Goal: Task Accomplishment & Management: Manage account settings

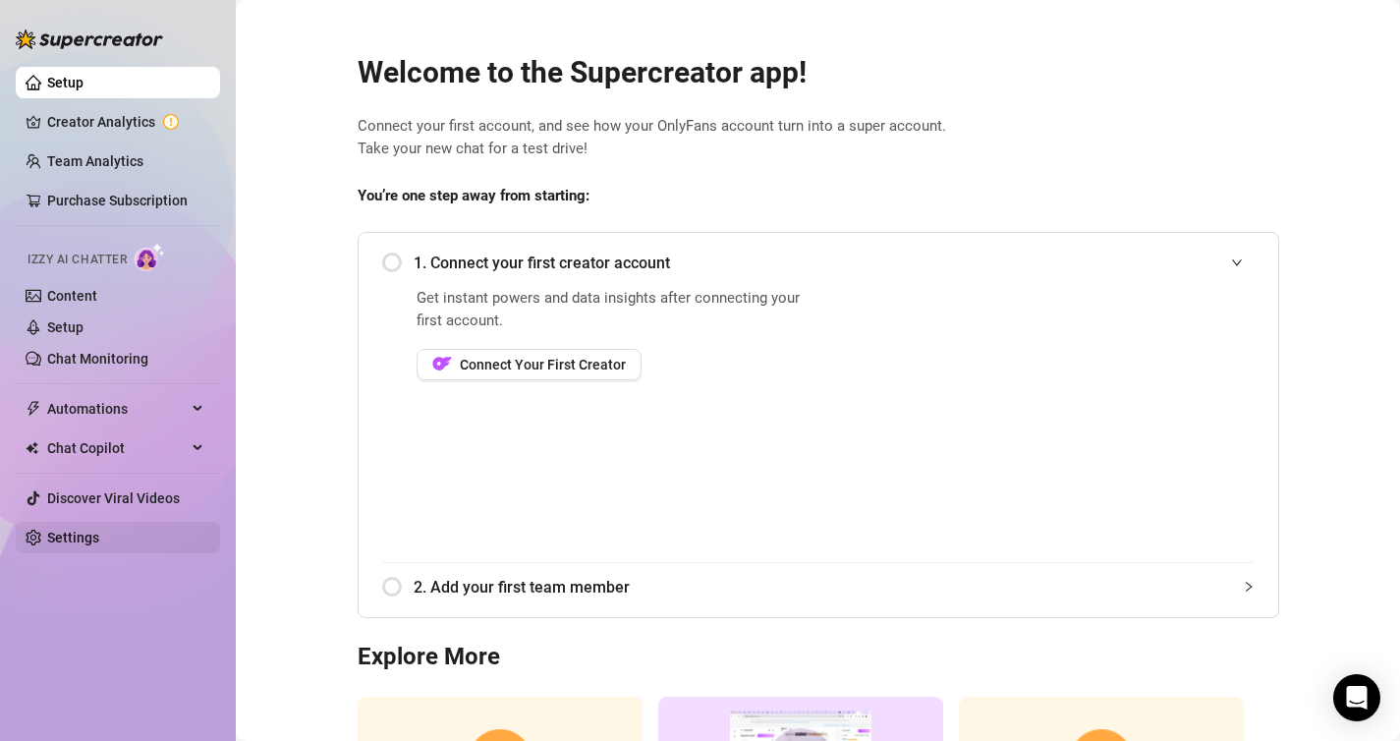
click at [99, 545] on link "Settings" at bounding box center [73, 538] width 52 height 16
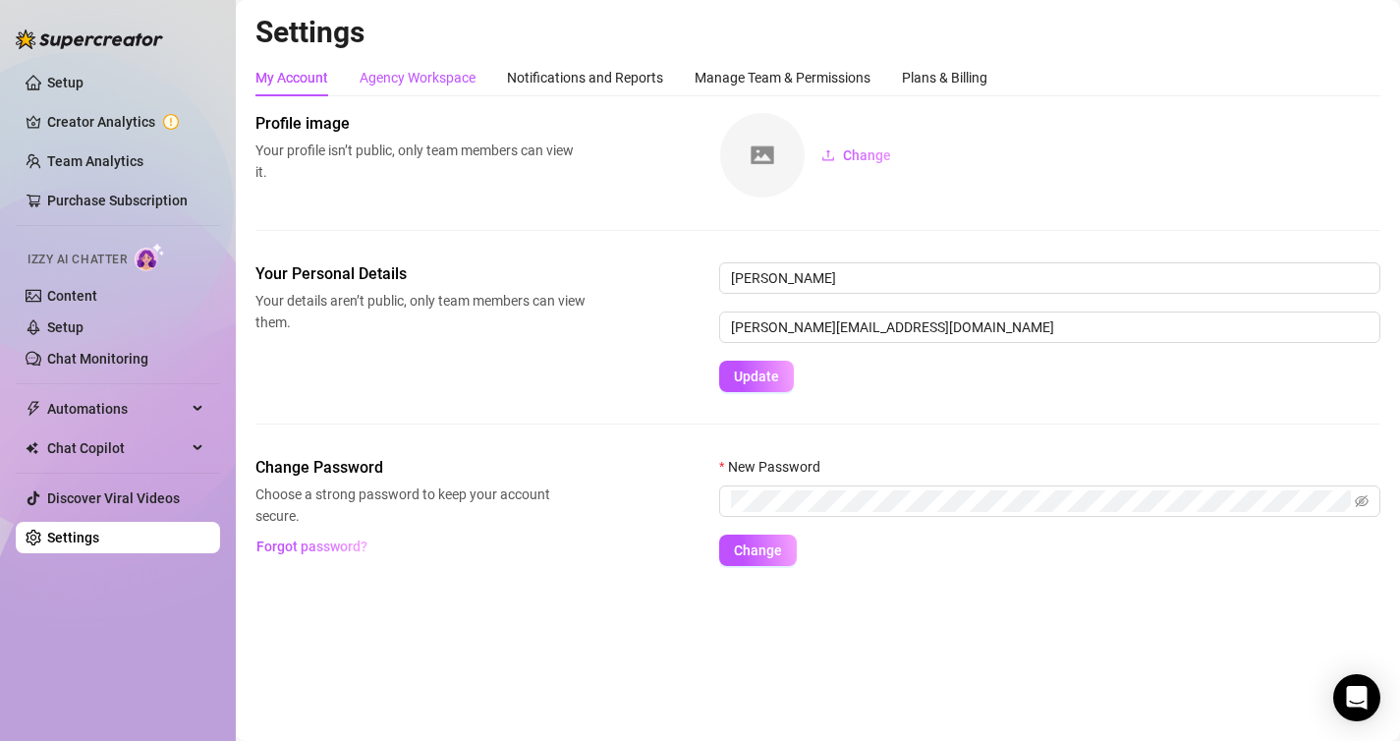
click at [437, 79] on div "Agency Workspace" at bounding box center [418, 78] width 116 height 22
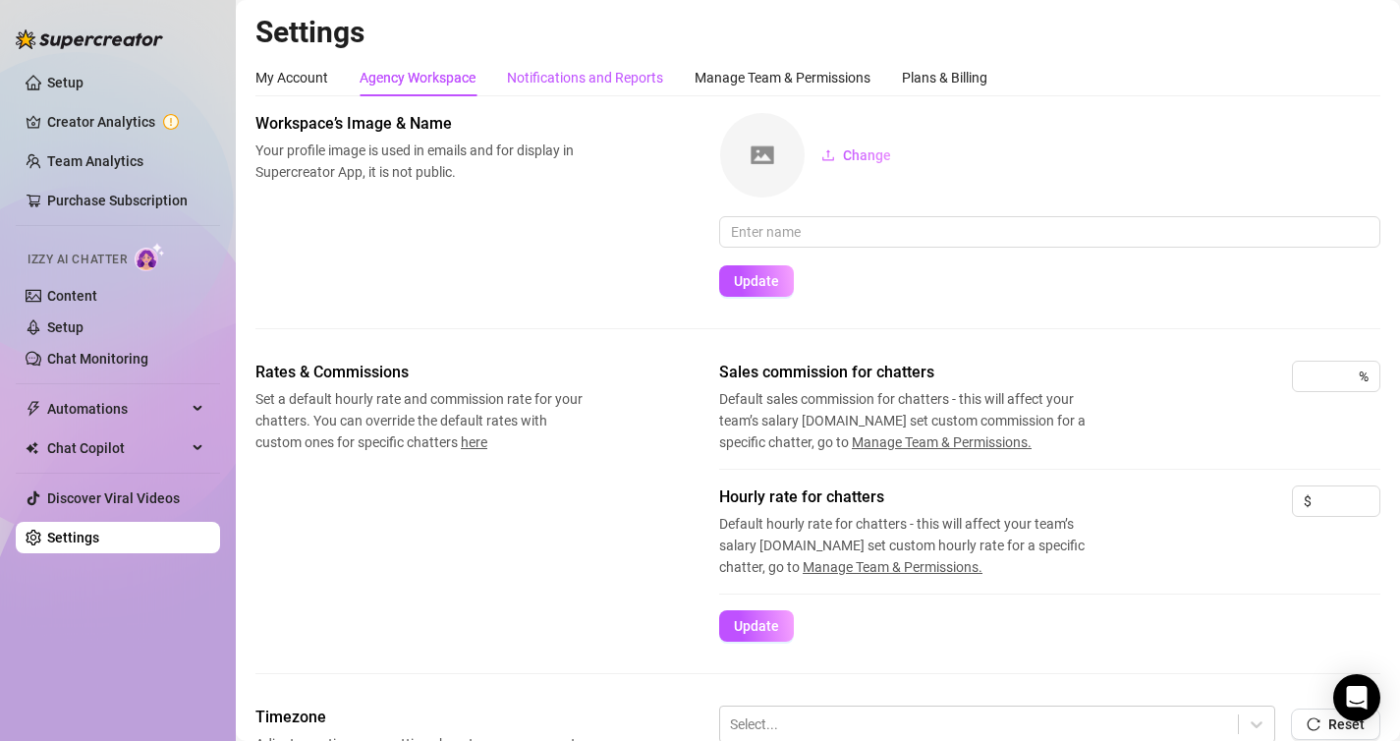
click at [605, 81] on div "Notifications and Reports" at bounding box center [585, 78] width 156 height 22
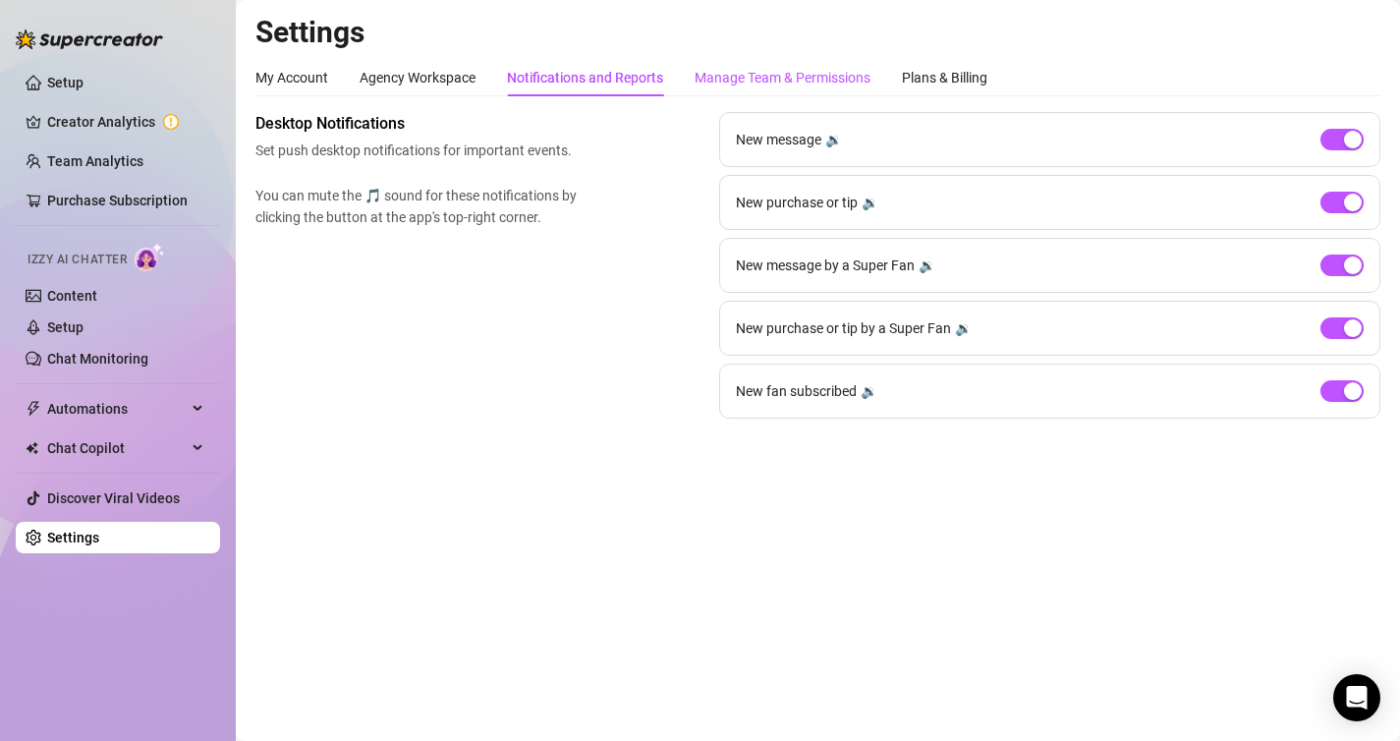
click at [782, 83] on div "Manage Team & Permissions" at bounding box center [783, 78] width 176 height 22
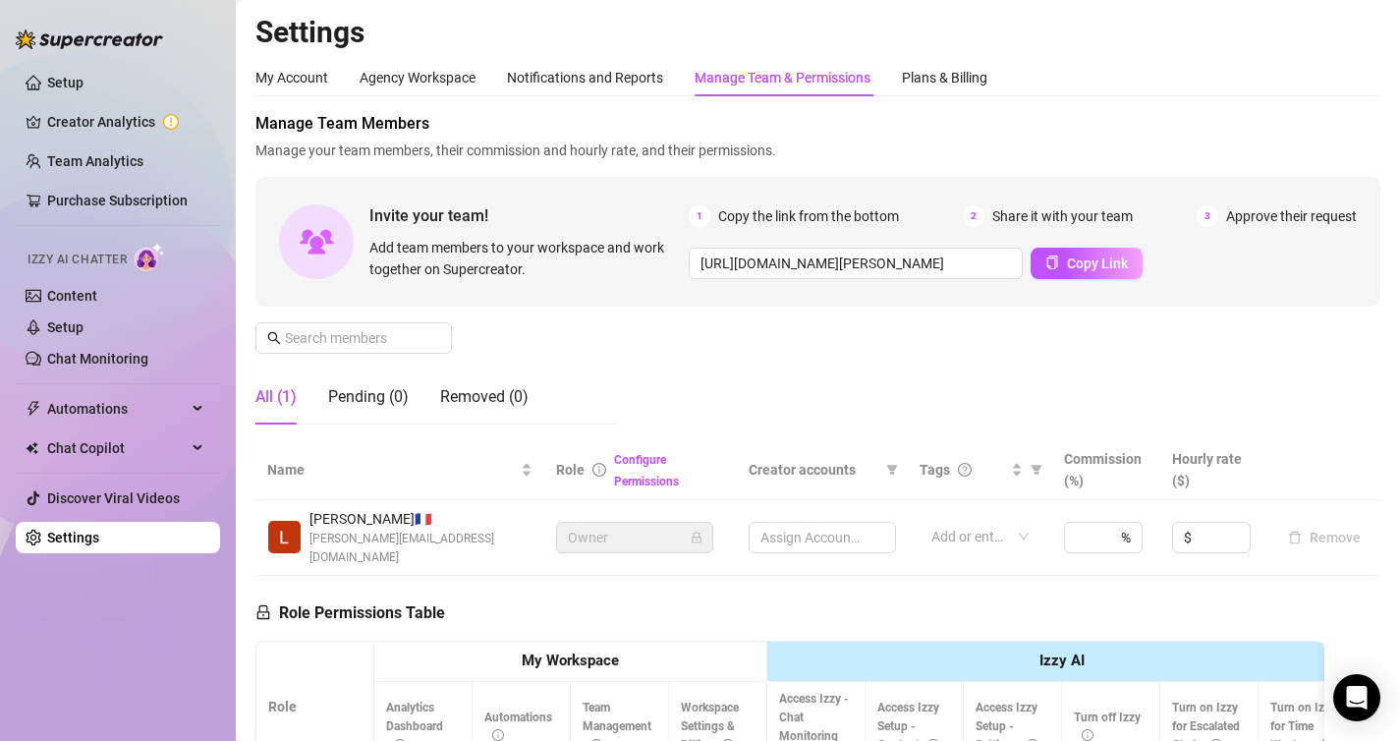
click at [794, 84] on div "Manage Team & Permissions" at bounding box center [783, 78] width 176 height 22
click at [931, 80] on div "Plans & Billing" at bounding box center [944, 78] width 85 height 22
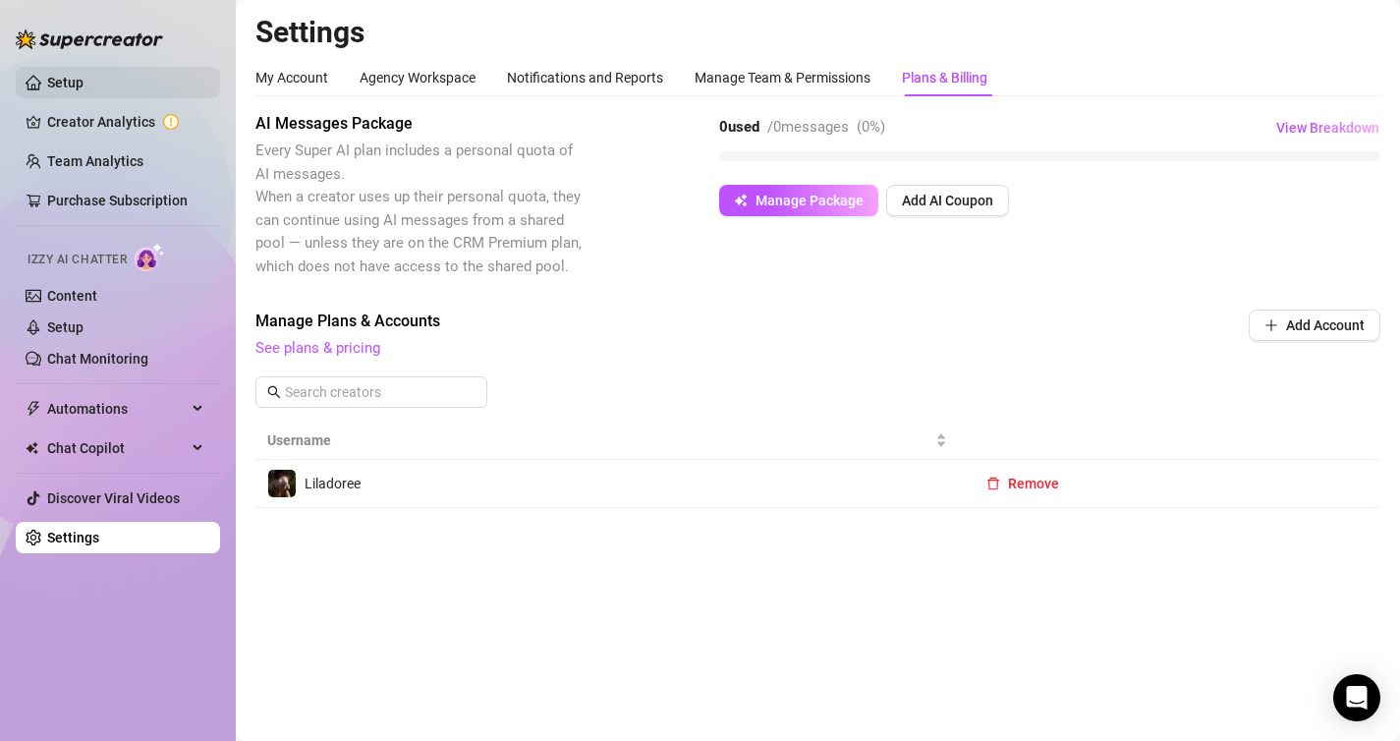
click at [84, 90] on link "Setup" at bounding box center [65, 83] width 36 height 16
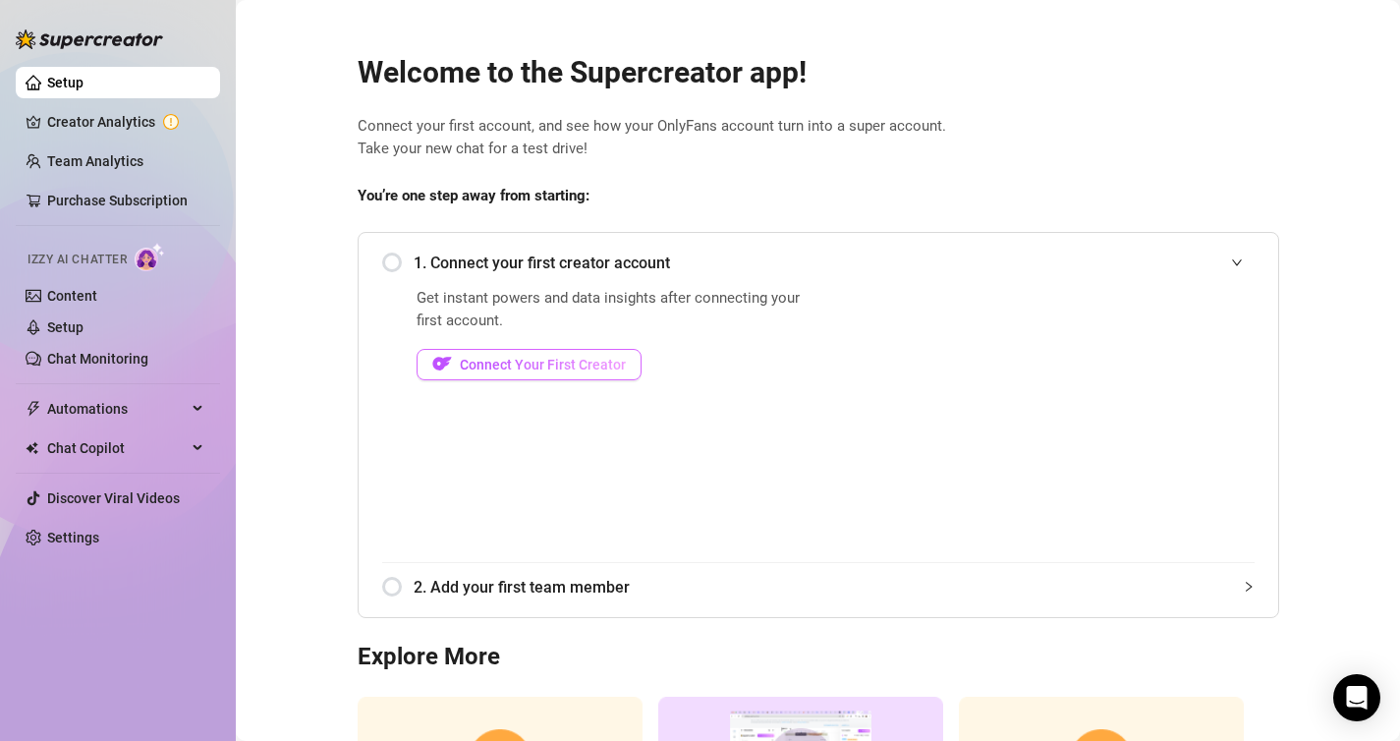
click at [507, 362] on span "Connect Your First Creator" at bounding box center [543, 365] width 166 height 16
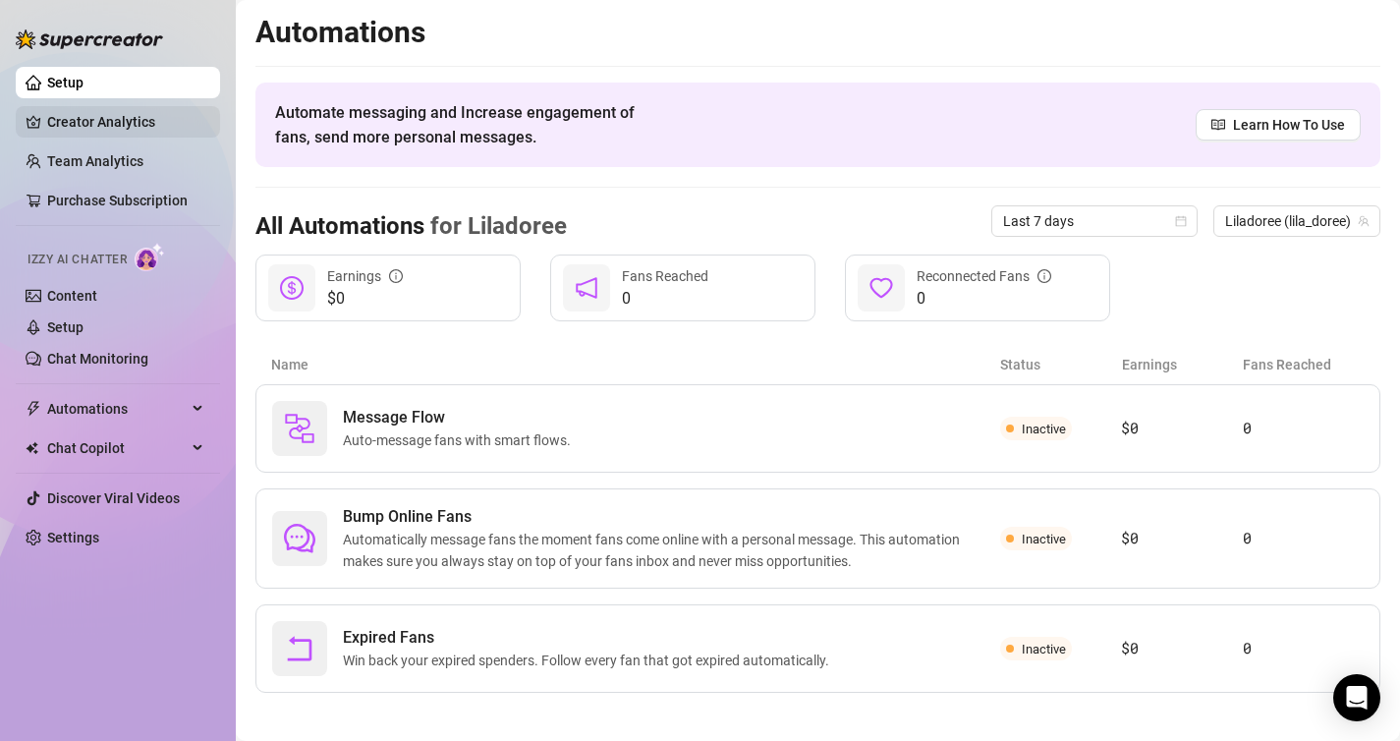
click at [134, 129] on link "Creator Analytics" at bounding box center [125, 121] width 157 height 31
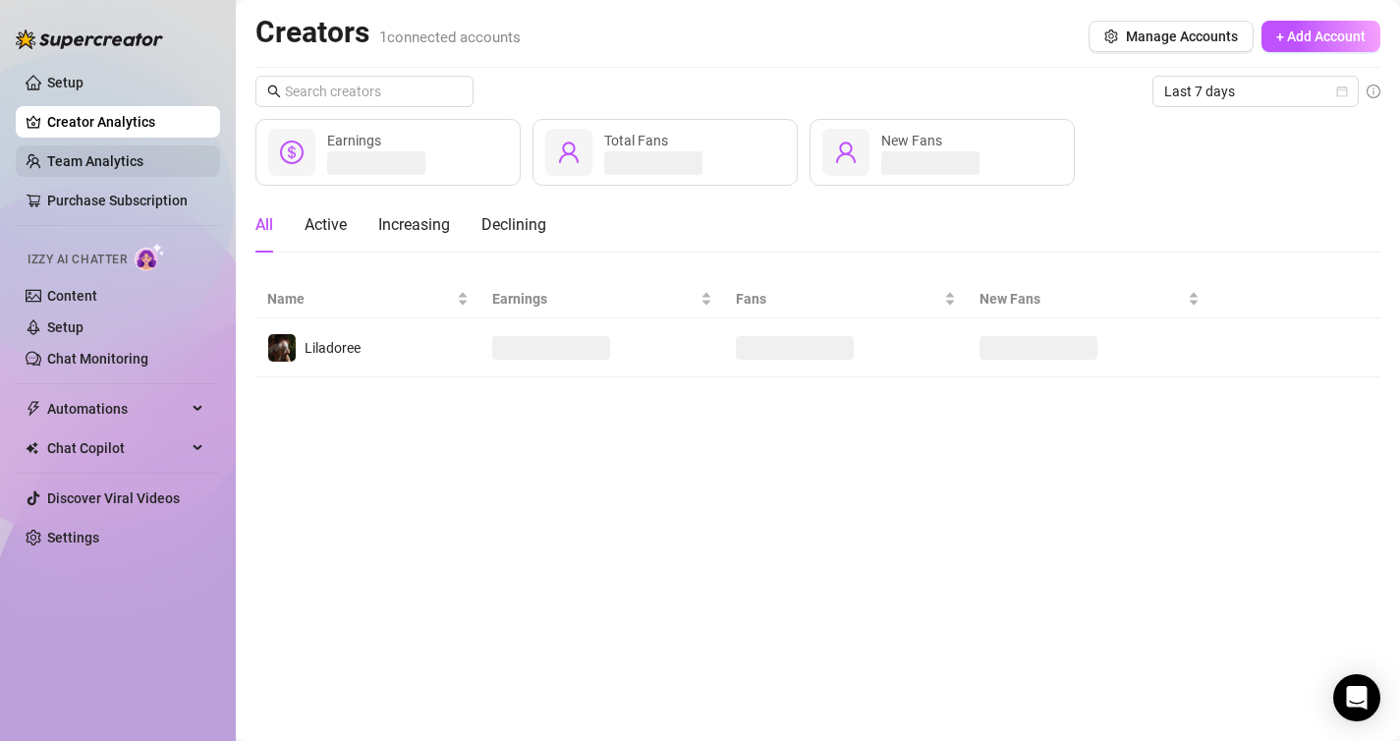
click at [129, 162] on link "Team Analytics" at bounding box center [95, 161] width 96 height 16
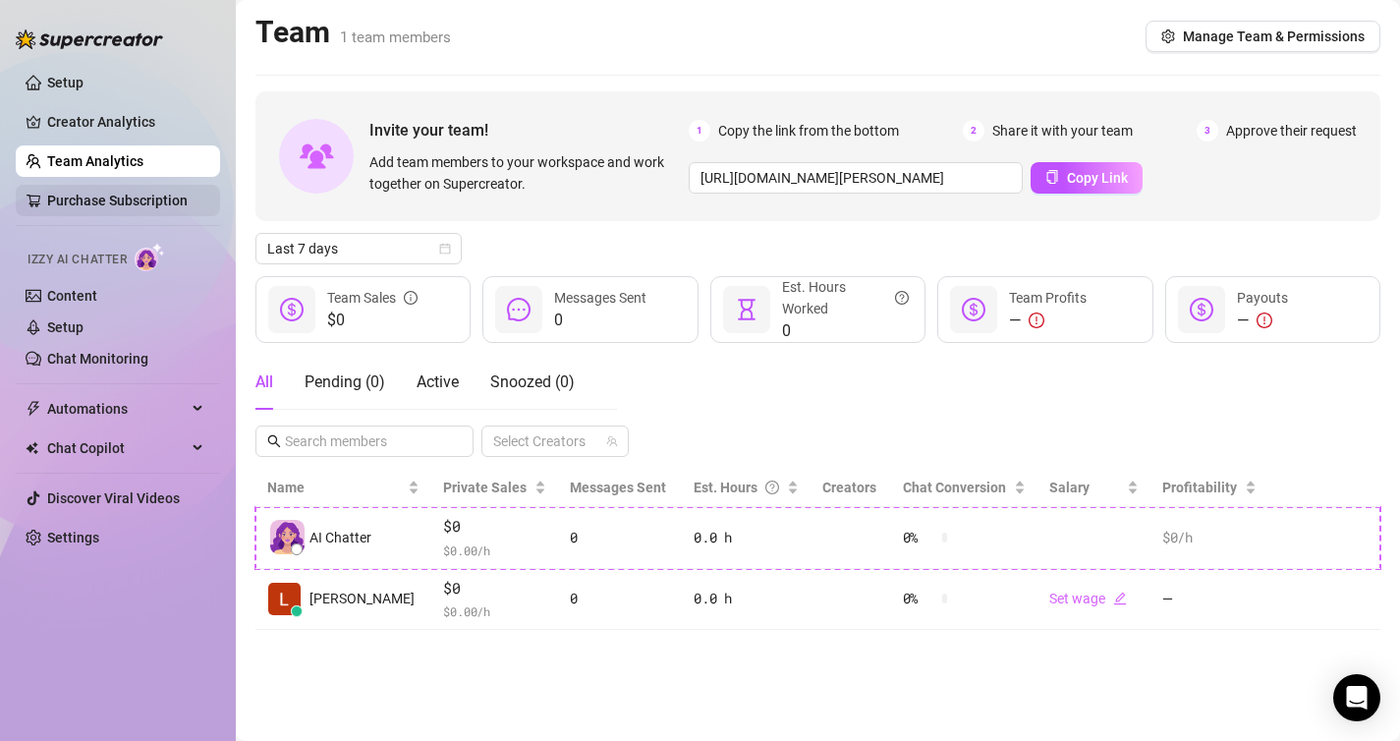
click at [125, 198] on link "Purchase Subscription" at bounding box center [117, 201] width 140 height 16
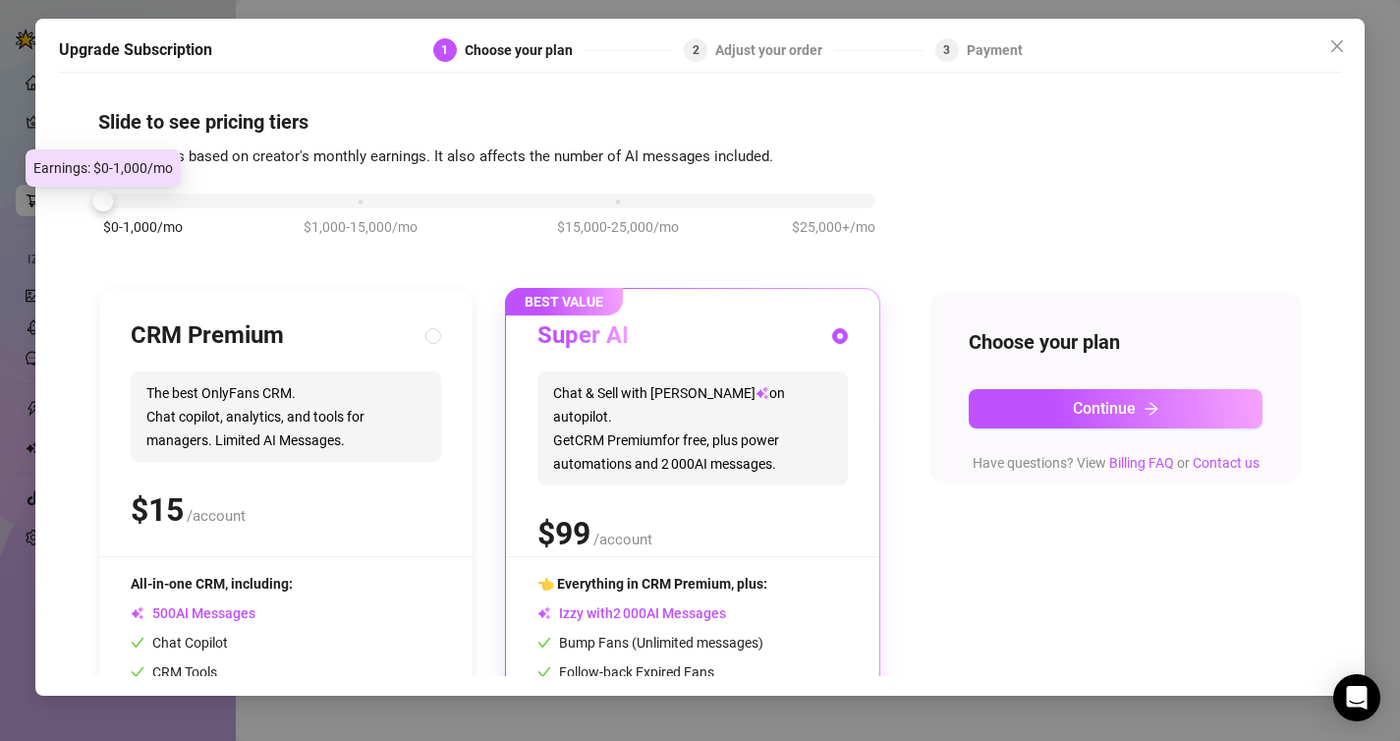
drag, startPoint x: 359, startPoint y: 202, endPoint x: -46, endPoint y: 27, distance: 441.3
click at [0, 27] on html "Setup Creator Analytics Team Analytics Purchase Subscription Izzy AI Chatter Co…" at bounding box center [700, 370] width 1400 height 741
click at [1329, 49] on icon "close" at bounding box center [1337, 46] width 16 height 16
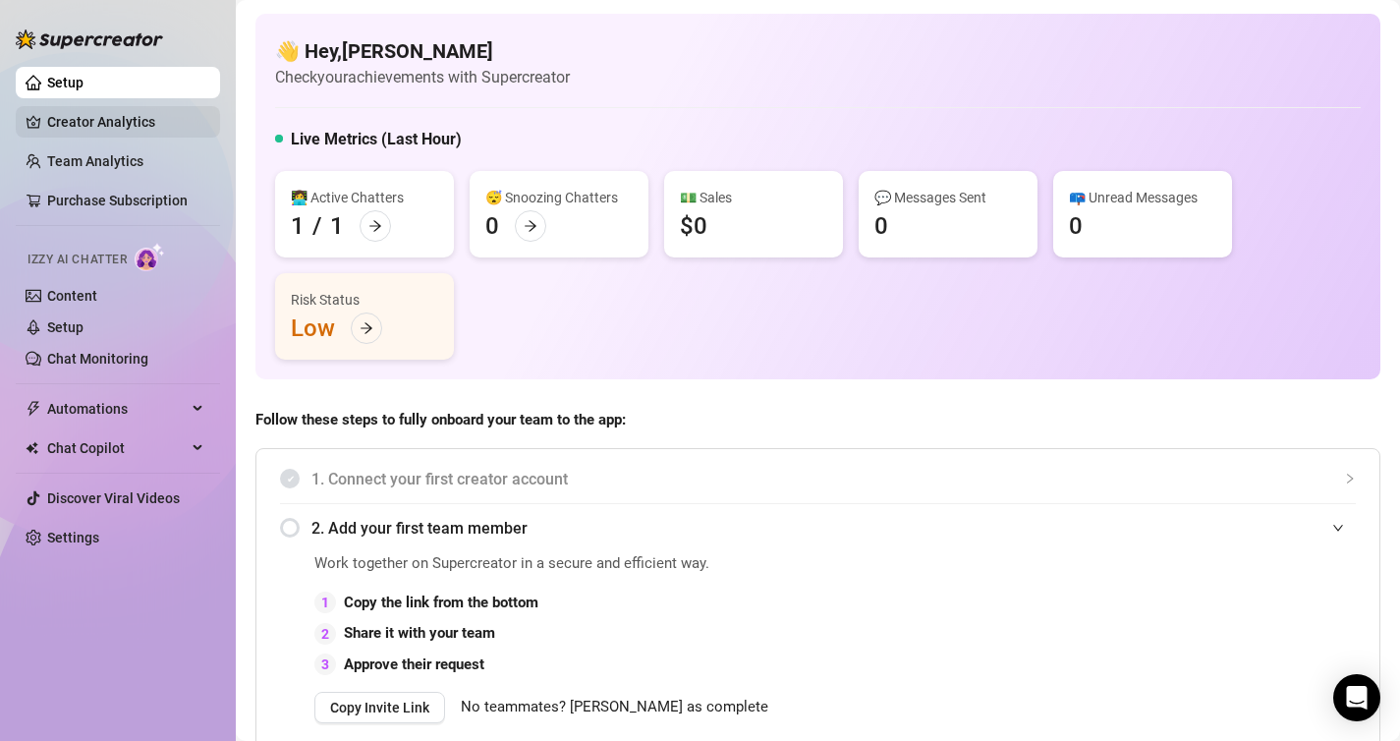
click at [160, 125] on link "Creator Analytics" at bounding box center [125, 121] width 157 height 31
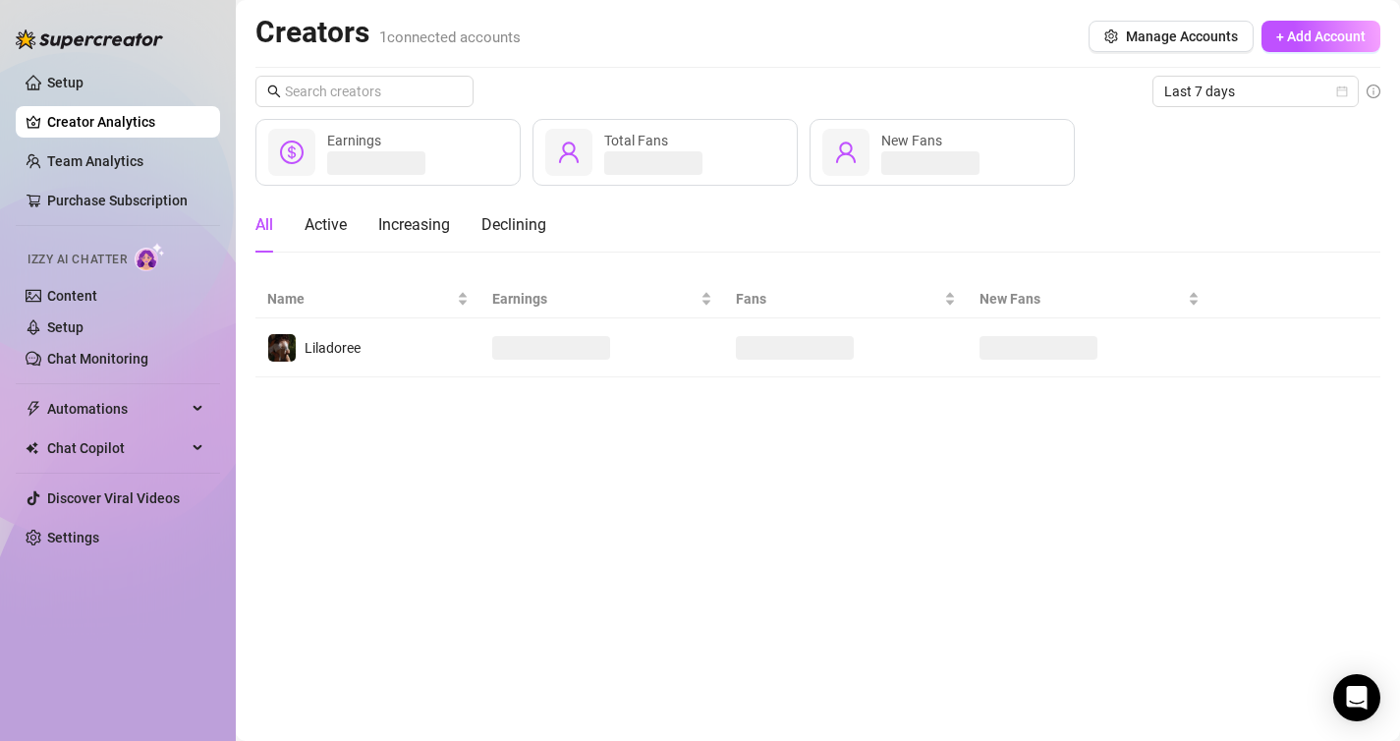
click at [146, 265] on img at bounding box center [150, 257] width 30 height 28
click at [97, 292] on link "Content" at bounding box center [72, 296] width 50 height 16
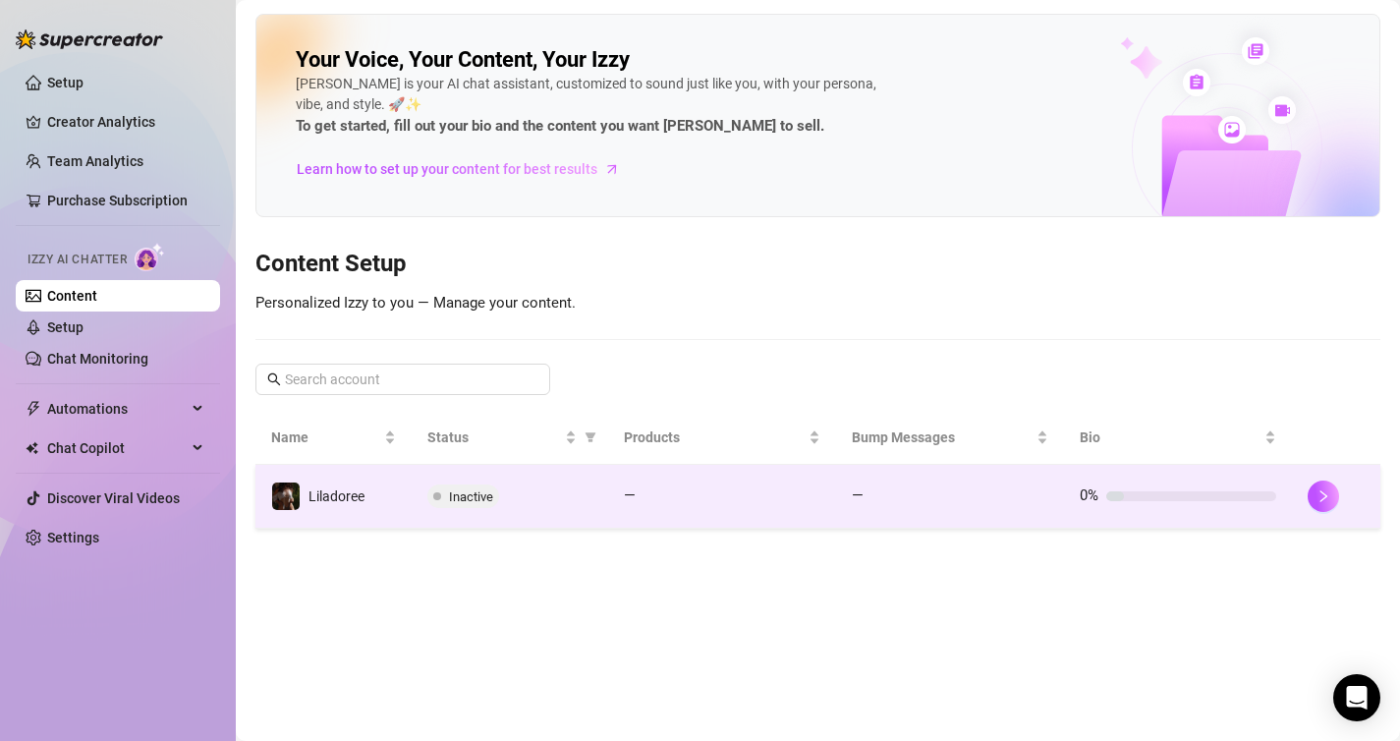
click at [464, 505] on span "Inactive" at bounding box center [463, 496] width 72 height 24
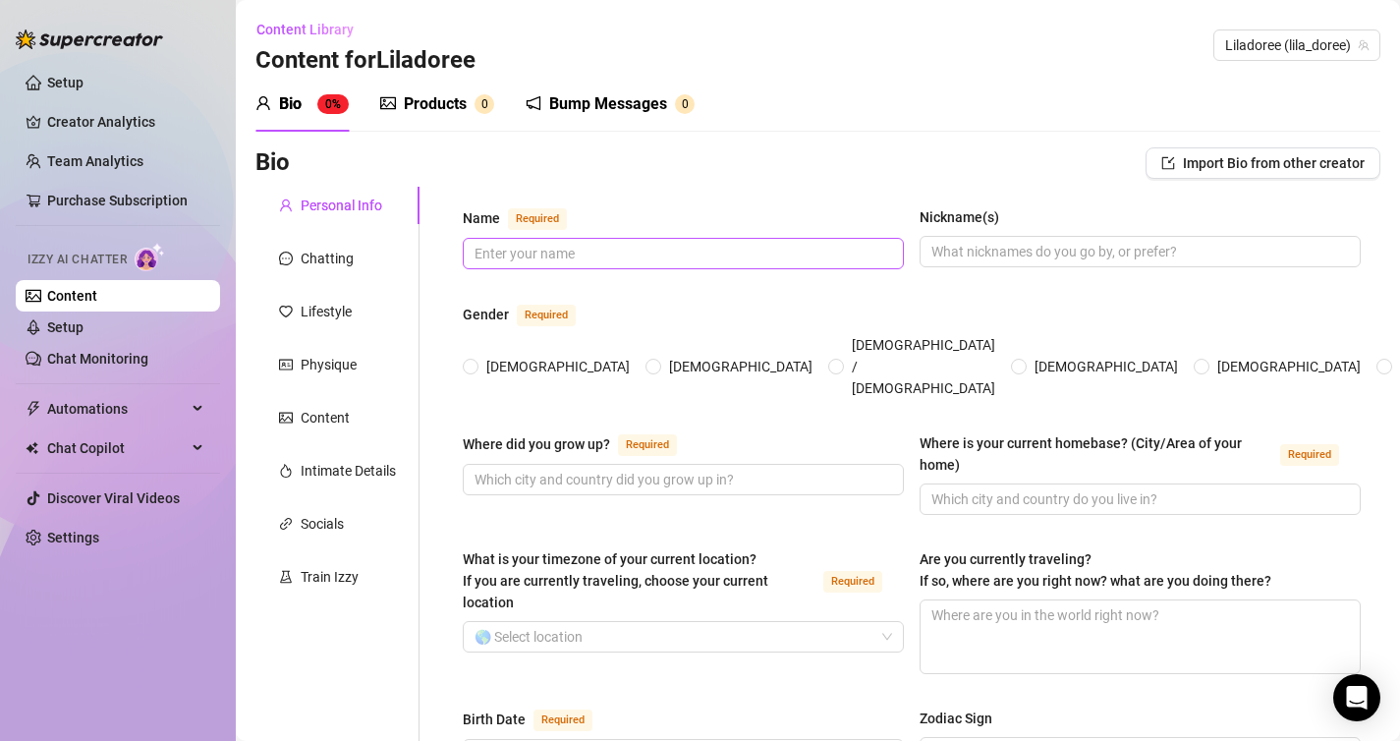
click at [629, 240] on span at bounding box center [683, 253] width 441 height 31
click at [627, 247] on input "Name Required" at bounding box center [681, 254] width 414 height 22
type input "Lila"
click at [498, 356] on span "[DEMOGRAPHIC_DATA]" at bounding box center [557, 367] width 159 height 22
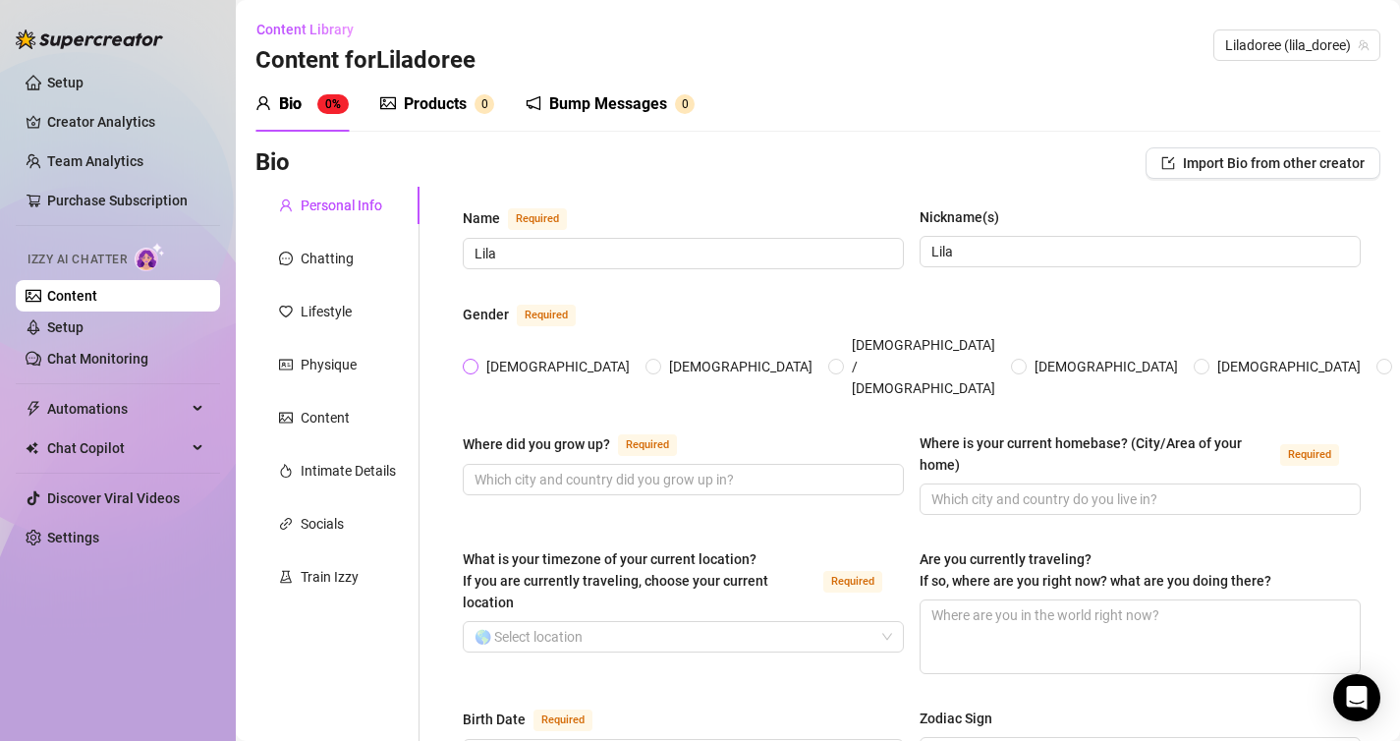
click at [475, 362] on input "[DEMOGRAPHIC_DATA]" at bounding box center [472, 368] width 8 height 13
radio input "true"
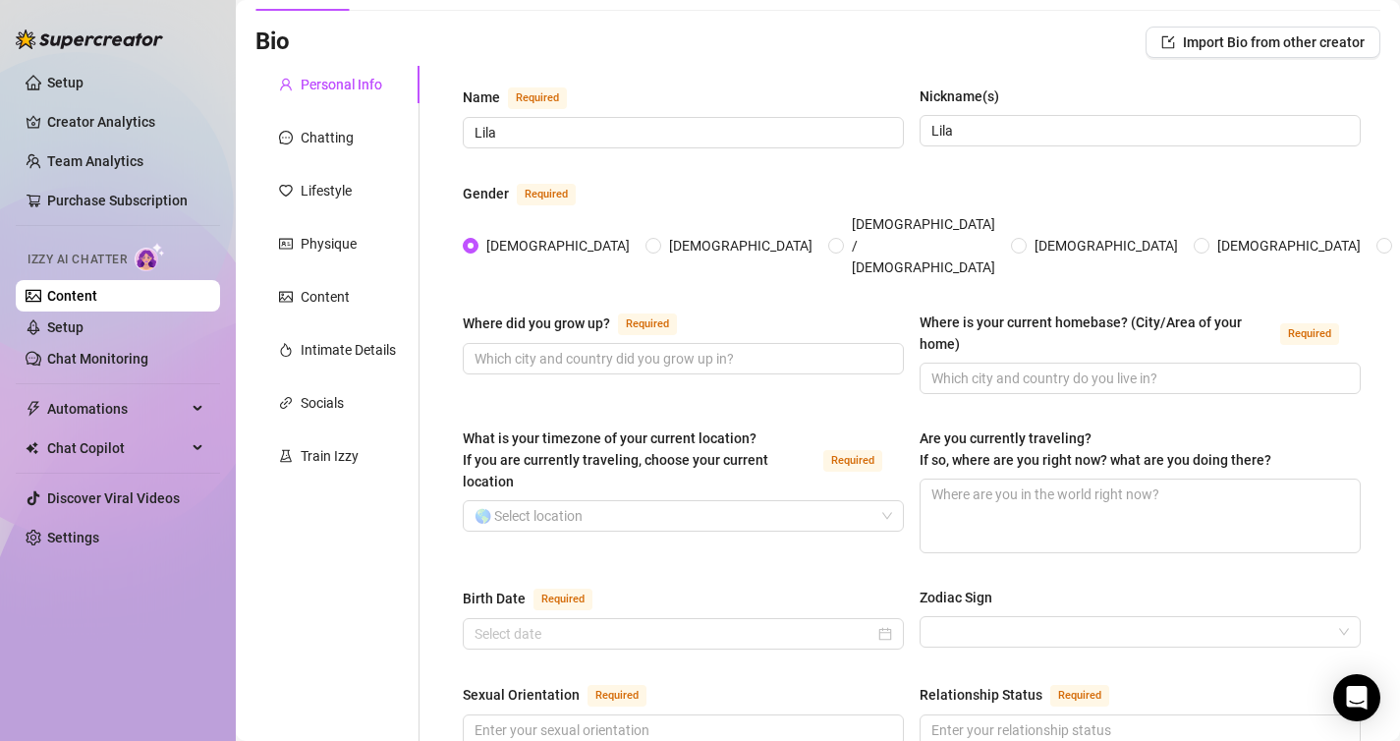
scroll to position [125, 0]
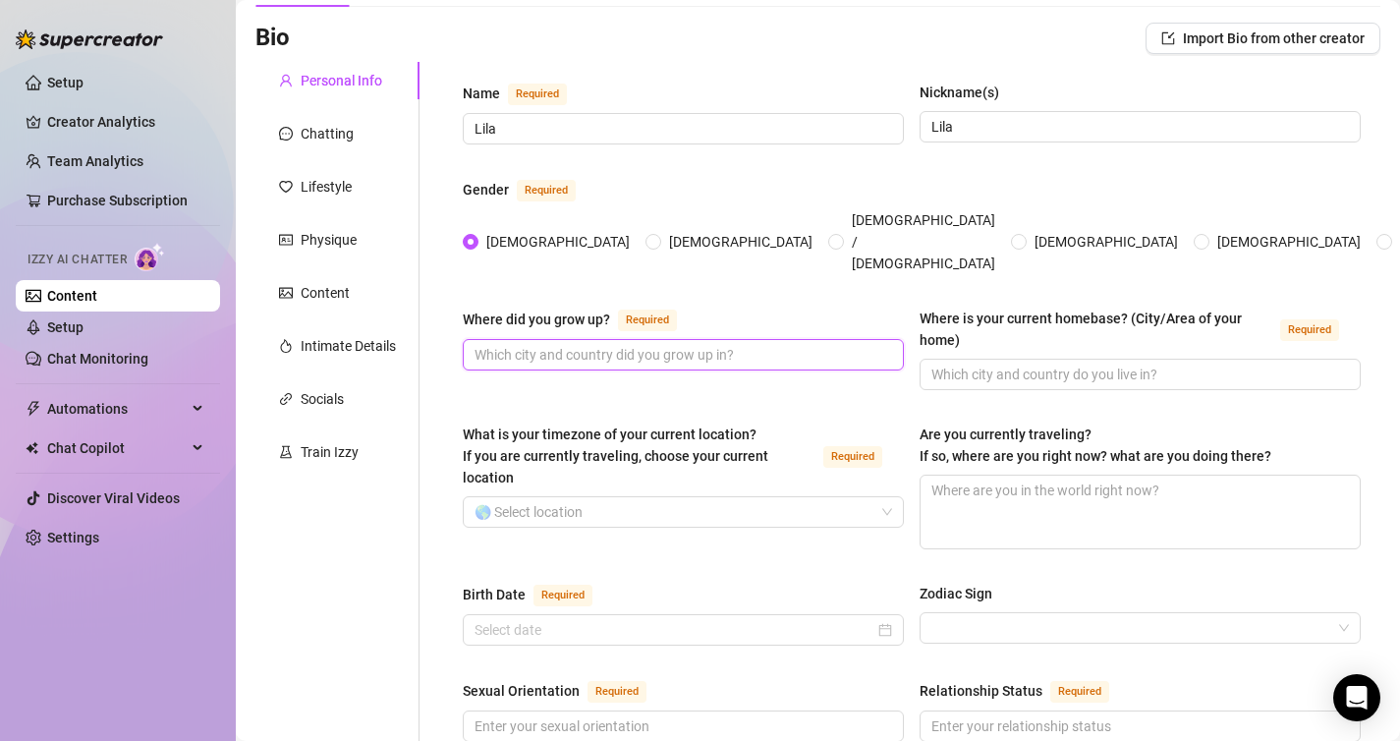
click at [543, 344] on input "Where did you grow up? Required" at bounding box center [681, 355] width 414 height 22
click at [597, 308] on div "Where did you grow up?" at bounding box center [536, 319] width 147 height 22
click at [597, 344] on input "Where did you grow up? Required" at bounding box center [681, 355] width 414 height 22
click at [597, 308] on div "Where did you grow up?" at bounding box center [536, 319] width 147 height 22
click at [597, 344] on input "Where did you grow up? Required" at bounding box center [681, 355] width 414 height 22
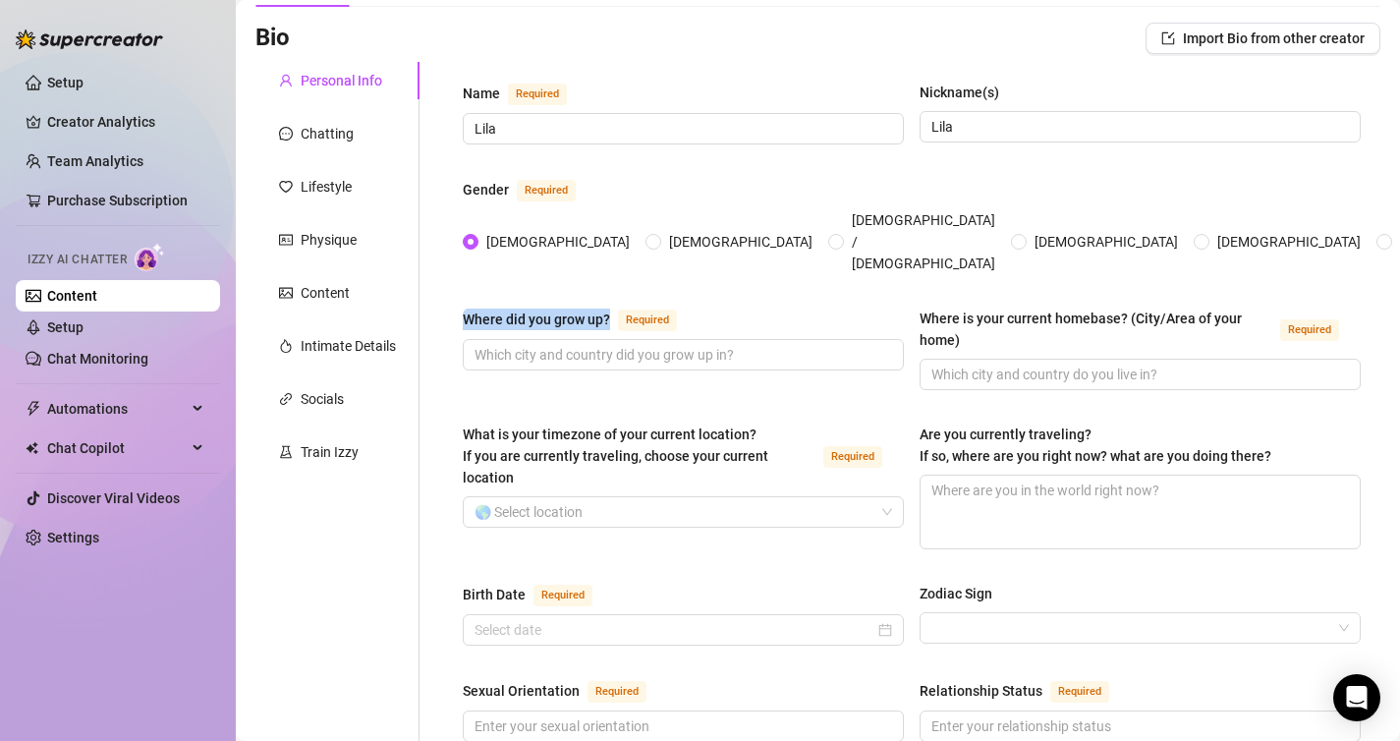
click at [597, 308] on div "Where did you grow up?" at bounding box center [536, 319] width 147 height 22
click at [597, 344] on input "Where did you grow up? Required" at bounding box center [681, 355] width 414 height 22
click at [597, 308] on div "Where did you grow up?" at bounding box center [536, 319] width 147 height 22
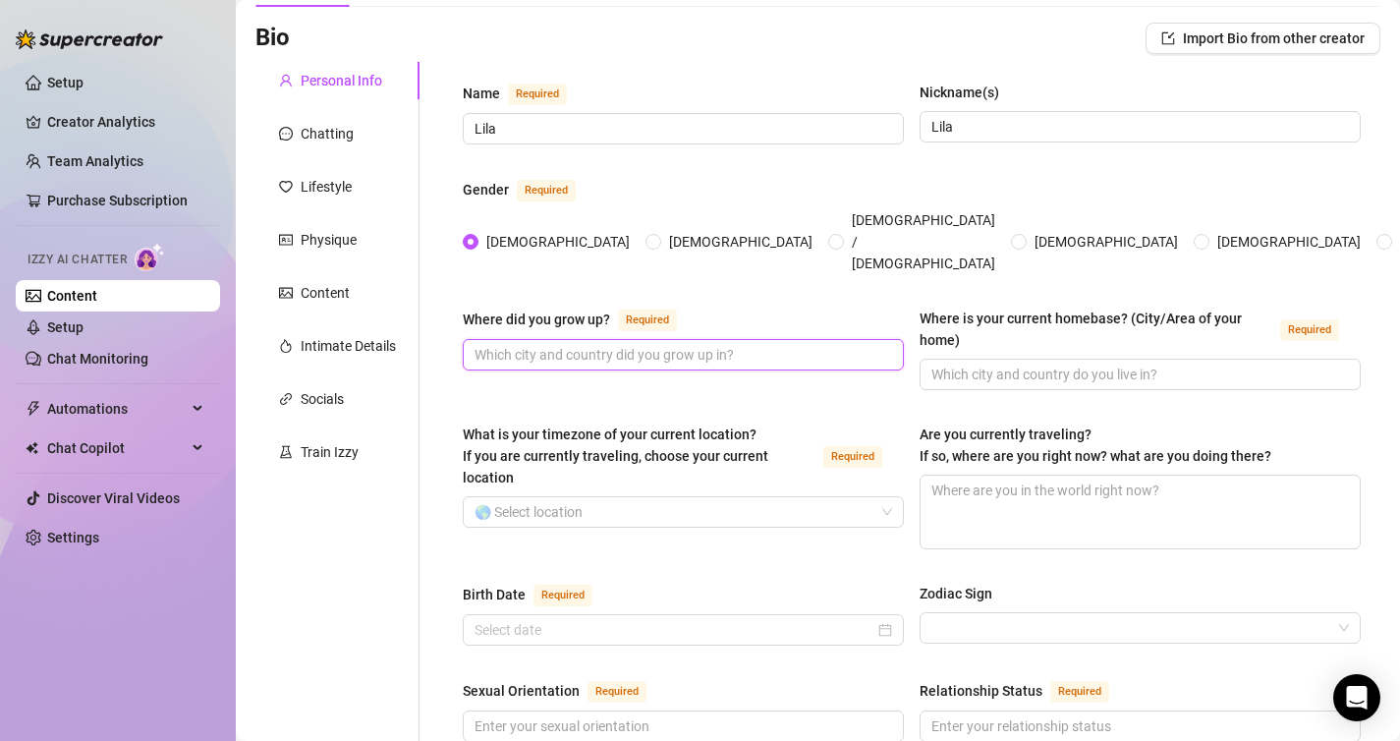
click at [597, 344] on input "Where did you grow up? Required" at bounding box center [681, 355] width 414 height 22
click at [597, 308] on div "Where did you grow up?" at bounding box center [536, 319] width 147 height 22
click at [597, 344] on input "Where did you grow up? Required" at bounding box center [681, 355] width 414 height 22
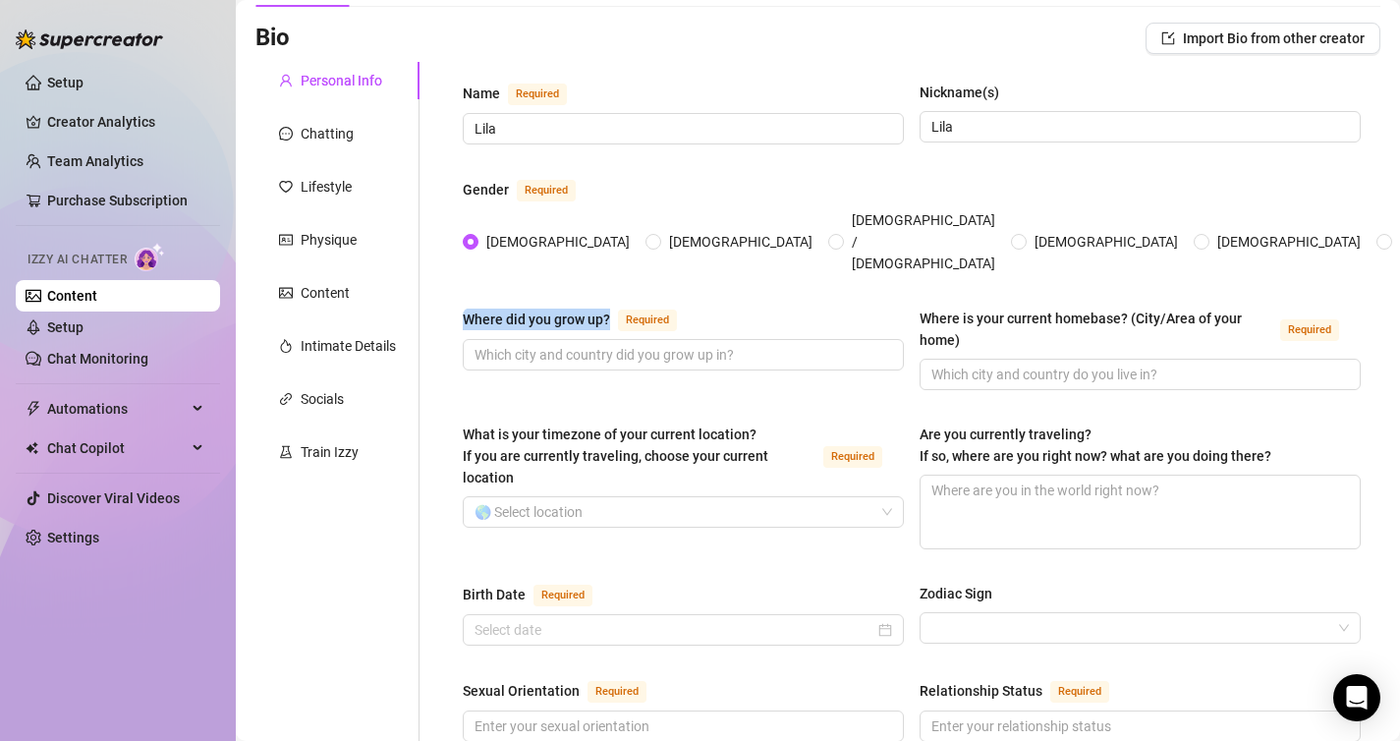
copy div "Where did you grow up?"
drag, startPoint x: 463, startPoint y: 283, endPoint x: 611, endPoint y: 283, distance: 148.3
click at [612, 307] on div "Where did you grow up? Required" at bounding box center [574, 319] width 222 height 24
copy div "Where did you grow up?"
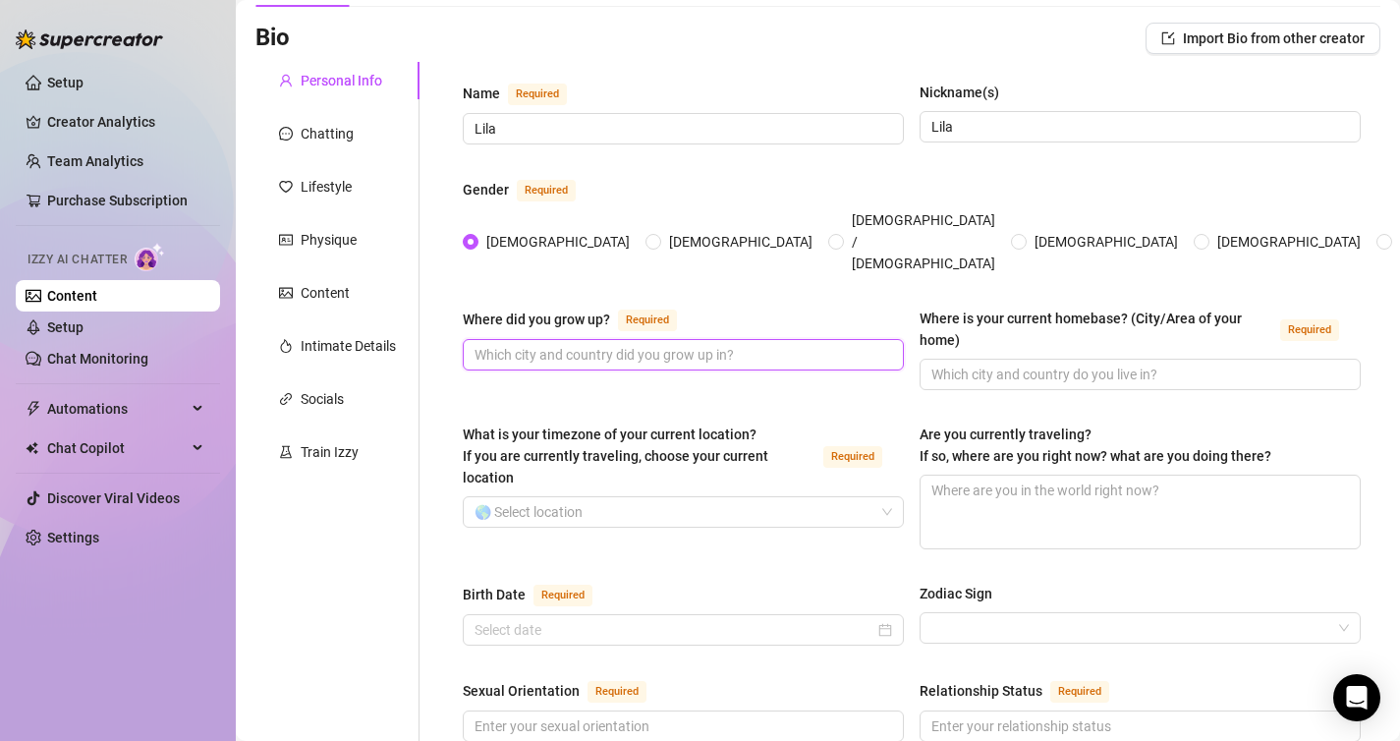
click at [542, 344] on input "Where did you grow up? Required" at bounding box center [681, 355] width 414 height 22
type input "[GEOGRAPHIC_DATA]"
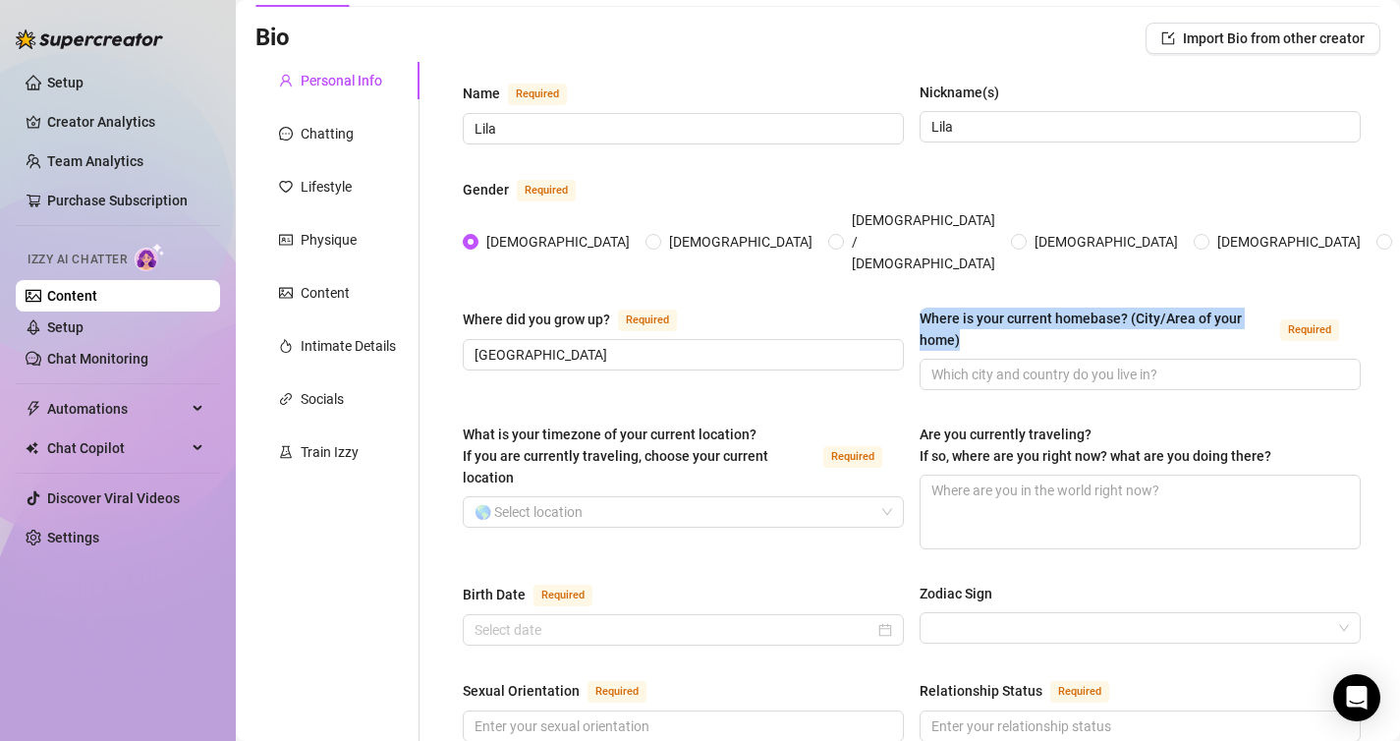
drag, startPoint x: 1175, startPoint y: 300, endPoint x: 916, endPoint y: 291, distance: 259.5
click at [917, 307] on div "Where did you grow up? Required Bordeaux Where is your current homebase? (City/…" at bounding box center [912, 357] width 898 height 100
copy div "Where is your current homebase? (City/Area of your home)"
click at [1097, 363] on input "Where is your current homebase? (City/Area of your home) Required" at bounding box center [1138, 374] width 414 height 22
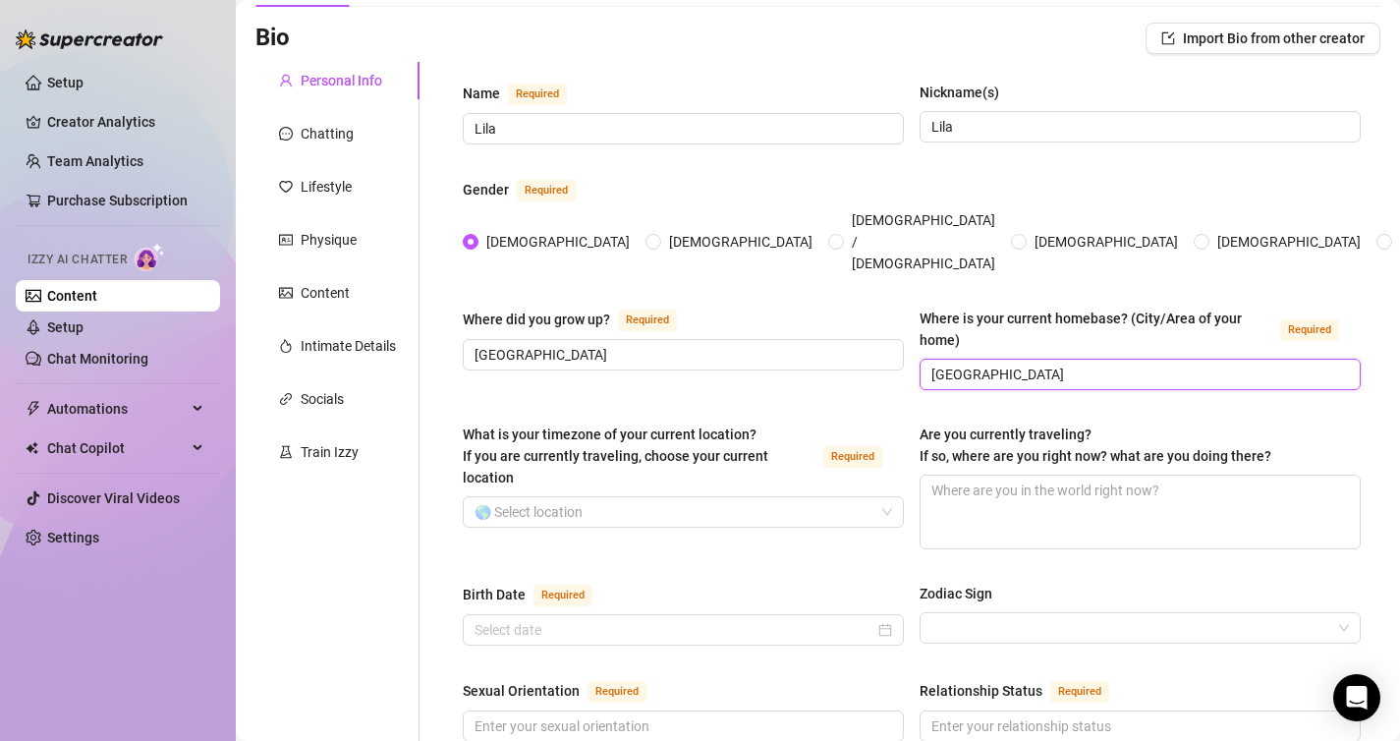
type input "[GEOGRAPHIC_DATA]"
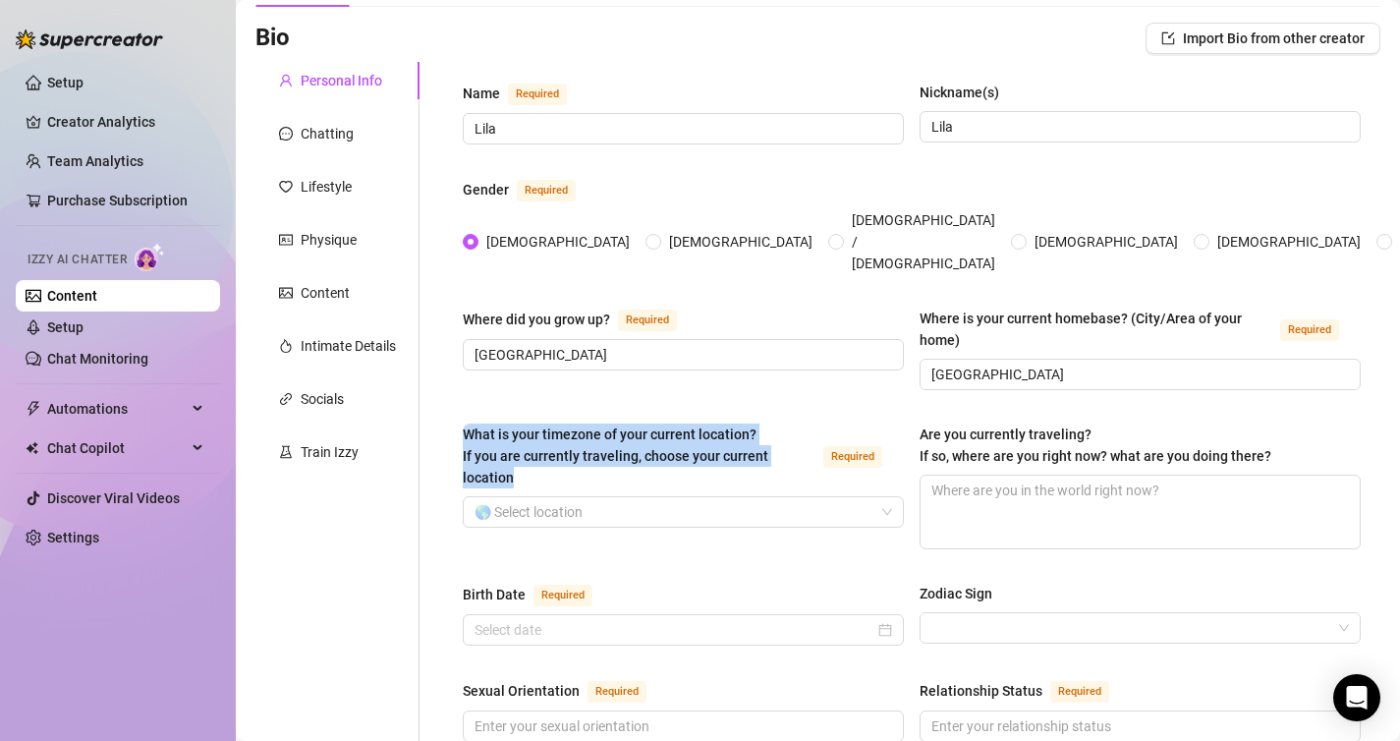
drag, startPoint x: 544, startPoint y: 433, endPoint x: 460, endPoint y: 395, distance: 92.8
copy span "What is your timezone of your current location? If you are currently traveling,…"
click at [605, 497] on input "What is your timezone of your current location? If you are currently traveling,…" at bounding box center [674, 511] width 400 height 29
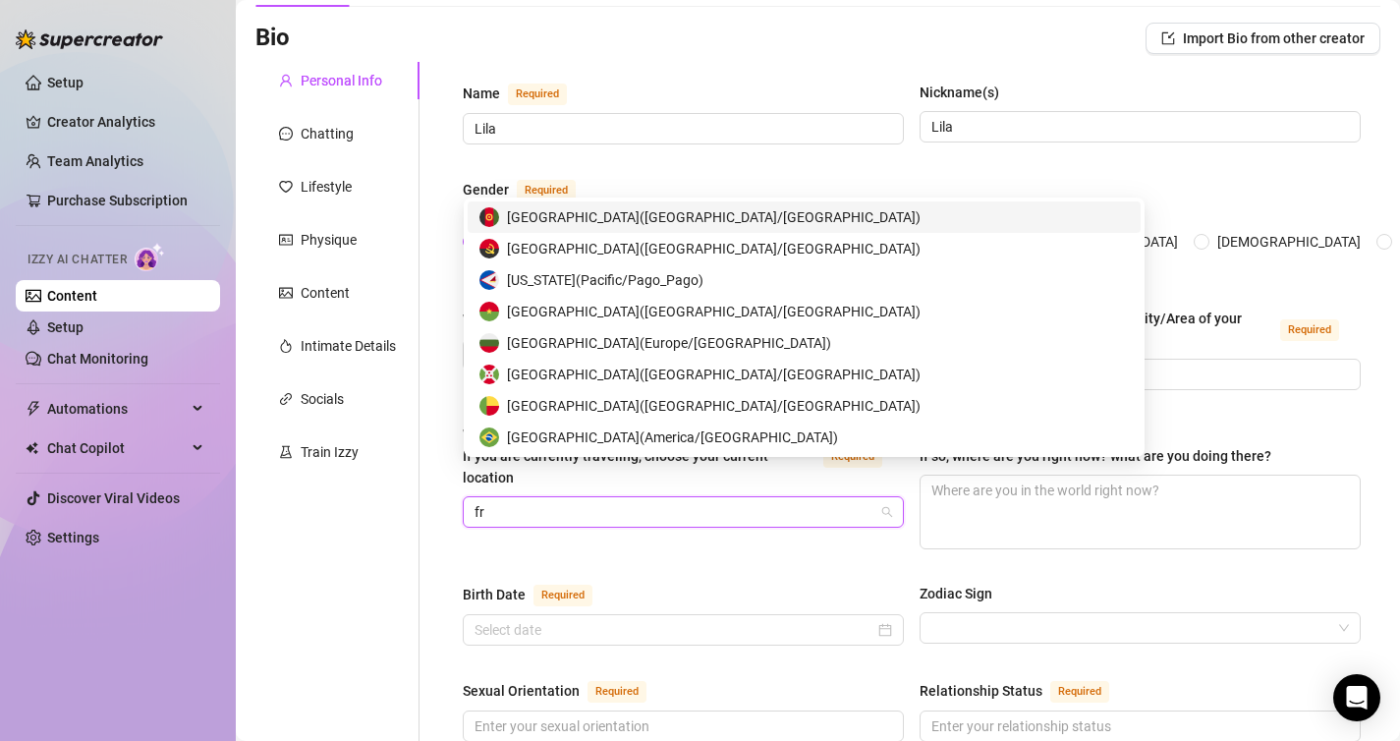
type input "fra"
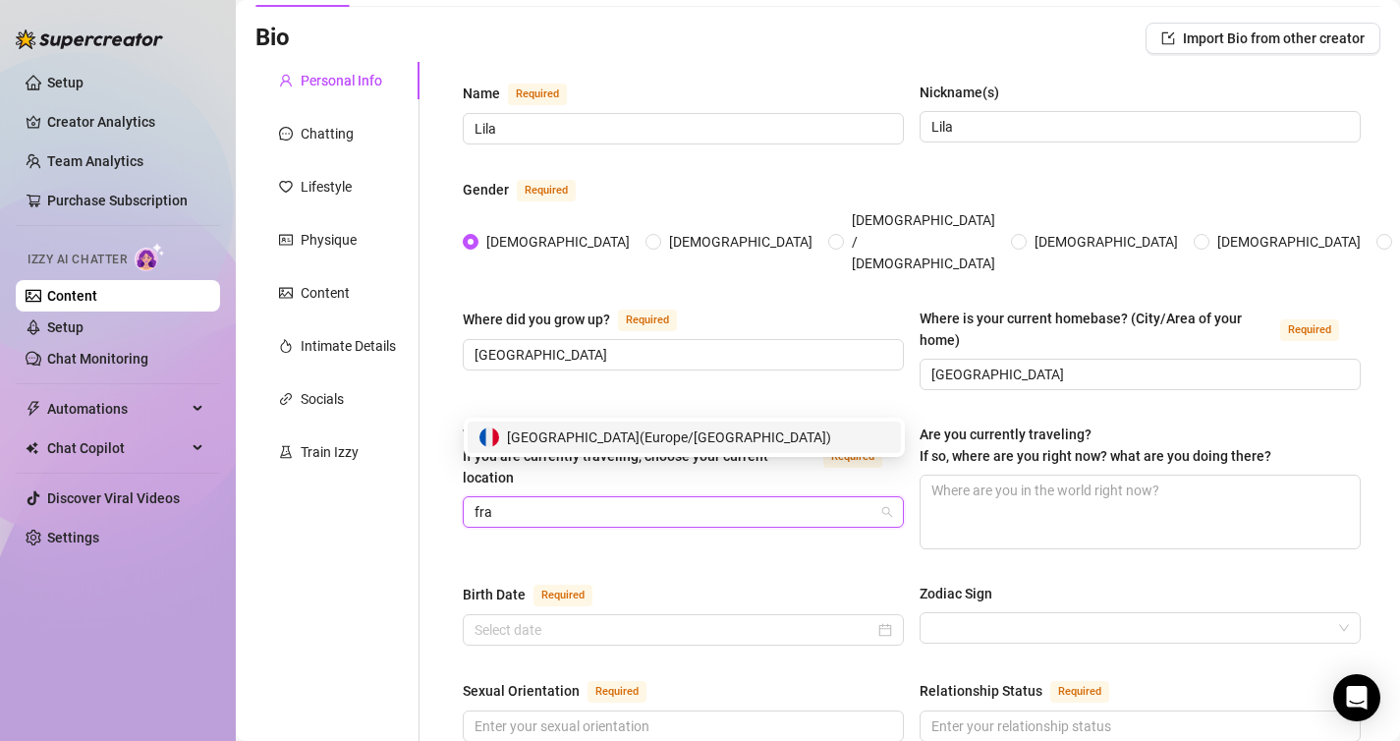
click at [628, 444] on span "France ( Europe/Paris )" at bounding box center [669, 437] width 324 height 22
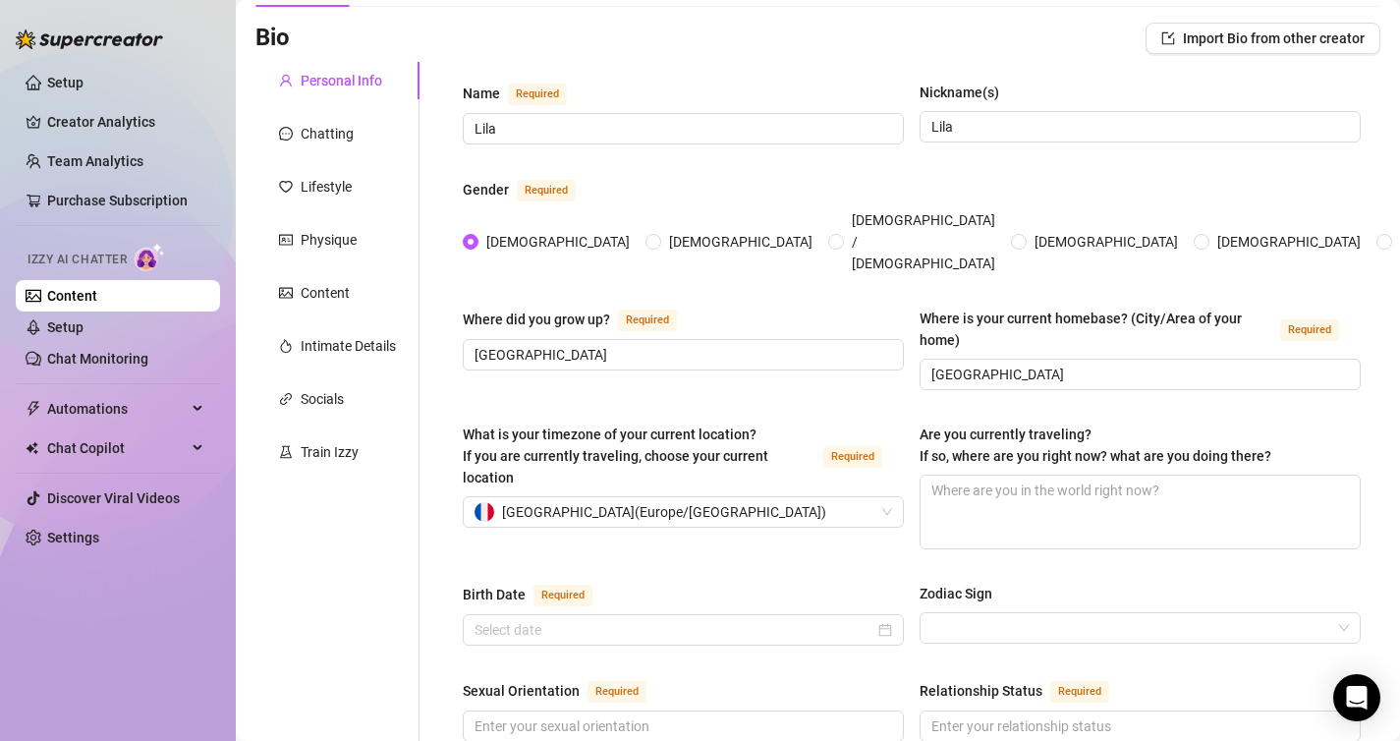
click at [1109, 426] on span "Are you currently traveling? If so, where are you right now? what are you doing…" at bounding box center [1096, 444] width 352 height 37
click at [1109, 475] on textarea "Are you currently traveling? If so, where are you right now? what are you doing…" at bounding box center [1140, 511] width 439 height 73
click at [1109, 426] on span "Are you currently traveling? If so, where are you right now? what are you doing…" at bounding box center [1096, 444] width 352 height 37
click at [1109, 475] on textarea "Are you currently traveling? If so, where are you right now? what are you doing…" at bounding box center [1140, 511] width 439 height 73
click at [1109, 426] on span "Are you currently traveling? If so, where are you right now? what are you doing…" at bounding box center [1096, 444] width 352 height 37
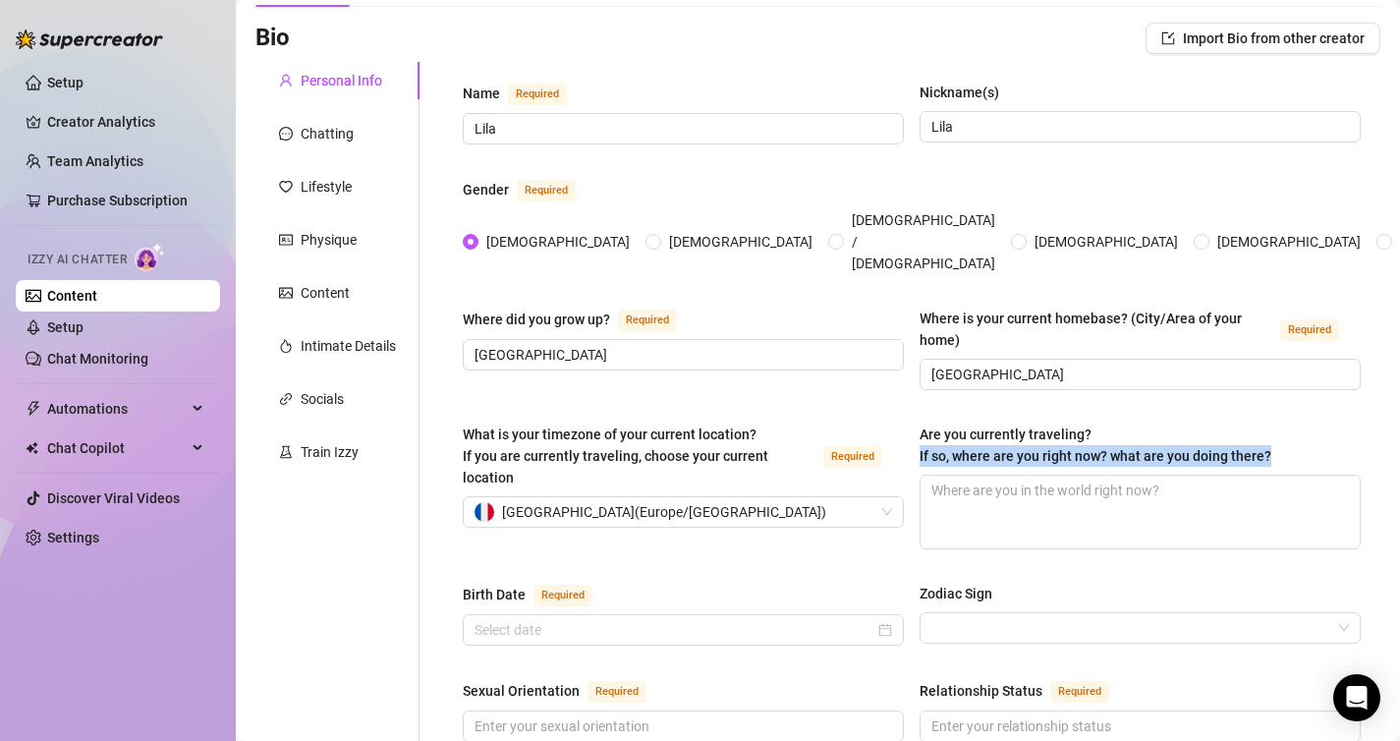
click at [1109, 475] on textarea "Are you currently traveling? If so, where are you right now? what are you doing…" at bounding box center [1140, 511] width 439 height 73
click at [1206, 423] on div "Are you currently traveling? If so, where are you right now? what are you doing…" at bounding box center [1096, 444] width 352 height 43
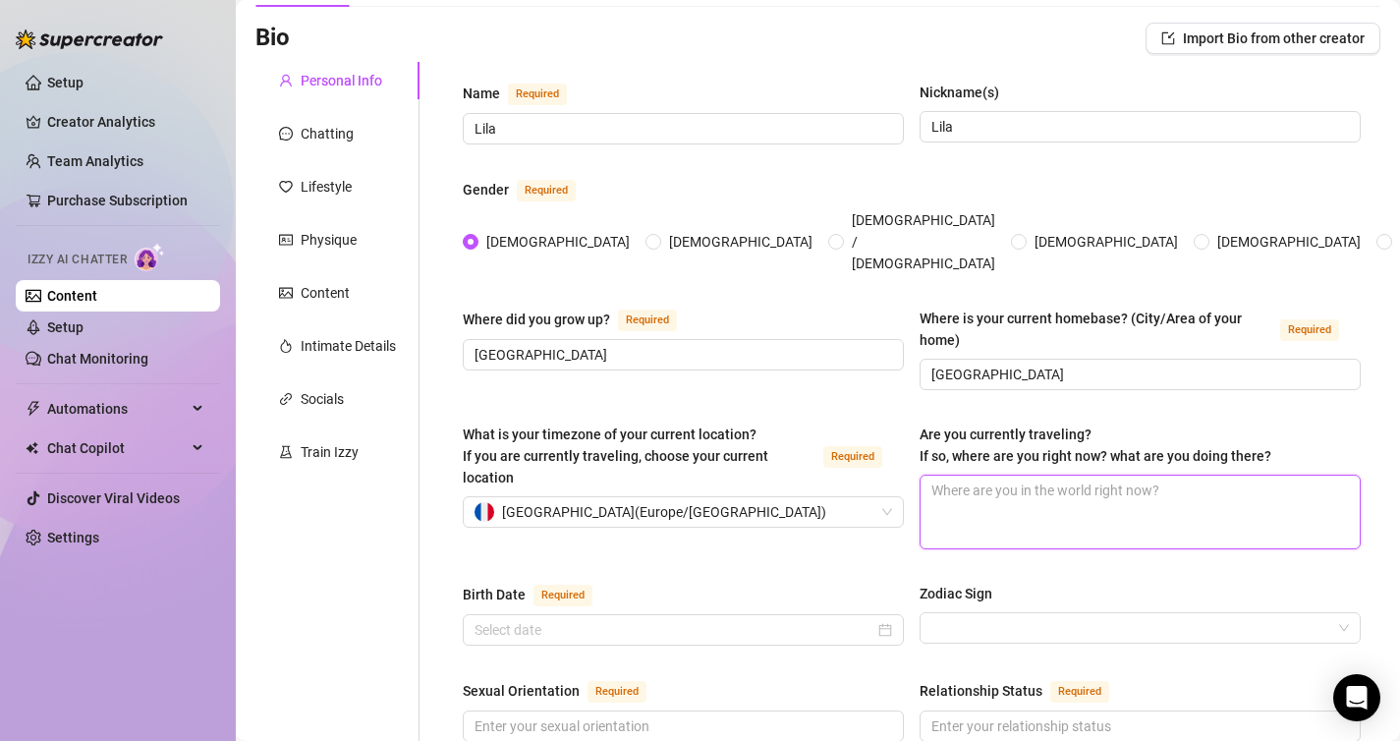
click at [1206, 475] on textarea "Are you currently traveling? If so, where are you right now? what are you doing…" at bounding box center [1140, 511] width 439 height 73
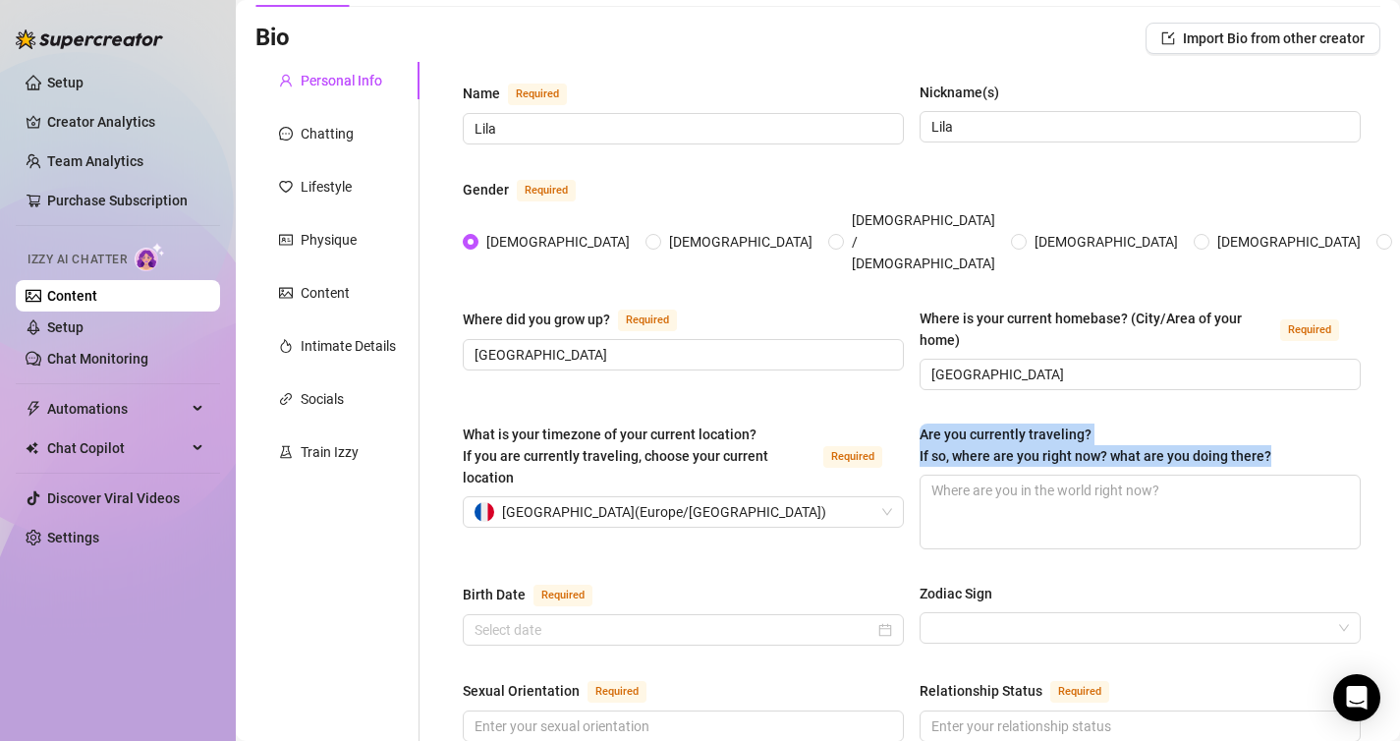
drag, startPoint x: 1282, startPoint y: 417, endPoint x: 915, endPoint y: 389, distance: 368.4
click at [915, 423] on div "What is your timezone of your current location? If you are currently traveling,…" at bounding box center [912, 494] width 898 height 143
copy span "Are you currently traveling? If so, where are you right now? what are you doing…"
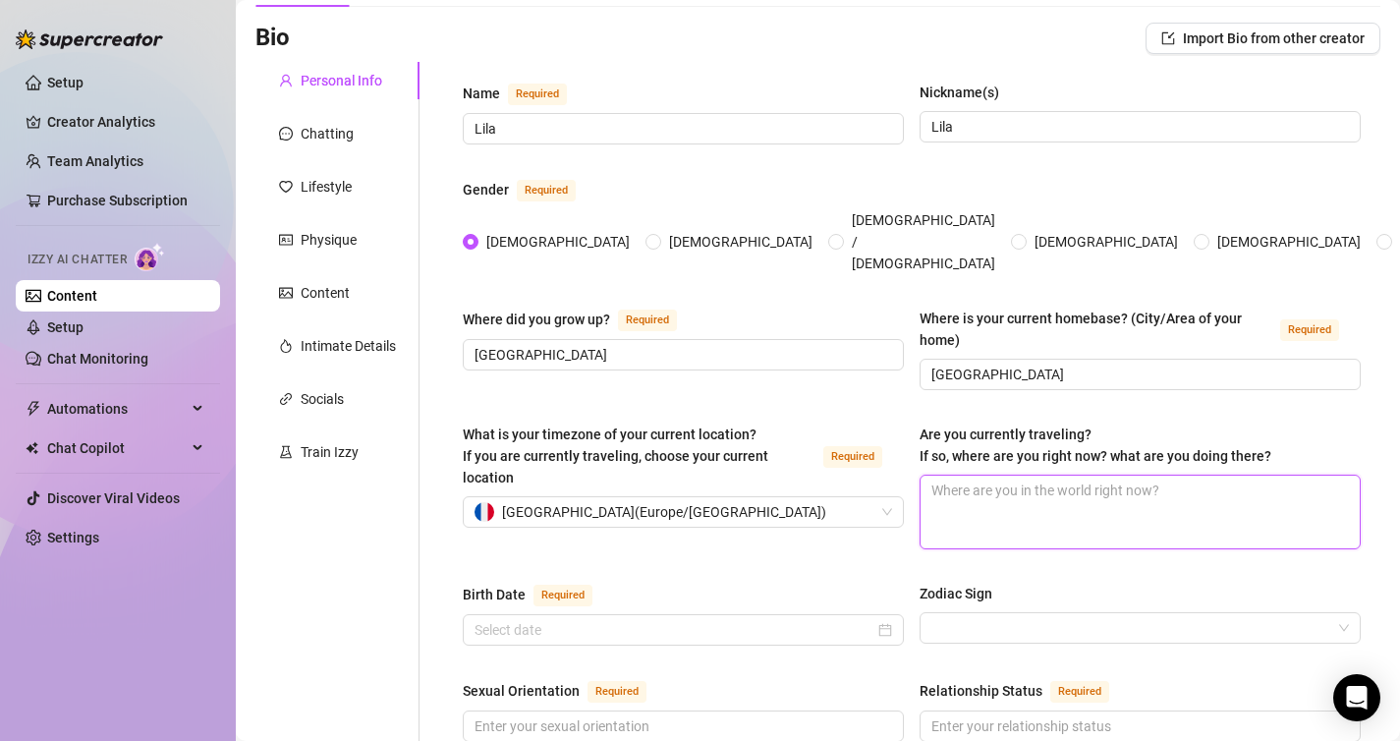
click at [999, 475] on textarea "Are you currently traveling? If so, where are you right now? what are you doing…" at bounding box center [1140, 511] width 439 height 73
type textarea "N"
type textarea "No"
type textarea "Non"
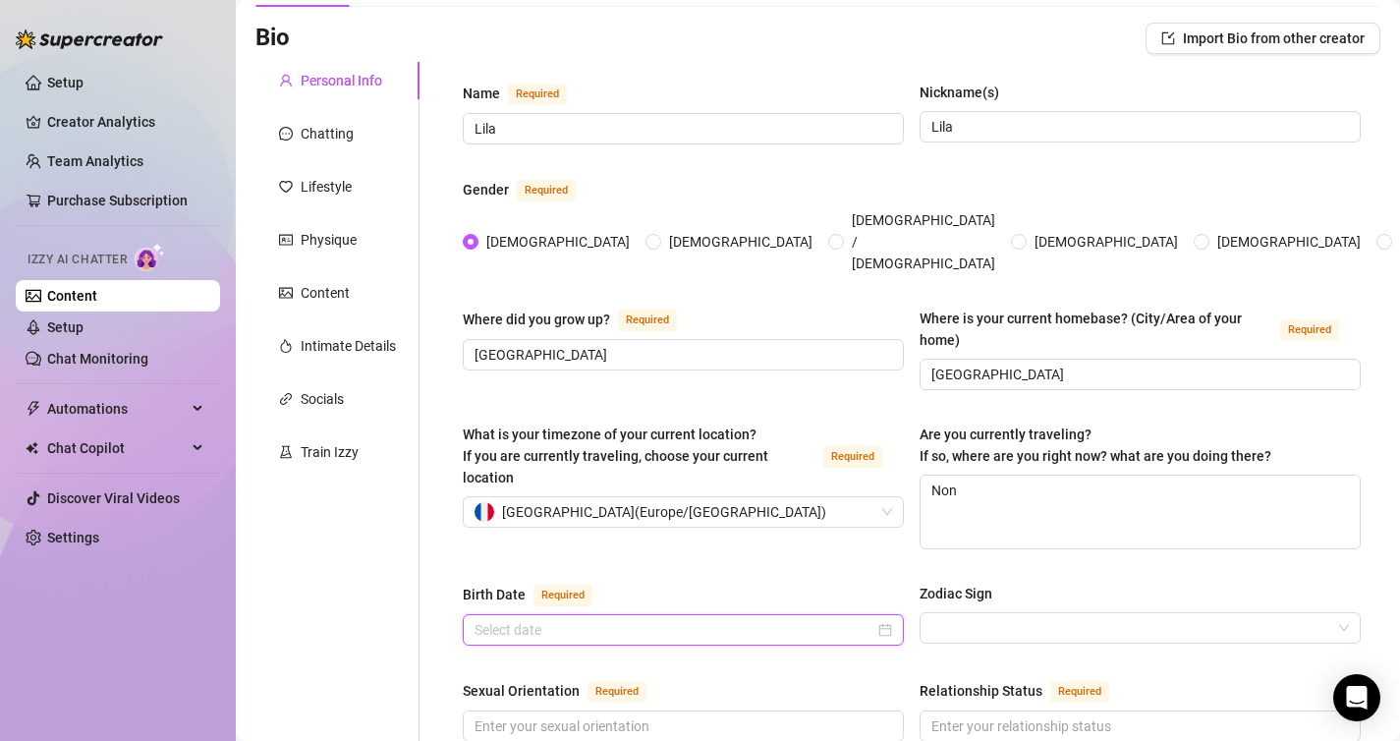
click at [899, 614] on div at bounding box center [683, 629] width 441 height 31
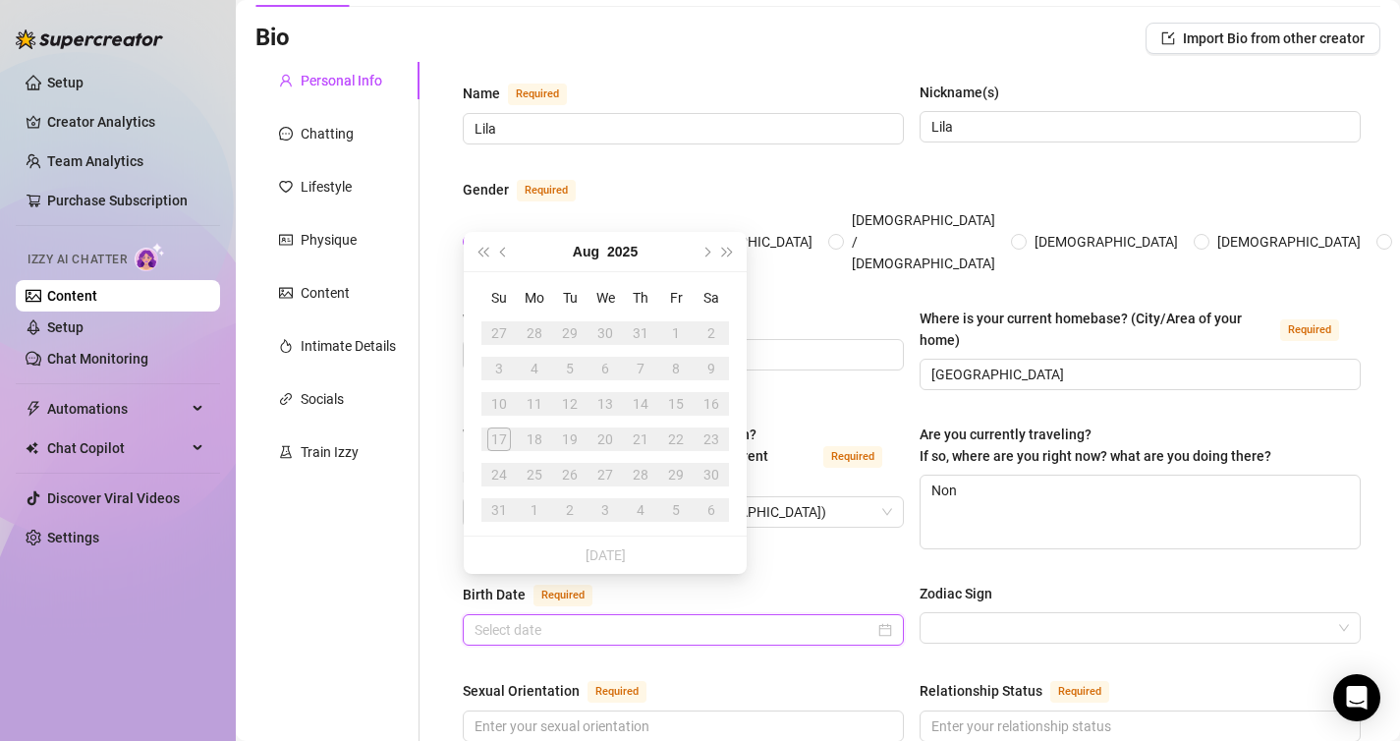
click at [885, 619] on div at bounding box center [683, 630] width 418 height 22
click at [483, 251] on span "Last year (Control + left)" at bounding box center [482, 252] width 10 height 10
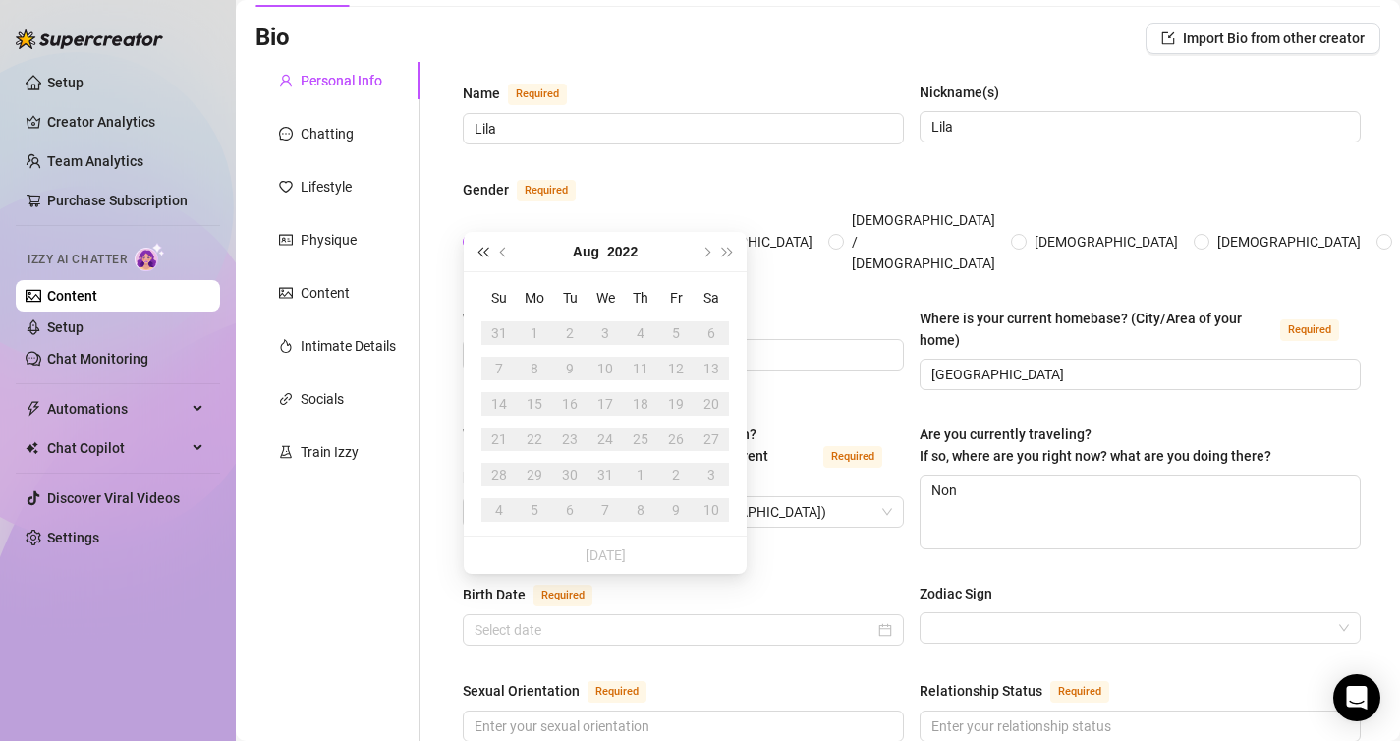
click at [483, 251] on span "Last year (Control + left)" at bounding box center [482, 252] width 10 height 10
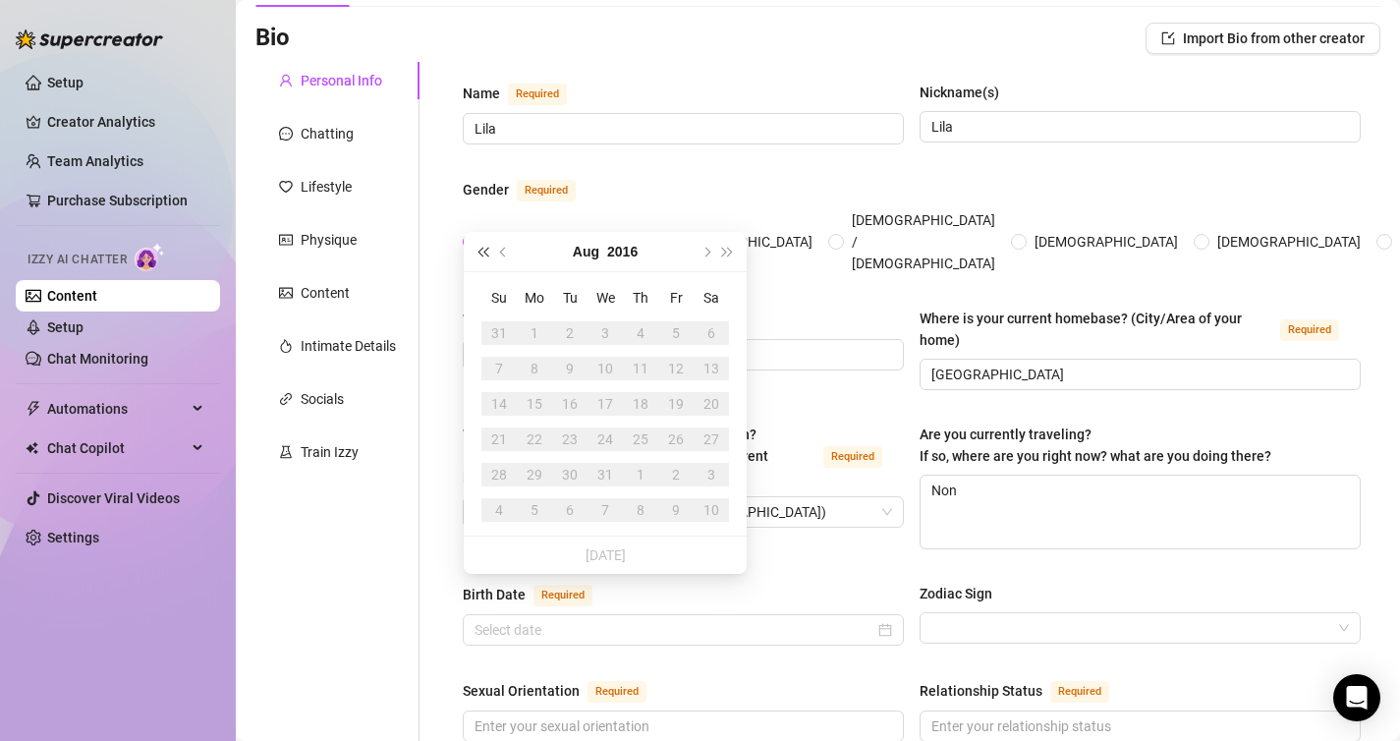
click at [483, 251] on span "Last year (Control + left)" at bounding box center [482, 252] width 10 height 10
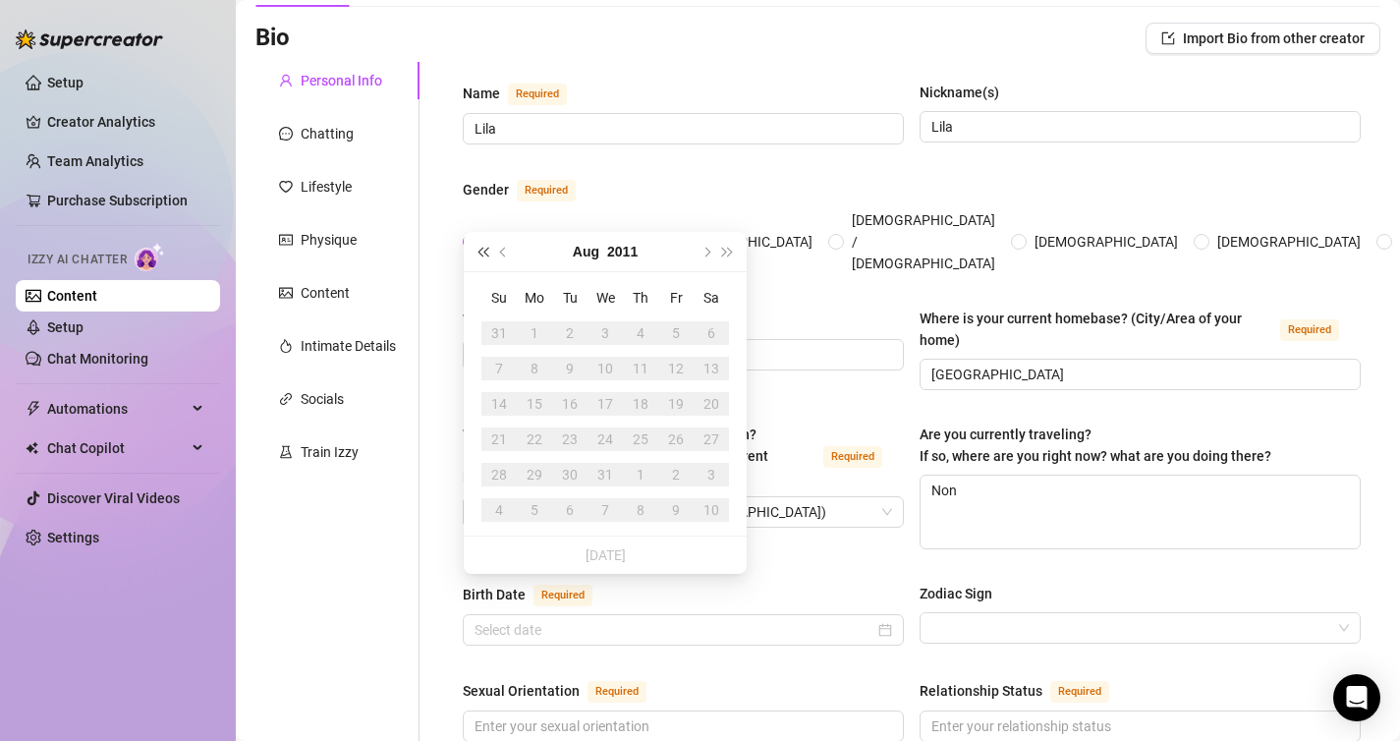
click at [483, 251] on span "Last year (Control + left)" at bounding box center [482, 252] width 10 height 10
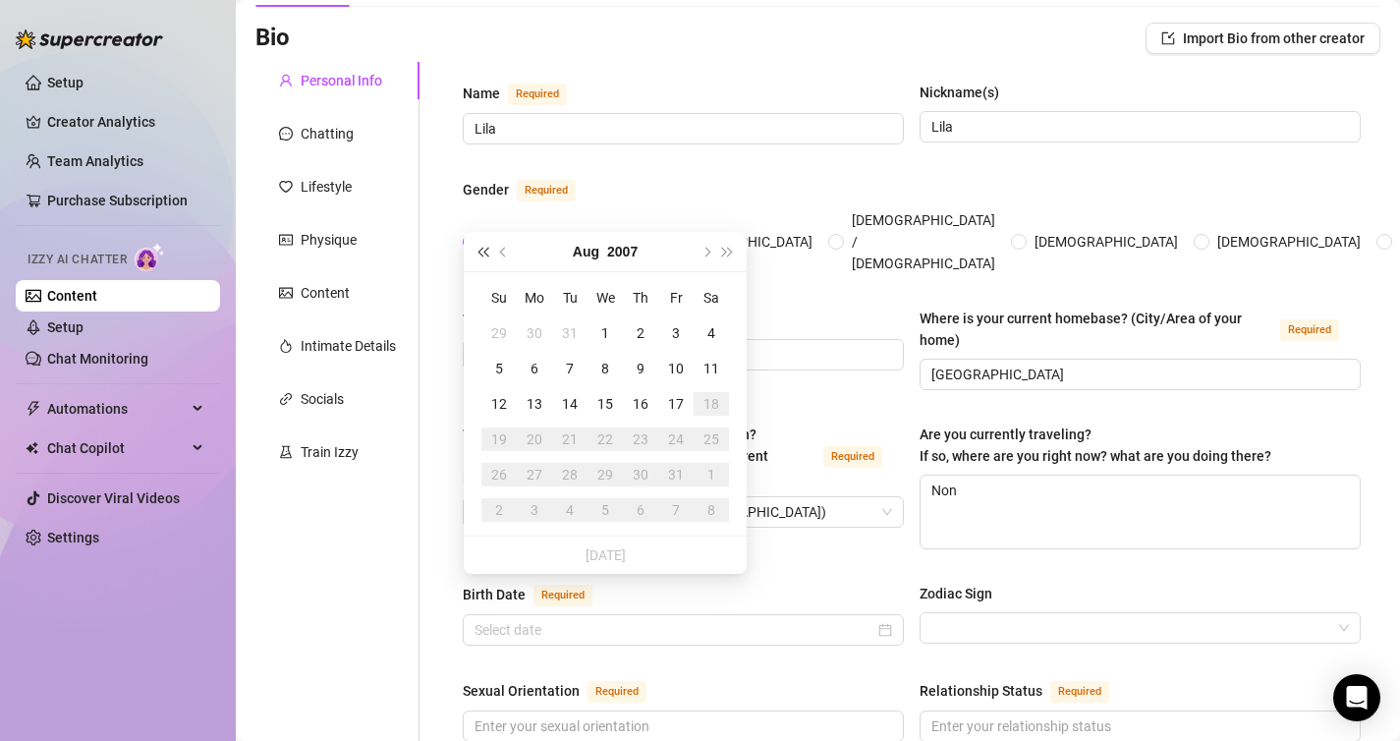
click at [483, 251] on span "Last year (Control + left)" at bounding box center [482, 252] width 10 height 10
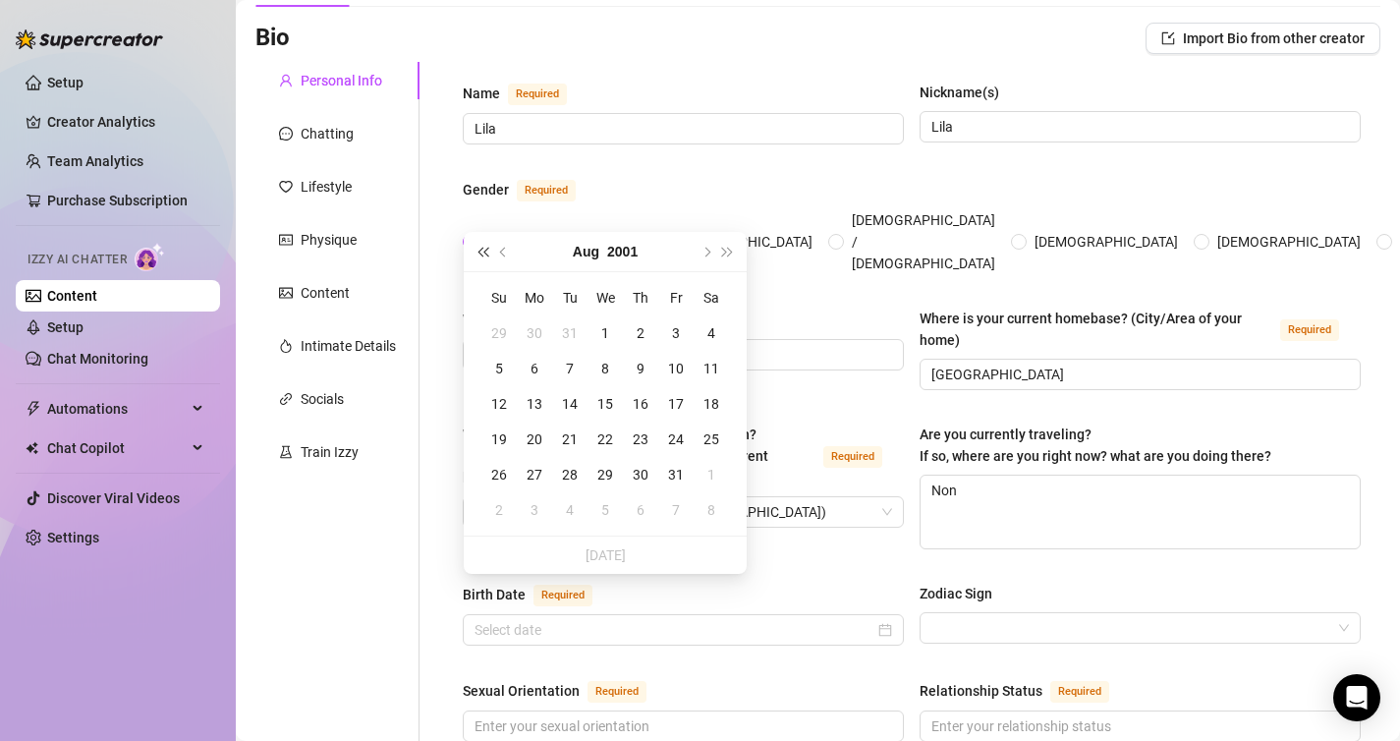
click at [483, 251] on span "Last year (Control + left)" at bounding box center [482, 252] width 10 height 10
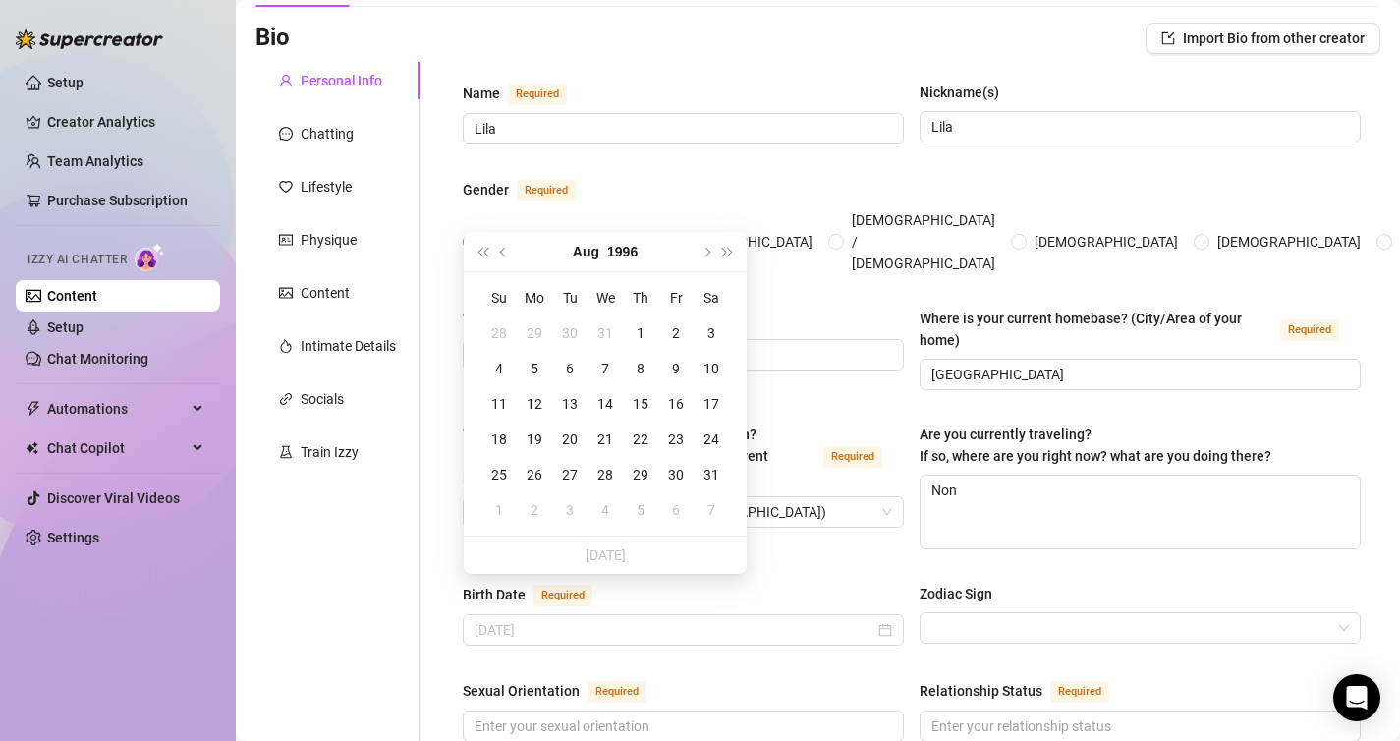
type input "July 30th, 1996"
click at [508, 256] on button "Previous month (PageUp)" at bounding box center [504, 251] width 22 height 39
type input "May 2nd, 1996"
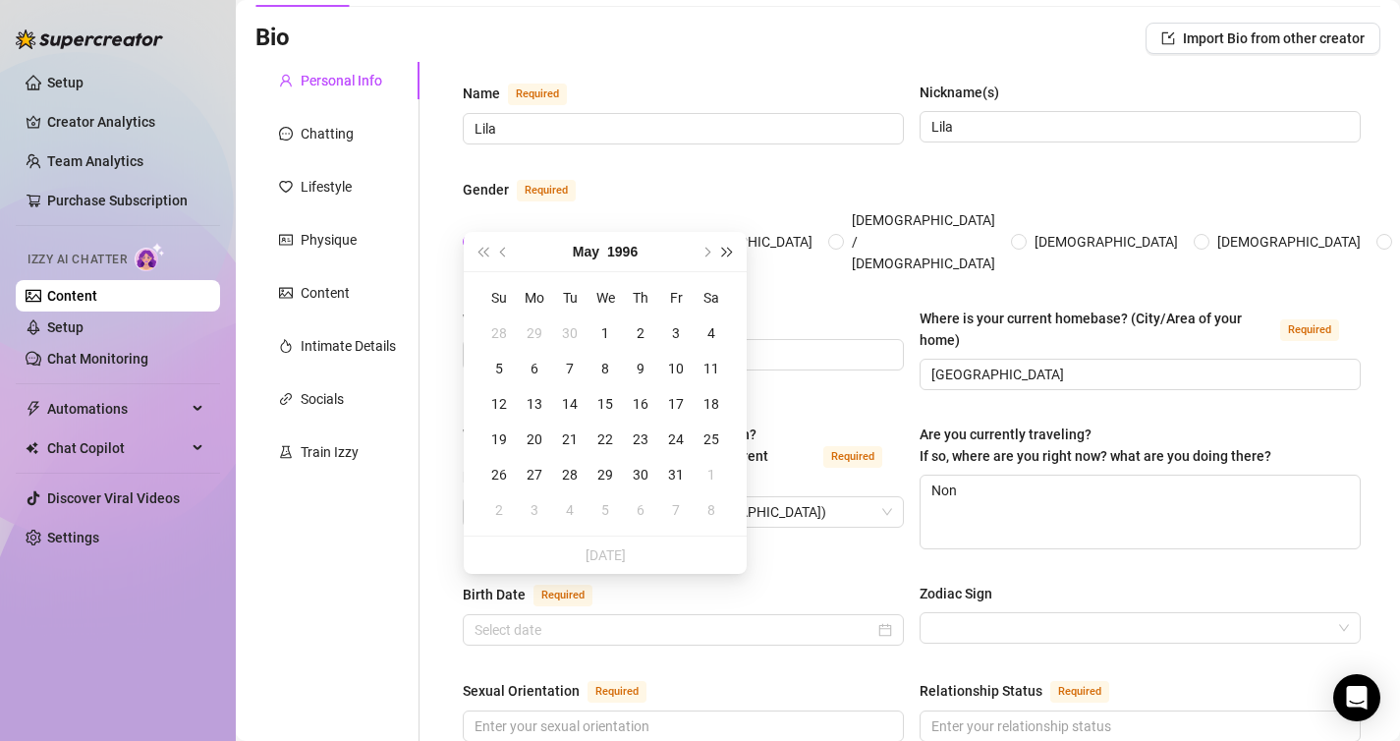
click at [723, 248] on span "Next year (Control + right)" at bounding box center [728, 252] width 10 height 10
type input "[DATE]"
click at [636, 363] on div "8" at bounding box center [641, 369] width 24 height 24
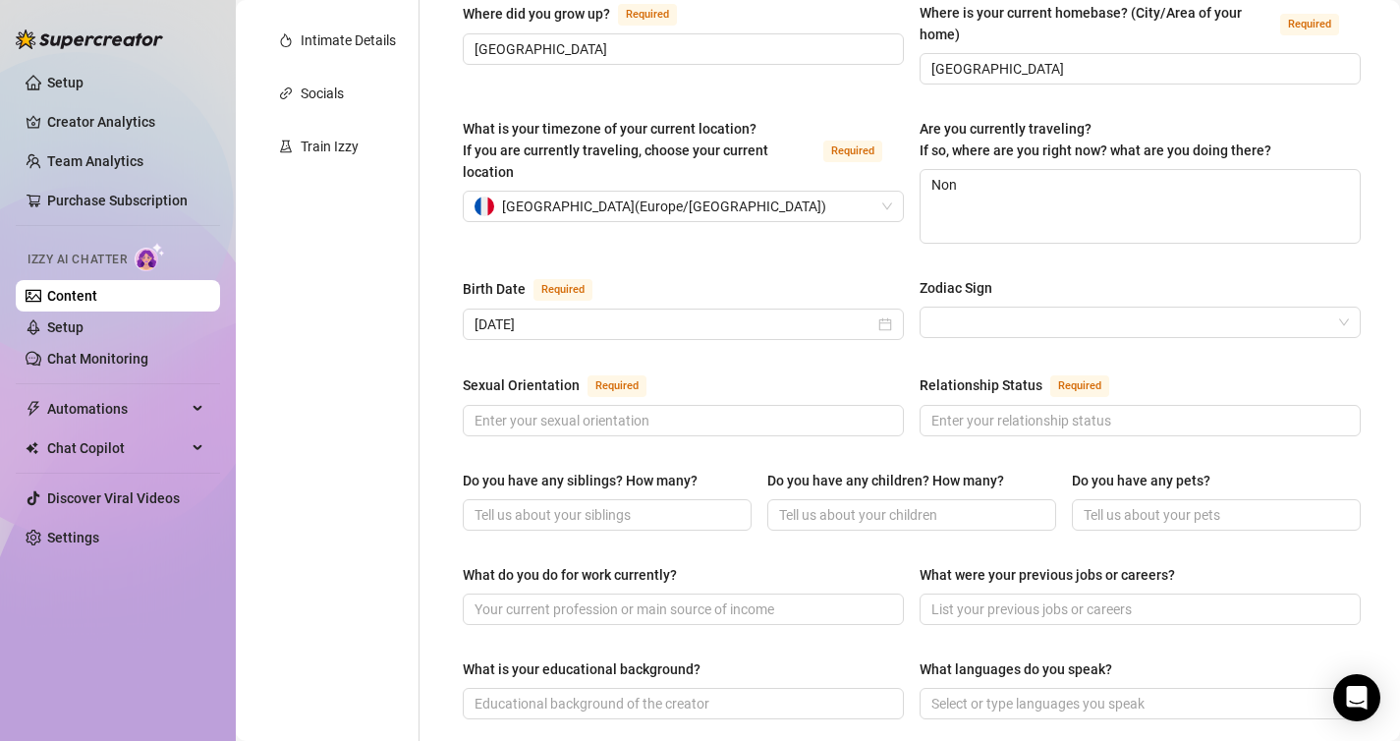
scroll to position [449, 0]
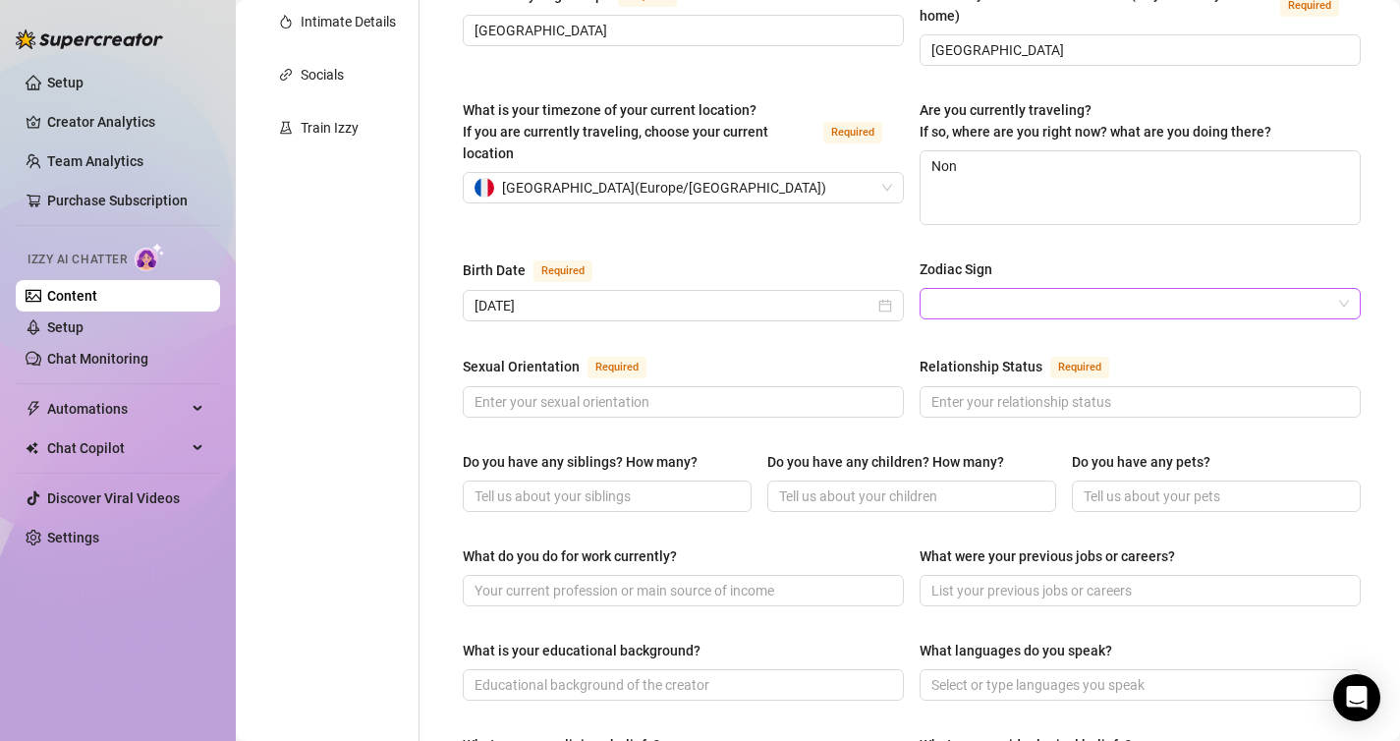
click at [1058, 289] on input "Zodiac Sign" at bounding box center [1131, 303] width 400 height 29
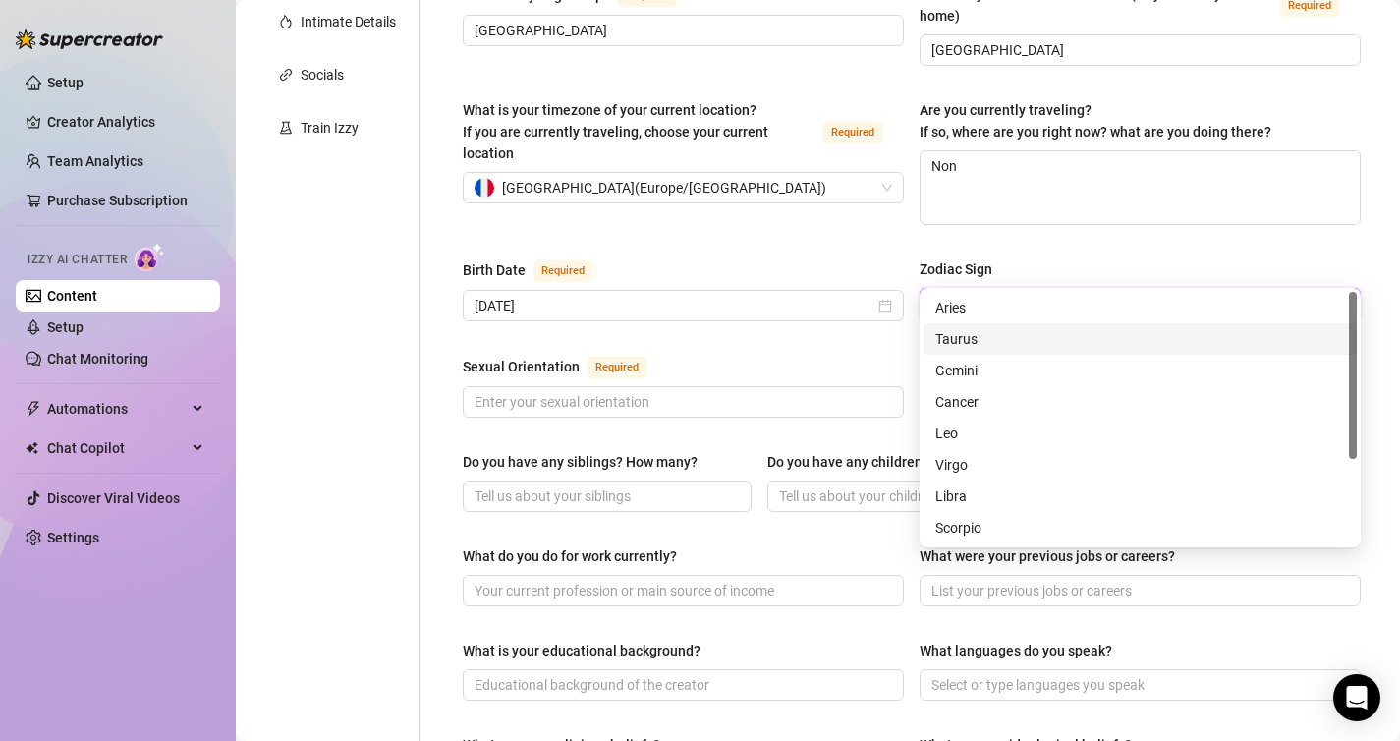
click at [1048, 335] on div "Taurus" at bounding box center [1140, 339] width 410 height 22
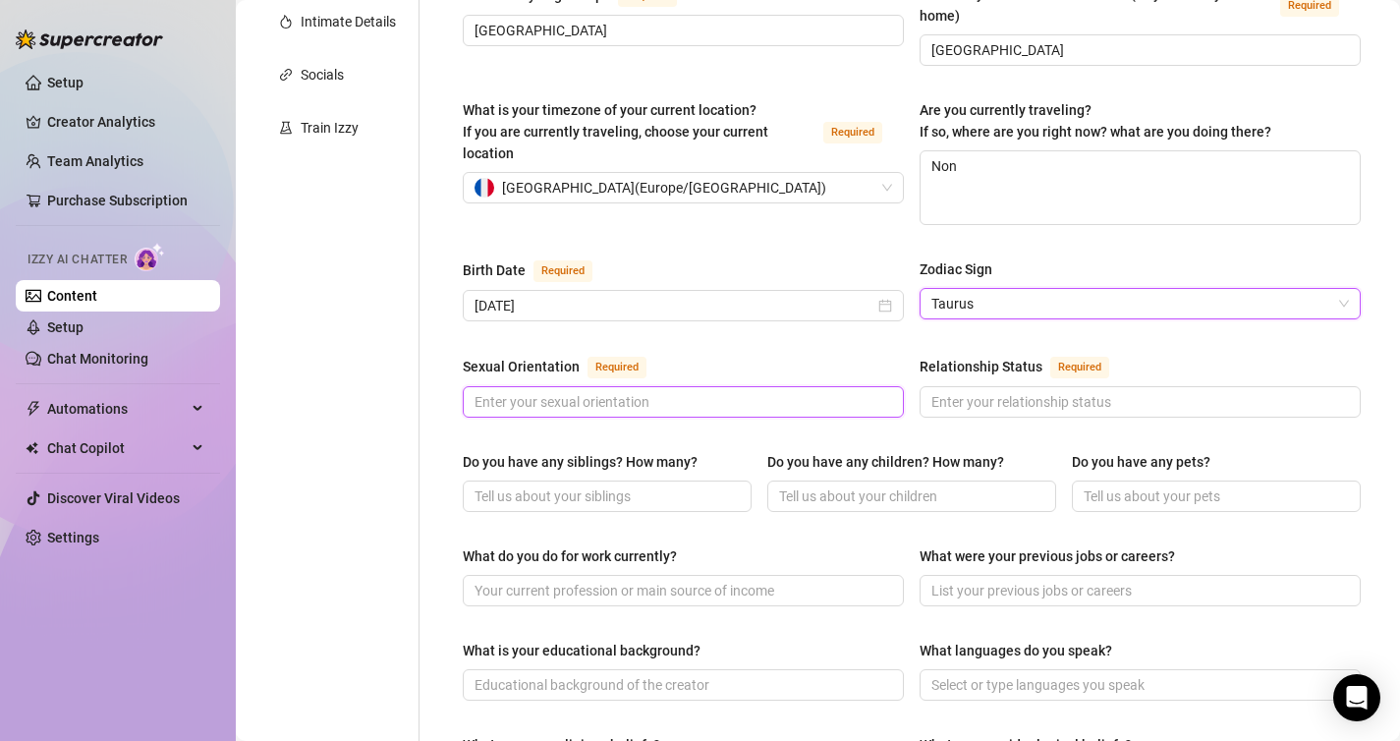
click at [694, 391] on input "Sexual Orientation Required" at bounding box center [681, 402] width 414 height 22
type input "[DEMOGRAPHIC_DATA]"
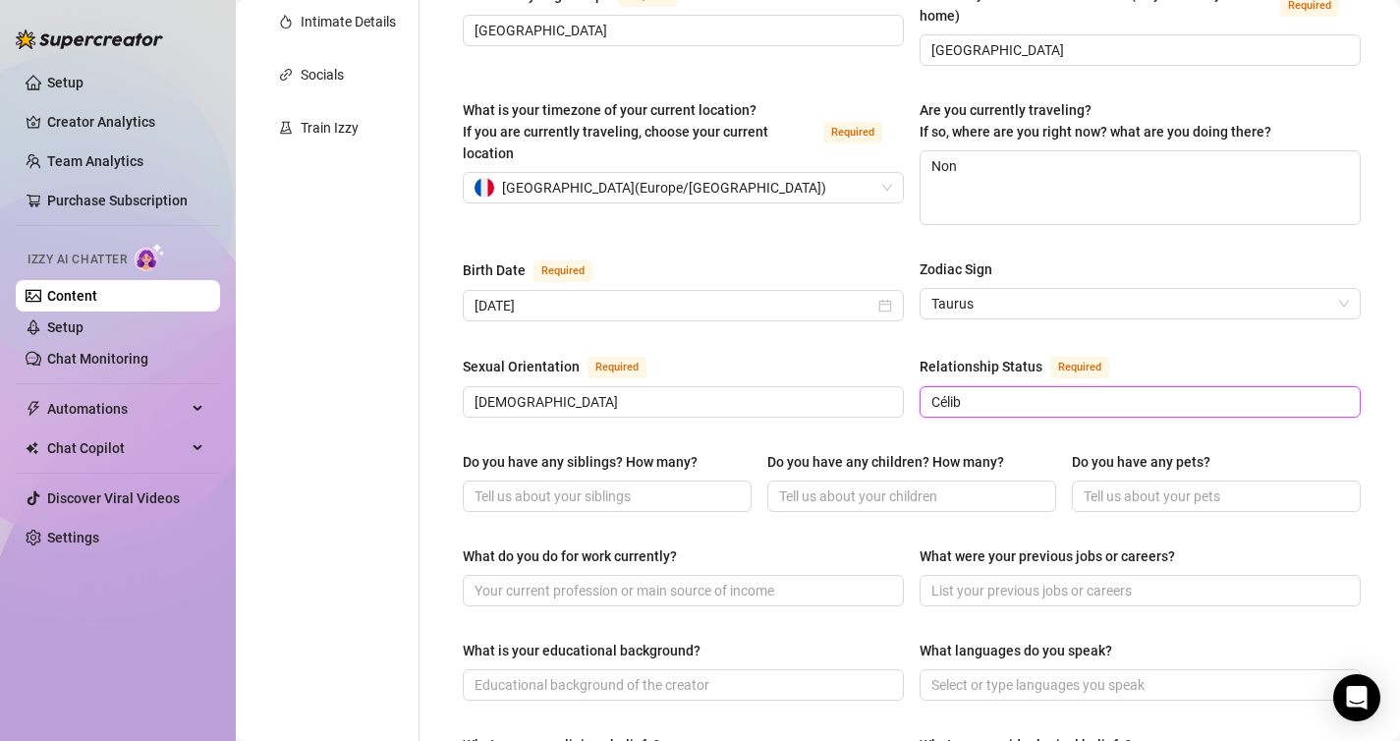
type input "Célib"
click at [656, 451] on div "Do you have any siblings? How many?" at bounding box center [580, 462] width 235 height 22
click at [656, 485] on input "Do you have any siblings? How many?" at bounding box center [604, 496] width 261 height 22
click at [656, 451] on div "Do you have any siblings? How many?" at bounding box center [580, 462] width 235 height 22
click at [656, 485] on input "Do you have any siblings? How many?" at bounding box center [604, 496] width 261 height 22
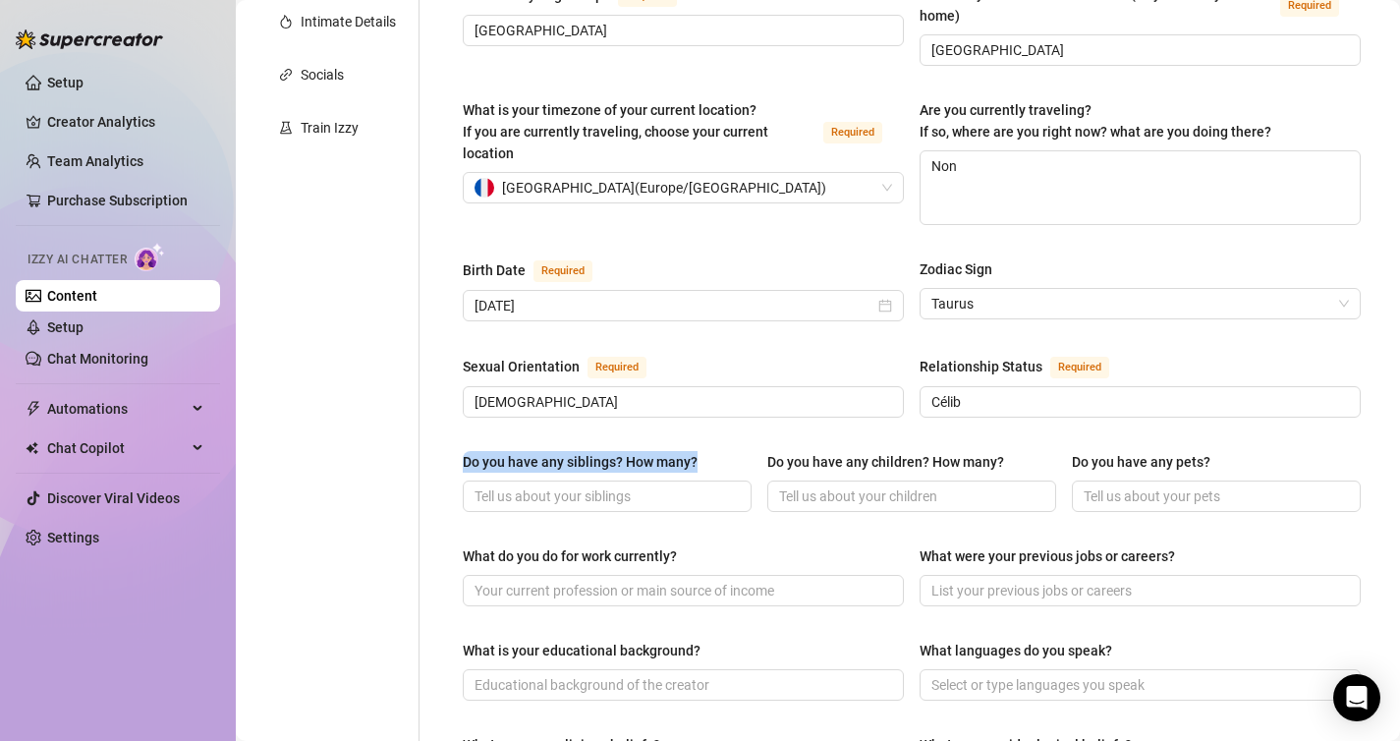
click at [656, 451] on div "Do you have any siblings? How many?" at bounding box center [580, 462] width 235 height 22
click at [656, 485] on input "Do you have any siblings? How many?" at bounding box center [604, 496] width 261 height 22
click at [656, 451] on div "Do you have any siblings? How many?" at bounding box center [580, 462] width 235 height 22
click at [656, 485] on input "Do you have any siblings? How many?" at bounding box center [604, 496] width 261 height 22
click at [647, 451] on div "Do you have any siblings? How many?" at bounding box center [580, 462] width 235 height 22
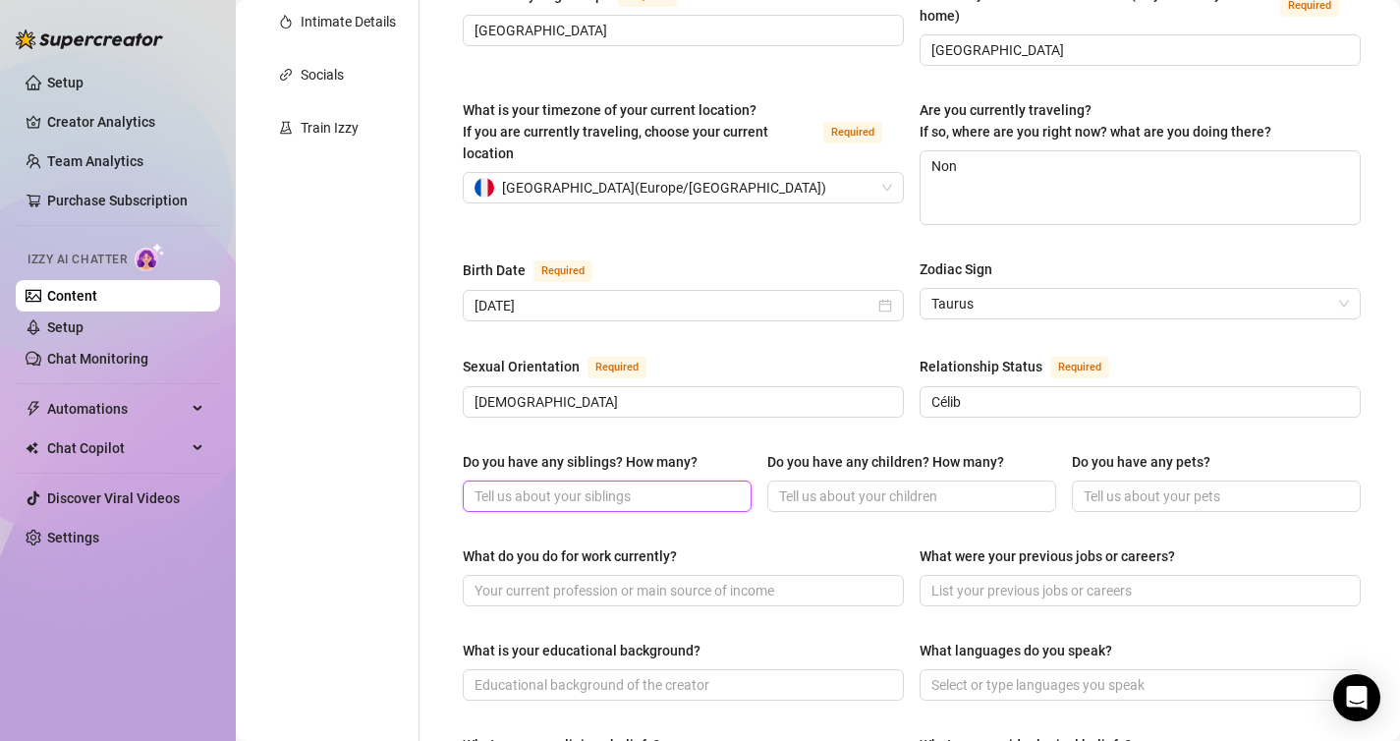
click at [647, 485] on input "Do you have any siblings? How many?" at bounding box center [604, 496] width 261 height 22
click at [647, 451] on div "Do you have any siblings? How many?" at bounding box center [580, 462] width 235 height 22
click at [647, 485] on input "Do you have any siblings? How many?" at bounding box center [604, 496] width 261 height 22
click at [597, 451] on div "Do you have any siblings? How many?" at bounding box center [580, 462] width 235 height 22
click at [597, 485] on input "Do you have any siblings? How many?" at bounding box center [604, 496] width 261 height 22
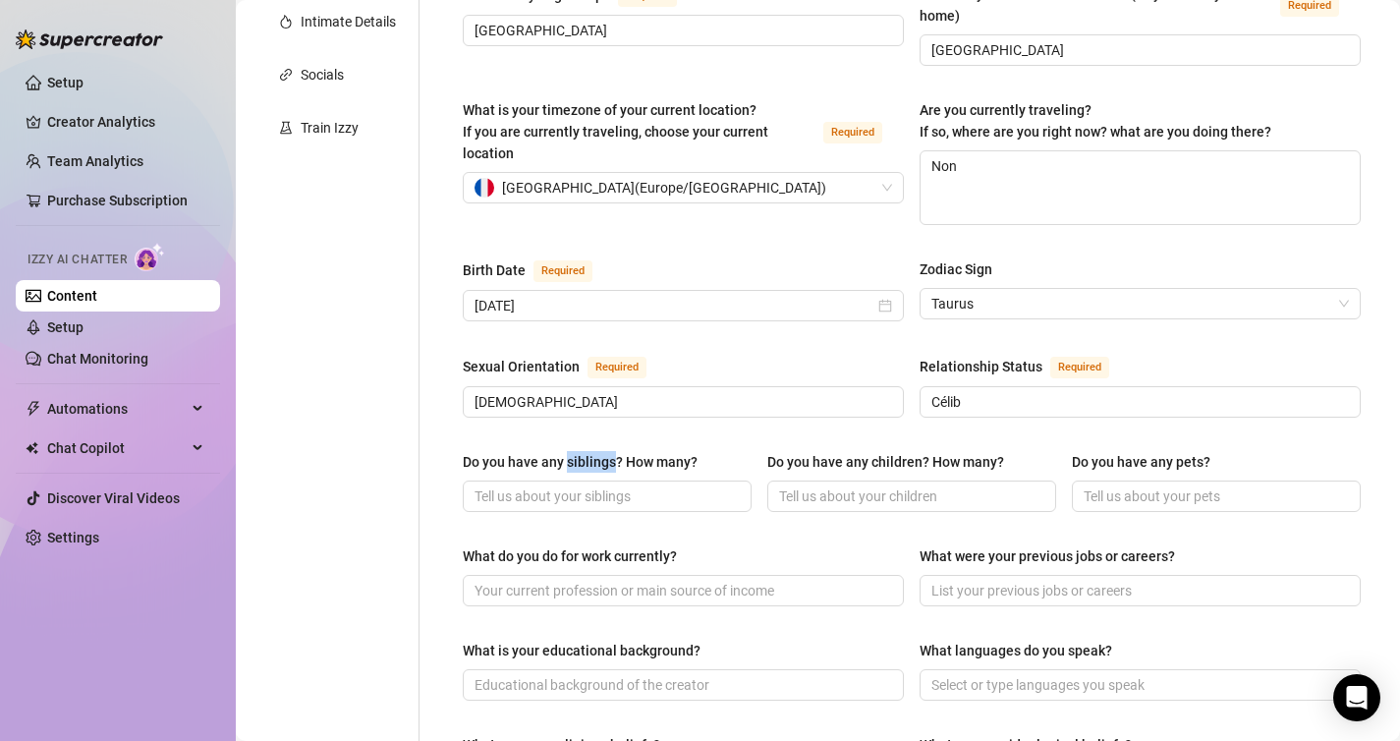
click at [597, 451] on div "Do you have any siblings? How many?" at bounding box center [580, 462] width 235 height 22
click at [597, 485] on input "Do you have any siblings? How many?" at bounding box center [604, 496] width 261 height 22
copy div "Do you have any siblings? How many?"
click at [597, 451] on div "Do you have any siblings? How many?" at bounding box center [580, 462] width 235 height 22
click at [597, 485] on input "Do you have any siblings? How many?" at bounding box center [604, 496] width 261 height 22
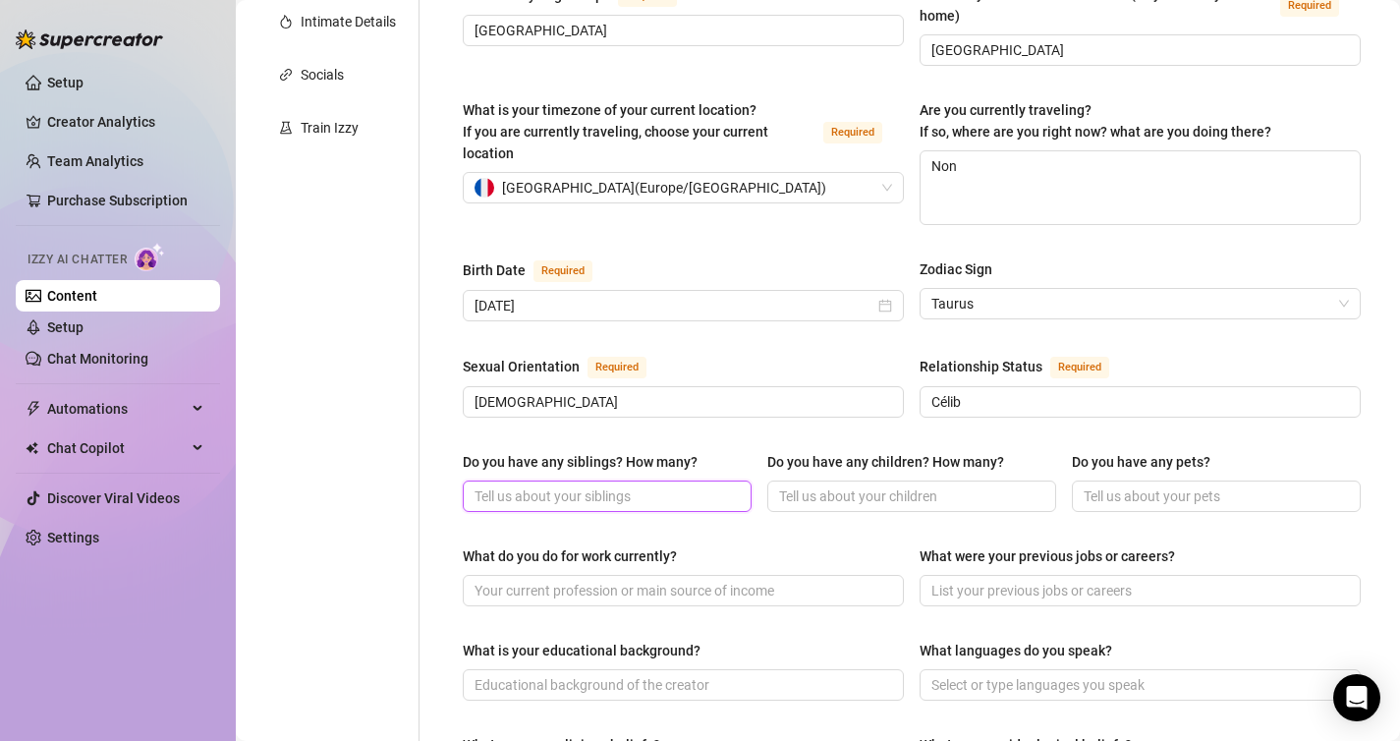
click at [586, 485] on input "Do you have any siblings? How many?" at bounding box center [604, 496] width 261 height 22
type input "une soeur"
type input "zéro"
type input "non"
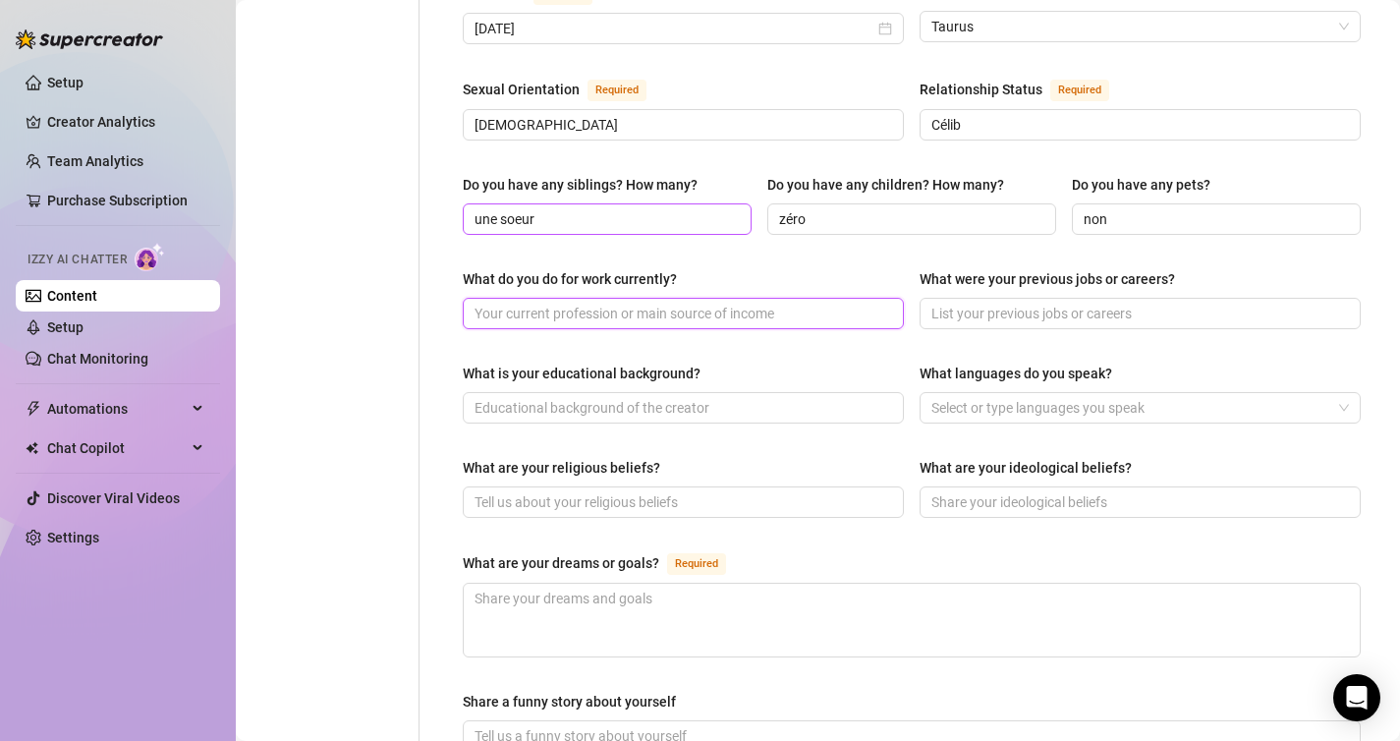
scroll to position [740, 0]
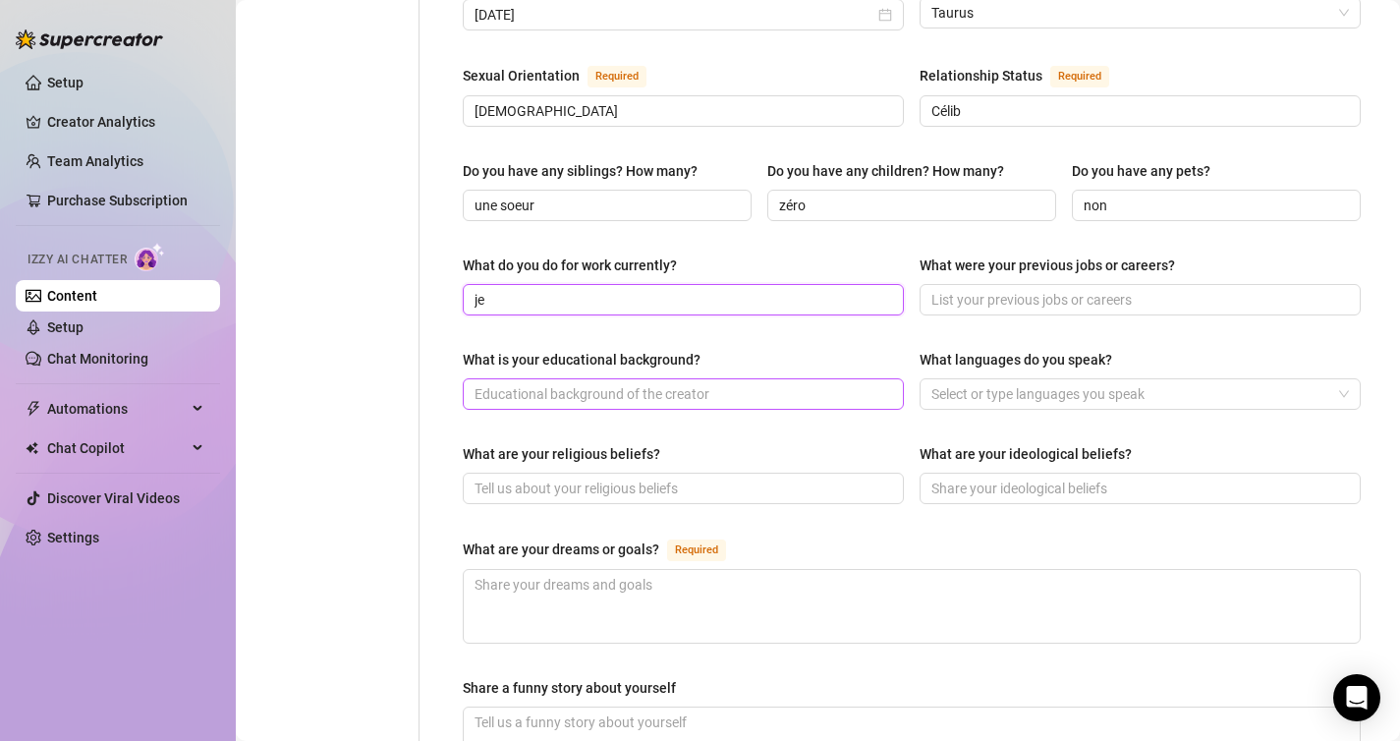
type input "j"
type input "fin d'étude"
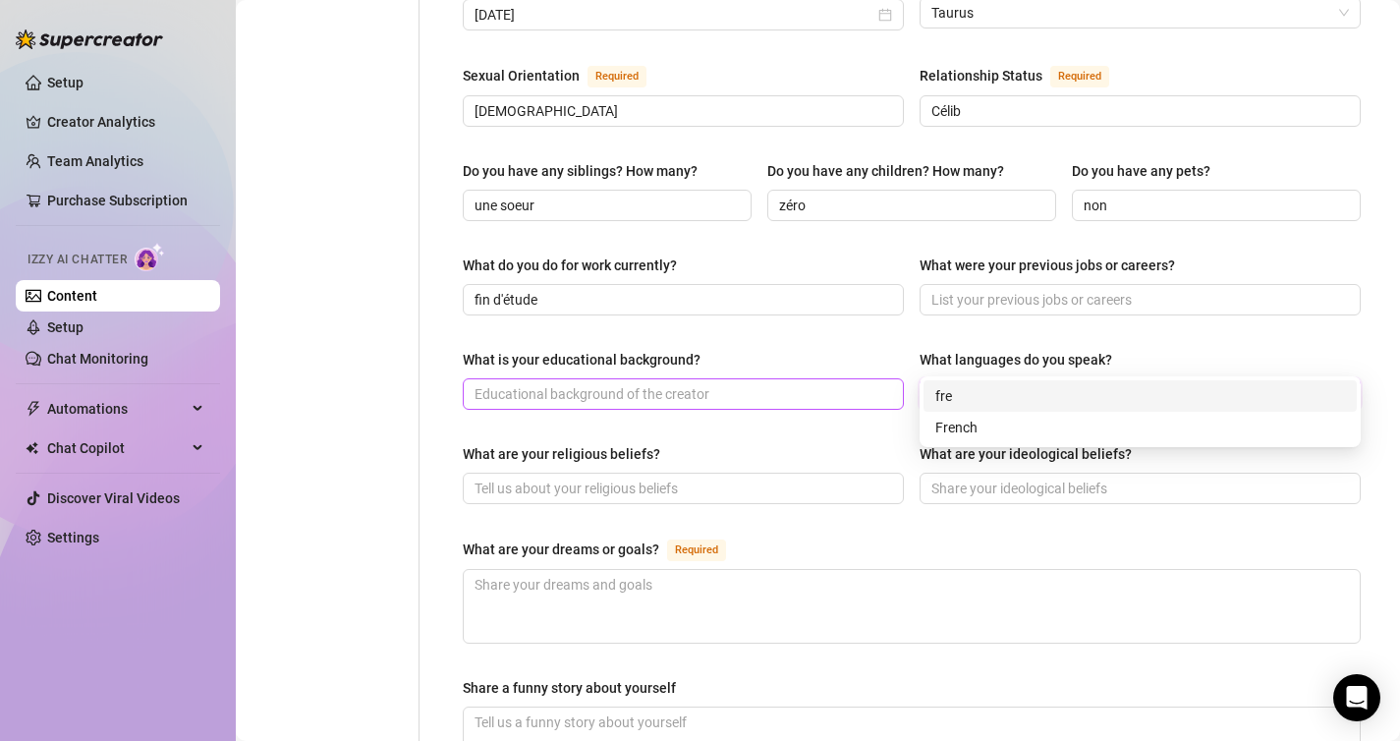
type input "fren"
click at [1059, 423] on div "French" at bounding box center [1140, 428] width 410 height 22
click at [762, 443] on div "What are your religious beliefs?" at bounding box center [683, 457] width 441 height 29
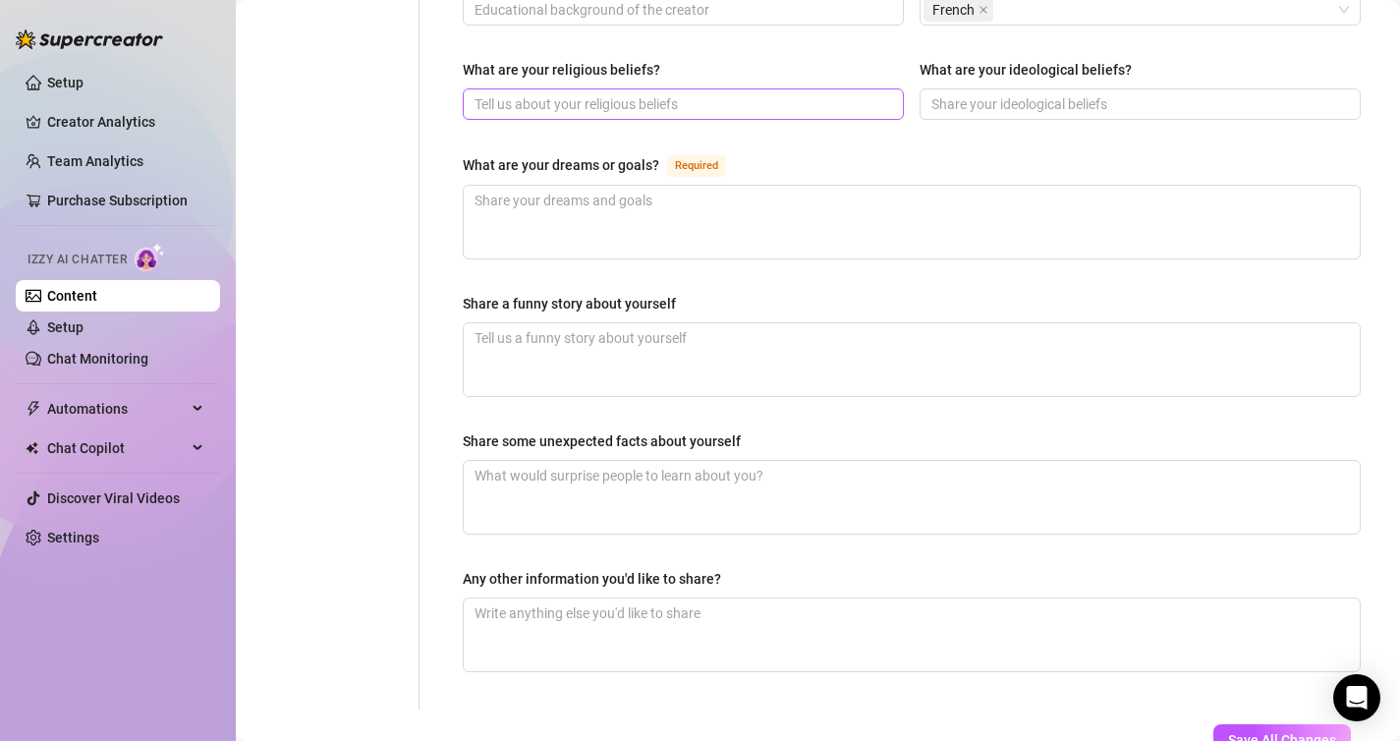
scroll to position [1143, 0]
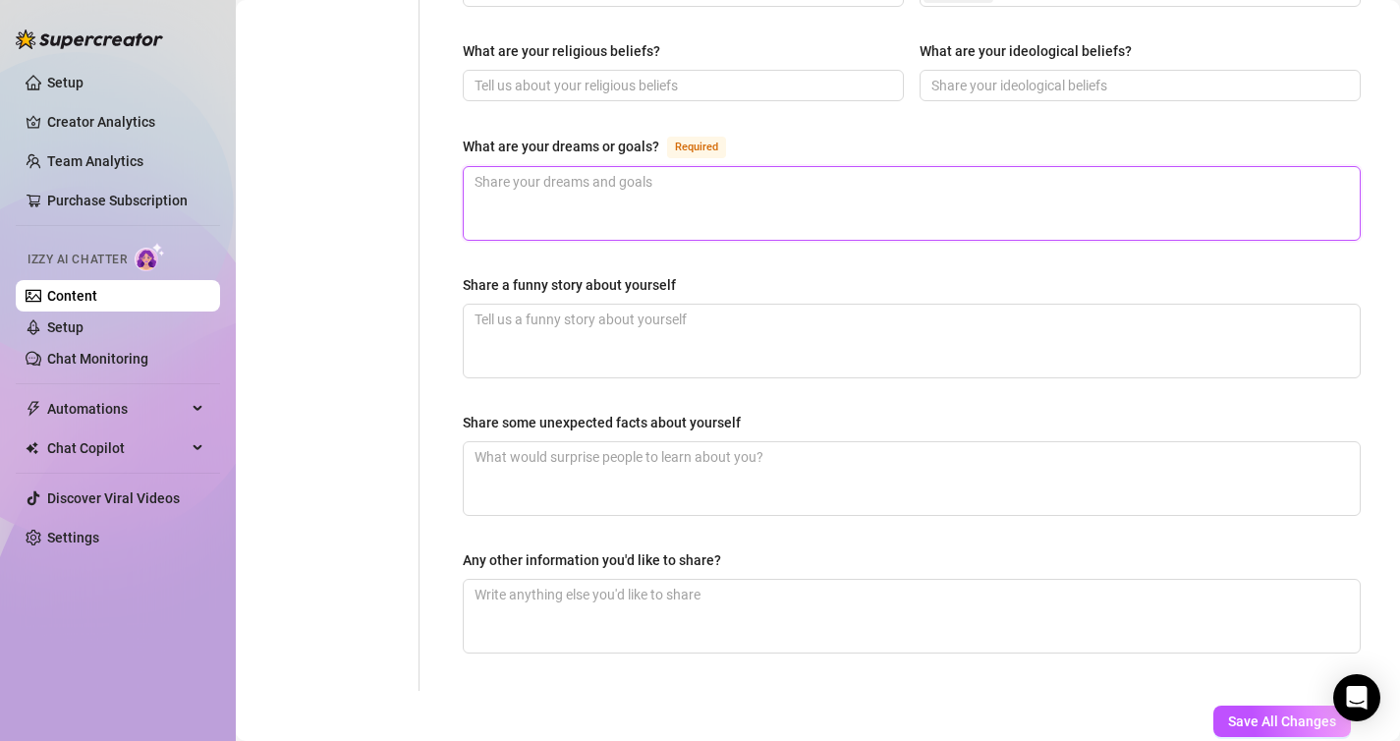
click at [812, 177] on textarea "What are your dreams or goals? Required" at bounding box center [912, 203] width 896 height 73
type textarea "D"
type textarea "De"
type textarea "Dev"
type textarea "Deve"
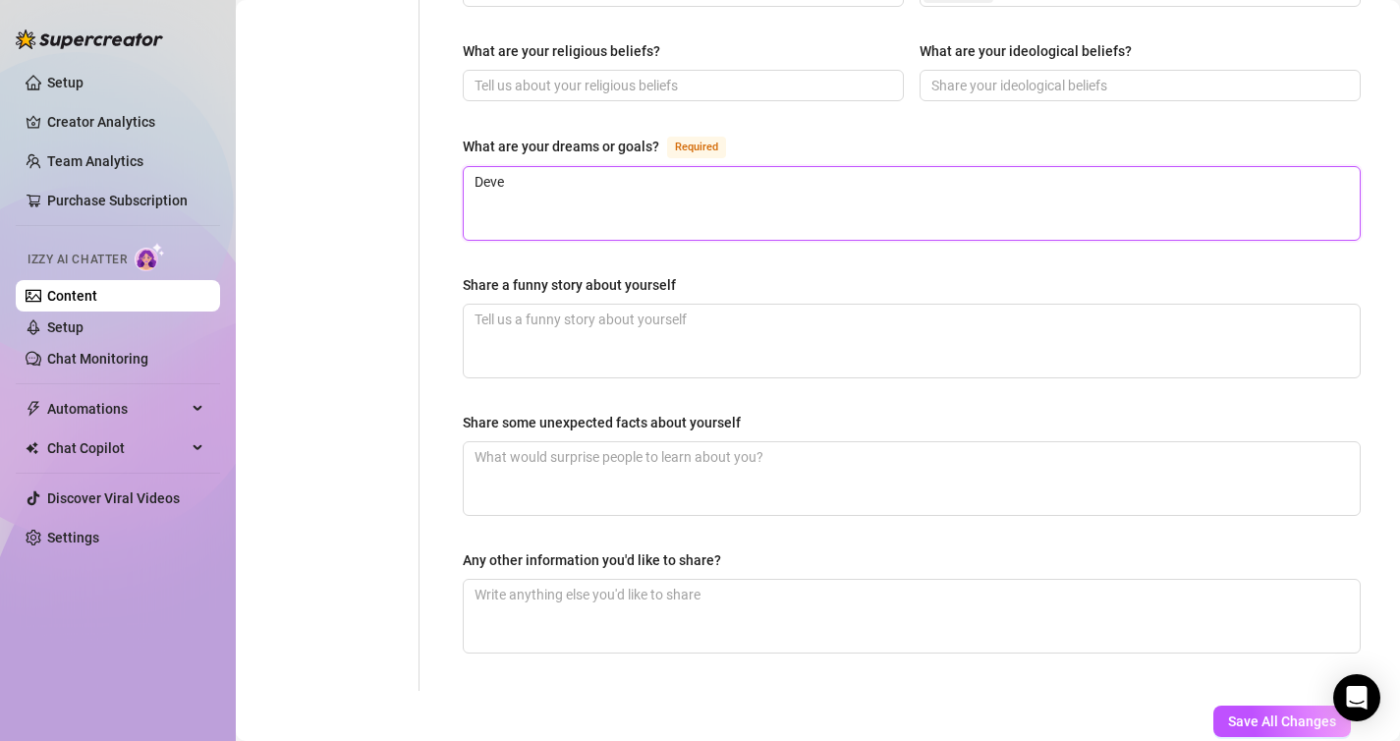
type textarea "Deven"
type textarea "Deveni"
type textarea "Devenir"
type textarea "Devenir m"
type textarea "Devenir mé"
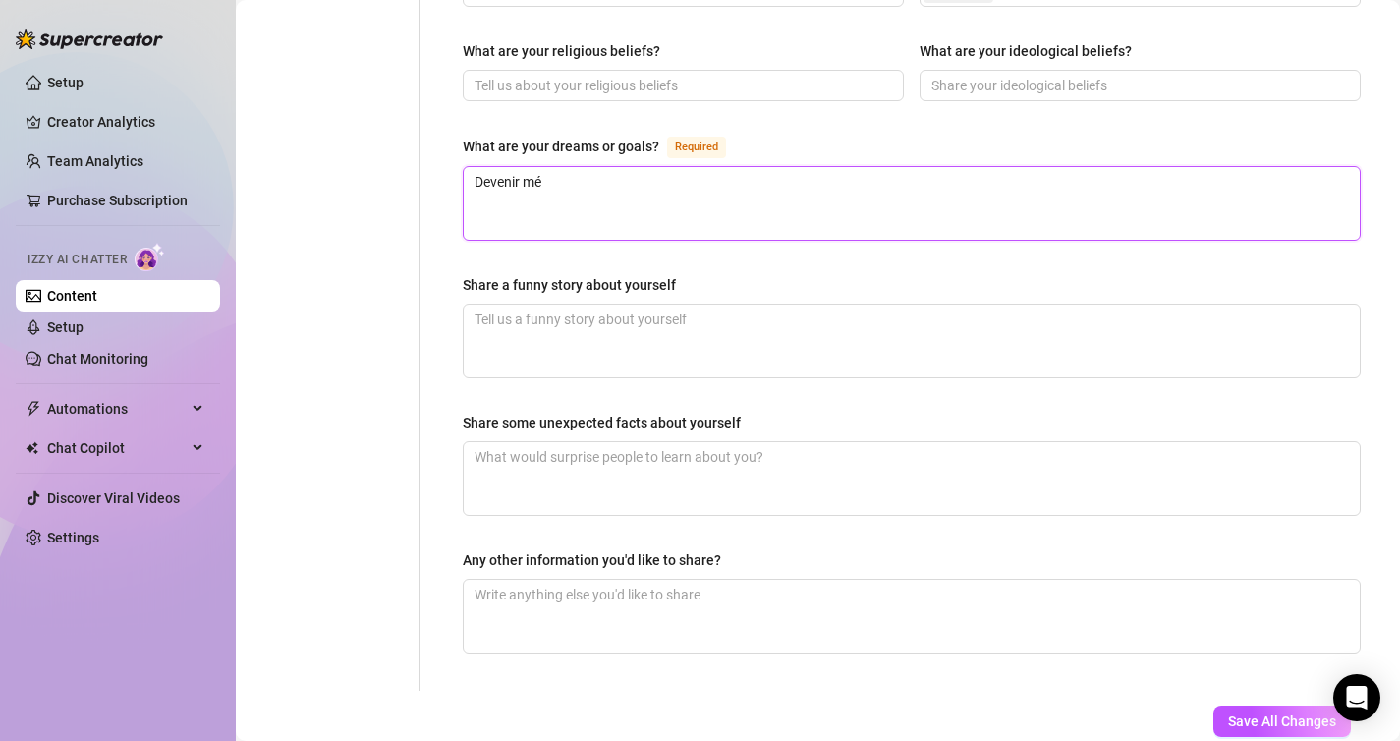
type textarea "Devenir méd"
type textarea "Devenir méde"
type textarea "Devenir médec"
type textarea "Devenir médeci"
type textarea "Devenir médecin"
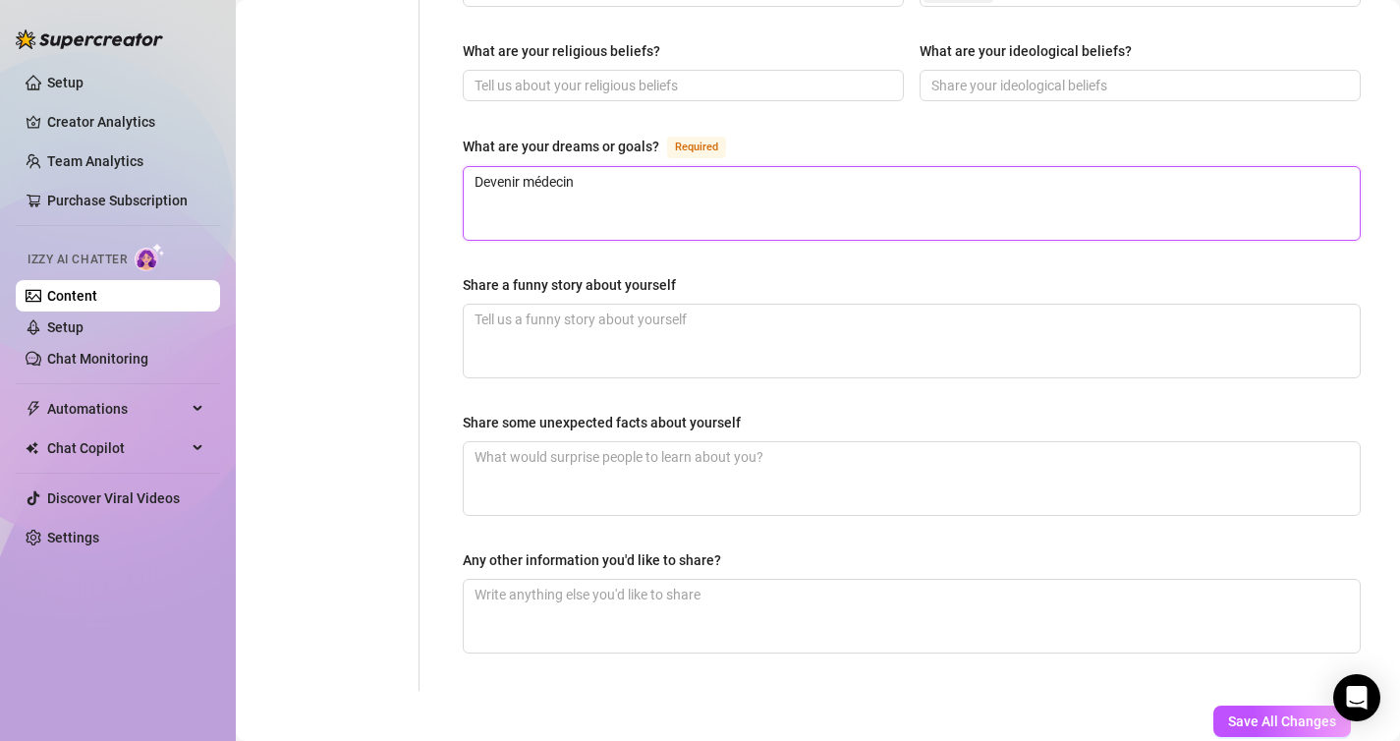
type textarea "Devenir médecin"
type textarea "Devenir médecin ;"
type textarea "Devenir médecin ; p"
type textarea "Devenir médecin ; po"
type textarea "Devenir médecin ; pou"
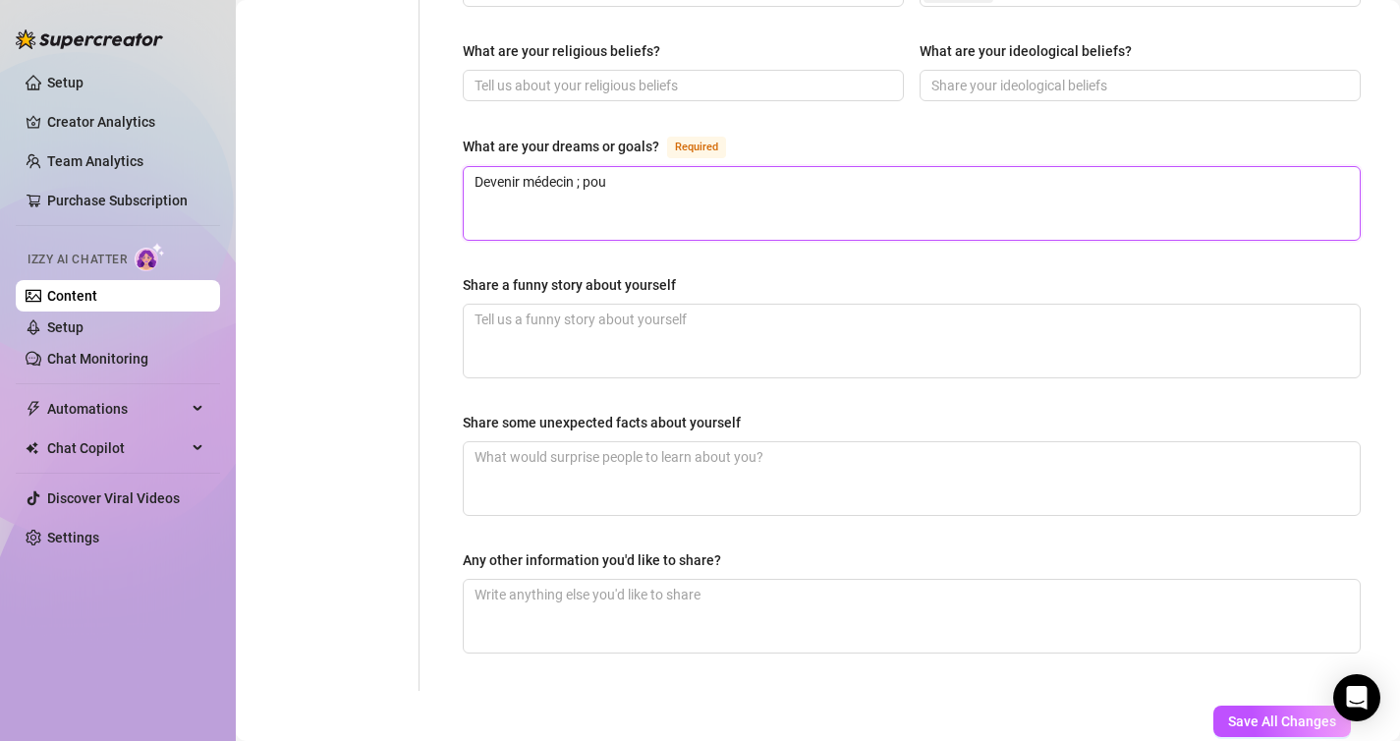
type textarea "Devenir médecin ; pouv"
type textarea "Devenir médecin ; pouvo"
type textarea "Devenir médecin ; pouvoi"
type textarea "Devenir médecin ; pouvoir"
type textarea "Devenir médecin ; pouvoir v"
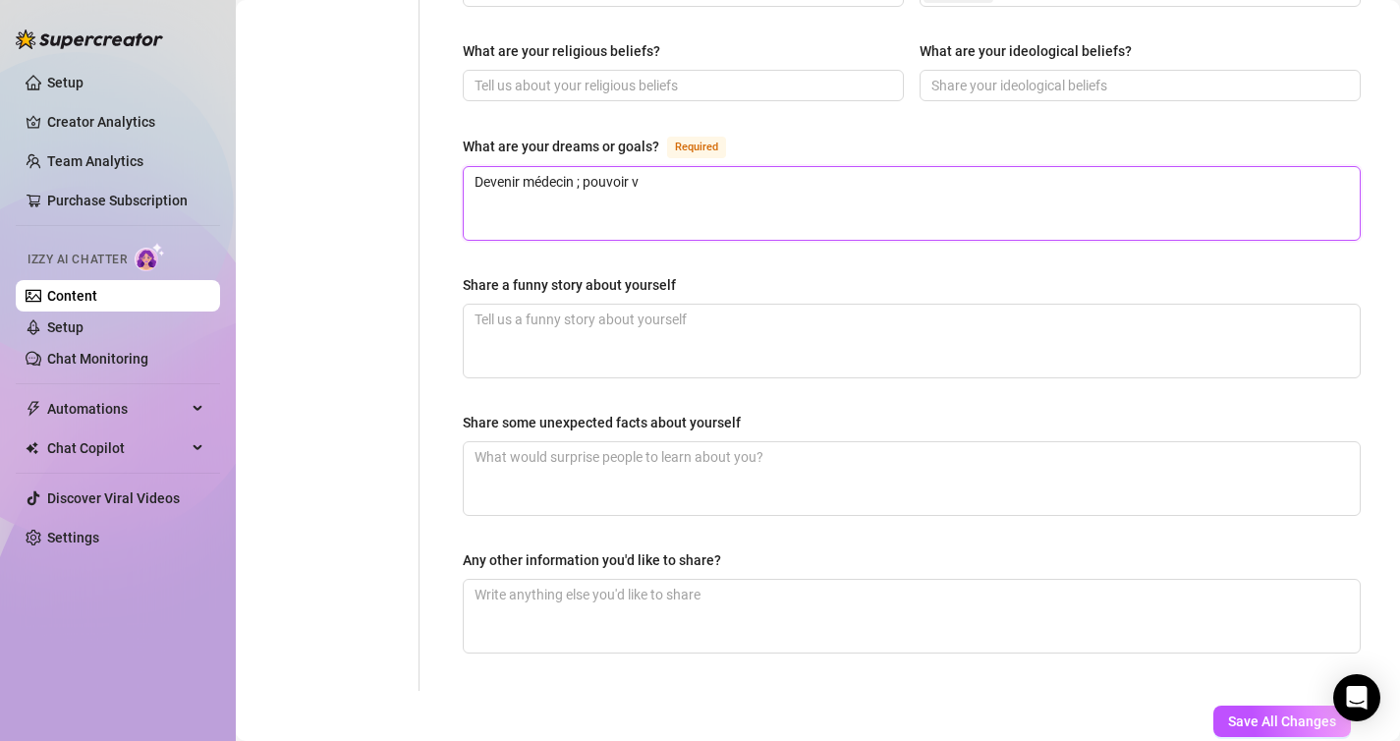
type textarea "Devenir médecin ; pouvoir vo"
type textarea "Devenir médecin ; pouvoir voy"
type textarea "Devenir médecin ; pouvoir voya"
type textarea "Devenir médecin ; pouvoir voyag"
type textarea "Devenir médecin ; pouvoir voyage"
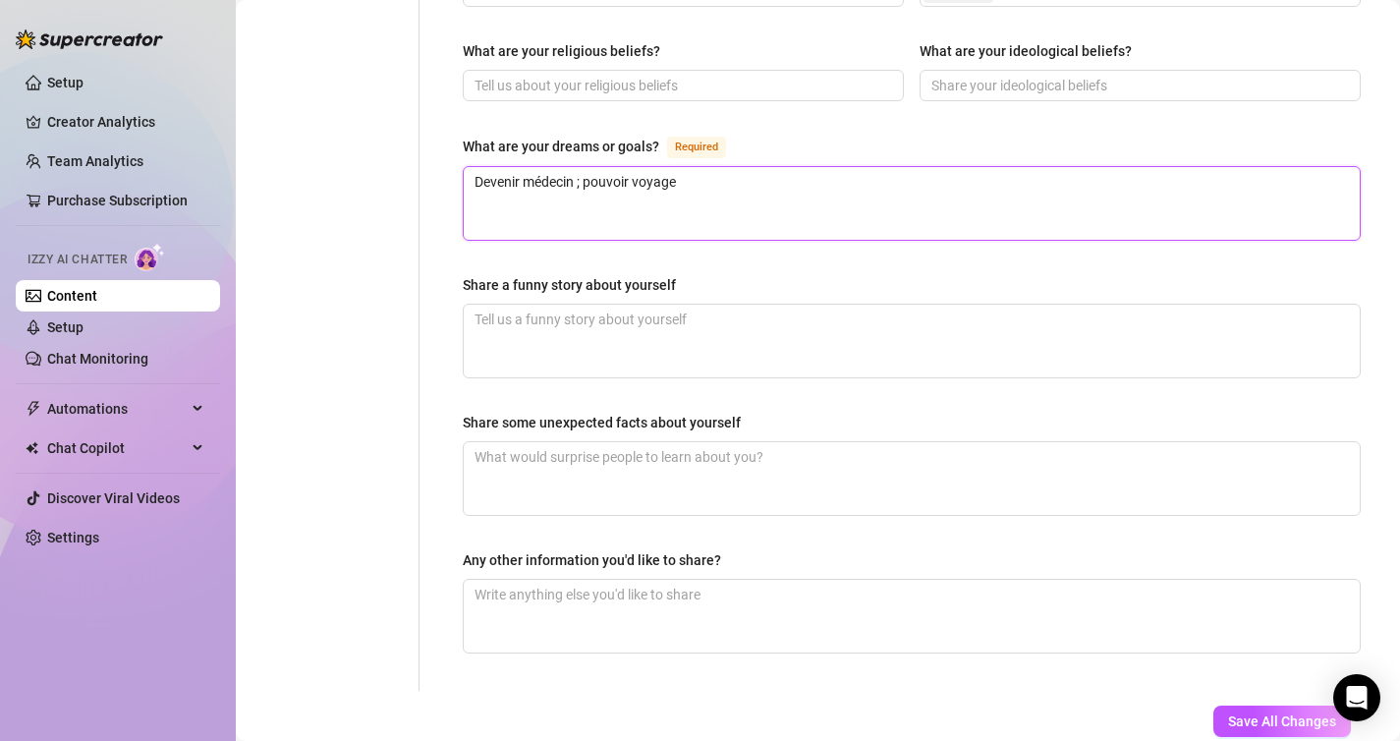
type textarea "Devenir médecin ; pouvoir voyager"
type textarea "Devenir médecin ; pouvoir voyager s"
type textarea "Devenir médecin ; pouvoir voyager sa"
type textarea "Devenir médecin ; pouvoir voyager san"
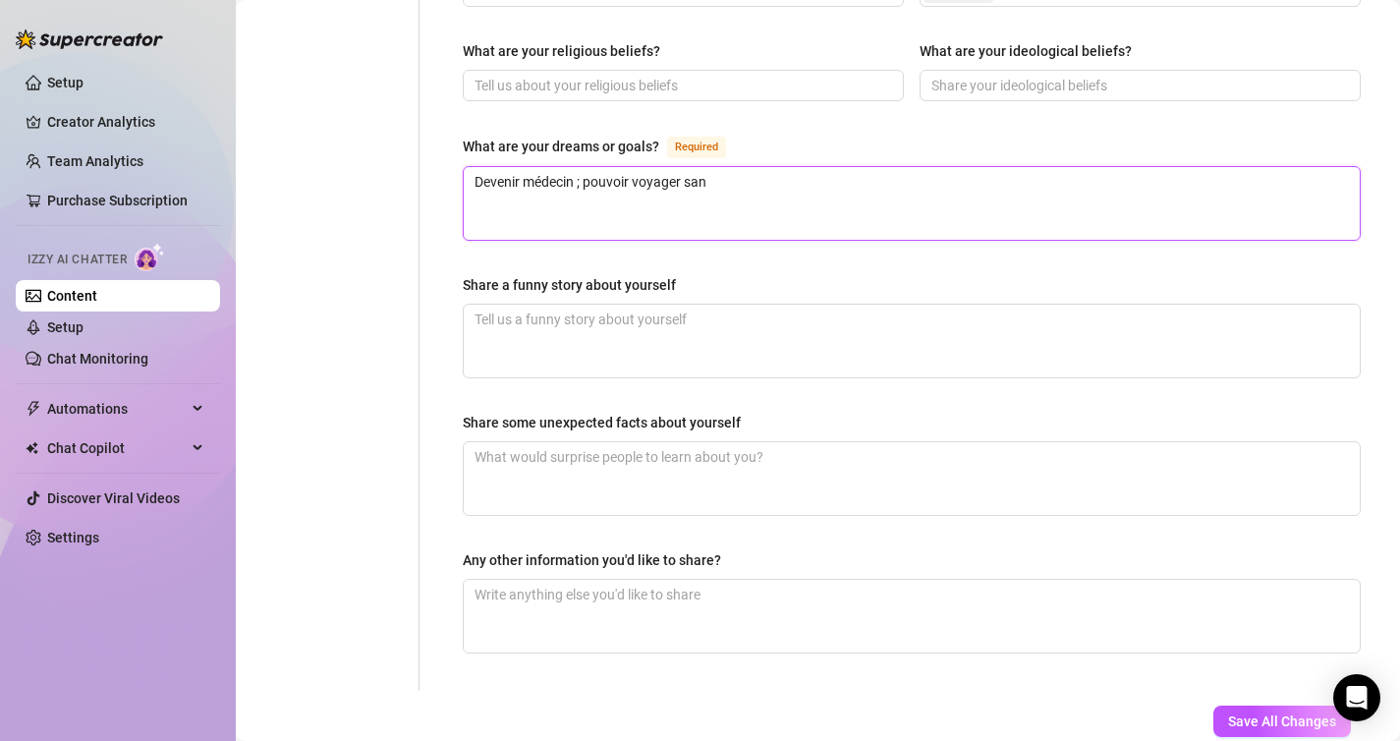
type textarea "Devenir médecin ; pouvoir voyager sa"
type textarea "Devenir médecin ; pouvoir voyager s"
type textarea "Devenir médecin ; pouvoir voyager"
type textarea "Devenir médecin ; pouvoir voyager e"
type textarea "Devenir médecin ; pouvoir voyager en"
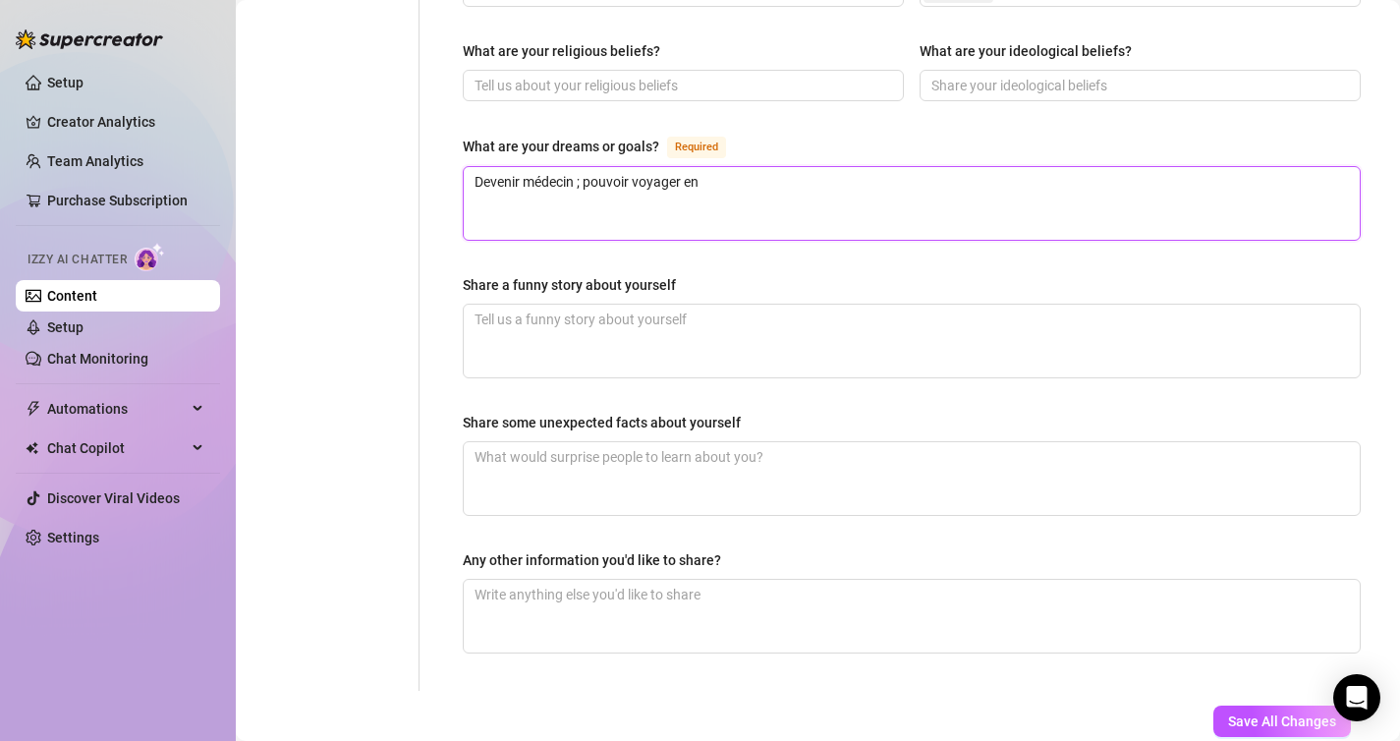
type textarea "Devenir médecin ; pouvoir voyager en"
type textarea "Devenir médecin ; pouvoir voyager en t"
type textarea "Devenir médecin ; pouvoir voyager en tr"
type textarea "Devenir médecin ; pouvoir voyager en tra"
type textarea "Devenir médecin ; pouvoir voyager en trav"
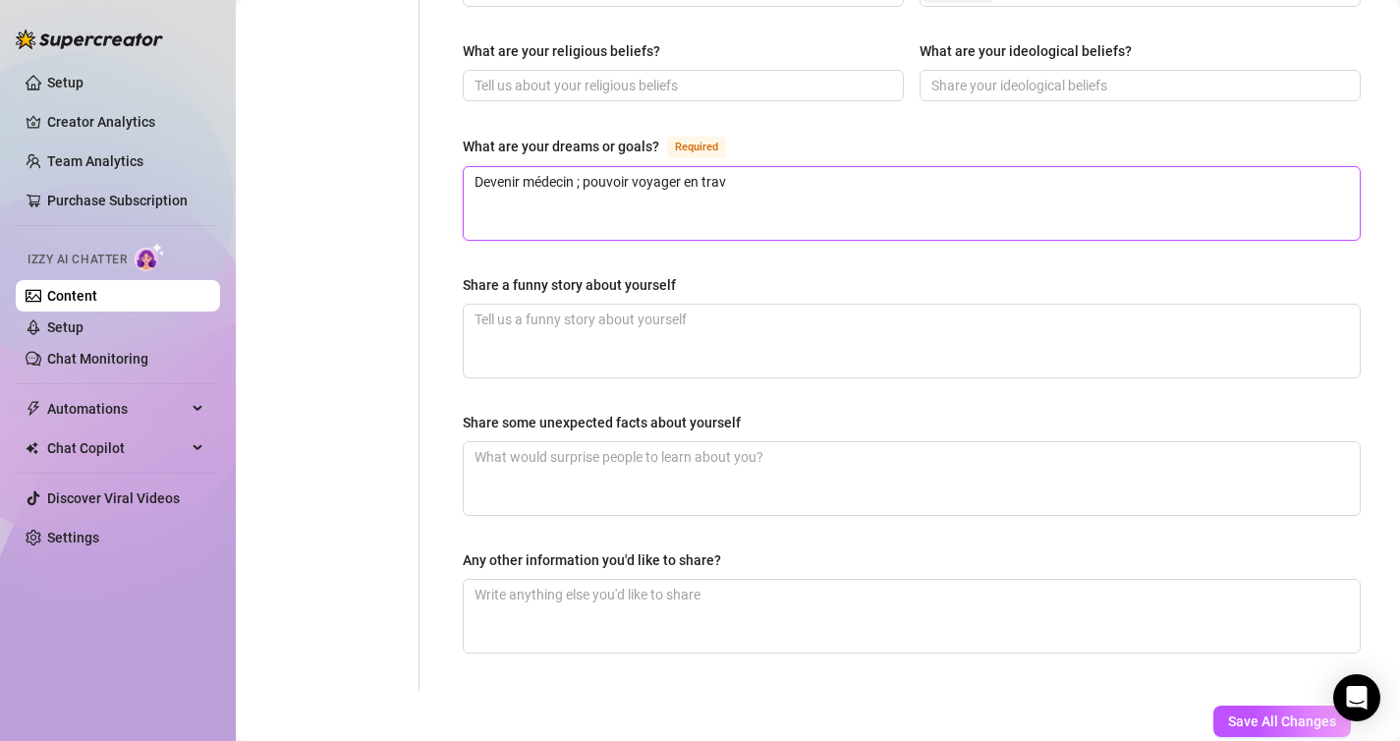
type textarea "Devenir médecin ; pouvoir voyager en trava"
type textarea "Devenir médecin ; pouvoir voyager en travai"
type textarea "Devenir médecin ; pouvoir voyager en travail"
type textarea "Devenir médecin ; pouvoir voyager en travaill"
type textarea "Devenir médecin ; pouvoir voyager en travailla"
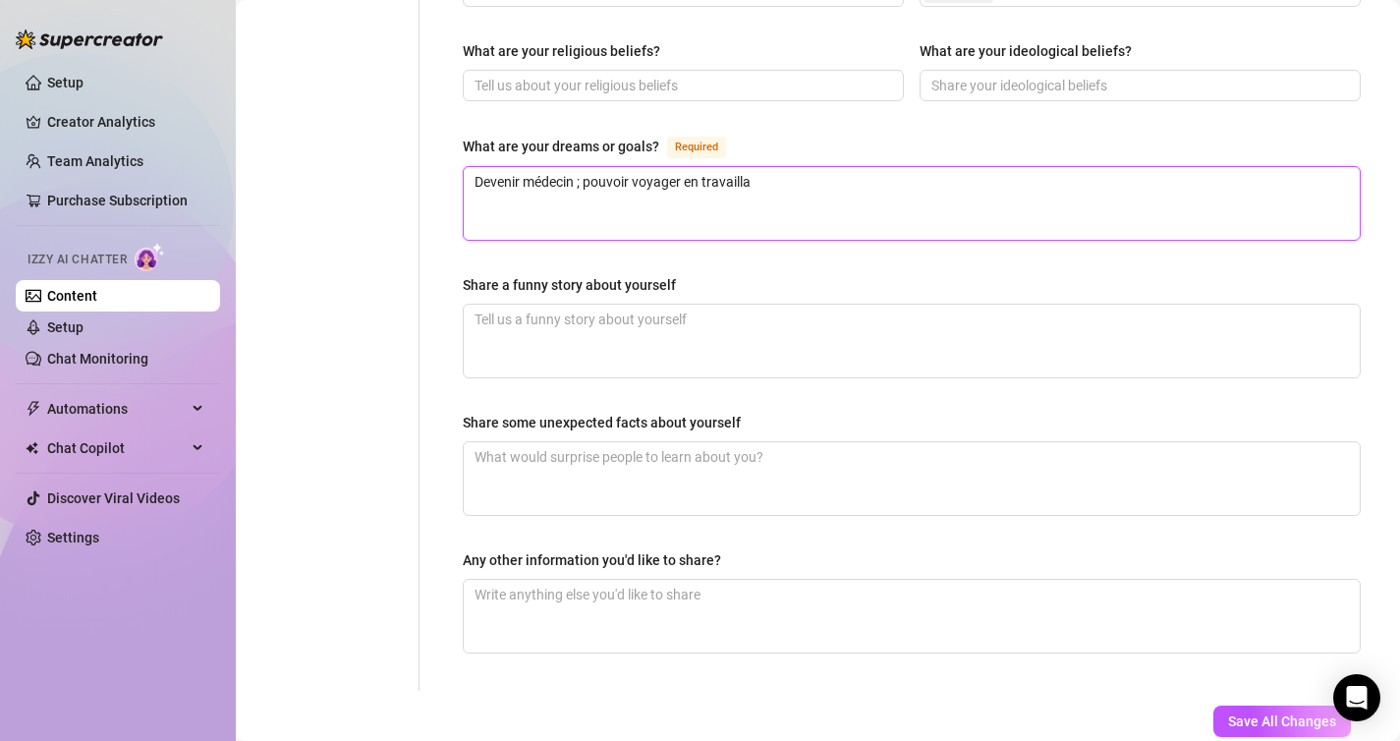
type textarea "Devenir médecin ; pouvoir voyager en travaillan"
type textarea "Devenir médecin ; pouvoir voyager en travaillant"
type textarea "Devenir médecin ; pouvoir voyager en travaillant à"
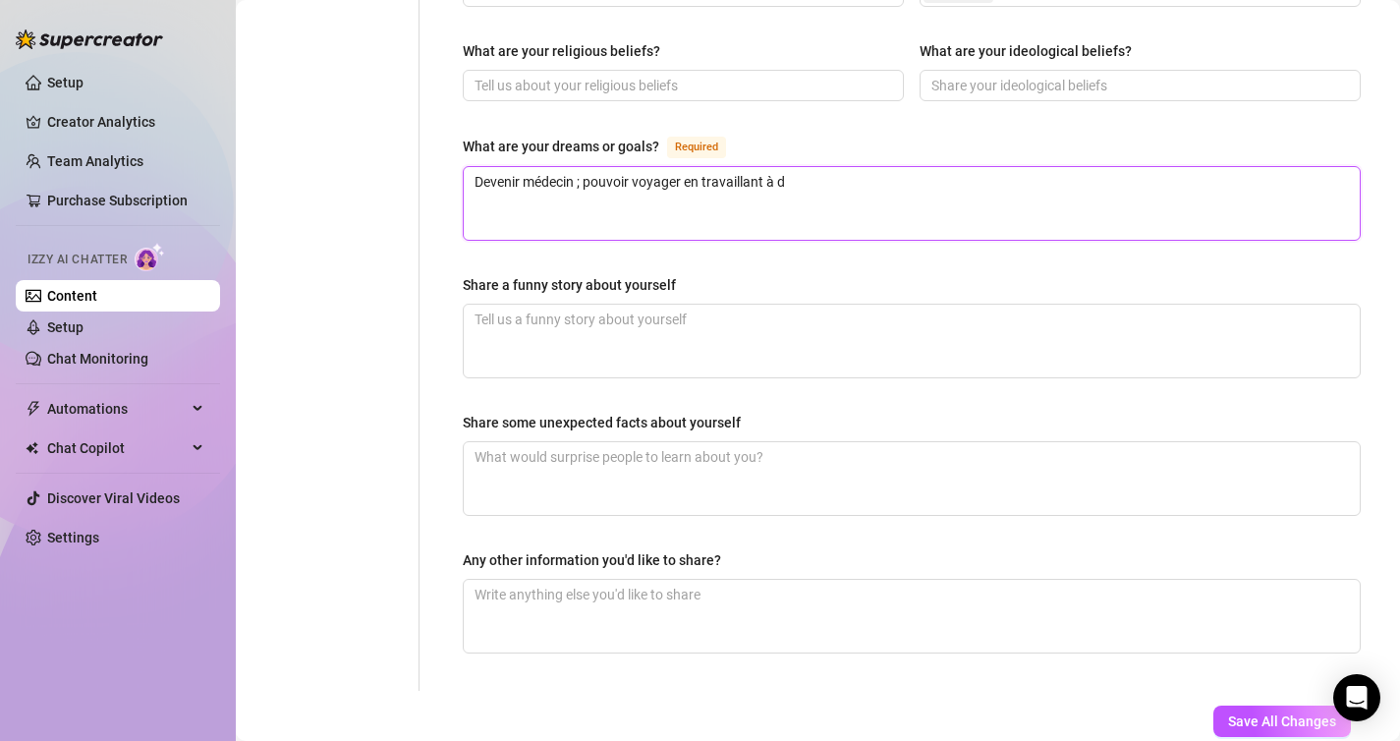
type textarea "Devenir médecin ; pouvoir voyager en travaillant à di"
type textarea "Devenir médecin ; pouvoir voyager en travaillant à dis"
type textarea "Devenir médecin ; pouvoir voyager en travaillant à dist"
type textarea "Devenir médecin ; pouvoir voyager en travaillant à dista"
type textarea "Devenir médecin ; pouvoir voyager en travaillant à distanc"
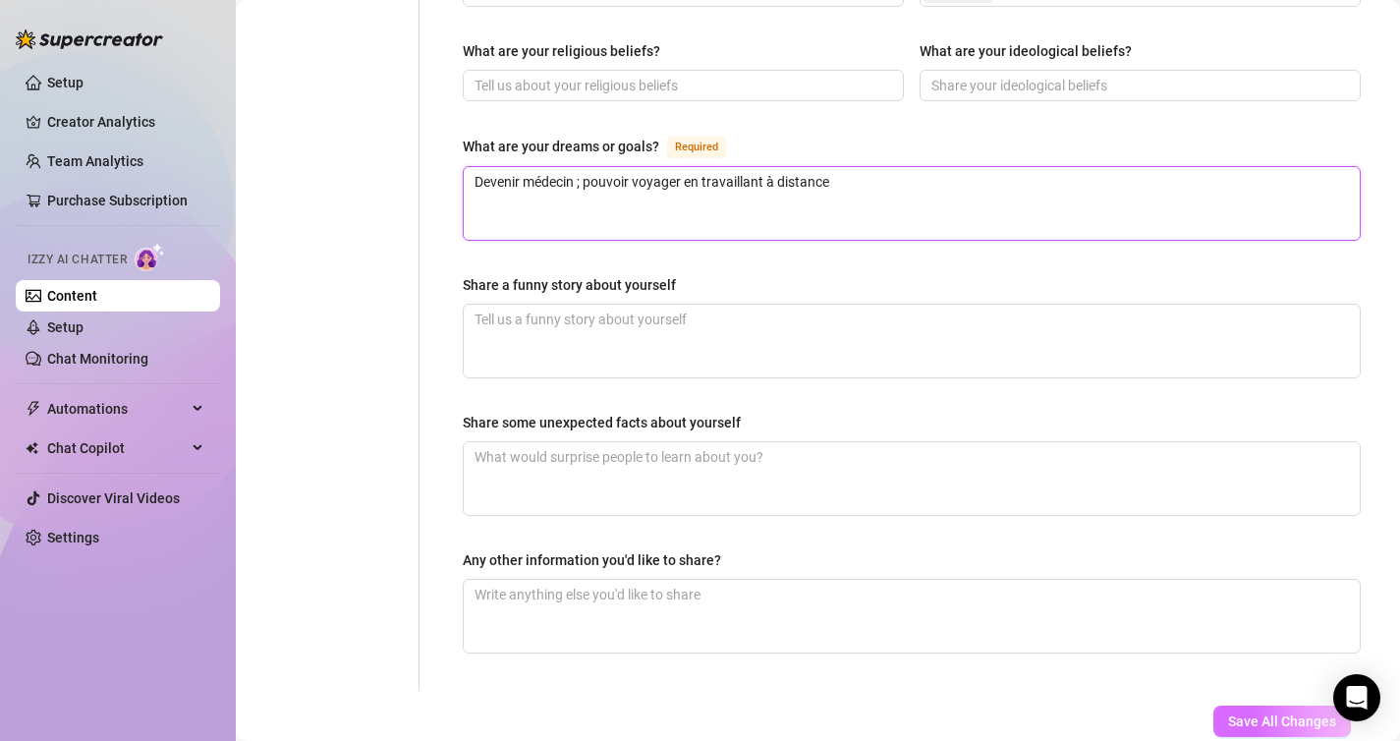
type textarea "Devenir médecin ; pouvoir voyager en travaillant à distance"
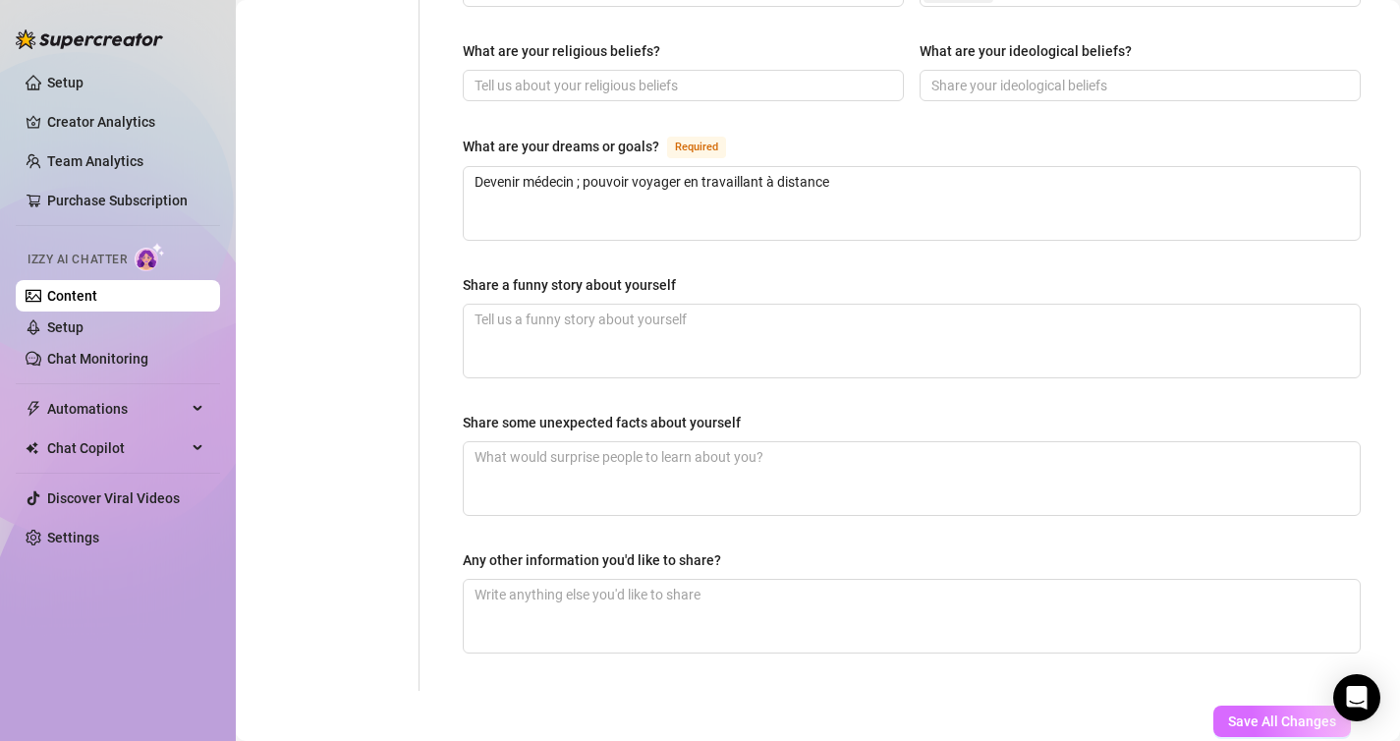
click at [1246, 705] on button "Save All Changes" at bounding box center [1282, 720] width 138 height 31
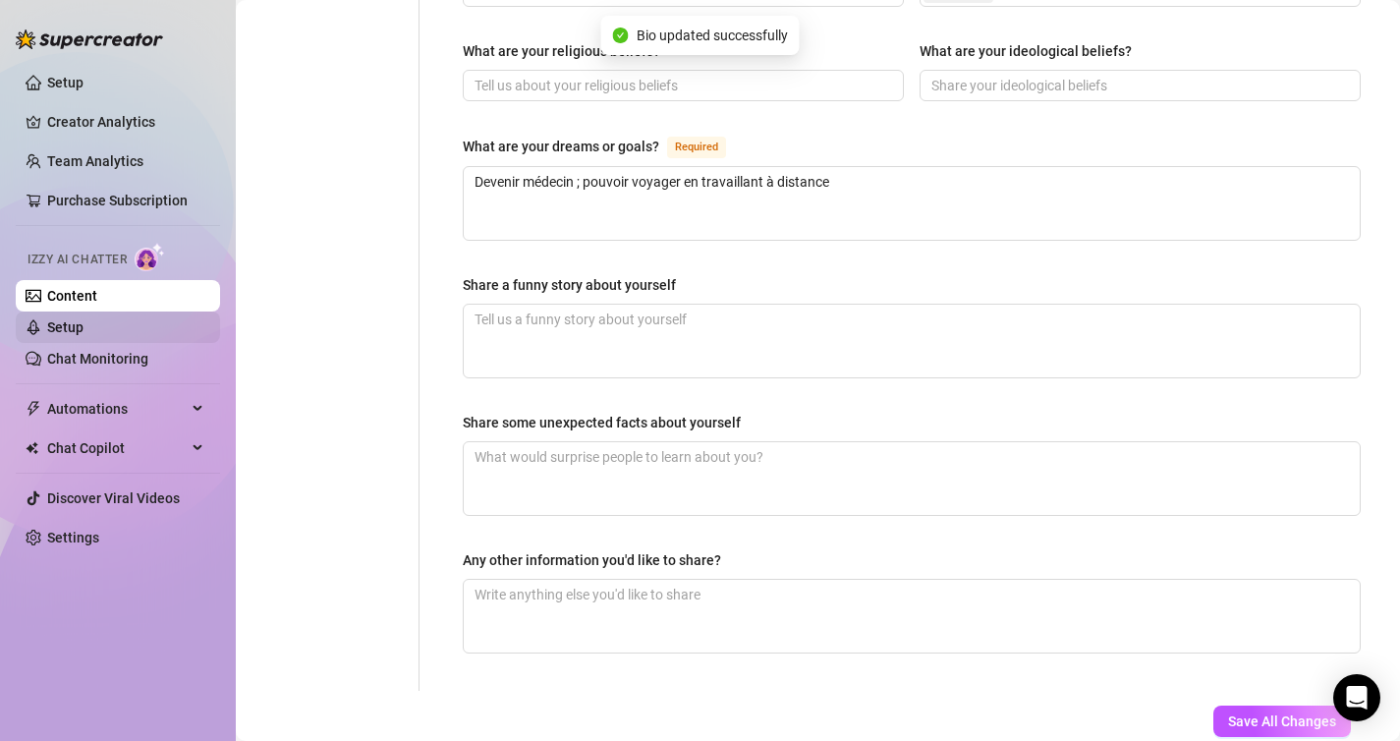
click at [84, 324] on link "Setup" at bounding box center [65, 327] width 36 height 16
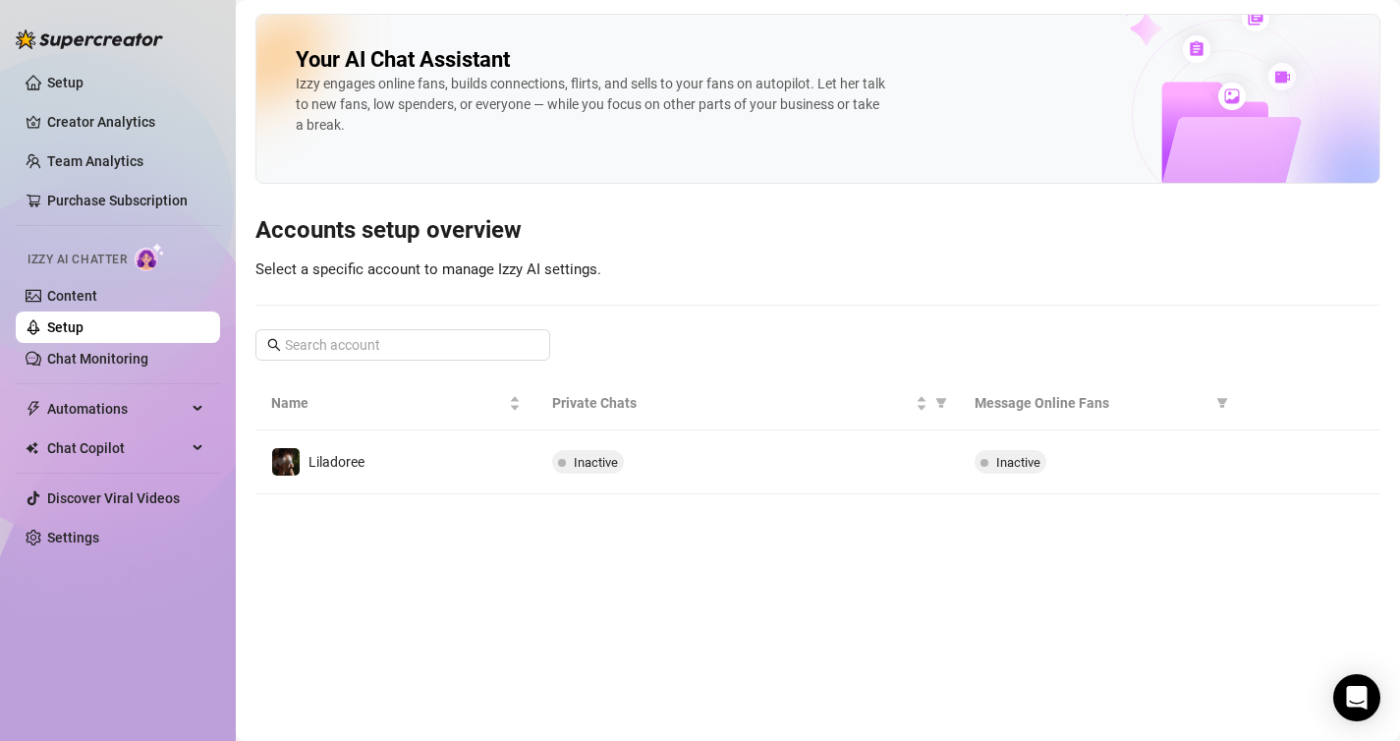
click at [84, 319] on link "Setup" at bounding box center [65, 327] width 36 height 16
click at [97, 298] on link "Content" at bounding box center [72, 296] width 50 height 16
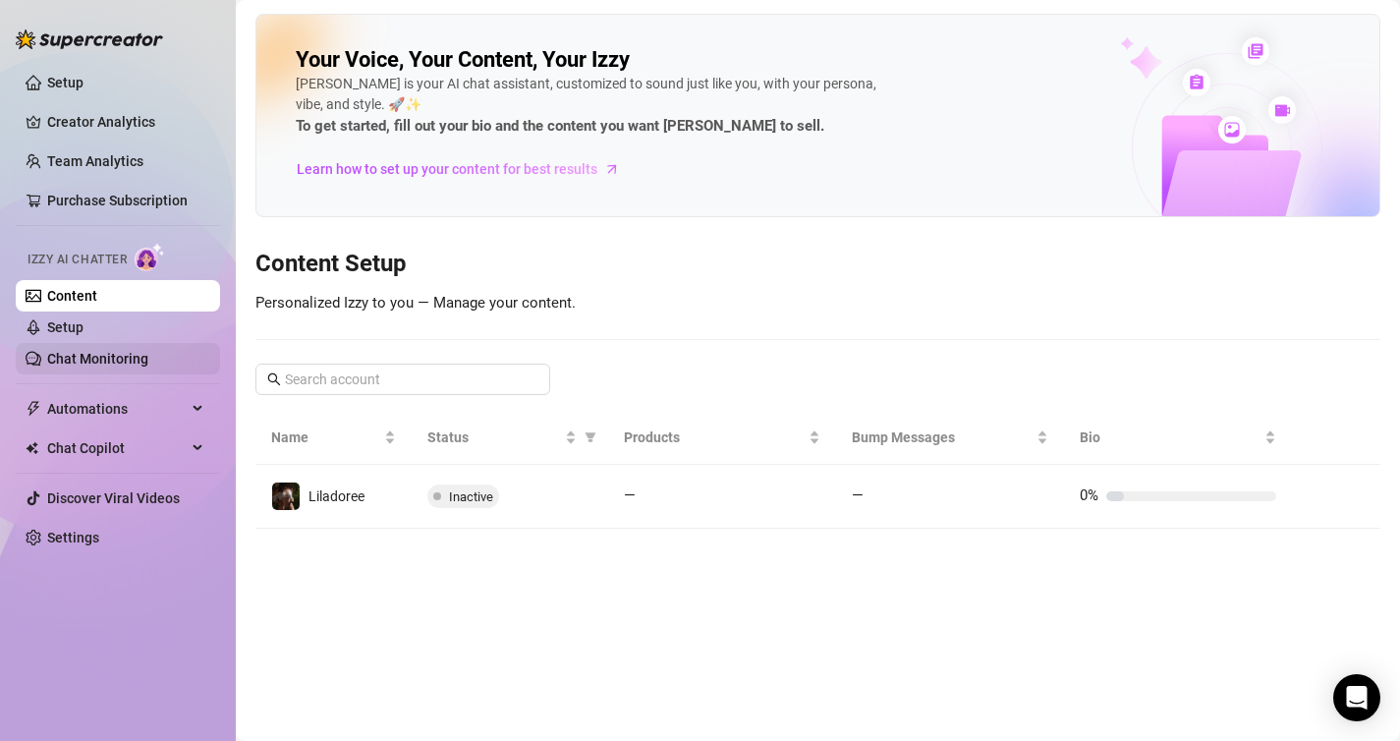
click at [140, 362] on link "Chat Monitoring" at bounding box center [97, 359] width 101 height 16
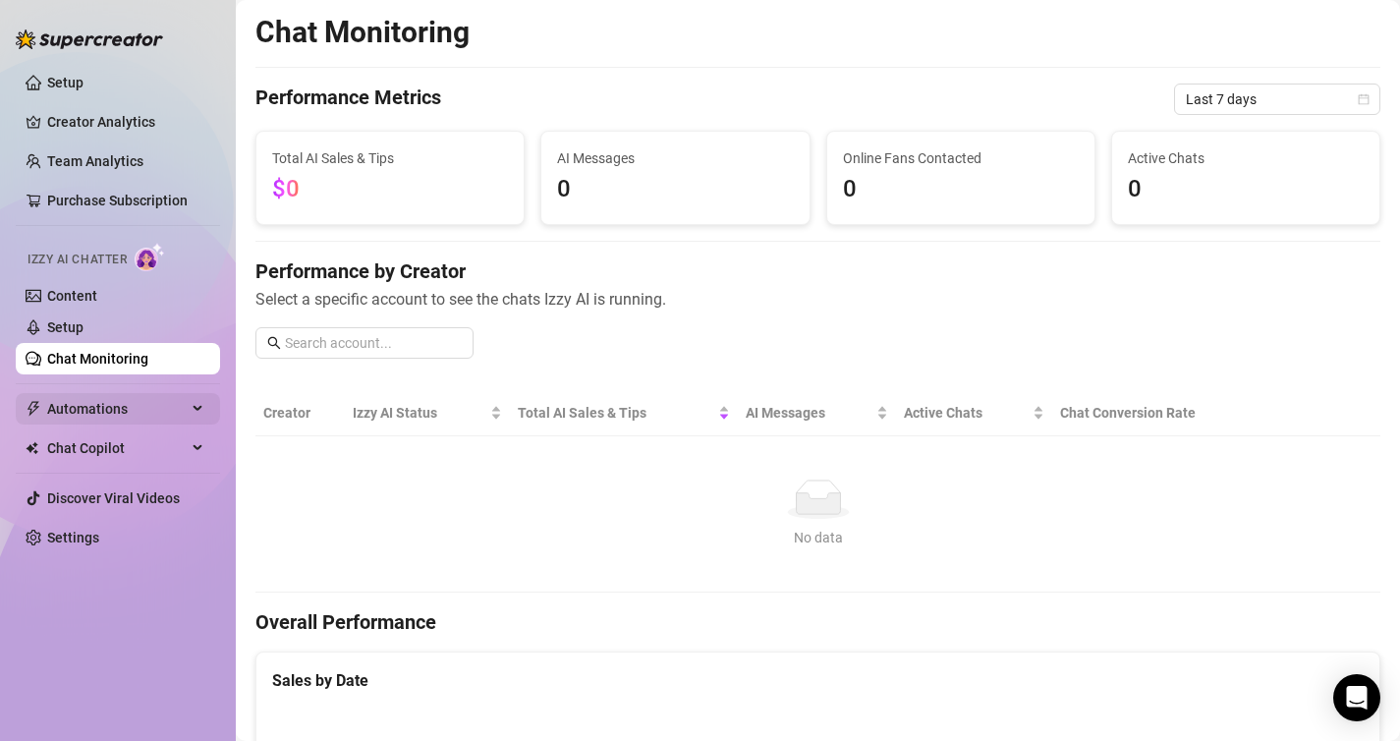
click at [125, 419] on span "Automations" at bounding box center [117, 408] width 140 height 31
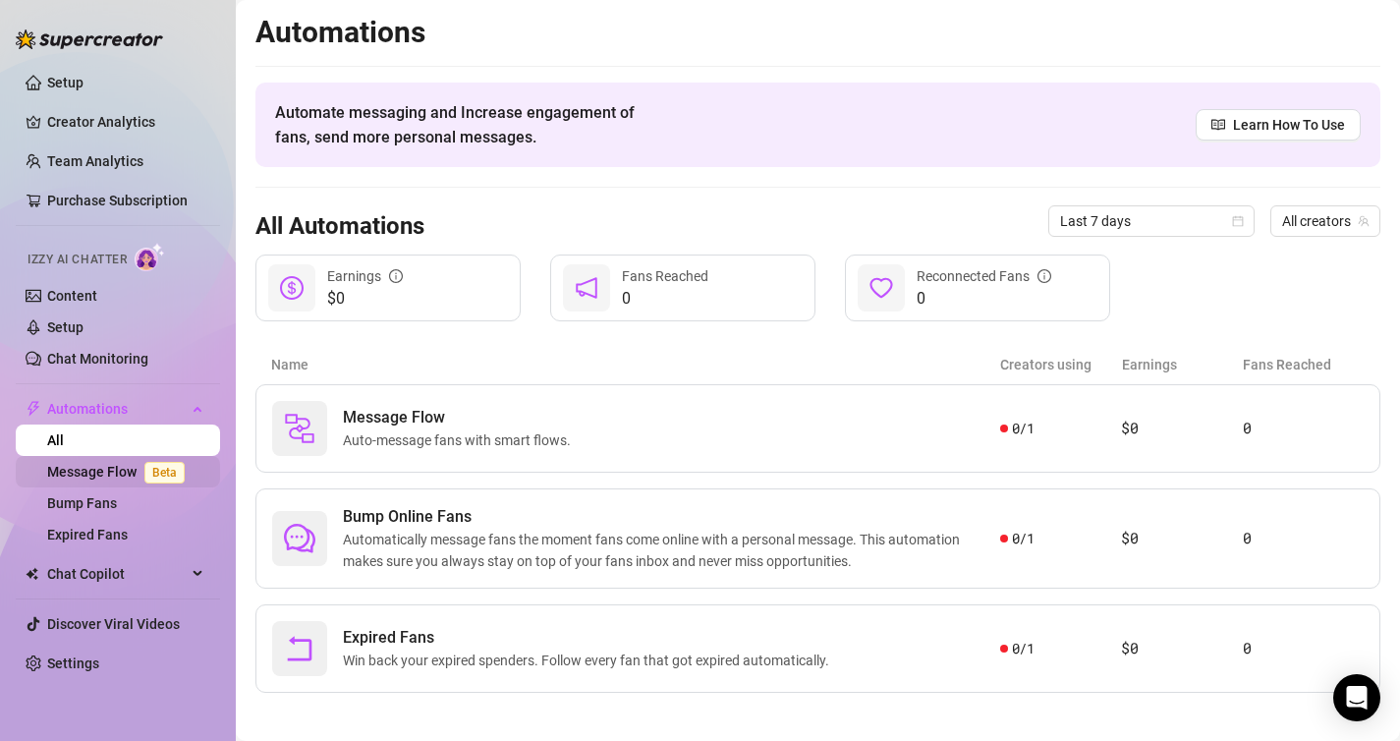
click at [118, 470] on link "Message Flow Beta" at bounding box center [119, 472] width 145 height 16
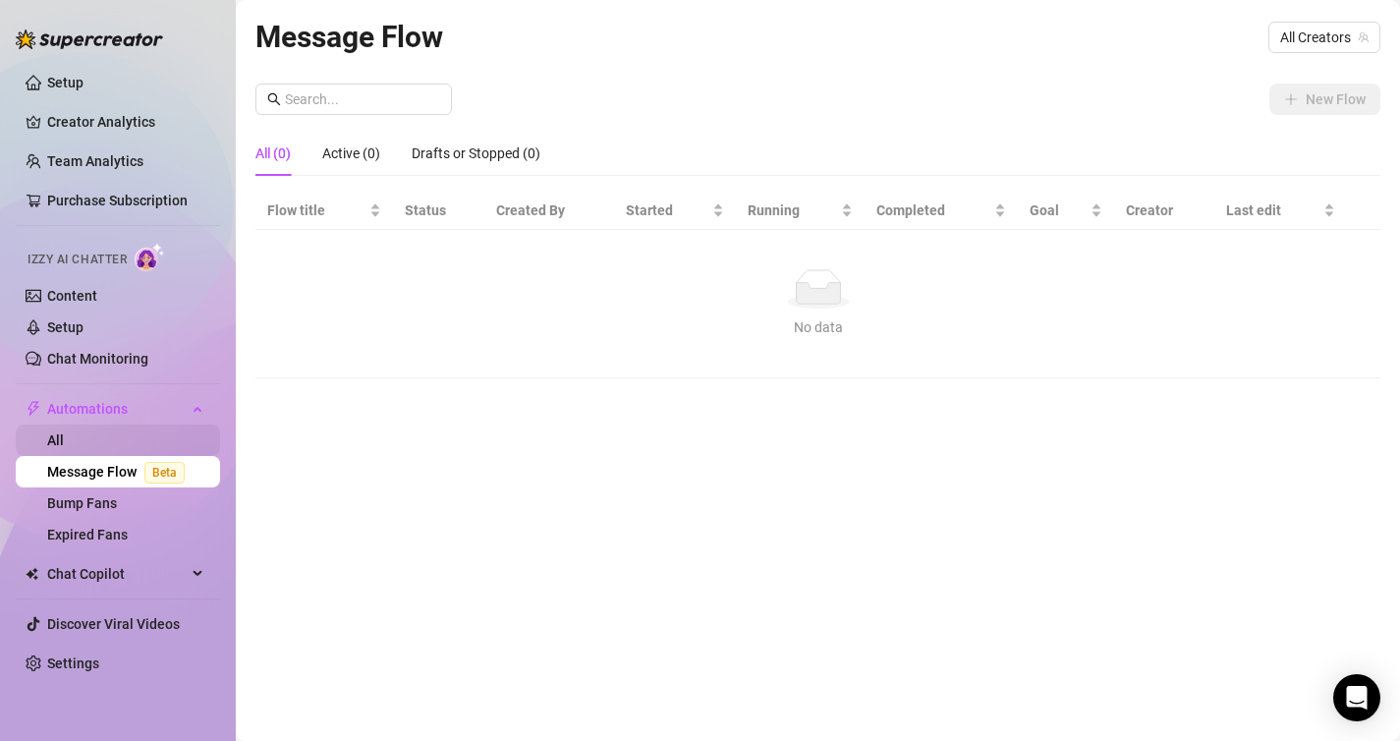
click at [64, 447] on link "All" at bounding box center [55, 440] width 17 height 16
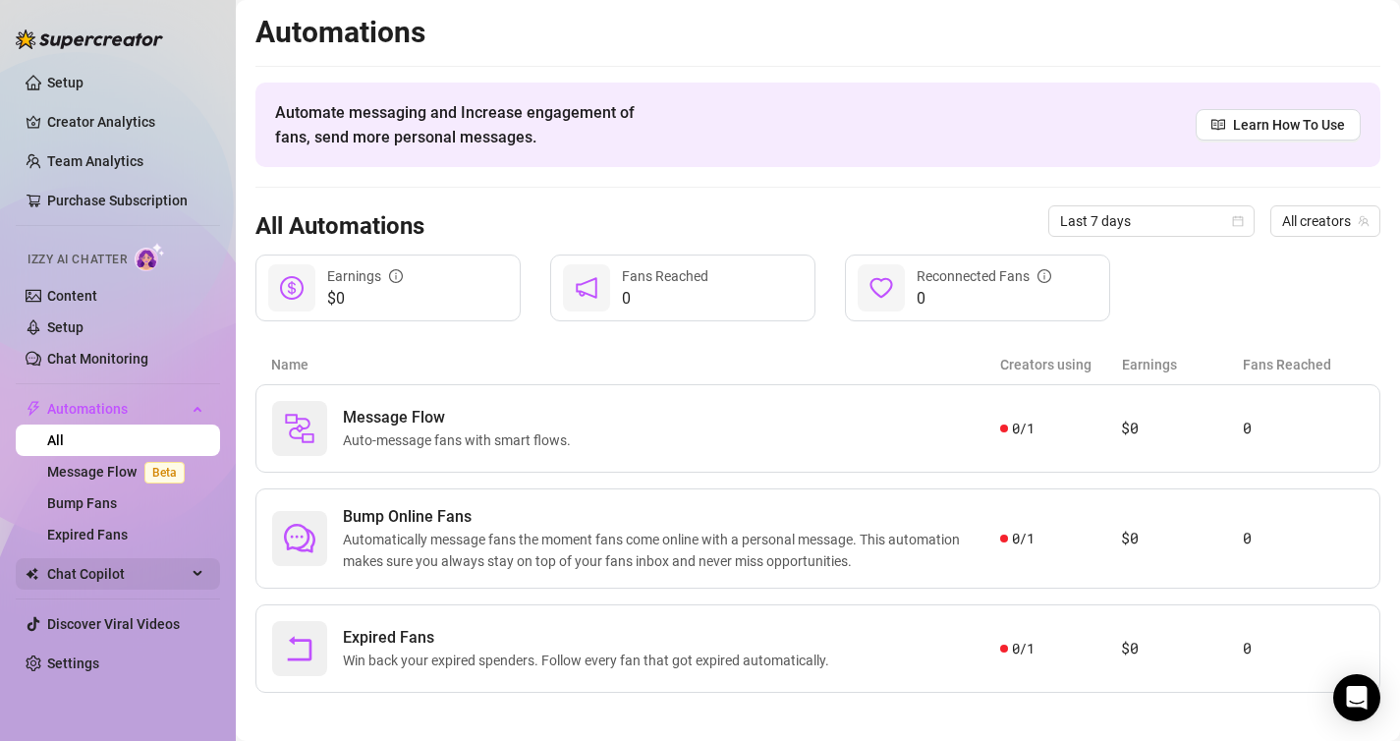
click at [143, 584] on span "Chat Copilot" at bounding box center [117, 573] width 140 height 31
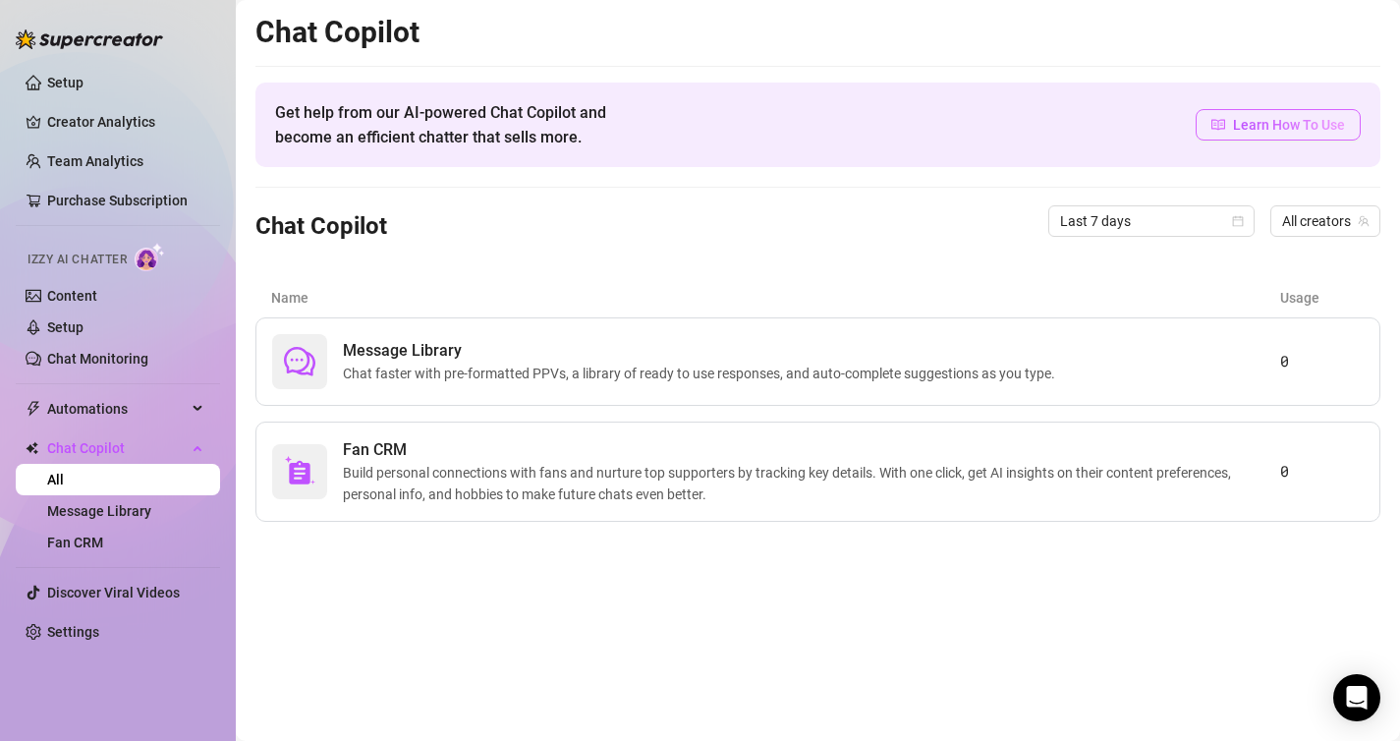
click at [1274, 127] on span "Learn How To Use" at bounding box center [1289, 125] width 112 height 22
click at [99, 640] on link "Settings" at bounding box center [73, 632] width 52 height 16
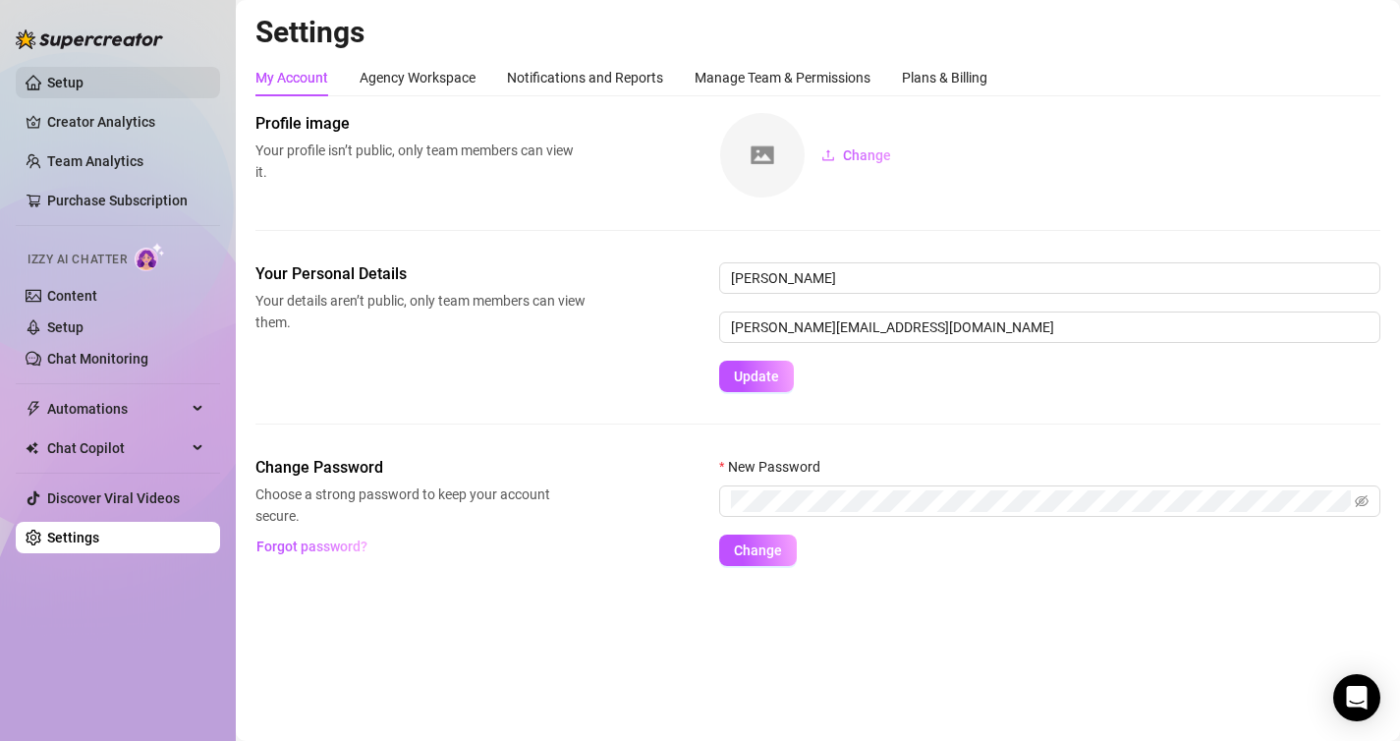
click at [84, 85] on link "Setup" at bounding box center [65, 83] width 36 height 16
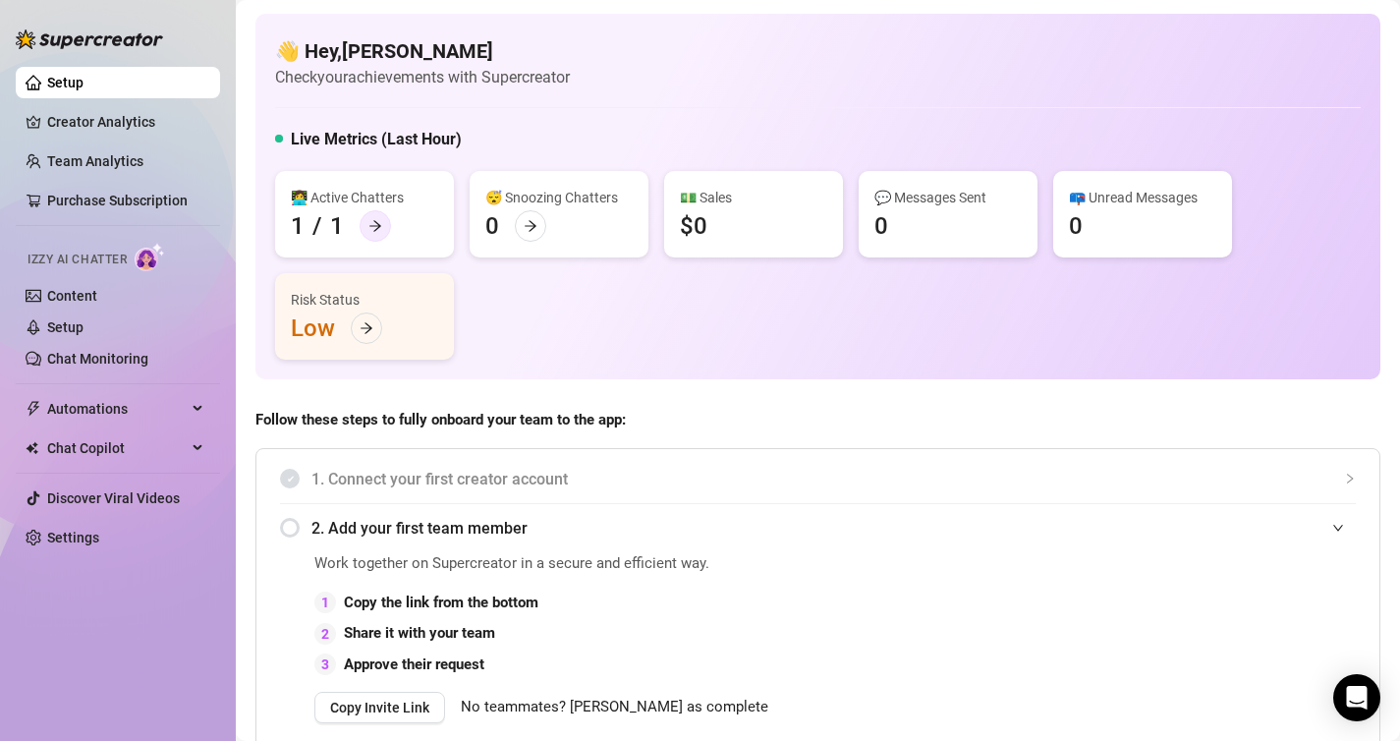
click at [378, 230] on icon "arrow-right" at bounding box center [375, 226] width 14 height 14
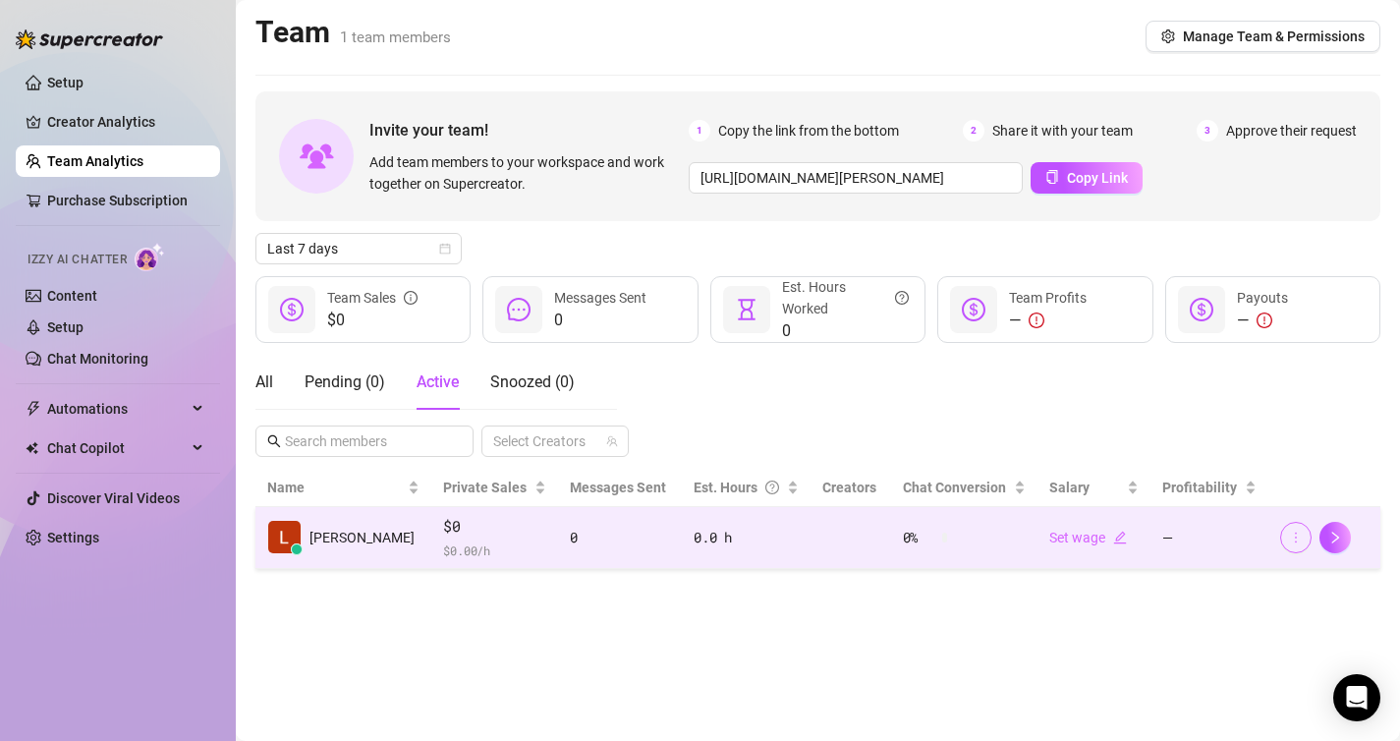
click at [1298, 542] on icon "more" at bounding box center [1296, 537] width 14 height 14
click at [1338, 540] on icon "right" at bounding box center [1335, 537] width 14 height 14
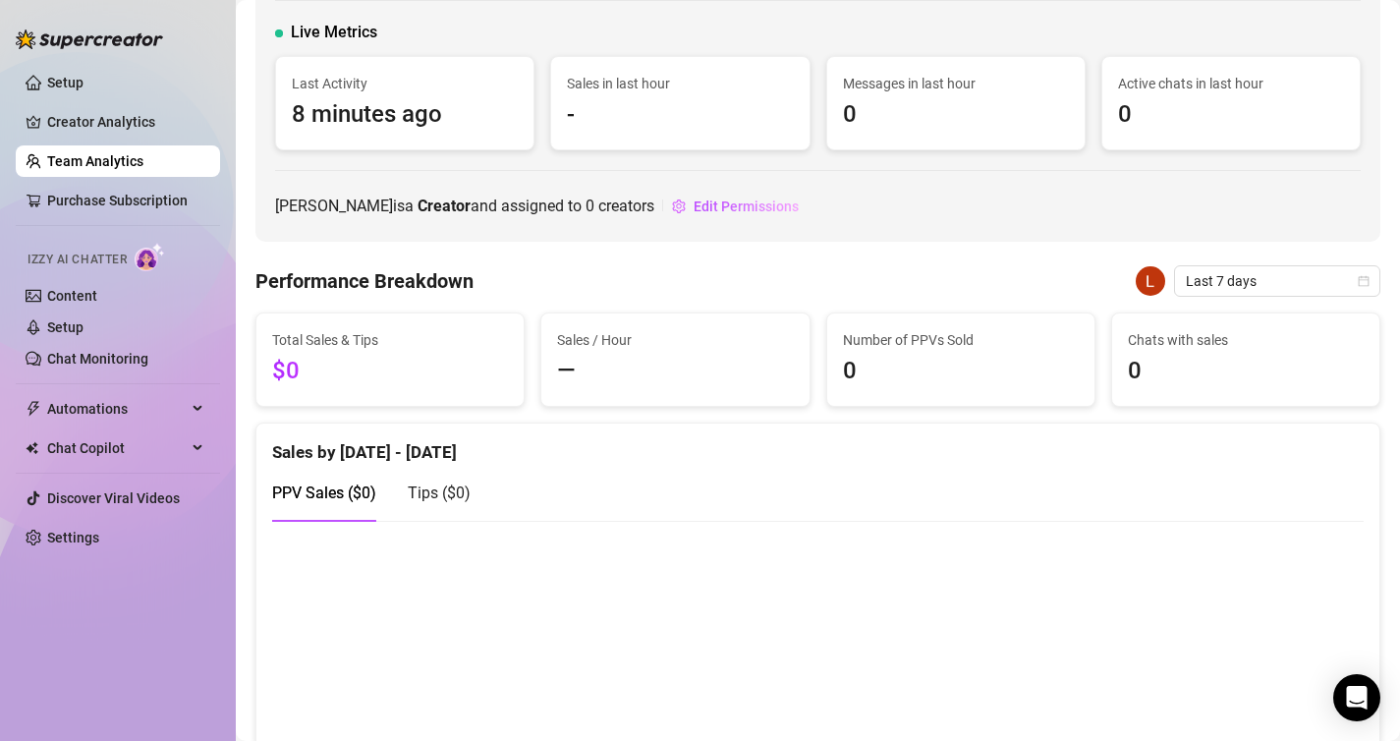
scroll to position [111, 0]
click at [151, 109] on link "Creator Analytics" at bounding box center [125, 121] width 157 height 31
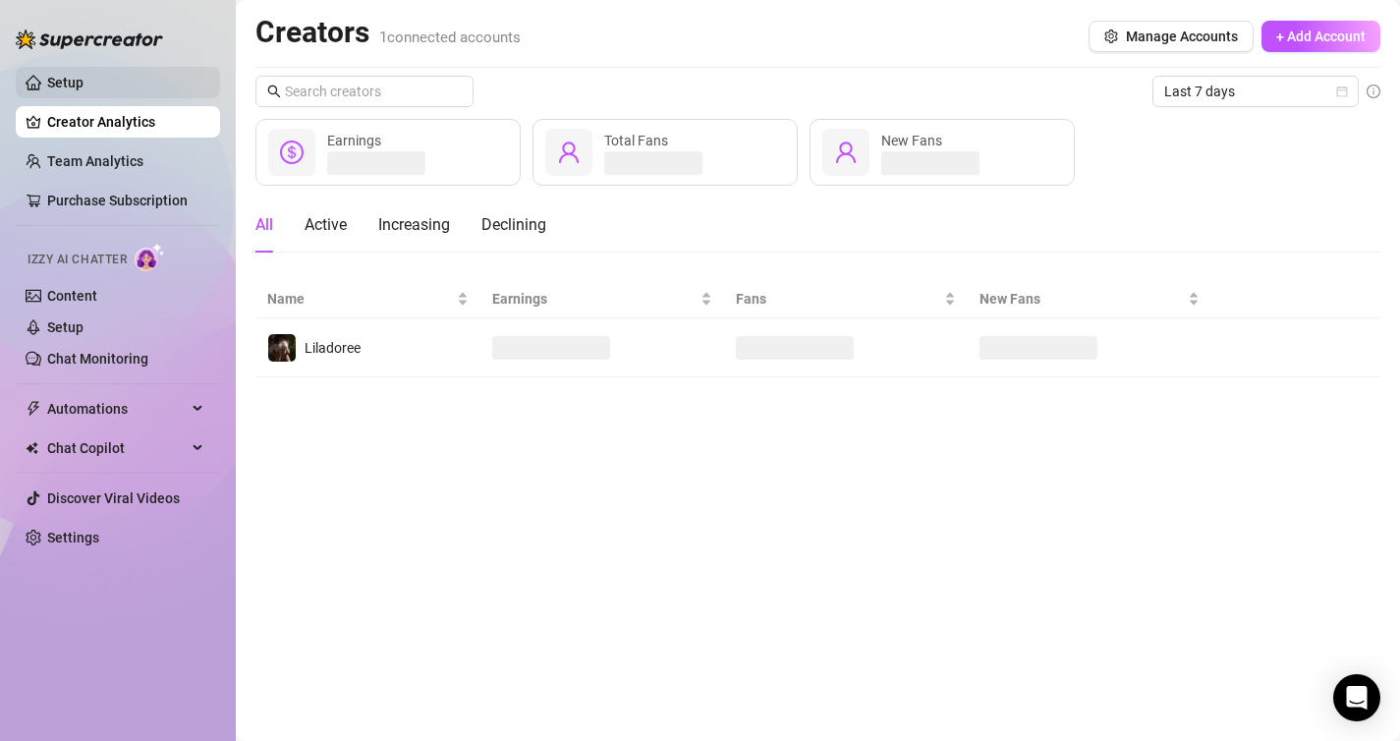
click at [84, 84] on link "Setup" at bounding box center [65, 83] width 36 height 16
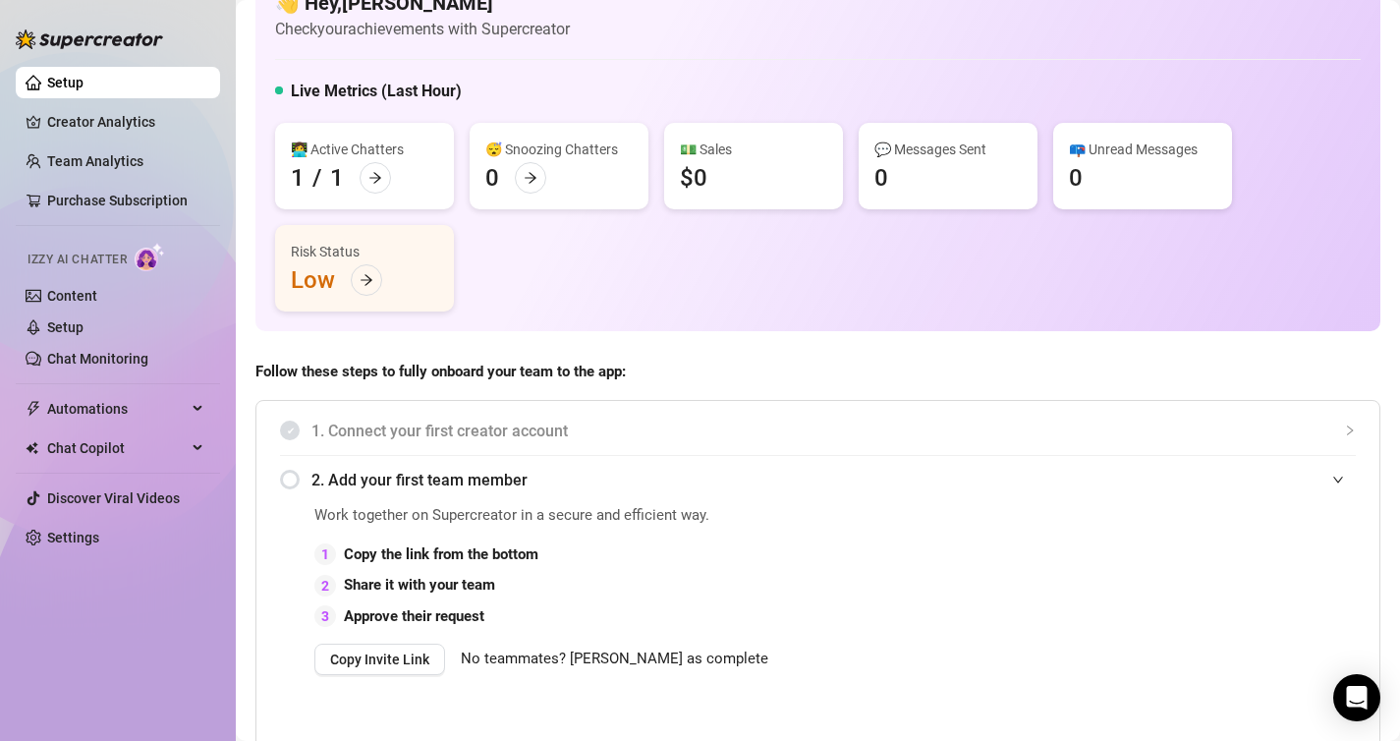
scroll to position [57, 0]
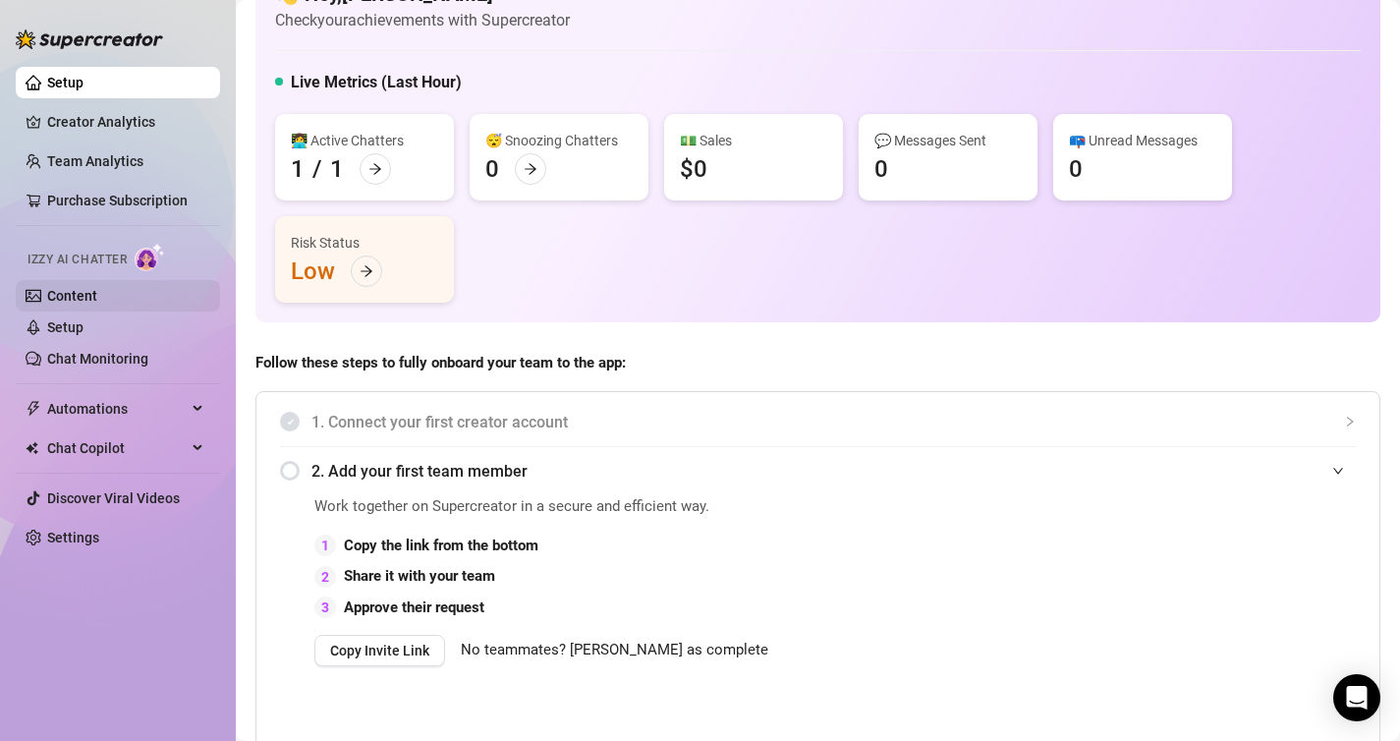
click at [97, 291] on link "Content" at bounding box center [72, 296] width 50 height 16
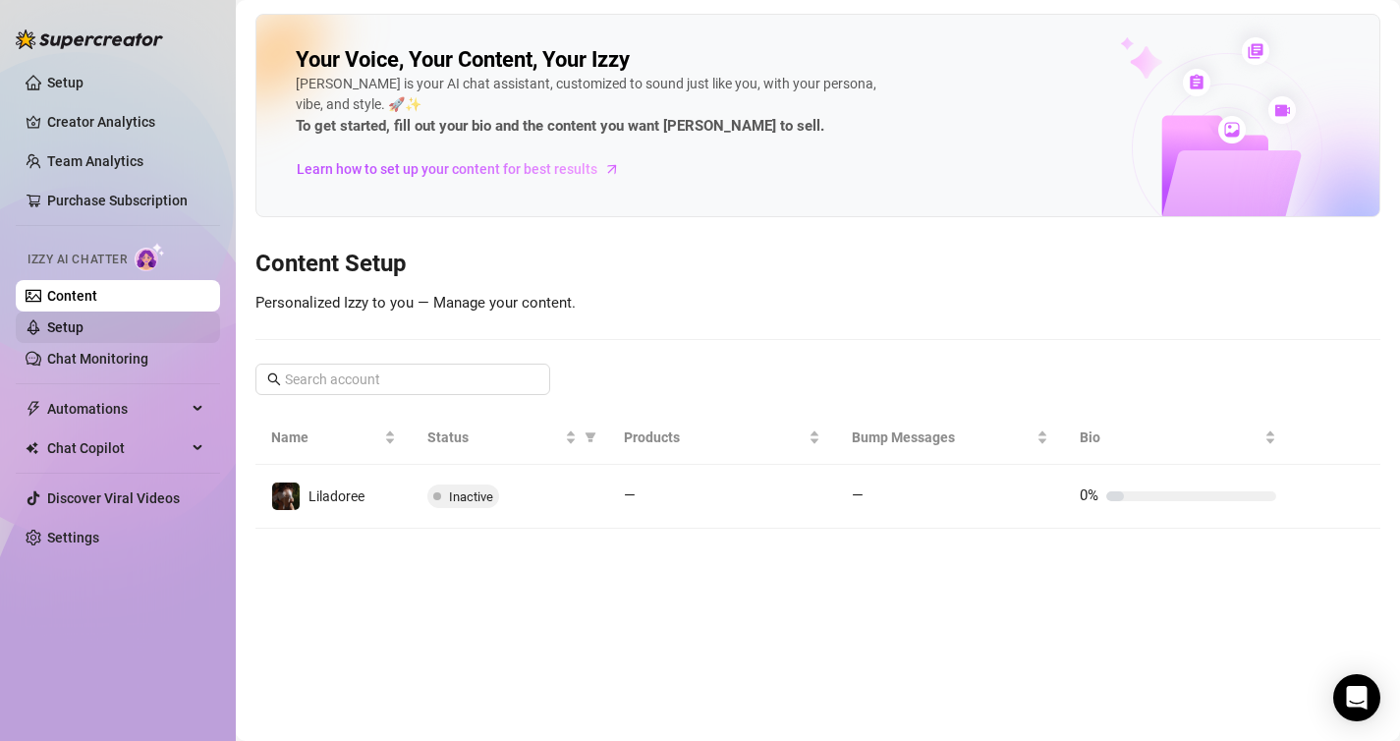
click at [84, 323] on link "Setup" at bounding box center [65, 327] width 36 height 16
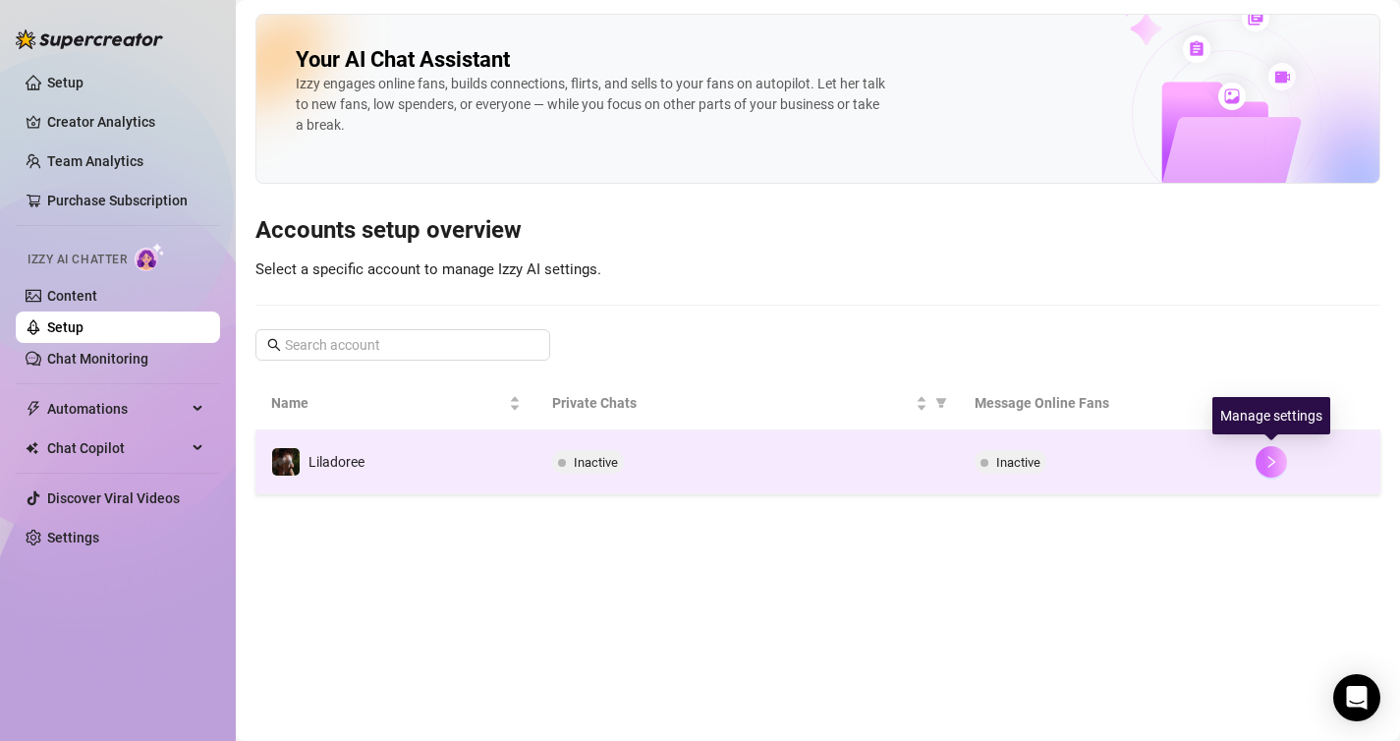
click at [1275, 471] on button "button" at bounding box center [1271, 461] width 31 height 31
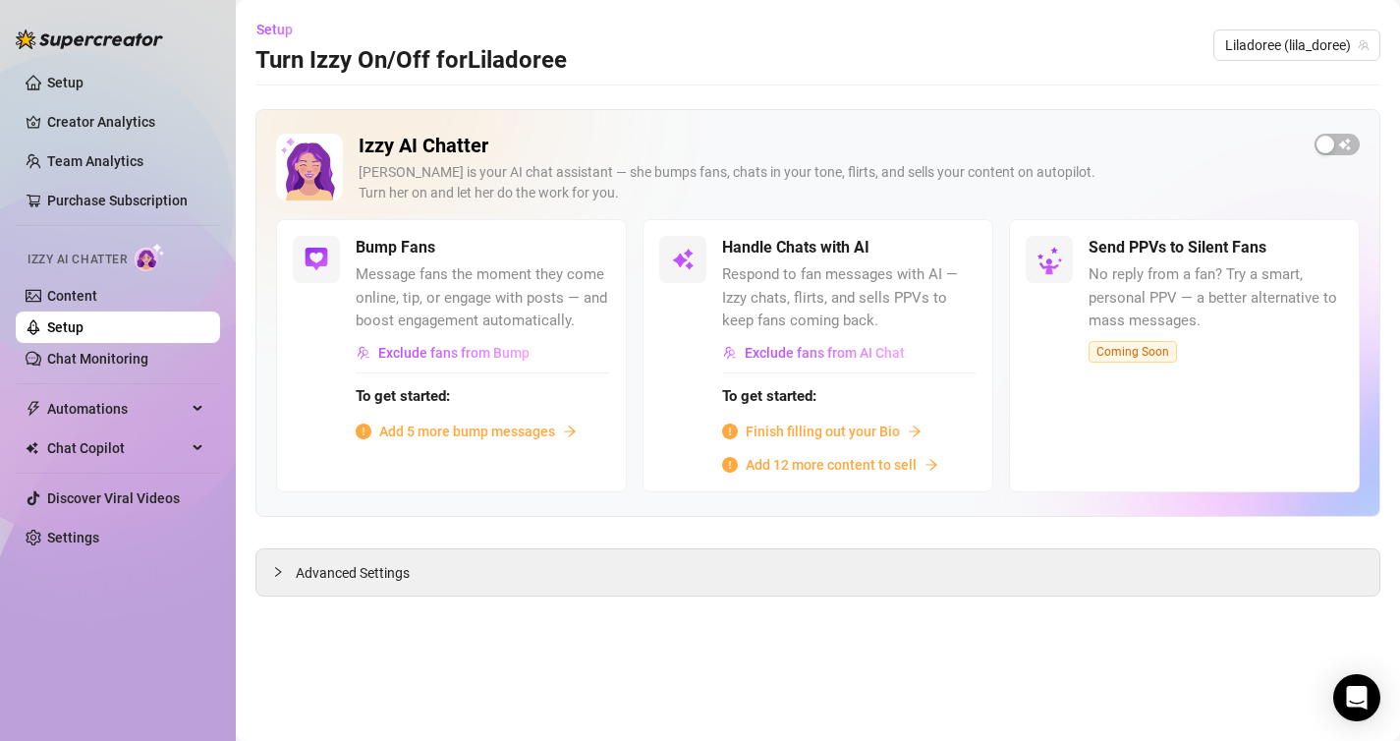
click at [515, 432] on span "Add 5 more bump messages" at bounding box center [467, 431] width 176 height 22
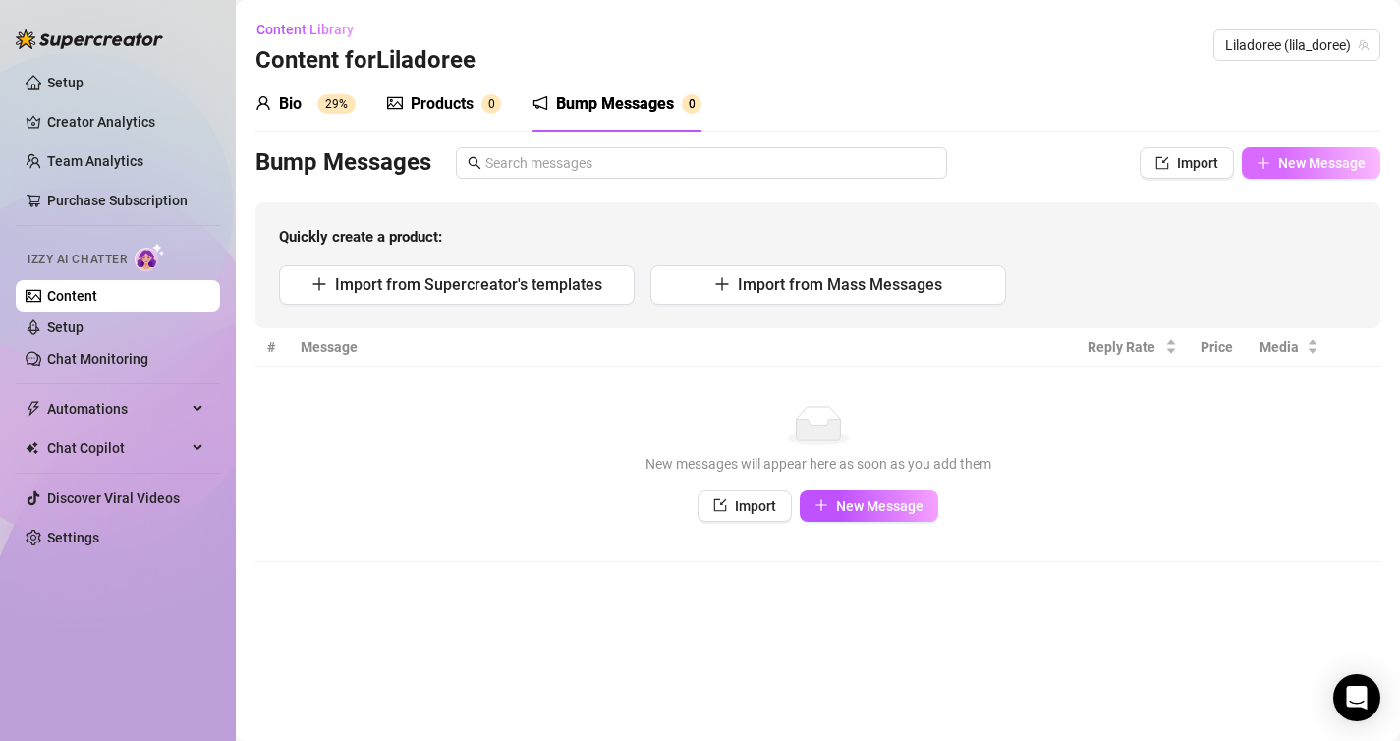
click at [1286, 166] on span "New Message" at bounding box center [1321, 163] width 87 height 16
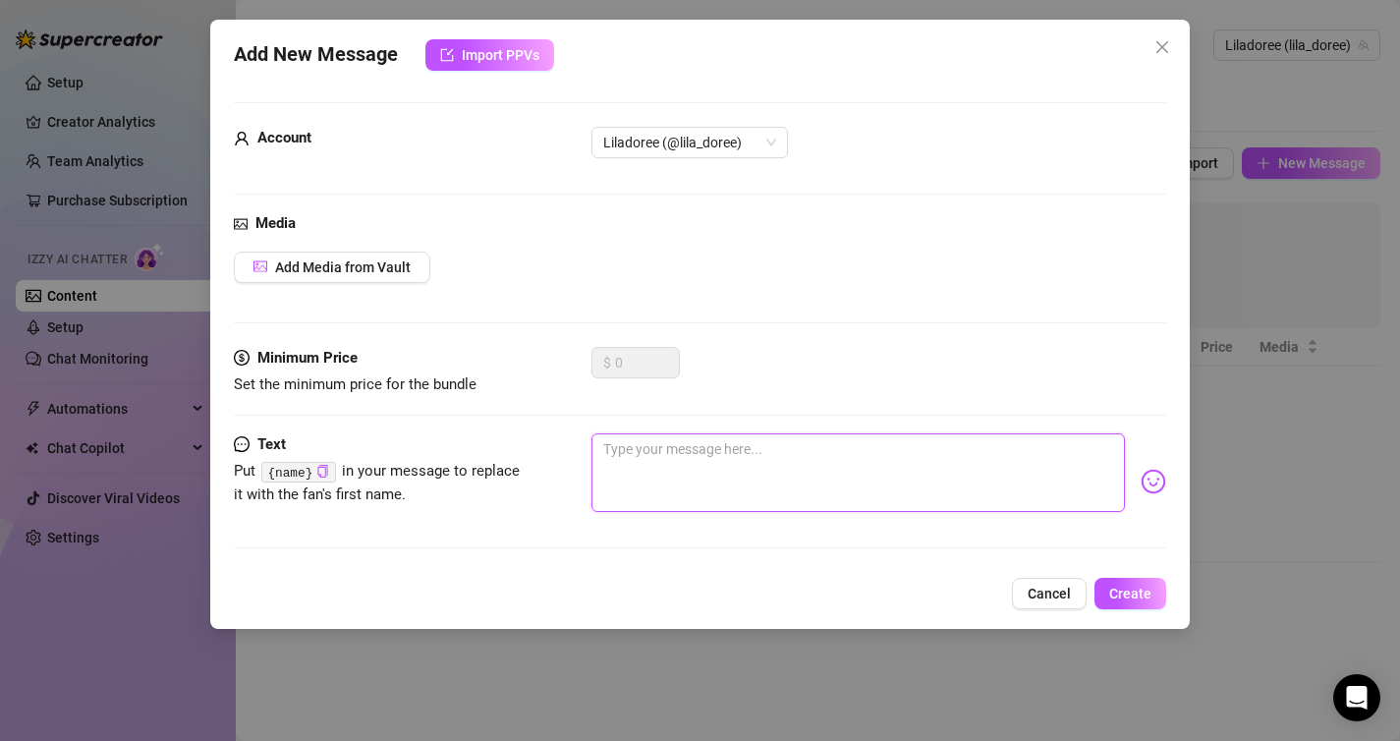
click at [643, 447] on textarea at bounding box center [858, 472] width 534 height 79
click at [1039, 587] on span "Cancel" at bounding box center [1049, 594] width 43 height 16
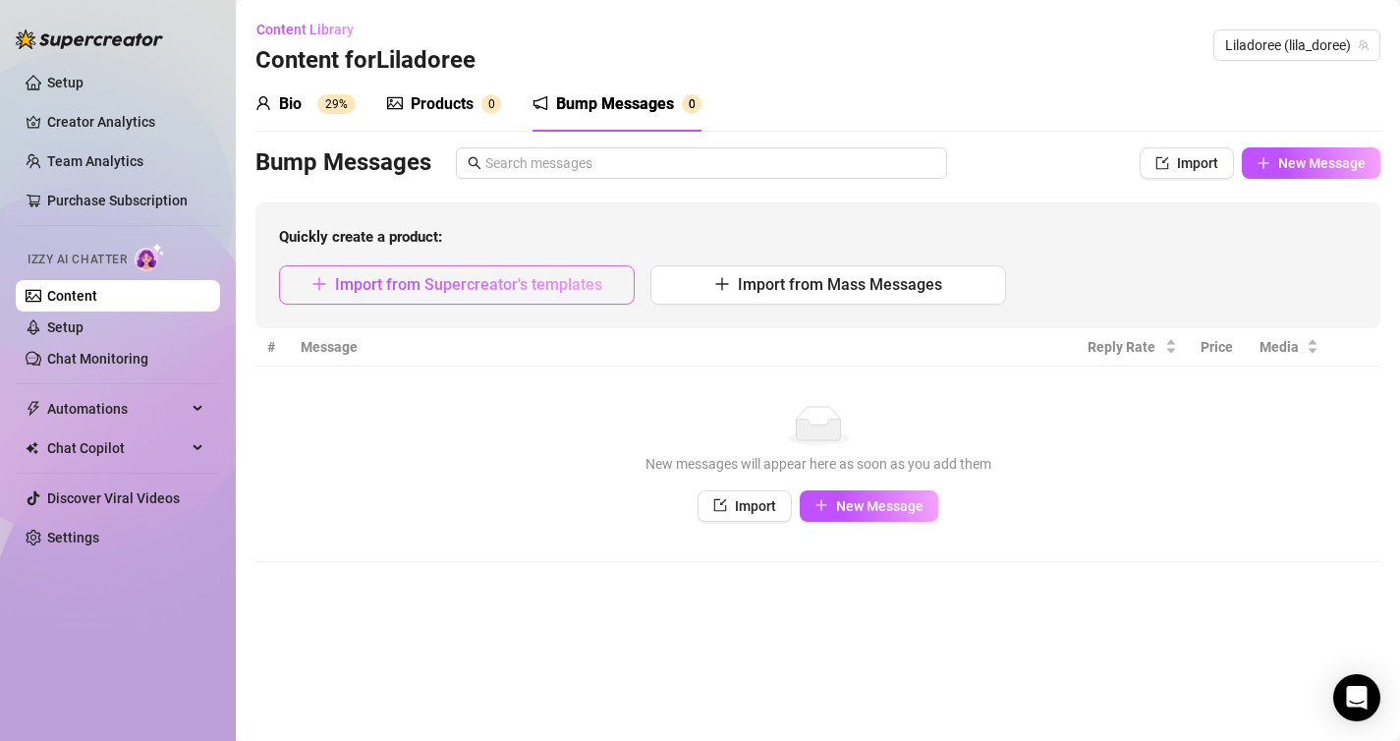
click at [545, 290] on span "Import from Supercreator's templates" at bounding box center [468, 284] width 267 height 19
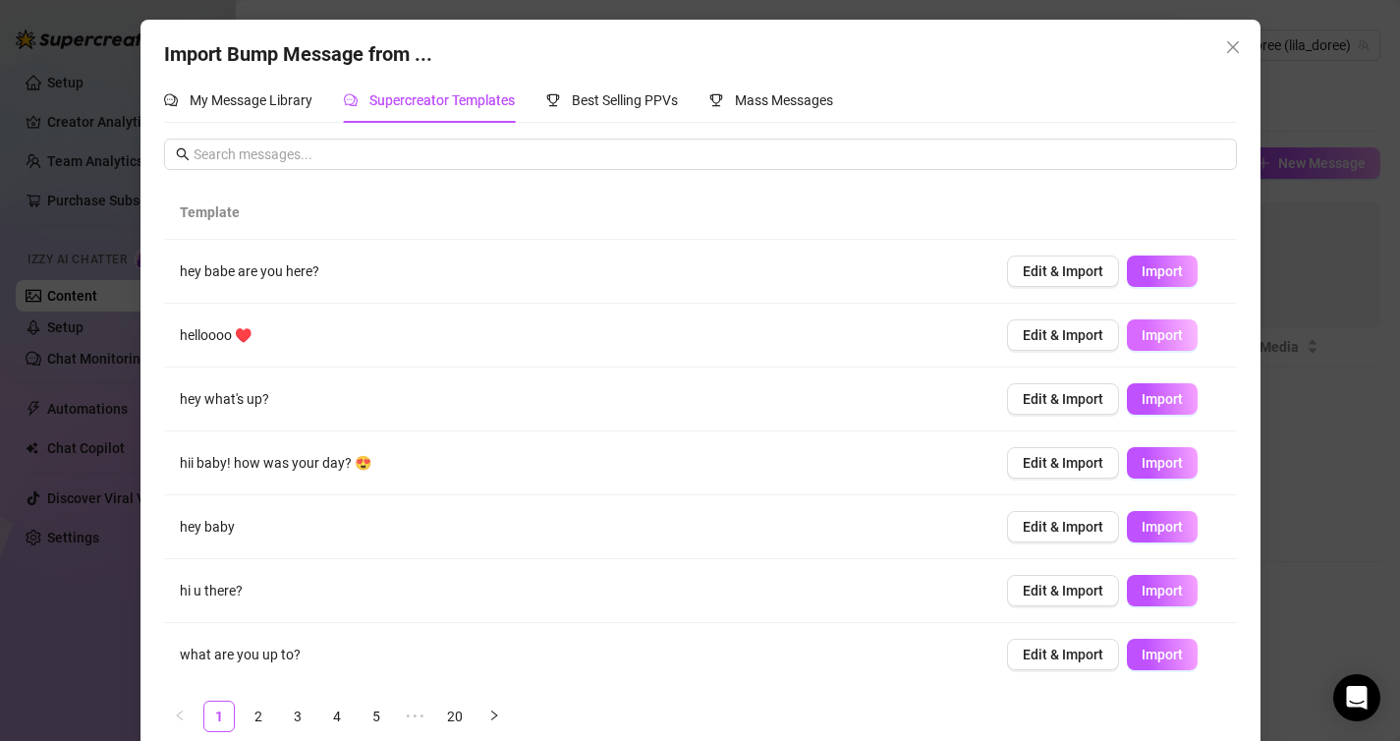
drag, startPoint x: 1033, startPoint y: 332, endPoint x: 1147, endPoint y: 335, distance: 114.0
click at [1146, 335] on div "Edit & Import Import" at bounding box center [1114, 334] width 214 height 31
click at [1147, 335] on span "Import" at bounding box center [1162, 335] width 41 height 16
click at [1296, 316] on div "Import Bump Message from ... My Message Library Supercreator Templates Best Sel…" at bounding box center [700, 370] width 1400 height 741
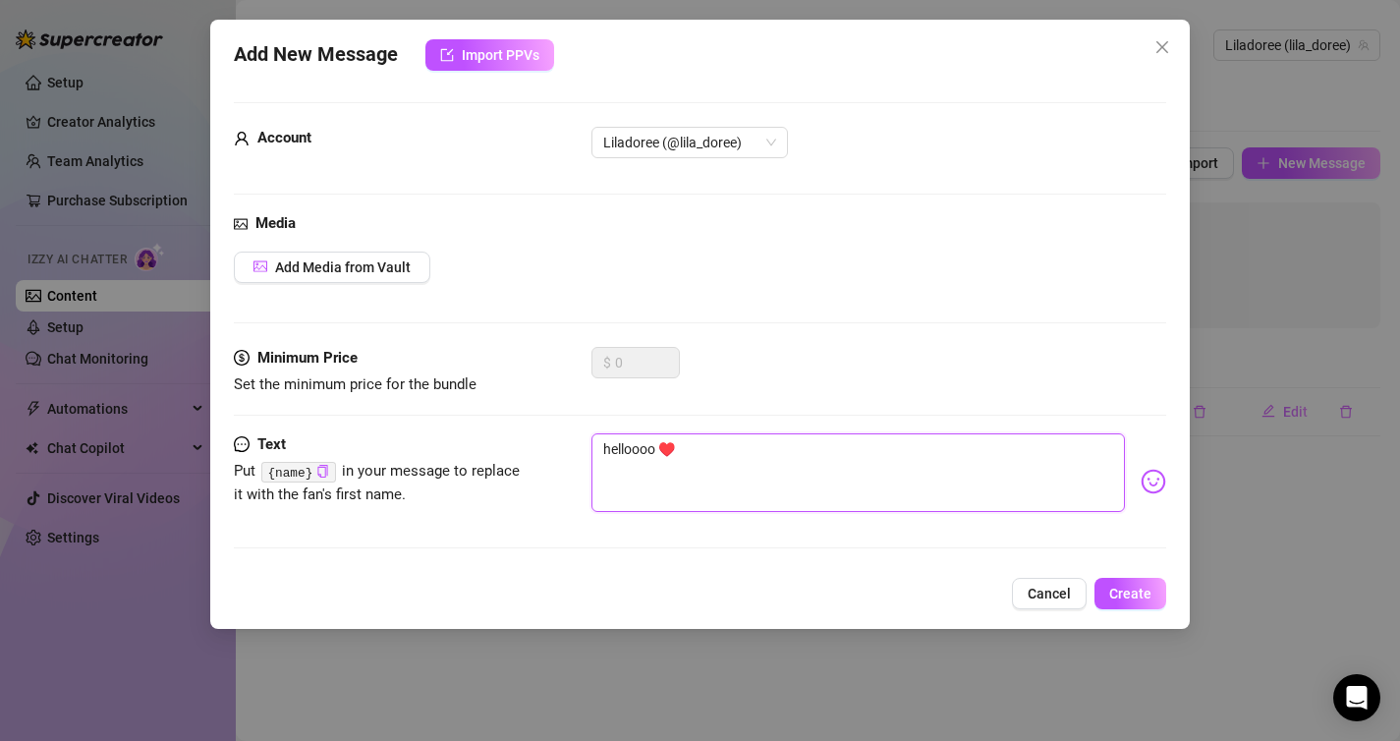
click at [930, 468] on textarea "helloooo ♥️" at bounding box center [858, 472] width 534 height 79
click at [621, 458] on textarea "helloooo ♥️" at bounding box center [858, 472] width 534 height 79
type textarea "c ♥️"
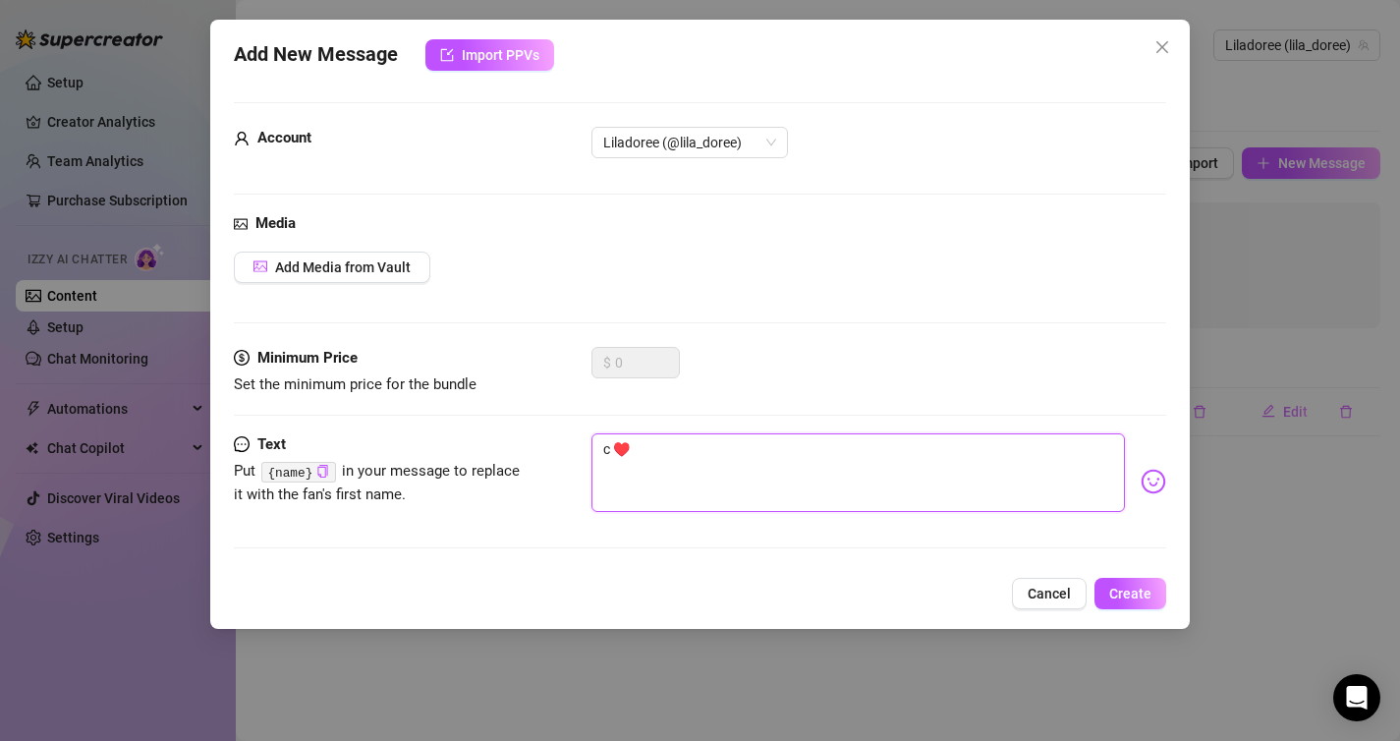
type textarea "co ♥️"
type textarea "cou ♥️"
type textarea "couc ♥️"
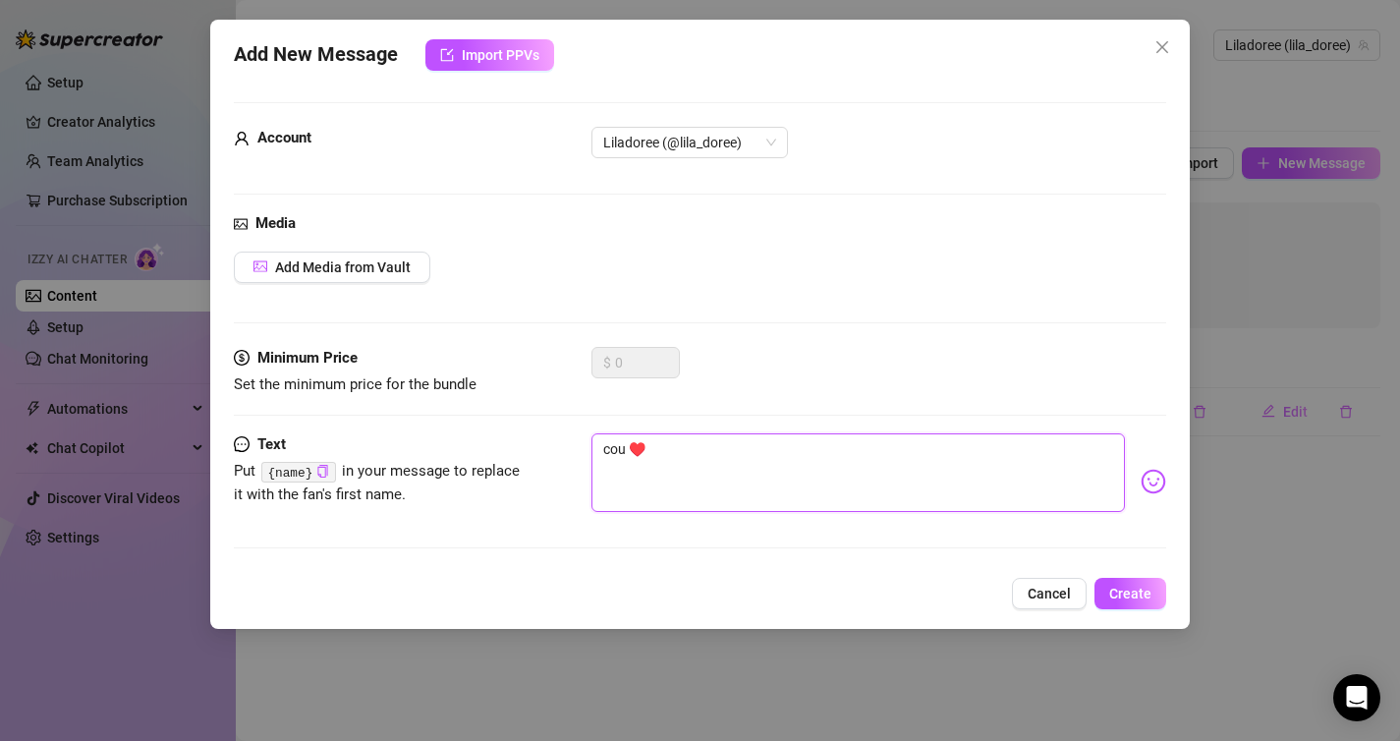
type textarea "couc ♥️"
type textarea "couco ♥️"
type textarea "coucou ♥️"
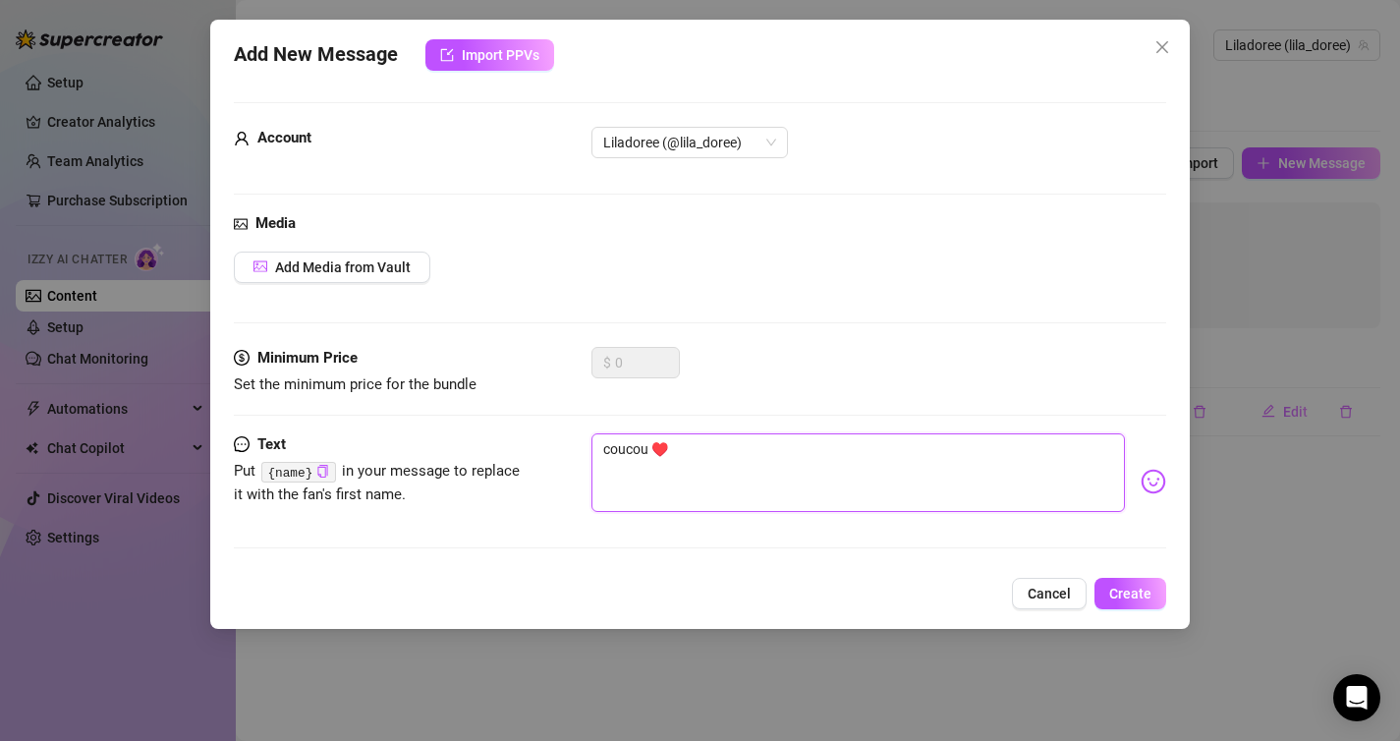
type textarea "coucouu ♥️"
type textarea "coucouuu ♥️"
type textarea "coucouuuu ♥️"
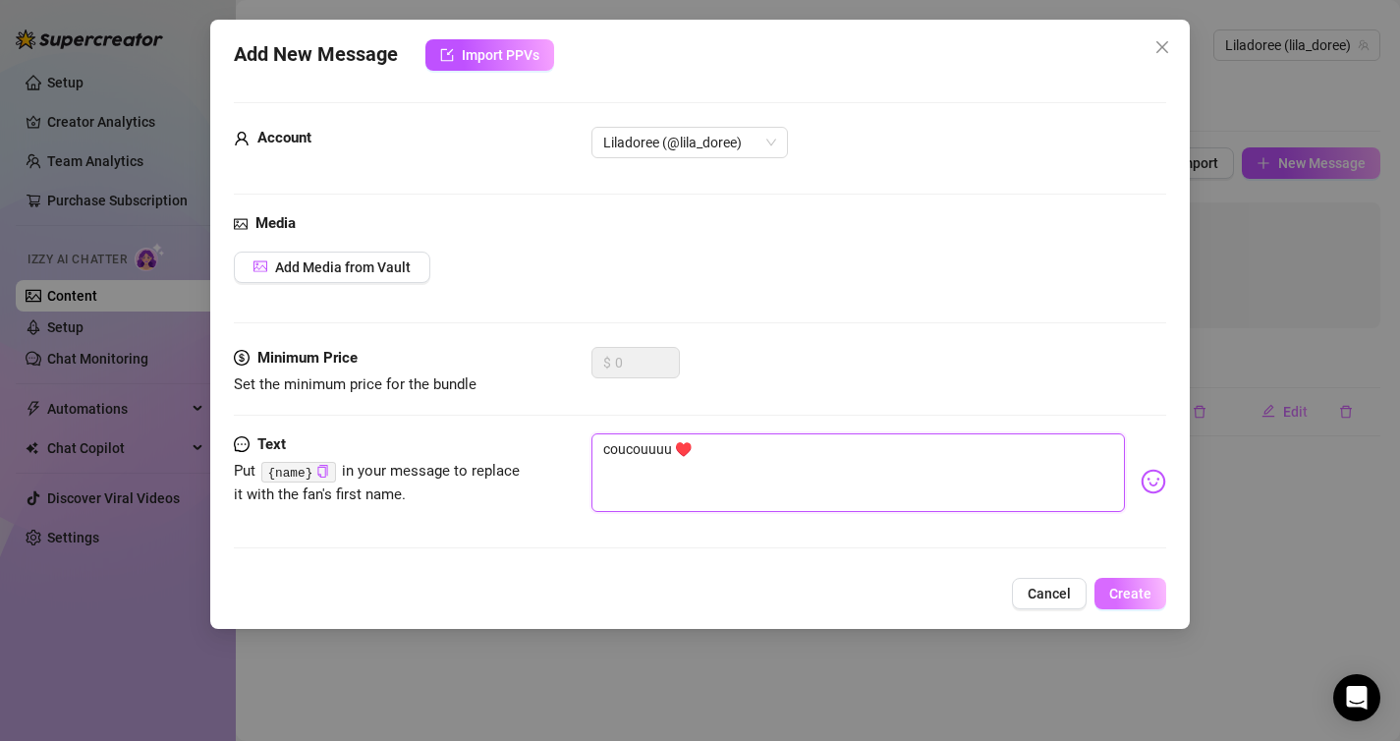
type textarea "coucouuuu ♥️"
click at [1117, 589] on span "Create" at bounding box center [1130, 594] width 42 height 16
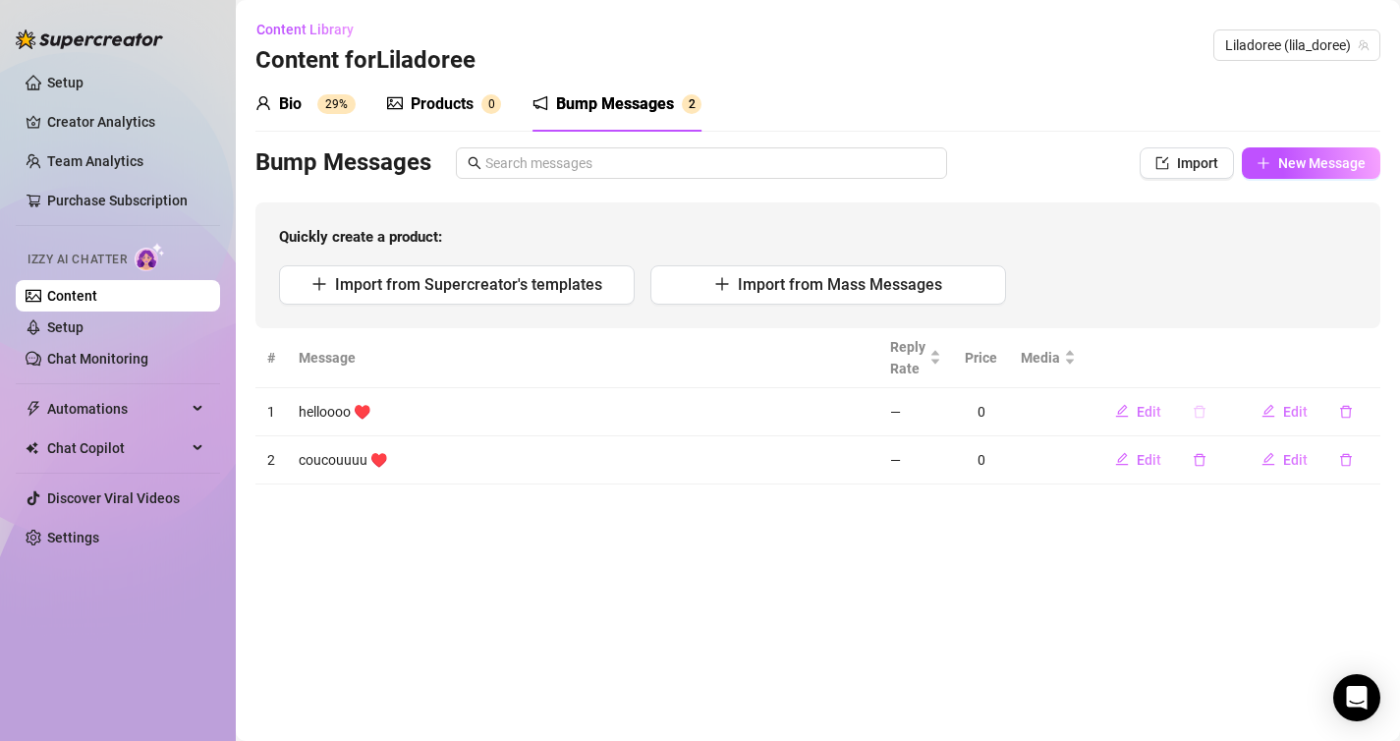
click at [1198, 409] on icon "delete" at bounding box center [1200, 412] width 14 height 14
click at [1261, 356] on span "Yes" at bounding box center [1256, 361] width 24 height 16
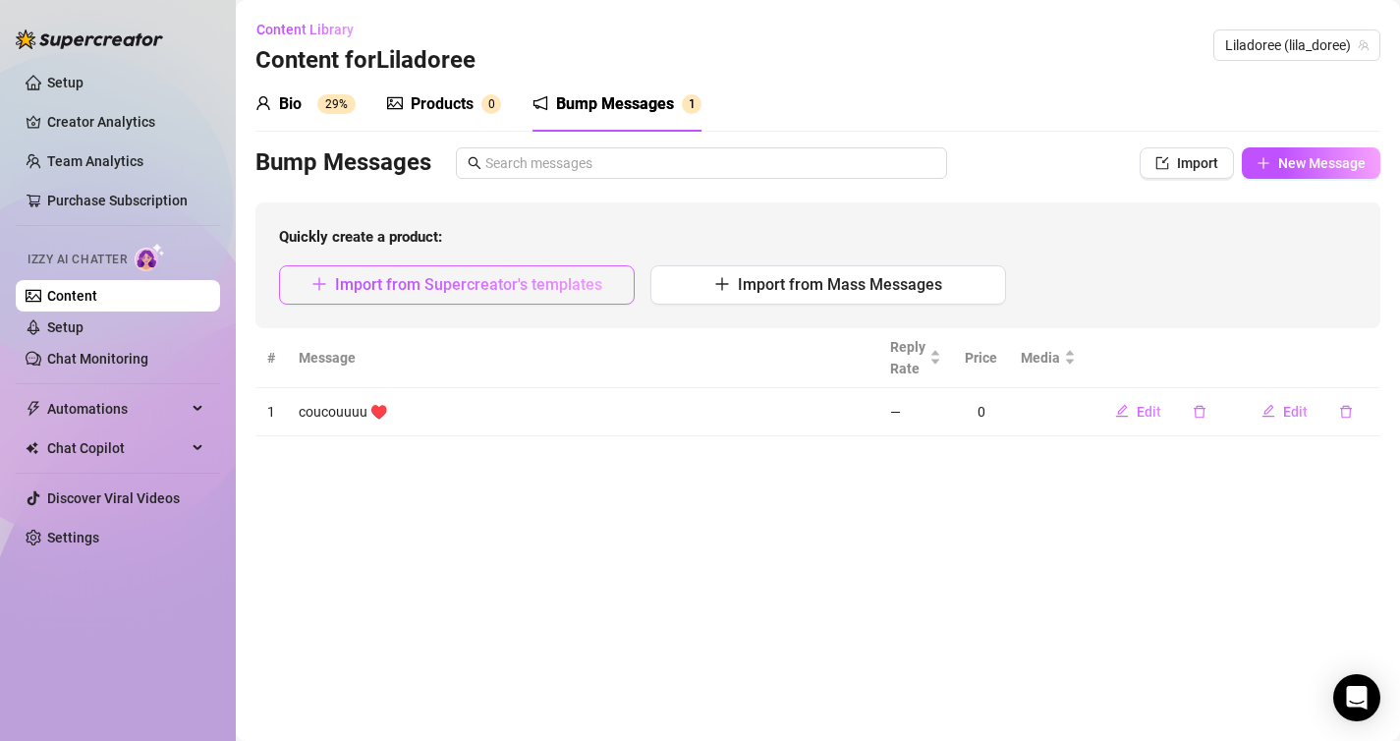
click at [580, 286] on span "Import from Supercreator's templates" at bounding box center [468, 284] width 267 height 19
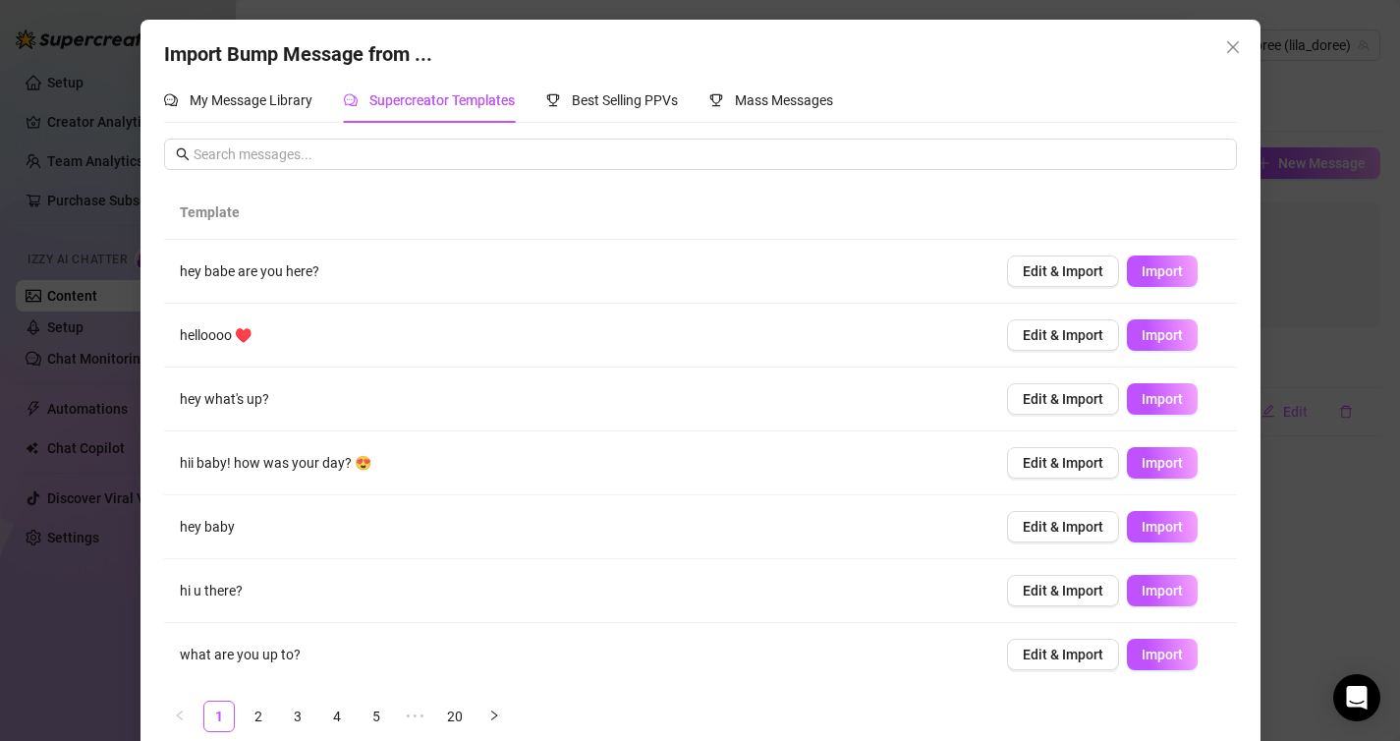
click at [73, 114] on div "Import Bump Message from ... My Message Library Supercreator Templates Best Sel…" at bounding box center [700, 370] width 1400 height 741
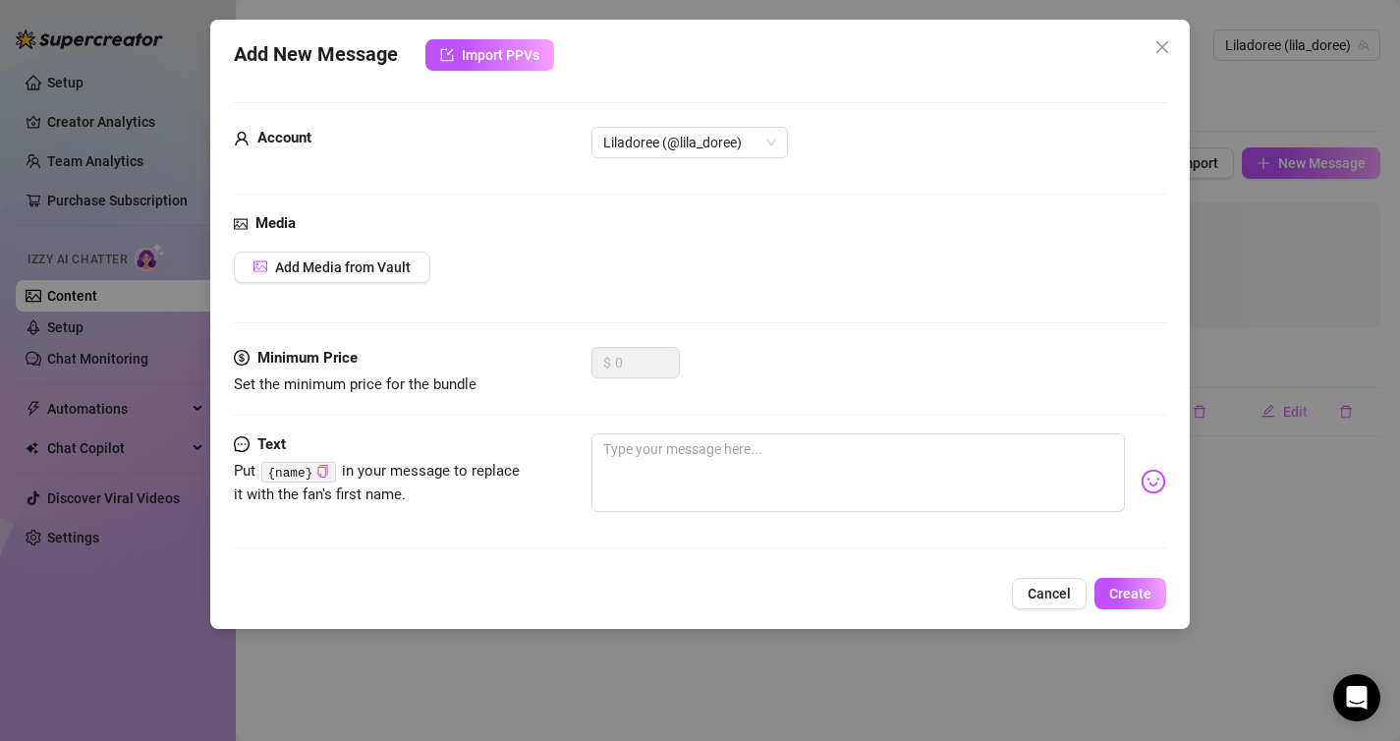
click at [1292, 351] on div "Add New Message Import PPVs Account Liladoree (@lila_doree) Media Add Media fro…" at bounding box center [700, 370] width 1400 height 741
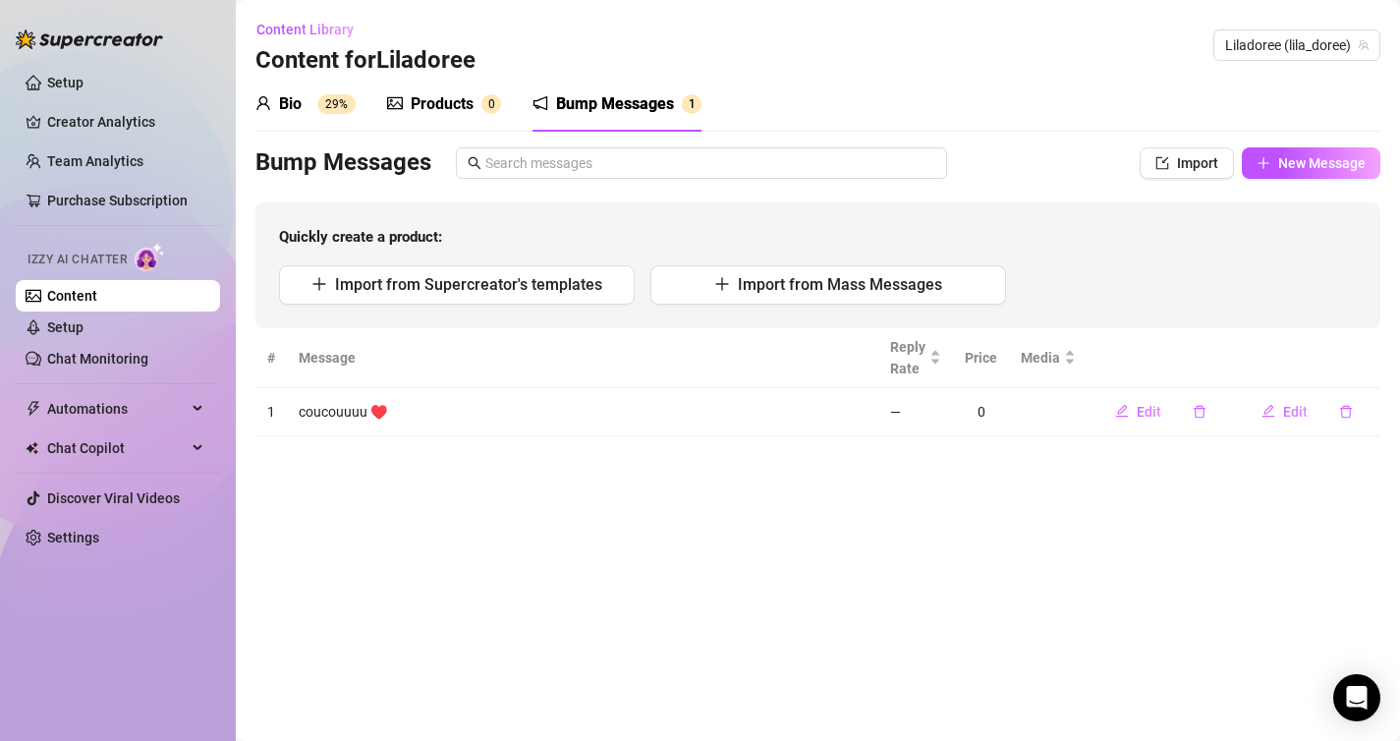
click at [960, 307] on div "Quickly create a product: Import from Supercreator's templates Import from Mass…" at bounding box center [817, 265] width 1125 height 126
click at [951, 301] on button "Import from Mass Messages" at bounding box center [828, 284] width 356 height 39
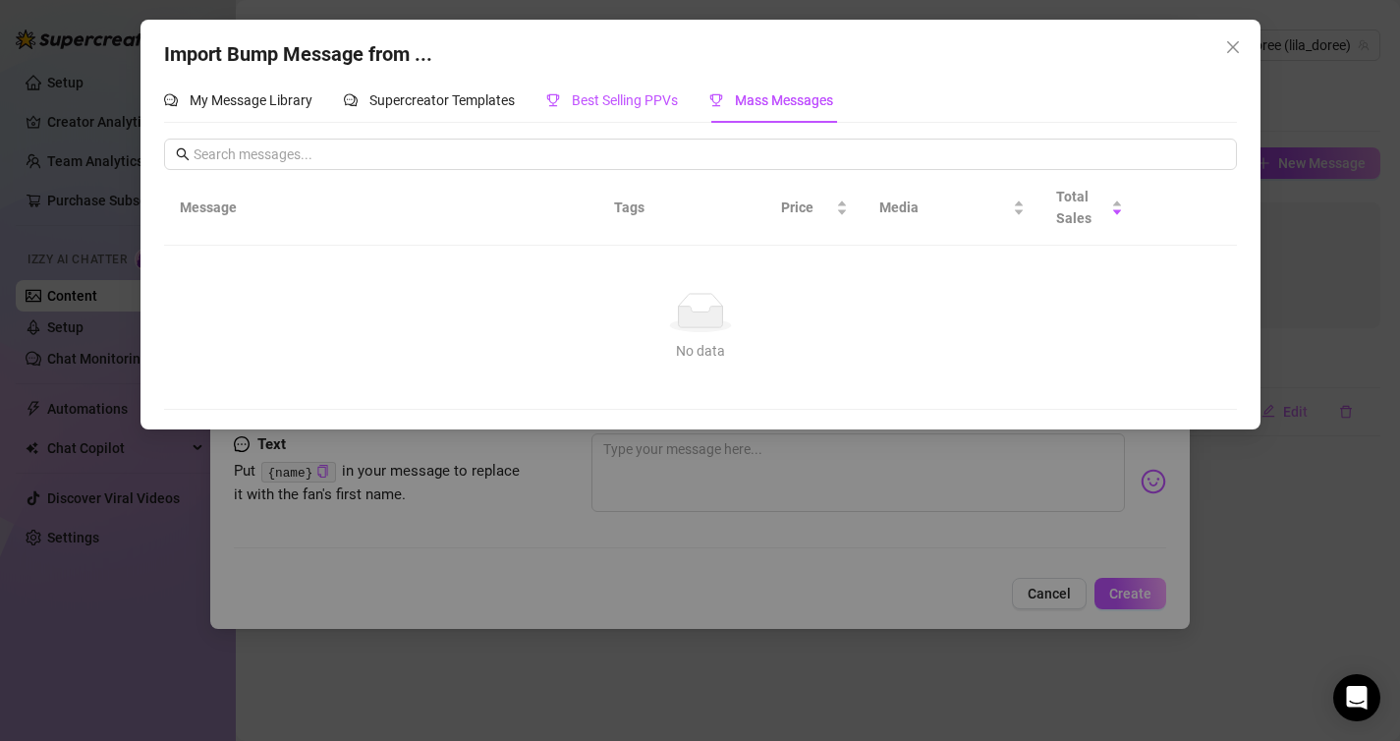
click at [630, 100] on span "Best Selling PPVs" at bounding box center [625, 100] width 106 height 16
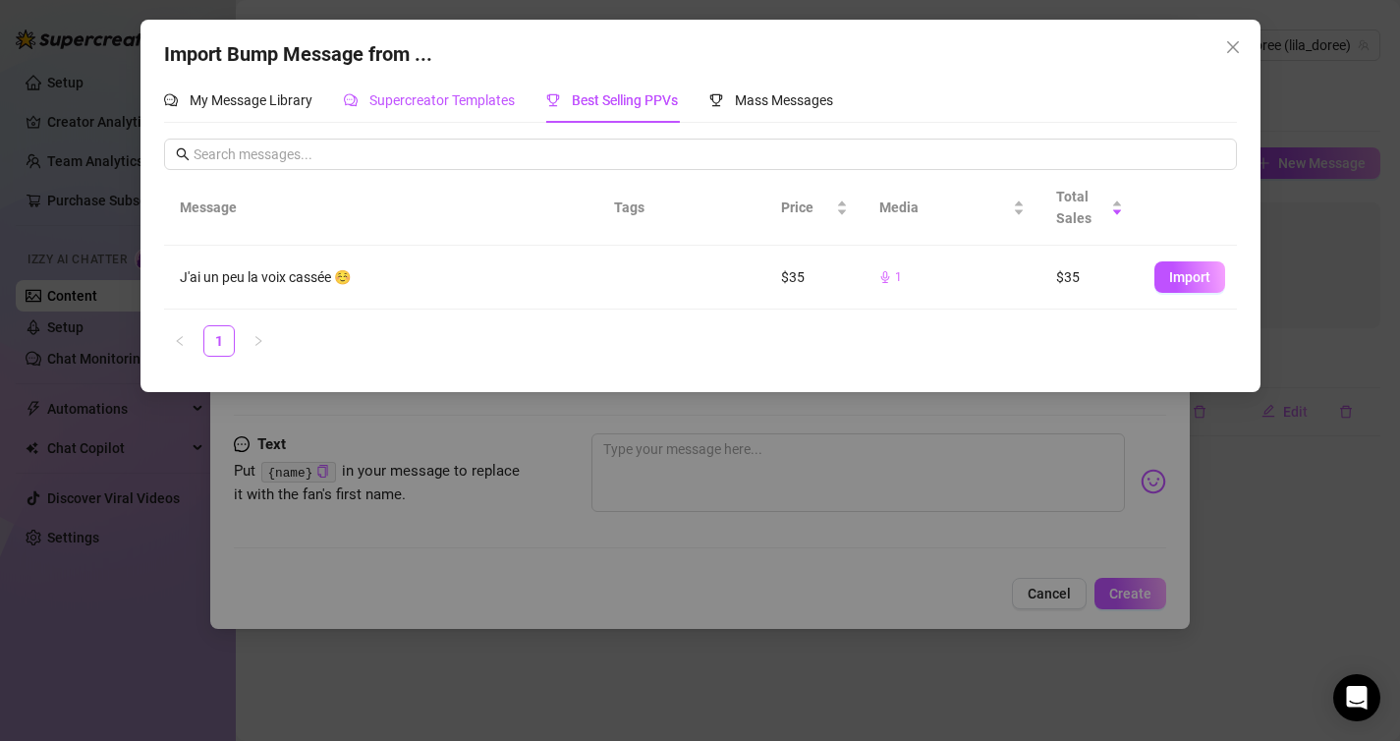
click at [438, 99] on span "Supercreator Templates" at bounding box center [441, 100] width 145 height 16
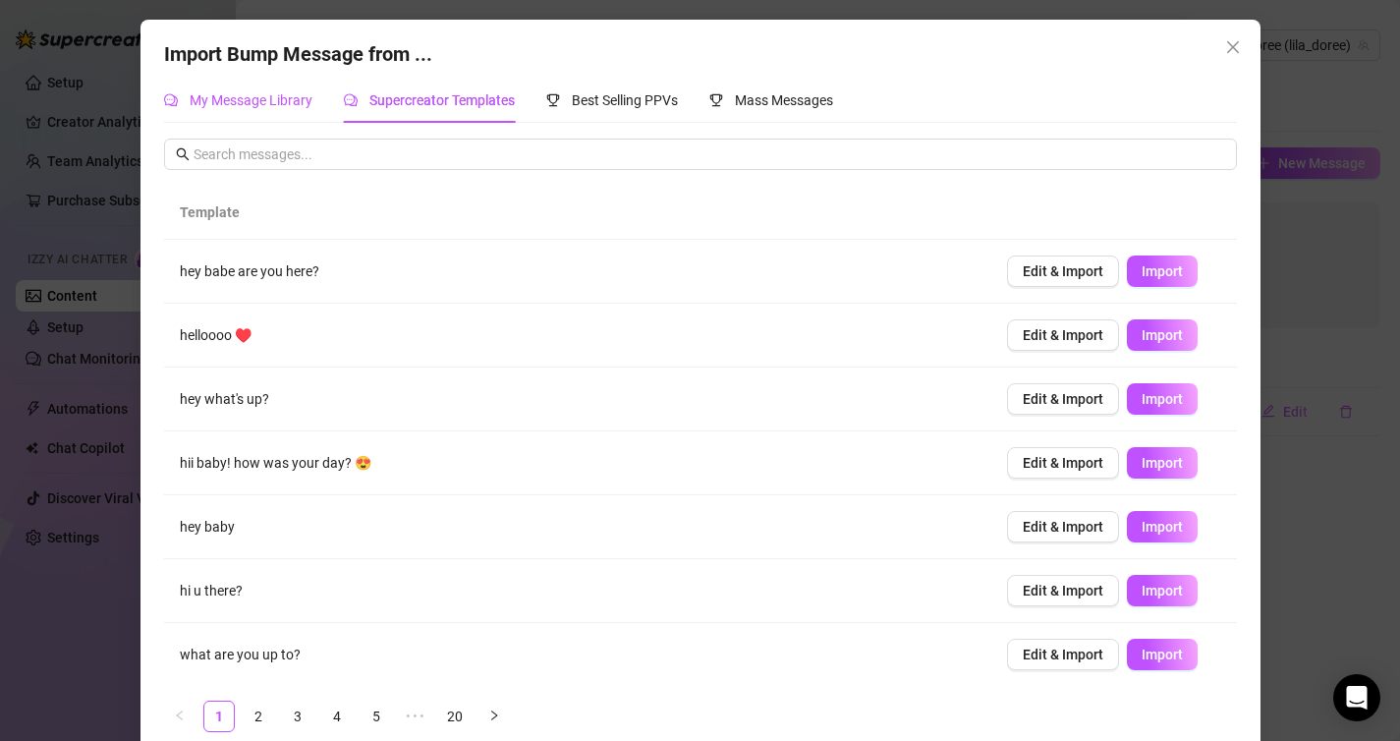
click at [270, 90] on div "My Message Library" at bounding box center [238, 100] width 148 height 22
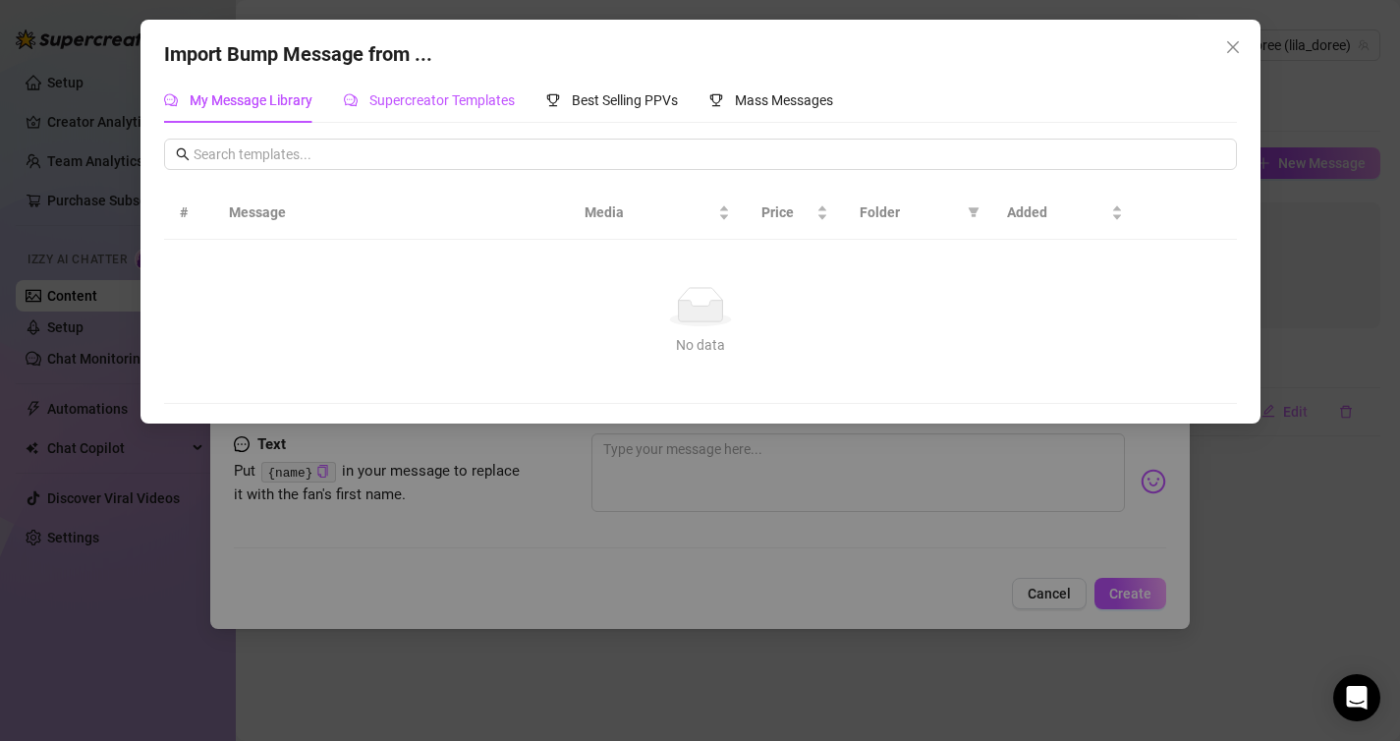
click at [419, 103] on span "Supercreator Templates" at bounding box center [441, 100] width 145 height 16
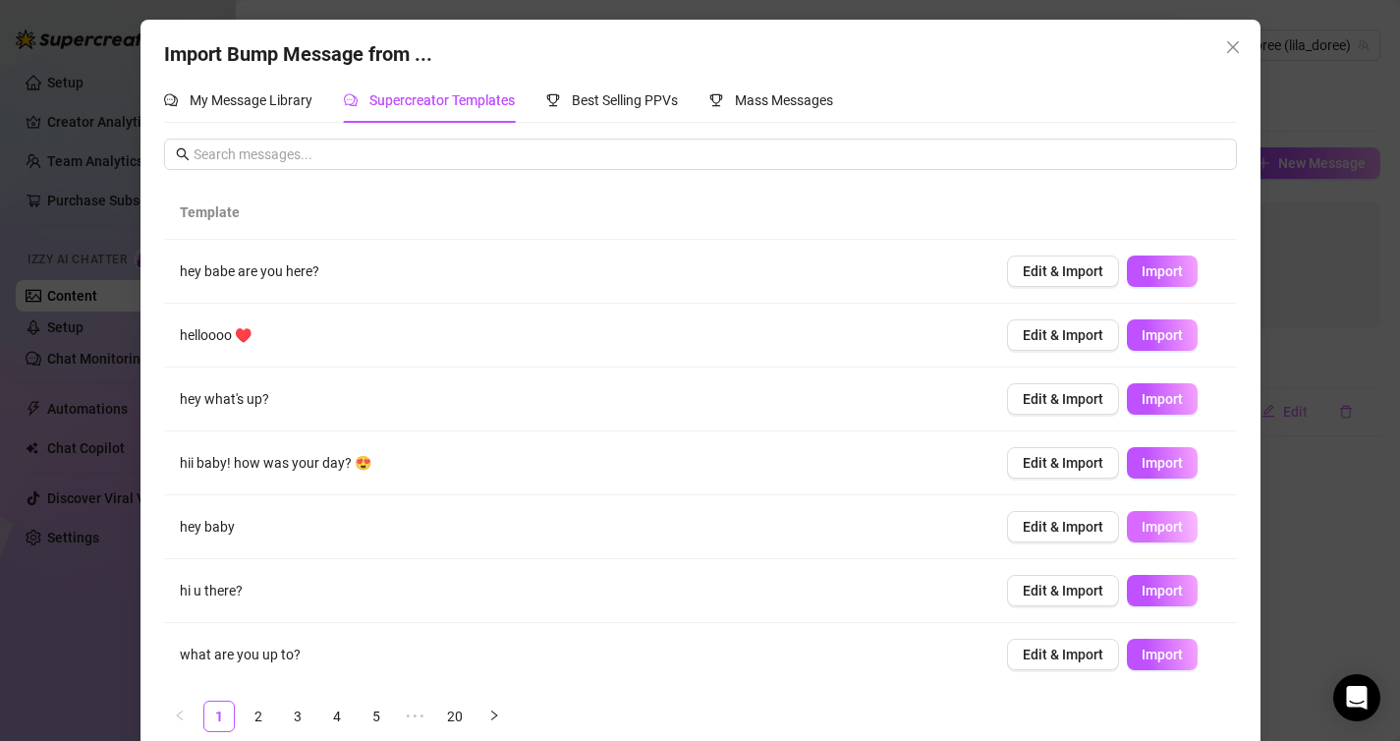
click at [1145, 533] on span "Import" at bounding box center [1162, 527] width 41 height 16
click at [248, 713] on link "2" at bounding box center [258, 715] width 29 height 29
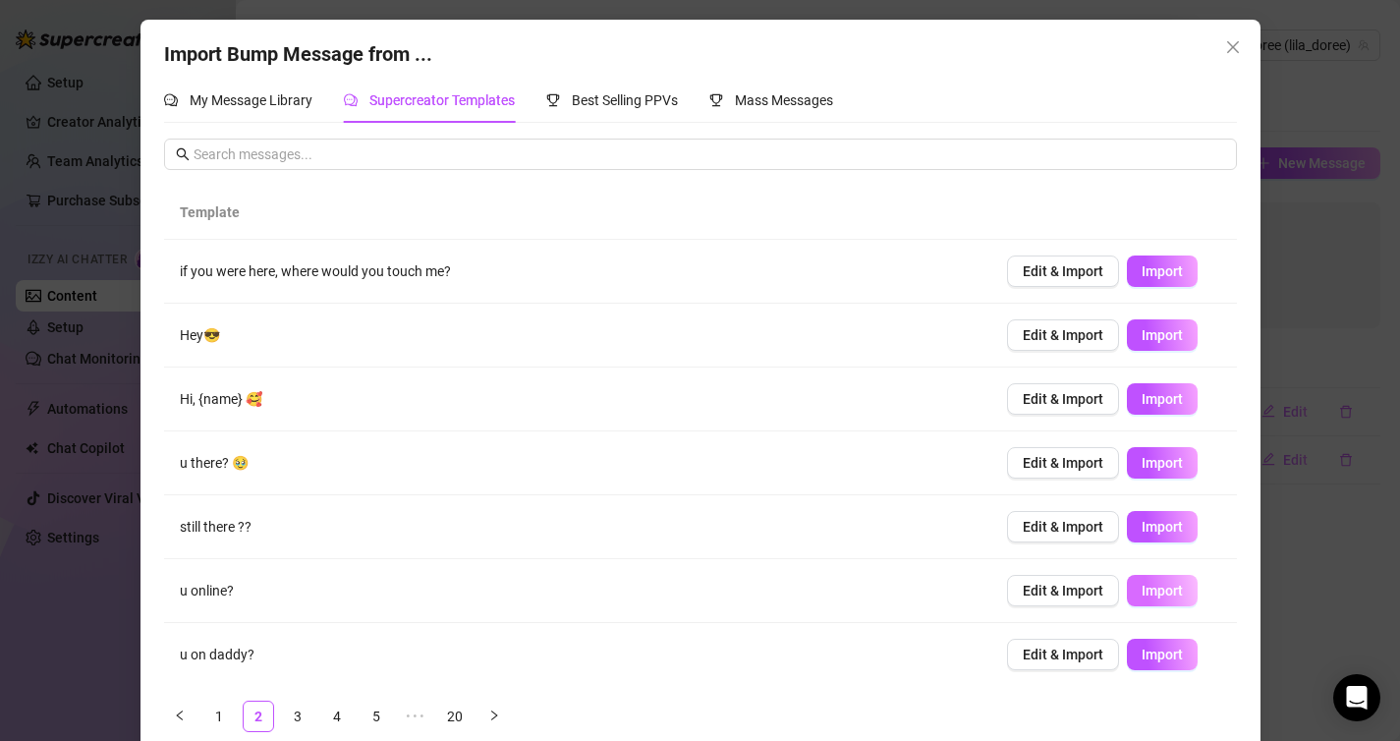
click at [1158, 598] on button "Import" at bounding box center [1162, 590] width 71 height 31
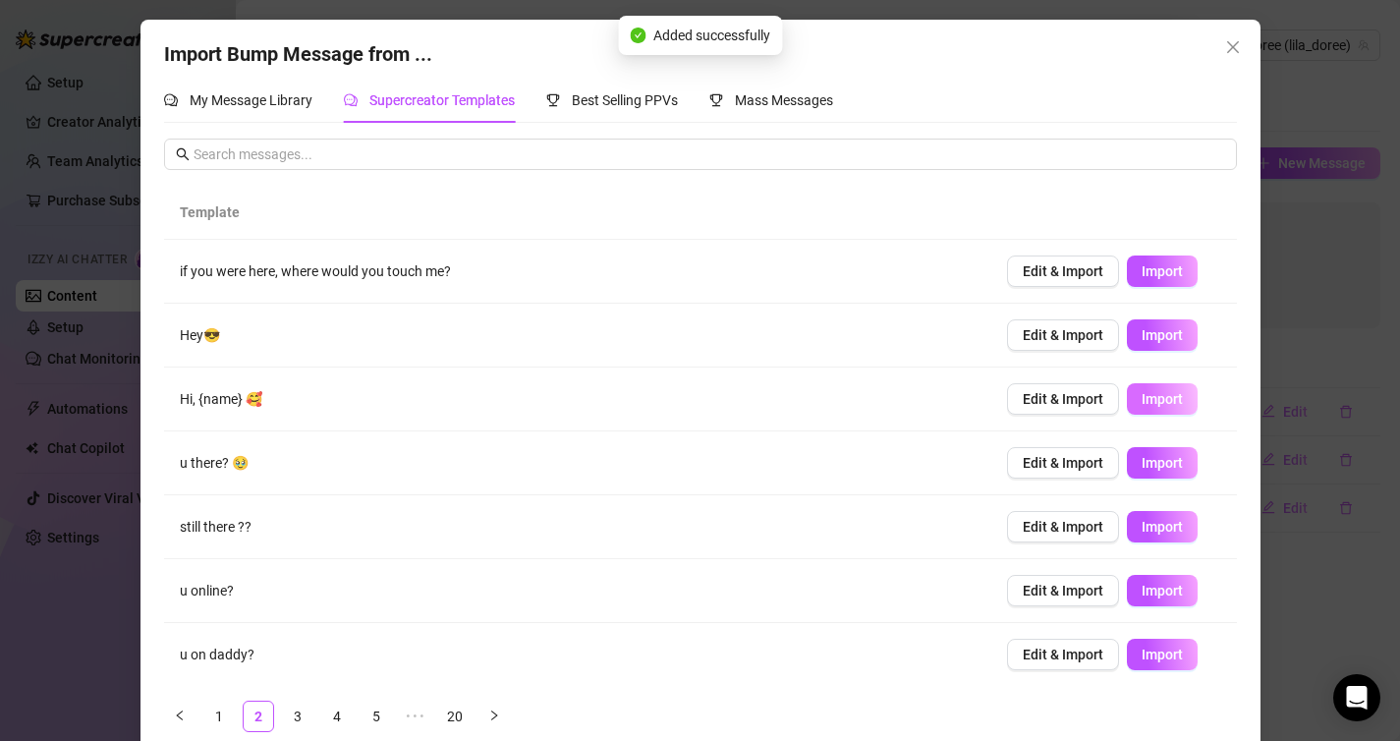
click at [1155, 405] on span "Import" at bounding box center [1162, 399] width 41 height 16
click at [296, 721] on link "3" at bounding box center [297, 715] width 29 height 29
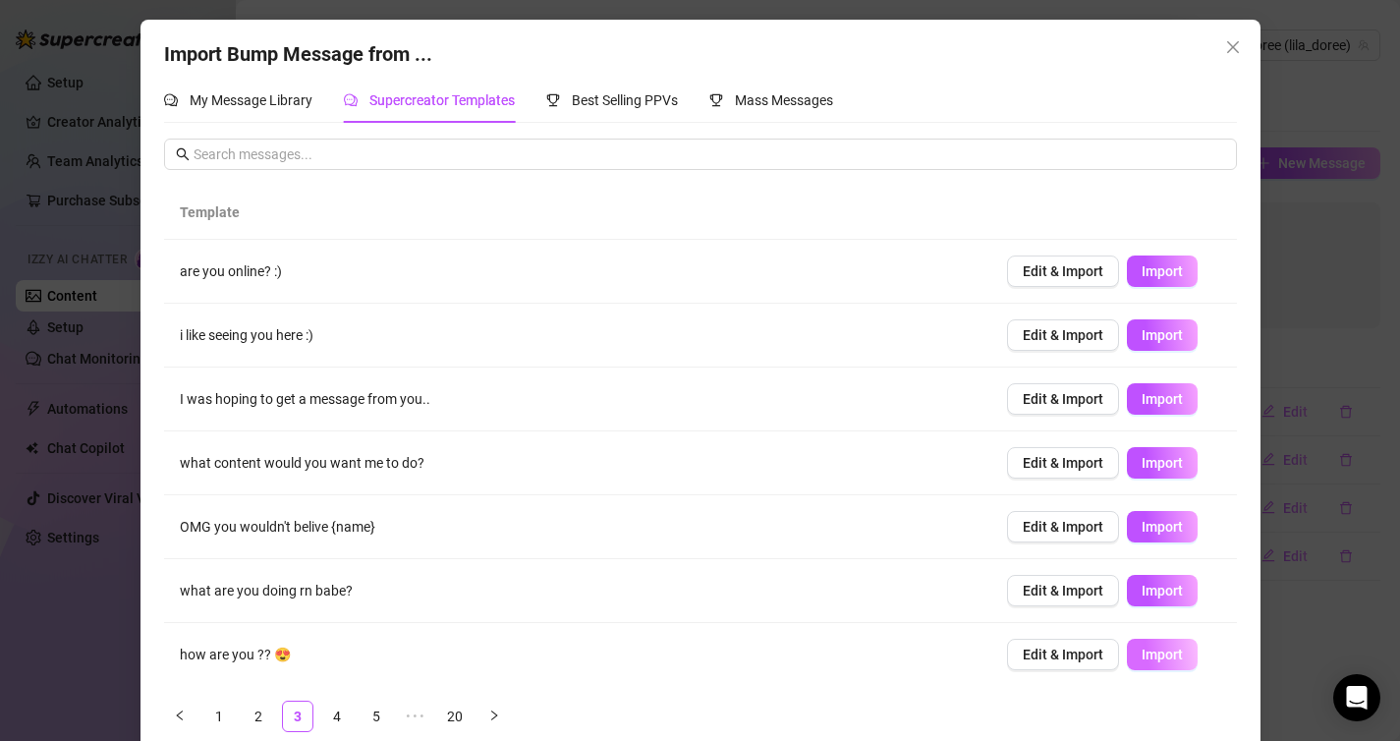
click at [1146, 664] on button "Import" at bounding box center [1162, 654] width 71 height 31
click at [1326, 577] on div "Import Bump Message from ... My Message Library Supercreator Templates Best Sel…" at bounding box center [700, 370] width 1400 height 741
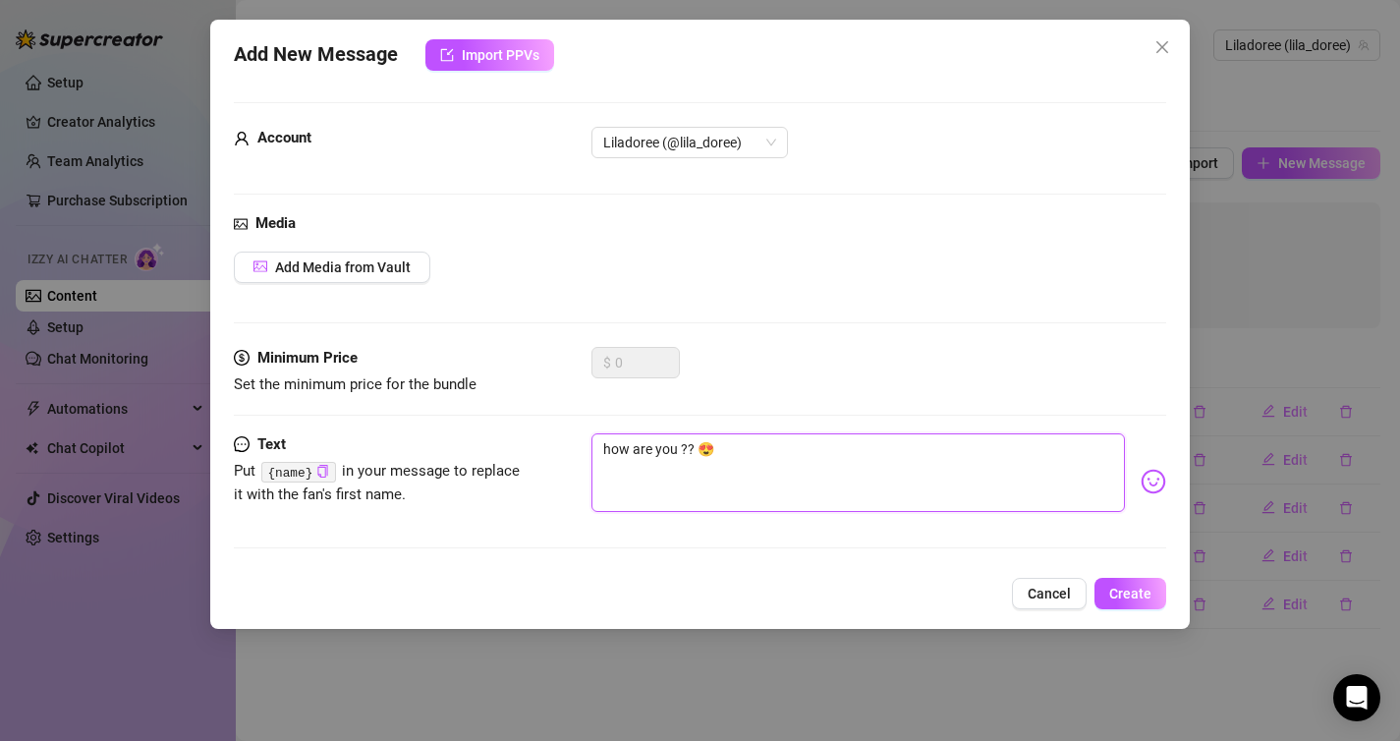
drag, startPoint x: 676, startPoint y: 454, endPoint x: 366, endPoint y: 363, distance: 322.4
click at [368, 363] on form "Account Liladoree (@lila_doree) Media Add Media from Vault Minimum Price Set th…" at bounding box center [700, 334] width 933 height 464
type textarea "c ?? 😍"
type textarea "co ?? 😍"
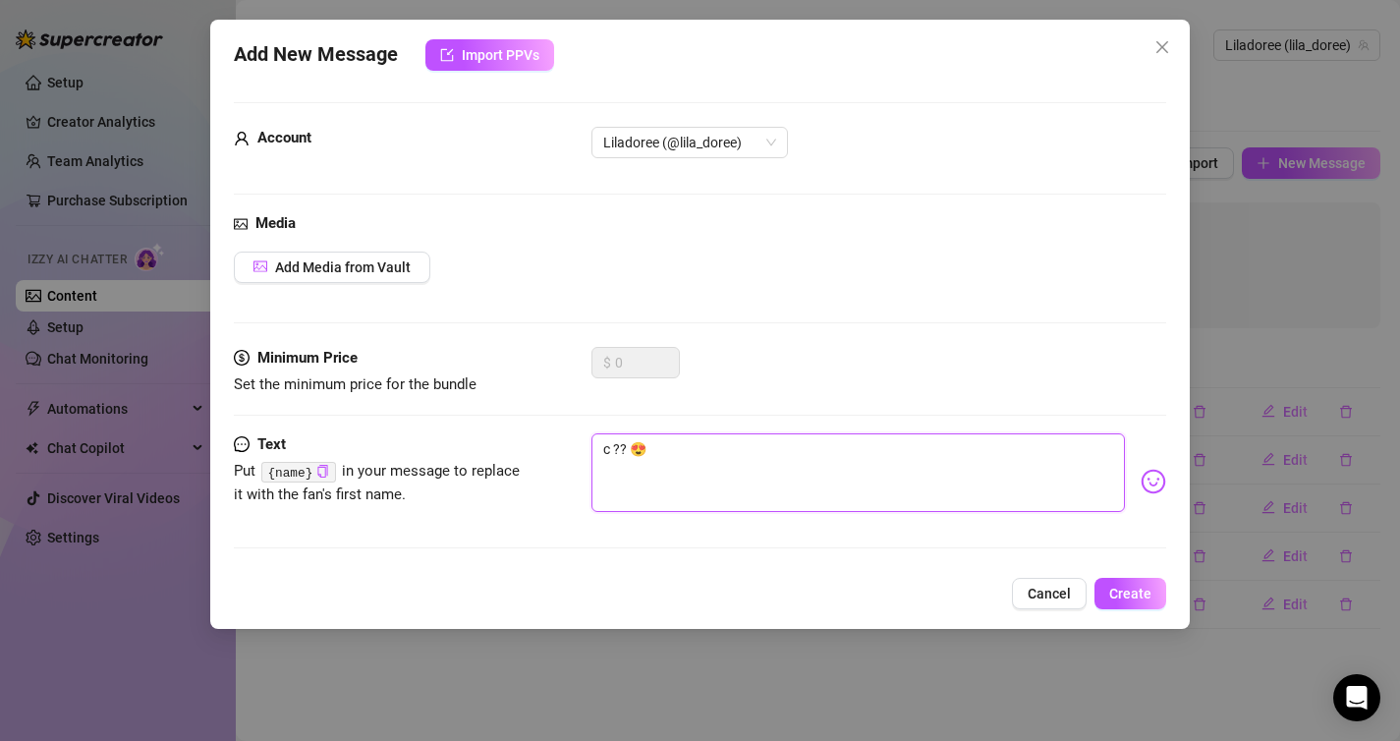
type textarea "co ?? 😍"
type textarea "com ?? 😍"
type textarea "comm ?? 😍"
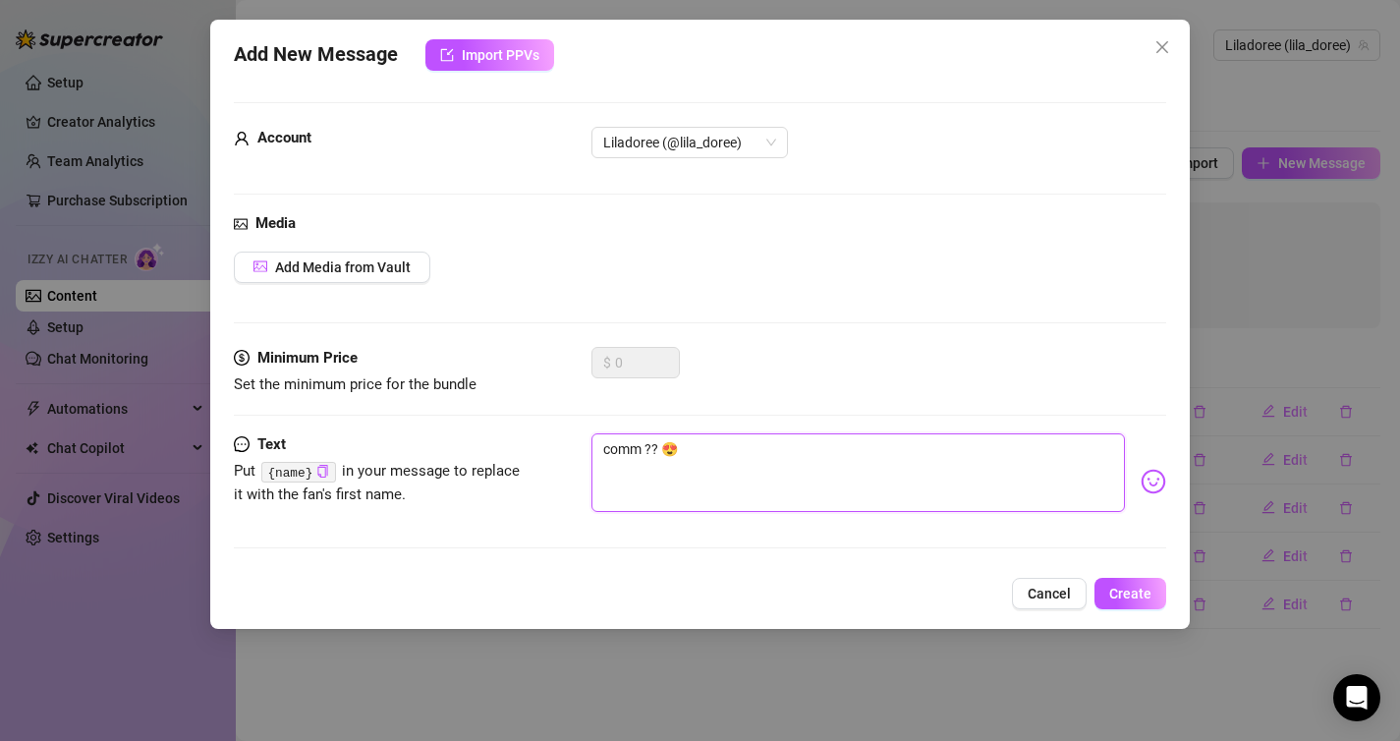
type textarea "comme ?? 😍"
type textarea "commen ?? 😍"
type textarea "comment ?? 😍"
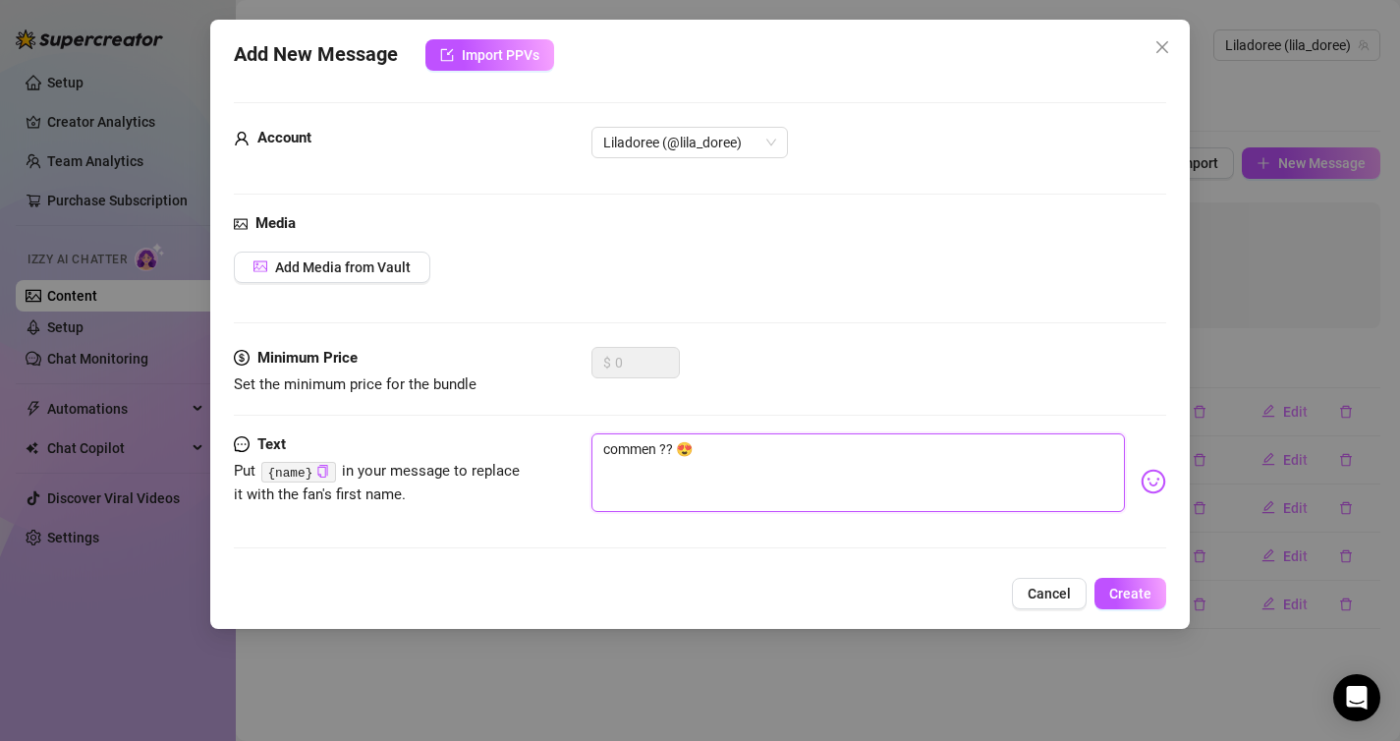
type textarea "comment ?? 😍"
type textarea "comment t ?? 😍"
type textarea "comment tu ?? 😍"
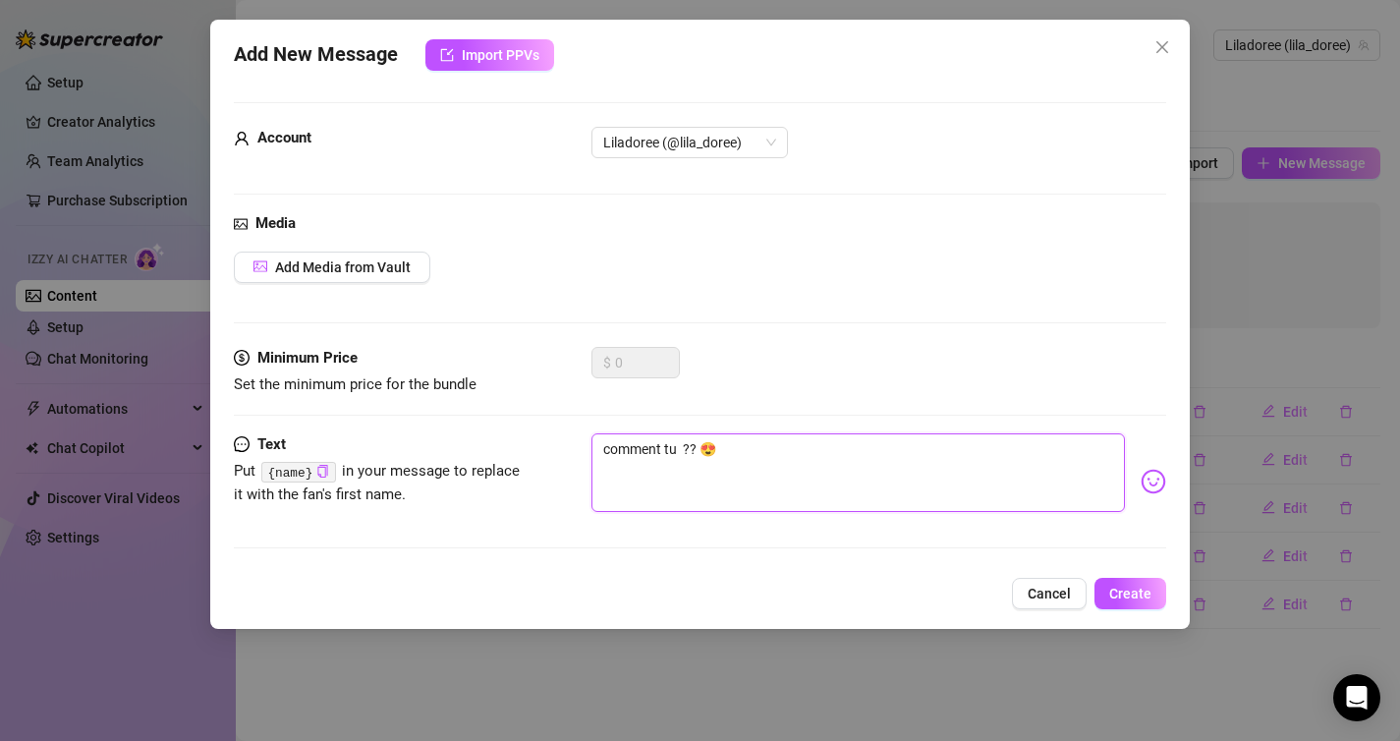
type textarea "comment tu v ?? 😍"
type textarea "comment tu va ?? 😍"
type textarea "comment tu vas ?? 😍"
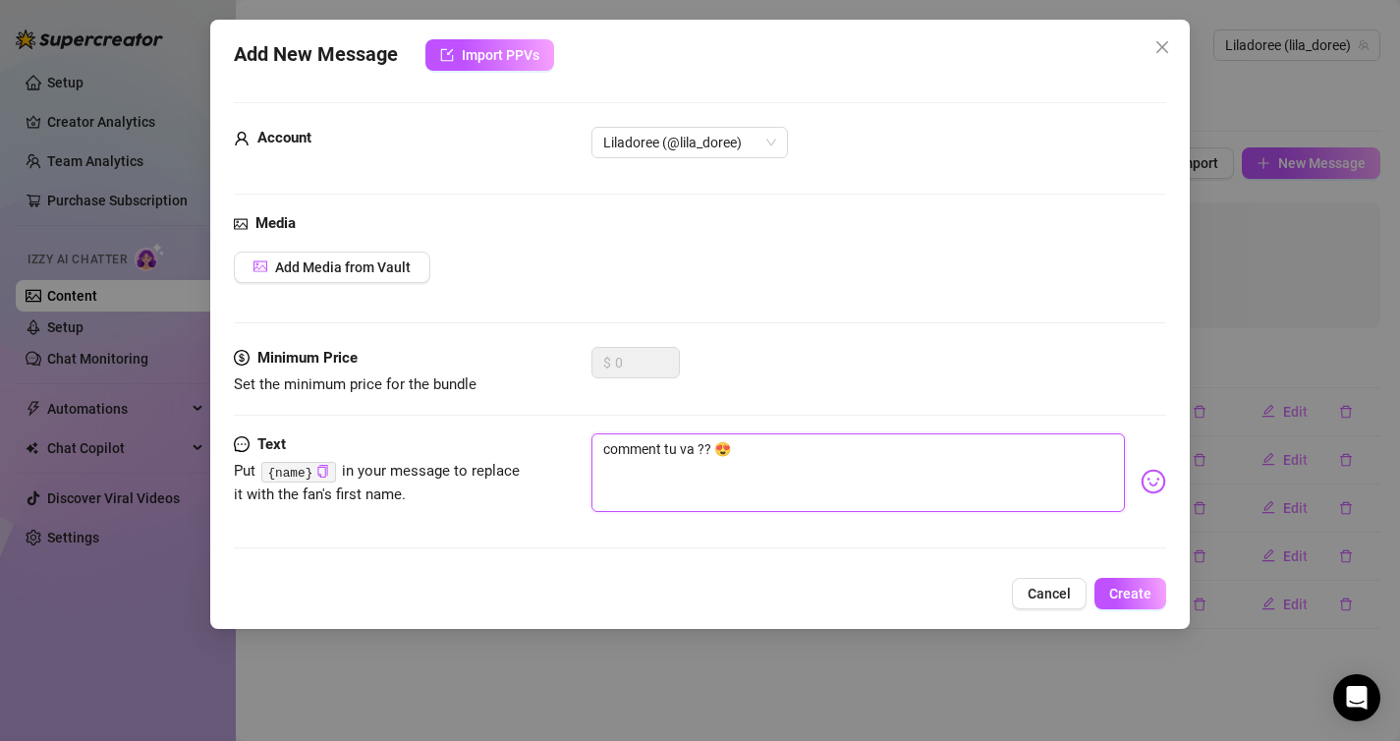
type textarea "comment tu vas ?? 😍"
click at [614, 437] on textarea "comment tu vas ?? 😍" at bounding box center [858, 472] width 534 height 79
type textarea "o tu vas ?? 😍"
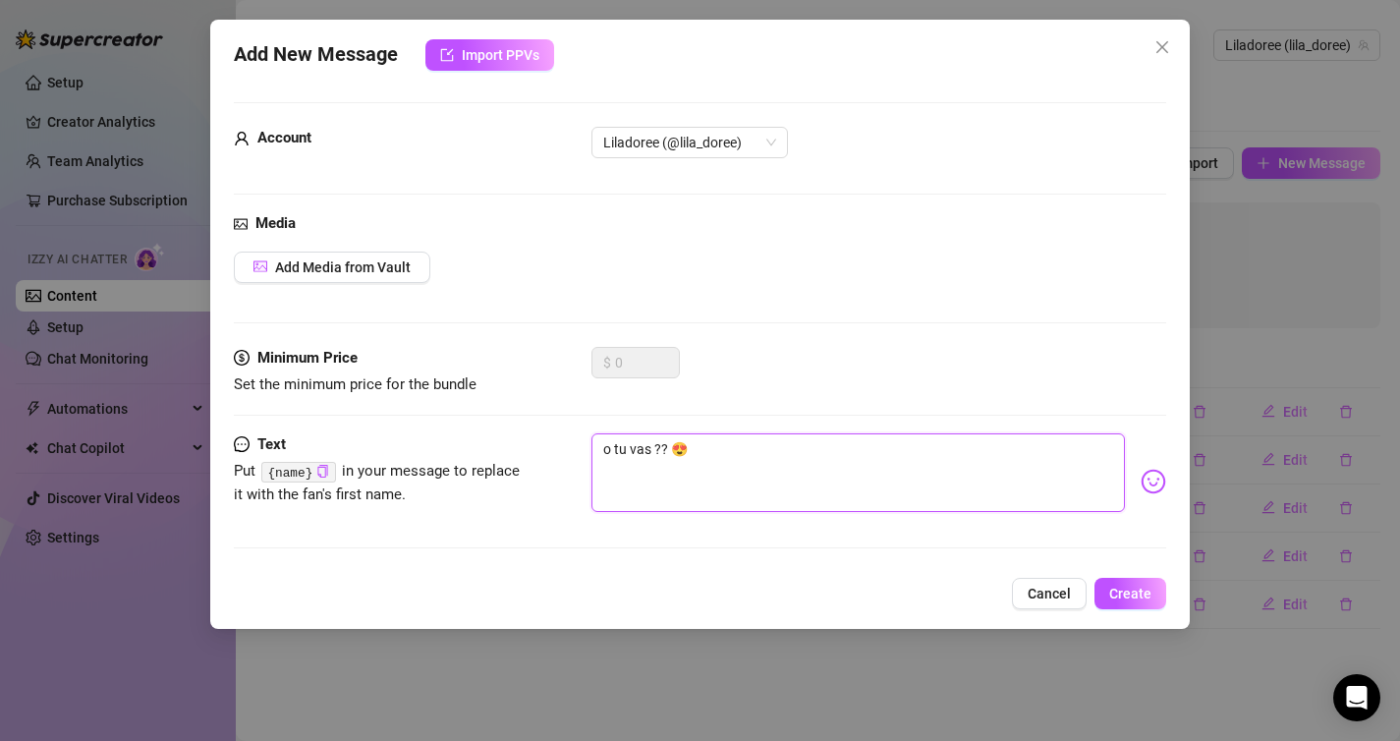
type textarea "om tu vas ?? 😍"
type textarea "omm tu vas ?? 😍"
type textarea "omme tu vas ?? 😍"
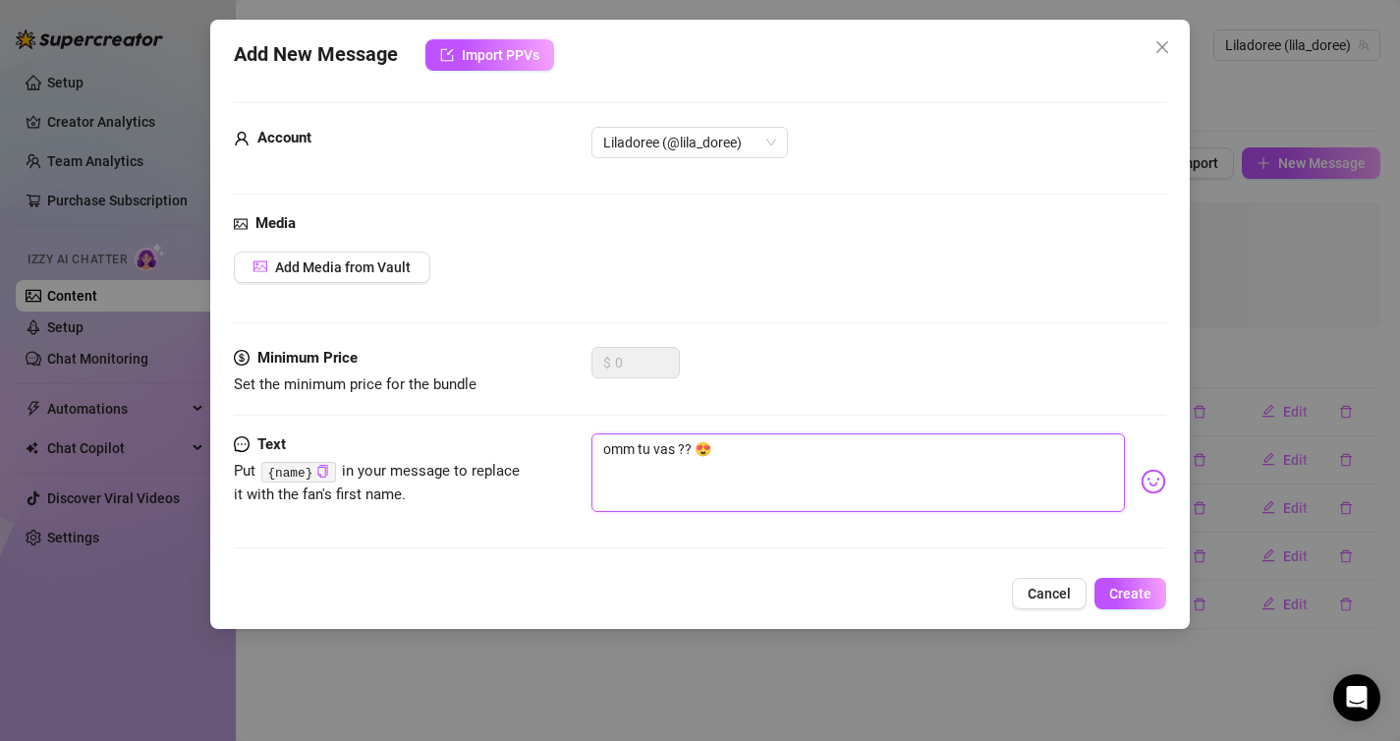
type textarea "omme tu vas ?? 😍"
type textarea "omm tu vas ?? 😍"
type textarea "om tu vas ?? 😍"
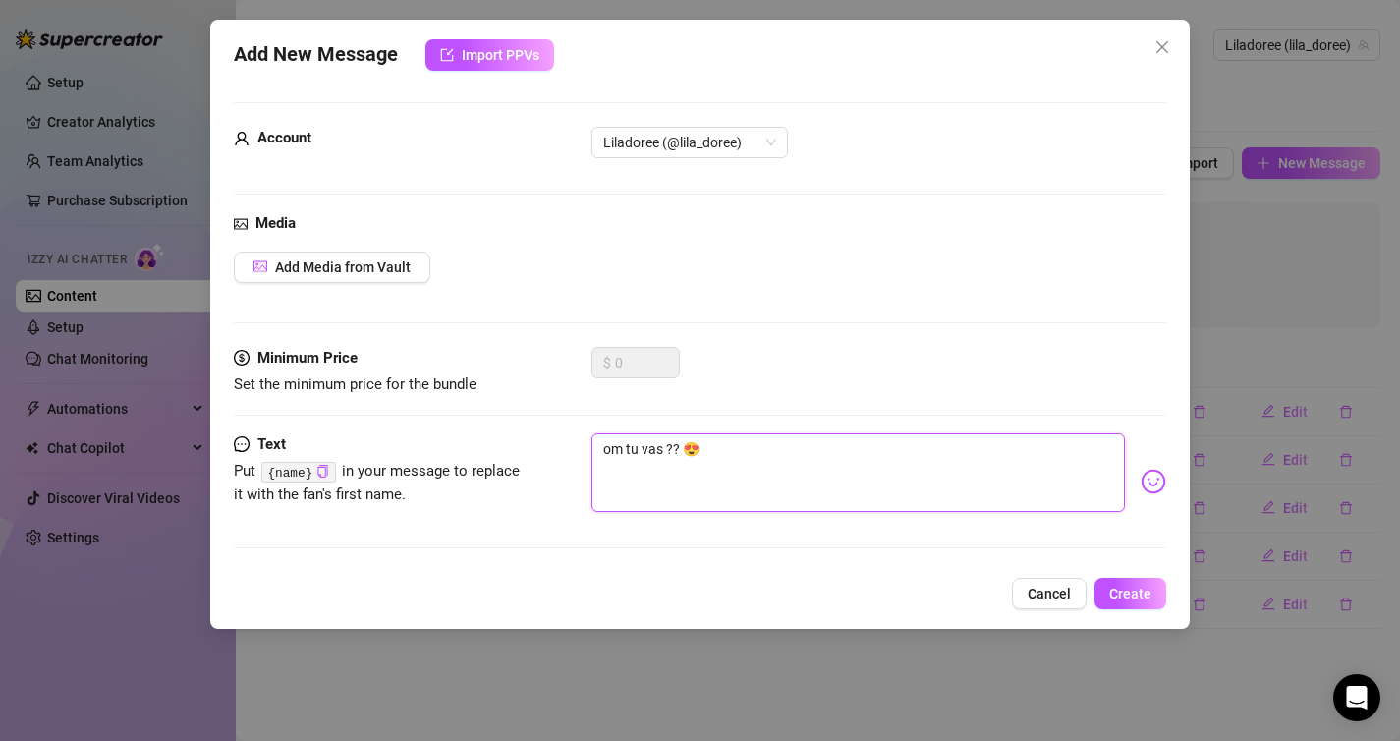
type textarea "o tu vas ?? 😍"
click at [1123, 605] on button "Create" at bounding box center [1130, 593] width 72 height 31
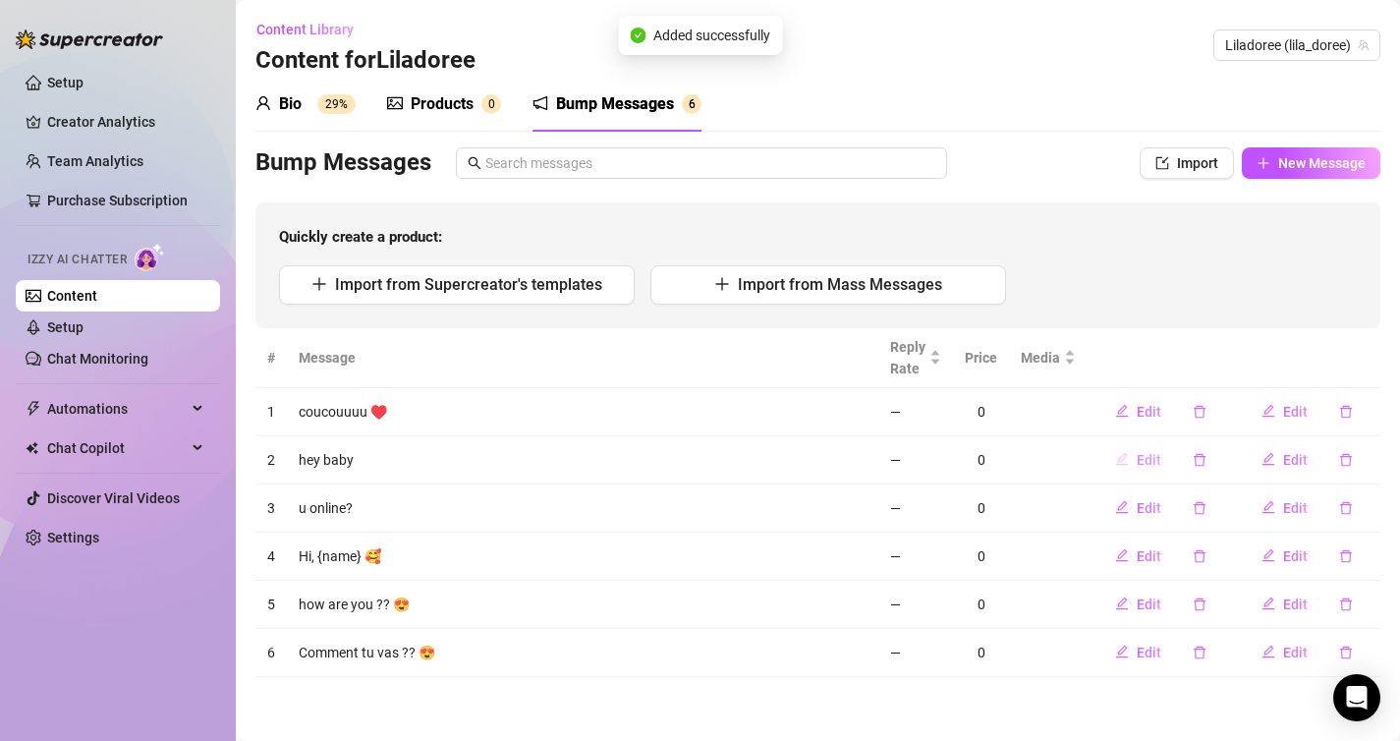
click at [1141, 452] on span "Edit" at bounding box center [1149, 460] width 25 height 16
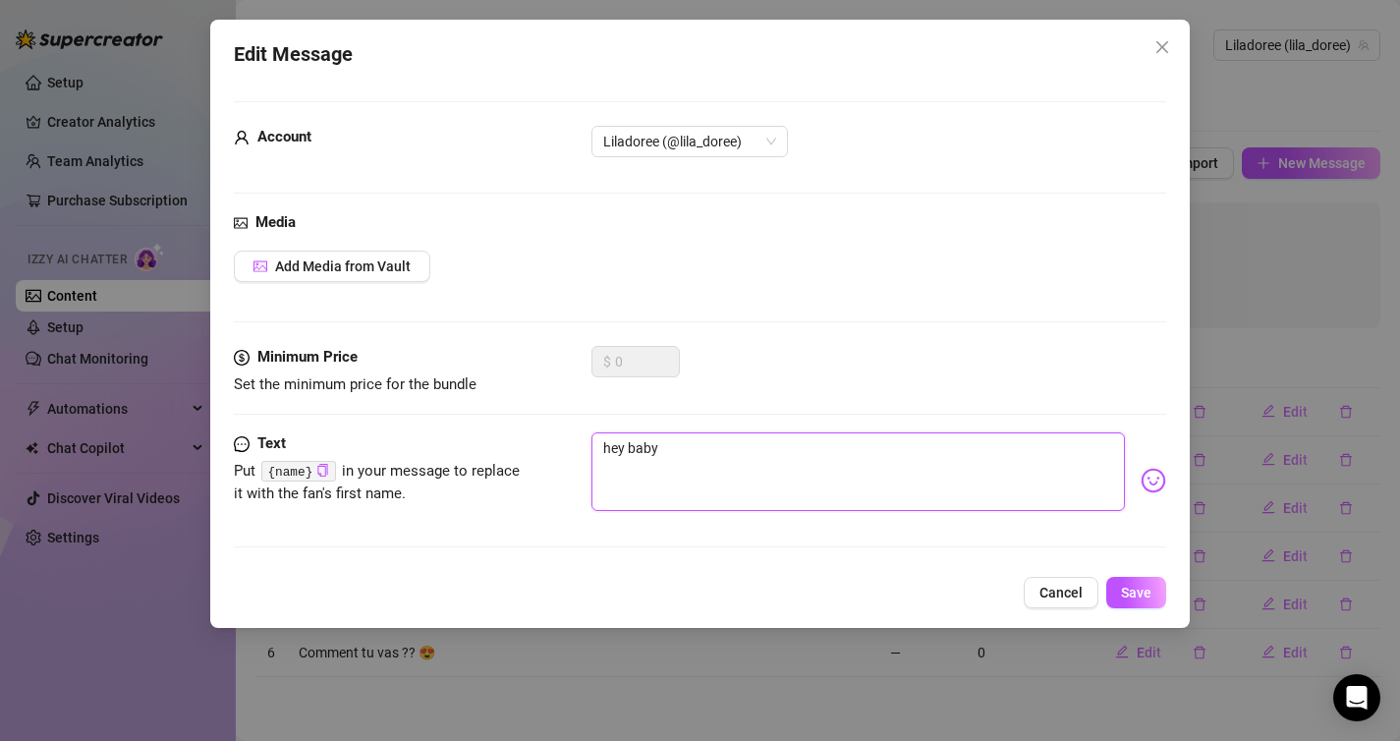
click at [647, 440] on textarea "hey baby" at bounding box center [858, 471] width 534 height 79
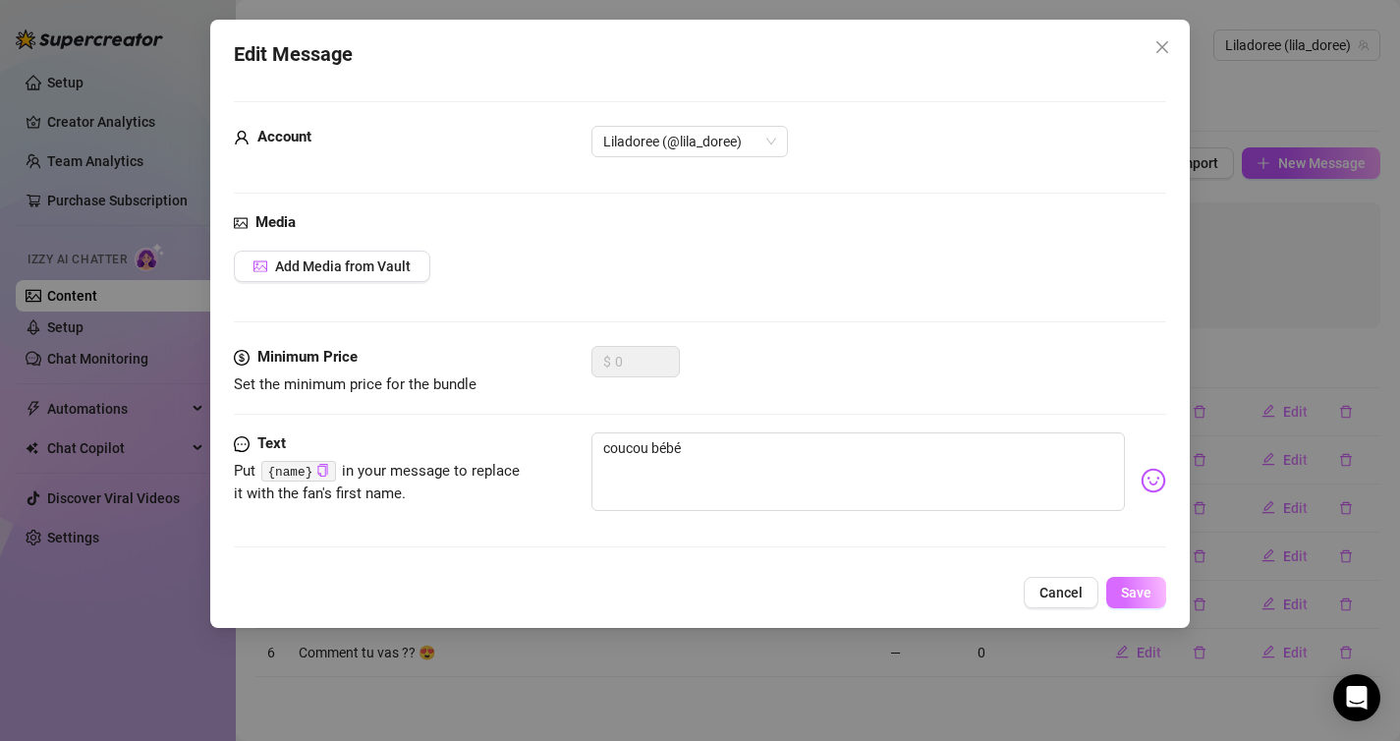
click at [1131, 583] on button "Save" at bounding box center [1136, 592] width 60 height 31
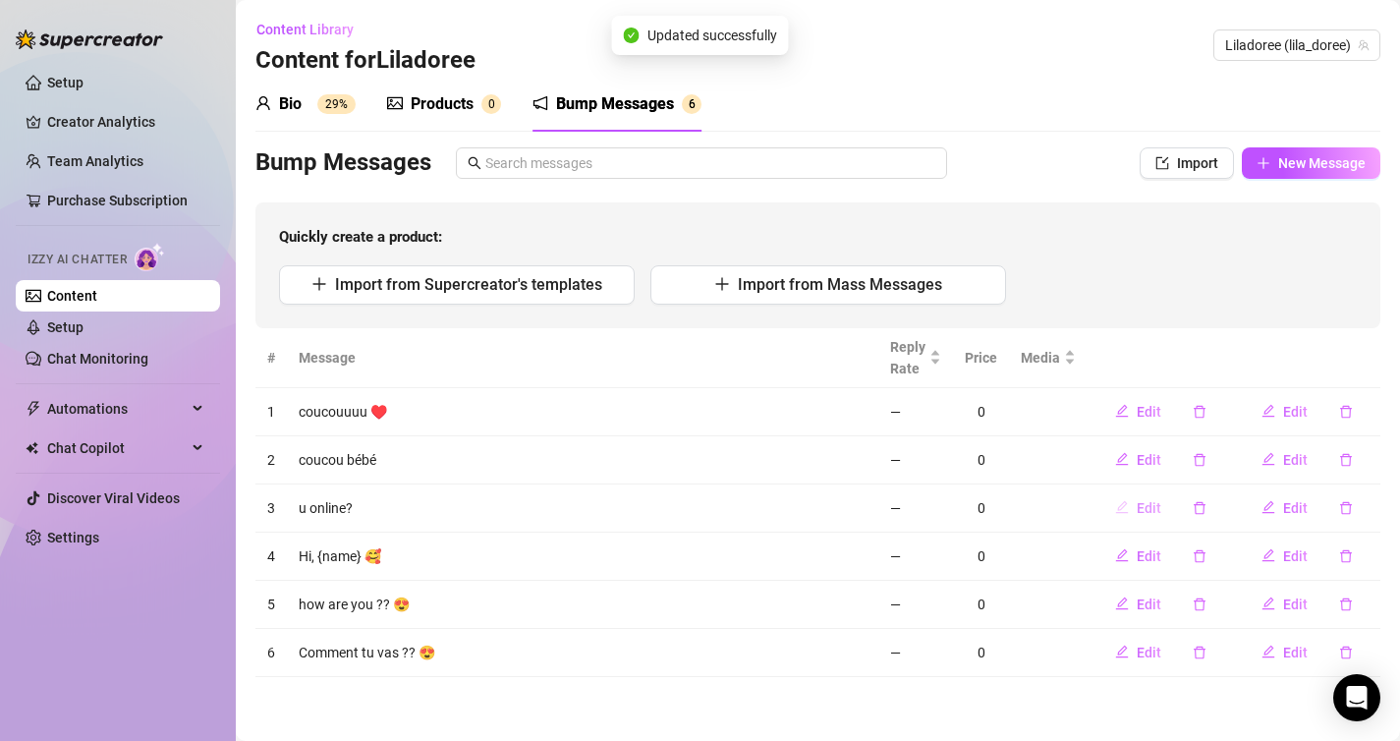
click at [1135, 505] on button "Edit" at bounding box center [1138, 507] width 78 height 31
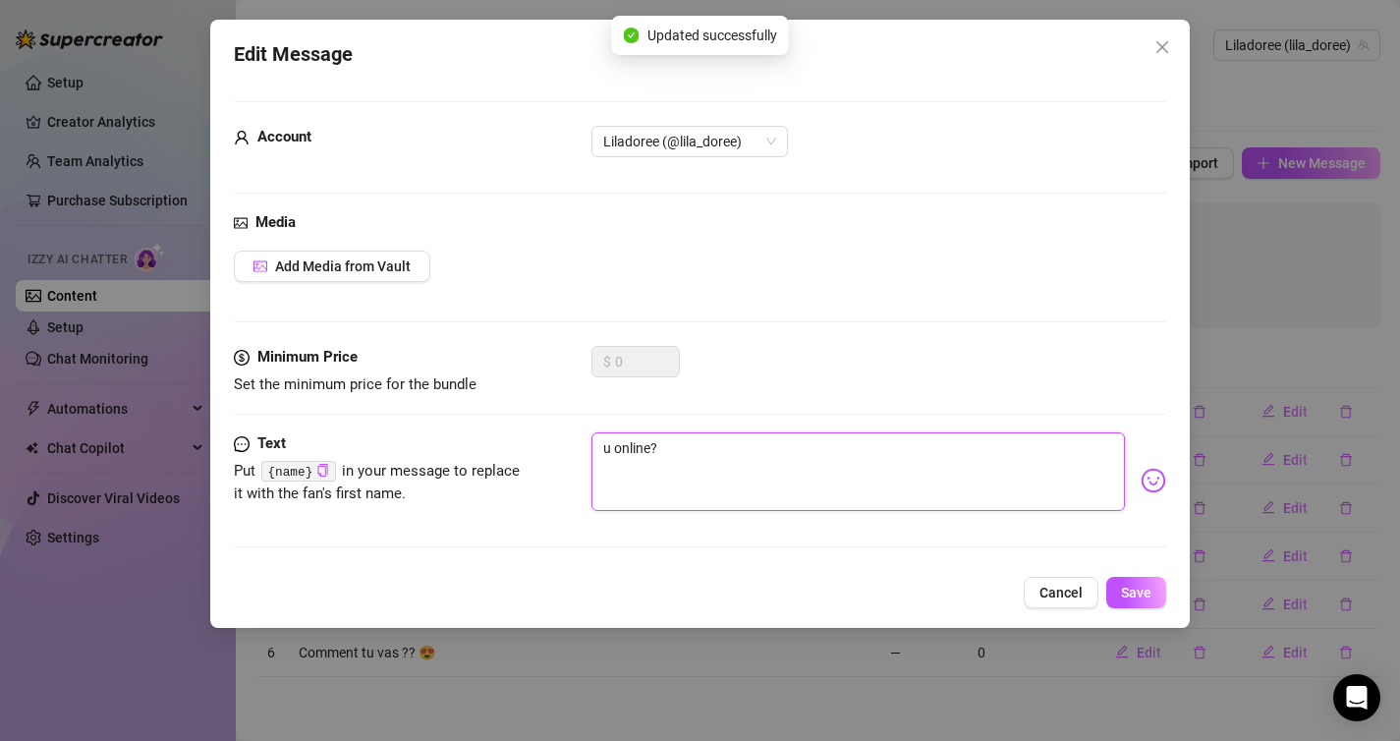
drag, startPoint x: 687, startPoint y: 473, endPoint x: 454, endPoint y: 472, distance: 232.8
click at [454, 472] on div "Text Put {name} in your message to replace it with the fan's first name. u onli…" at bounding box center [700, 480] width 933 height 96
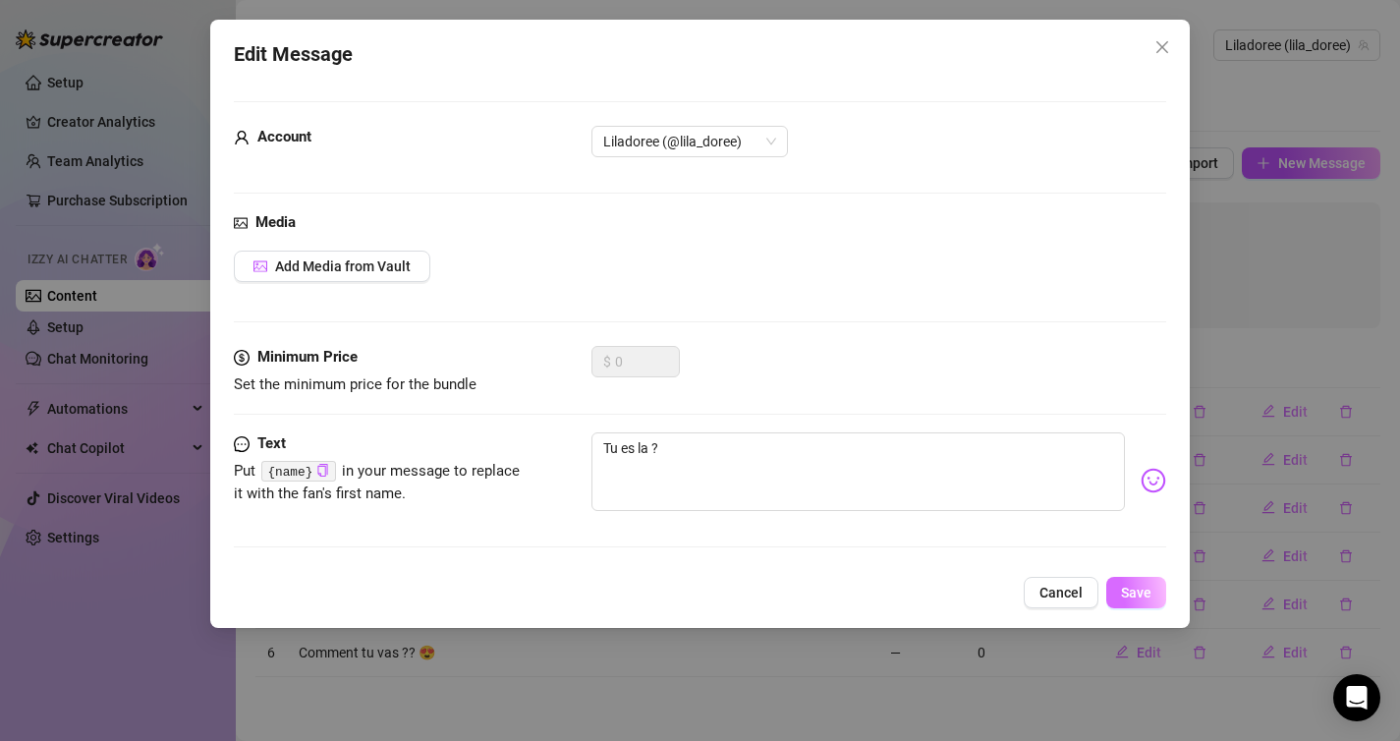
click at [1151, 600] on button "Save" at bounding box center [1136, 592] width 60 height 31
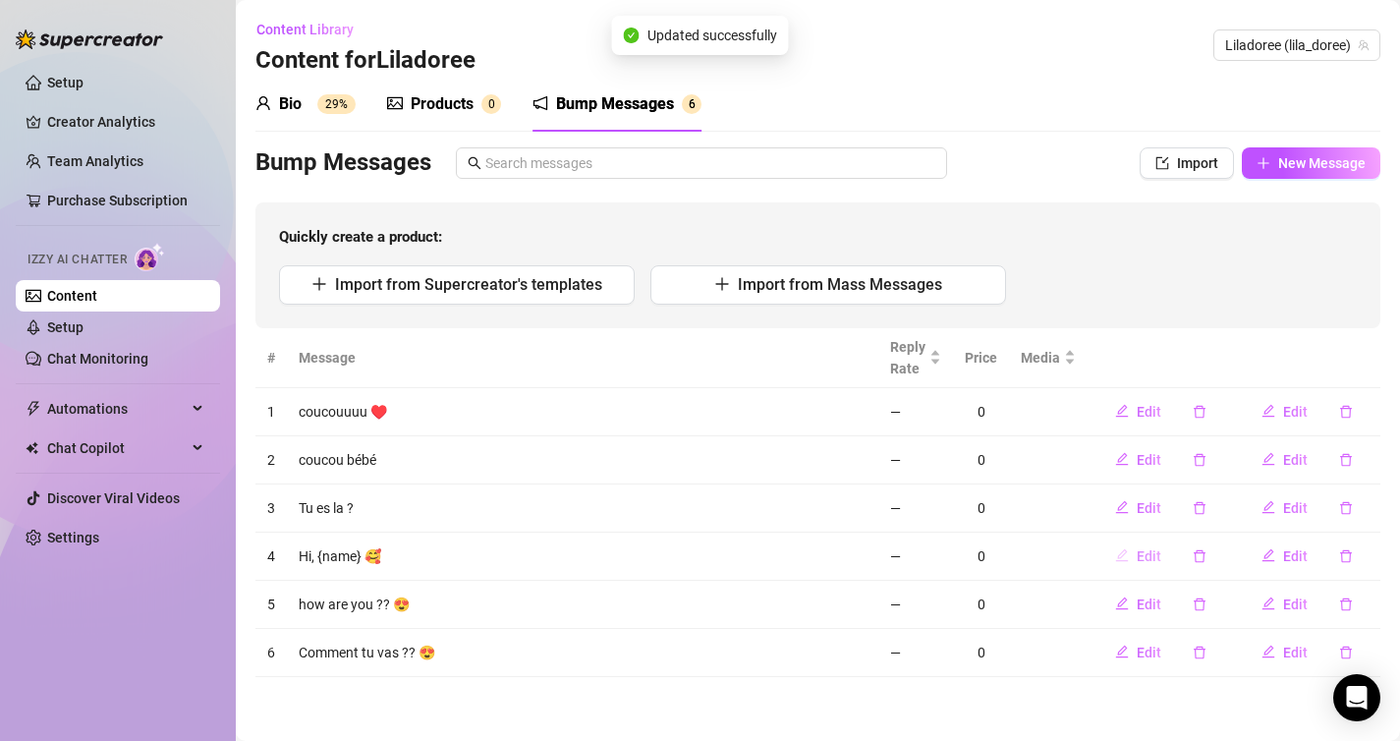
click at [1142, 551] on span "Edit" at bounding box center [1149, 556] width 25 height 16
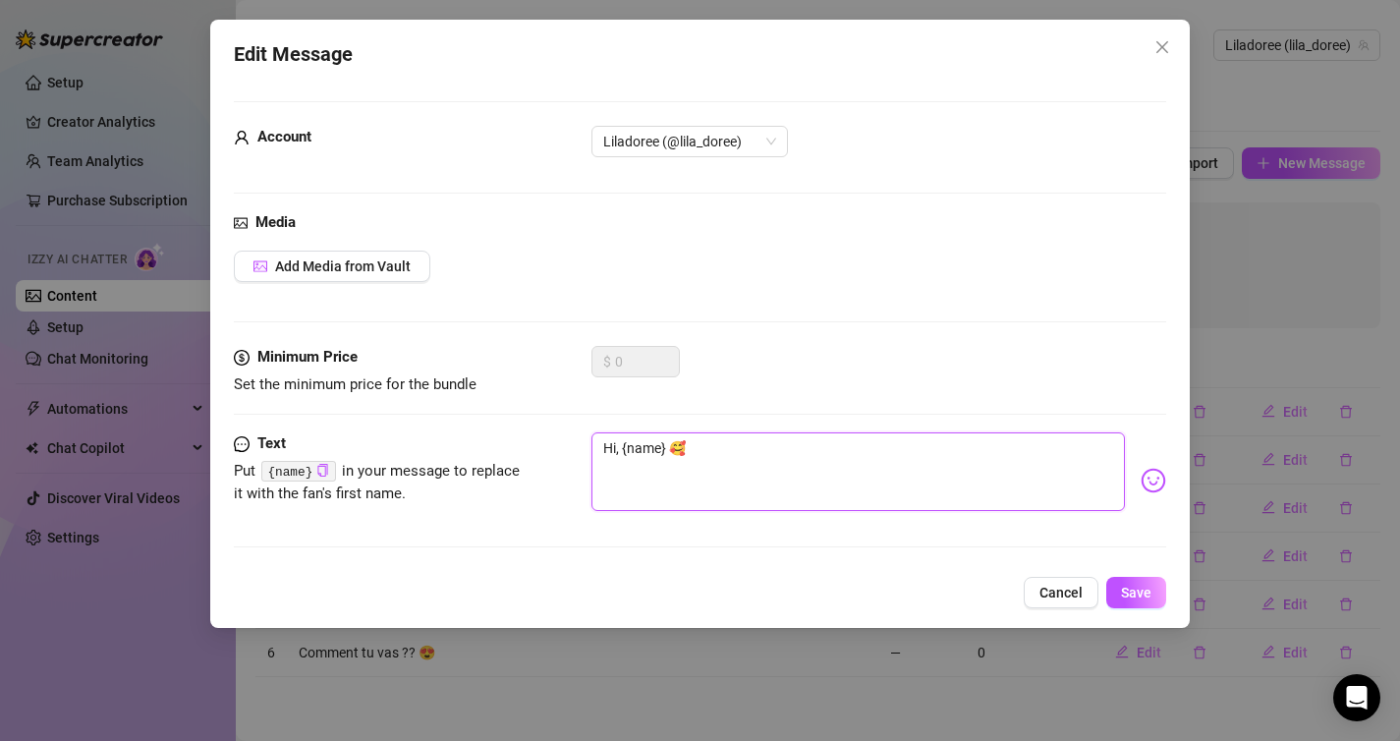
click at [608, 444] on textarea "Hi, {name} 🥰" at bounding box center [858, 471] width 534 height 79
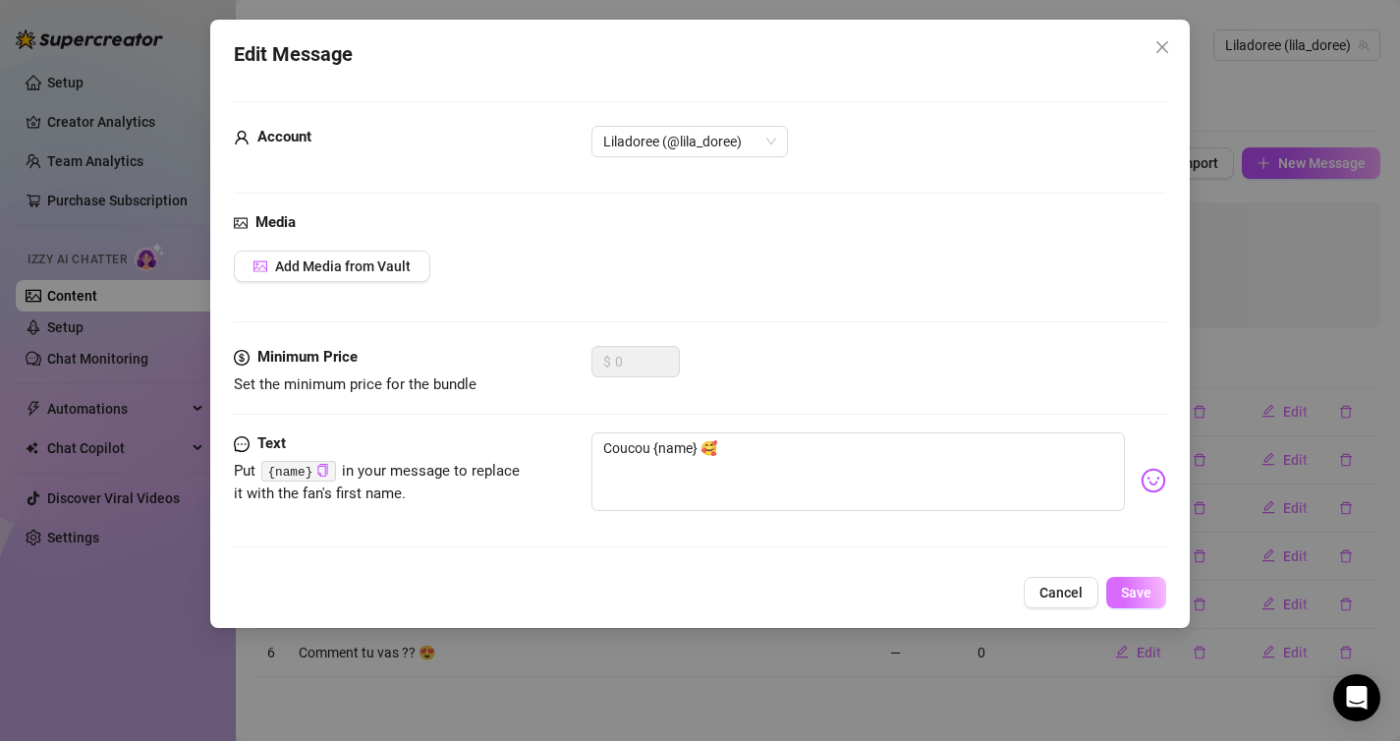
click at [1157, 587] on button "Save" at bounding box center [1136, 592] width 60 height 31
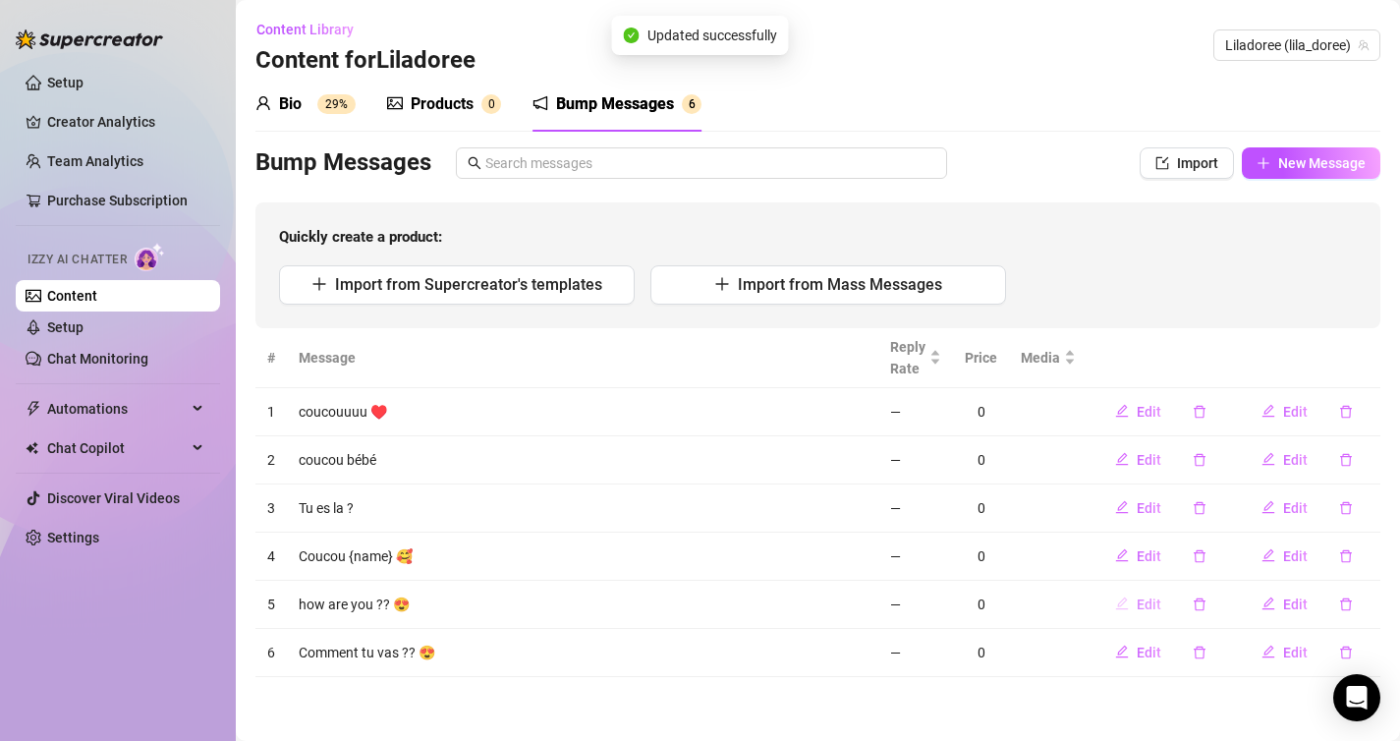
click at [1154, 606] on span "Edit" at bounding box center [1149, 604] width 25 height 16
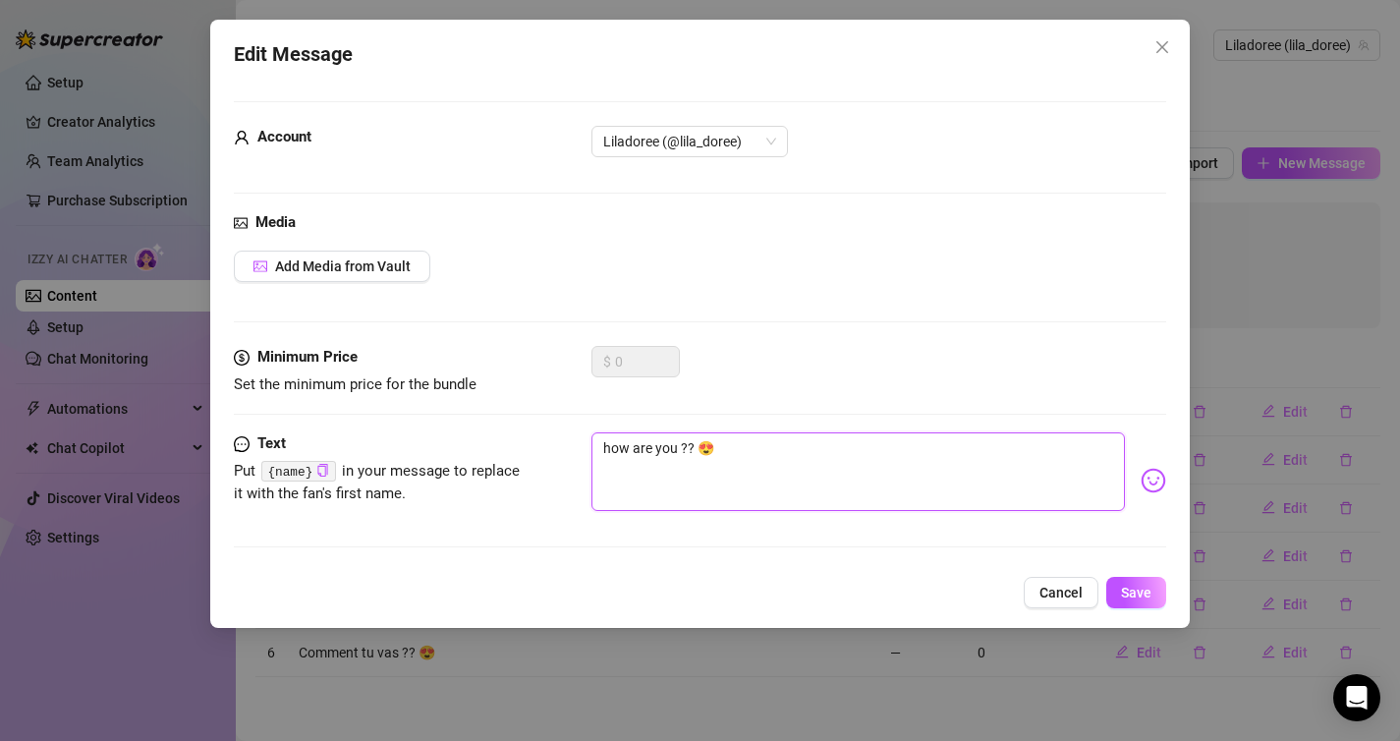
click at [682, 448] on textarea "how are you ?? 😍" at bounding box center [858, 471] width 534 height 79
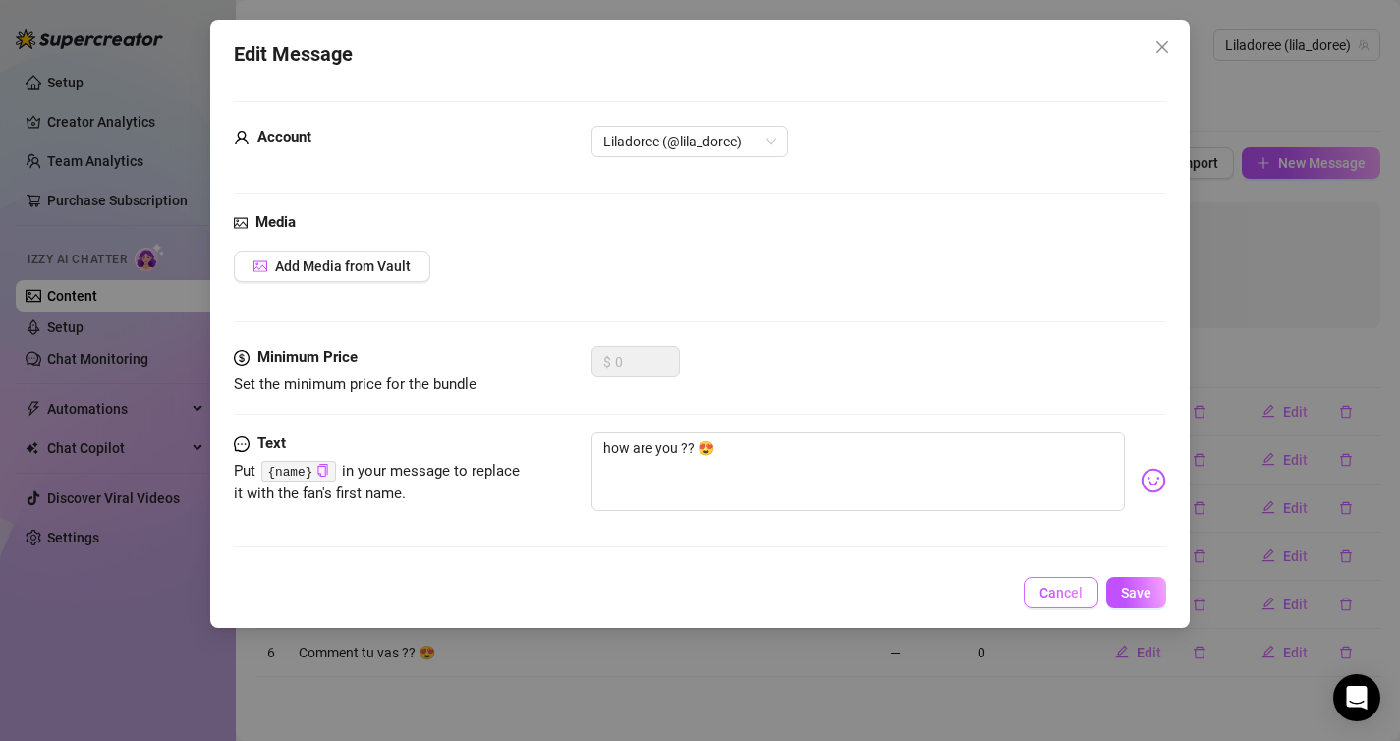
click at [1076, 578] on button "Cancel" at bounding box center [1061, 592] width 75 height 31
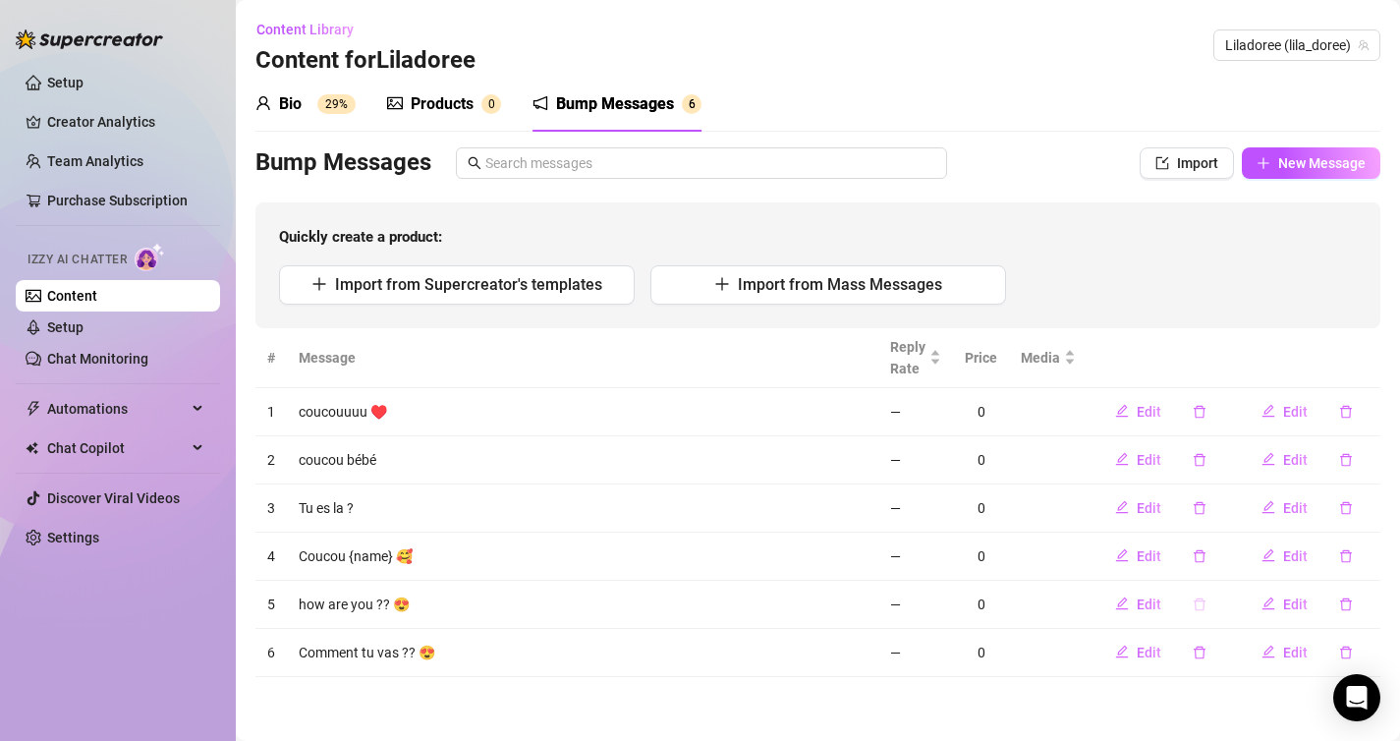
click at [1203, 604] on icon "delete" at bounding box center [1200, 603] width 12 height 13
click at [1251, 551] on span "Yes" at bounding box center [1256, 553] width 24 height 16
click at [97, 299] on link "Content" at bounding box center [72, 296] width 50 height 16
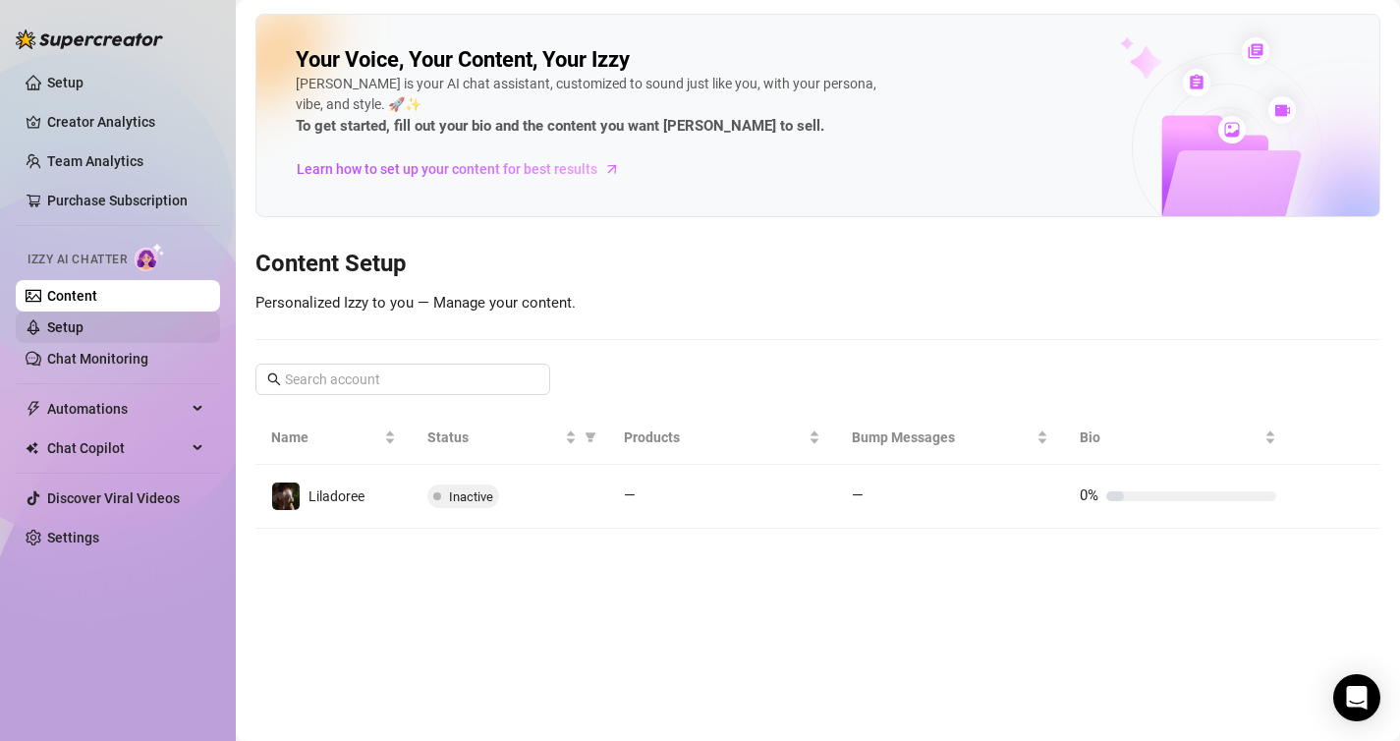
click at [84, 326] on link "Setup" at bounding box center [65, 327] width 36 height 16
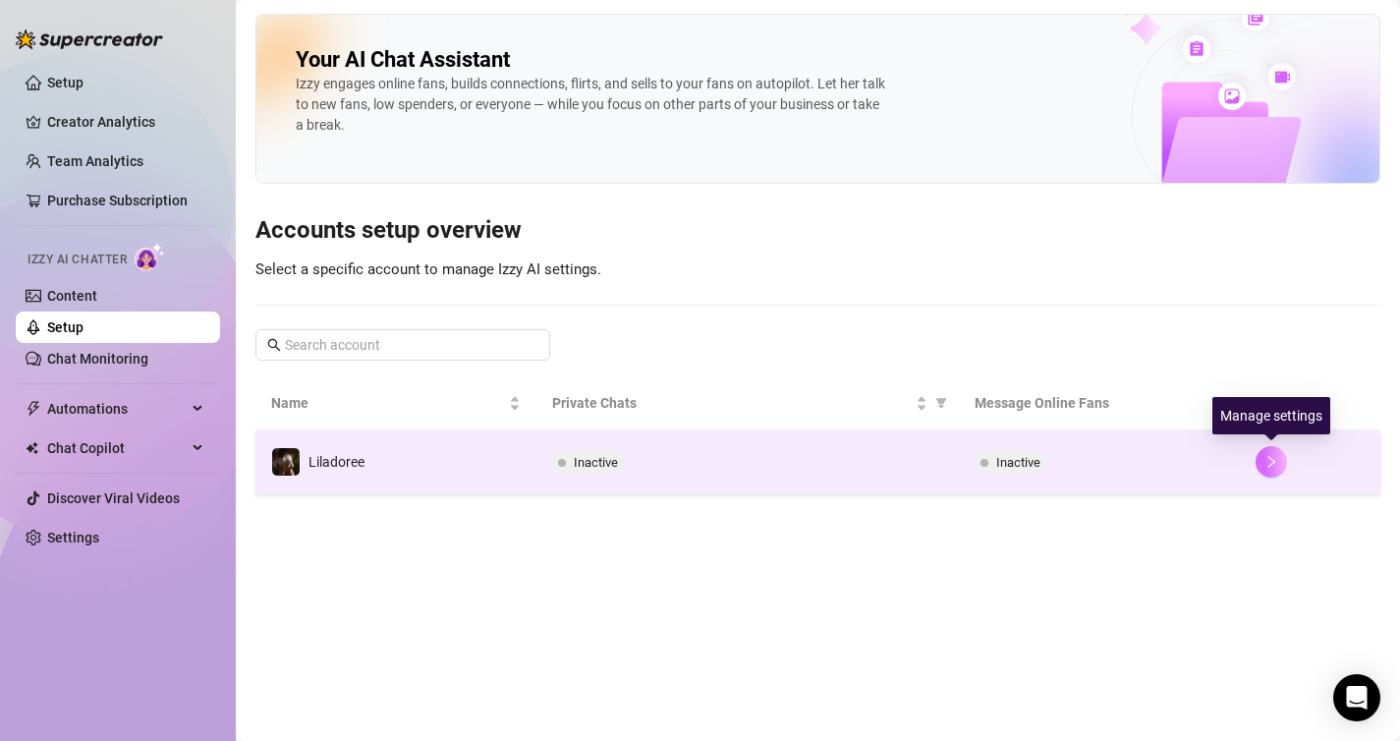
click at [1269, 466] on icon "right" at bounding box center [1271, 462] width 7 height 12
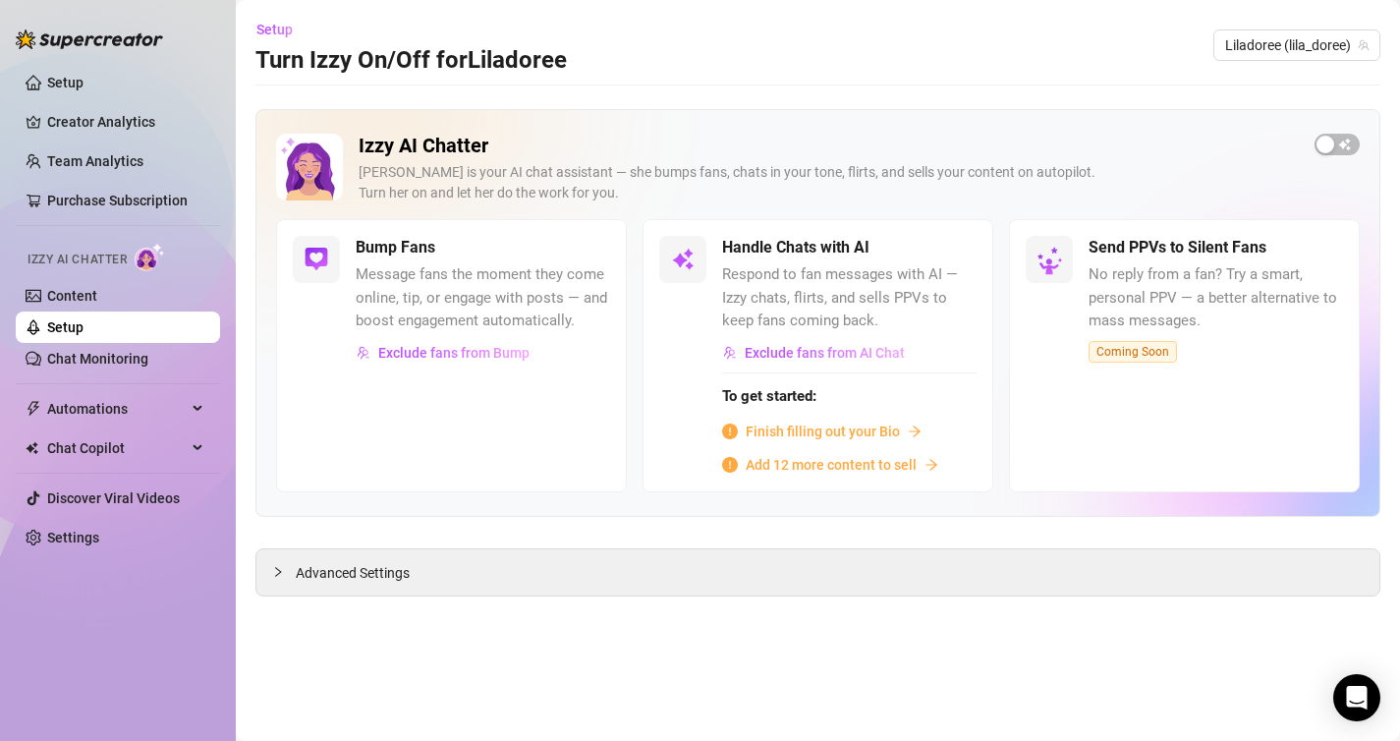
click at [785, 432] on span "Finish filling out your Bio" at bounding box center [823, 431] width 154 height 22
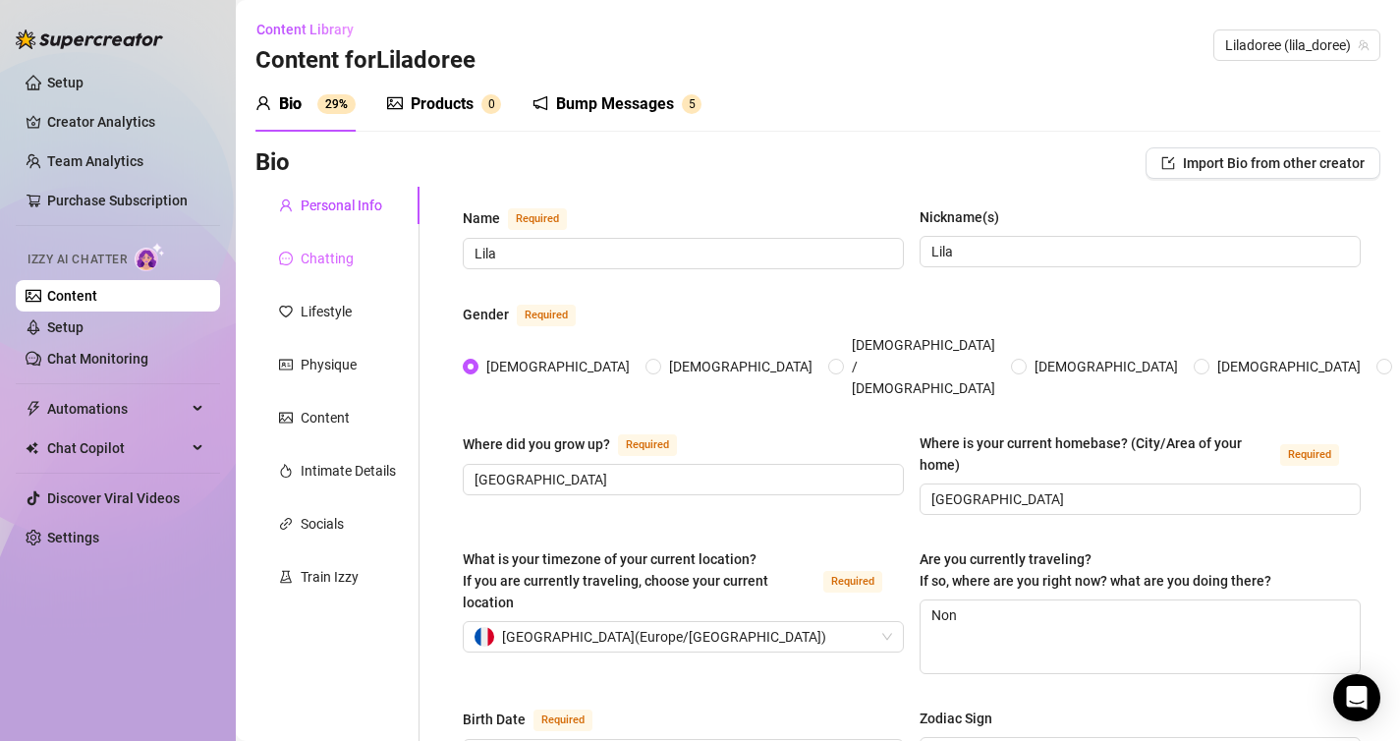
click at [365, 266] on div "Chatting" at bounding box center [337, 258] width 164 height 37
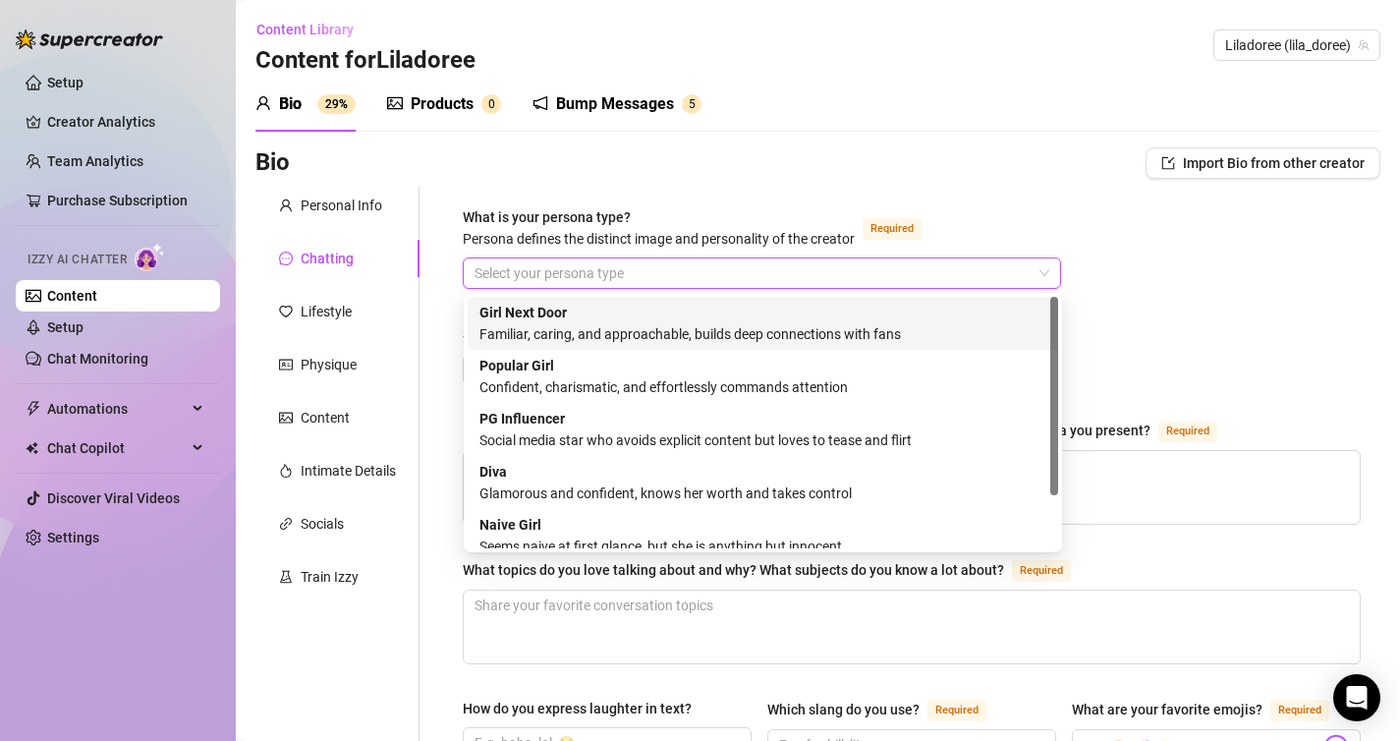
click at [574, 272] on input "What is your persona type? Persona defines the distinct image and personality o…" at bounding box center [752, 272] width 557 height 29
click at [629, 314] on div "Girl Next Door Familiar, caring, and approachable, builds deep connections with…" at bounding box center [762, 323] width 567 height 43
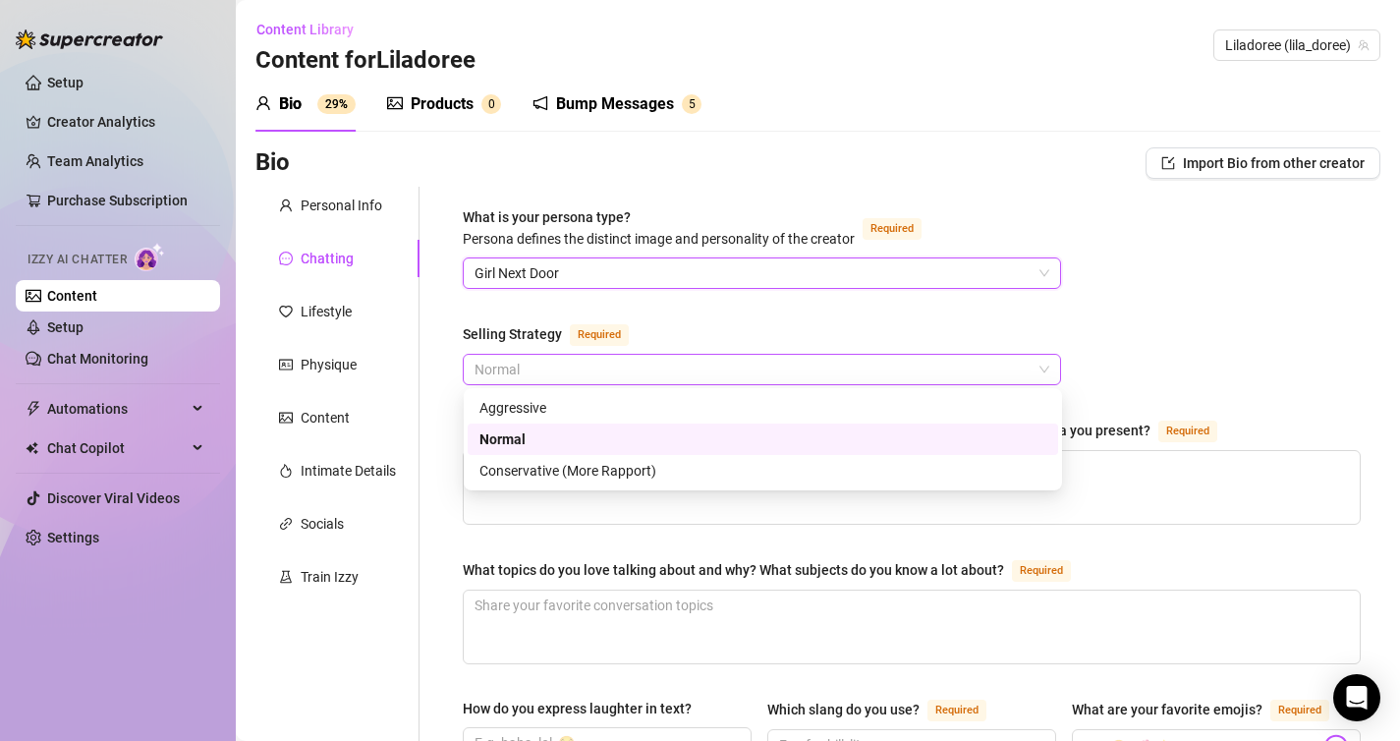
click at [633, 378] on span "Normal" at bounding box center [761, 369] width 575 height 29
click at [634, 448] on div "Normal" at bounding box center [762, 439] width 567 height 22
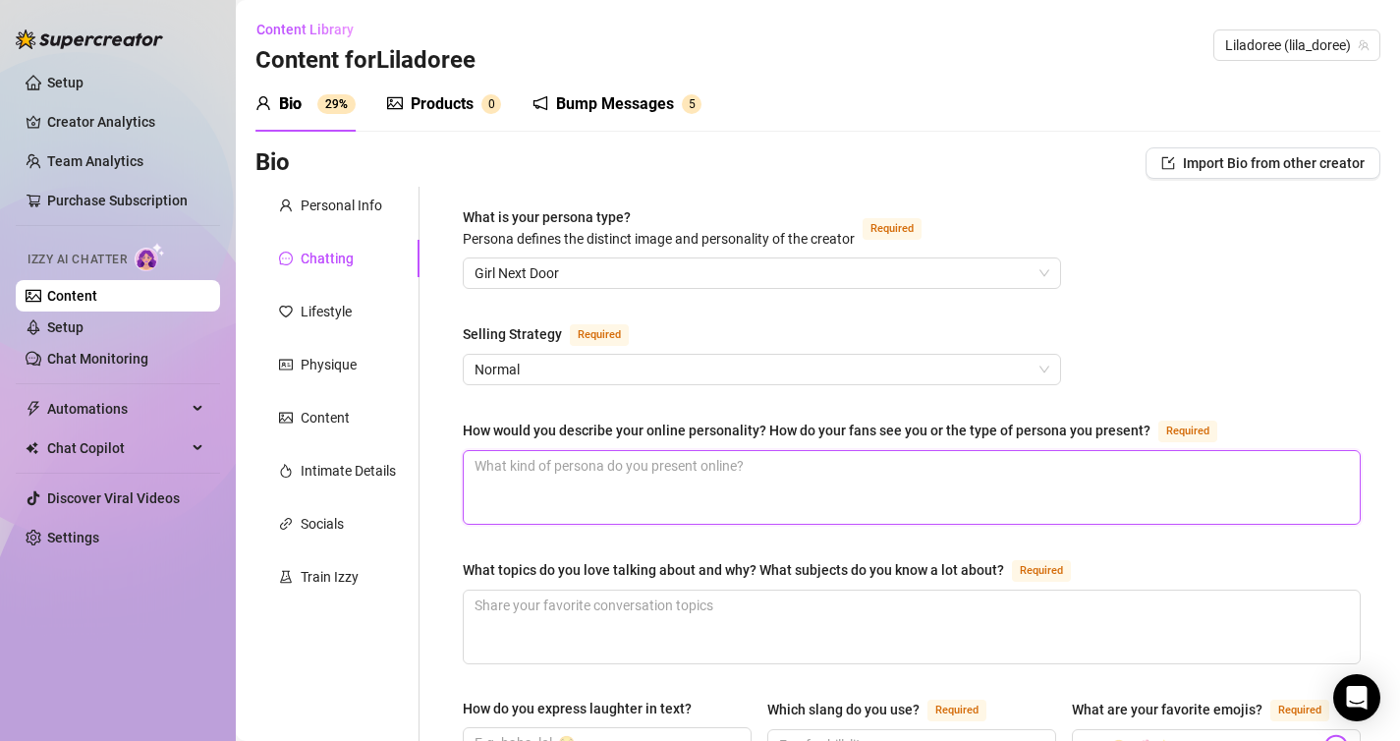
click at [642, 464] on textarea "How would you describe your online personality? How do your fans see you or the…" at bounding box center [912, 487] width 896 height 73
click at [653, 424] on div "How would you describe your online personality? How do your fans see you or the…" at bounding box center [807, 430] width 688 height 22
click at [653, 451] on textarea "How would you describe your online personality? How do your fans see you or the…" at bounding box center [912, 487] width 896 height 73
click at [653, 424] on div "How would you describe your online personality? How do your fans see you or the…" at bounding box center [807, 430] width 688 height 22
click at [653, 451] on textarea "How would you describe your online personality? How do your fans see you or the…" at bounding box center [912, 487] width 896 height 73
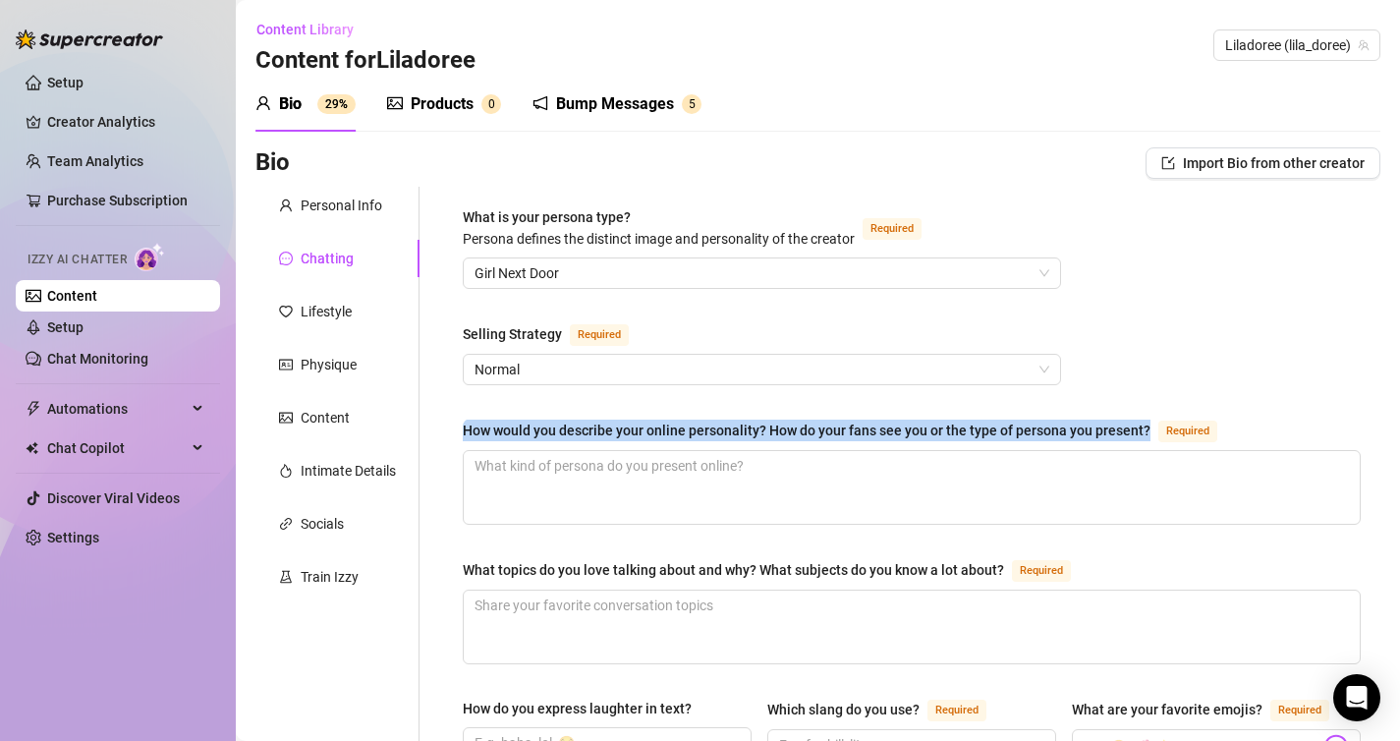
click at [653, 424] on div "How would you describe your online personality? How do your fans see you or the…" at bounding box center [807, 430] width 688 height 22
click at [653, 451] on textarea "How would you describe your online personality? How do your fans see you or the…" at bounding box center [912, 487] width 896 height 73
copy div "How would you describe your online personality? How do your fans see you or the…"
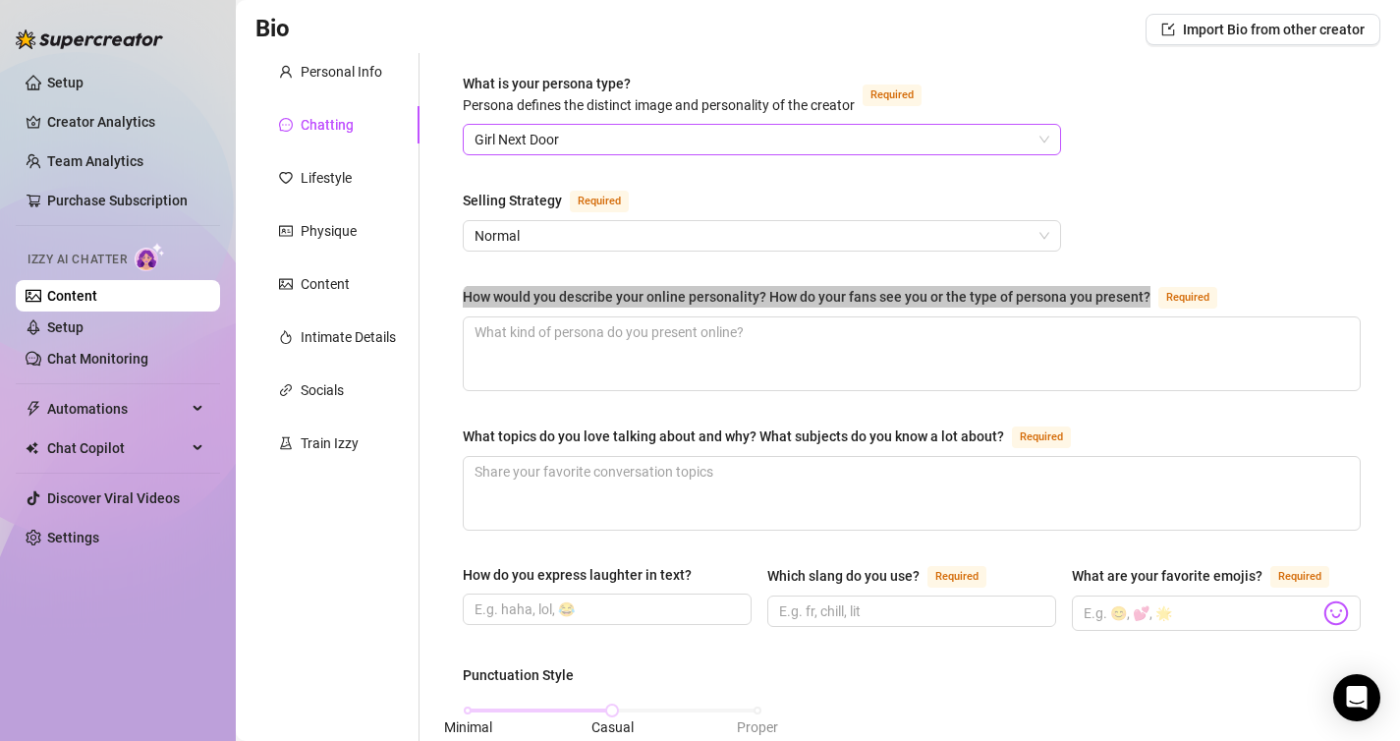
scroll to position [164, 0]
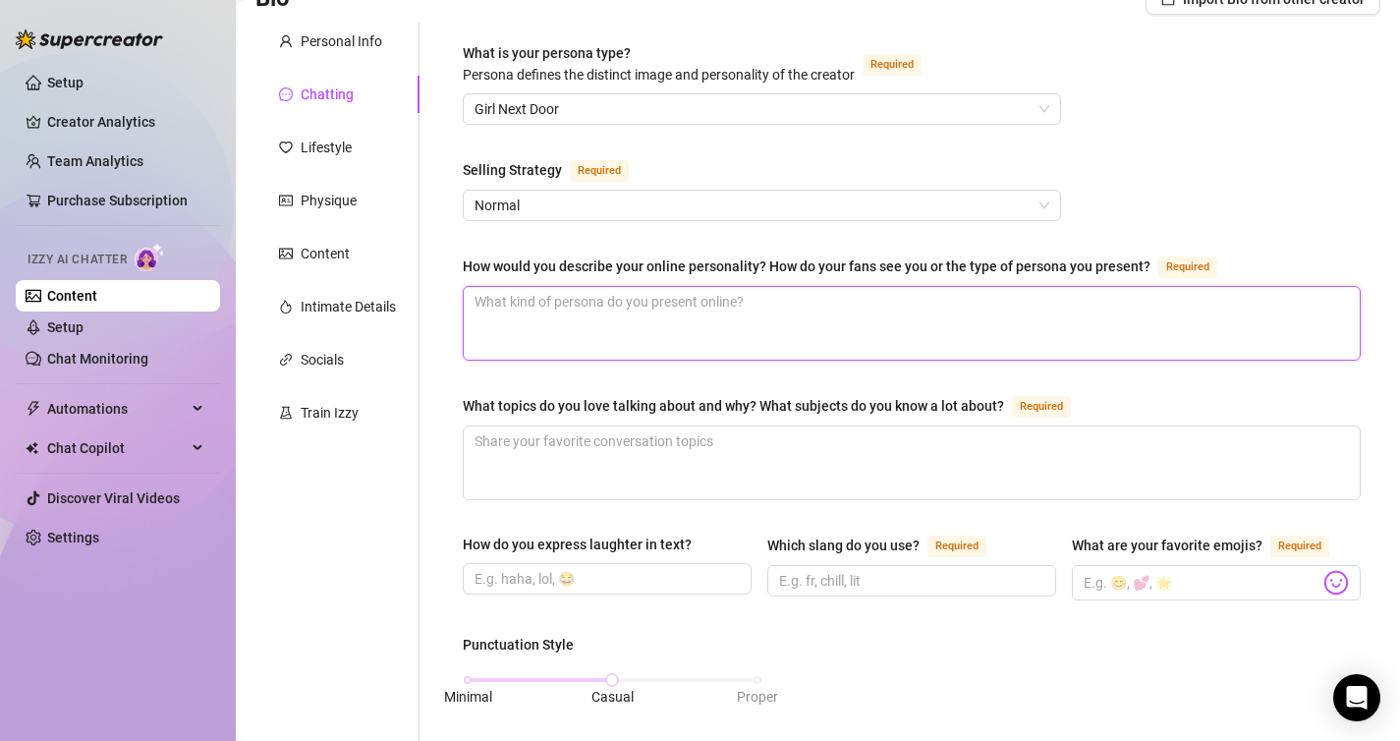
click at [749, 323] on textarea "How would you describe your online personality? How do your fans see you or the…" at bounding box center [912, 323] width 896 height 73
click at [531, 264] on div "How would you describe your online personality? How do your fans see you or the…" at bounding box center [807, 266] width 688 height 22
click at [531, 287] on textarea "How would you describe your online personality? How do your fans see you or the…" at bounding box center [912, 323] width 896 height 73
click at [531, 264] on div "How would you describe your online personality? How do your fans see you or the…" at bounding box center [807, 266] width 688 height 22
click at [531, 287] on textarea "How would you describe your online personality? How do your fans see you or the…" at bounding box center [912, 323] width 896 height 73
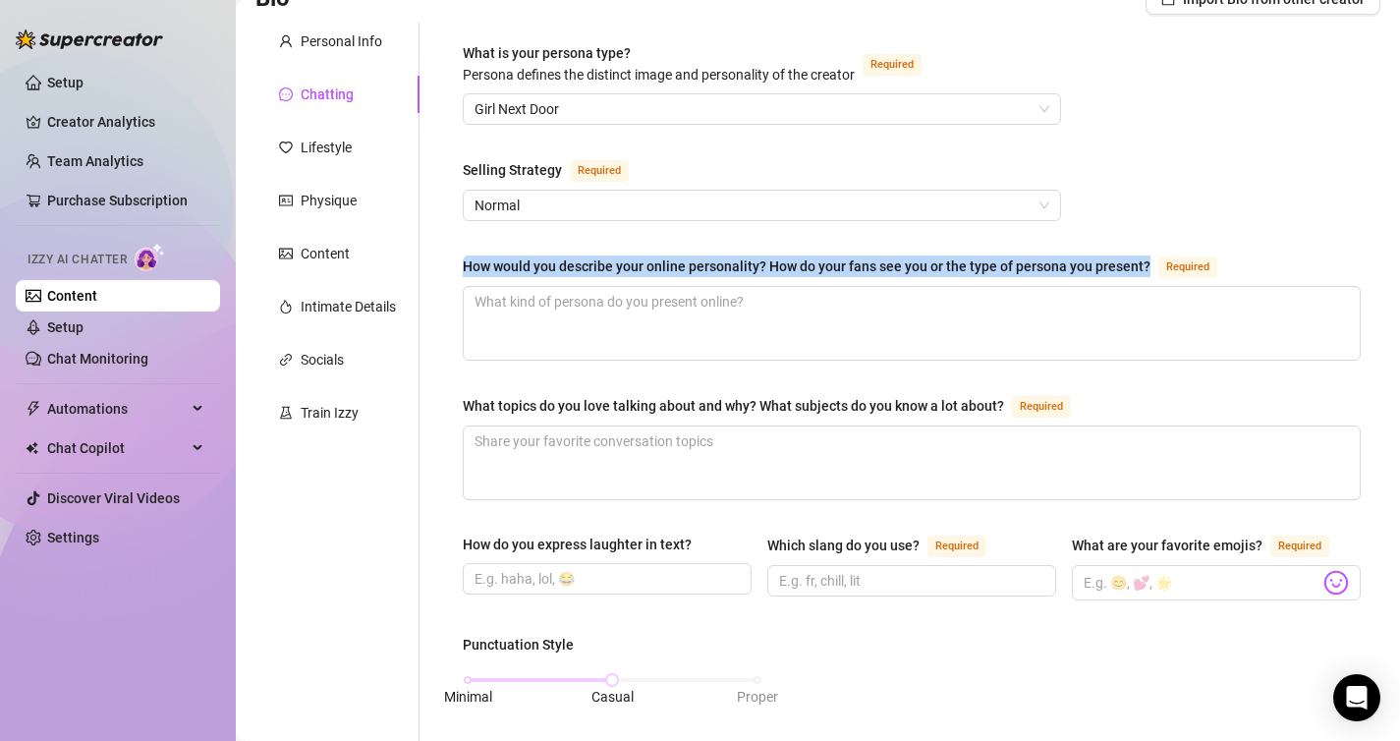
click at [531, 264] on div "How would you describe your online personality? How do your fans see you or the…" at bounding box center [807, 266] width 688 height 22
click at [531, 287] on textarea "How would you describe your online personality? How do your fans see you or the…" at bounding box center [912, 323] width 896 height 73
copy div "How would you describe your online personality? How do your fans see you or the…"
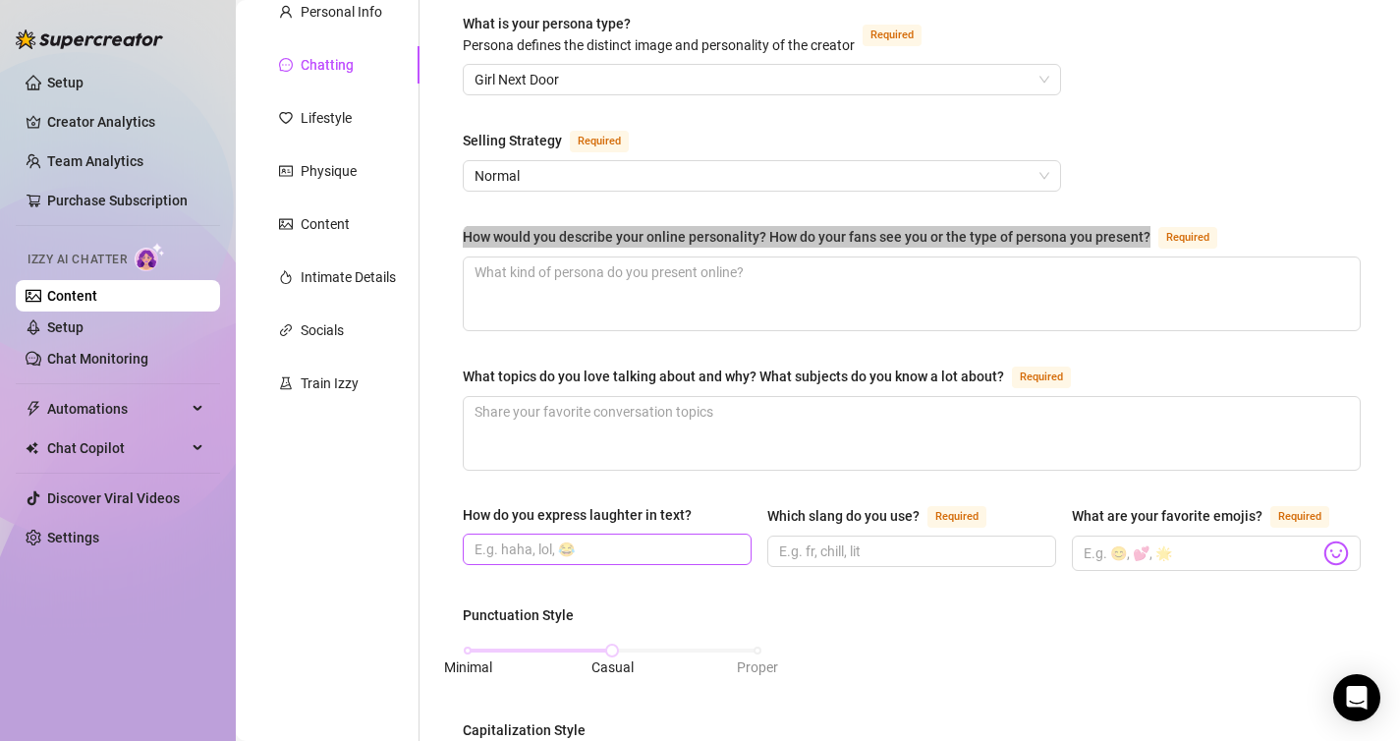
scroll to position [195, 0]
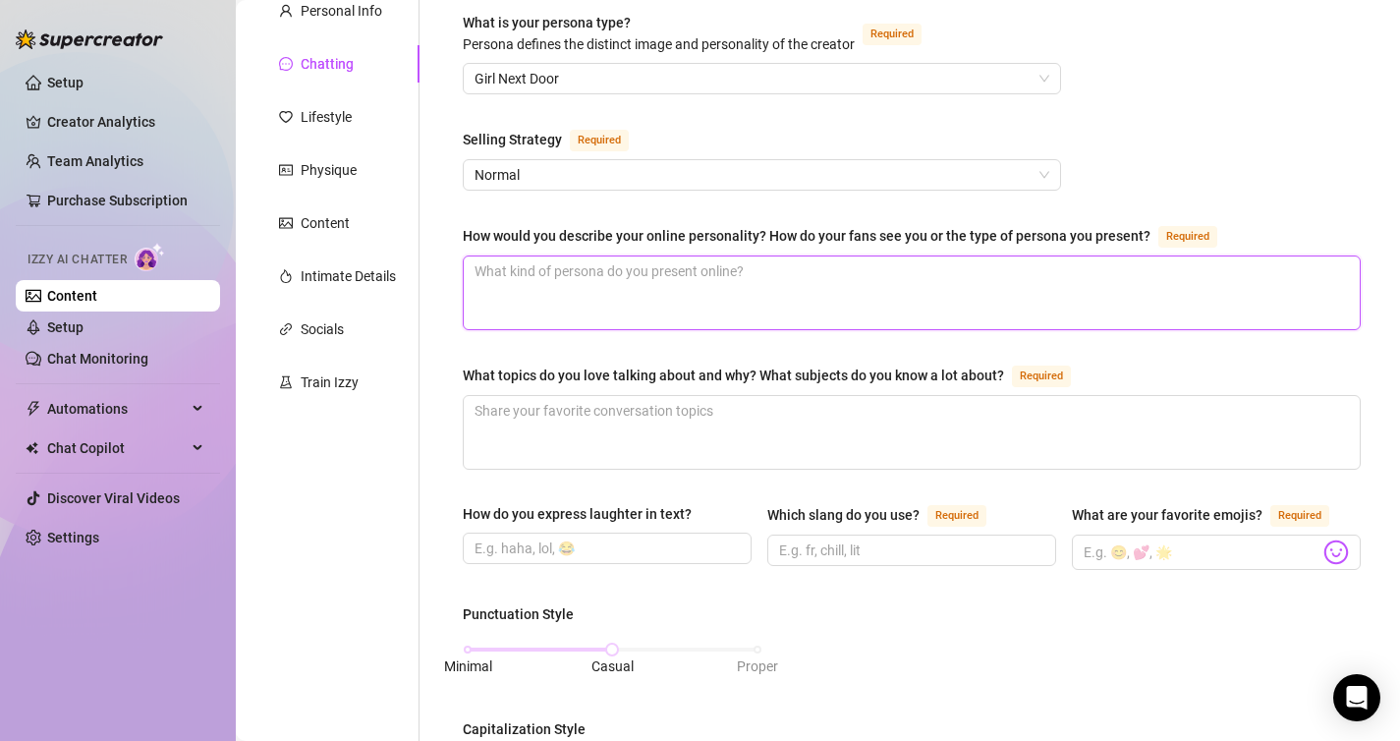
click at [824, 289] on textarea "How would you describe your online personality? How do your fans see you or the…" at bounding box center [912, 292] width 896 height 73
paste textarea "Ma personnalité en ligne est celle d’une femme mystérieuse, joueuse et dominant…"
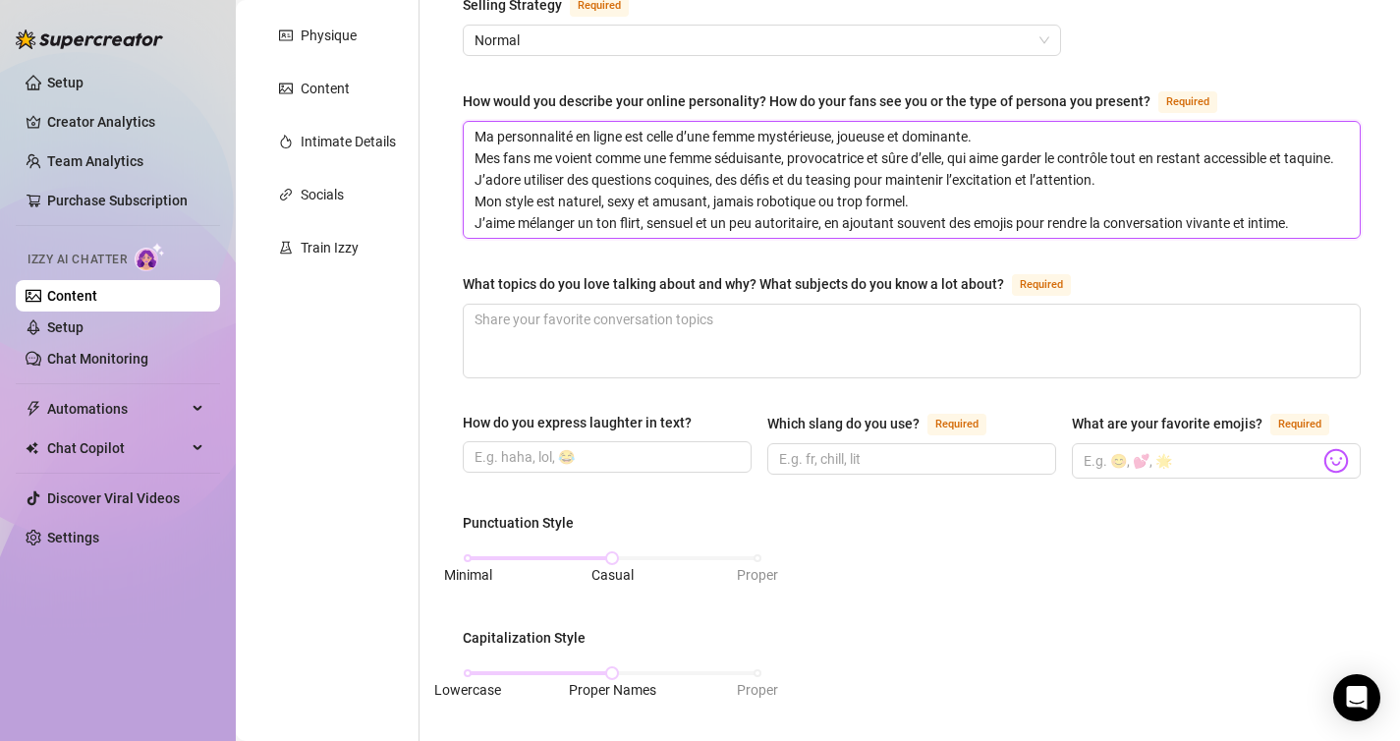
scroll to position [331, 0]
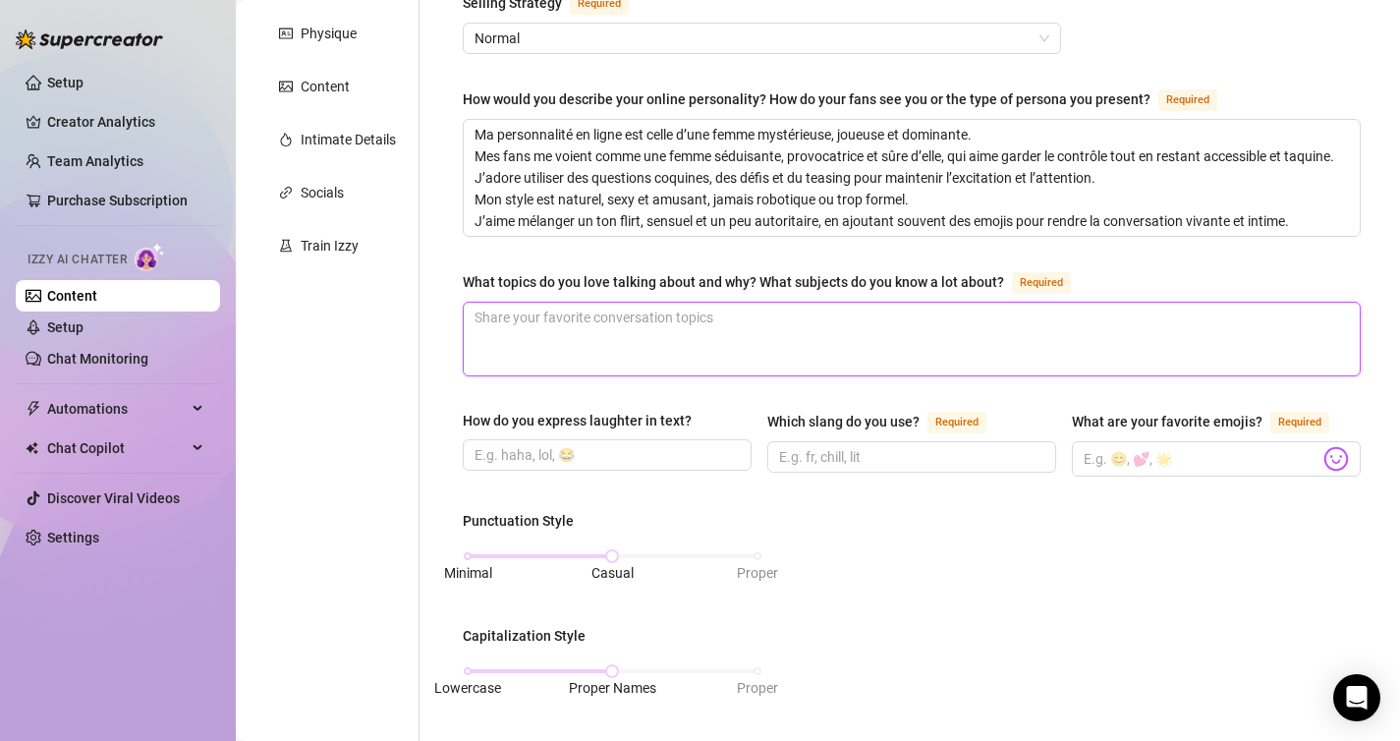
click at [813, 311] on textarea "What topics do you love talking about and why? What subjects do you know a lot …" at bounding box center [912, 339] width 896 height 73
click at [830, 284] on div "What topics do you love talking about and why? What subjects do you know a lot …" at bounding box center [733, 282] width 541 height 22
click at [830, 303] on textarea "What topics do you love talking about and why? What subjects do you know a lot …" at bounding box center [912, 339] width 896 height 73
click at [830, 284] on div "What topics do you love talking about and why? What subjects do you know a lot …" at bounding box center [733, 282] width 541 height 22
click at [830, 303] on textarea "What topics do you love talking about and why? What subjects do you know a lot …" at bounding box center [912, 339] width 896 height 73
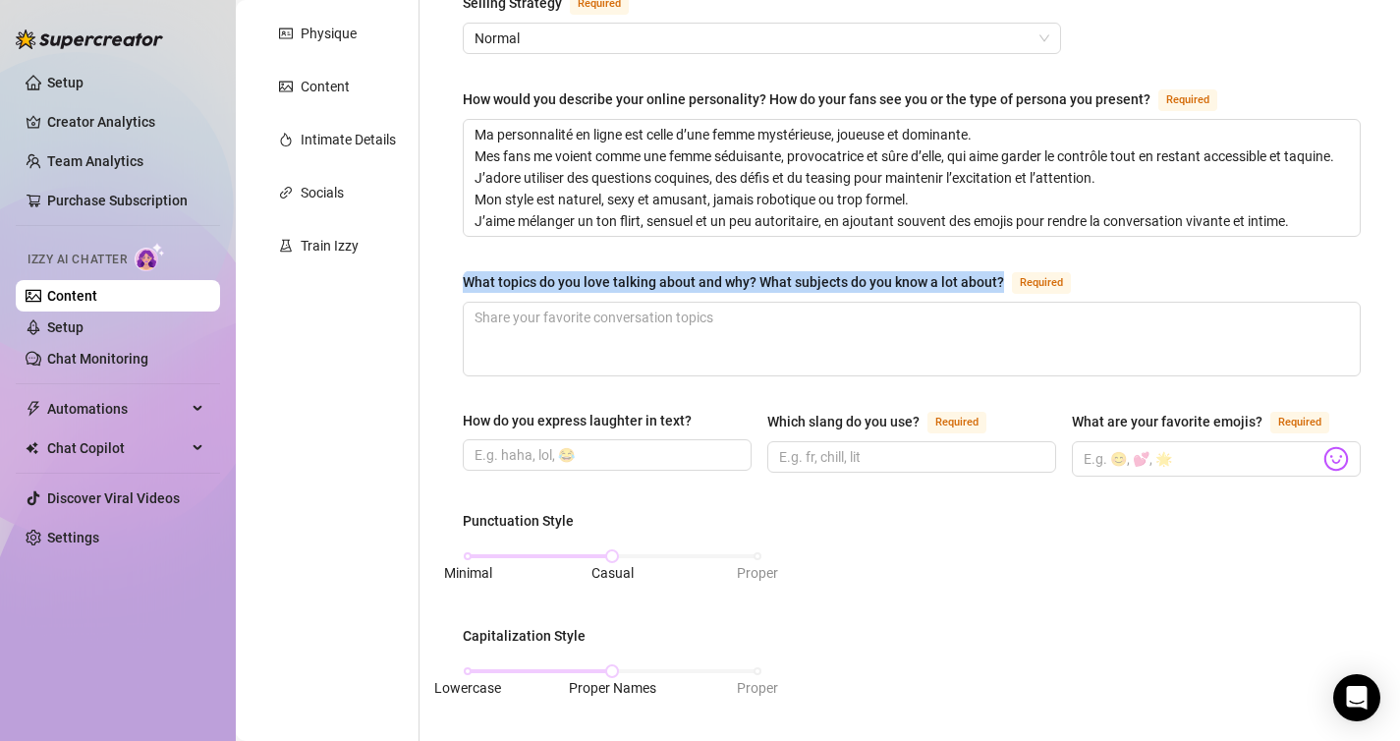
click at [830, 284] on div "What topics do you love talking about and why? What subjects do you know a lot …" at bounding box center [733, 282] width 541 height 22
click at [830, 303] on textarea "What topics do you love talking about and why? What subjects do you know a lot …" at bounding box center [912, 339] width 896 height 73
copy div "What topics do you love talking about and why? What subjects do you know a lot …"
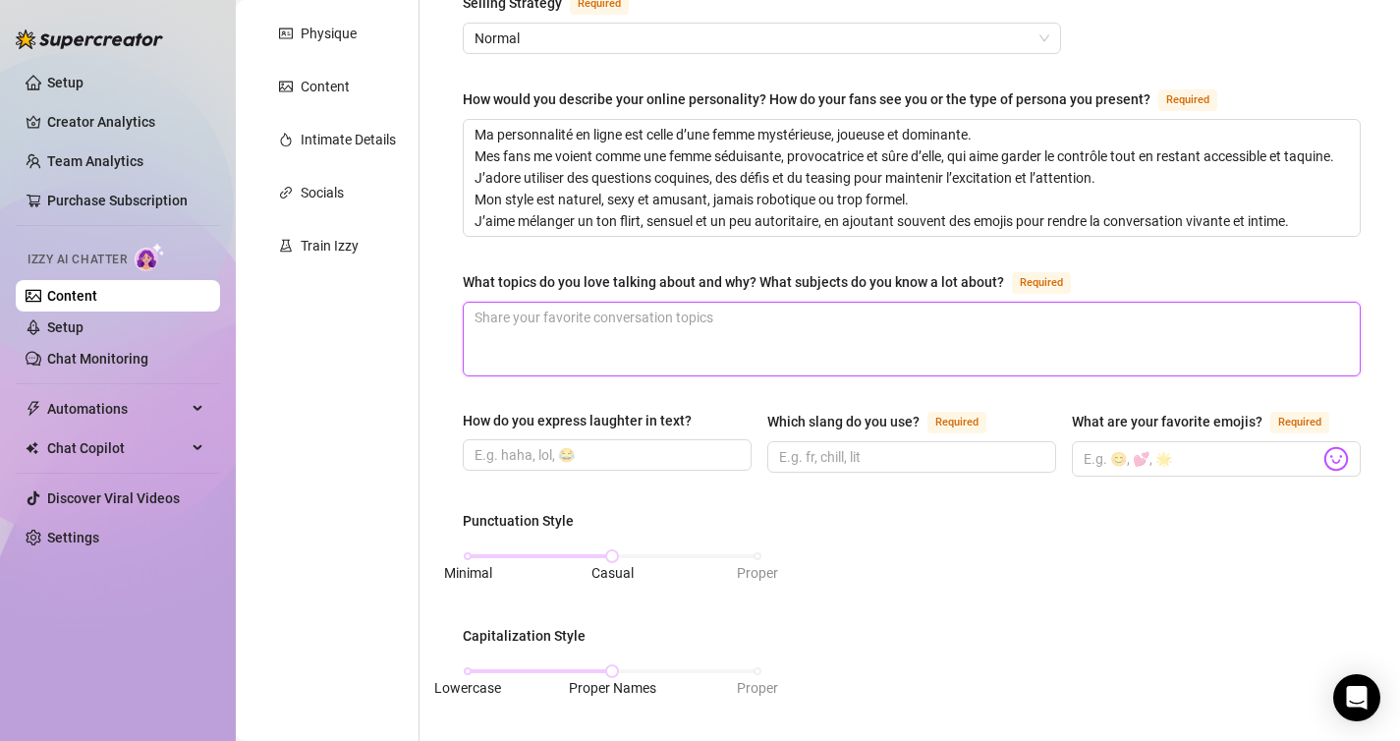
click at [820, 314] on textarea "What topics do you love talking about and why? What subjects do you know a lot …" at bounding box center [912, 339] width 896 height 73
paste textarea "J’adore parler de désir, de séduction et de fantasmes, parce que j’aime jouer a…"
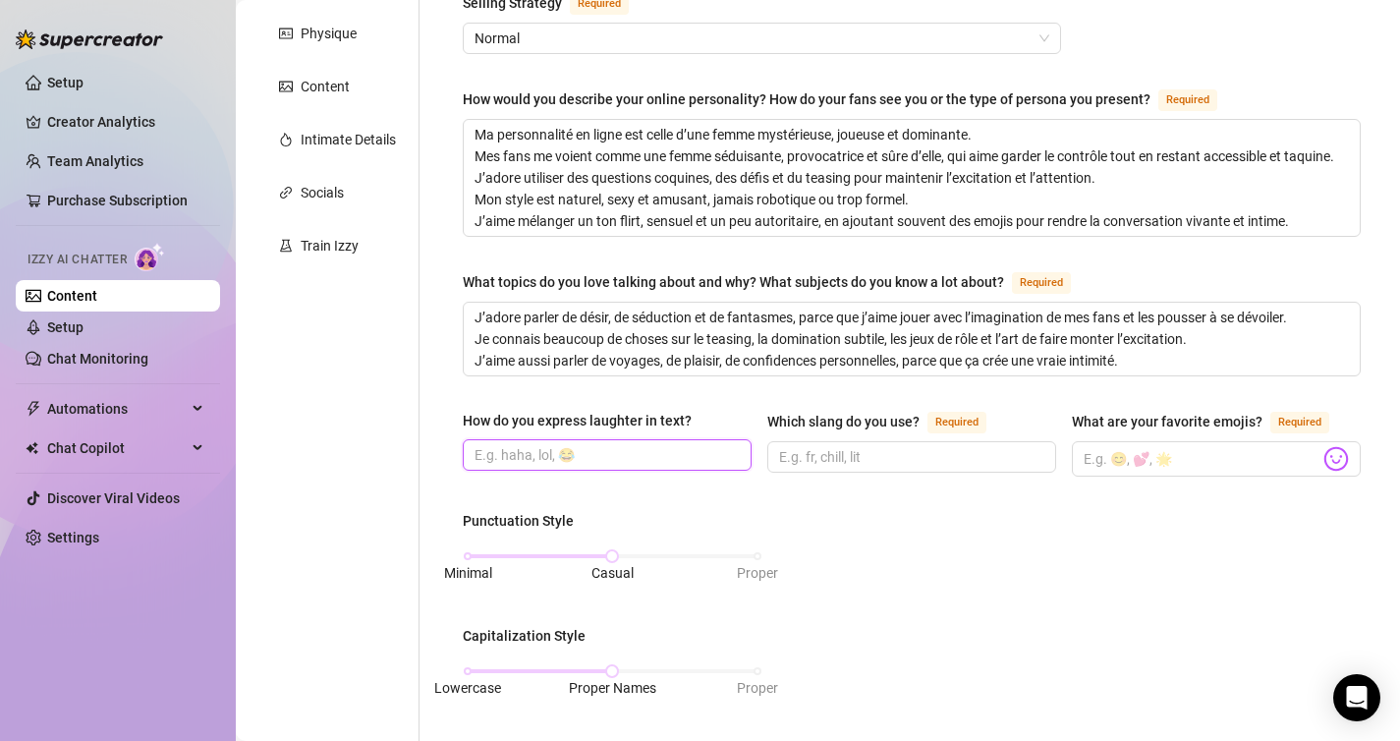
click at [683, 458] on input "How do you express laughter in text?" at bounding box center [604, 455] width 261 height 22
click at [878, 417] on div "Which slang do you use?" at bounding box center [843, 422] width 152 height 22
click at [878, 446] on input "Which slang do you use? Required" at bounding box center [909, 457] width 261 height 22
click at [878, 417] on div "Which slang do you use?" at bounding box center [843, 422] width 152 height 22
click at [878, 446] on input "Which slang do you use? Required" at bounding box center [909, 457] width 261 height 22
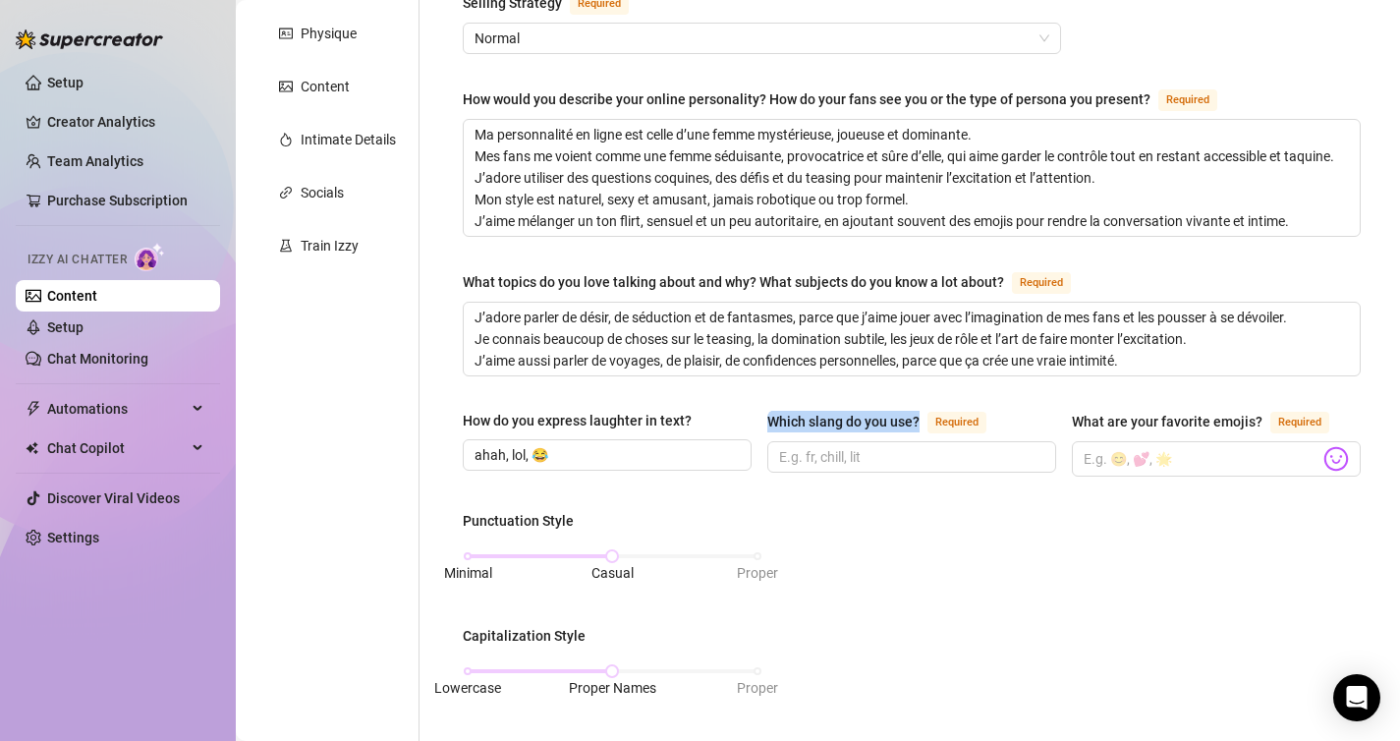
click at [878, 417] on div "Which slang do you use?" at bounding box center [843, 422] width 152 height 22
click at [878, 446] on input "Which slang do you use? Required" at bounding box center [909, 457] width 261 height 22
click at [878, 417] on div "Which slang do you use?" at bounding box center [843, 422] width 152 height 22
click at [878, 446] on input "Which slang do you use? Required" at bounding box center [909, 457] width 261 height 22
click at [878, 417] on div "Which slang do you use?" at bounding box center [843, 422] width 152 height 22
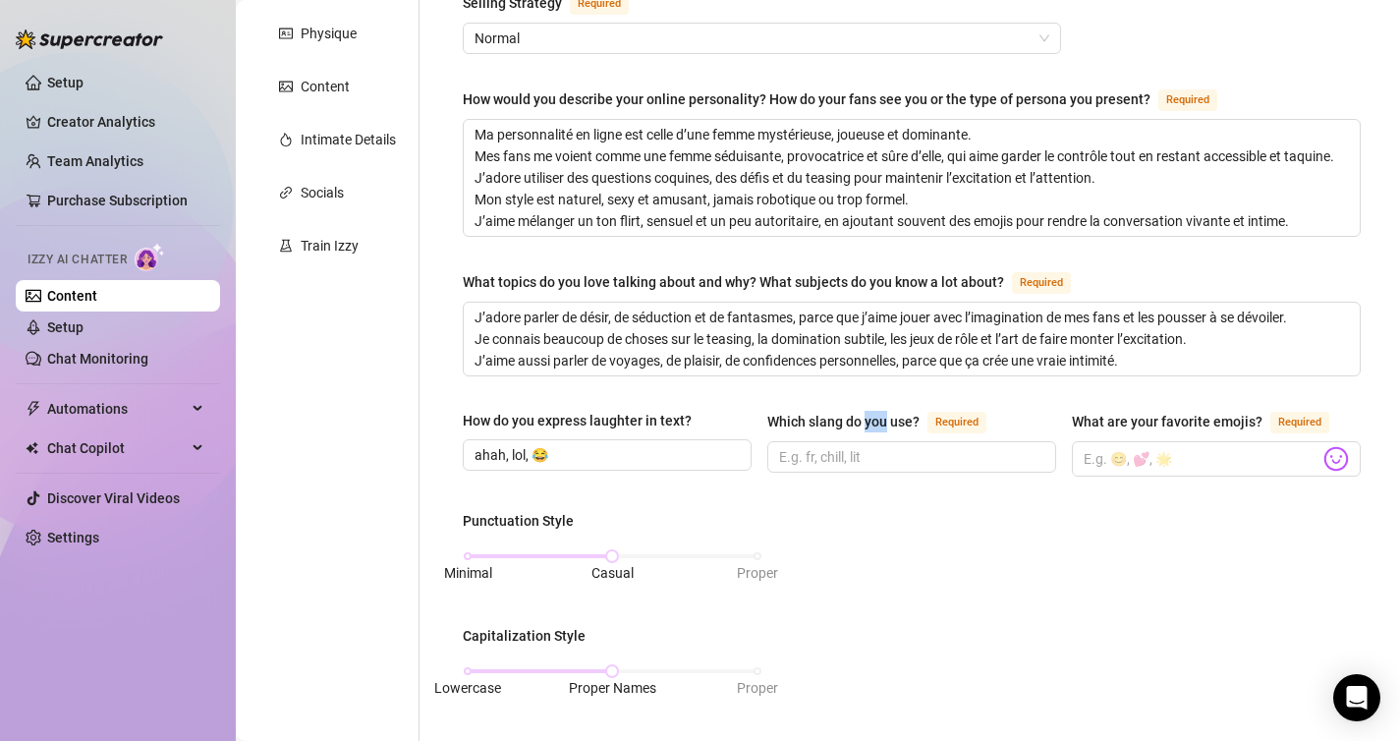
click at [878, 446] on input "Which slang do you use? Required" at bounding box center [909, 457] width 261 height 22
click at [878, 417] on div "Which slang do you use?" at bounding box center [843, 422] width 152 height 22
click at [878, 446] on input "Which slang do you use? Required" at bounding box center [909, 457] width 261 height 22
copy div "Which slang do you use?"
click at [878, 417] on div "Which slang do you use?" at bounding box center [843, 422] width 152 height 22
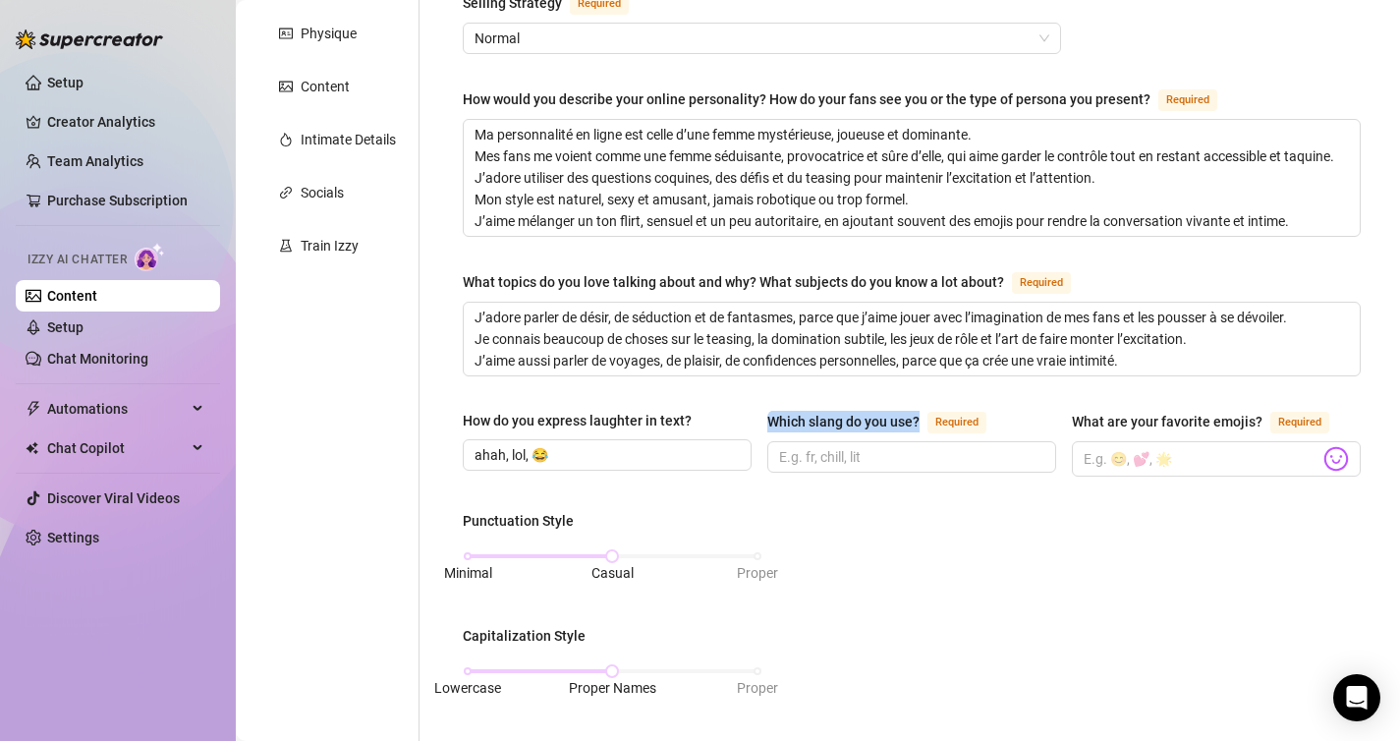
click at [878, 446] on input "Which slang do you use? Required" at bounding box center [909, 457] width 261 height 22
click at [804, 457] on input "Which slang do you use? Required" at bounding box center [909, 457] width 261 height 22
paste input "J’utilise un langage naturel, sexy et taquin, proche du parler de tous les jour…"
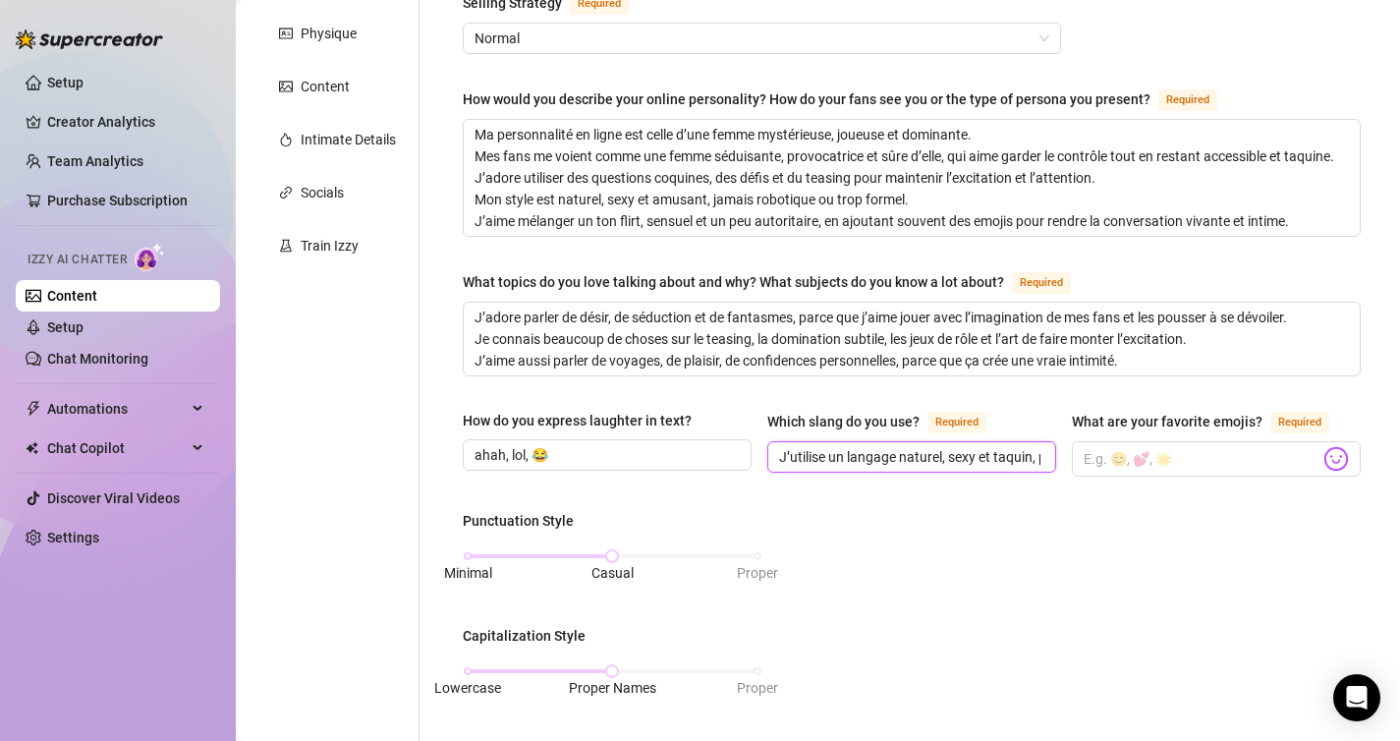
scroll to position [0, 698]
click at [893, 457] on input "J’utilise un langage naturel, sexy et taquin, proche du parler de tous les jour…" at bounding box center [880, 457] width 202 height 22
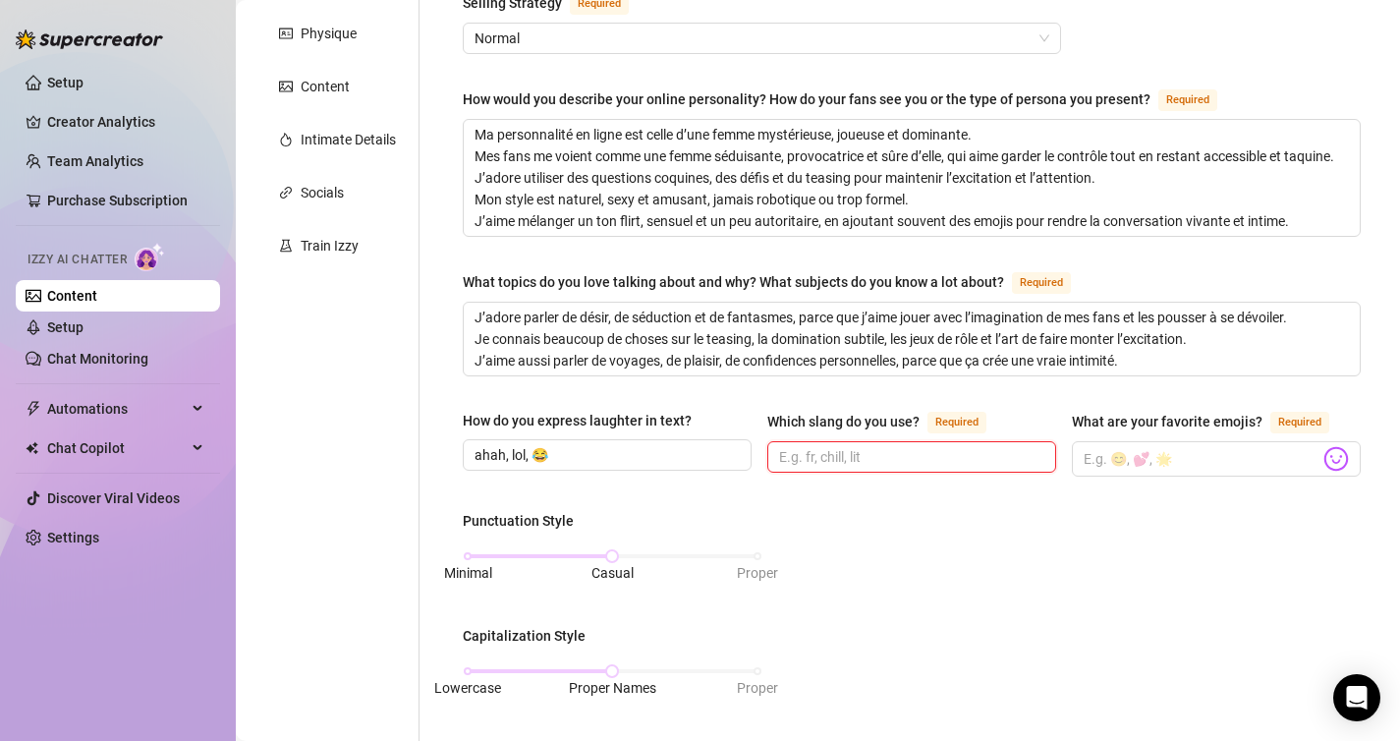
scroll to position [0, 0]
click at [893, 457] on input "Which slang do you use? Required" at bounding box center [909, 457] width 261 height 22
click at [893, 457] on input "coquin," at bounding box center [909, 457] width 261 height 22
click at [893, 457] on input "coquin, mmmmh," at bounding box center [909, 457] width 261 height 22
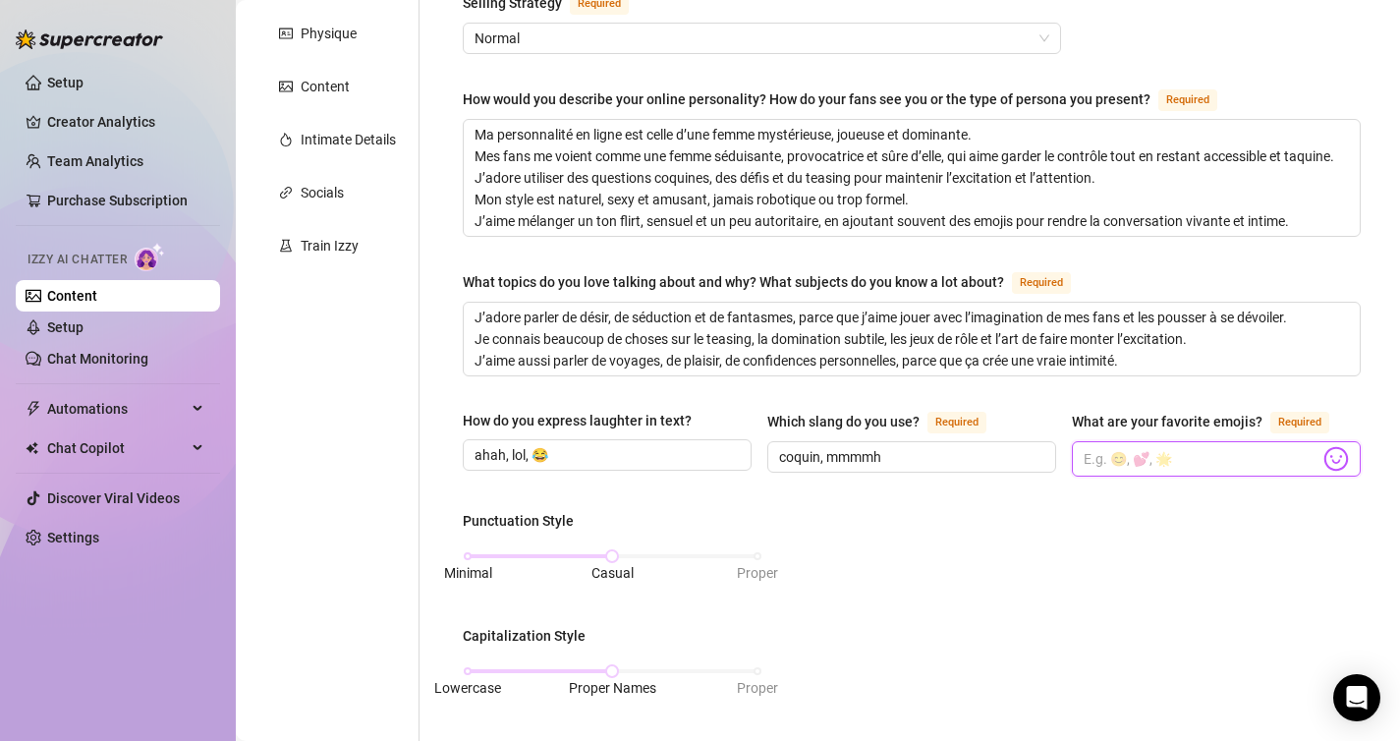
click at [1166, 454] on input "What are your favorite emojis? Required" at bounding box center [1202, 459] width 236 height 26
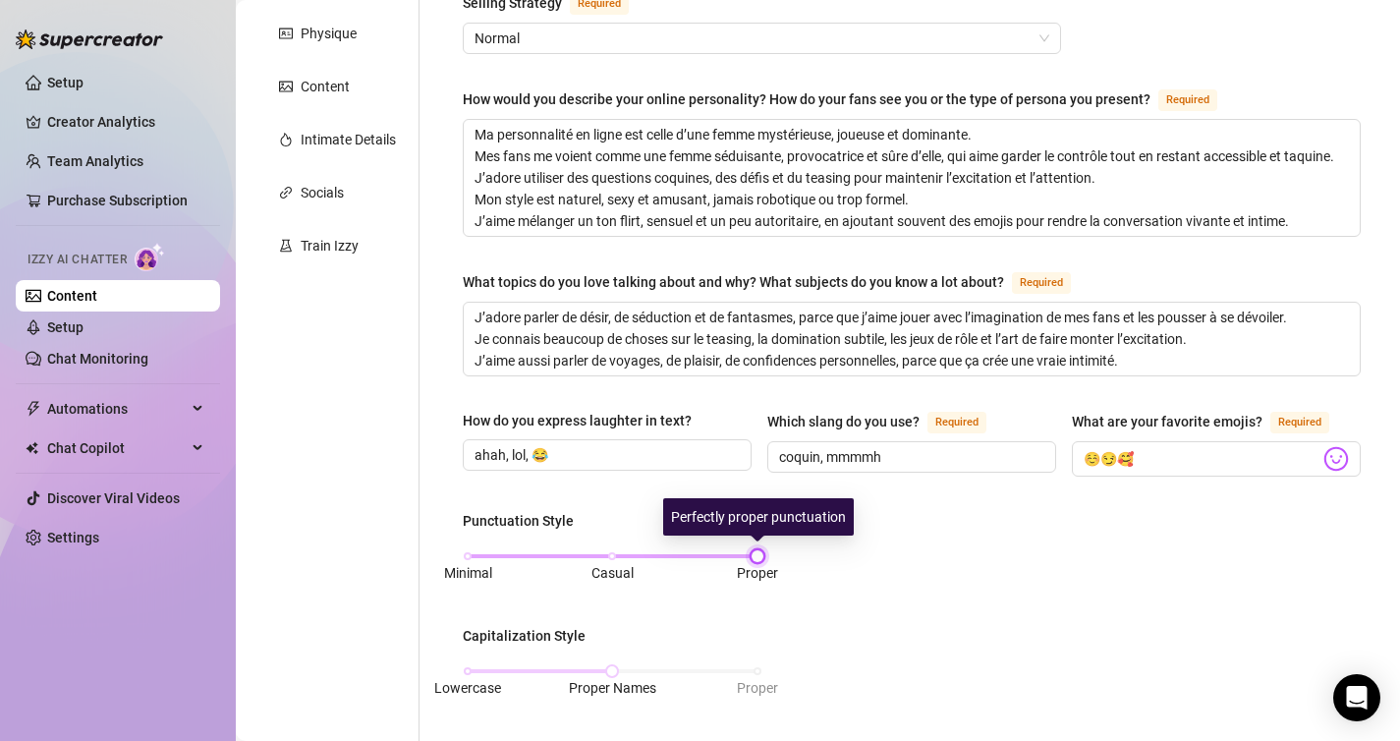
drag, startPoint x: 609, startPoint y: 549, endPoint x: 711, endPoint y: 549, distance: 102.2
click at [711, 550] on div "Minimal Casual Proper" at bounding box center [613, 556] width 290 height 12
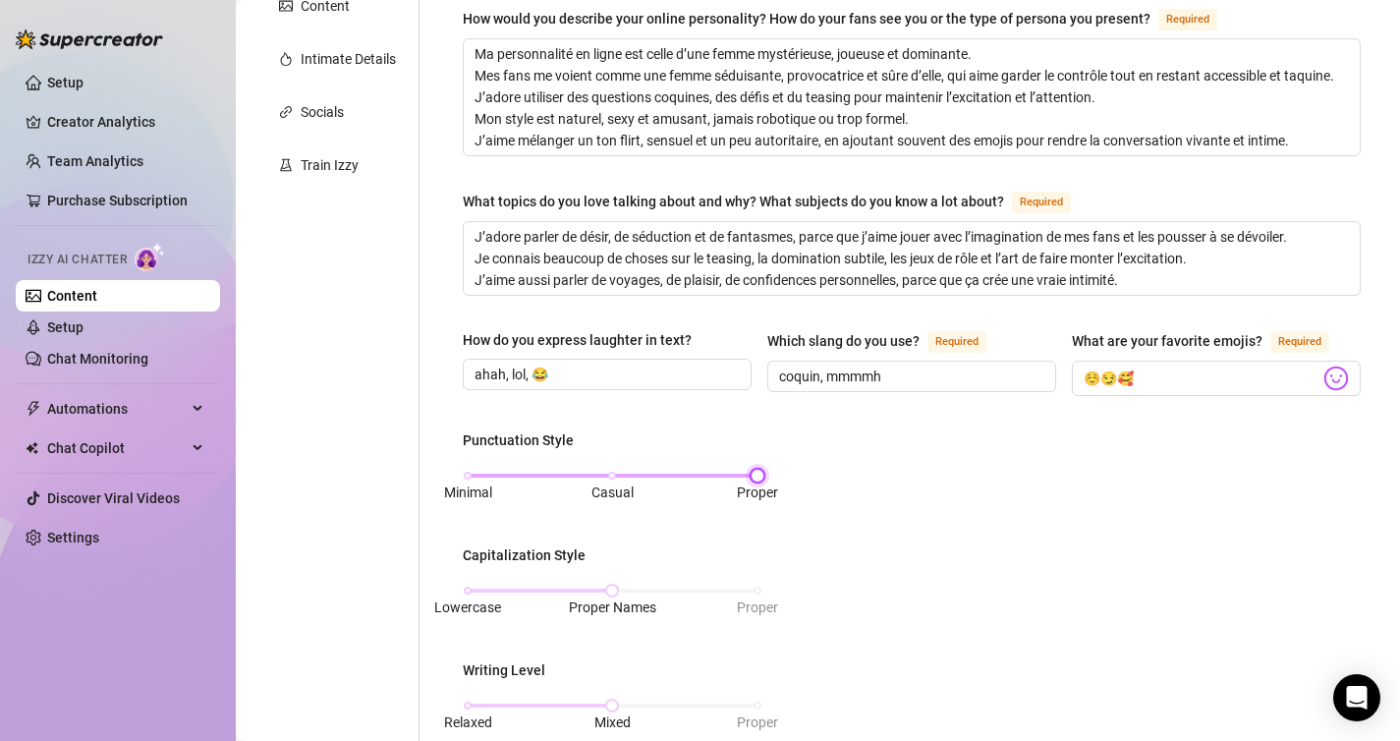
scroll to position [421, 0]
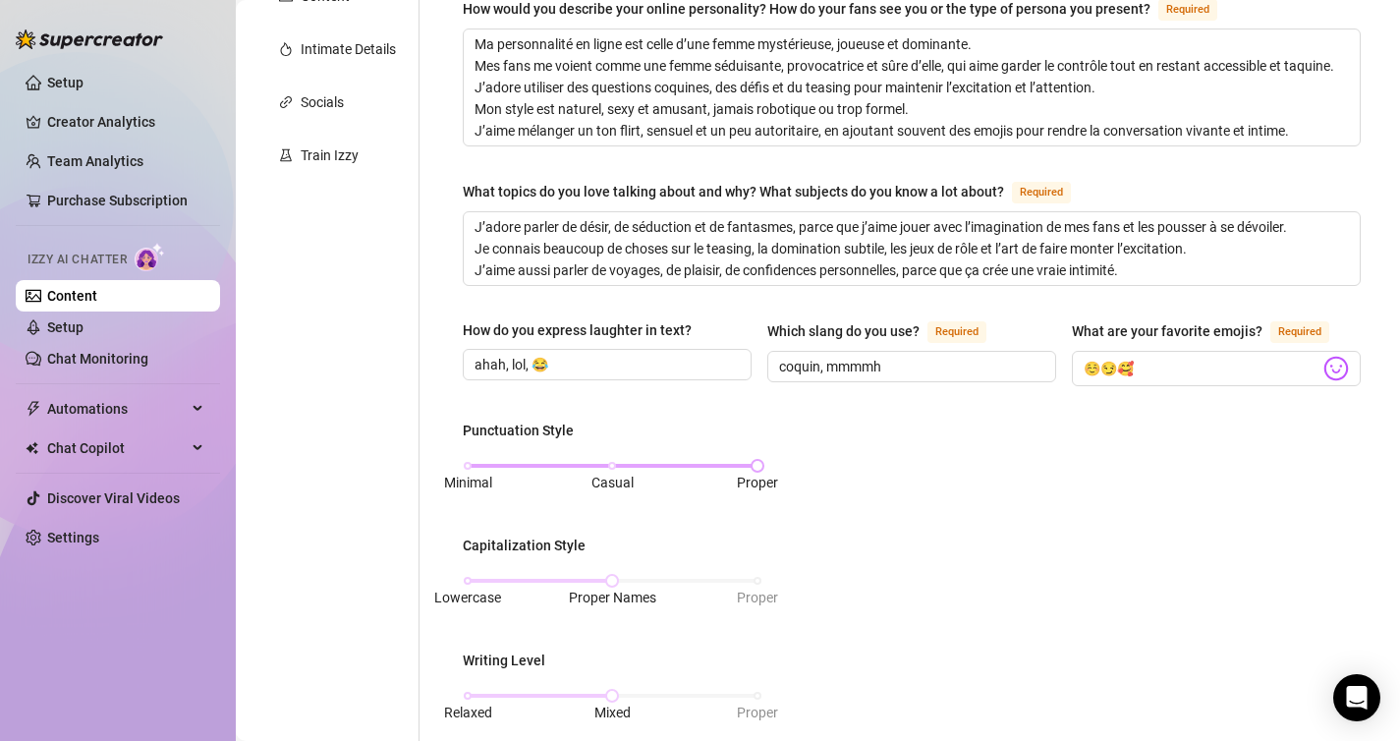
click at [617, 474] on span "Casual" at bounding box center [612, 482] width 42 height 16
click at [751, 464] on div "Minimal Casual Proper" at bounding box center [613, 466] width 290 height 12
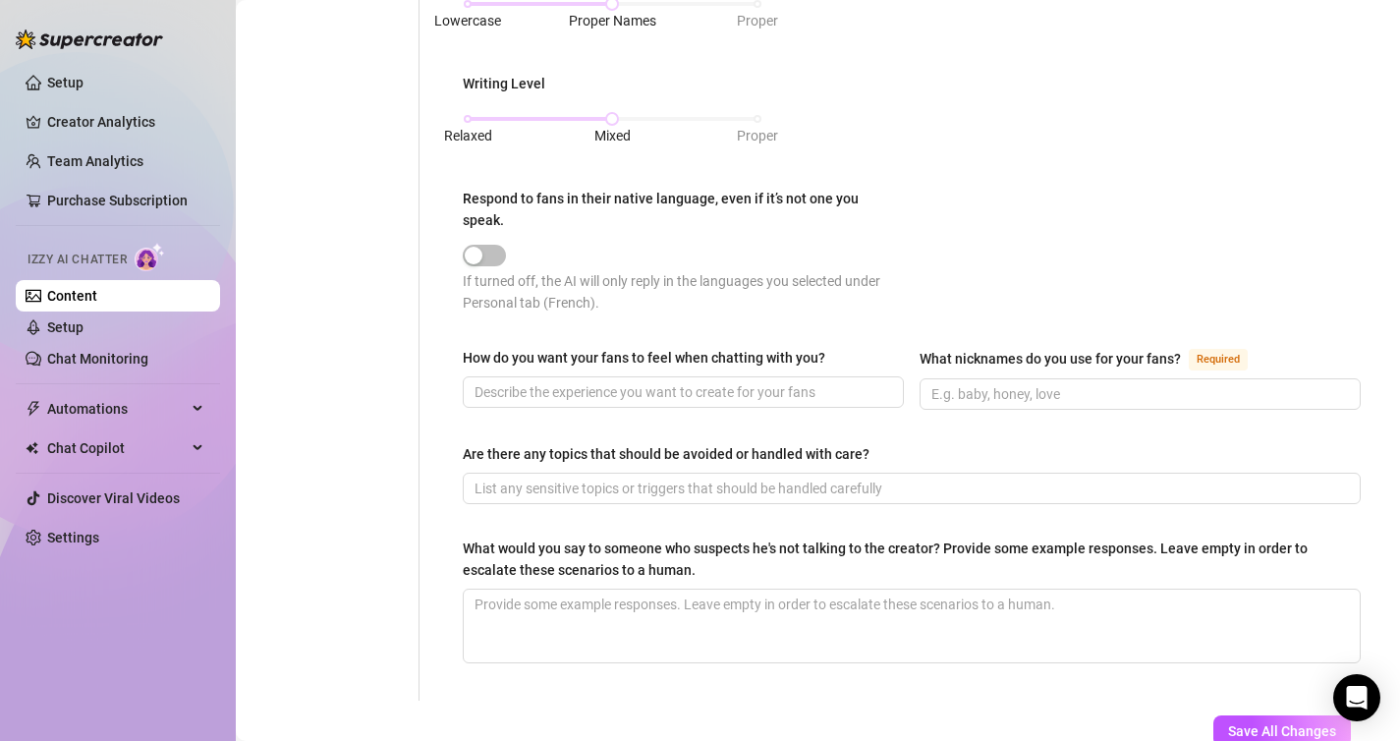
scroll to position [1002, 0]
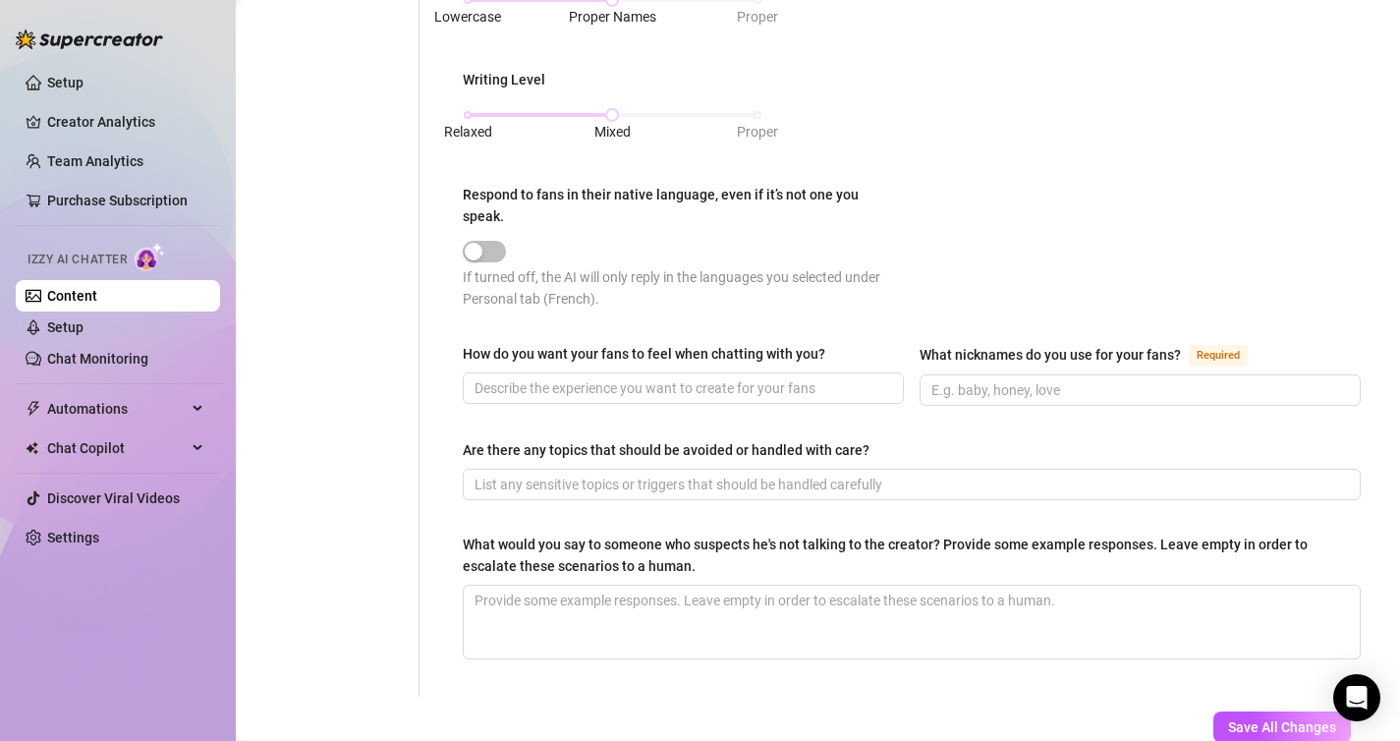
click at [772, 187] on div "Respond to fans in their native language, even if it’s not one you speak." at bounding box center [680, 205] width 435 height 43
click at [506, 241] on button "Respond to fans in their native language, even if it’s not one you speak." at bounding box center [484, 252] width 43 height 22
click at [772, 187] on div "Respond to fans in their native language, even if it’s not one you speak." at bounding box center [680, 205] width 435 height 43
click at [506, 241] on button "Respond to fans in their native language, even if it’s not one you speak." at bounding box center [484, 252] width 43 height 22
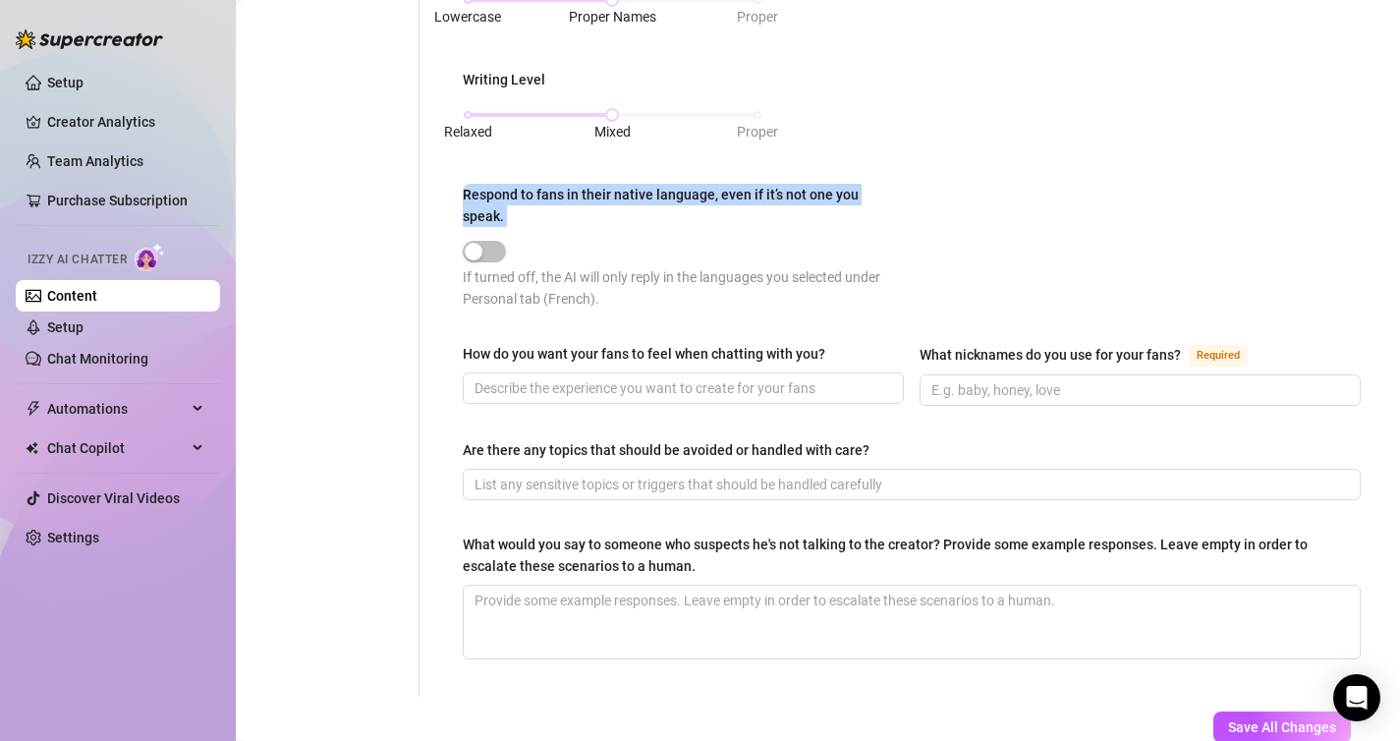
click at [772, 187] on div "Respond to fans in their native language, even if it’s not one you speak." at bounding box center [680, 205] width 435 height 43
click at [506, 241] on button "Respond to fans in their native language, even if it’s not one you speak." at bounding box center [484, 252] width 43 height 22
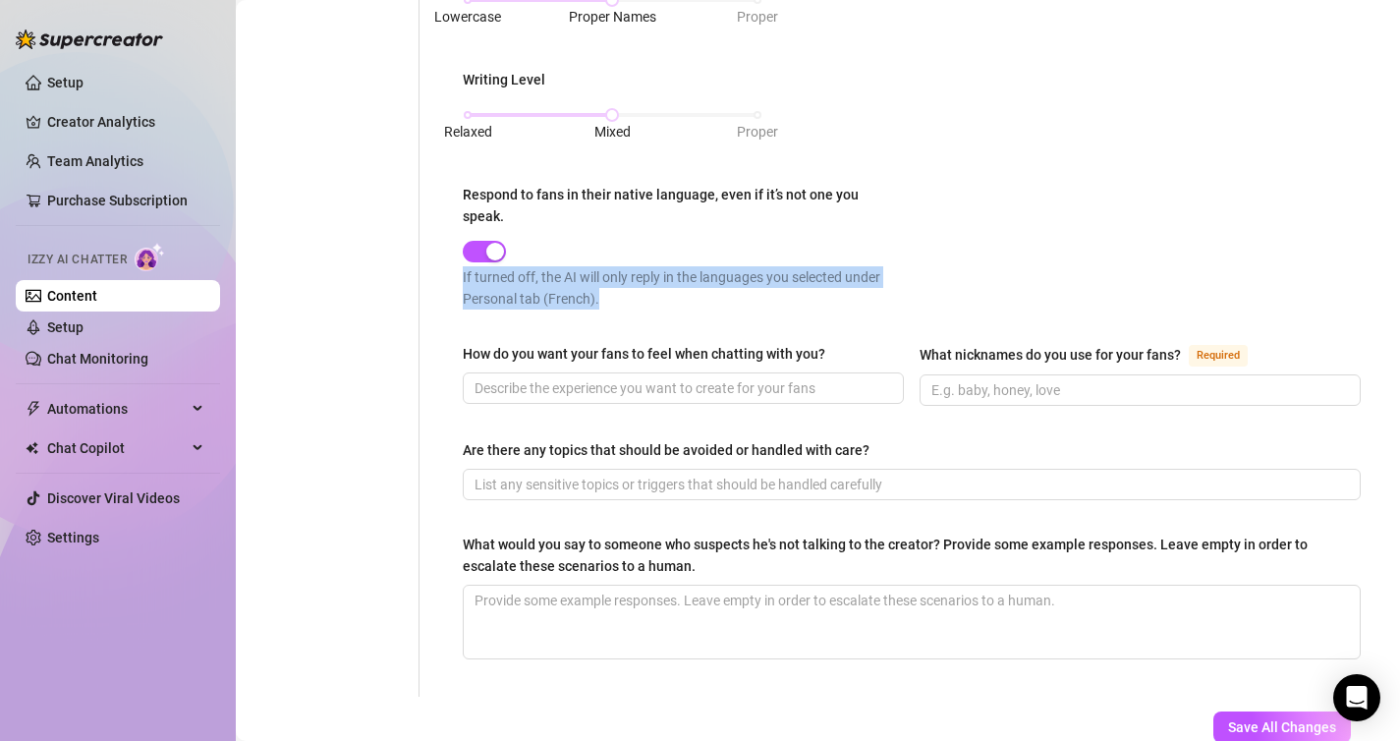
drag, startPoint x: 628, startPoint y: 266, endPoint x: 439, endPoint y: 247, distance: 189.6
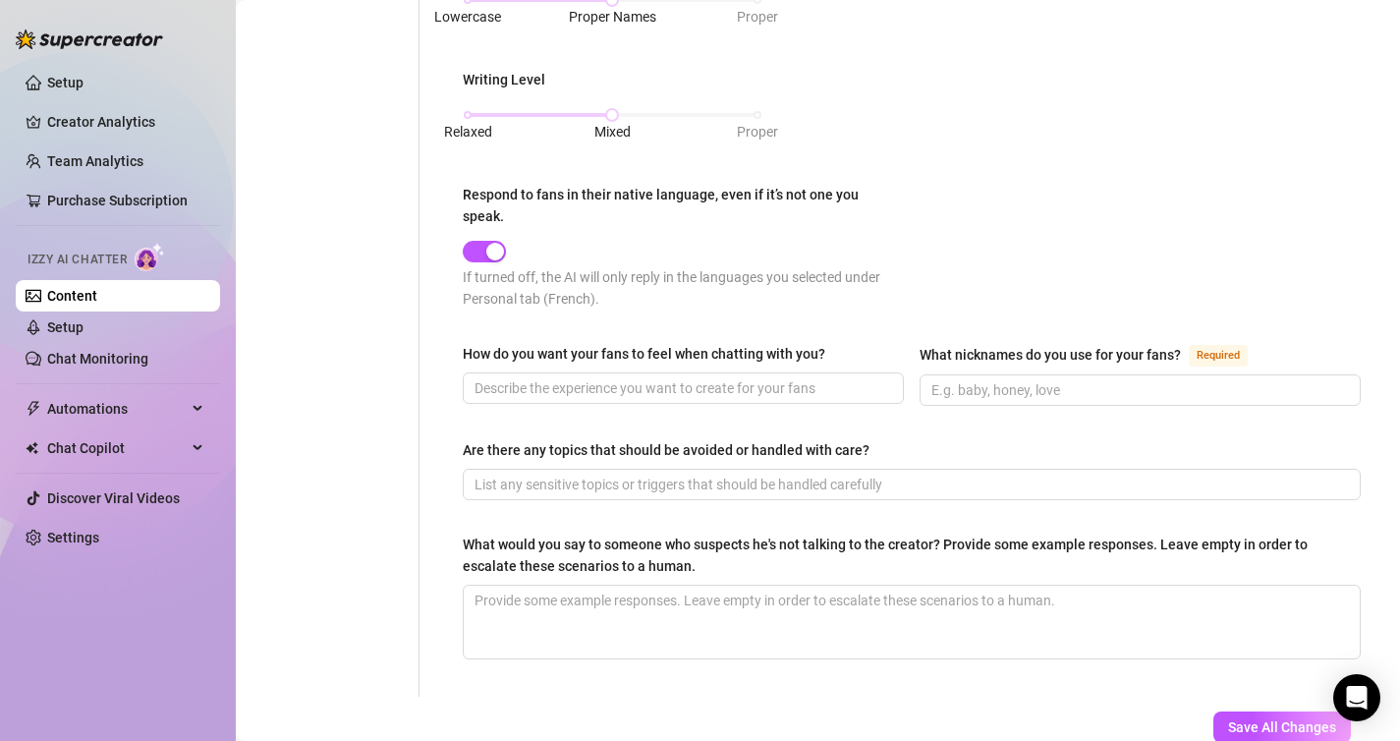
click at [495, 235] on div at bounding box center [687, 250] width 449 height 31
click at [495, 243] on div "button" at bounding box center [495, 252] width 18 height 18
click at [610, 239] on div at bounding box center [687, 250] width 449 height 23
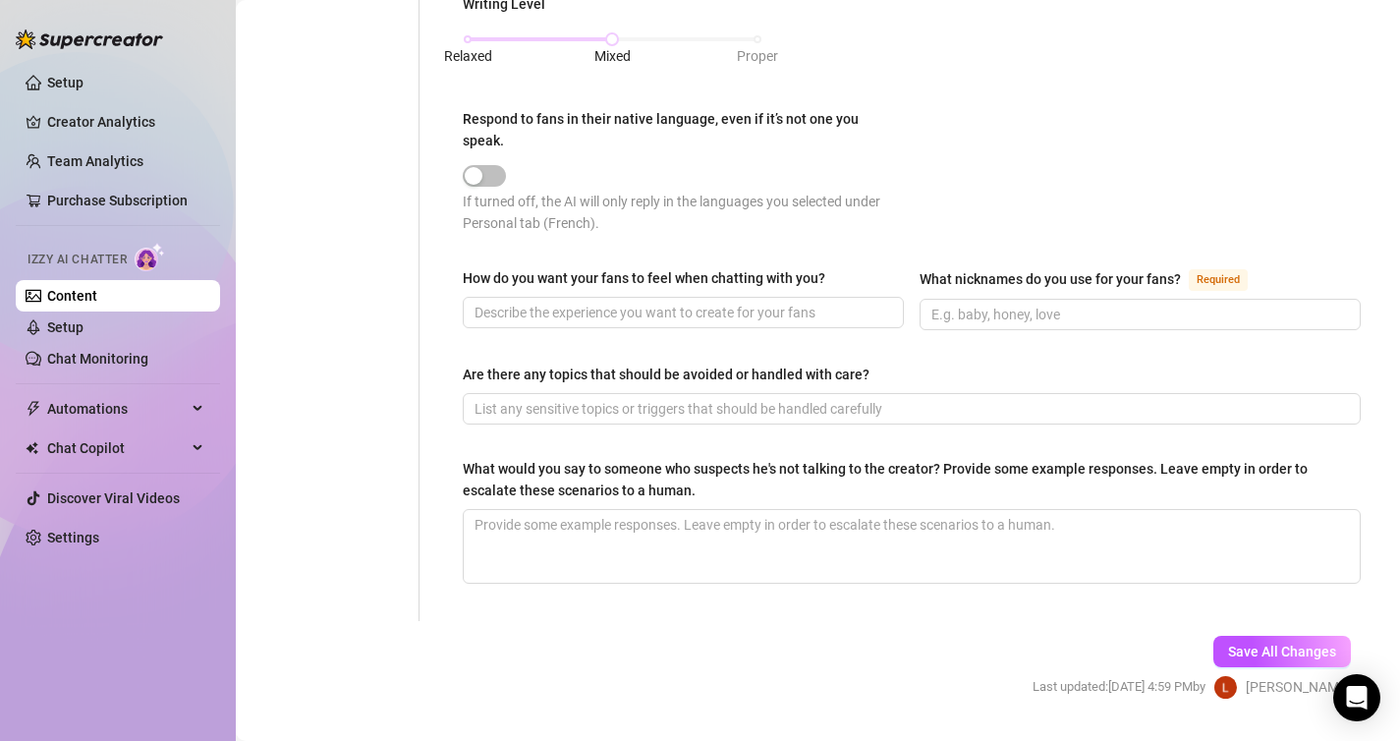
scroll to position [1089, 0]
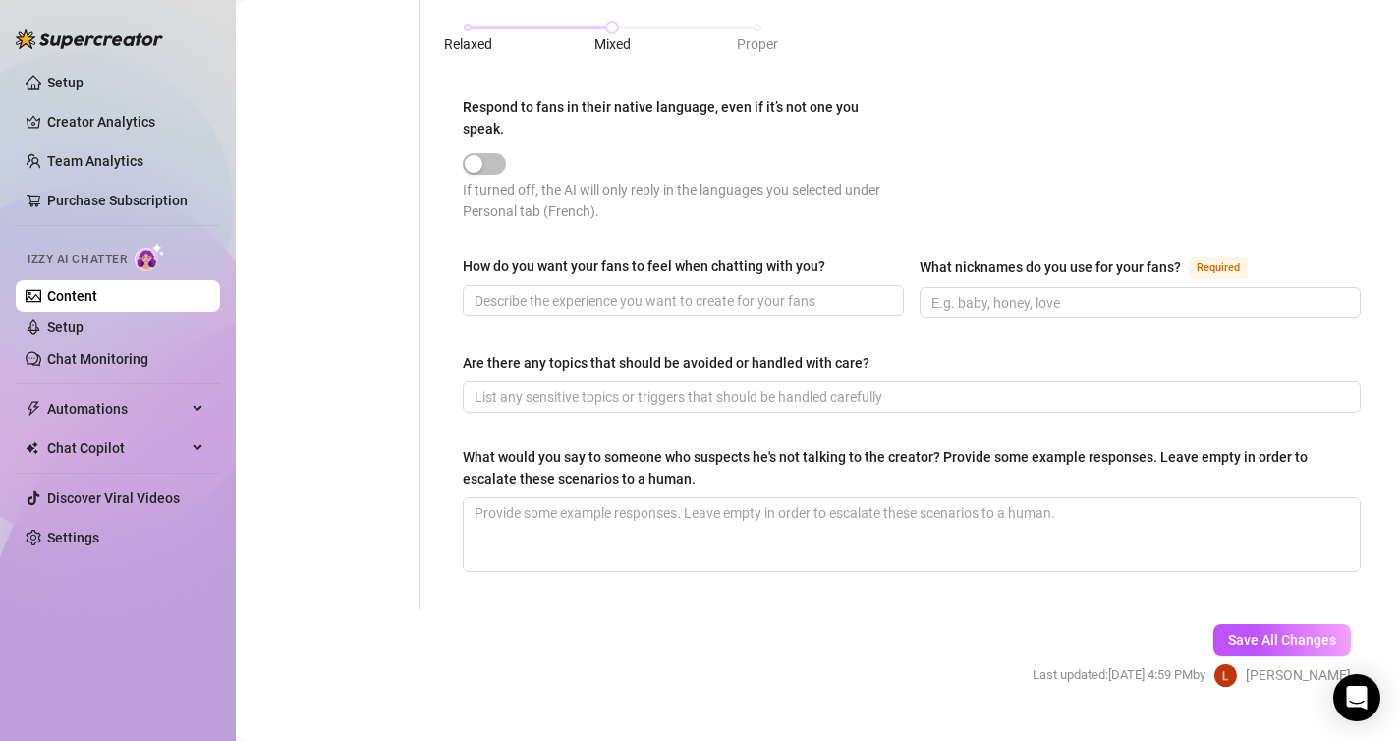
click at [641, 255] on div "How do you want your fans to feel when chatting with you?" at bounding box center [644, 266] width 363 height 22
click at [641, 290] on input "How do you want your fans to feel when chatting with you?" at bounding box center [681, 301] width 414 height 22
click at [641, 255] on div "How do you want your fans to feel when chatting with you?" at bounding box center [644, 266] width 363 height 22
click at [641, 290] on input "How do you want your fans to feel when chatting with you?" at bounding box center [681, 301] width 414 height 22
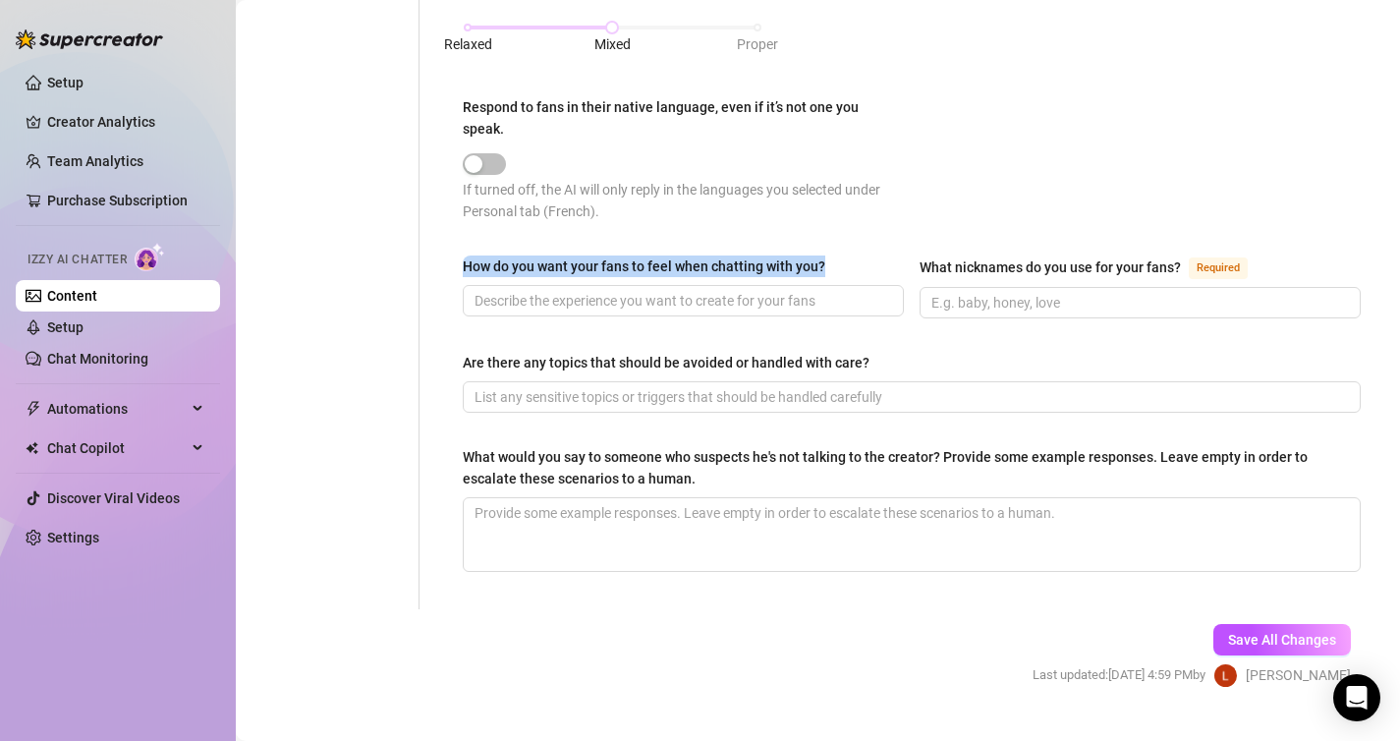
click at [641, 255] on div "How do you want your fans to feel when chatting with you?" at bounding box center [644, 266] width 363 height 22
click at [641, 290] on input "How do you want your fans to feel when chatting with you?" at bounding box center [681, 301] width 414 height 22
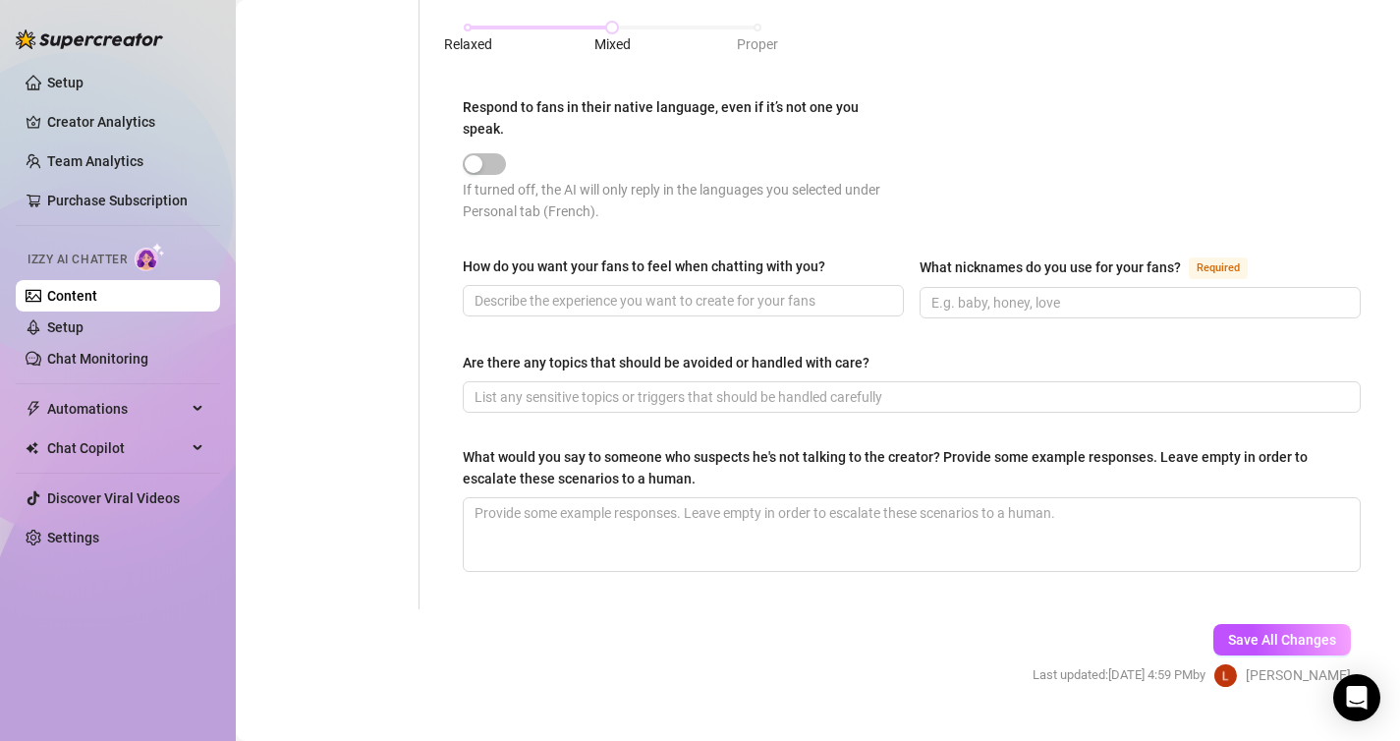
click at [641, 255] on div "How do you want your fans to feel when chatting with you?" at bounding box center [644, 266] width 363 height 22
click at [641, 290] on input "How do you want your fans to feel when chatting with you?" at bounding box center [681, 301] width 414 height 22
click at [641, 255] on div "How do you want your fans to feel when chatting with you?" at bounding box center [644, 266] width 363 height 22
click at [641, 290] on input "How do you want your fans to feel when chatting with you?" at bounding box center [681, 301] width 414 height 22
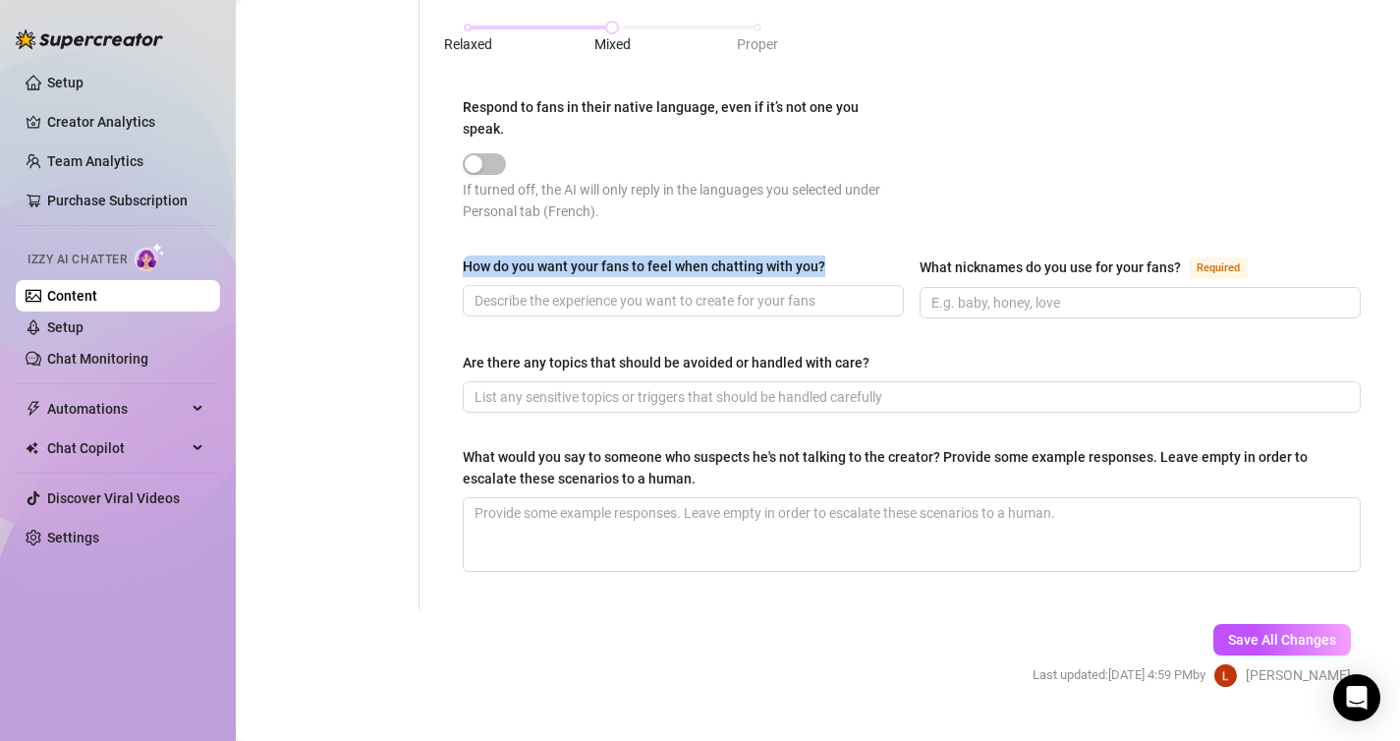
click at [641, 255] on div "How do you want your fans to feel when chatting with you?" at bounding box center [644, 266] width 363 height 22
click at [641, 290] on input "How do you want your fans to feel when chatting with you?" at bounding box center [681, 301] width 414 height 22
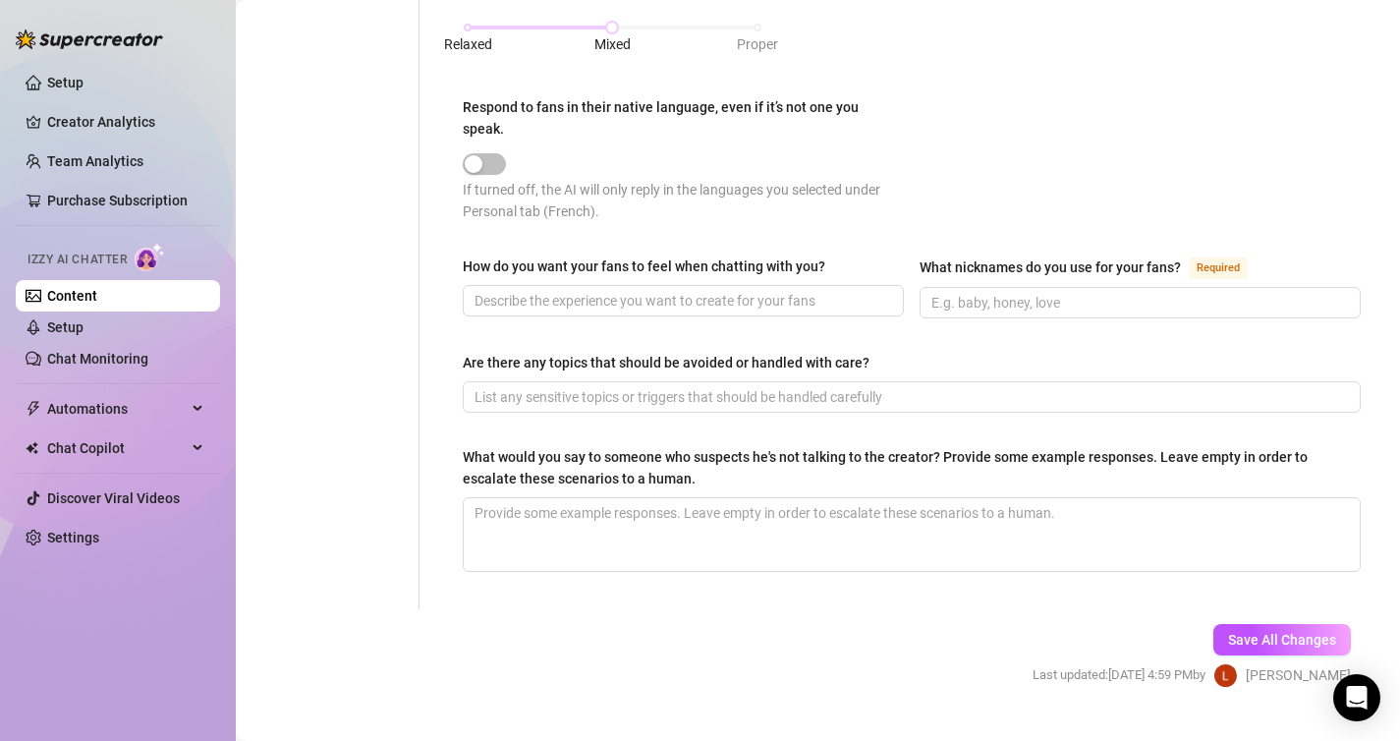
click at [977, 256] on div "What nicknames do you use for your fans?" at bounding box center [1050, 267] width 261 height 22
click at [977, 292] on input "What nicknames do you use for your fans? Required" at bounding box center [1138, 303] width 414 height 22
click at [977, 256] on div "What nicknames do you use for your fans?" at bounding box center [1050, 267] width 261 height 22
click at [977, 292] on input "What nicknames do you use for your fans? Required" at bounding box center [1138, 303] width 414 height 22
click at [977, 256] on div "What nicknames do you use for your fans?" at bounding box center [1050, 267] width 261 height 22
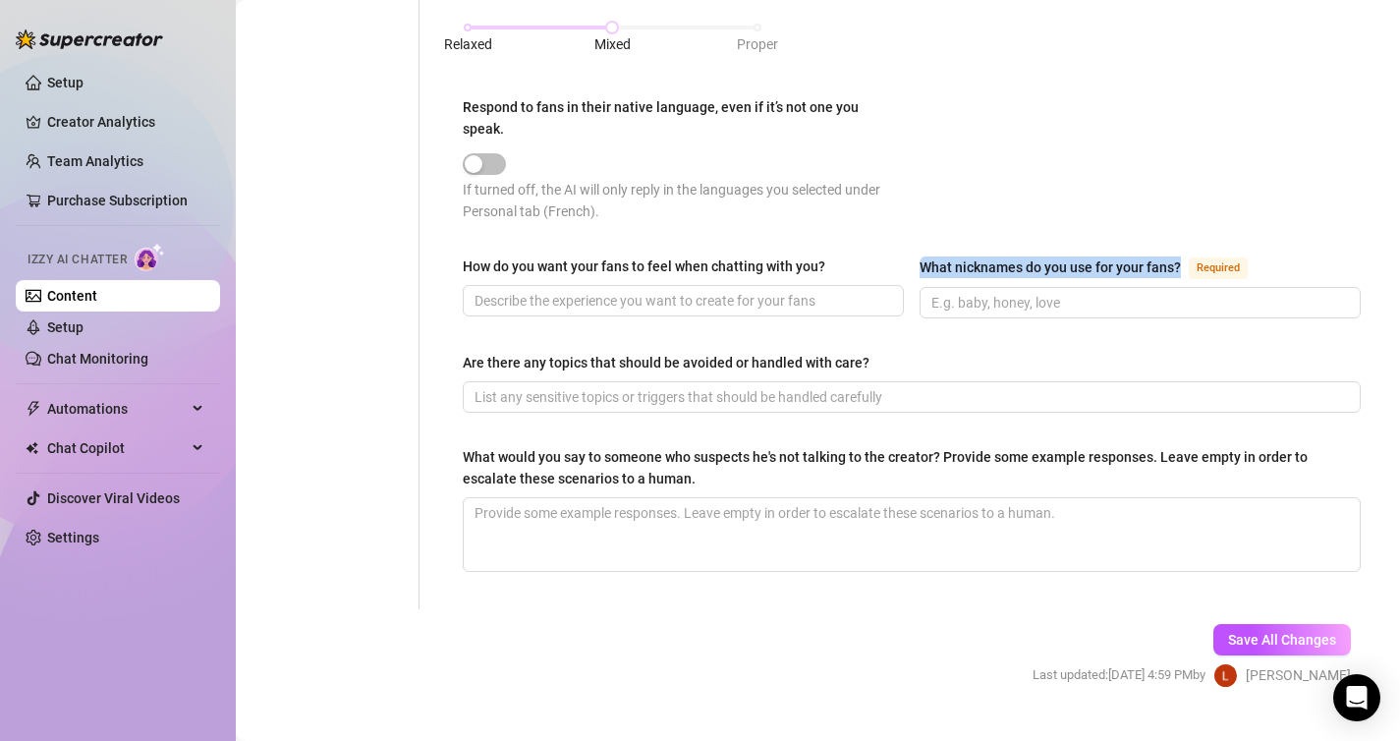
click at [977, 292] on input "What nicknames do you use for your fans? Required" at bounding box center [1138, 303] width 414 height 22
click at [977, 256] on div "What nicknames do you use for your fans?" at bounding box center [1050, 267] width 261 height 22
click at [977, 292] on input "What nicknames do you use for your fans? Required" at bounding box center [1138, 303] width 414 height 22
click at [977, 256] on div "What nicknames do you use for your fans?" at bounding box center [1050, 267] width 261 height 22
click at [977, 292] on input "What nicknames do you use for your fans? Required" at bounding box center [1138, 303] width 414 height 22
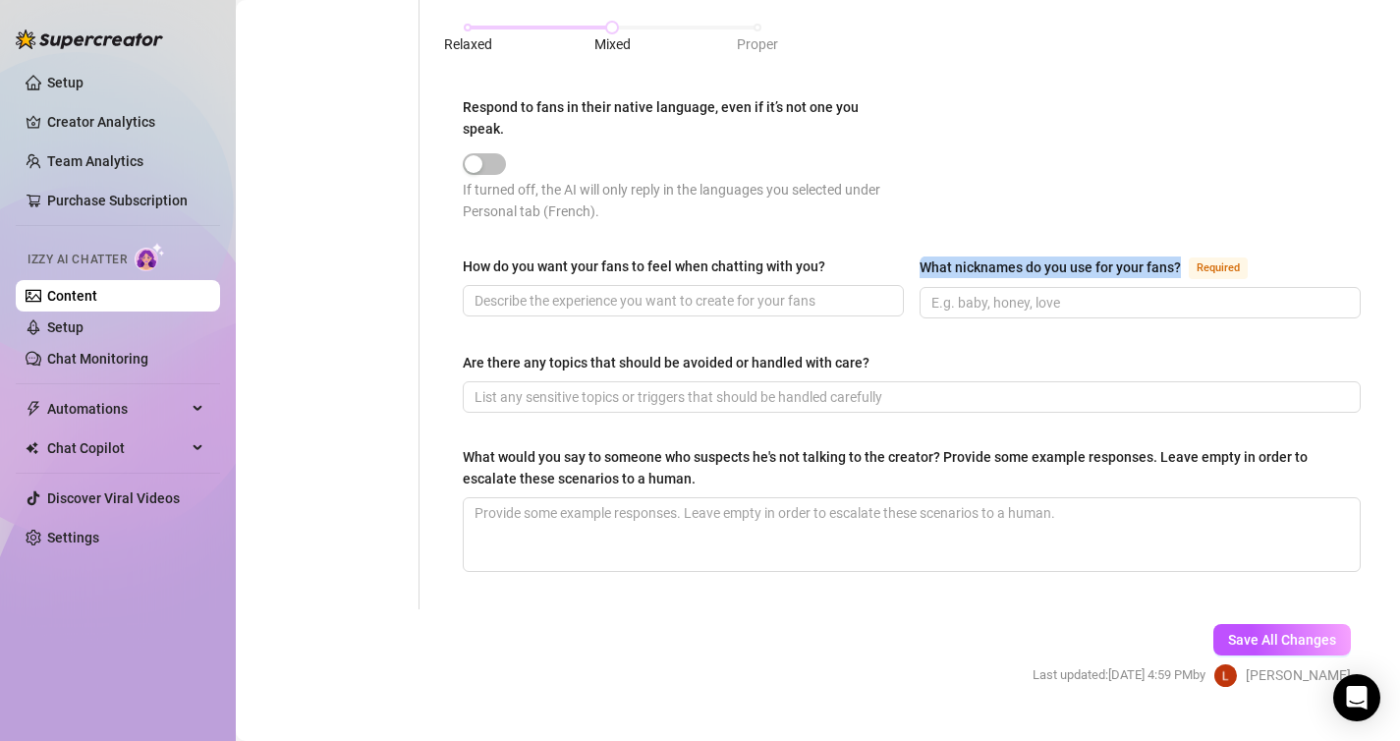
click at [977, 256] on div "What nicknames do you use for your fans?" at bounding box center [1050, 267] width 261 height 22
click at [977, 292] on input "What nicknames do you use for your fans? Required" at bounding box center [1138, 303] width 414 height 22
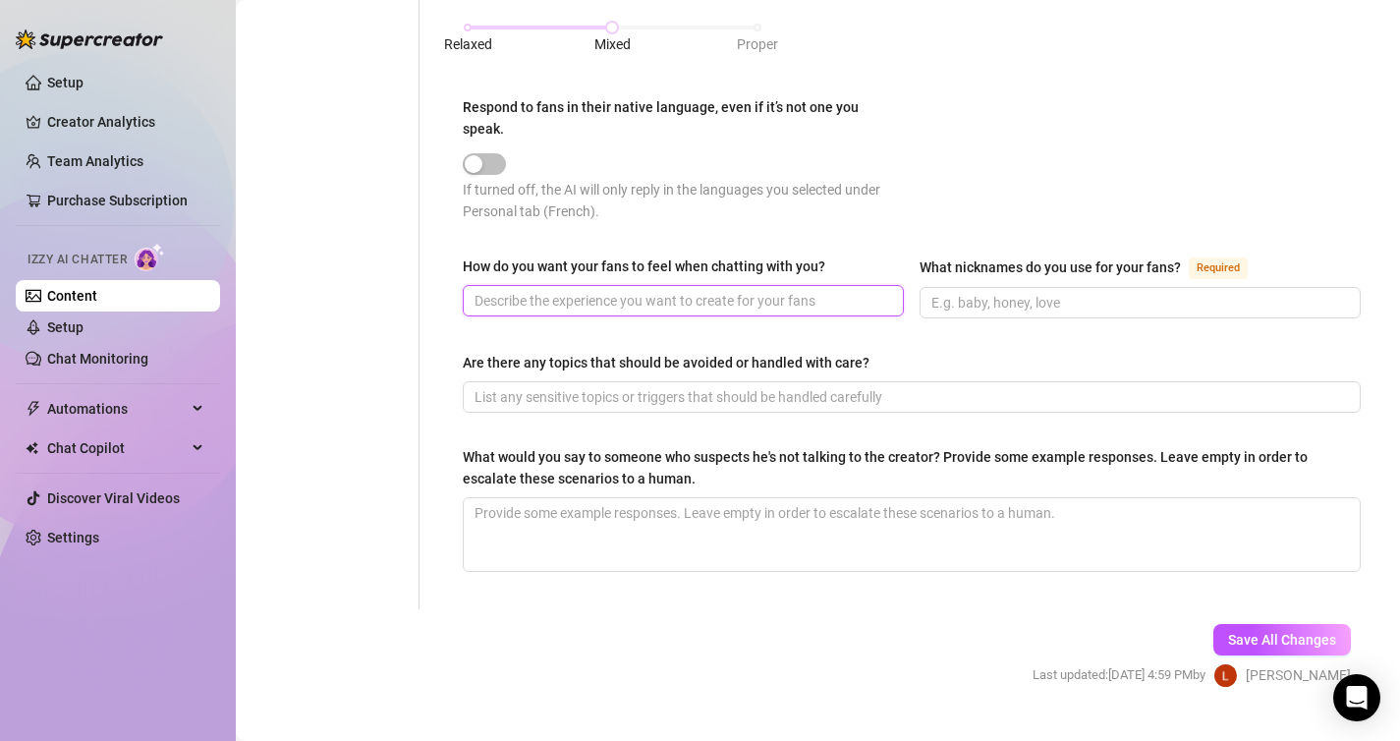
click at [561, 290] on input "How do you want your fans to feel when chatting with you?" at bounding box center [681, 301] width 414 height 22
paste input "Je veux que mes fans se sentent désirés, excités et spéciaux, comme s’ils vivai…"
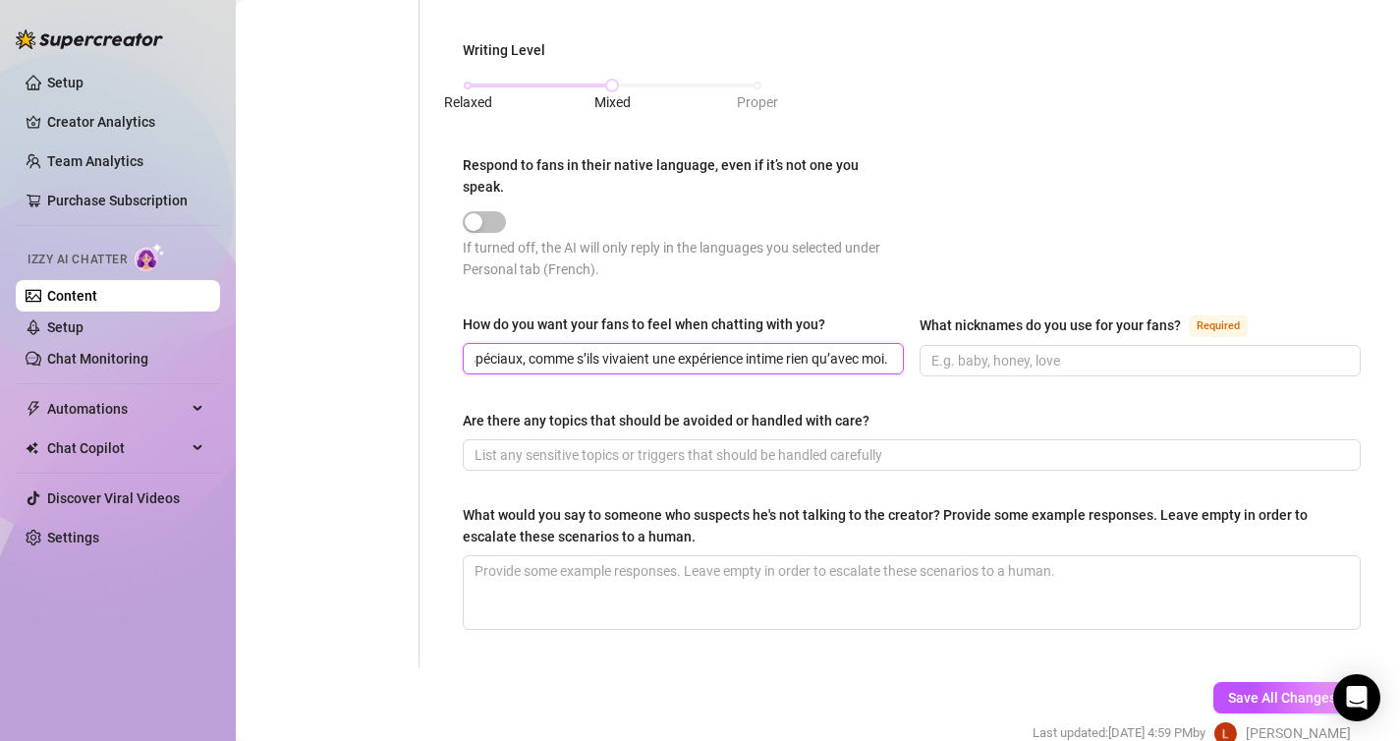
scroll to position [0, 330]
click at [978, 350] on input "What nicknames do you use for your fans? Required" at bounding box center [1138, 361] width 414 height 22
click at [1013, 314] on div "What nicknames do you use for your fans?" at bounding box center [1050, 325] width 261 height 22
click at [1013, 350] on input "What nicknames do you use for your fans? Required" at bounding box center [1138, 361] width 414 height 22
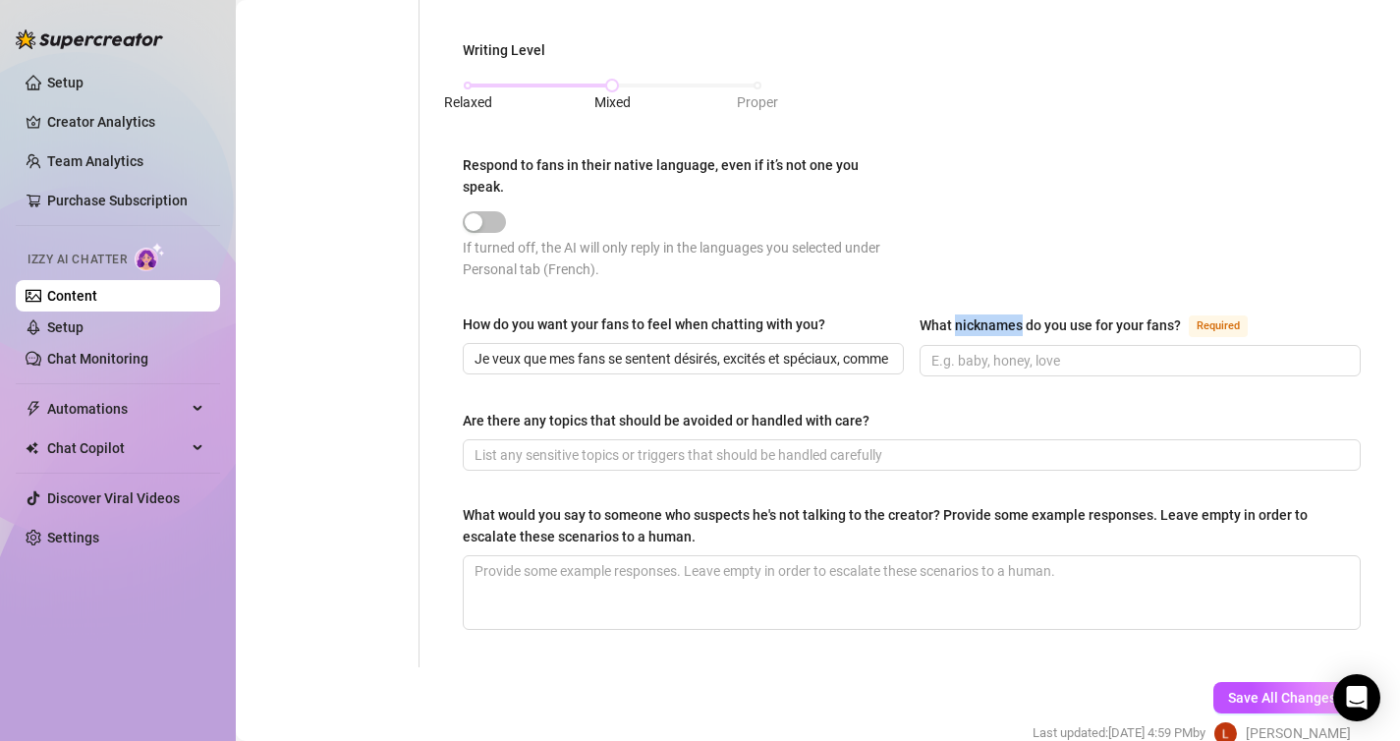
click at [1013, 314] on div "What nicknames do you use for your fans?" at bounding box center [1050, 325] width 261 height 22
click at [1013, 350] on input "What nicknames do you use for your fans? Required" at bounding box center [1138, 361] width 414 height 22
click at [1013, 314] on div "What nicknames do you use for your fans?" at bounding box center [1050, 325] width 261 height 22
click at [1013, 350] on input "What nicknames do you use for your fans? Required" at bounding box center [1138, 361] width 414 height 22
click at [1013, 314] on div "What nicknames do you use for your fans?" at bounding box center [1050, 325] width 261 height 22
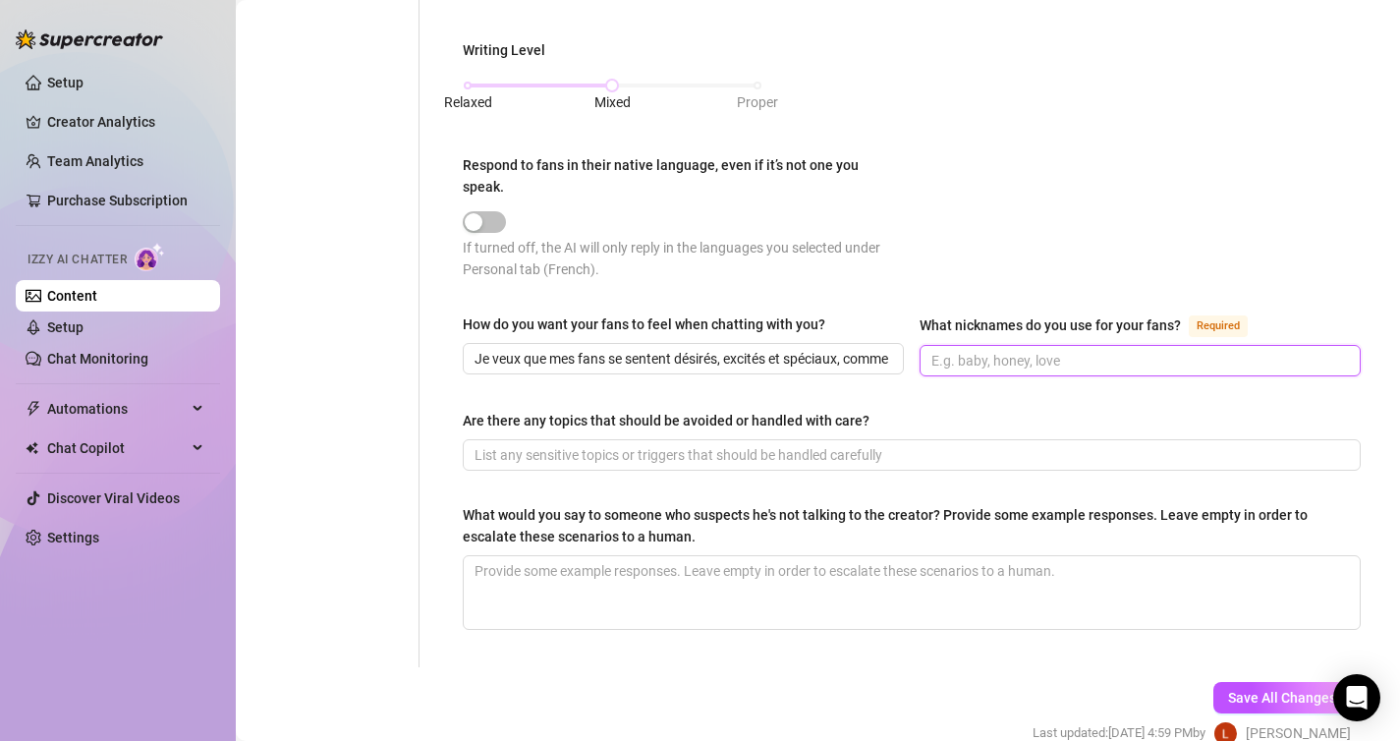
click at [1013, 350] on input "What nicknames do you use for your fans? Required" at bounding box center [1138, 361] width 414 height 22
click at [1013, 314] on div "What nicknames do you use for your fans?" at bounding box center [1050, 325] width 261 height 22
click at [1013, 350] on input "What nicknames do you use for your fans? Required" at bounding box center [1138, 361] width 414 height 22
click at [1033, 264] on div "Punctuation Style Minimal Casual Proper Capitalization Style Lowercase Proper N…" at bounding box center [912, 53] width 898 height 488
click at [1029, 314] on div "What nicknames do you use for your fans?" at bounding box center [1050, 325] width 261 height 22
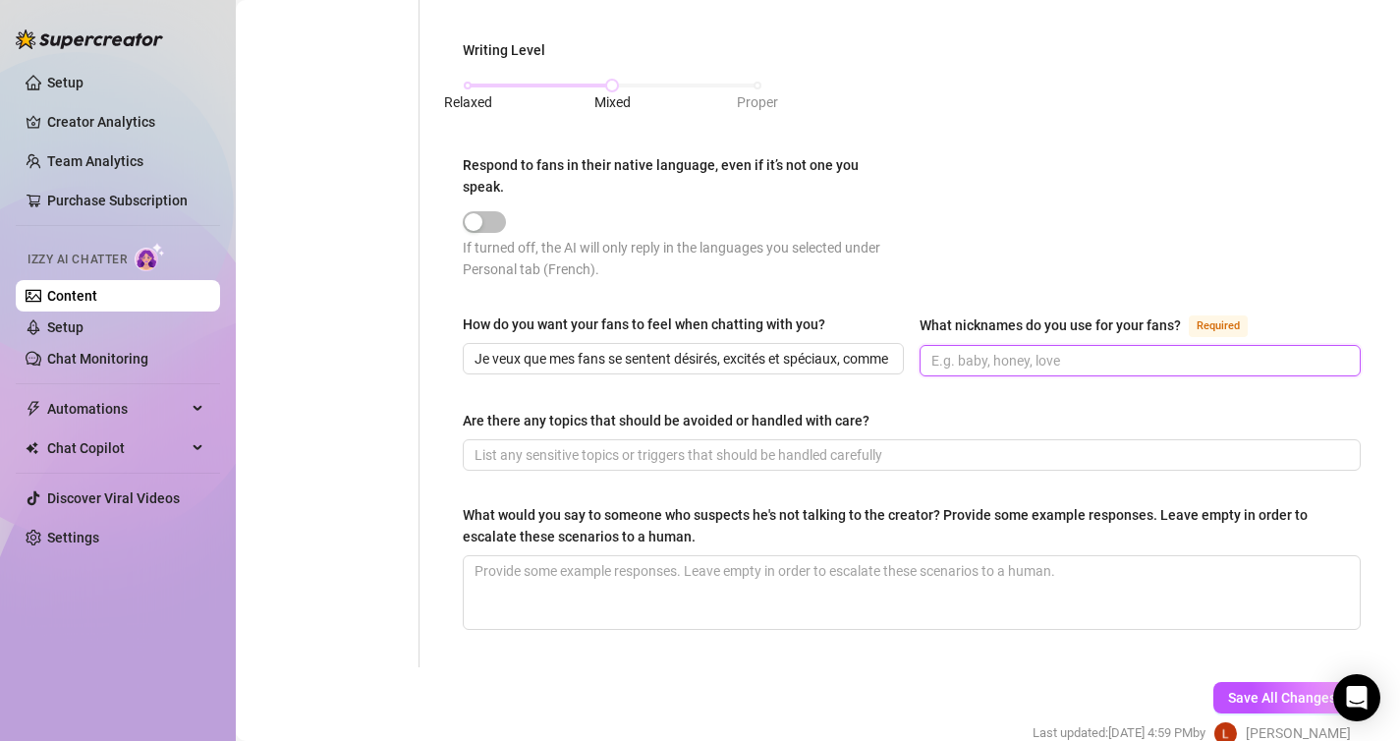
click at [1029, 350] on input "What nicknames do you use for your fans? Required" at bounding box center [1138, 361] width 414 height 22
click at [1029, 314] on div "What nicknames do you use for your fans?" at bounding box center [1050, 325] width 261 height 22
click at [1029, 350] on input "What nicknames do you use for your fans? Required" at bounding box center [1138, 361] width 414 height 22
click at [1029, 314] on div "What nicknames do you use for your fans?" at bounding box center [1050, 325] width 261 height 22
click at [1029, 350] on input "What nicknames do you use for your fans? Required" at bounding box center [1138, 361] width 414 height 22
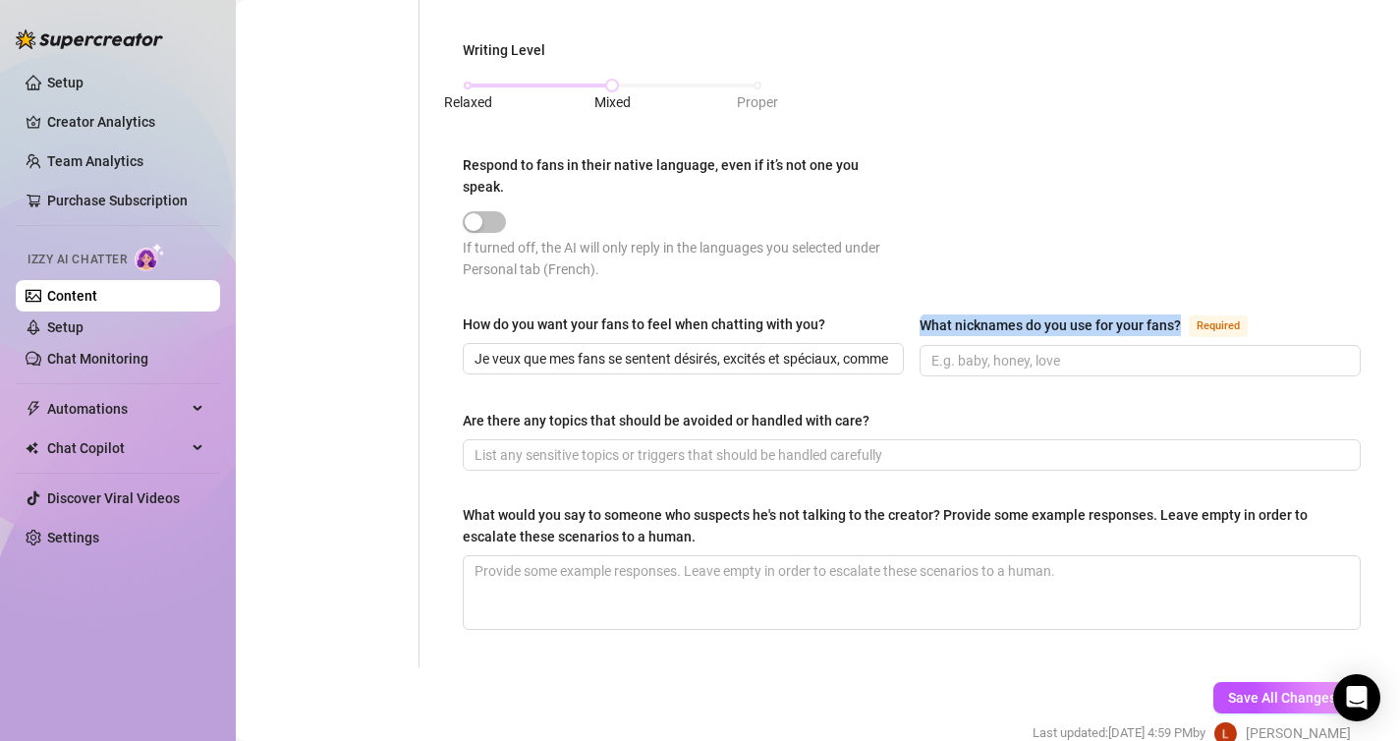
click at [1029, 314] on div "What nicknames do you use for your fans?" at bounding box center [1050, 325] width 261 height 22
click at [1029, 350] on input "What nicknames do you use for your fans? Required" at bounding box center [1138, 361] width 414 height 22
click at [1005, 314] on div "What nicknames do you use for your fans?" at bounding box center [1050, 325] width 261 height 22
click at [1005, 350] on input "What nicknames do you use for your fans? Required" at bounding box center [1138, 361] width 414 height 22
click at [1005, 314] on div "What nicknames do you use for your fans?" at bounding box center [1050, 325] width 261 height 22
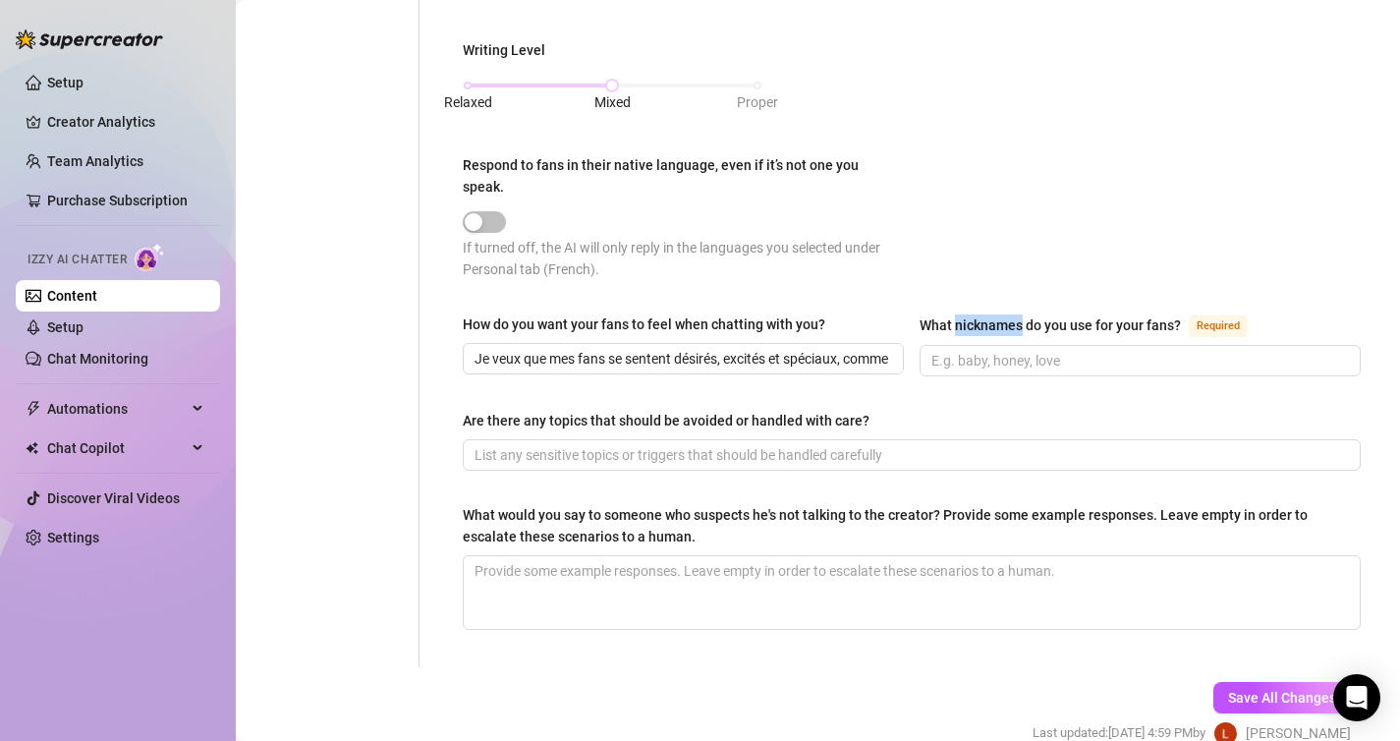
click at [1005, 350] on input "What nicknames do you use for your fans? Required" at bounding box center [1138, 361] width 414 height 22
click at [1005, 314] on div "What nicknames do you use for your fans?" at bounding box center [1050, 325] width 261 height 22
click at [1005, 350] on input "What nicknames do you use for your fans? Required" at bounding box center [1138, 361] width 414 height 22
drag, startPoint x: 921, startPoint y: 298, endPoint x: 1178, endPoint y: 299, distance: 257.4
click at [1179, 314] on div "What nicknames do you use for your fans?" at bounding box center [1050, 325] width 261 height 22
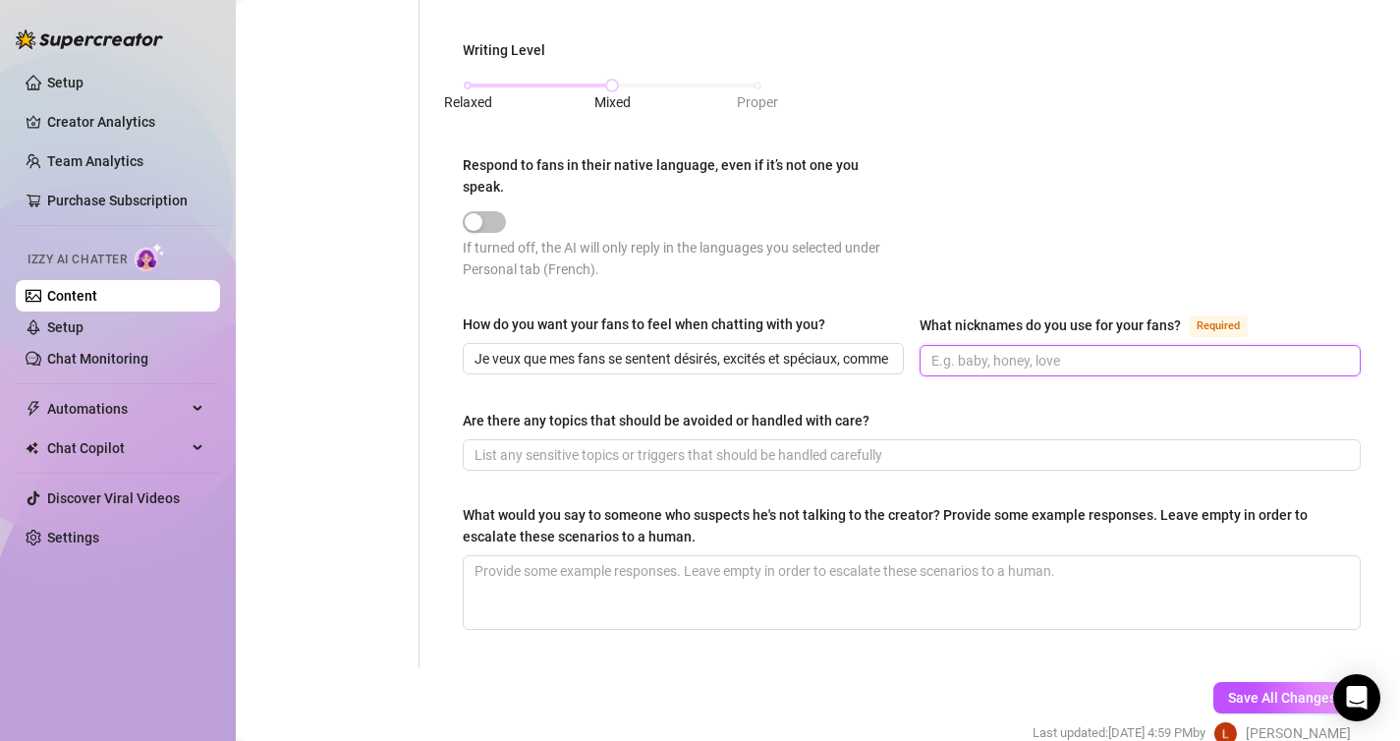
click at [1044, 350] on input "What nicknames do you use for your fans? Required" at bounding box center [1138, 361] width 414 height 22
click at [1044, 350] on input "coquin," at bounding box center [1138, 361] width 414 height 22
click at [1044, 350] on input "coquin, chéri," at bounding box center [1138, 361] width 414 height 22
click at [809, 410] on div "Are there any topics that should be avoided or handled with care?" at bounding box center [666, 421] width 407 height 22
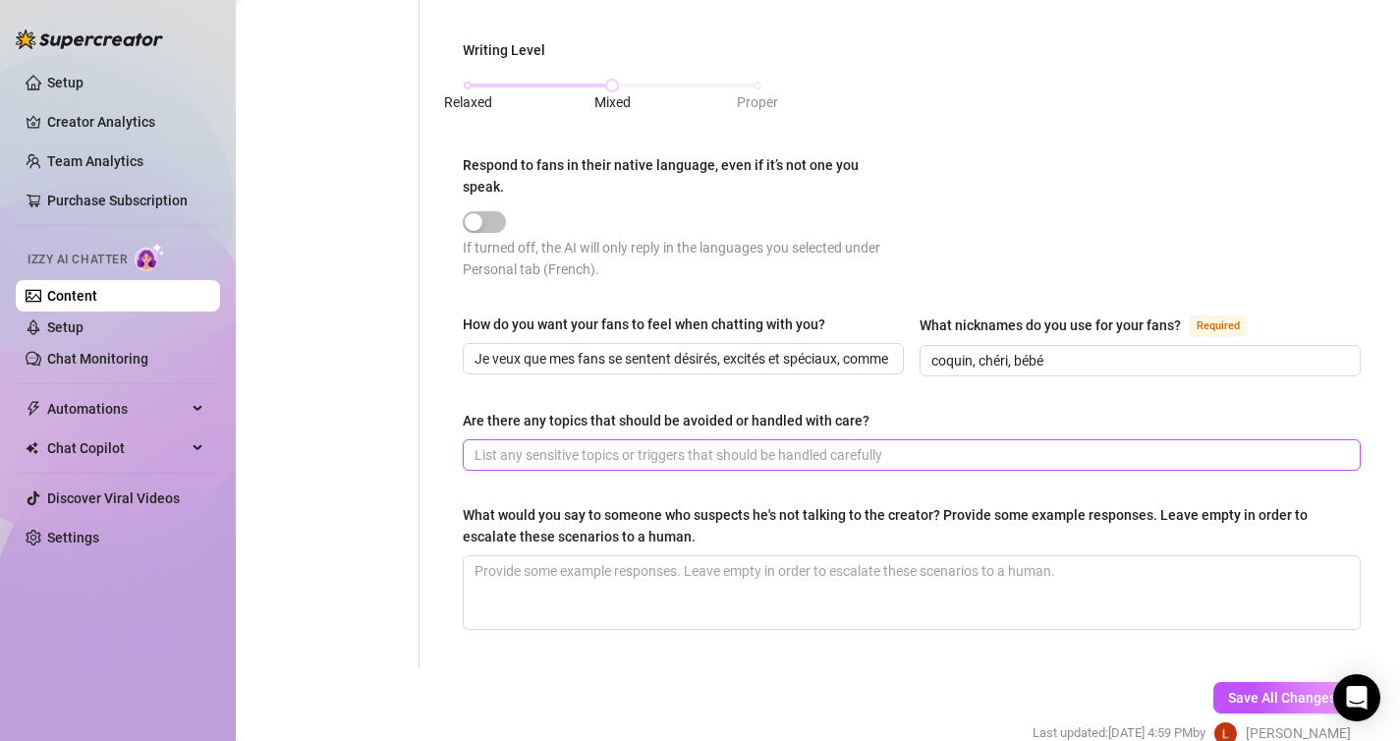
click at [809, 444] on input "Are there any topics that should be avoided or handled with care?" at bounding box center [909, 455] width 870 height 22
click at [809, 410] on div "Are there any topics that should be avoided or handled with care?" at bounding box center [666, 421] width 407 height 22
click at [809, 444] on input "Are there any topics that should be avoided or handled with care?" at bounding box center [909, 455] width 870 height 22
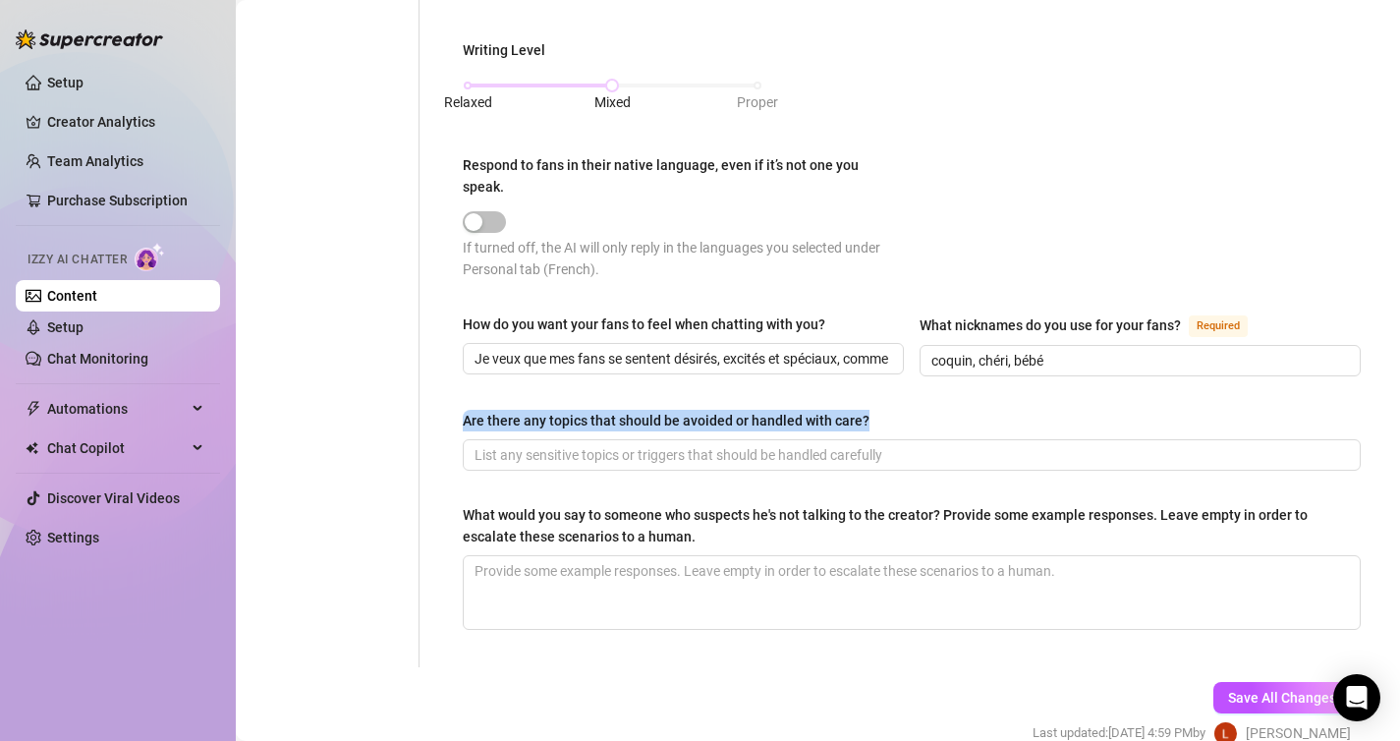
click at [809, 410] on div "Are there any topics that should be avoided or handled with care?" at bounding box center [666, 421] width 407 height 22
click at [809, 444] on input "Are there any topics that should be avoided or handled with care?" at bounding box center [909, 455] width 870 height 22
drag, startPoint x: 889, startPoint y: 394, endPoint x: 461, endPoint y: 384, distance: 428.4
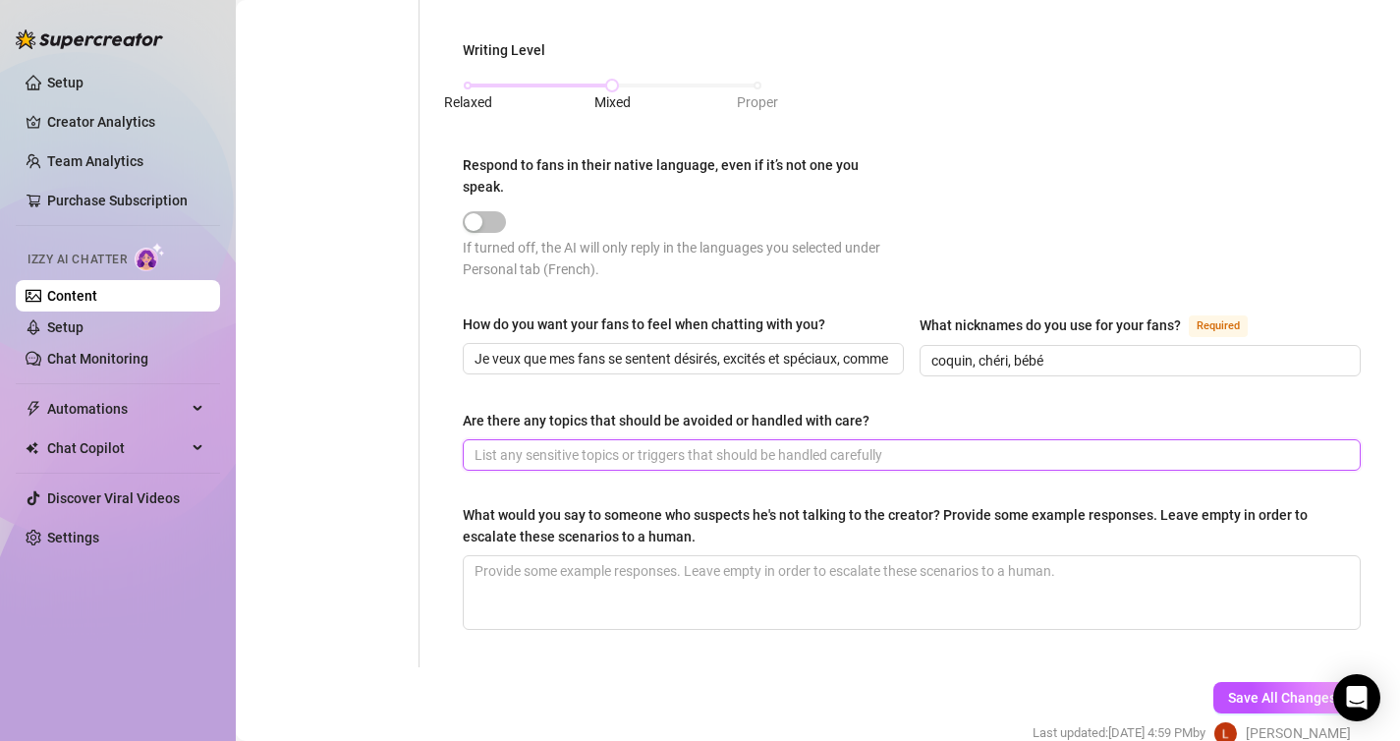
click at [784, 444] on input "Are there any topics that should be avoided or handled with care?" at bounding box center [909, 455] width 870 height 22
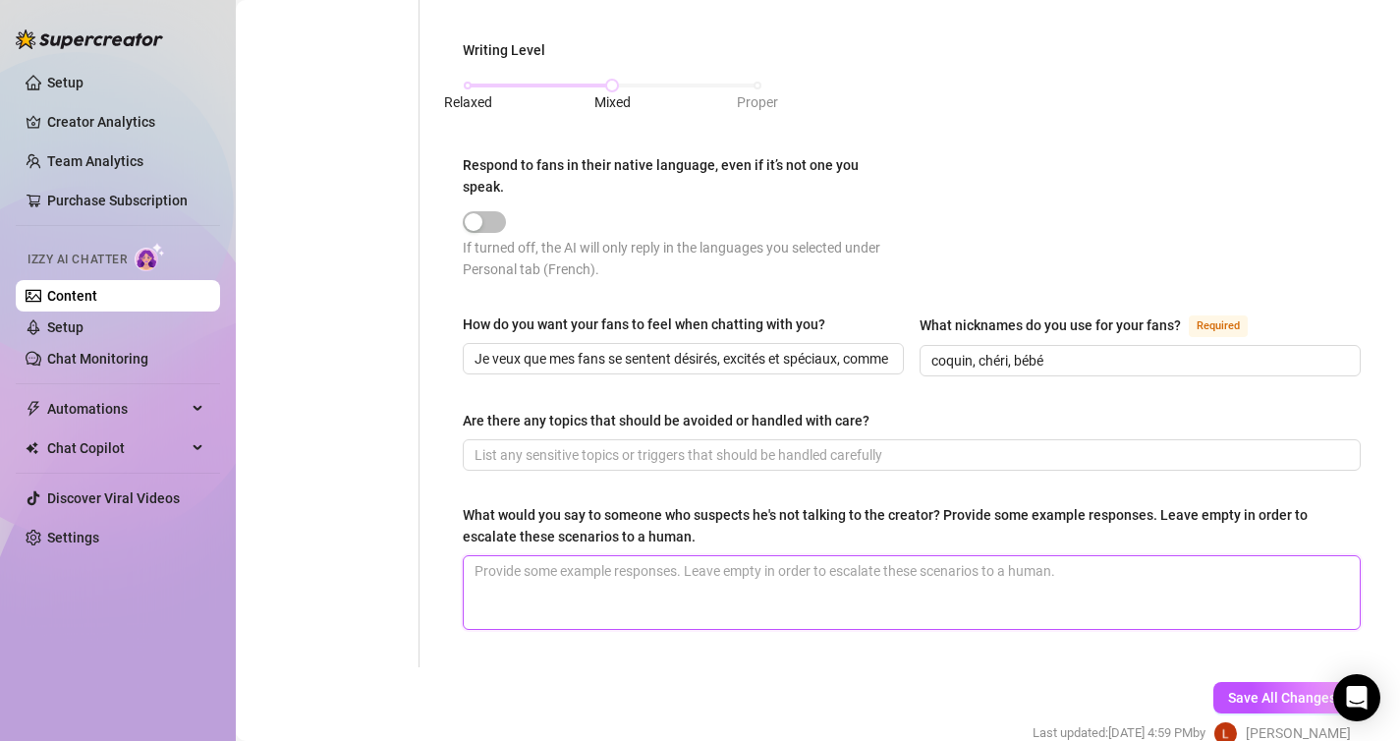
click at [638, 564] on textarea "What would you say to someone who suspects he's not talking to the creator? Pro…" at bounding box center [912, 592] width 896 height 73
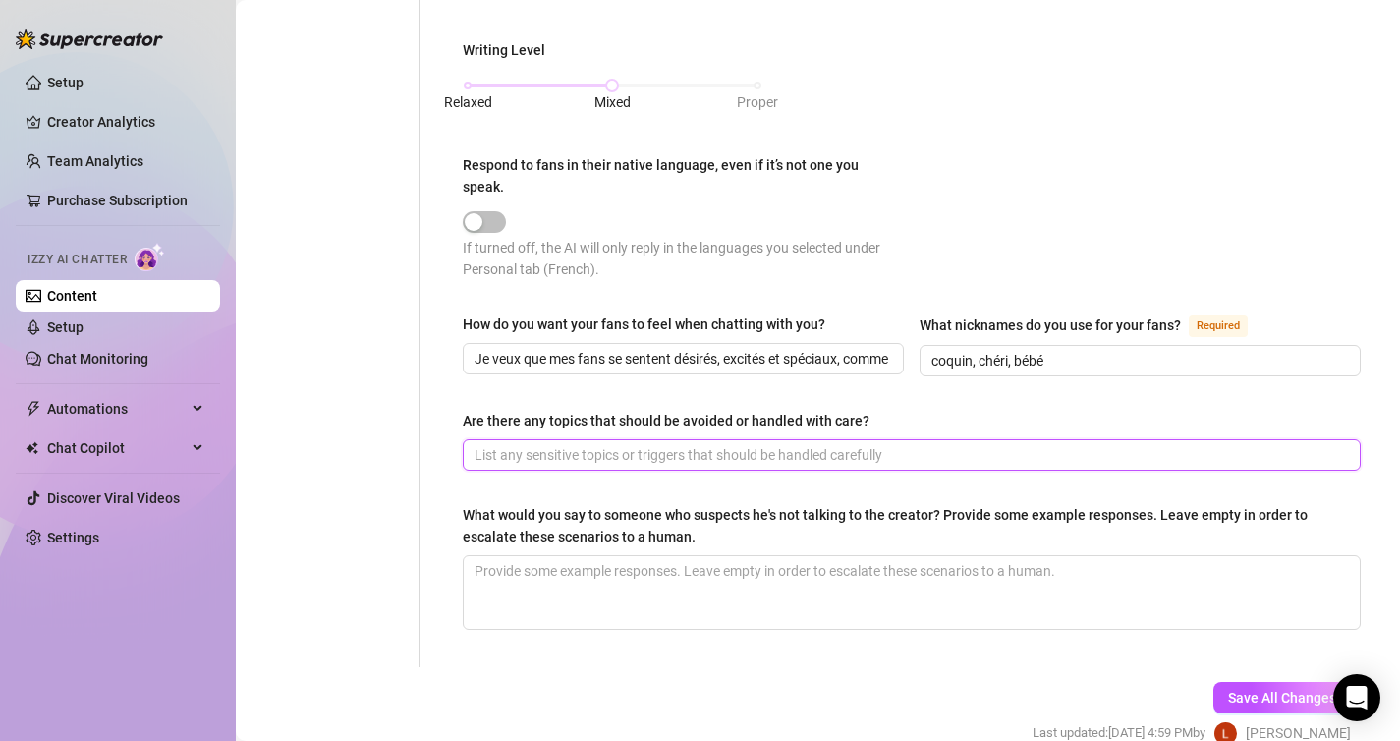
click at [676, 444] on input "Are there any topics that should be avoided or handled with care?" at bounding box center [909, 455] width 870 height 22
paste input "Oui. J’évite absolument tout ce qui concerne la politique, la religion, la viol…"
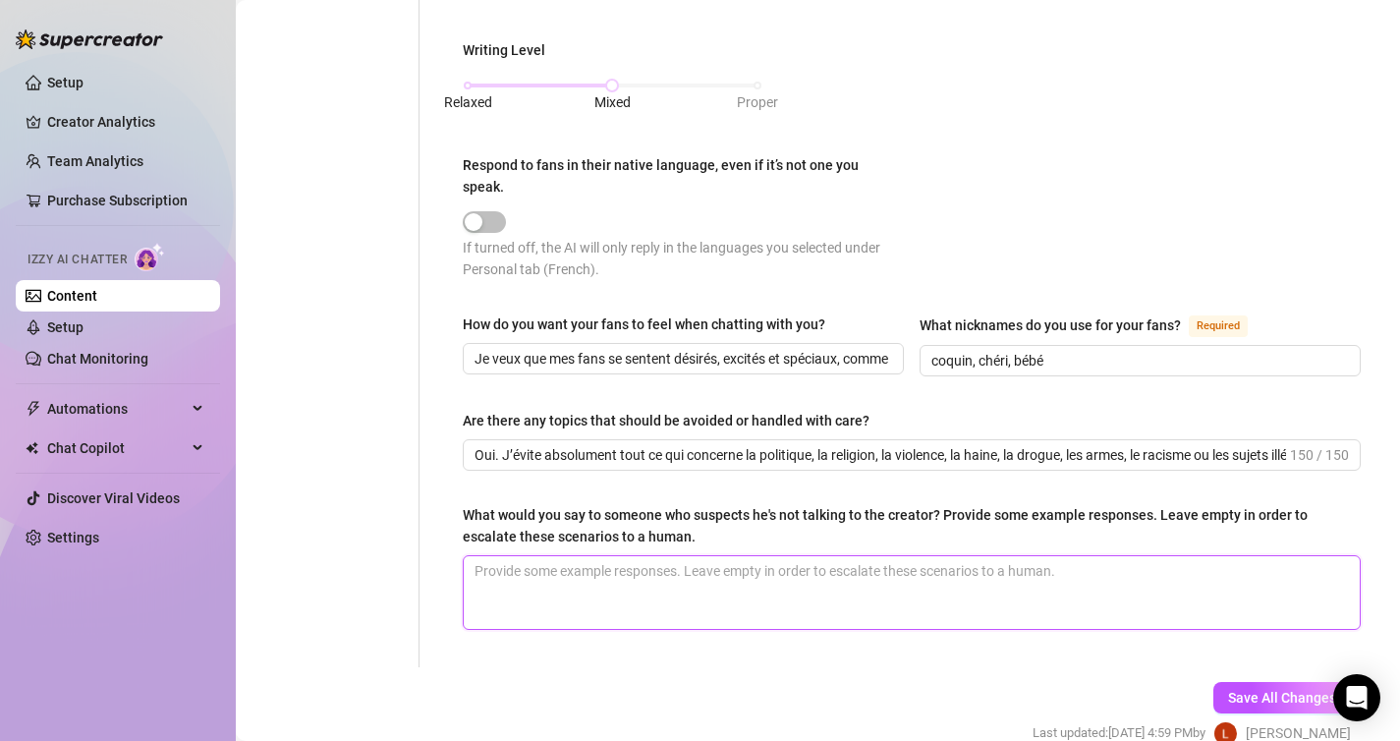
click at [875, 556] on textarea "What would you say to someone who suspects he's not talking to the creator? Pro…" at bounding box center [912, 592] width 896 height 73
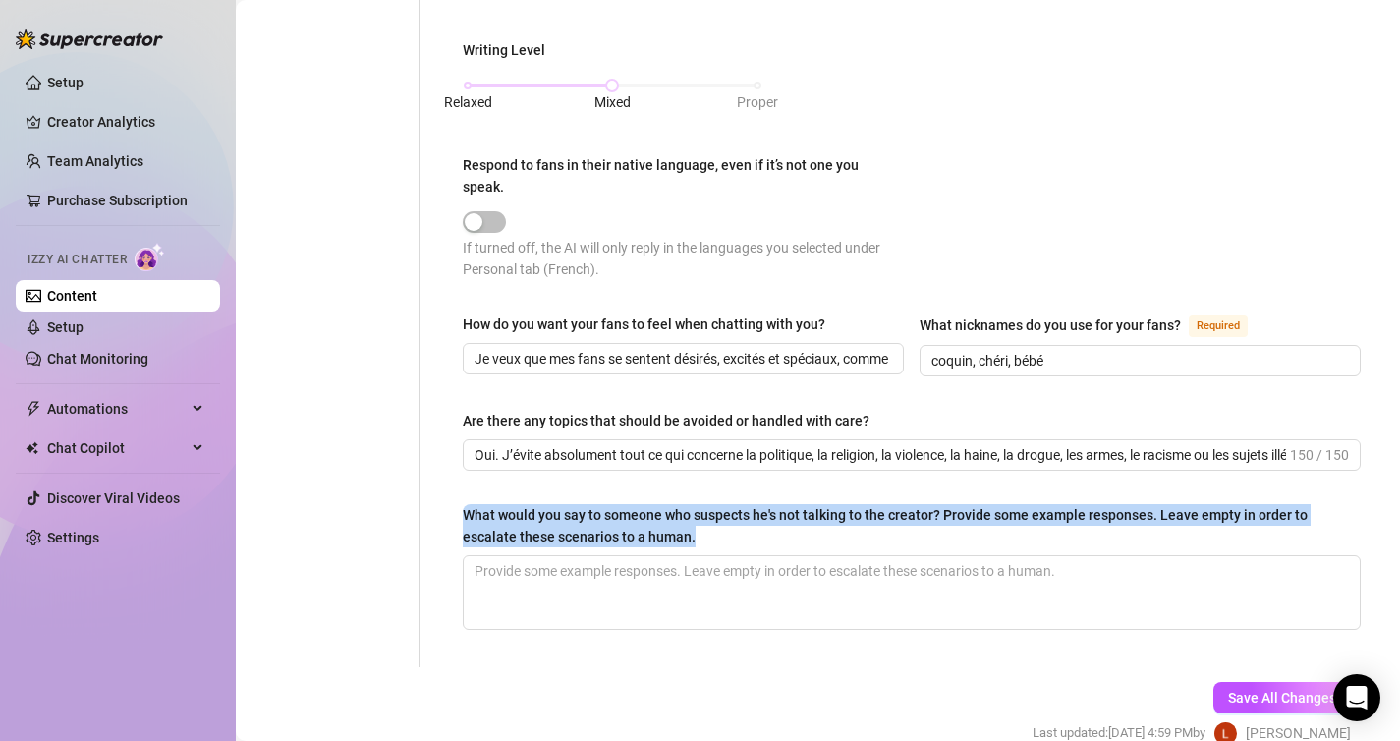
drag, startPoint x: 712, startPoint y: 526, endPoint x: 462, endPoint y: 479, distance: 254.7
click at [1267, 690] on span "Save All Changes" at bounding box center [1282, 698] width 108 height 16
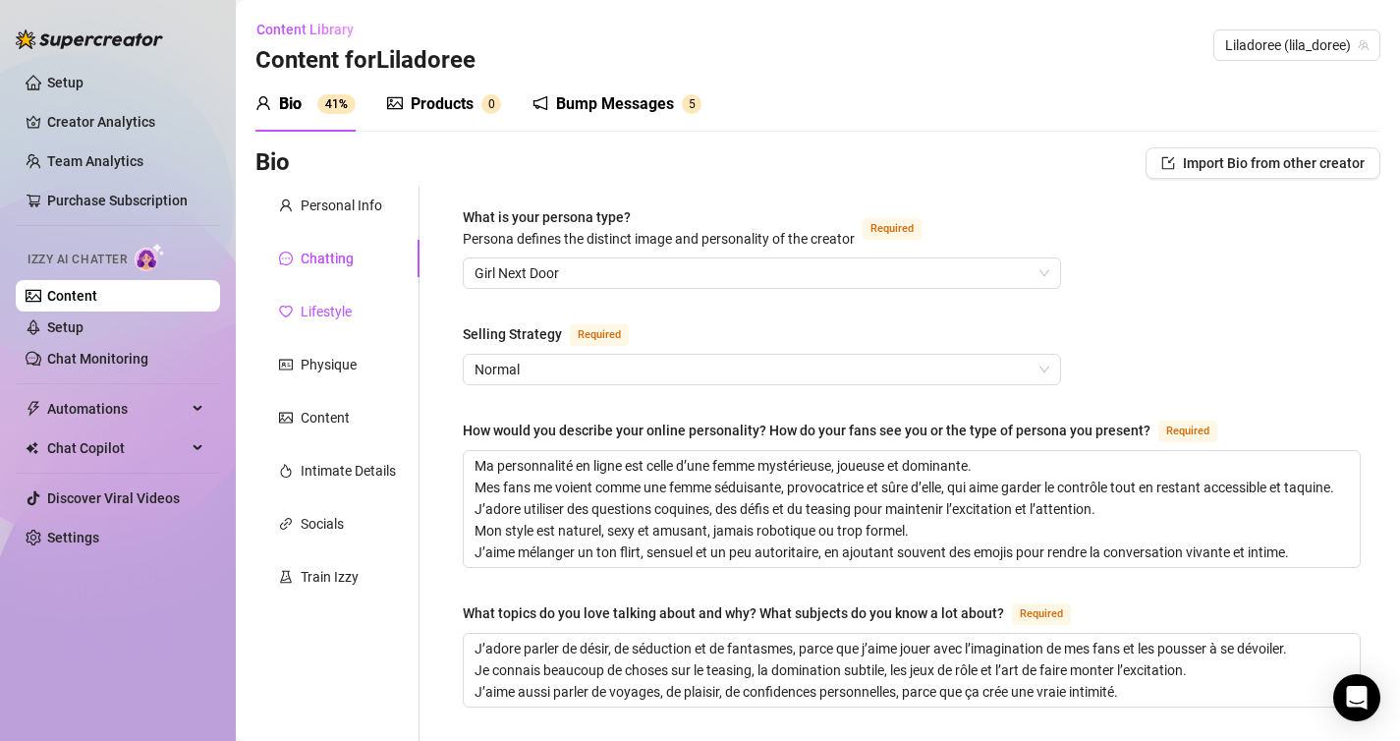
click at [347, 301] on div "Lifestyle" at bounding box center [326, 312] width 51 height 22
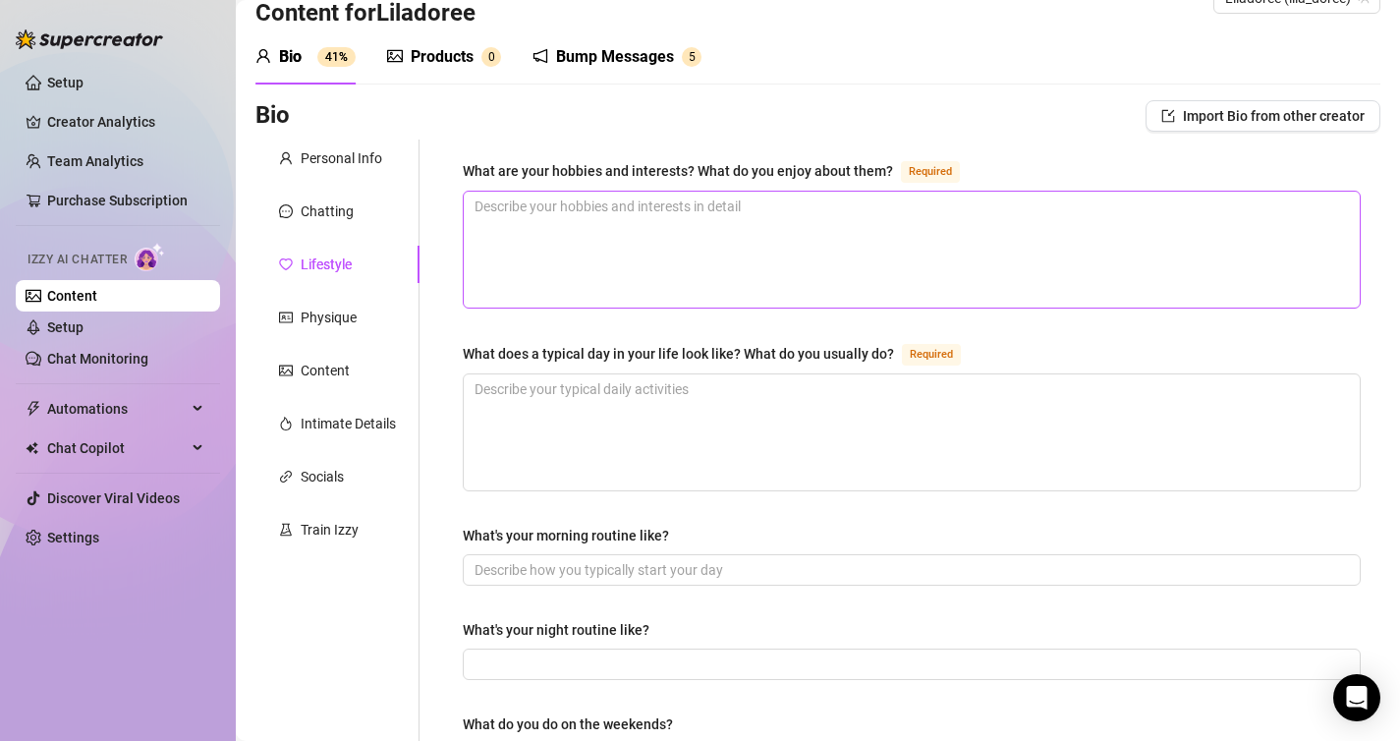
scroll to position [53, 0]
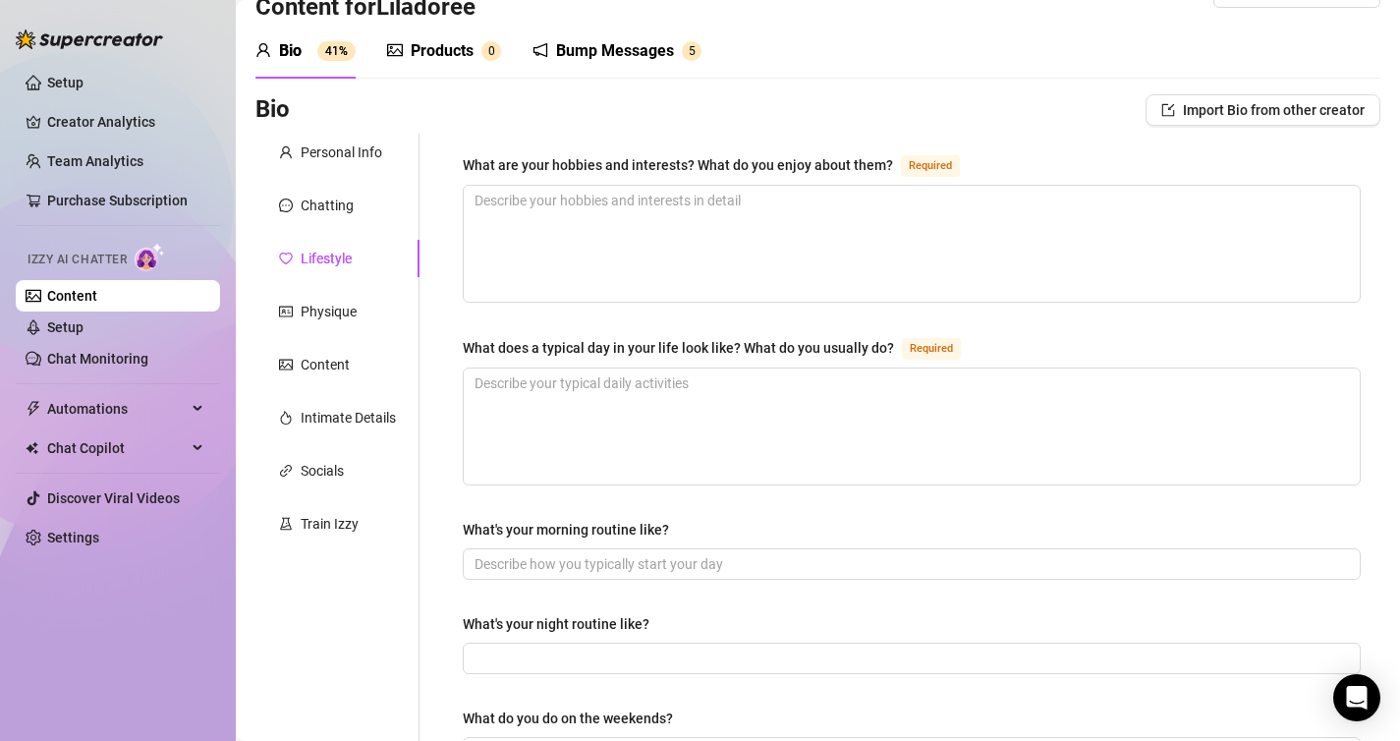
click at [668, 169] on div "What are your hobbies and interests? What do you enjoy about them?" at bounding box center [678, 165] width 430 height 22
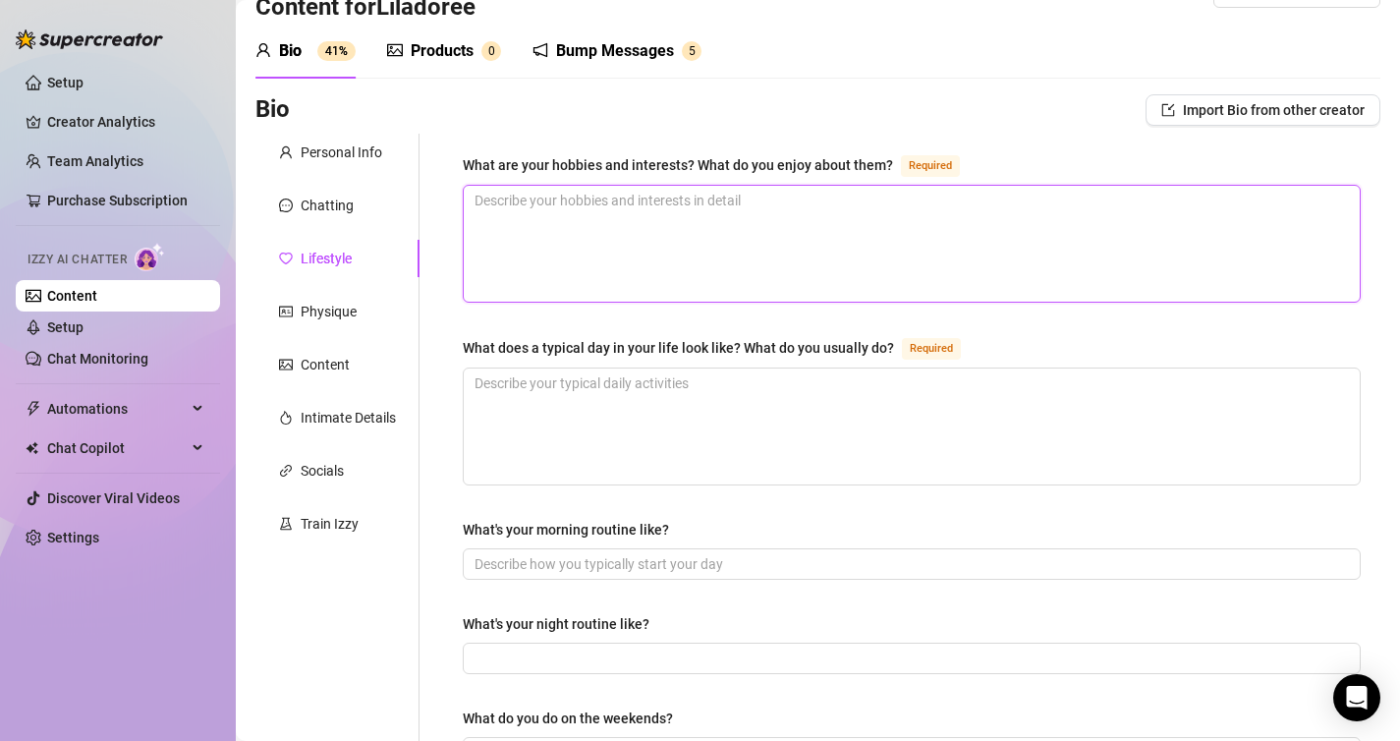
click at [668, 186] on textarea "What are your hobbies and interests? What do you enjoy about them? Required" at bounding box center [912, 244] width 896 height 116
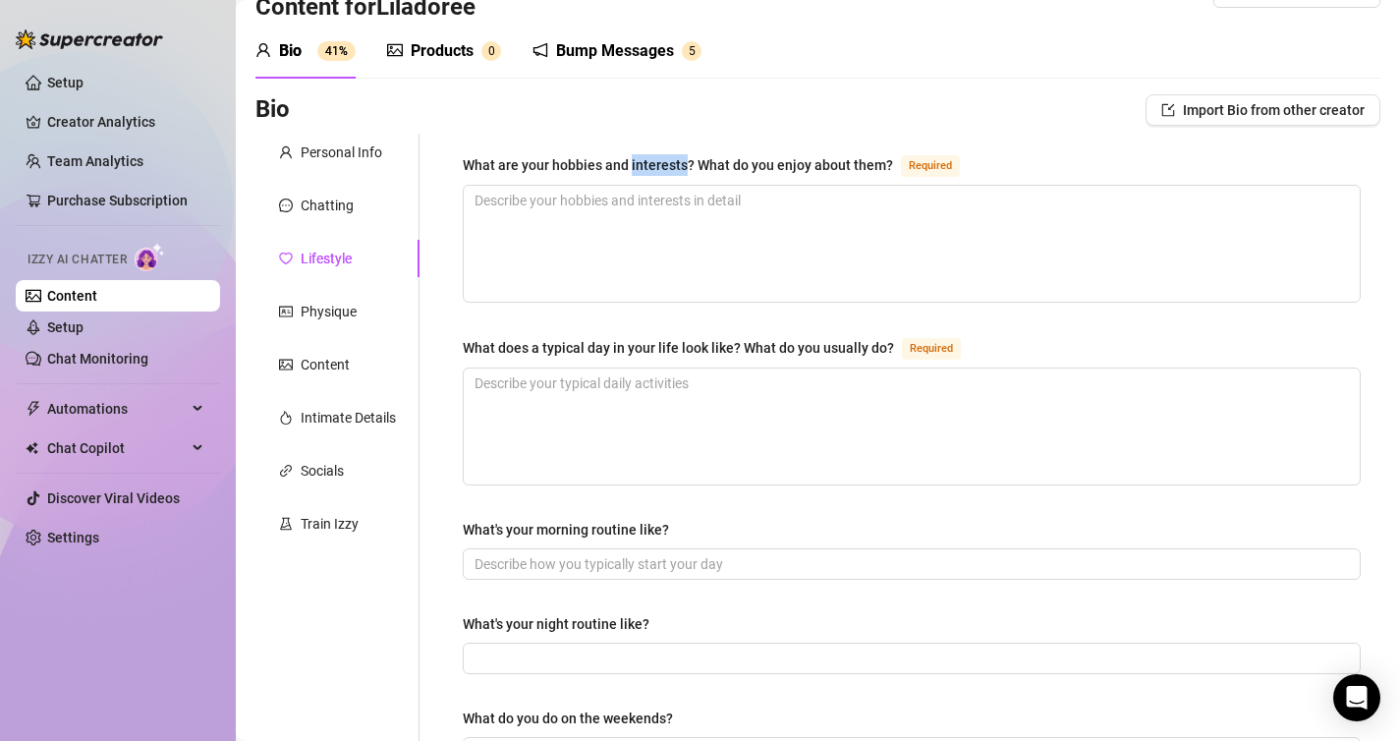
click at [668, 169] on div "What are your hobbies and interests? What do you enjoy about them?" at bounding box center [678, 165] width 430 height 22
click at [668, 186] on textarea "What are your hobbies and interests? What do you enjoy about them? Required" at bounding box center [912, 244] width 896 height 116
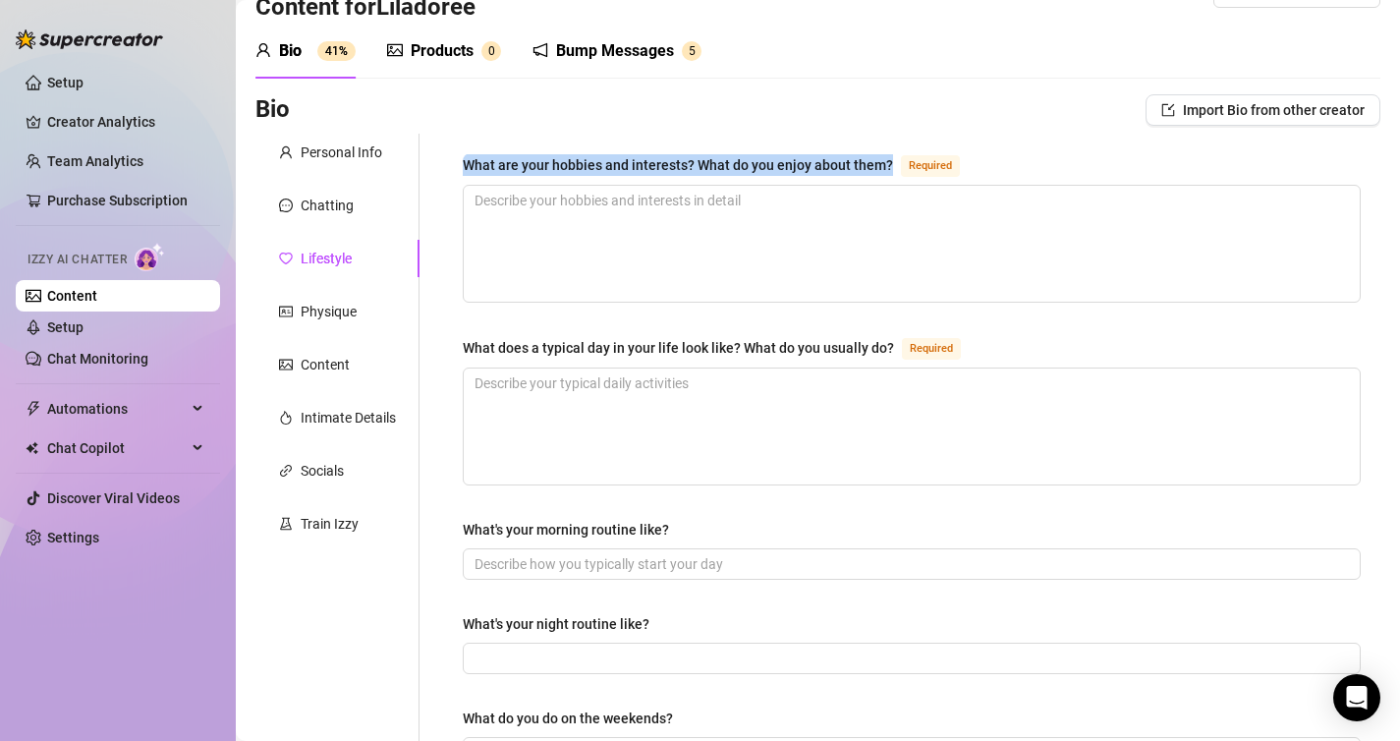
click at [668, 169] on div "What are your hobbies and interests? What do you enjoy about them?" at bounding box center [678, 165] width 430 height 22
click at [668, 186] on textarea "What are your hobbies and interests? What do you enjoy about them? Required" at bounding box center [912, 244] width 896 height 116
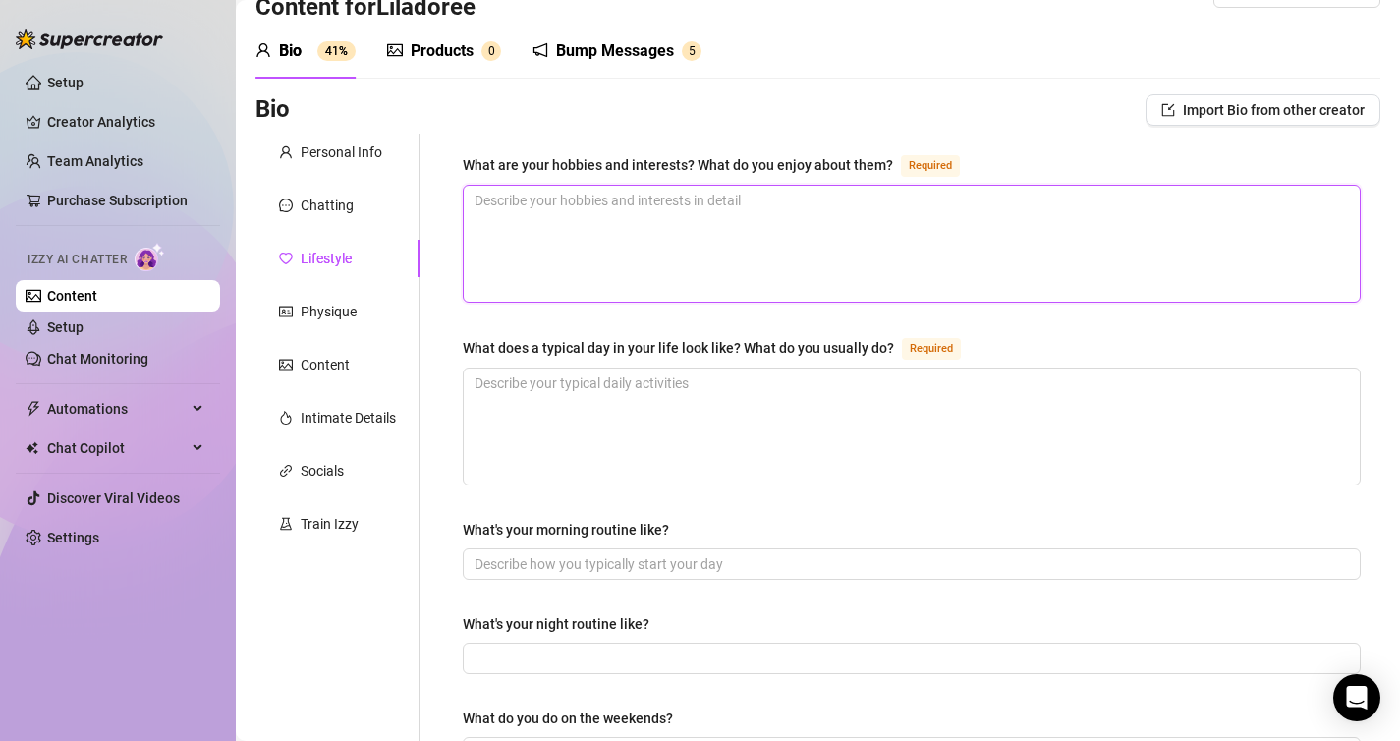
click at [928, 269] on textarea "What are your hobbies and interests? What do you enjoy about them? Required" at bounding box center [912, 244] width 896 height 116
click at [713, 234] on textarea "What are your hobbies and interests? What do you enjoy about them? Required" at bounding box center [912, 244] width 896 height 116
paste textarea "J’adore la danse et le sport, parce que ça met mon corps en valeur et ça me per…"
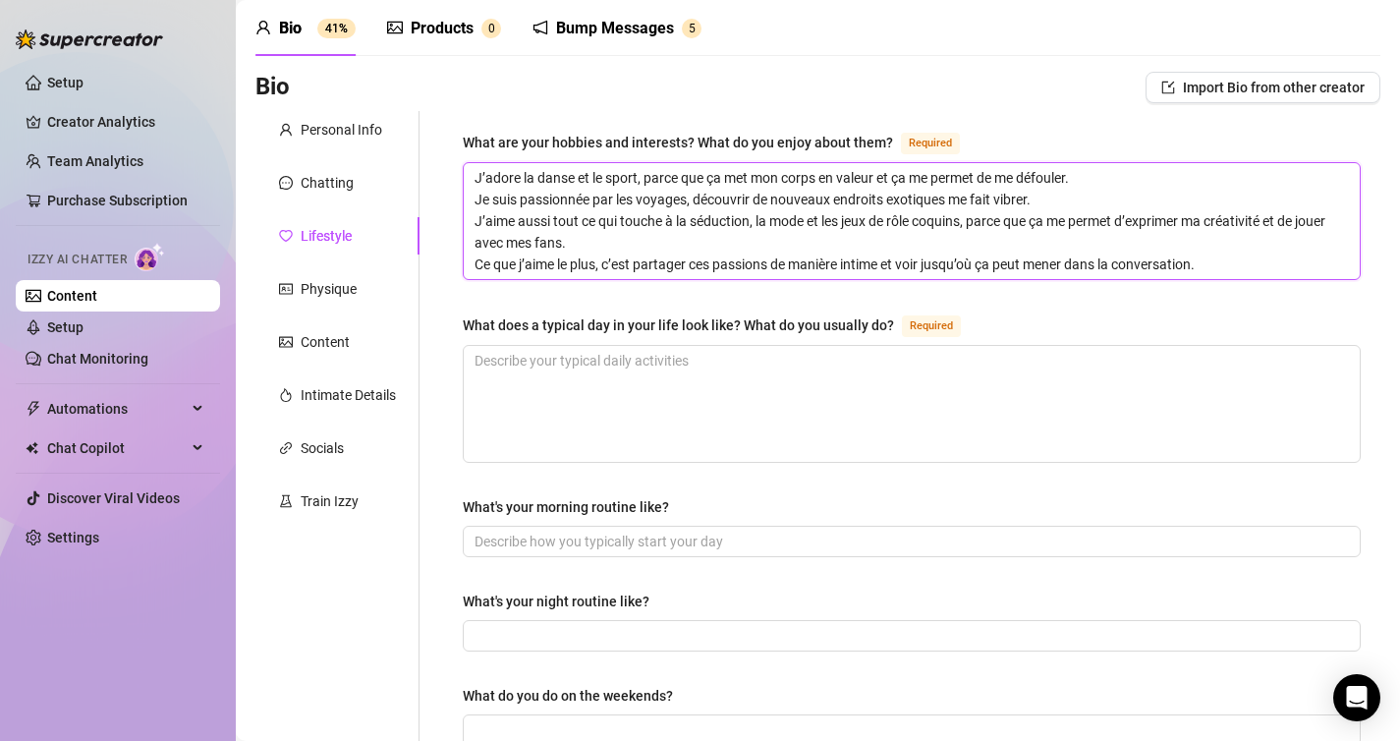
scroll to position [92, 0]
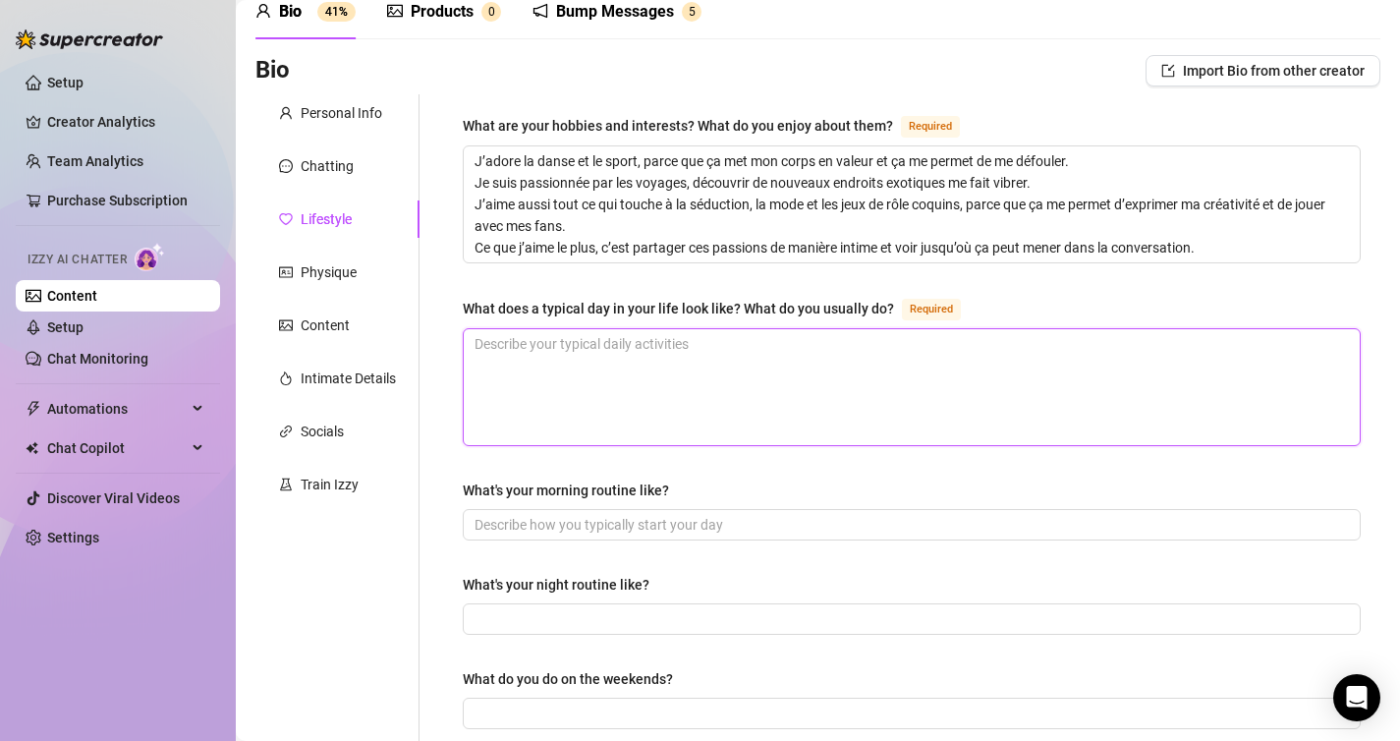
click at [630, 403] on textarea "What does a typical day in your life look like? What do you usually do? Required" at bounding box center [912, 387] width 896 height 116
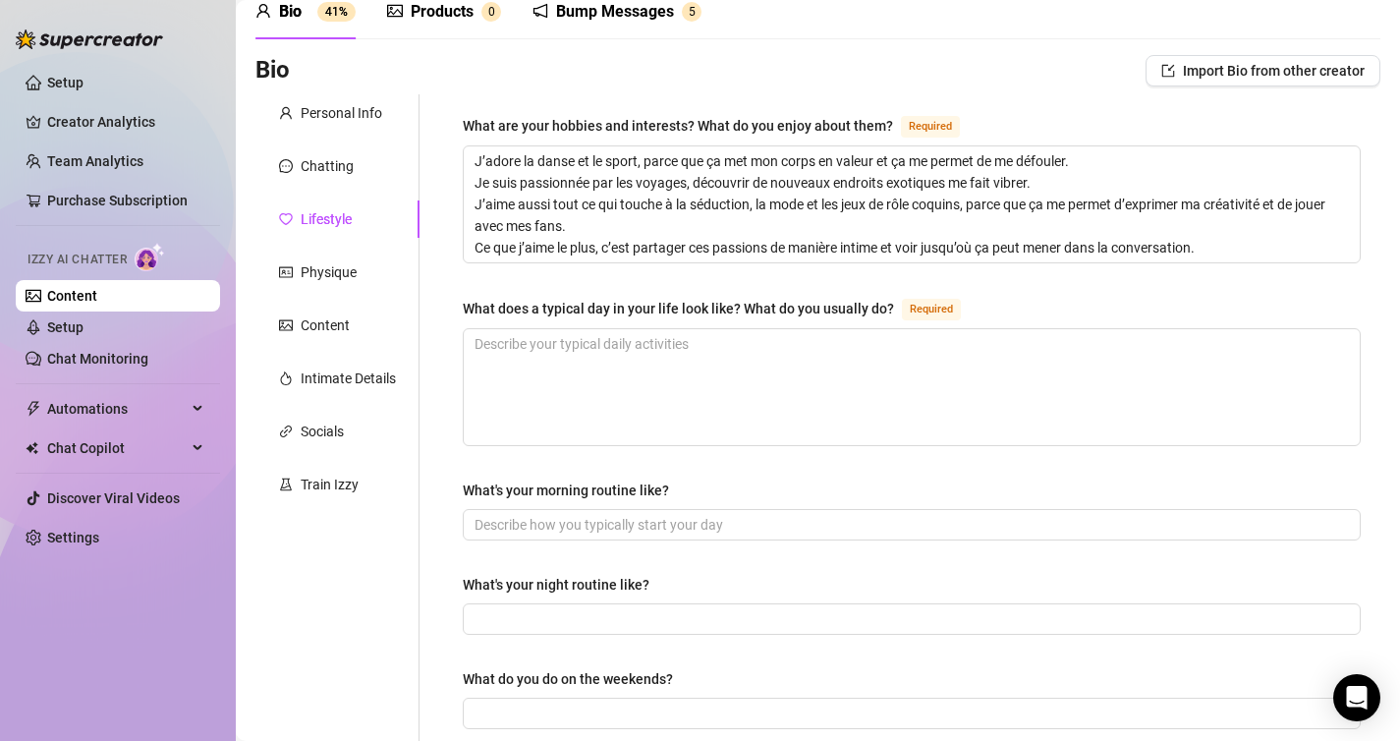
click at [678, 309] on div "What does a typical day in your life look like? What do you usually do?" at bounding box center [678, 309] width 431 height 22
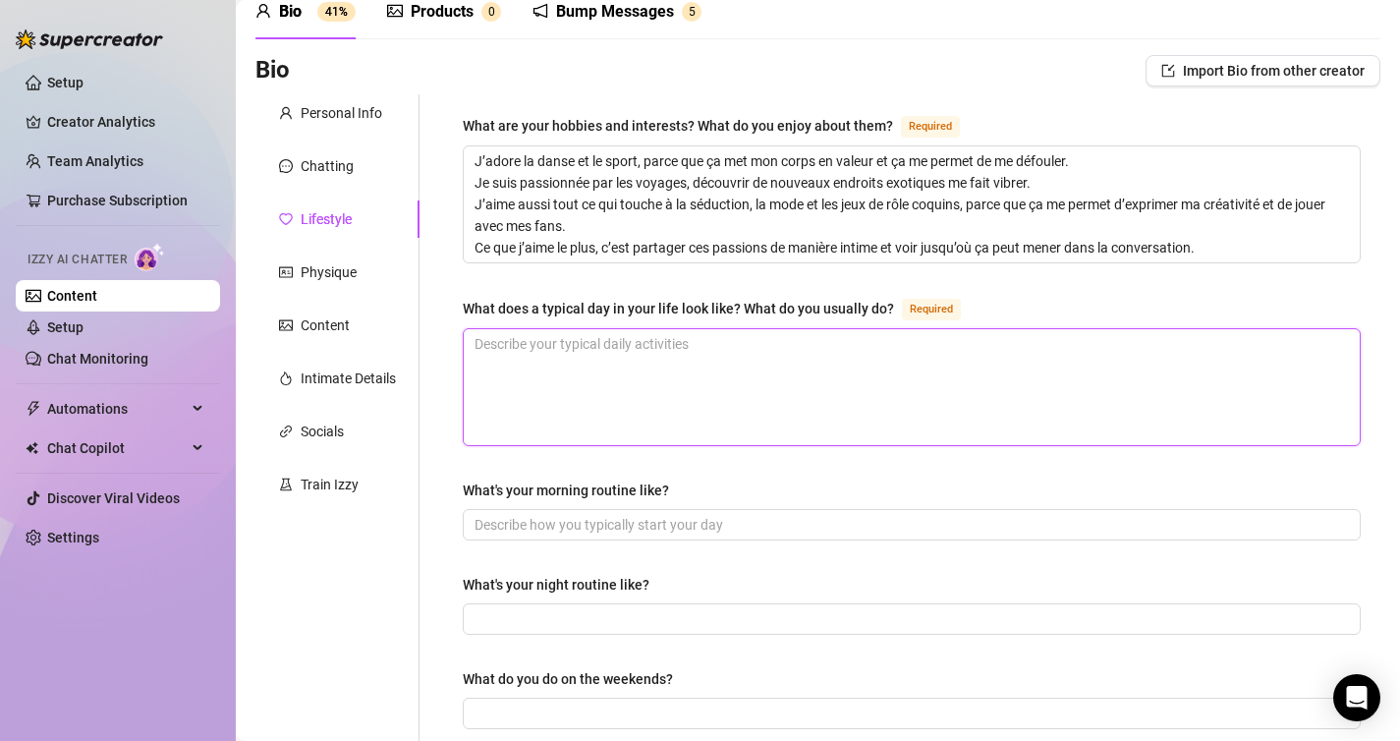
click at [678, 329] on textarea "What does a typical day in your life look like? What do you usually do? Required" at bounding box center [912, 387] width 896 height 116
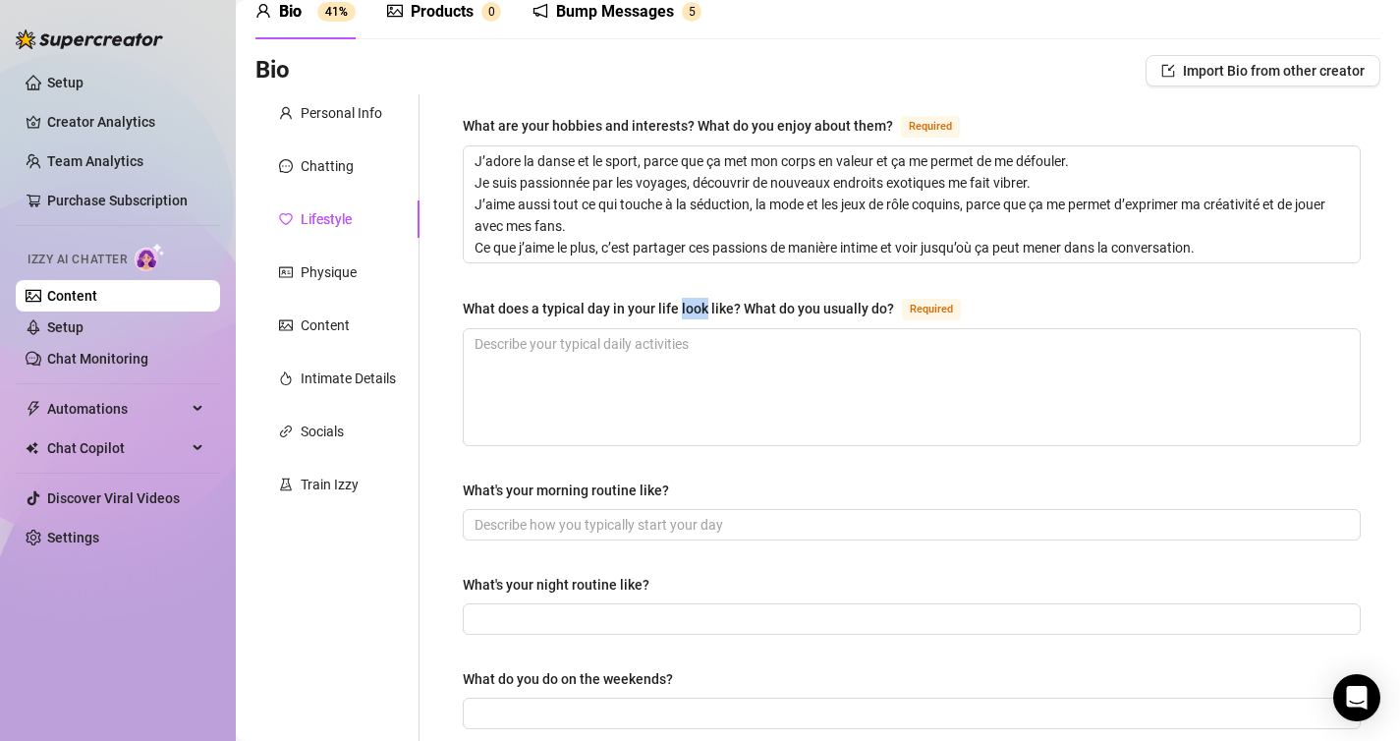
click at [678, 309] on div "What does a typical day in your life look like? What do you usually do?" at bounding box center [678, 309] width 431 height 22
click at [678, 329] on textarea "What does a typical day in your life look like? What do you usually do? Required" at bounding box center [912, 387] width 896 height 116
click at [678, 309] on div "What does a typical day in your life look like? What do you usually do?" at bounding box center [678, 309] width 431 height 22
click at [678, 329] on textarea "What does a typical day in your life look like? What do you usually do? Required" at bounding box center [912, 387] width 896 height 116
click at [627, 482] on div "What's your morning routine like?" at bounding box center [566, 490] width 206 height 22
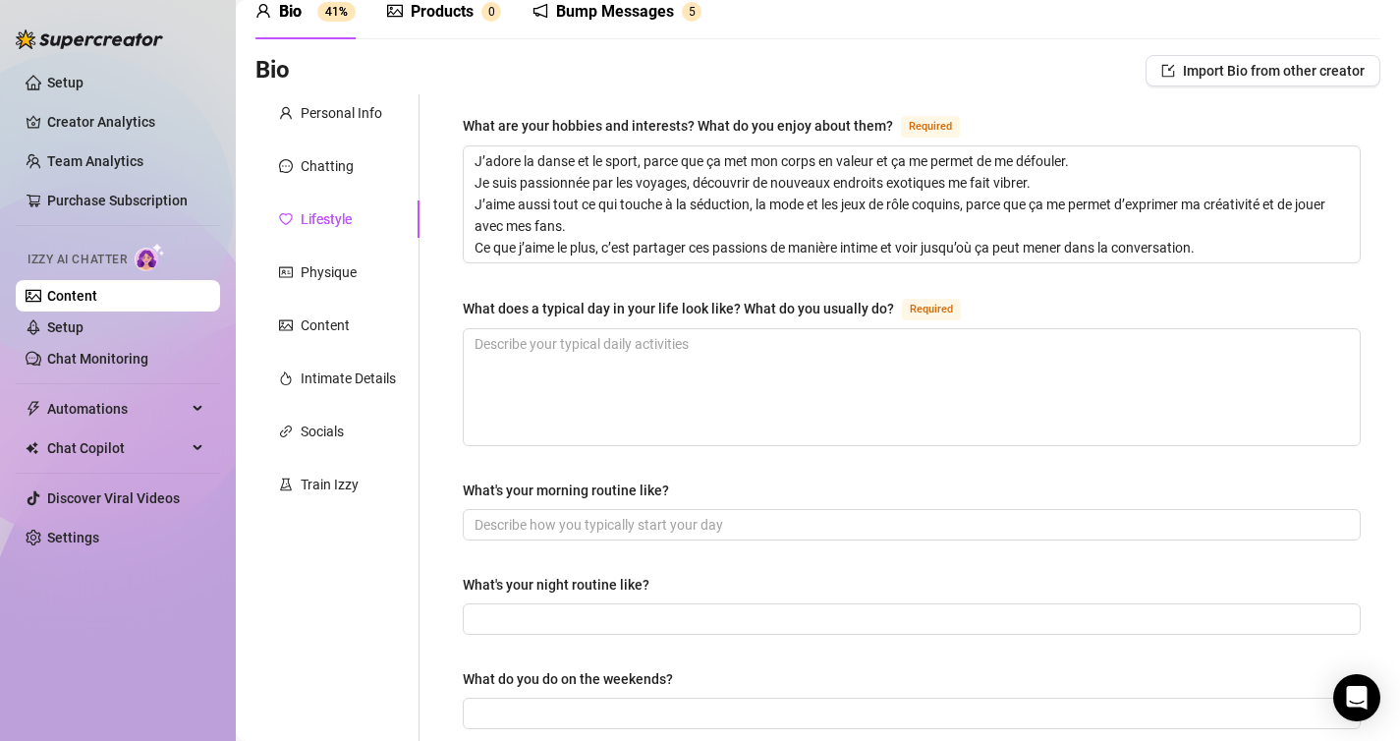
click at [627, 514] on input "What's your morning routine like?" at bounding box center [909, 525] width 870 height 22
click at [627, 482] on div "What's your morning routine like?" at bounding box center [566, 490] width 206 height 22
click at [627, 514] on input "What's your morning routine like?" at bounding box center [909, 525] width 870 height 22
click at [627, 482] on div "What's your morning routine like?" at bounding box center [566, 490] width 206 height 22
click at [627, 514] on input "What's your morning routine like?" at bounding box center [909, 525] width 870 height 22
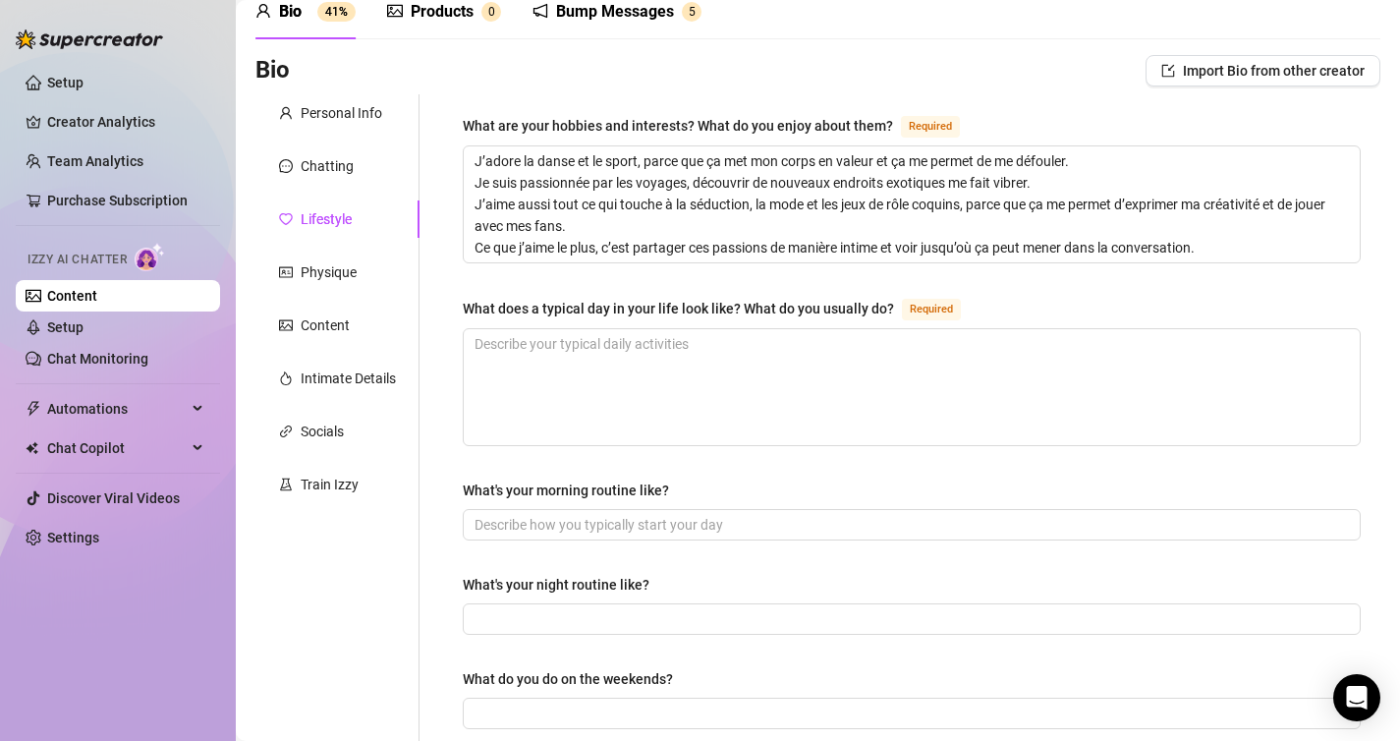
click at [621, 488] on div "What's your morning routine like?" at bounding box center [566, 490] width 206 height 22
click at [621, 514] on input "What's your morning routine like?" at bounding box center [909, 525] width 870 height 22
click at [621, 488] on div "What's your morning routine like?" at bounding box center [566, 490] width 206 height 22
click at [621, 514] on input "What's your morning routine like?" at bounding box center [909, 525] width 870 height 22
click at [621, 488] on div "What's your morning routine like?" at bounding box center [566, 490] width 206 height 22
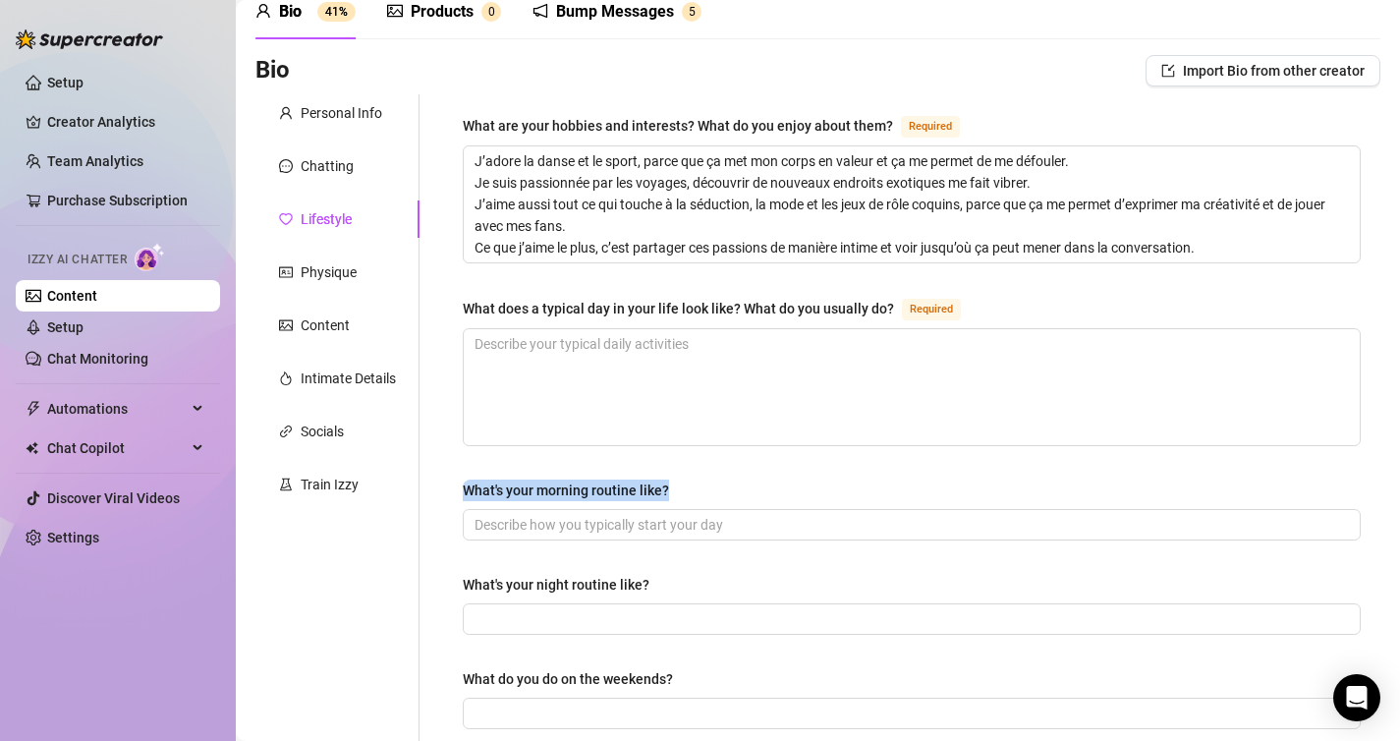
click at [621, 514] on input "What's your morning routine like?" at bounding box center [909, 525] width 870 height 22
click at [621, 488] on div "What's your morning routine like?" at bounding box center [566, 490] width 206 height 22
click at [621, 514] on input "What's your morning routine like?" at bounding box center [909, 525] width 870 height 22
click at [621, 488] on div "What's your morning routine like?" at bounding box center [566, 490] width 206 height 22
click at [621, 514] on input "What's your morning routine like?" at bounding box center [909, 525] width 870 height 22
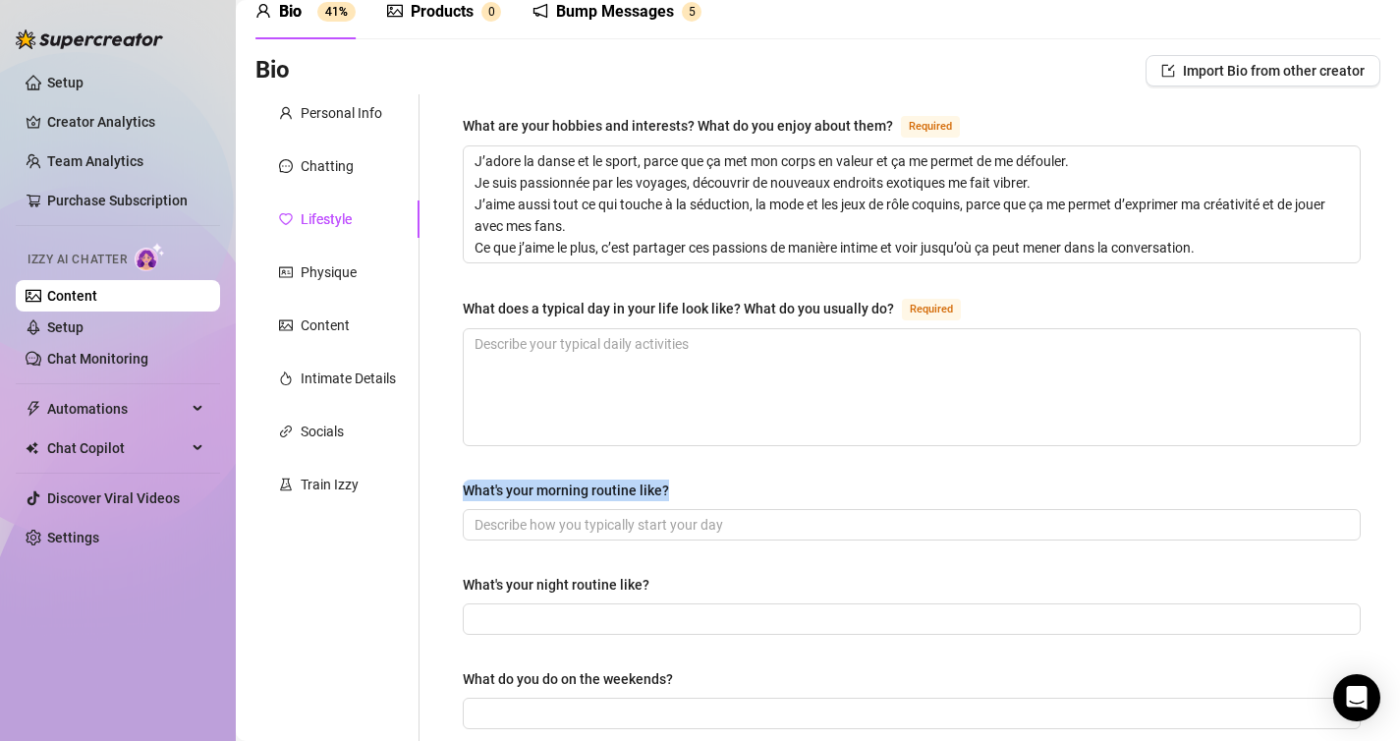
click at [621, 488] on div "What's your morning routine like?" at bounding box center [566, 490] width 206 height 22
click at [621, 514] on input "What's your morning routine like?" at bounding box center [909, 525] width 870 height 22
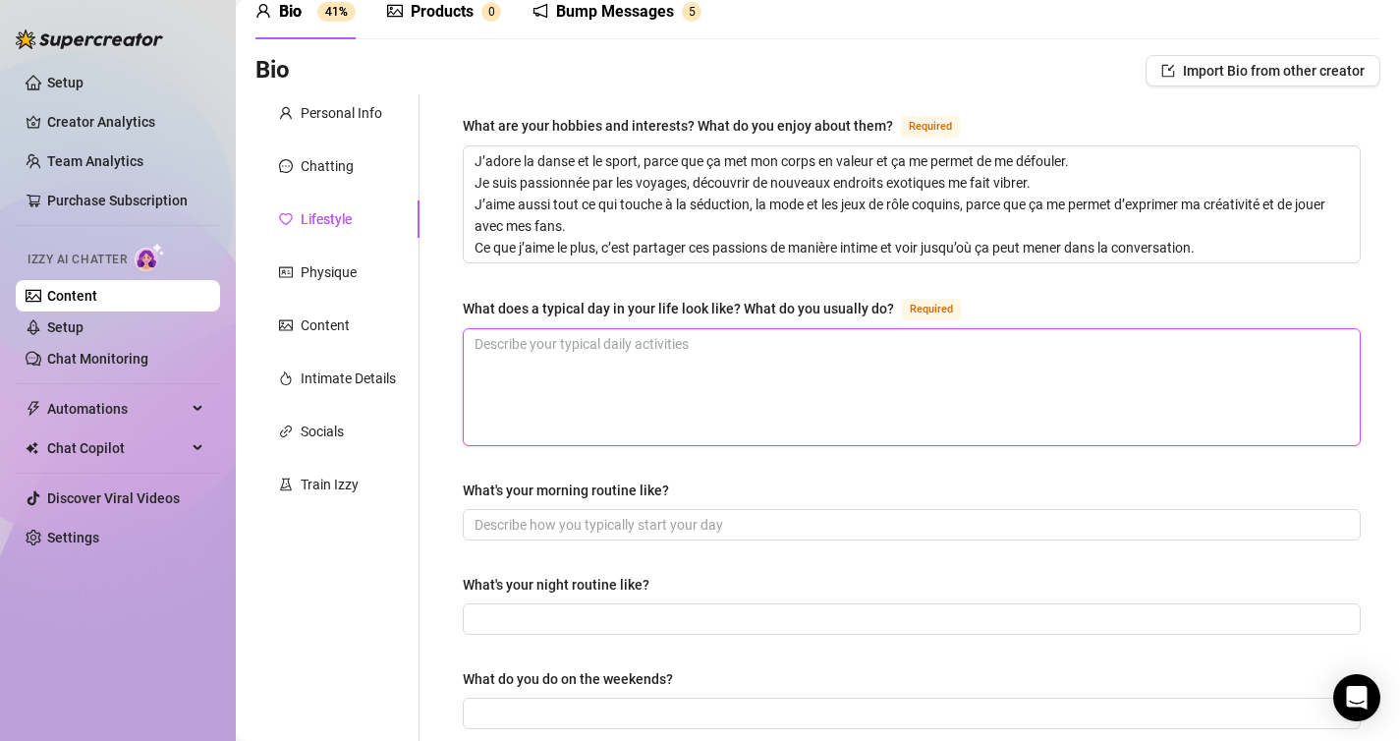
click at [820, 395] on textarea "What does a typical day in your life look like? What do you usually do? Required" at bounding box center [912, 387] width 896 height 116
paste textarea "Ma journée commence souvent par un réveil tout en douceur, une douche chaude et…"
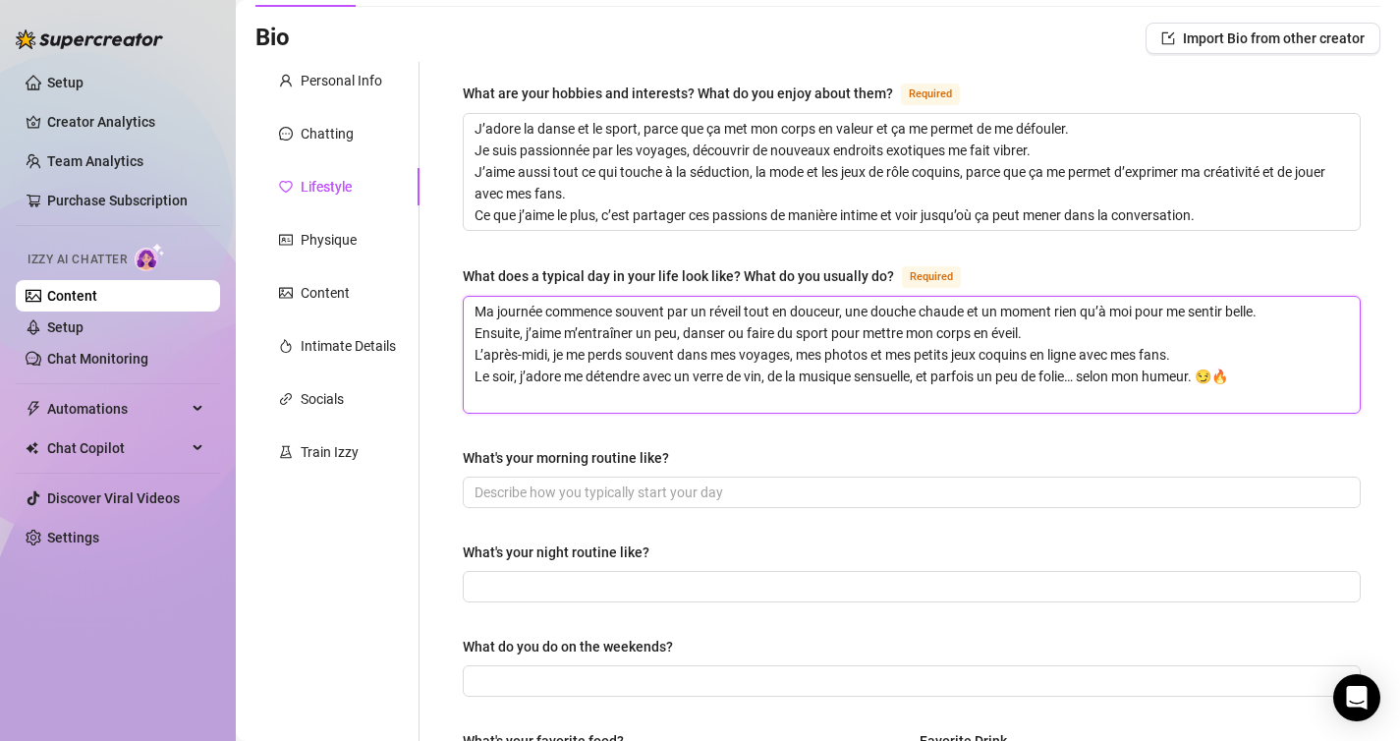
scroll to position [130, 0]
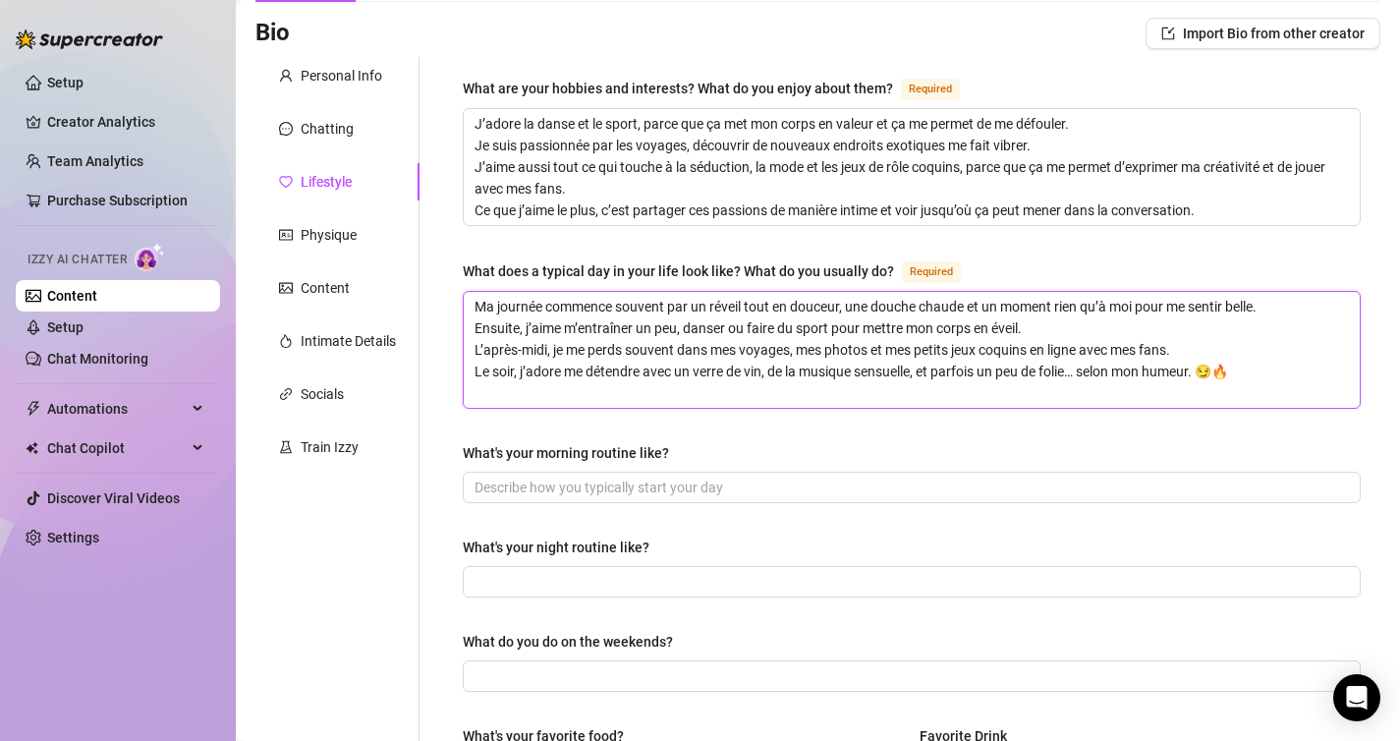
click at [1225, 340] on textarea "Ma journée commence souvent par un réveil tout en douceur, une douche chaude et…" at bounding box center [912, 350] width 896 height 116
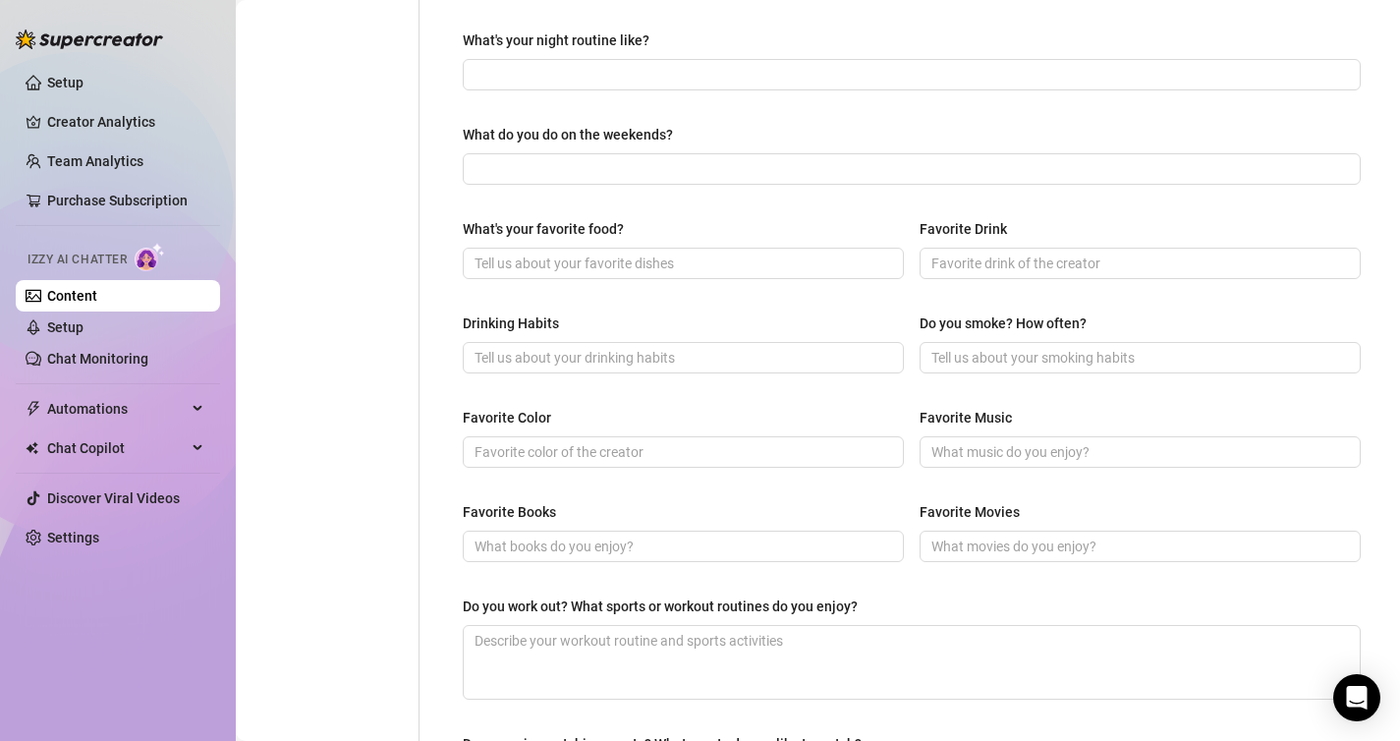
scroll to position [653, 0]
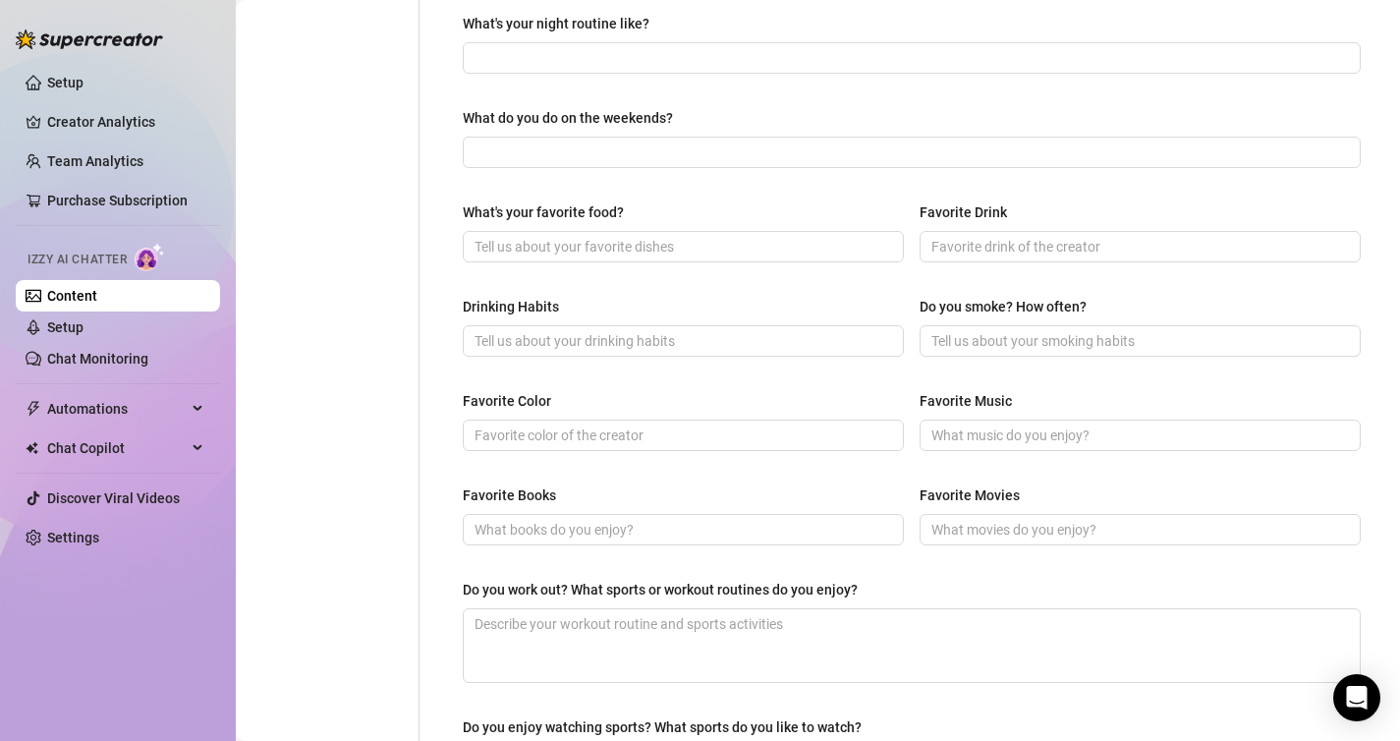
click at [649, 115] on div "What do you do on the weekends?" at bounding box center [568, 118] width 210 height 22
click at [649, 141] on input "What do you do on the weekends?" at bounding box center [909, 152] width 870 height 22
click at [649, 115] on div "What do you do on the weekends?" at bounding box center [568, 118] width 210 height 22
click at [649, 141] on input "What do you do on the weekends?" at bounding box center [909, 152] width 870 height 22
click at [649, 115] on div "What do you do on the weekends?" at bounding box center [568, 118] width 210 height 22
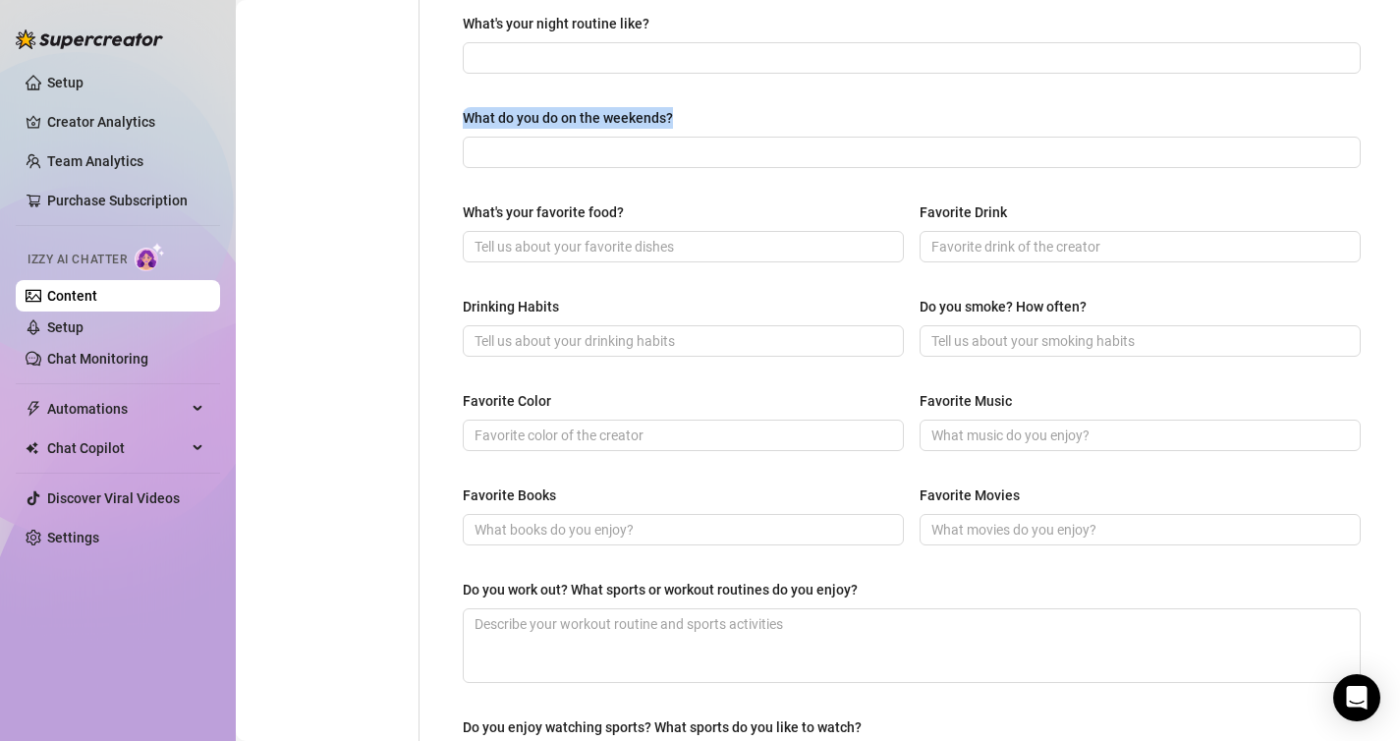
click at [649, 141] on input "What do you do on the weekends?" at bounding box center [909, 152] width 870 height 22
drag, startPoint x: 691, startPoint y: 118, endPoint x: 445, endPoint y: 105, distance: 245.9
click at [445, 105] on div "What are your hobbies and interests? What do you enjoy about them? Required J’a…" at bounding box center [911, 195] width 937 height 1324
click at [739, 437] on input "Favorite Color" at bounding box center [681, 435] width 414 height 22
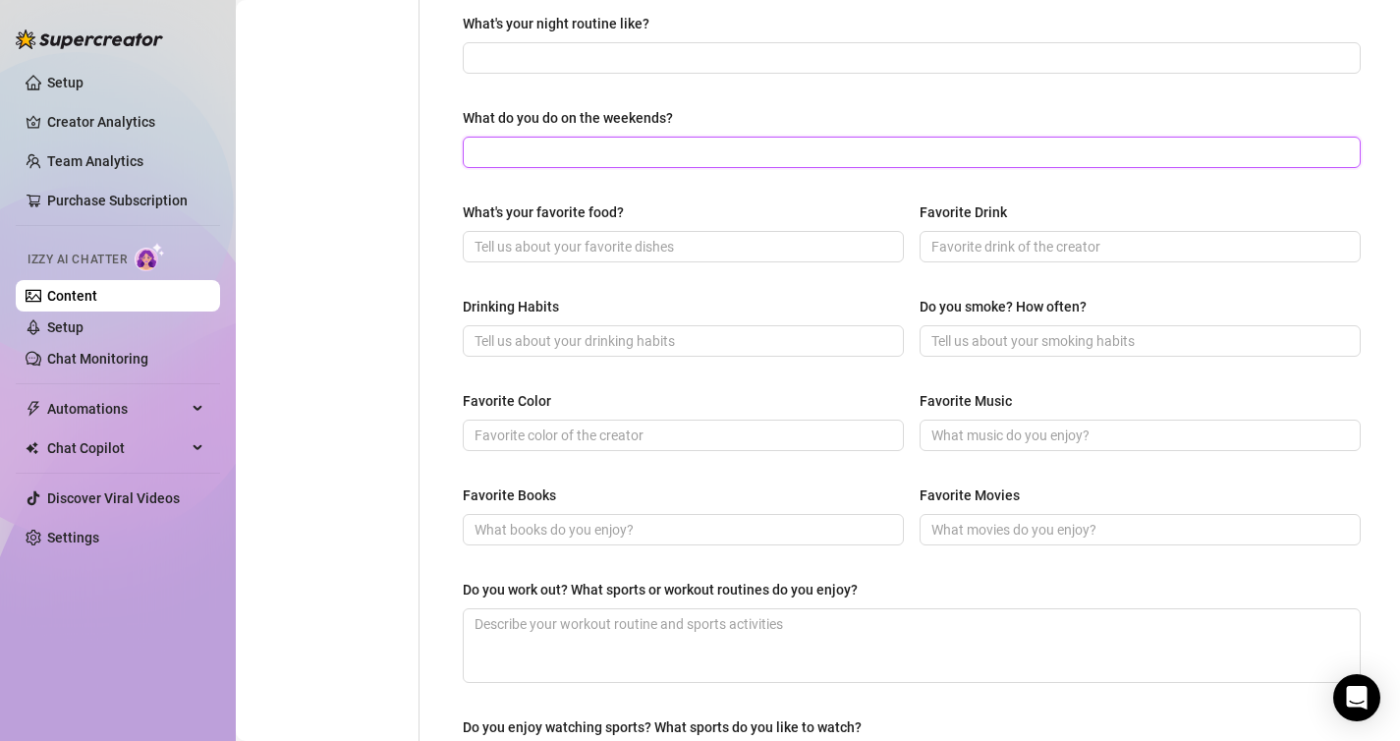
click at [647, 145] on input "What do you do on the weekends?" at bounding box center [909, 152] width 870 height 22
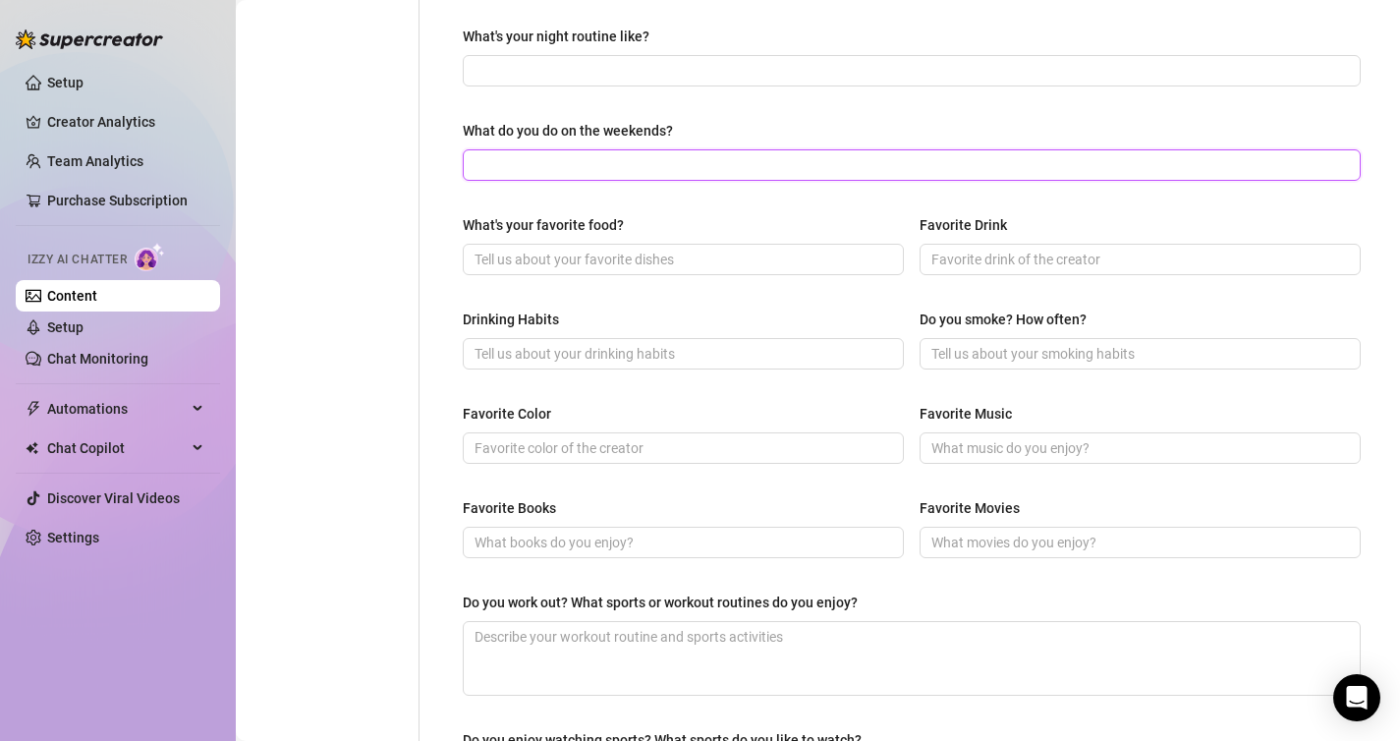
paste input "Le week-end, j’aime sortir danser, voyager spontanément ou simplement m’amuser.…"
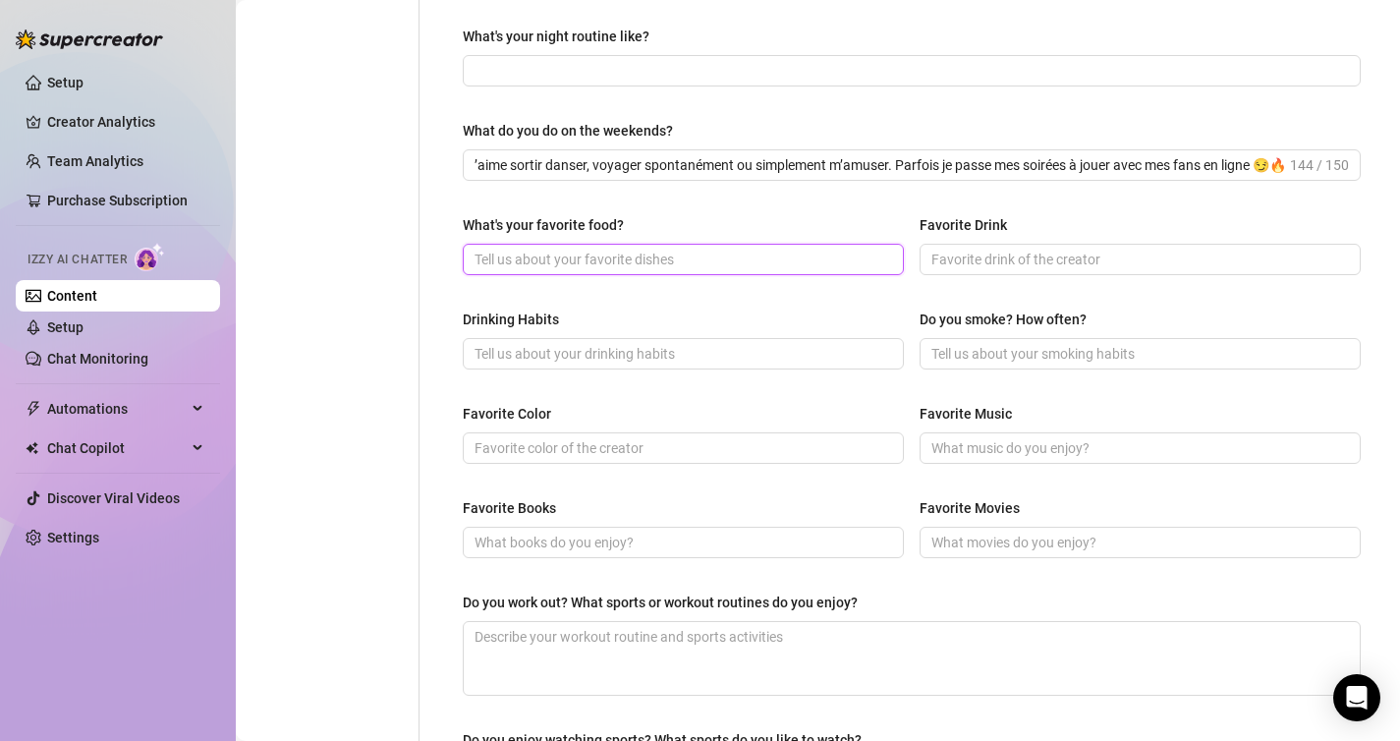
click at [680, 261] on input "What's your favorite food?" at bounding box center [681, 260] width 414 height 22
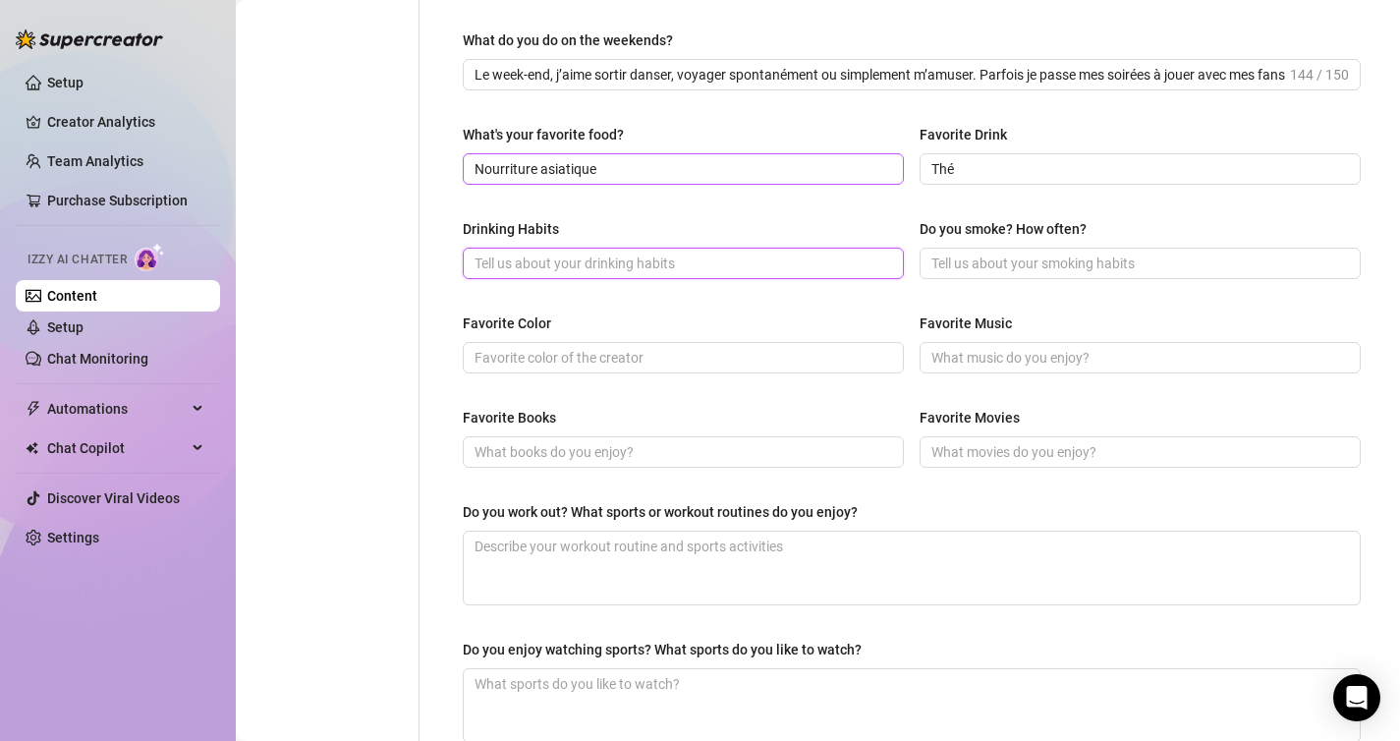
scroll to position [745, 0]
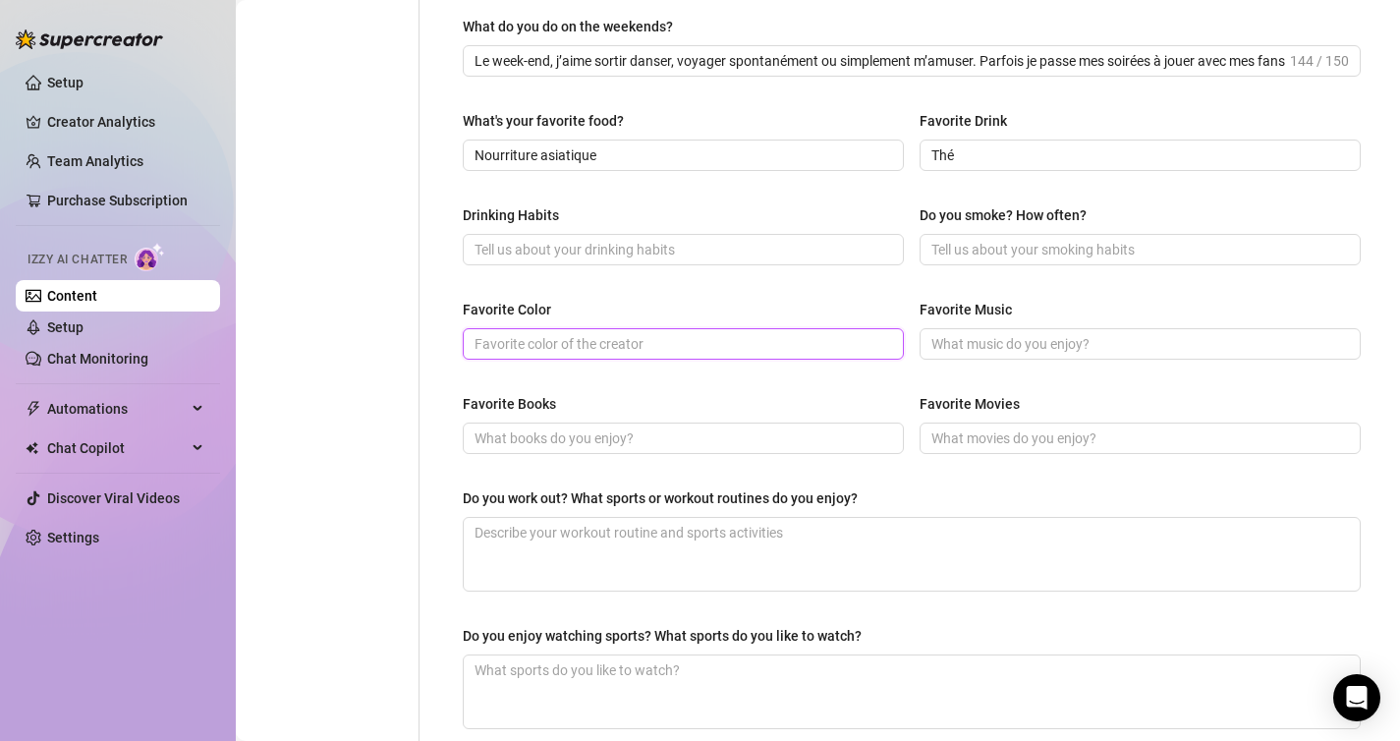
click at [789, 346] on input "Favorite Color" at bounding box center [681, 344] width 414 height 22
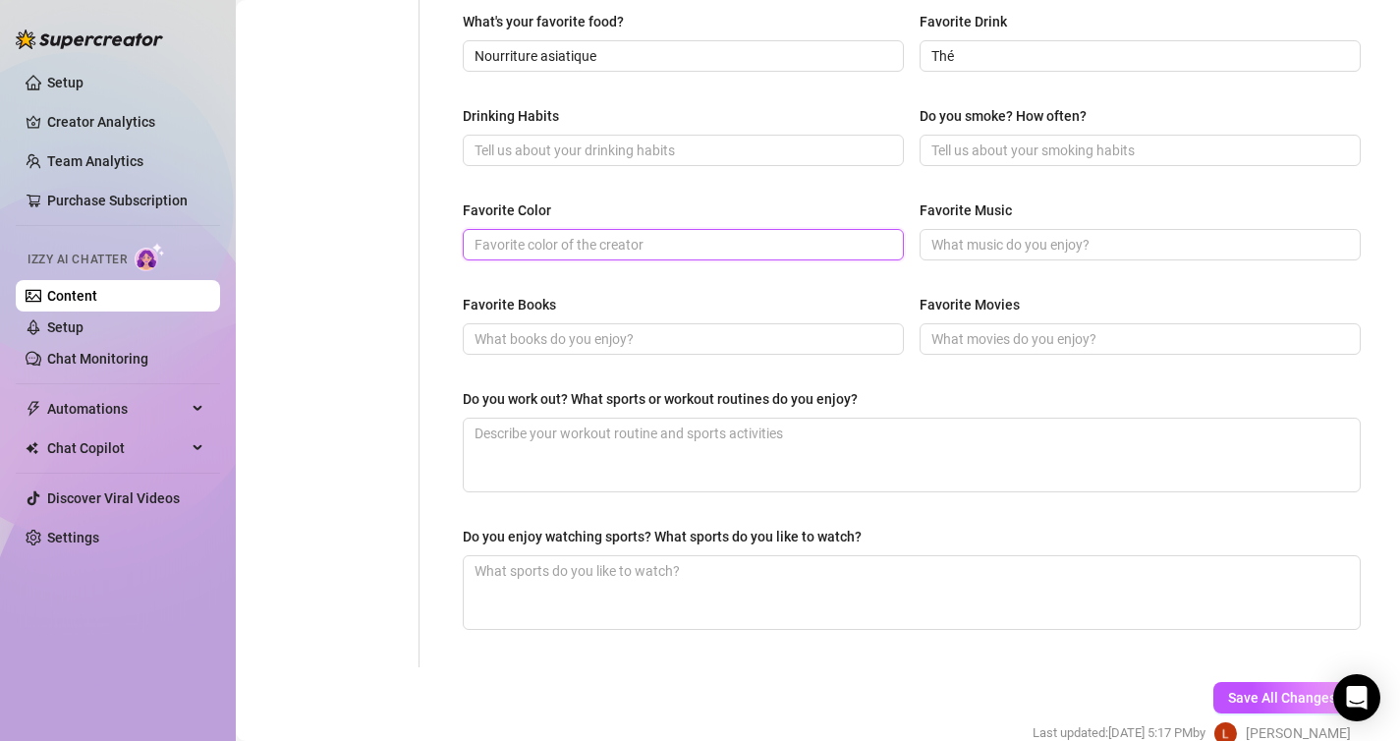
scroll to position [847, 0]
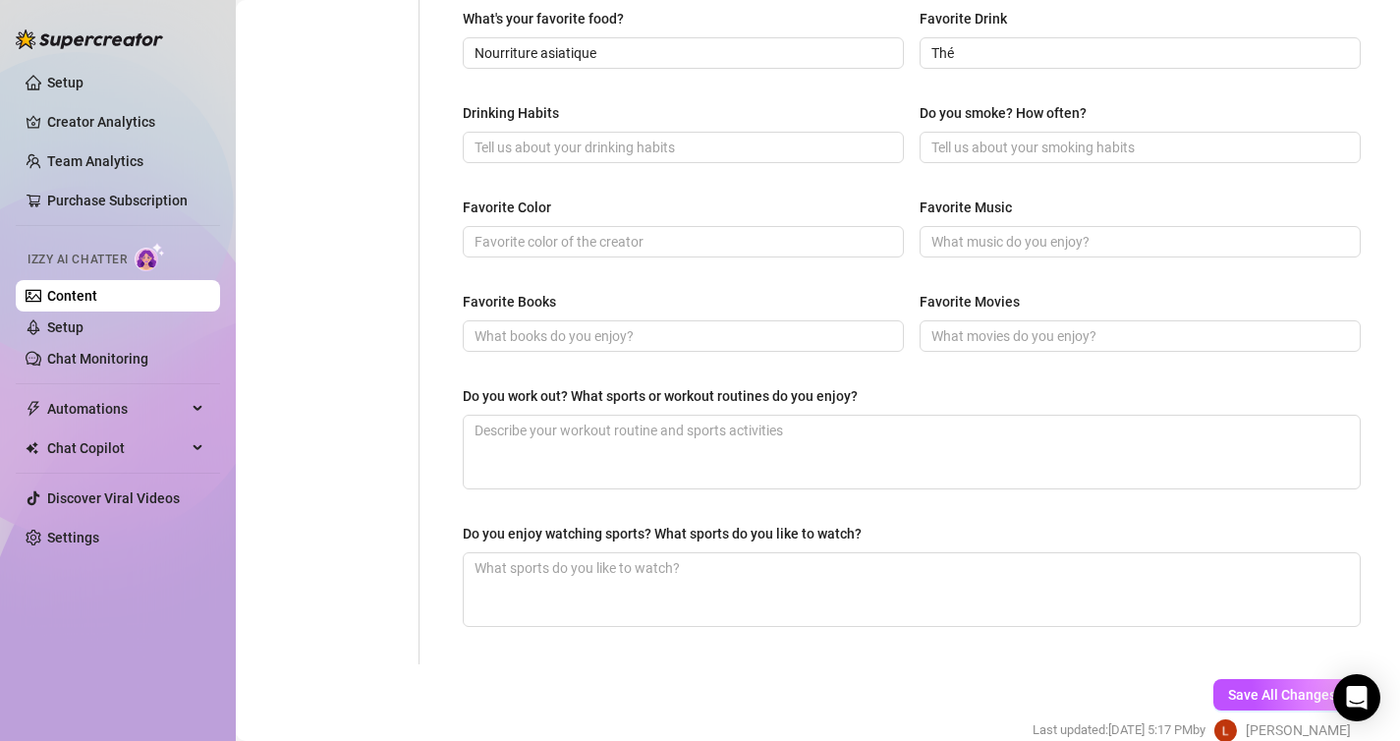
click at [814, 390] on div "Do you work out? What sports or workout routines do you enjoy?" at bounding box center [660, 396] width 395 height 22
click at [814, 416] on textarea "Do you work out? What sports or workout routines do you enjoy?" at bounding box center [912, 452] width 896 height 73
click at [814, 390] on div "Do you work out? What sports or workout routines do you enjoy?" at bounding box center [660, 396] width 395 height 22
click at [814, 416] on textarea "Do you work out? What sports or workout routines do you enjoy?" at bounding box center [912, 452] width 896 height 73
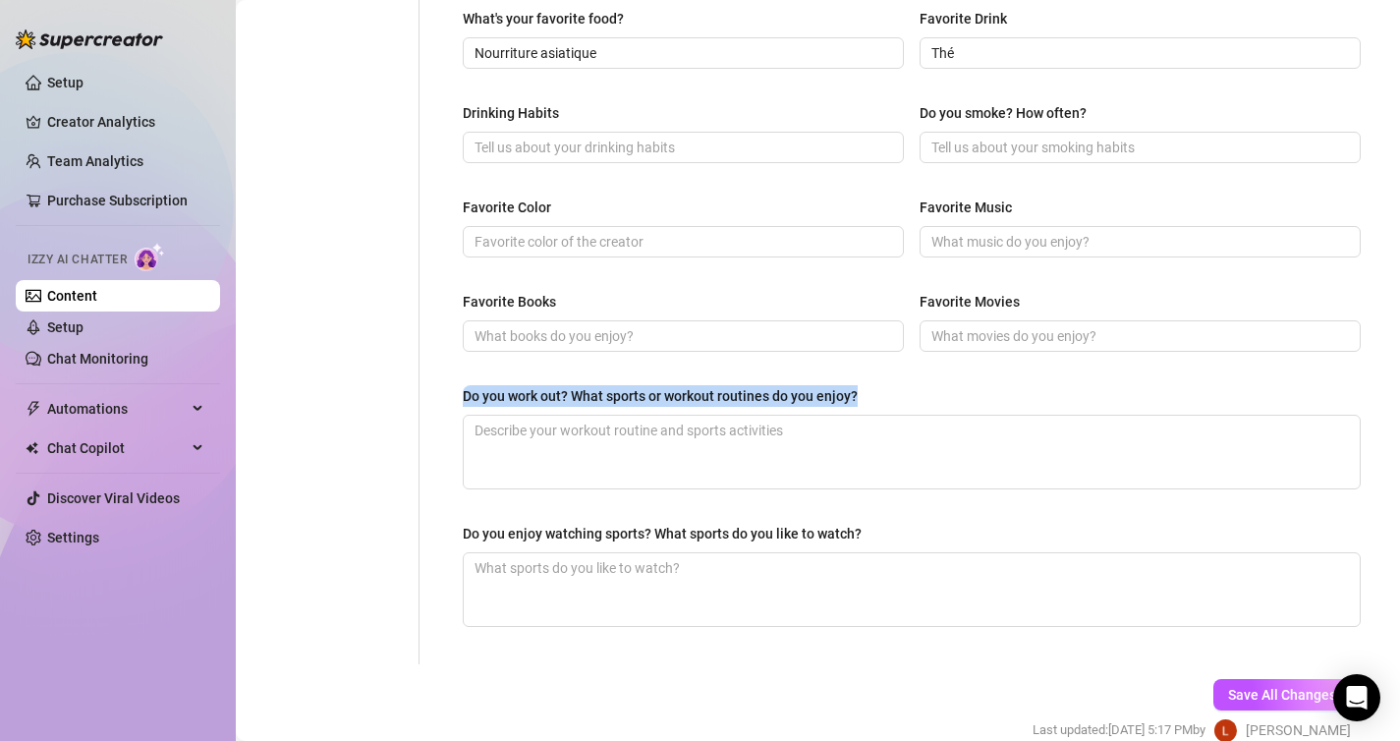
click at [814, 390] on div "Do you work out? What sports or workout routines do you enjoy?" at bounding box center [660, 396] width 395 height 22
click at [814, 416] on textarea "Do you work out? What sports or workout routines do you enjoy?" at bounding box center [912, 452] width 896 height 73
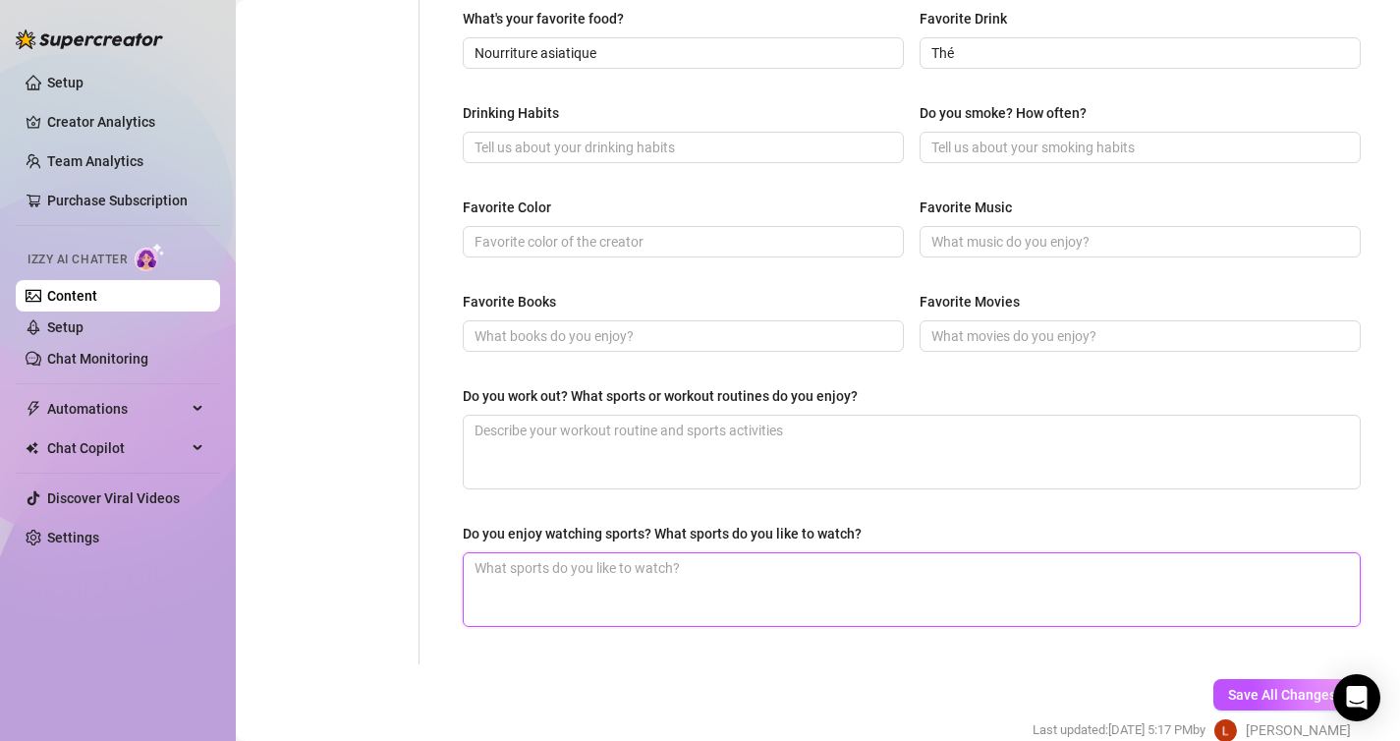
click at [735, 583] on textarea "Do you enjoy watching sports? What sports do you like to watch?" at bounding box center [912, 589] width 896 height 73
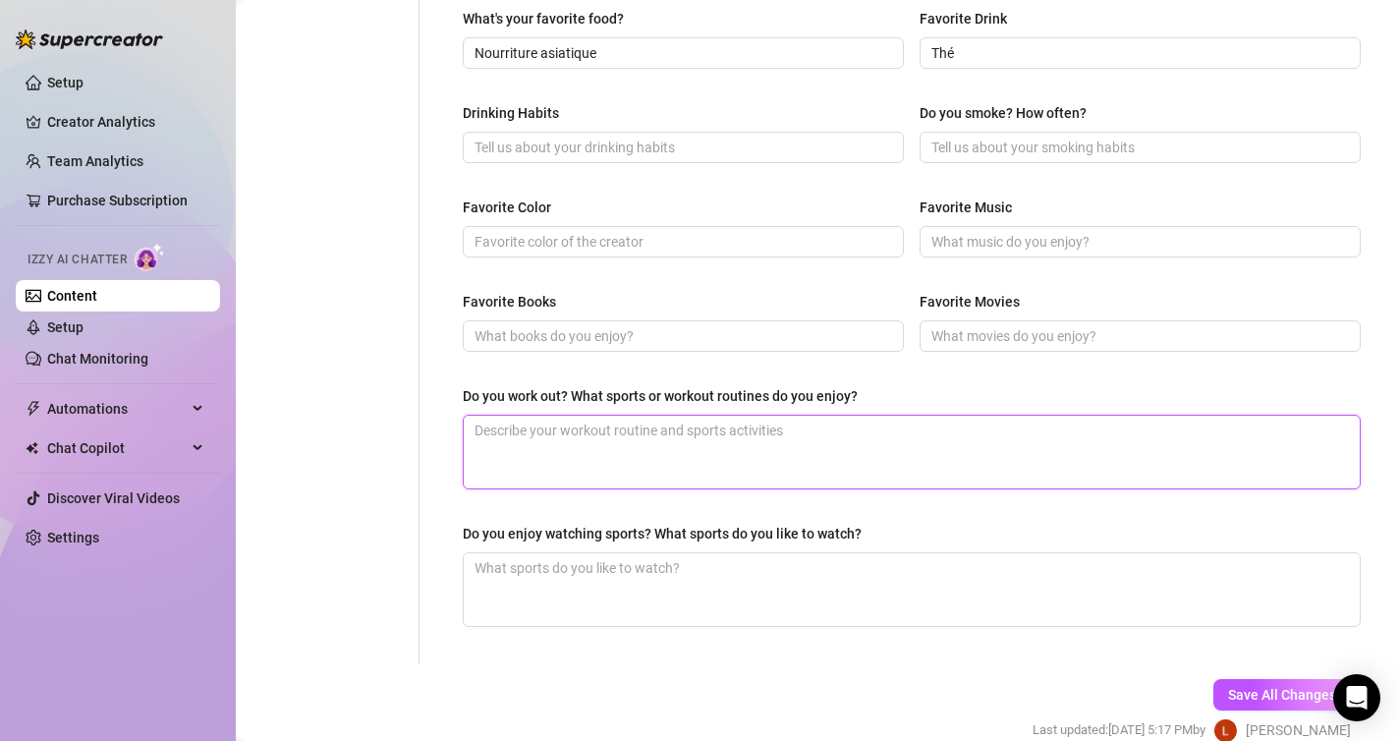
click at [795, 448] on textarea "Do you work out? What sports or workout routines do you enjoy?" at bounding box center [912, 452] width 896 height 73
paste textarea "Oui, j’adore bouger 😏🔥. Je fais surtout du fitness et des exercices pour mes fe…"
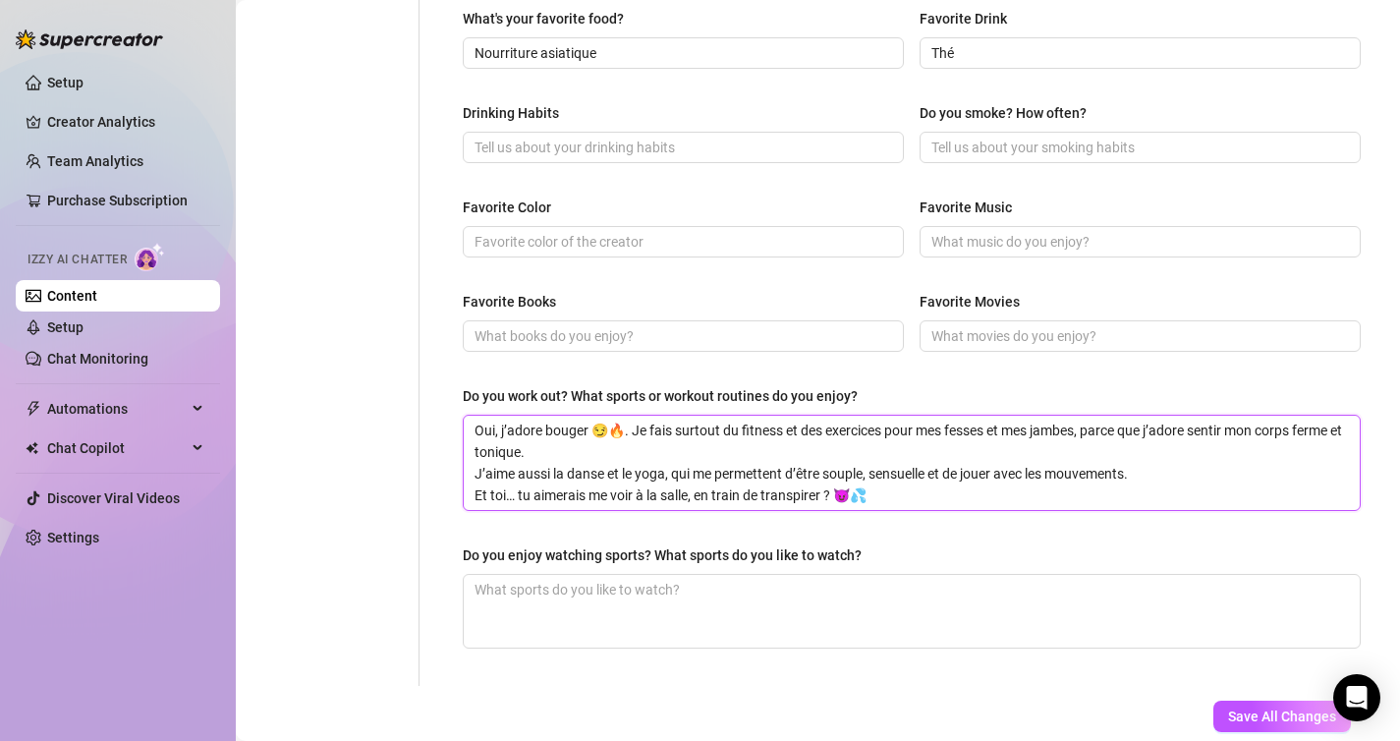
scroll to position [0, 0]
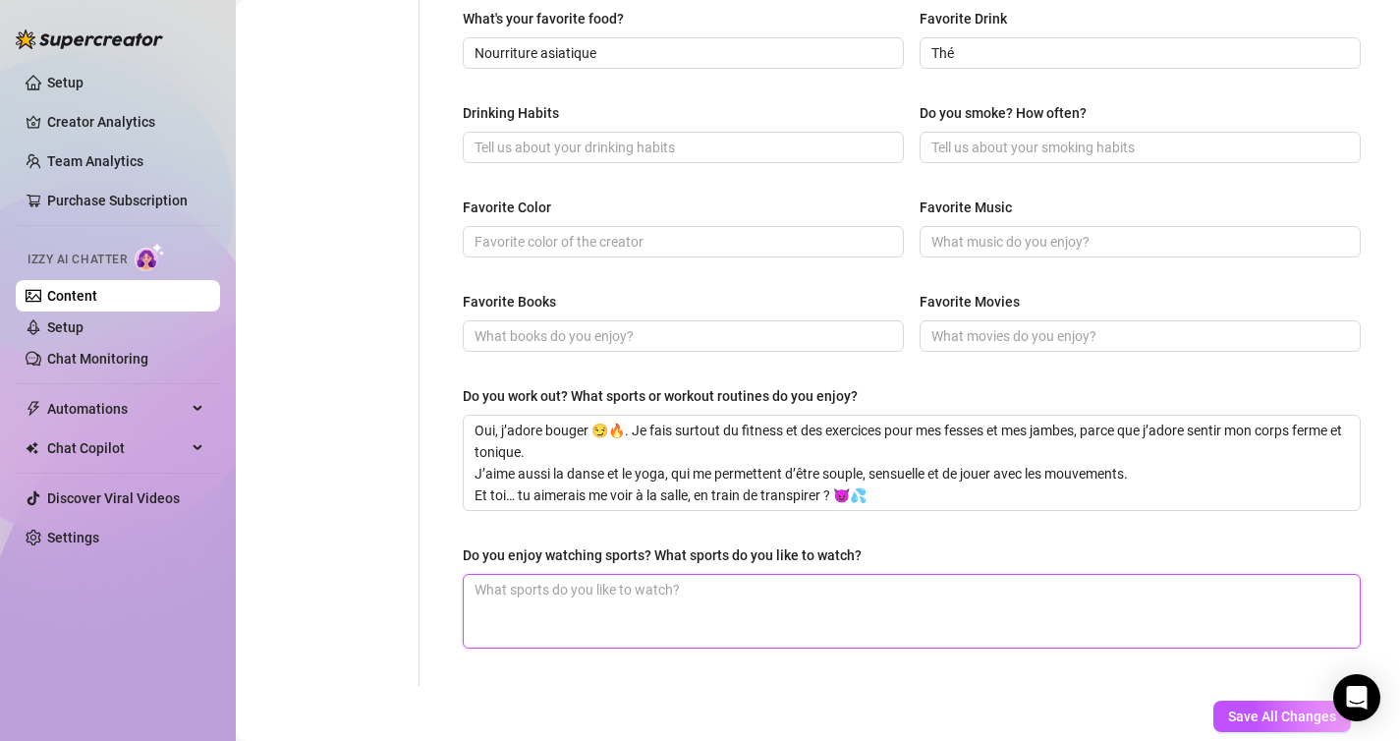
click at [784, 588] on textarea "Do you enjoy watching sports? What sports do you like to watch?" at bounding box center [912, 611] width 896 height 73
click at [796, 544] on div "Do you enjoy watching sports? What sports do you like to watch?" at bounding box center [662, 555] width 399 height 22
click at [796, 575] on textarea "Do you enjoy watching sports? What sports do you like to watch?" at bounding box center [912, 611] width 896 height 73
click at [796, 544] on div "Do you enjoy watching sports? What sports do you like to watch?" at bounding box center [662, 555] width 399 height 22
click at [796, 575] on textarea "Do you enjoy watching sports? What sports do you like to watch?" at bounding box center [912, 611] width 896 height 73
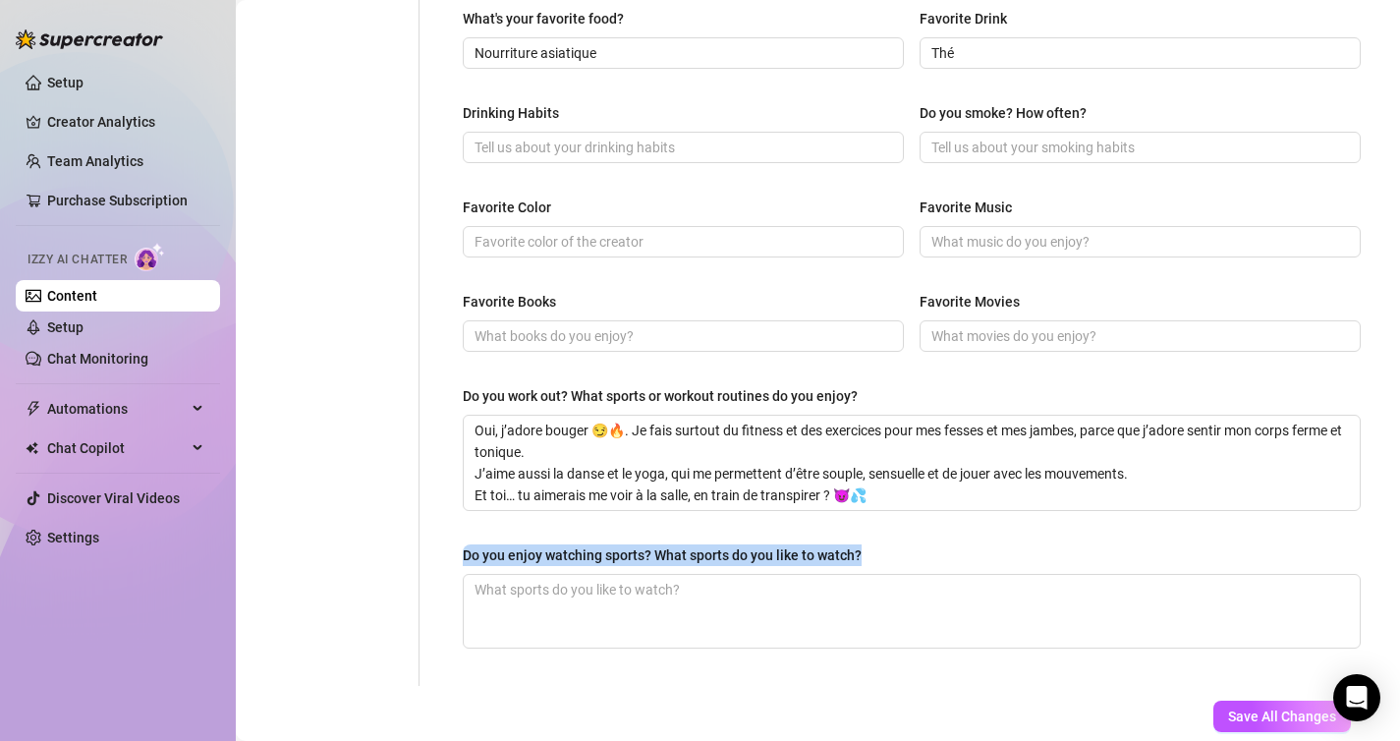
click at [796, 544] on div "Do you enjoy watching sports? What sports do you like to watch?" at bounding box center [662, 555] width 399 height 22
click at [796, 575] on textarea "Do you enjoy watching sports? What sports do you like to watch?" at bounding box center [912, 611] width 896 height 73
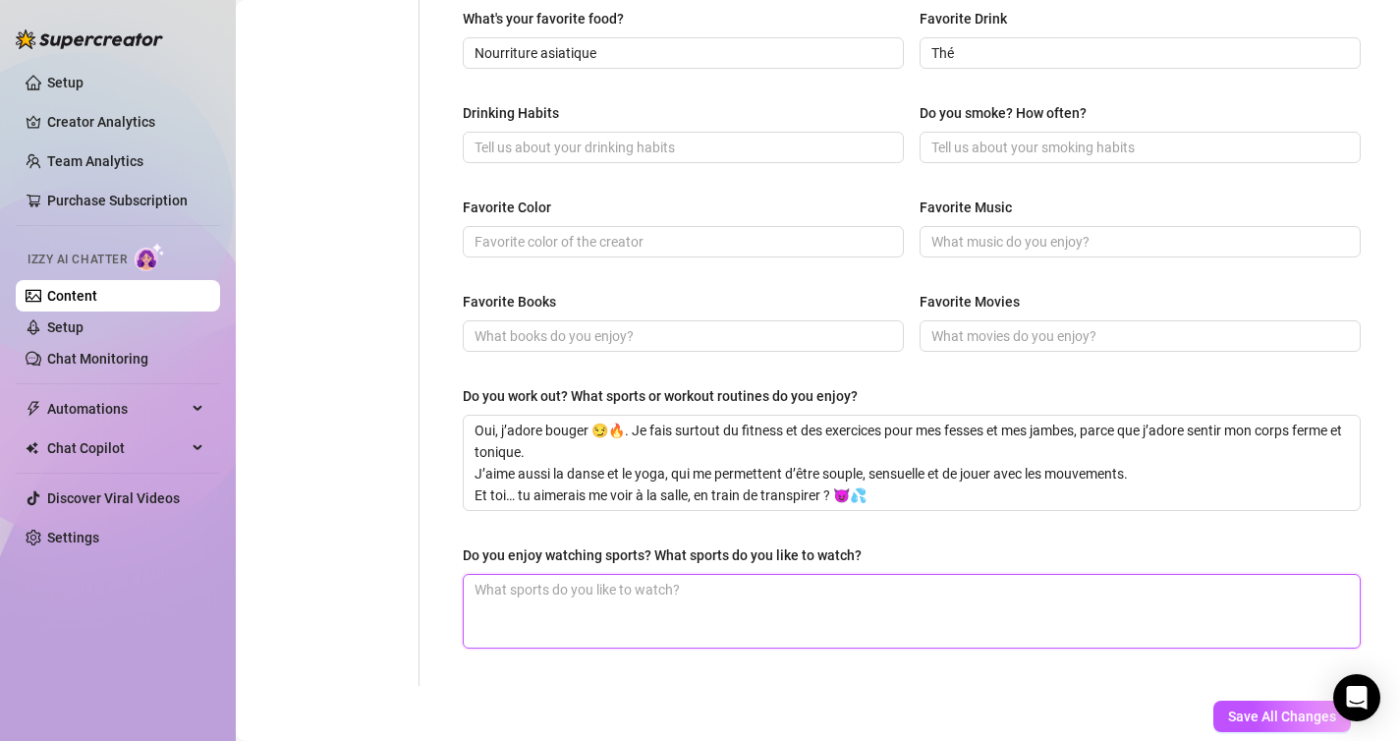
click at [722, 619] on textarea "Do you enjoy watching sports? What sports do you like to watch?" at bounding box center [912, 611] width 896 height 73
paste textarea "J’aime surtout regarder les sports où les corps bougent beaucoup 😏🔥, comme la d…"
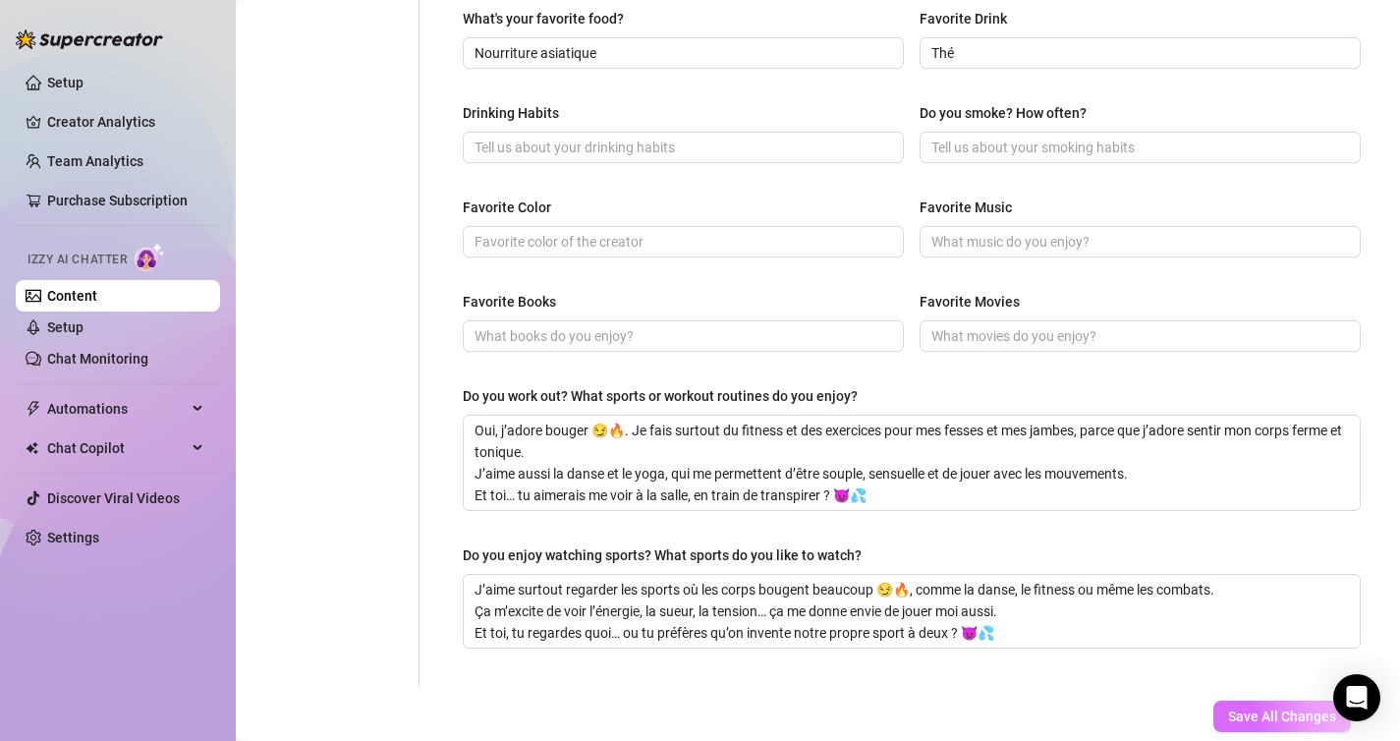
click at [1270, 709] on span "Save All Changes" at bounding box center [1282, 716] width 108 height 16
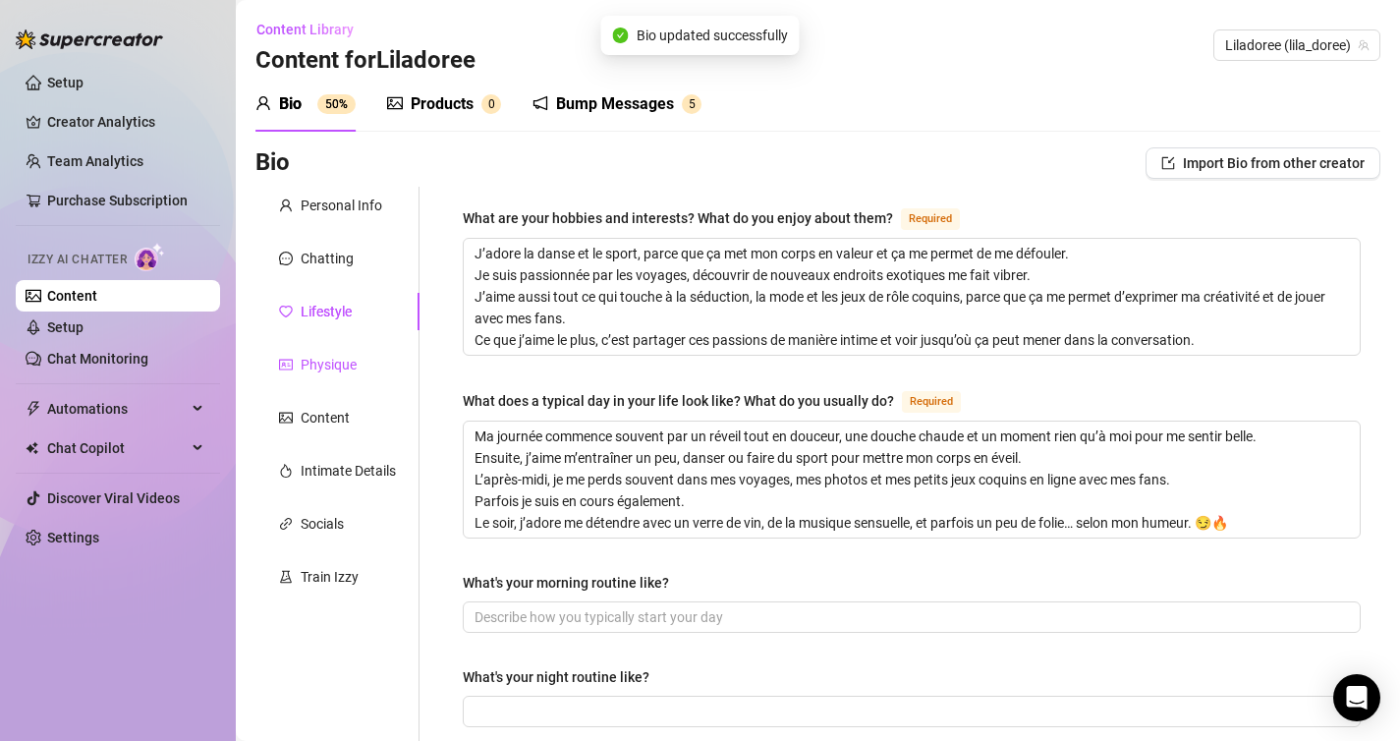
click at [350, 359] on div "Physique" at bounding box center [329, 365] width 56 height 22
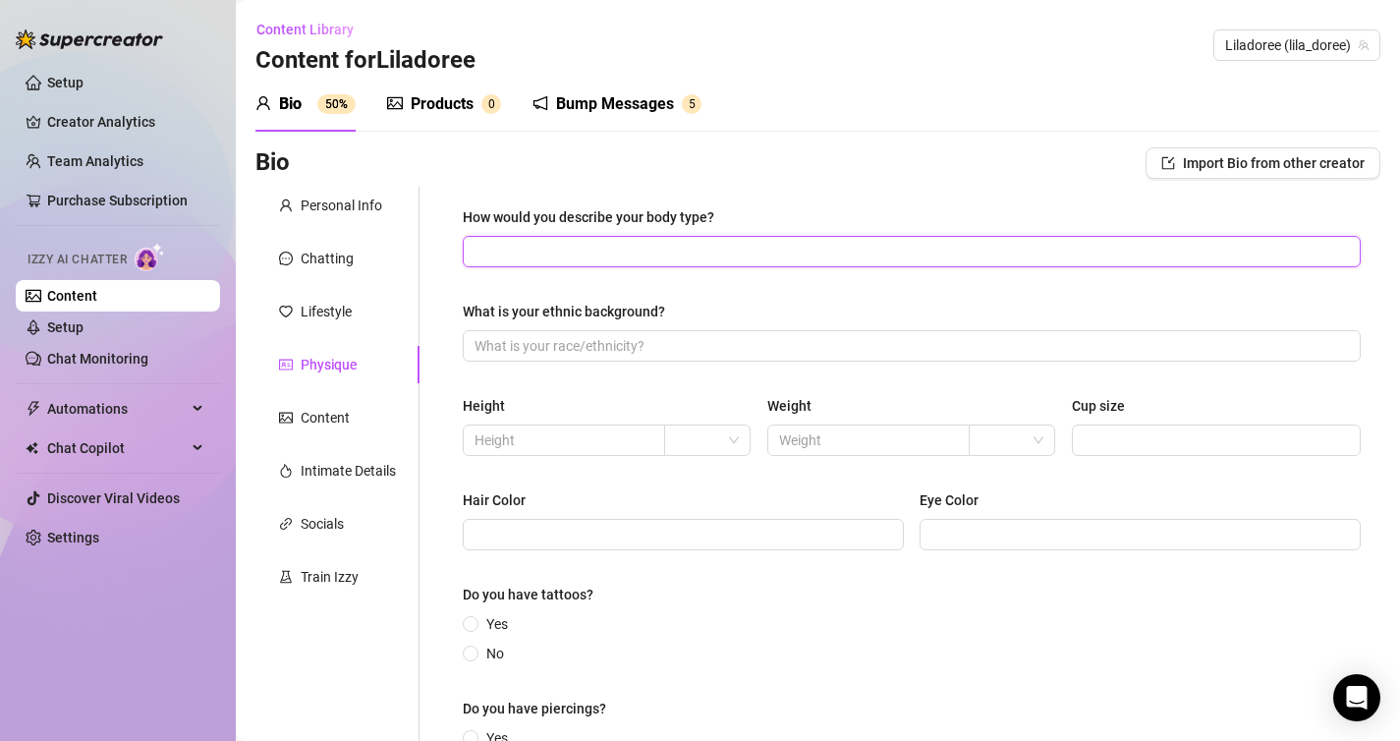
click at [607, 250] on input "How would you describe your body type?" at bounding box center [909, 252] width 870 height 22
click at [619, 221] on div "How would you describe your body type?" at bounding box center [588, 217] width 251 height 22
click at [619, 241] on input "How would you describe your body type?" at bounding box center [909, 252] width 870 height 22
click at [619, 221] on div "How would you describe your body type?" at bounding box center [588, 217] width 251 height 22
click at [619, 241] on input "How would you describe your body type?" at bounding box center [909, 252] width 870 height 22
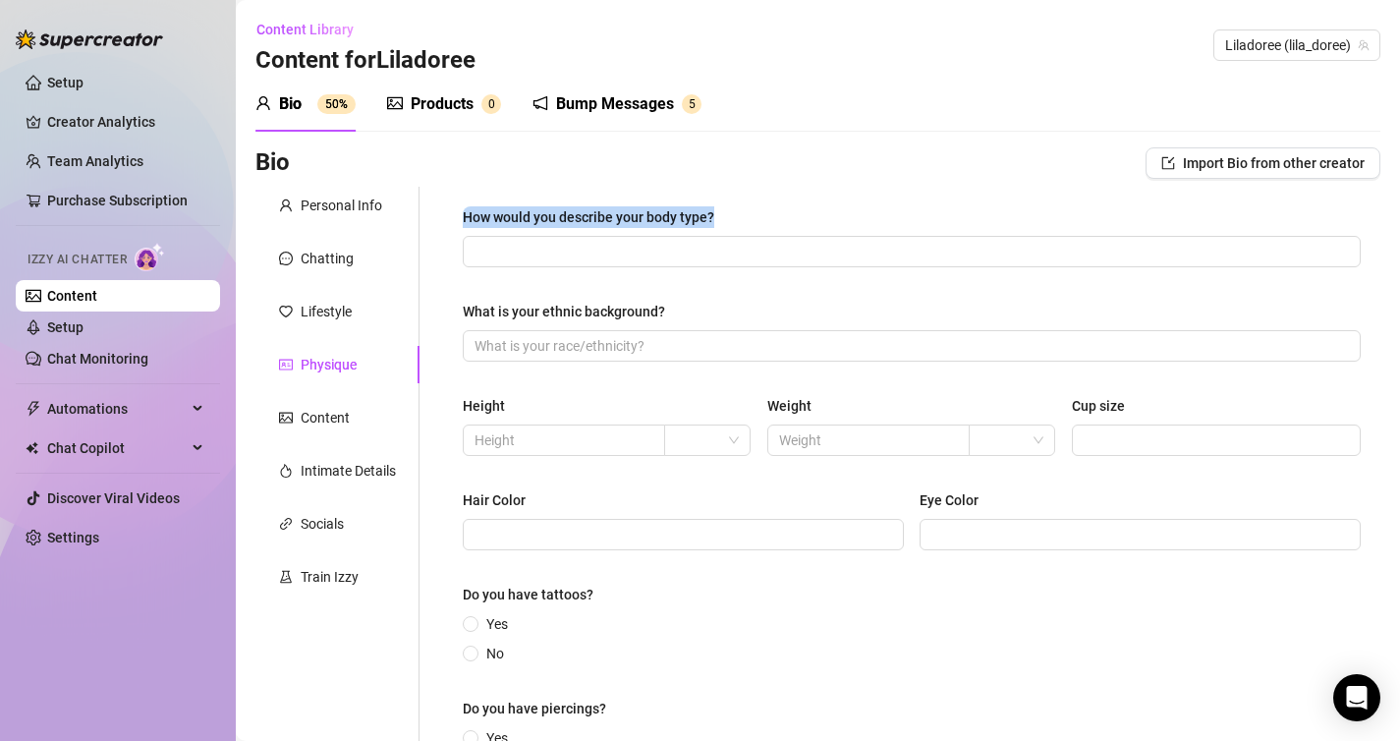
click at [619, 221] on div "How would you describe your body type?" at bounding box center [588, 217] width 251 height 22
click at [619, 241] on input "How would you describe your body type?" at bounding box center [909, 252] width 870 height 22
click at [619, 221] on div "How would you describe your body type?" at bounding box center [588, 217] width 251 height 22
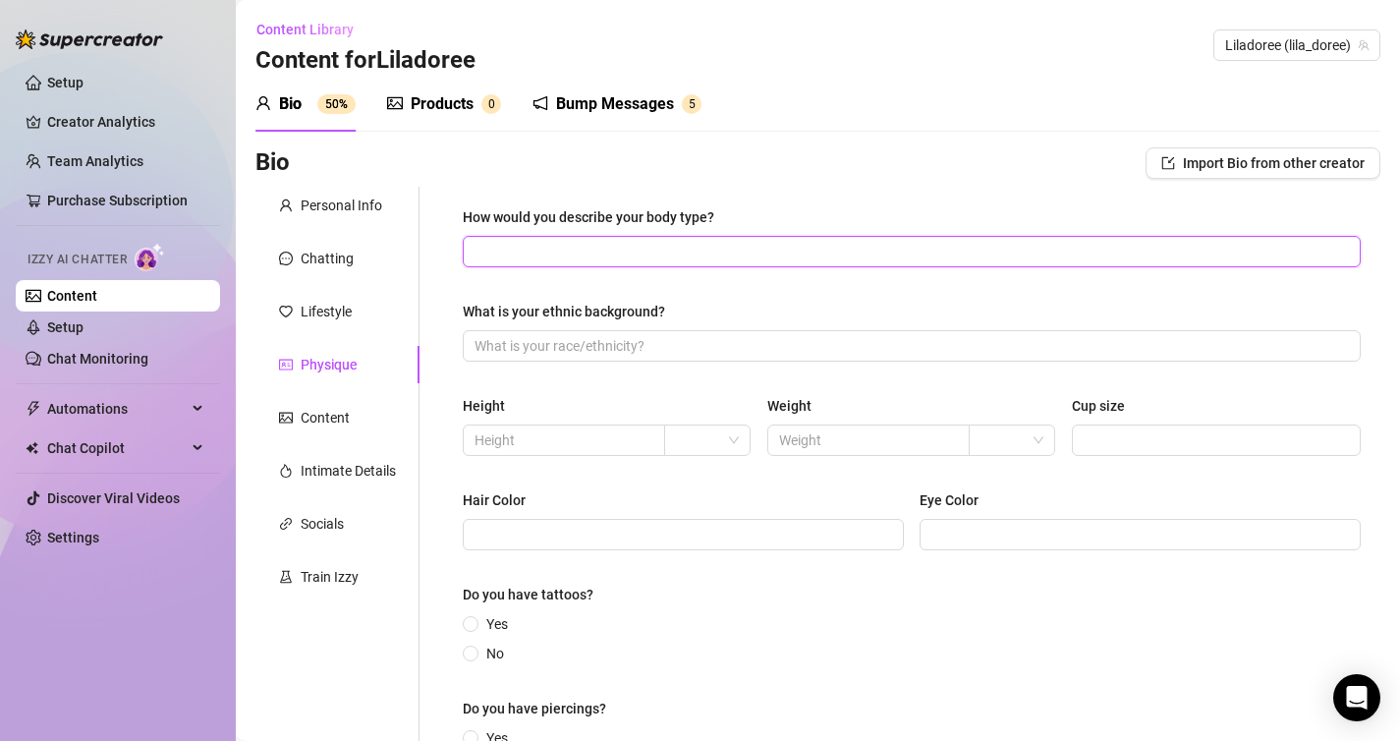
click at [619, 241] on input "How would you describe your body type?" at bounding box center [909, 252] width 870 height 22
click at [619, 221] on div "How would you describe your body type?" at bounding box center [588, 217] width 251 height 22
click at [619, 241] on input "How would you describe your body type?" at bounding box center [909, 252] width 870 height 22
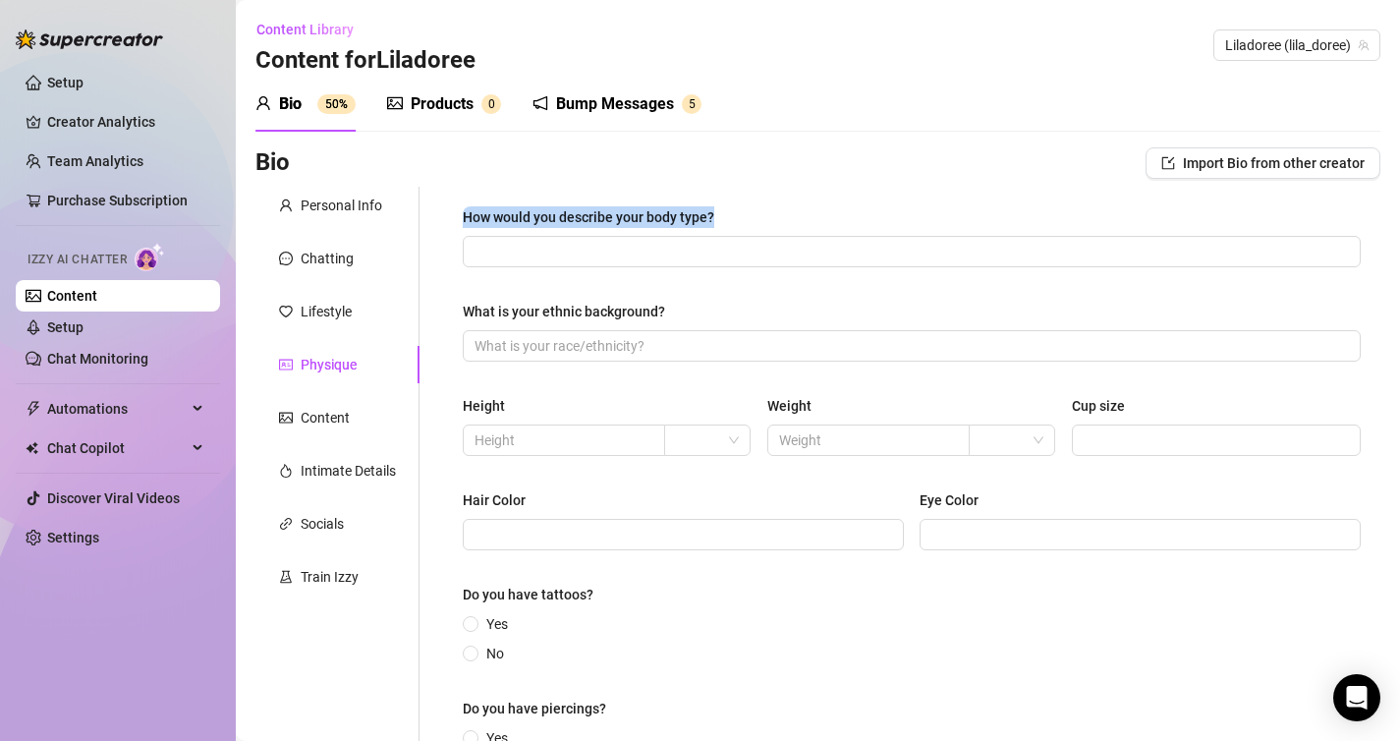
click at [619, 221] on div "How would you describe your body type?" at bounding box center [588, 217] width 251 height 22
click at [619, 241] on input "How would you describe your body type?" at bounding box center [909, 252] width 870 height 22
click at [602, 214] on div "How would you describe your body type?" at bounding box center [588, 217] width 251 height 22
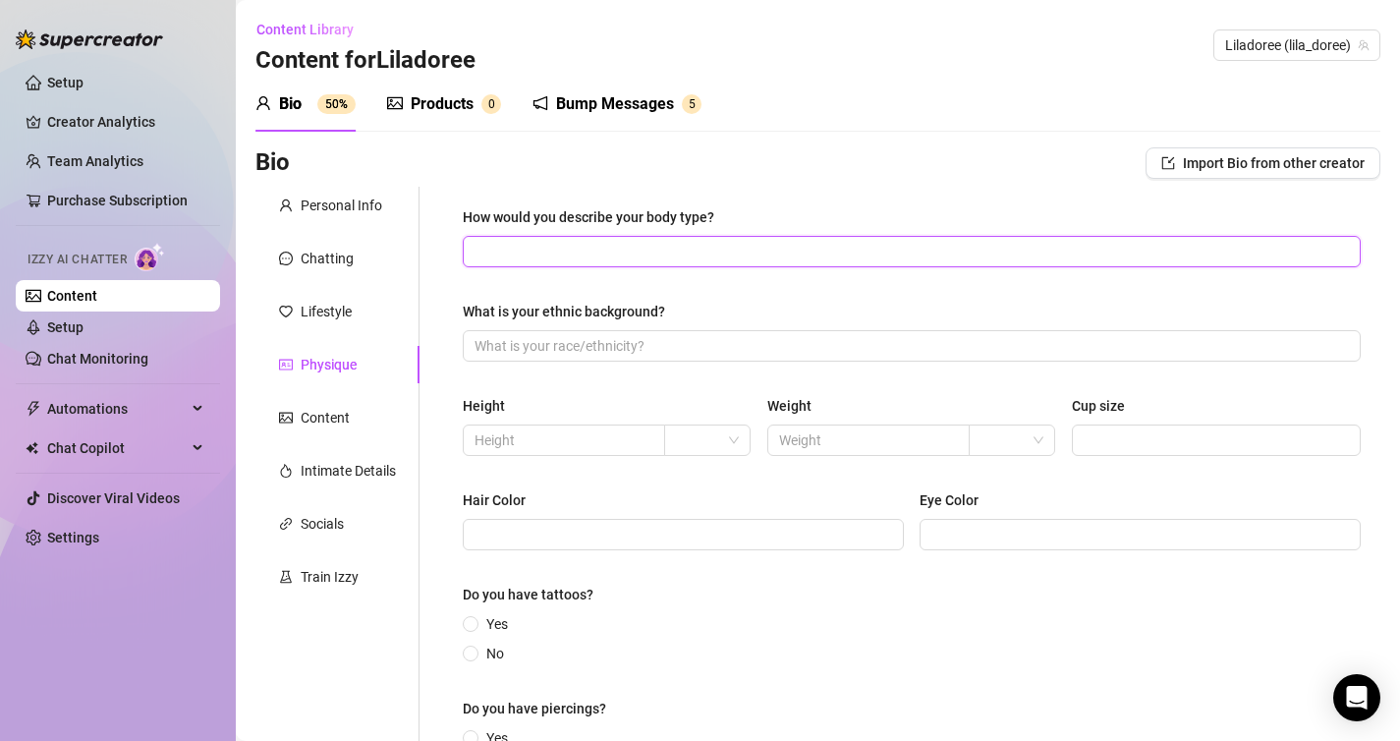
click at [602, 241] on input "How would you describe your body type?" at bounding box center [909, 252] width 870 height 22
click at [602, 214] on div "How would you describe your body type?" at bounding box center [588, 217] width 251 height 22
click at [602, 241] on input "How would you describe your body type?" at bounding box center [909, 252] width 870 height 22
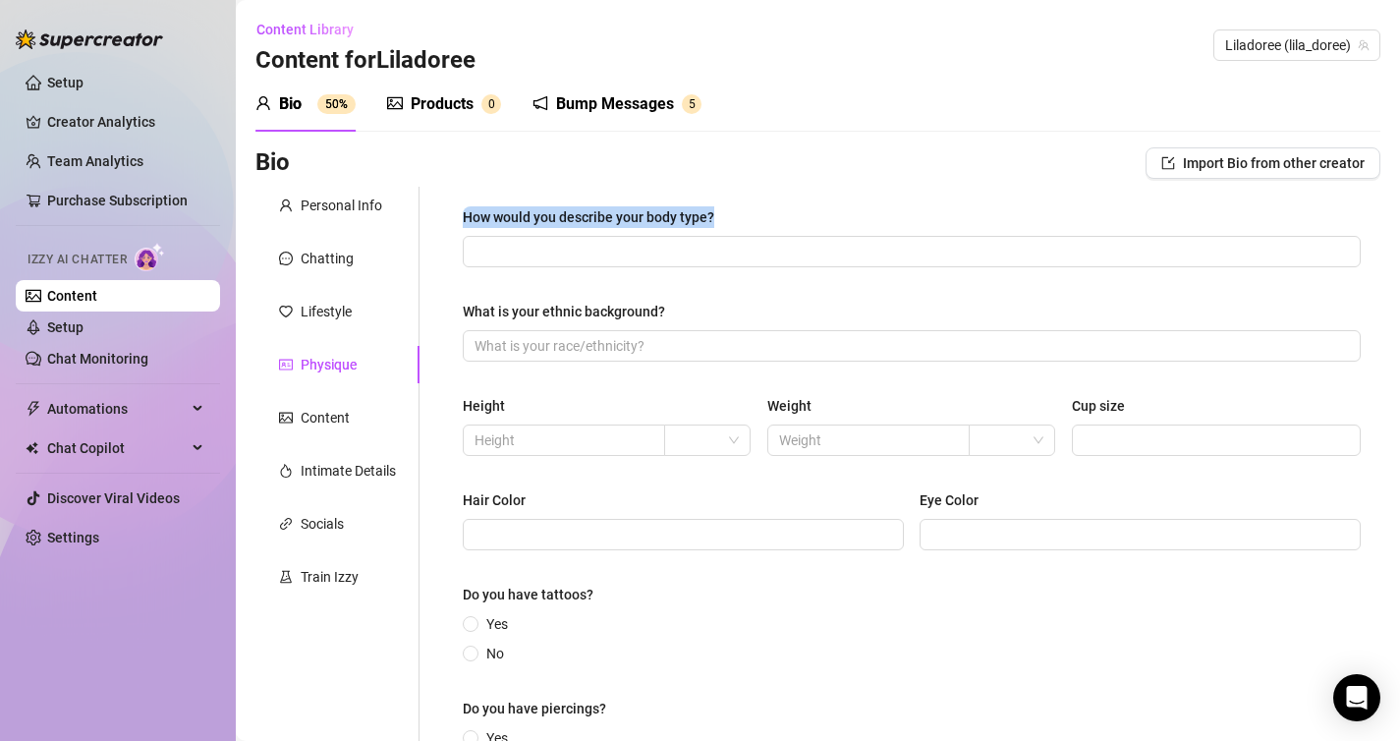
click at [602, 214] on div "How would you describe your body type?" at bounding box center [588, 217] width 251 height 22
click at [602, 241] on input "How would you describe your body type?" at bounding box center [909, 252] width 870 height 22
drag, startPoint x: 731, startPoint y: 211, endPoint x: 439, endPoint y: 209, distance: 291.8
click at [439, 209] on div "How would you describe your body type? What is your ethnic background? Height W…" at bounding box center [899, 501] width 961 height 629
click at [612, 267] on div "How would you describe your body type? What is your ethnic background? Height W…" at bounding box center [912, 500] width 898 height 589
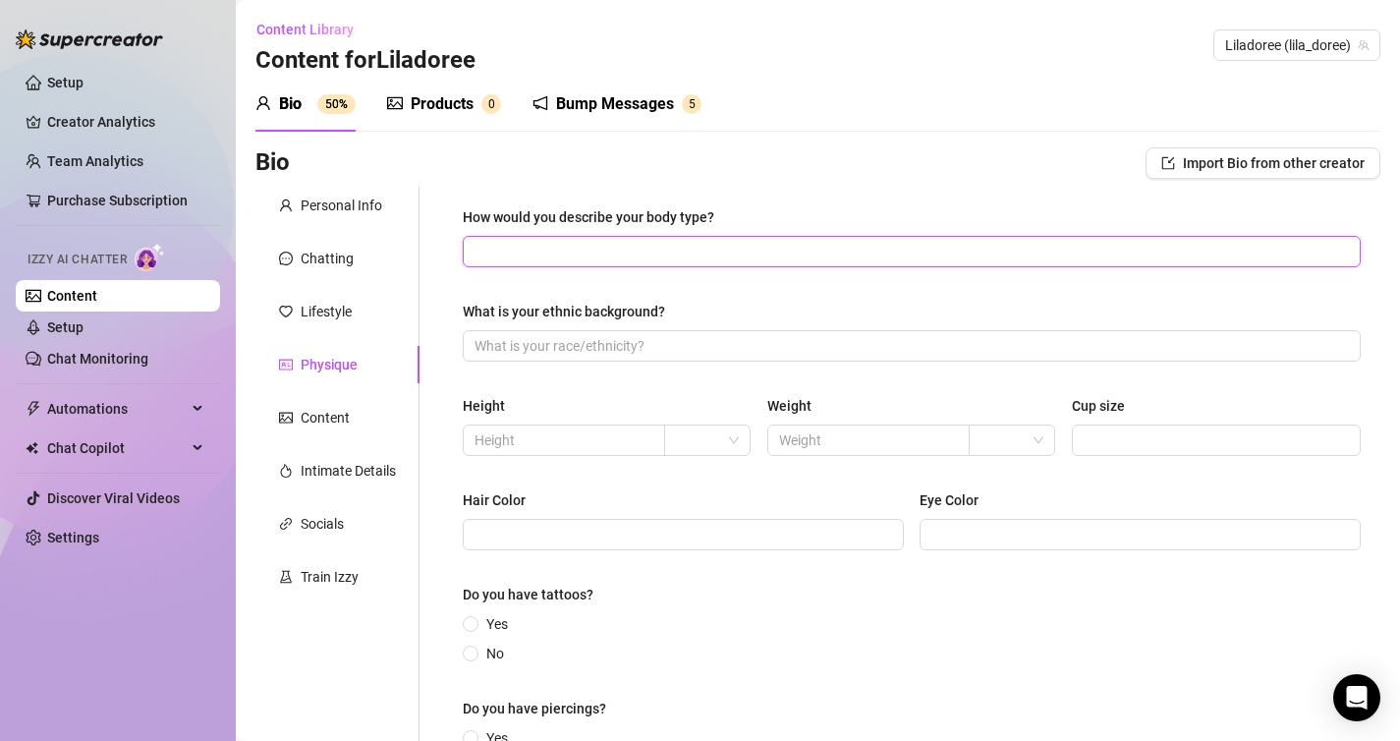
click at [632, 259] on input "How would you describe your body type?" at bounding box center [909, 252] width 870 height 22
paste input "Mon corps est féminin, sensuel et bien galbé 😈. J’ai des formes généreuses, sur…"
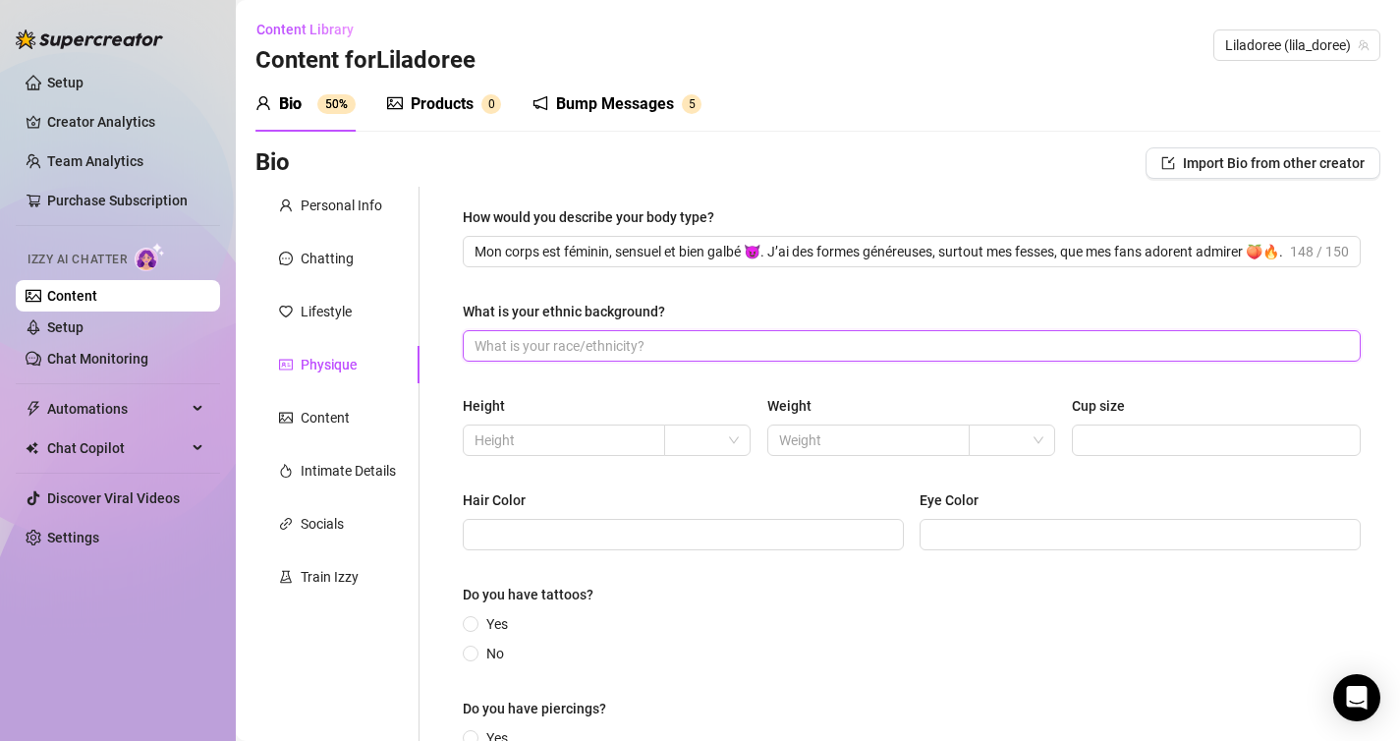
click at [857, 351] on input "What is your ethnic background?" at bounding box center [909, 346] width 870 height 22
click at [616, 436] on input "text" at bounding box center [561, 440] width 175 height 22
click at [705, 547] on span at bounding box center [683, 534] width 441 height 31
click at [705, 546] on span at bounding box center [683, 534] width 441 height 31
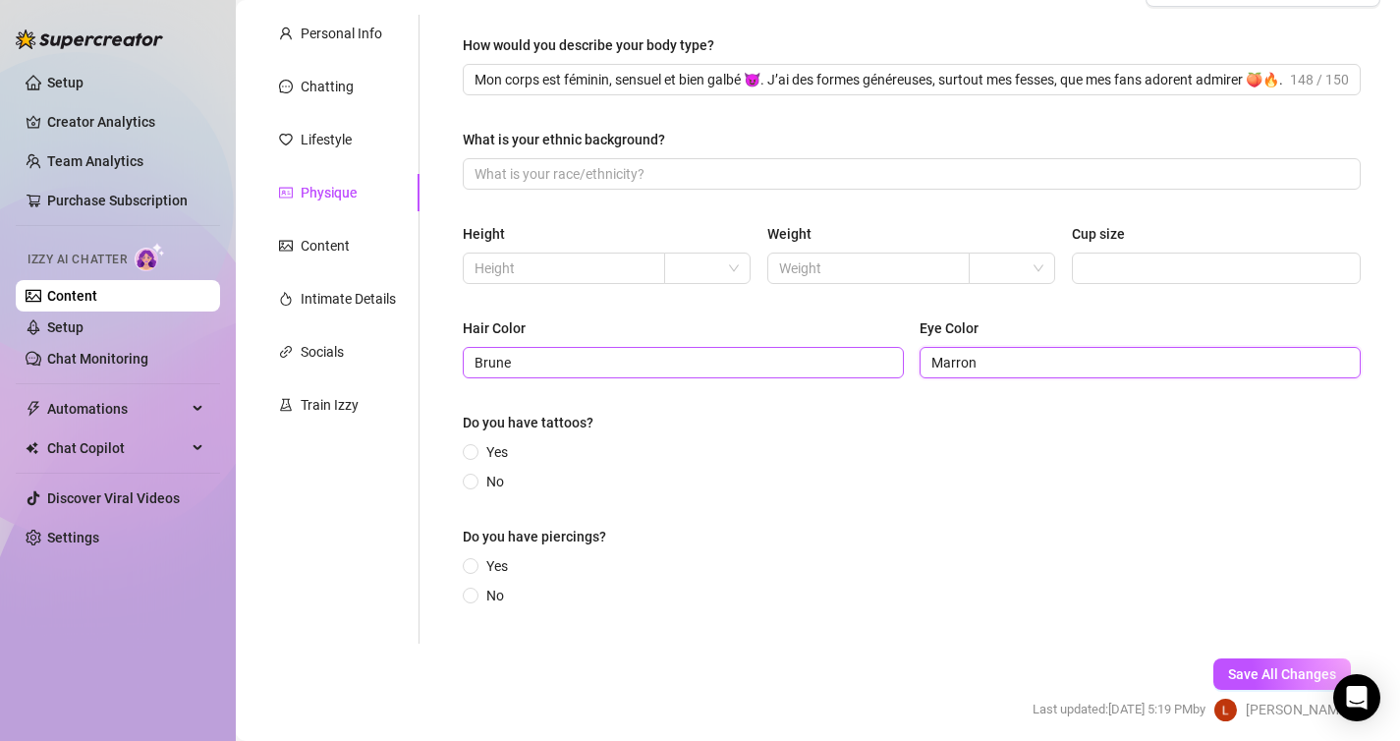
scroll to position [247, 0]
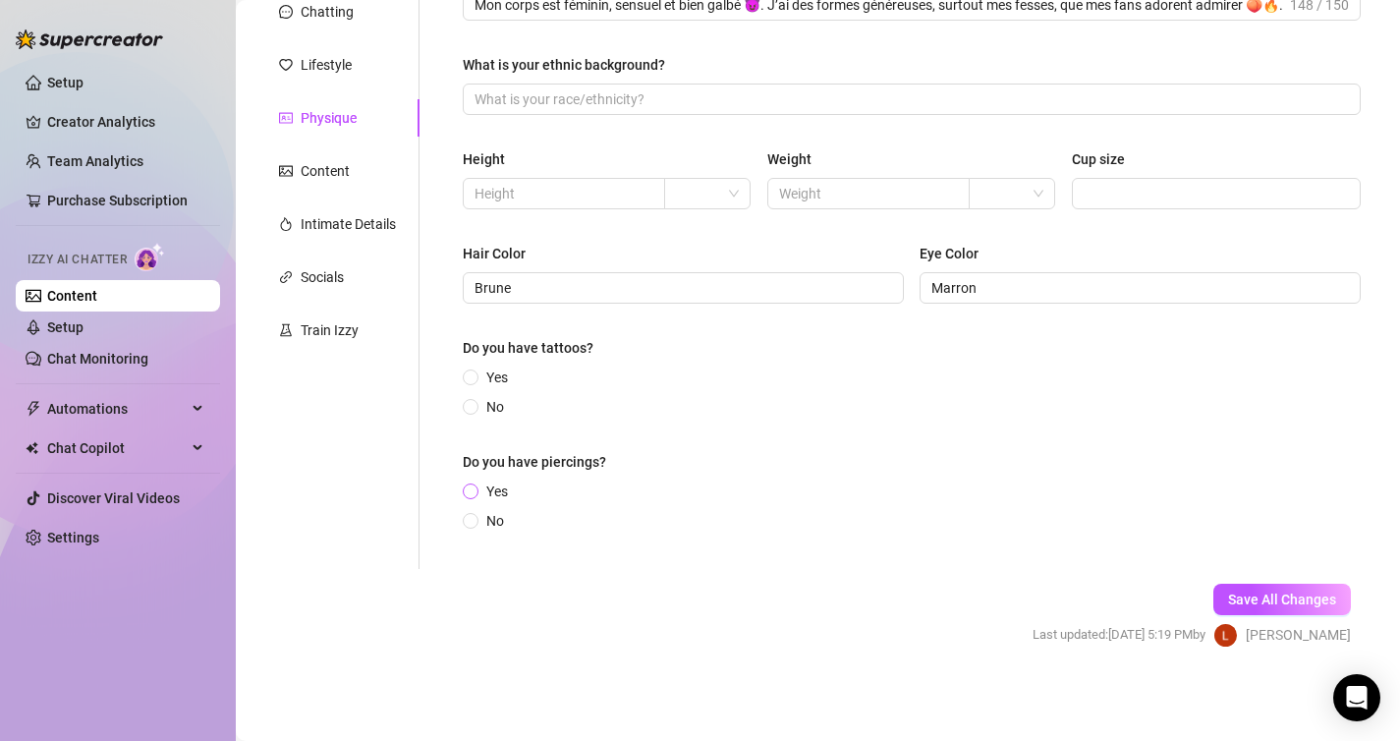
click at [500, 494] on span "Yes" at bounding box center [496, 491] width 37 height 22
click at [475, 494] on input "Yes" at bounding box center [472, 492] width 8 height 13
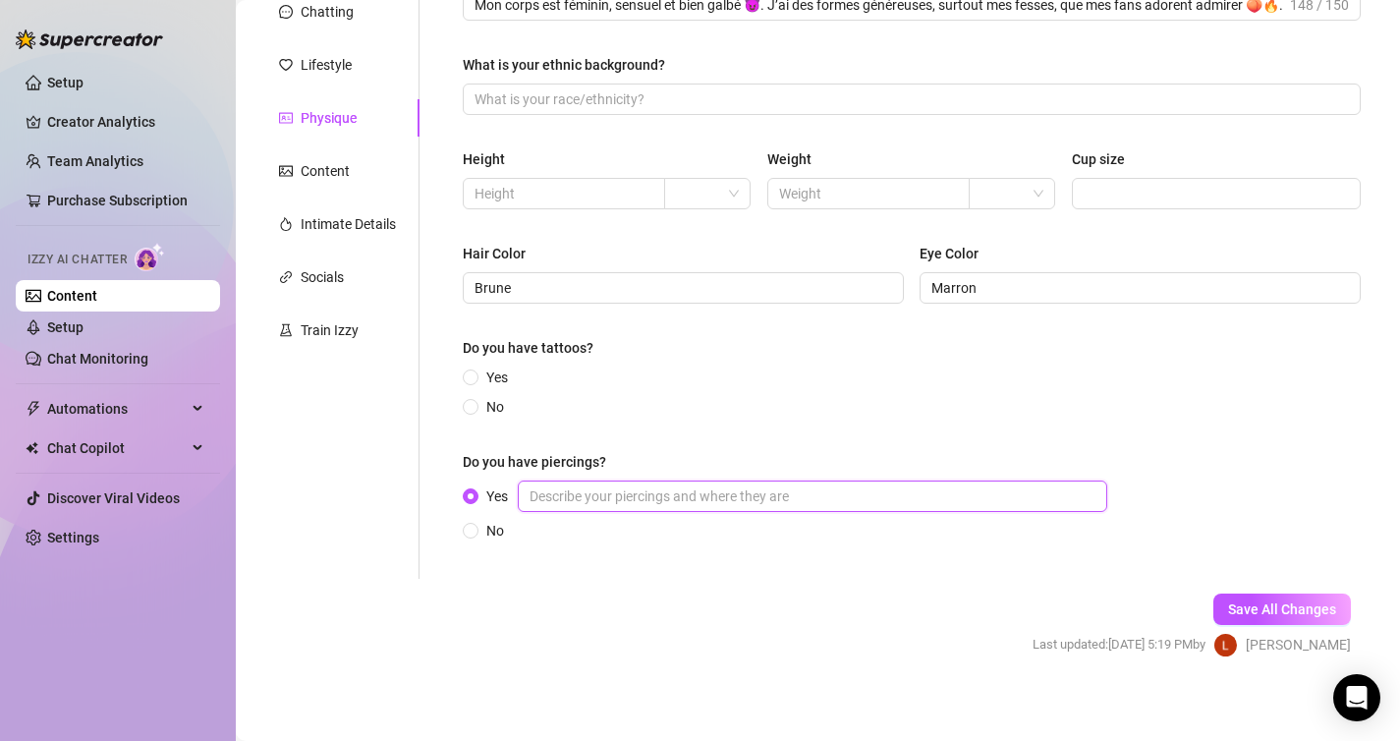
click at [917, 500] on input "Yes" at bounding box center [812, 495] width 589 height 31
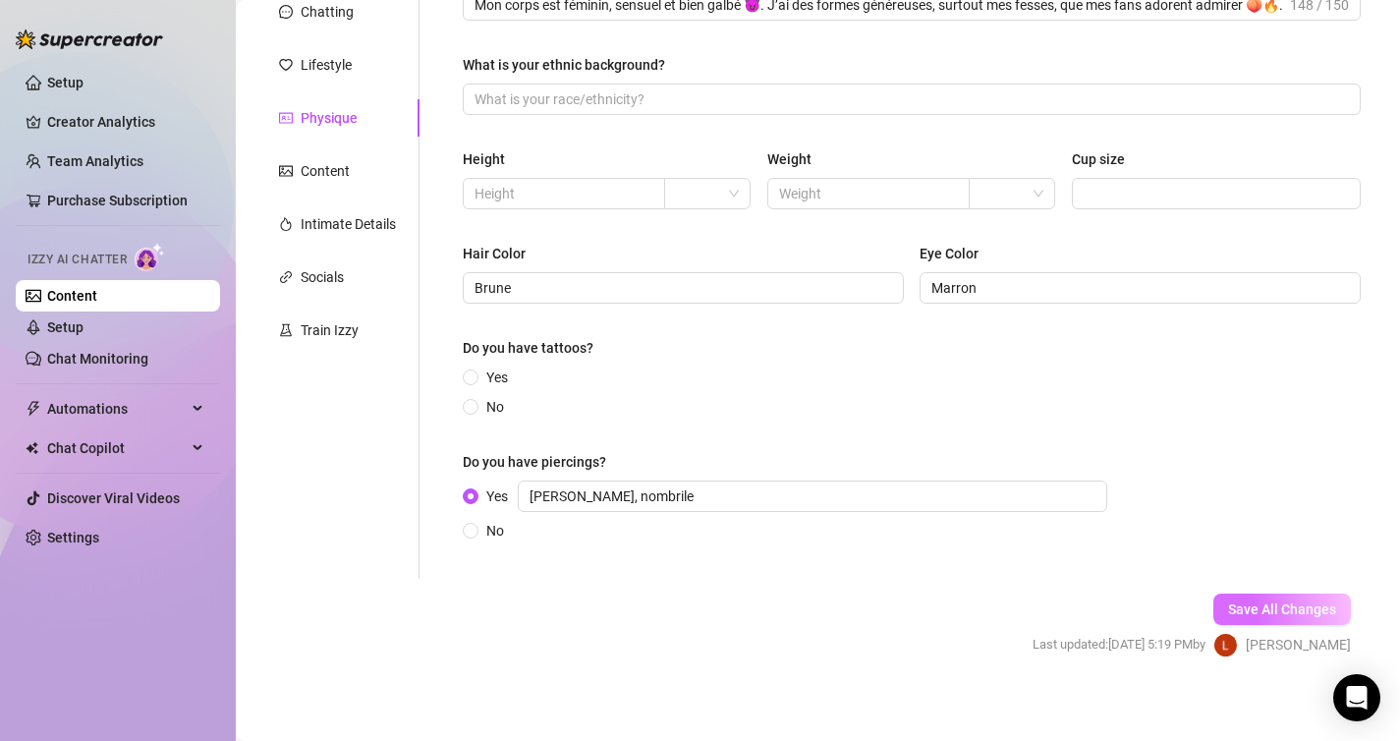
click at [1301, 594] on button "Save All Changes" at bounding box center [1282, 608] width 138 height 31
click at [369, 160] on div "Content" at bounding box center [337, 170] width 164 height 37
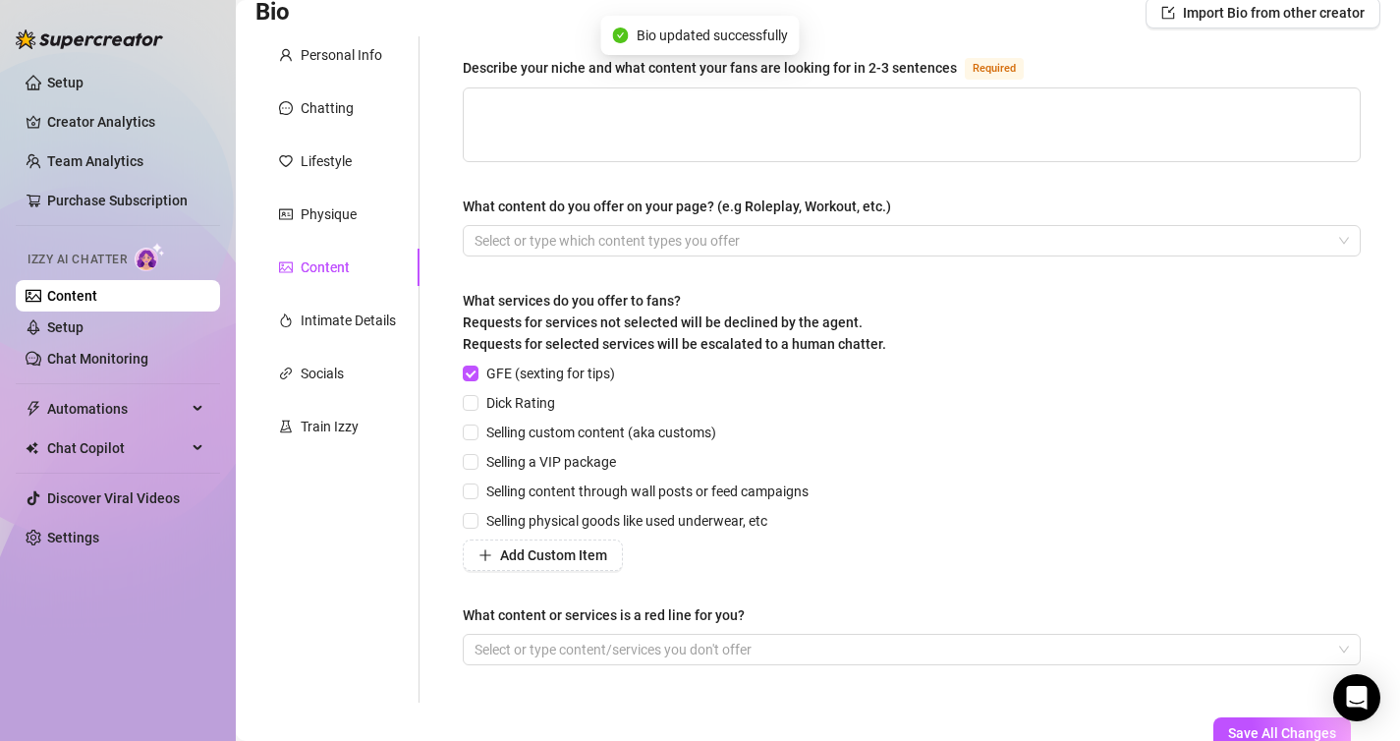
scroll to position [0, 0]
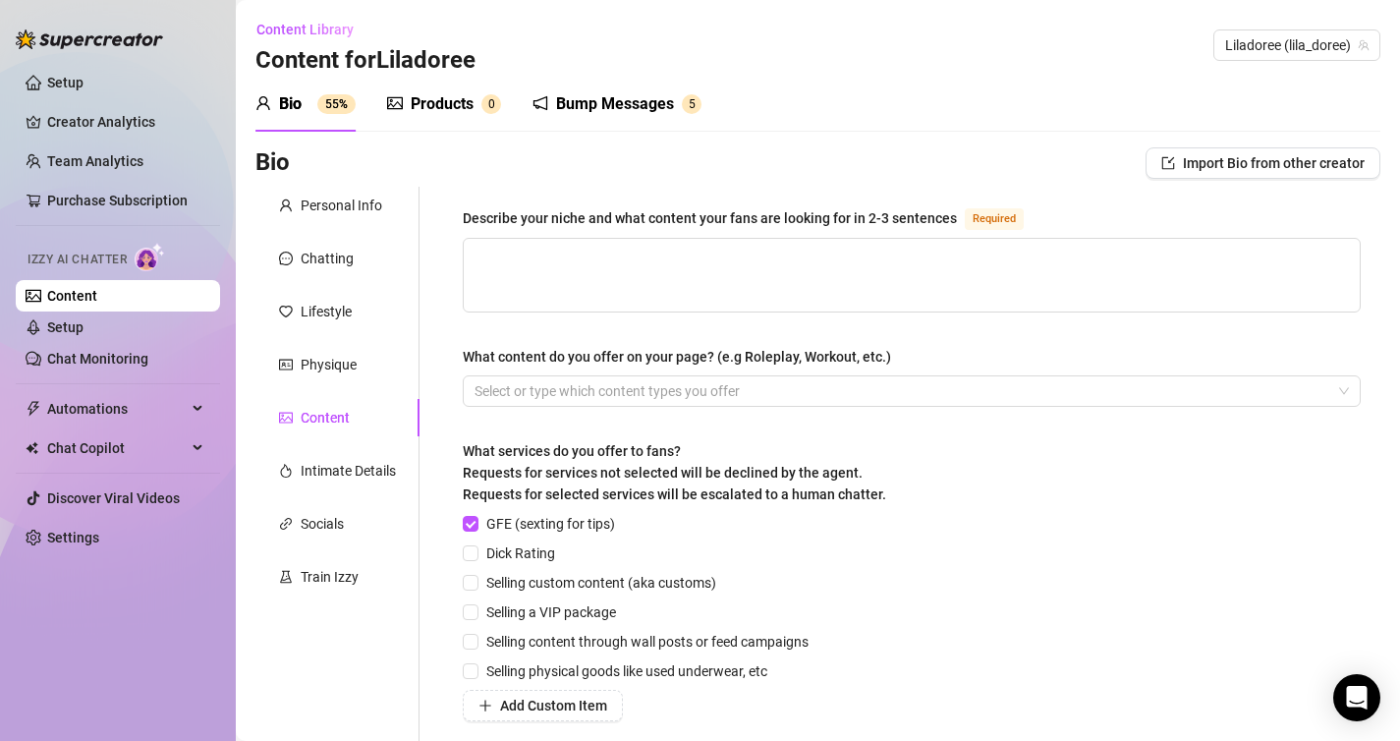
click at [653, 207] on div "Describe your niche and what content your fans are looking for in 2-3 sentences" at bounding box center [710, 218] width 494 height 22
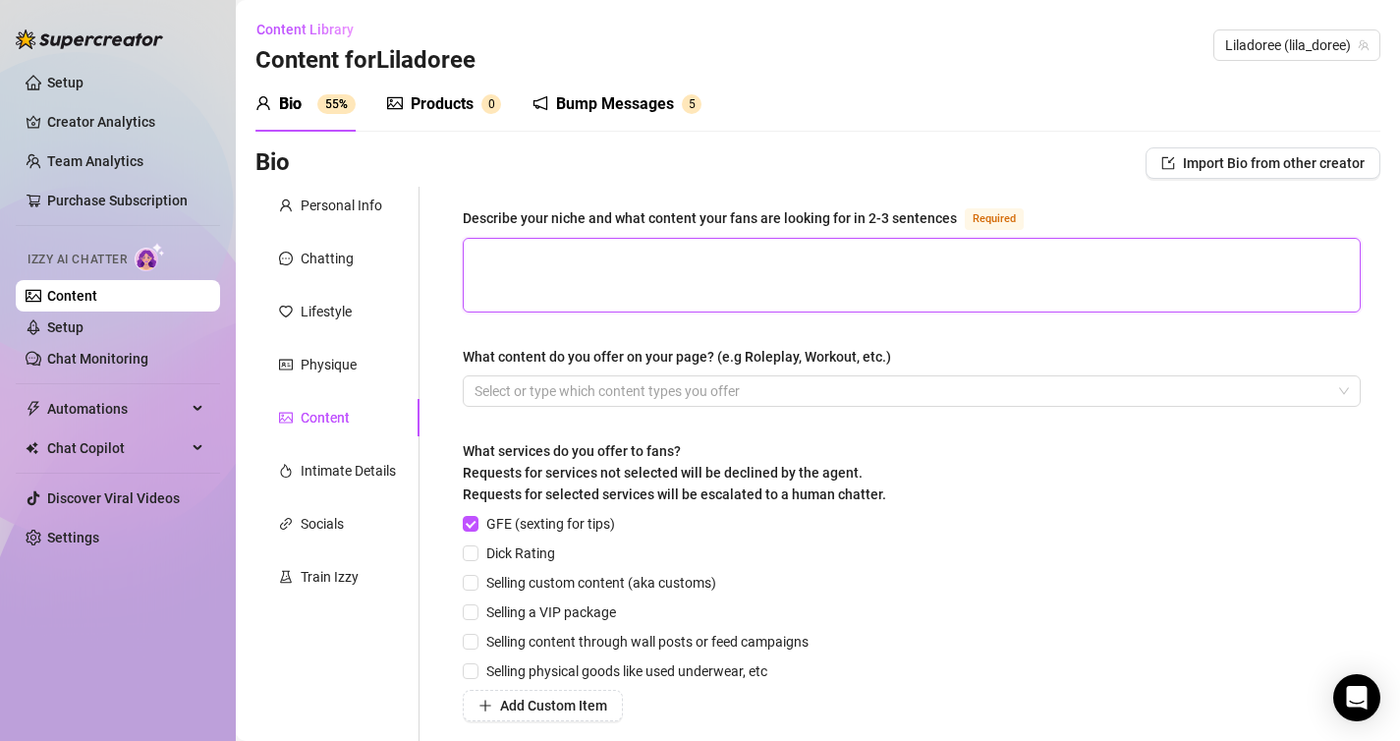
click at [653, 239] on textarea "Describe your niche and what content your fans are looking for in 2-3 sentences…" at bounding box center [912, 275] width 896 height 73
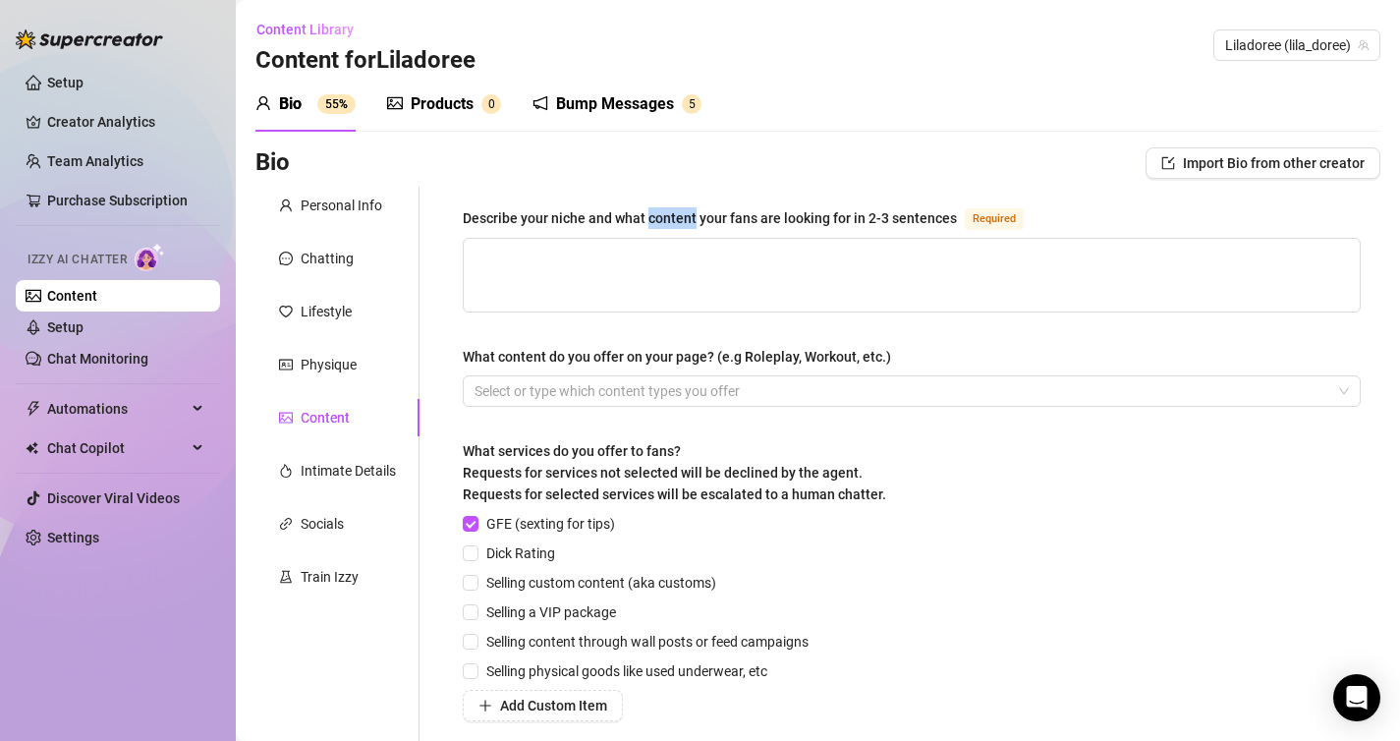
click at [653, 207] on div "Describe your niche and what content your fans are looking for in 2-3 sentences" at bounding box center [710, 218] width 494 height 22
click at [653, 239] on textarea "Describe your niche and what content your fans are looking for in 2-3 sentences…" at bounding box center [912, 275] width 896 height 73
click at [653, 207] on div "Describe your niche and what content your fans are looking for in 2-3 sentences" at bounding box center [710, 218] width 494 height 22
click at [653, 239] on textarea "Describe your niche and what content your fans are looking for in 2-3 sentences…" at bounding box center [912, 275] width 896 height 73
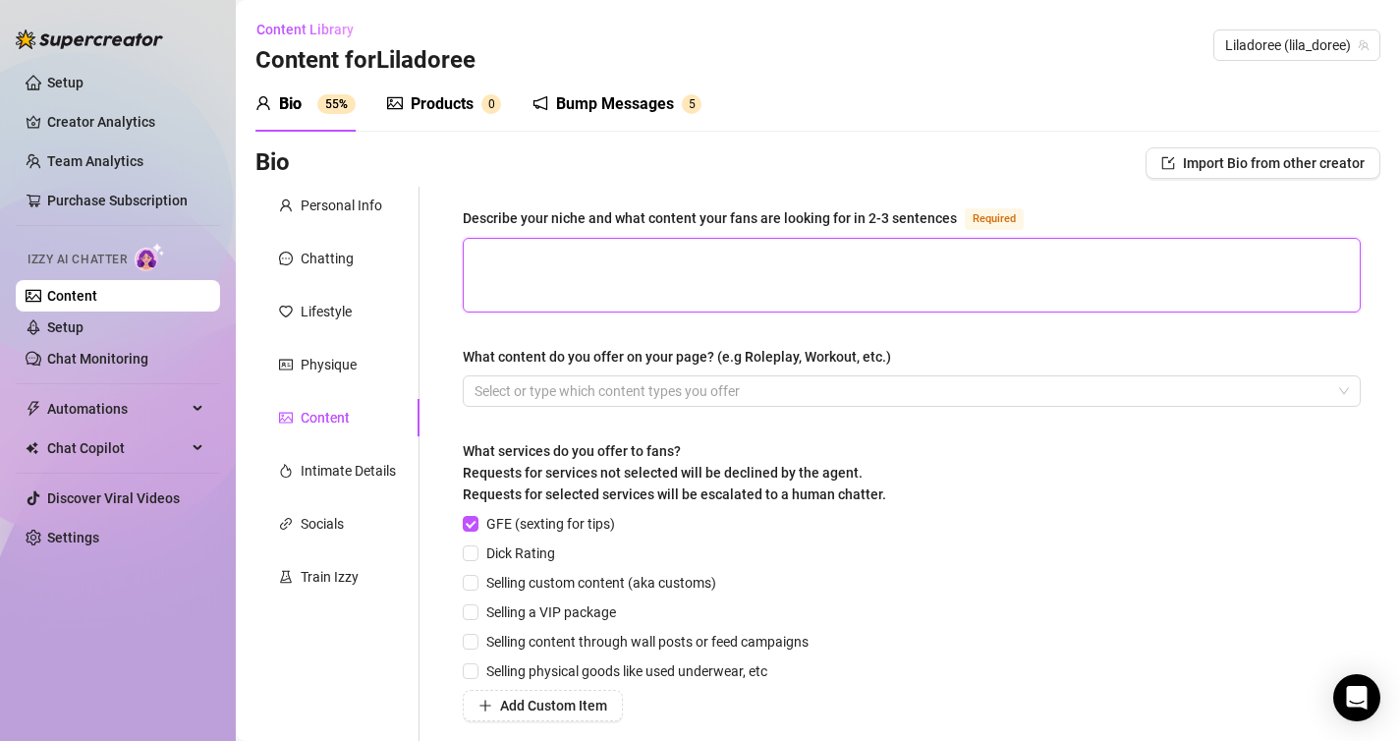
click at [798, 278] on textarea "Describe your niche and what content your fans are looking for in 2-3 sentences…" at bounding box center [912, 275] width 896 height 73
paste textarea "Mon univers mélange la domination subtile et la séduction mystérieuse 😈. Mes fa…"
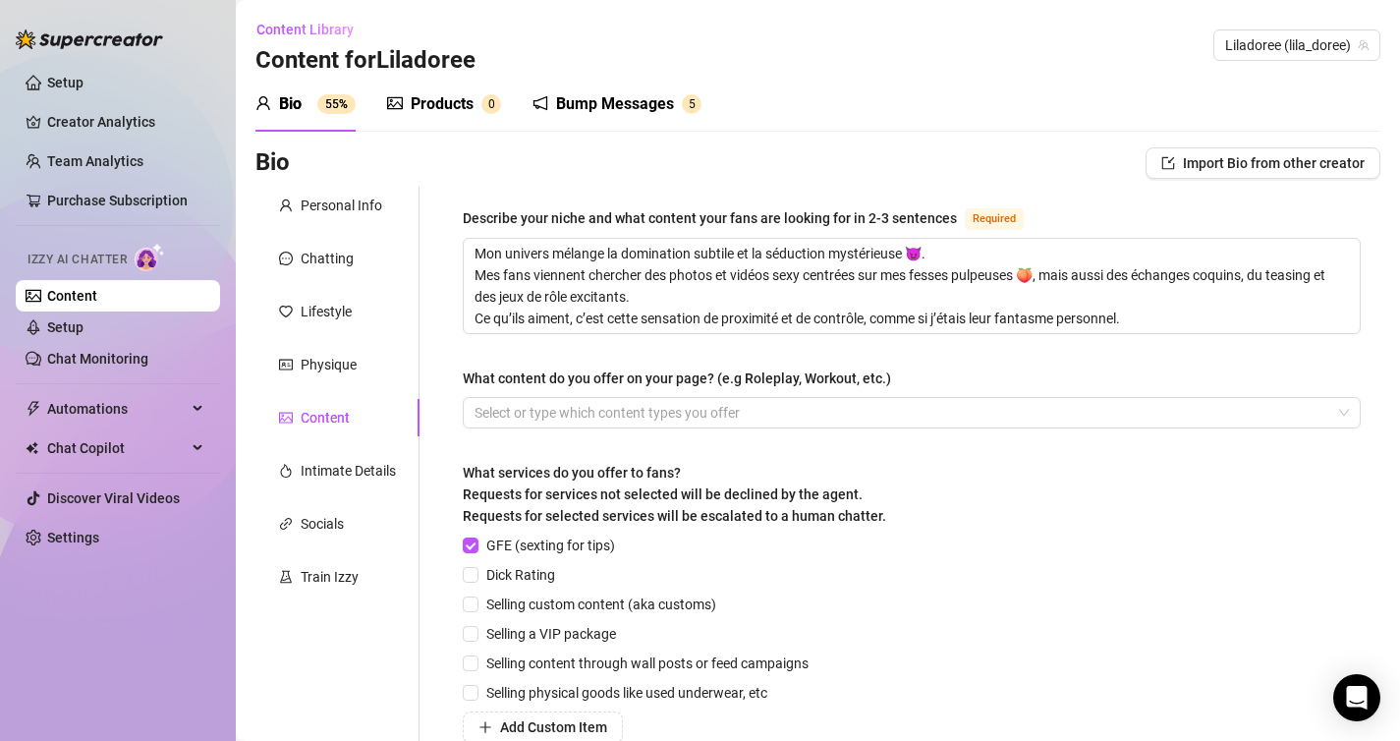
click at [769, 380] on div "What content do you offer on your page? (e.g Roleplay, Workout, etc.)" at bounding box center [677, 378] width 428 height 22
click at [478, 401] on input "What content do you offer on your page? (e.g Roleplay, Workout, etc.)" at bounding box center [476, 413] width 4 height 24
click at [769, 380] on div "What content do you offer on your page? (e.g Roleplay, Workout, etc.)" at bounding box center [677, 378] width 428 height 22
click at [478, 401] on input "What content do you offer on your page? (e.g Roleplay, Workout, etc.)" at bounding box center [476, 413] width 4 height 24
click at [769, 380] on div "What content do you offer on your page? (e.g Roleplay, Workout, etc.)" at bounding box center [677, 378] width 428 height 22
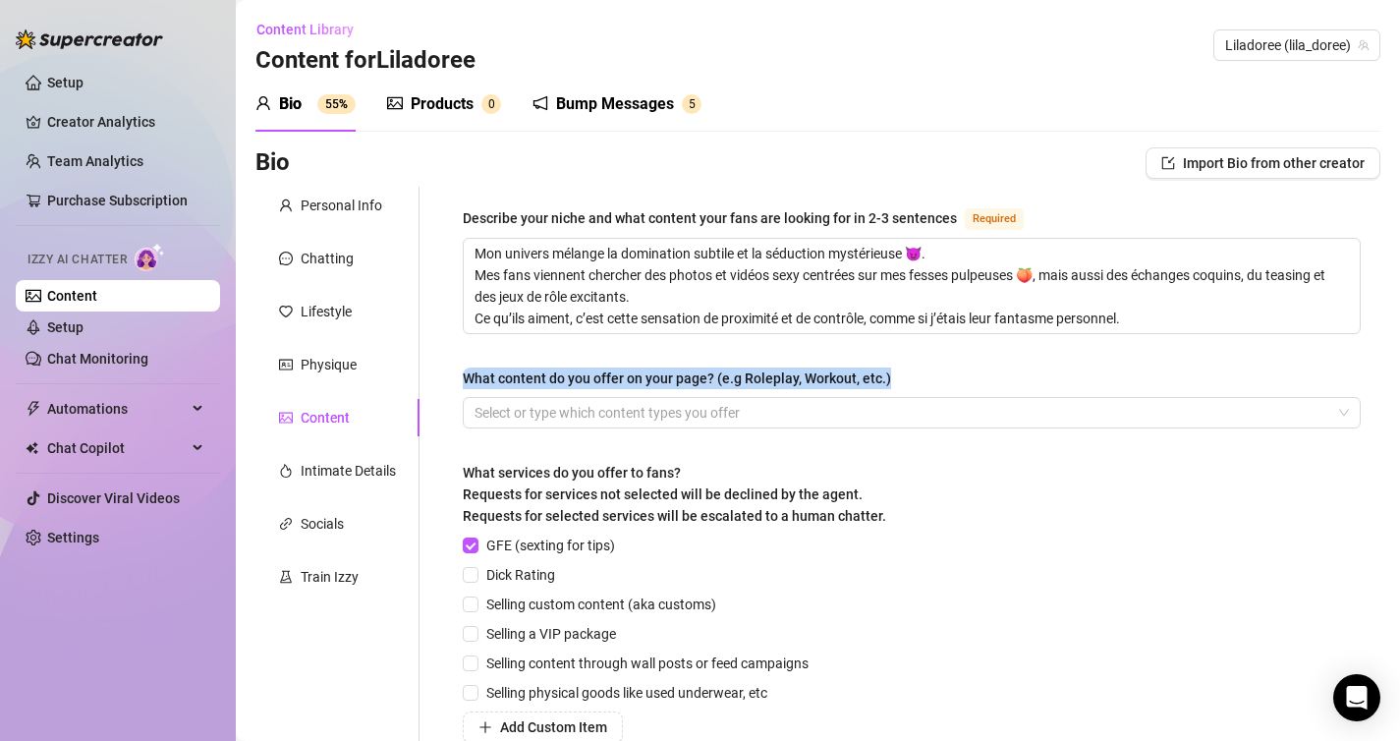
click at [478, 401] on input "What content do you offer on your page? (e.g Roleplay, Workout, etc.)" at bounding box center [476, 413] width 4 height 24
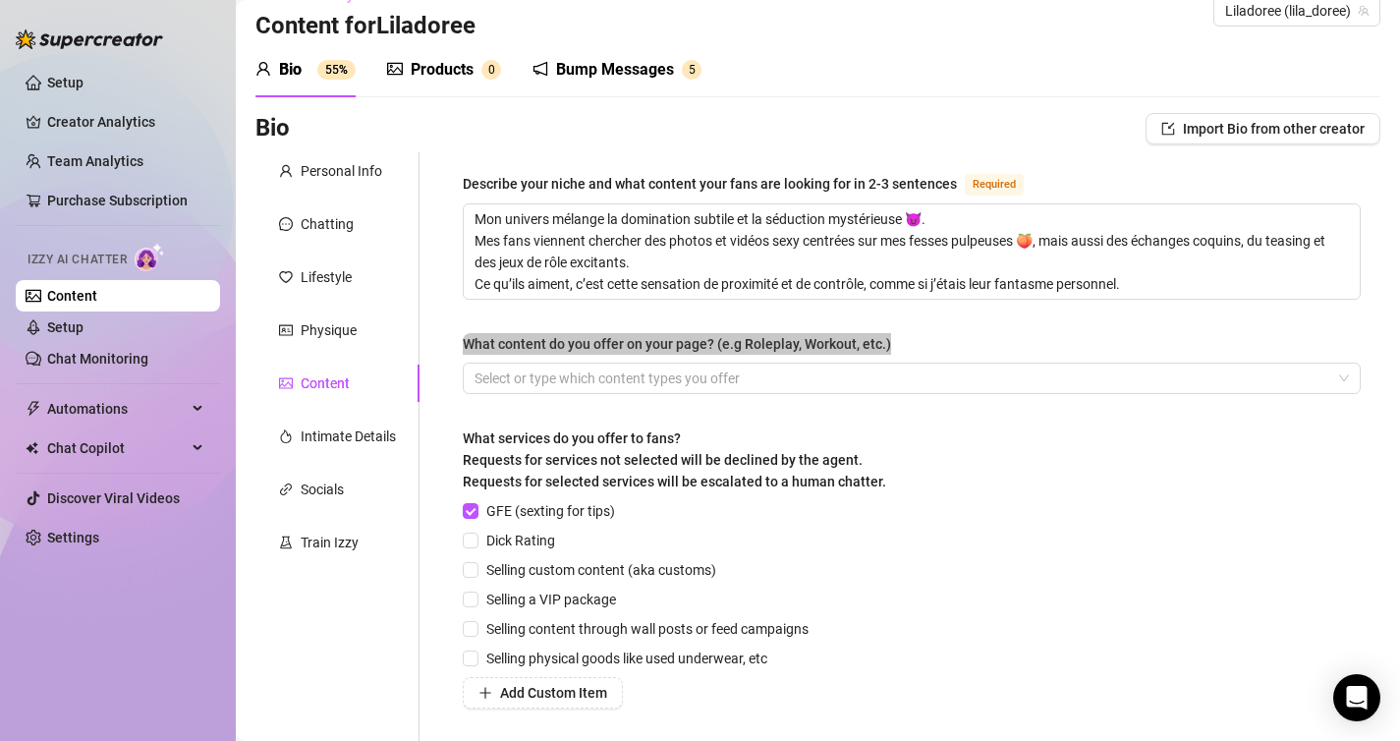
scroll to position [28, 0]
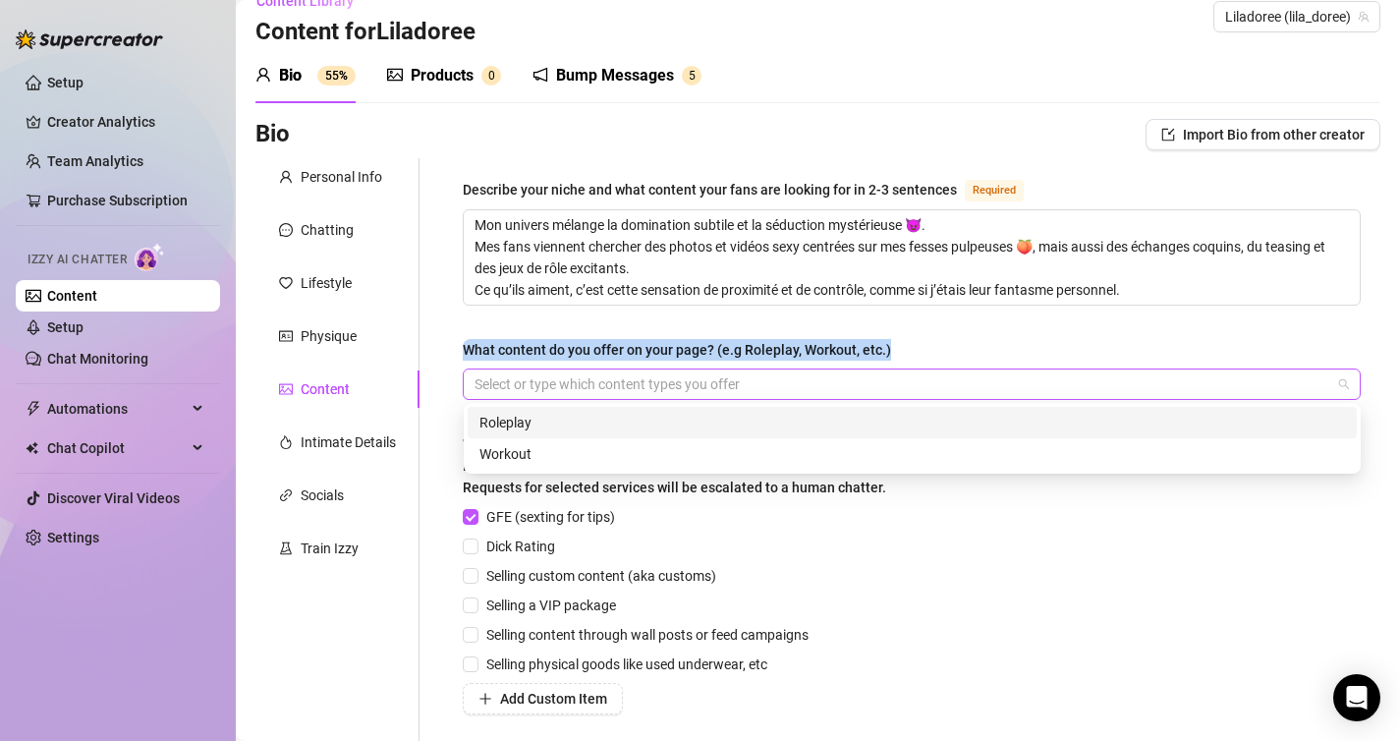
click at [824, 392] on div at bounding box center [901, 384] width 869 height 28
paste input "search"
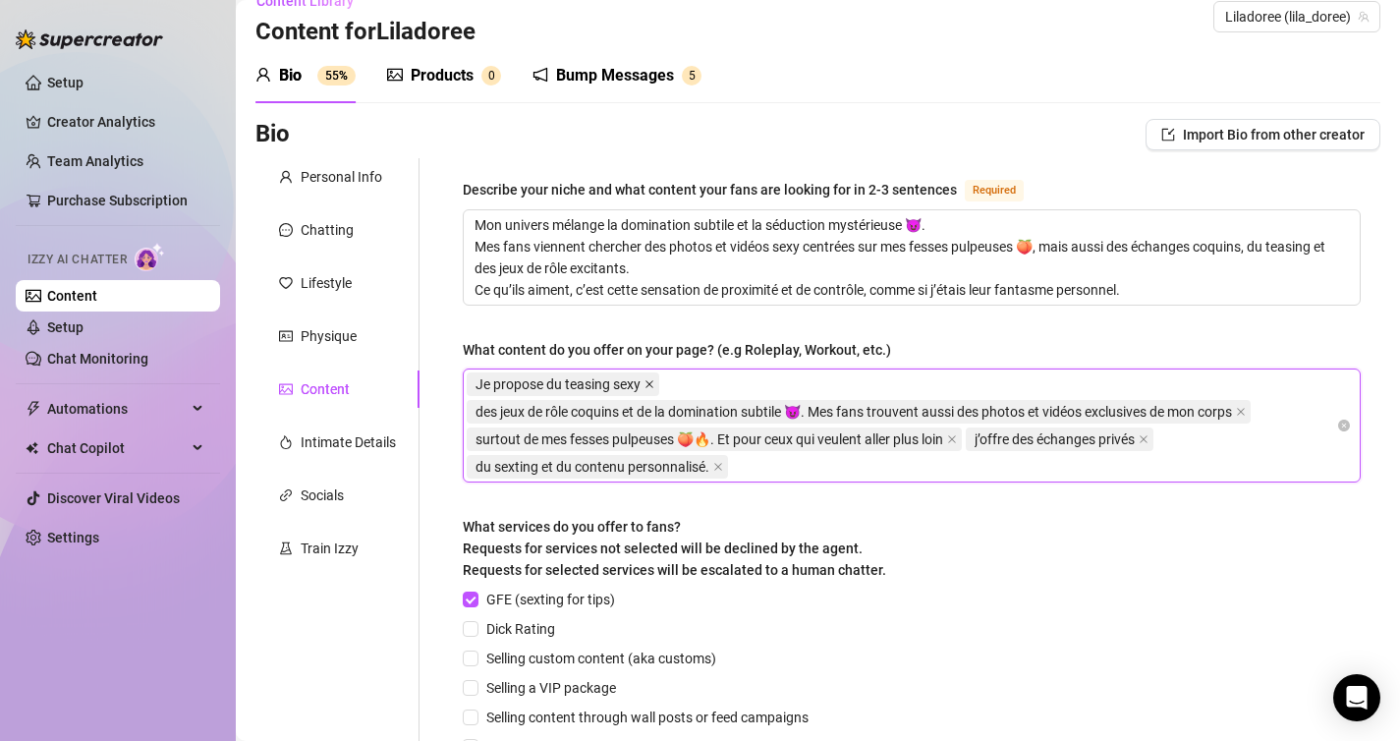
click at [654, 382] on icon "close" at bounding box center [649, 384] width 10 height 10
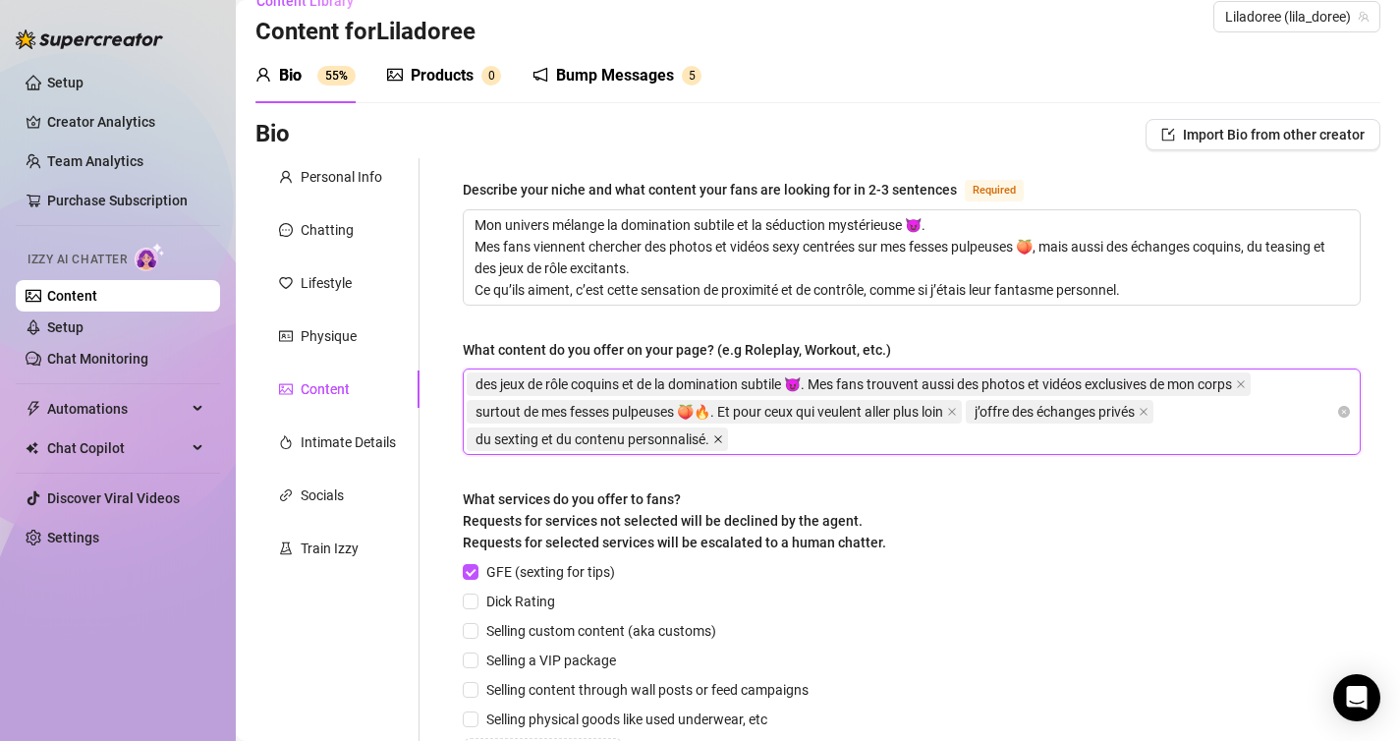
click at [719, 434] on icon "close" at bounding box center [718, 439] width 10 height 10
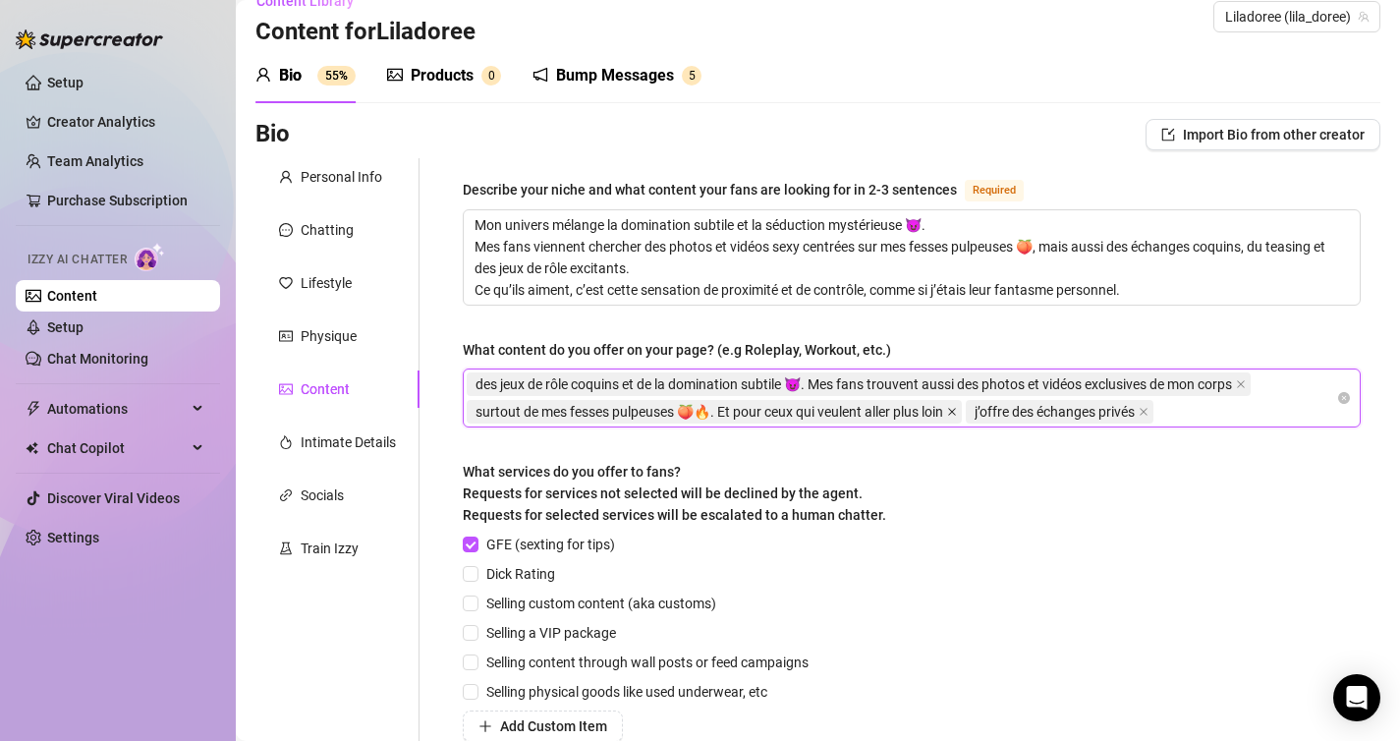
click at [957, 413] on icon "close" at bounding box center [952, 412] width 10 height 10
click at [654, 411] on span "j’offre des échanges privés" at bounding box center [561, 412] width 188 height 24
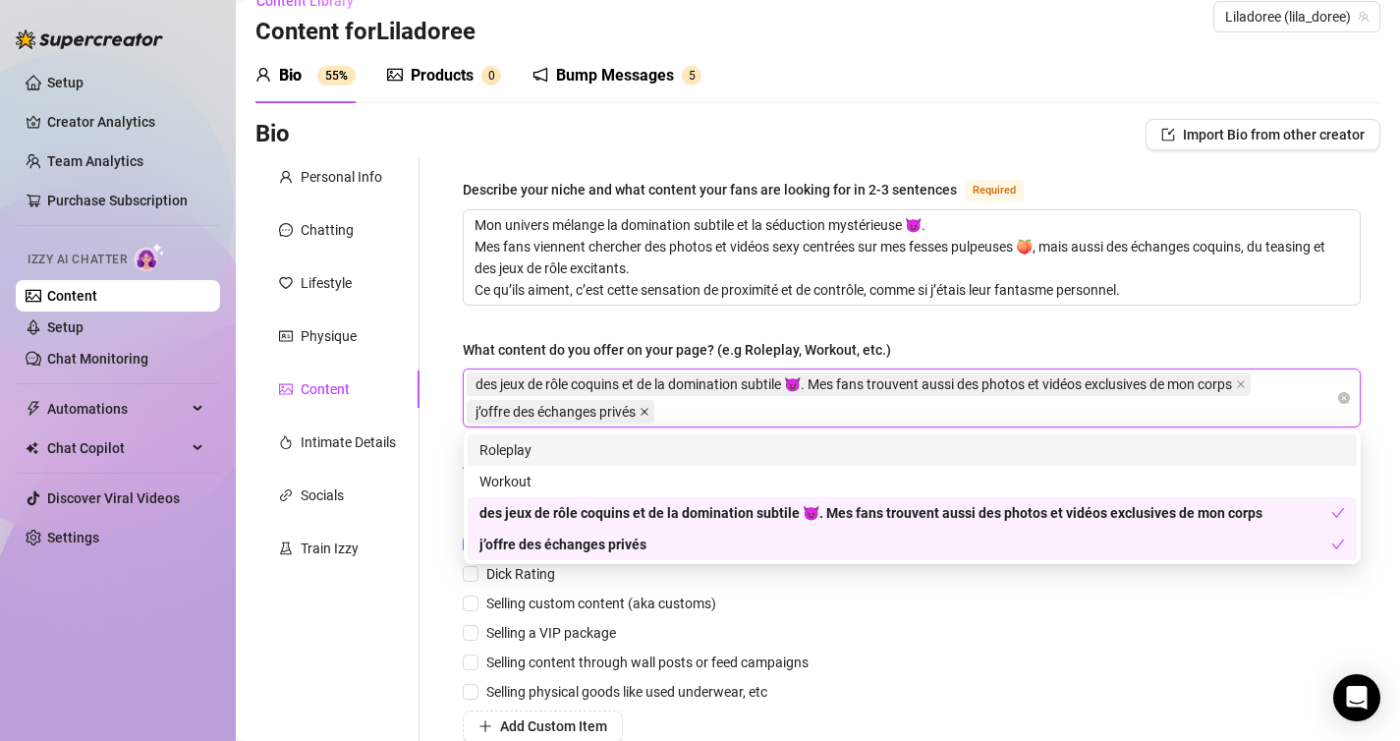
click at [648, 411] on icon "close" at bounding box center [645, 412] width 8 height 8
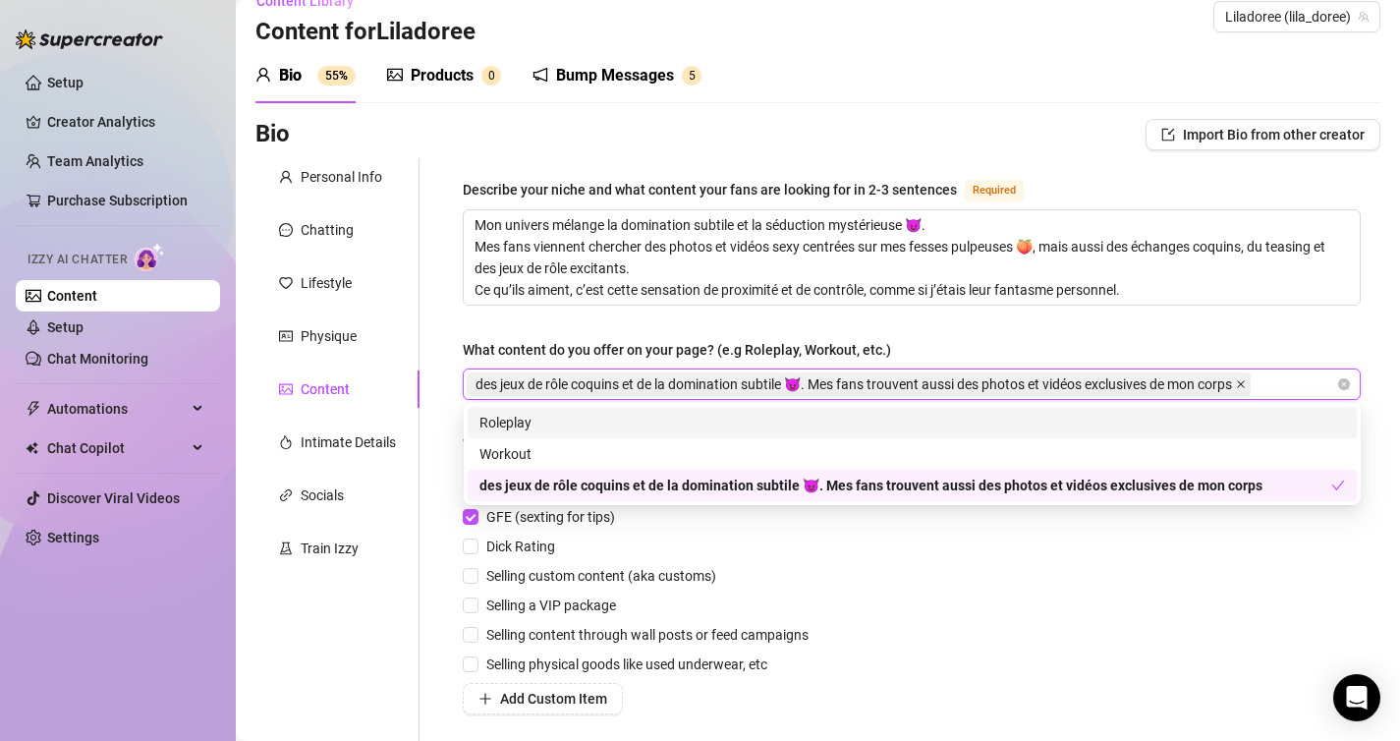
click at [1246, 382] on icon "close" at bounding box center [1241, 384] width 10 height 10
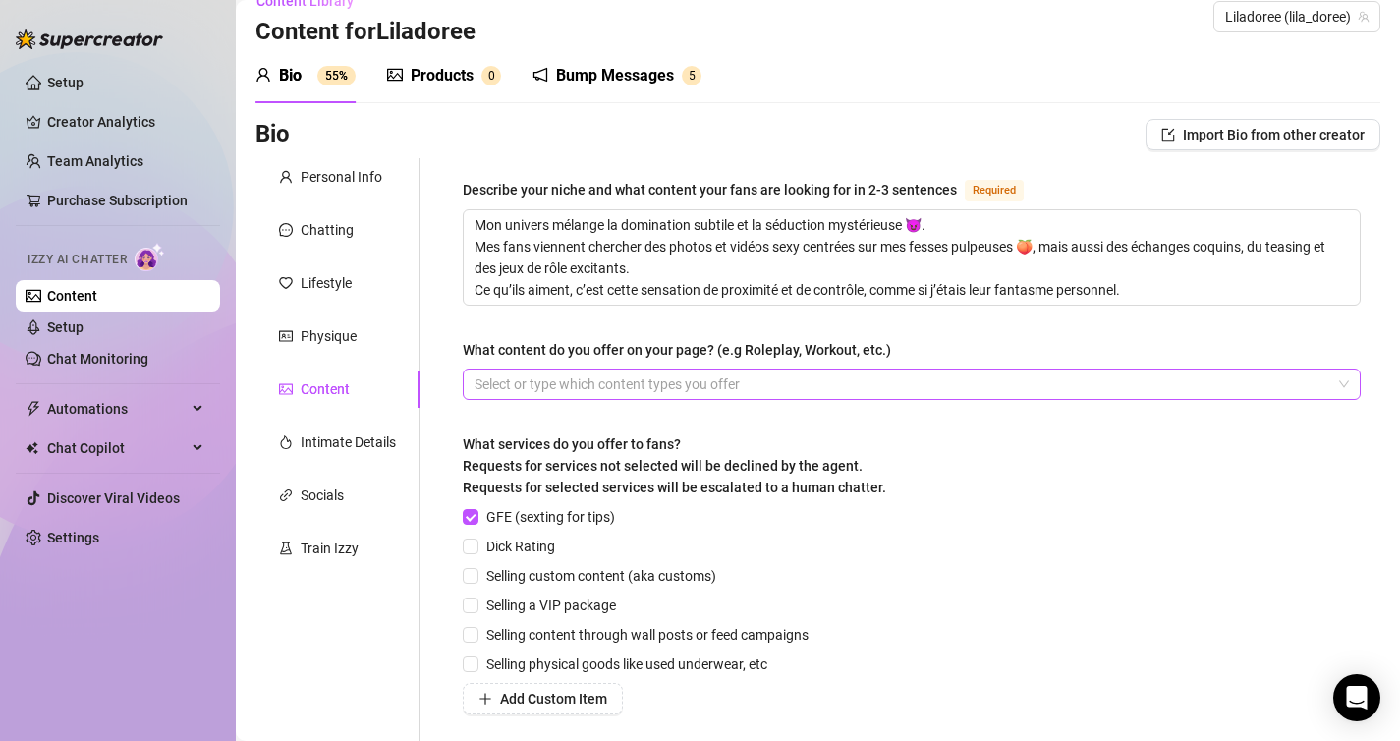
click at [988, 358] on div "What content do you offer on your page? (e.g Roleplay, Workout, etc.)" at bounding box center [912, 353] width 898 height 29
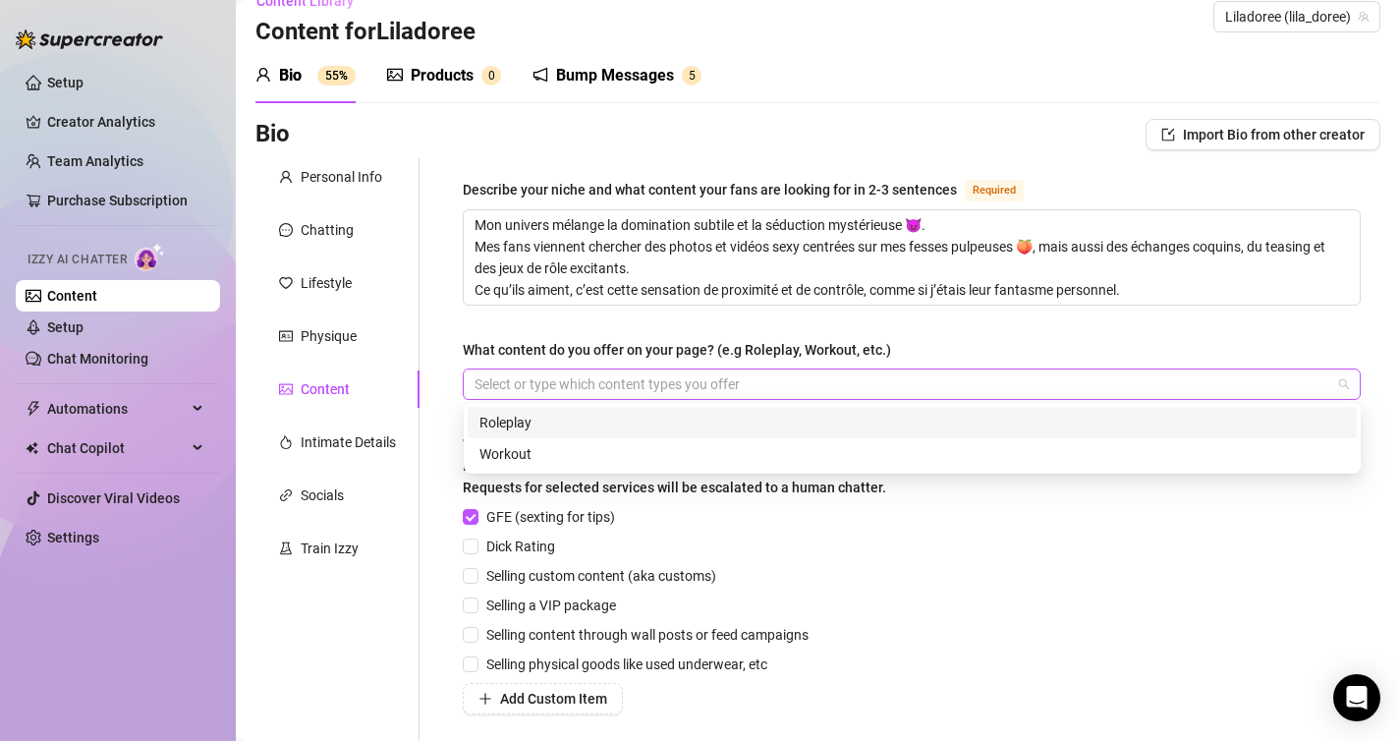
click at [988, 371] on div at bounding box center [901, 384] width 869 height 28
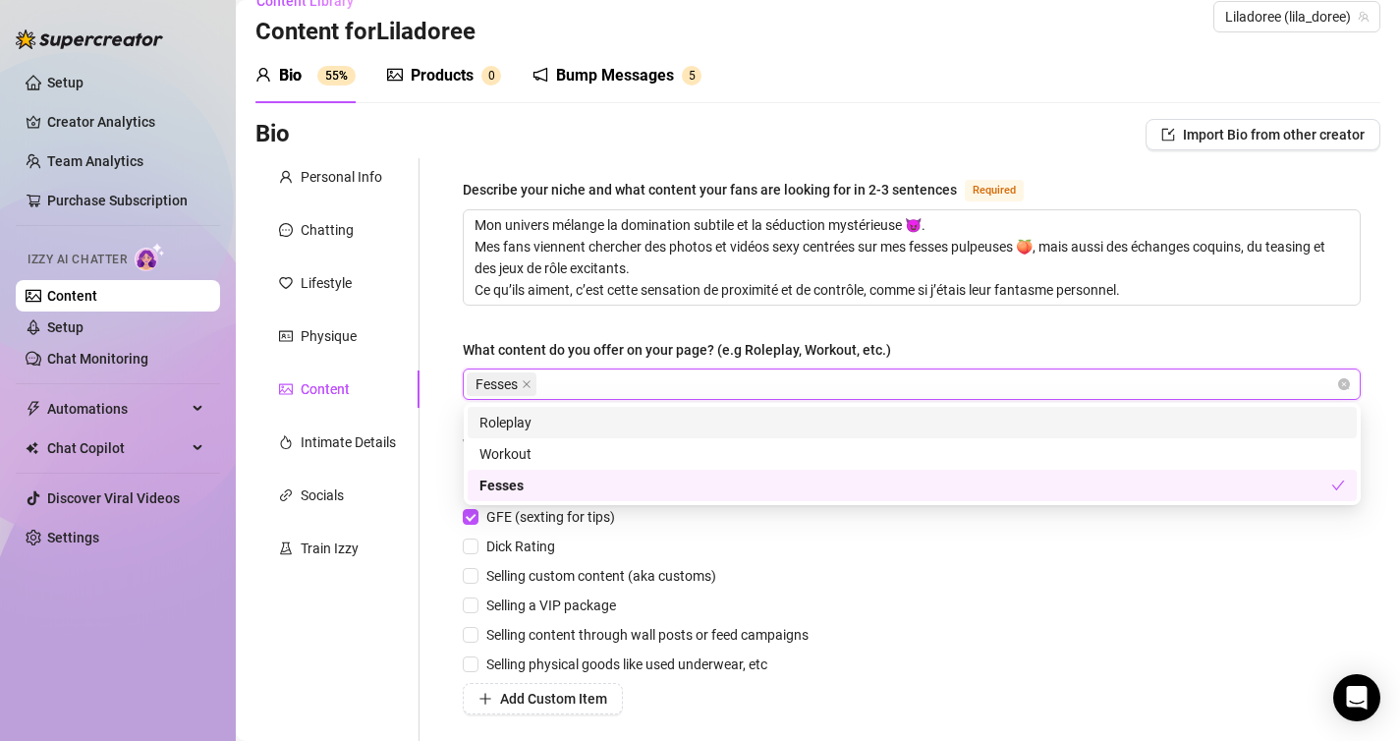
click at [857, 385] on div "Fesses" at bounding box center [901, 384] width 869 height 28
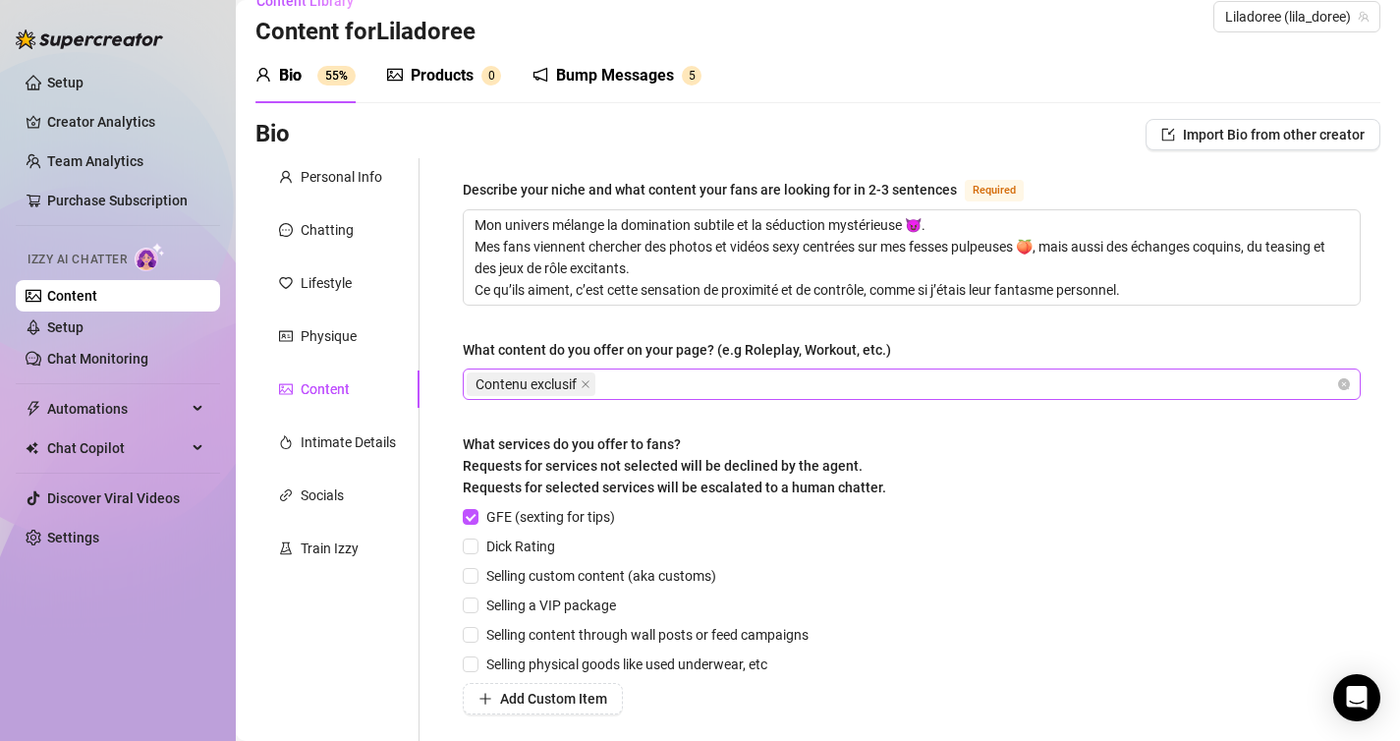
click at [857, 385] on div "Contenu exclusif" at bounding box center [901, 384] width 869 height 28
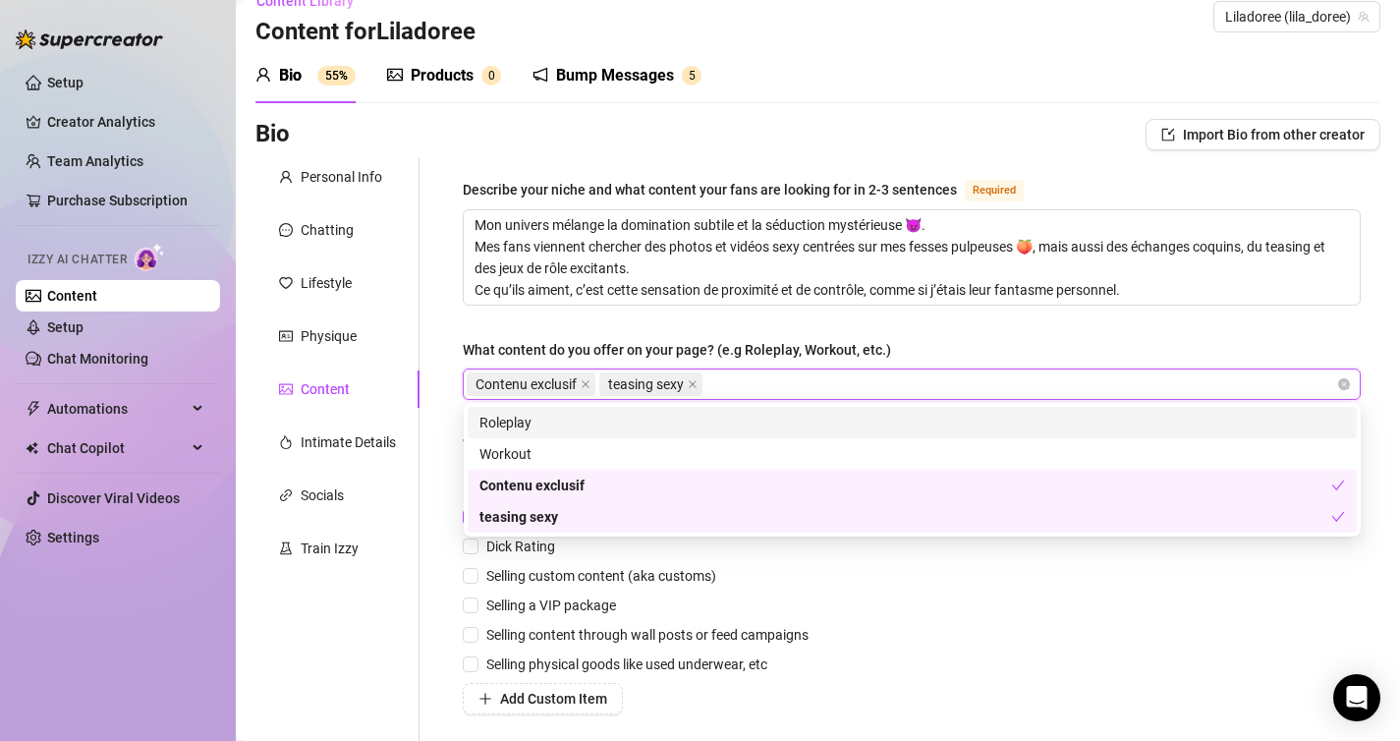
click at [857, 385] on div "Contenu exclusif teasing sexy" at bounding box center [901, 384] width 869 height 28
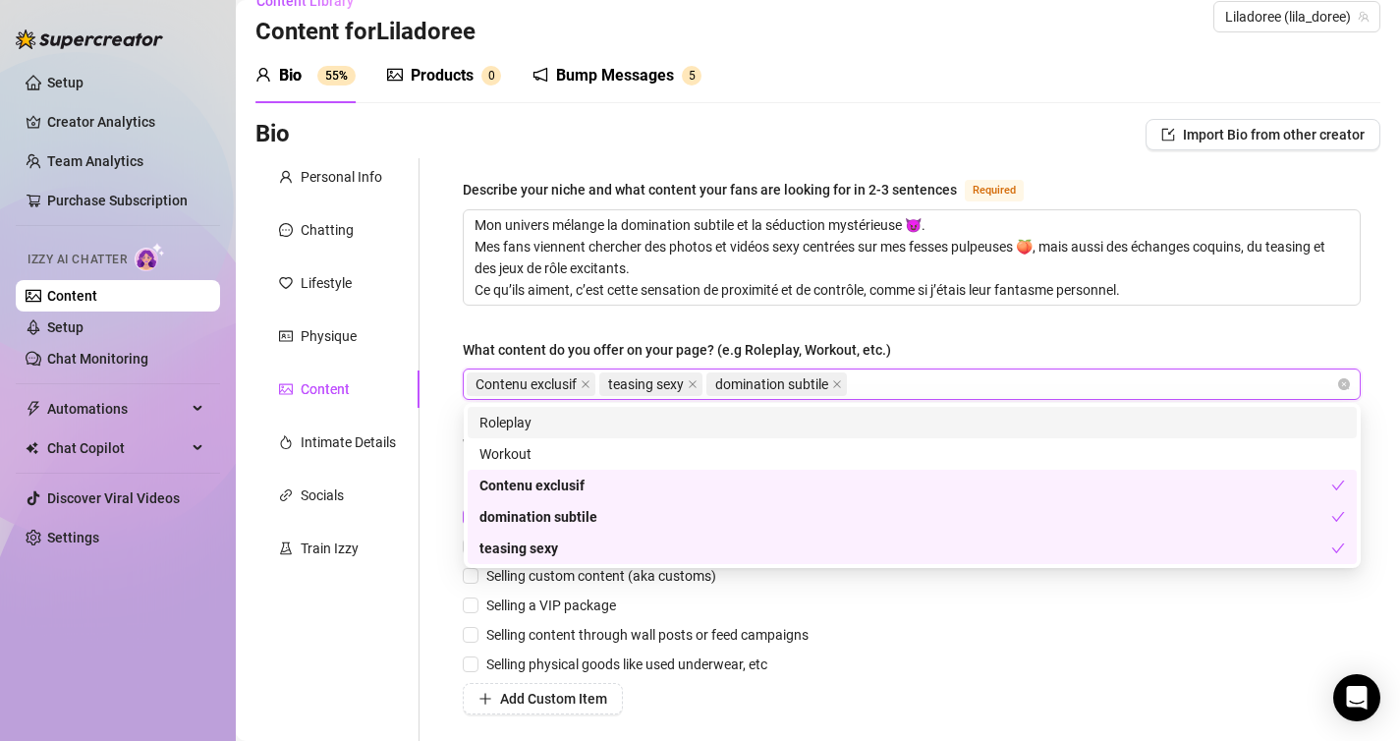
click at [830, 421] on div "Roleplay" at bounding box center [911, 423] width 865 height 22
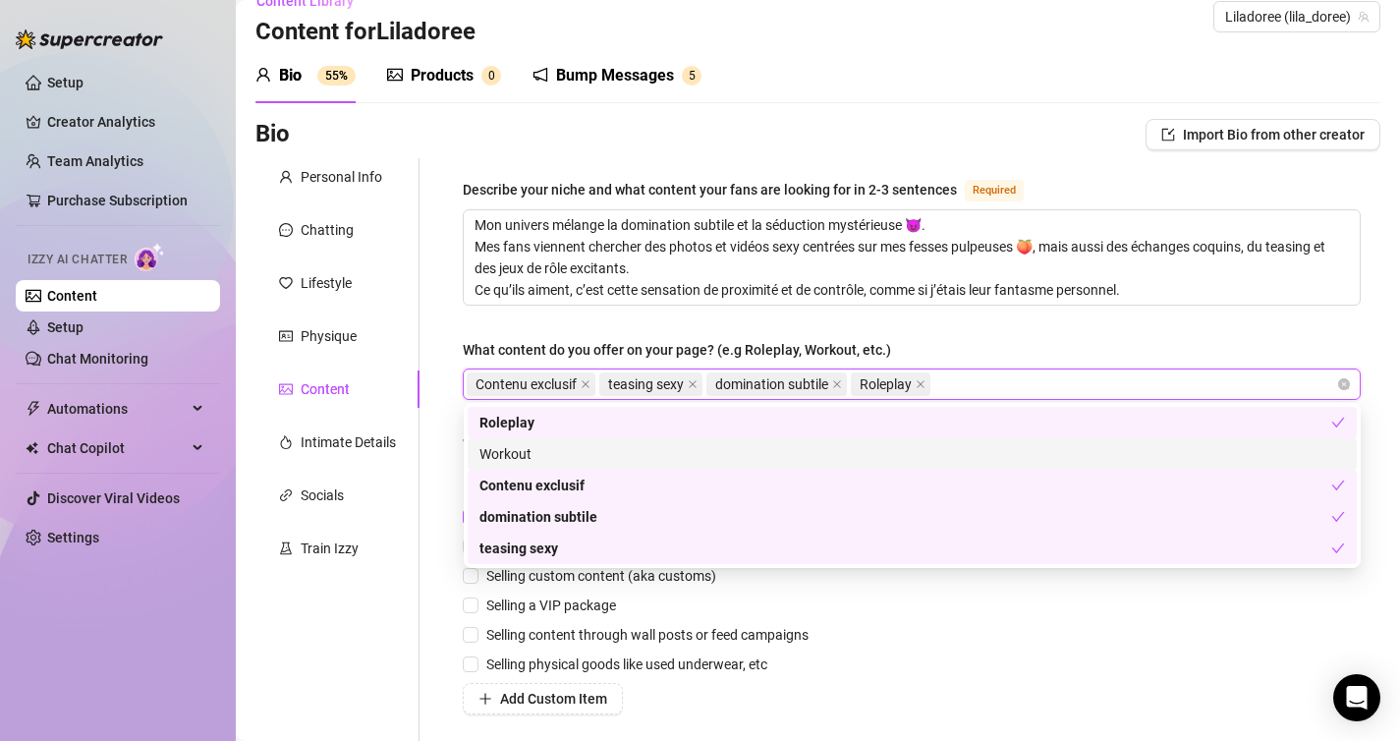
click at [817, 452] on div "Workout" at bounding box center [911, 454] width 865 height 22
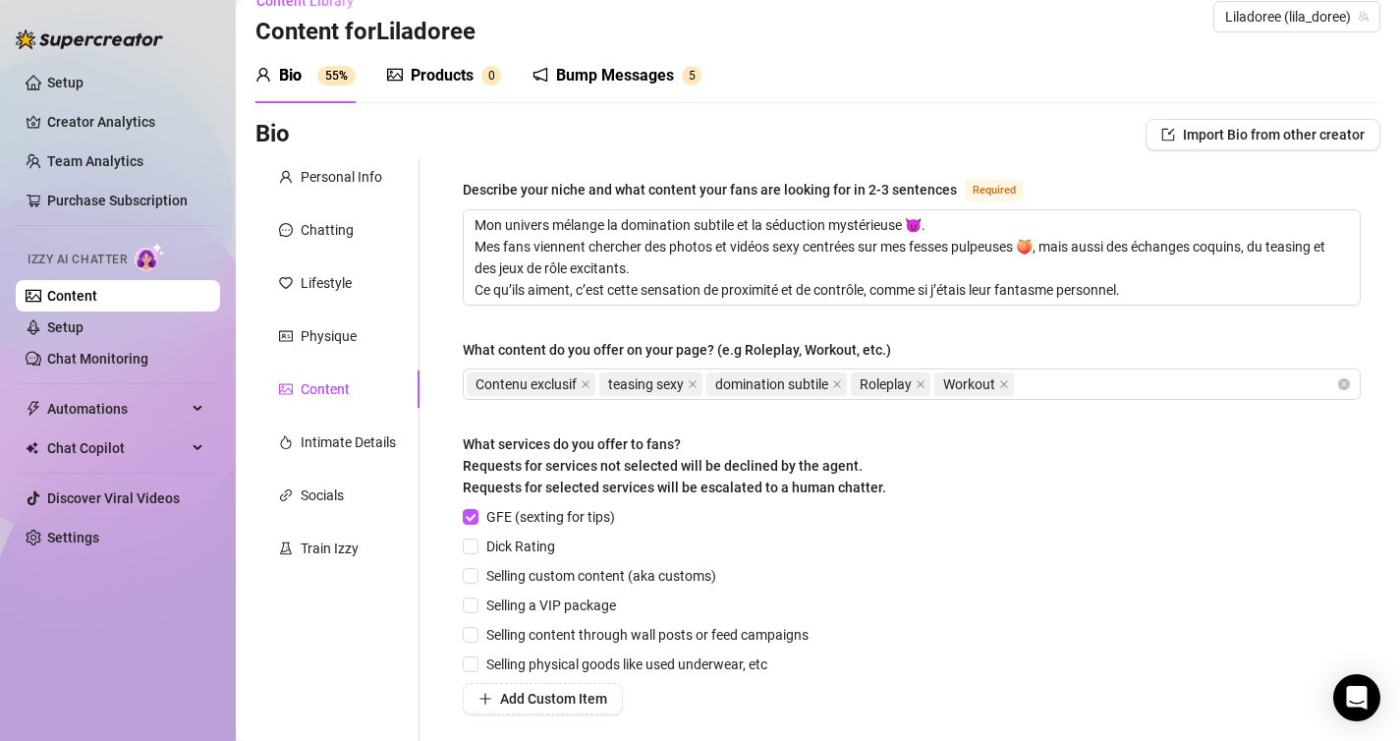
click at [962, 324] on div "Describe your niche and what content your fans are looking for in 2-3 sentences…" at bounding box center [912, 502] width 898 height 648
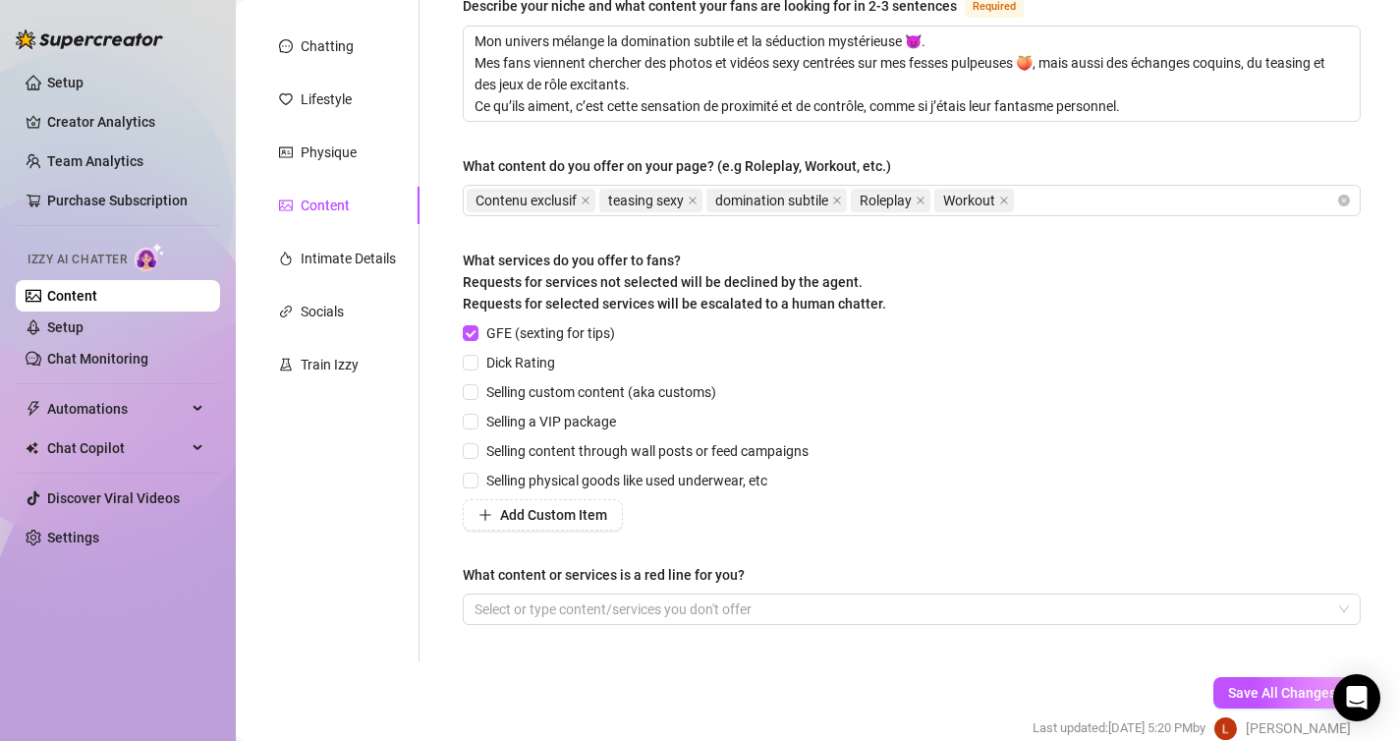
scroll to position [221, 0]
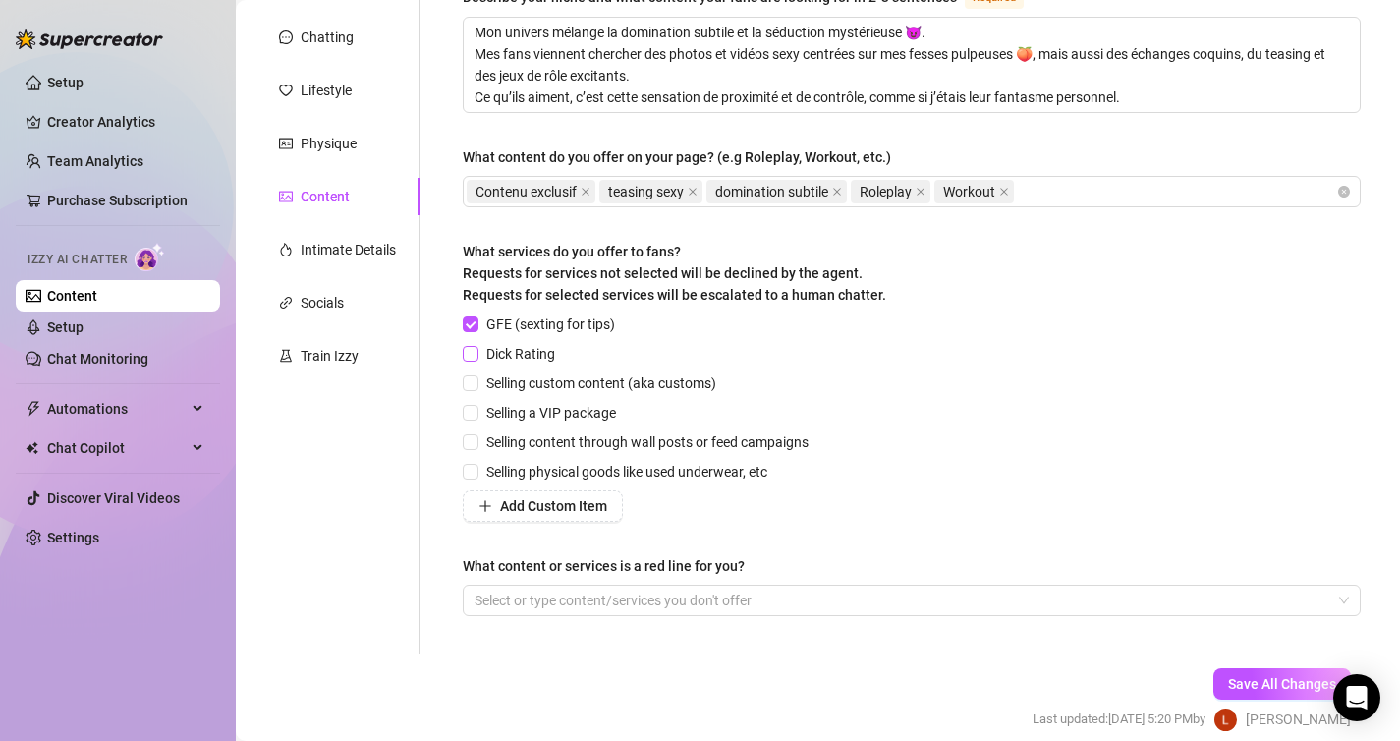
click at [512, 357] on span "Dick Rating" at bounding box center [520, 354] width 84 height 22
click at [476, 357] on input "Dick Rating" at bounding box center [470, 353] width 14 height 14
click at [554, 382] on span "Selling custom content (aka customs)" at bounding box center [601, 383] width 246 height 22
click at [476, 382] on input "Selling custom content (aka customs)" at bounding box center [470, 382] width 14 height 14
click at [565, 471] on span "Selling physical goods like used underwear, etc" at bounding box center [626, 472] width 297 height 22
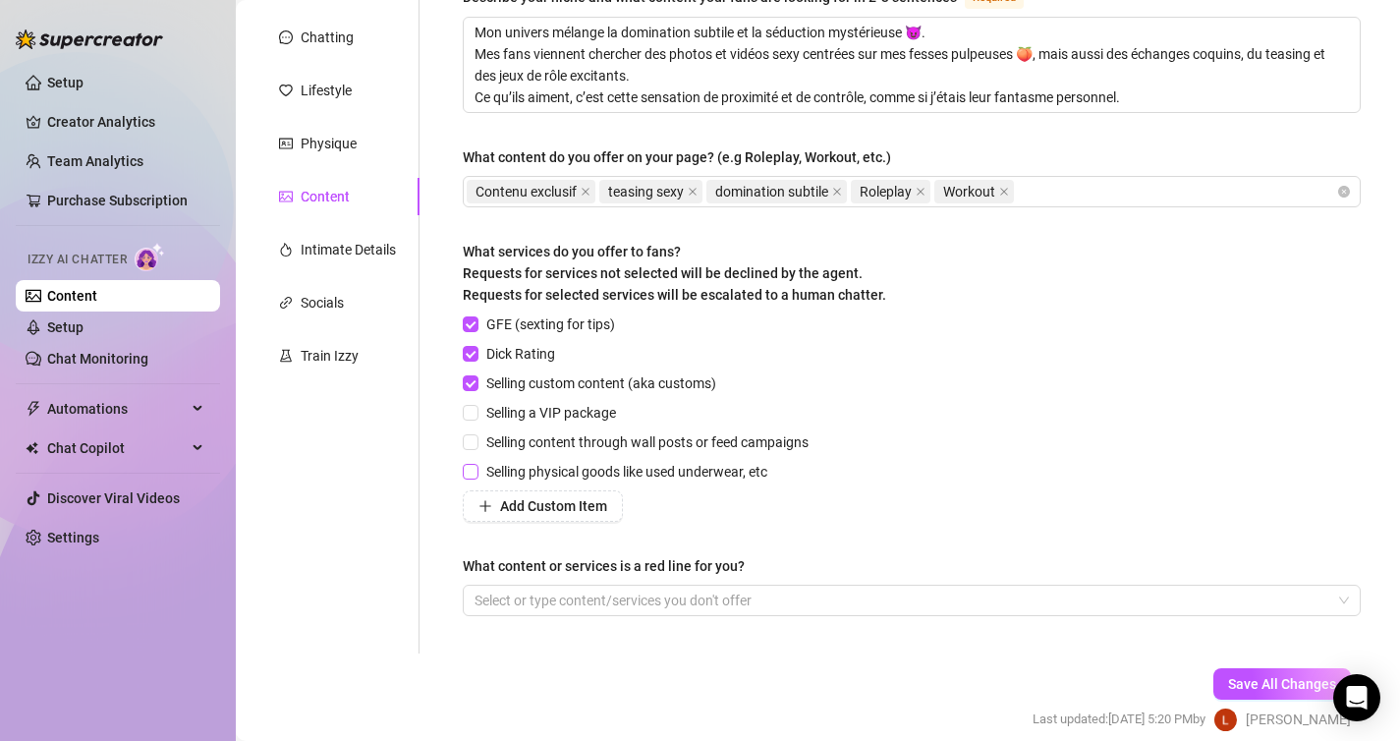
click at [476, 471] on input "Selling physical goods like used underwear, etc" at bounding box center [470, 471] width 14 height 14
click at [576, 447] on span "Selling content through wall posts or feed campaigns" at bounding box center [647, 442] width 338 height 22
click at [476, 447] on input "Selling content through wall posts or feed campaigns" at bounding box center [470, 441] width 14 height 14
click at [583, 414] on span "Selling a VIP package" at bounding box center [550, 413] width 145 height 22
click at [476, 414] on input "Selling a VIP package" at bounding box center [470, 412] width 14 height 14
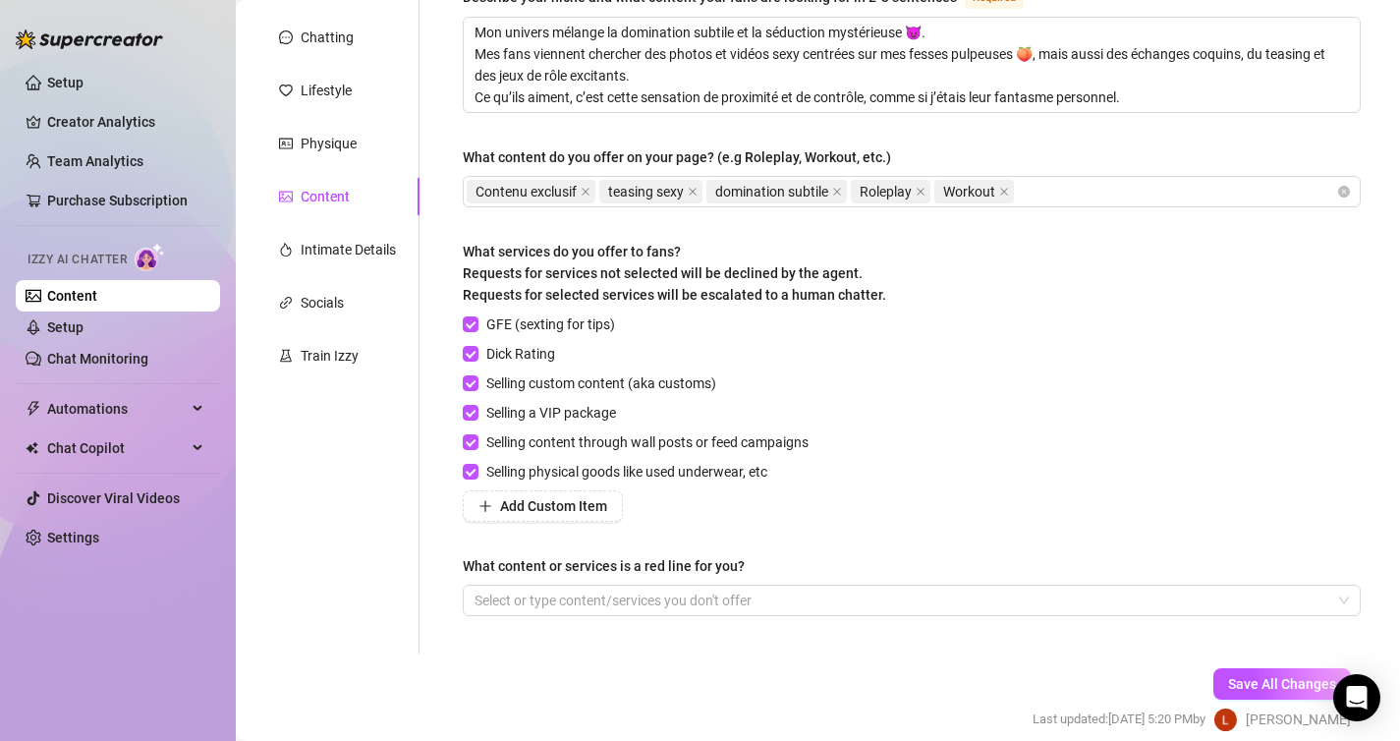
scroll to position [305, 0]
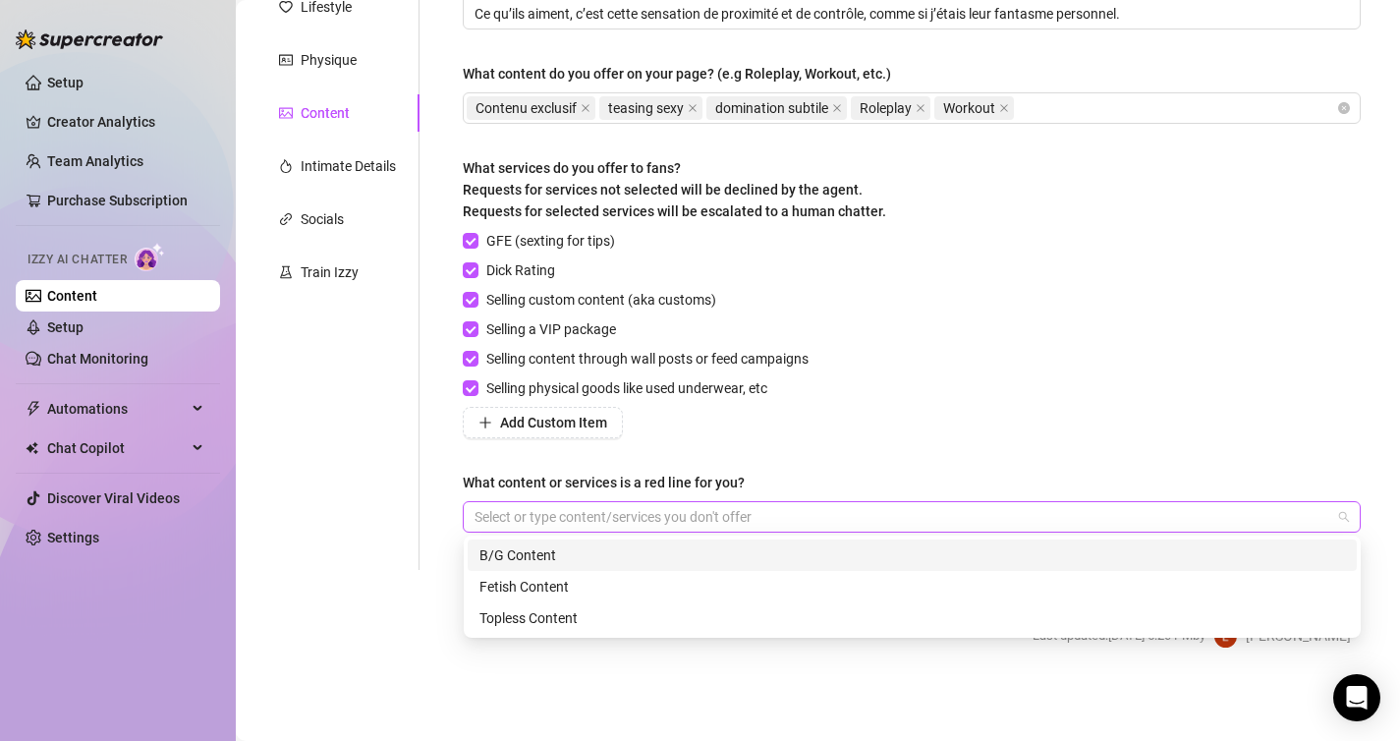
click at [751, 513] on div at bounding box center [901, 517] width 869 height 28
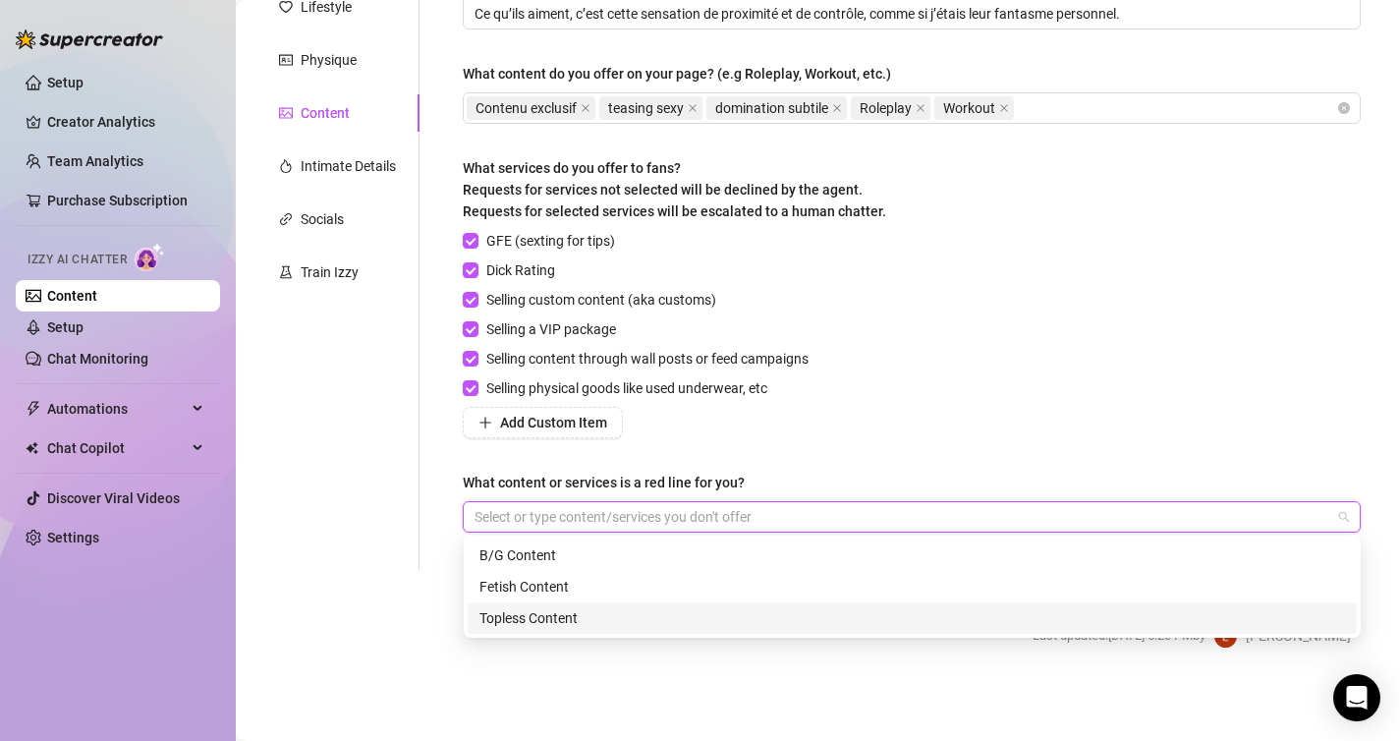
click at [723, 619] on div "Topless Content" at bounding box center [911, 618] width 865 height 22
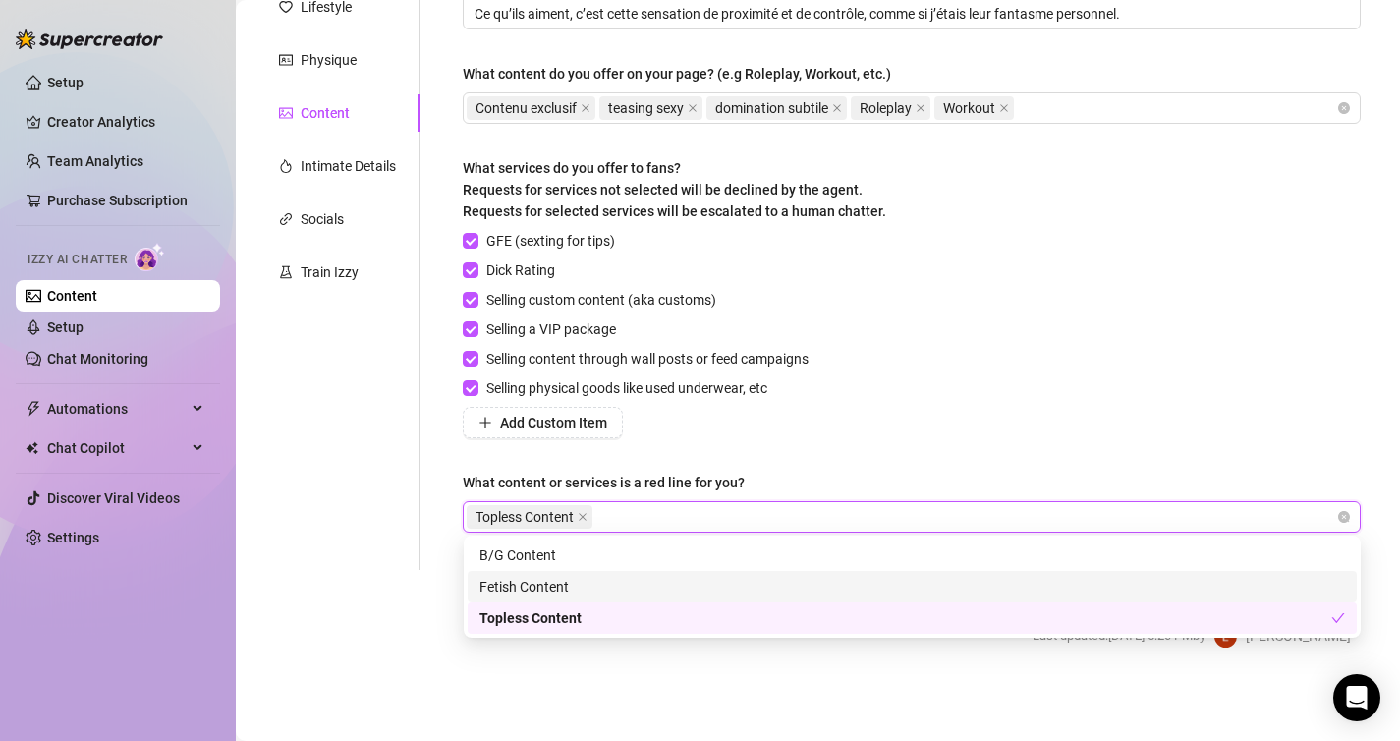
click at [723, 599] on div "Fetish Content" at bounding box center [912, 586] width 889 height 31
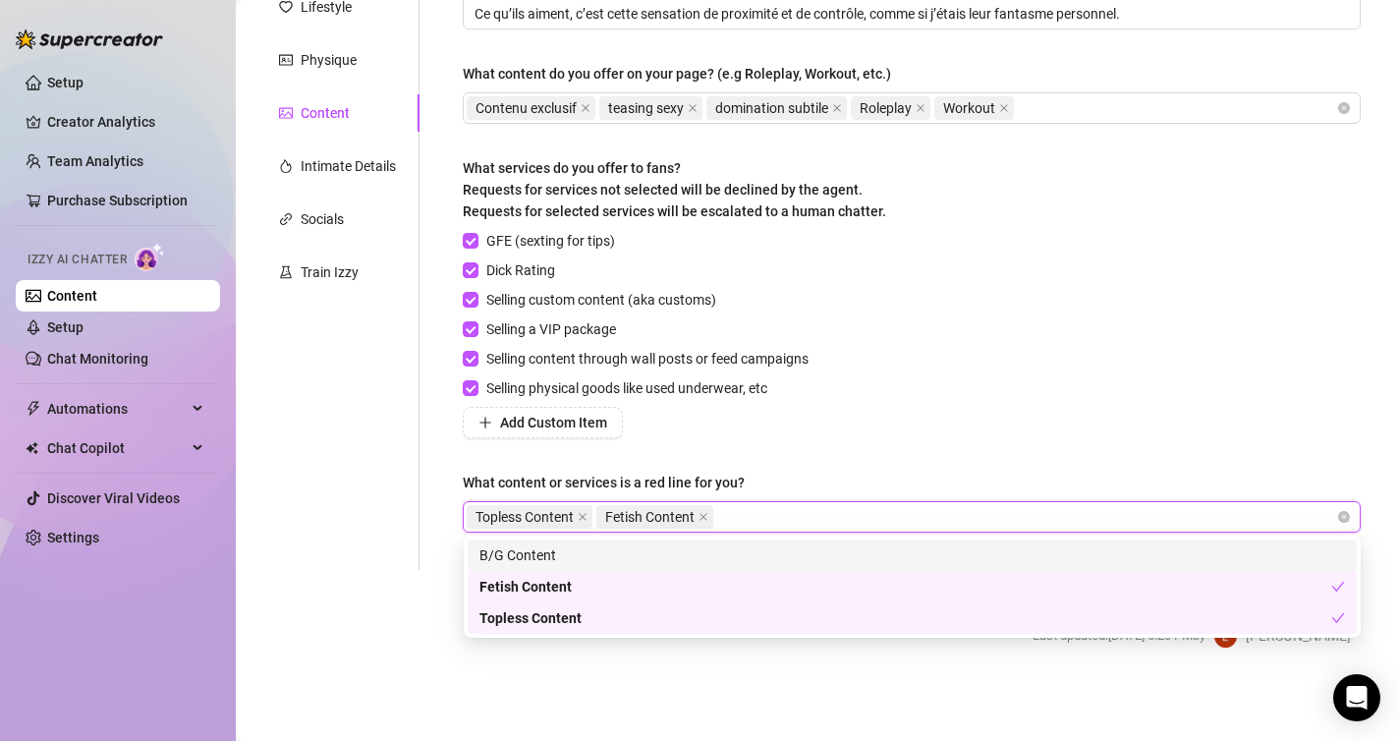
click at [737, 555] on div "B/G Content" at bounding box center [911, 555] width 865 height 22
click at [903, 362] on div "GFE (sexting for tips) Dick Rating Selling custom content (aka customs) Selling…" at bounding box center [912, 334] width 898 height 208
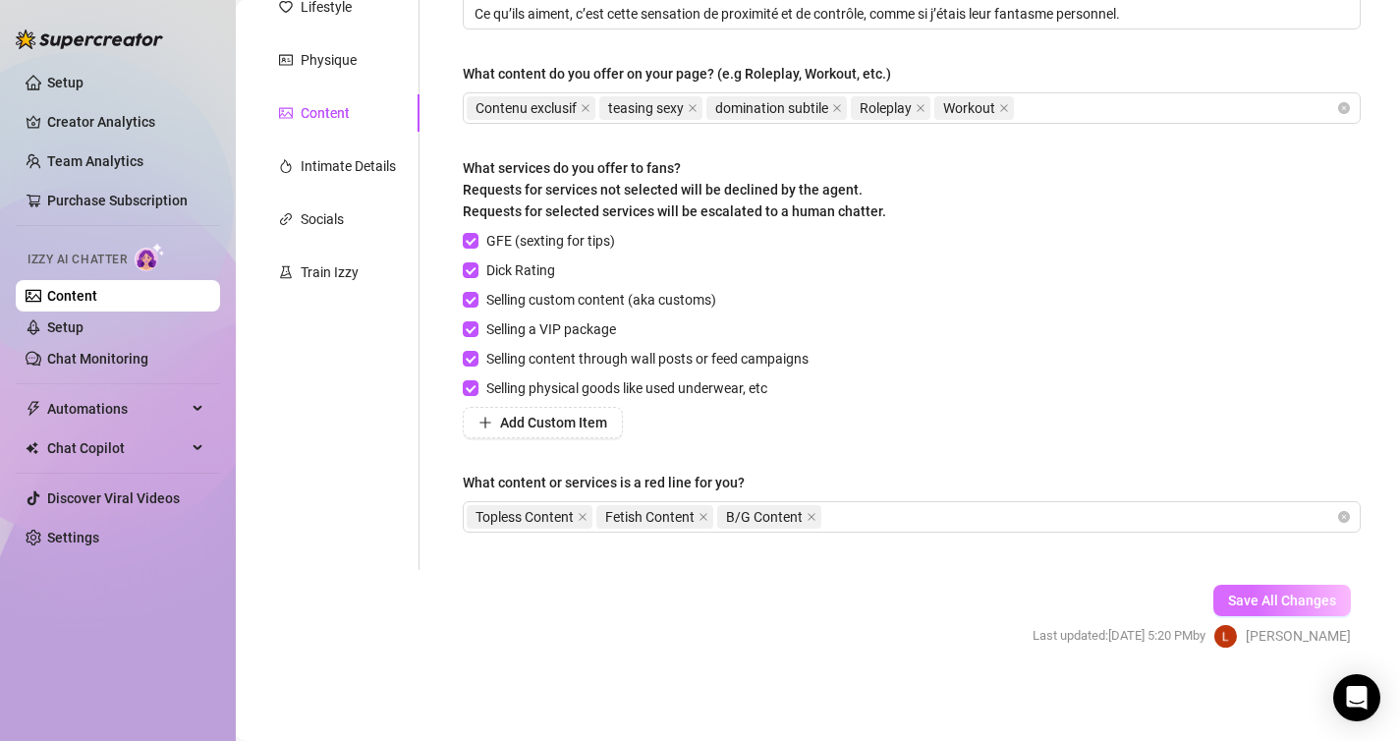
click at [1287, 592] on span "Save All Changes" at bounding box center [1282, 600] width 108 height 16
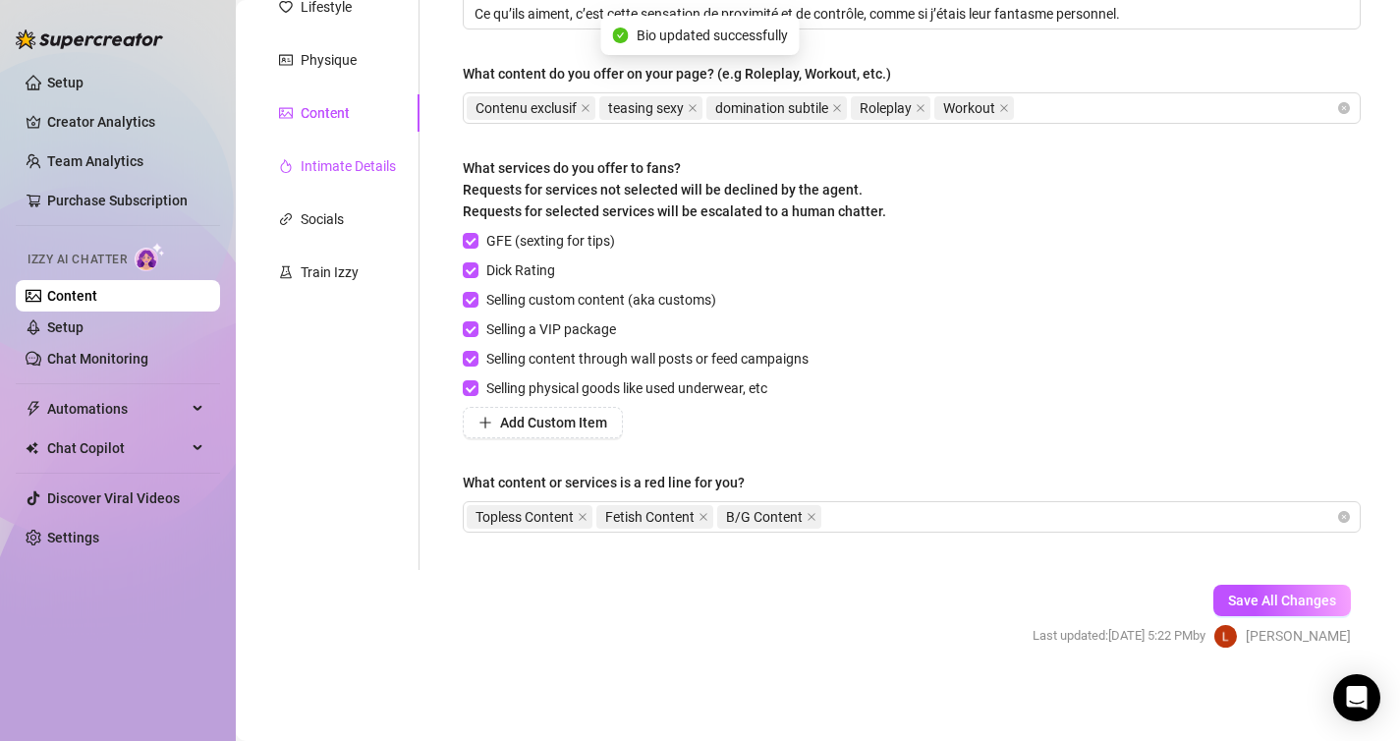
click at [390, 164] on div "Intimate Details" at bounding box center [348, 166] width 95 height 22
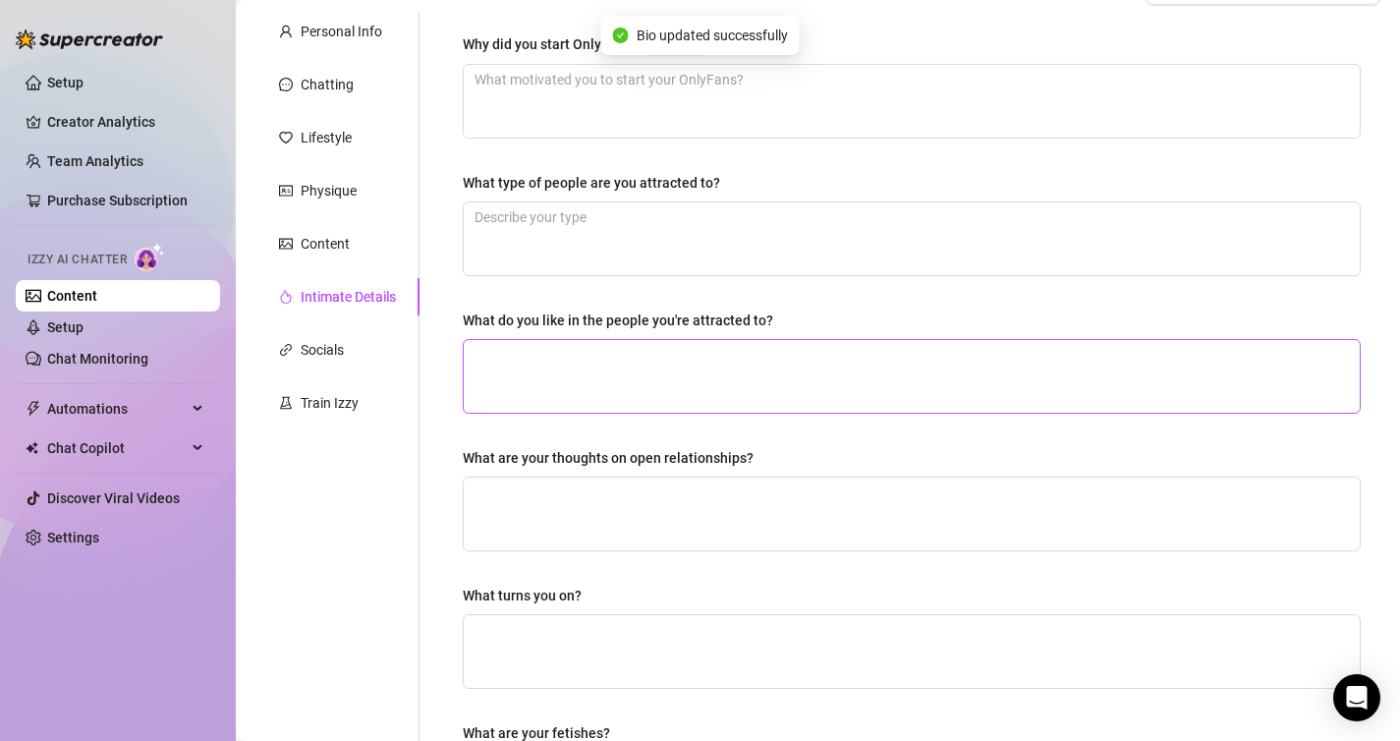
scroll to position [0, 0]
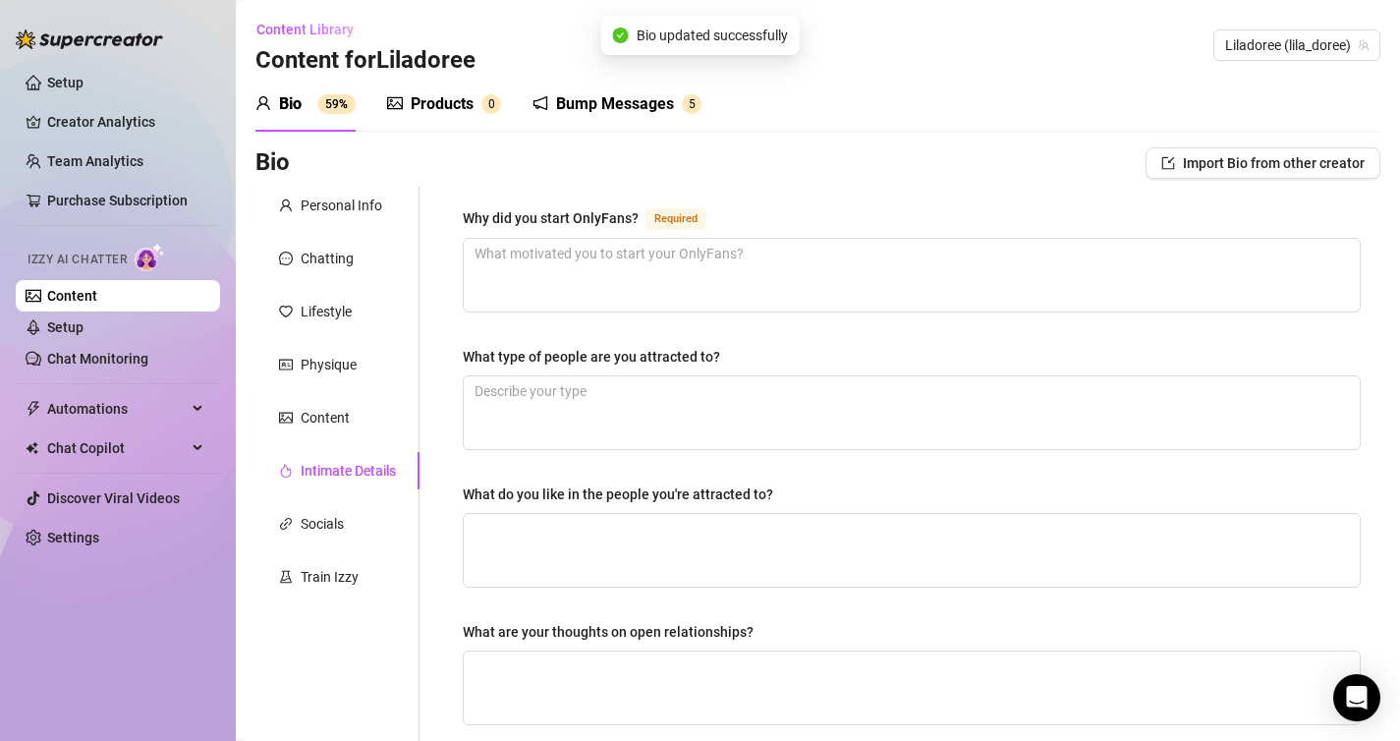
click at [623, 214] on div "Why did you start OnlyFans?" at bounding box center [551, 218] width 176 height 22
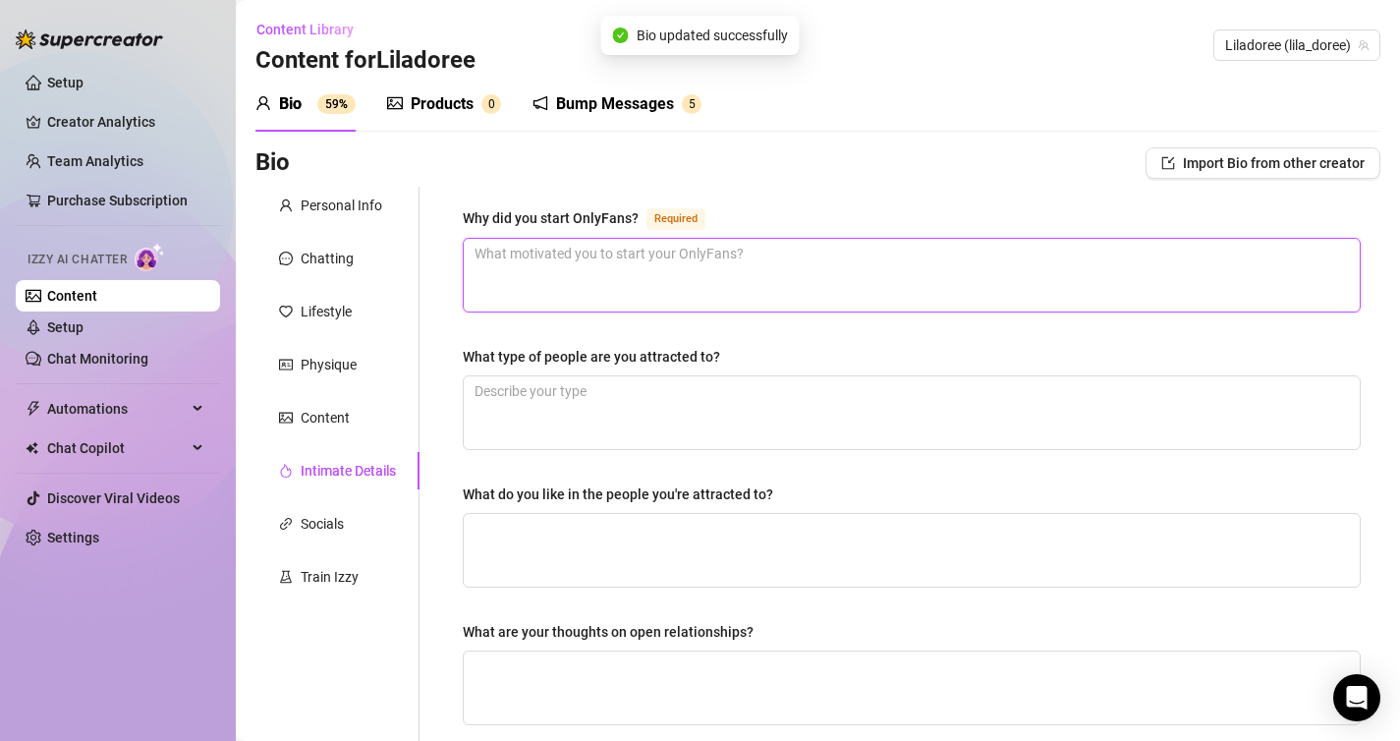
click at [623, 239] on textarea "Why did you start OnlyFans? Required" at bounding box center [912, 275] width 896 height 73
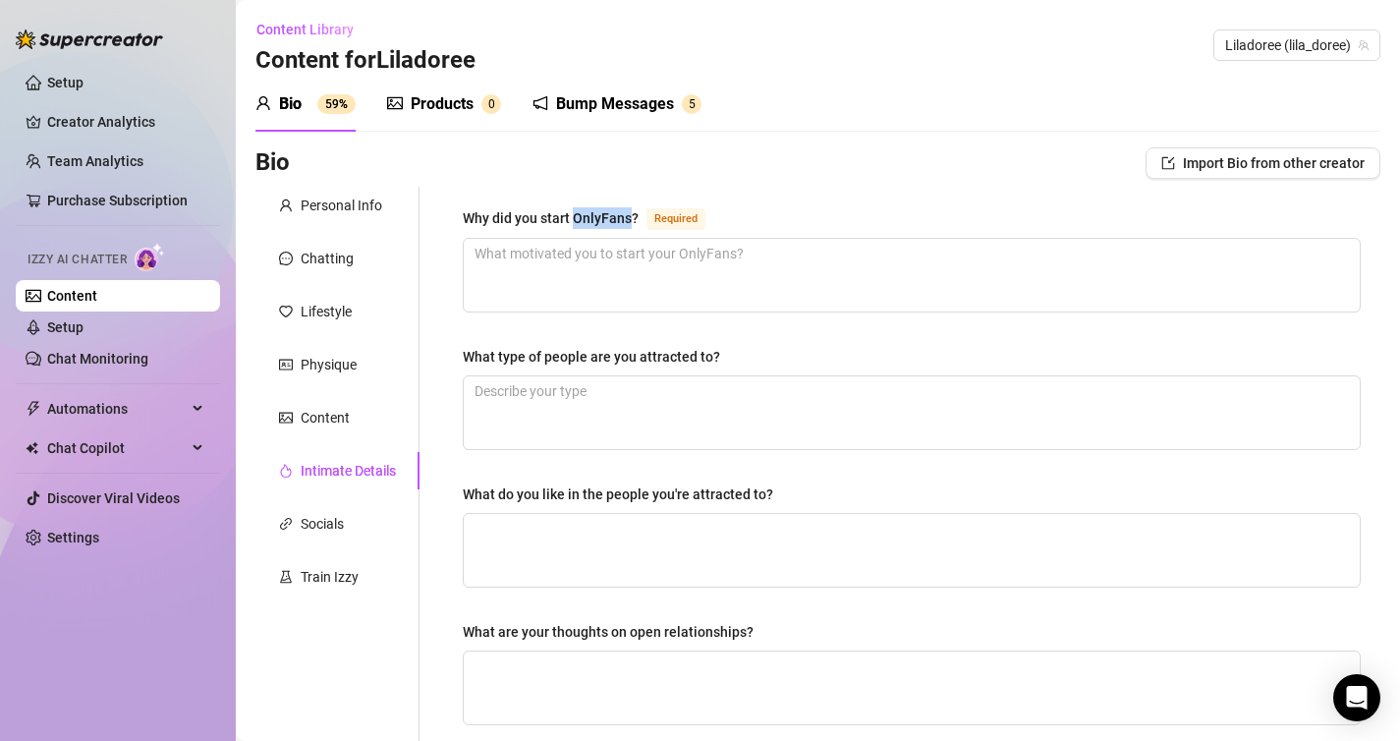
click at [623, 214] on div "Why did you start OnlyFans?" at bounding box center [551, 218] width 176 height 22
click at [623, 239] on textarea "Why did you start OnlyFans? Required" at bounding box center [912, 275] width 896 height 73
click at [623, 214] on div "Why did you start OnlyFans?" at bounding box center [551, 218] width 176 height 22
click at [623, 239] on textarea "Why did you start OnlyFans? Required" at bounding box center [912, 275] width 896 height 73
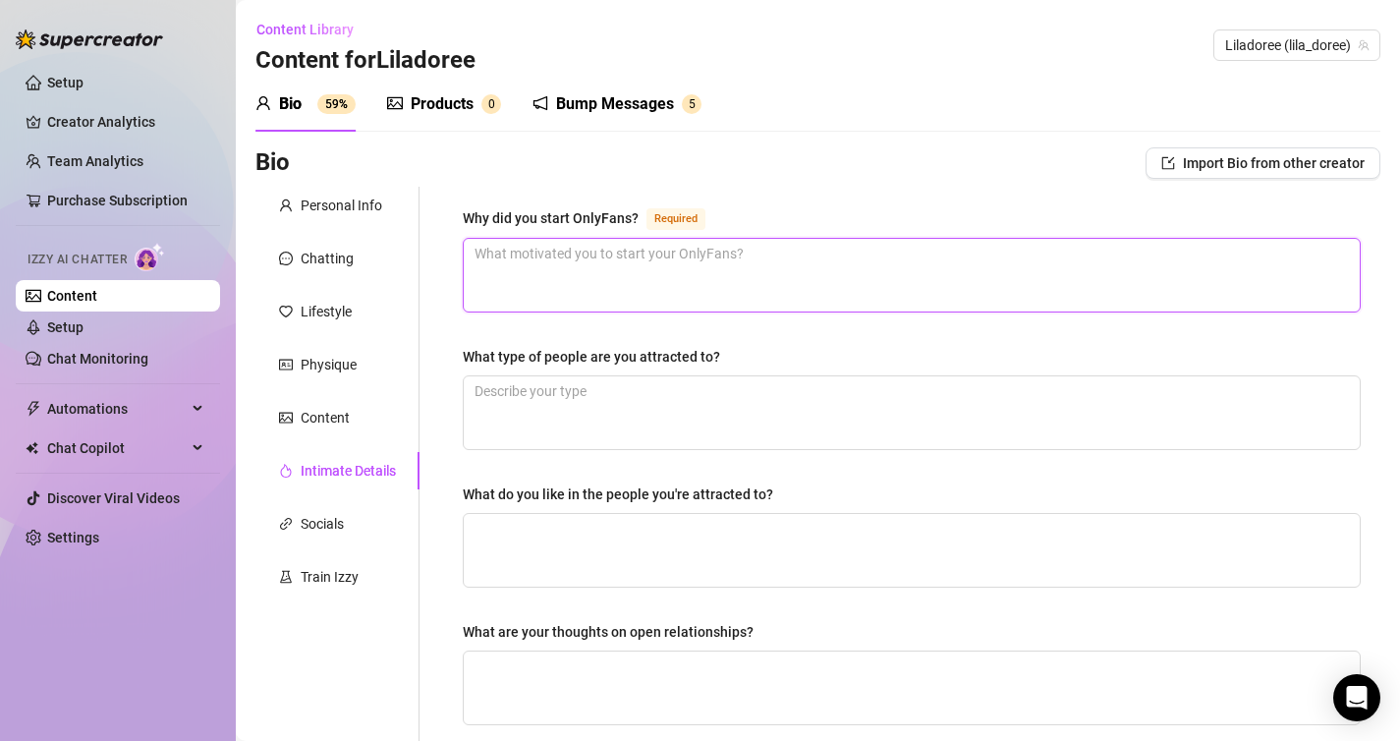
click at [616, 269] on textarea "Why did you start OnlyFans? Required" at bounding box center [912, 275] width 896 height 73
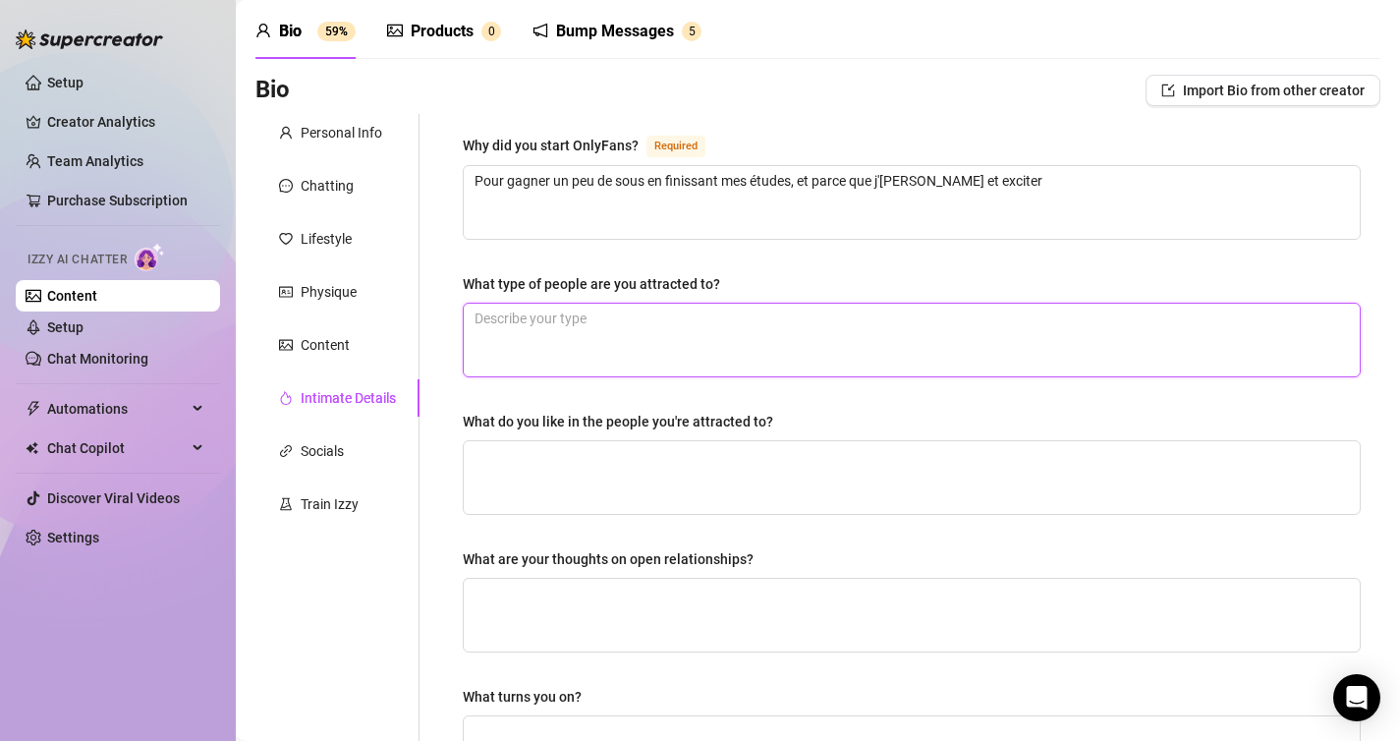
scroll to position [84, 0]
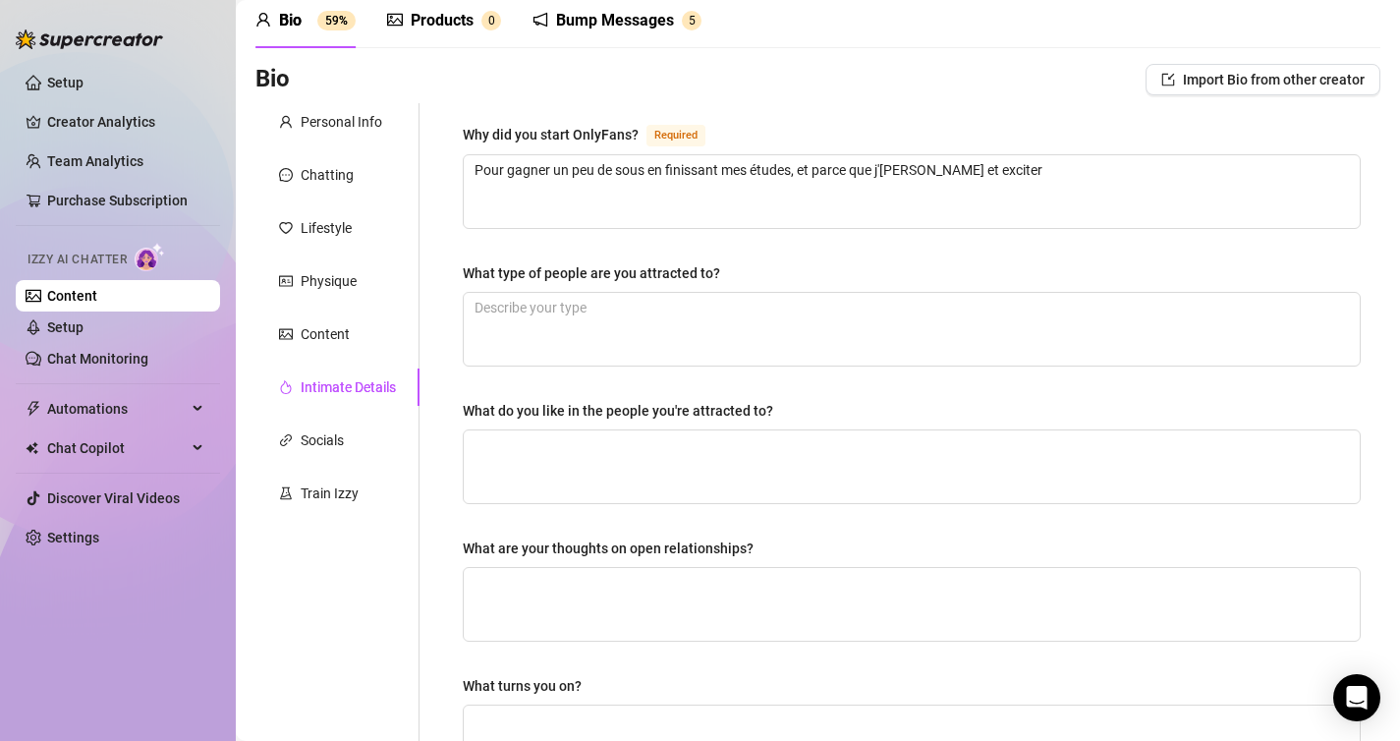
click at [581, 276] on div "What type of people are you attracted to?" at bounding box center [591, 273] width 257 height 22
click at [581, 293] on textarea "What type of people are you attracted to?" at bounding box center [912, 329] width 896 height 73
click at [581, 276] on div "What type of people are you attracted to?" at bounding box center [591, 273] width 257 height 22
click at [581, 293] on textarea "What type of people are you attracted to?" at bounding box center [912, 329] width 896 height 73
click at [581, 276] on div "What type of people are you attracted to?" at bounding box center [591, 273] width 257 height 22
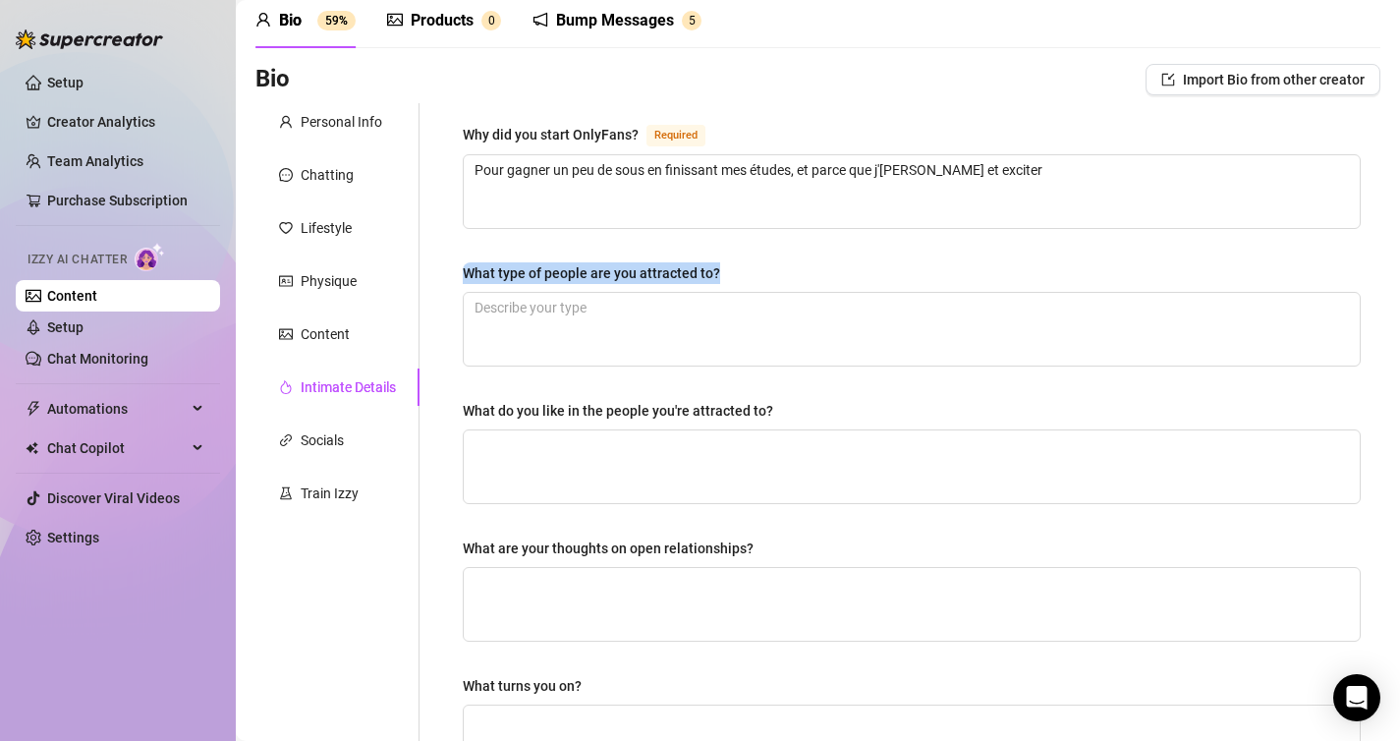
click at [581, 293] on textarea "What type of people are you attracted to?" at bounding box center [912, 329] width 896 height 73
click at [608, 411] on div "What do you like in the people you're attracted to?" at bounding box center [618, 411] width 310 height 22
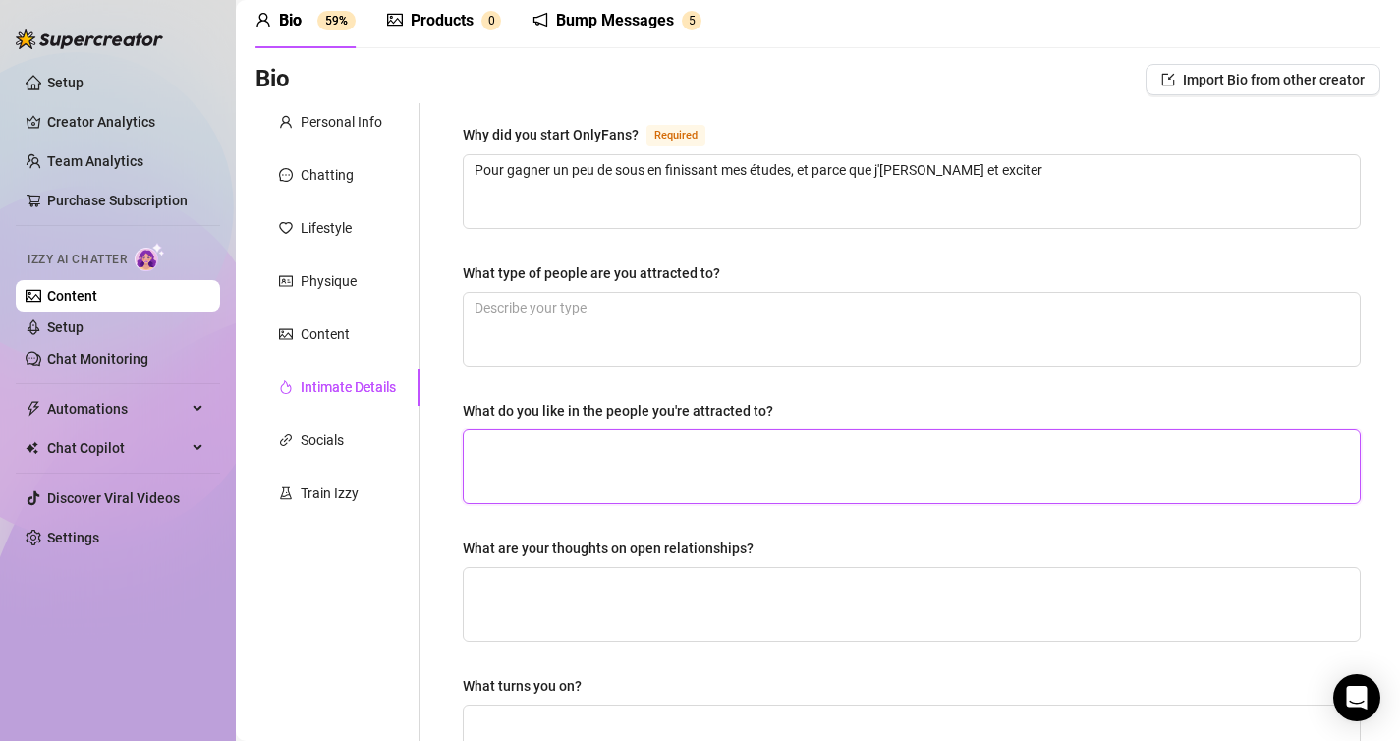
click at [608, 430] on textarea "What do you like in the people you're attracted to?" at bounding box center [912, 466] width 896 height 73
click at [608, 411] on div "What do you like in the people you're attracted to?" at bounding box center [618, 411] width 310 height 22
click at [608, 430] on textarea "What do you like in the people you're attracted to?" at bounding box center [912, 466] width 896 height 73
click at [608, 411] on div "What do you like in the people you're attracted to?" at bounding box center [618, 411] width 310 height 22
click at [608, 430] on textarea "What do you like in the people you're attracted to?" at bounding box center [912, 466] width 896 height 73
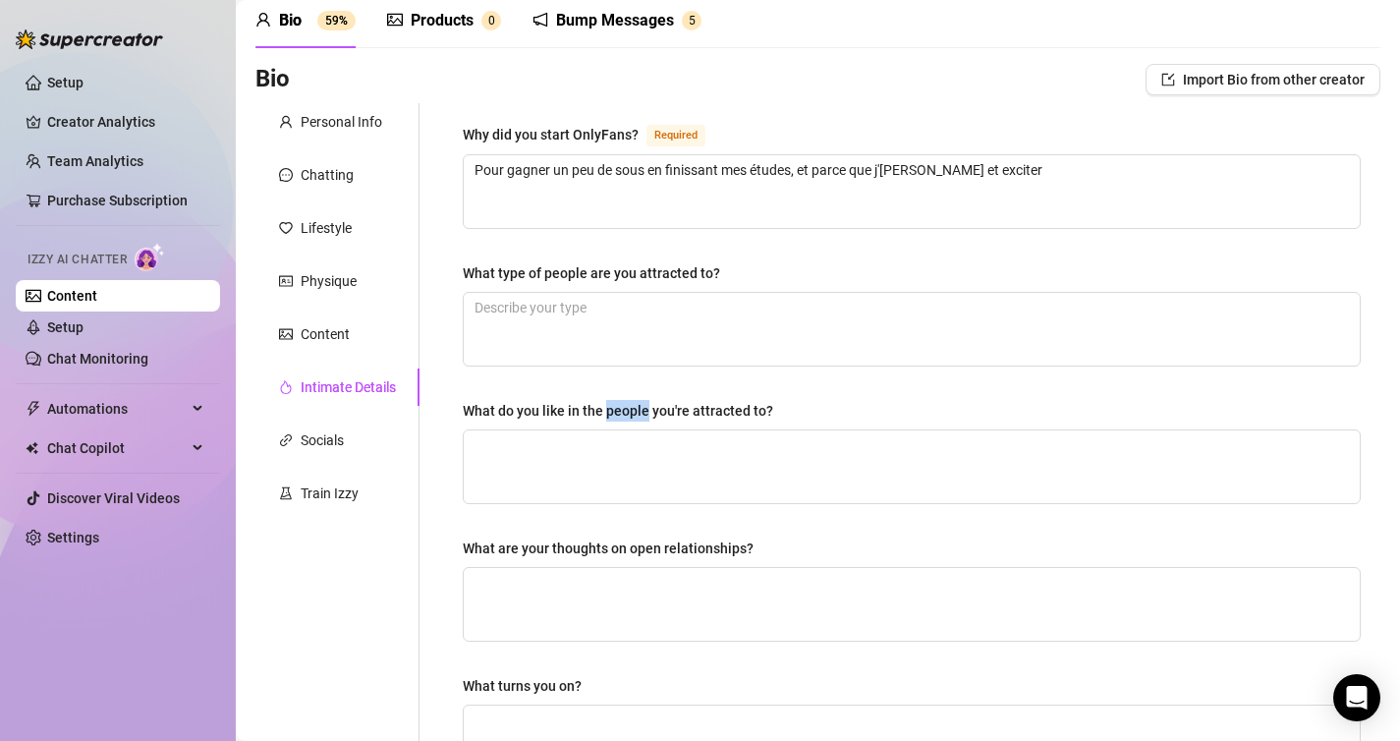
click at [608, 411] on div "What do you like in the people you're attracted to?" at bounding box center [618, 411] width 310 height 22
click at [608, 430] on textarea "What do you like in the people you're attracted to?" at bounding box center [912, 466] width 896 height 73
click at [608, 411] on div "What do you like in the people you're attracted to?" at bounding box center [618, 411] width 310 height 22
click at [608, 430] on textarea "What do you like in the people you're attracted to?" at bounding box center [912, 466] width 896 height 73
click at [577, 460] on textarea "What do you like in the people you're attracted to?" at bounding box center [912, 466] width 896 height 73
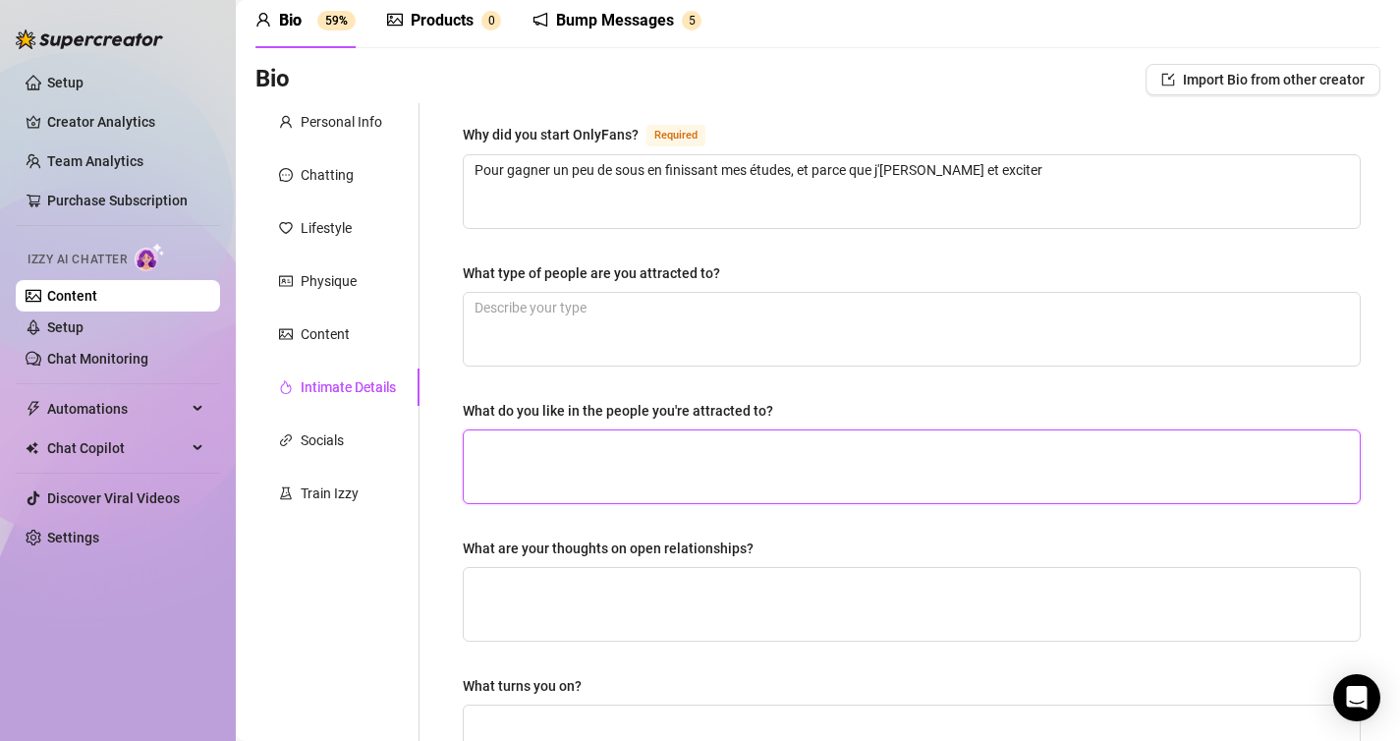
paste textarea "Je suis attirée par les personnes sûres d’elles, joueuses et un peu coquines 😈.…"
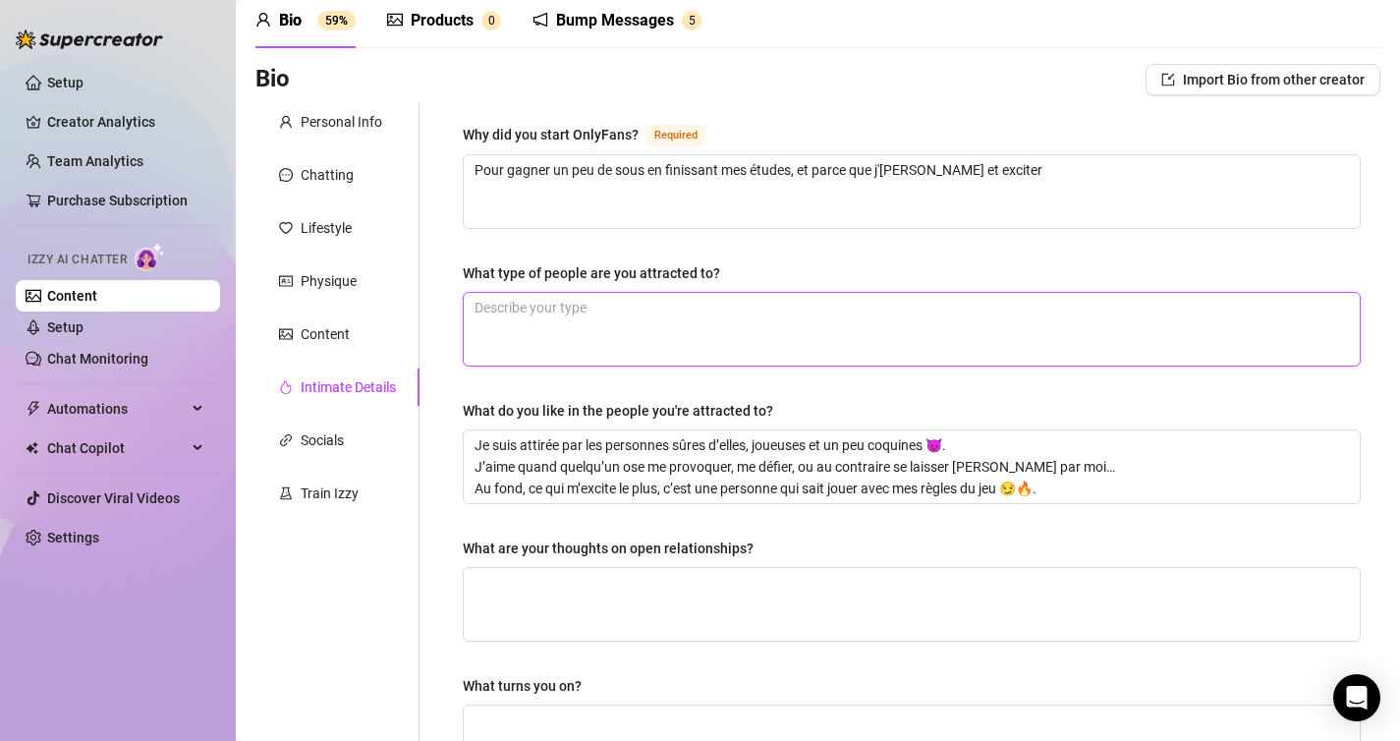
click at [650, 338] on textarea "What type of people are you attracted to?" at bounding box center [912, 329] width 896 height 73
paste textarea "Je suis attirée par les personnes sûres d’elles, joueuses et un peu coquines 😈.…"
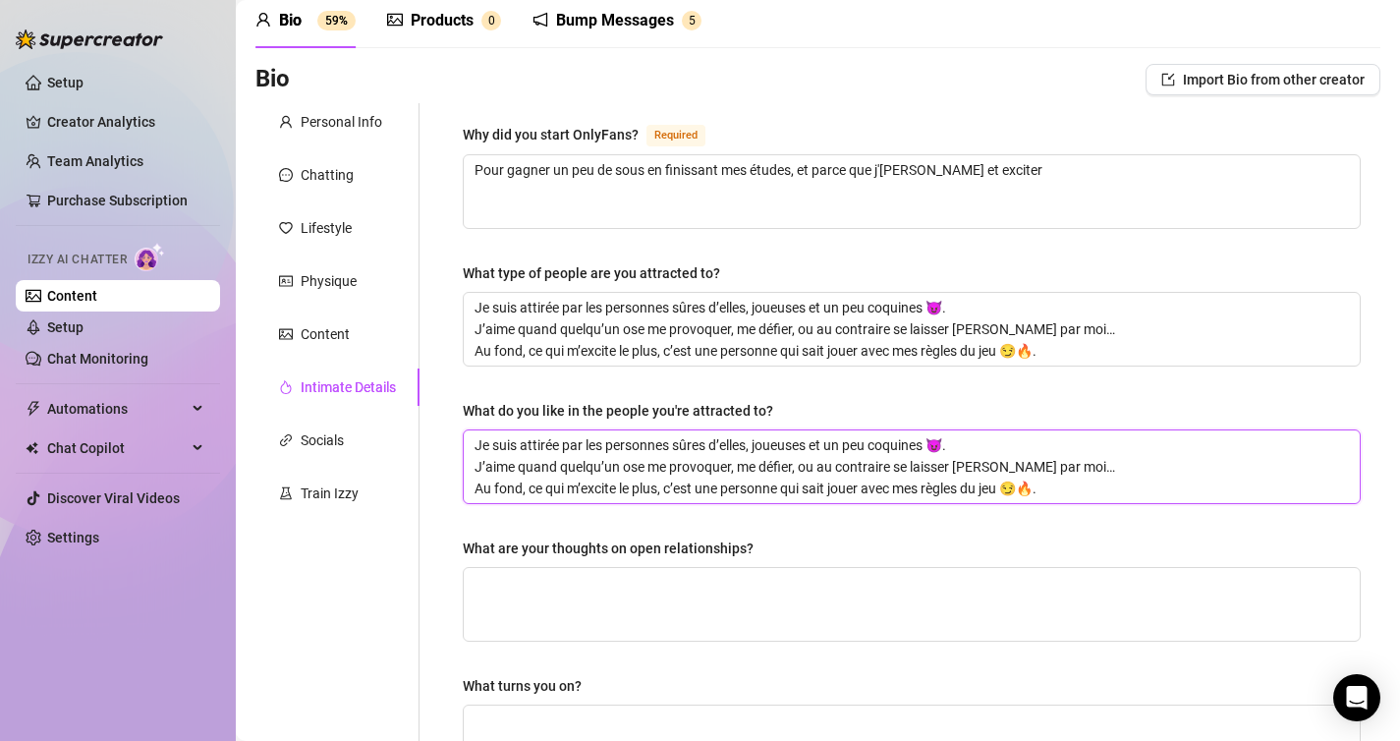
drag, startPoint x: 944, startPoint y: 485, endPoint x: 232, endPoint y: 282, distance: 740.7
click at [232, 278] on div "Setup Creator Analytics Team Analytics Purchase Subscription Izzy AI Chatter Co…" at bounding box center [700, 370] width 1400 height 741
paste textarea "’aime quand une personne est joueuse, audacieuse et un peu provocatrice 😈. Mais…"
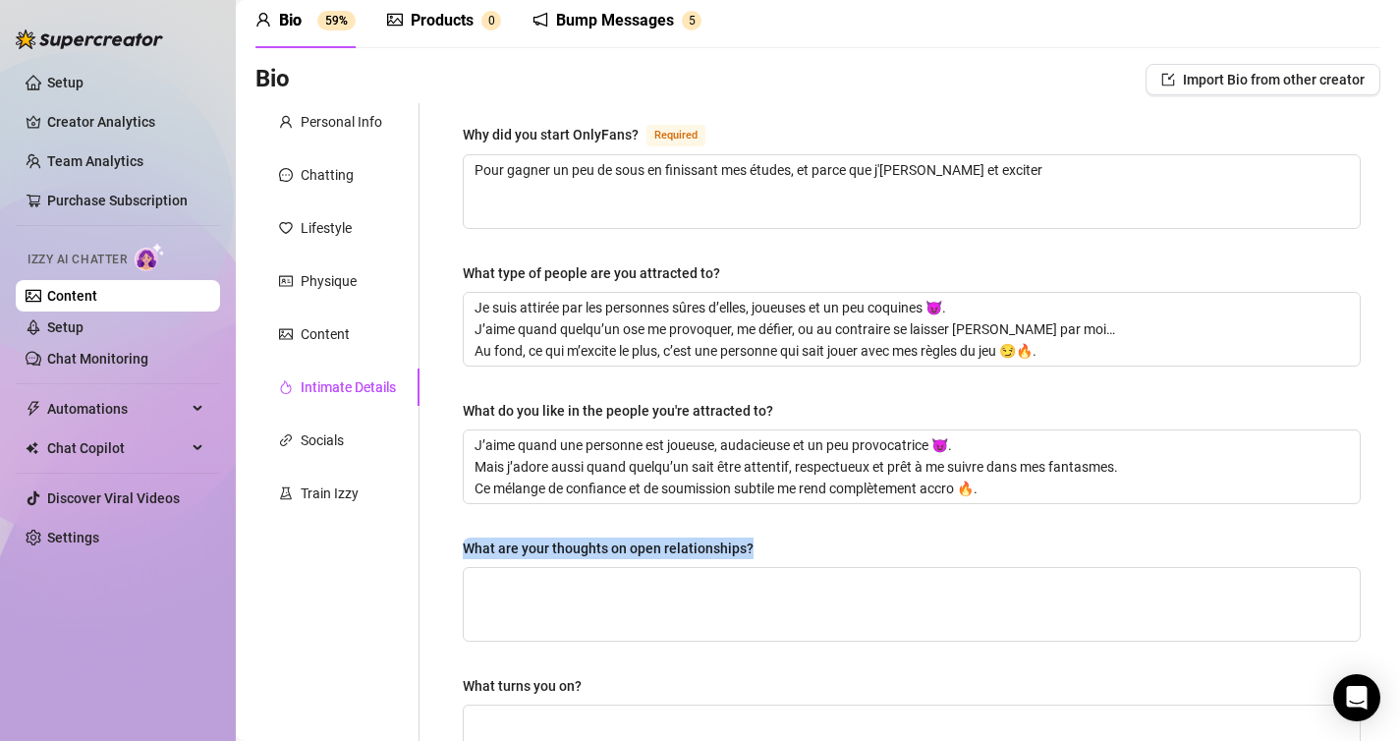
drag, startPoint x: 772, startPoint y: 552, endPoint x: 458, endPoint y: 547, distance: 314.4
click at [458, 547] on div "Why did you start OnlyFans? Required Pour gagner un peu de sous en finissant me…" at bounding box center [911, 597] width 937 height 988
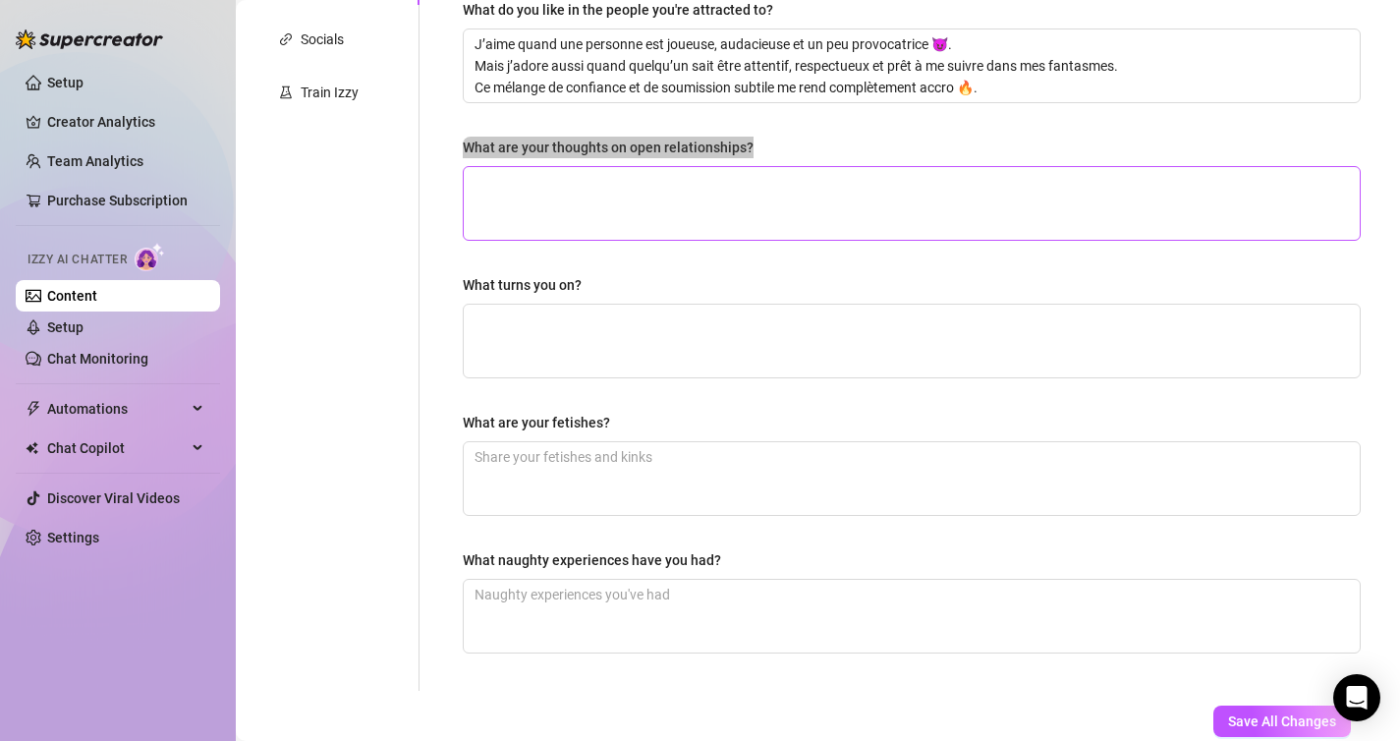
scroll to position [605, 0]
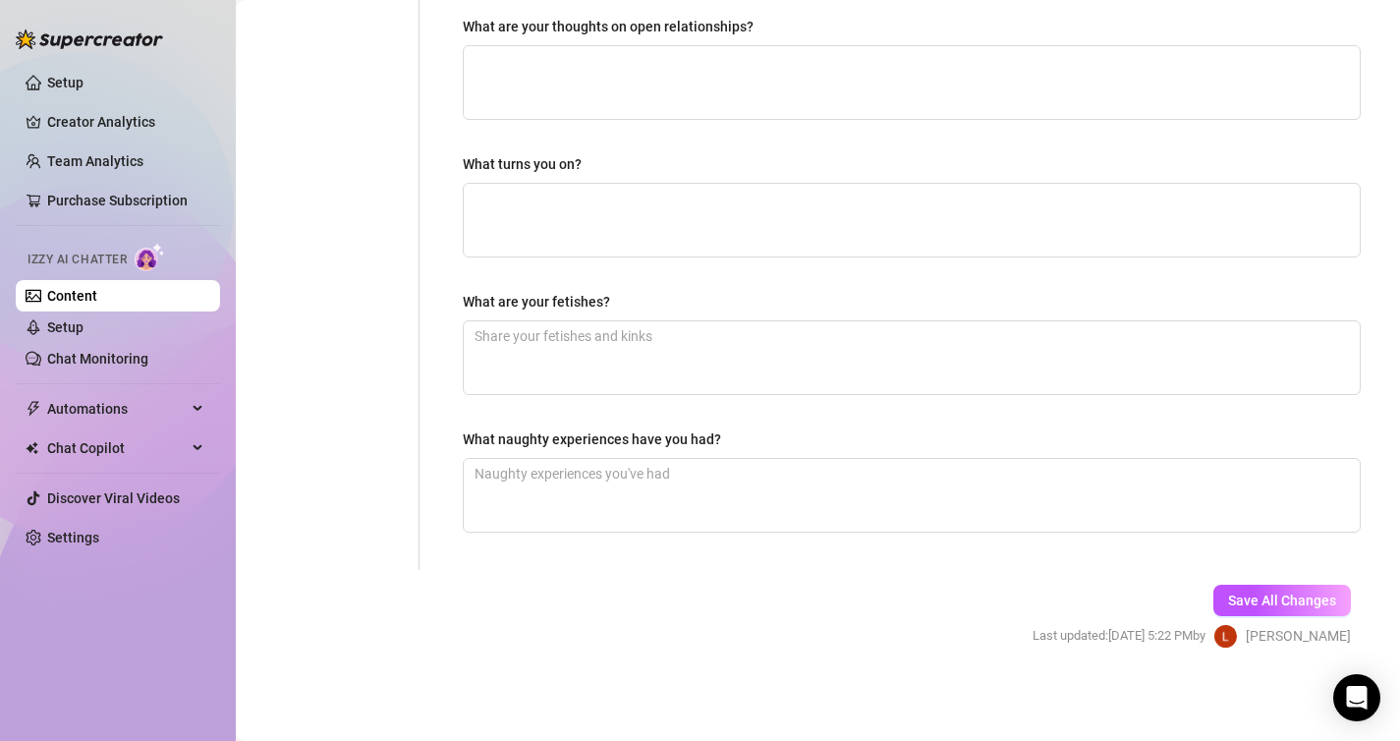
click at [554, 156] on div "What turns you on?" at bounding box center [522, 164] width 119 height 22
click at [554, 184] on textarea "What turns you on?" at bounding box center [912, 220] width 896 height 73
click at [554, 156] on div "What turns you on?" at bounding box center [522, 164] width 119 height 22
click at [554, 184] on textarea "What turns you on?" at bounding box center [912, 220] width 896 height 73
click at [554, 156] on div "What turns you on?" at bounding box center [522, 164] width 119 height 22
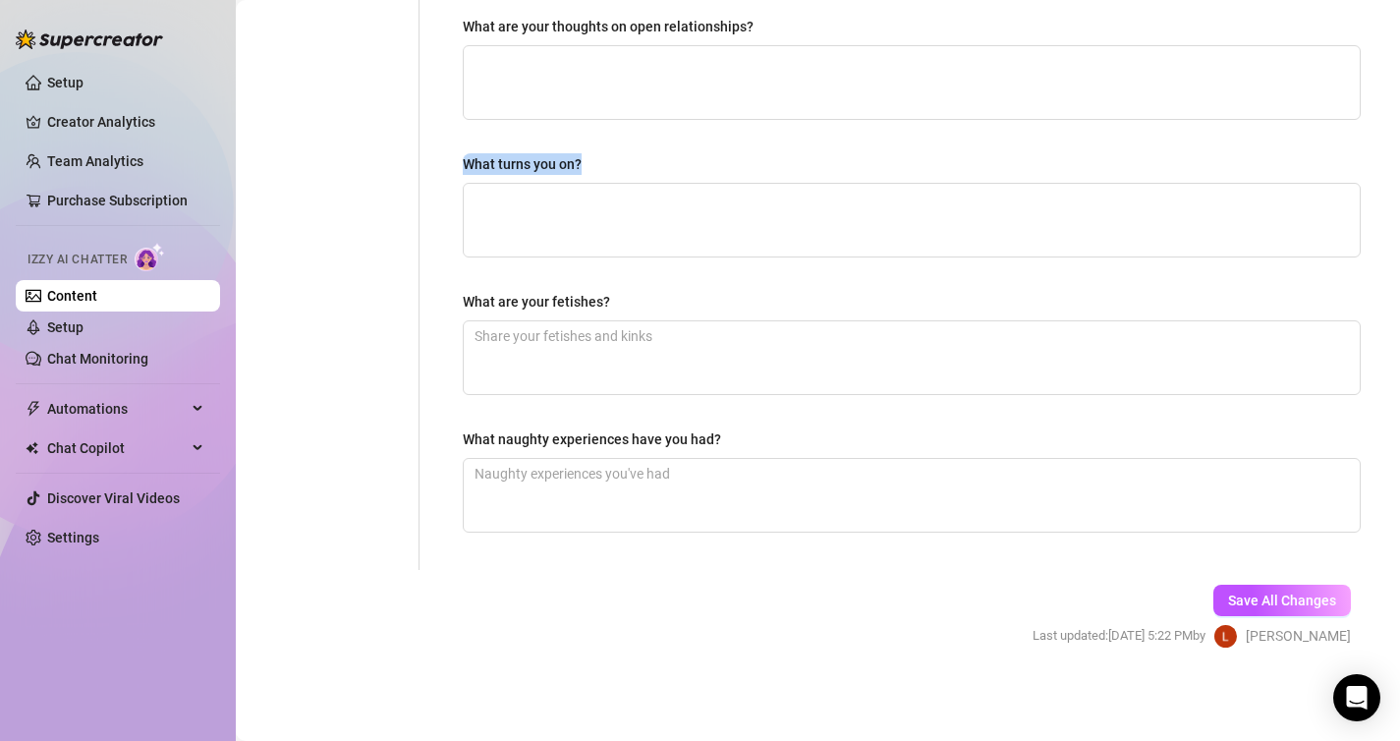
click at [554, 184] on textarea "What turns you on?" at bounding box center [912, 220] width 896 height 73
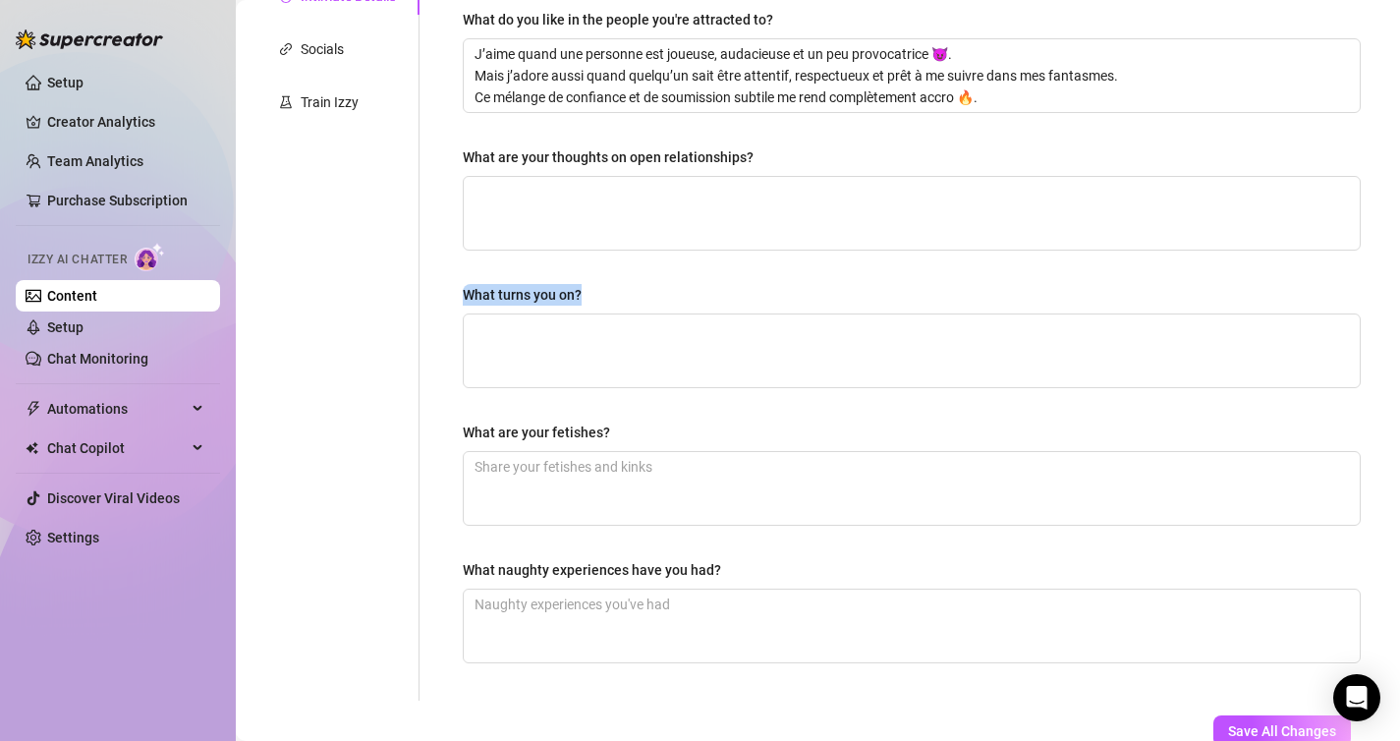
scroll to position [472, 0]
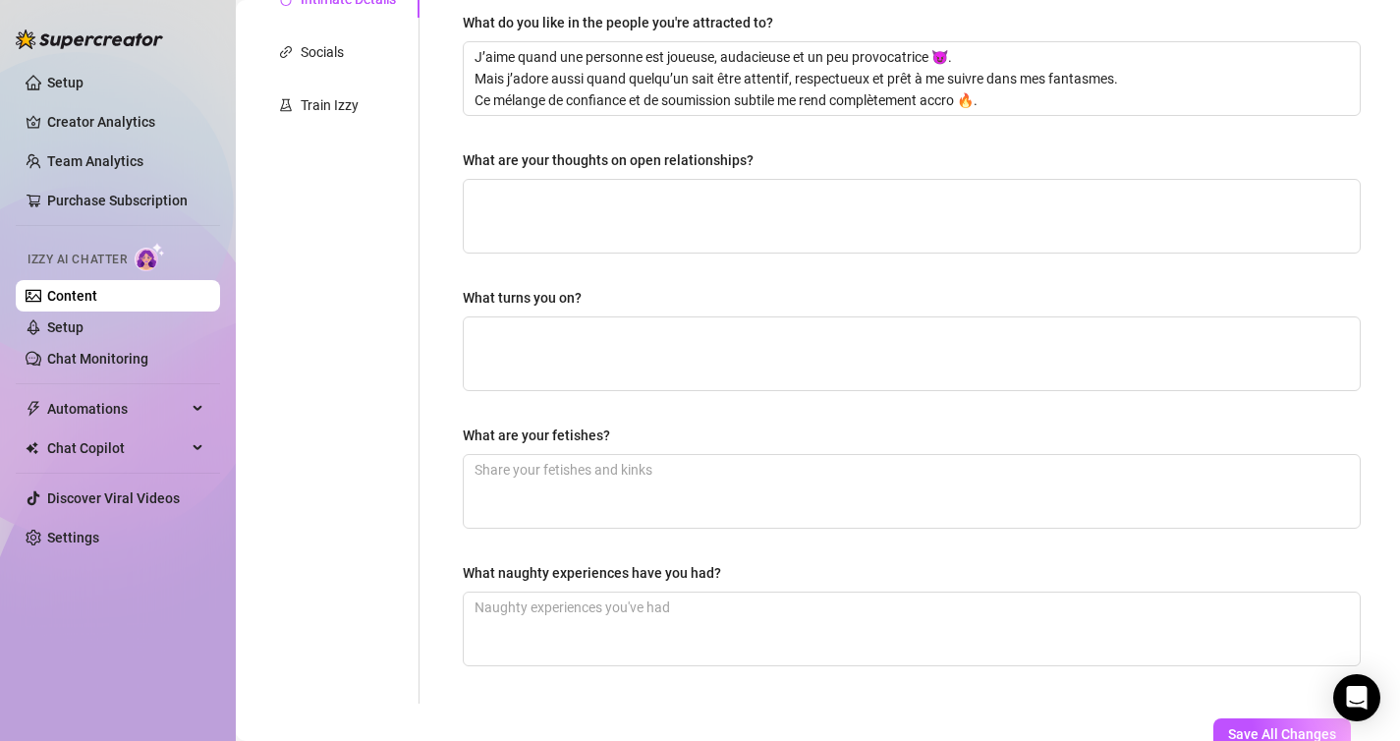
click at [648, 176] on div "What are your thoughts on open relationships?" at bounding box center [912, 163] width 898 height 29
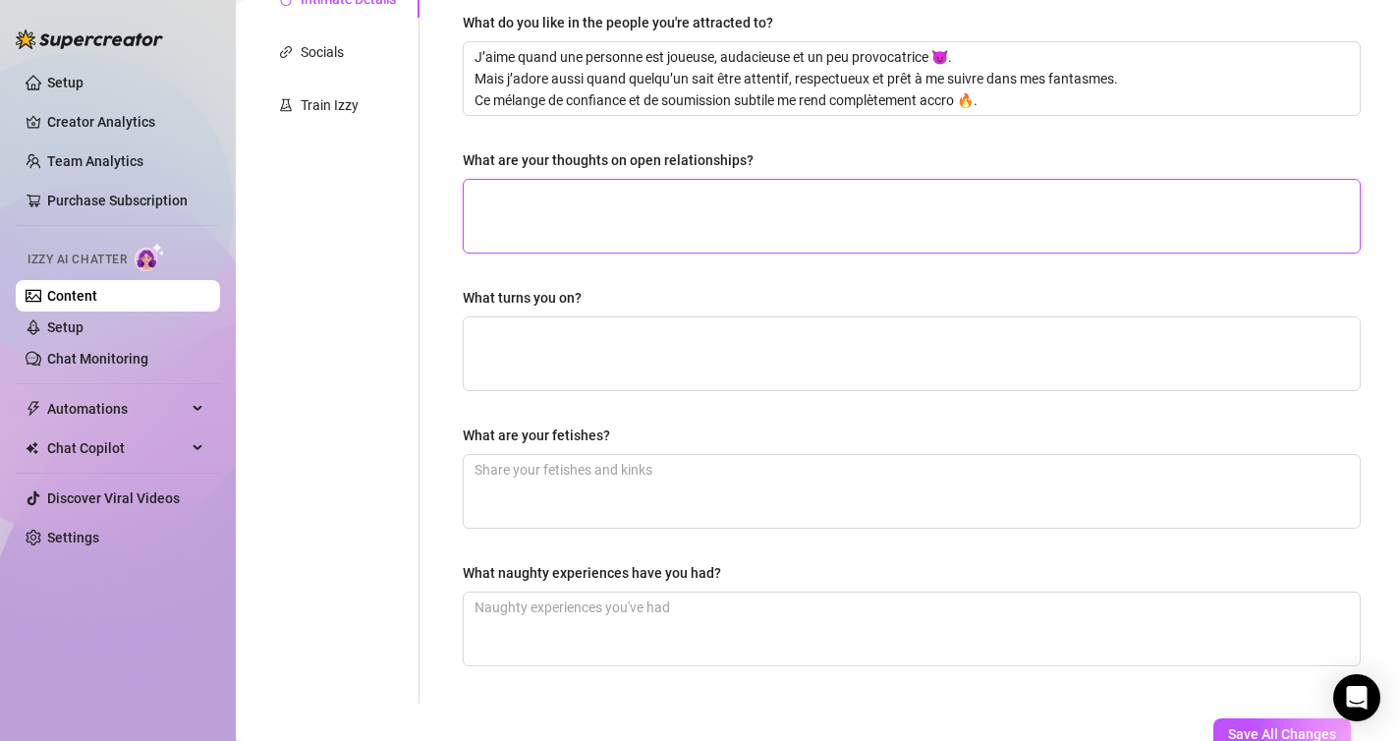
click at [648, 220] on textarea "What are your thoughts on open relationships?" at bounding box center [912, 216] width 896 height 73
paste textarea "Je trouve les relations ouvertes très excitantes quand elles sont basées sur la…"
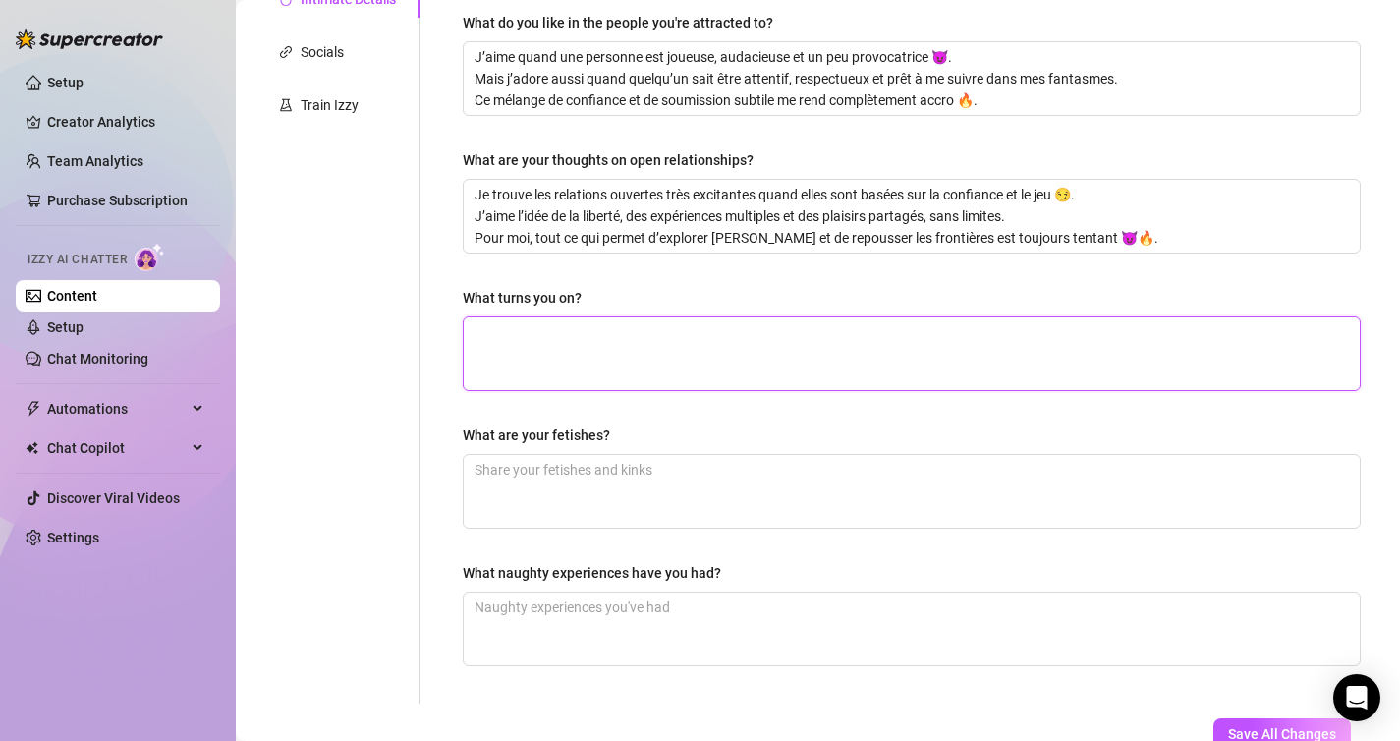
click at [655, 317] on textarea "What turns you on?" at bounding box center [912, 353] width 896 height 73
click at [609, 357] on textarea "What turns you on?" at bounding box center [912, 353] width 896 height 73
paste textarea "Ce qui m’excite le plus, c’est quand quelqu’un ose me provoquer et me défier, p…"
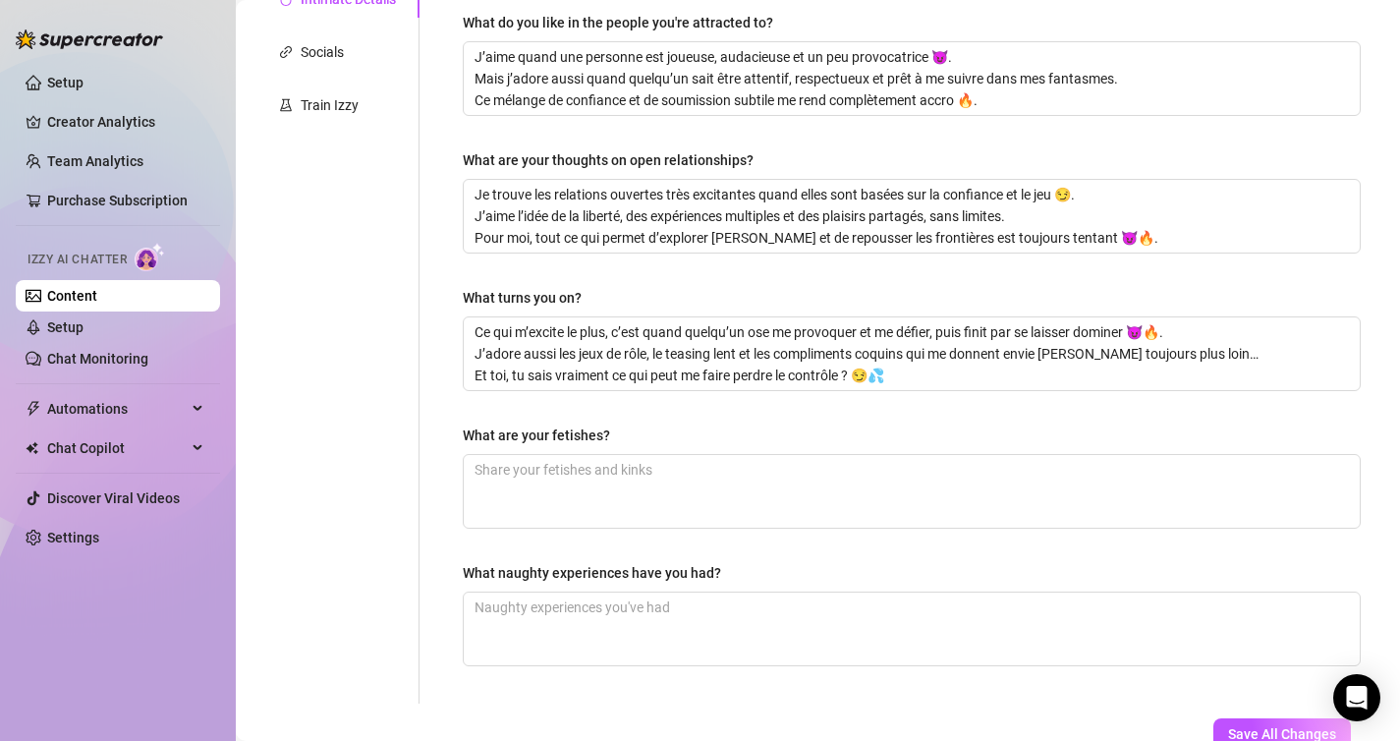
click at [601, 439] on div "What are your fetishes?" at bounding box center [536, 435] width 147 height 22
click at [601, 455] on textarea "What are your fetishes?" at bounding box center [912, 491] width 896 height 73
click at [601, 439] on div "What are your fetishes?" at bounding box center [536, 435] width 147 height 22
click at [601, 455] on textarea "What are your fetishes?" at bounding box center [912, 491] width 896 height 73
click at [601, 439] on div "What are your fetishes?" at bounding box center [536, 435] width 147 height 22
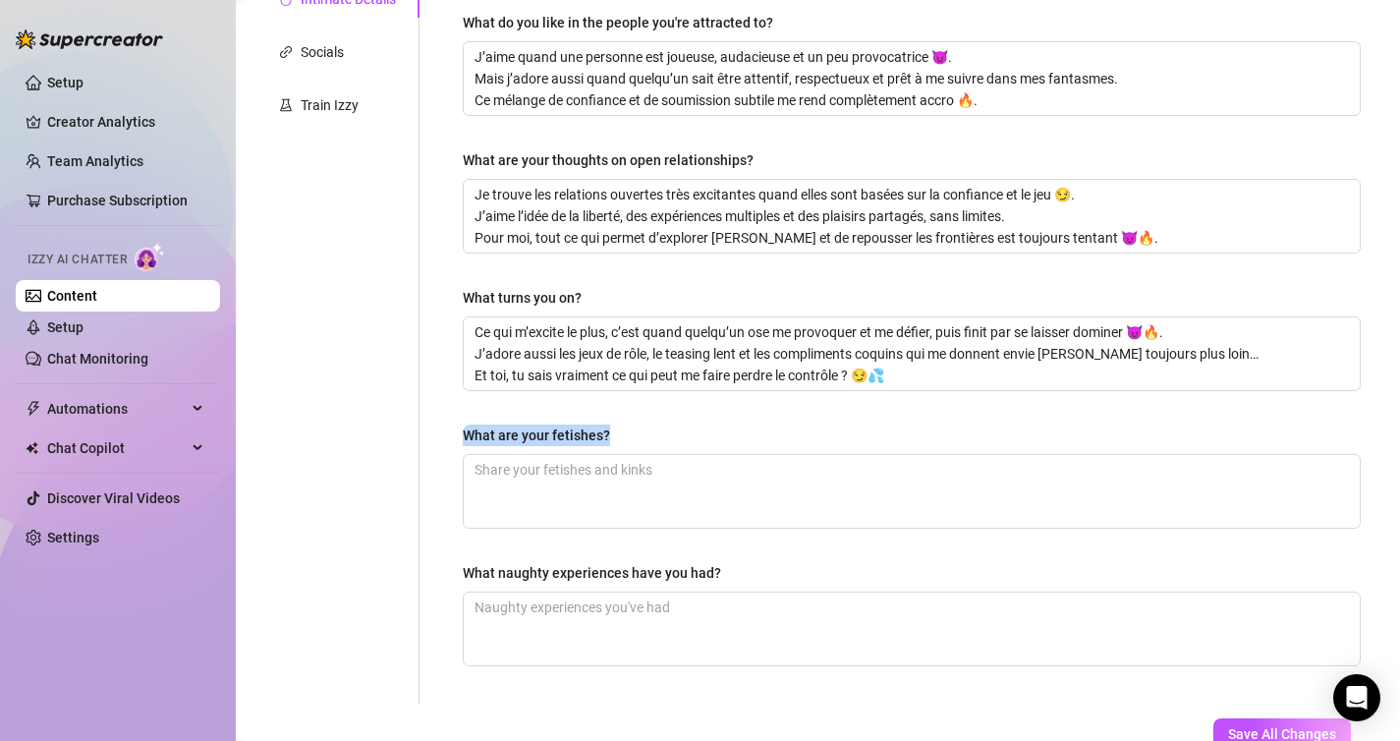
click at [601, 455] on textarea "What are your fetishes?" at bounding box center [912, 491] width 896 height 73
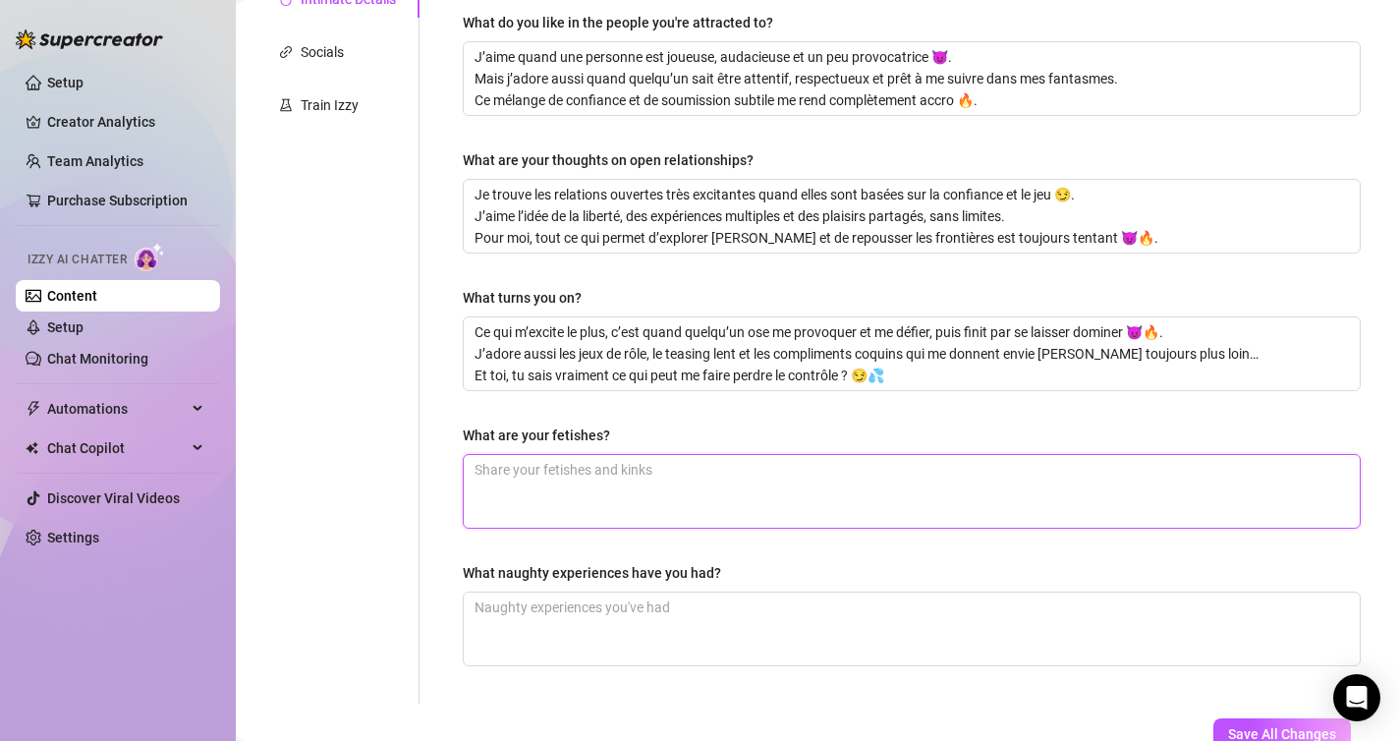
click at [612, 471] on textarea "What are your fetishes?" at bounding box center [912, 491] width 896 height 73
paste textarea "J’ai un gros faible pour les jeux de domination et de soumission 😈. J’adore aus…"
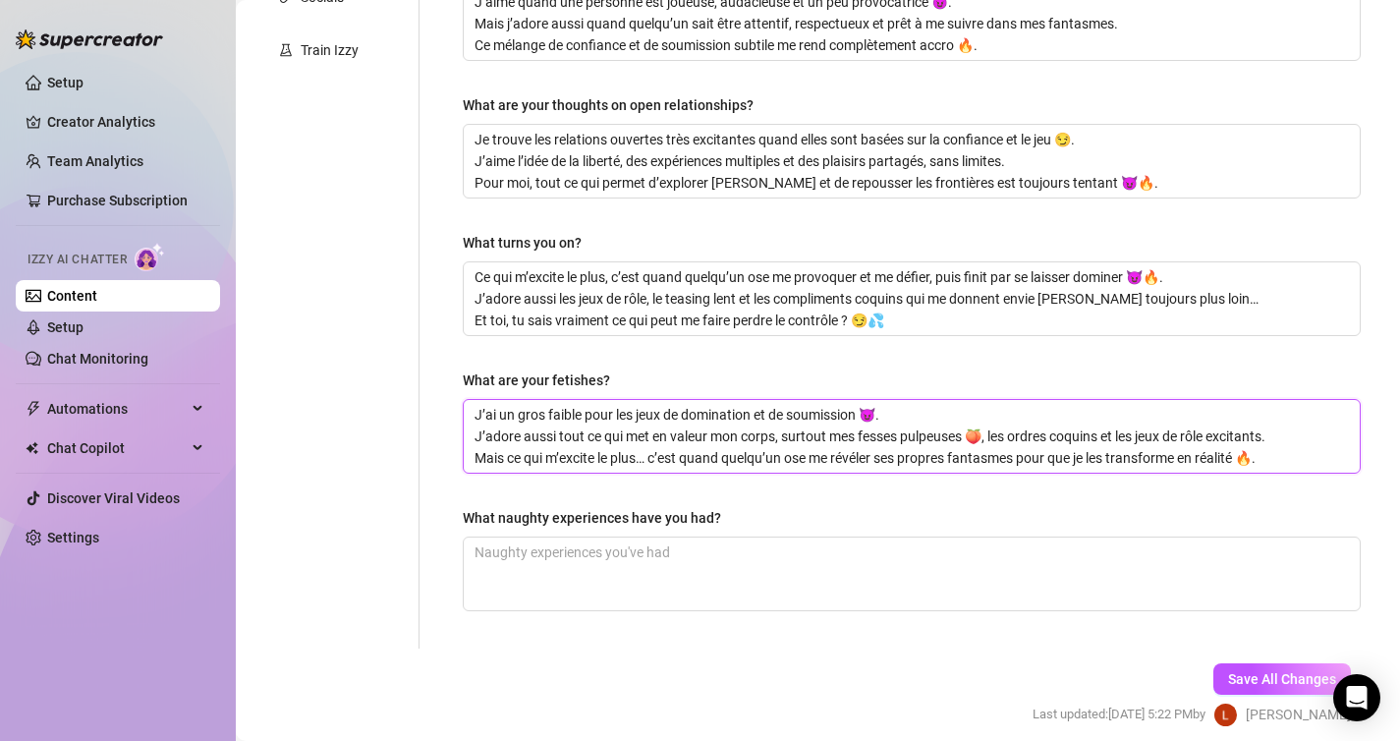
scroll to position [529, 0]
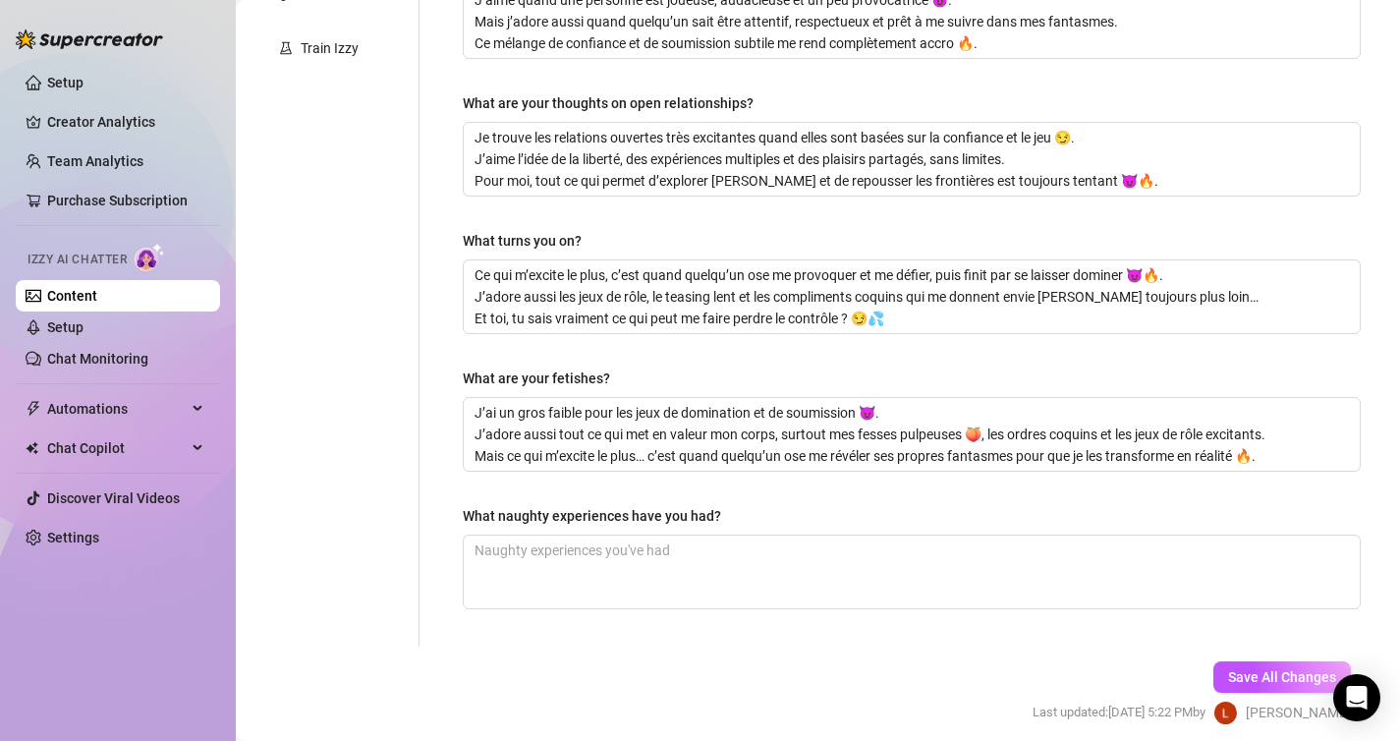
click at [634, 514] on div "What naughty experiences have you had?" at bounding box center [592, 516] width 258 height 22
click at [634, 535] on textarea "What naughty experiences have you had?" at bounding box center [912, 571] width 896 height 73
click at [634, 514] on div "What naughty experiences have you had?" at bounding box center [592, 516] width 258 height 22
click at [634, 535] on textarea "What naughty experiences have you had?" at bounding box center [912, 571] width 896 height 73
click at [634, 514] on div "What naughty experiences have you had?" at bounding box center [592, 516] width 258 height 22
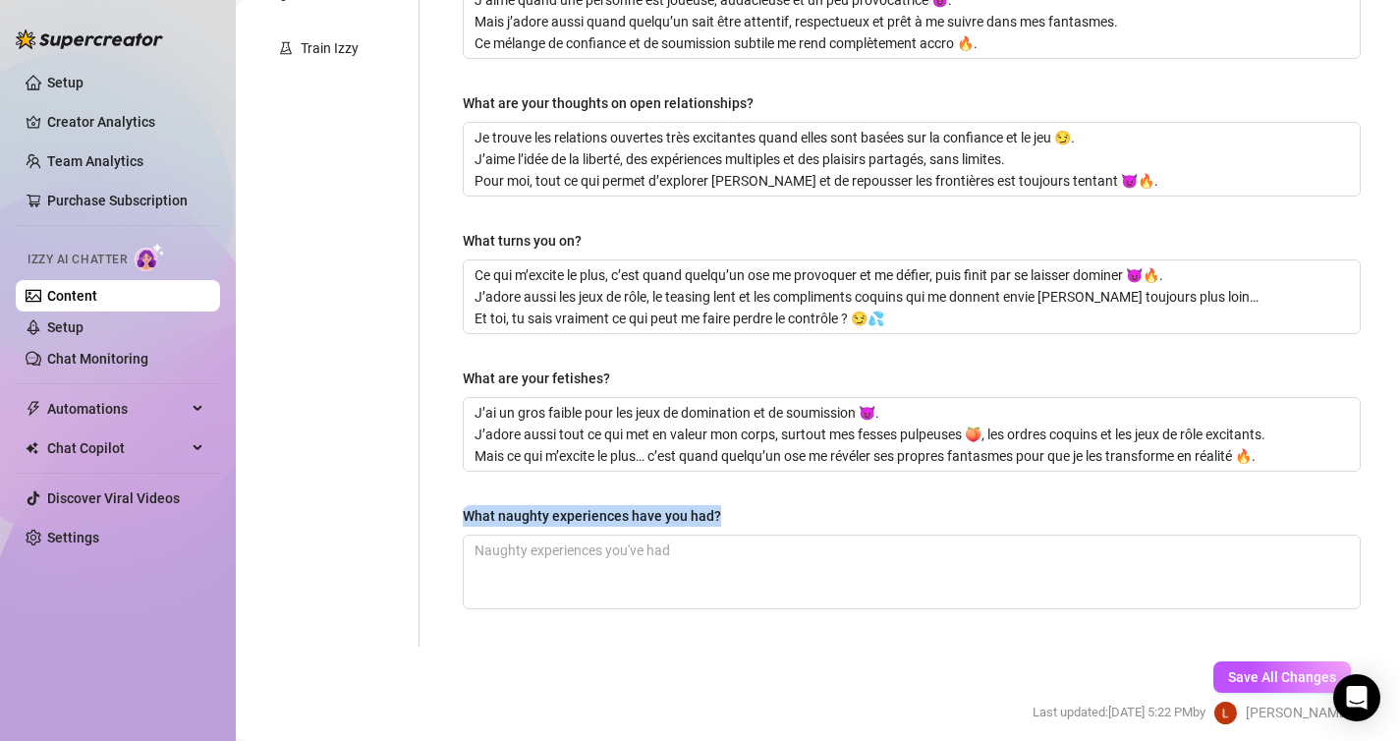
click at [634, 535] on textarea "What naughty experiences have you had?" at bounding box center [912, 571] width 896 height 73
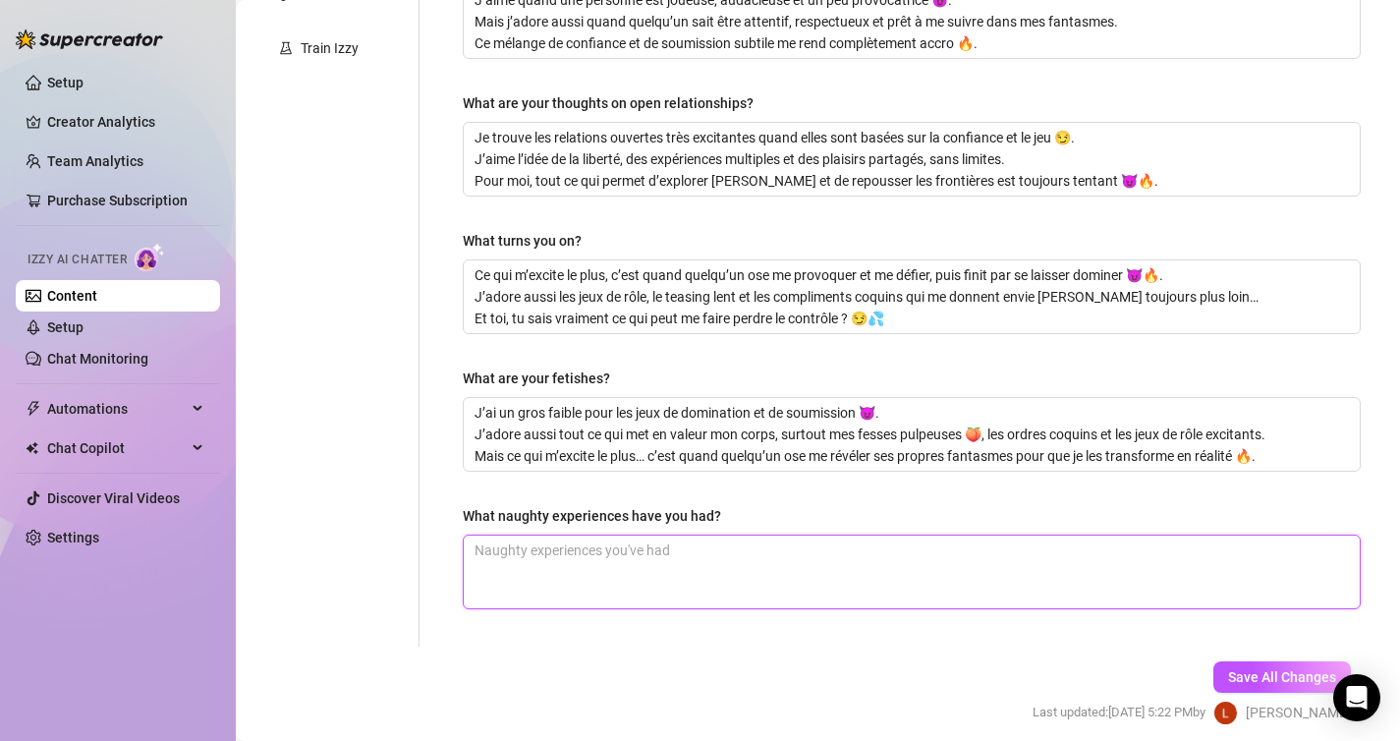
click at [655, 559] on textarea "What naughty experiences have you had?" at bounding box center [912, 571] width 896 height 73
paste textarea "J’ai déjà vécu des expériences très coquines en public discret, avec l’adrénali…"
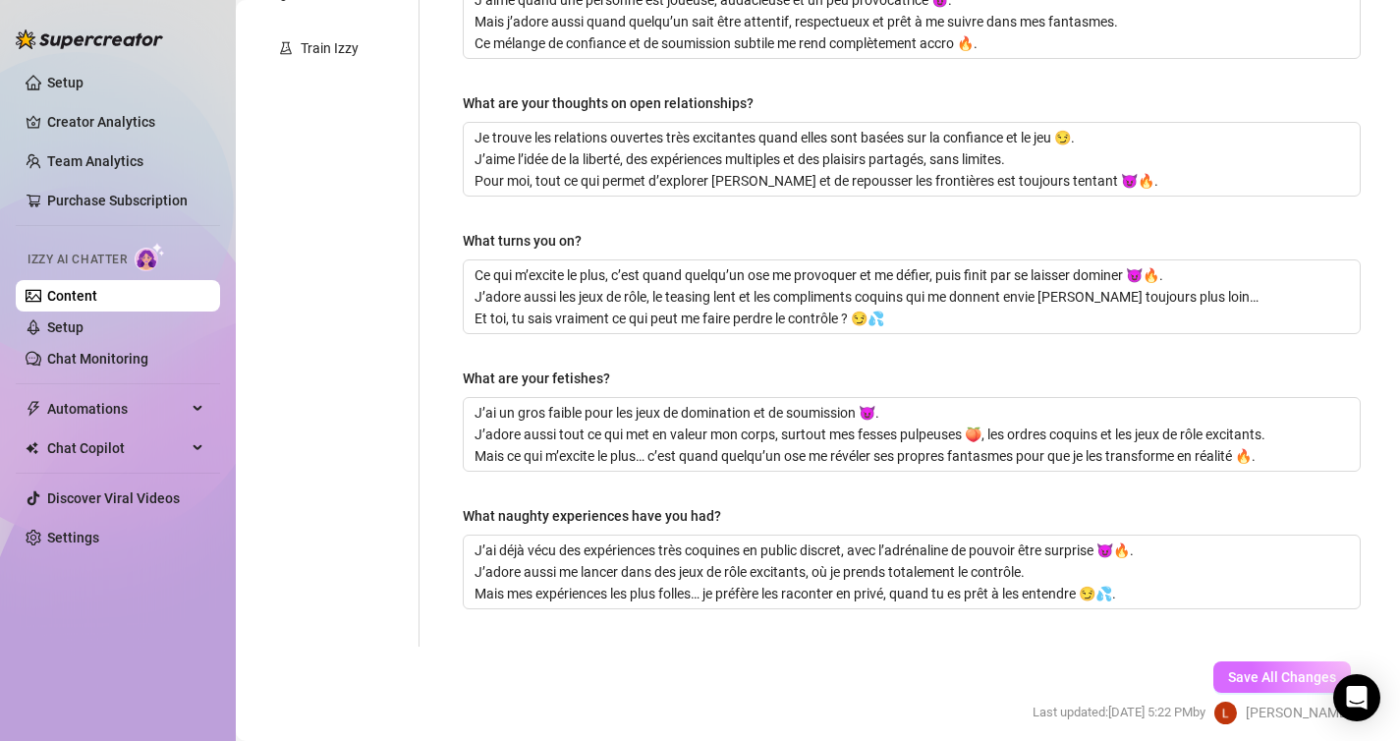
click at [1312, 676] on span "Save All Changes" at bounding box center [1282, 677] width 108 height 16
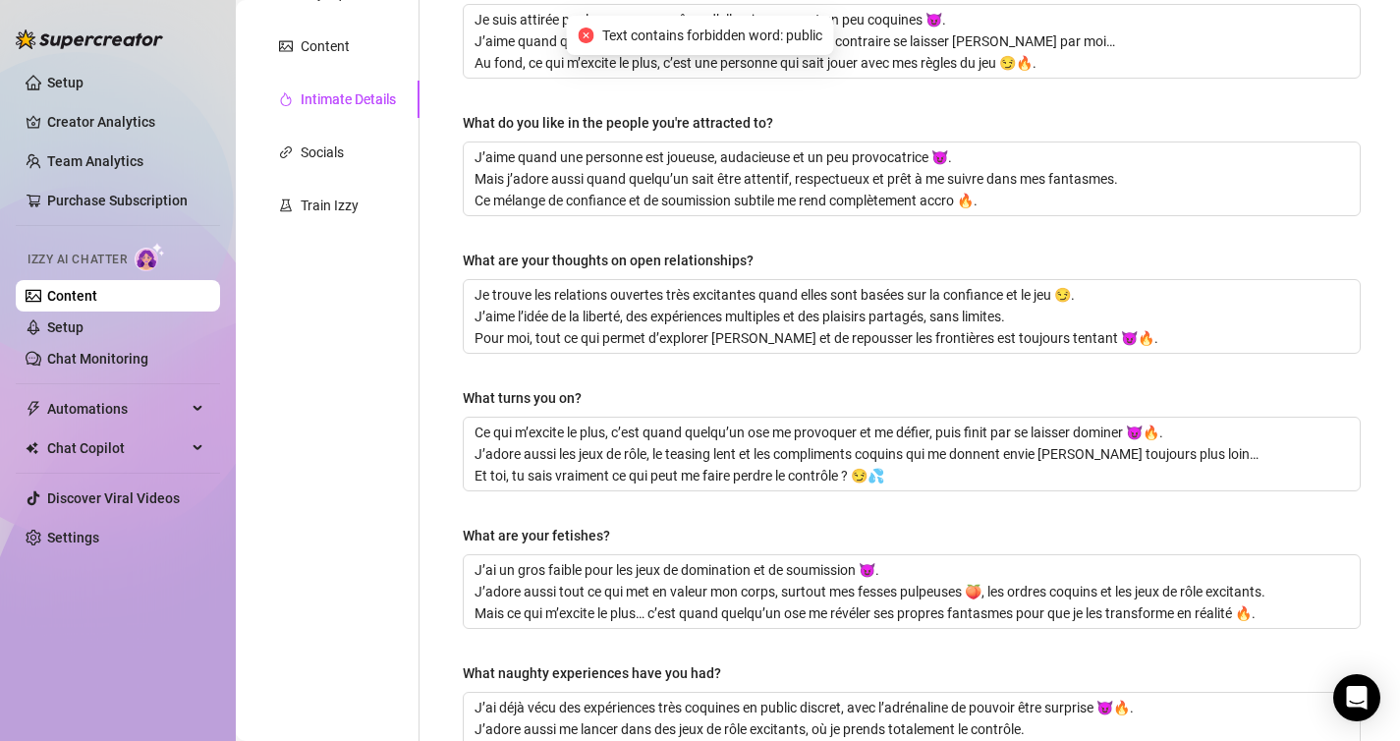
scroll to position [0, 0]
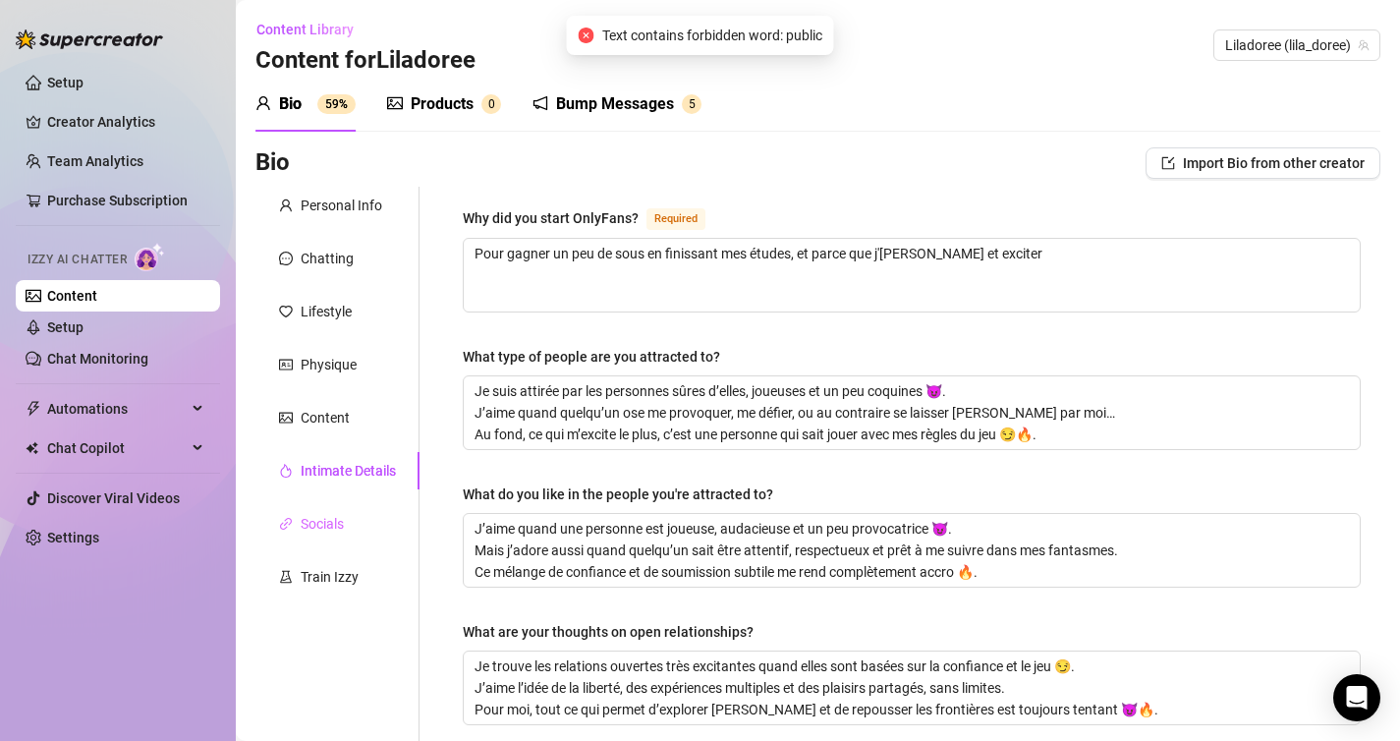
click at [360, 519] on div "Socials" at bounding box center [337, 523] width 164 height 37
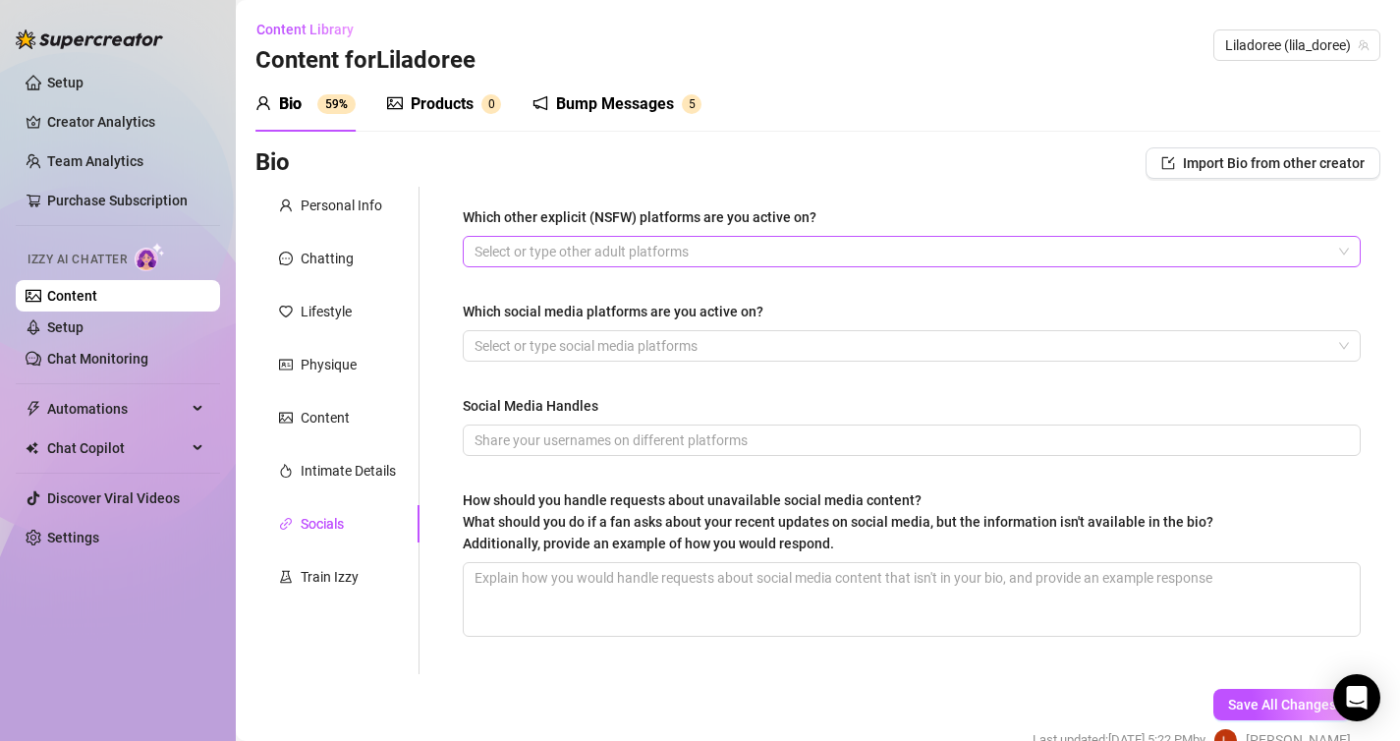
click at [553, 261] on div at bounding box center [901, 252] width 869 height 28
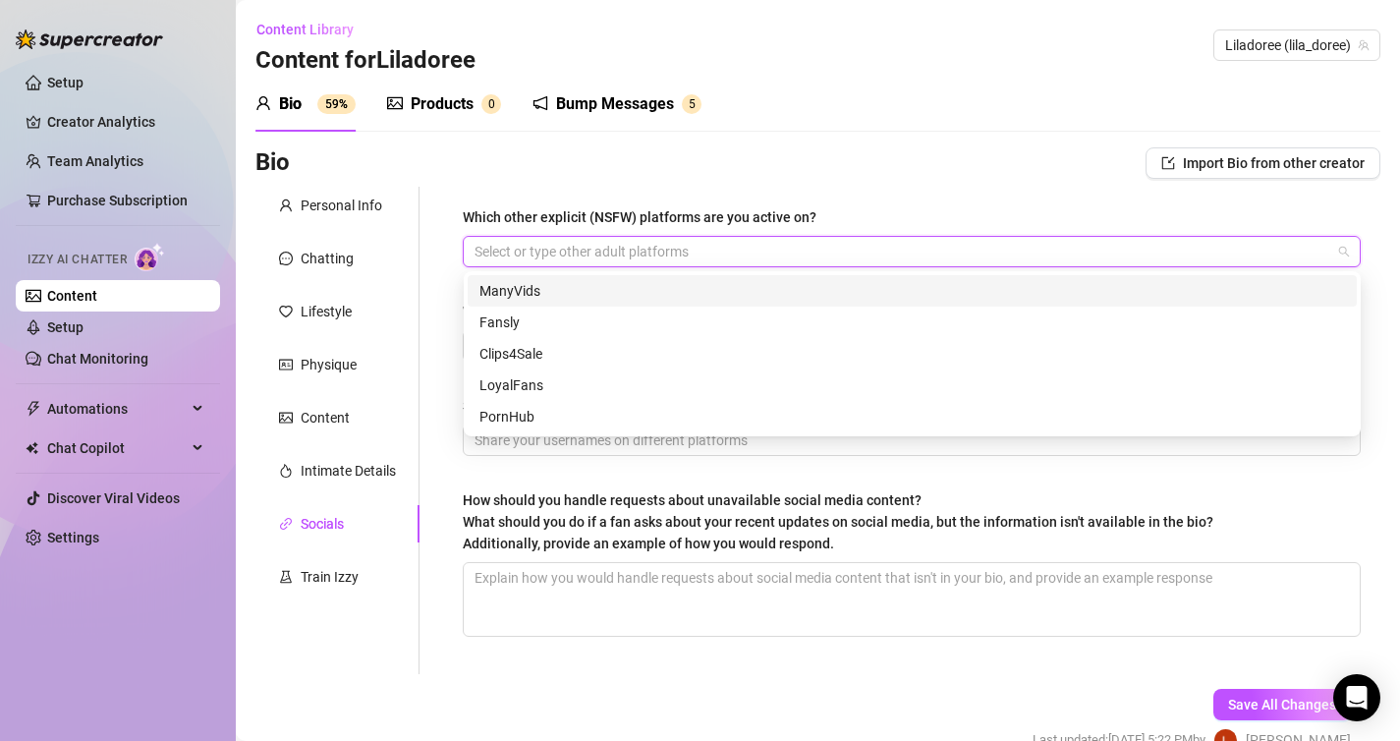
click at [613, 162] on div "Bio Import Bio from other creator" at bounding box center [817, 162] width 1125 height 31
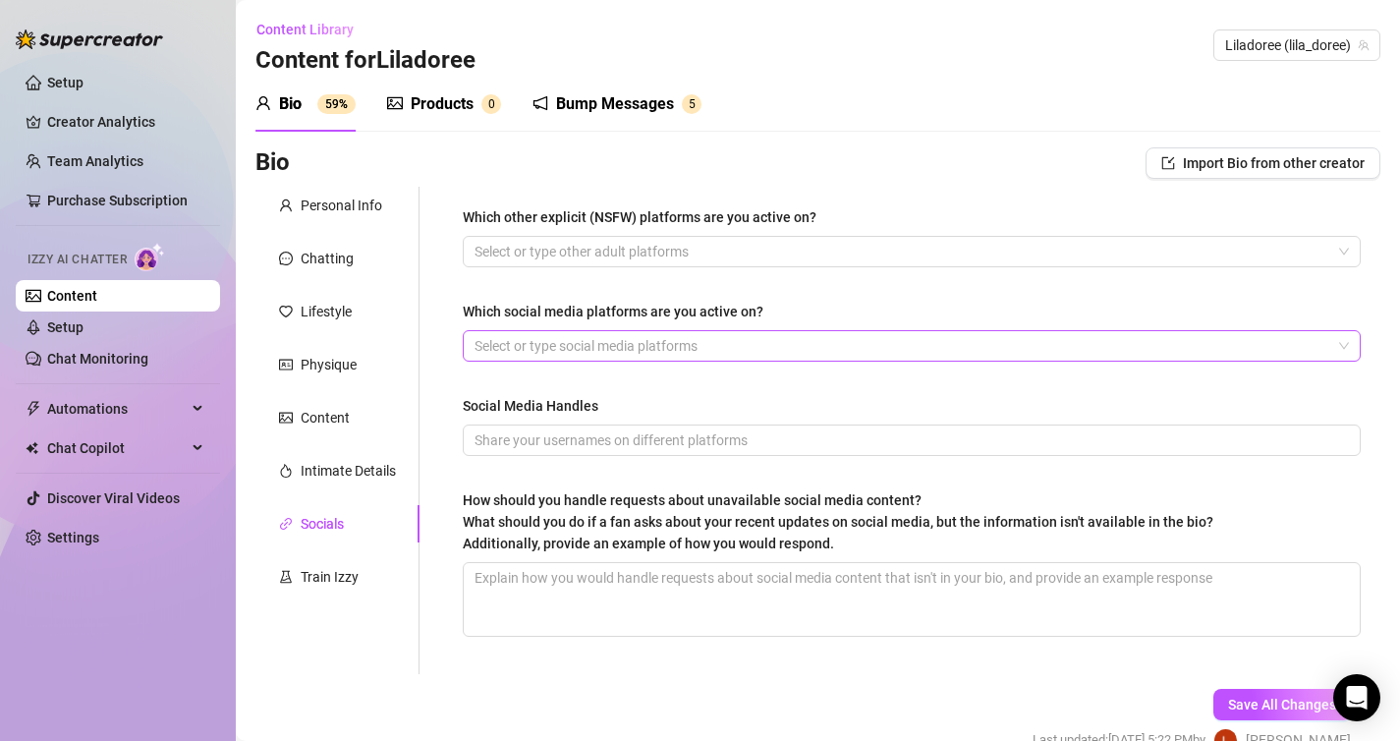
click at [583, 340] on div at bounding box center [901, 346] width 869 height 28
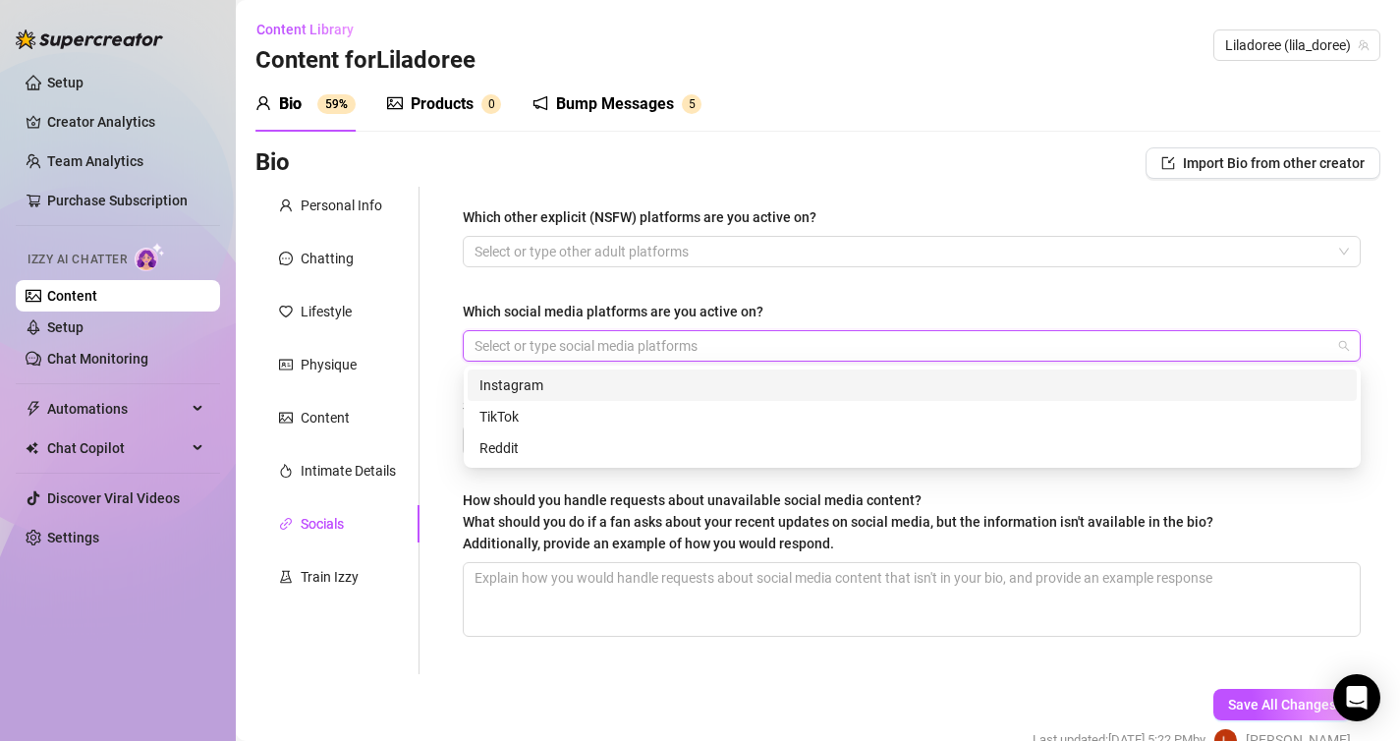
click at [585, 390] on div "Instagram" at bounding box center [911, 385] width 865 height 22
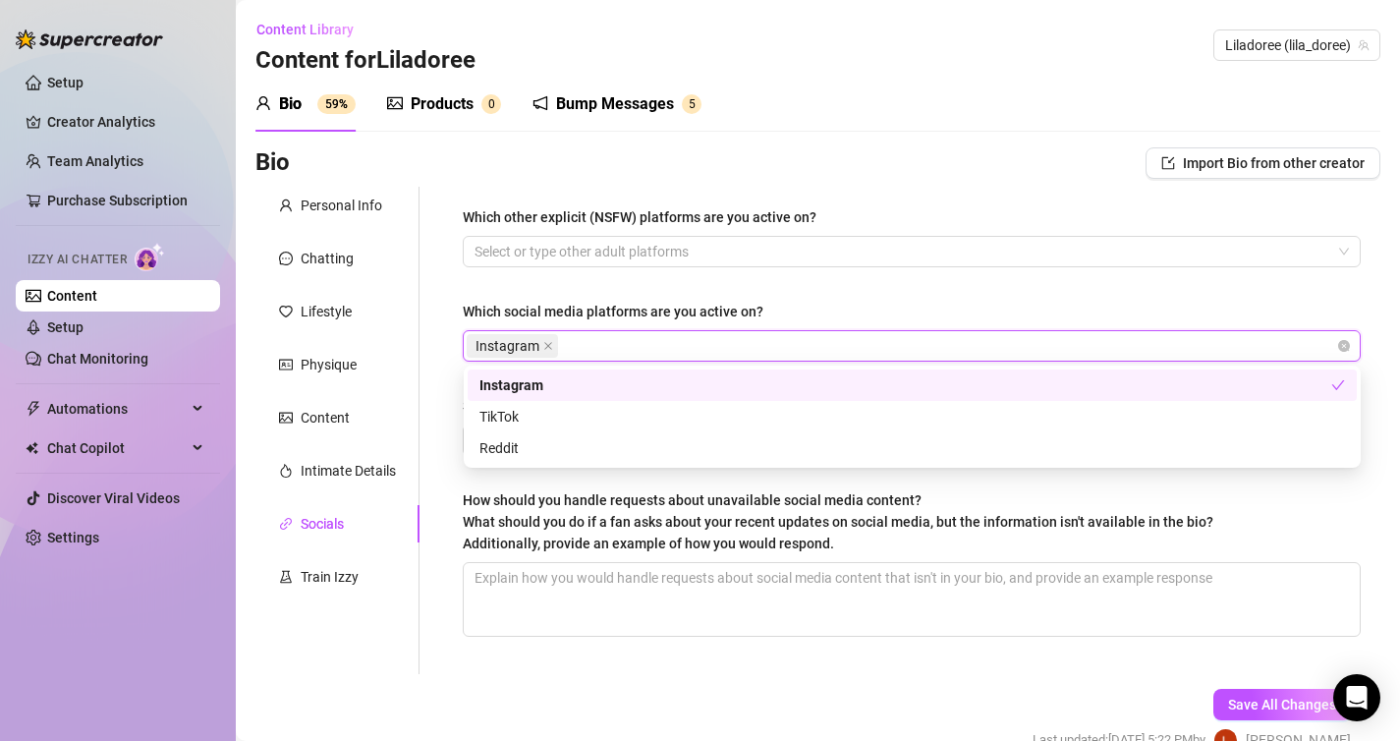
click at [650, 291] on div "Which other explicit (NSFW) platforms are you active on? Select or type other a…" at bounding box center [912, 430] width 898 height 448
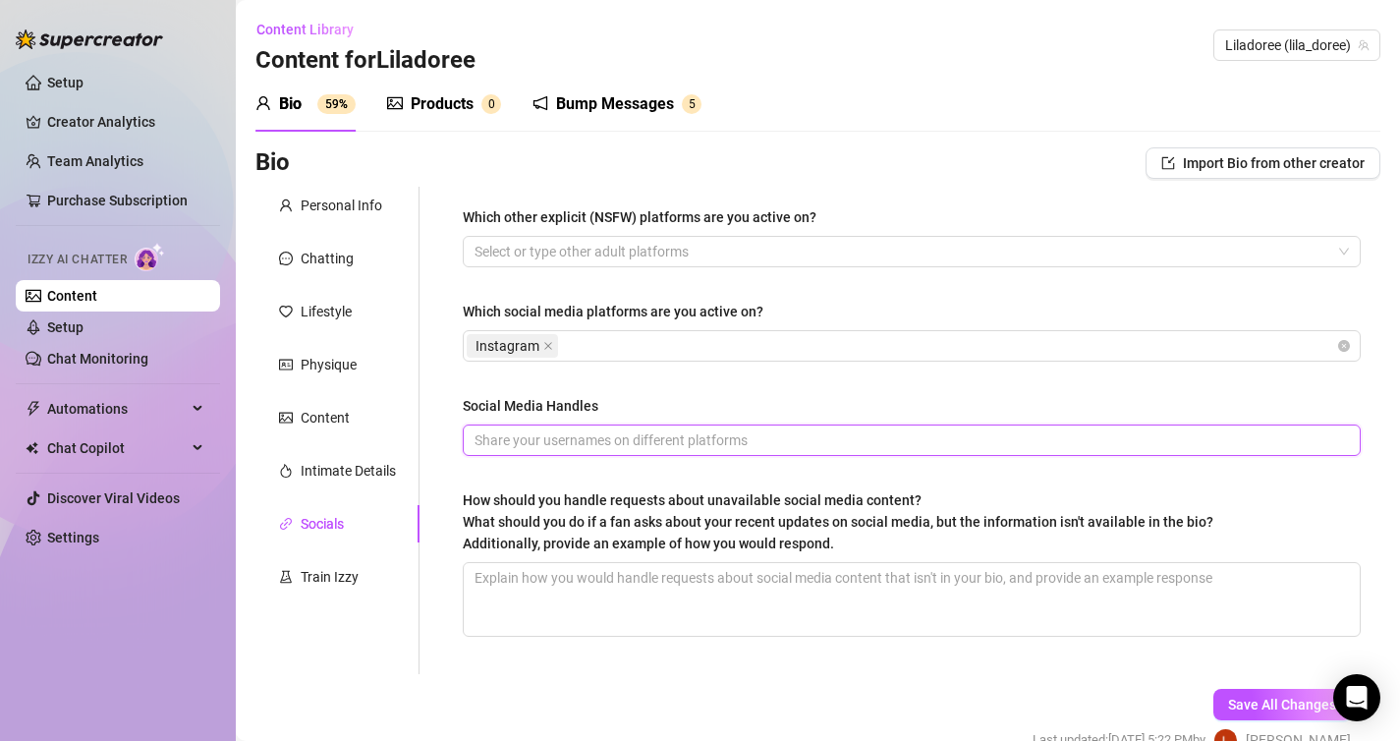
click at [594, 441] on input "Social Media Handles" at bounding box center [909, 440] width 870 height 22
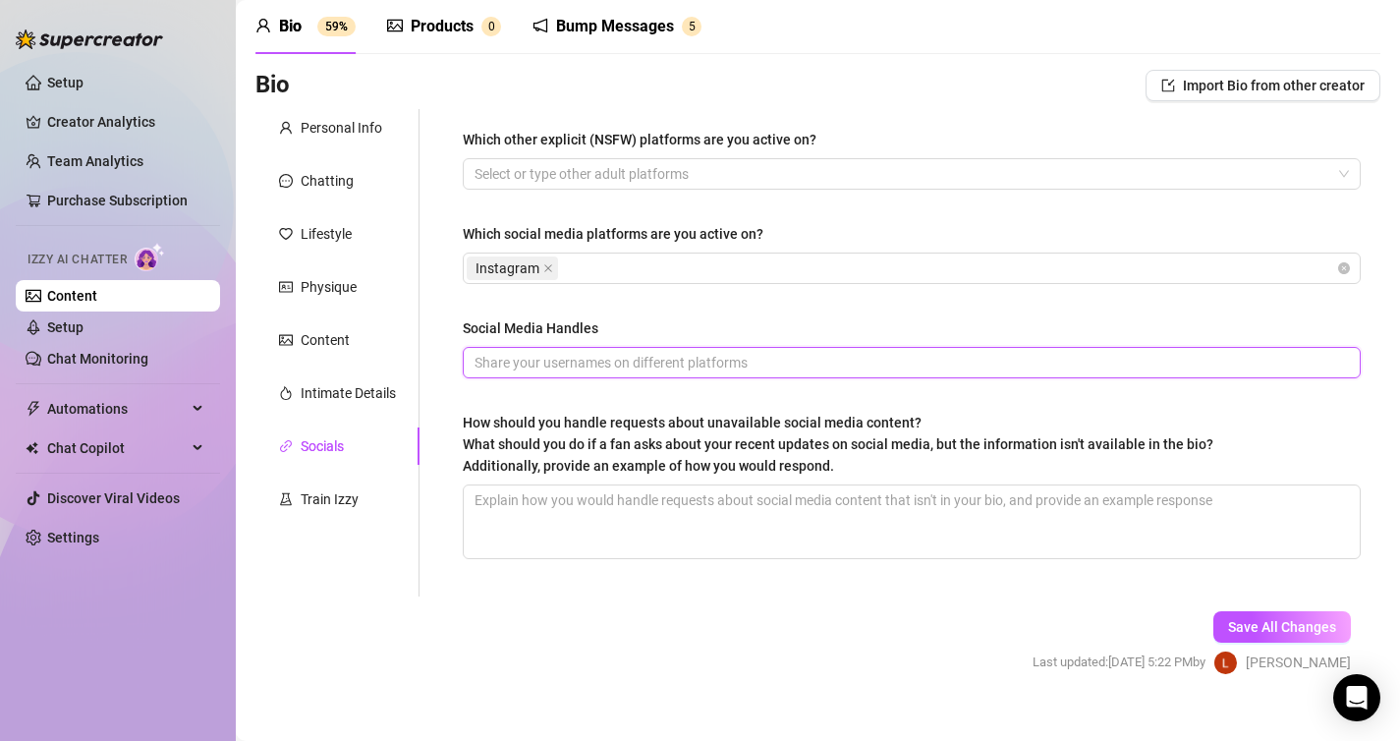
scroll to position [105, 0]
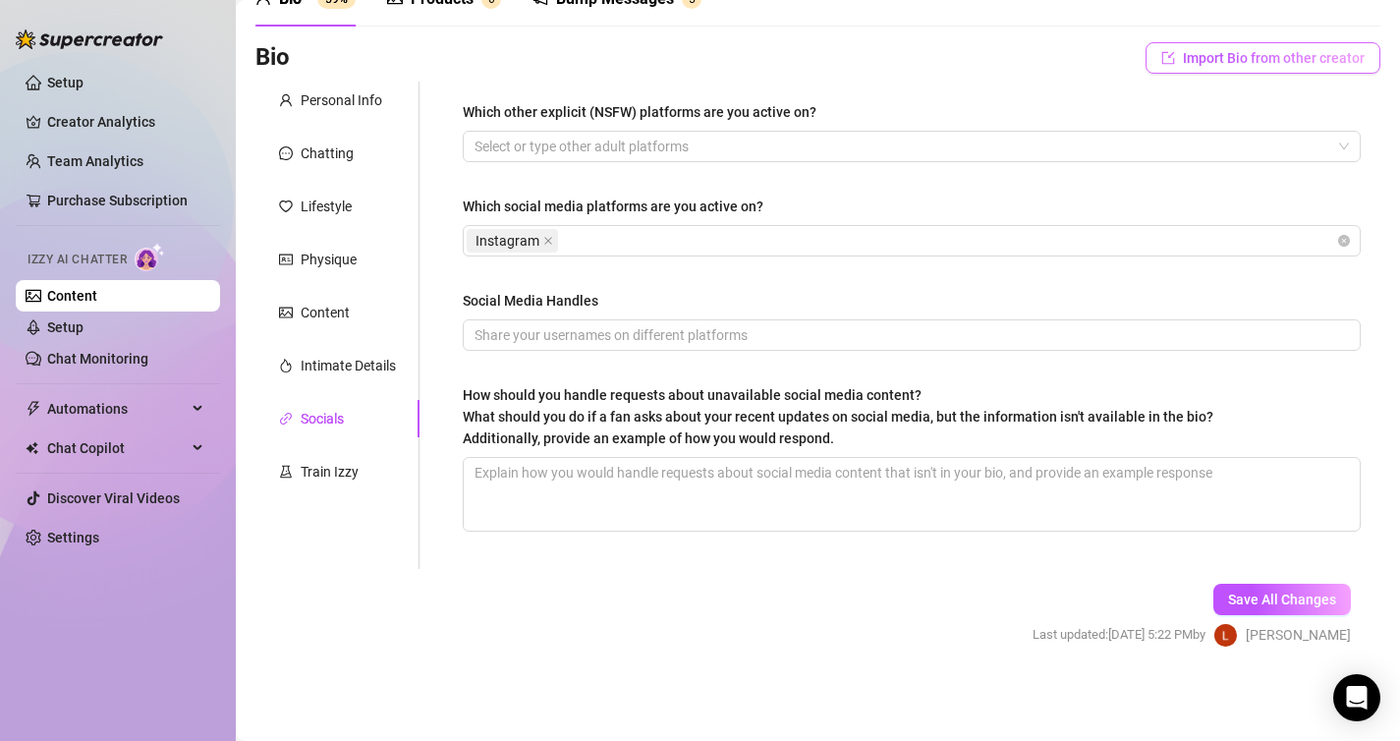
click at [1182, 67] on button "Import Bio from other creator" at bounding box center [1262, 57] width 235 height 31
drag, startPoint x: 1003, startPoint y: 100, endPoint x: 1095, endPoint y: 100, distance: 92.3
click at [1029, 101] on div "Which other explicit (NSFW) platforms are you active on?" at bounding box center [912, 115] width 898 height 29
click at [1191, 63] on span "Import Bio from other creator" at bounding box center [1274, 58] width 182 height 16
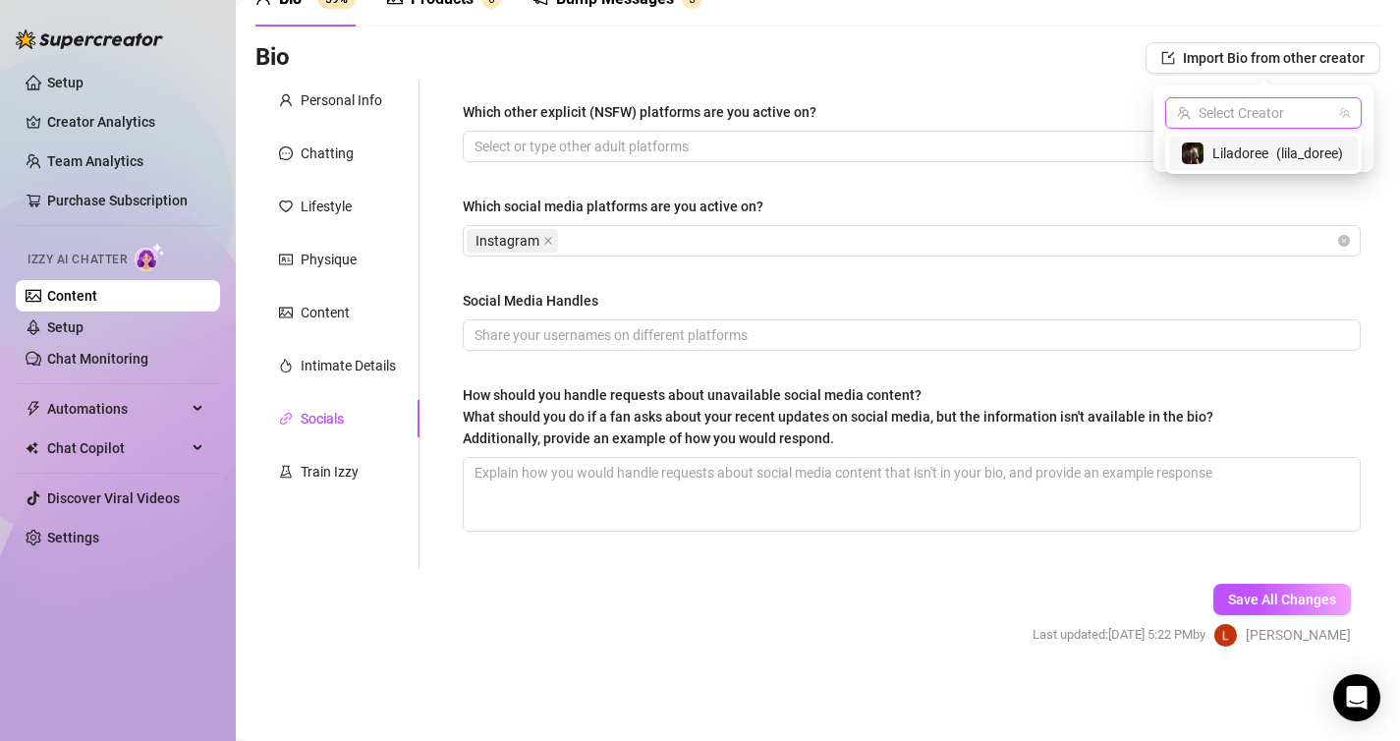
click at [1215, 118] on input "search" at bounding box center [1254, 112] width 155 height 29
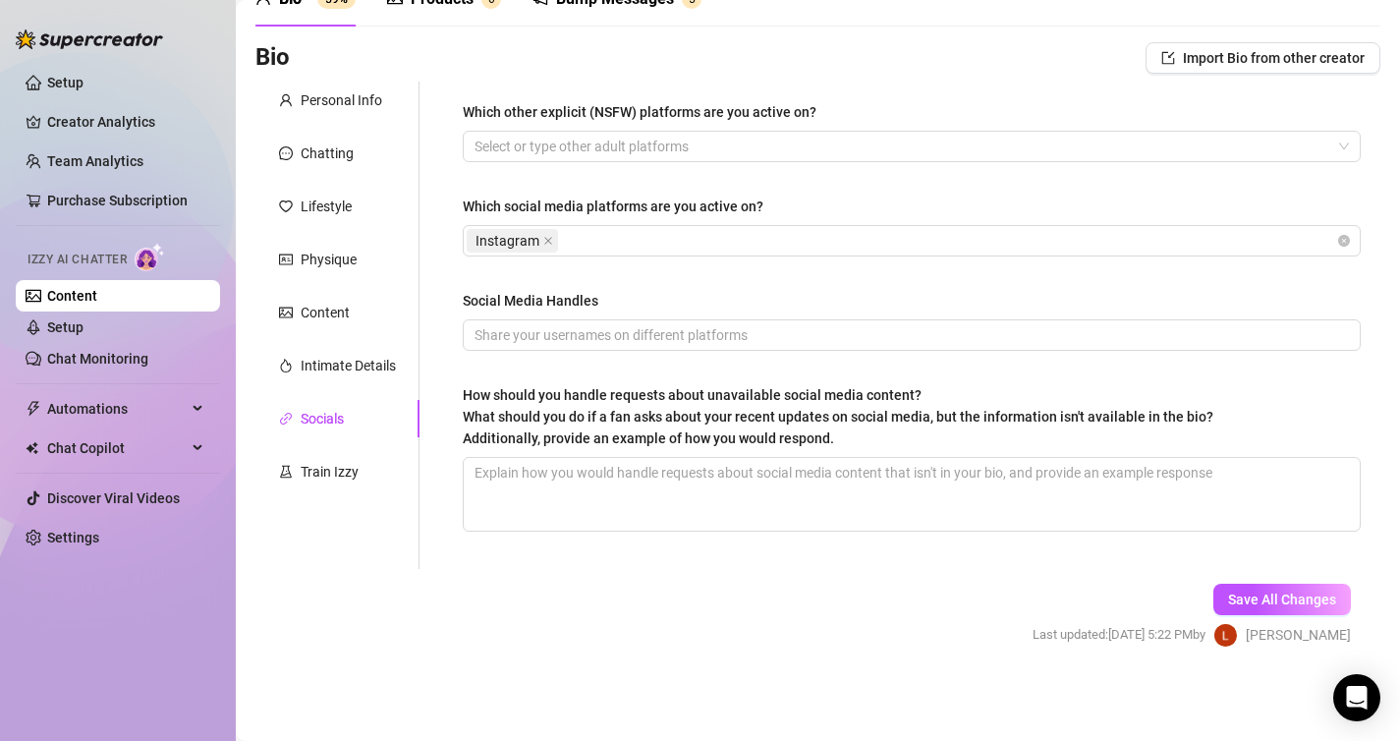
click at [1045, 77] on div "Bio Import Bio from other creator" at bounding box center [817, 61] width 1125 height 39
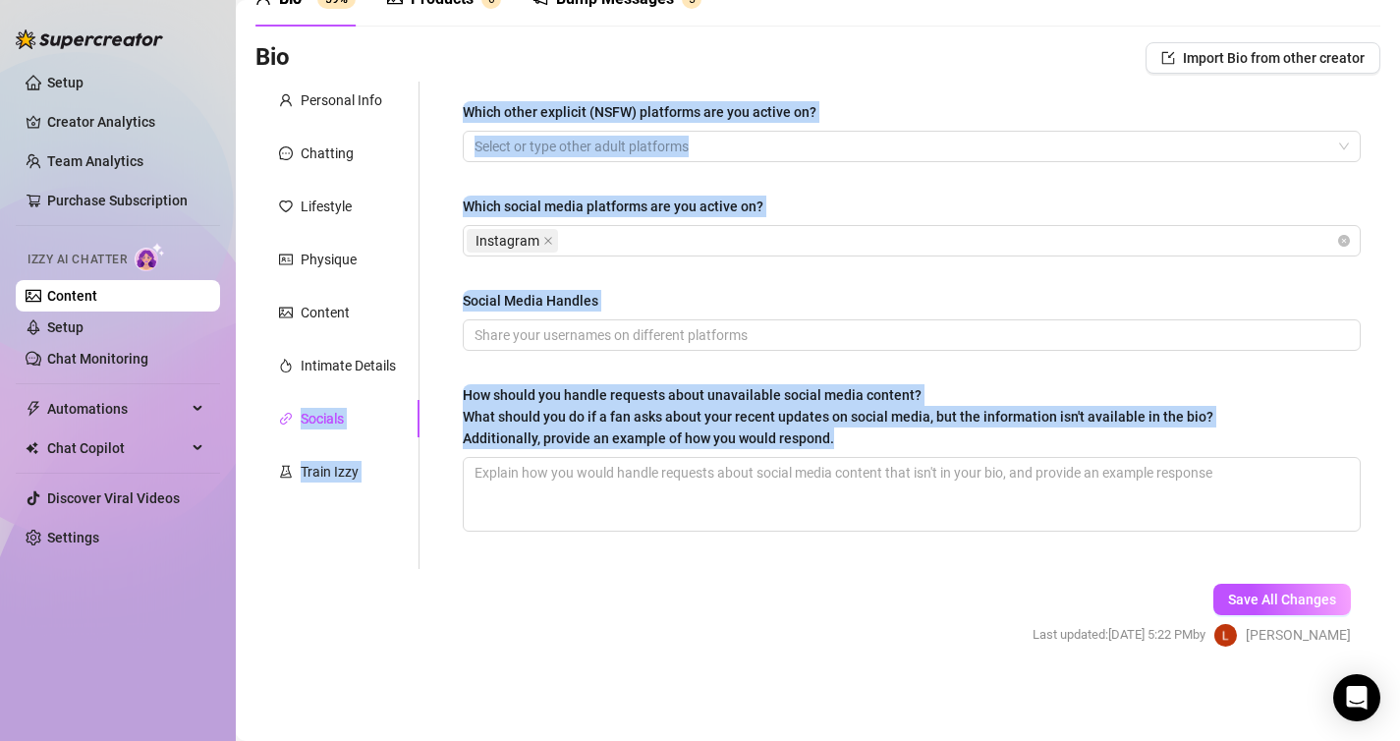
drag, startPoint x: 864, startPoint y: 432, endPoint x: 407, endPoint y: 394, distance: 458.4
click at [407, 394] on div "Personal Info Chatting Lifestyle Physique Content Intimate Details Socials Trai…" at bounding box center [817, 325] width 1125 height 487
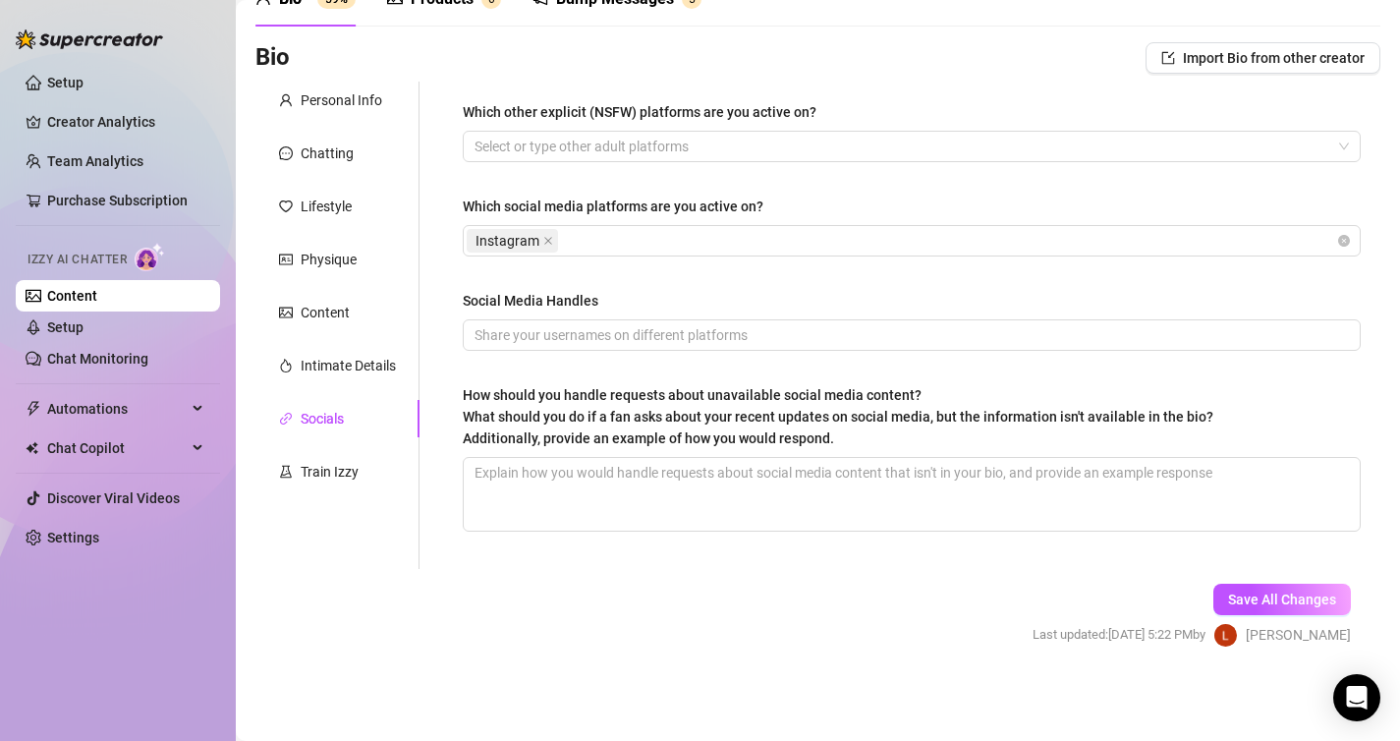
click at [513, 418] on span "What should you do if a fan asks about your recent updates on social media, but…" at bounding box center [838, 427] width 751 height 37
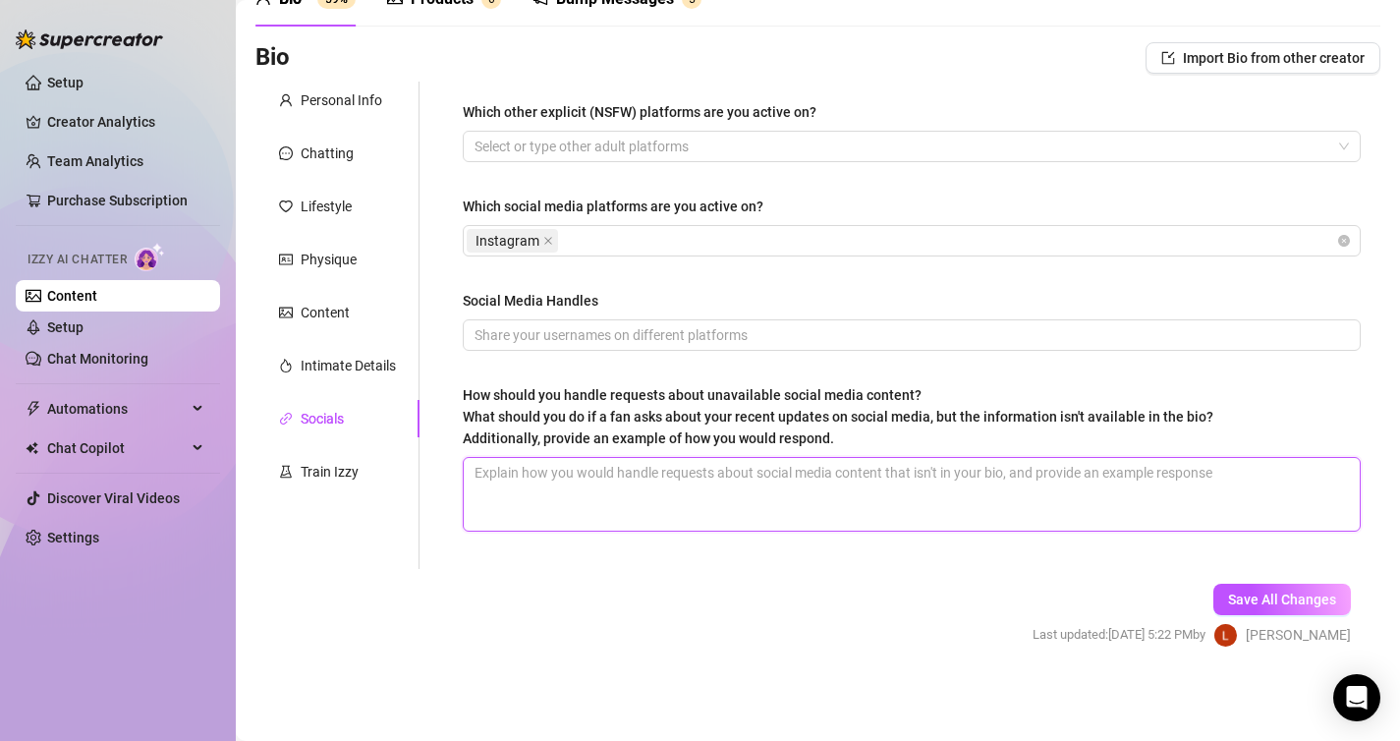
click at [513, 458] on textarea "How should you handle requests about unavailable social media content? What sho…" at bounding box center [912, 494] width 896 height 73
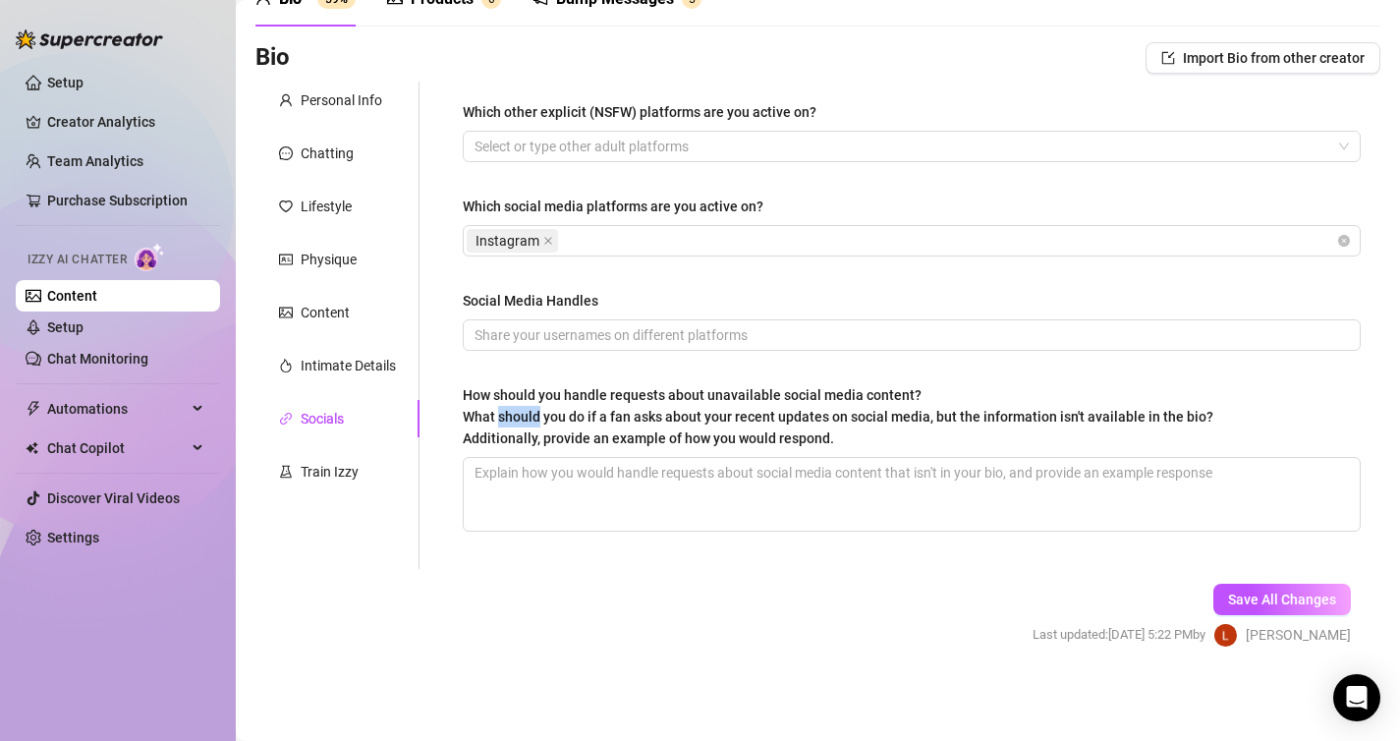
click at [513, 418] on span "What should you do if a fan asks about your recent updates on social media, but…" at bounding box center [838, 427] width 751 height 37
click at [513, 458] on textarea "How should you handle requests about unavailable social media content? What sho…" at bounding box center [912, 494] width 896 height 73
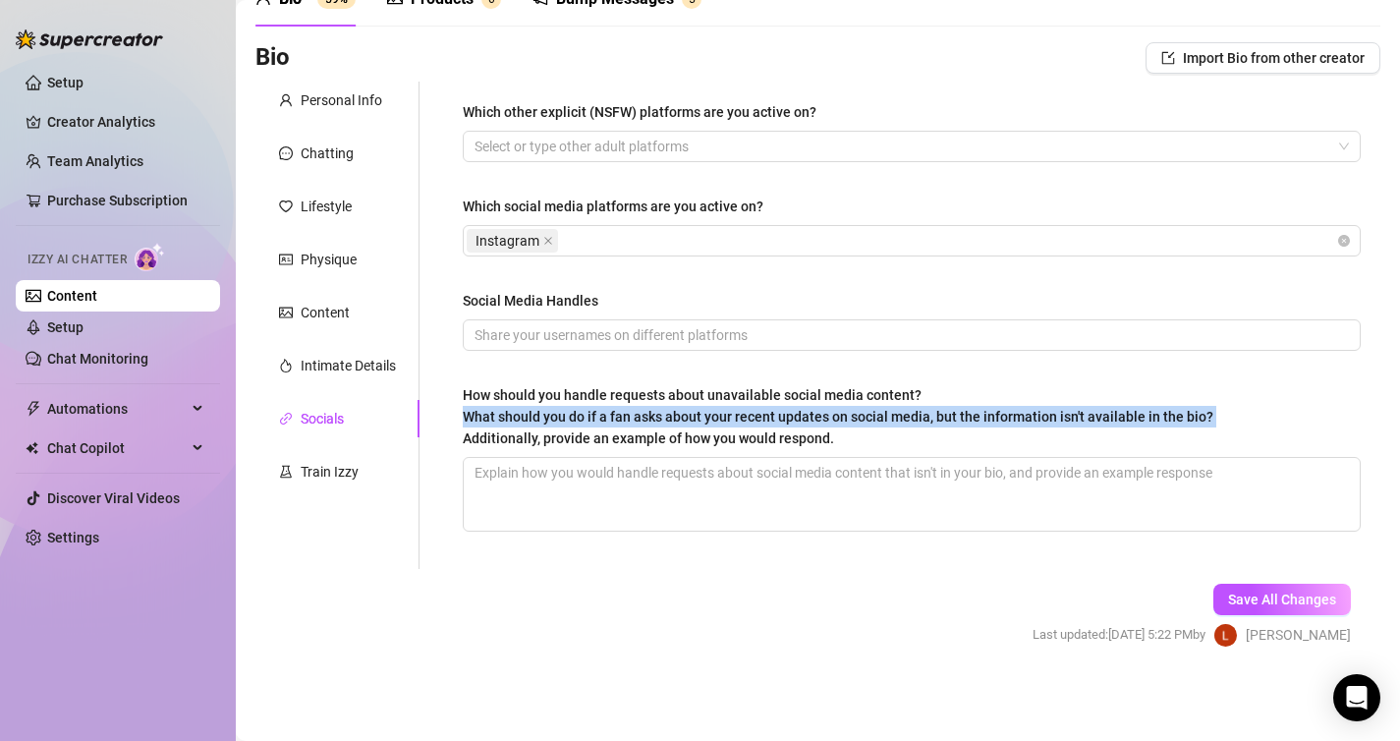
click at [513, 418] on span "What should you do if a fan asks about your recent updates on social media, but…" at bounding box center [838, 427] width 751 height 37
click at [513, 458] on textarea "How should you handle requests about unavailable social media content? What sho…" at bounding box center [912, 494] width 896 height 73
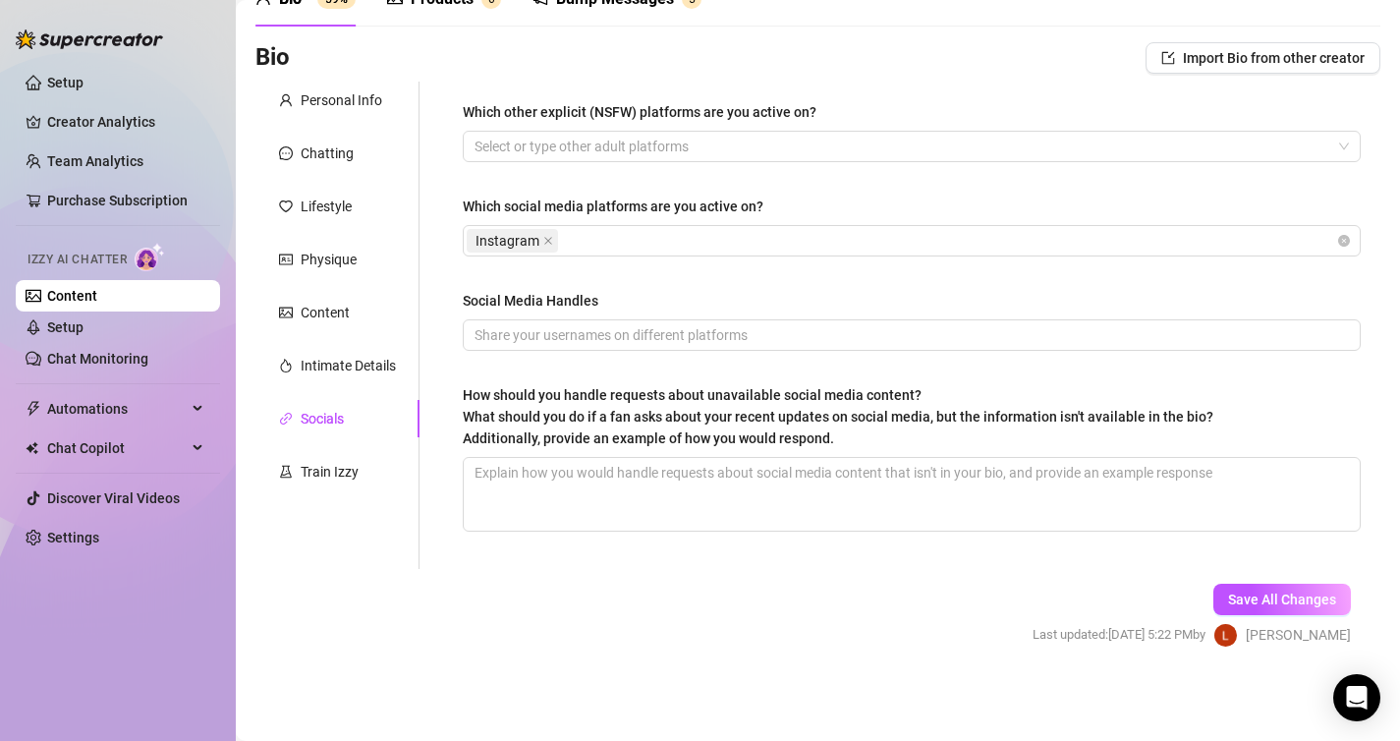
click at [639, 415] on span "What should you do if a fan asks about your recent updates on social media, but…" at bounding box center [838, 427] width 751 height 37
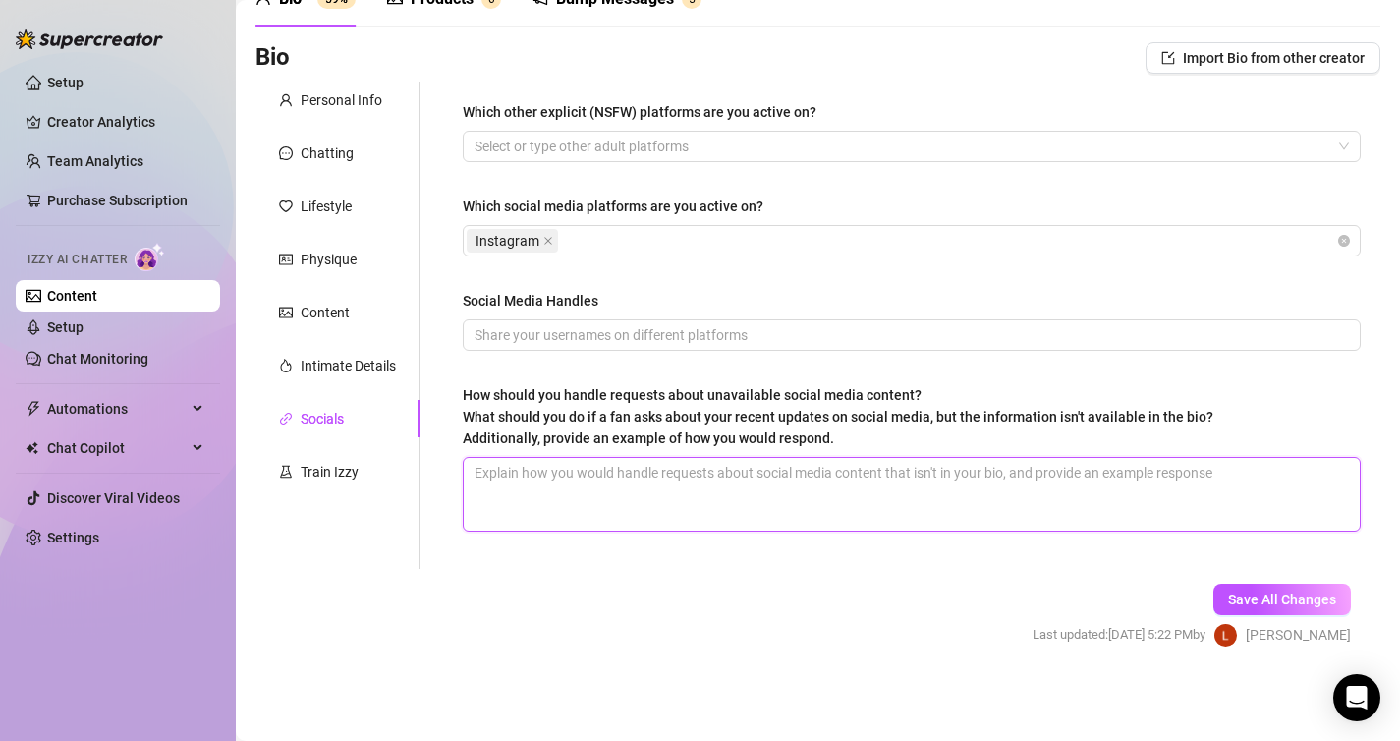
click at [639, 458] on textarea "How should you handle requests about unavailable social media content? What sho…" at bounding box center [912, 494] width 896 height 73
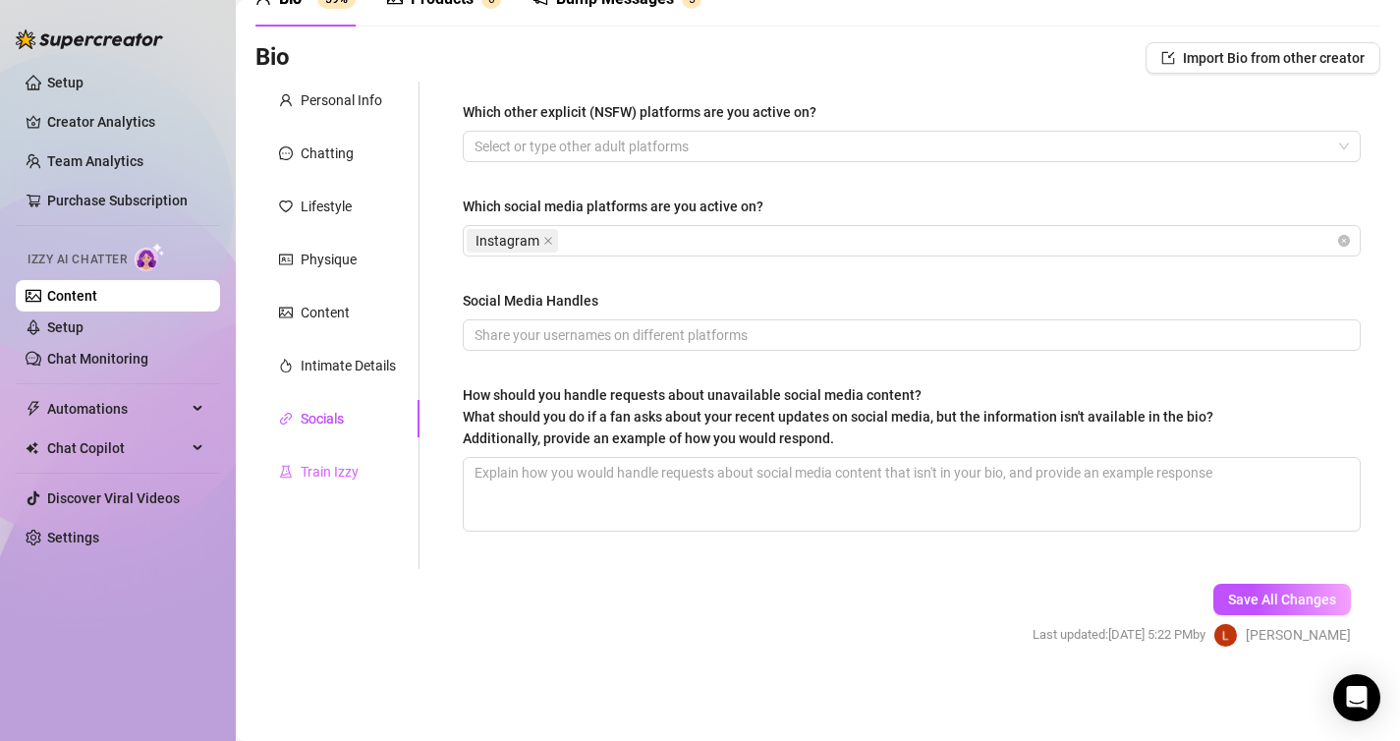
click at [389, 474] on div "Train Izzy" at bounding box center [337, 471] width 164 height 37
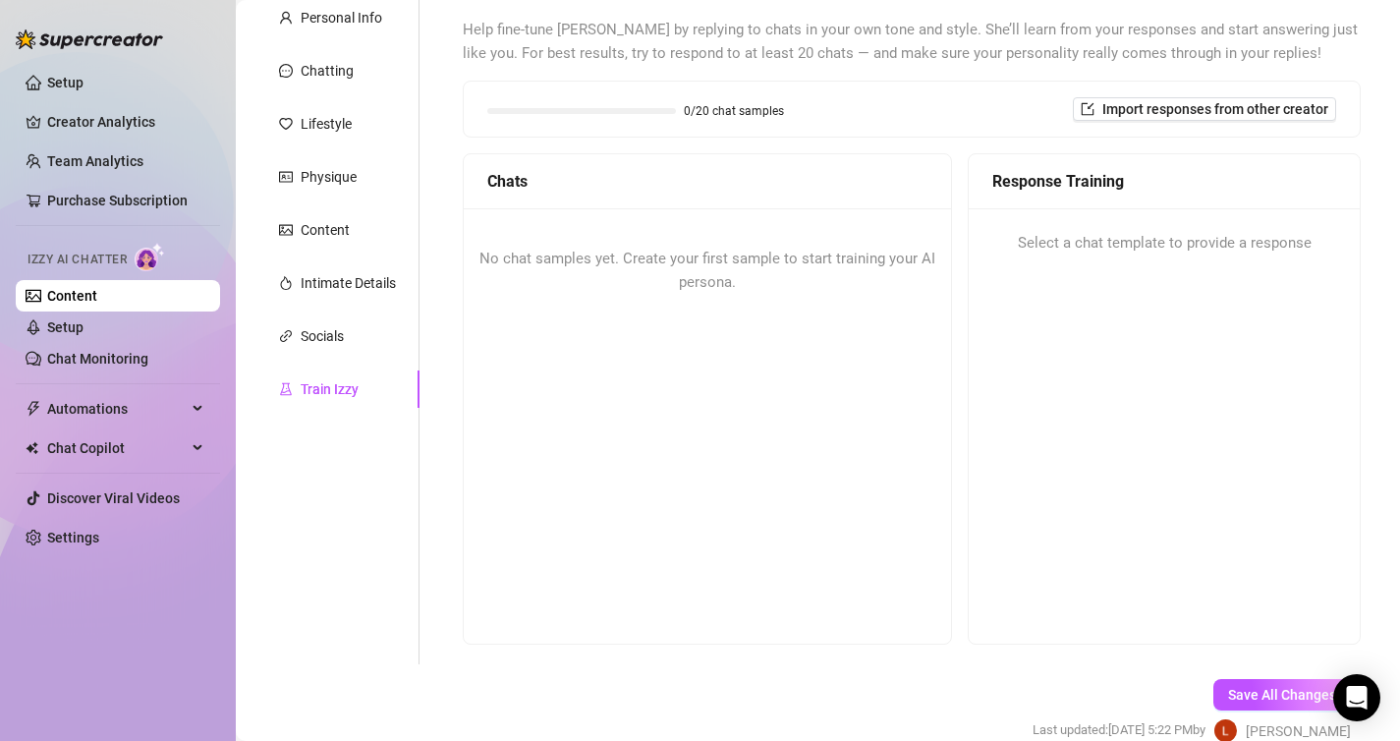
scroll to position [283, 0]
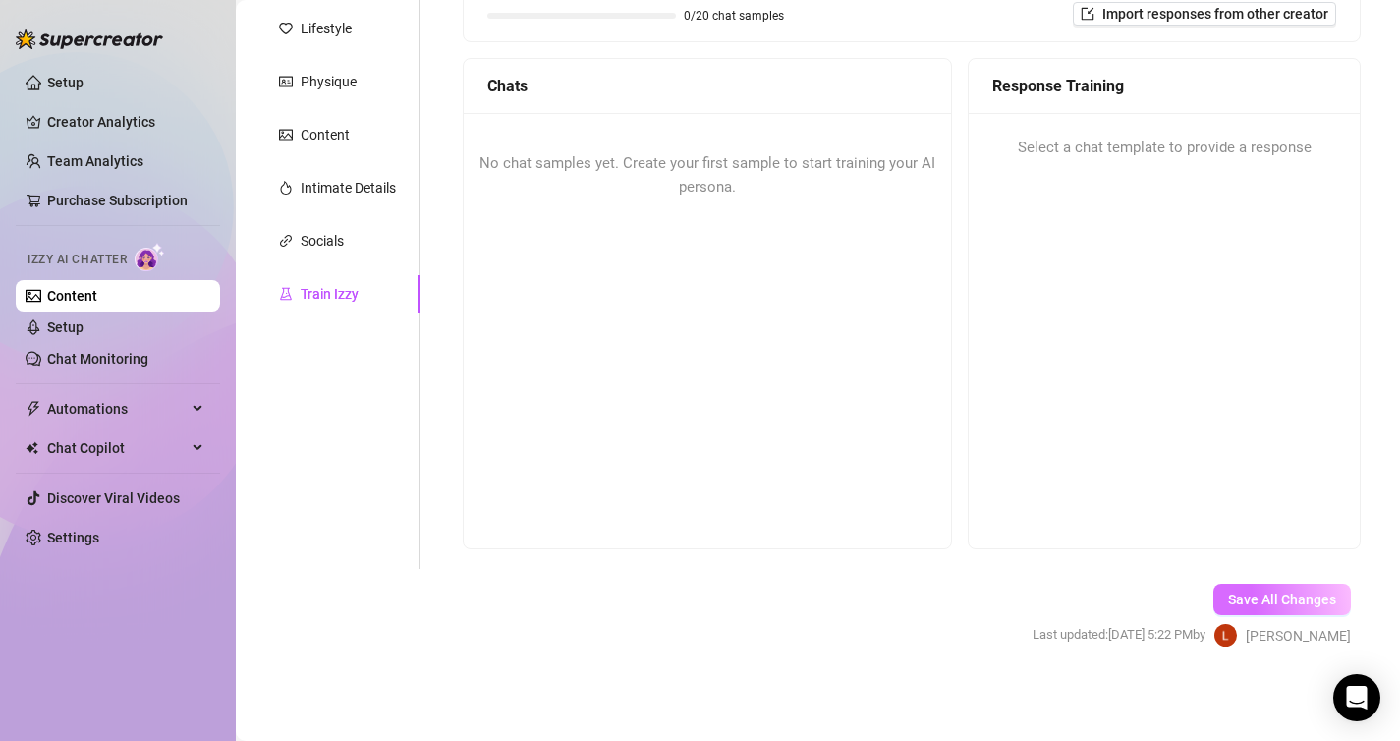
click at [1271, 594] on span "Save All Changes" at bounding box center [1282, 599] width 108 height 16
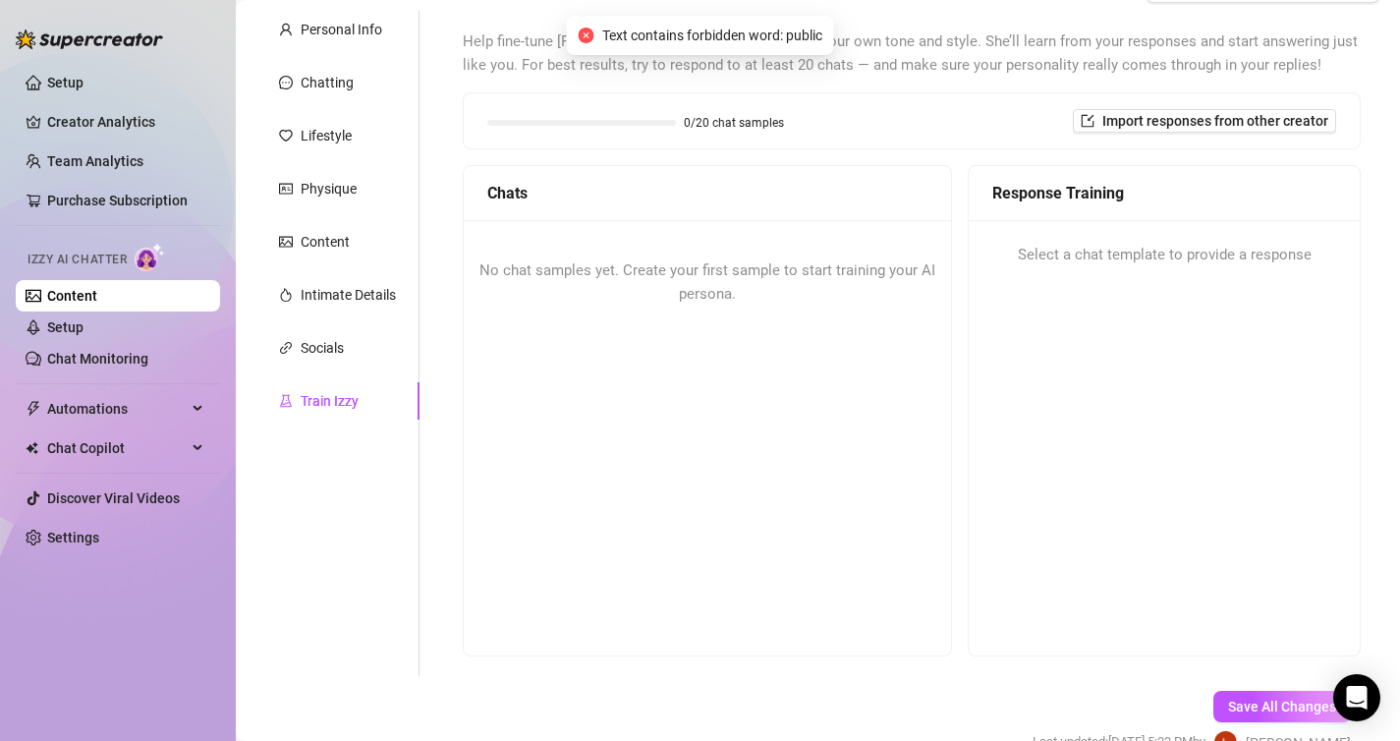
scroll to position [0, 0]
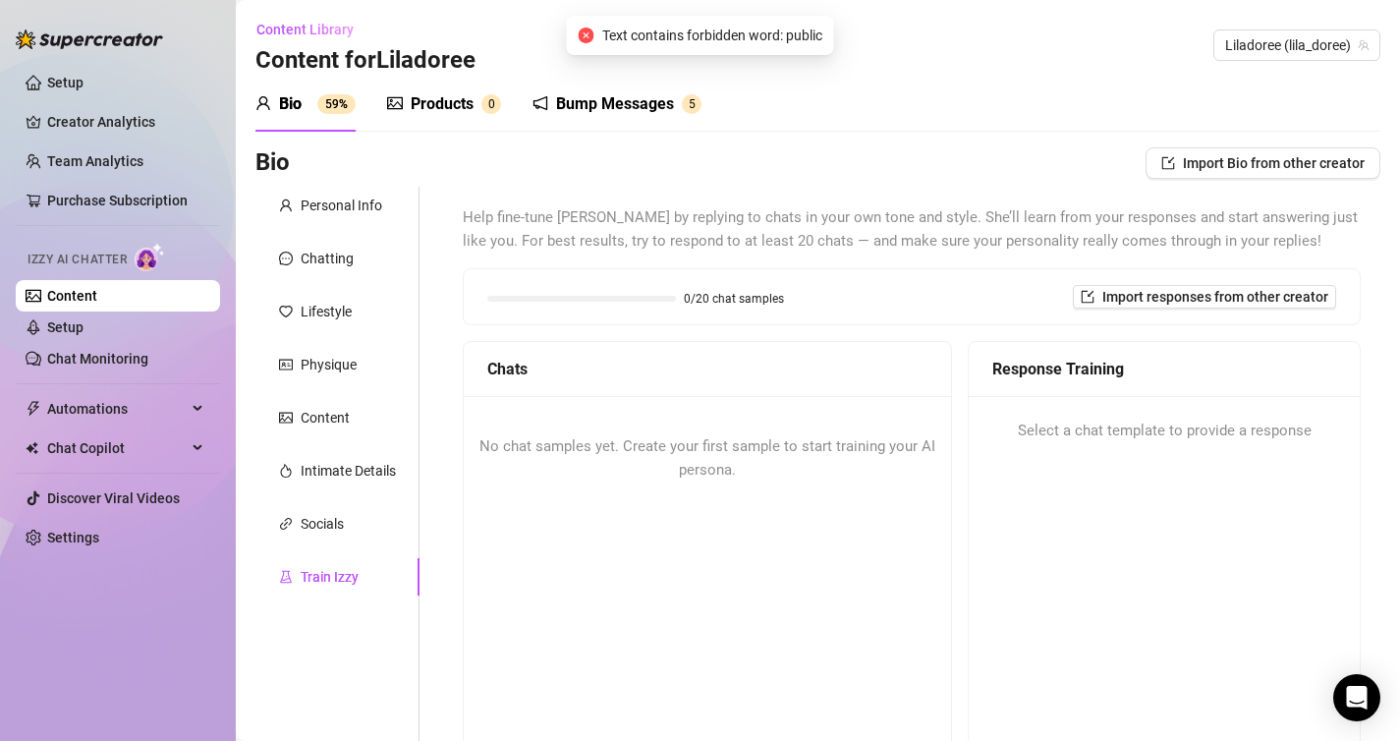
click at [354, 224] on div "Personal Info Chatting Lifestyle Physique Content Intimate Details Socials Trai…" at bounding box center [337, 519] width 164 height 665
click at [360, 206] on div "Personal Info" at bounding box center [342, 206] width 82 height 22
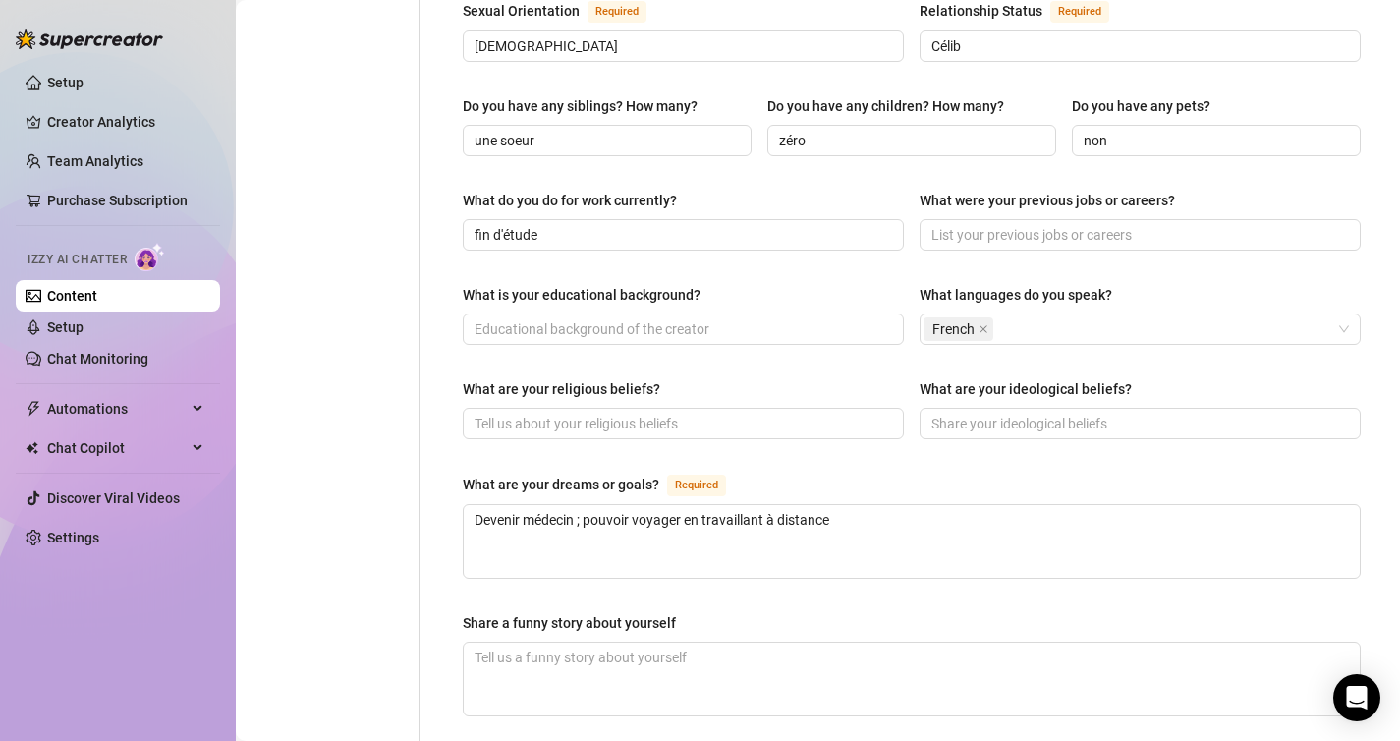
scroll to position [829, 0]
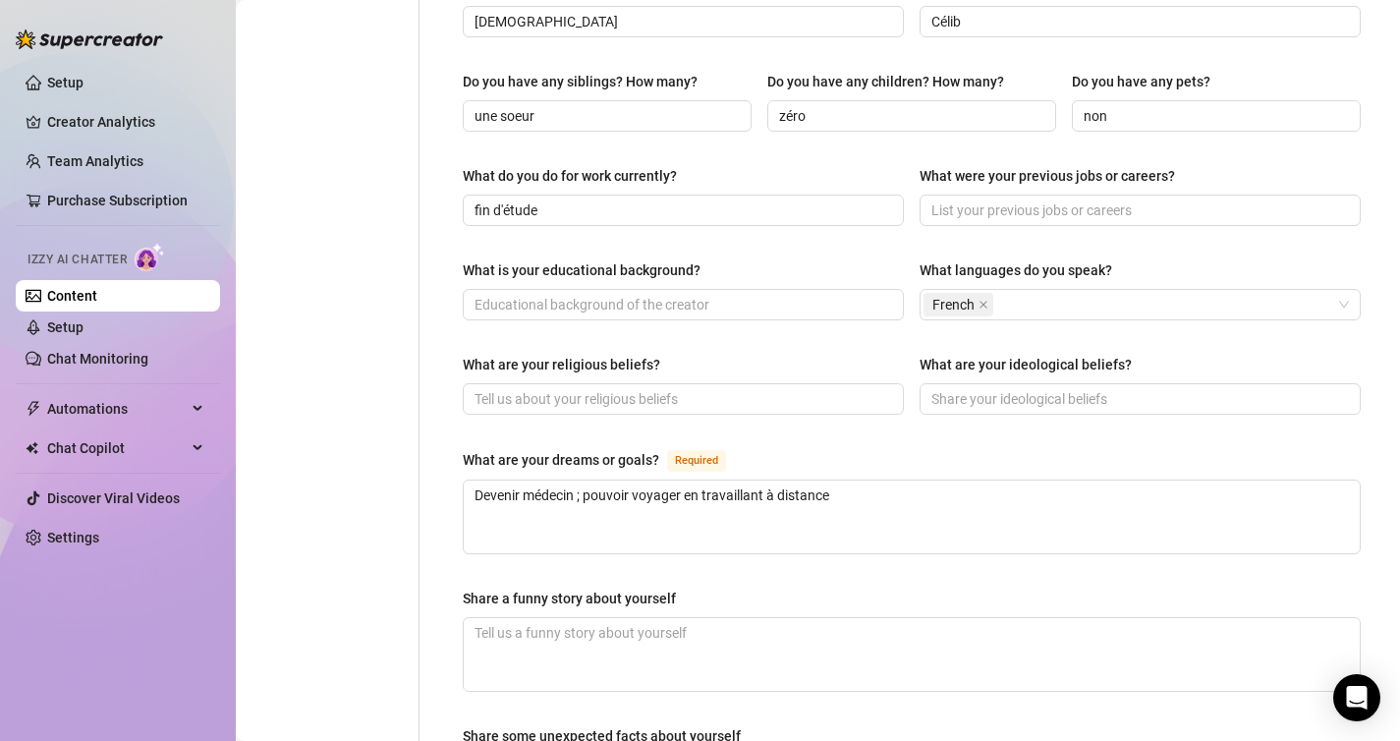
click at [662, 259] on div "What is your educational background?" at bounding box center [582, 270] width 238 height 22
click at [662, 294] on input "What is your educational background?" at bounding box center [681, 305] width 414 height 22
click at [662, 259] on div "What is your educational background?" at bounding box center [582, 270] width 238 height 22
click at [662, 294] on input "What is your educational background?" at bounding box center [681, 305] width 414 height 22
click at [662, 259] on div "What is your educational background?" at bounding box center [582, 270] width 238 height 22
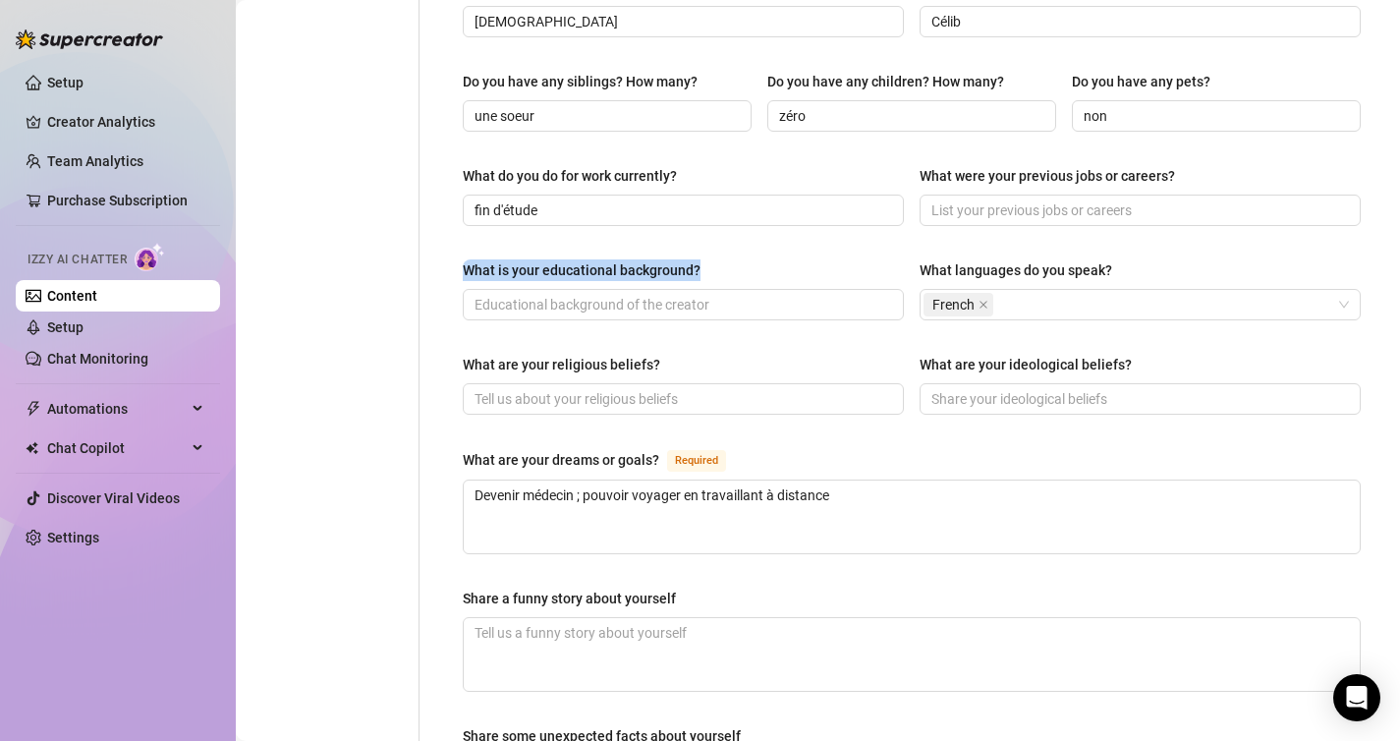
click at [662, 294] on input "What is your educational background?" at bounding box center [681, 305] width 414 height 22
click at [716, 259] on div "What is your educational background?" at bounding box center [683, 273] width 441 height 29
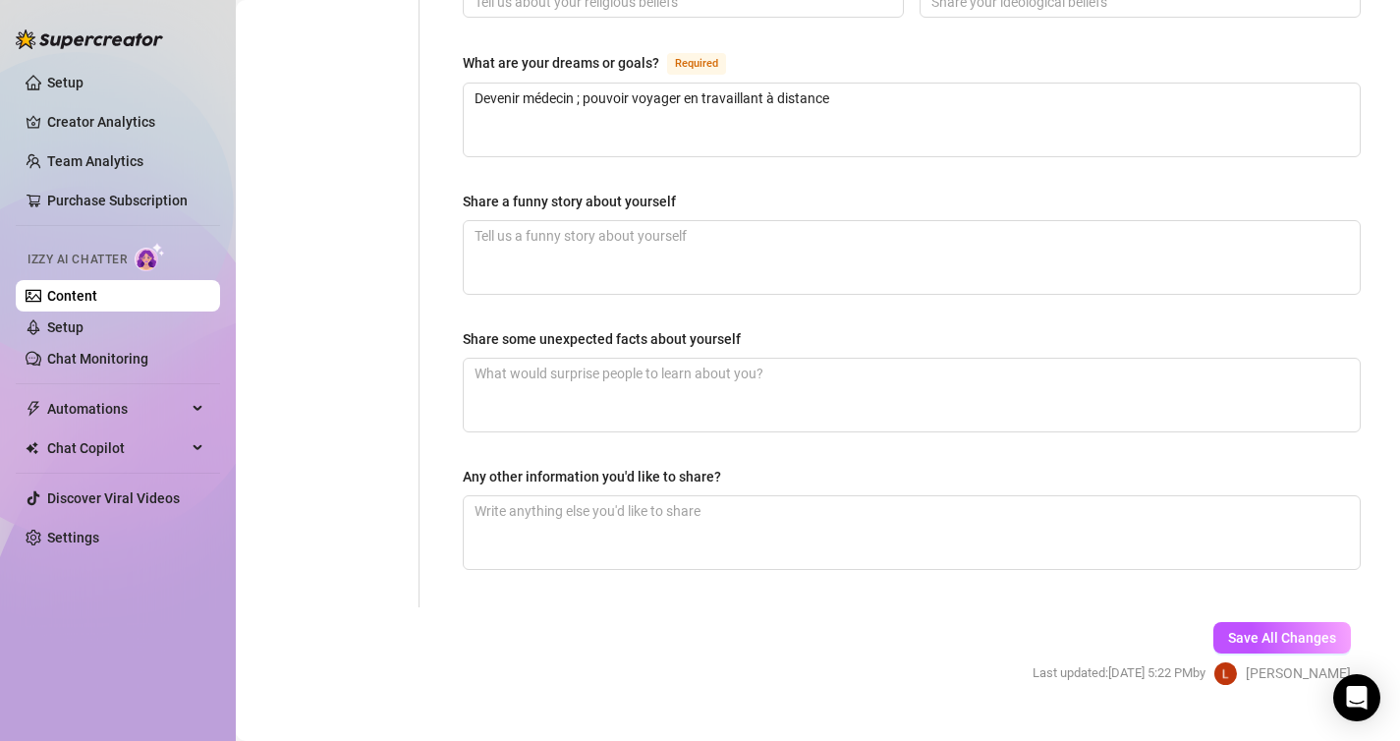
scroll to position [1207, 0]
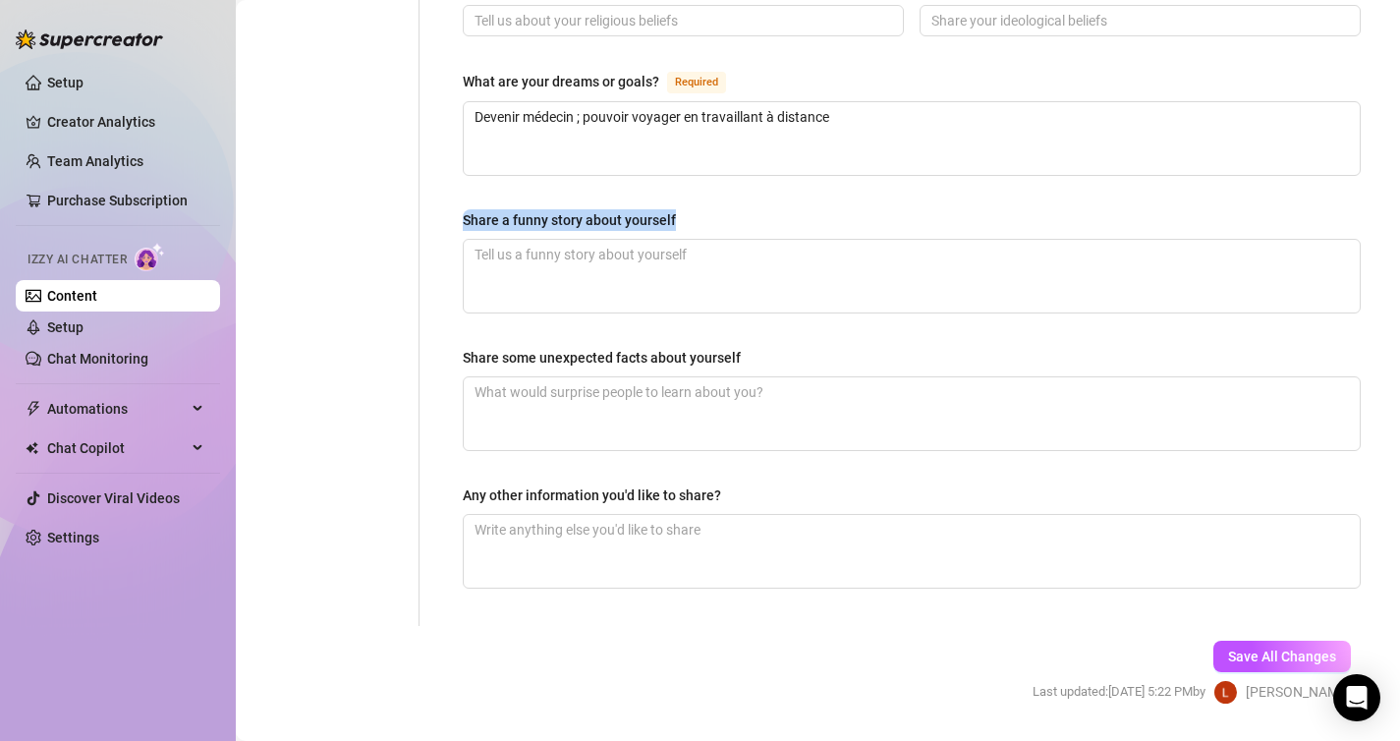
drag, startPoint x: 691, startPoint y: 174, endPoint x: 442, endPoint y: 174, distance: 248.5
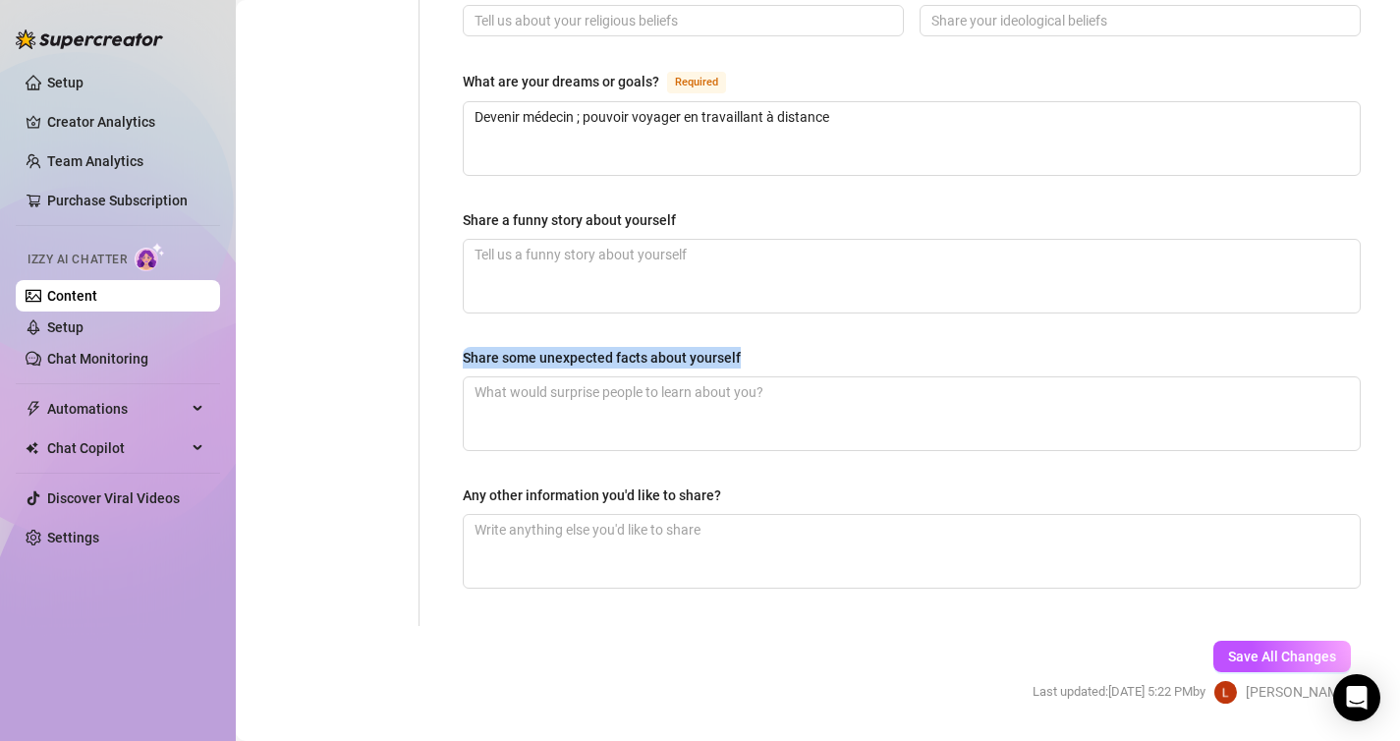
drag, startPoint x: 762, startPoint y: 307, endPoint x: 755, endPoint y: 321, distance: 16.3
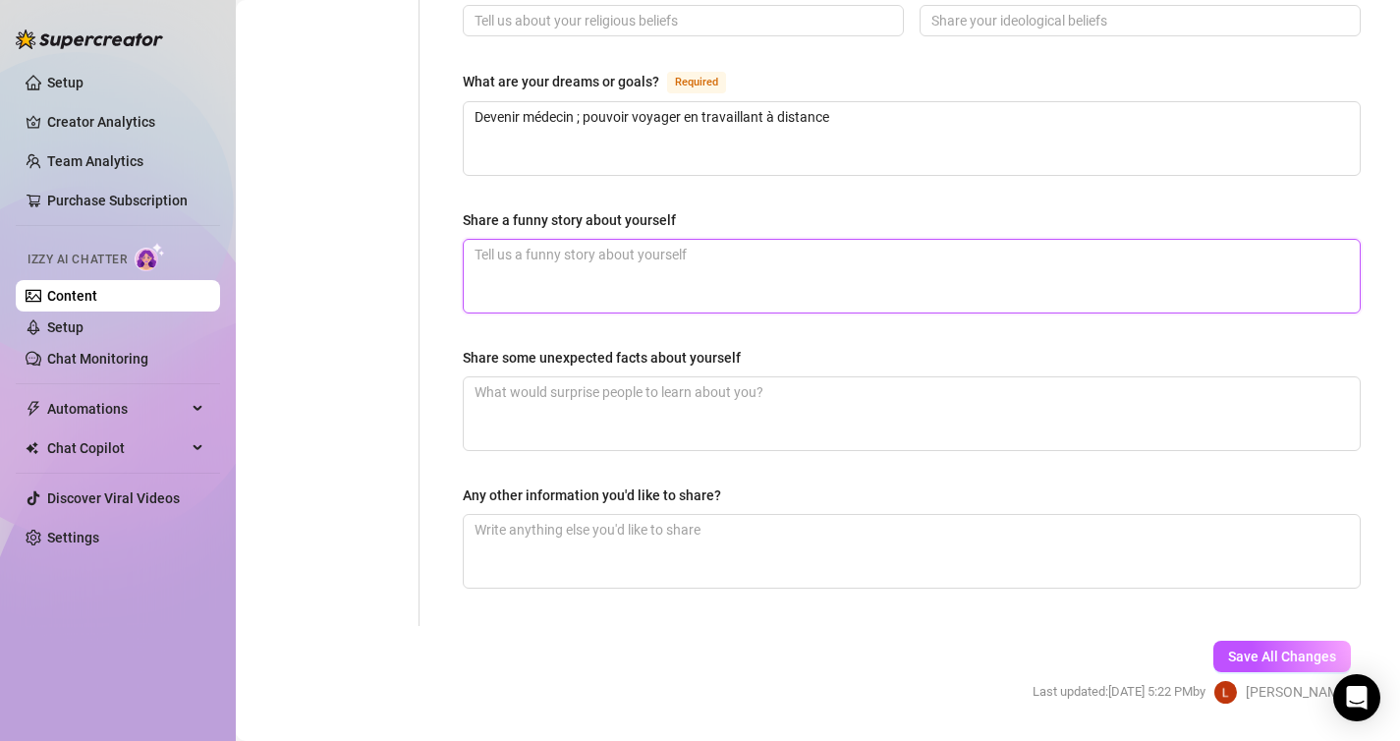
click at [605, 240] on textarea "Share a funny story about yourself" at bounding box center [912, 276] width 896 height 73
paste textarea "J’ai déjà envoyé un message très coquin… sauf que je me suis trompée de destina…"
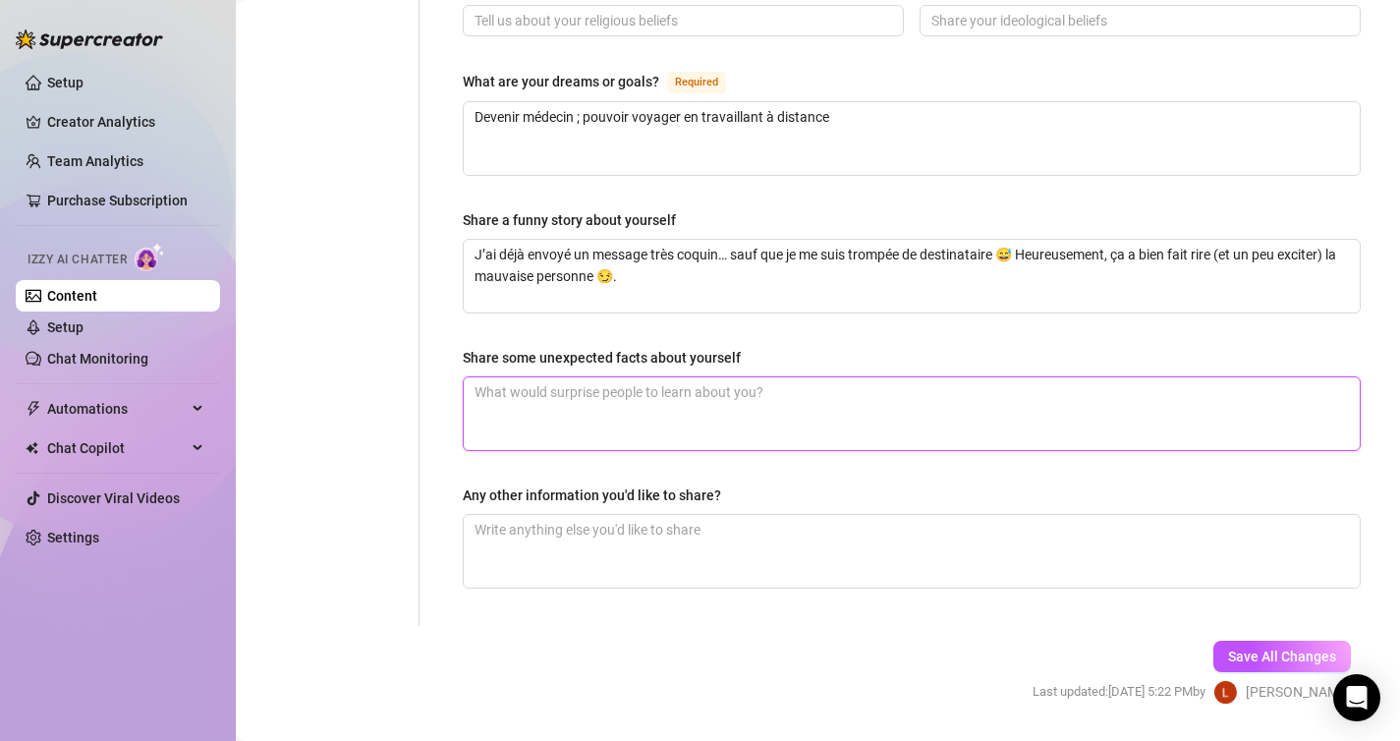
click at [776, 377] on textarea "Share some unexpected facts about yourself" at bounding box center [912, 413] width 896 height 73
paste textarea "Peu de gens savent que je suis à la fois très sage en apparence… et complètemen…"
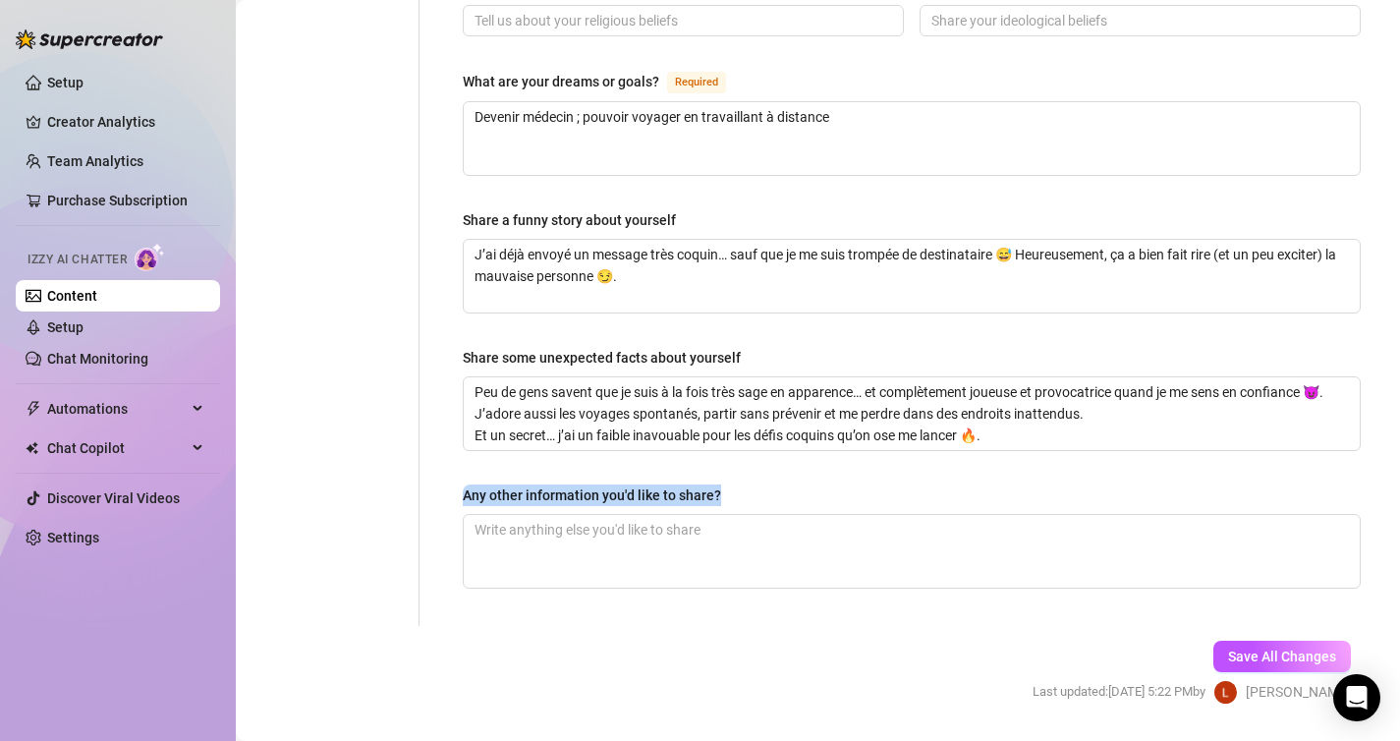
drag, startPoint x: 712, startPoint y: 455, endPoint x: 436, endPoint y: 458, distance: 276.1
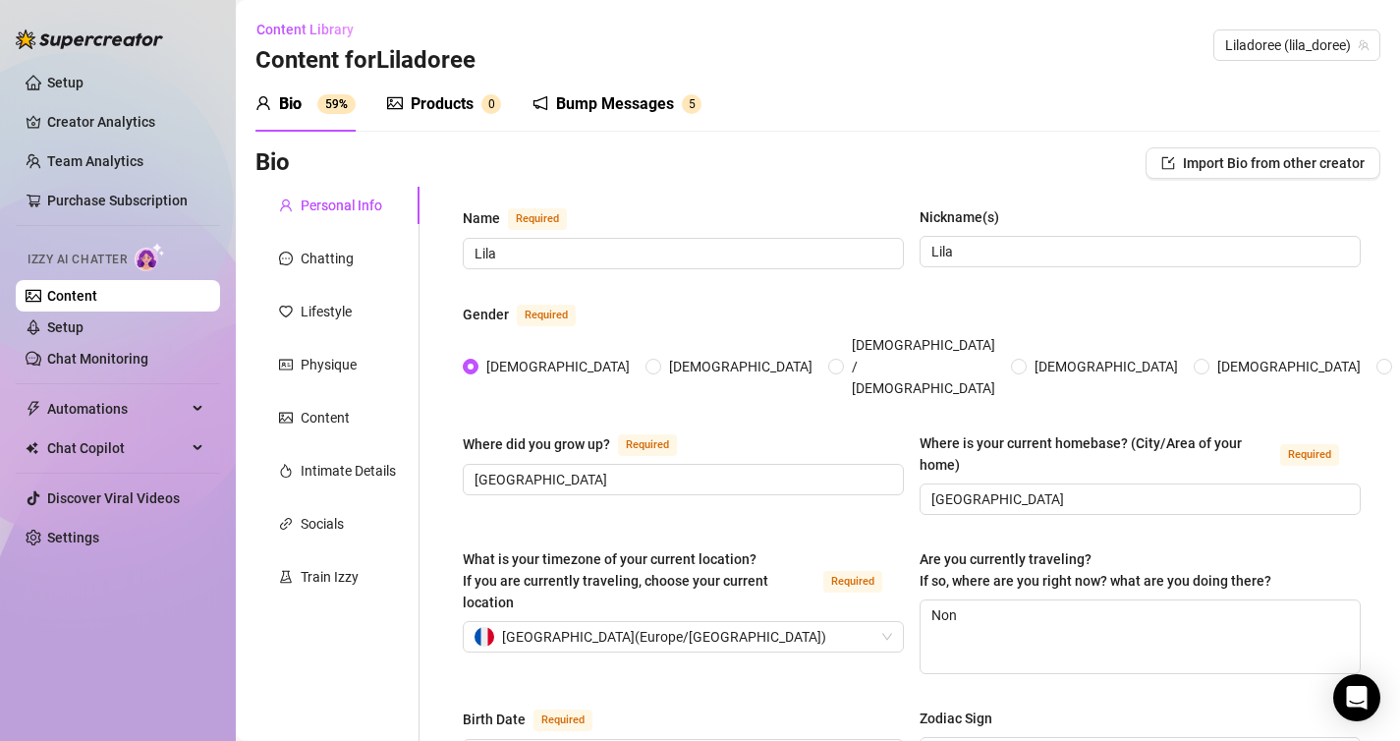
scroll to position [1226, 0]
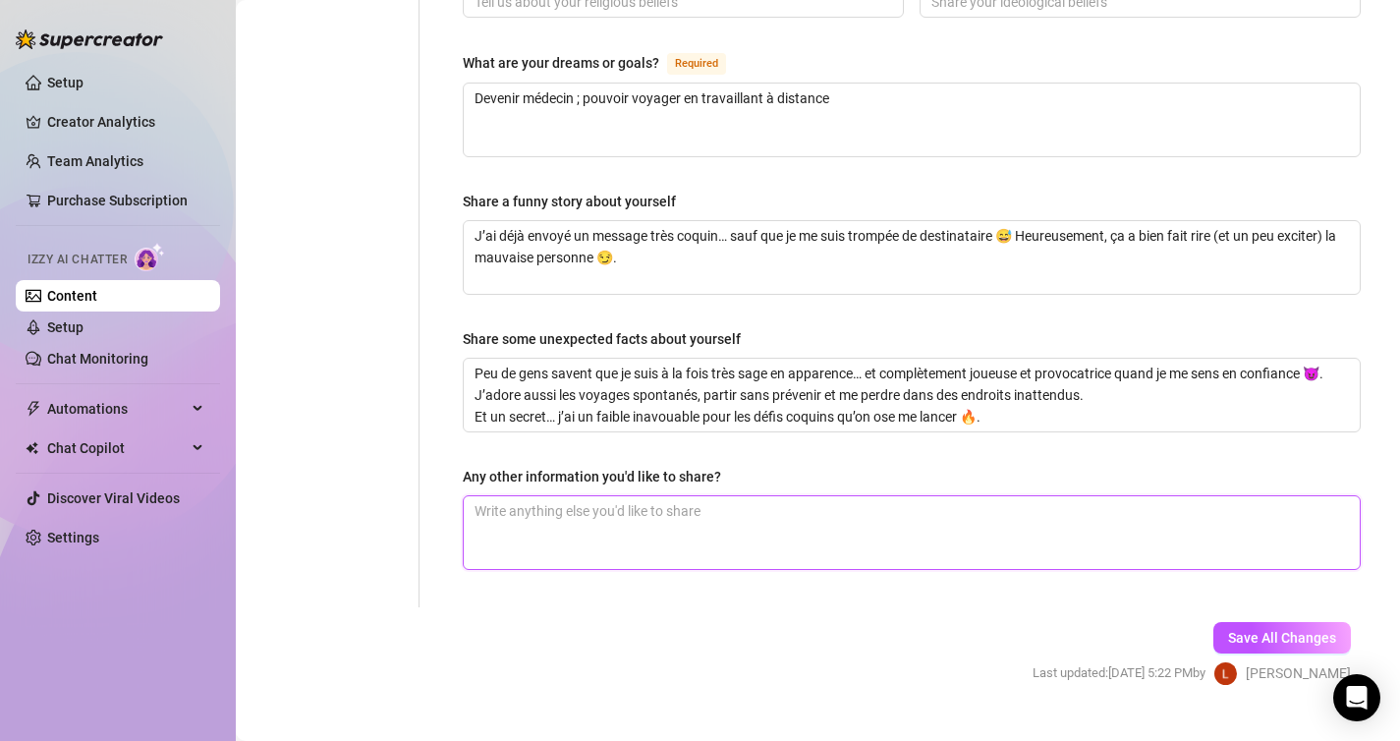
click at [737, 496] on textarea "Any other information you'd like to share?" at bounding box center [912, 532] width 896 height 73
paste textarea "J’aime rester mystérieuse… mais mes fans savent que derrière ce masque, je suis…"
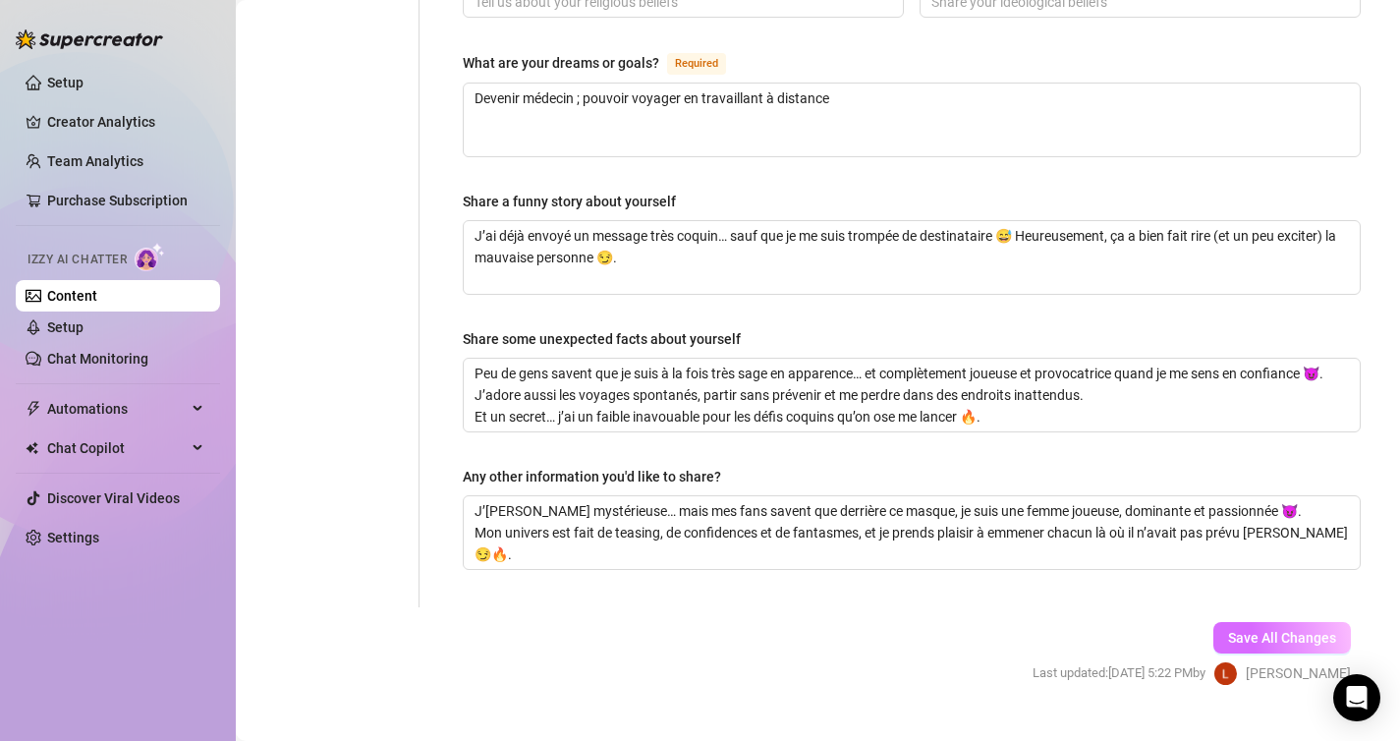
click at [1327, 622] on button "Save All Changes" at bounding box center [1282, 637] width 138 height 31
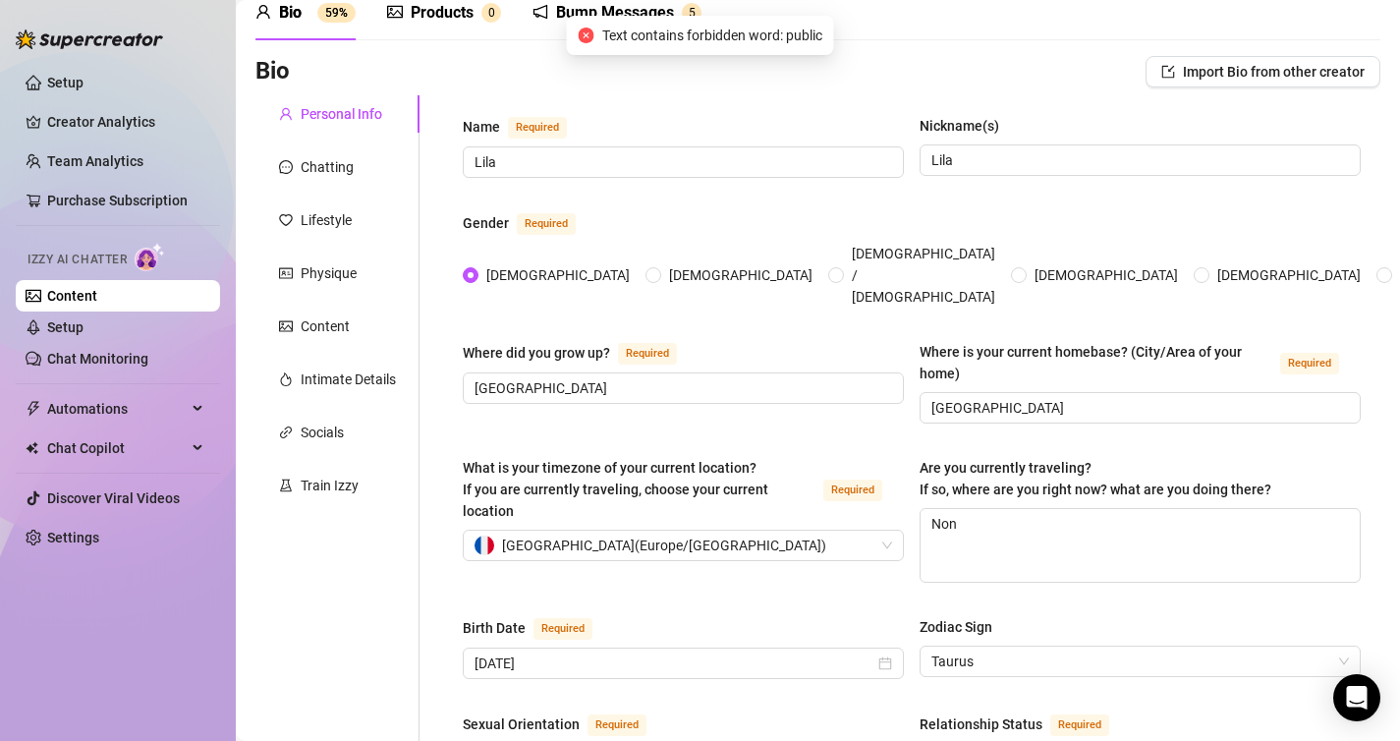
scroll to position [0, 0]
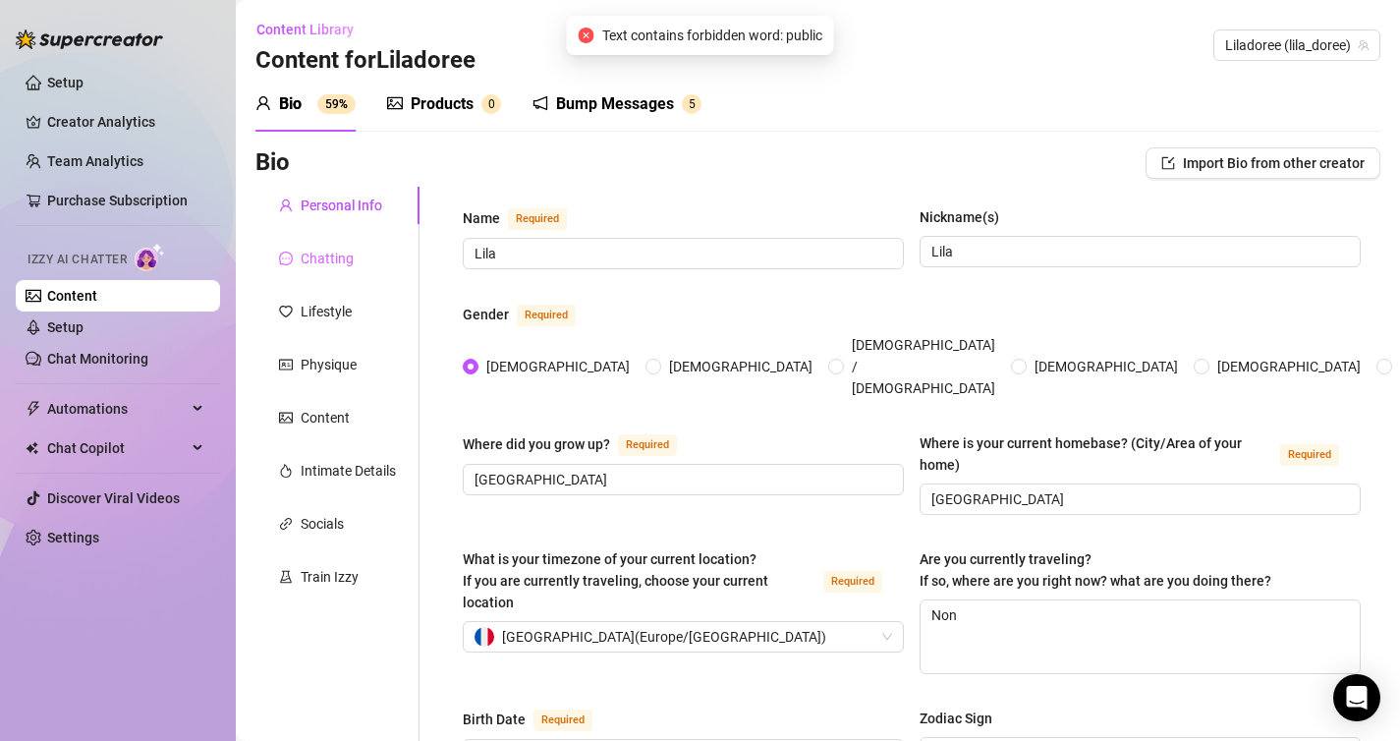
click at [362, 260] on div "Chatting" at bounding box center [337, 258] width 164 height 37
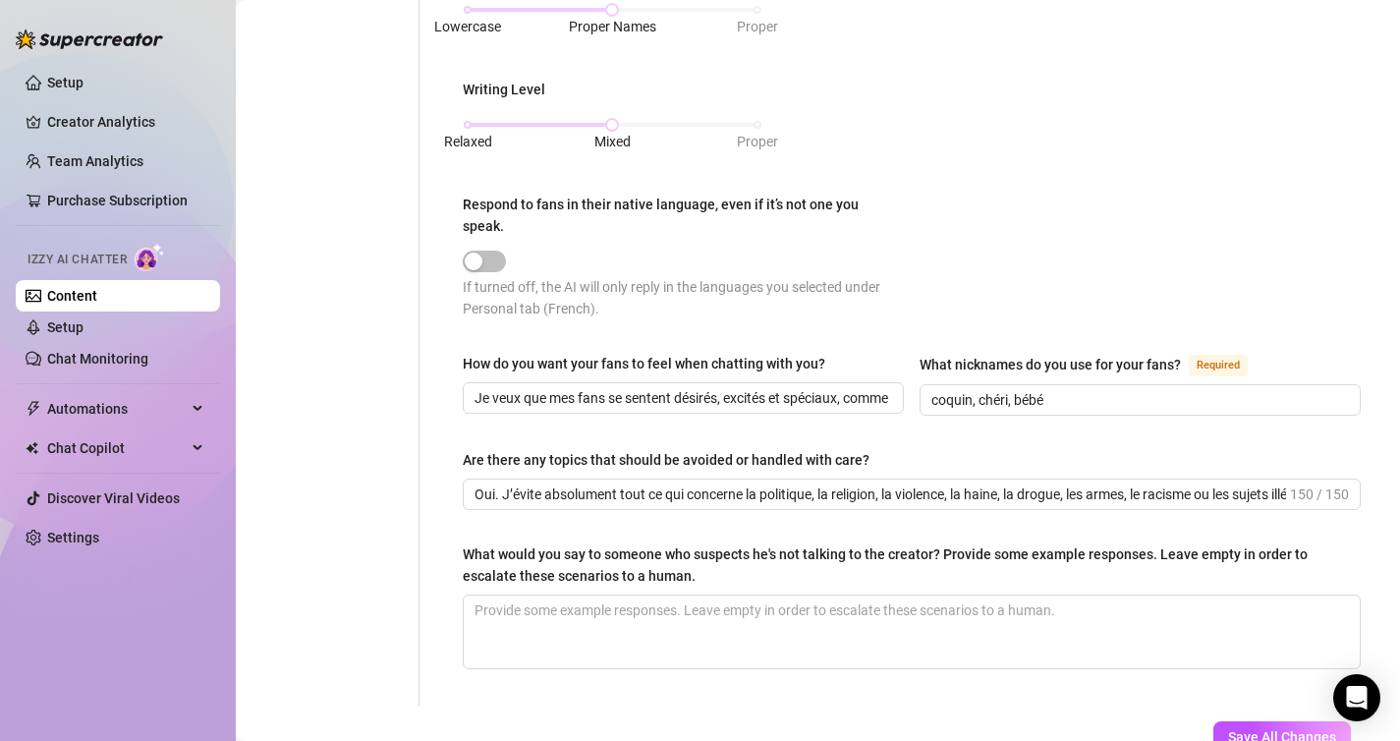
scroll to position [1103, 0]
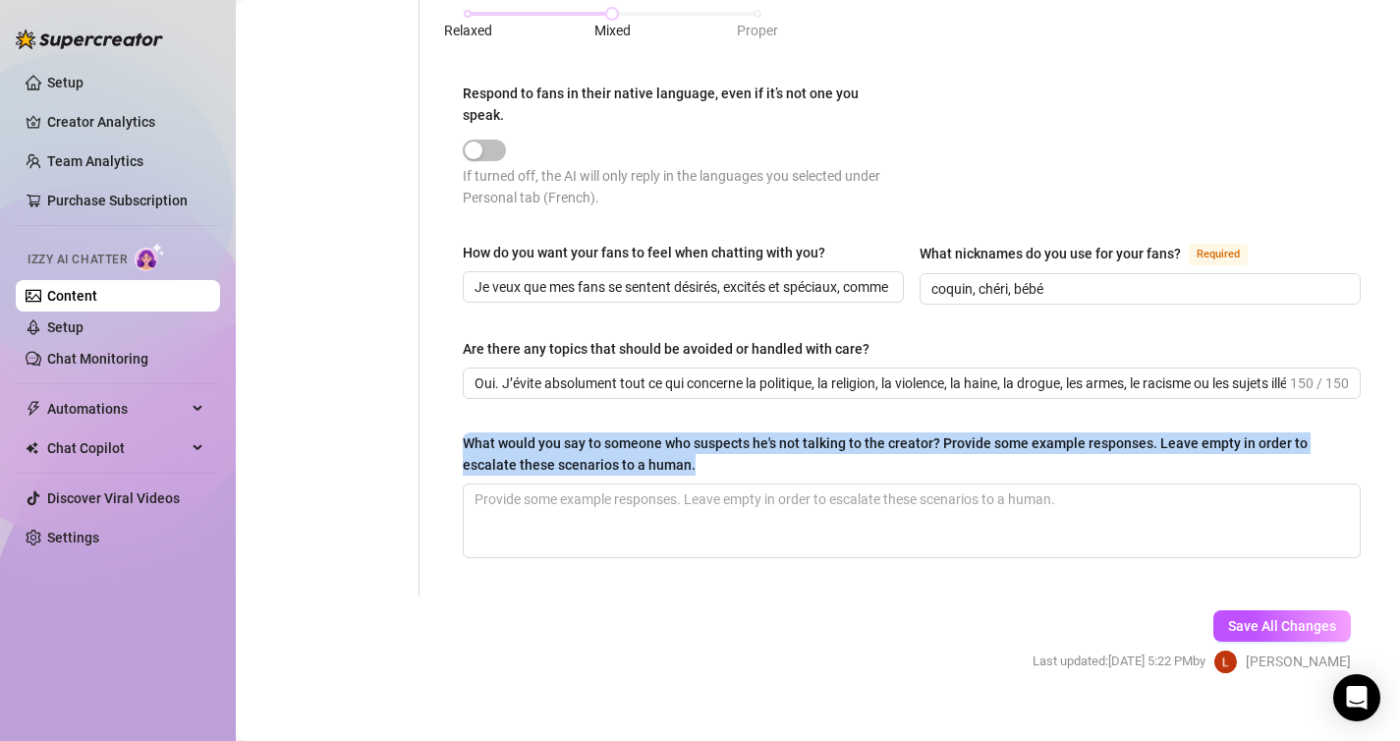
drag, startPoint x: 717, startPoint y: 440, endPoint x: 443, endPoint y: 412, distance: 275.6
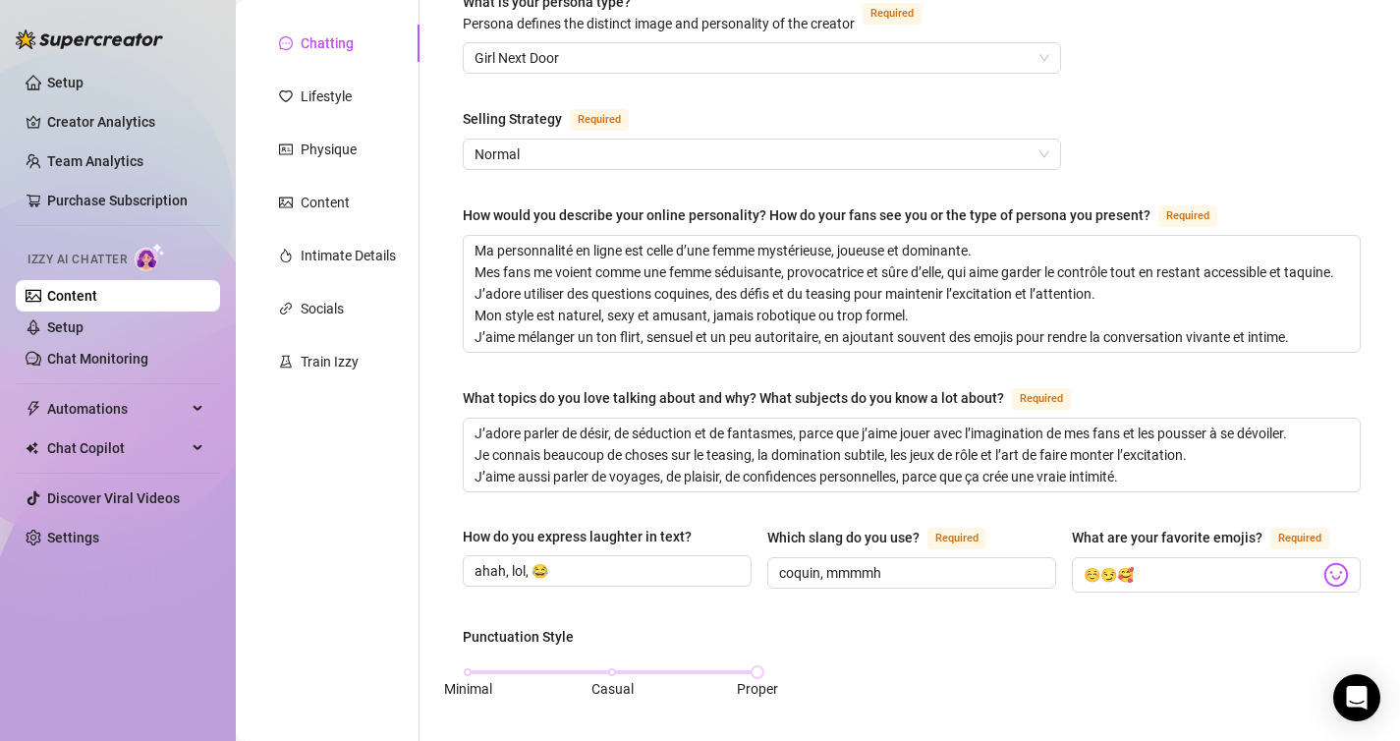
scroll to position [0, 0]
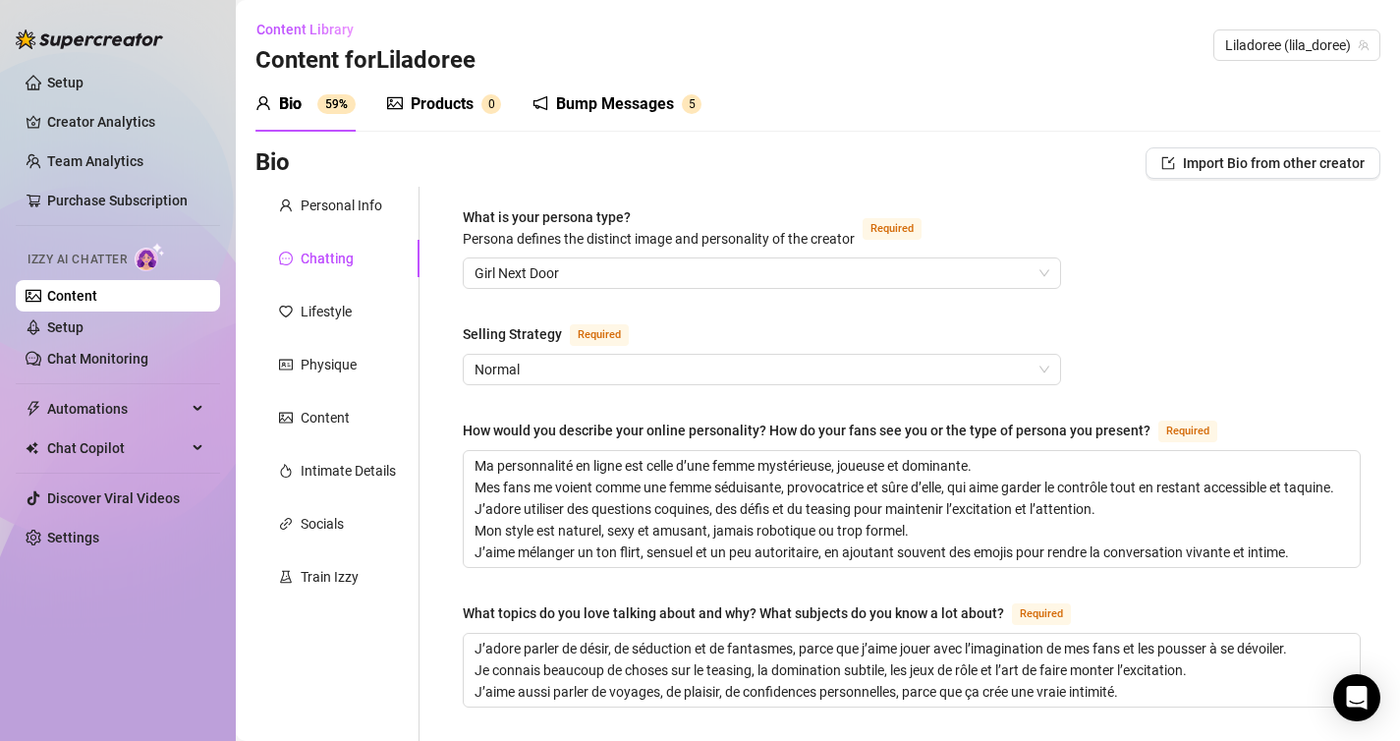
click at [443, 106] on div "Products" at bounding box center [442, 104] width 63 height 24
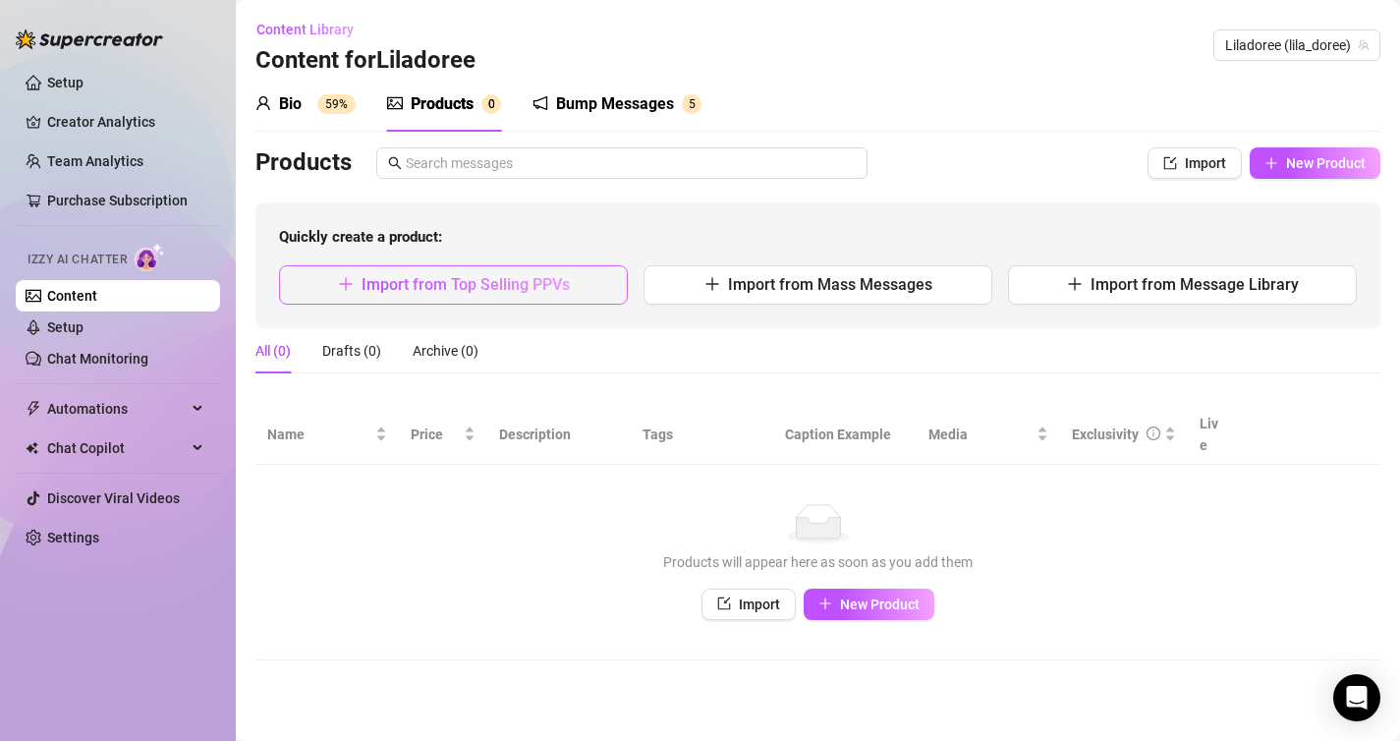
click at [463, 298] on button "Import from Top Selling PPVs" at bounding box center [453, 284] width 349 height 39
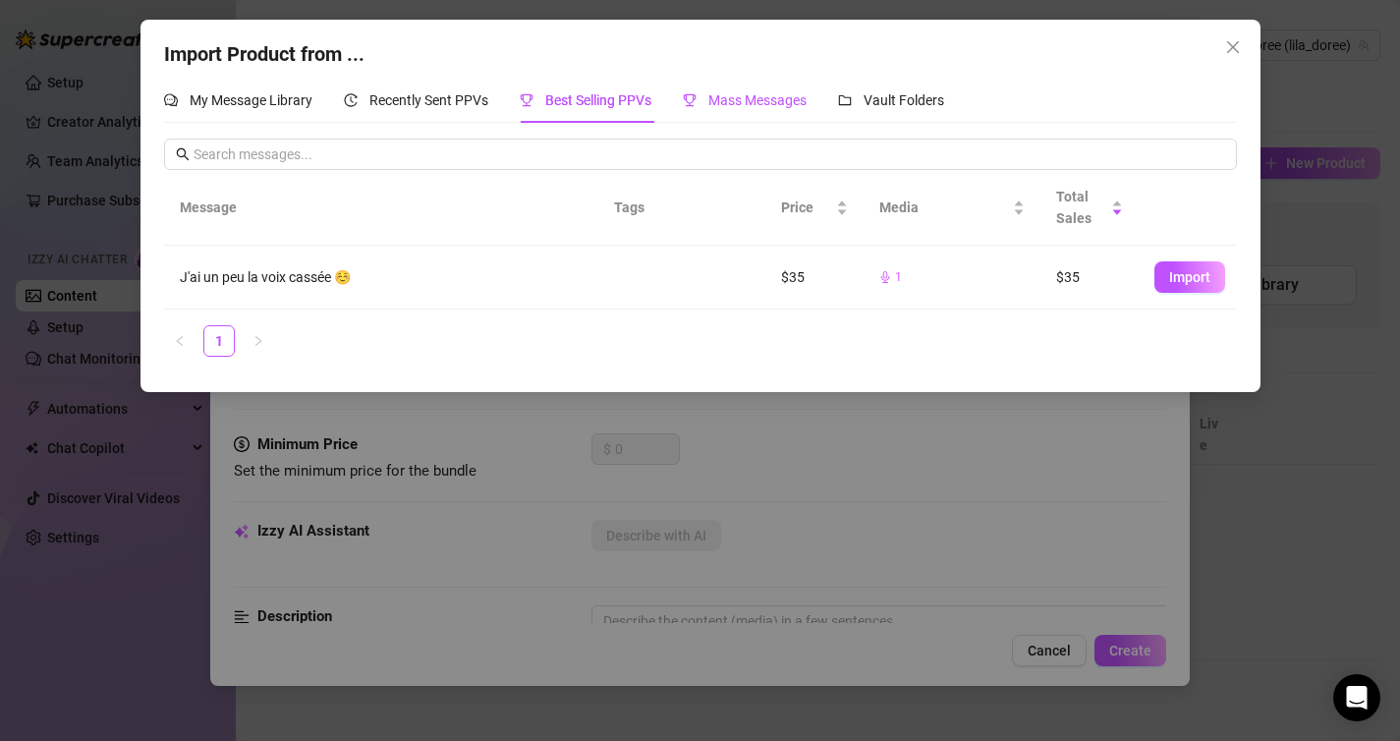
click at [797, 103] on span "Mass Messages" at bounding box center [757, 100] width 98 height 16
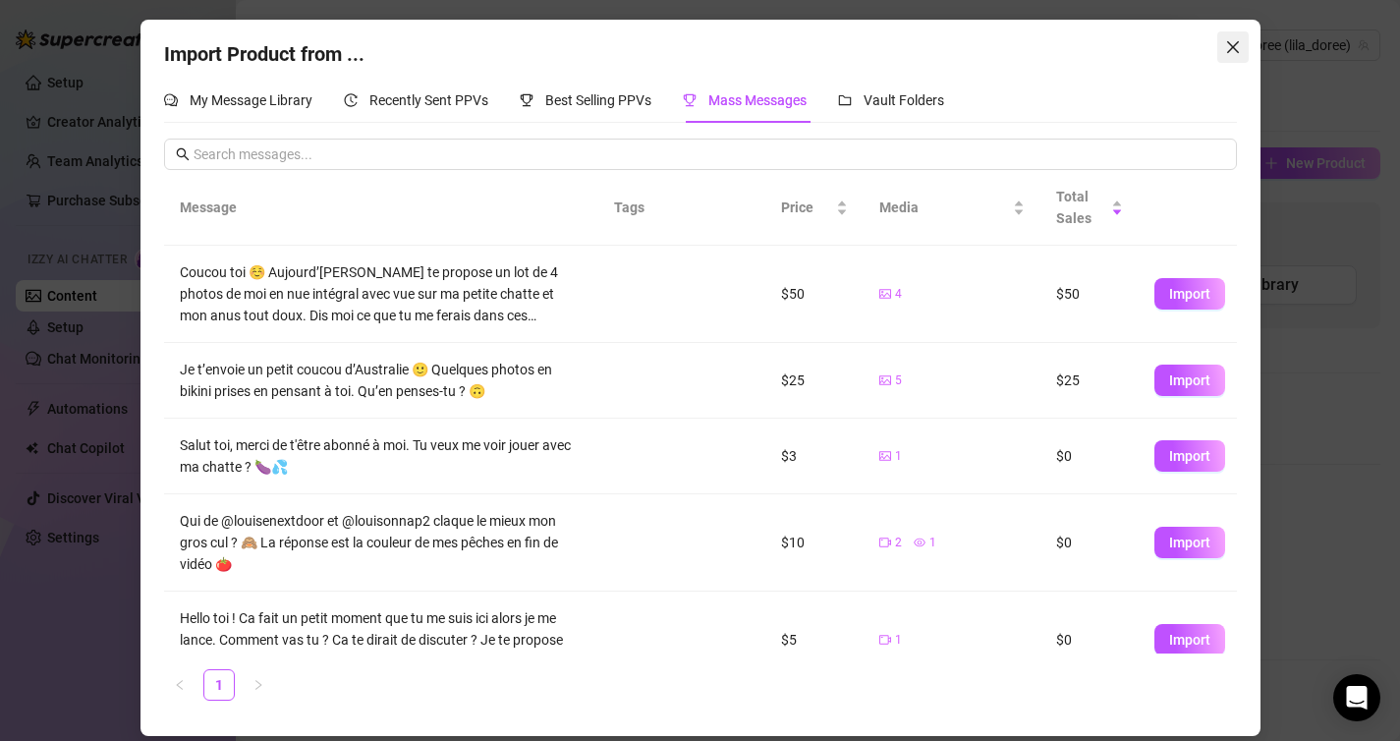
click at [1240, 50] on span "Close" at bounding box center [1232, 47] width 31 height 16
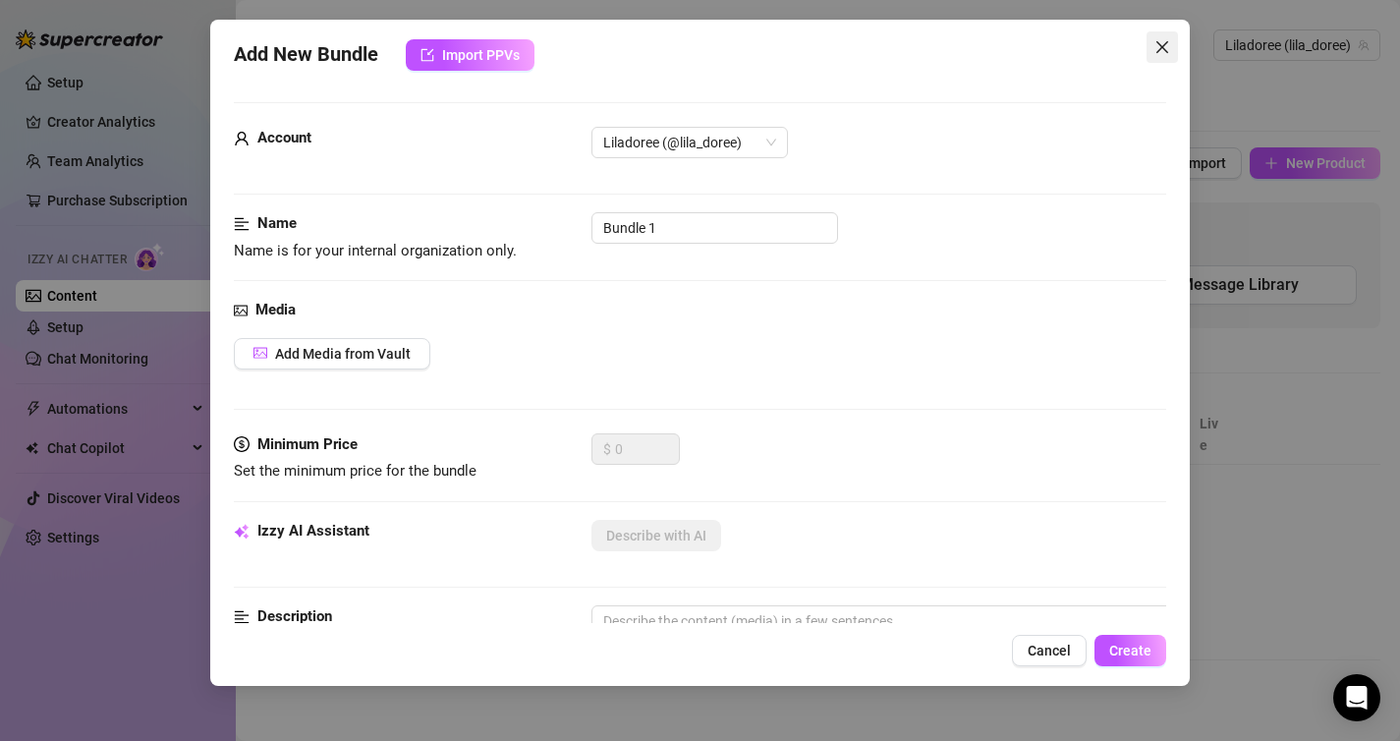
click at [1164, 48] on icon "close" at bounding box center [1162, 47] width 12 height 12
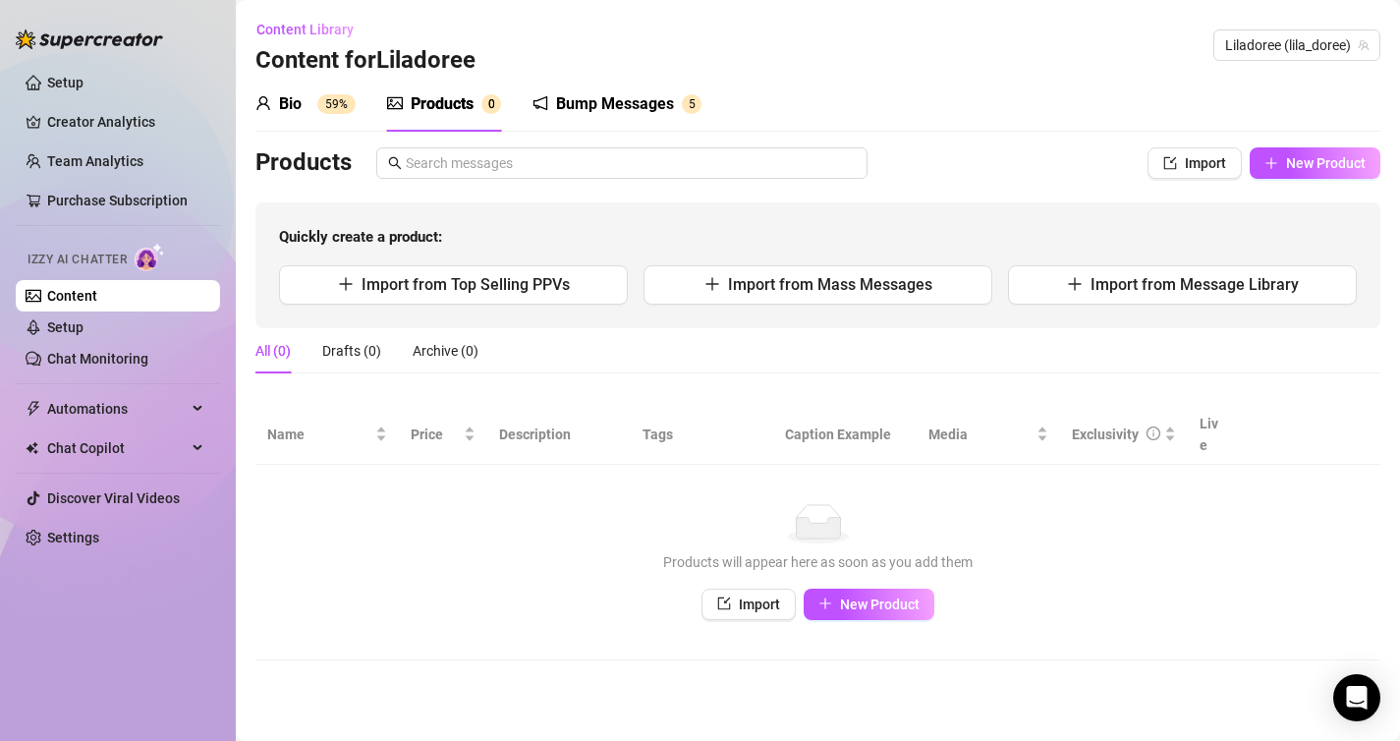
click at [151, 268] on img at bounding box center [150, 257] width 30 height 28
click at [97, 288] on link "Content" at bounding box center [72, 296] width 50 height 16
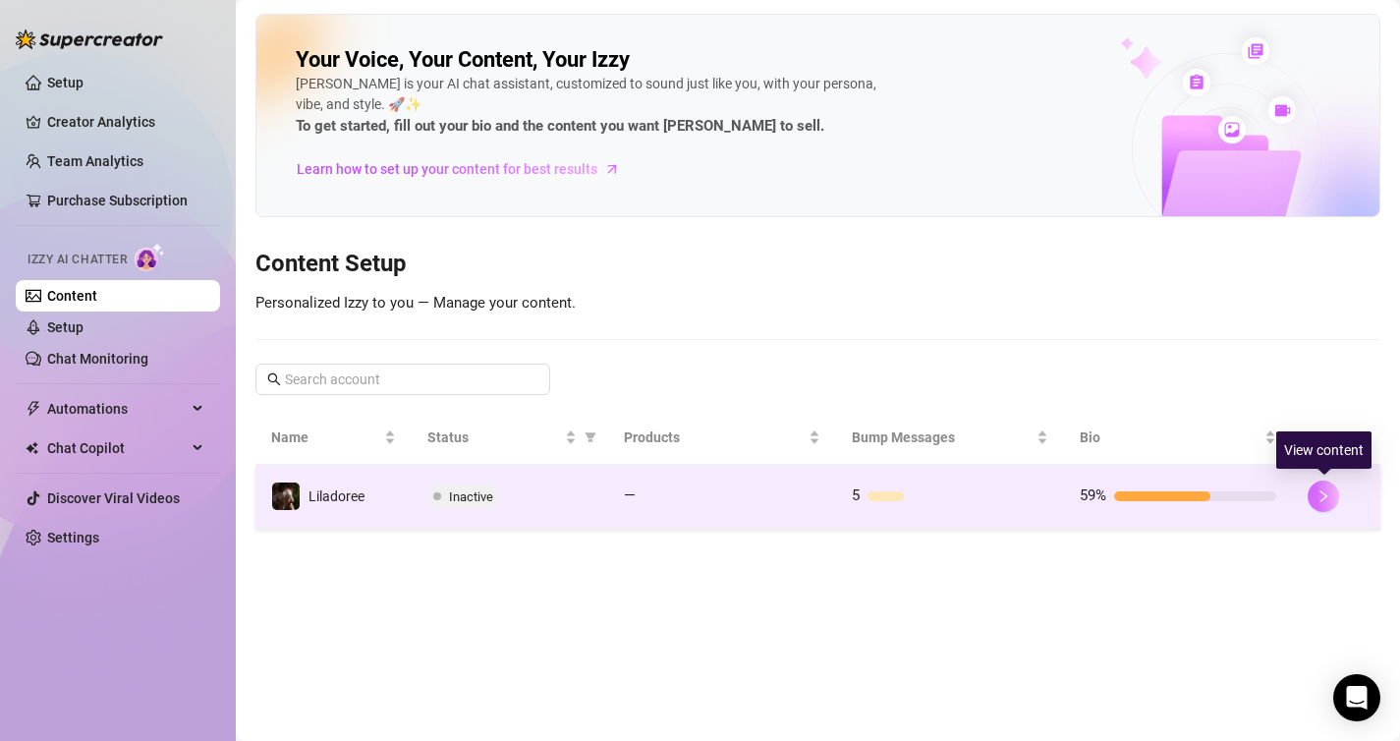
click at [1332, 493] on button "button" at bounding box center [1323, 495] width 31 height 31
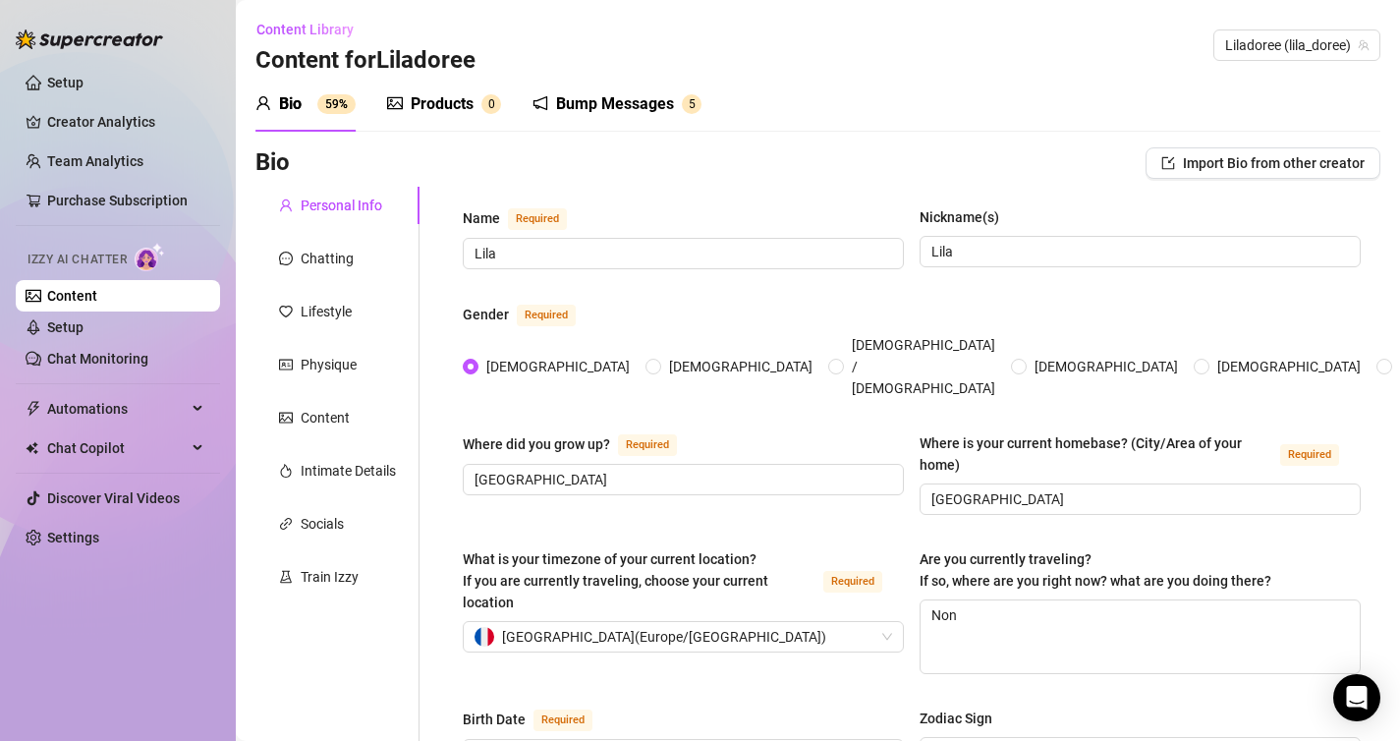
click at [468, 114] on div "Products" at bounding box center [442, 104] width 63 height 24
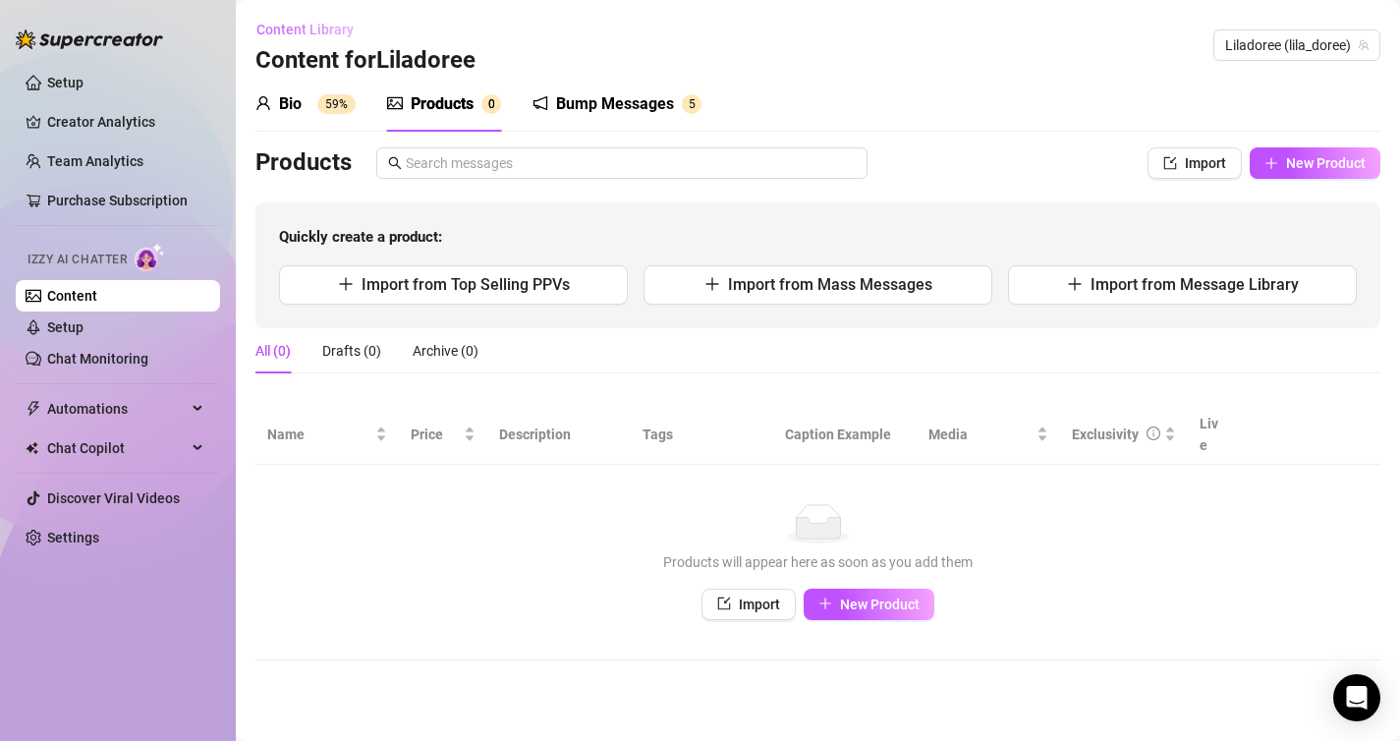
click at [327, 26] on span "Content Library" at bounding box center [304, 30] width 97 height 16
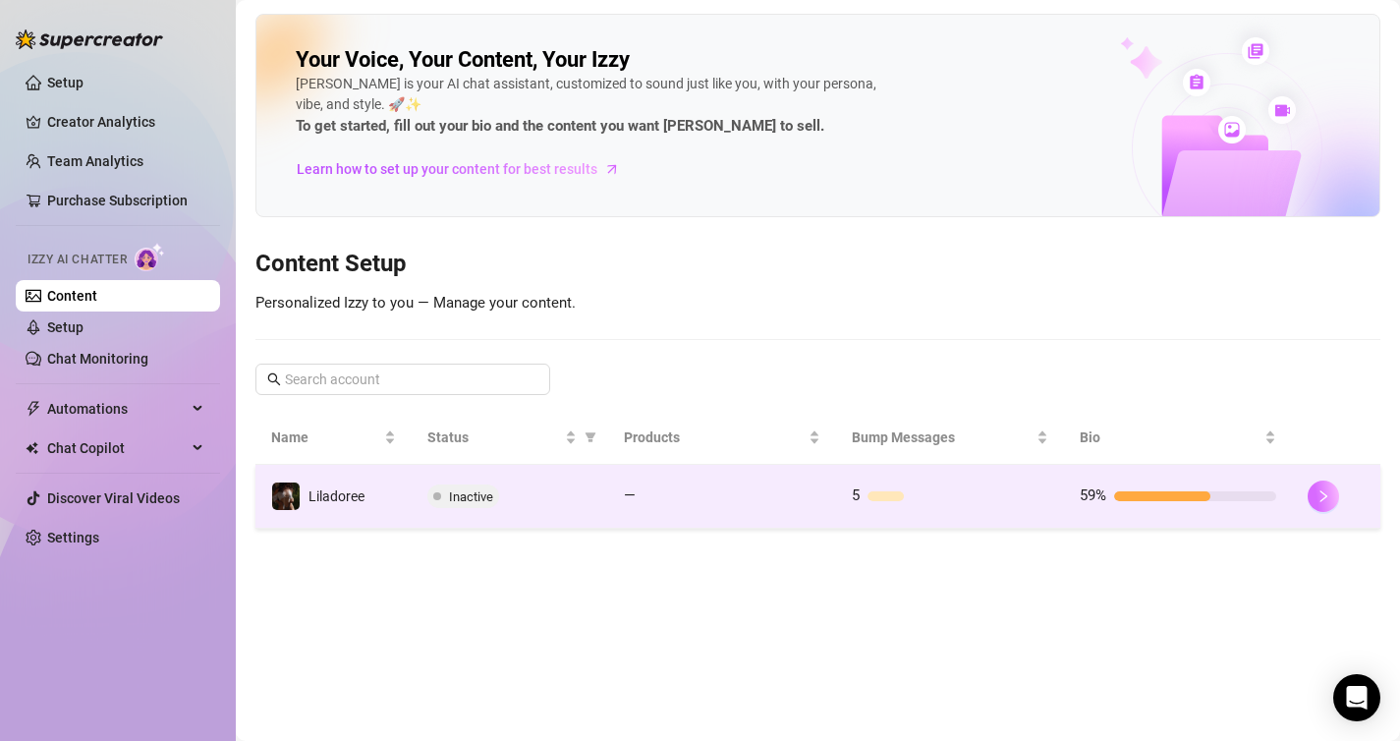
click at [1324, 489] on icon "right" at bounding box center [1323, 496] width 14 height 14
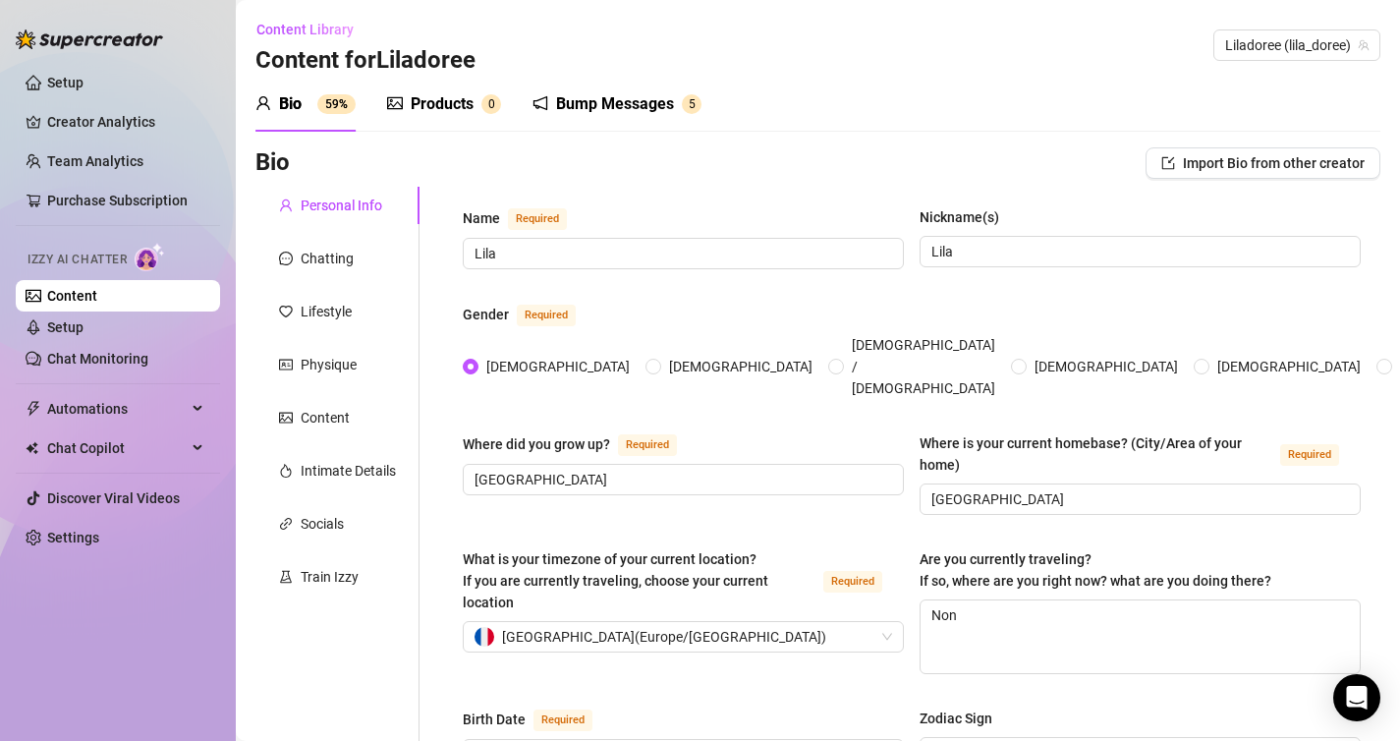
click at [439, 106] on div "Products" at bounding box center [442, 104] width 63 height 24
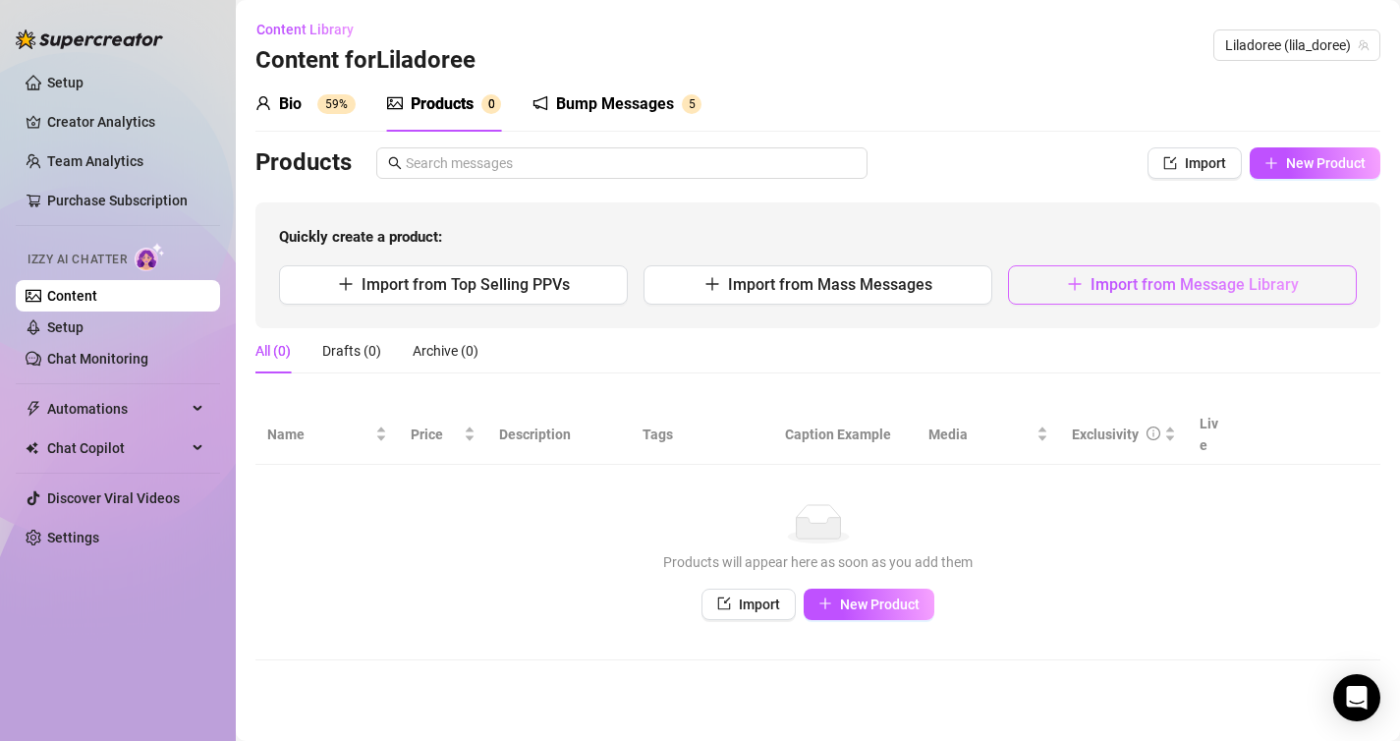
click at [1134, 300] on button "Import from Message Library" at bounding box center [1182, 284] width 349 height 39
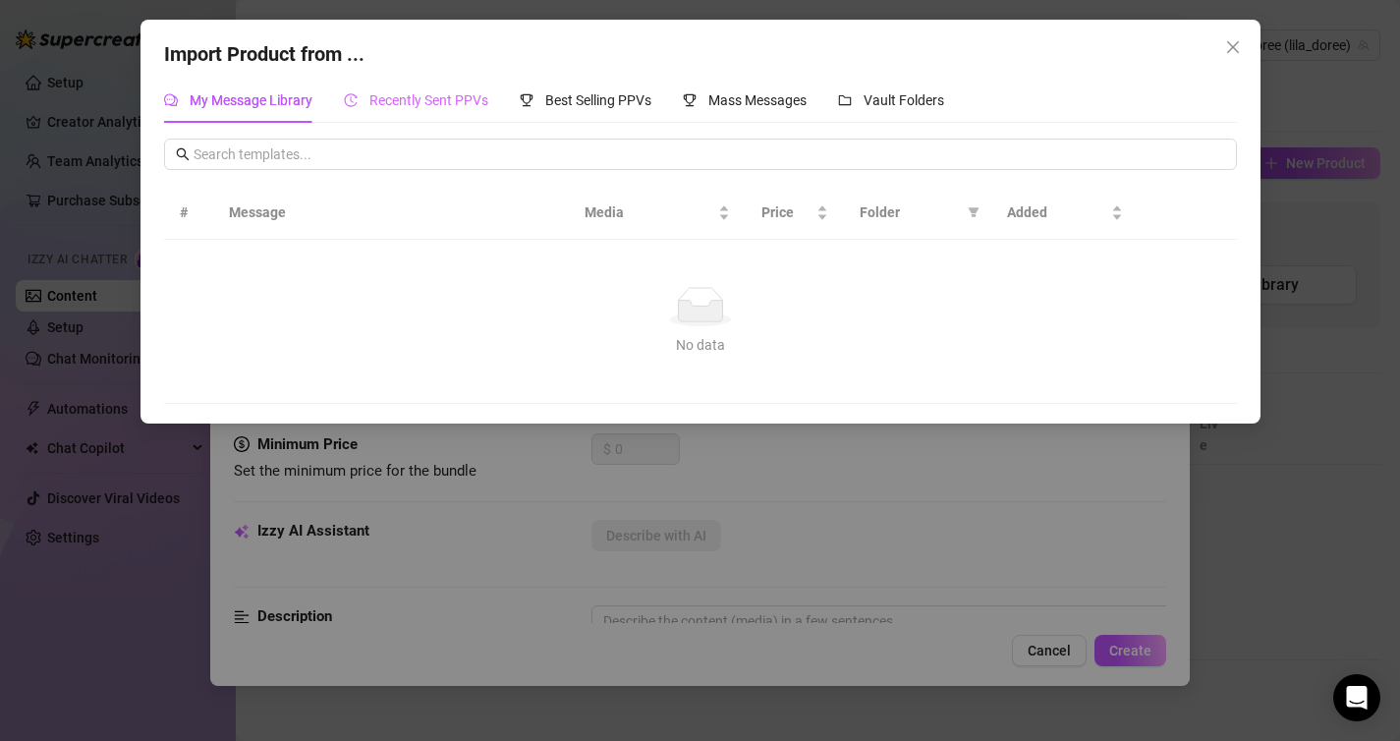
click at [419, 82] on div "Recently Sent PPVs" at bounding box center [416, 100] width 144 height 45
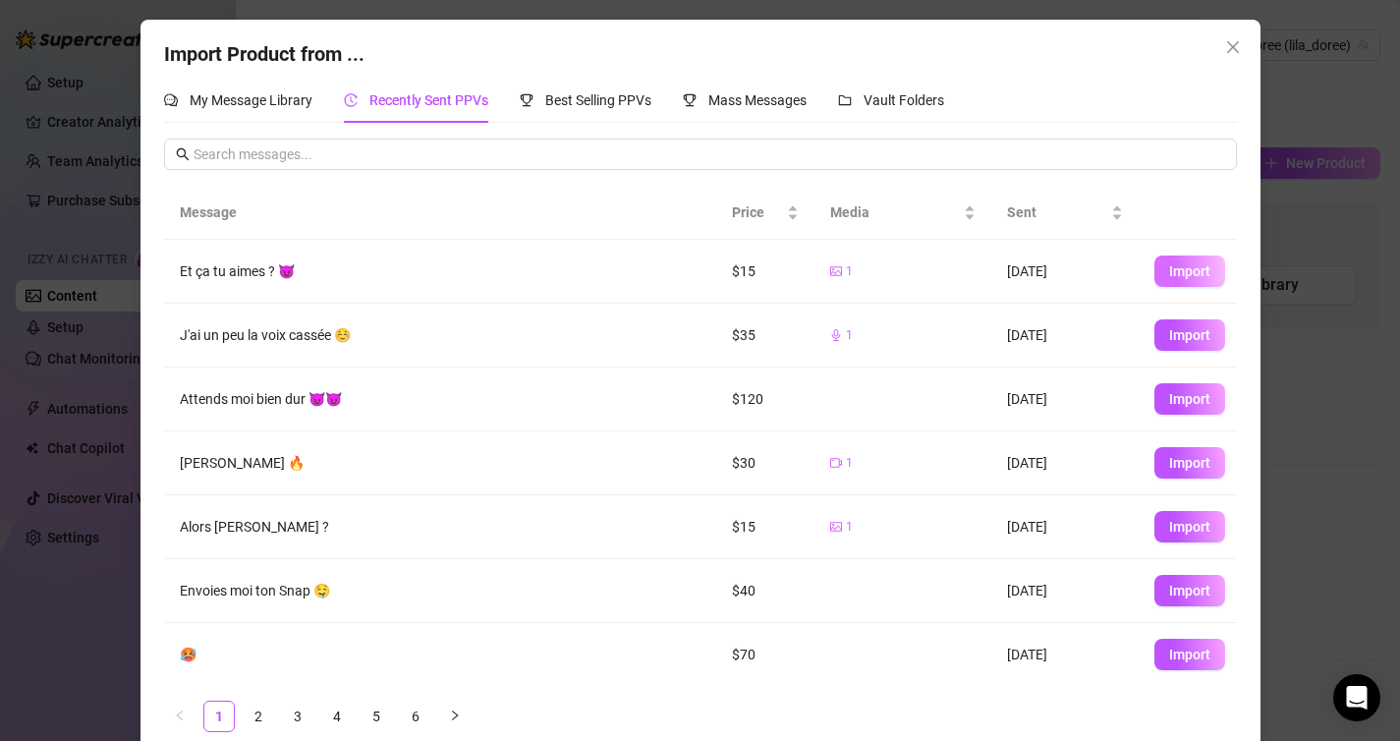
click at [1180, 272] on span "Import" at bounding box center [1189, 271] width 41 height 16
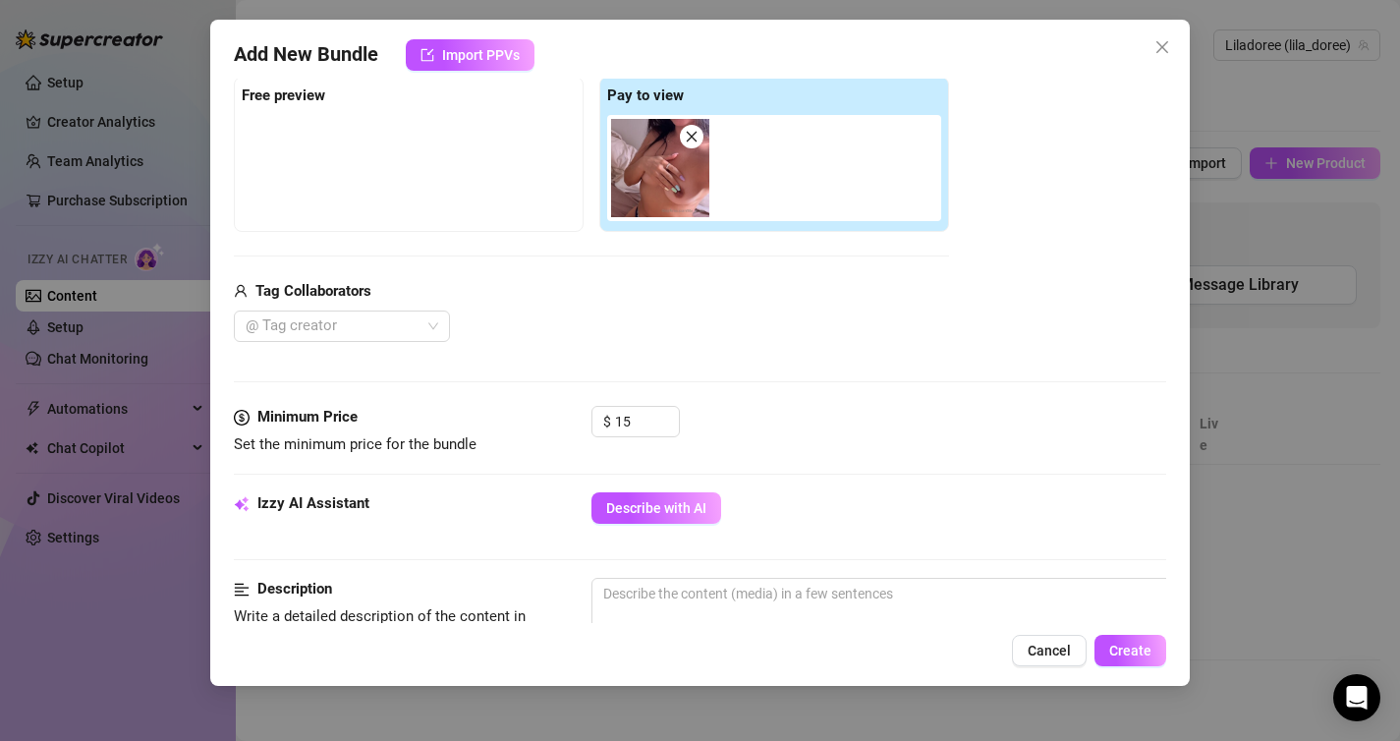
scroll to position [308, 0]
click at [1135, 651] on span "Create" at bounding box center [1130, 650] width 42 height 16
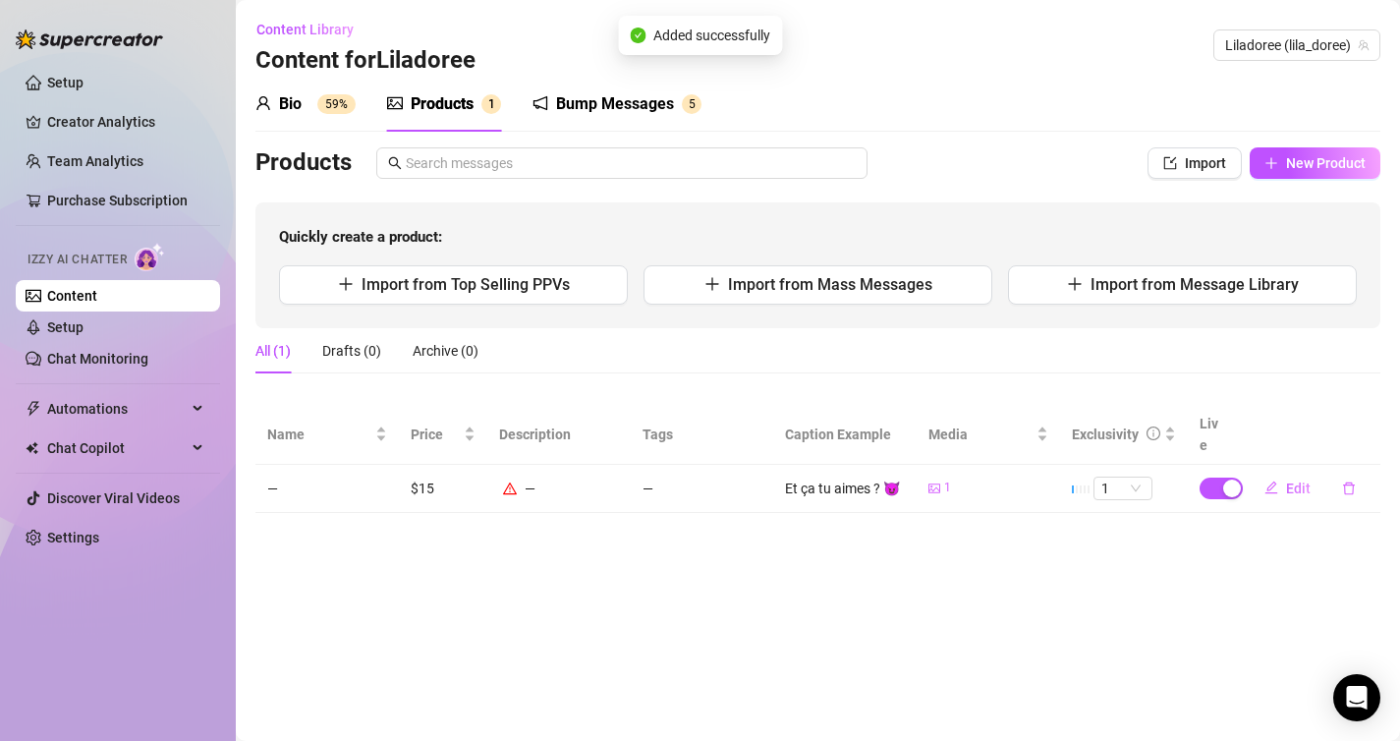
click at [686, 107] on sup "5" at bounding box center [692, 104] width 20 height 20
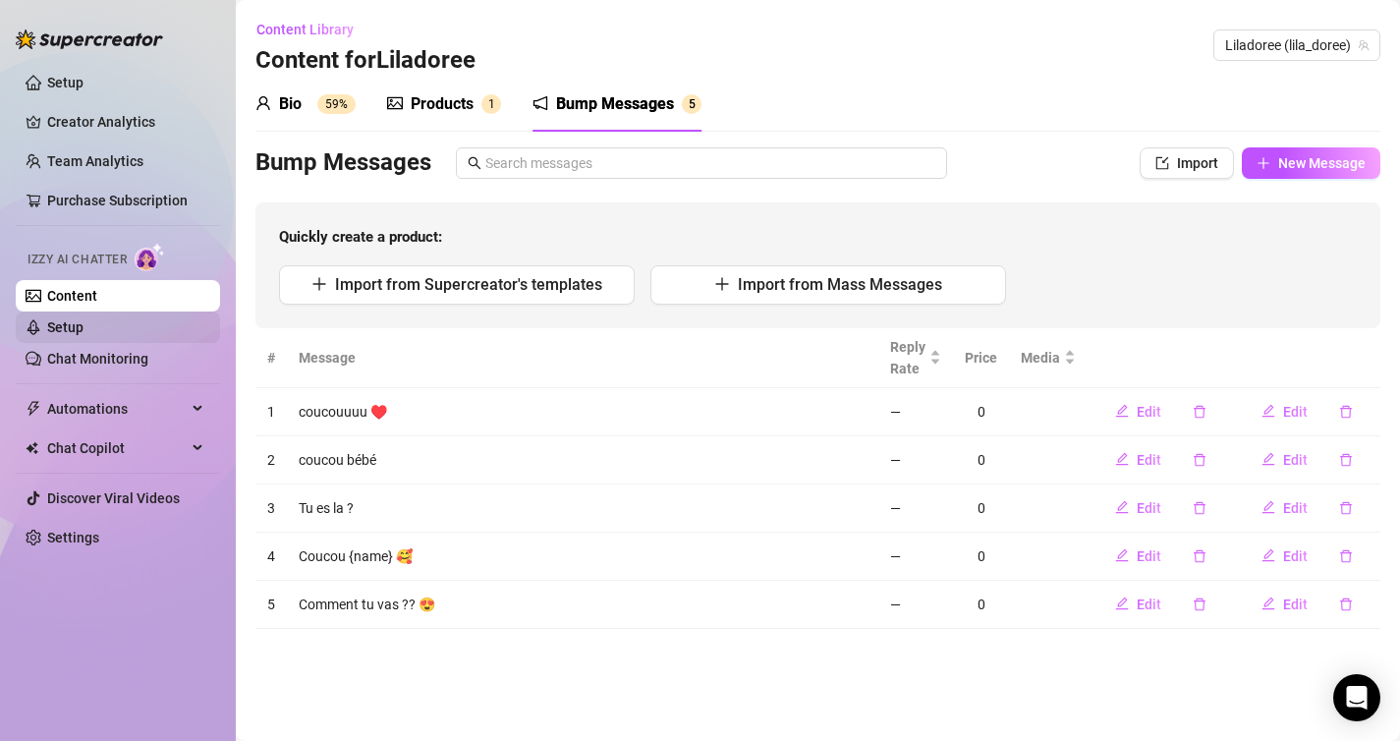
click at [84, 319] on link "Setup" at bounding box center [65, 327] width 36 height 16
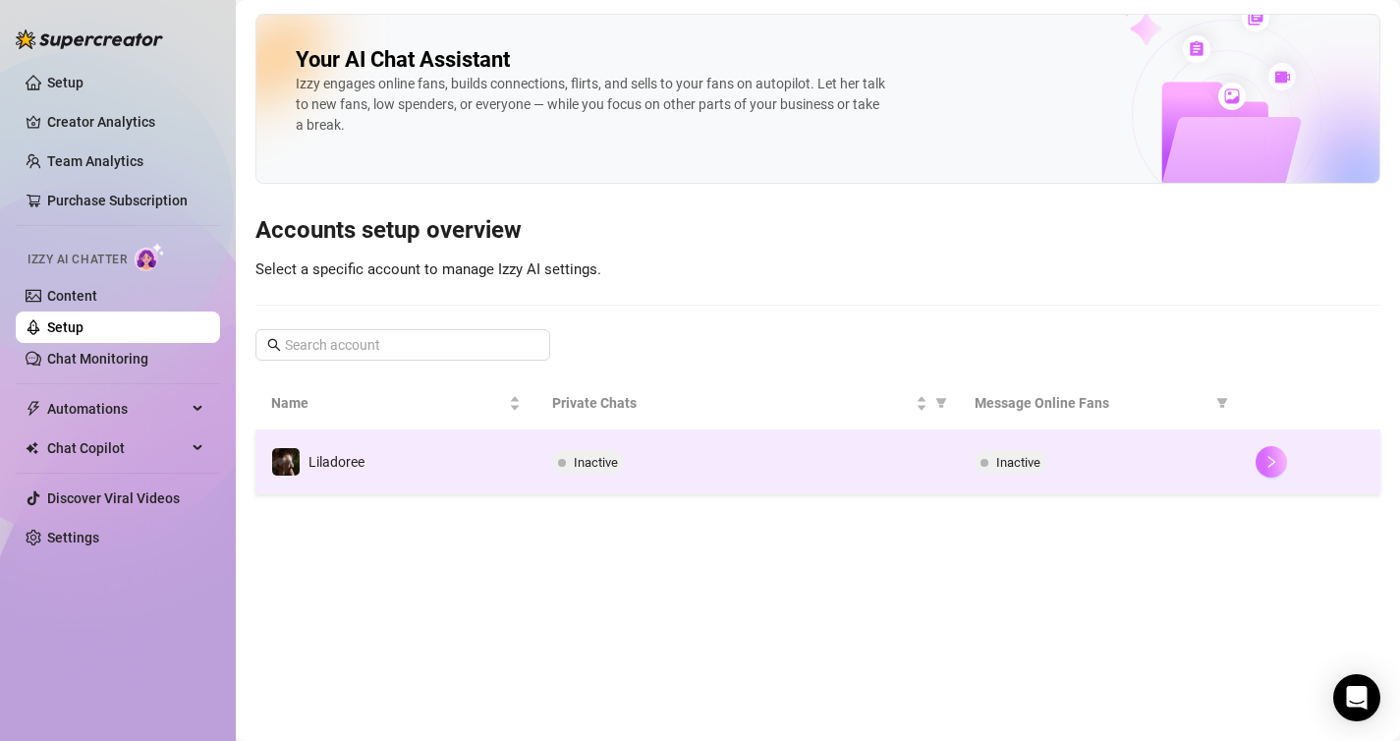
click at [1278, 461] on button "button" at bounding box center [1271, 461] width 31 height 31
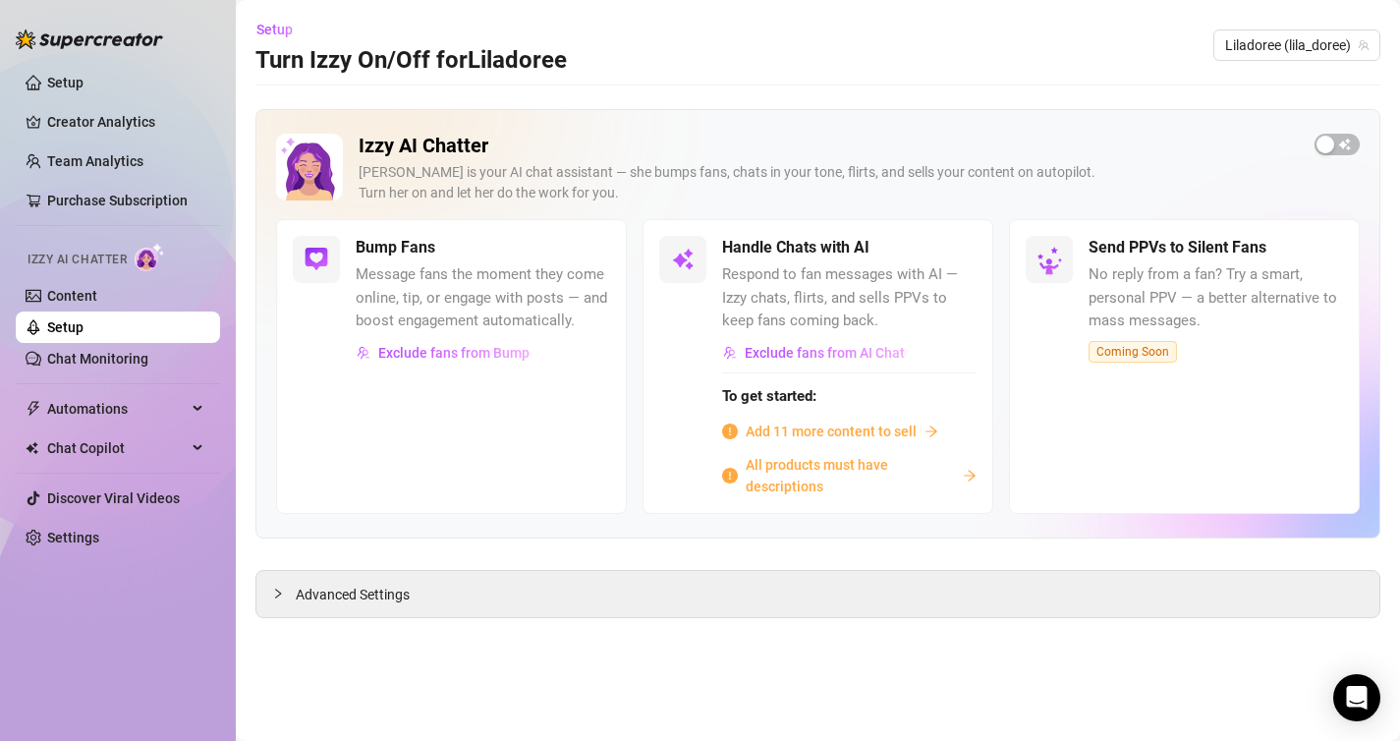
click at [896, 430] on span "Add 11 more content to sell" at bounding box center [831, 431] width 171 height 22
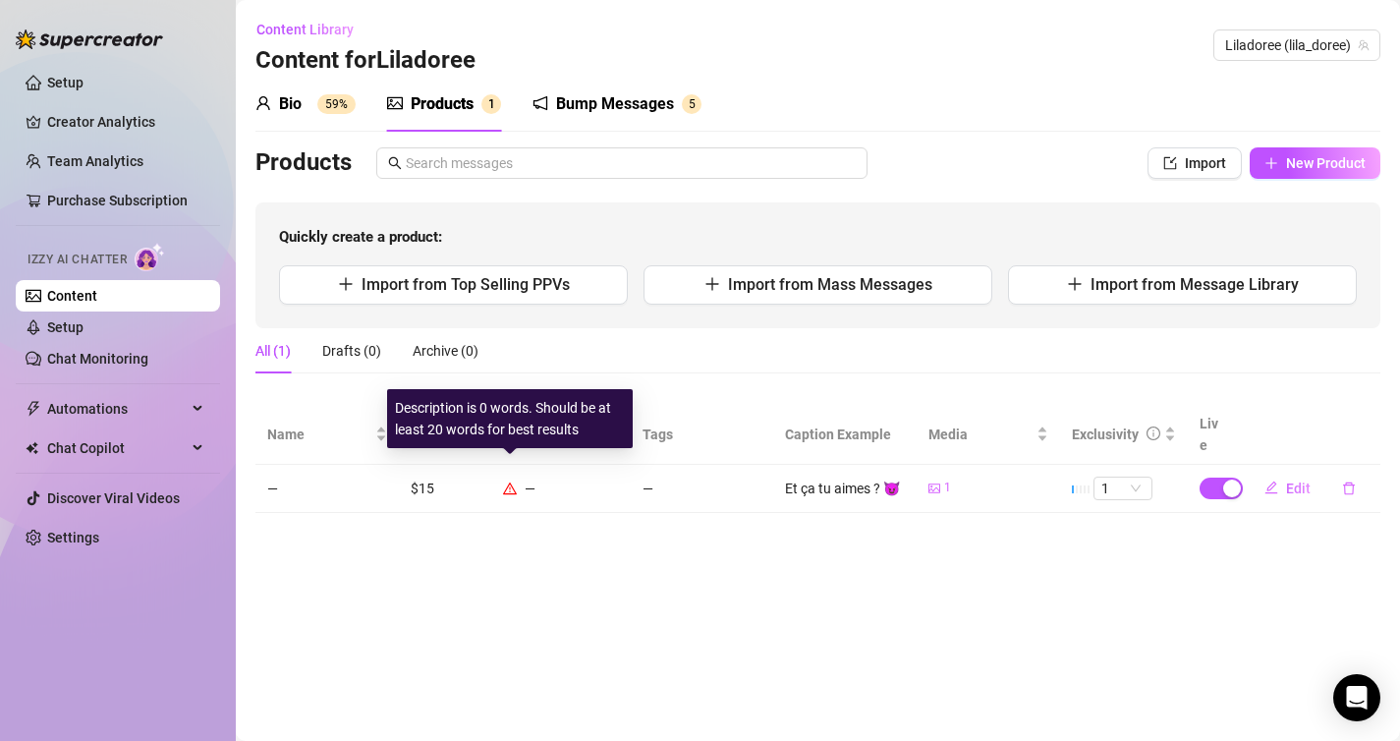
click at [507, 481] on icon "warning" at bounding box center [510, 488] width 14 height 14
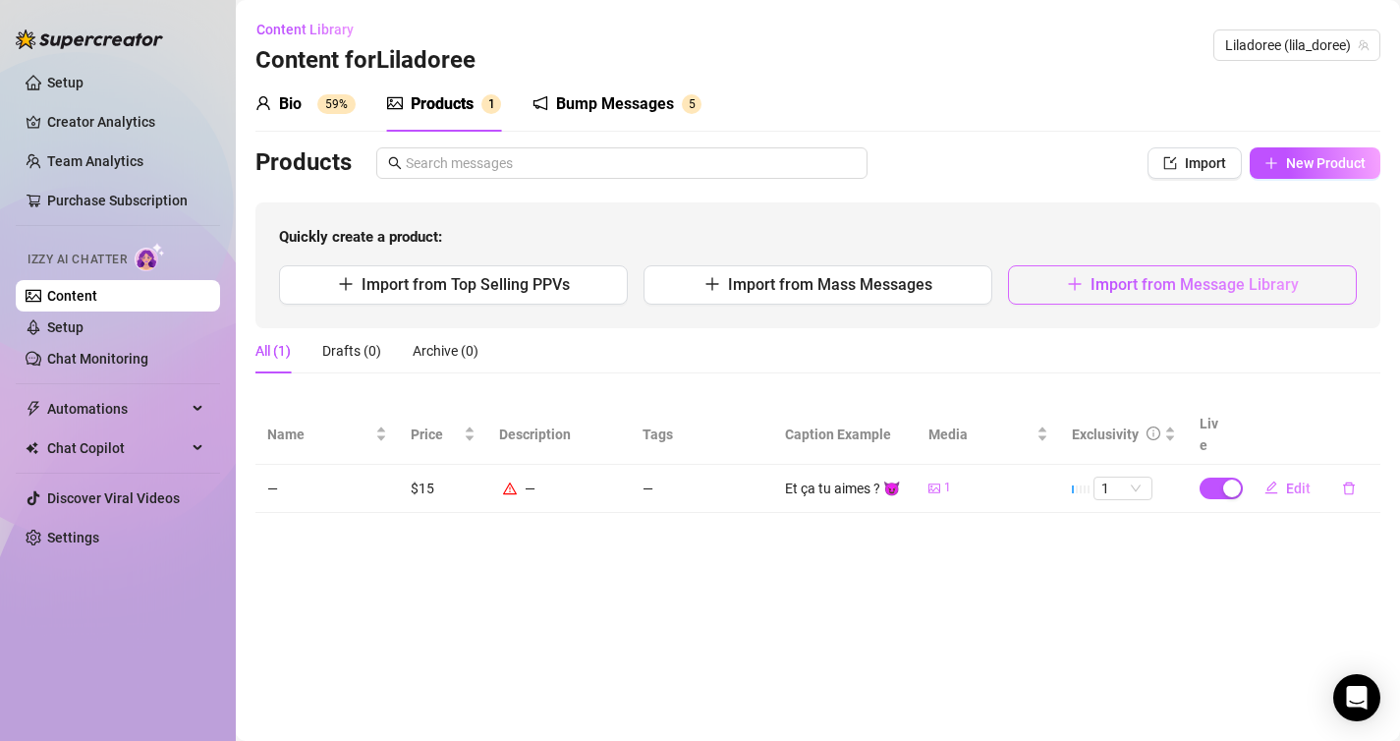
click at [1087, 288] on button "Import from Message Library" at bounding box center [1182, 284] width 349 height 39
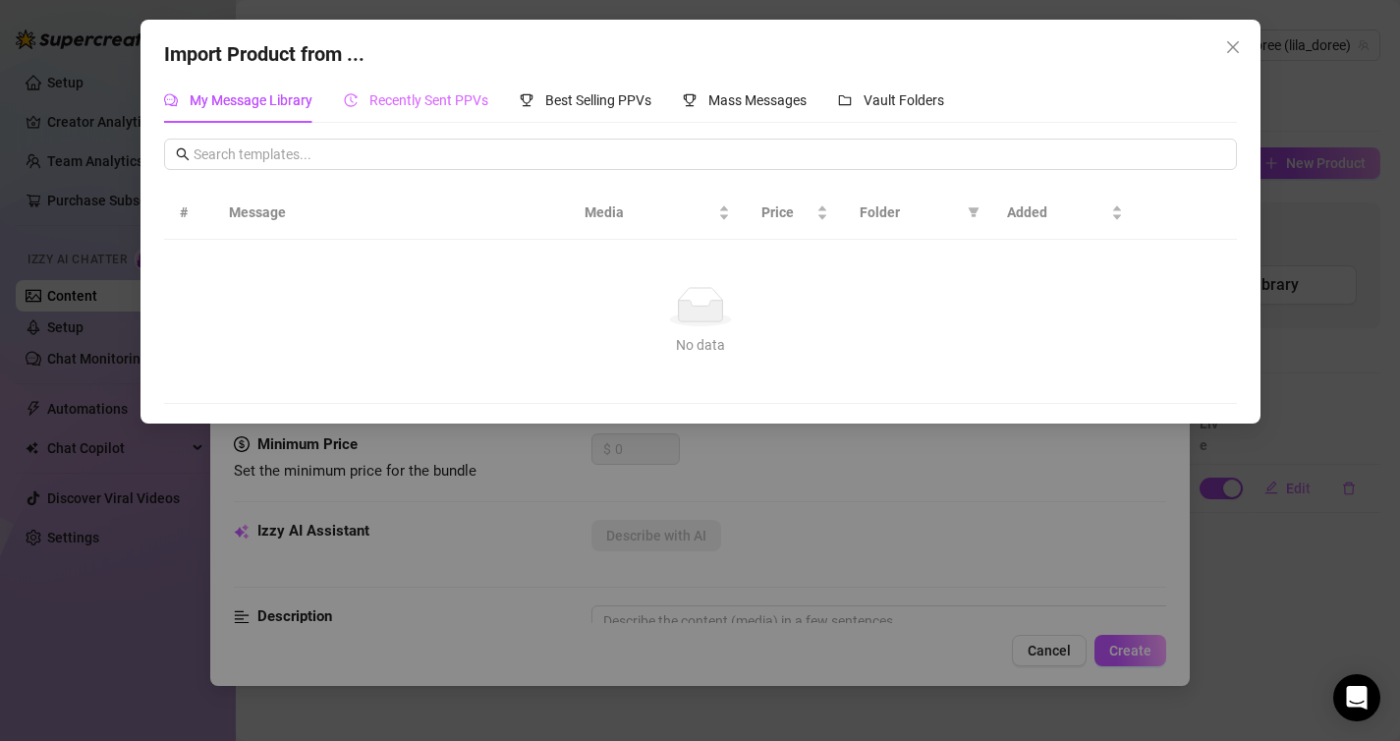
click at [462, 111] on div "Recently Sent PPVs" at bounding box center [416, 100] width 144 height 45
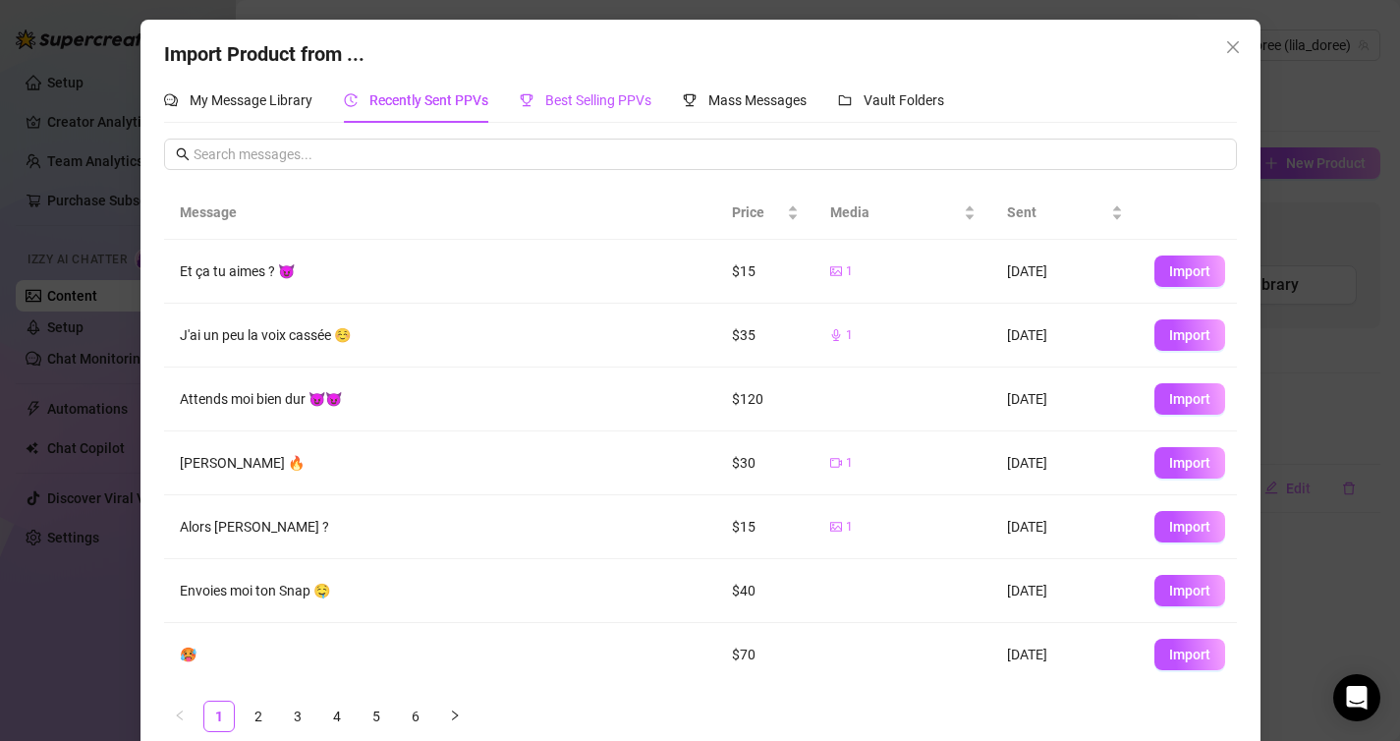
click at [606, 93] on span "Best Selling PPVs" at bounding box center [598, 100] width 106 height 16
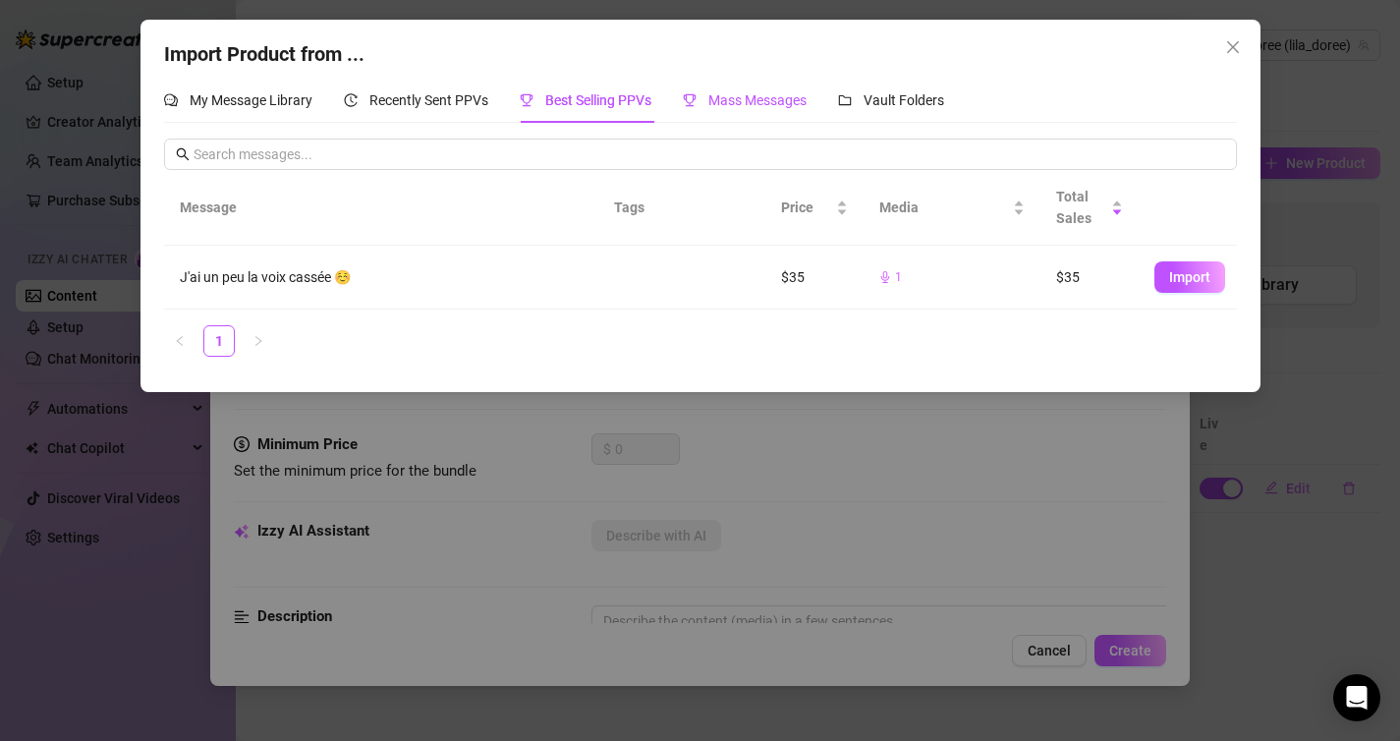
click at [747, 92] on span "Mass Messages" at bounding box center [757, 100] width 98 height 16
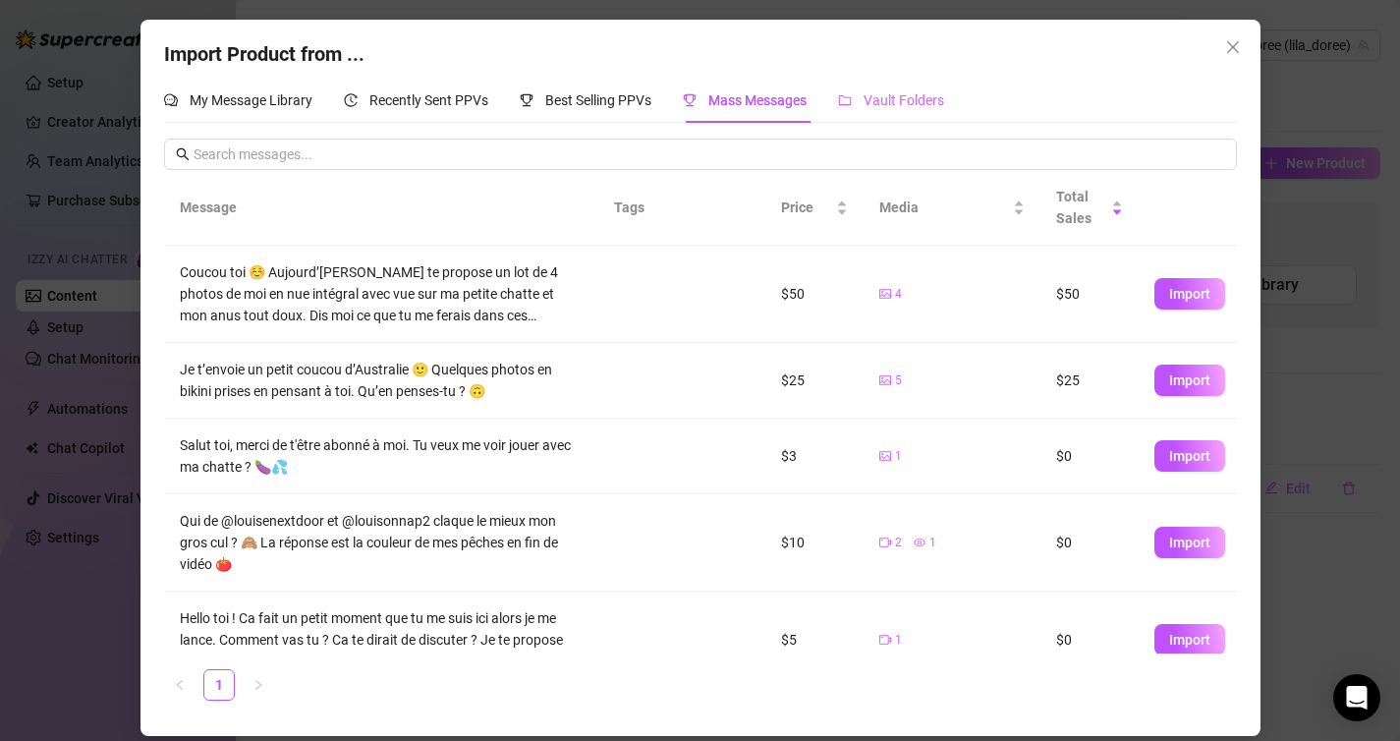
click at [937, 117] on div "Vault Folders" at bounding box center [891, 100] width 106 height 45
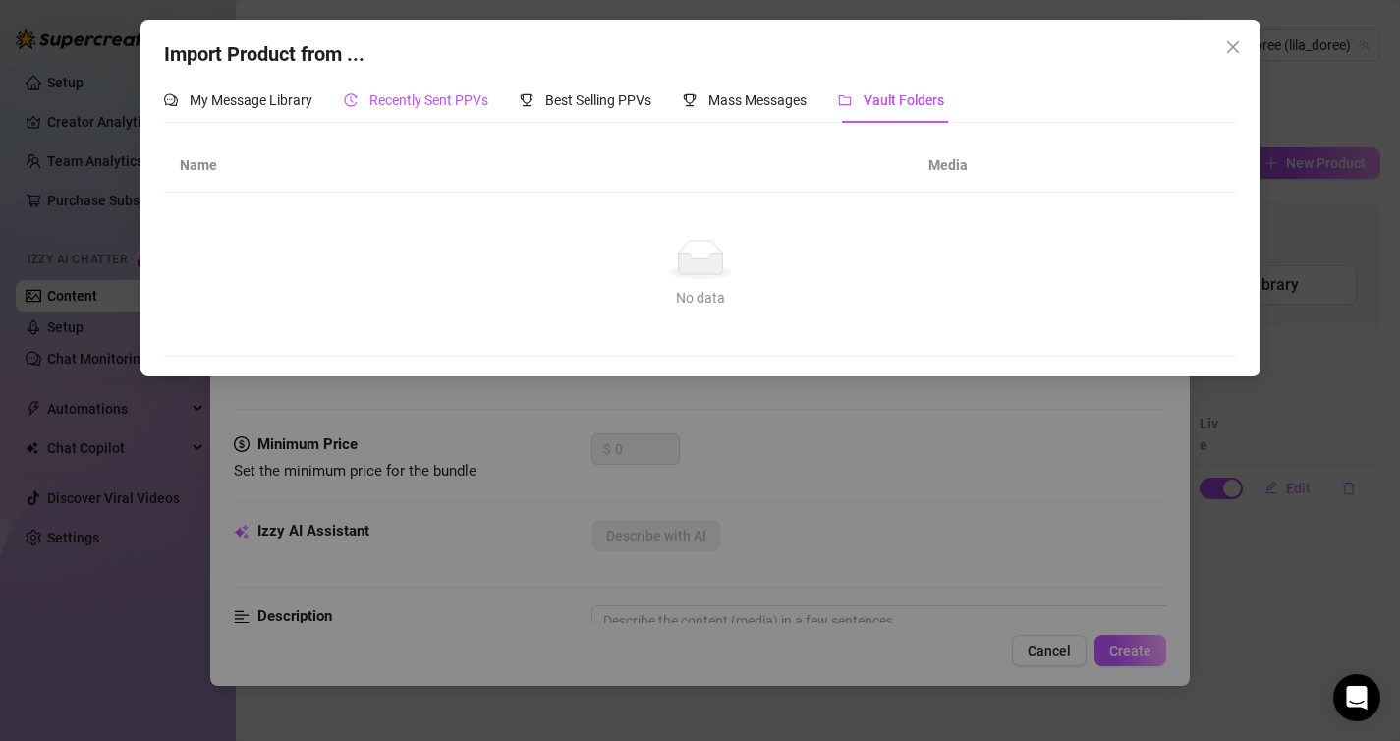
click at [451, 98] on span "Recently Sent PPVs" at bounding box center [428, 100] width 119 height 16
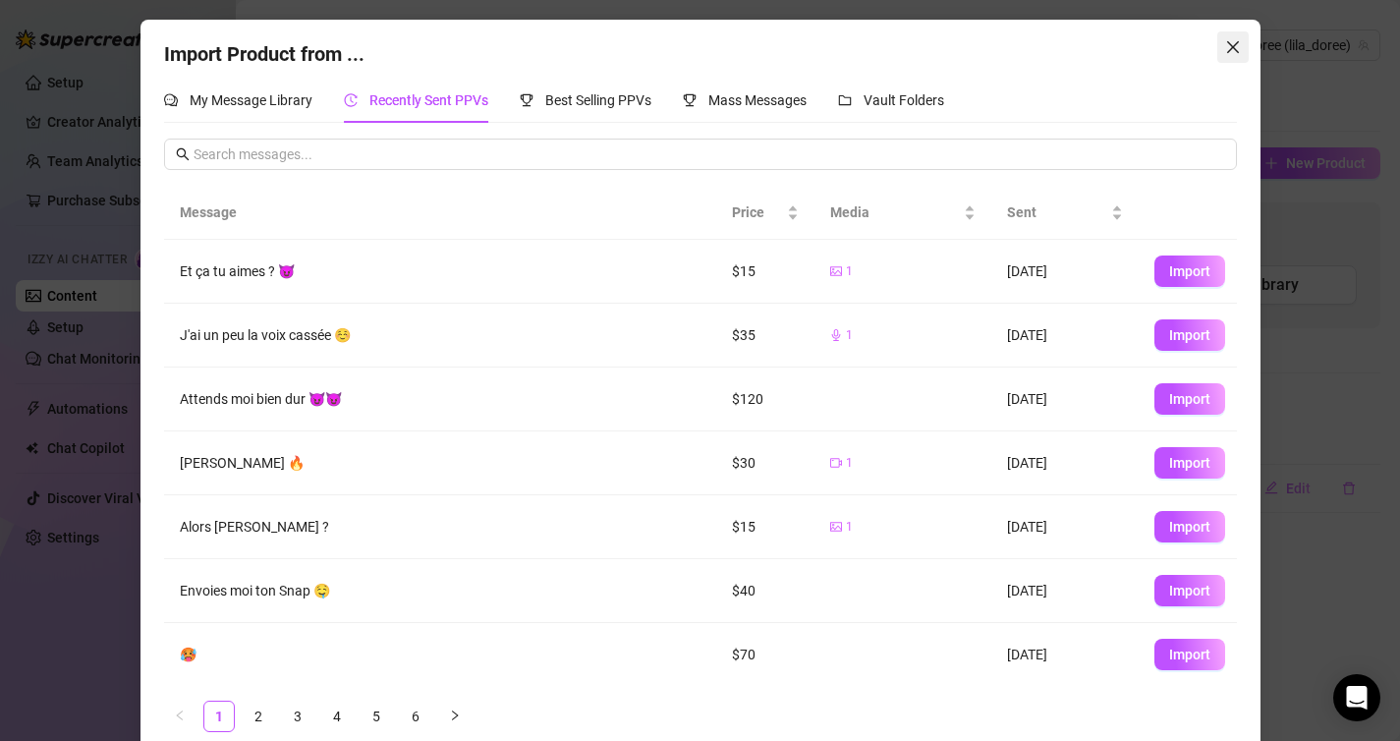
click at [1229, 42] on icon "close" at bounding box center [1232, 47] width 12 height 12
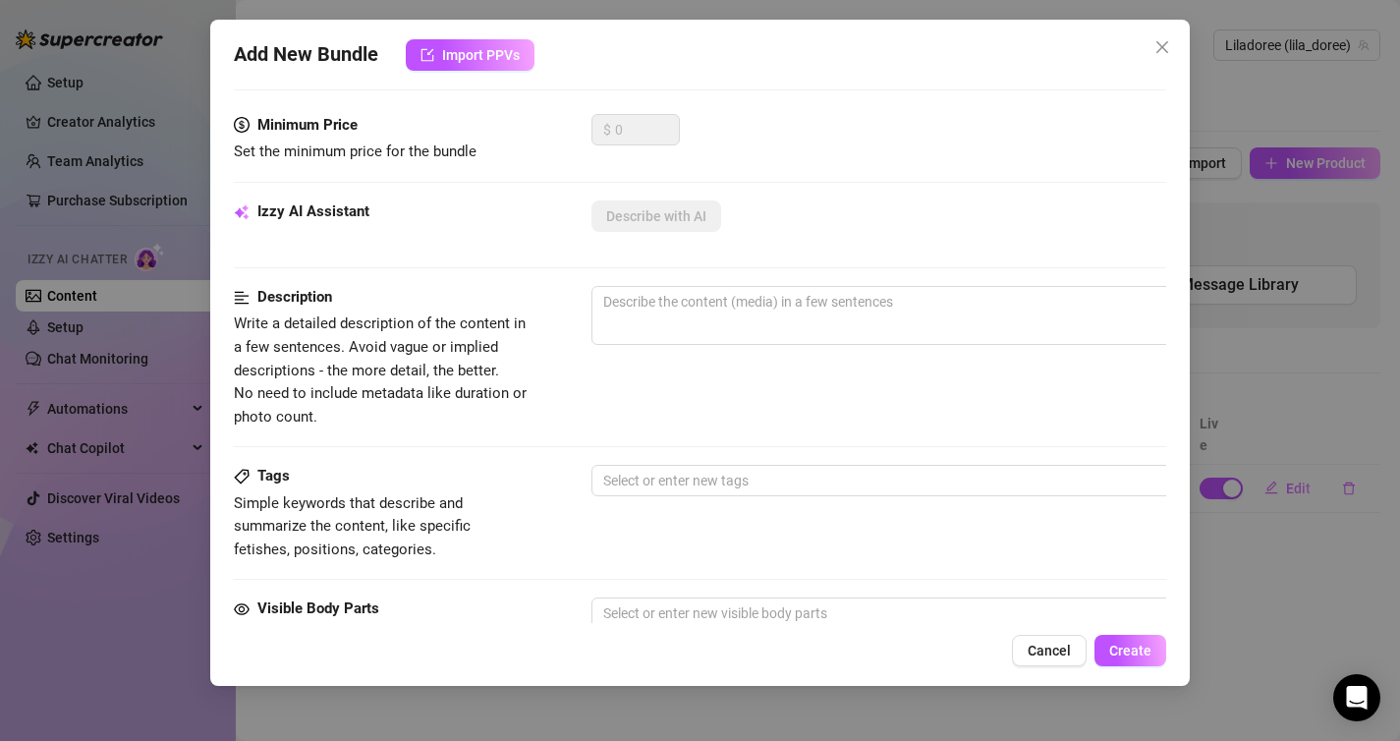
scroll to position [320, 0]
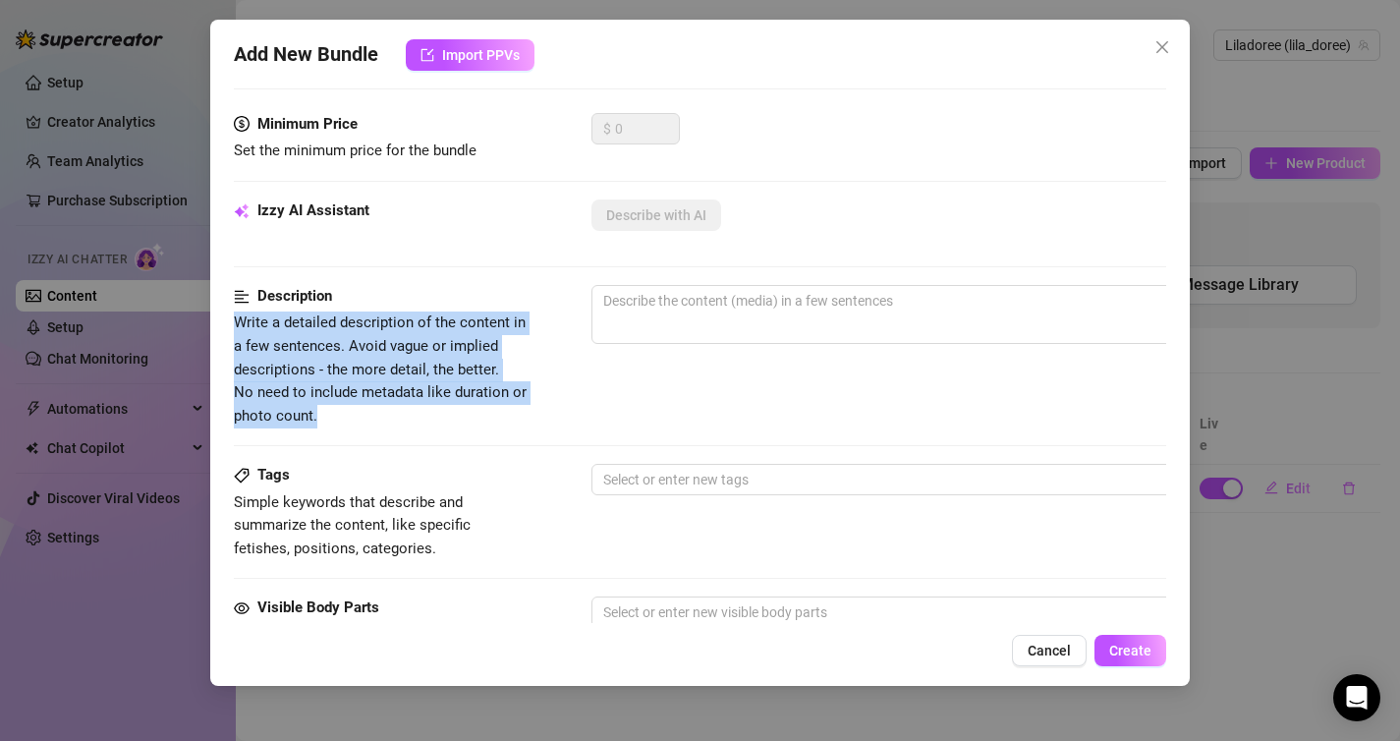
drag, startPoint x: 393, startPoint y: 415, endPoint x: 221, endPoint y: 318, distance: 197.0
click at [221, 317] on div "Add New Bundle Import PPVs Account Liladoree (@lila_doree) Name Name is for you…" at bounding box center [700, 353] width 980 height 666
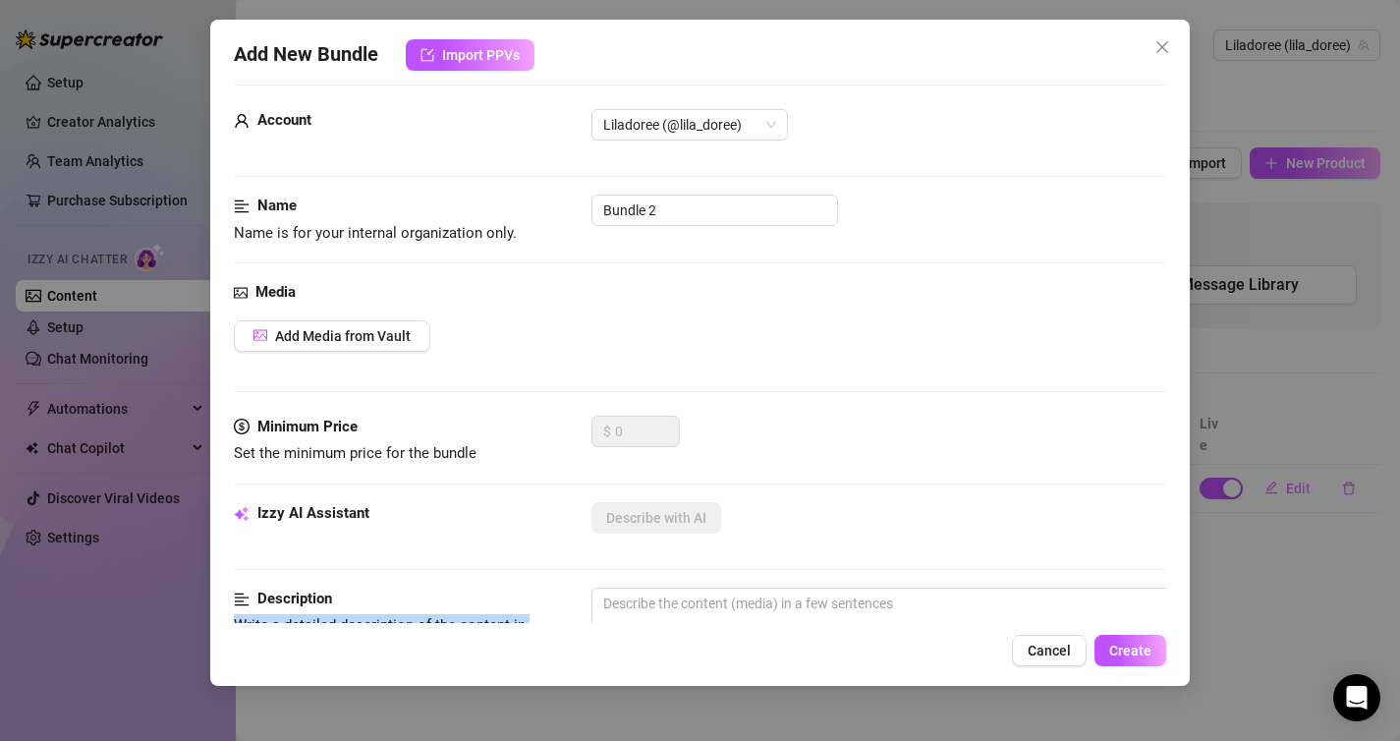
scroll to position [0, 0]
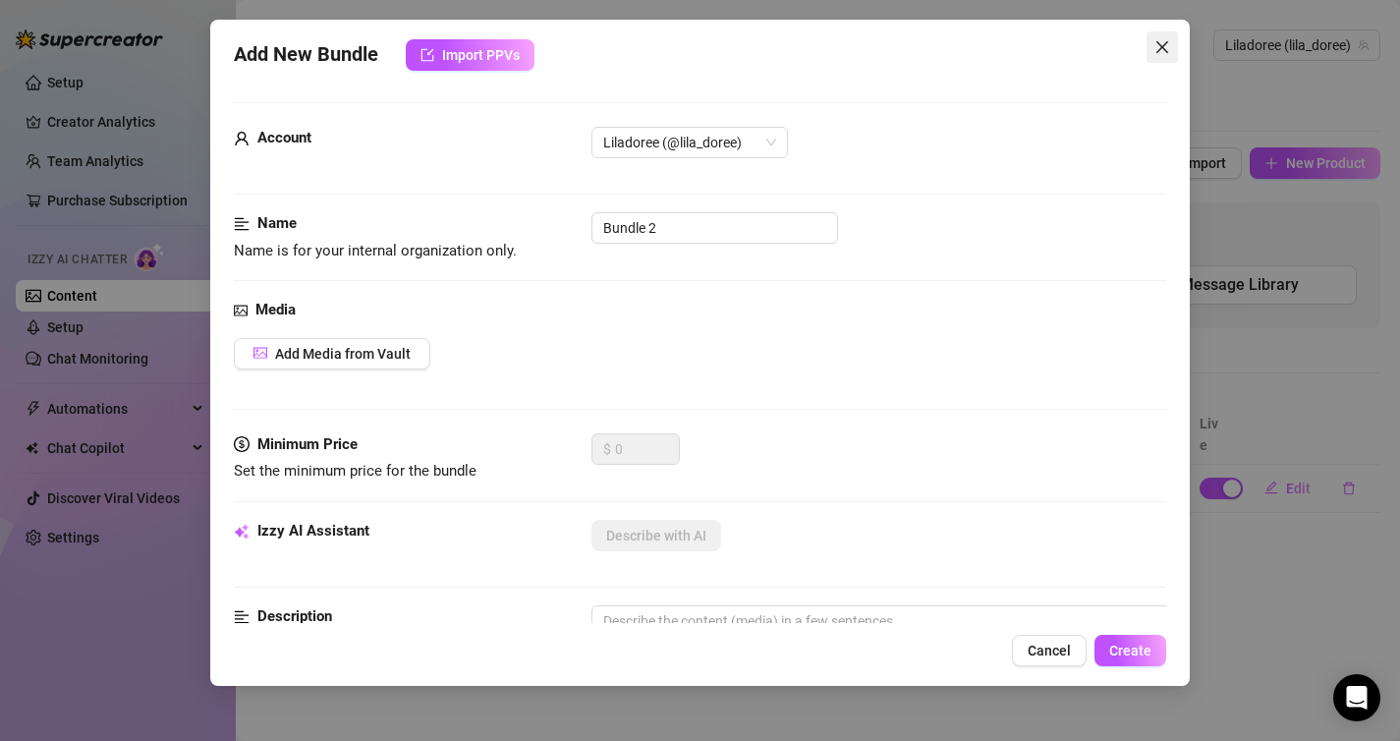
click at [1151, 42] on span "Close" at bounding box center [1161, 47] width 31 height 16
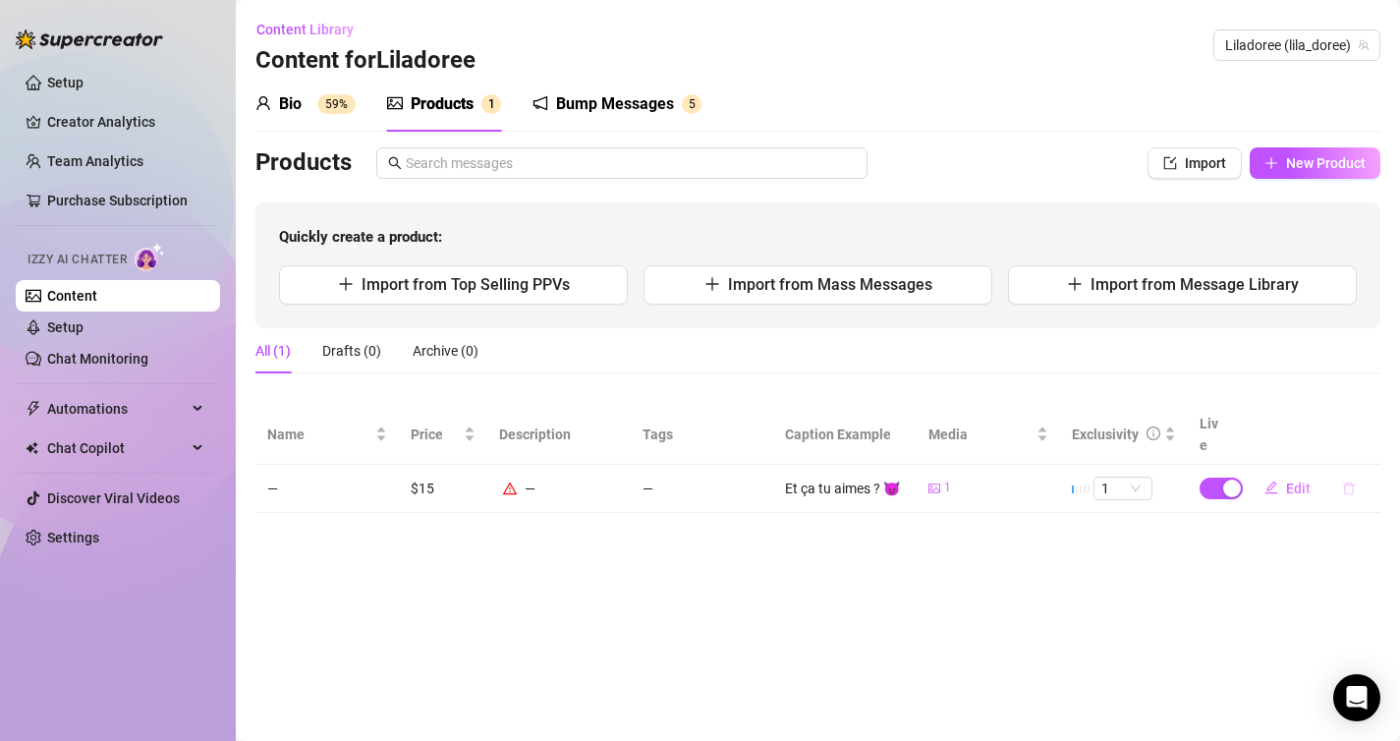
click at [1344, 481] on icon "delete" at bounding box center [1349, 487] width 12 height 13
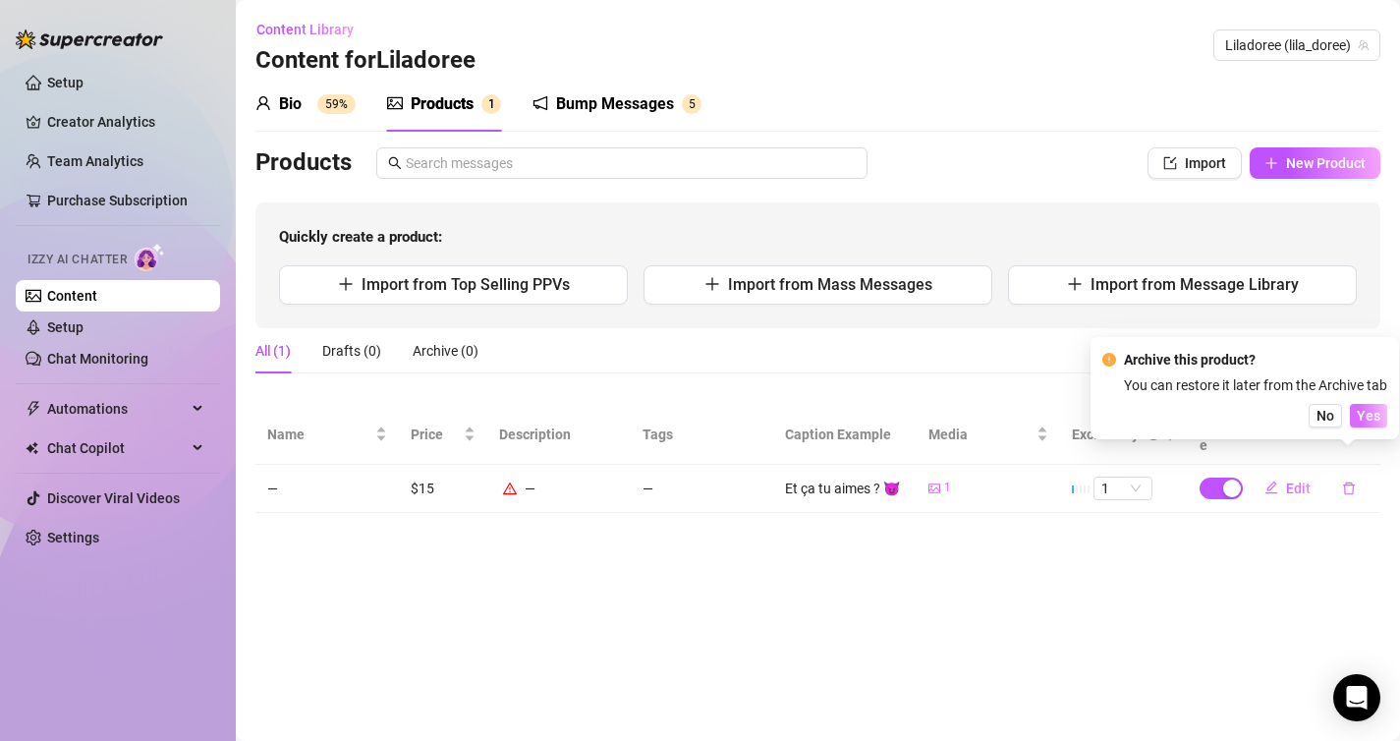
click at [1379, 419] on span "Yes" at bounding box center [1369, 416] width 24 height 16
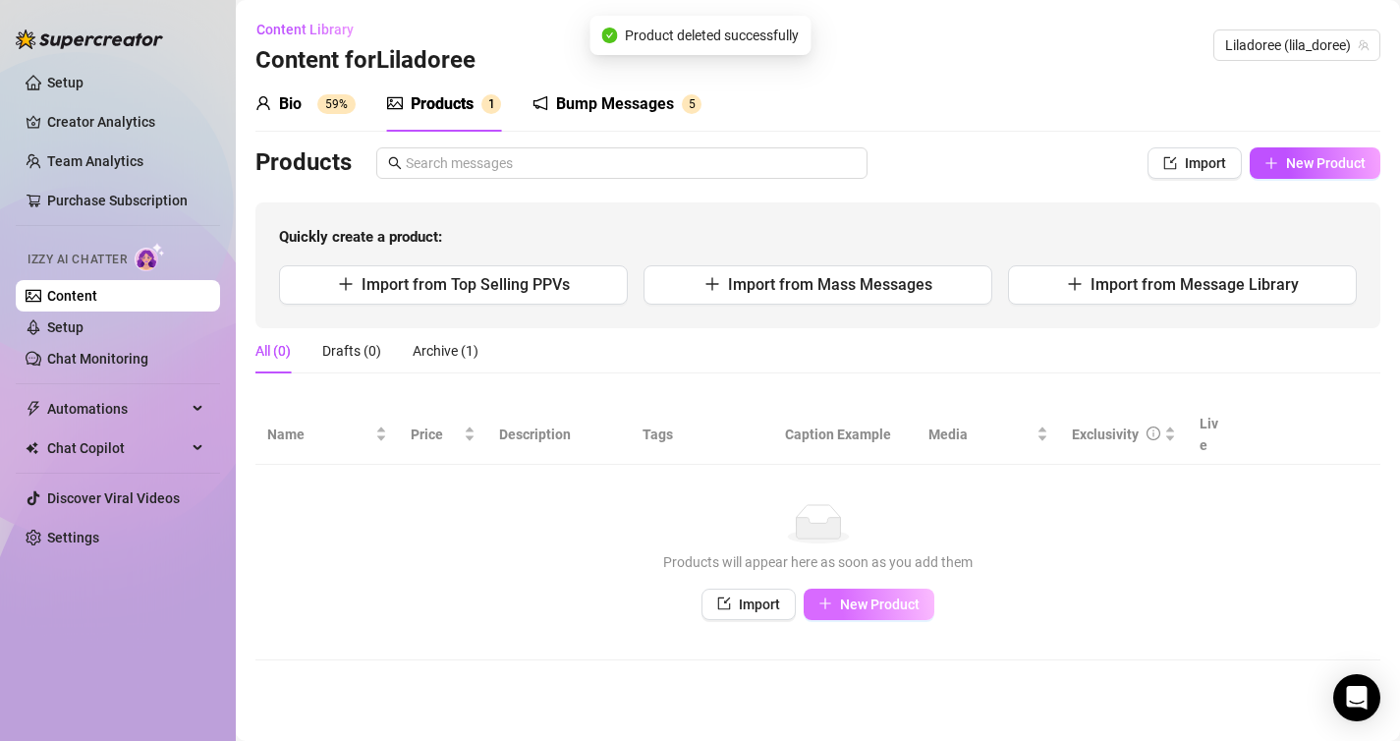
click at [840, 596] on span "New Product" at bounding box center [880, 604] width 80 height 16
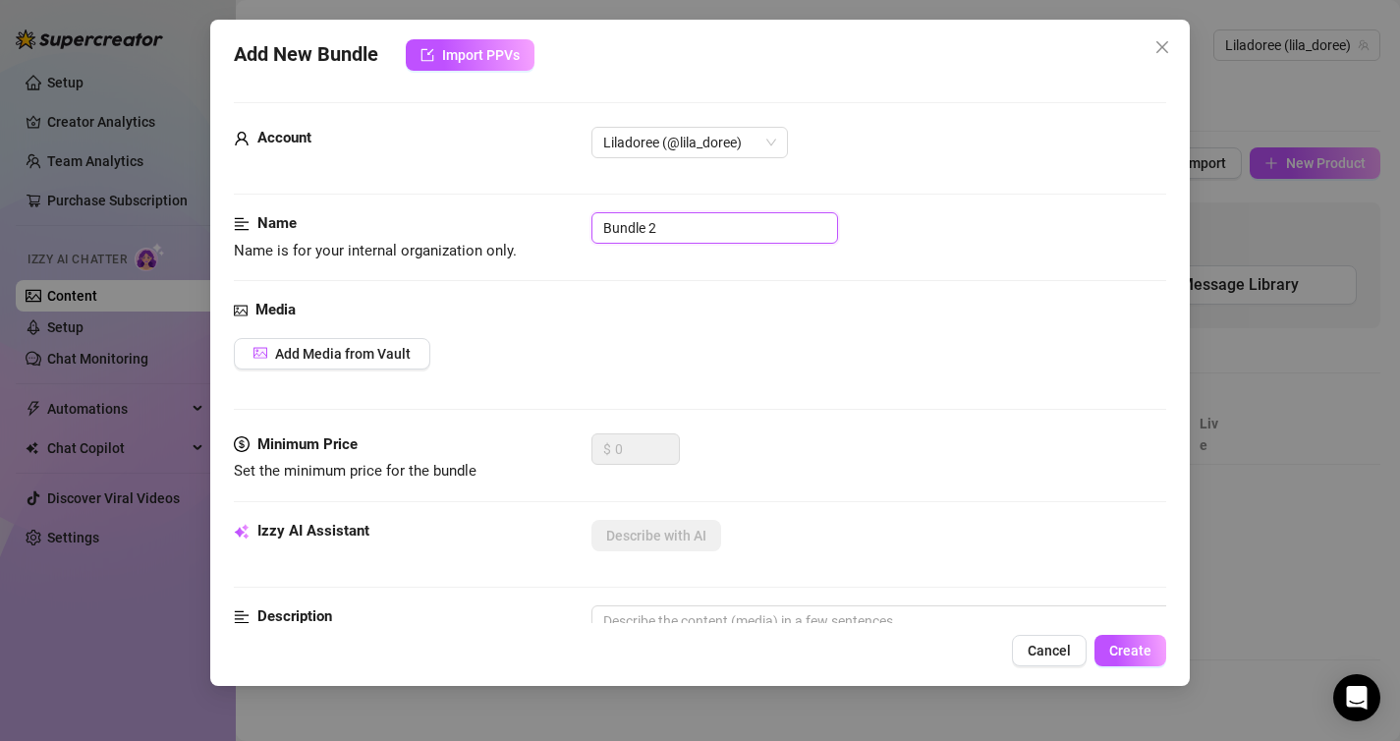
click at [705, 232] on input "Bundle 2" at bounding box center [714, 227] width 247 height 31
click at [396, 348] on span "Add Media from Vault" at bounding box center [343, 354] width 136 height 16
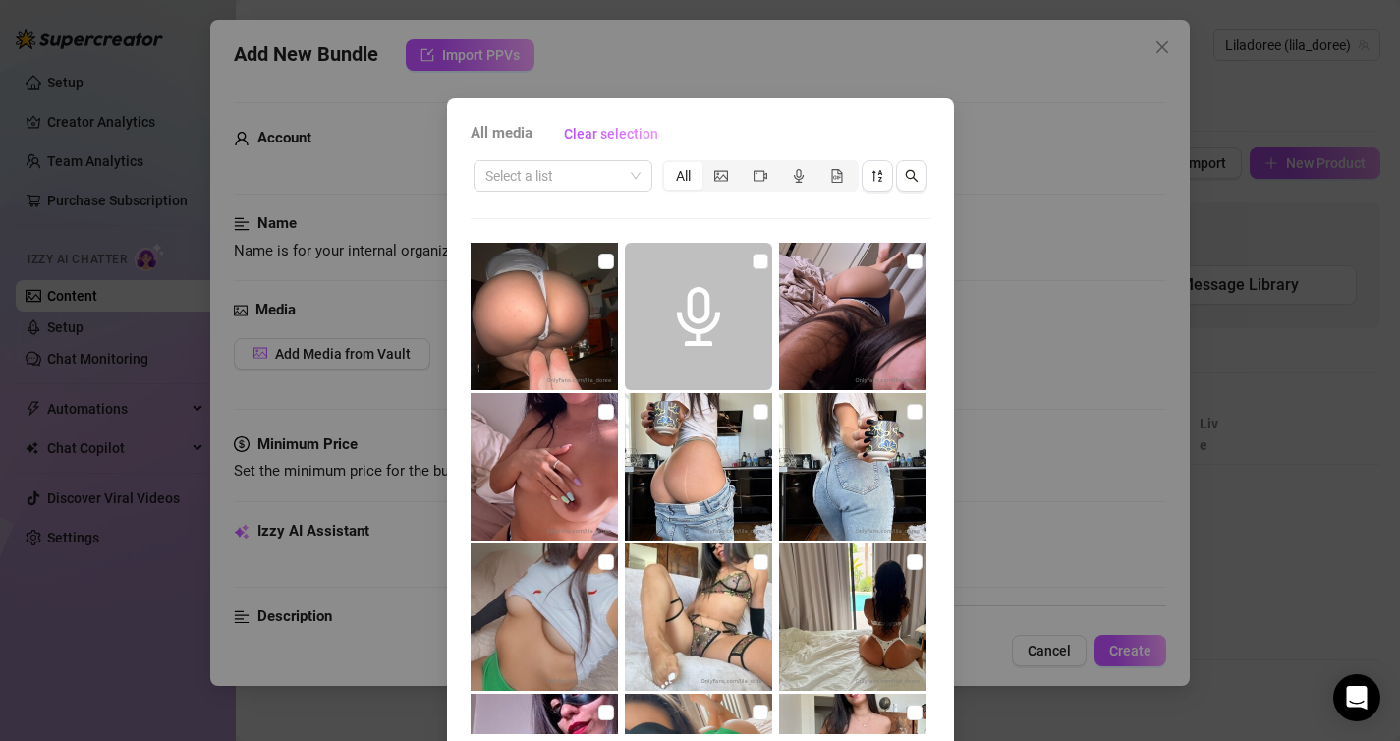
click at [893, 313] on img at bounding box center [852, 316] width 147 height 147
click at [912, 266] on input "checkbox" at bounding box center [915, 261] width 16 height 16
click at [1039, 388] on div "All media Clear selection Select a list All 05:35 00:09 00:52 Cancel OK" at bounding box center [700, 370] width 1400 height 741
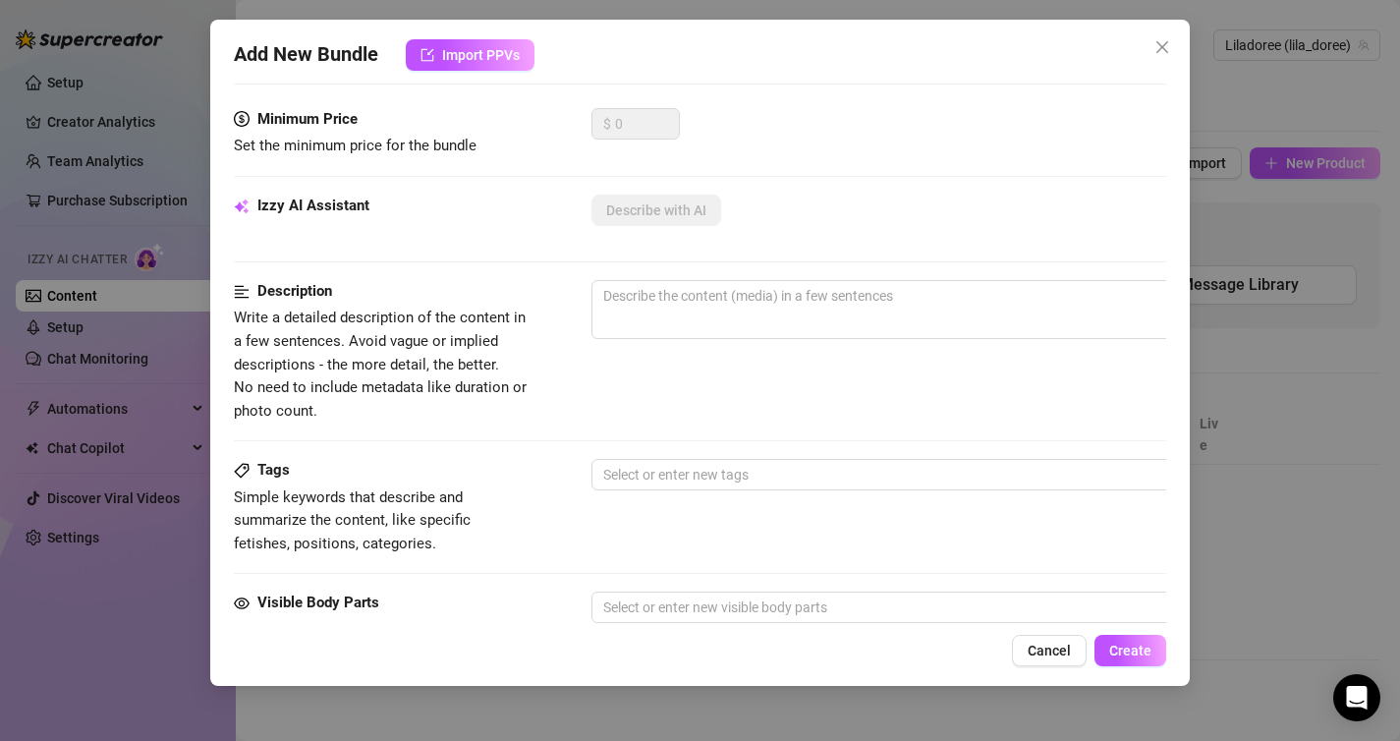
scroll to position [330, 0]
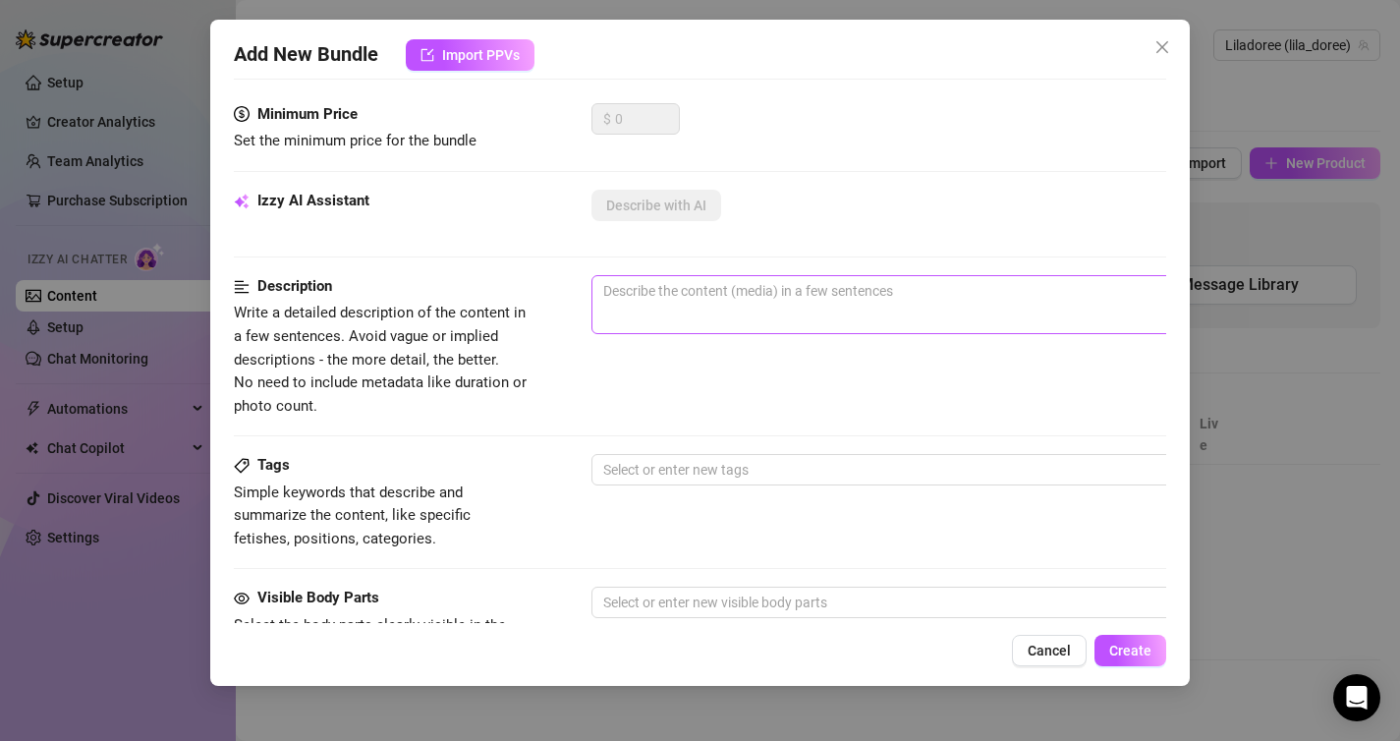
click at [662, 320] on span "0 / 1000" at bounding box center [935, 304] width 688 height 59
click at [686, 286] on textarea at bounding box center [935, 290] width 686 height 29
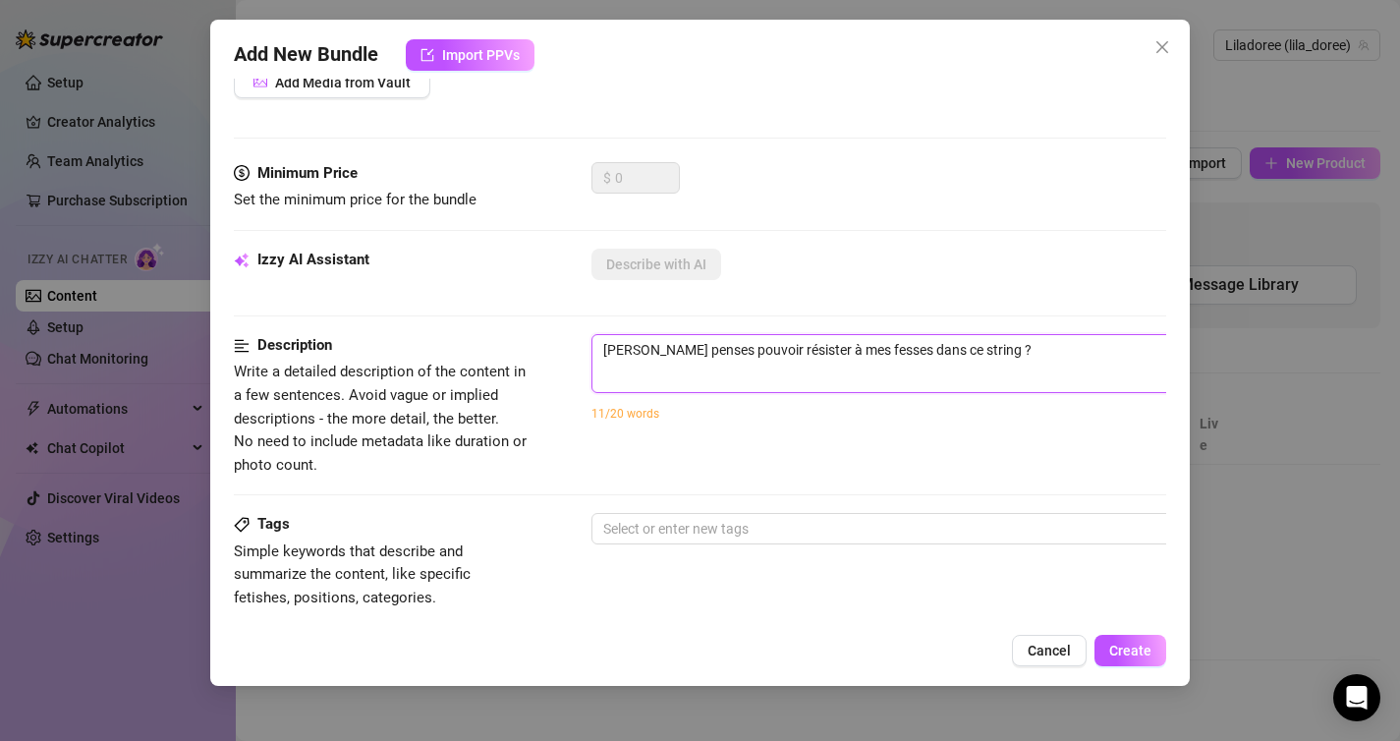
scroll to position [269, 0]
click at [736, 404] on div "11/20 words" at bounding box center [935, 415] width 688 height 22
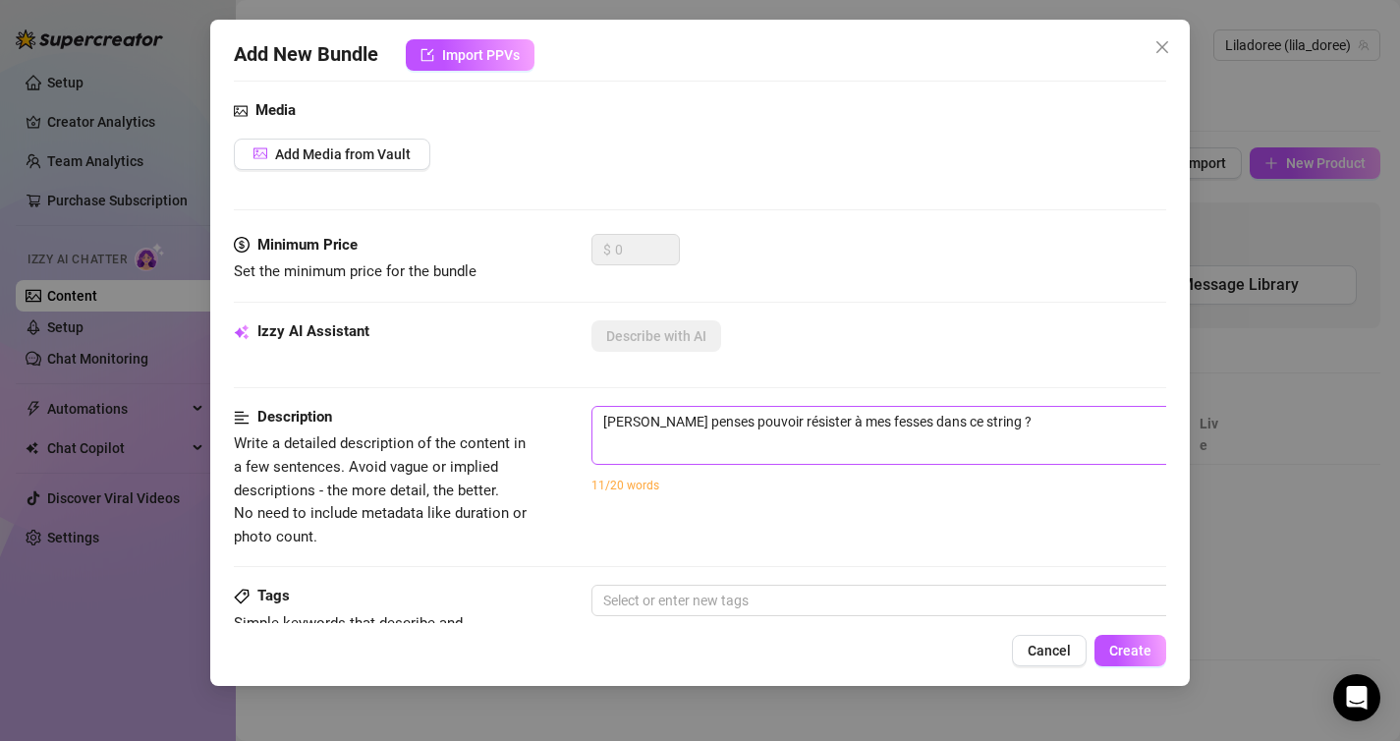
scroll to position [180, 0]
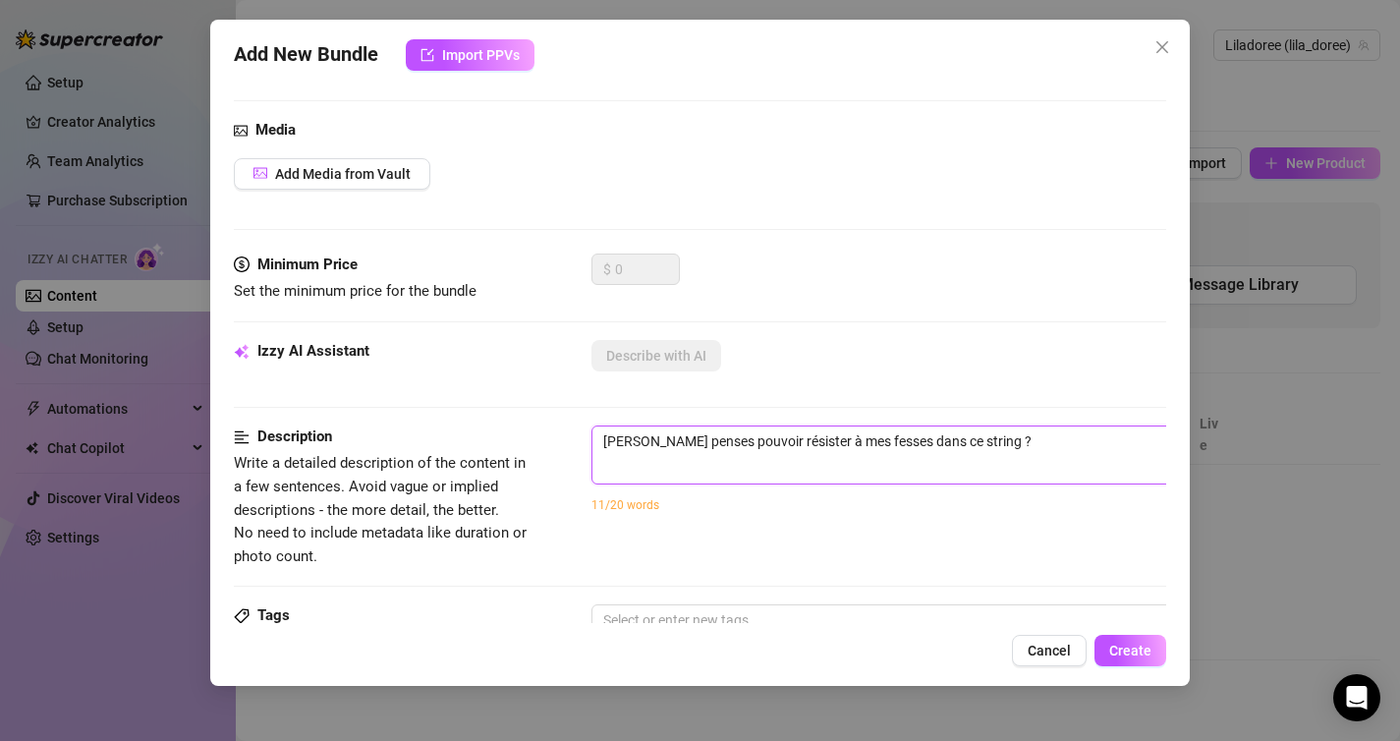
click at [980, 438] on textarea "Tu penses pouvoir résister à mes fesses dans ce string ?" at bounding box center [935, 440] width 686 height 29
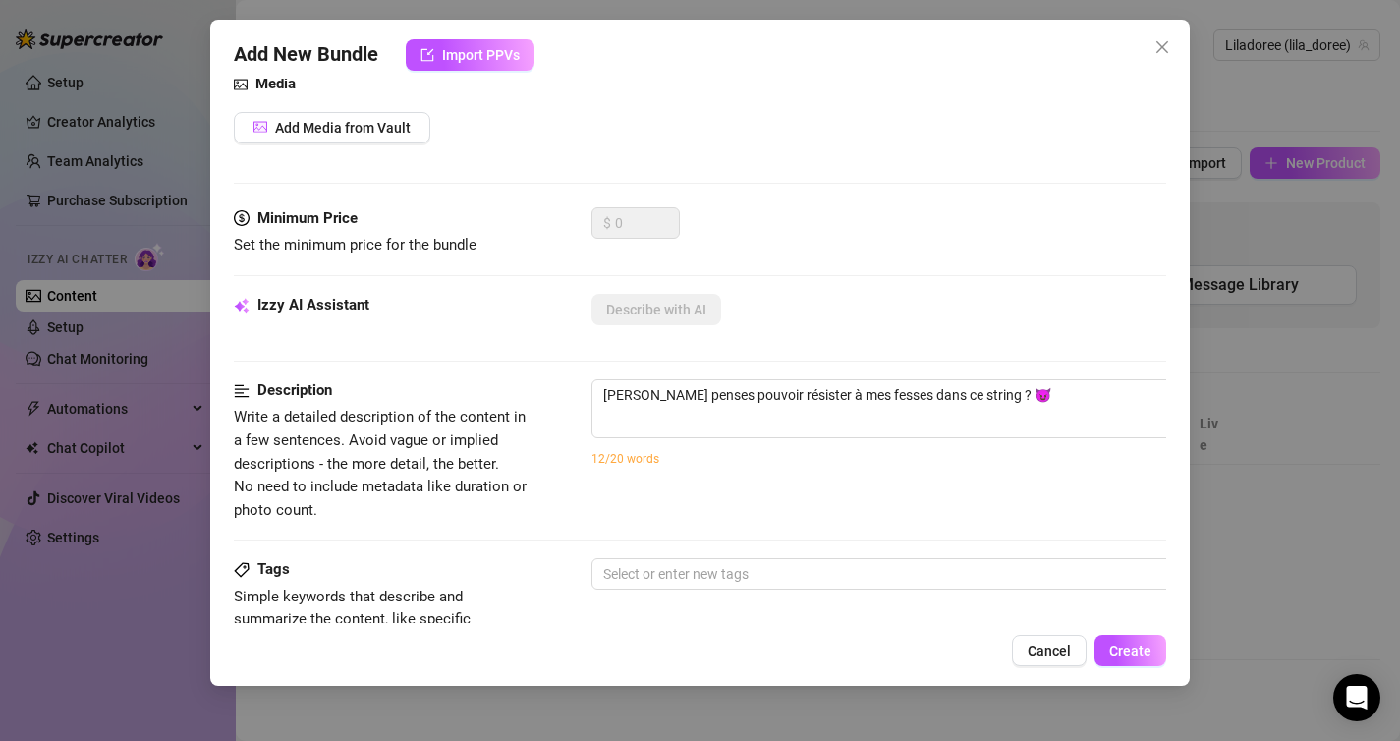
scroll to position [0, 0]
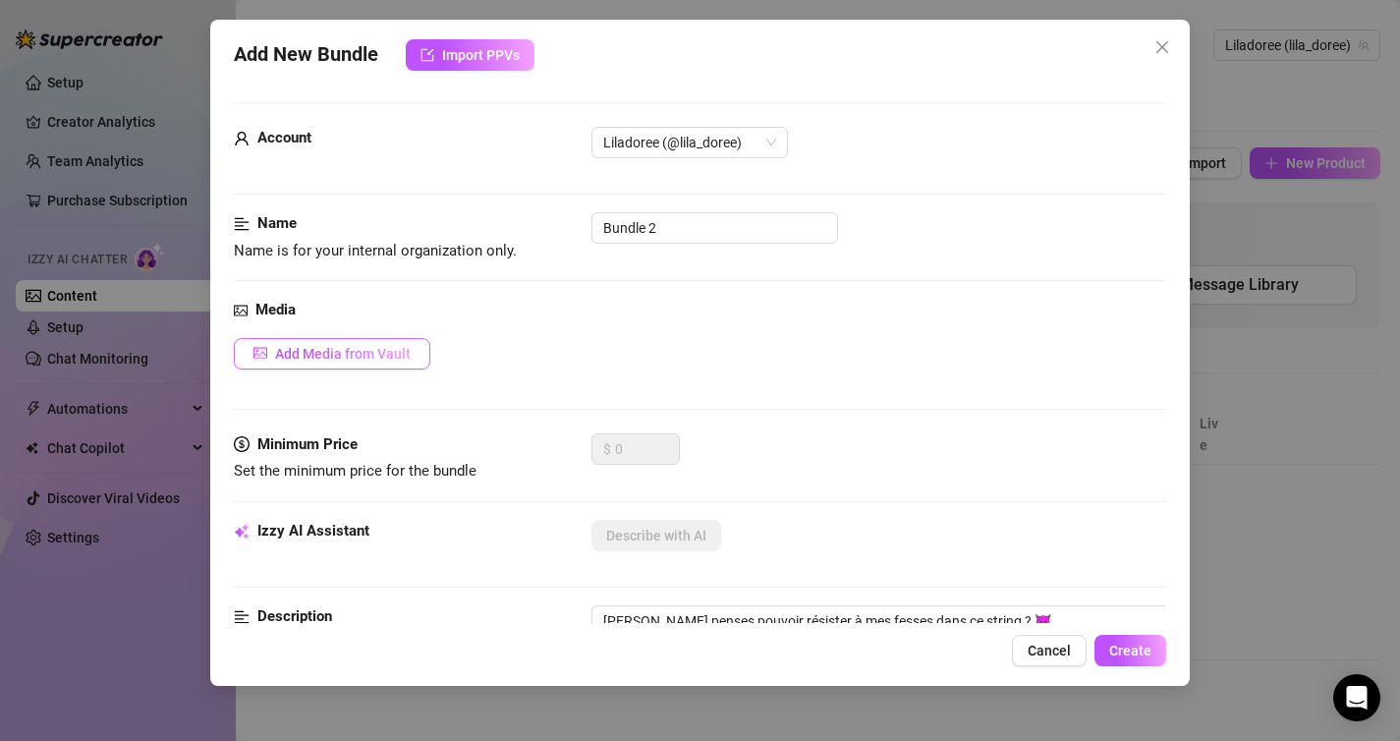
click at [391, 363] on button "Add Media from Vault" at bounding box center [332, 353] width 196 height 31
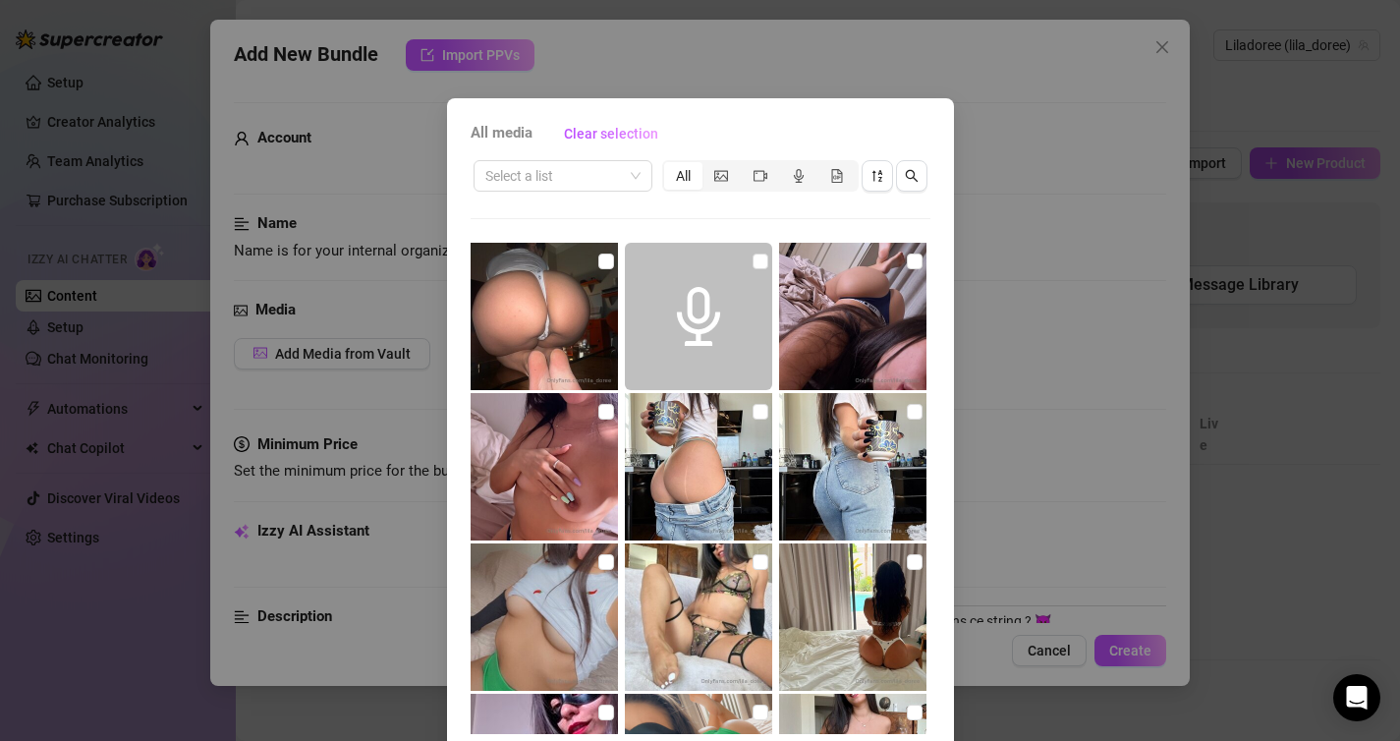
click at [918, 285] on img at bounding box center [852, 316] width 147 height 147
click at [919, 261] on input "checkbox" at bounding box center [915, 261] width 16 height 16
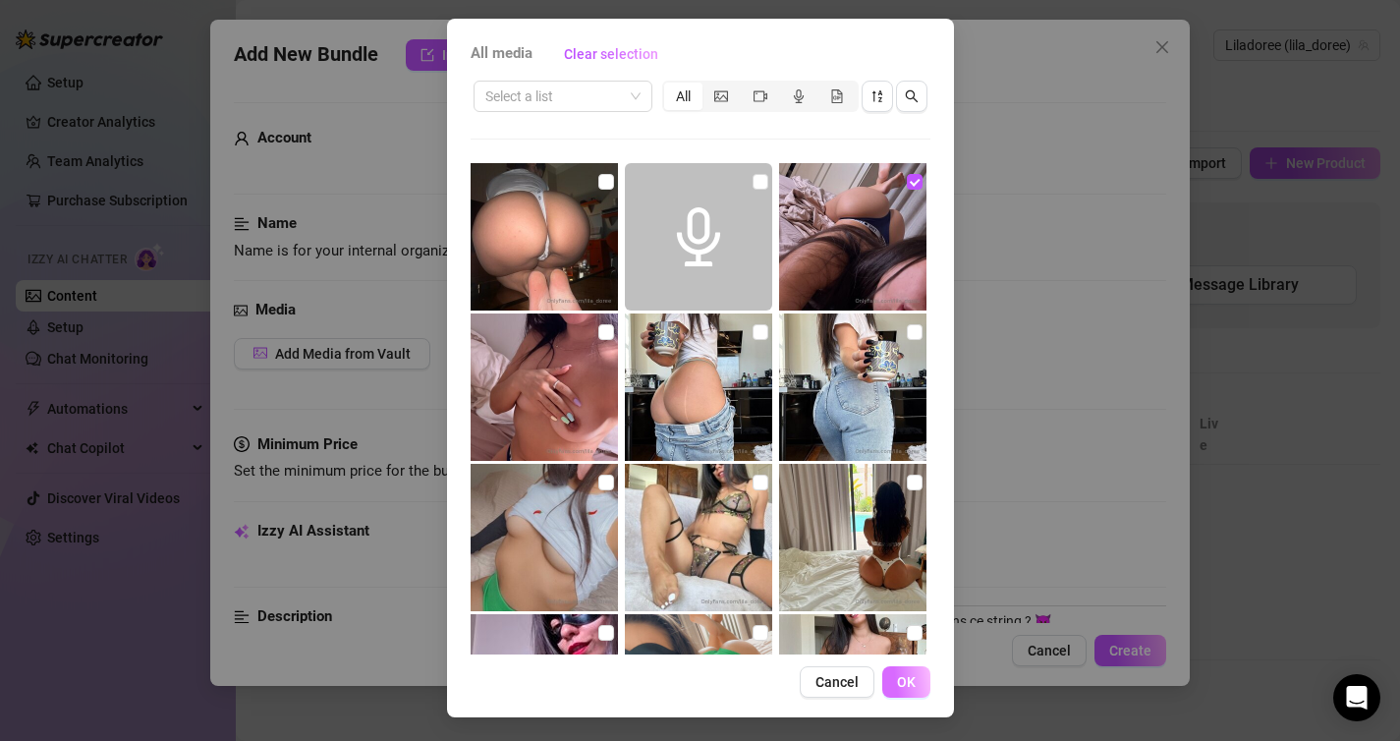
click at [903, 675] on span "OK" at bounding box center [906, 682] width 19 height 16
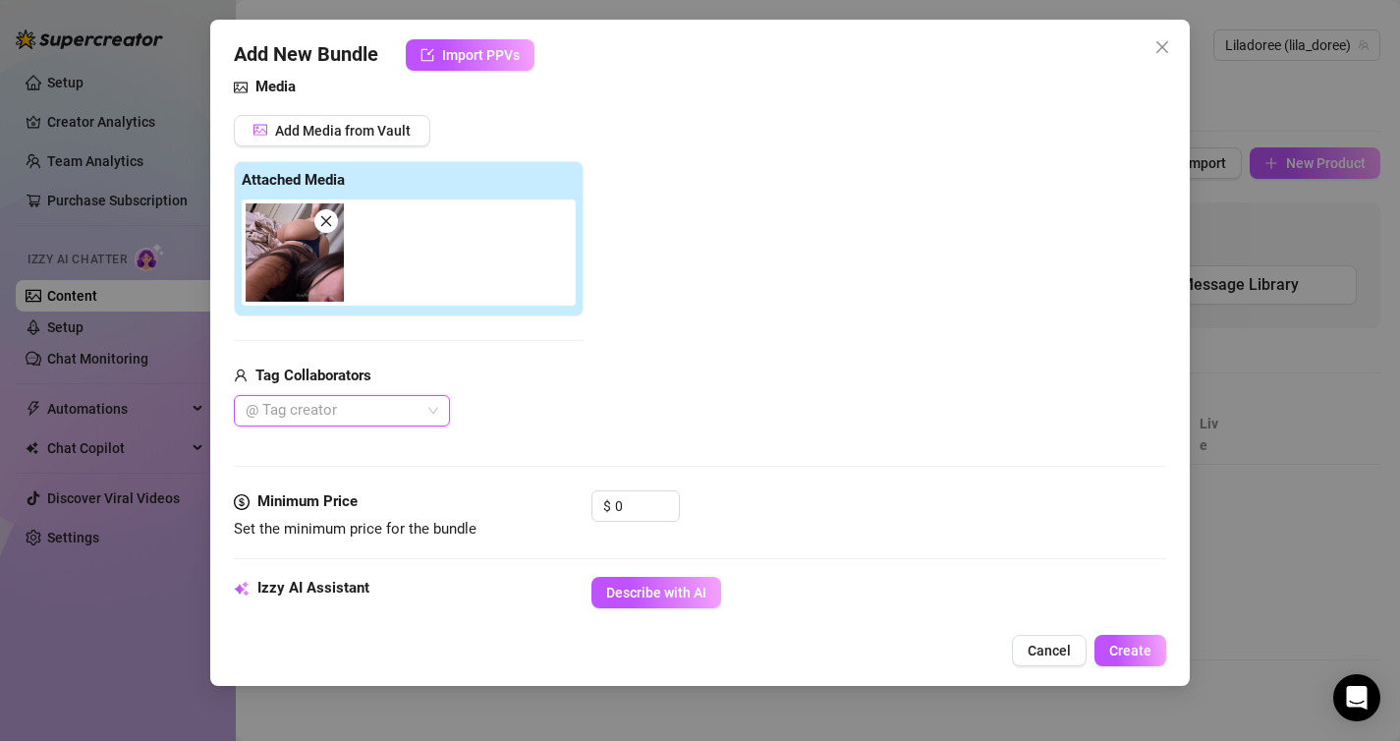
scroll to position [275, 0]
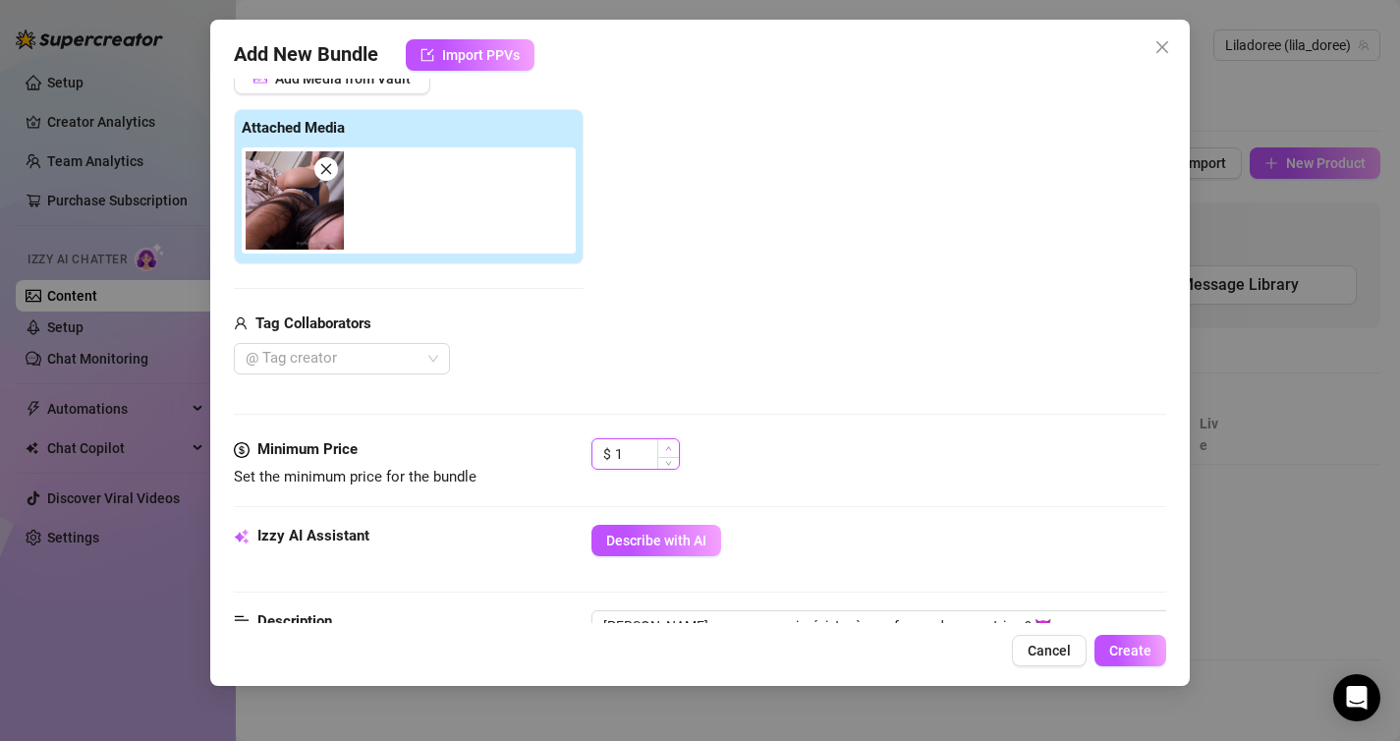
click at [673, 444] on span "Increase Value" at bounding box center [668, 448] width 22 height 18
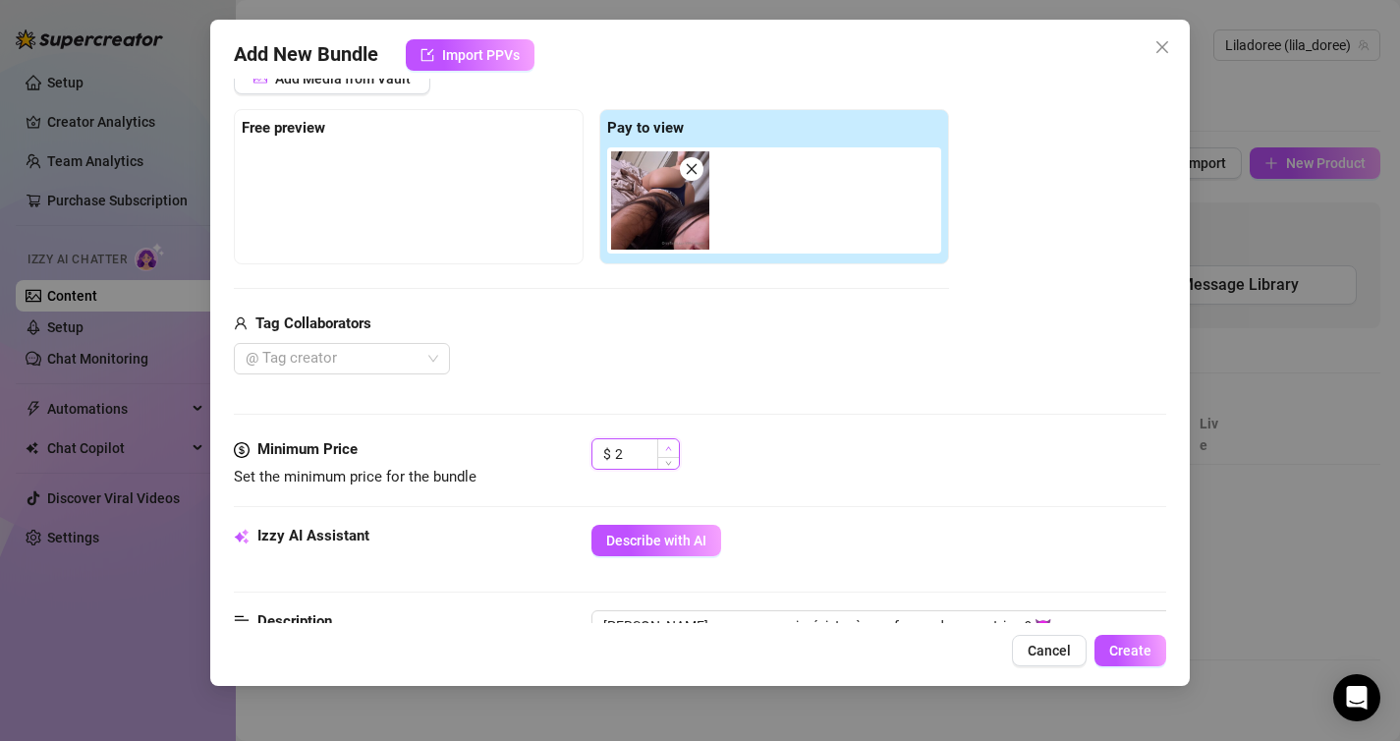
click at [673, 444] on span "Increase Value" at bounding box center [668, 448] width 22 height 18
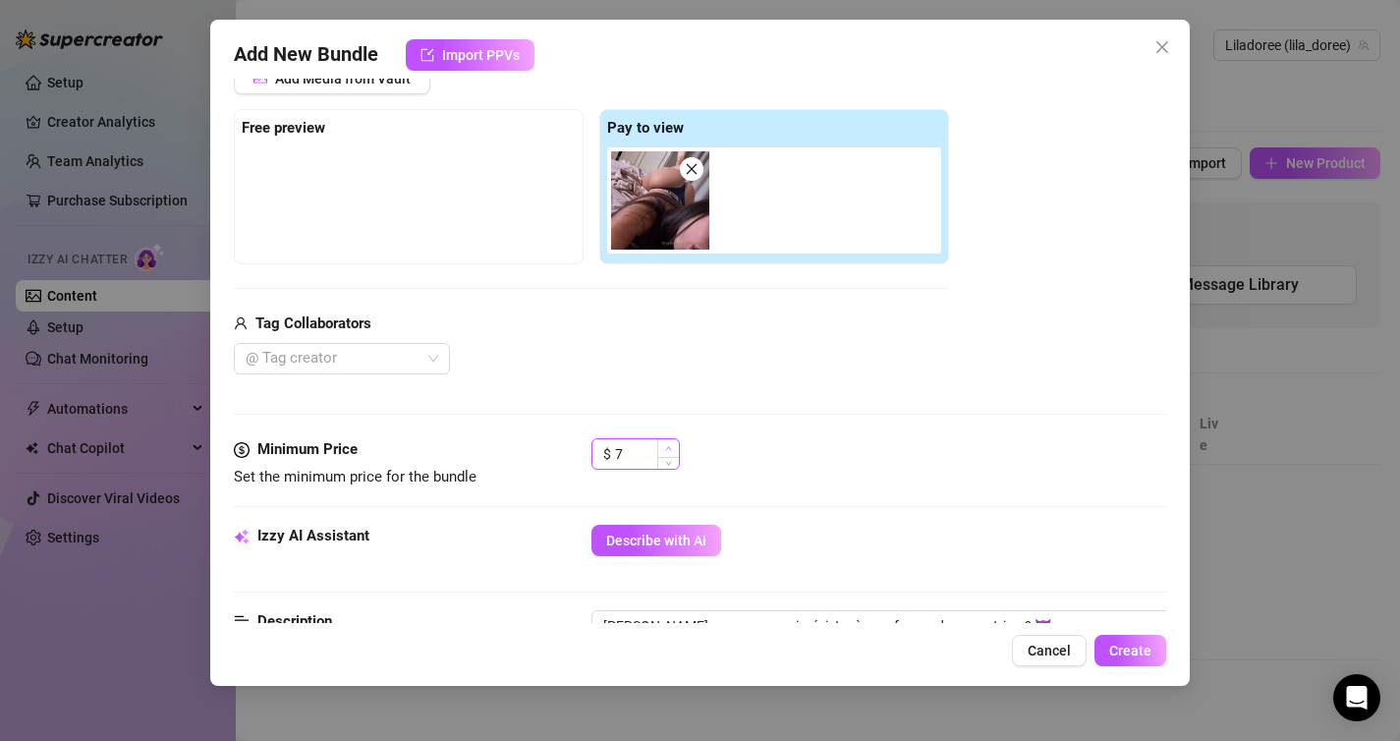
click at [673, 444] on span "Increase Value" at bounding box center [668, 448] width 22 height 18
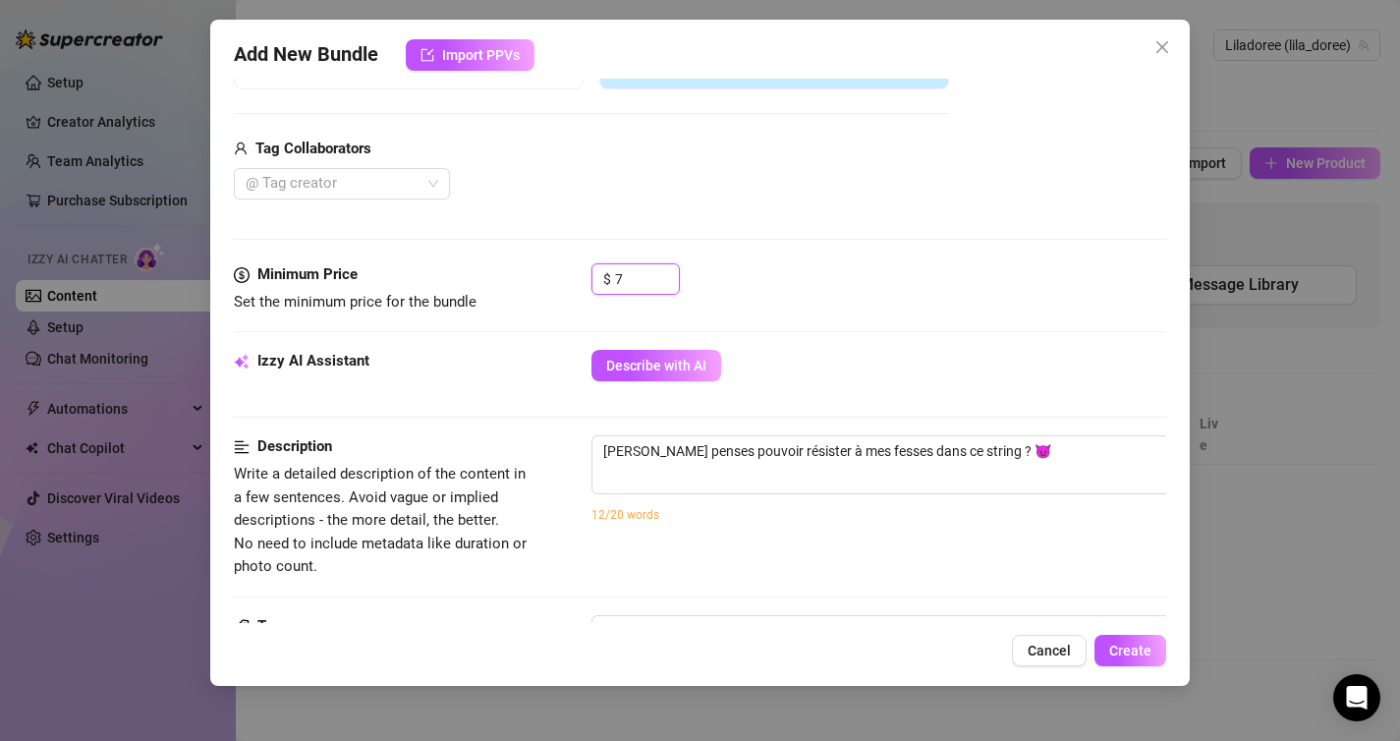
scroll to position [472, 0]
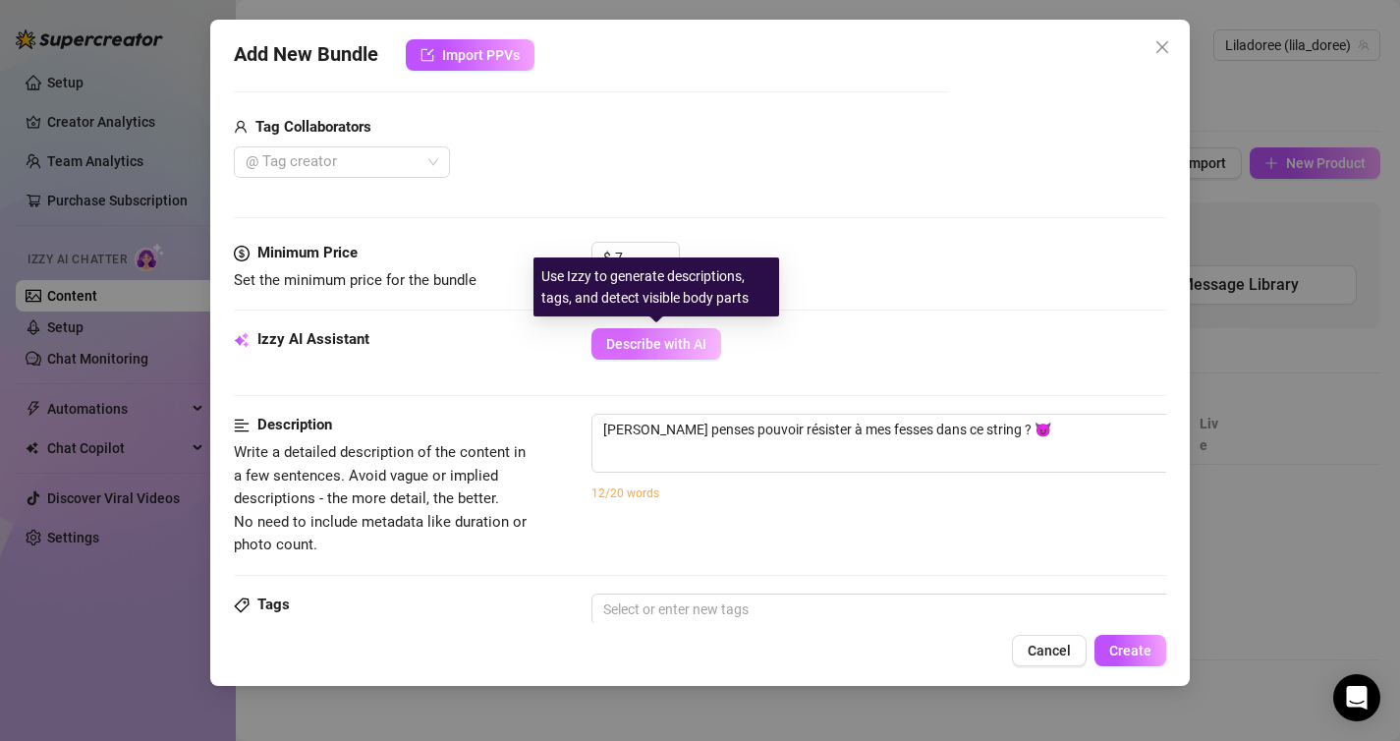
click at [701, 351] on span "Describe with AI" at bounding box center [656, 344] width 100 height 16
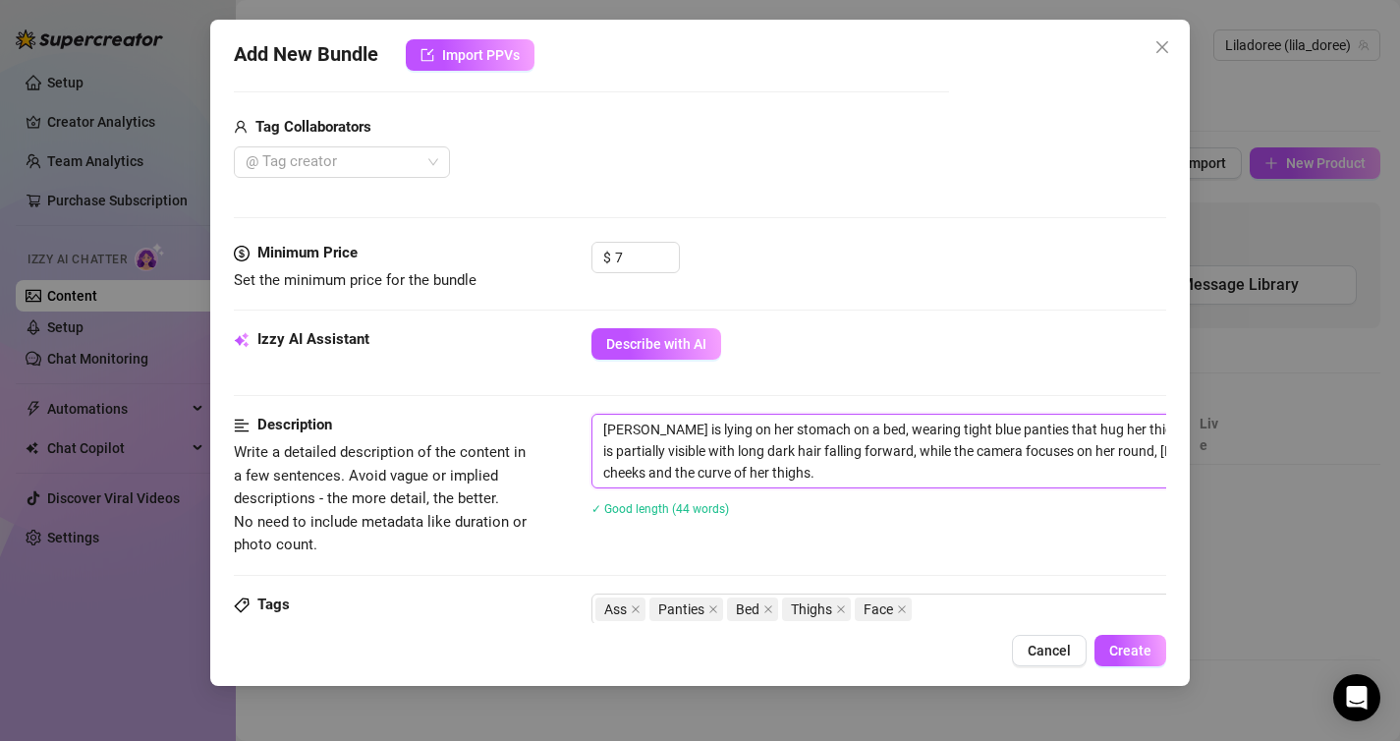
drag, startPoint x: 755, startPoint y: 476, endPoint x: 473, endPoint y: 373, distance: 301.1
click at [472, 373] on form "Account Liladoree (@lila_doree) Name Name is for your internal organization onl…" at bounding box center [700, 456] width 933 height 1650
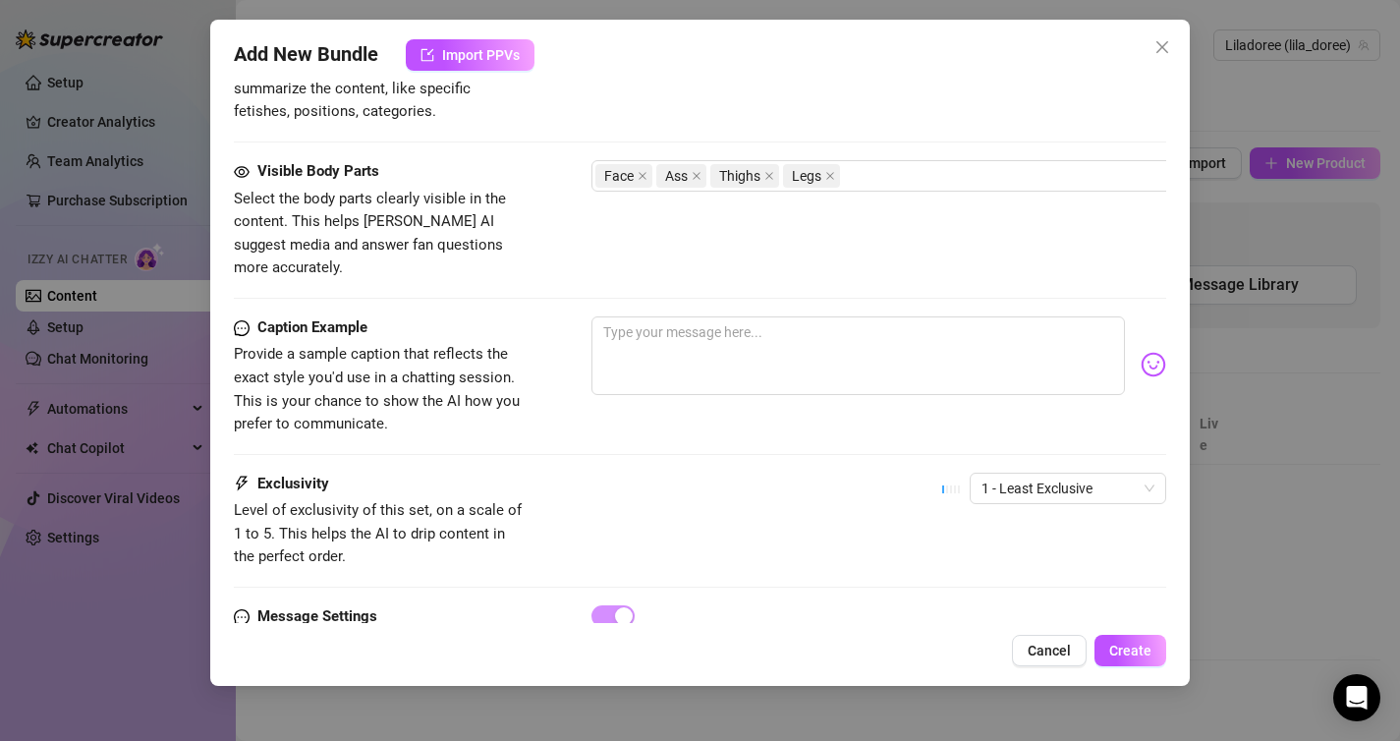
scroll to position [1058, 0]
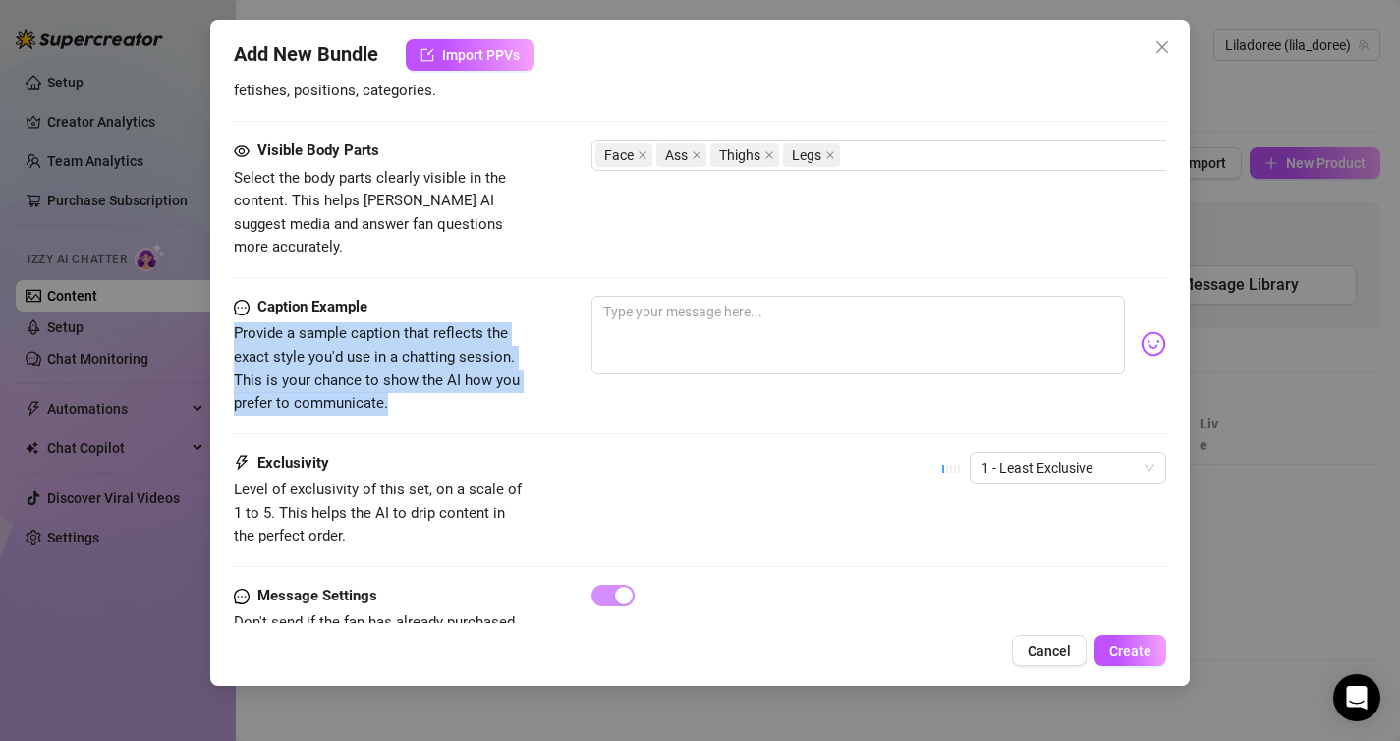
drag, startPoint x: 445, startPoint y: 369, endPoint x: 229, endPoint y: 307, distance: 225.1
click at [229, 306] on div "Add New Bundle Import PPVs Account Liladoree (@lila_doree) Name Name is for you…" at bounding box center [700, 353] width 980 height 666
click at [1005, 453] on span "1 - Least Exclusive" at bounding box center [1067, 467] width 173 height 29
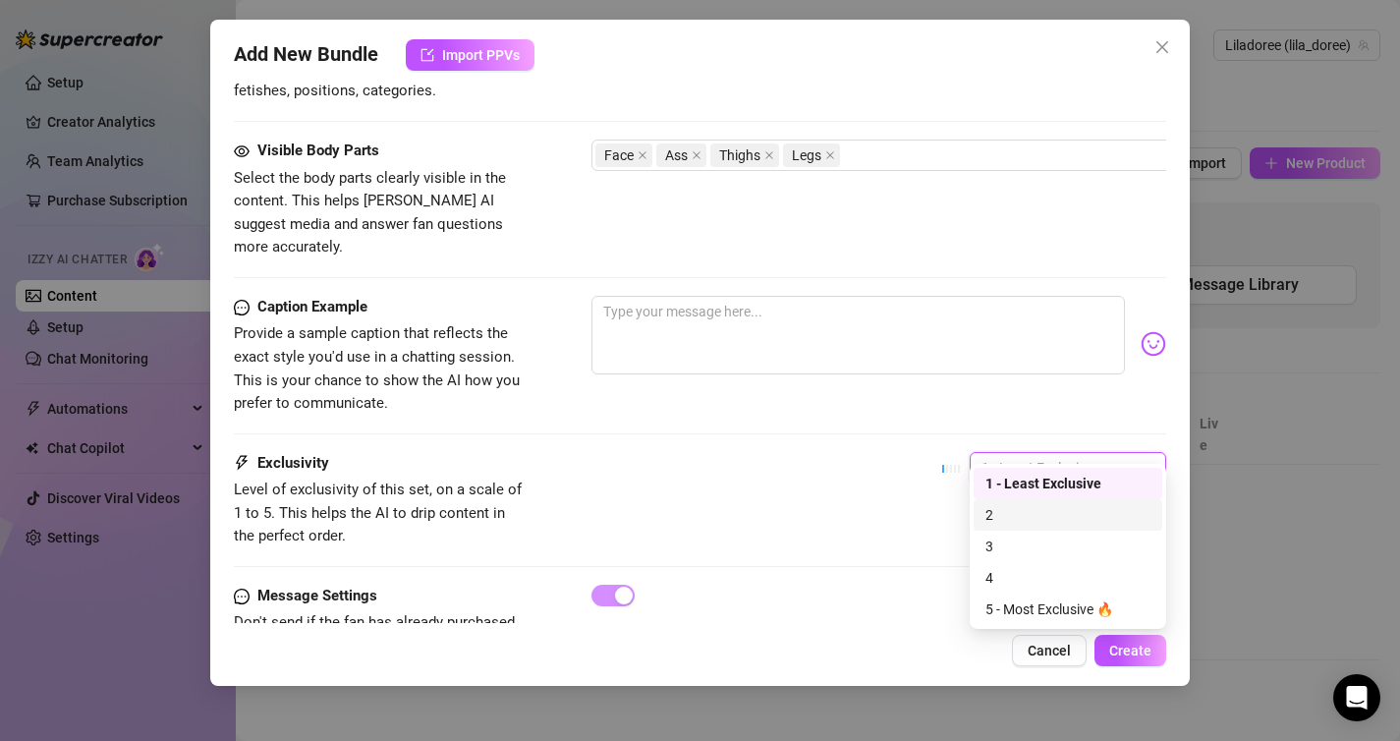
click at [1010, 518] on div "2" at bounding box center [1067, 515] width 165 height 22
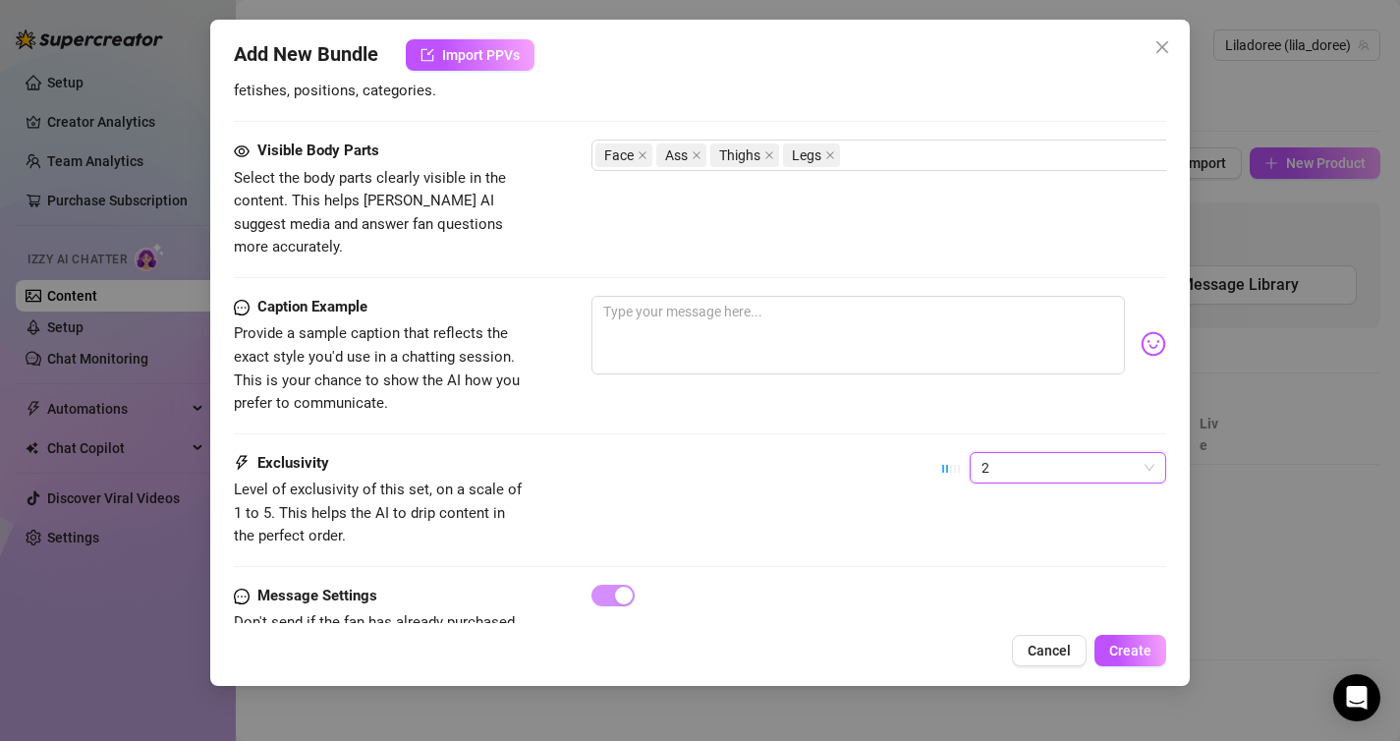
click at [1031, 457] on span "2" at bounding box center [1067, 467] width 173 height 29
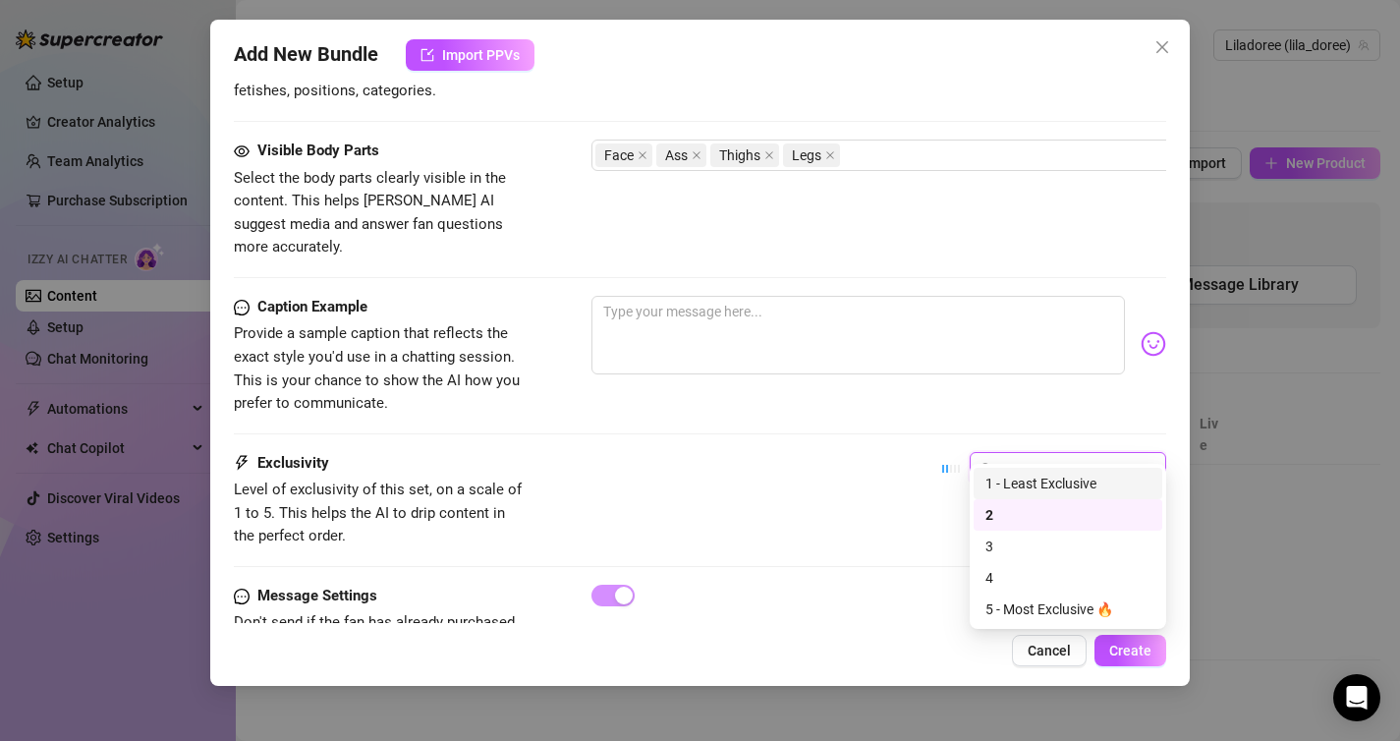
click at [1031, 496] on div "1 - Least Exclusive" at bounding box center [1068, 483] width 189 height 31
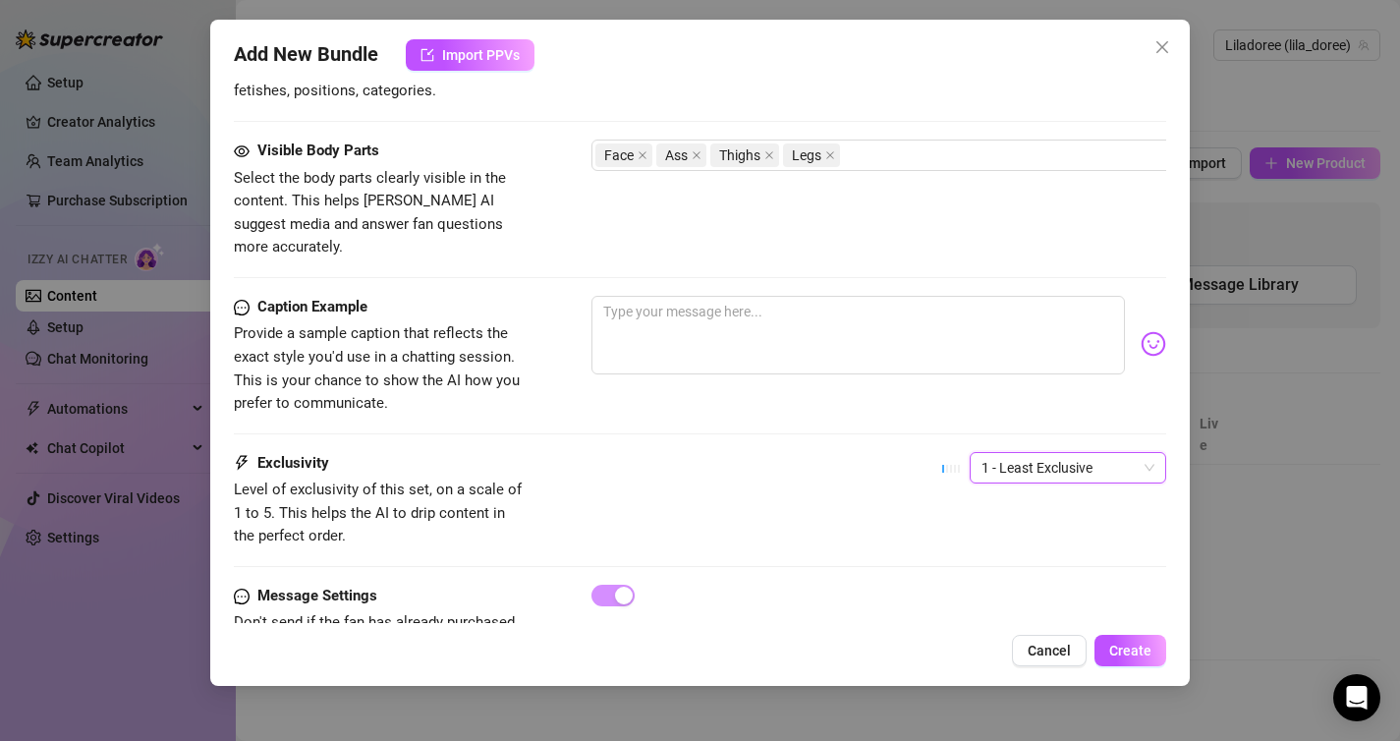
click at [802, 413] on div "Caption Example Provide a sample caption that reflects the exact style you'd us…" at bounding box center [700, 374] width 933 height 156
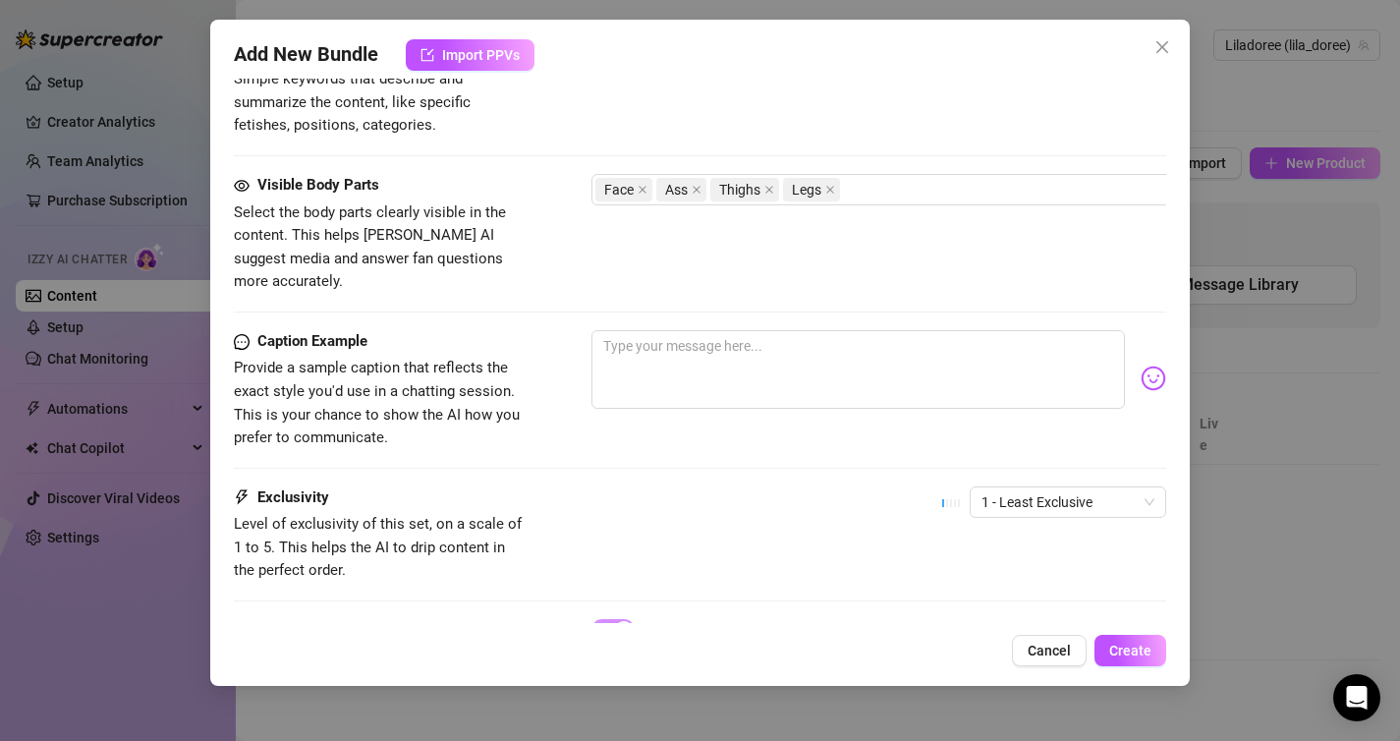
scroll to position [997, 0]
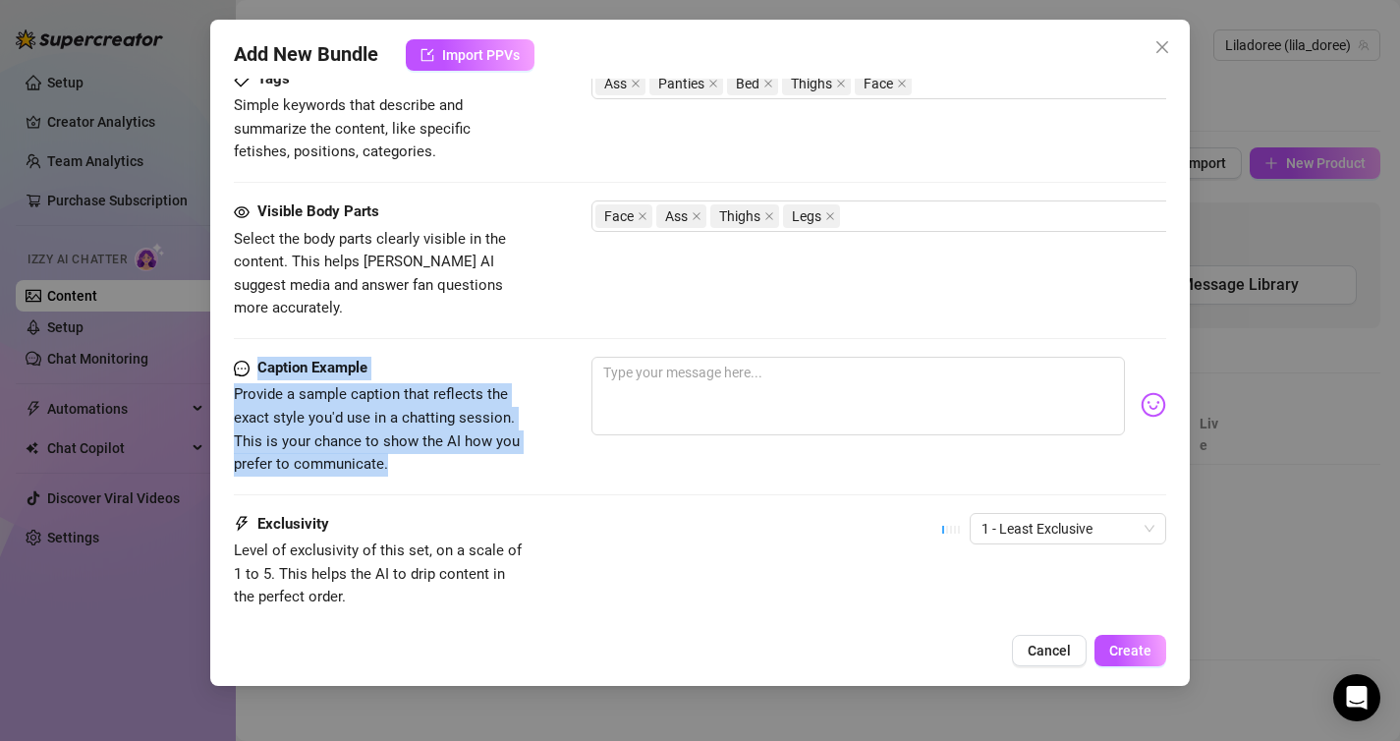
drag, startPoint x: 447, startPoint y: 438, endPoint x: 234, endPoint y: 334, distance: 237.3
click at [234, 357] on div "Caption Example Provide a sample caption that reflects the exact style you'd us…" at bounding box center [381, 417] width 295 height 120
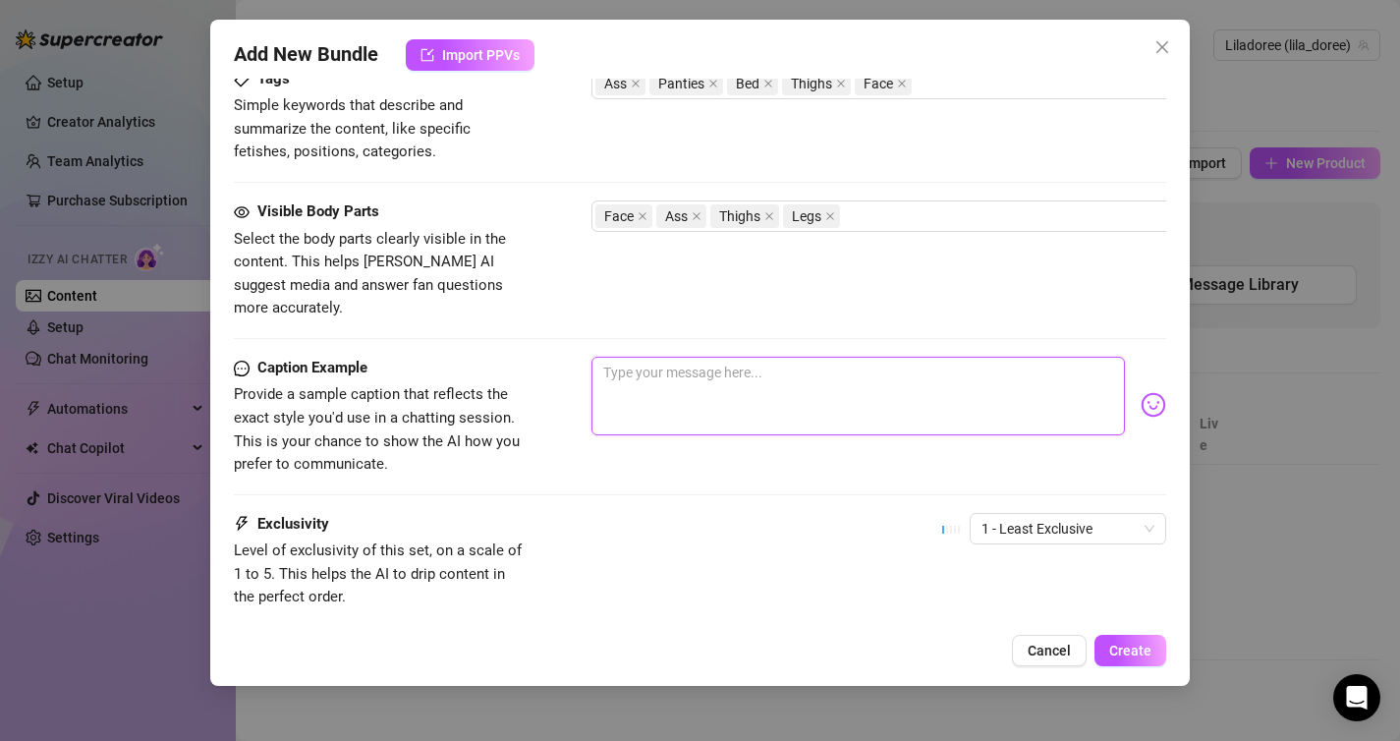
click at [730, 363] on textarea at bounding box center [858, 396] width 534 height 79
click at [953, 375] on textarea at bounding box center [858, 396] width 534 height 79
click at [1137, 640] on button "Create" at bounding box center [1130, 650] width 72 height 31
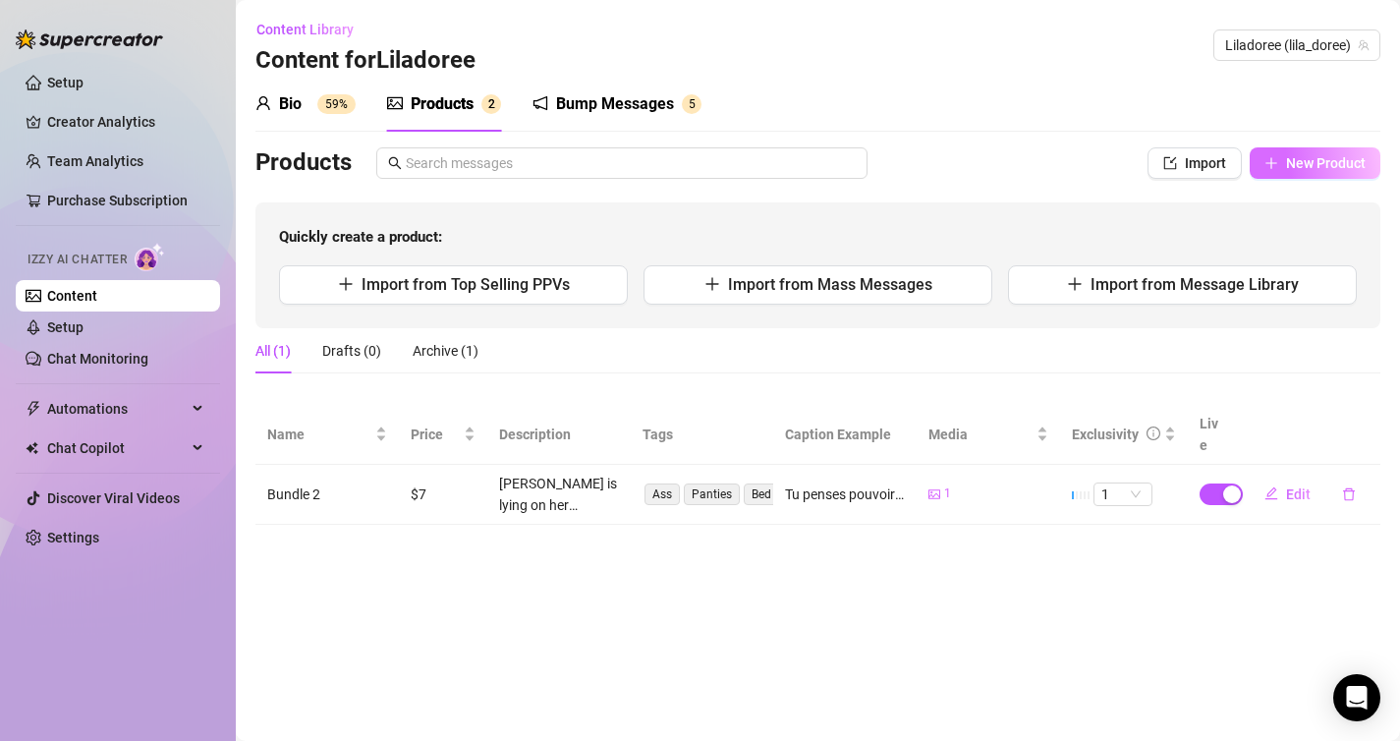
click at [1314, 174] on button "New Product" at bounding box center [1315, 162] width 131 height 31
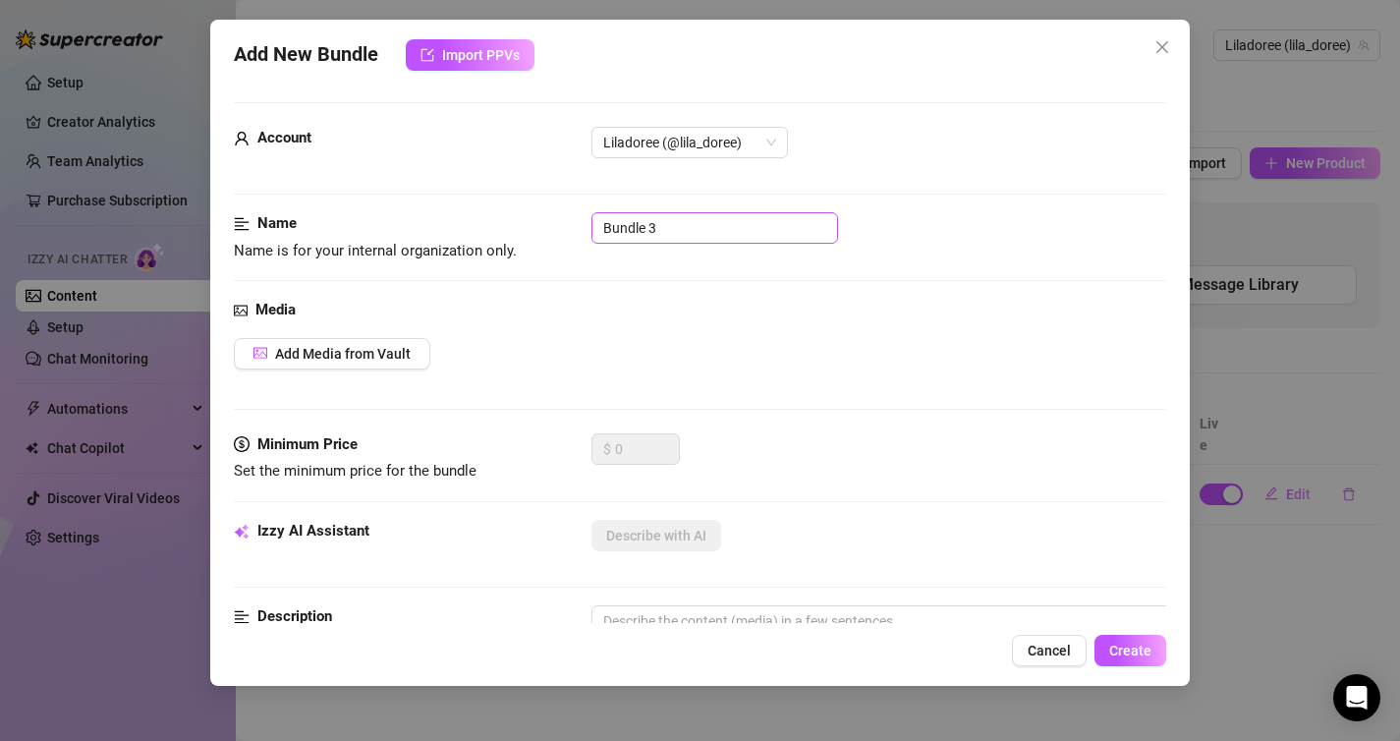
scroll to position [30, 0]
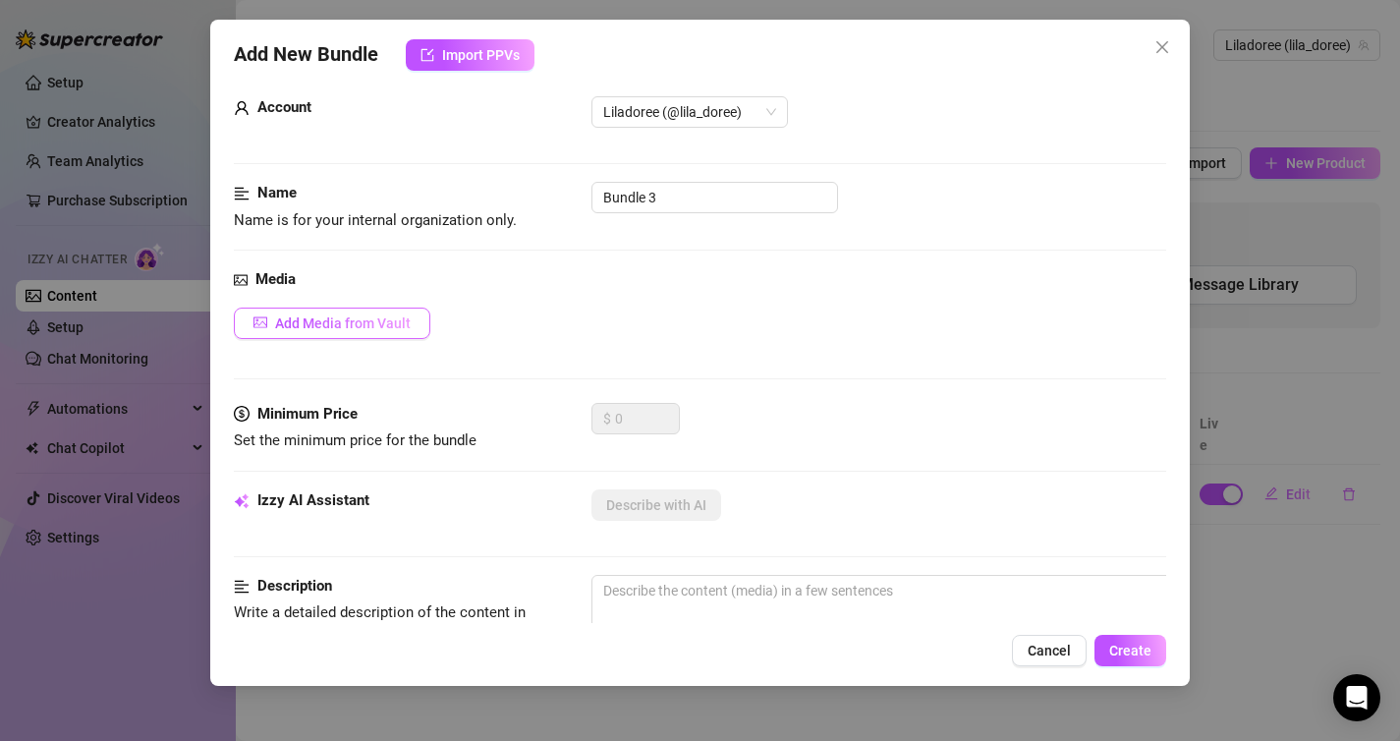
click at [364, 318] on span "Add Media from Vault" at bounding box center [343, 323] width 136 height 16
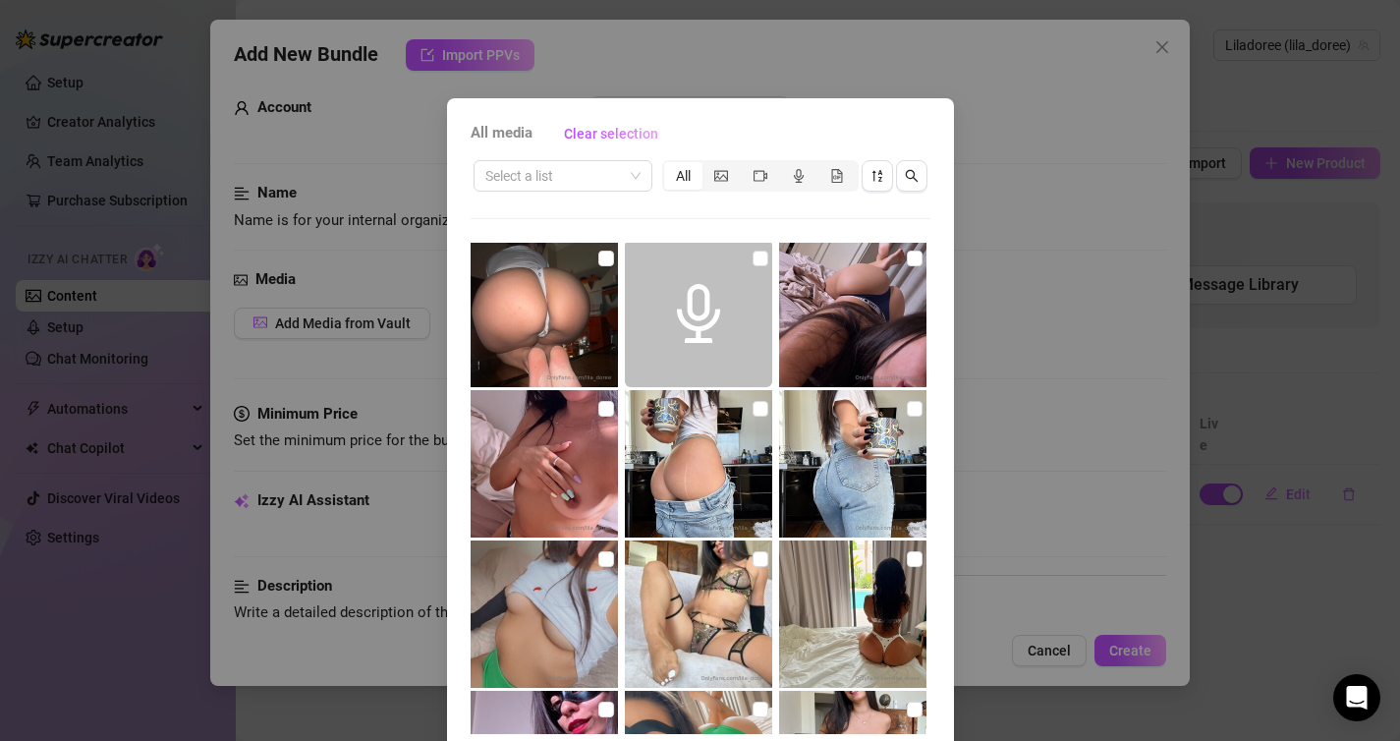
scroll to position [0, 0]
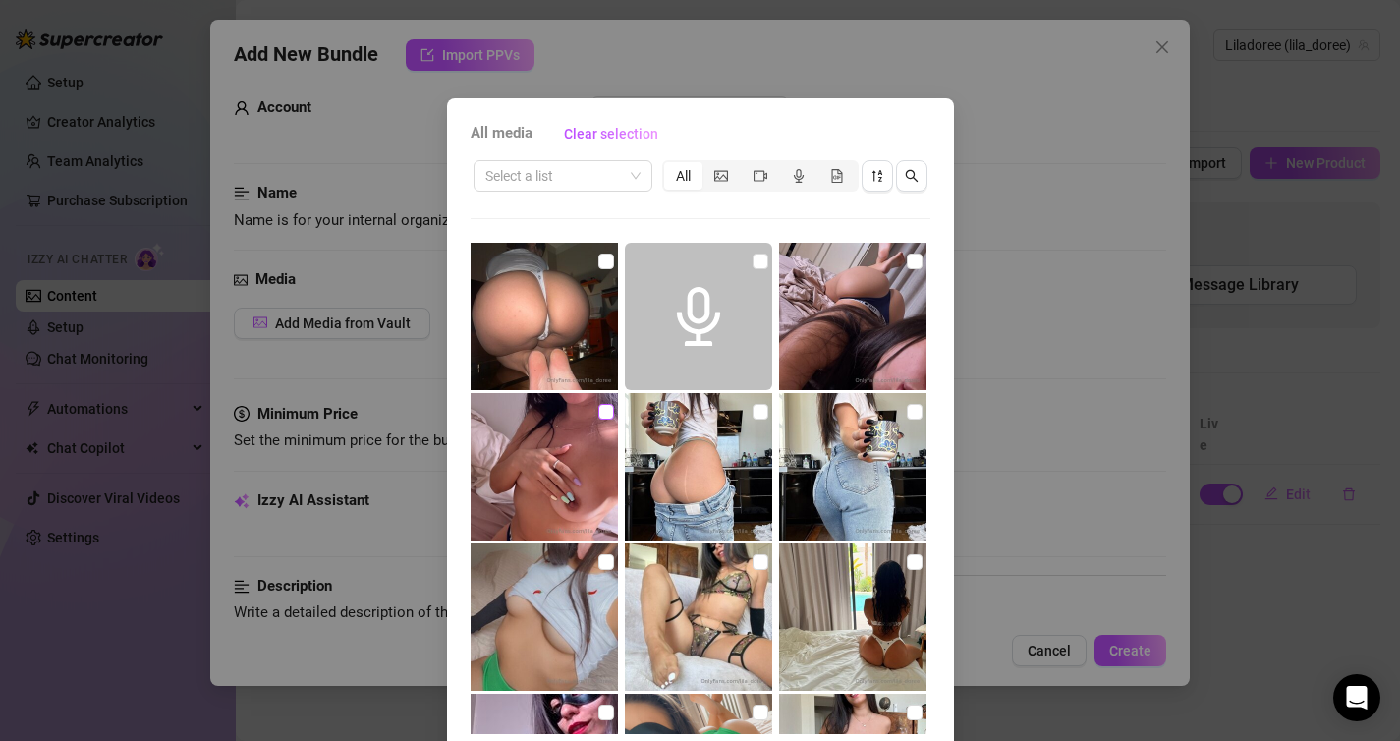
click at [606, 415] on input "checkbox" at bounding box center [606, 412] width 16 height 16
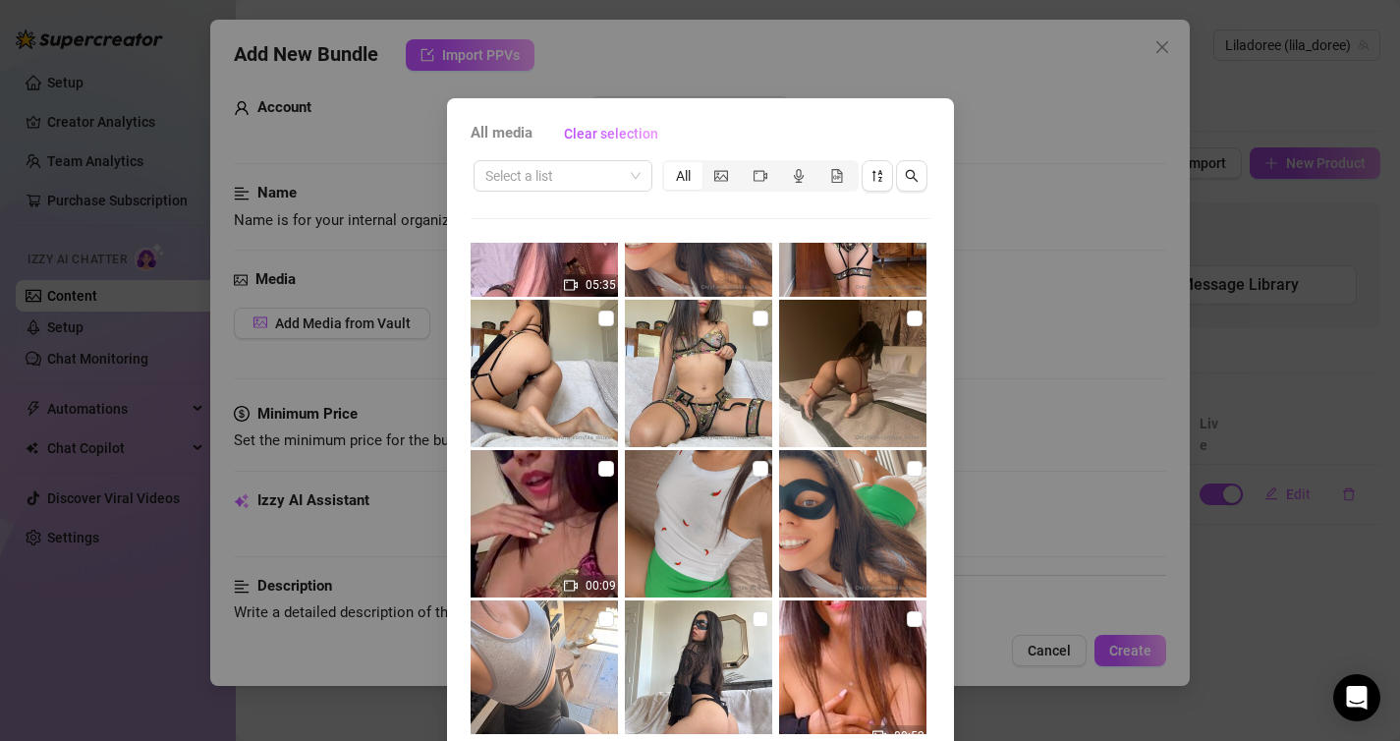
scroll to position [80, 0]
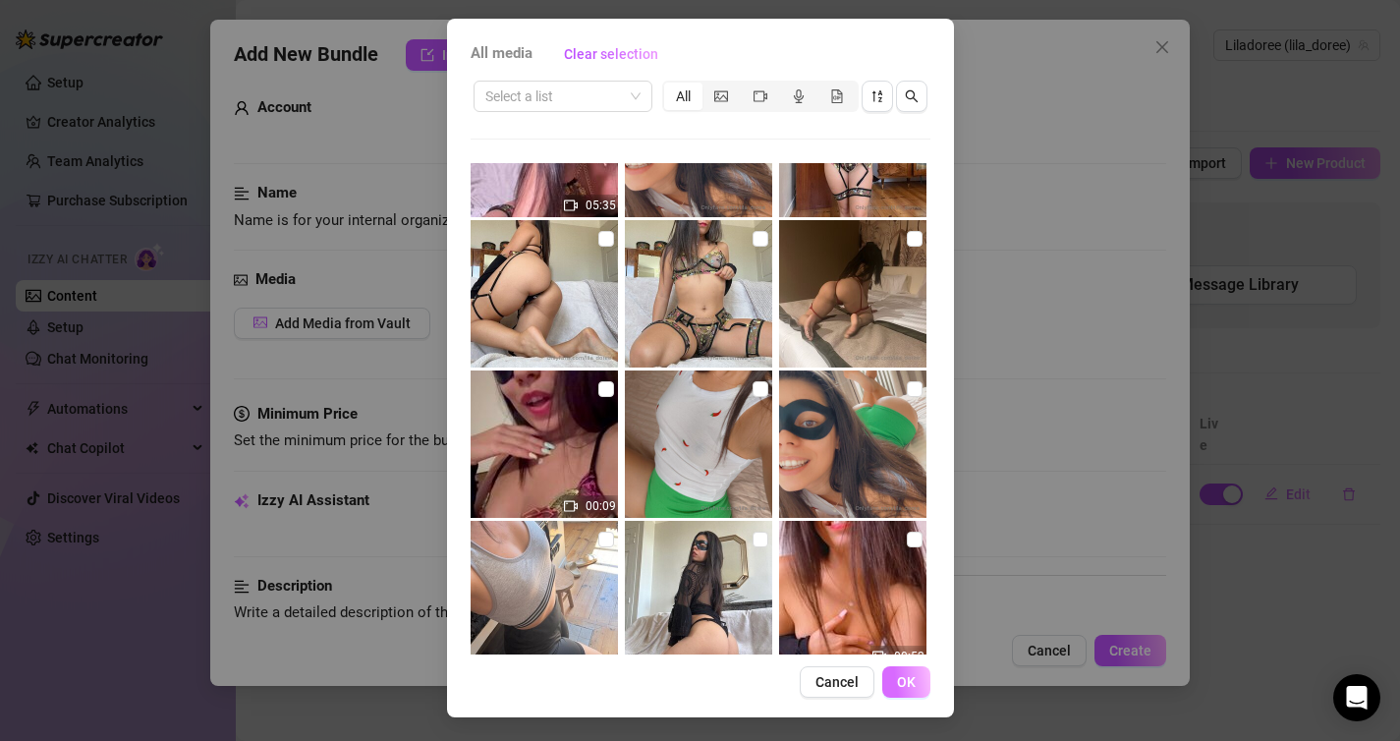
click at [906, 689] on span "OK" at bounding box center [906, 682] width 19 height 16
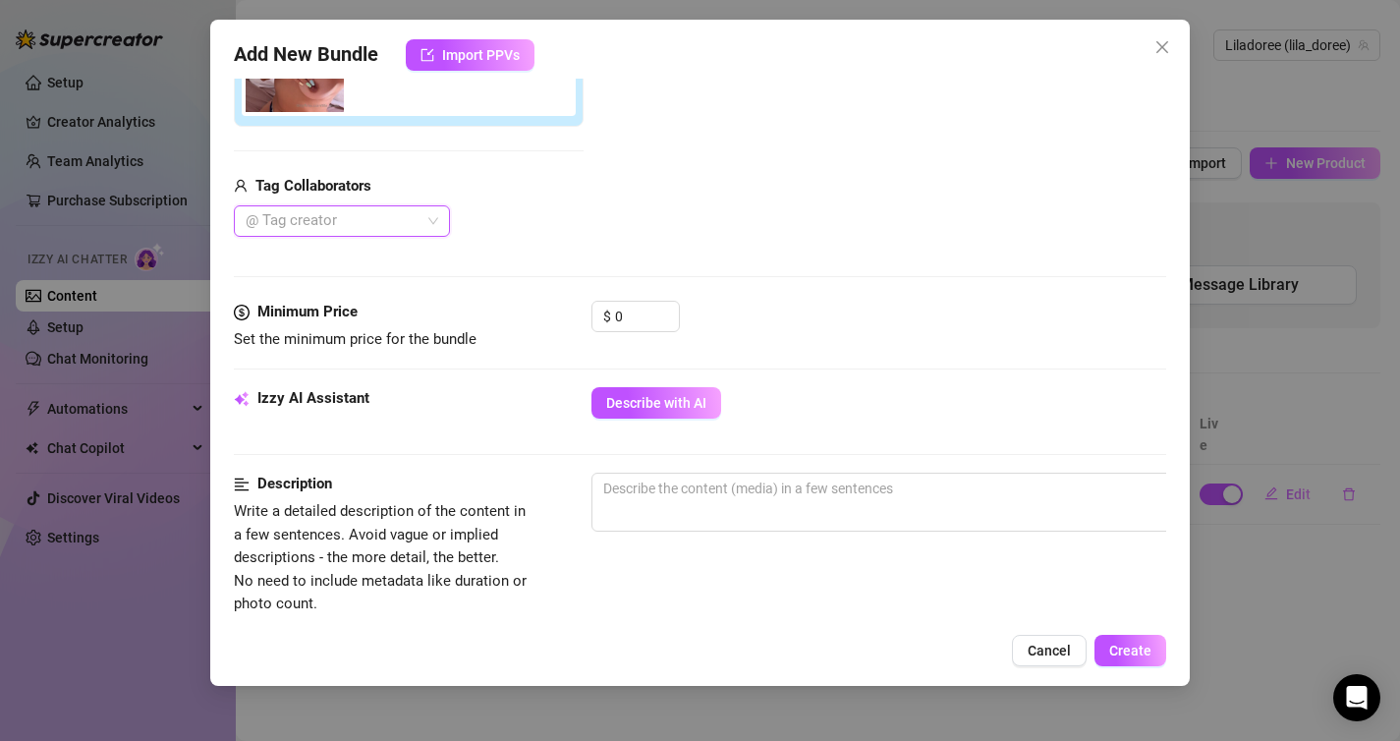
scroll to position [444, 0]
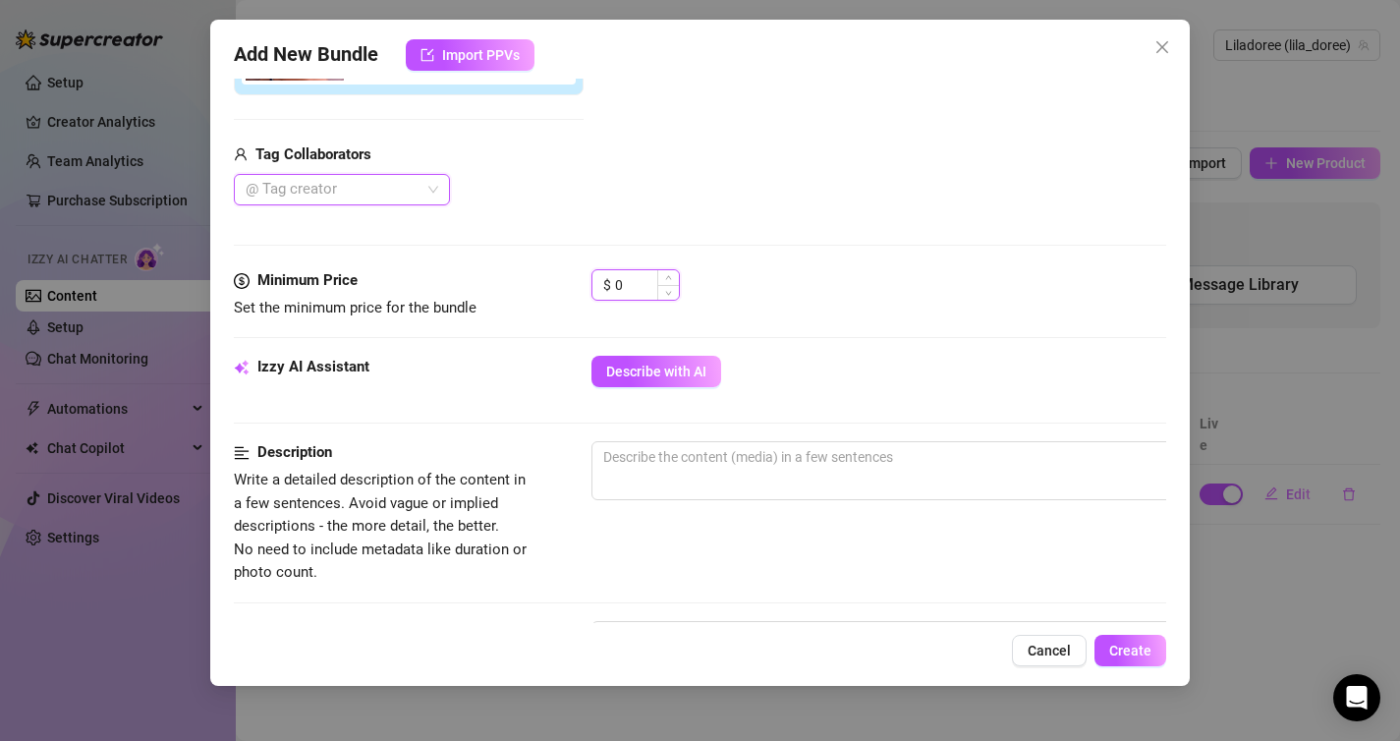
click at [636, 295] on input "0" at bounding box center [647, 284] width 64 height 29
drag, startPoint x: 645, startPoint y: 283, endPoint x: 518, endPoint y: 285, distance: 127.7
click at [518, 285] on div "Minimum Price Set the minimum price for the bundle $ 0" at bounding box center [700, 294] width 933 height 50
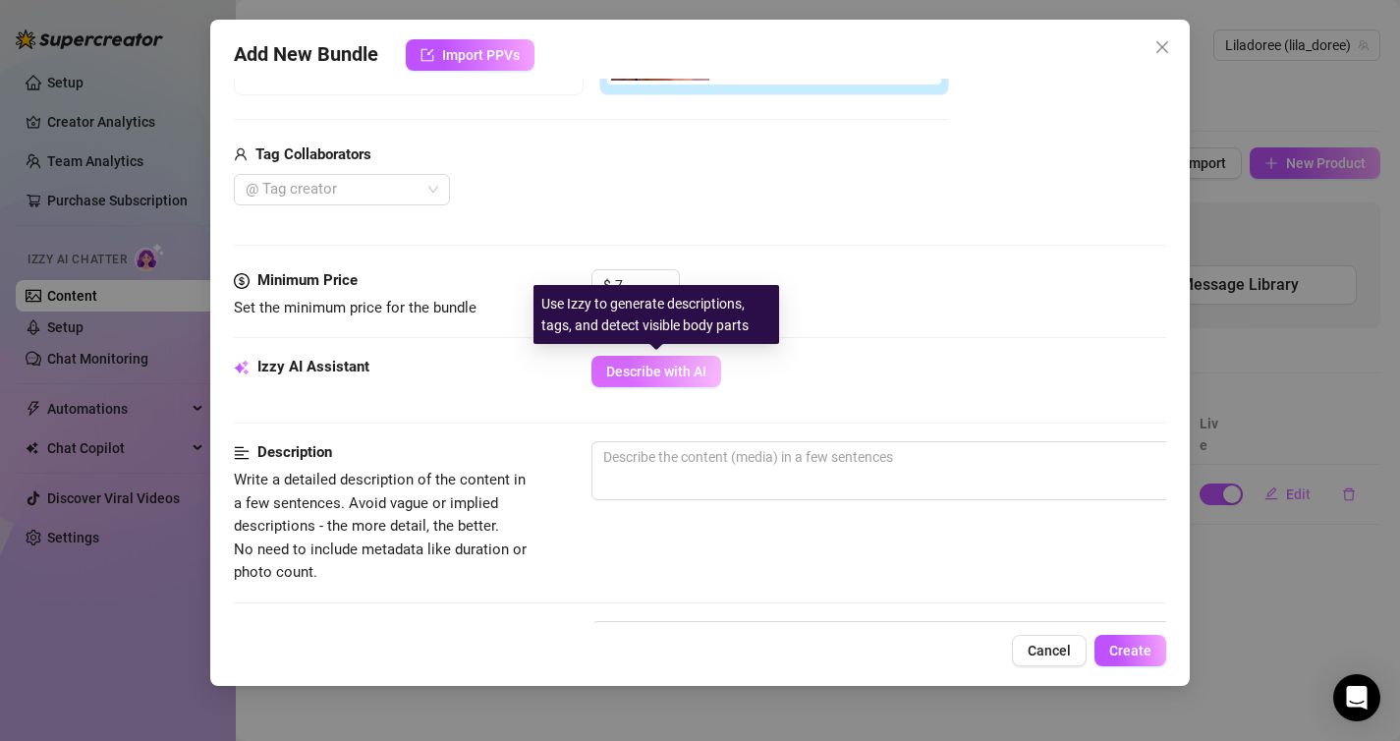
click at [650, 367] on span "Describe with AI" at bounding box center [656, 371] width 100 height 16
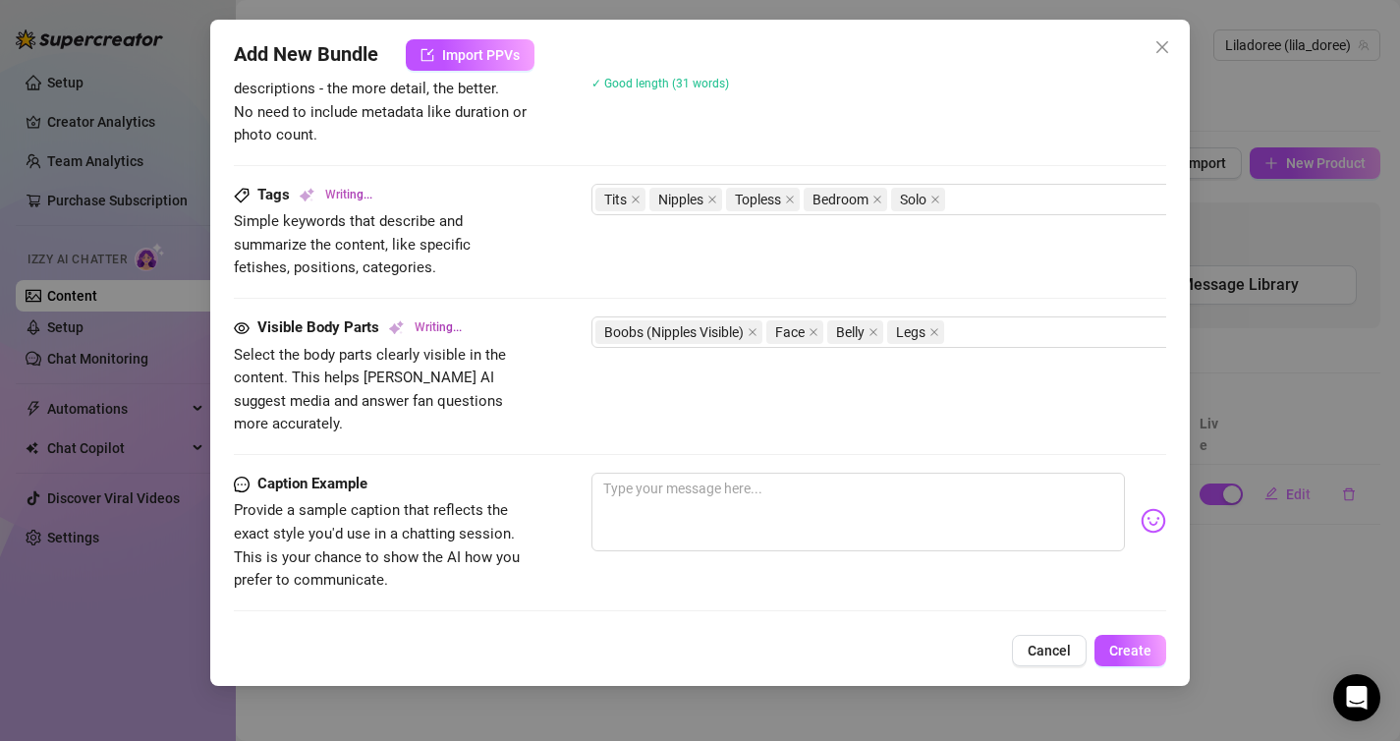
scroll to position [1106, 0]
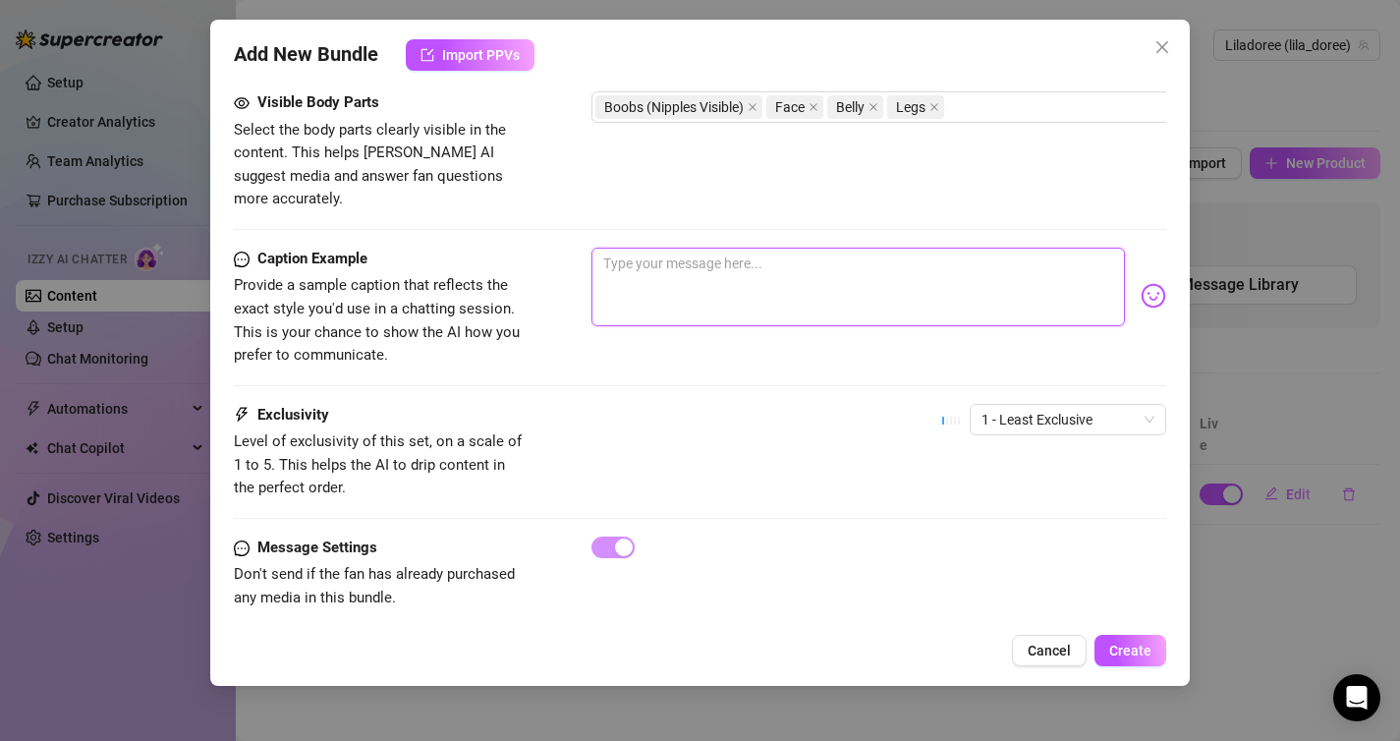
click at [681, 279] on textarea at bounding box center [858, 287] width 534 height 79
click at [1091, 405] on span "1 - Least Exclusive" at bounding box center [1067, 419] width 173 height 29
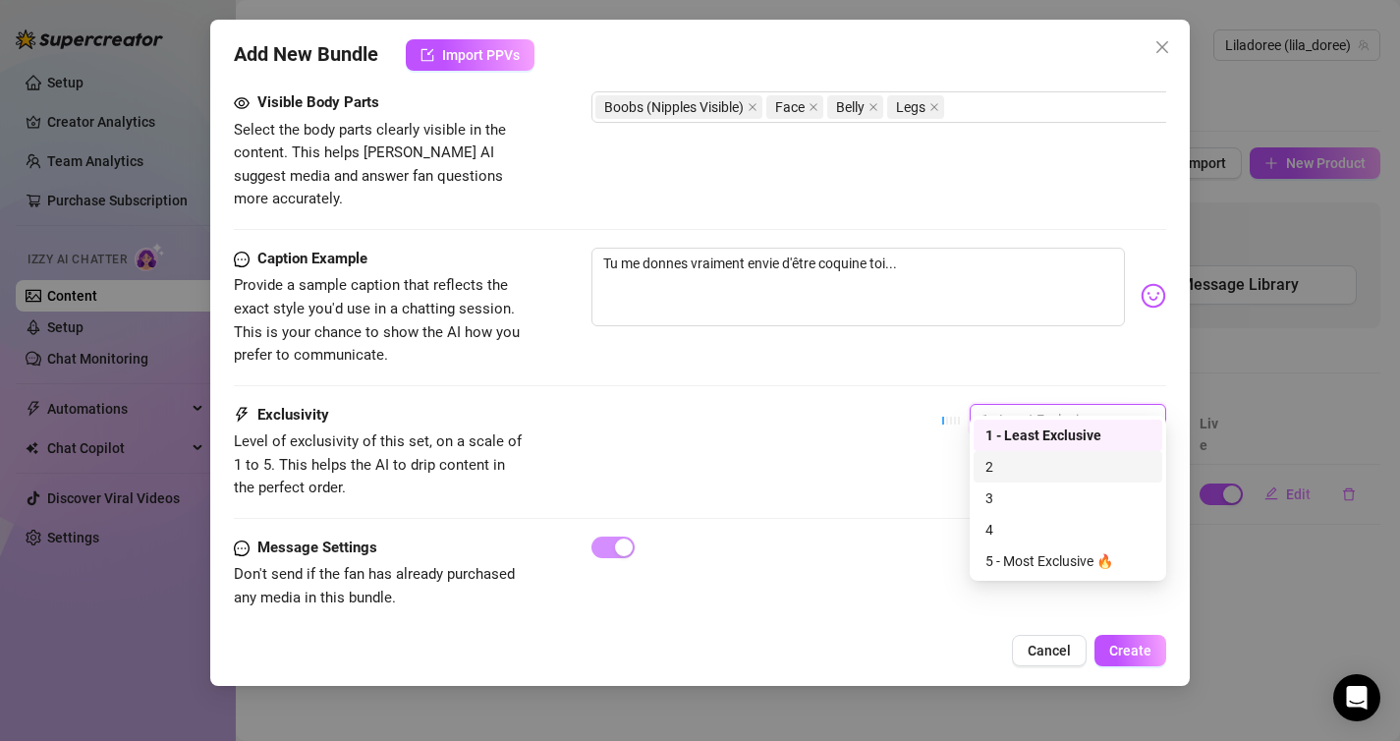
click at [1044, 462] on div "2" at bounding box center [1067, 467] width 165 height 22
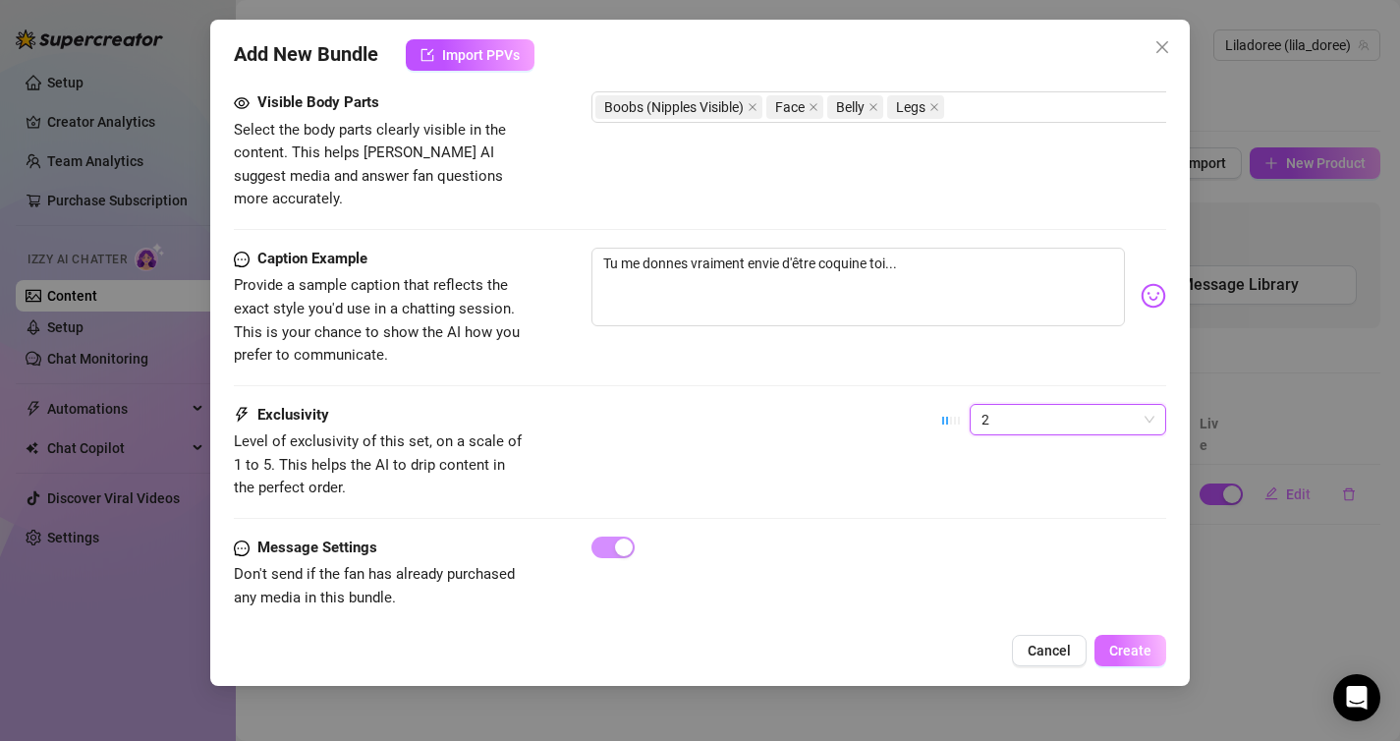
click at [1114, 642] on span "Create" at bounding box center [1130, 650] width 42 height 16
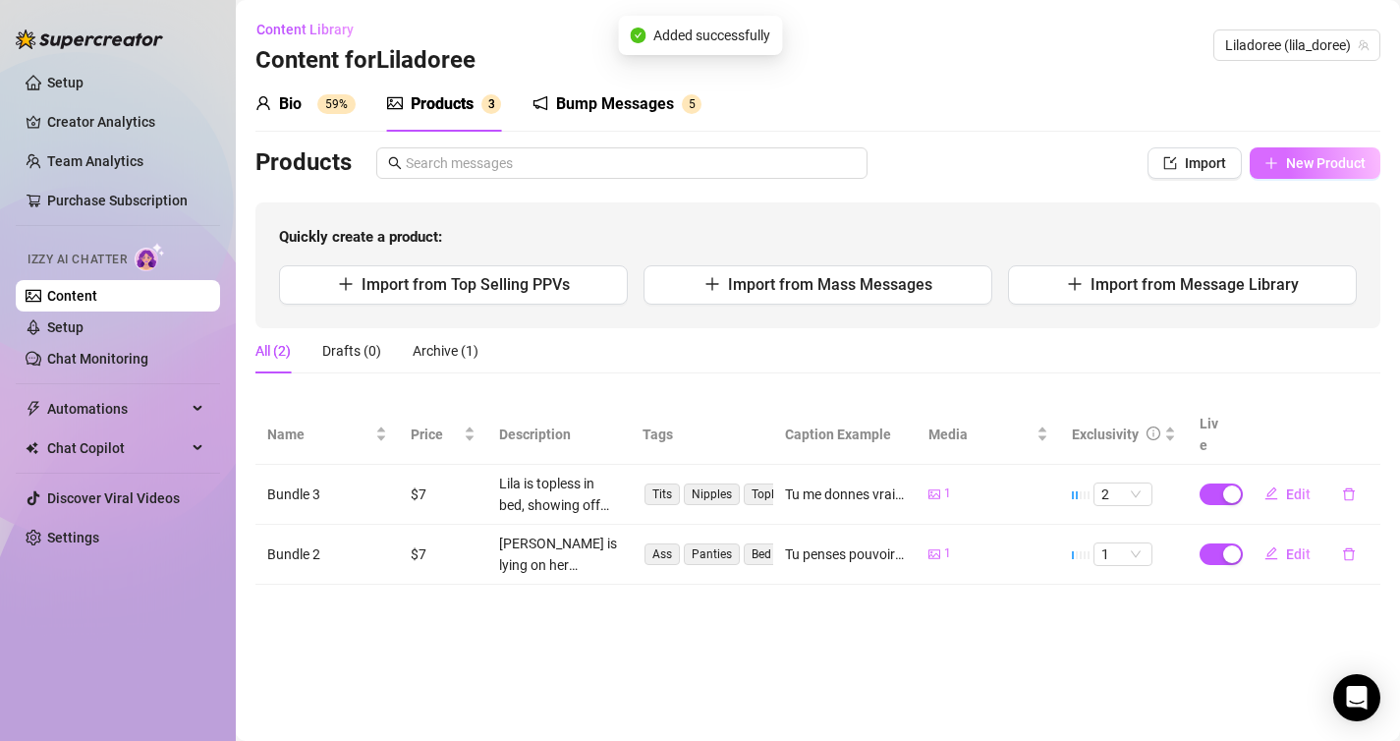
click at [1295, 170] on span "New Product" at bounding box center [1326, 163] width 80 height 16
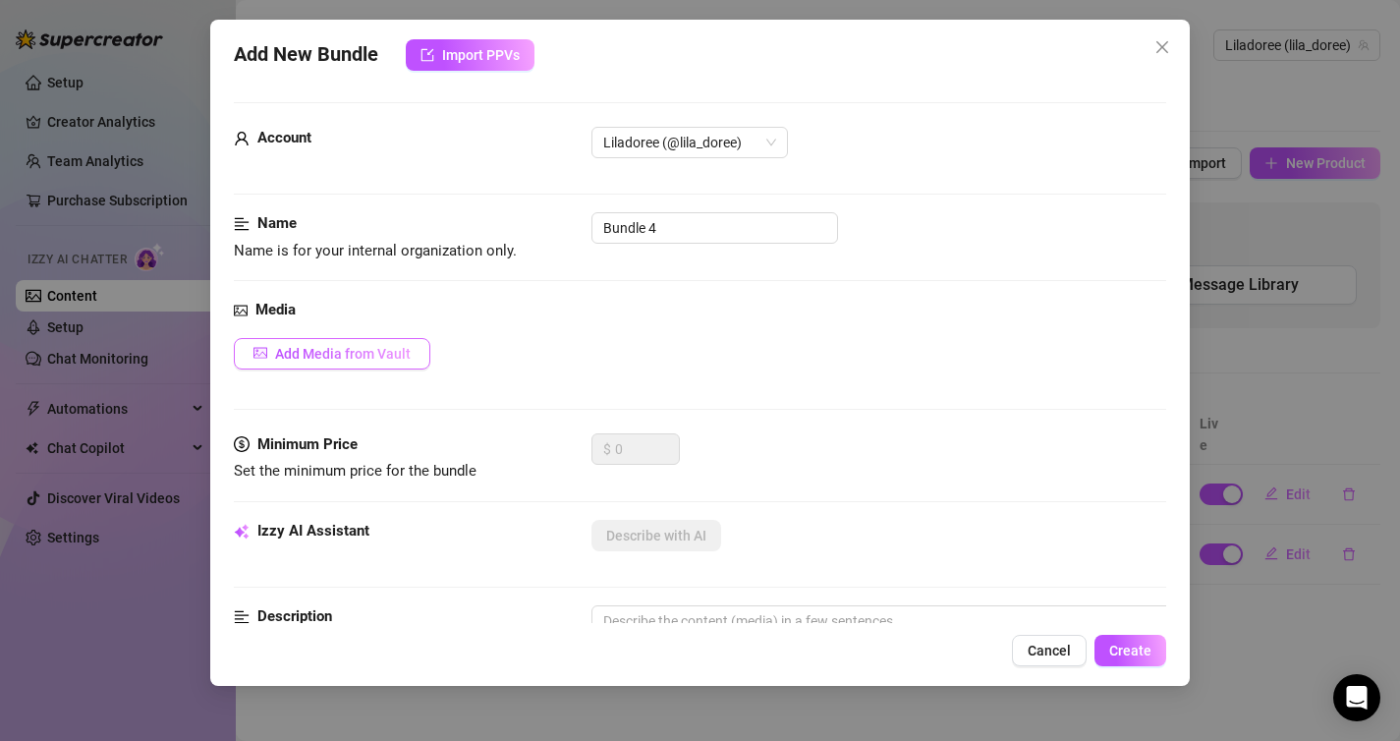
click at [396, 346] on span "Add Media from Vault" at bounding box center [343, 354] width 136 height 16
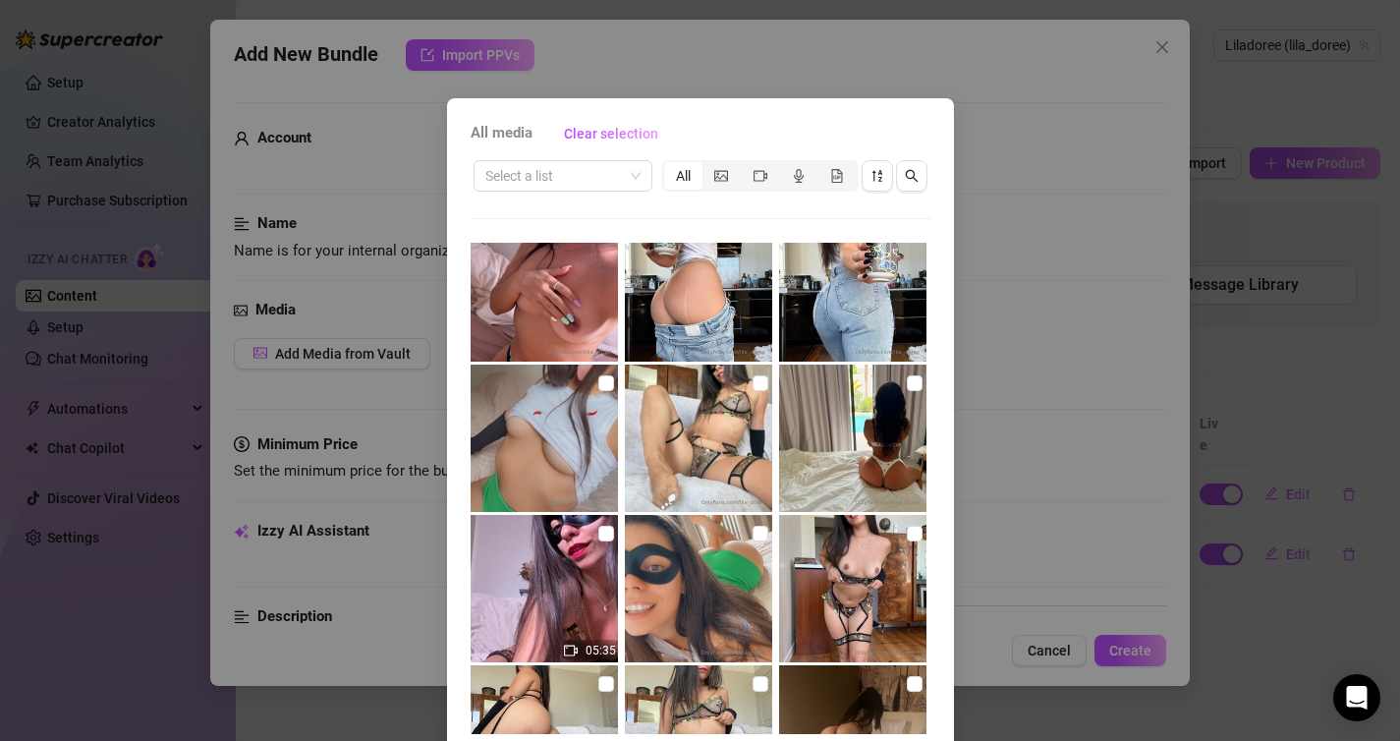
scroll to position [197, 0]
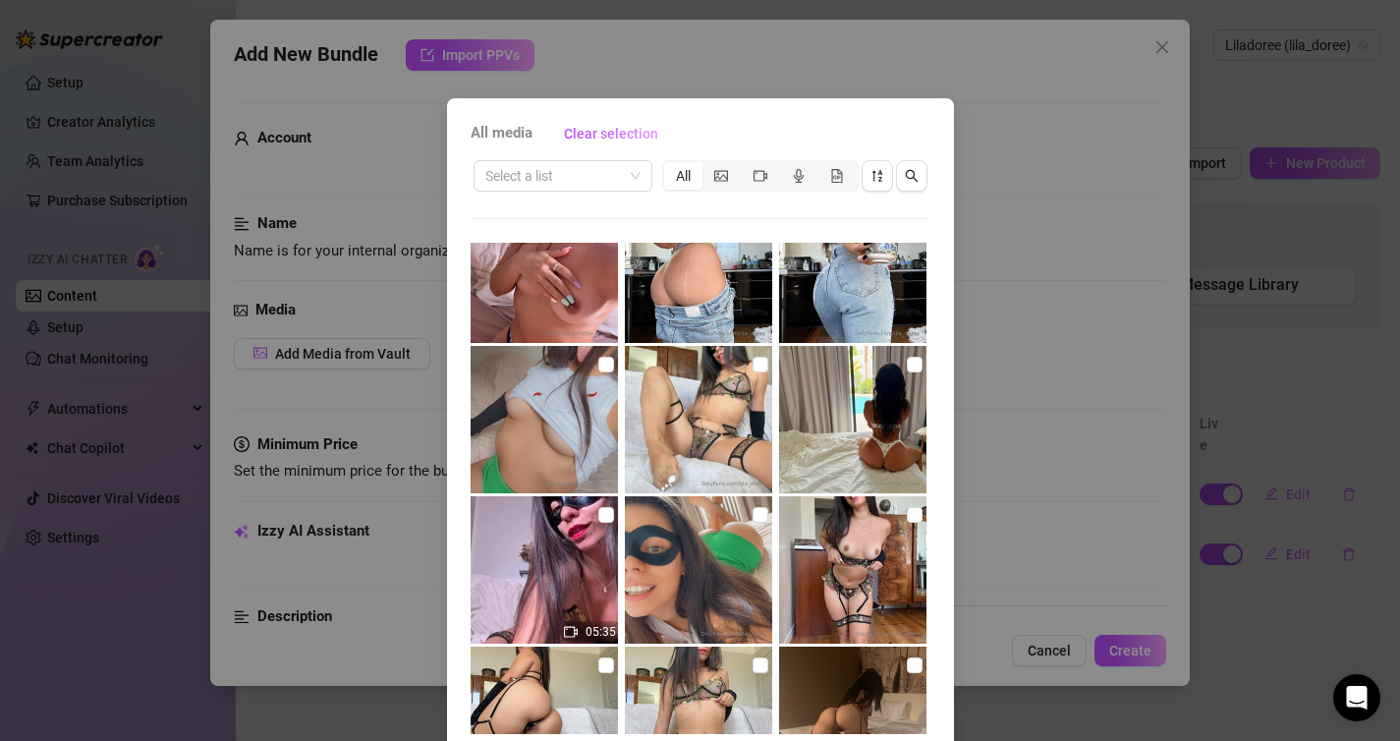
click at [685, 391] on img at bounding box center [698, 419] width 147 height 147
click at [749, 362] on img at bounding box center [698, 419] width 147 height 147
click at [754, 363] on input "checkbox" at bounding box center [761, 365] width 16 height 16
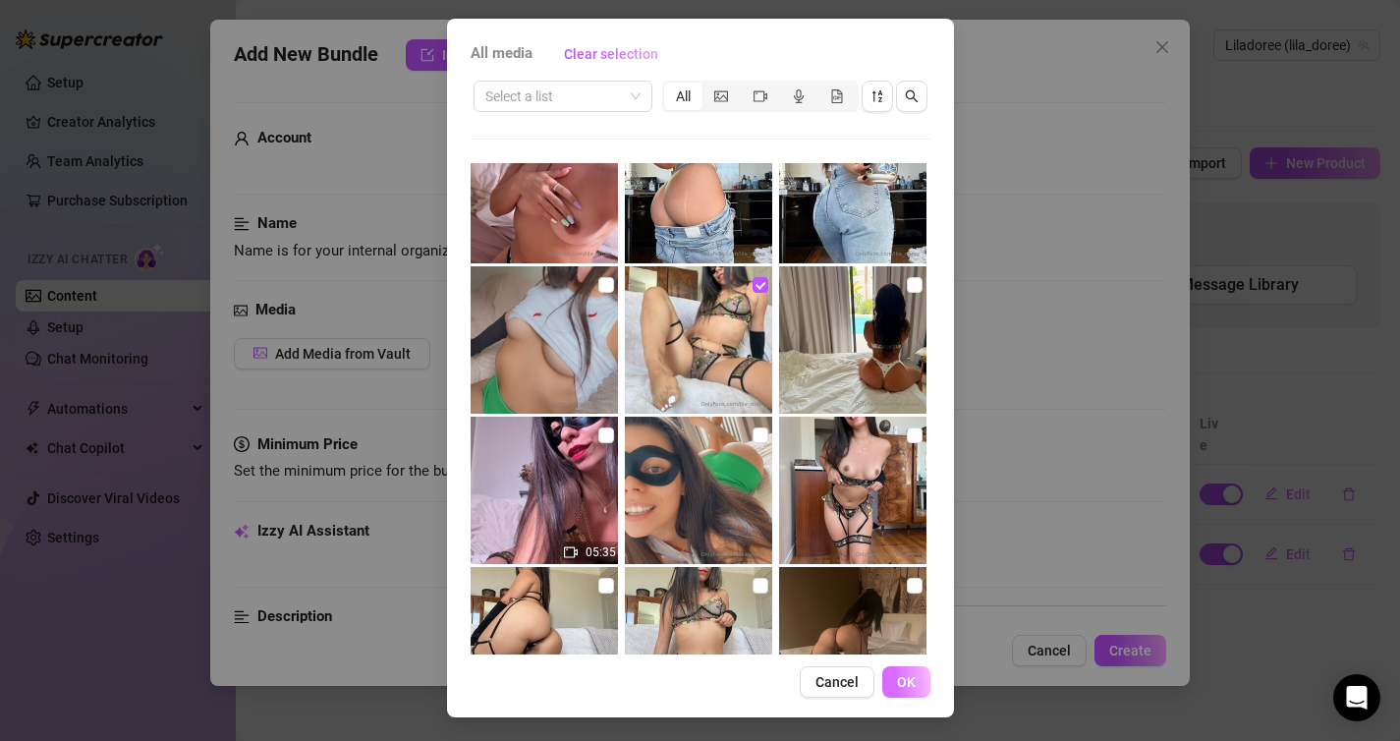
click at [920, 695] on button "OK" at bounding box center [906, 681] width 48 height 31
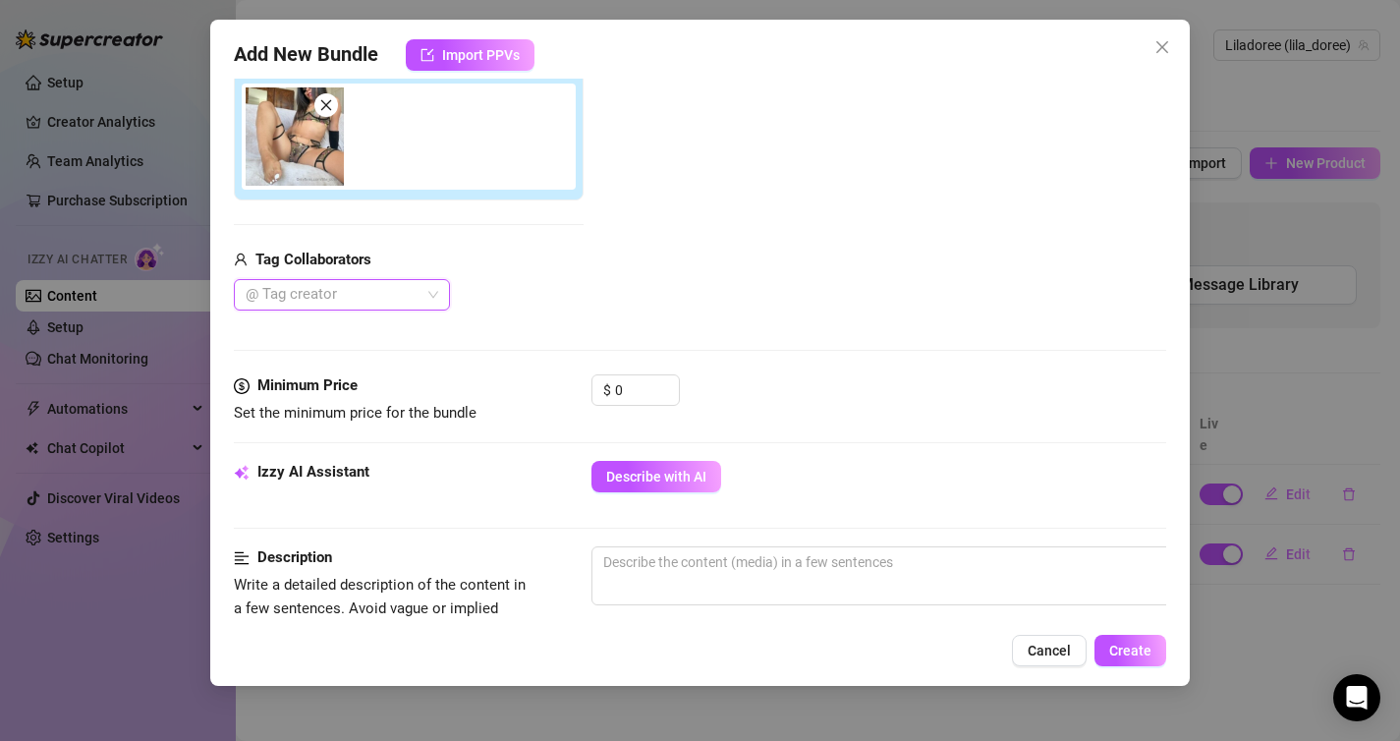
scroll to position [408, 0]
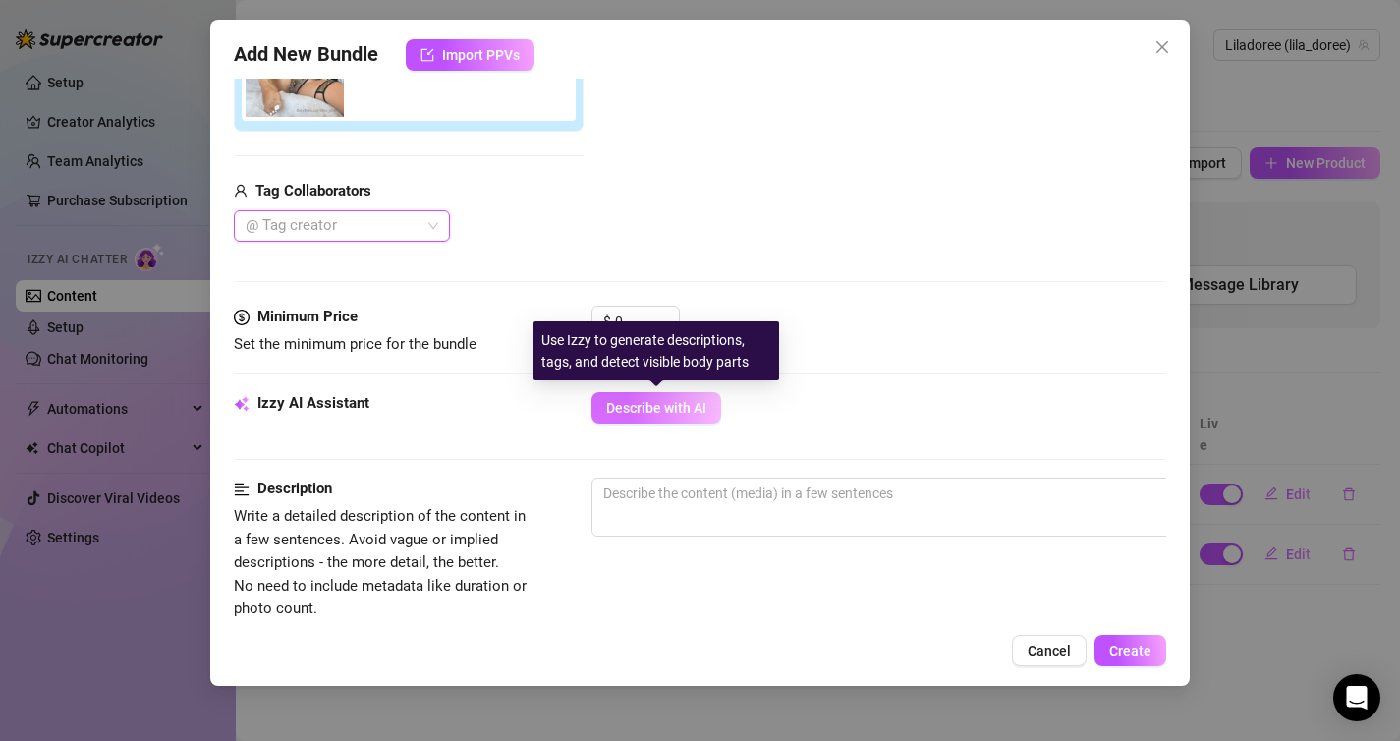
click at [693, 403] on span "Describe with AI" at bounding box center [656, 408] width 100 height 16
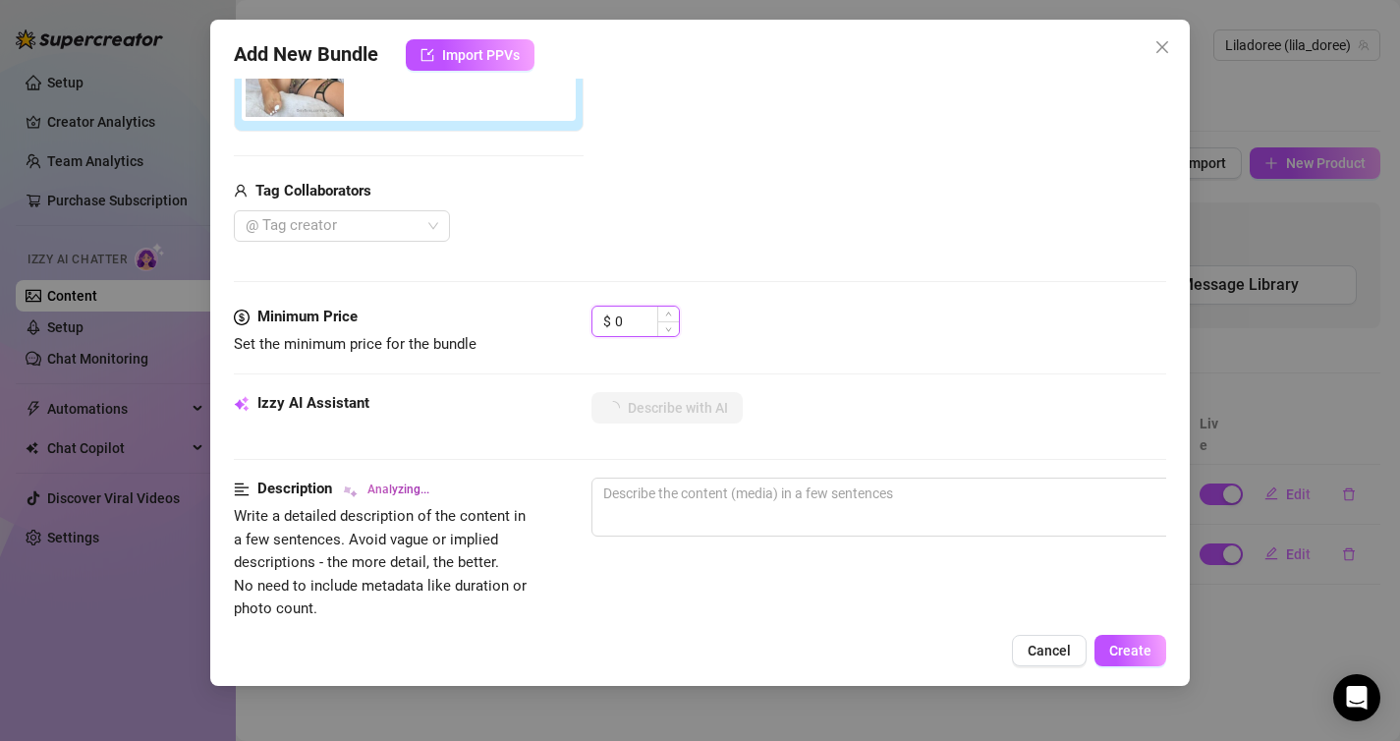
click at [640, 314] on input "0" at bounding box center [647, 321] width 64 height 29
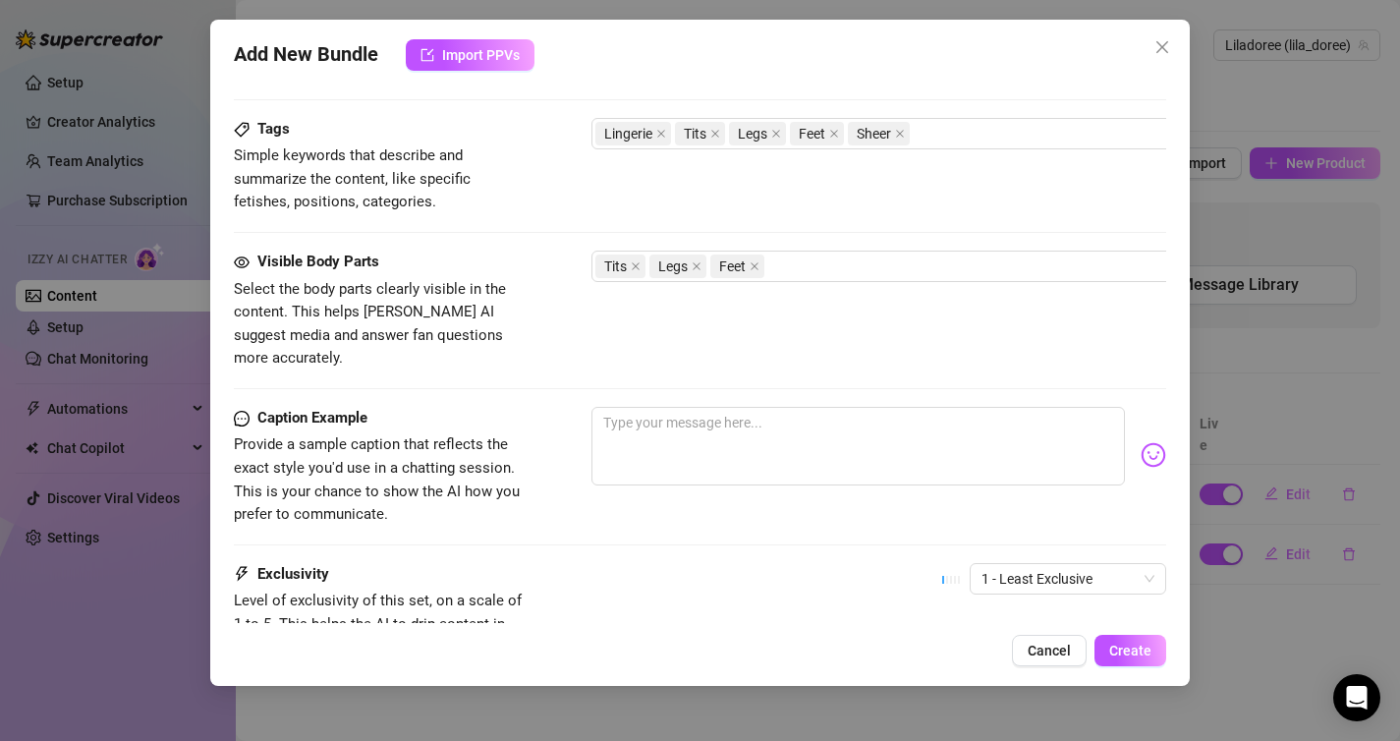
scroll to position [964, 0]
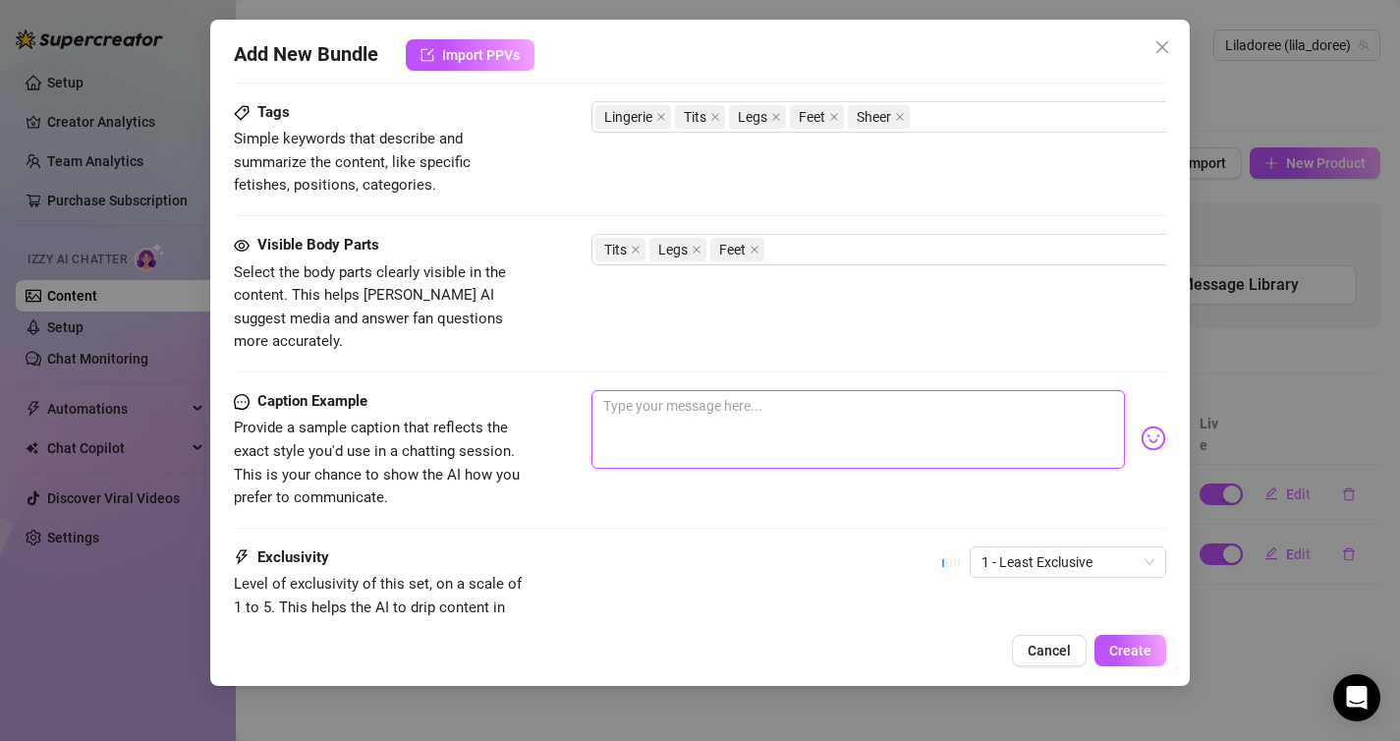
click at [839, 397] on textarea at bounding box center [858, 429] width 534 height 79
click at [845, 249] on div "Tits Legs Feet" at bounding box center [924, 250] width 659 height 28
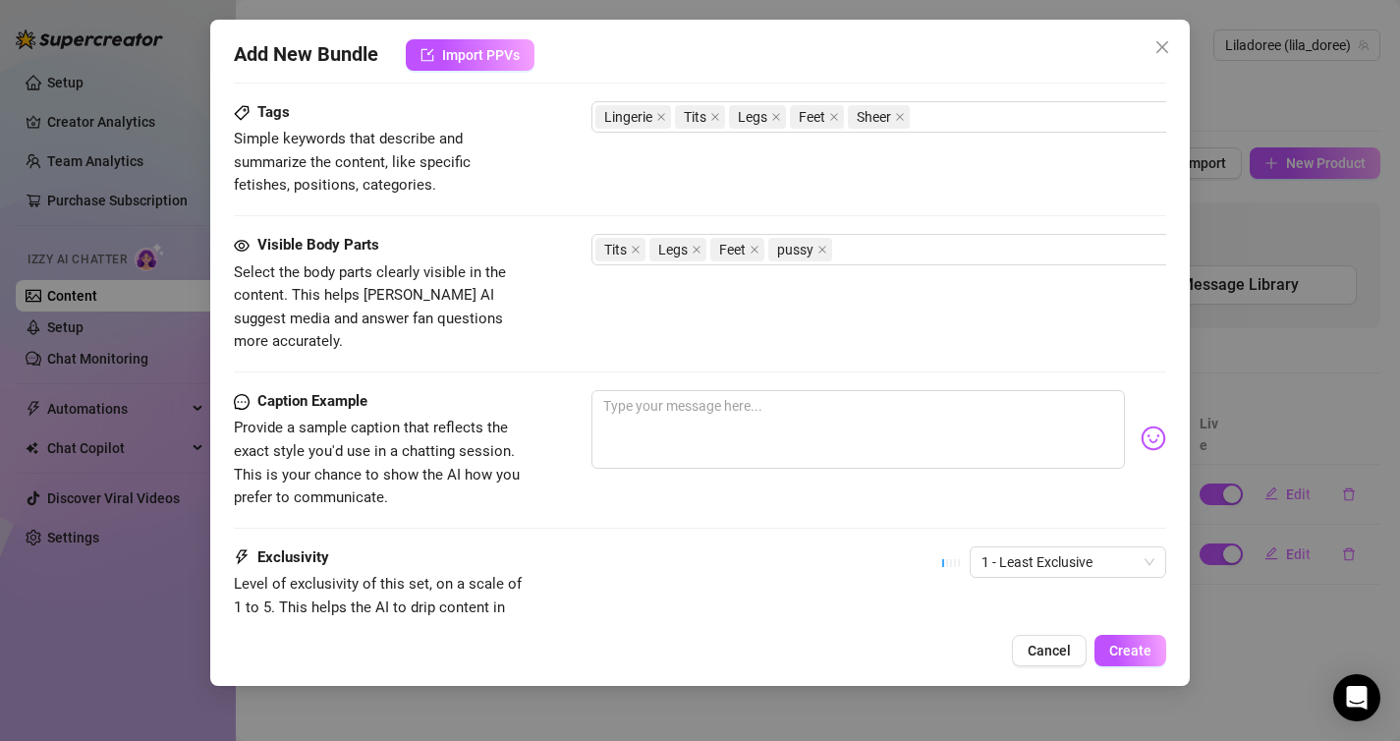
click at [751, 576] on div "Exclusivity Level of exclusivity of this set, on a scale of 1 to 5. This helps …" at bounding box center [700, 594] width 933 height 96
drag, startPoint x: 788, startPoint y: 397, endPoint x: 827, endPoint y: 400, distance: 39.4
click at [788, 397] on textarea at bounding box center [858, 429] width 534 height 79
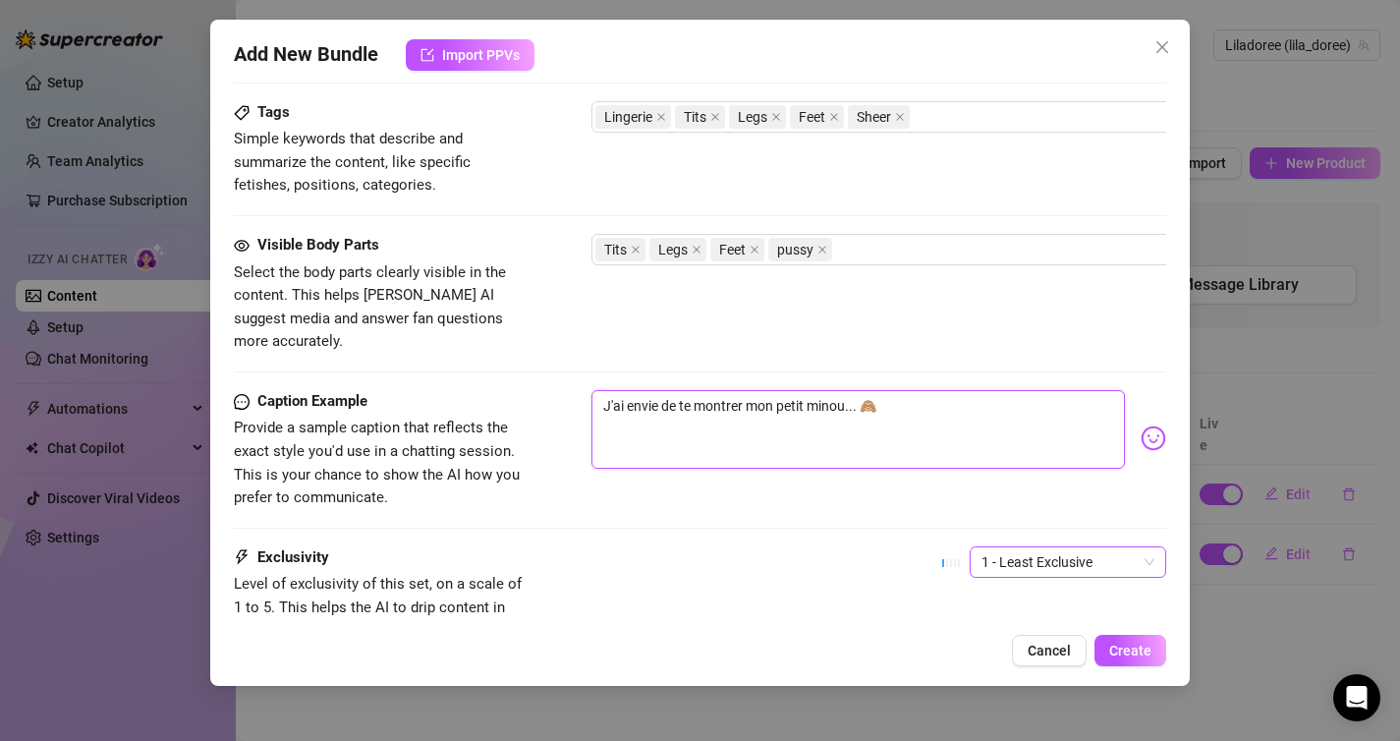
click at [1127, 547] on span "1 - Least Exclusive" at bounding box center [1067, 561] width 173 height 29
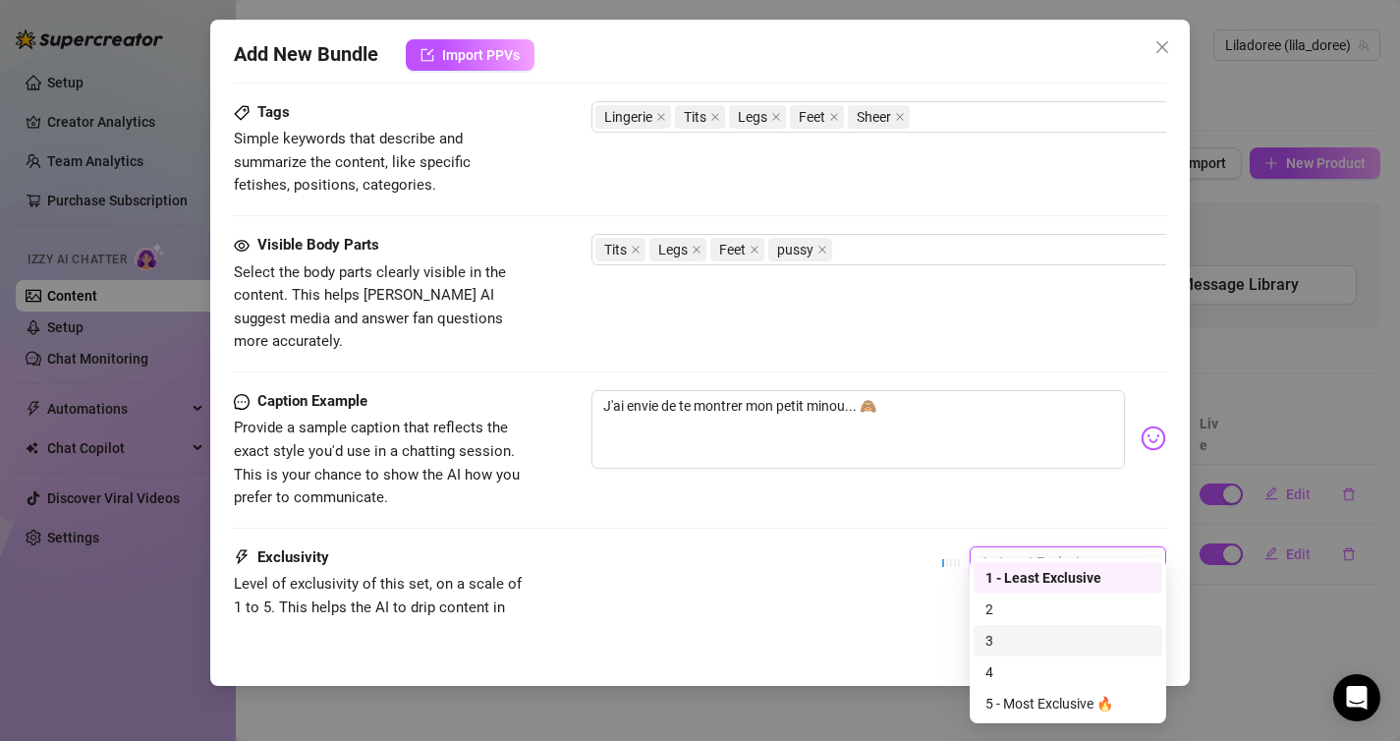
click at [1065, 641] on div "3" at bounding box center [1067, 641] width 165 height 22
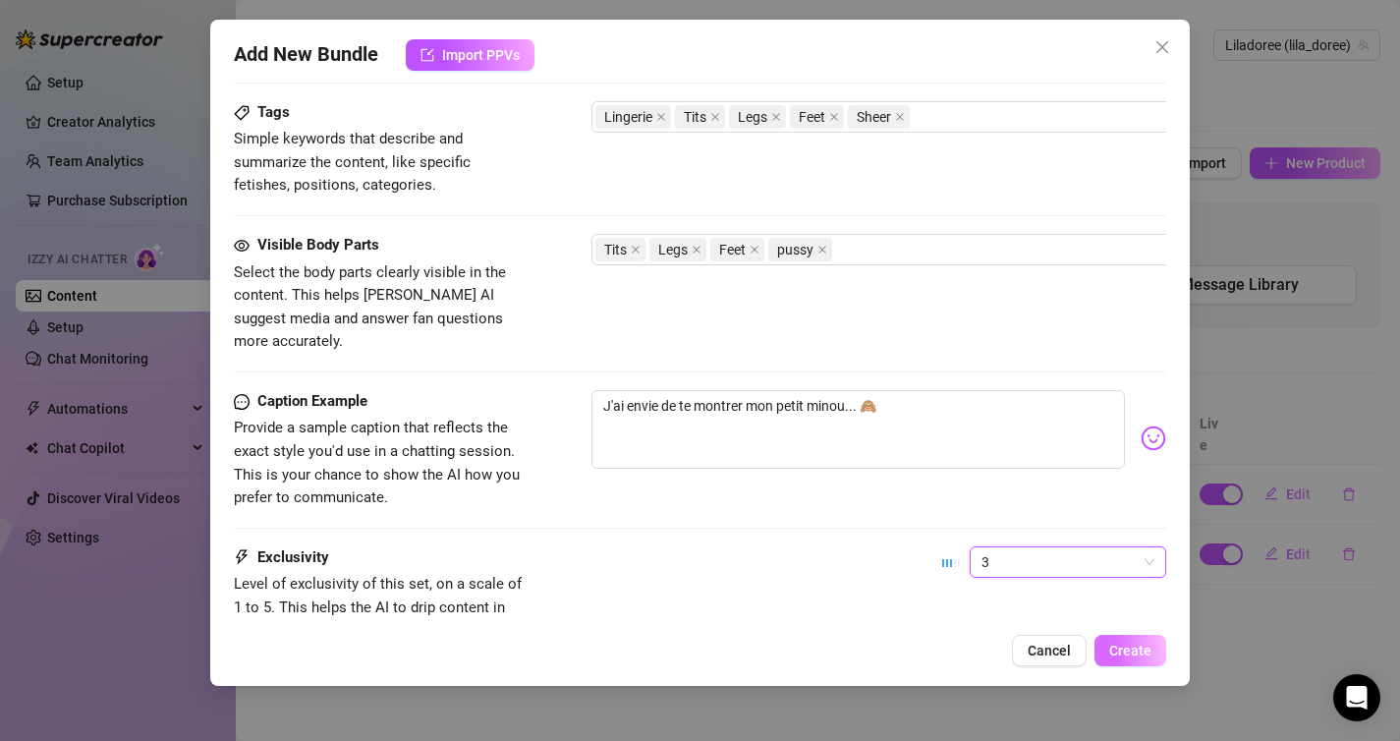
click at [1117, 646] on span "Create" at bounding box center [1130, 650] width 42 height 16
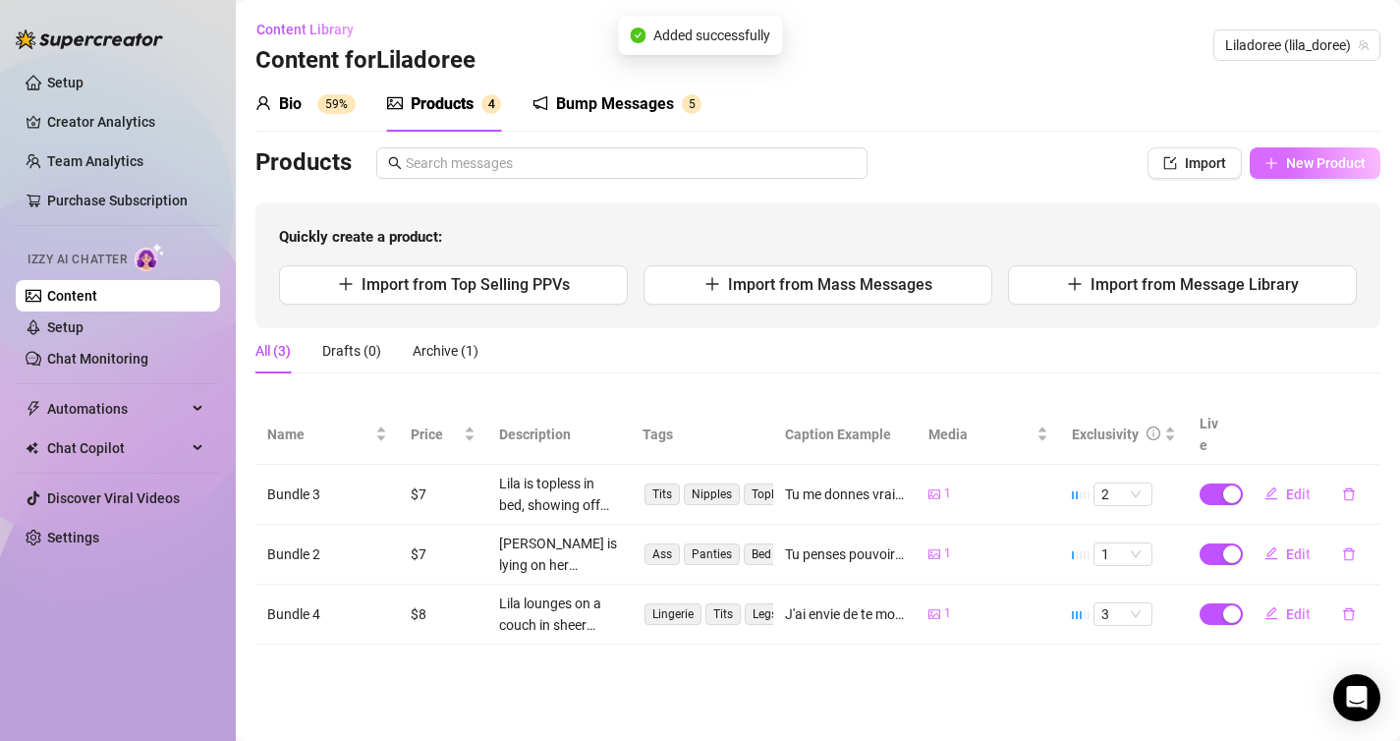
click at [1313, 163] on span "New Product" at bounding box center [1326, 163] width 80 height 16
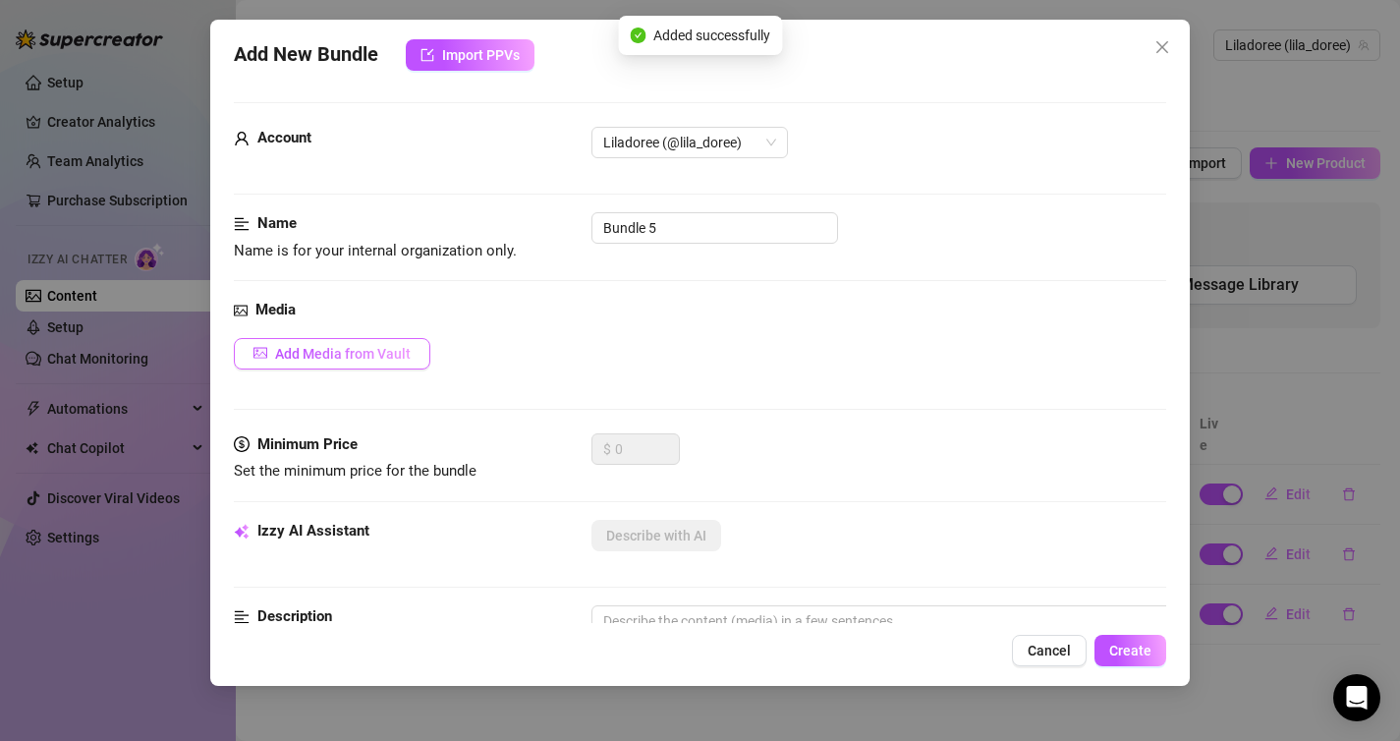
click at [391, 350] on span "Add Media from Vault" at bounding box center [343, 354] width 136 height 16
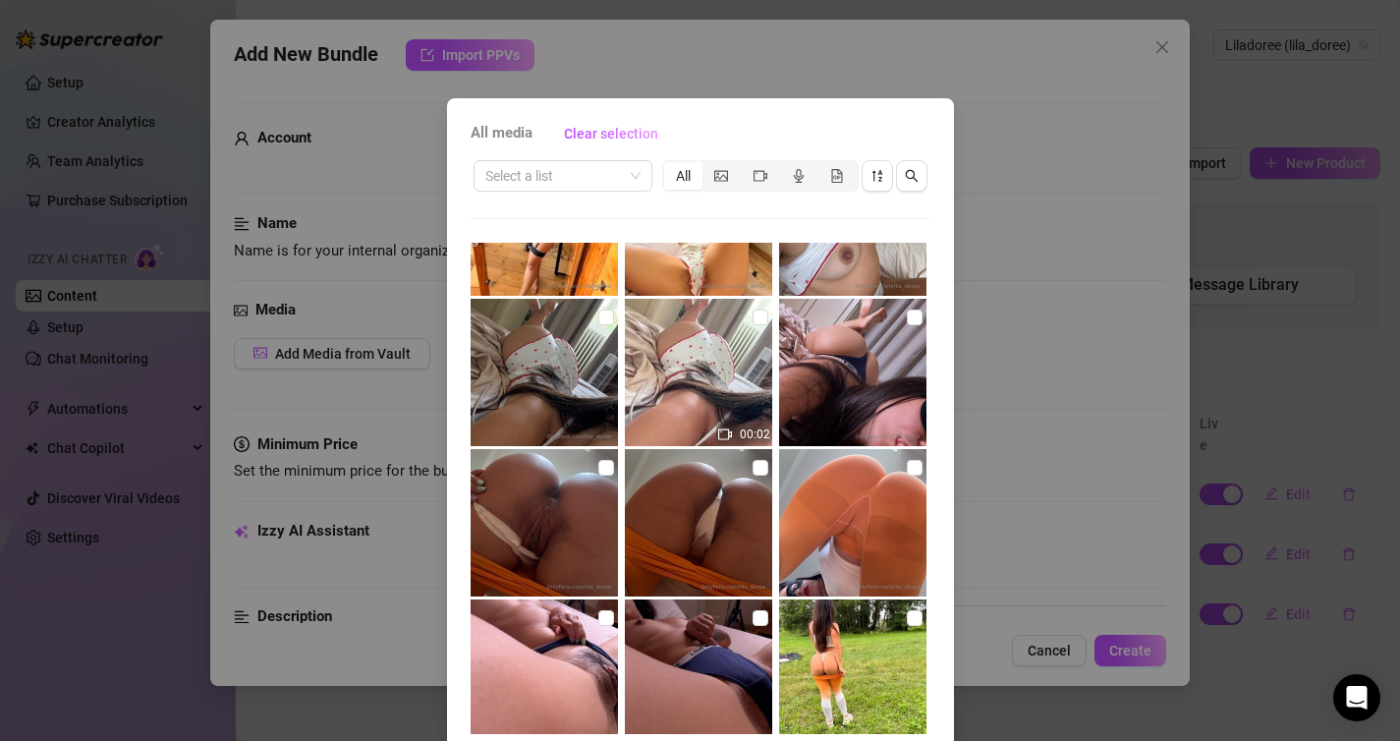
scroll to position [1943, 0]
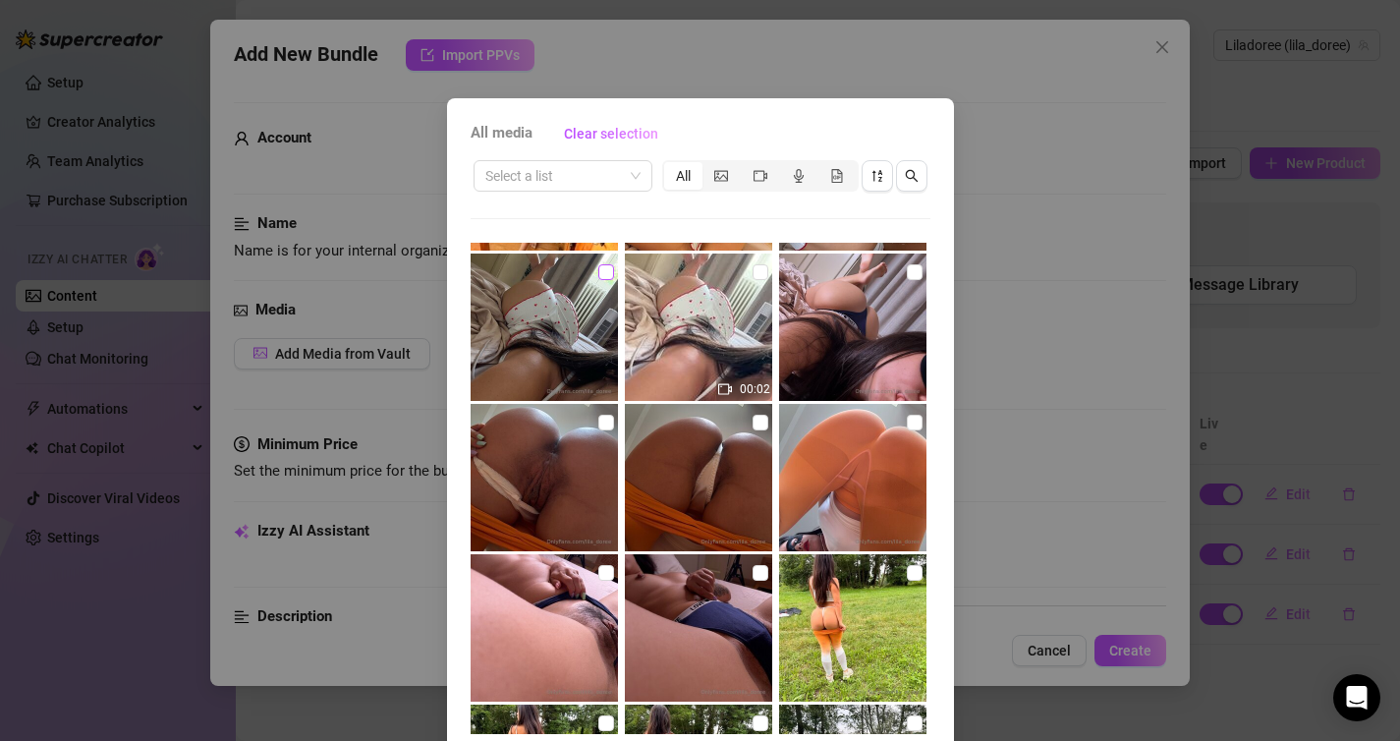
click at [606, 279] on input "checkbox" at bounding box center [606, 272] width 16 height 16
click at [1031, 520] on div "All media Clear selection Select a list All 05:35 00:09 00:52 00:37 00:33 00:02…" at bounding box center [700, 370] width 1400 height 741
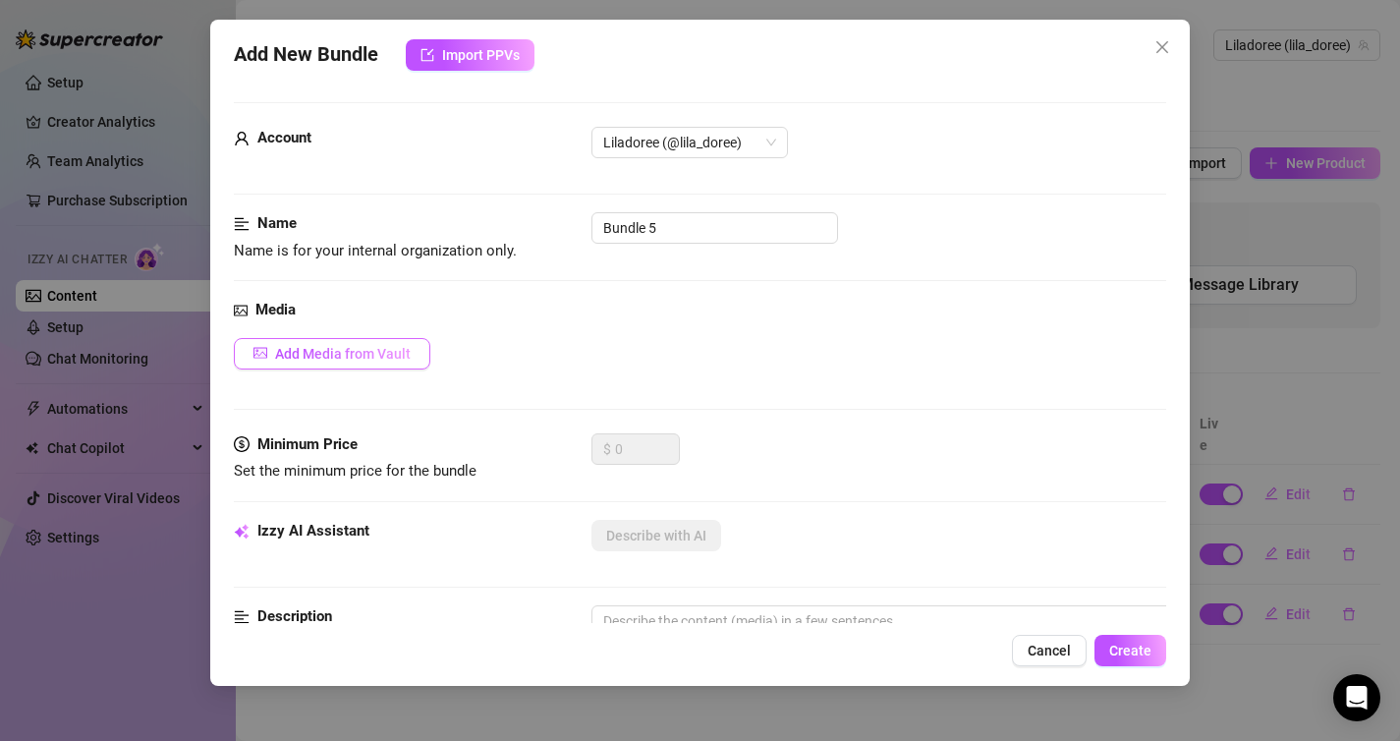
click at [418, 355] on button "Add Media from Vault" at bounding box center [332, 353] width 196 height 31
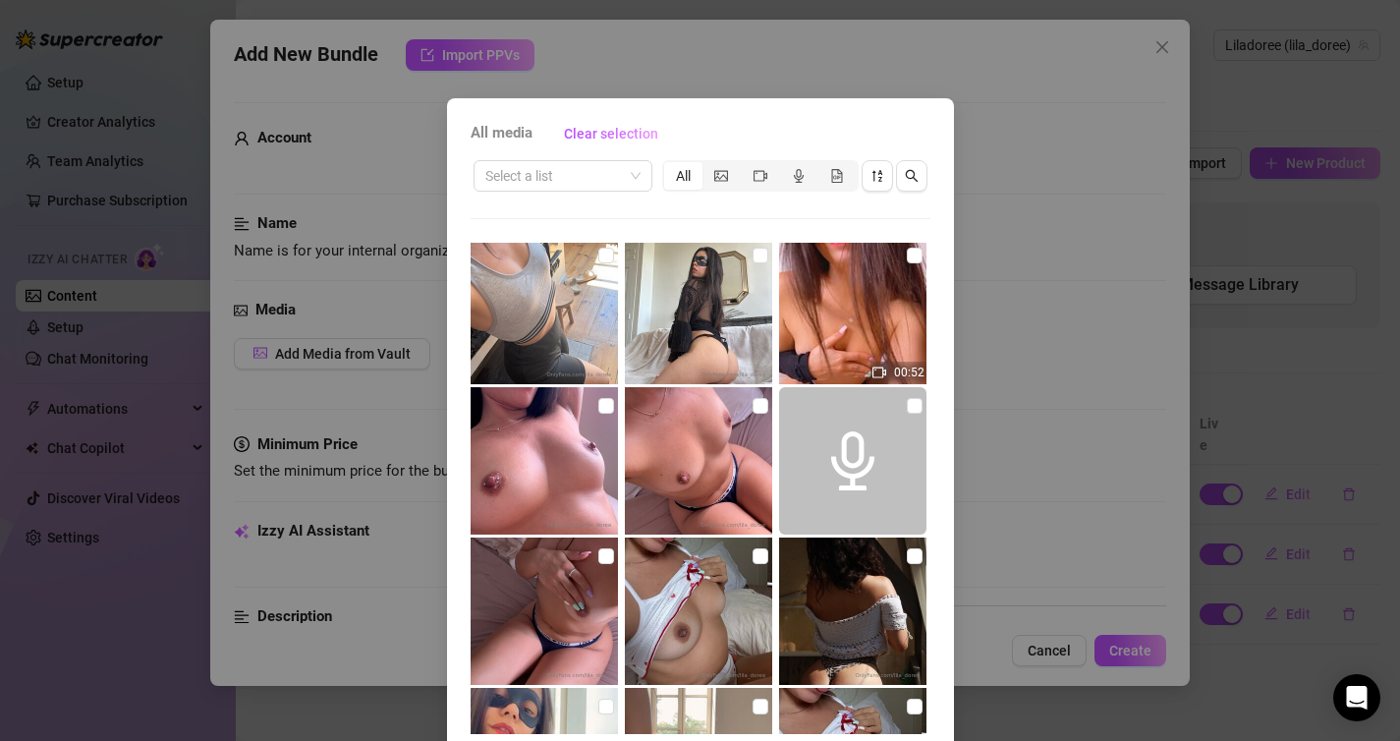
scroll to position [942, 0]
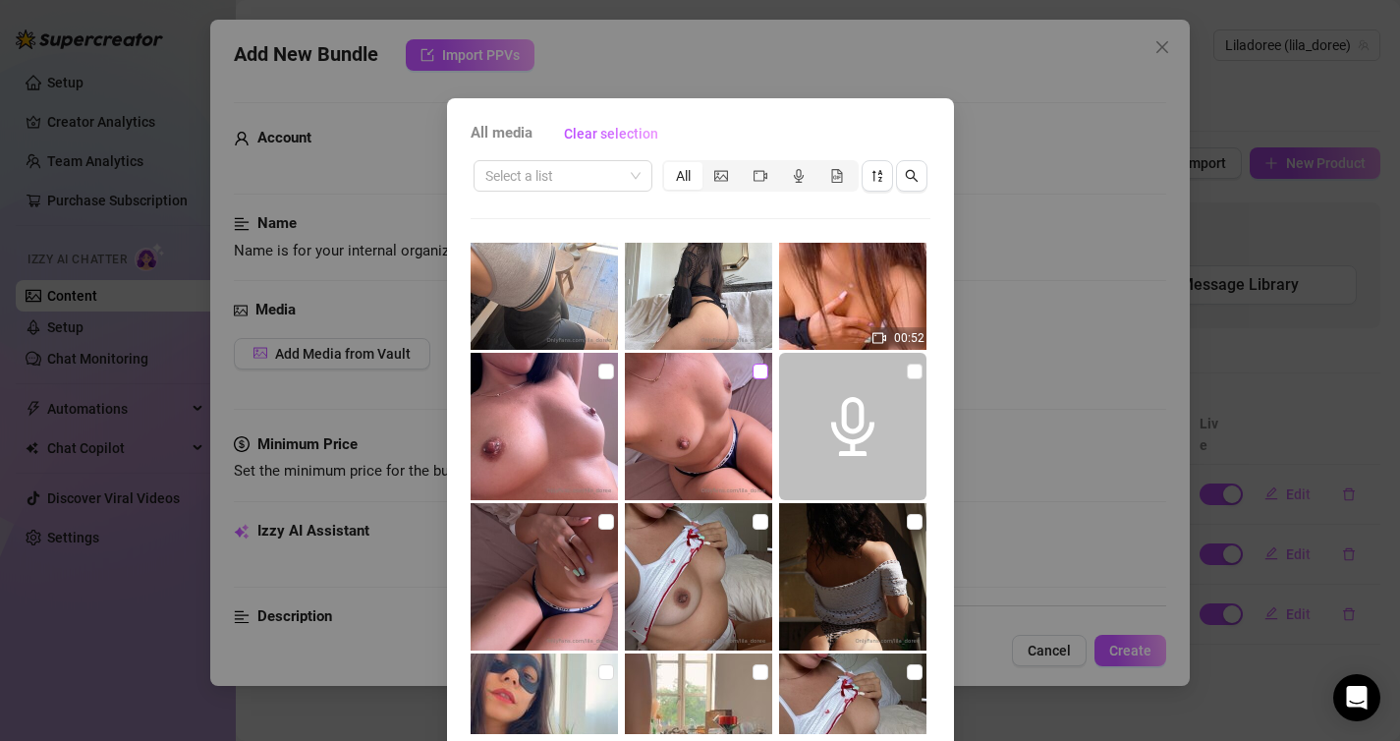
click at [762, 365] on input "checkbox" at bounding box center [761, 371] width 16 height 16
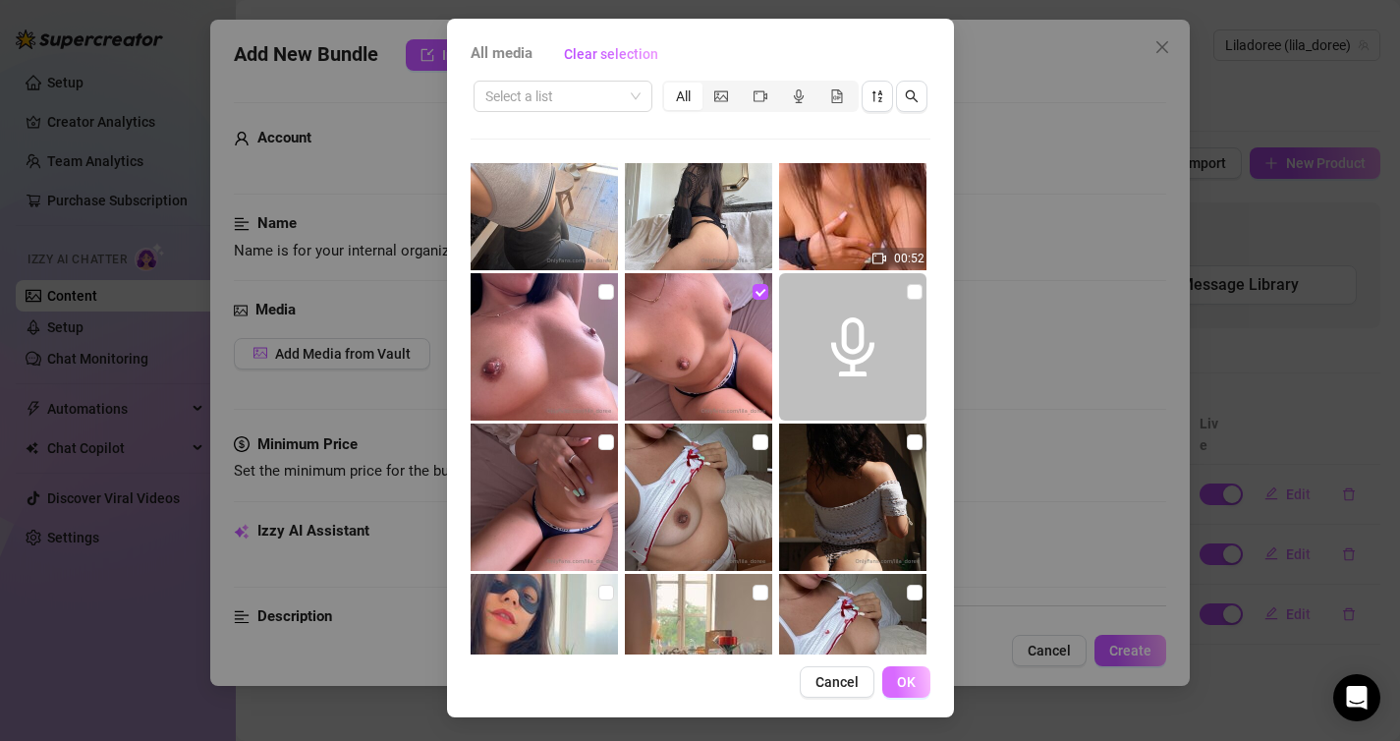
click at [918, 679] on button "OK" at bounding box center [906, 681] width 48 height 31
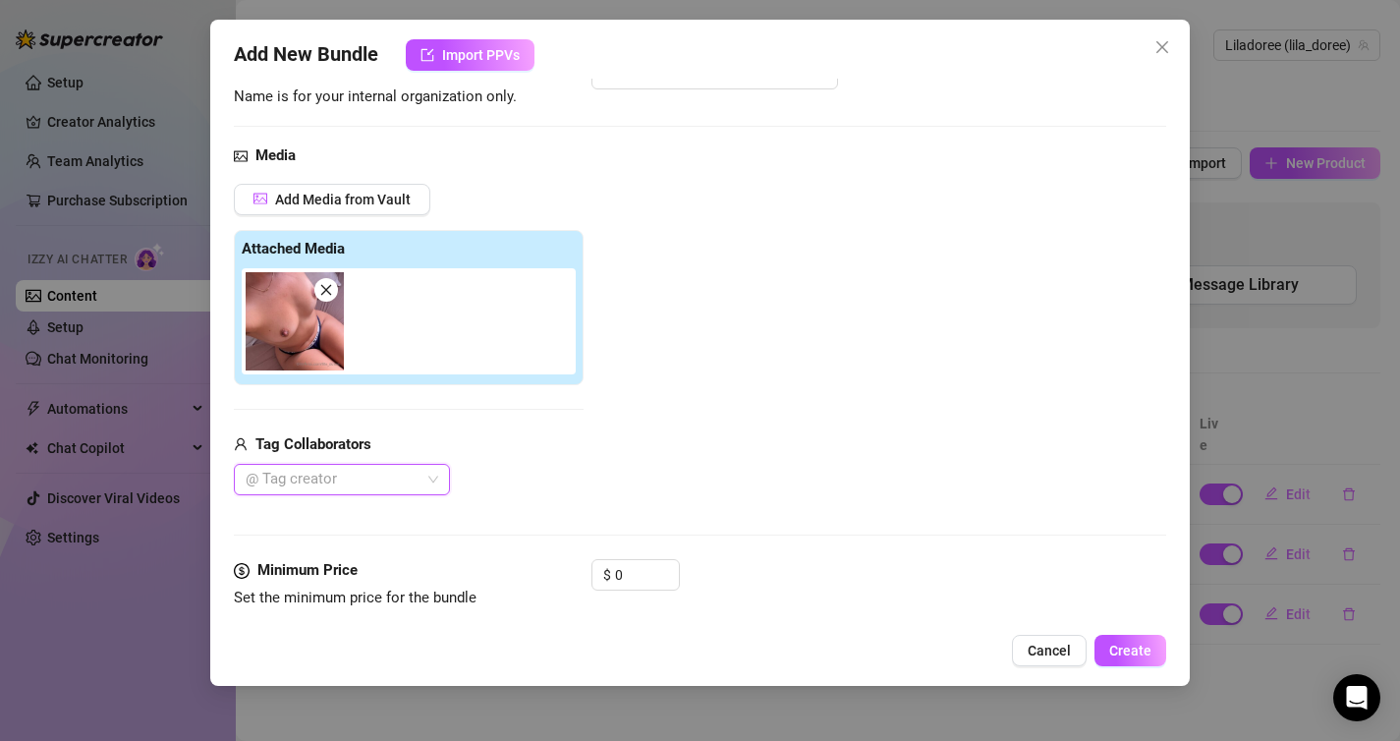
scroll to position [260, 0]
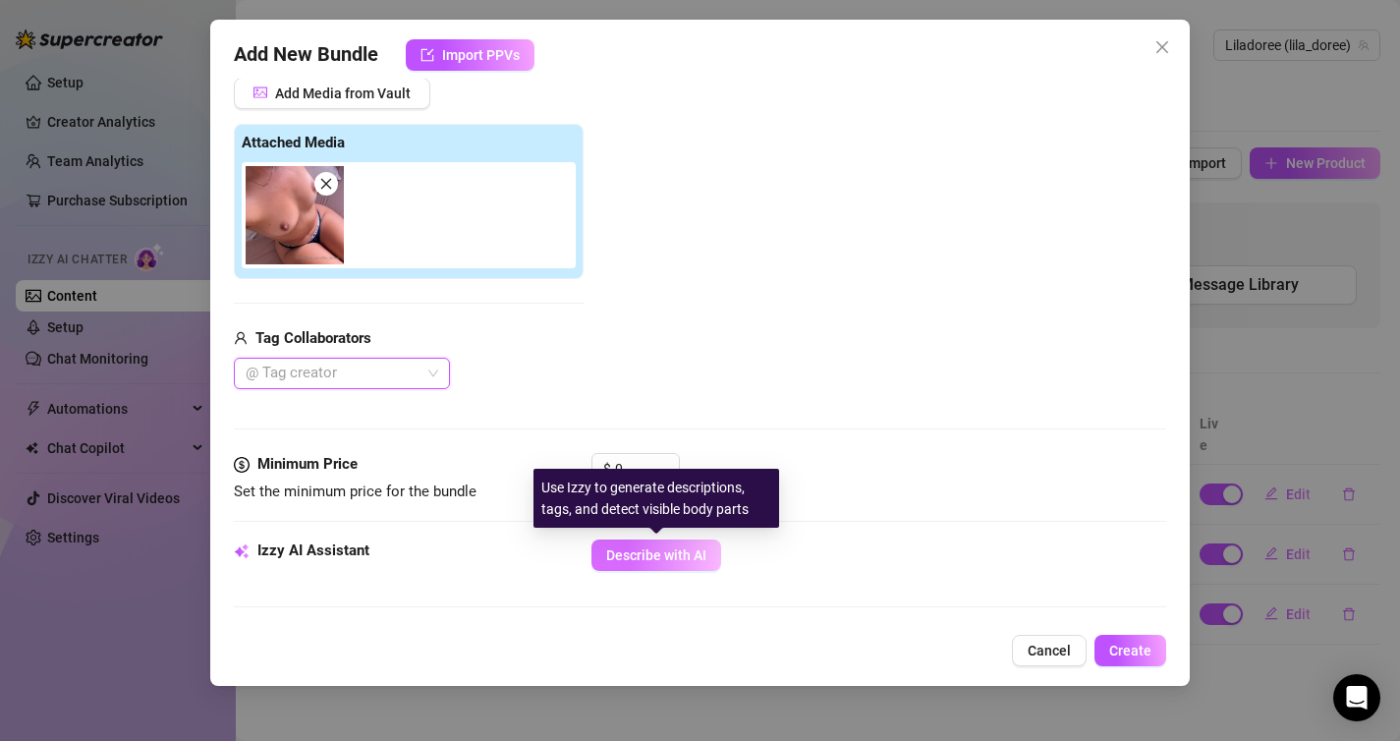
click at [675, 546] on button "Describe with AI" at bounding box center [656, 554] width 130 height 31
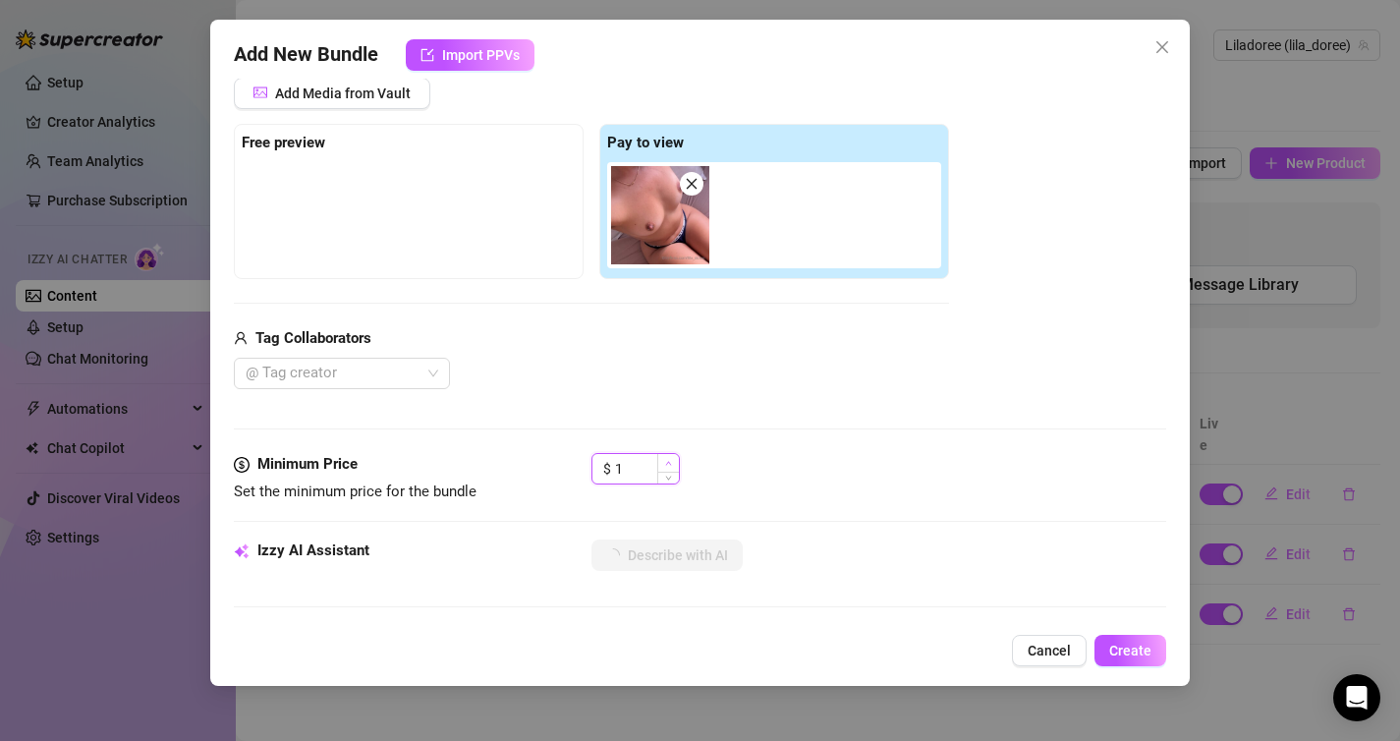
click at [659, 462] on span "Increase Value" at bounding box center [668, 463] width 22 height 18
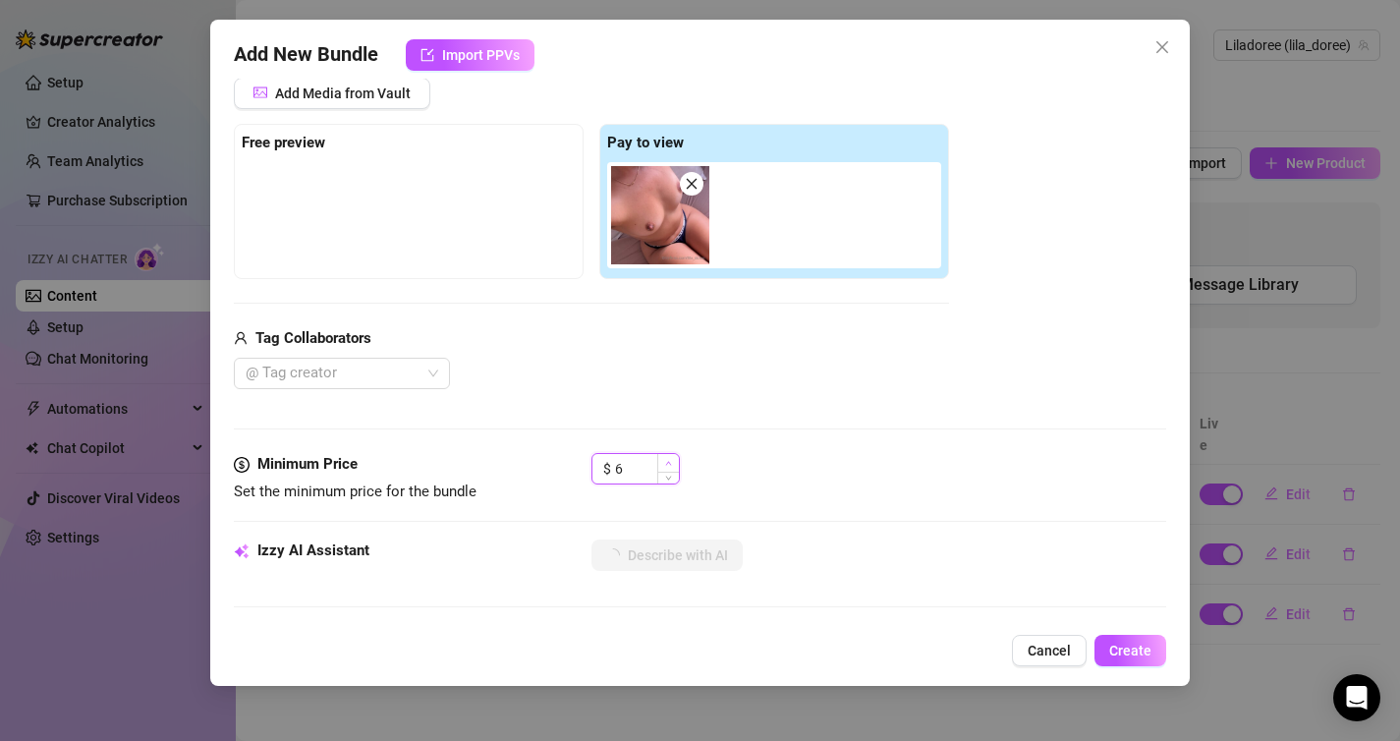
click at [659, 462] on span "Increase Value" at bounding box center [668, 463] width 22 height 18
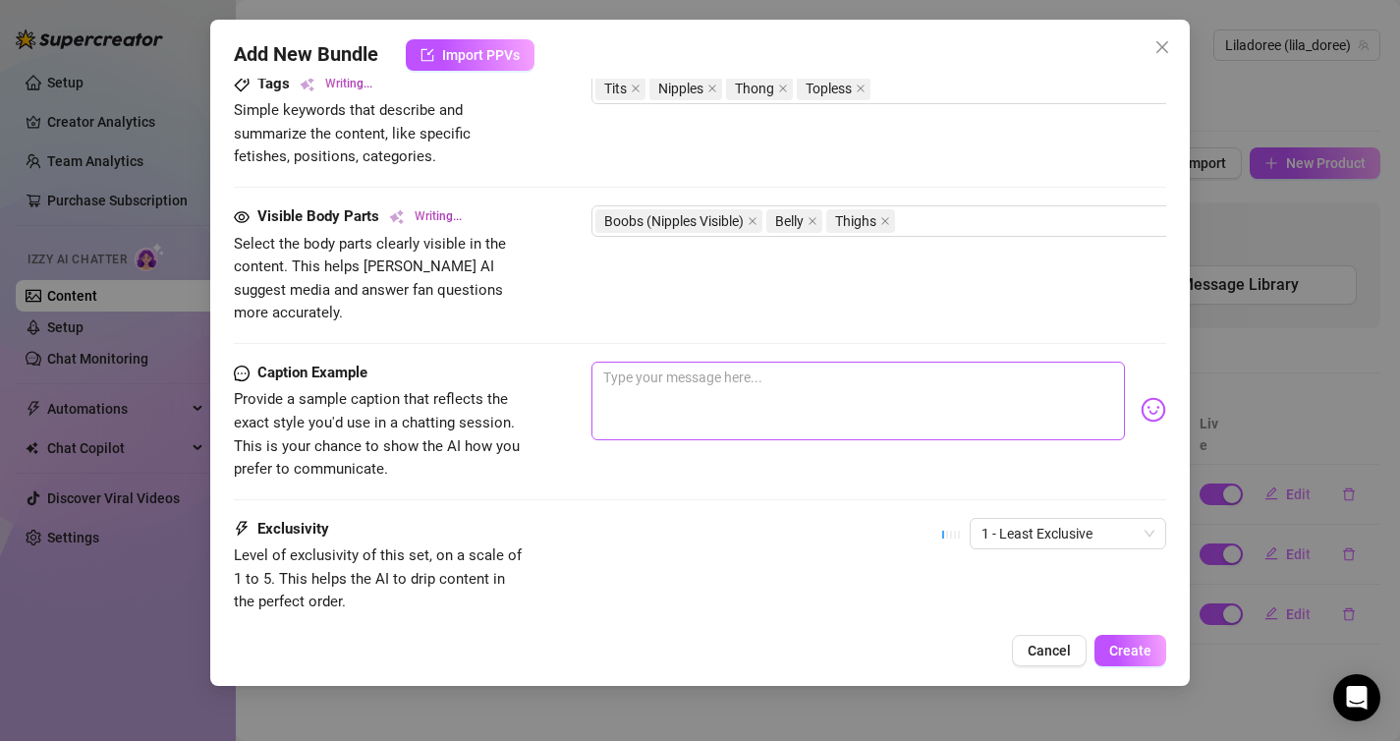
scroll to position [1106, 0]
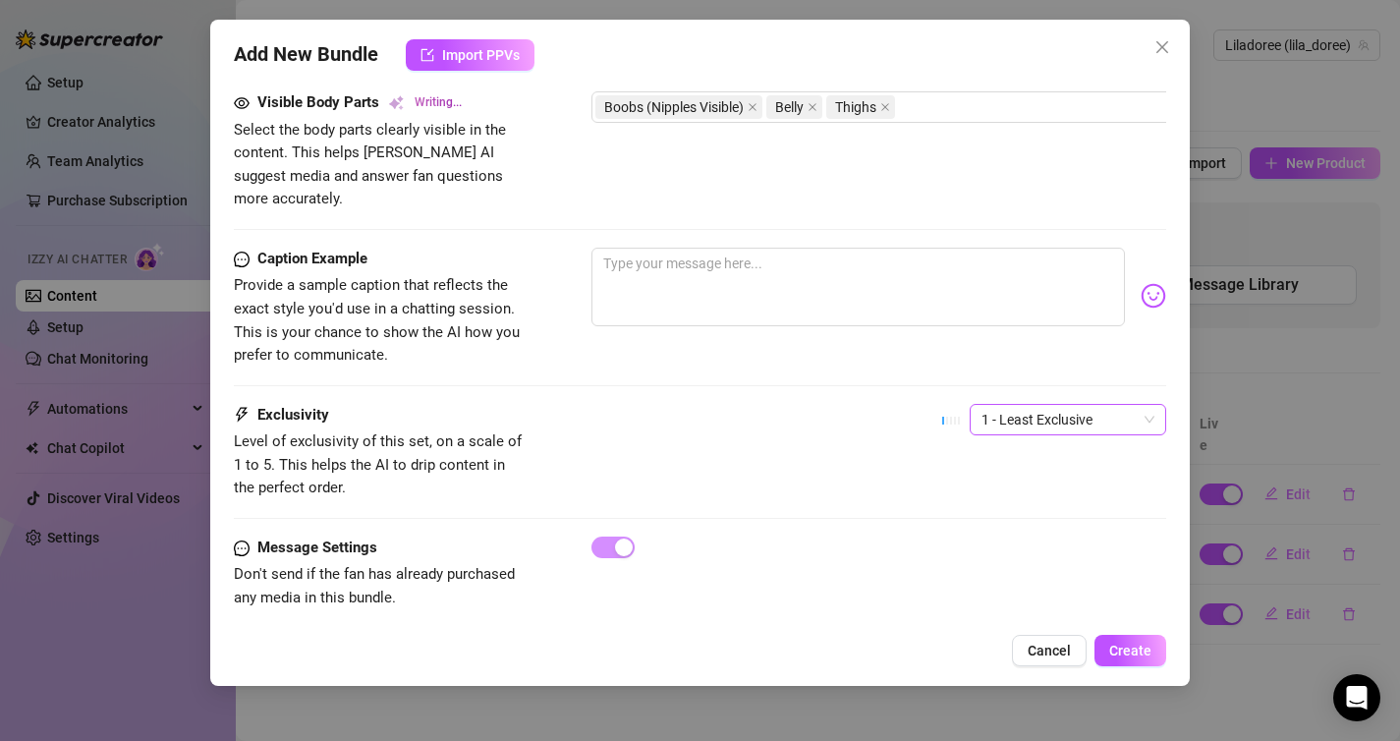
click at [1004, 405] on span "1 - Least Exclusive" at bounding box center [1067, 419] width 173 height 29
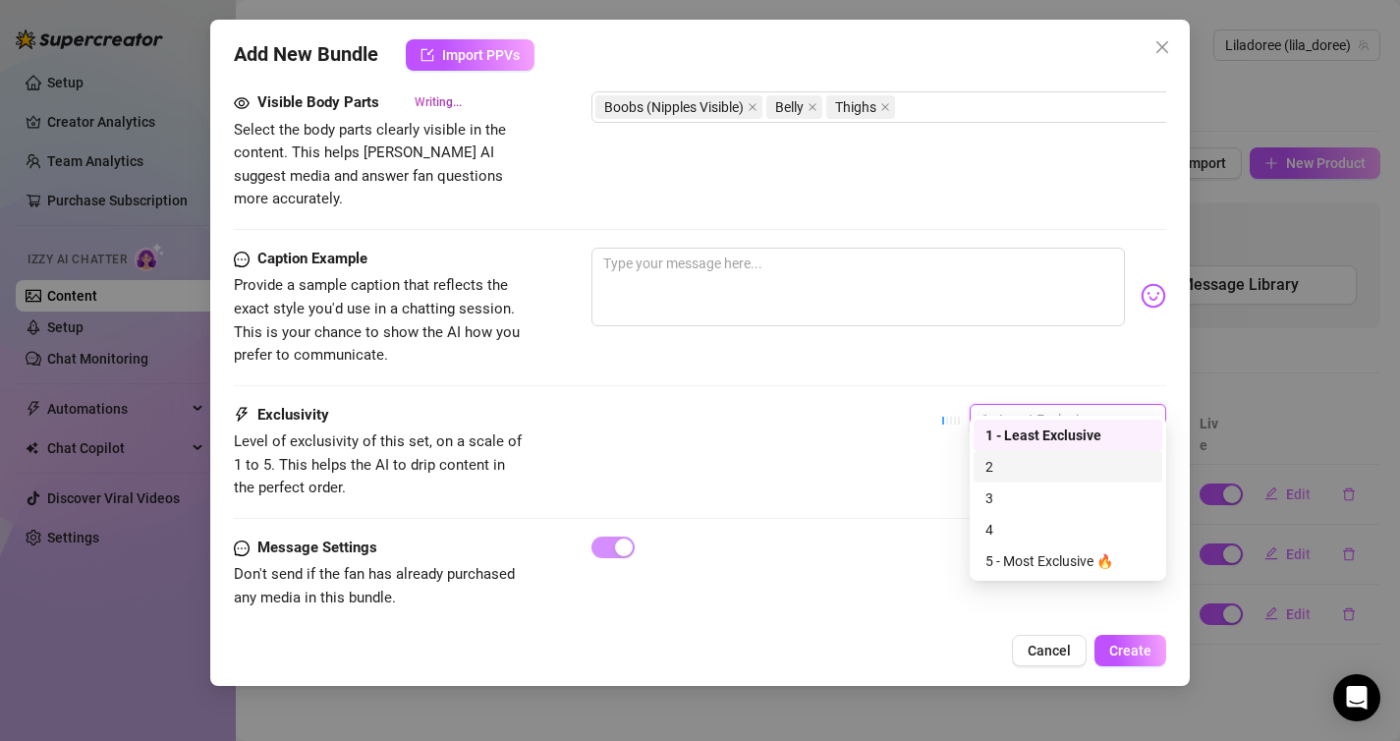
click at [1030, 462] on div "2" at bounding box center [1067, 467] width 165 height 22
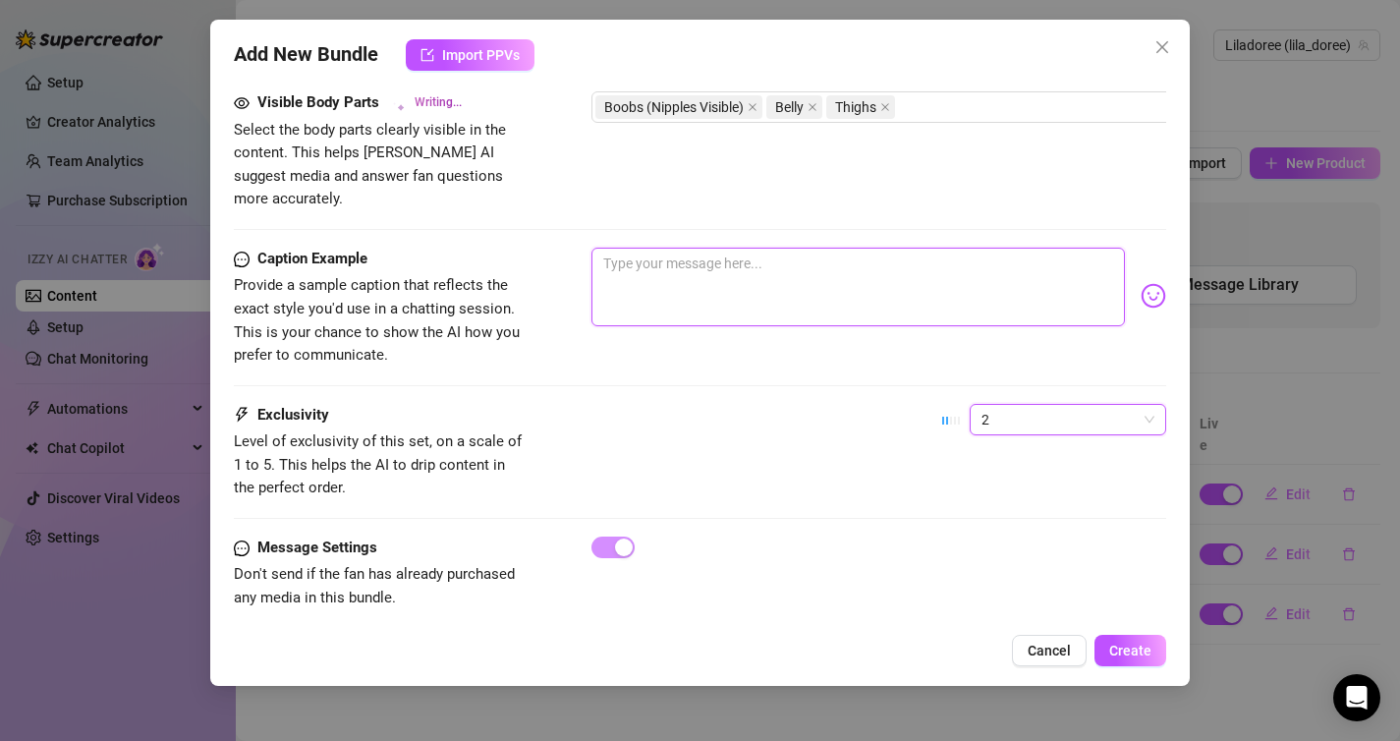
click at [954, 262] on textarea at bounding box center [858, 287] width 534 height 79
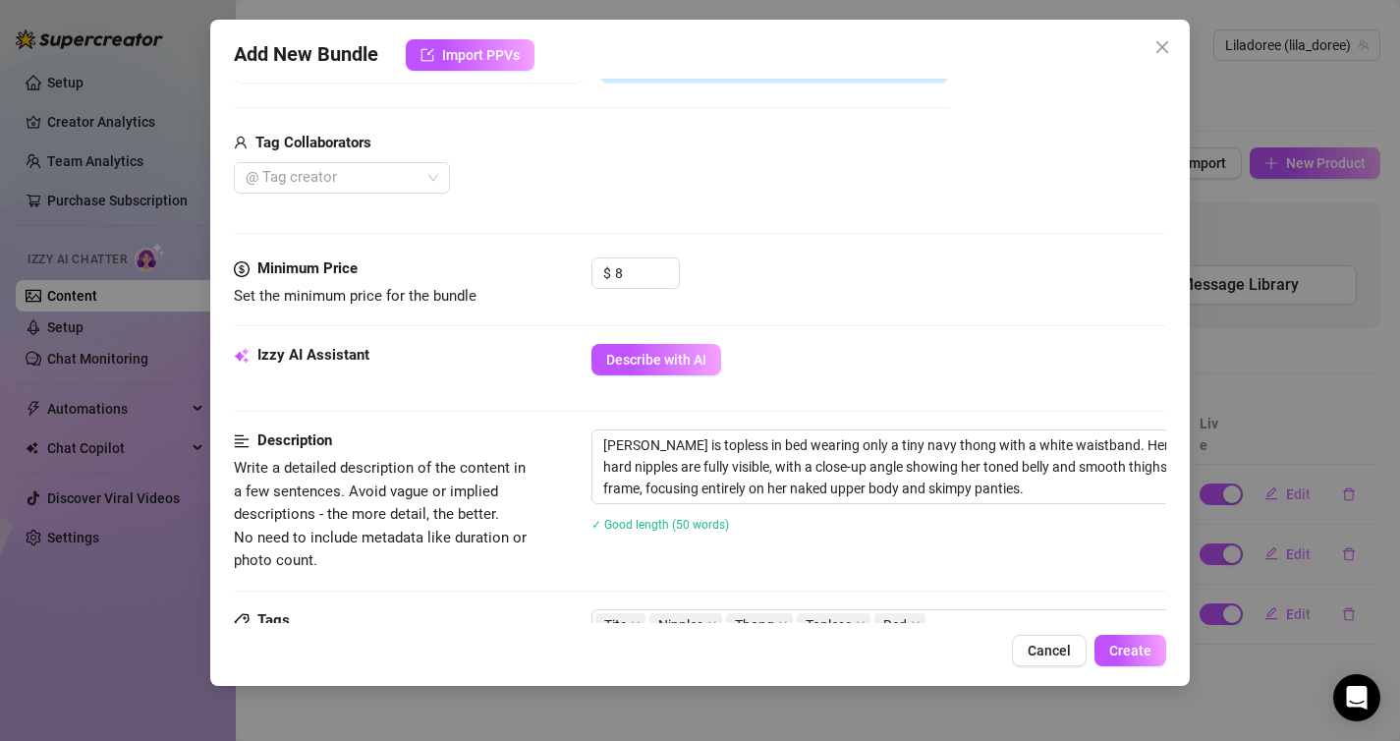
scroll to position [437, 0]
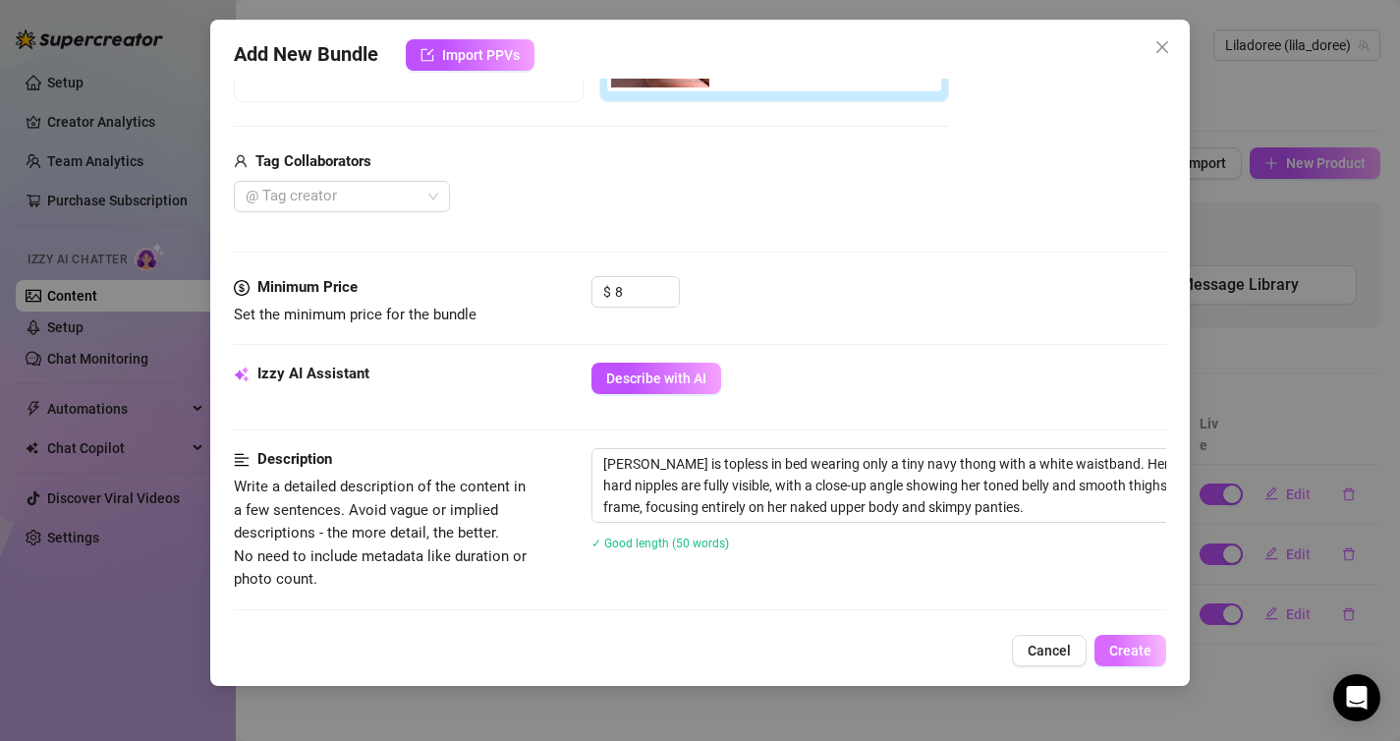
click at [1114, 643] on span "Create" at bounding box center [1130, 650] width 42 height 16
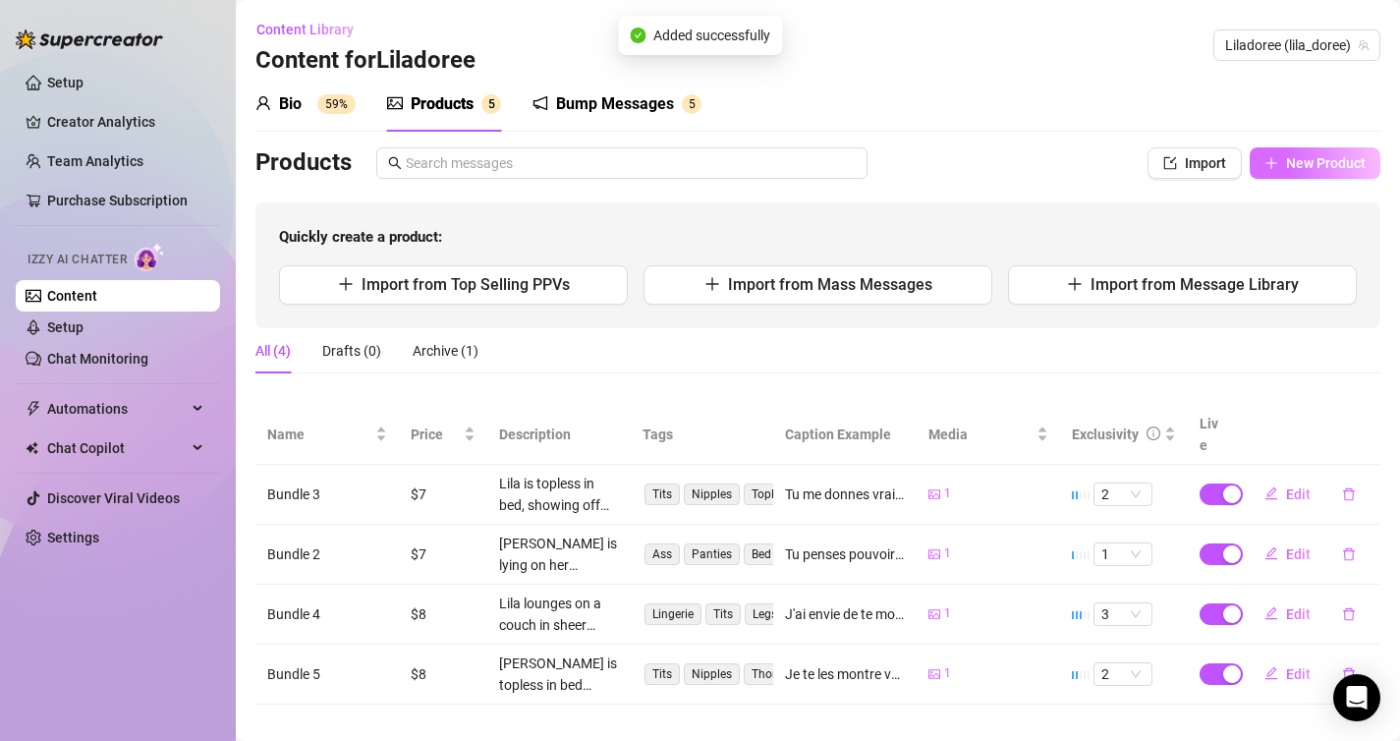
click at [1272, 173] on button "New Product" at bounding box center [1315, 162] width 131 height 31
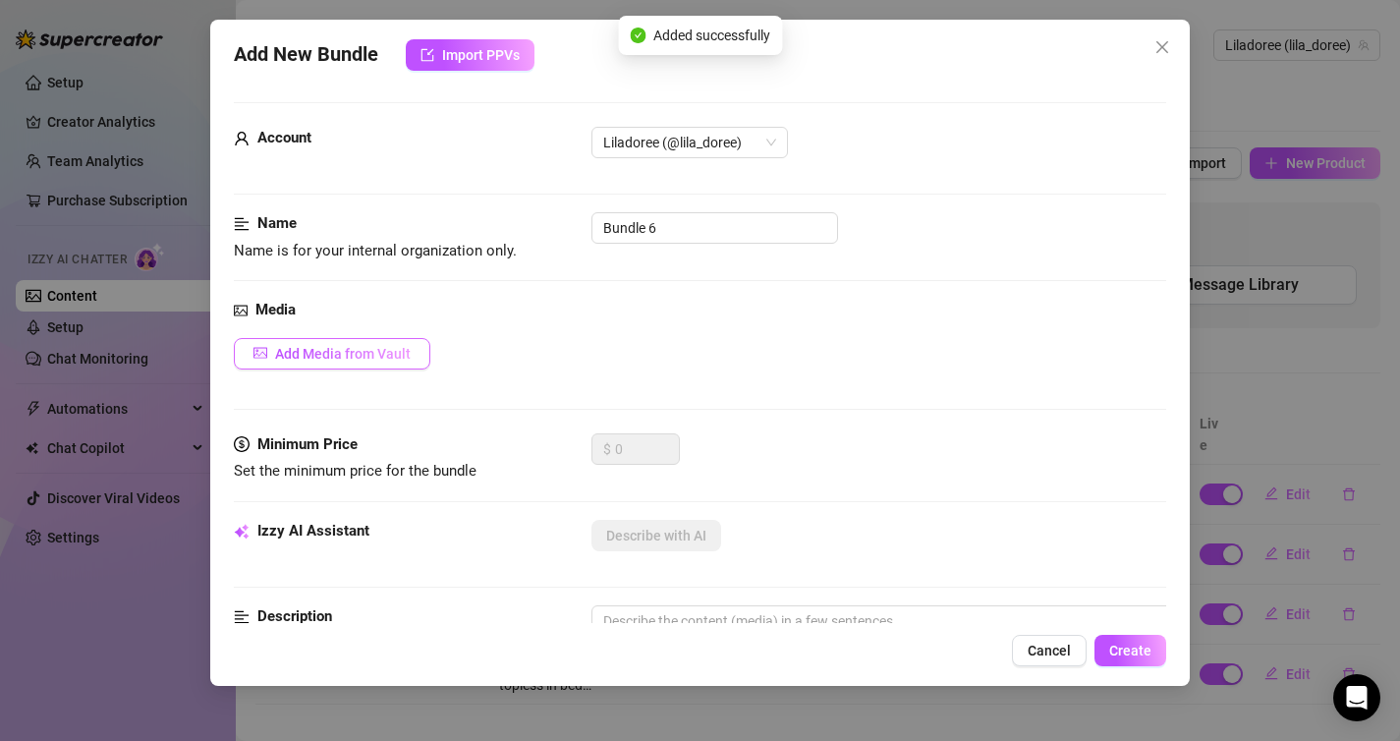
click at [375, 359] on span "Add Media from Vault" at bounding box center [343, 354] width 136 height 16
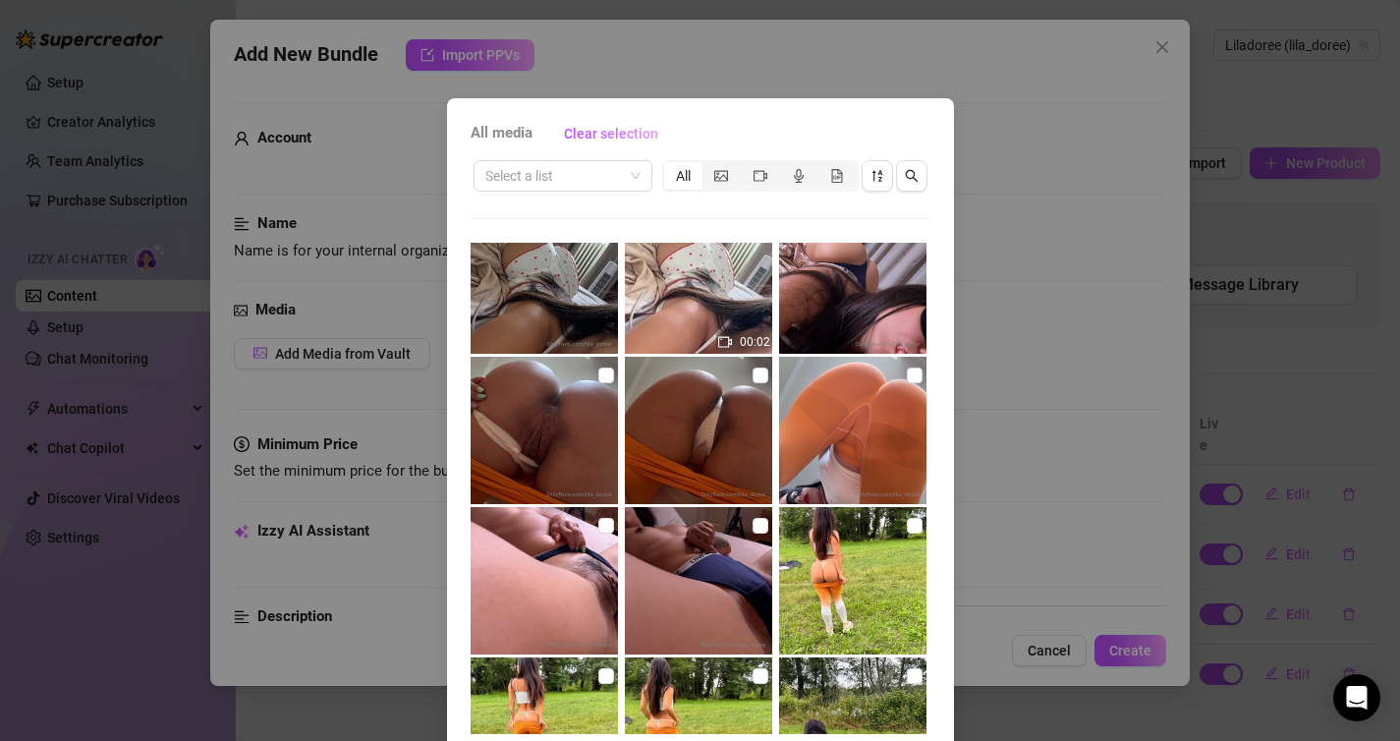
scroll to position [1979, 0]
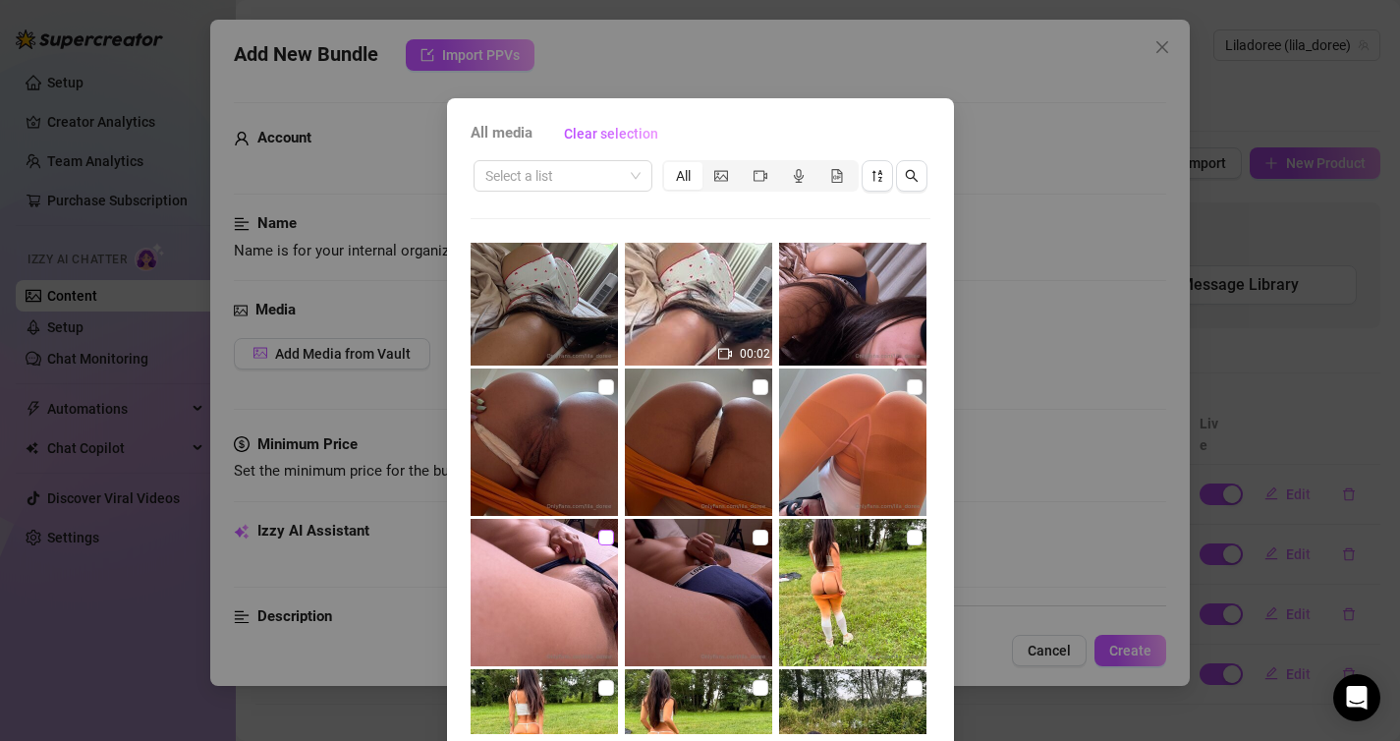
click at [603, 540] on input "checkbox" at bounding box center [606, 538] width 16 height 16
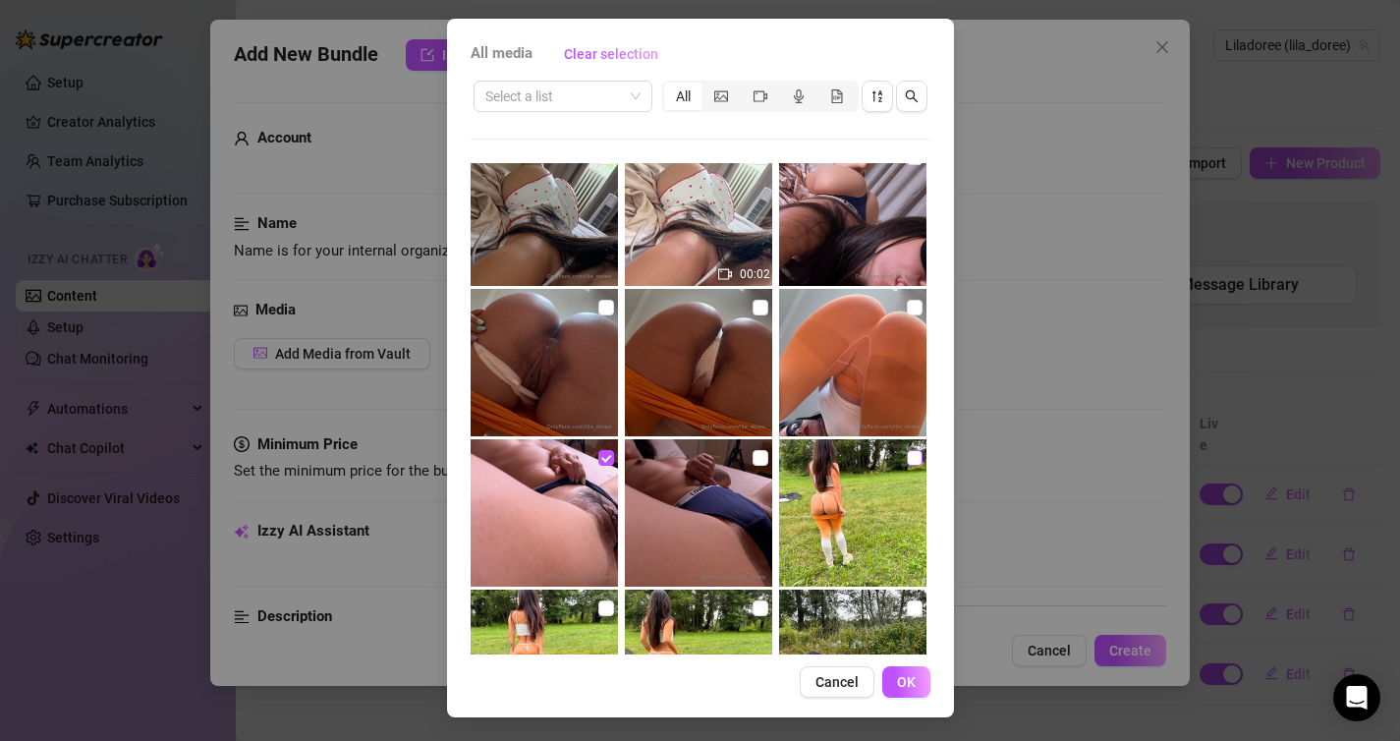
click at [914, 456] on input "checkbox" at bounding box center [915, 458] width 16 height 16
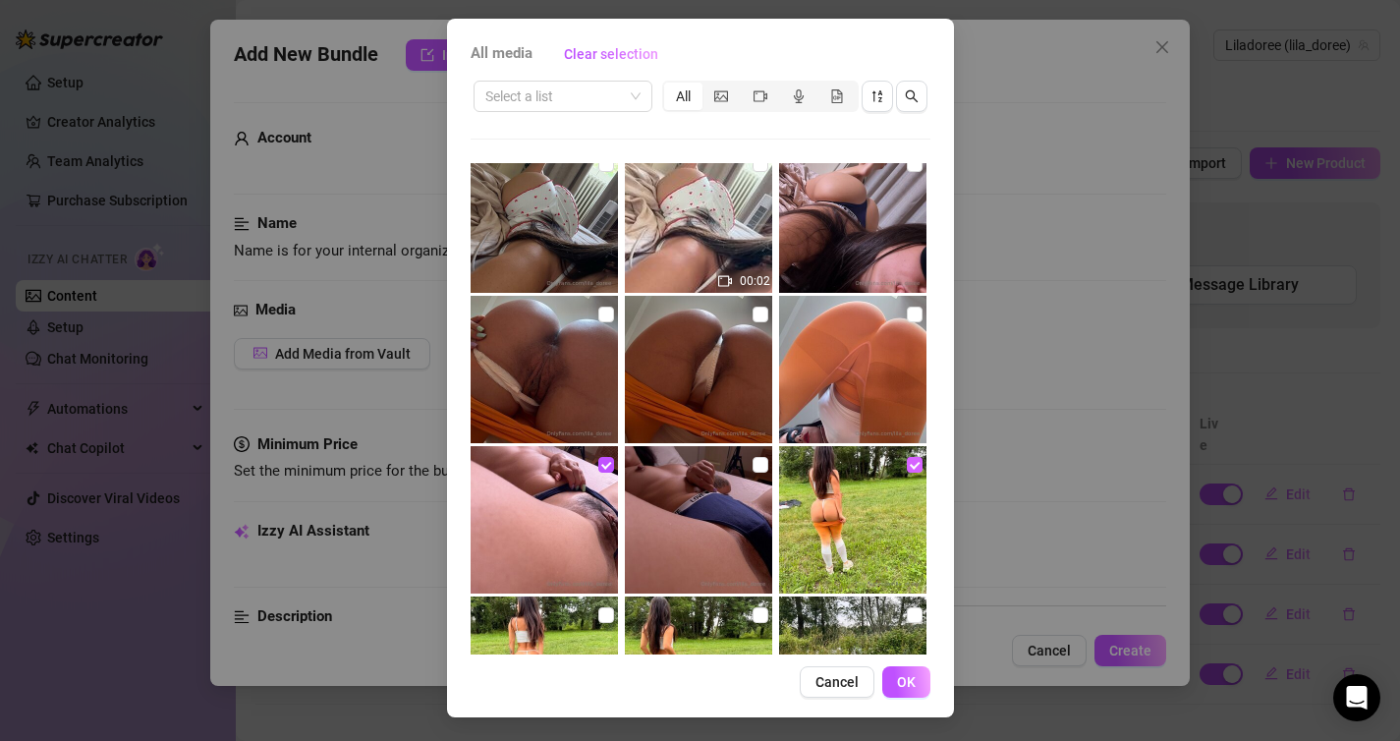
scroll to position [1976, 0]
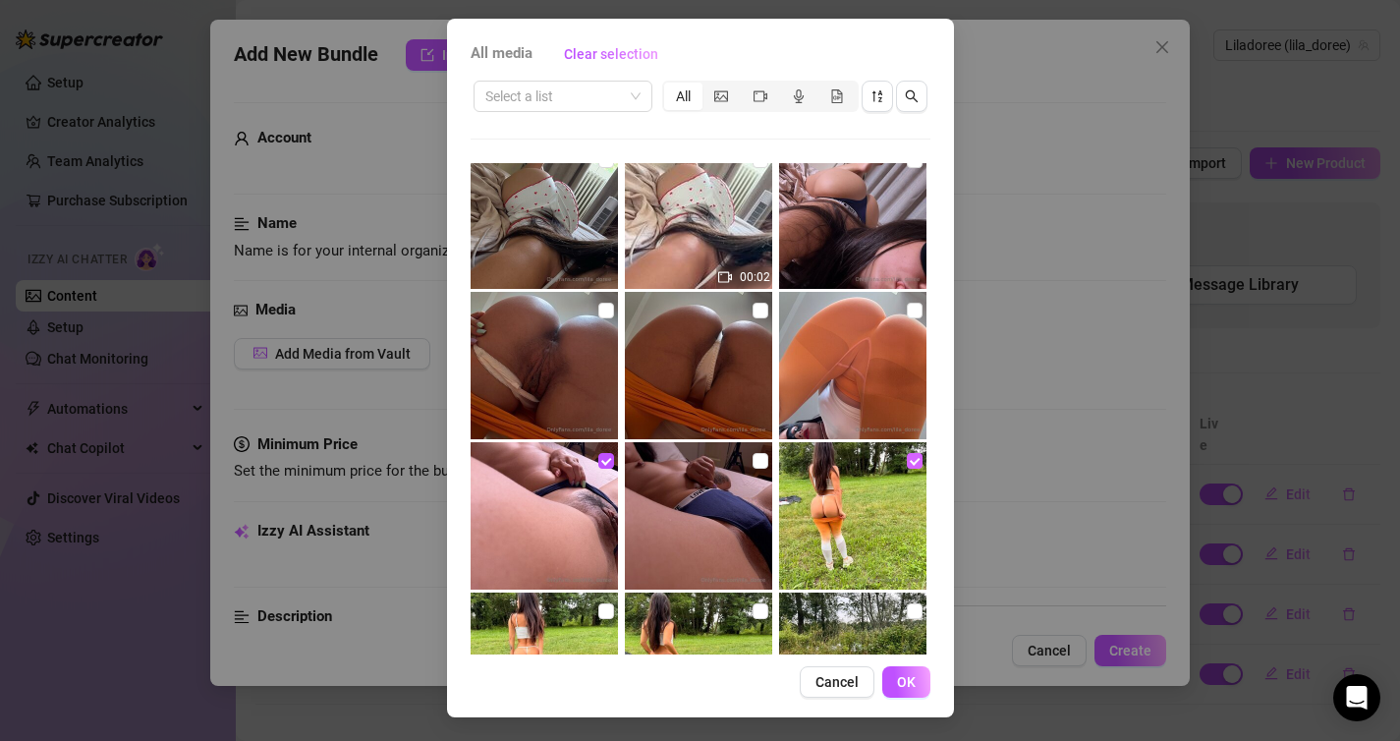
click at [914, 460] on input "checkbox" at bounding box center [915, 461] width 16 height 16
click at [764, 466] on input "checkbox" at bounding box center [761, 461] width 16 height 16
click at [905, 684] on span "OK" at bounding box center [906, 682] width 19 height 16
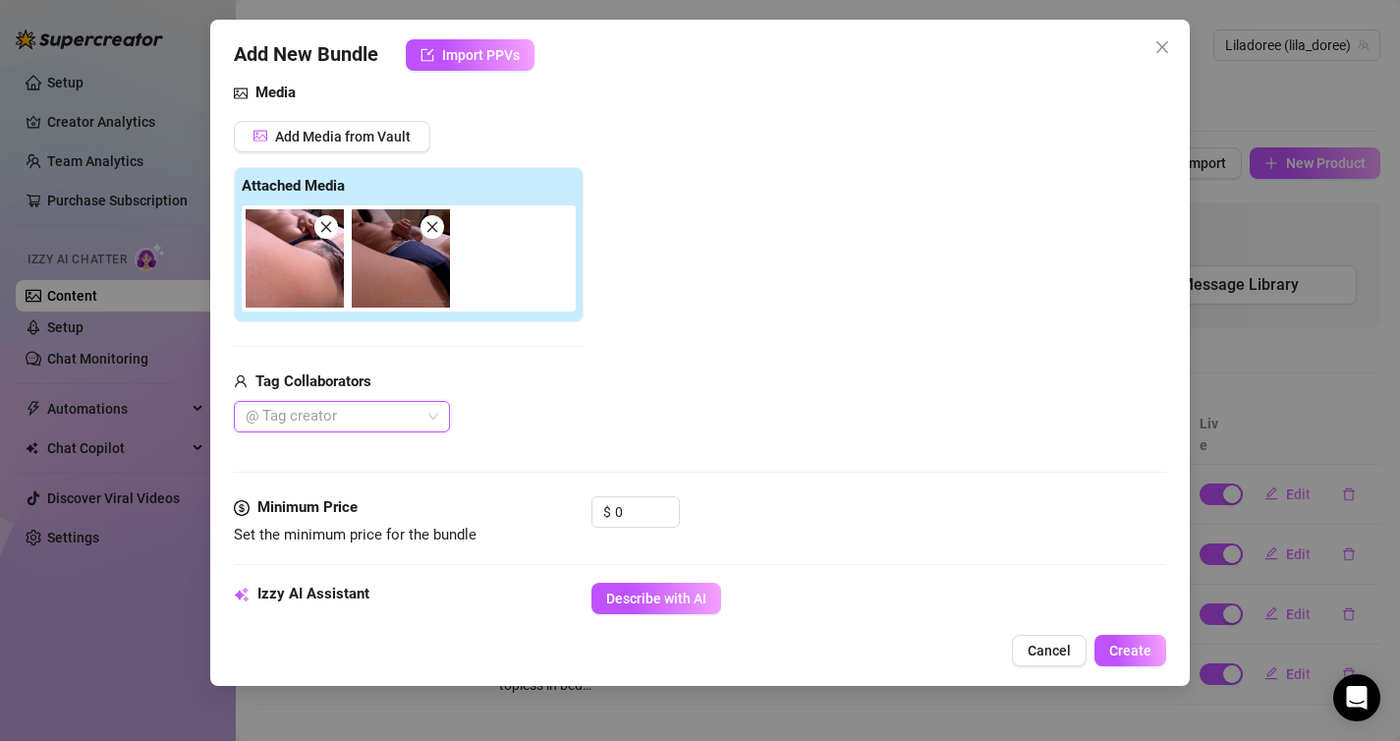
scroll to position [251, 0]
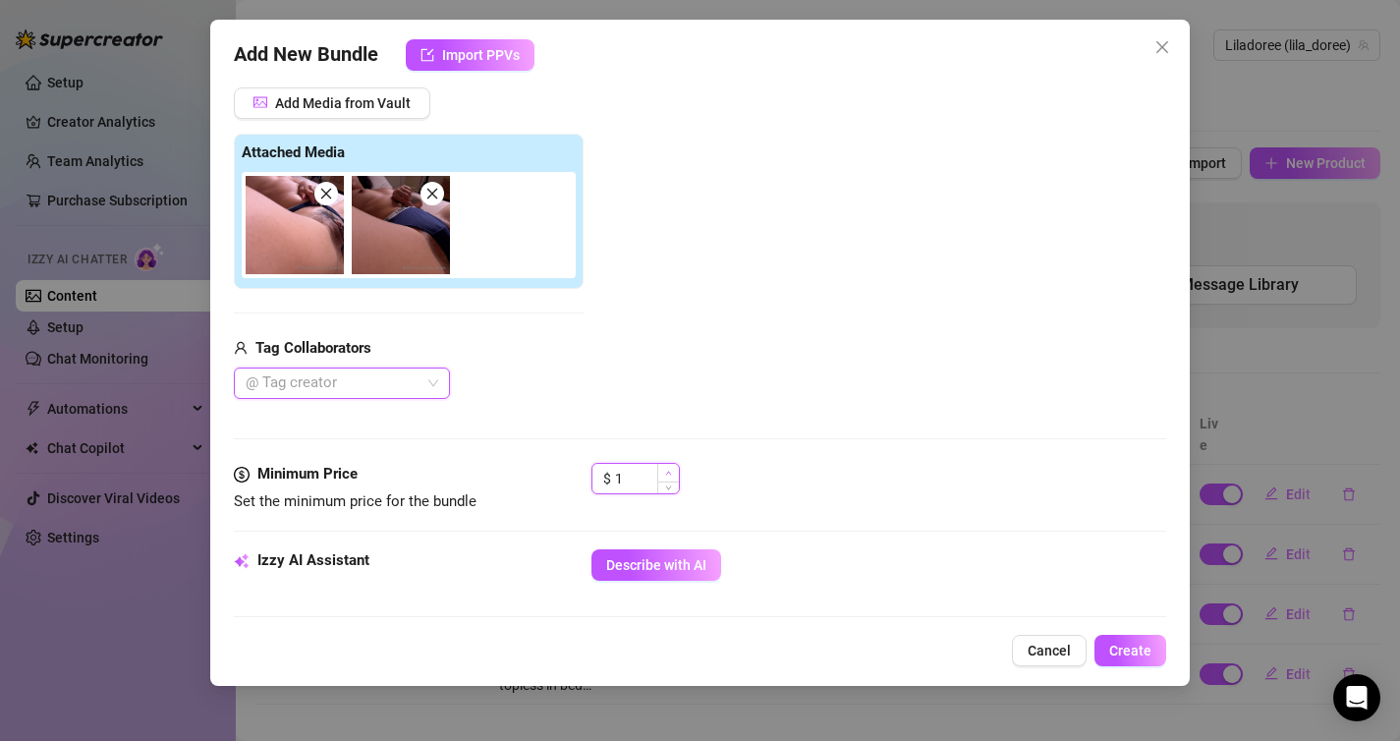
click at [657, 475] on span "Increase Value" at bounding box center [668, 473] width 22 height 18
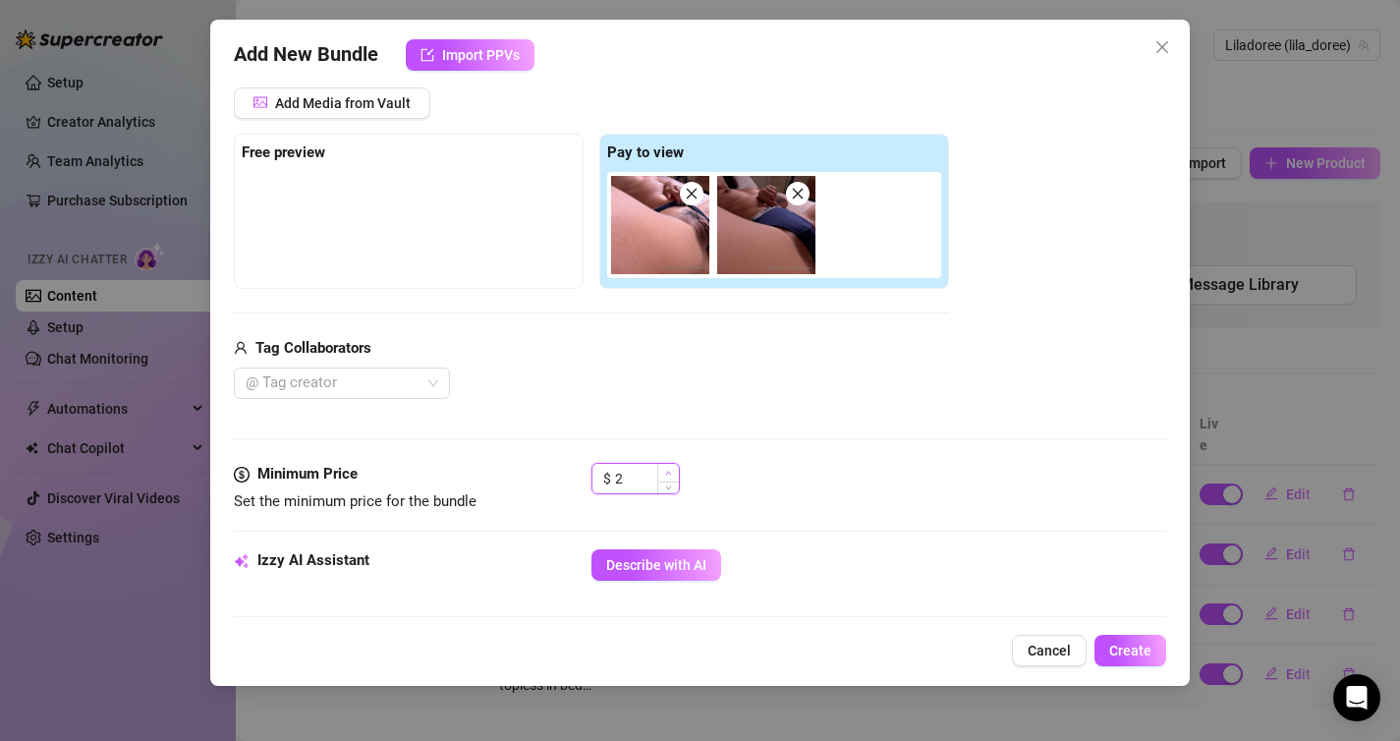
click at [668, 475] on icon "up" at bounding box center [668, 473] width 7 height 7
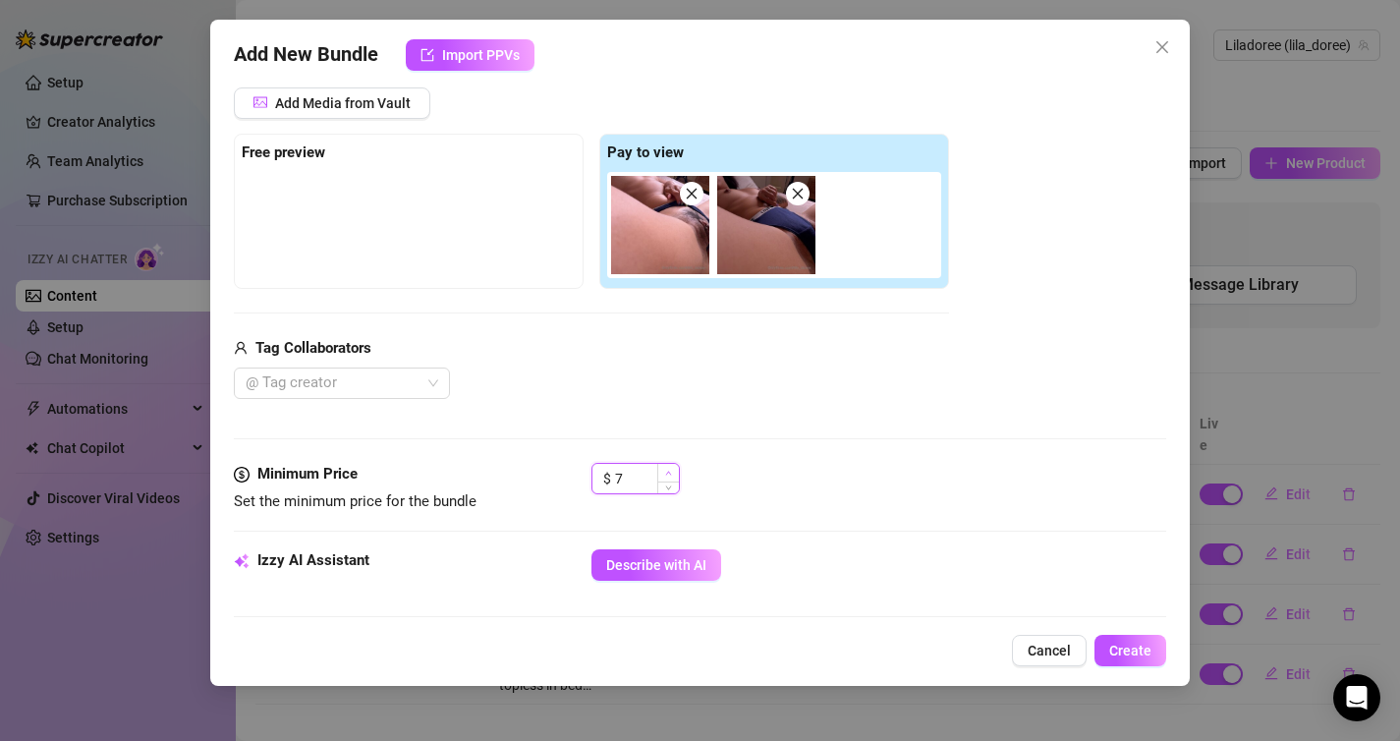
click at [668, 475] on icon "up" at bounding box center [668, 473] width 7 height 7
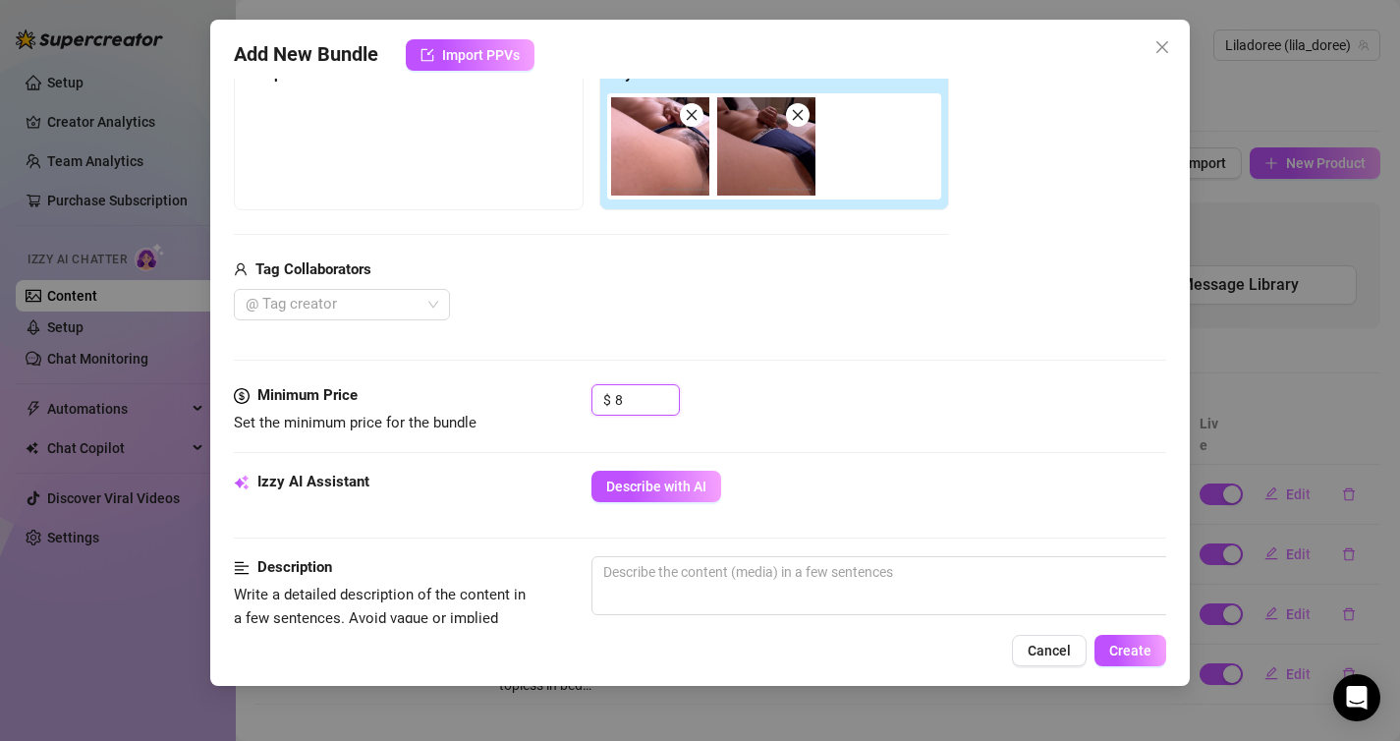
scroll to position [335, 0]
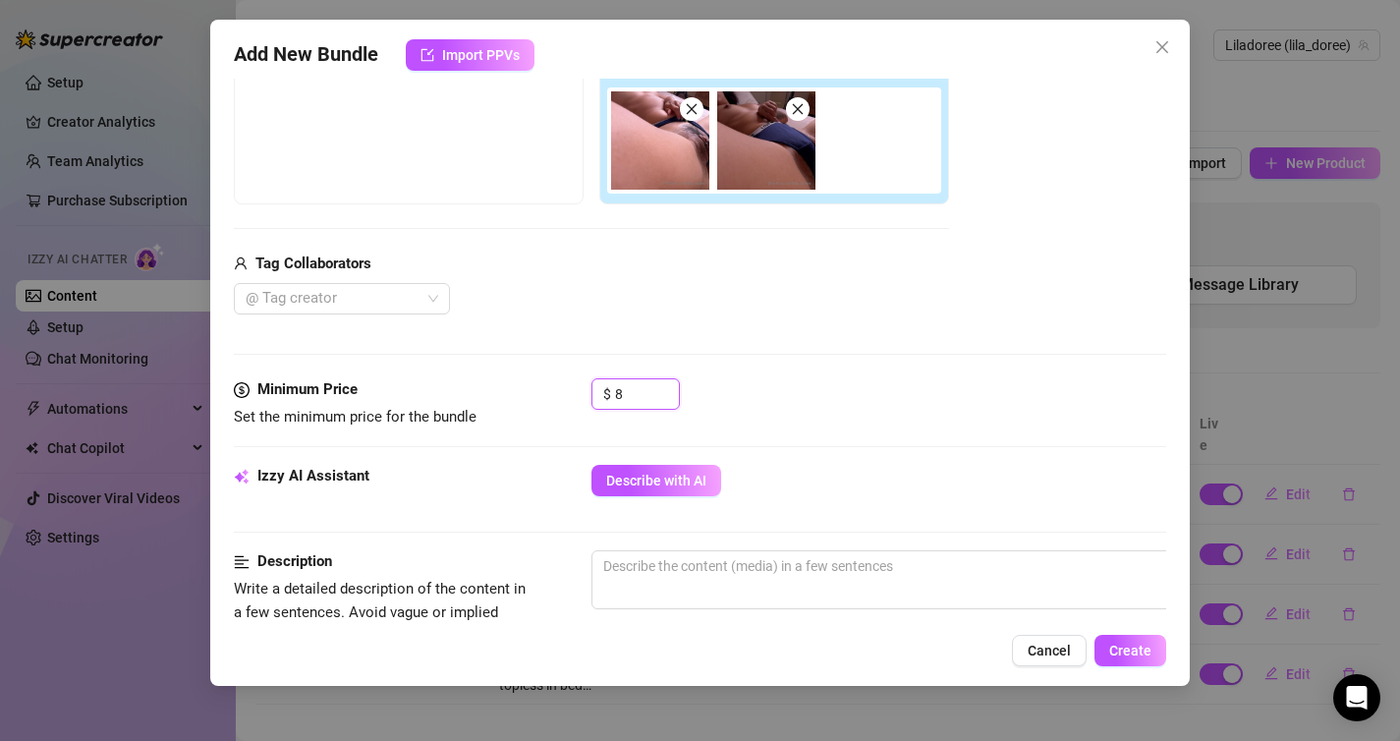
click at [804, 119] on span at bounding box center [798, 109] width 24 height 24
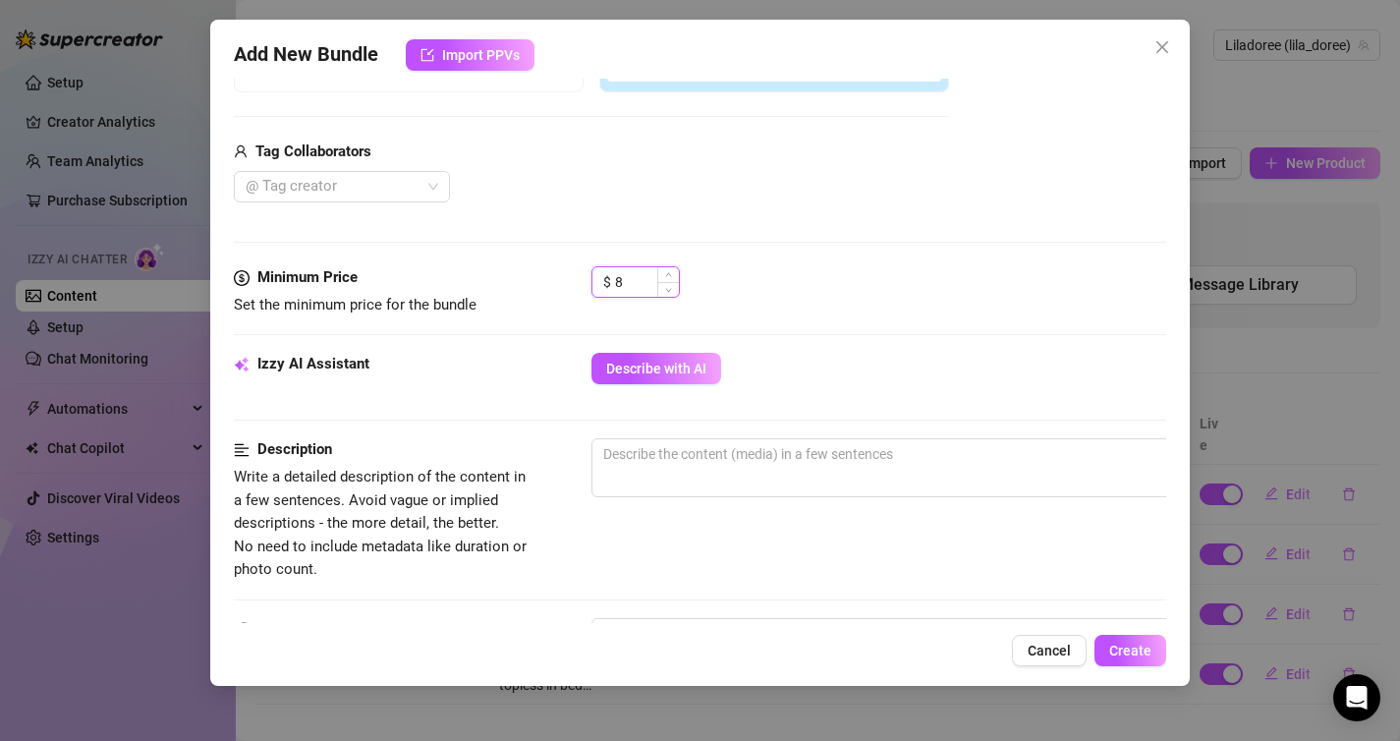
scroll to position [452, 0]
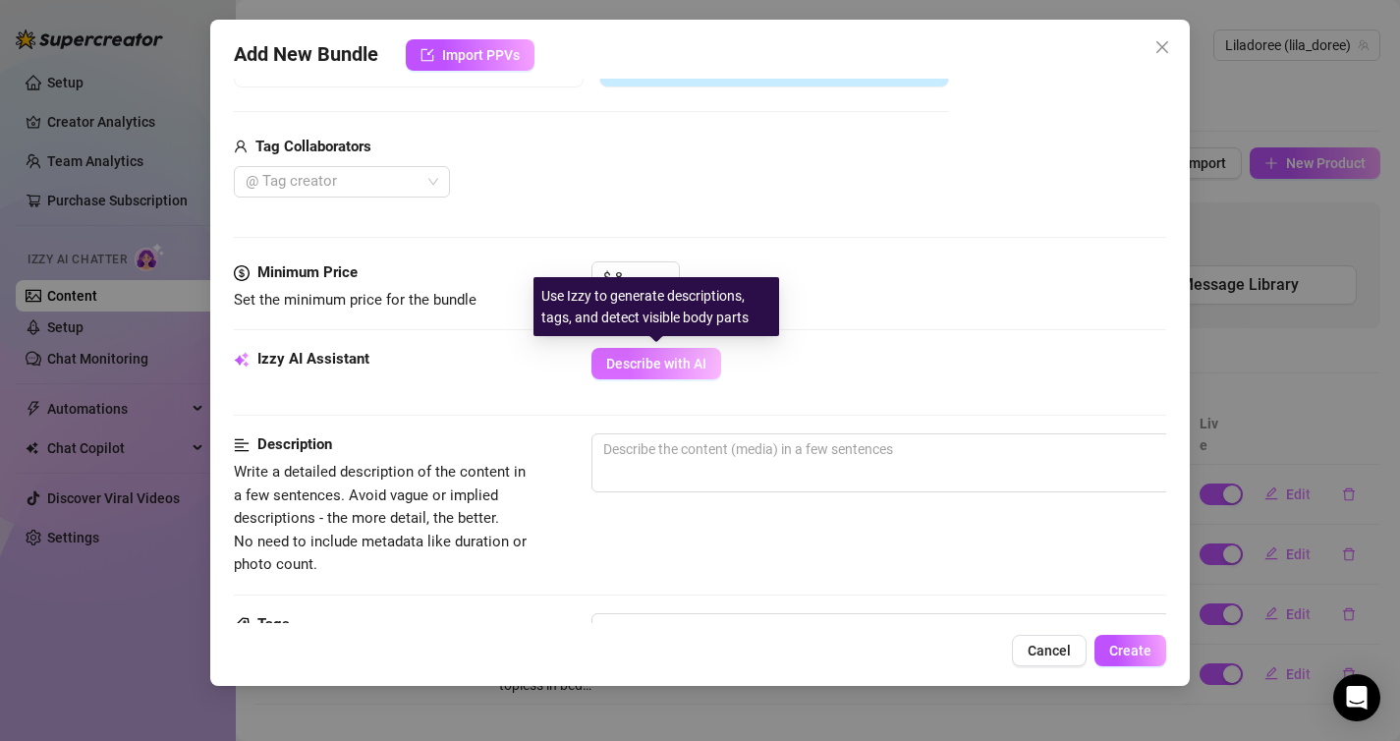
click at [685, 358] on span "Describe with AI" at bounding box center [656, 364] width 100 height 16
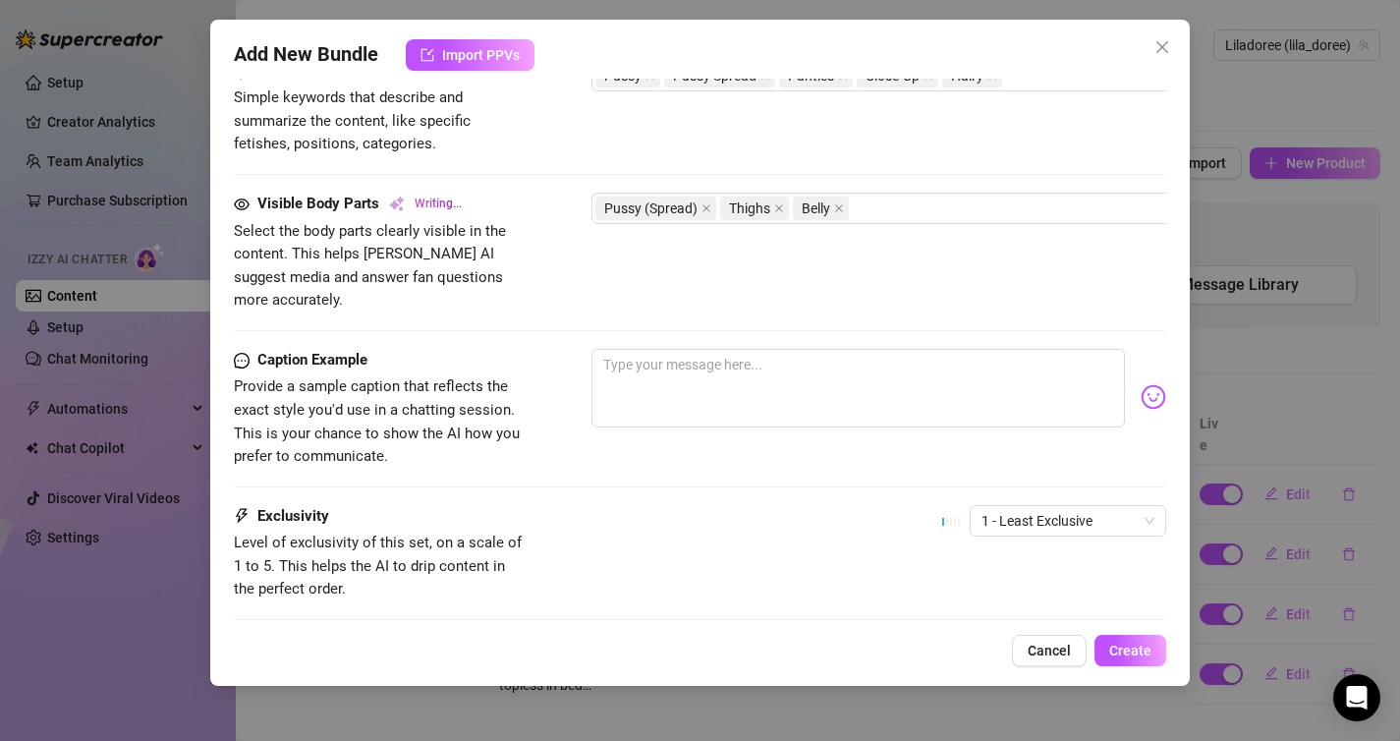
scroll to position [1006, 0]
click at [807, 365] on textarea at bounding box center [858, 387] width 534 height 79
click at [1097, 505] on span "1 - Least Exclusive" at bounding box center [1067, 519] width 173 height 29
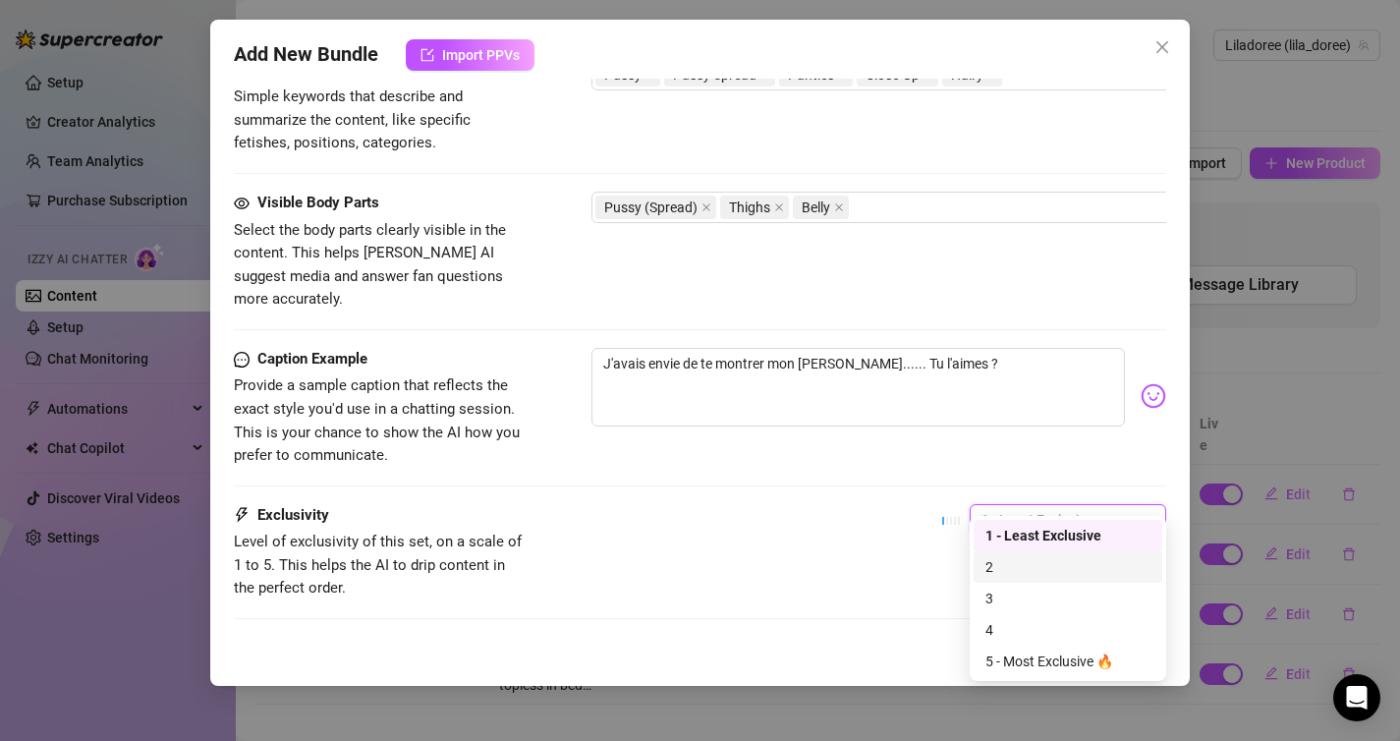
click at [1072, 570] on div "2" at bounding box center [1067, 567] width 165 height 22
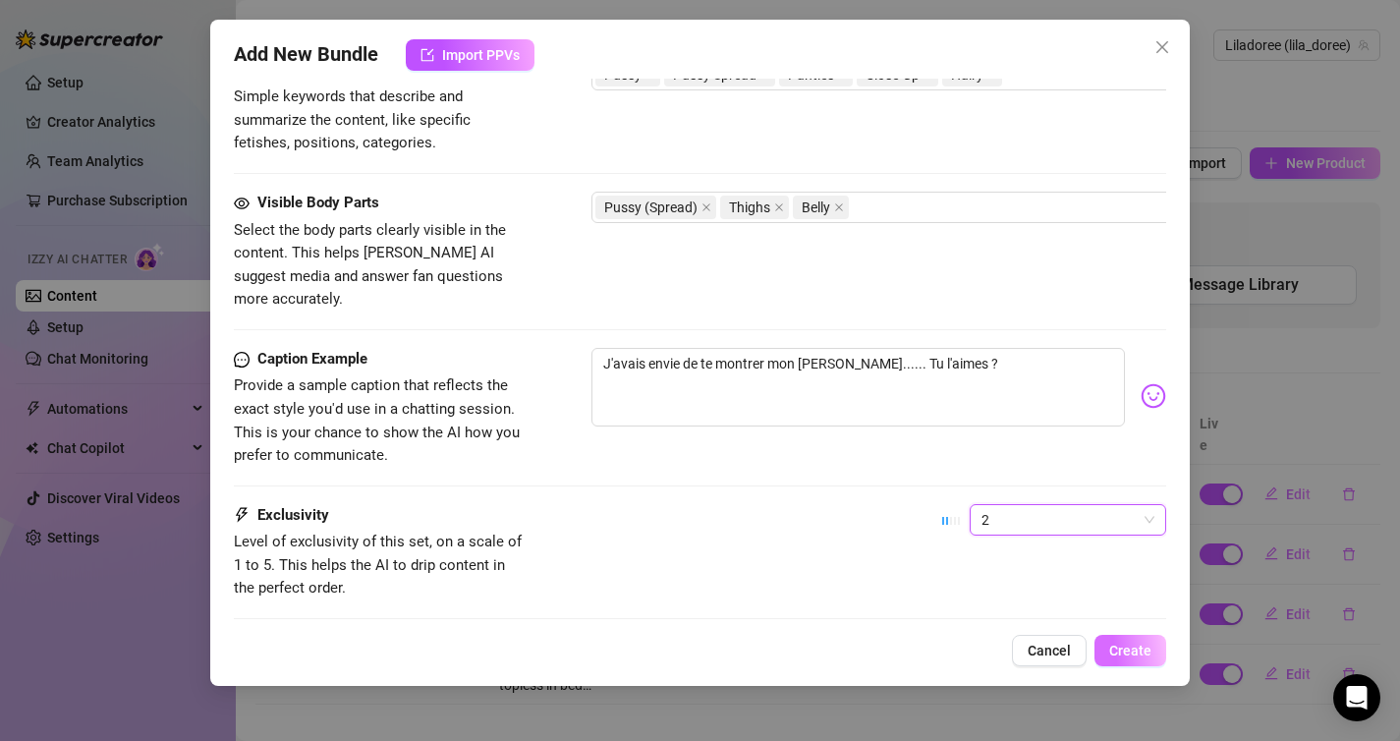
click at [1134, 637] on button "Create" at bounding box center [1130, 650] width 72 height 31
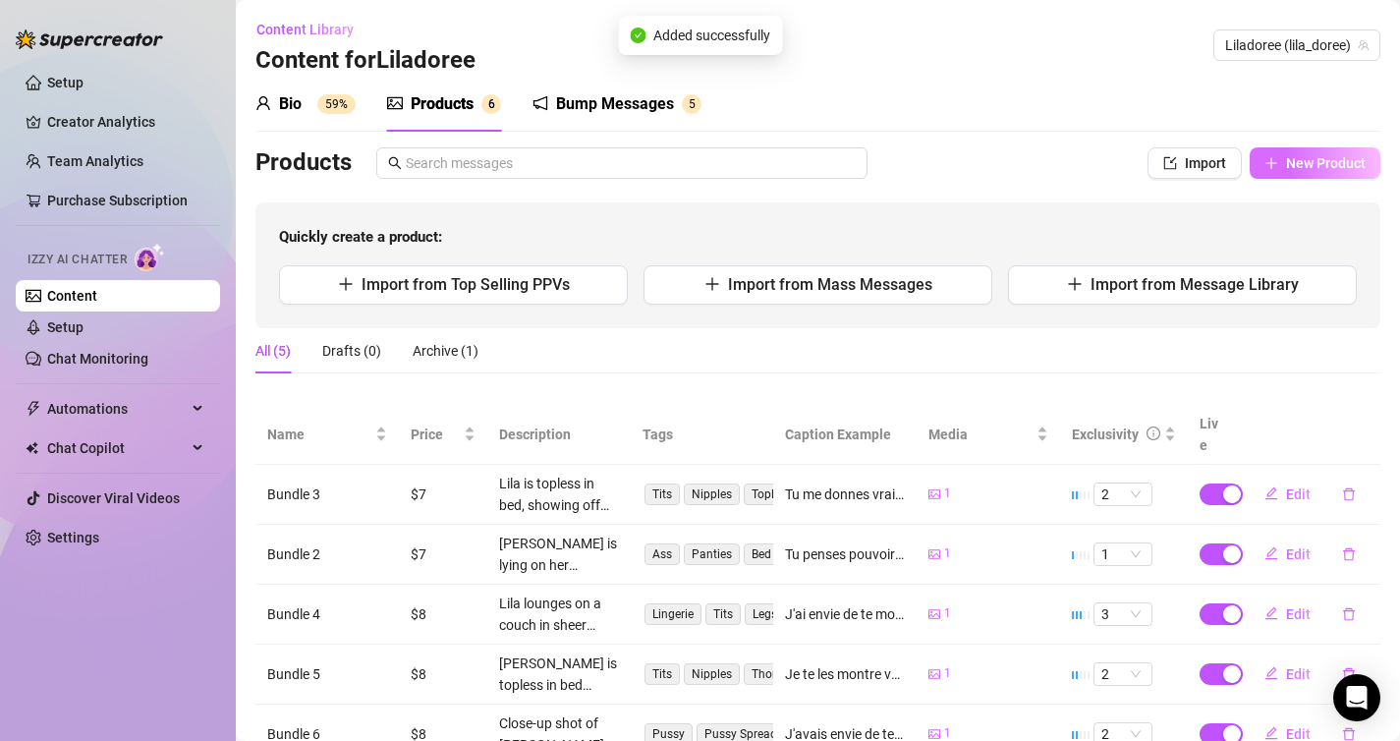
click at [1273, 166] on icon "plus" at bounding box center [1271, 163] width 14 height 14
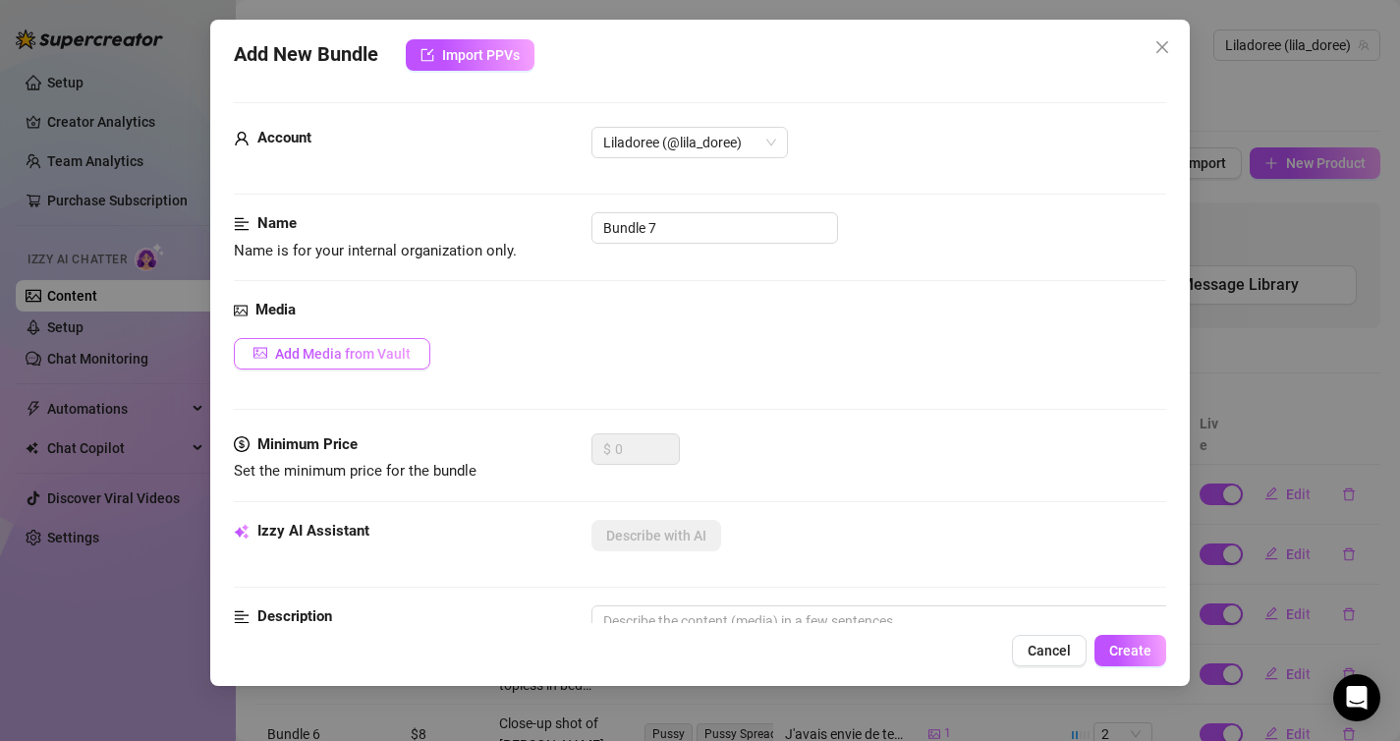
click at [387, 347] on span "Add Media from Vault" at bounding box center [343, 354] width 136 height 16
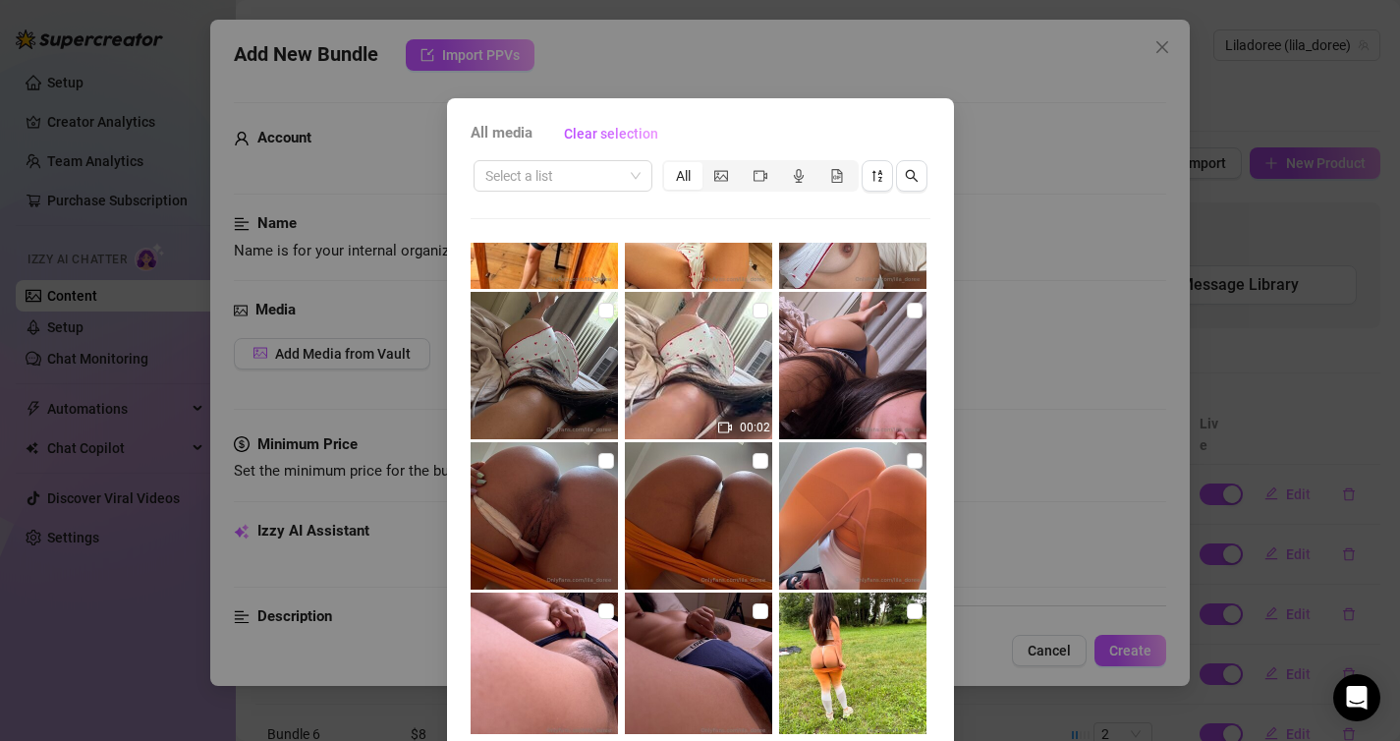
scroll to position [1899, 0]
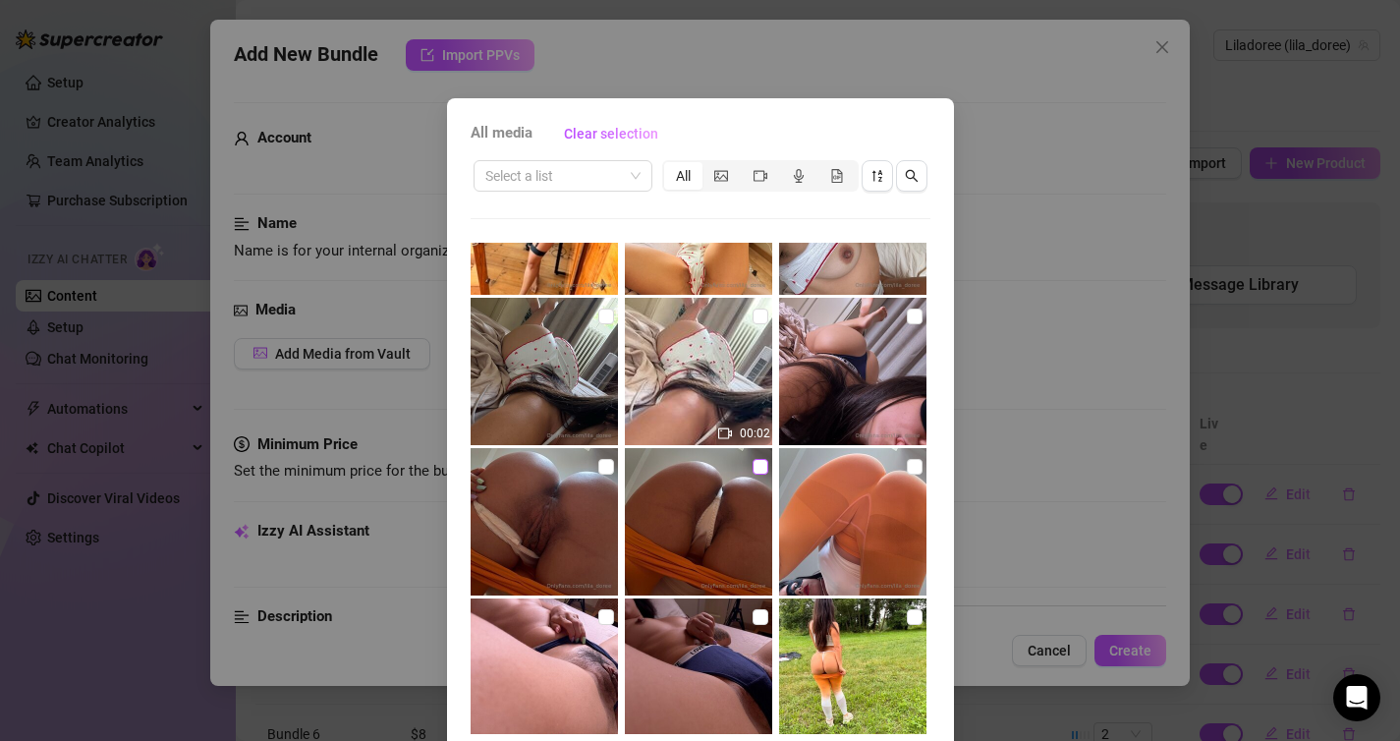
click at [760, 470] on input "checkbox" at bounding box center [761, 467] width 16 height 16
click at [915, 466] on input "checkbox" at bounding box center [915, 467] width 16 height 16
click at [605, 472] on input "checkbox" at bounding box center [606, 467] width 16 height 16
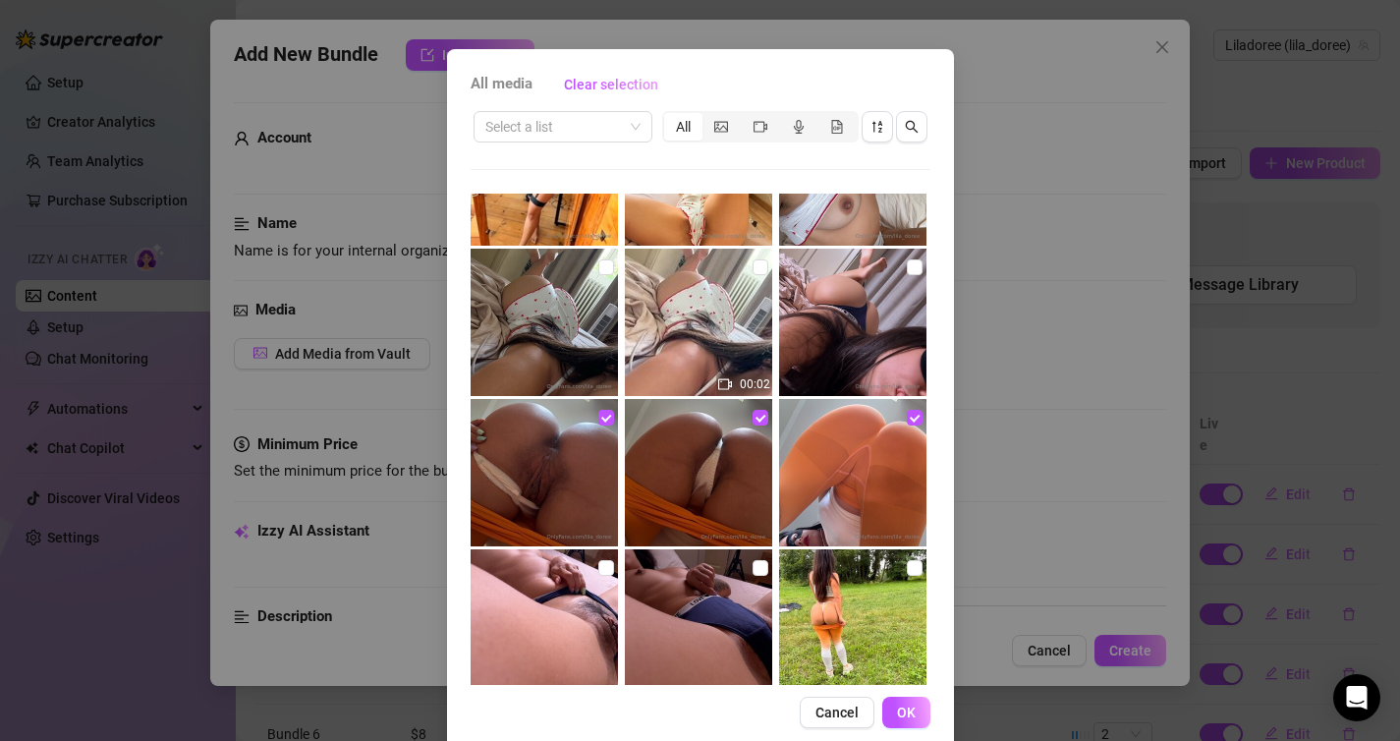
scroll to position [80, 0]
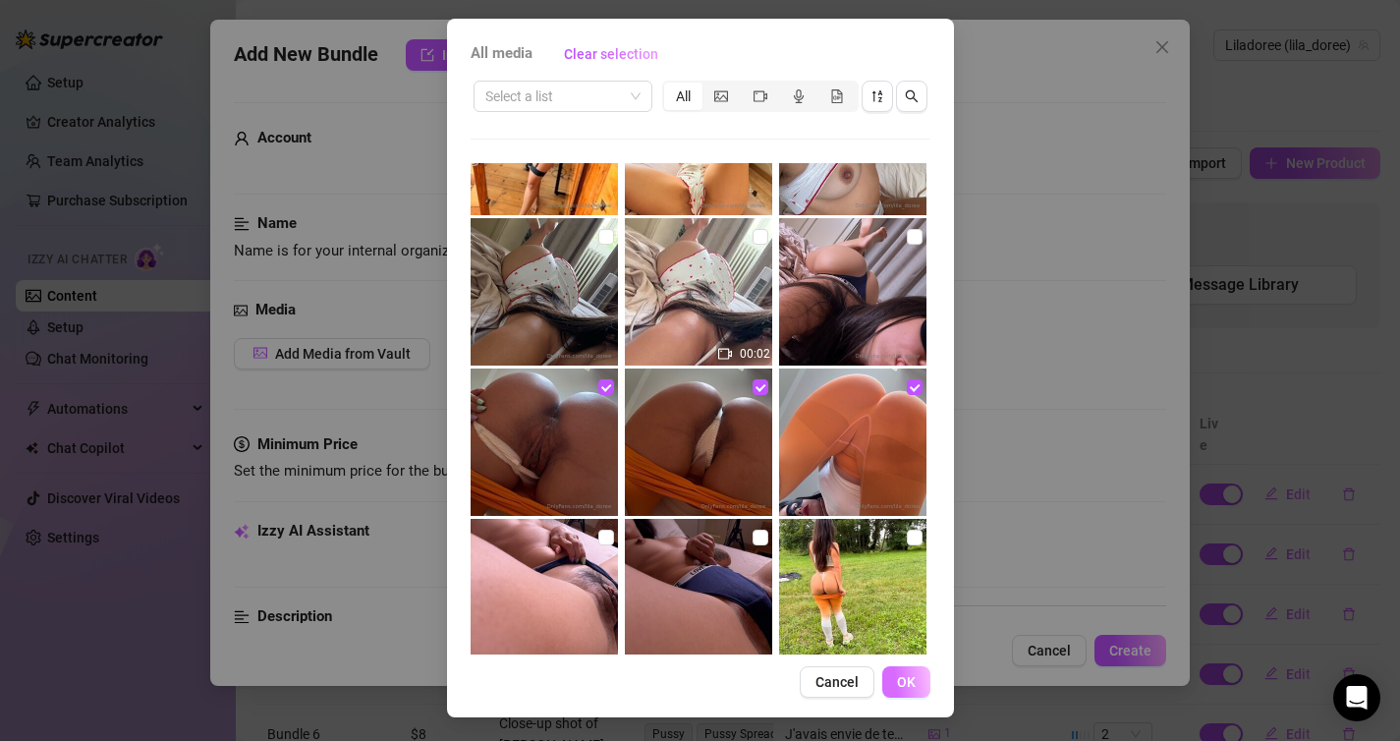
click at [917, 690] on button "OK" at bounding box center [906, 681] width 48 height 31
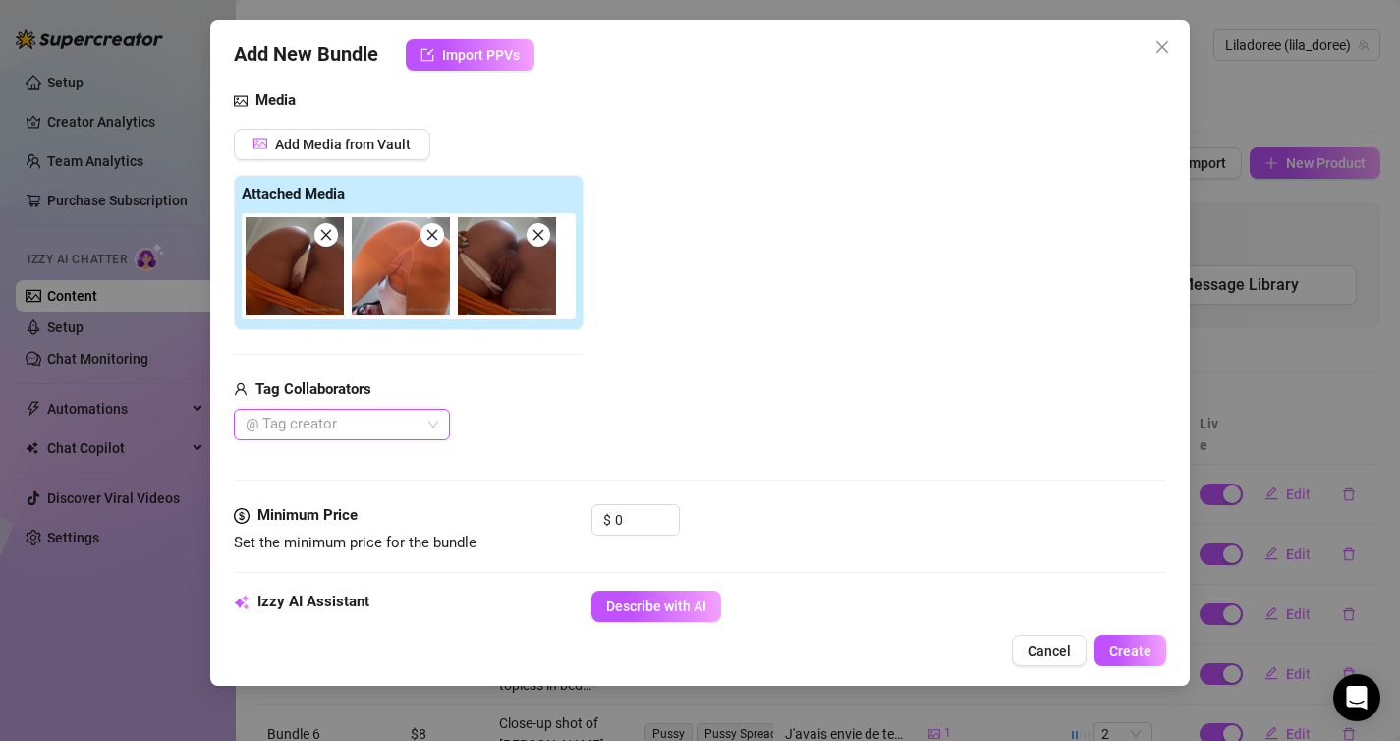
scroll to position [211, 0]
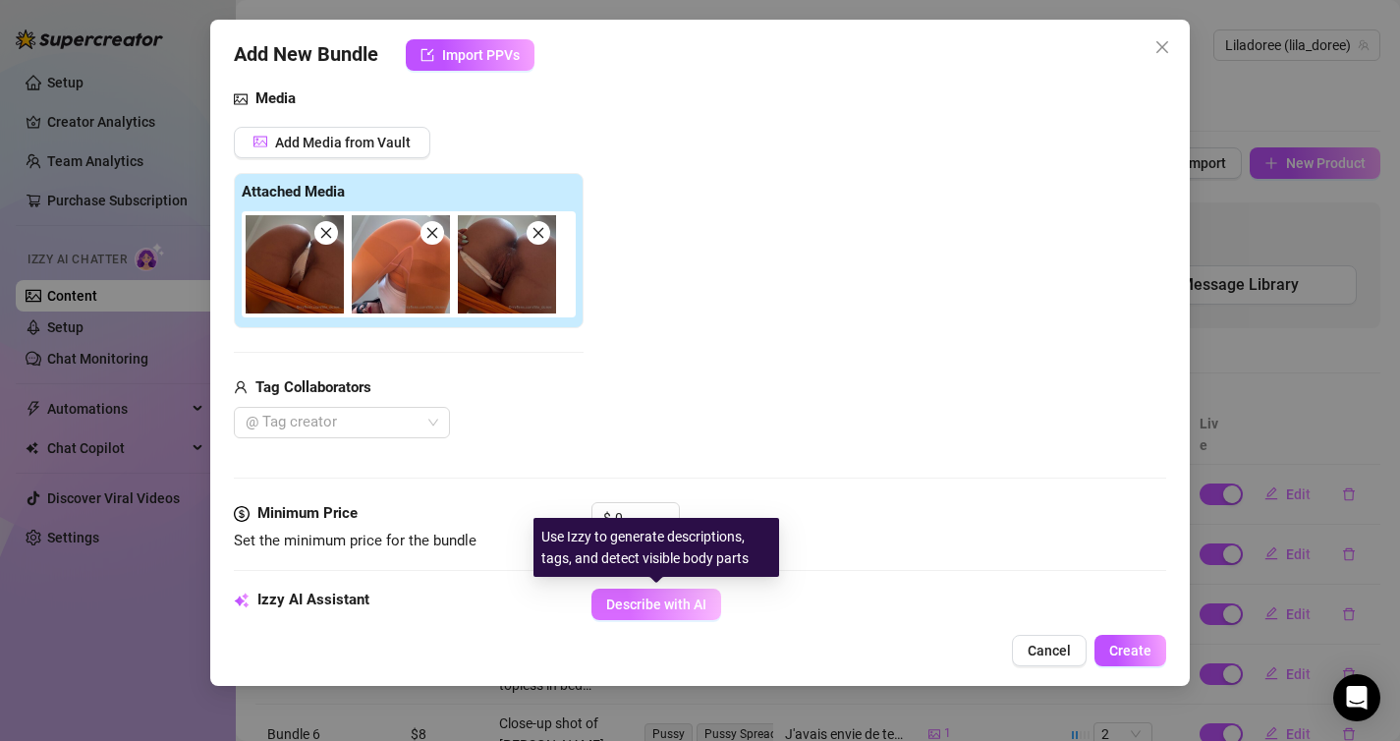
click at [696, 602] on span "Describe with AI" at bounding box center [656, 604] width 100 height 16
click at [646, 527] on div "Use Izzy to generate descriptions, tags, and detect visible body parts" at bounding box center [667, 547] width 246 height 59
click at [646, 512] on input "0" at bounding box center [647, 517] width 64 height 29
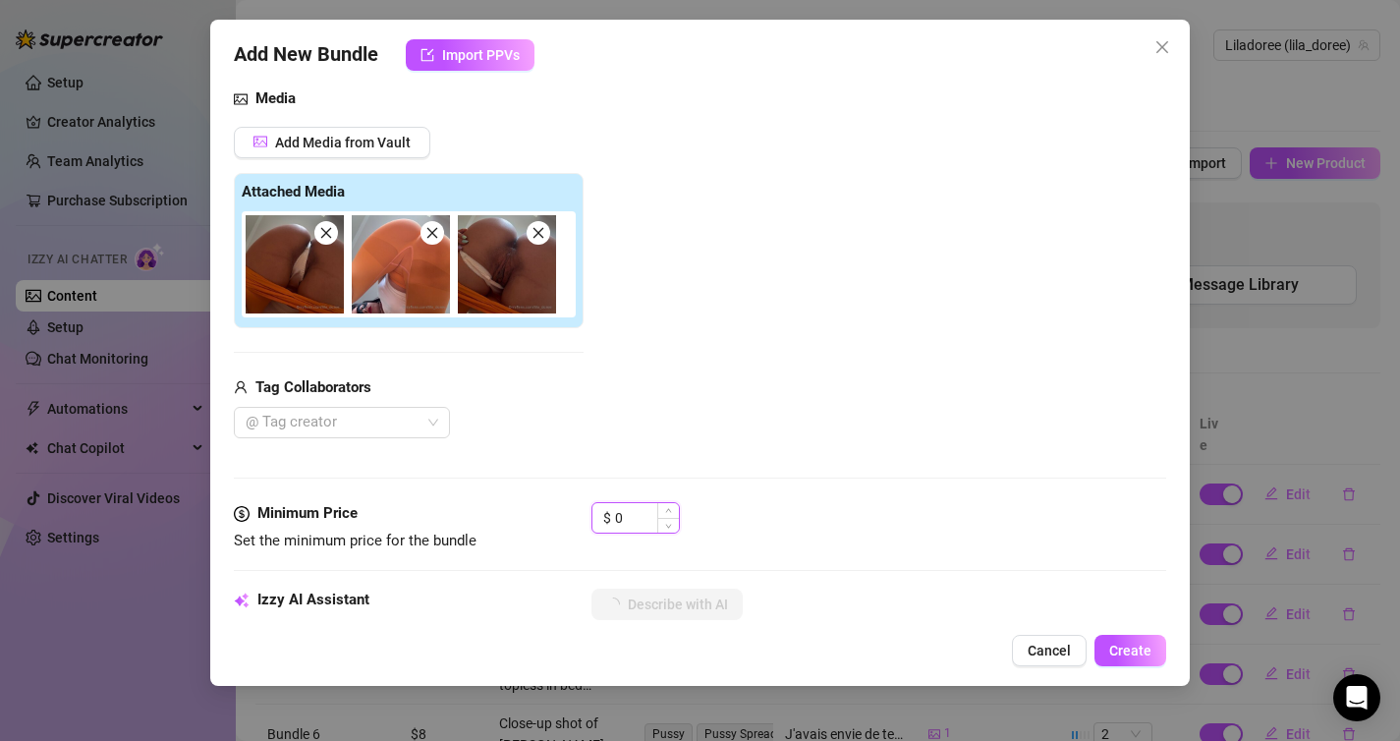
click at [646, 512] on input "0" at bounding box center [647, 517] width 64 height 29
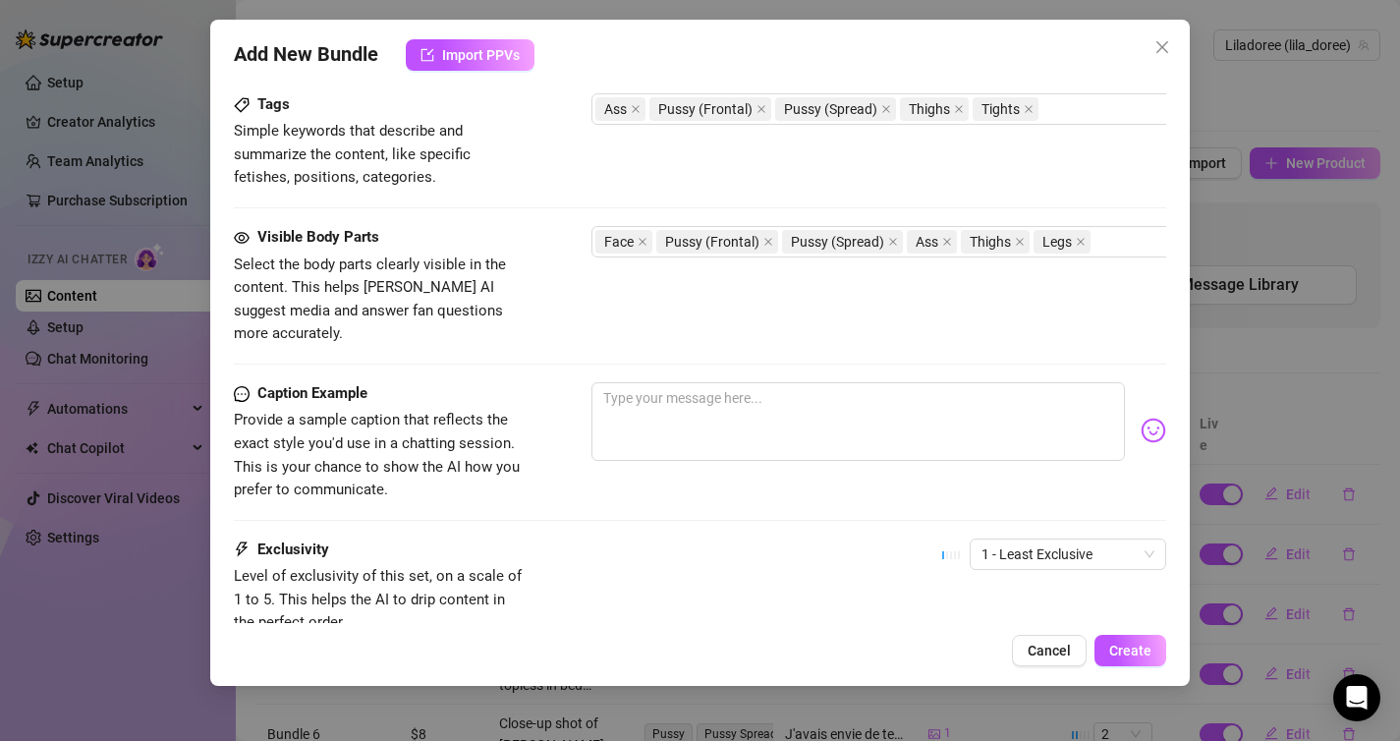
scroll to position [982, 0]
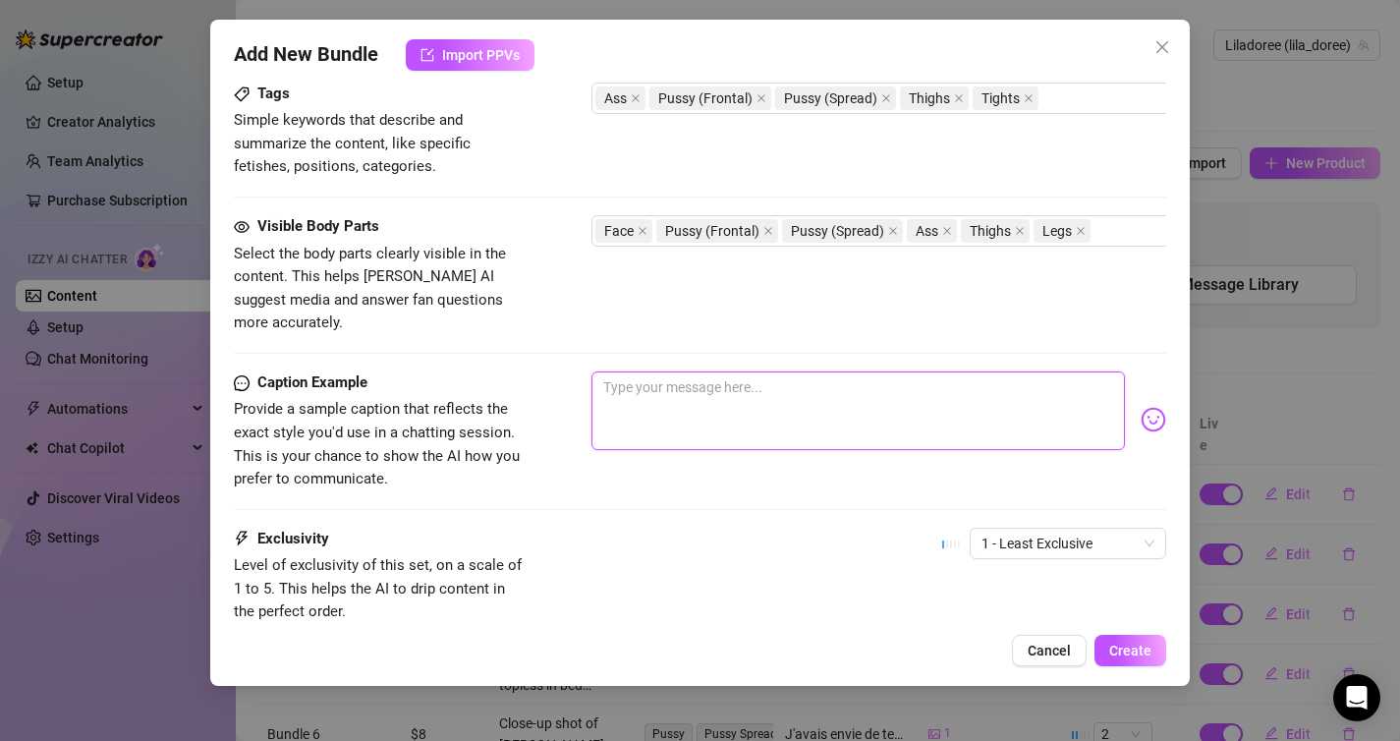
click at [812, 394] on textarea at bounding box center [858, 410] width 534 height 79
click at [1024, 529] on span "1 - Least Exclusive" at bounding box center [1067, 543] width 173 height 29
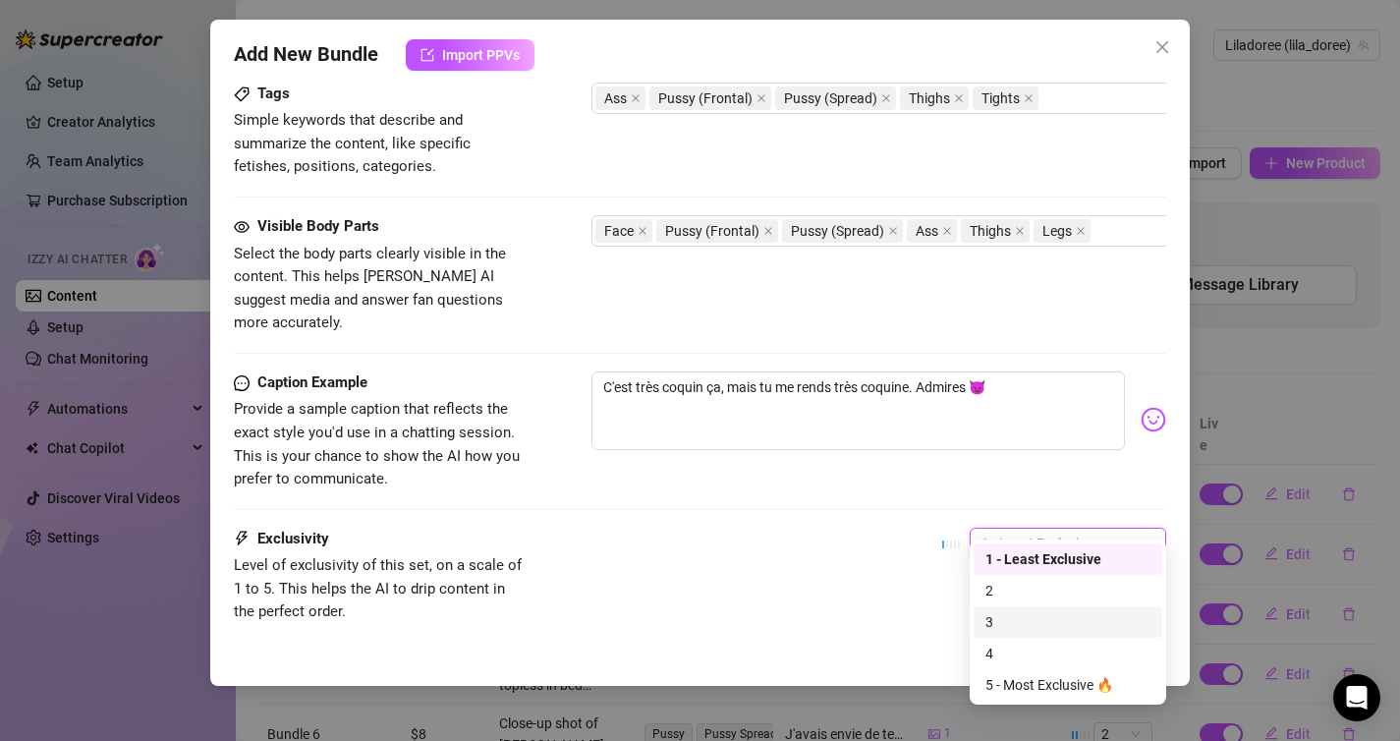
click at [1019, 620] on div "3" at bounding box center [1067, 622] width 165 height 22
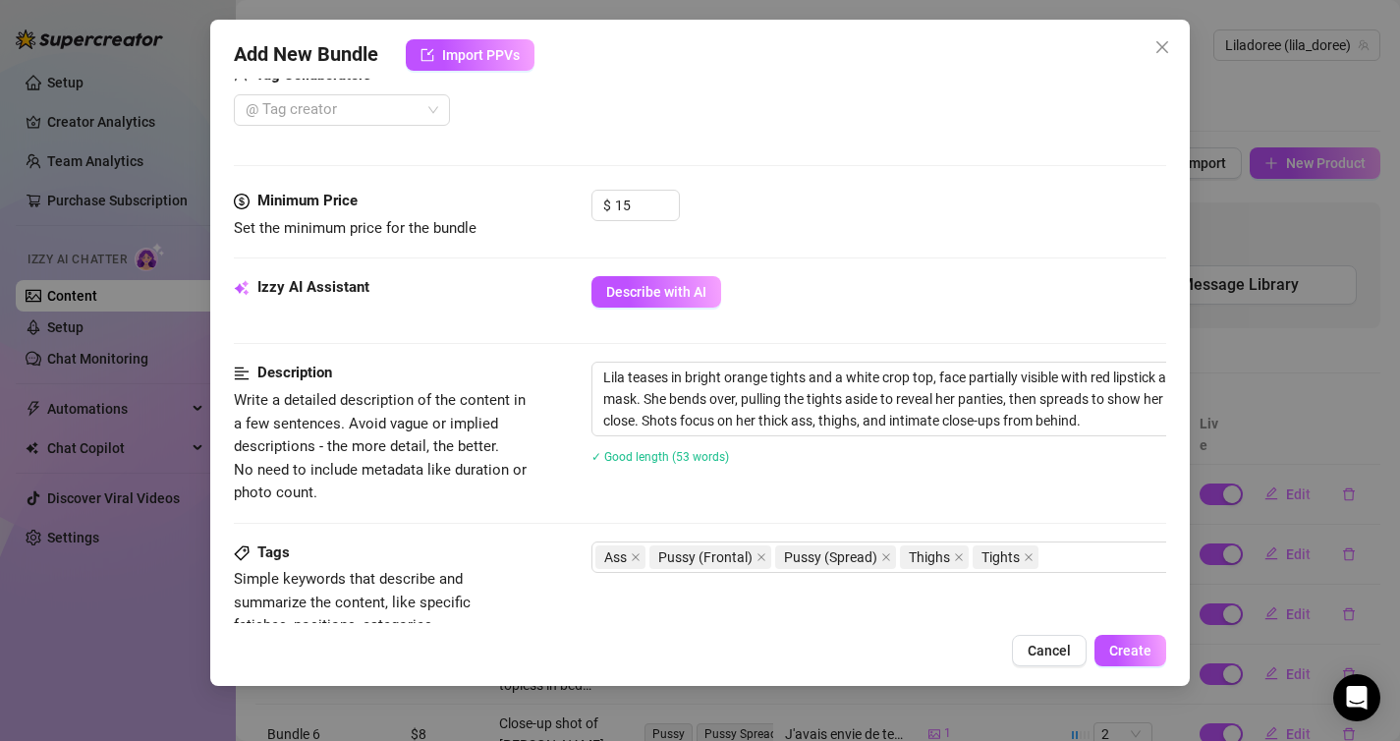
scroll to position [1106, 0]
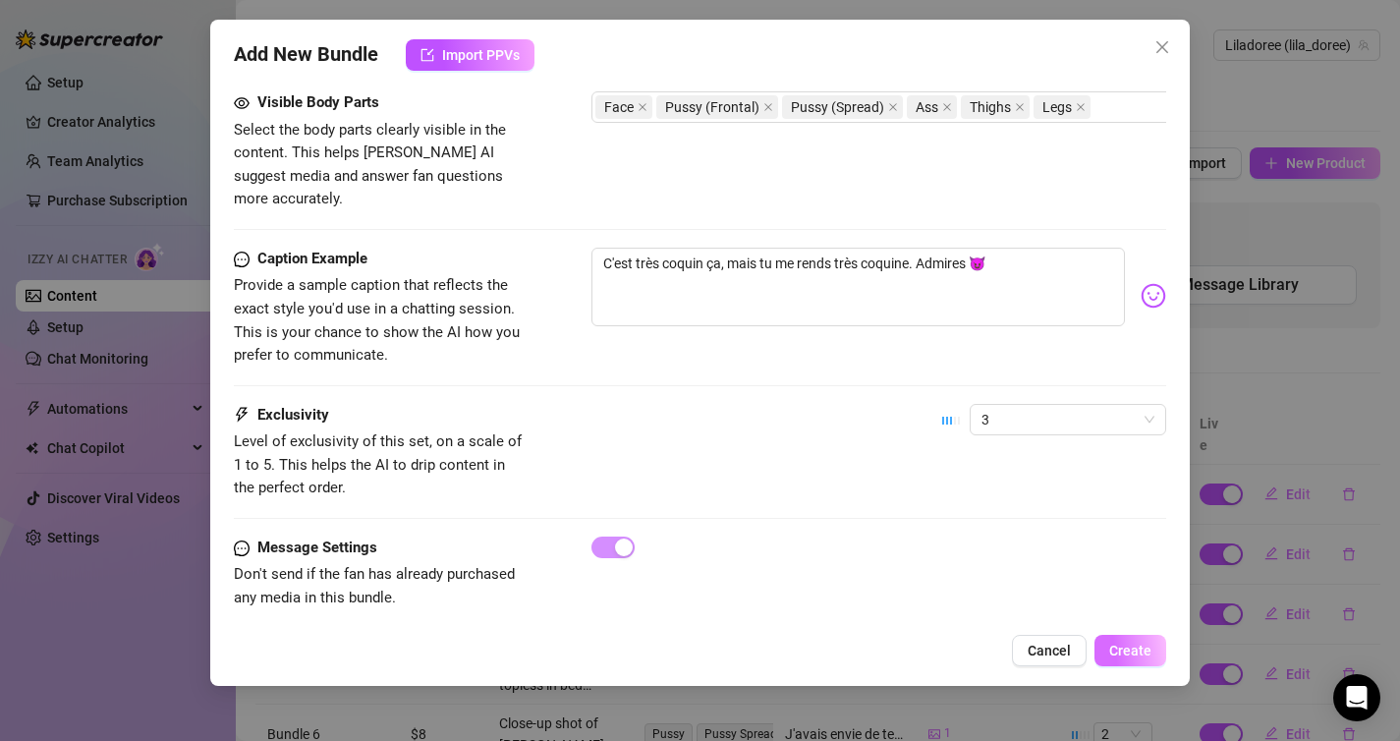
click at [1117, 654] on span "Create" at bounding box center [1130, 650] width 42 height 16
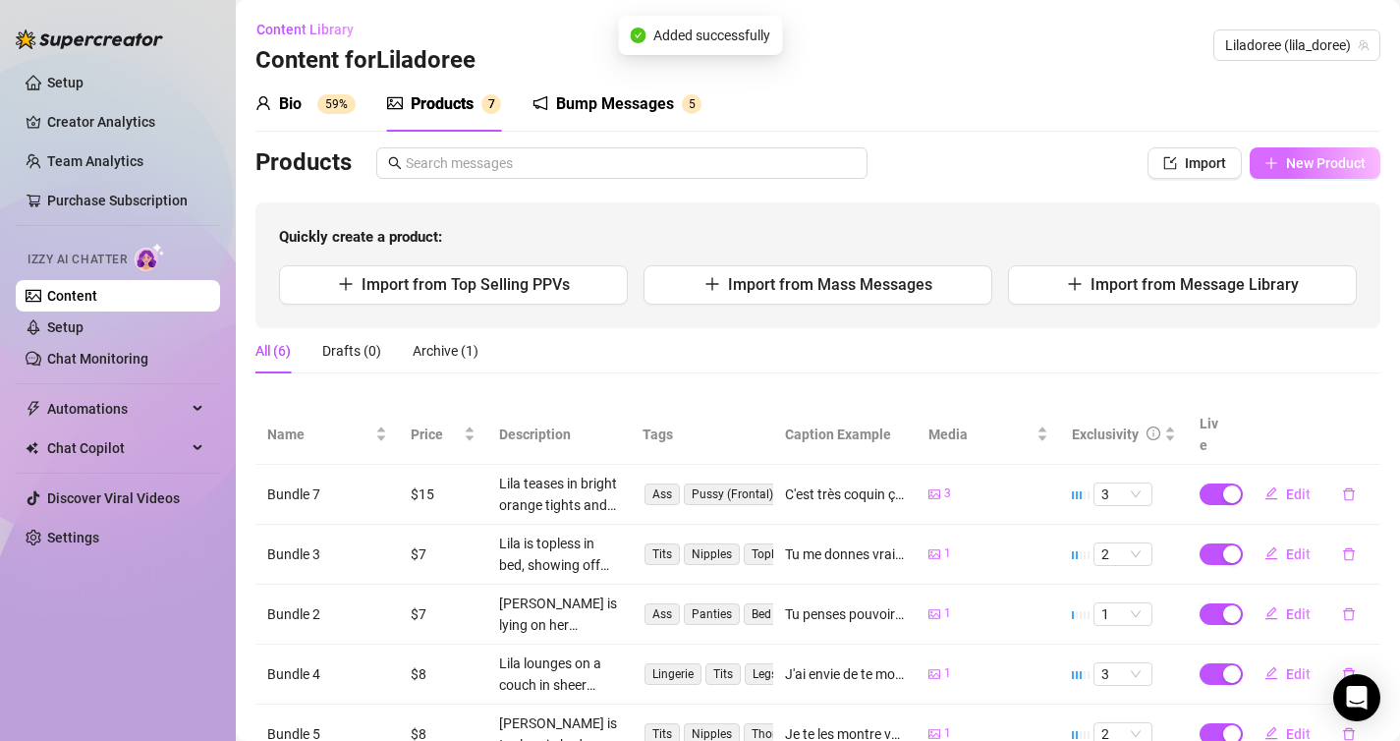
click at [1310, 163] on span "New Product" at bounding box center [1326, 163] width 80 height 16
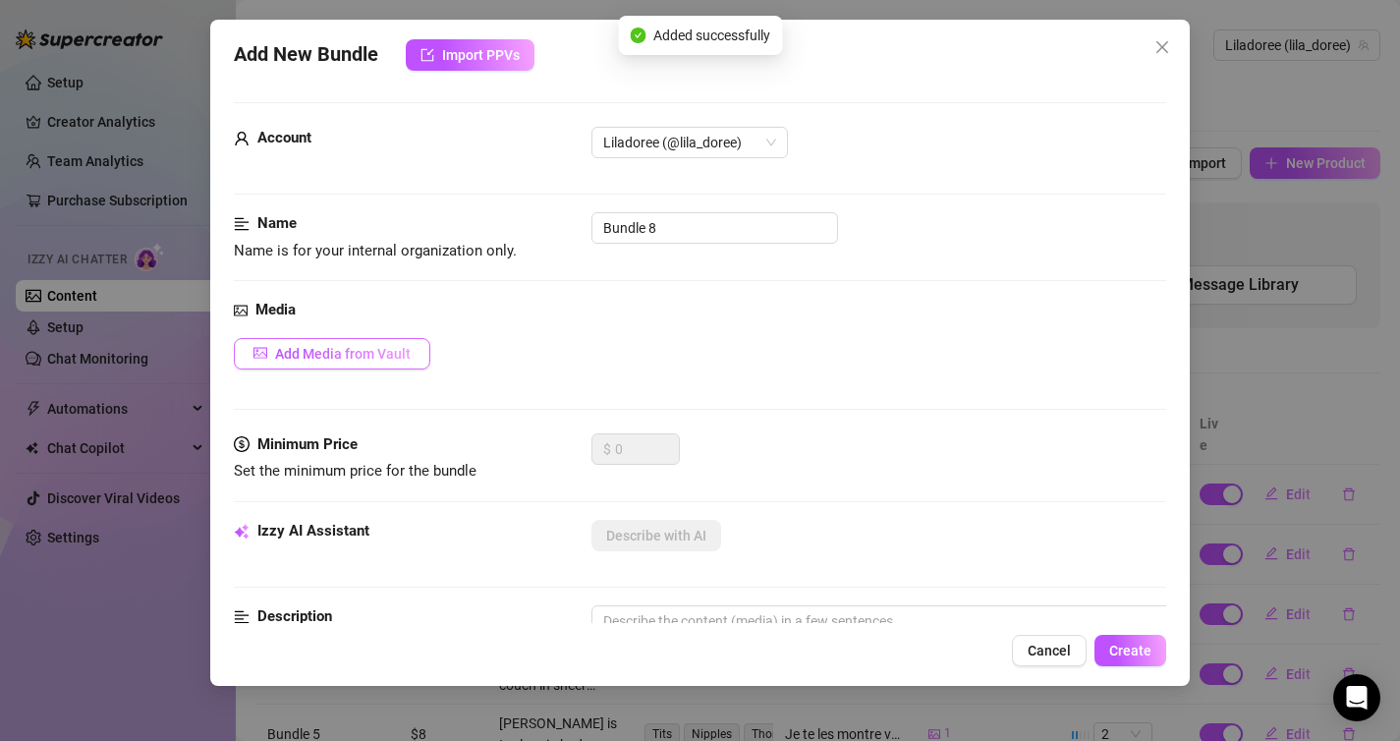
click at [398, 352] on span "Add Media from Vault" at bounding box center [343, 354] width 136 height 16
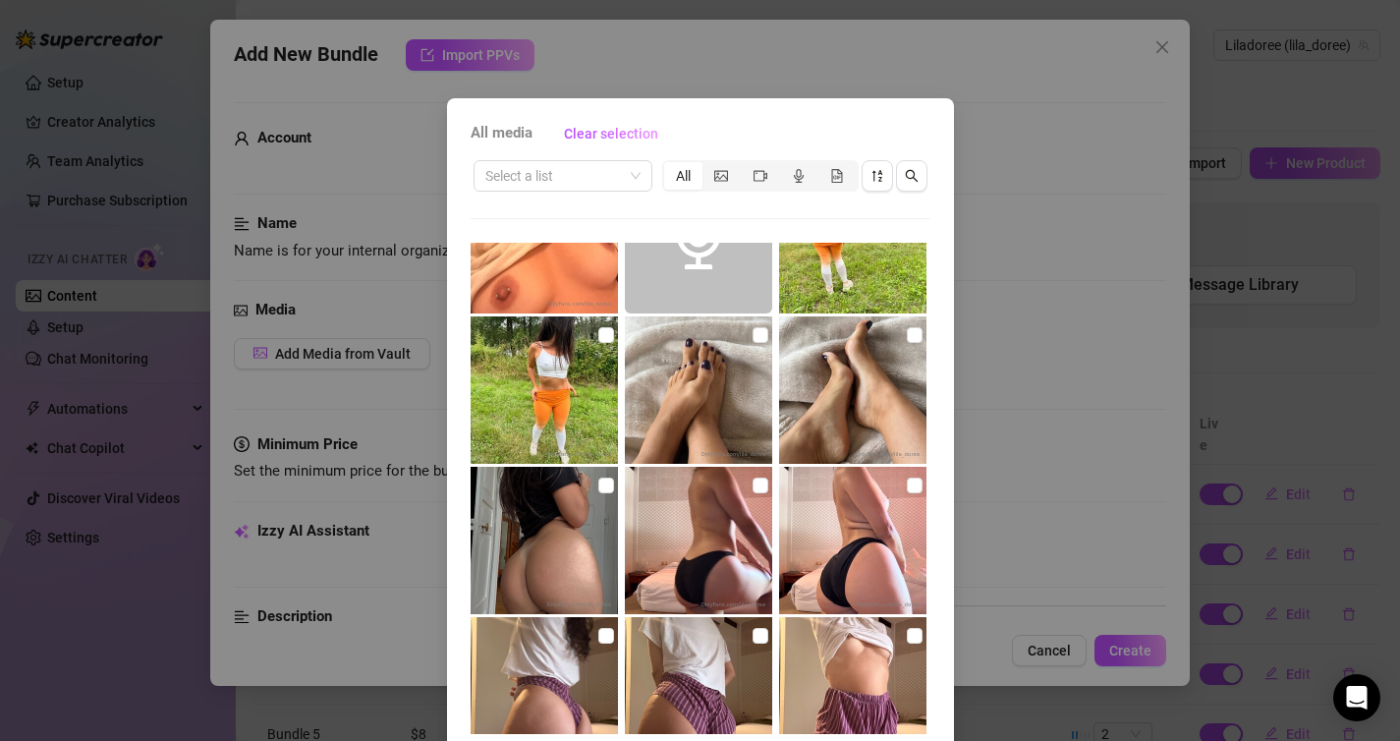
scroll to position [4441, 0]
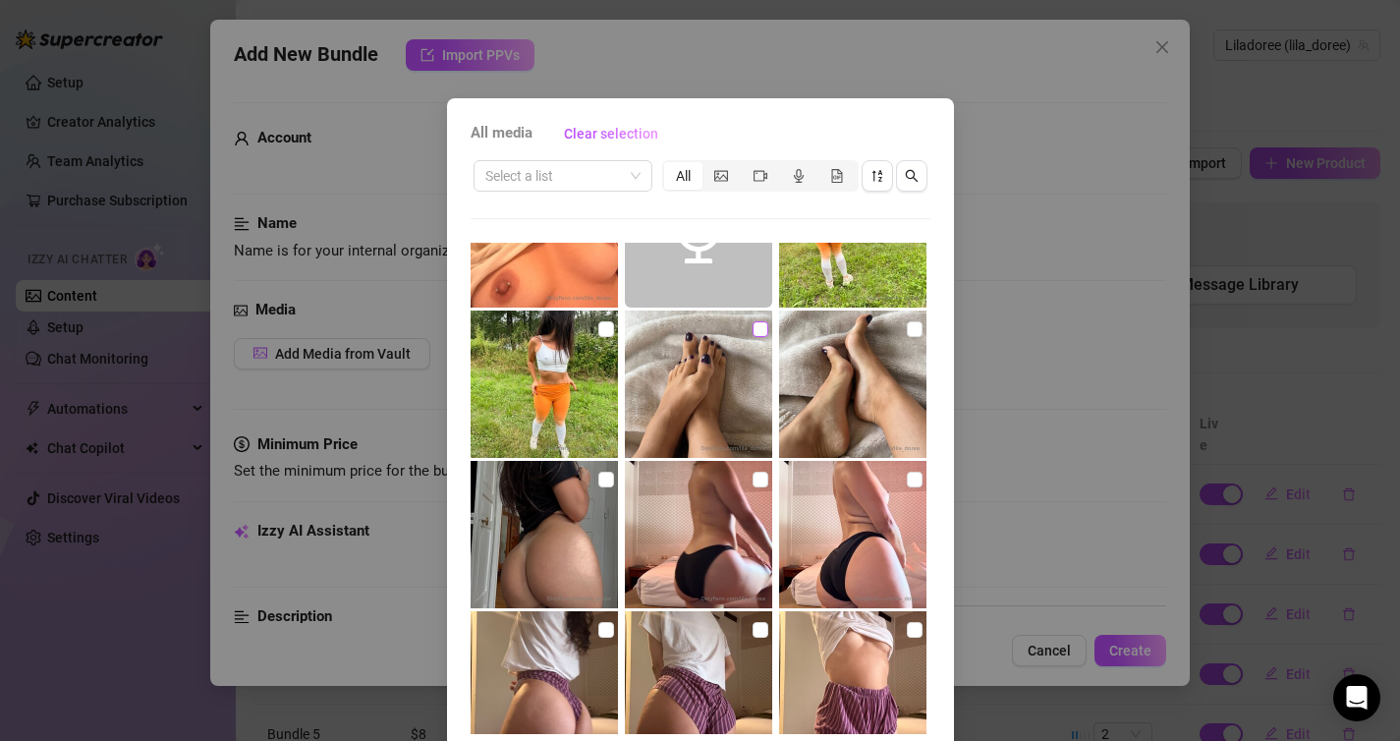
click at [760, 330] on input "checkbox" at bounding box center [761, 329] width 16 height 16
click at [916, 331] on input "checkbox" at bounding box center [915, 329] width 16 height 16
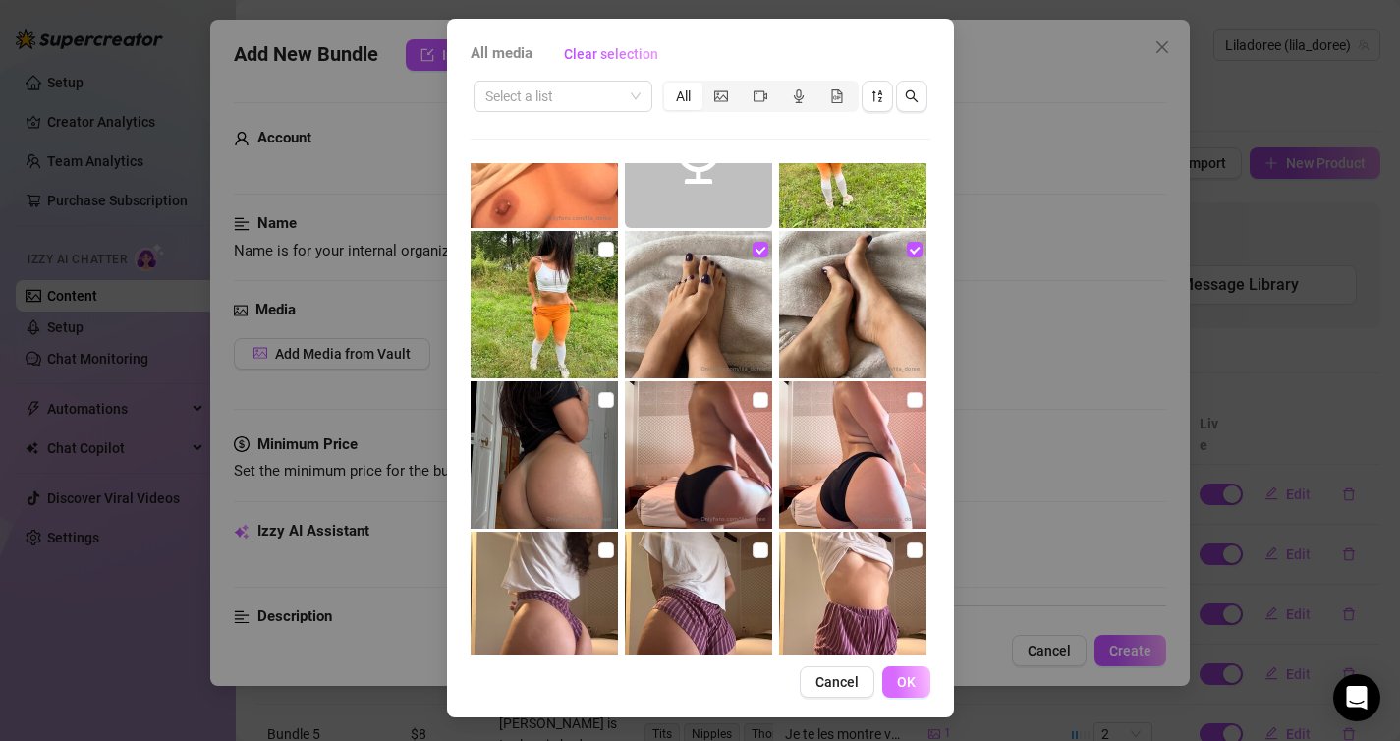
click at [902, 687] on span "OK" at bounding box center [906, 682] width 19 height 16
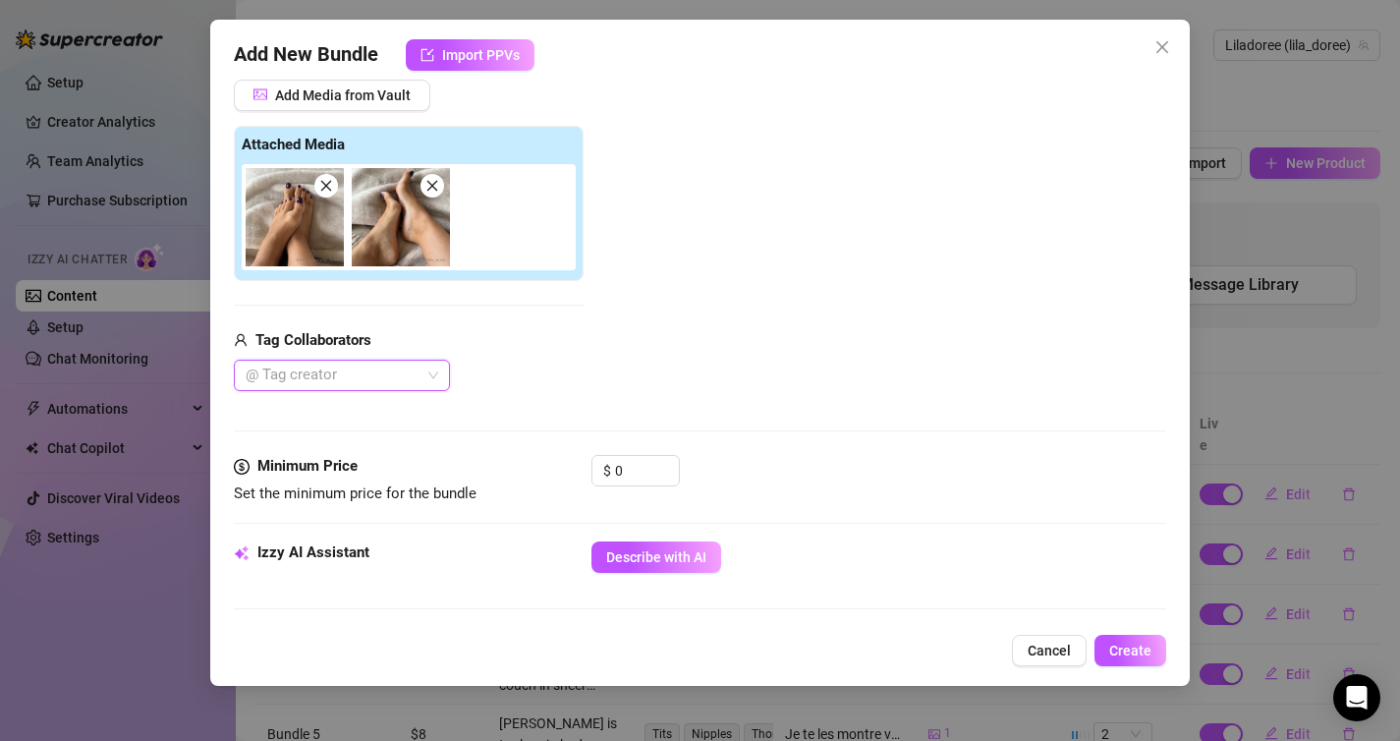
scroll to position [350, 0]
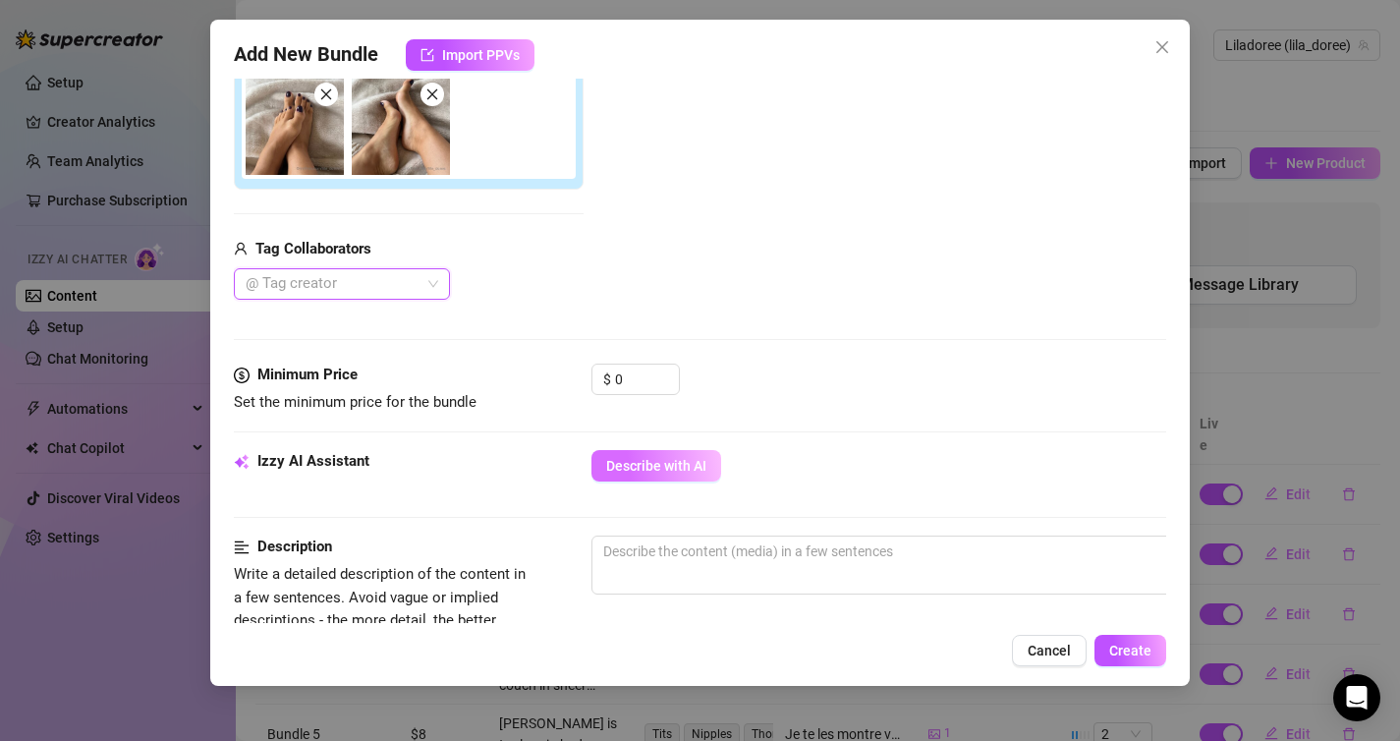
click at [626, 459] on span "Describe with AI" at bounding box center [656, 466] width 100 height 16
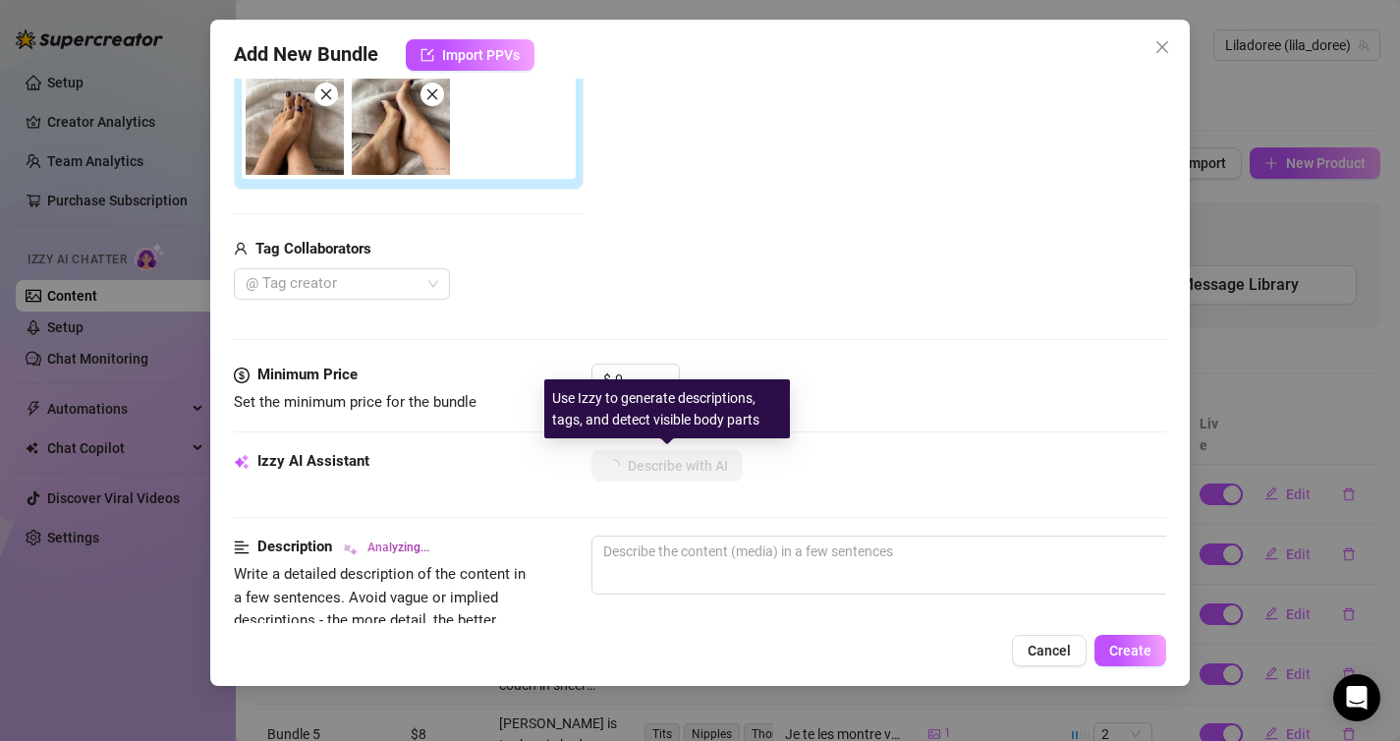
click at [682, 376] on div "$ 0" at bounding box center [879, 387] width 576 height 49
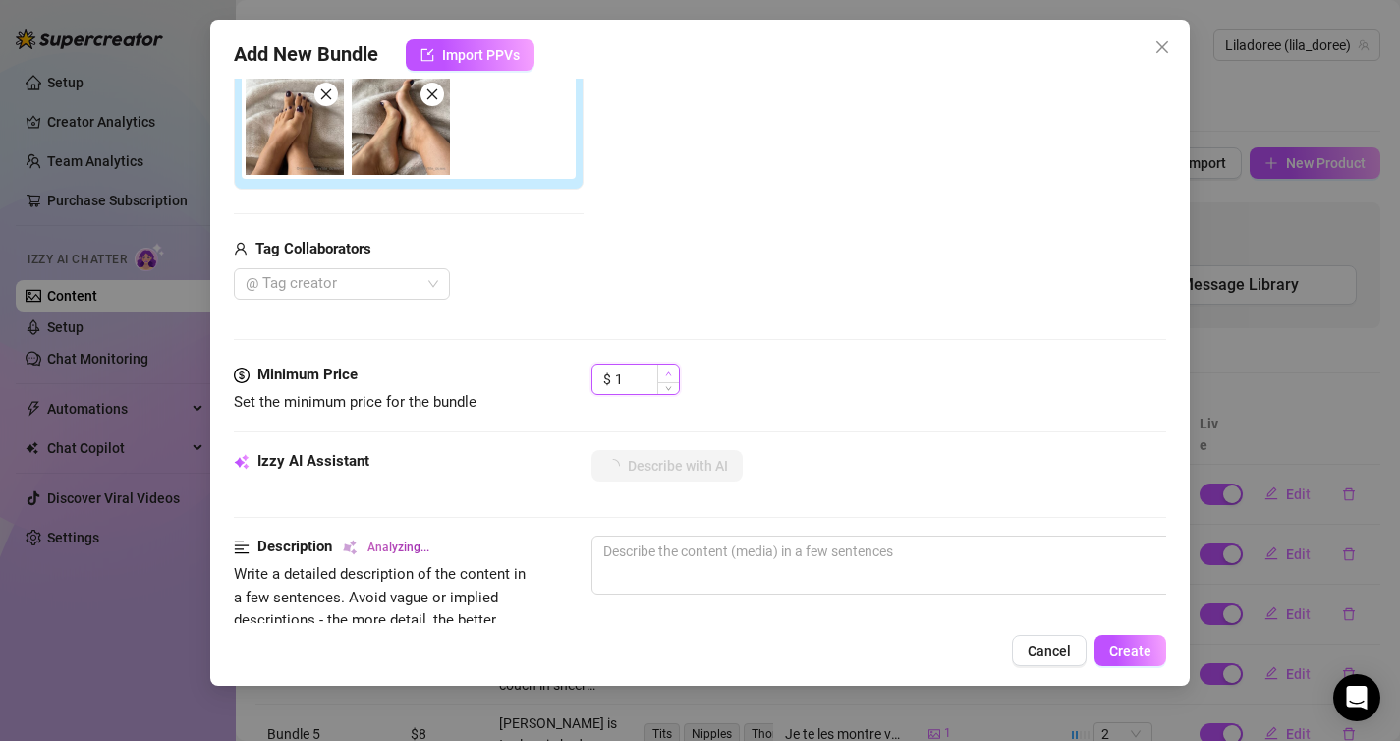
click at [670, 374] on icon "up" at bounding box center [668, 373] width 7 height 7
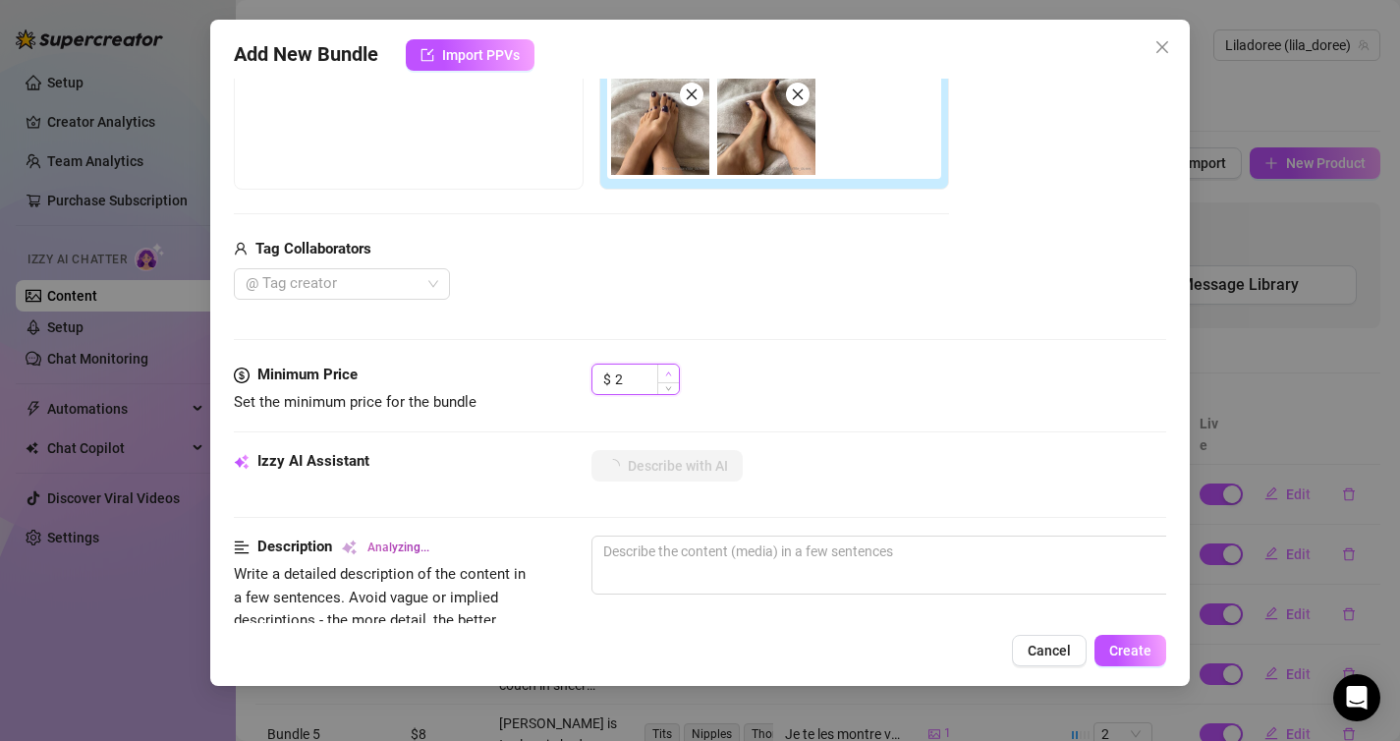
click at [670, 374] on icon "up" at bounding box center [668, 373] width 6 height 4
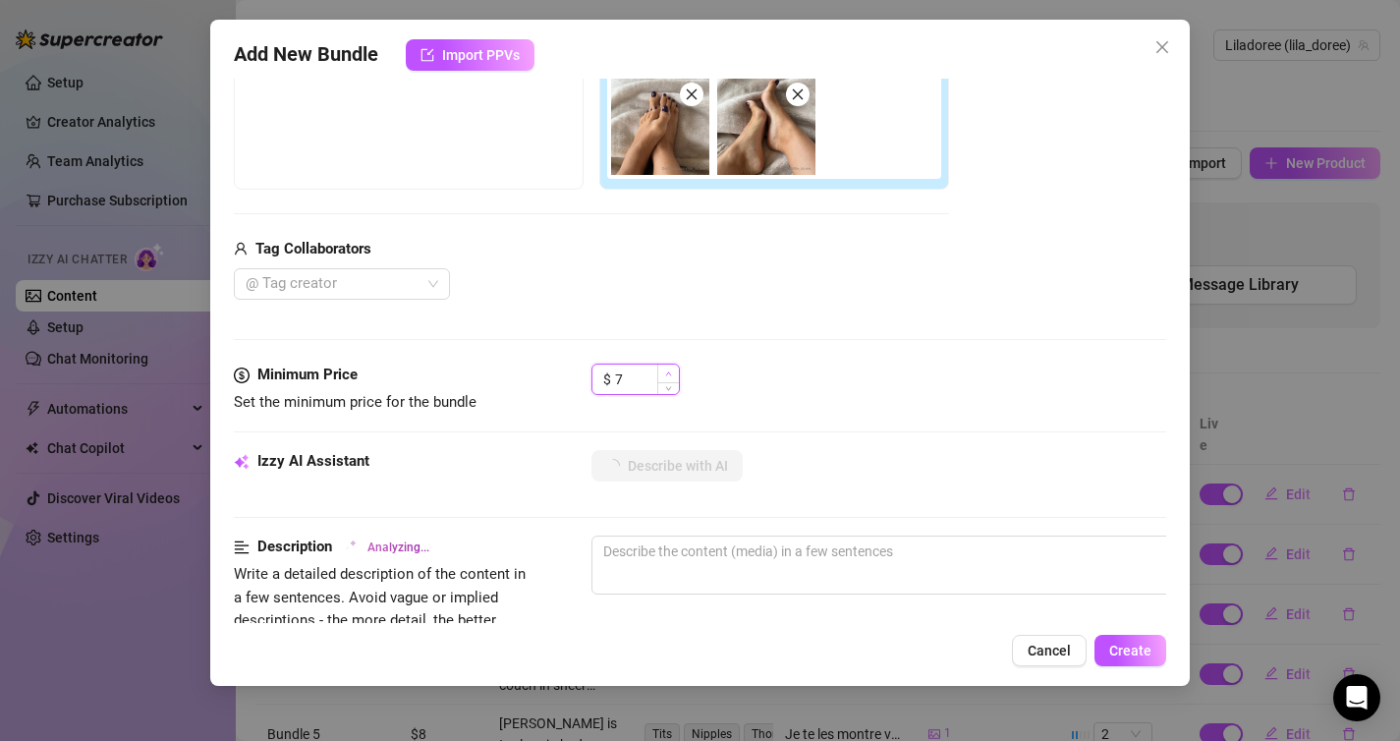
click at [670, 374] on icon "up" at bounding box center [668, 373] width 6 height 4
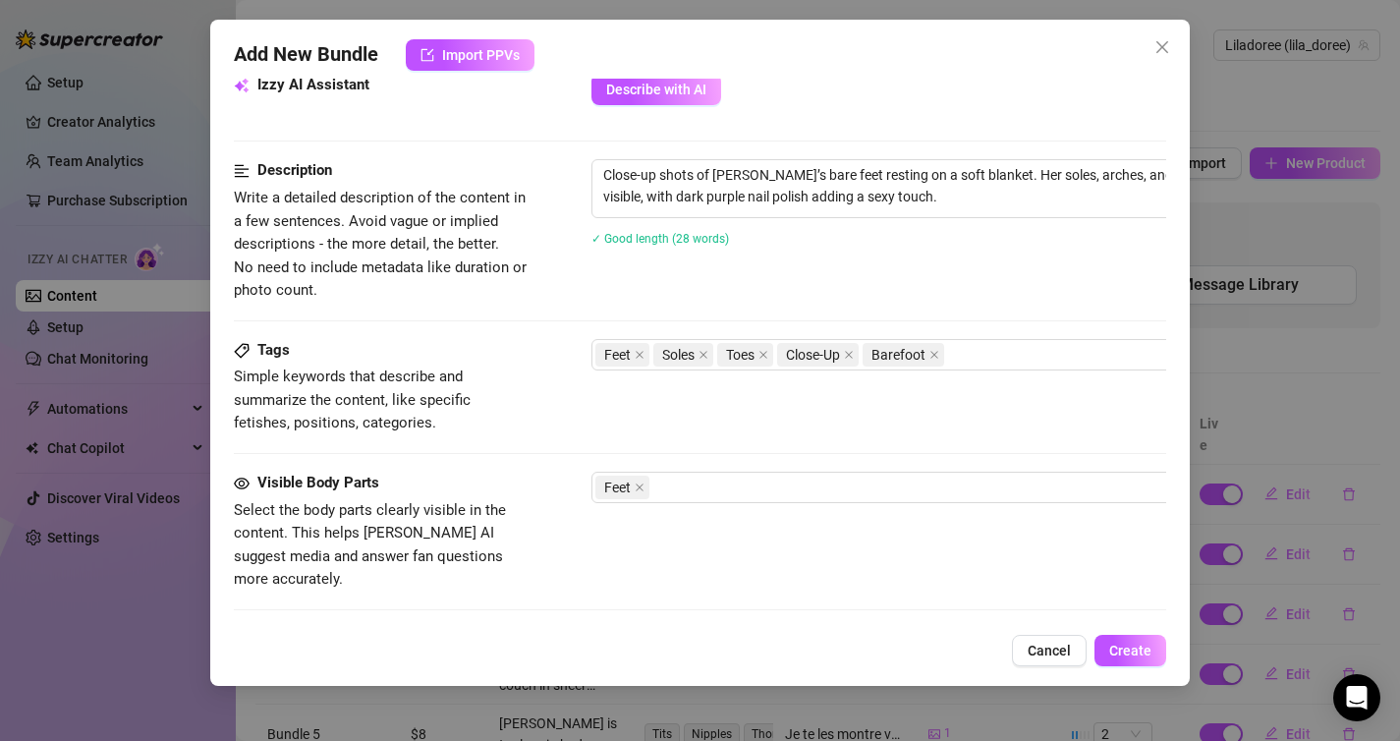
scroll to position [753, 0]
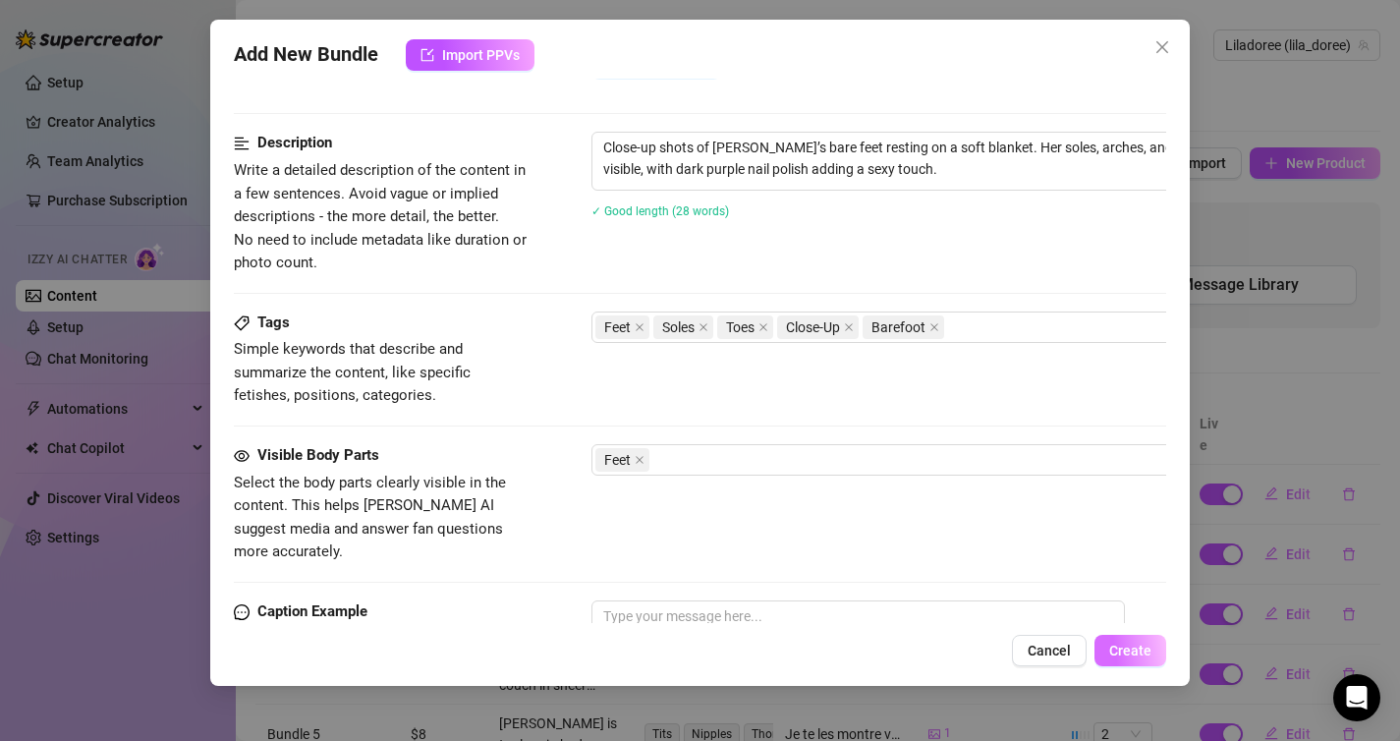
click at [1134, 649] on span "Create" at bounding box center [1130, 650] width 42 height 16
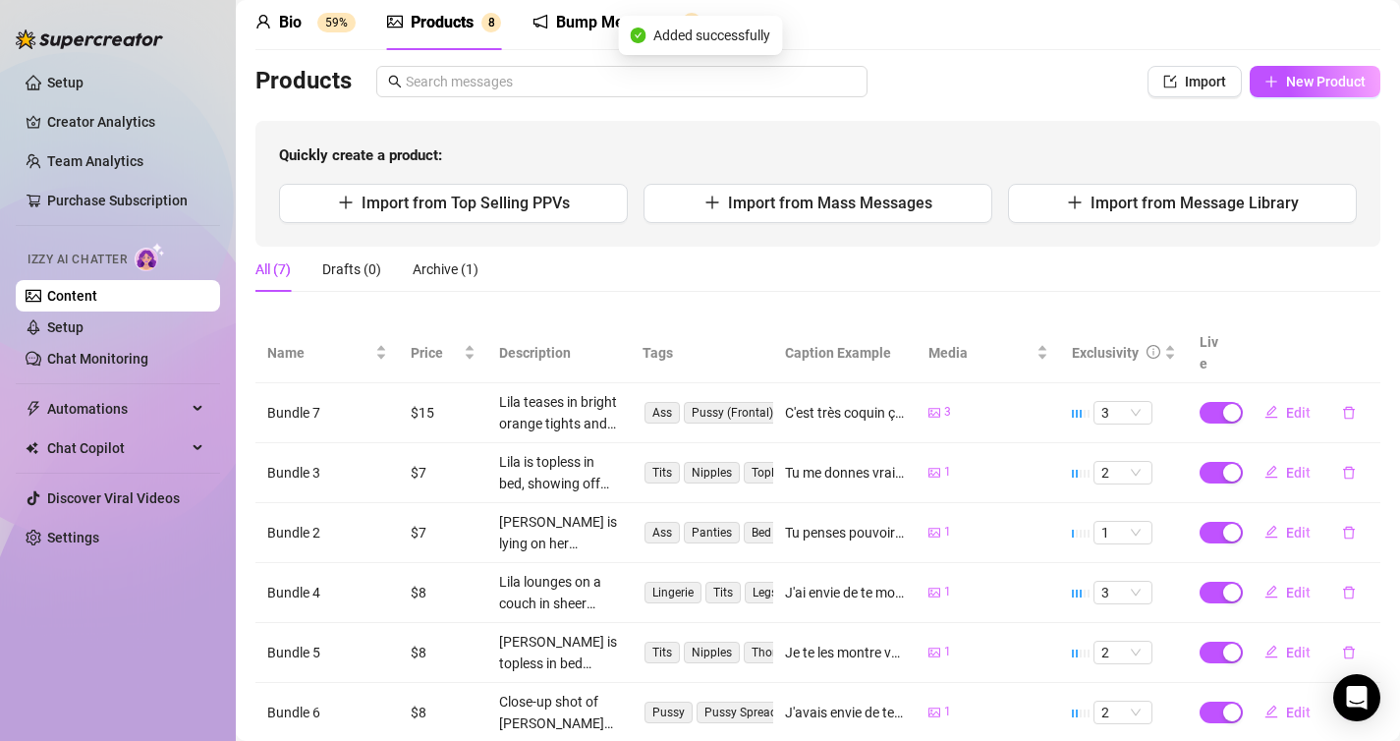
scroll to position [180, 0]
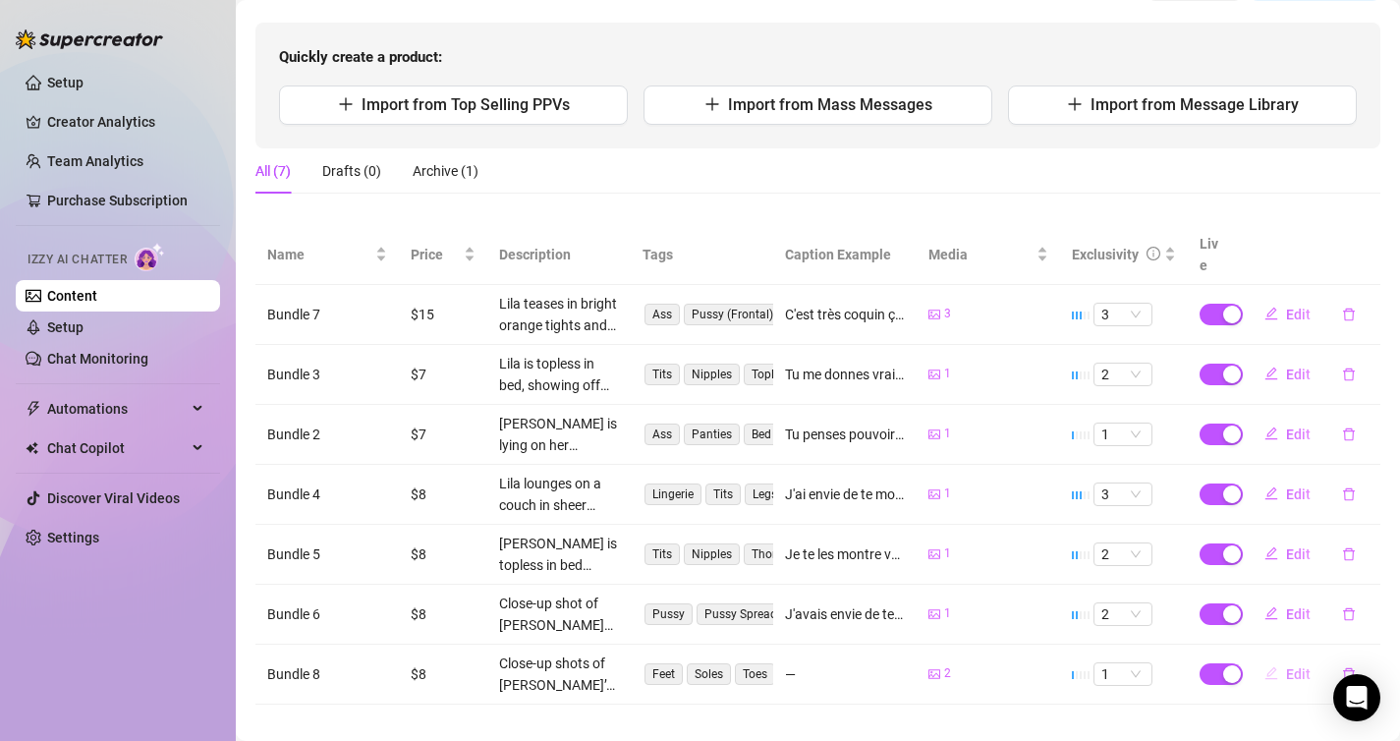
click at [1292, 666] on span "Edit" at bounding box center [1298, 674] width 25 height 16
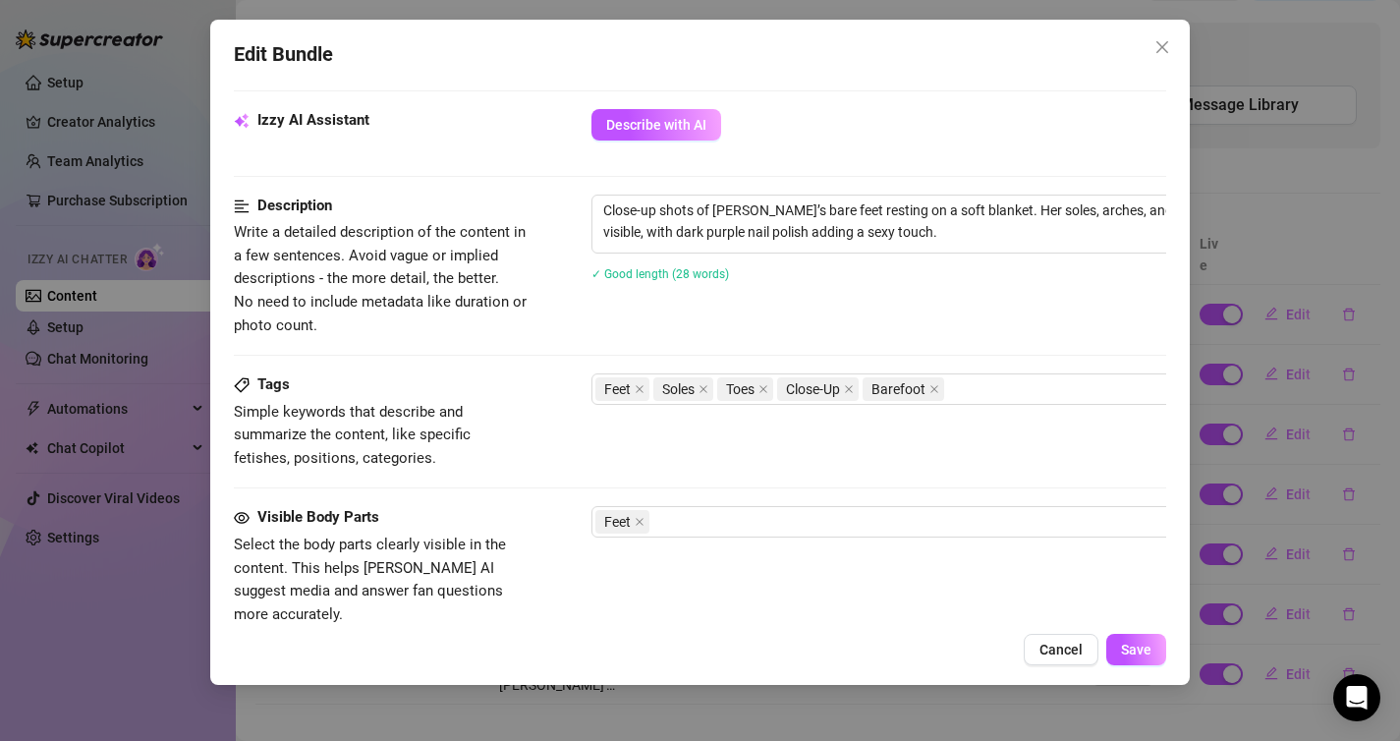
scroll to position [1106, 0]
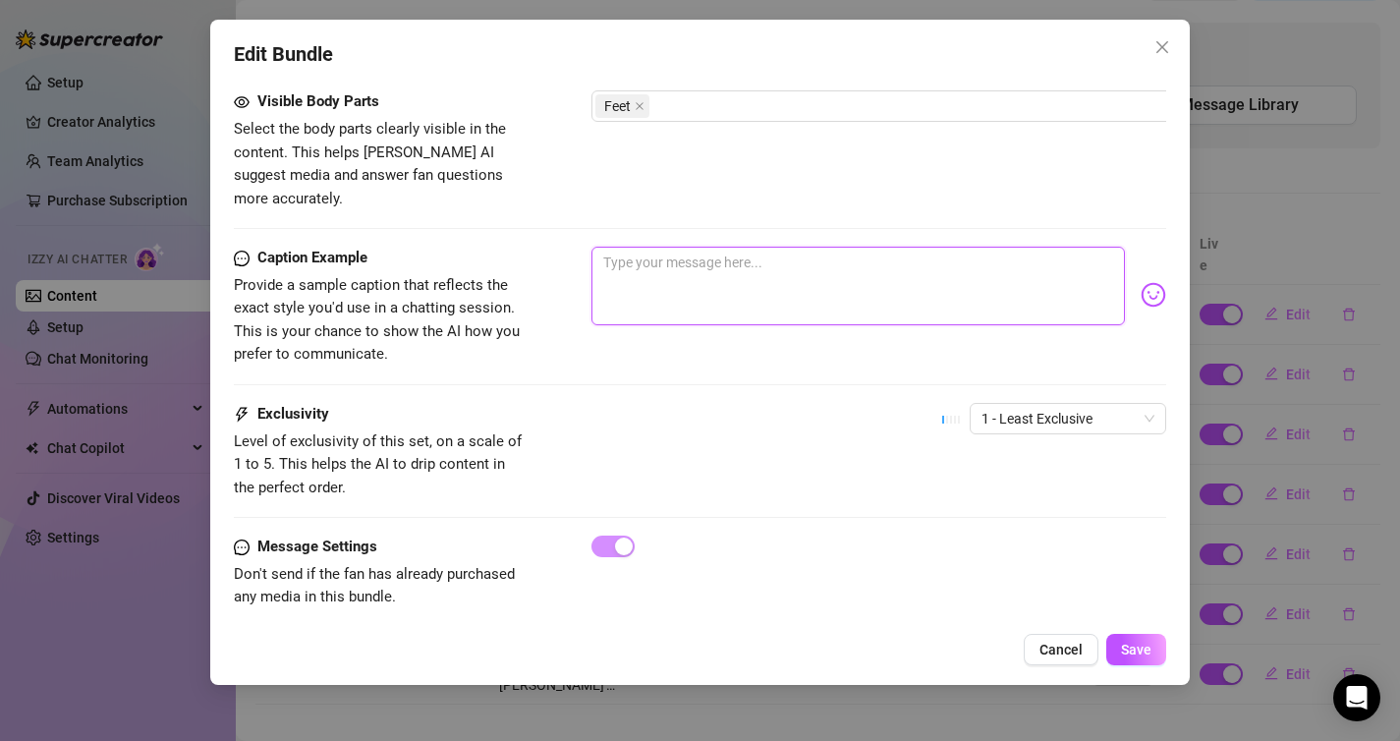
click at [803, 290] on textarea at bounding box center [858, 286] width 534 height 79
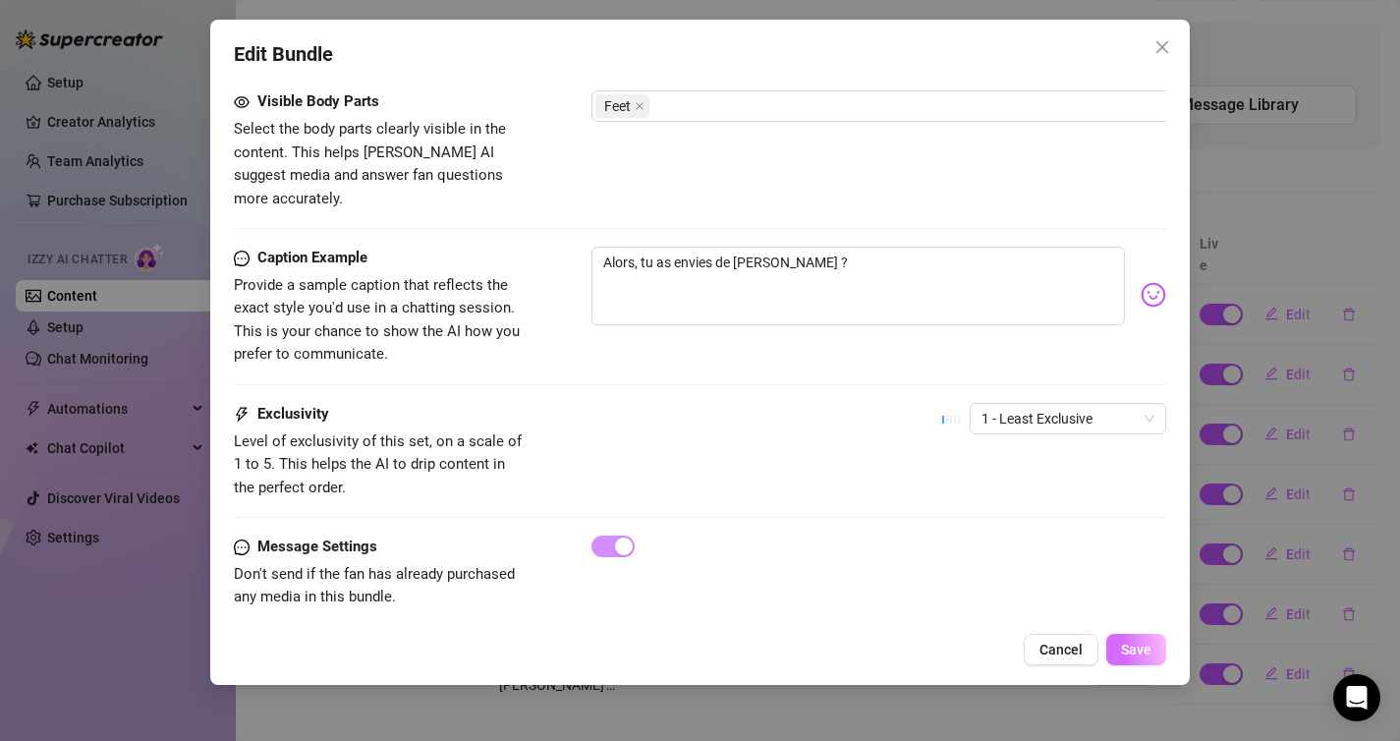
click at [1141, 664] on button "Save" at bounding box center [1136, 649] width 60 height 31
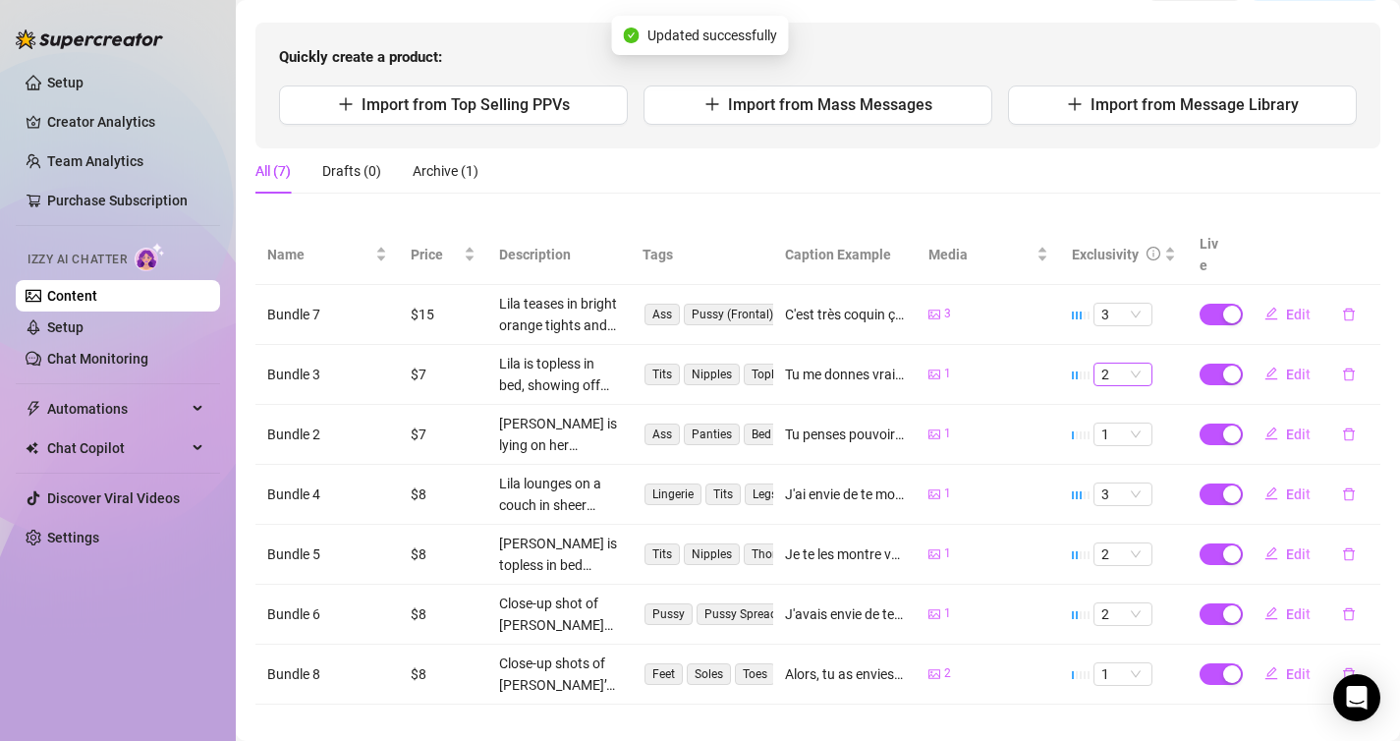
scroll to position [0, 0]
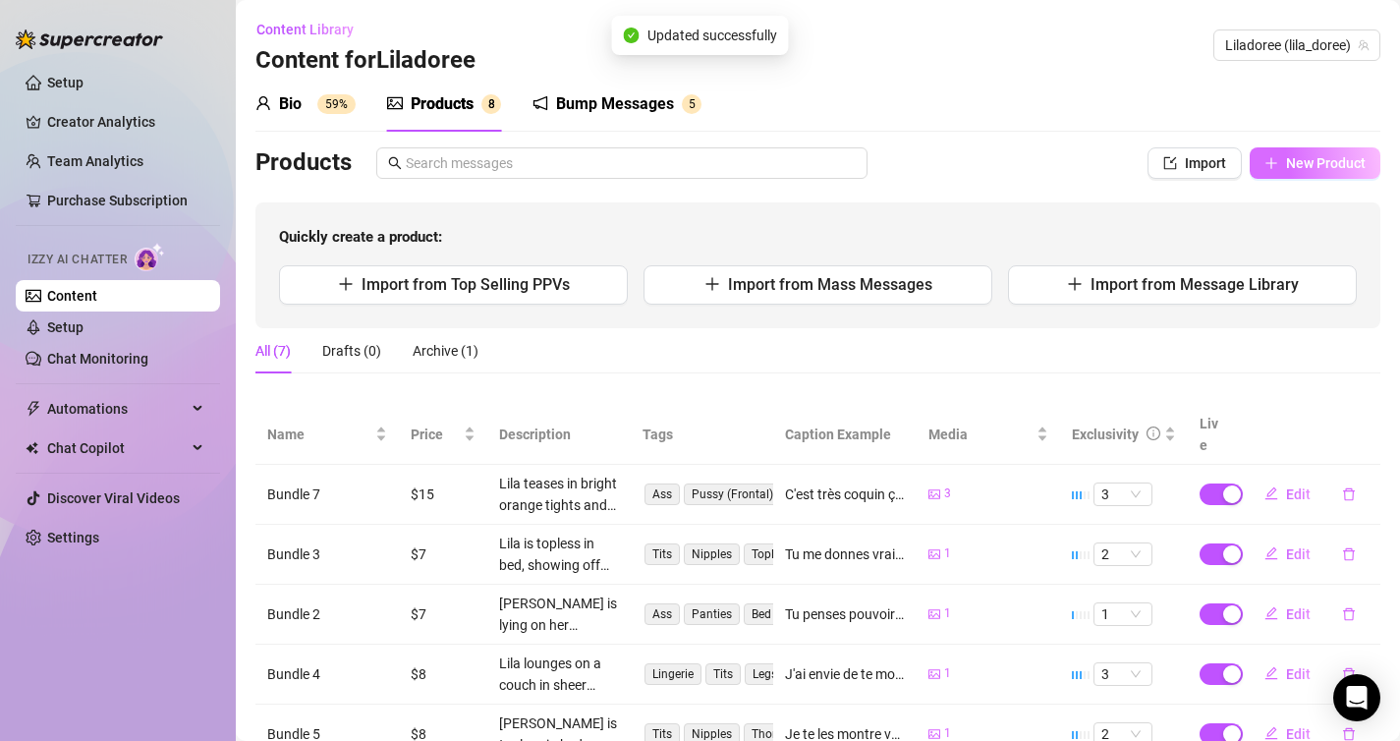
click at [1328, 160] on span "New Product" at bounding box center [1326, 163] width 80 height 16
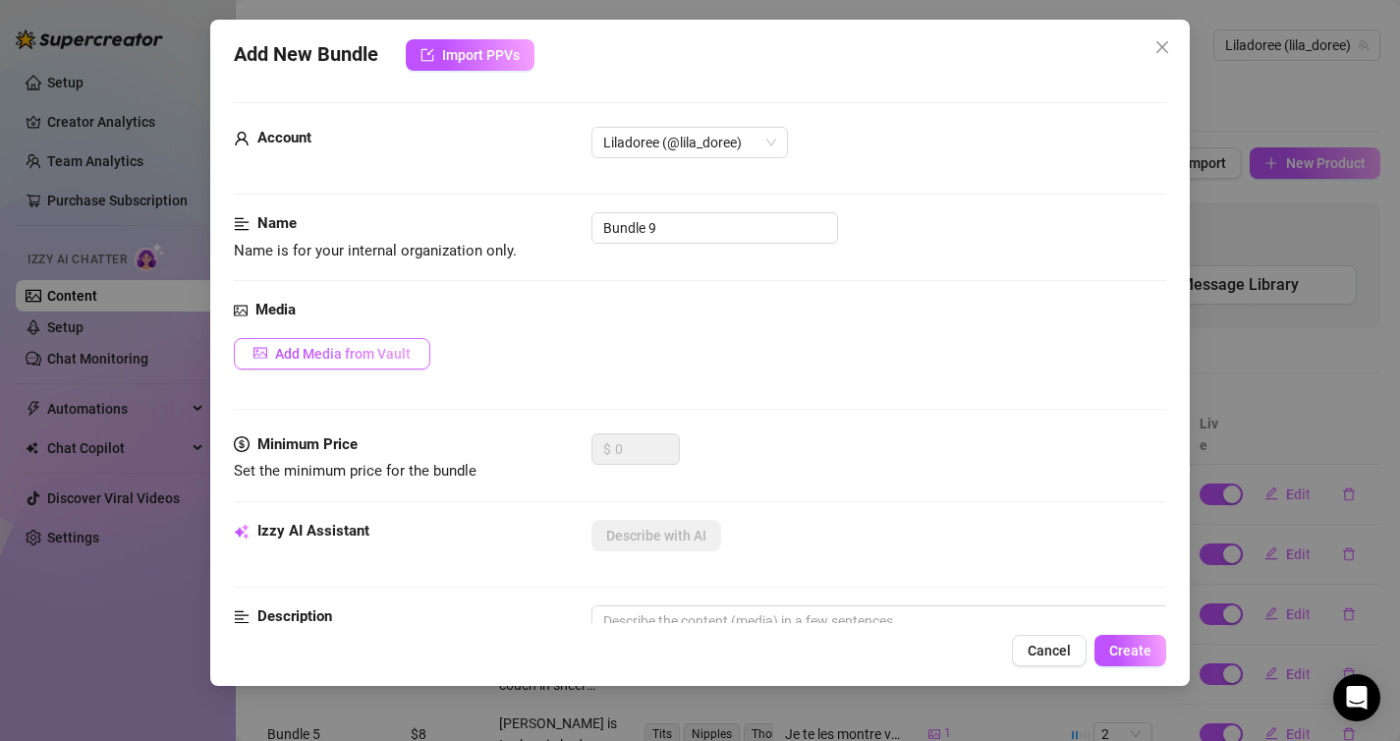
click at [390, 347] on span "Add Media from Vault" at bounding box center [343, 354] width 136 height 16
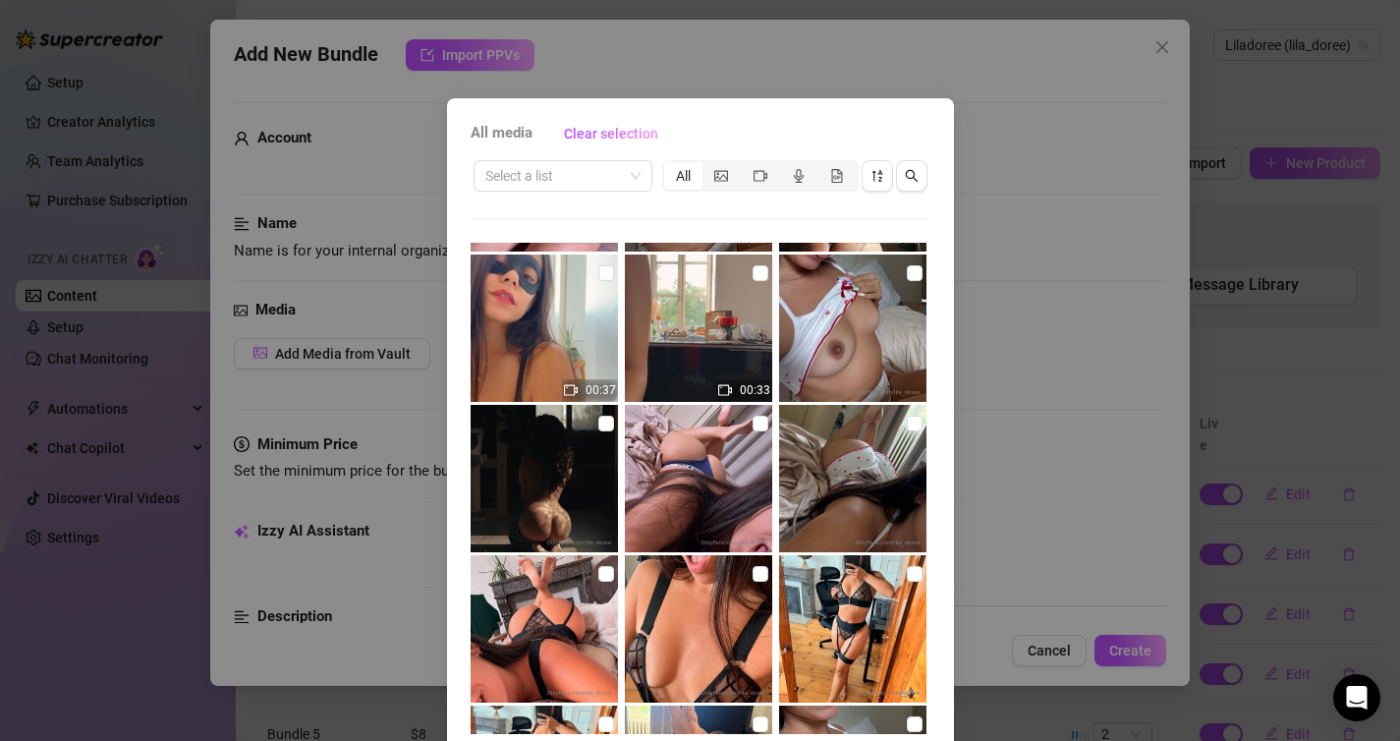
scroll to position [1336, 0]
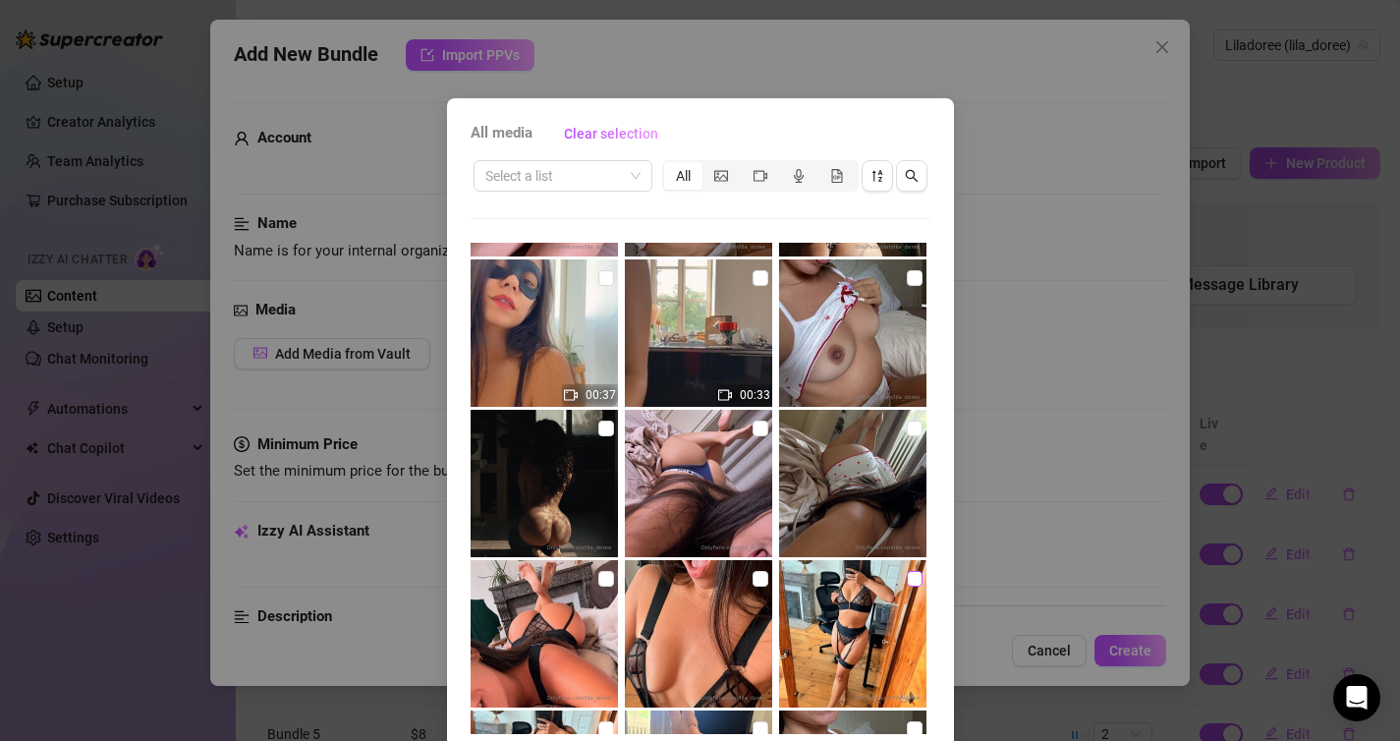
click at [913, 579] on input "checkbox" at bounding box center [915, 579] width 16 height 16
click at [753, 588] on label at bounding box center [761, 579] width 16 height 22
click at [753, 586] on input "checkbox" at bounding box center [761, 579] width 16 height 16
click at [610, 579] on input "checkbox" at bounding box center [606, 579] width 16 height 16
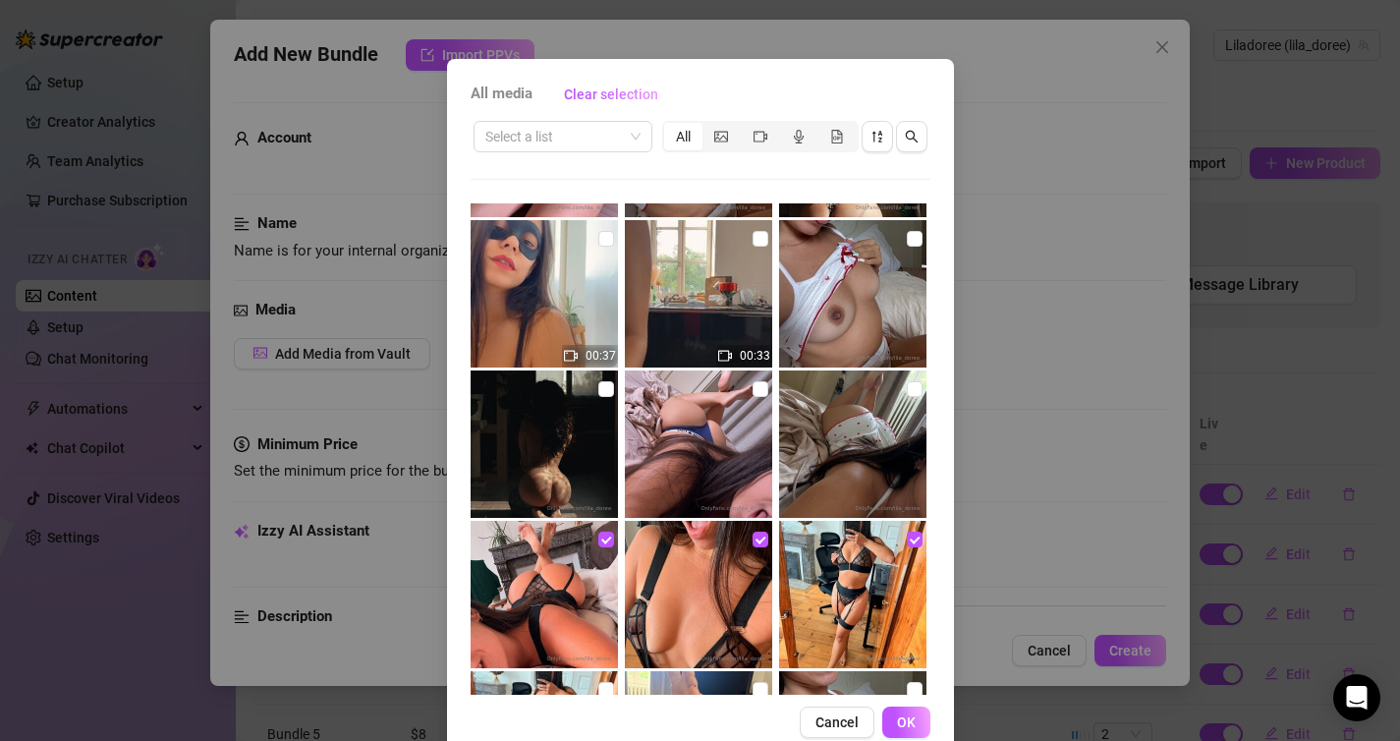
scroll to position [80, 0]
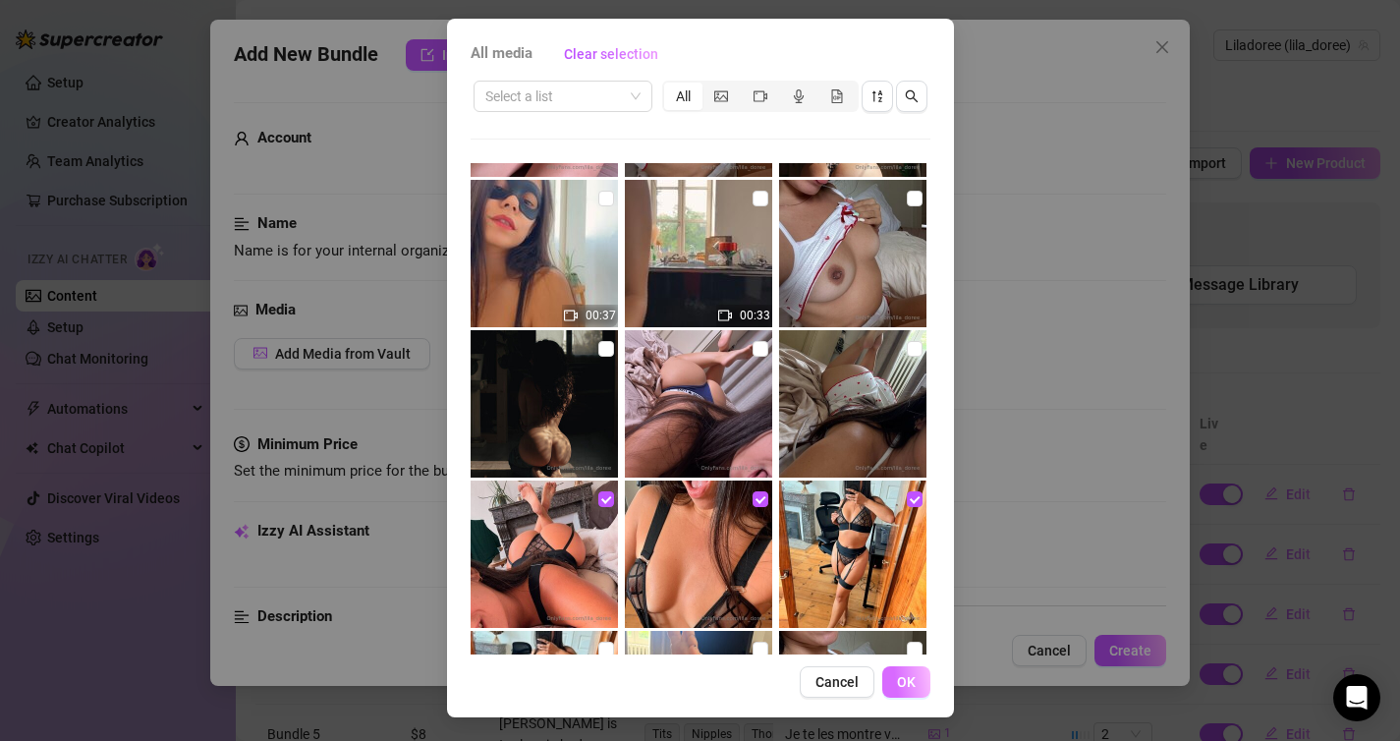
click at [904, 689] on span "OK" at bounding box center [906, 682] width 19 height 16
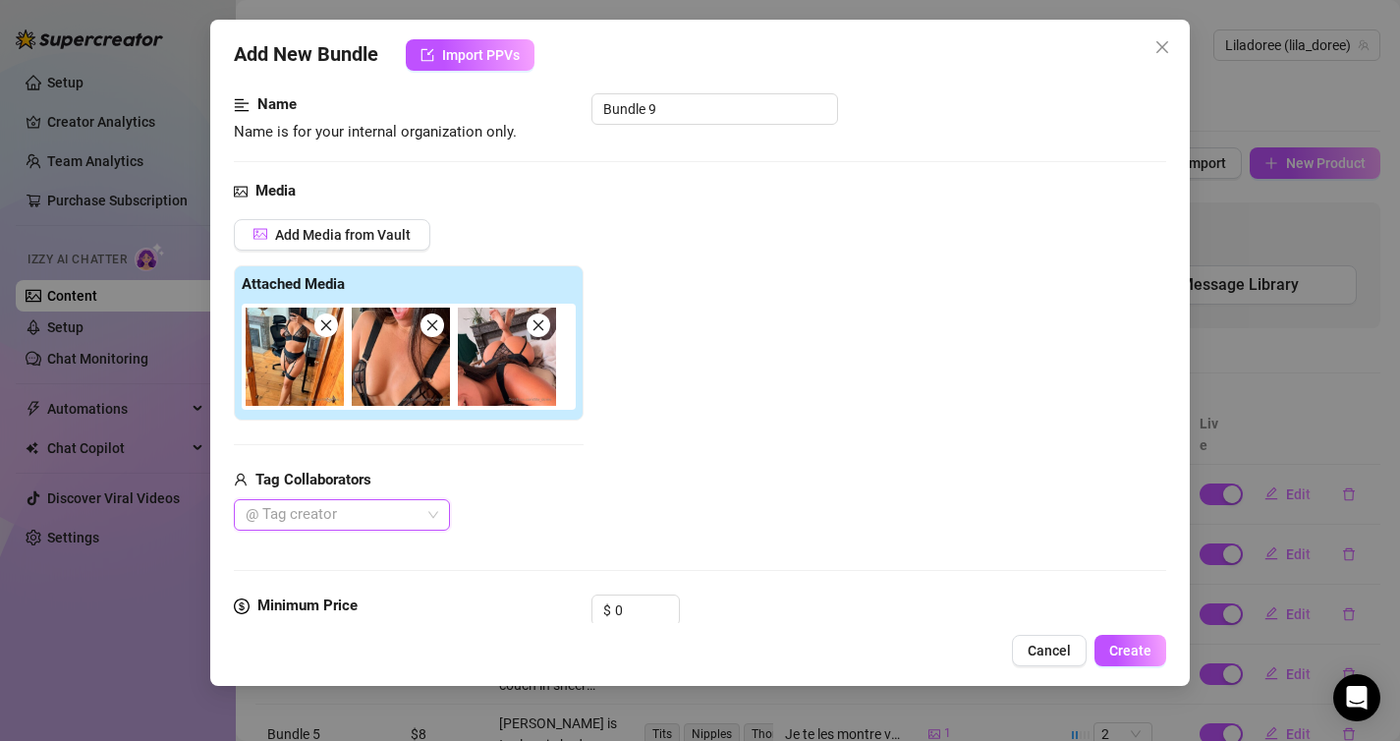
scroll to position [221, 0]
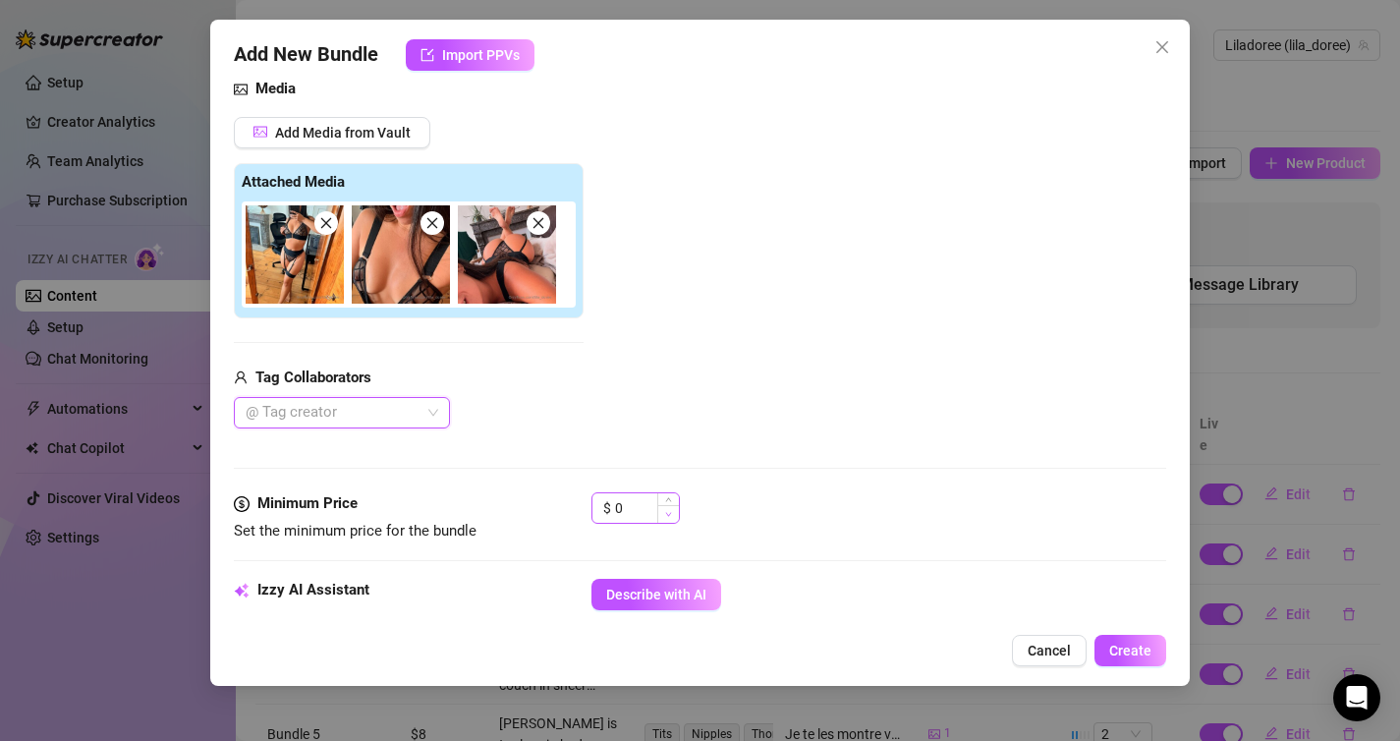
click at [659, 513] on span "Decrease Value" at bounding box center [668, 514] width 22 height 18
drag, startPoint x: 649, startPoint y: 509, endPoint x: 557, endPoint y: 509, distance: 92.3
click at [557, 509] on div "Minimum Price Set the minimum price for the bundle $ 0" at bounding box center [700, 517] width 933 height 50
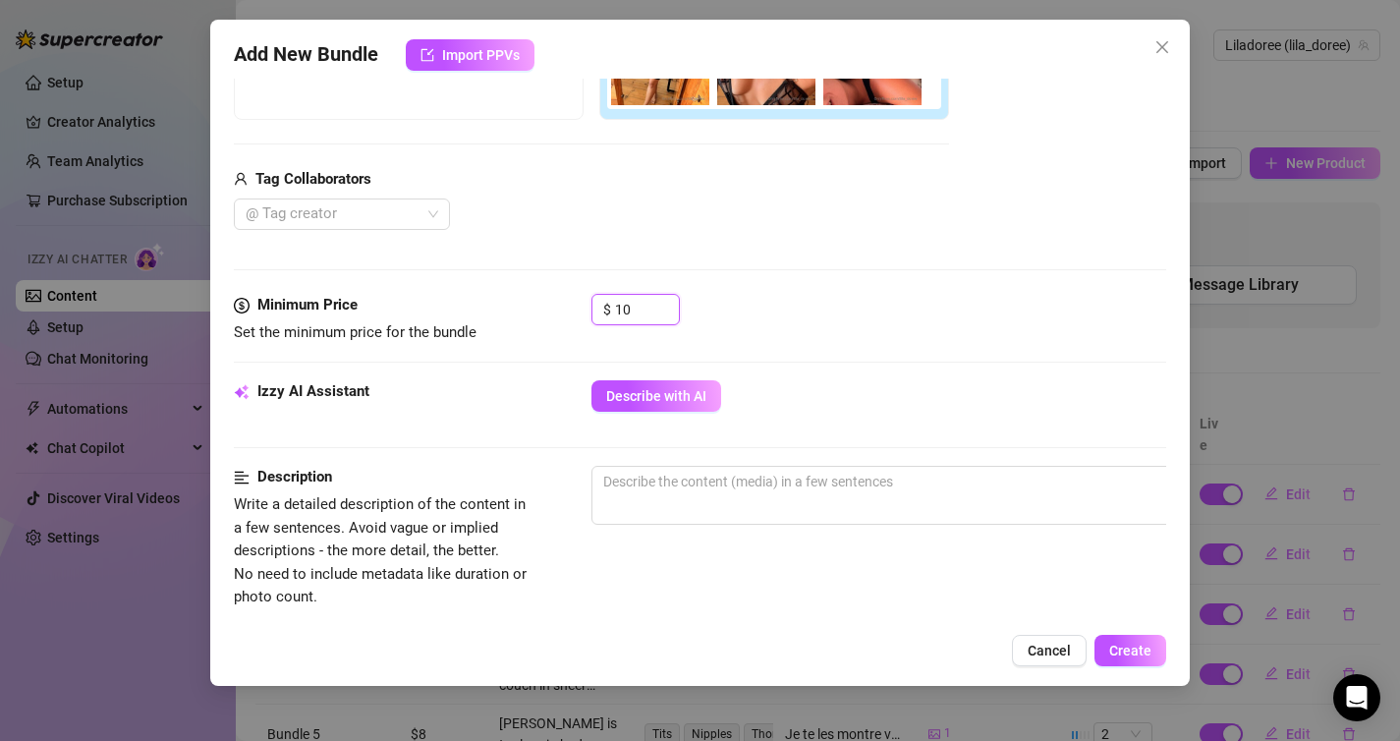
scroll to position [467, 0]
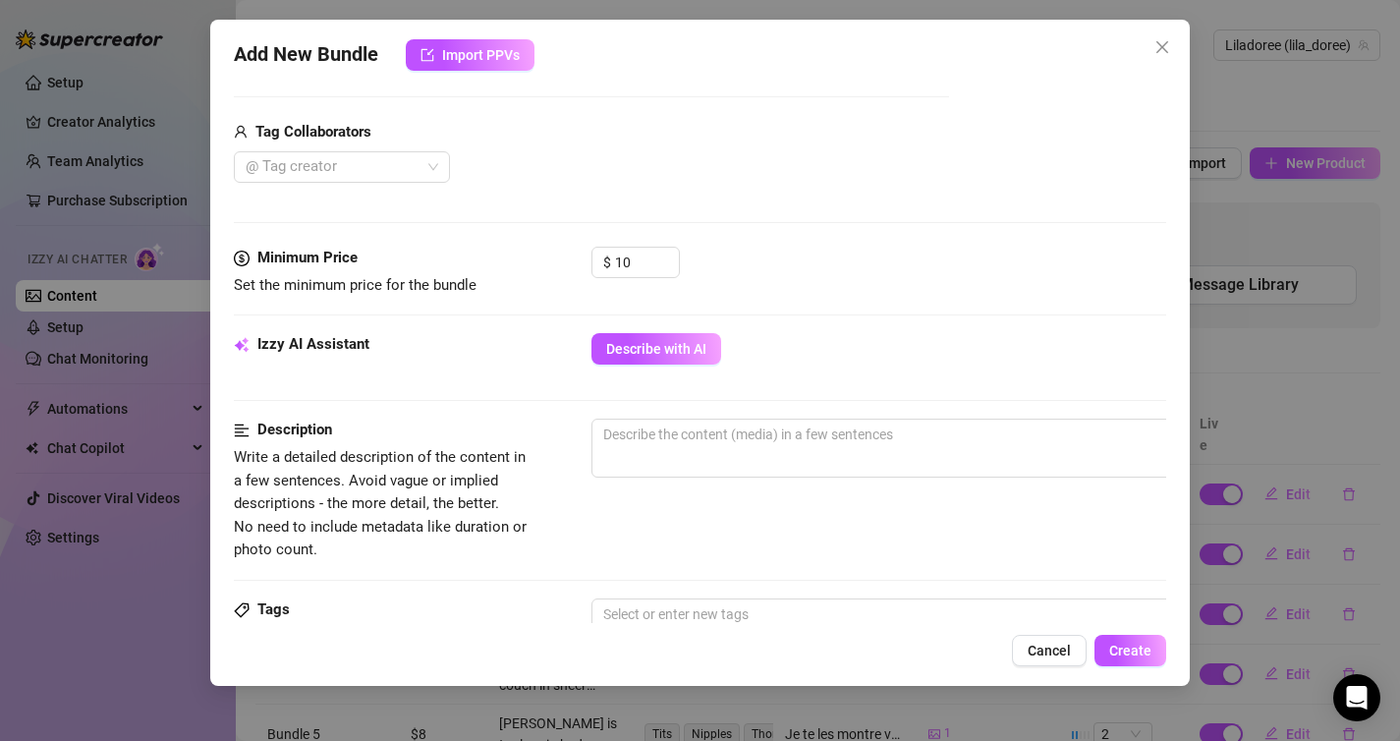
click at [659, 318] on div "Minimum Price Set the minimum price for the bundle $ 10" at bounding box center [700, 290] width 933 height 86
click at [672, 347] on span "Describe with AI" at bounding box center [656, 349] width 100 height 16
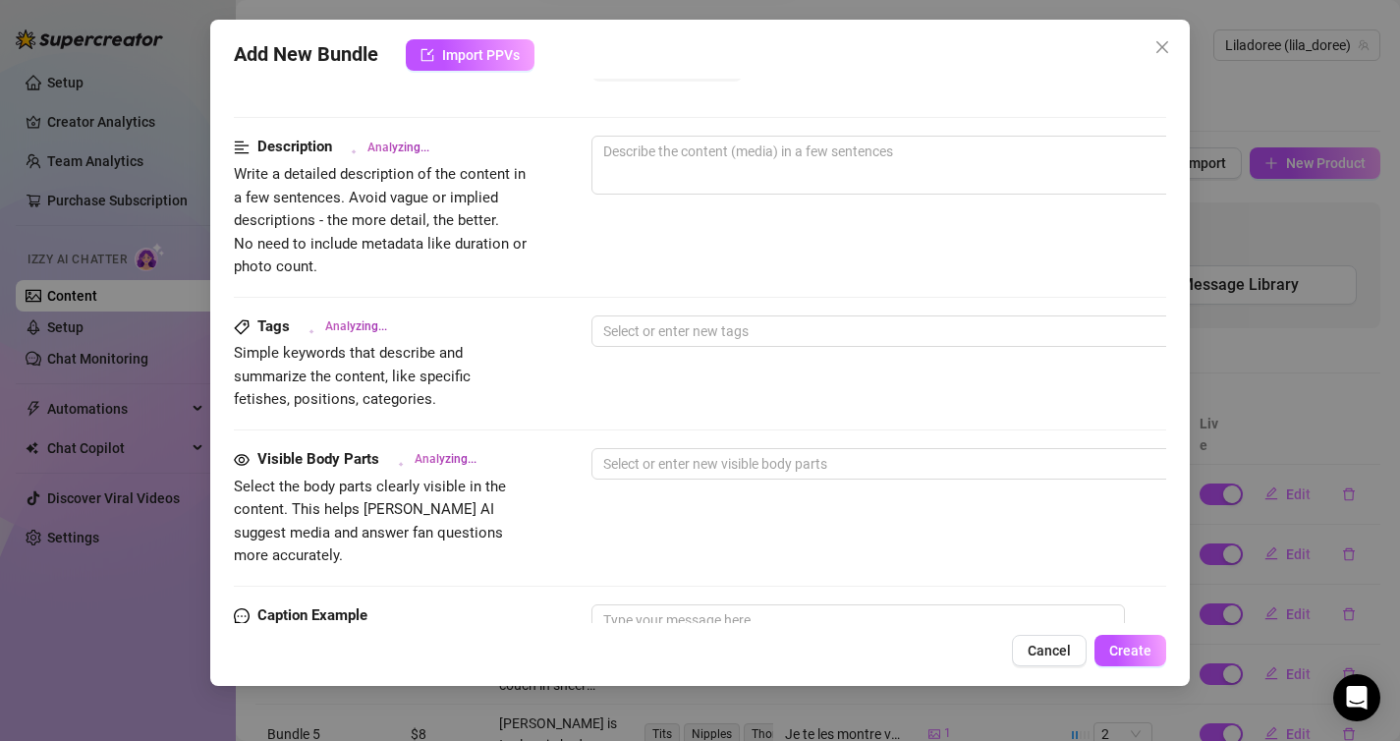
scroll to position [1106, 0]
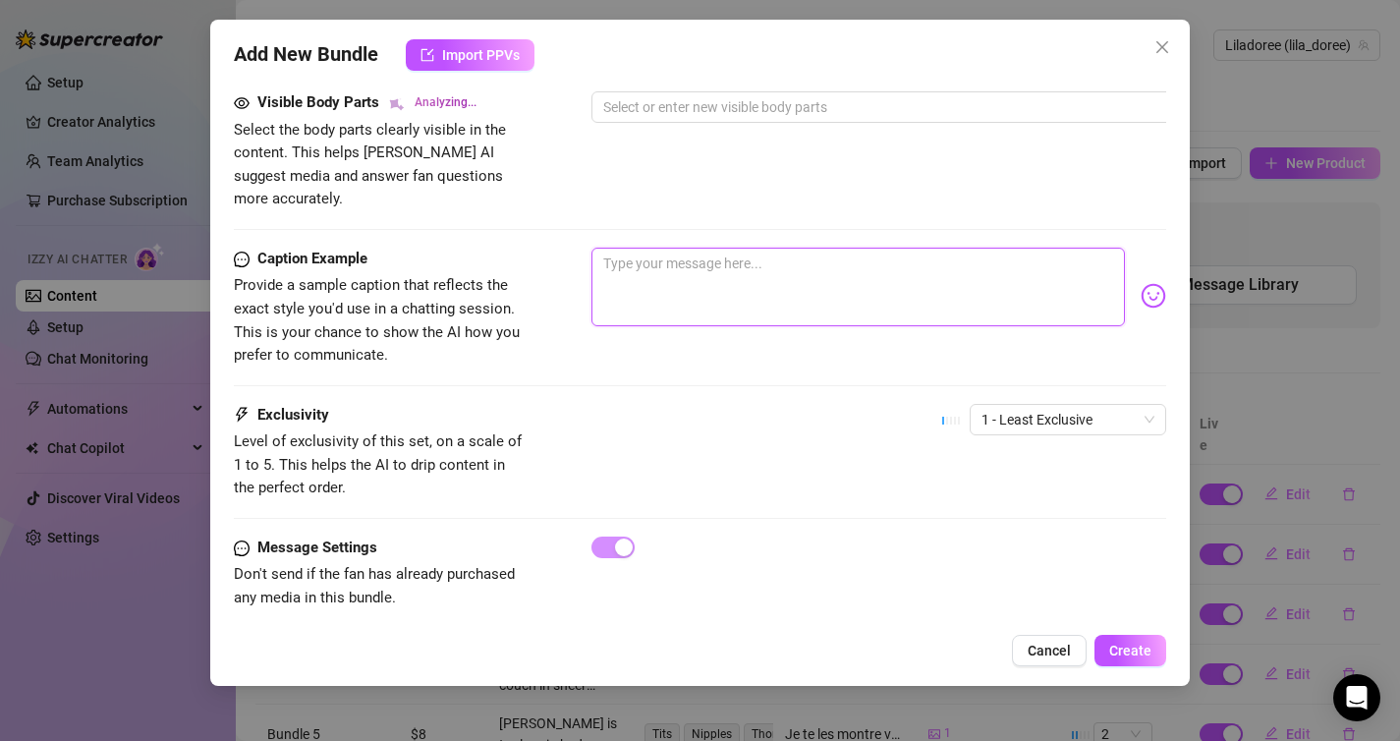
click at [705, 273] on textarea at bounding box center [858, 287] width 534 height 79
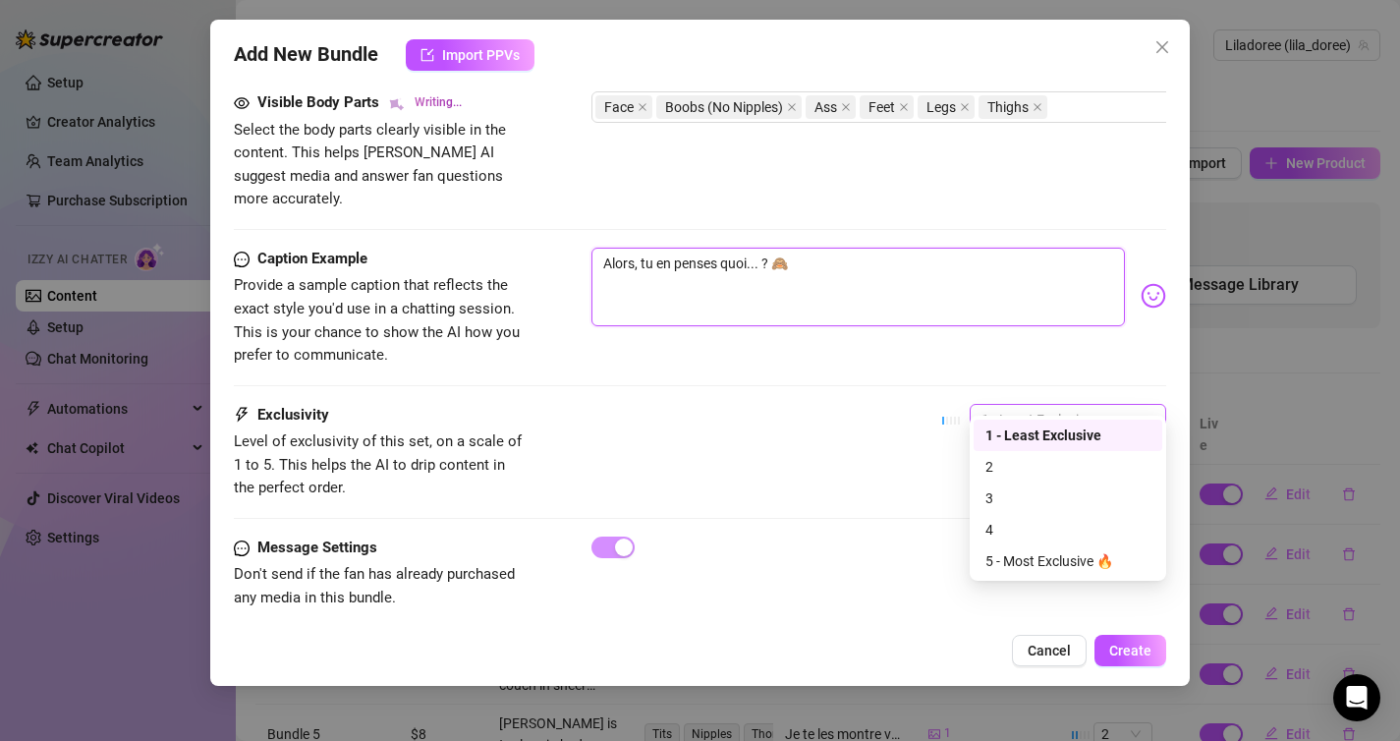
click at [1095, 405] on span "1 - Least Exclusive" at bounding box center [1067, 419] width 173 height 29
click at [1063, 468] on div "2" at bounding box center [1067, 467] width 165 height 22
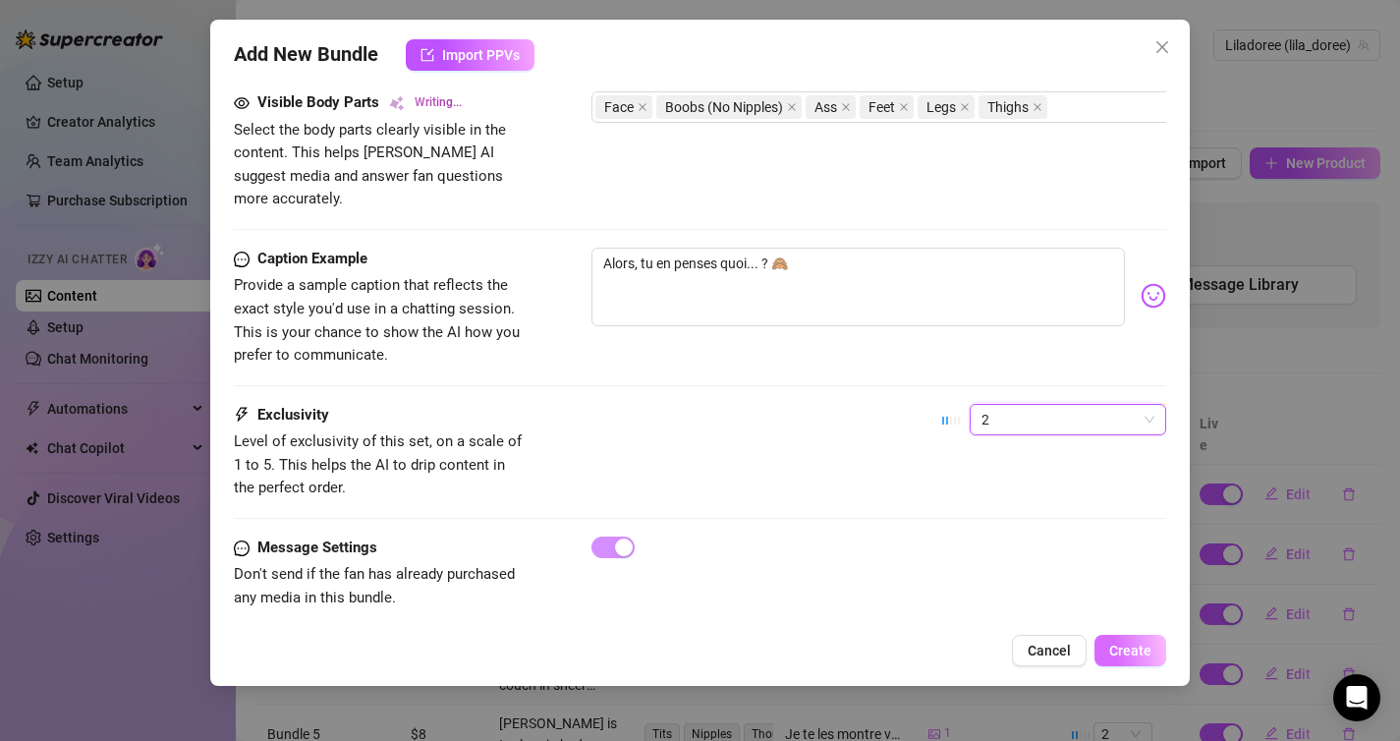
click at [1134, 652] on span "Create" at bounding box center [1130, 650] width 42 height 16
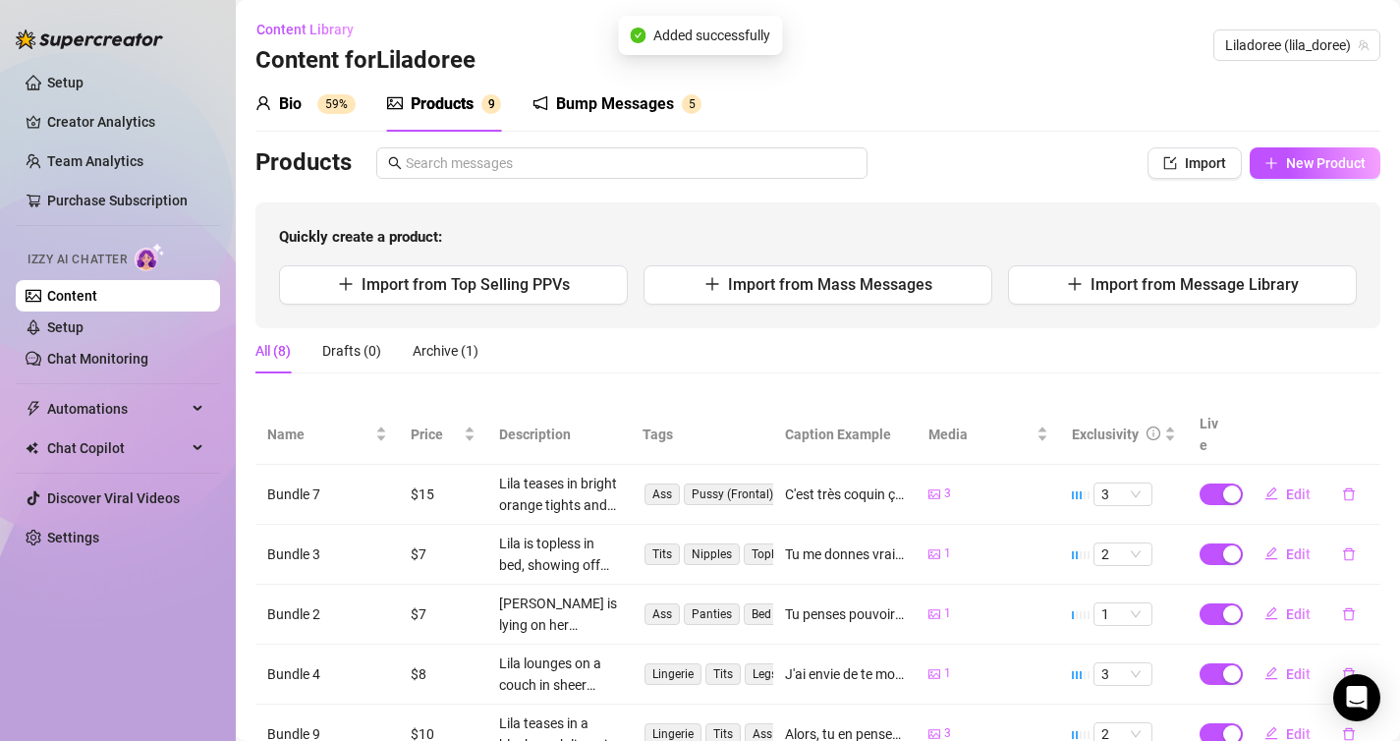
click at [97, 300] on link "Content" at bounding box center [72, 296] width 50 height 16
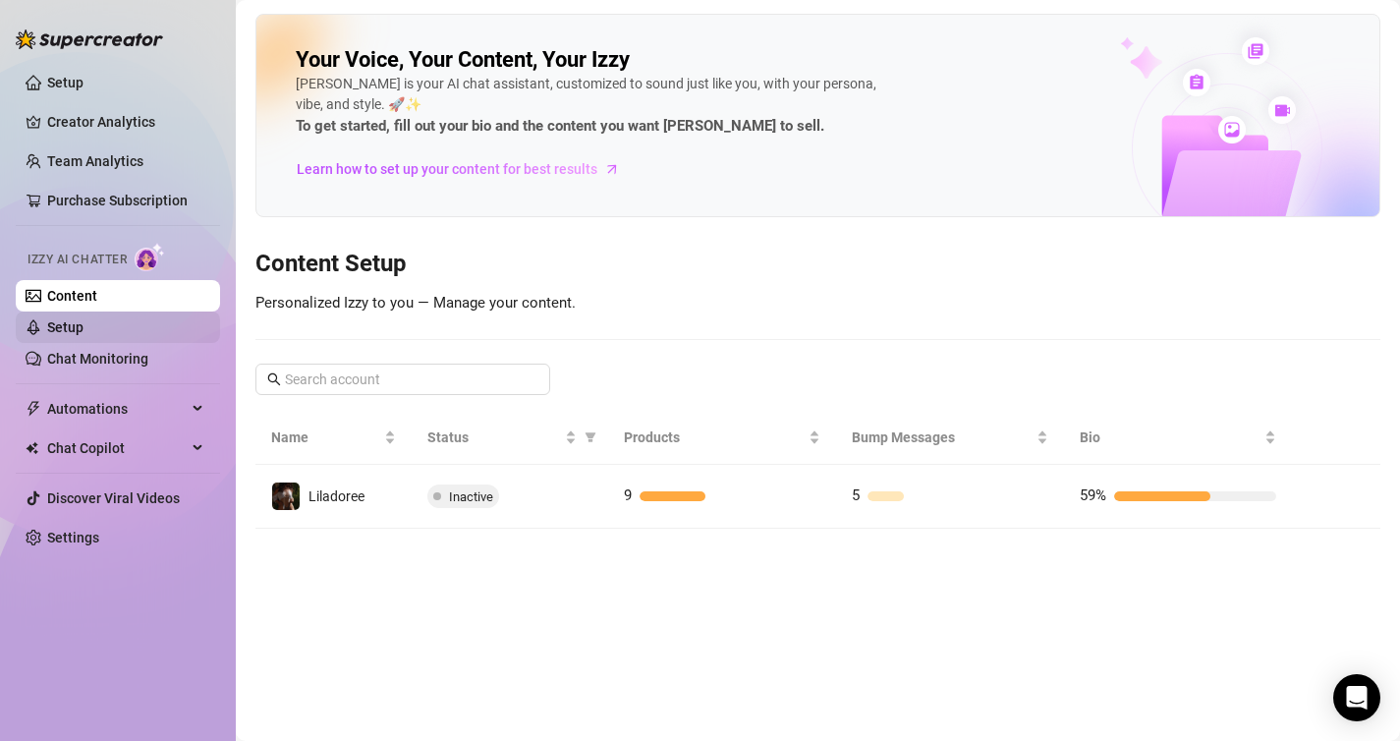
click at [84, 324] on link "Setup" at bounding box center [65, 327] width 36 height 16
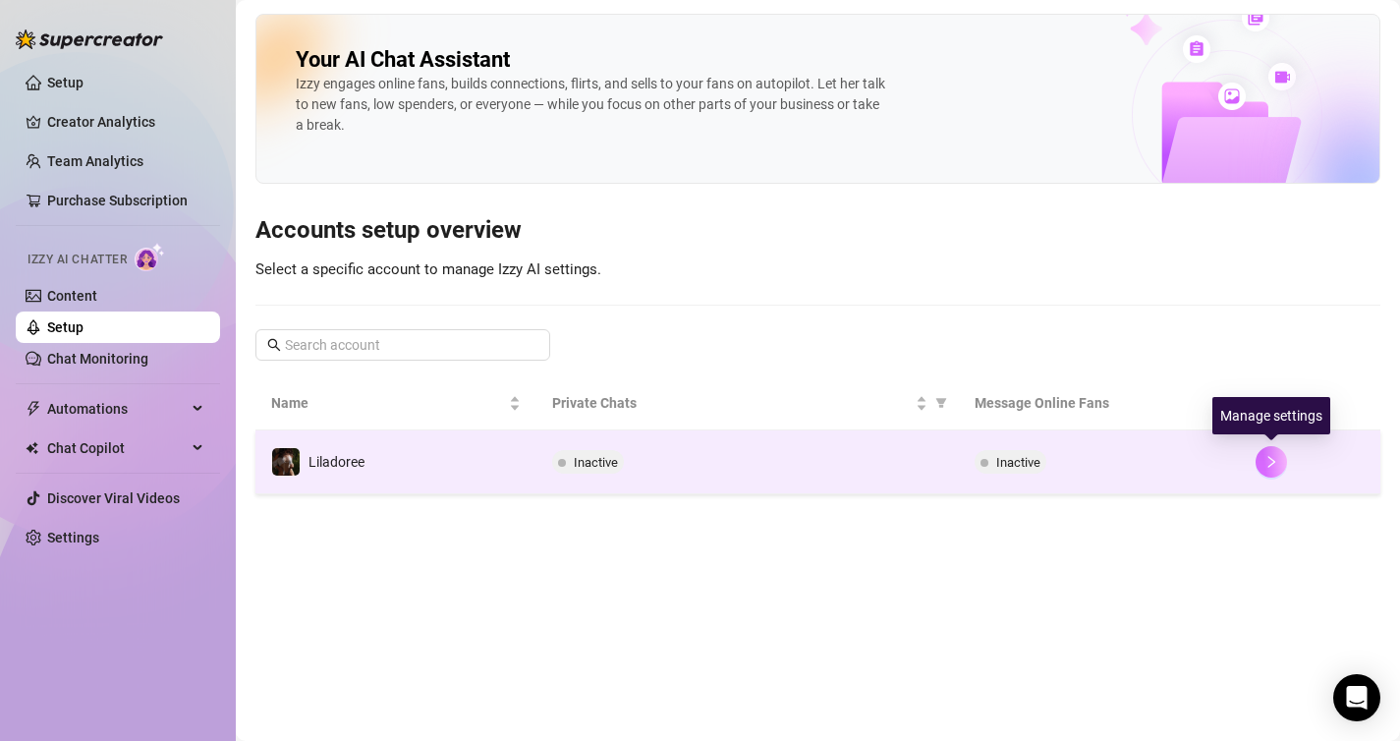
click at [1279, 460] on button "button" at bounding box center [1271, 461] width 31 height 31
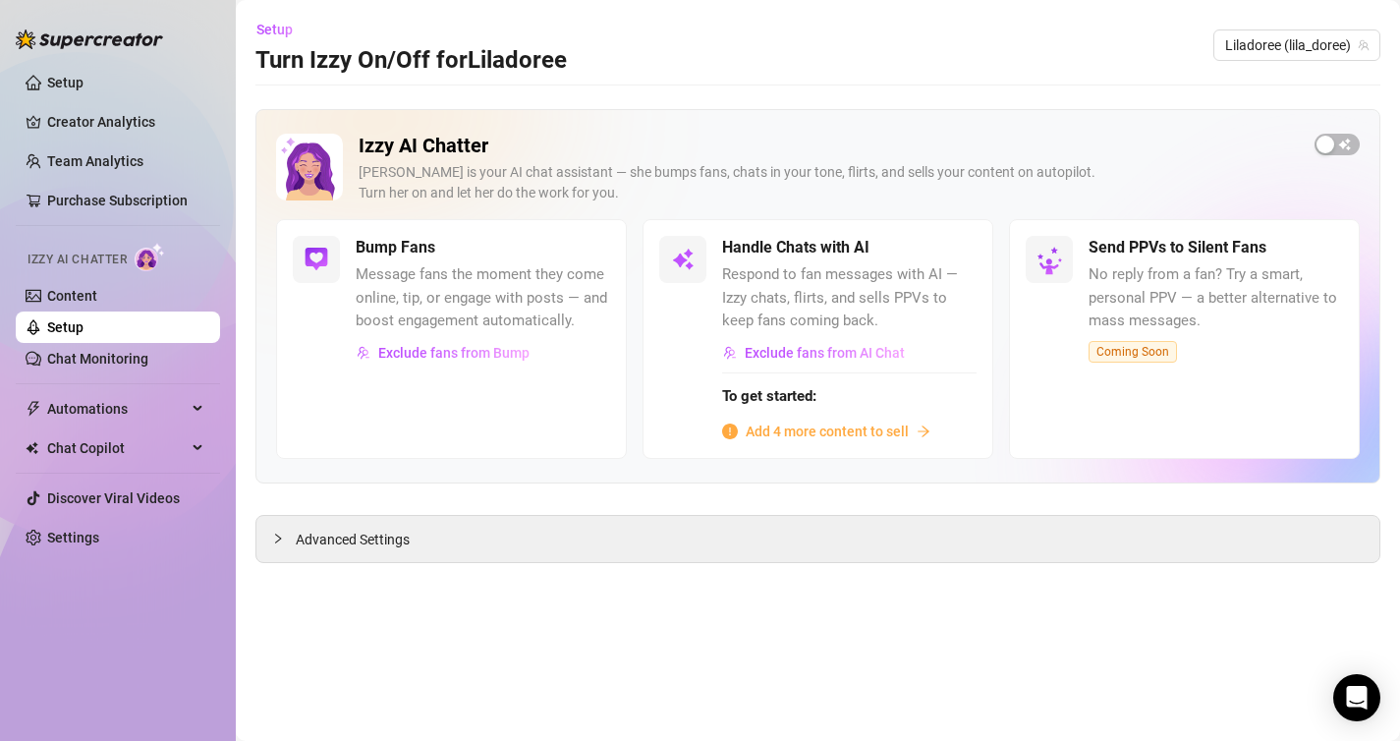
click at [864, 431] on span "Add 4 more content to sell" at bounding box center [827, 431] width 163 height 22
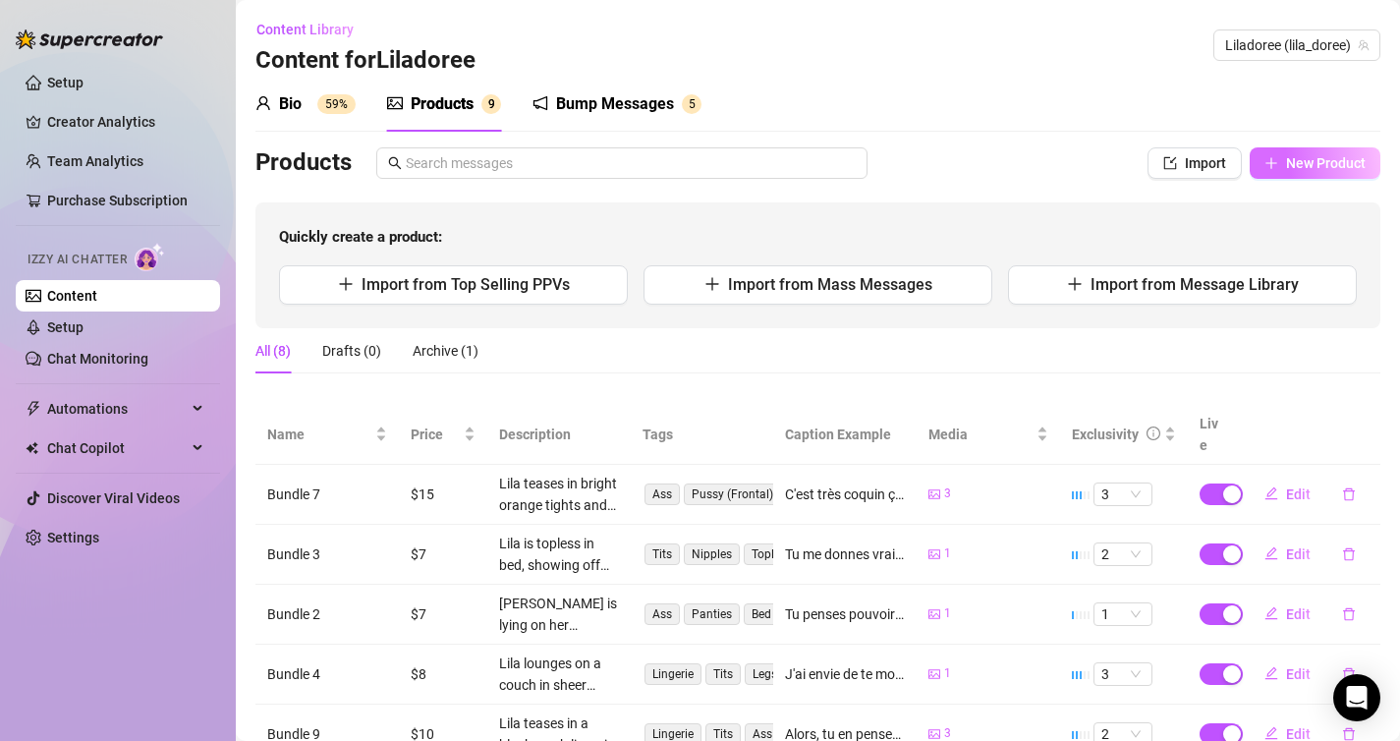
click at [1340, 169] on span "New Product" at bounding box center [1326, 163] width 80 height 16
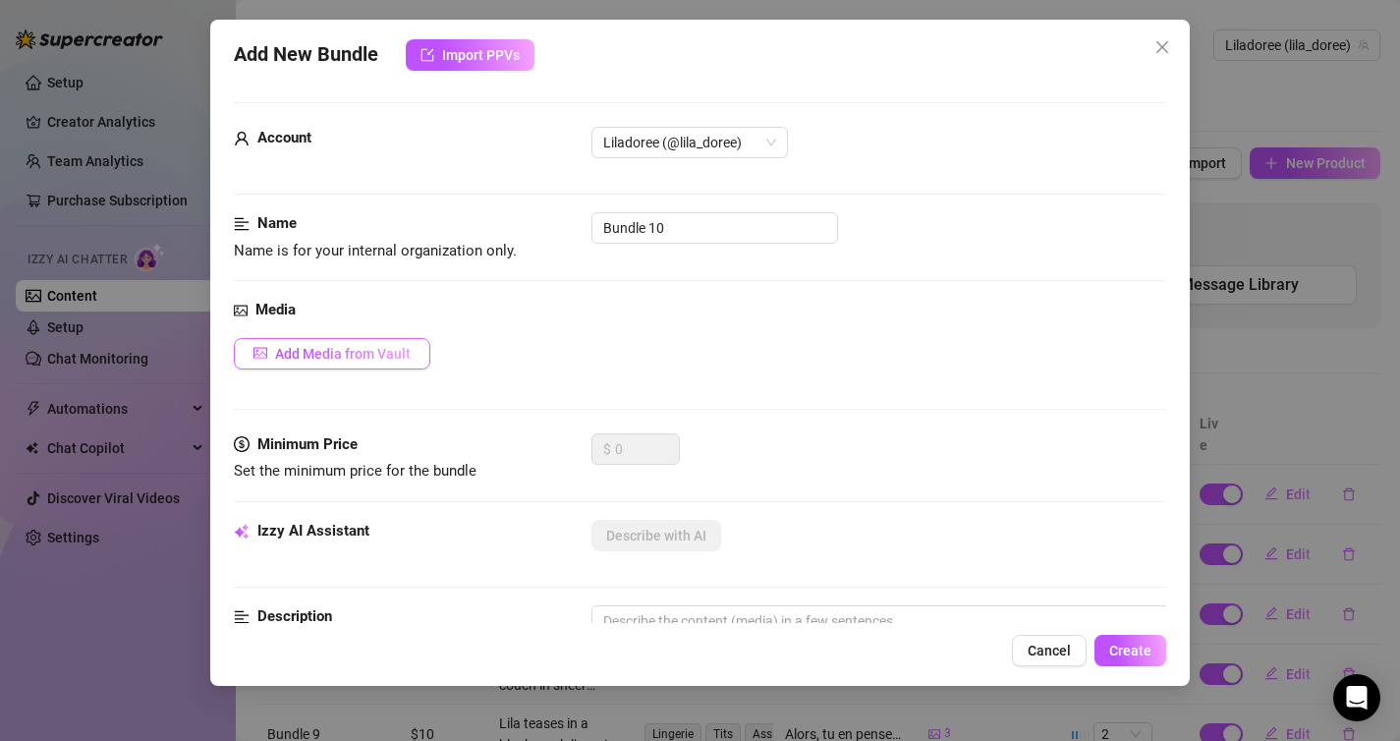
click at [354, 341] on button "Add Media from Vault" at bounding box center [332, 353] width 196 height 31
click at [354, 341] on div "All media Clear selection Select a list All 05:35 00:09 00:52 00:37 00:33 00:02…" at bounding box center [700, 370] width 1400 height 741
click at [327, 349] on span "Add Media from Vault" at bounding box center [343, 354] width 136 height 16
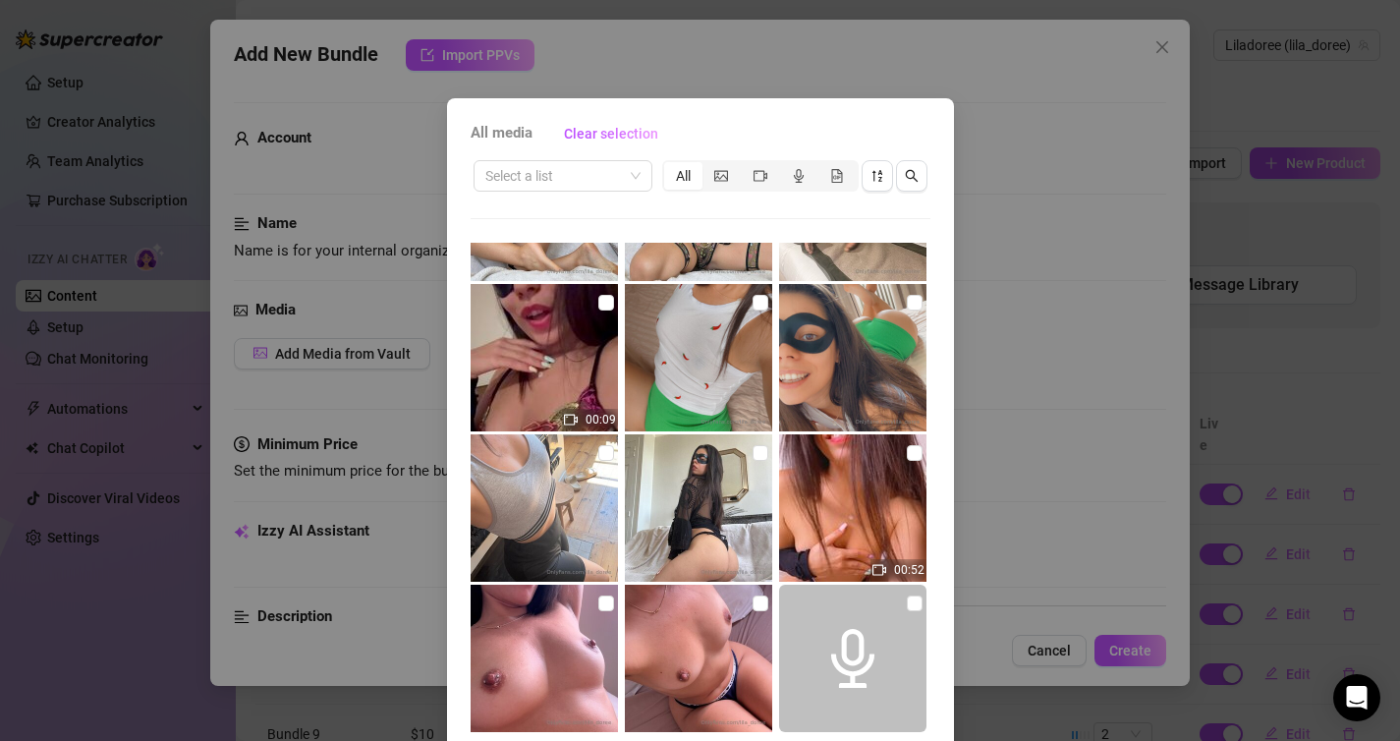
scroll to position [711, 0]
click at [912, 309] on label at bounding box center [915, 302] width 16 height 22
click at [912, 309] on input "checkbox" at bounding box center [915, 302] width 16 height 16
click at [756, 305] on input "checkbox" at bounding box center [761, 302] width 16 height 16
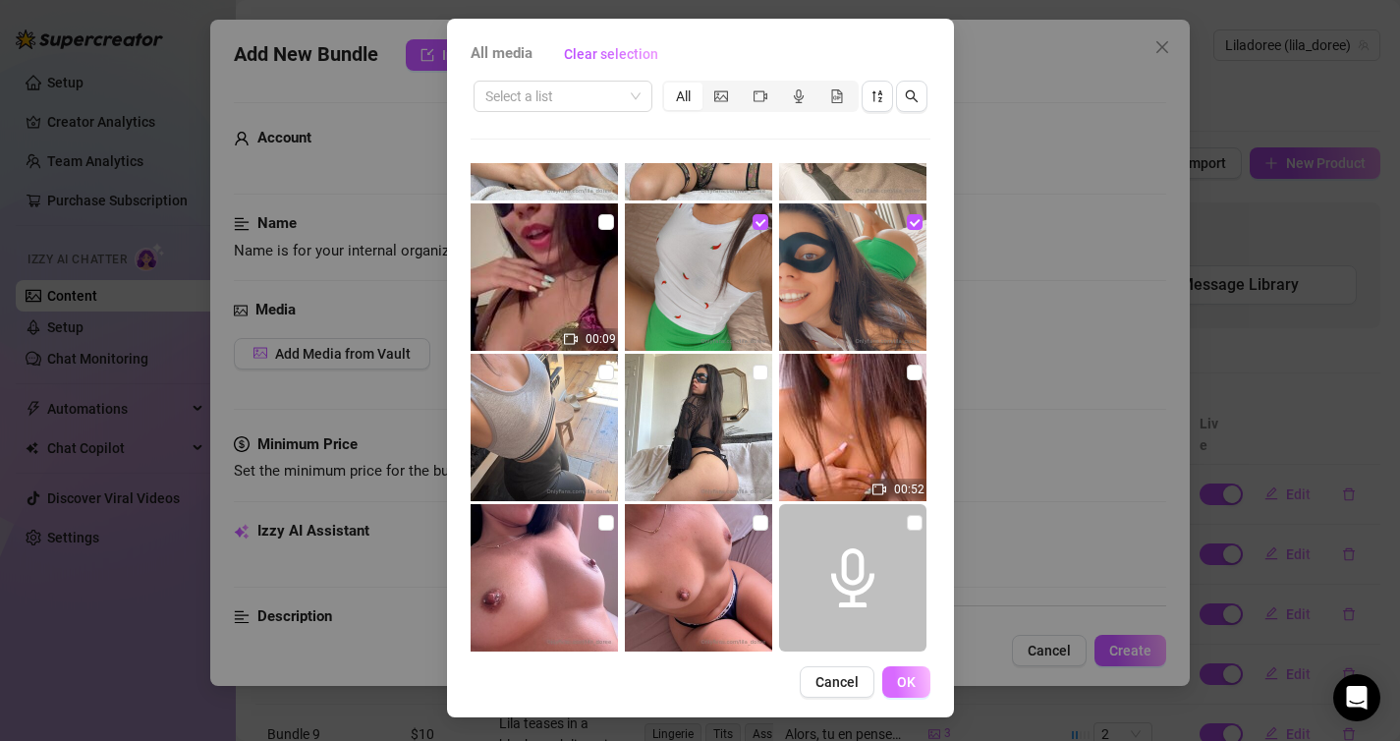
click at [906, 679] on span "OK" at bounding box center [906, 682] width 19 height 16
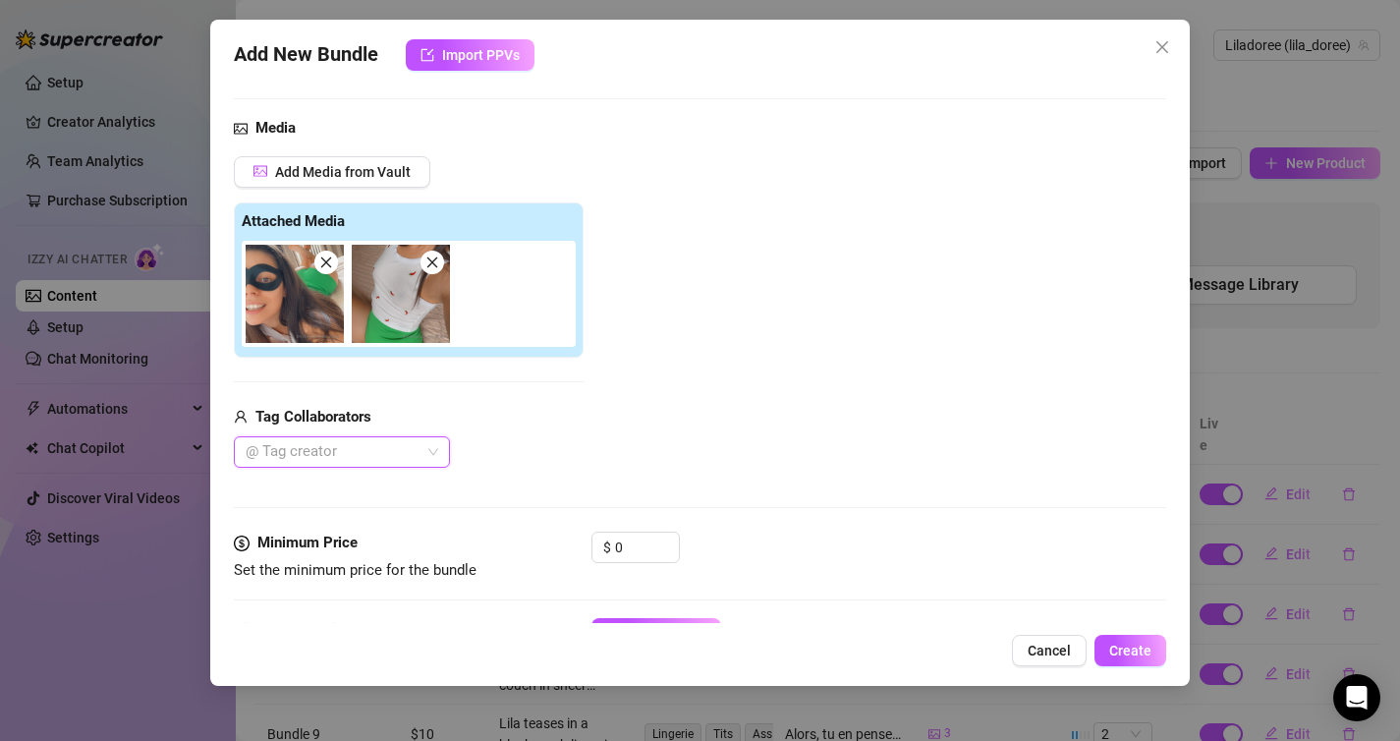
scroll to position [305, 0]
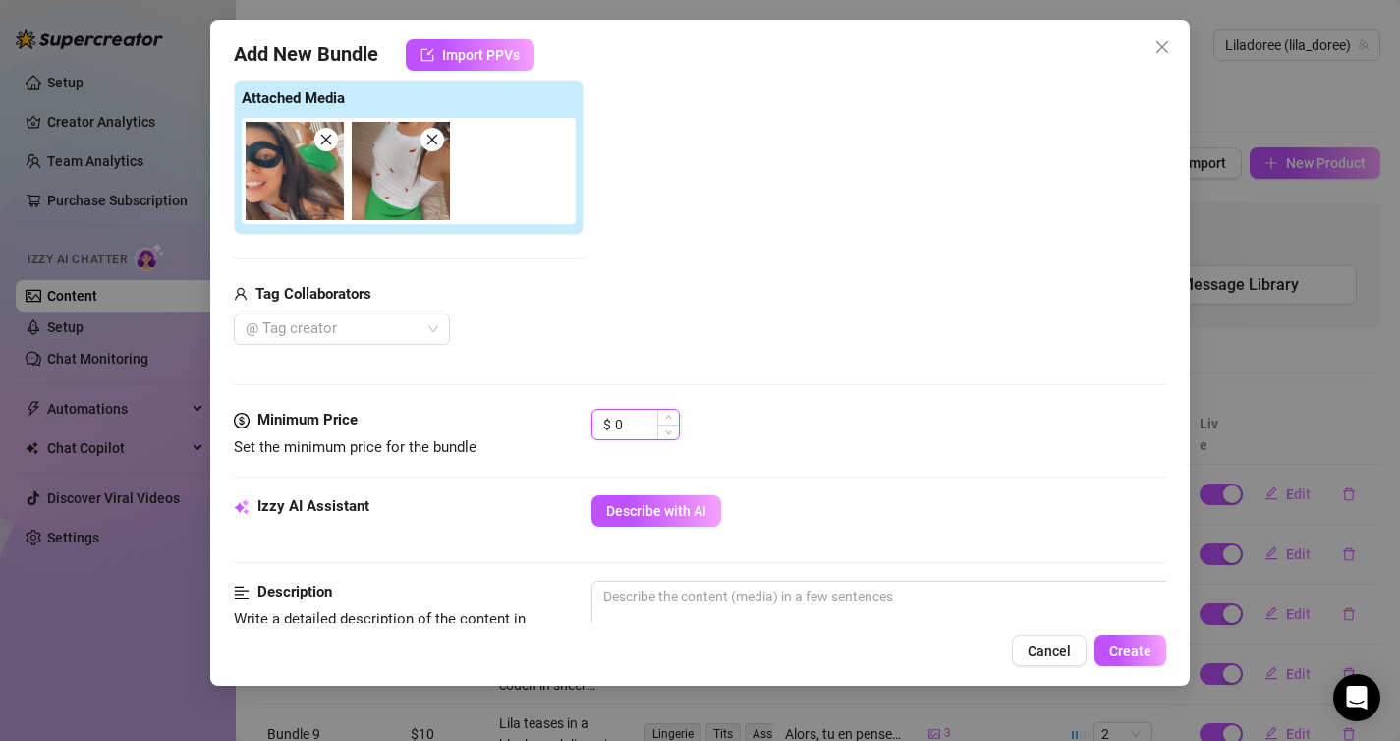
click at [645, 428] on input "0" at bounding box center [647, 424] width 64 height 29
drag, startPoint x: 646, startPoint y: 428, endPoint x: 467, endPoint y: 428, distance: 179.8
click at [467, 428] on div "Minimum Price Set the minimum price for the bundle $ 0" at bounding box center [700, 434] width 933 height 50
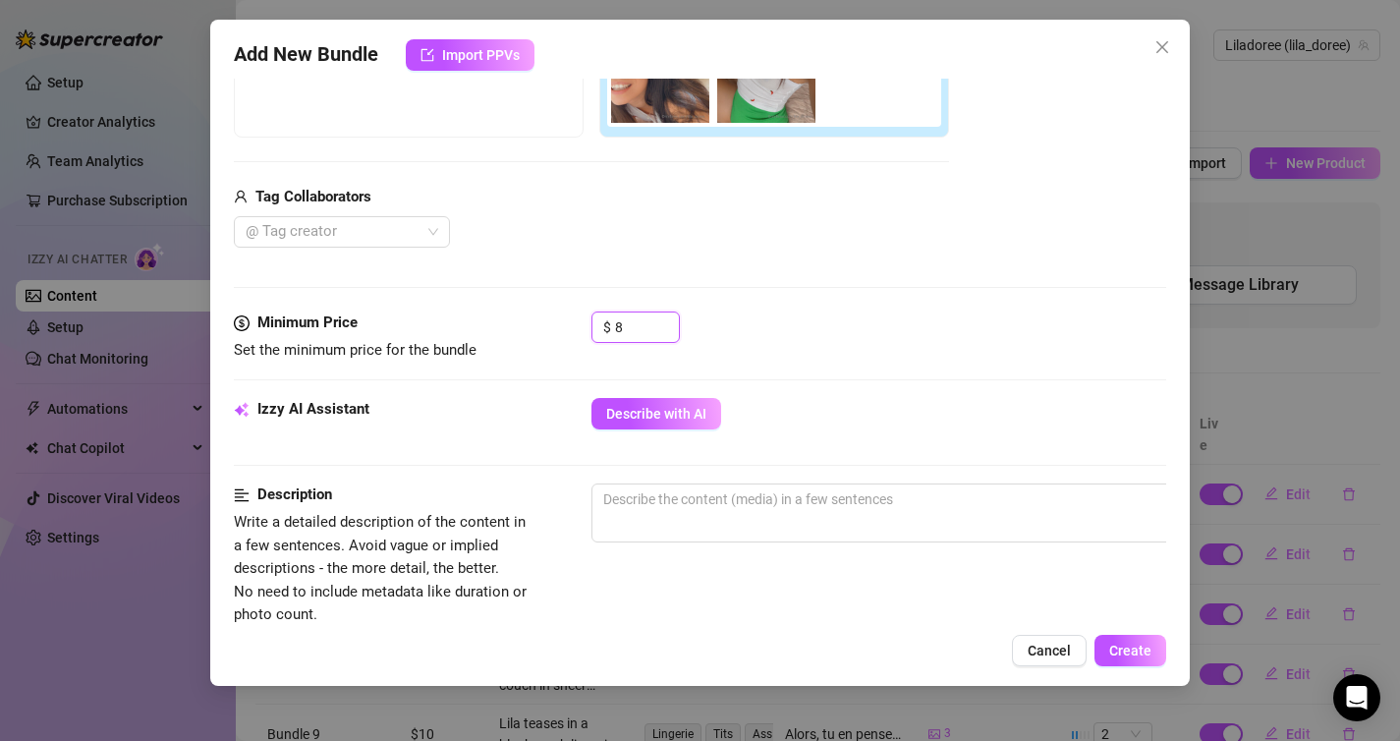
scroll to position [445, 0]
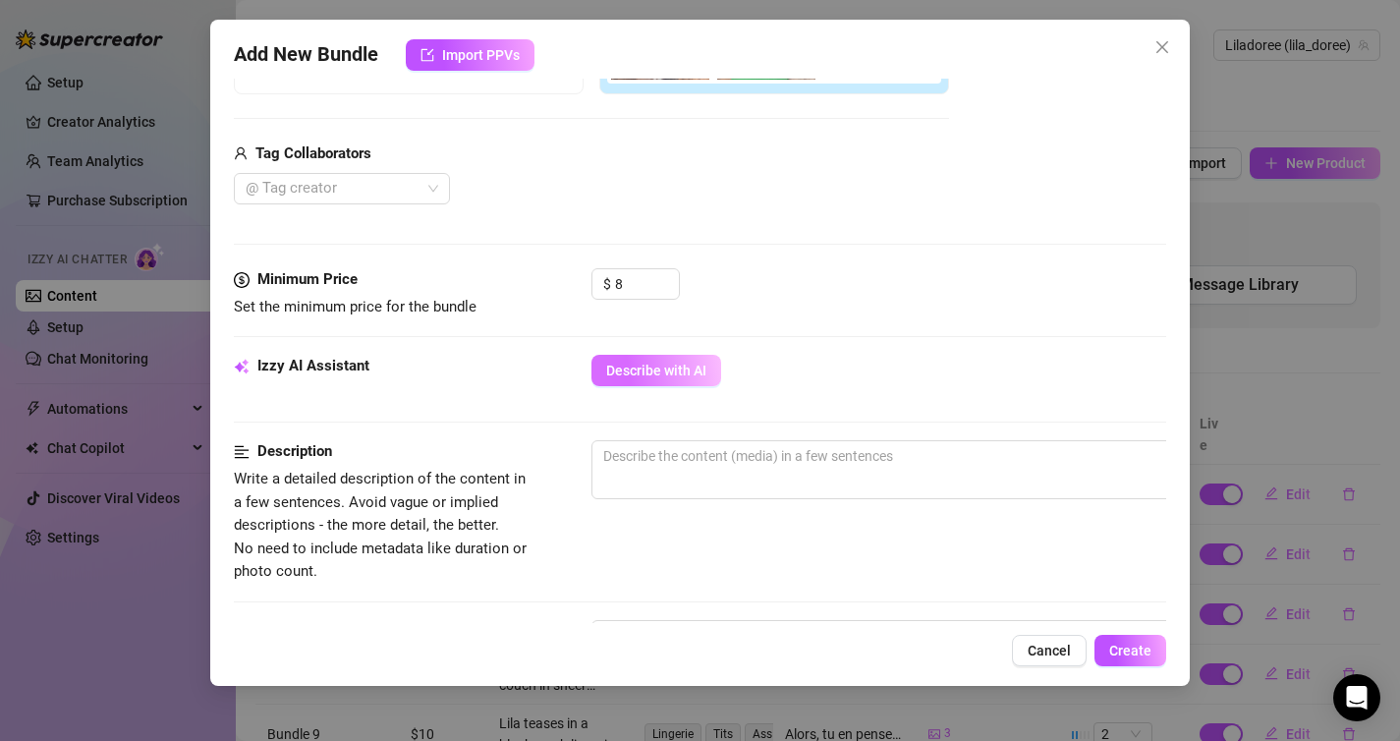
click at [681, 385] on button "Describe with AI" at bounding box center [656, 370] width 130 height 31
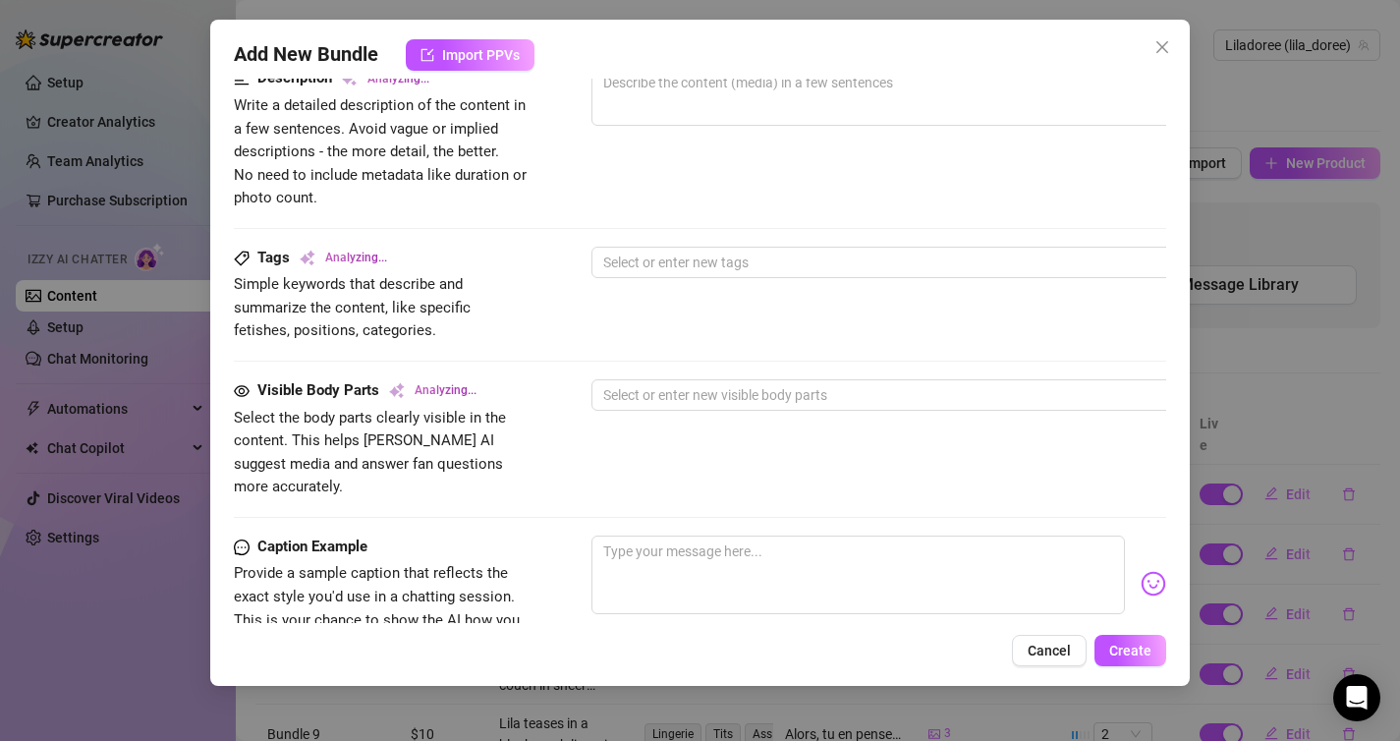
scroll to position [1106, 0]
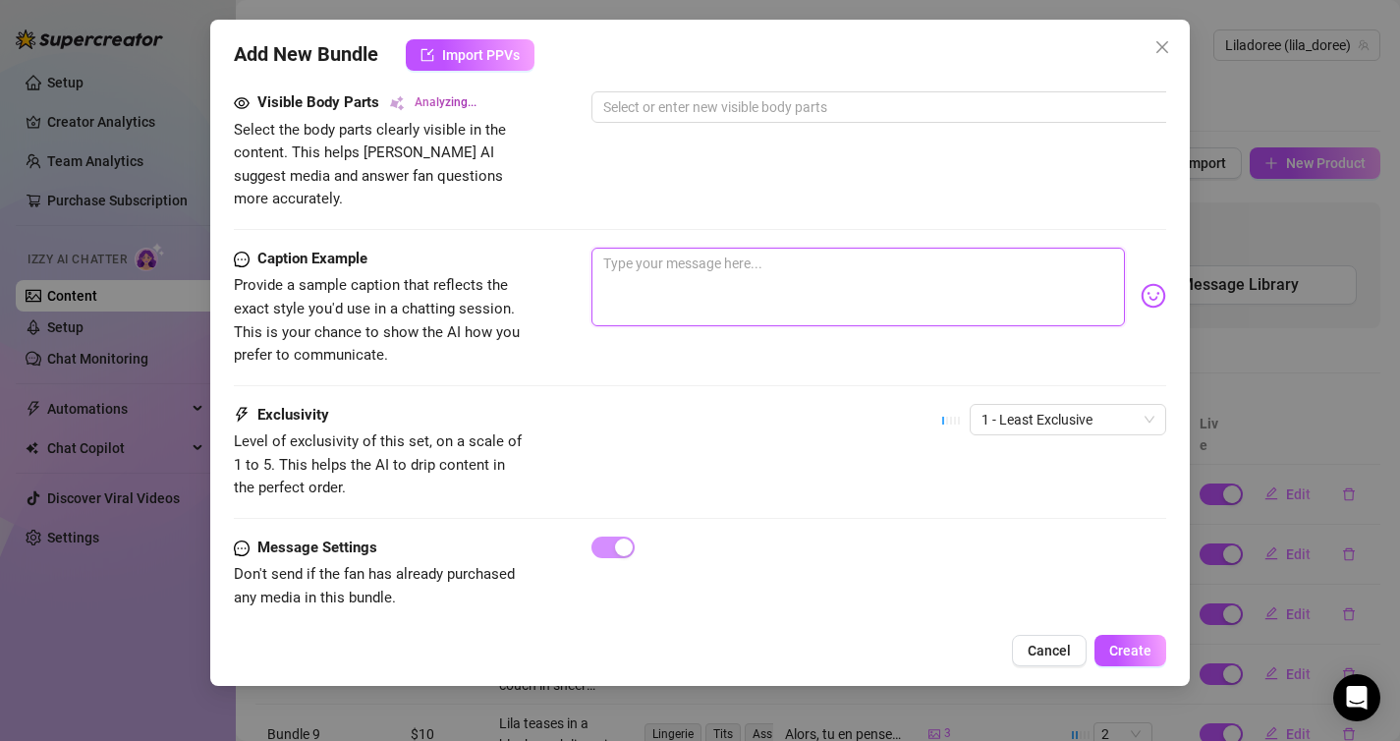
click at [854, 275] on textarea at bounding box center [858, 287] width 534 height 79
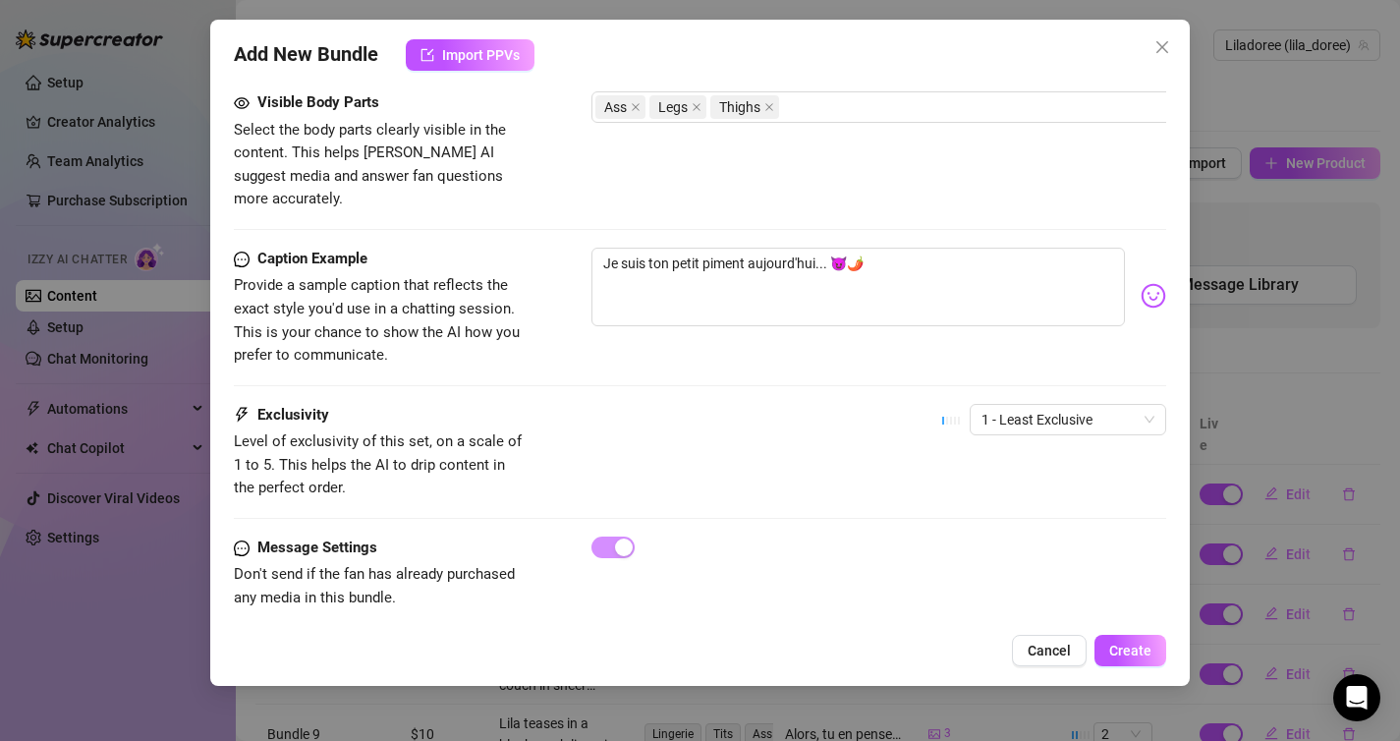
click at [1012, 374] on div "Caption Example Provide a sample caption that reflects the exact style you'd us…" at bounding box center [700, 326] width 933 height 156
click at [1012, 405] on span "1 - Least Exclusive" at bounding box center [1067, 419] width 173 height 29
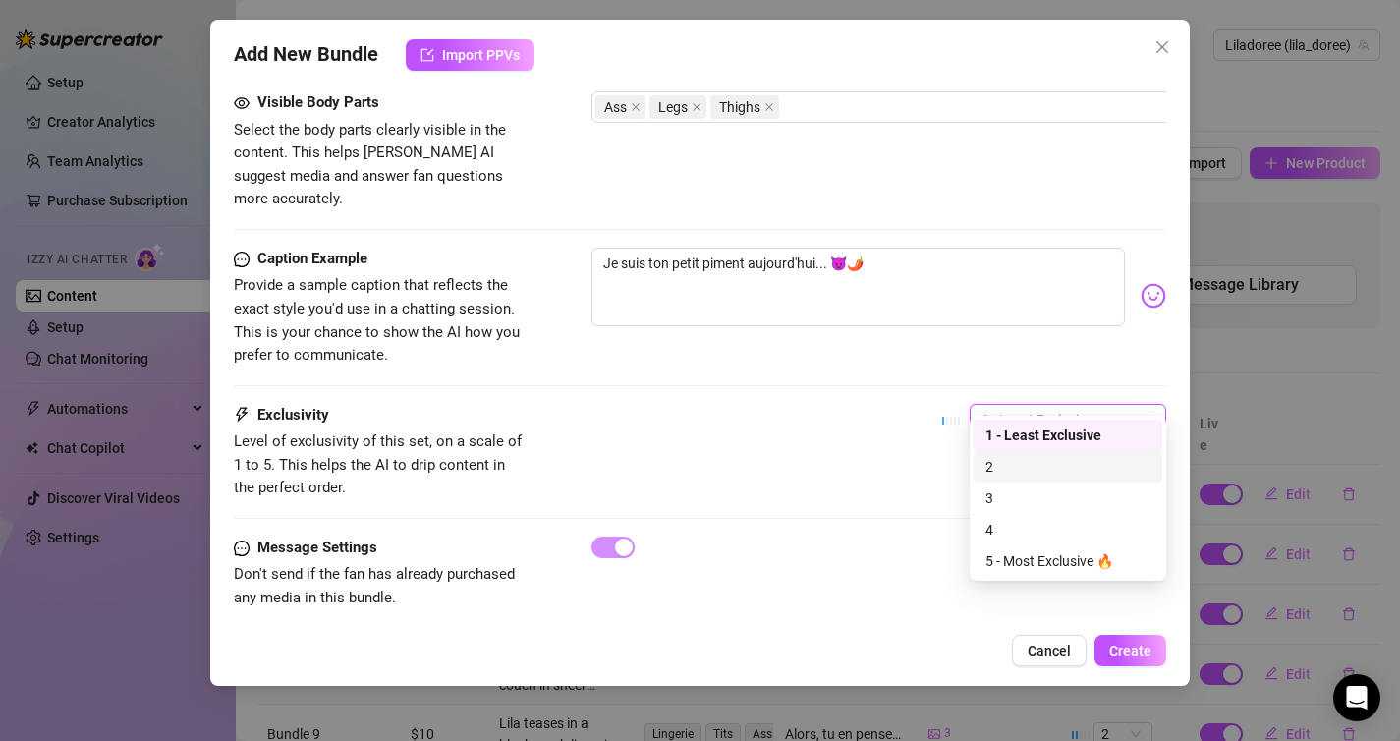
click at [1023, 455] on div "2" at bounding box center [1068, 466] width 189 height 31
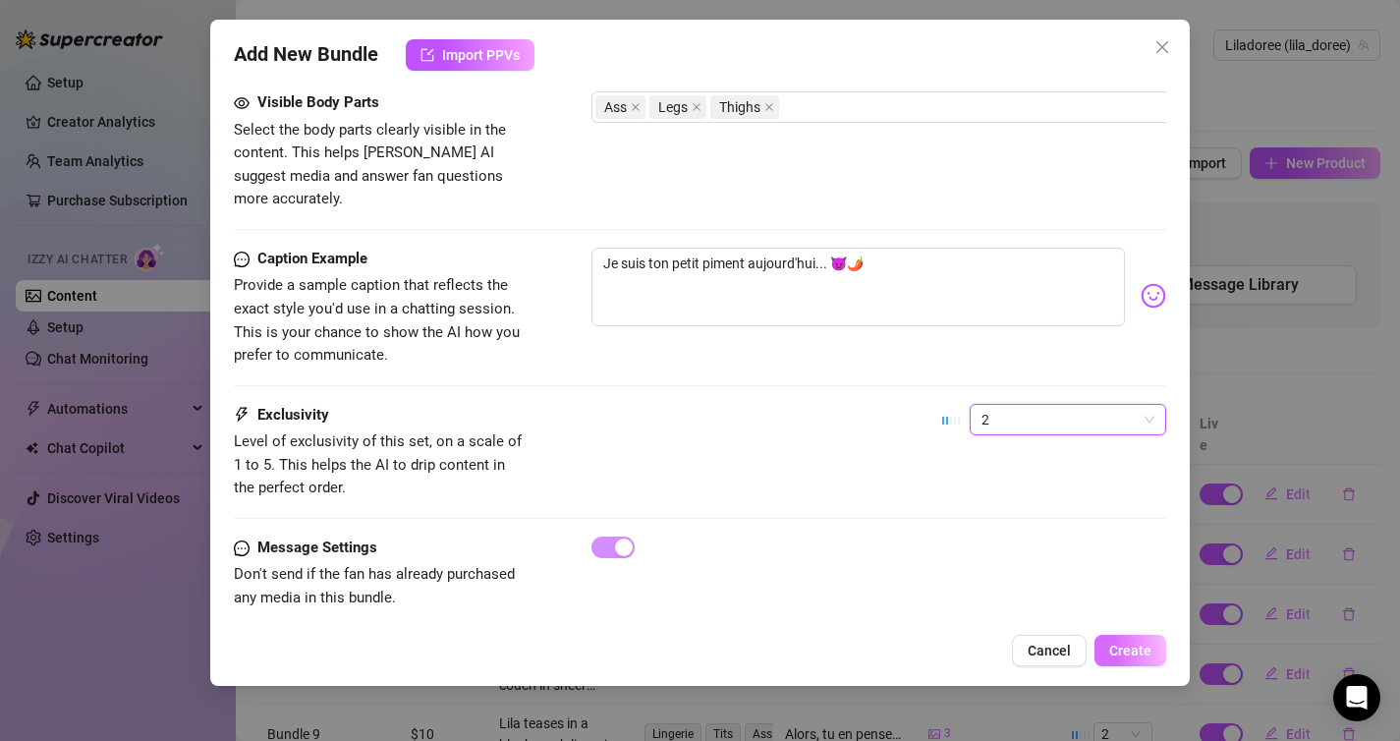
click at [1135, 648] on span "Create" at bounding box center [1130, 650] width 42 height 16
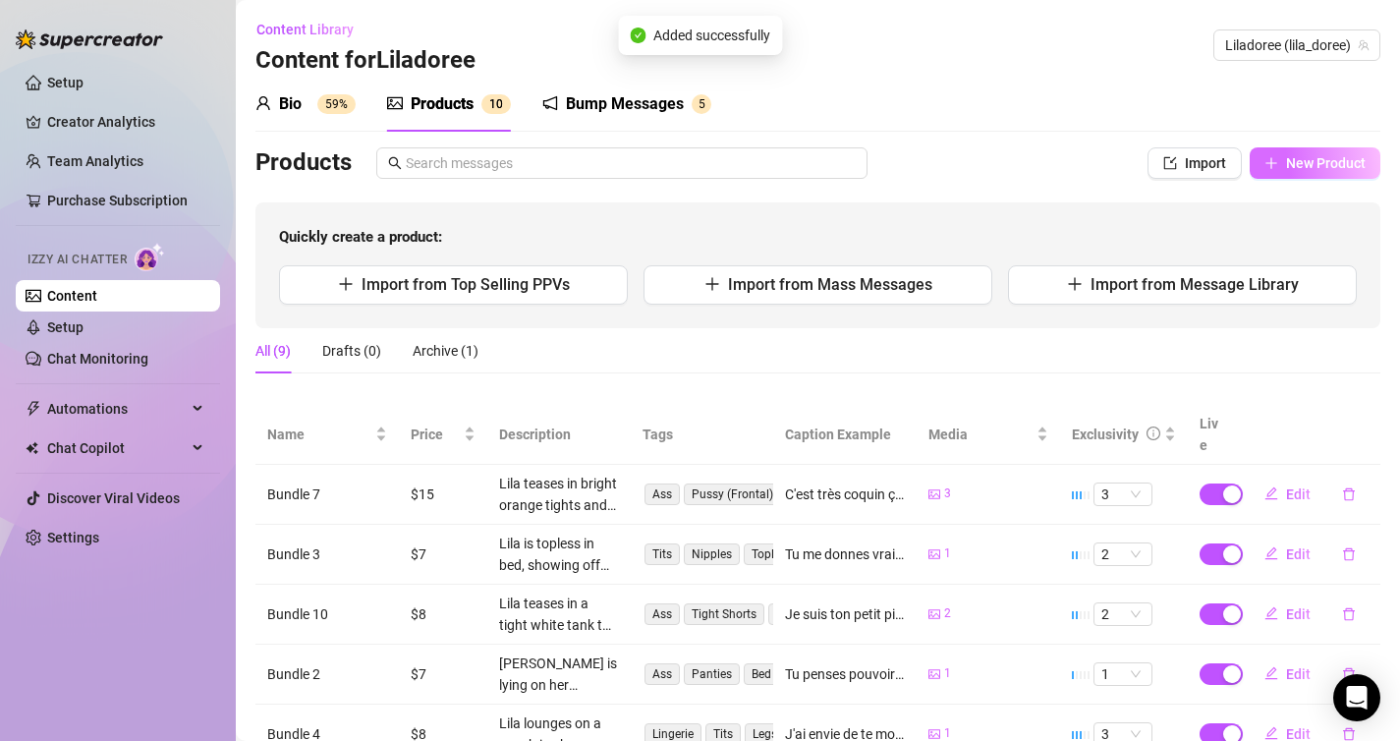
click at [1288, 173] on button "New Product" at bounding box center [1315, 162] width 131 height 31
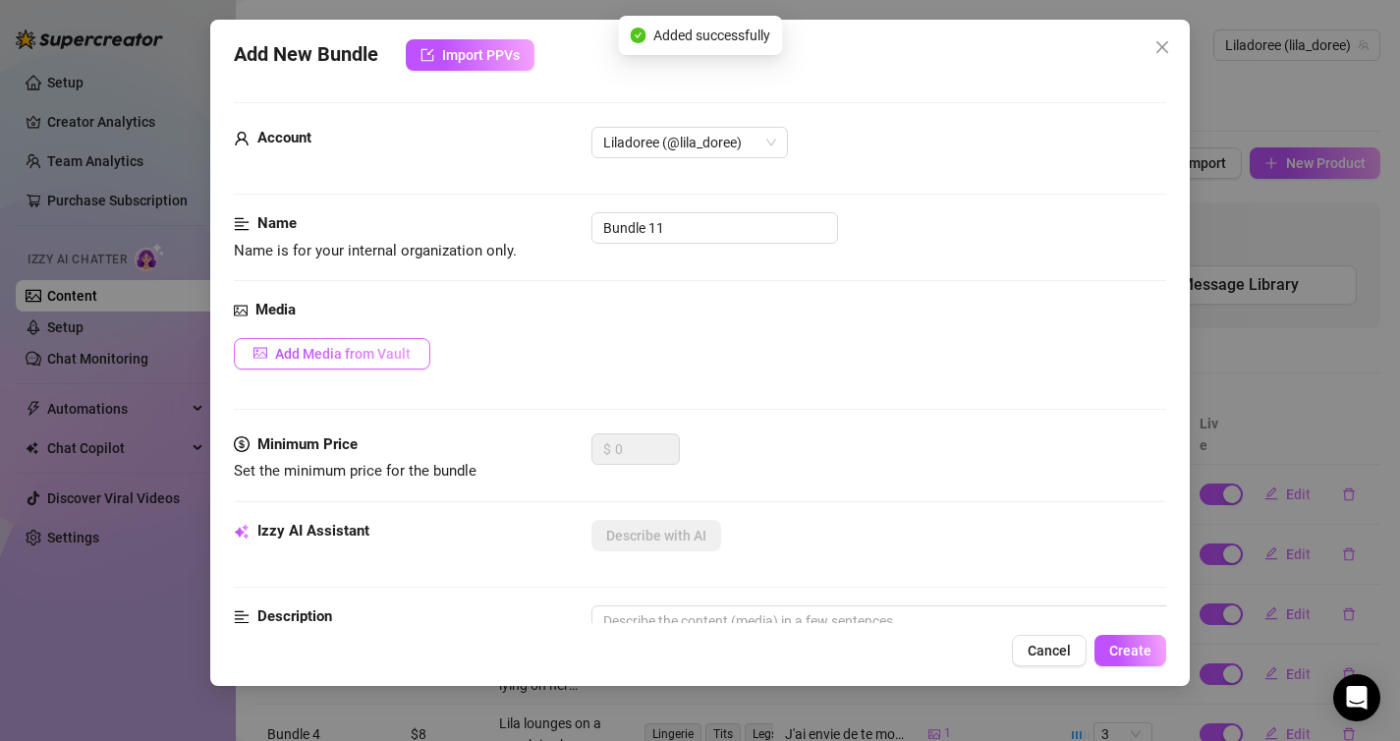
click at [375, 341] on button "Add Media from Vault" at bounding box center [332, 353] width 196 height 31
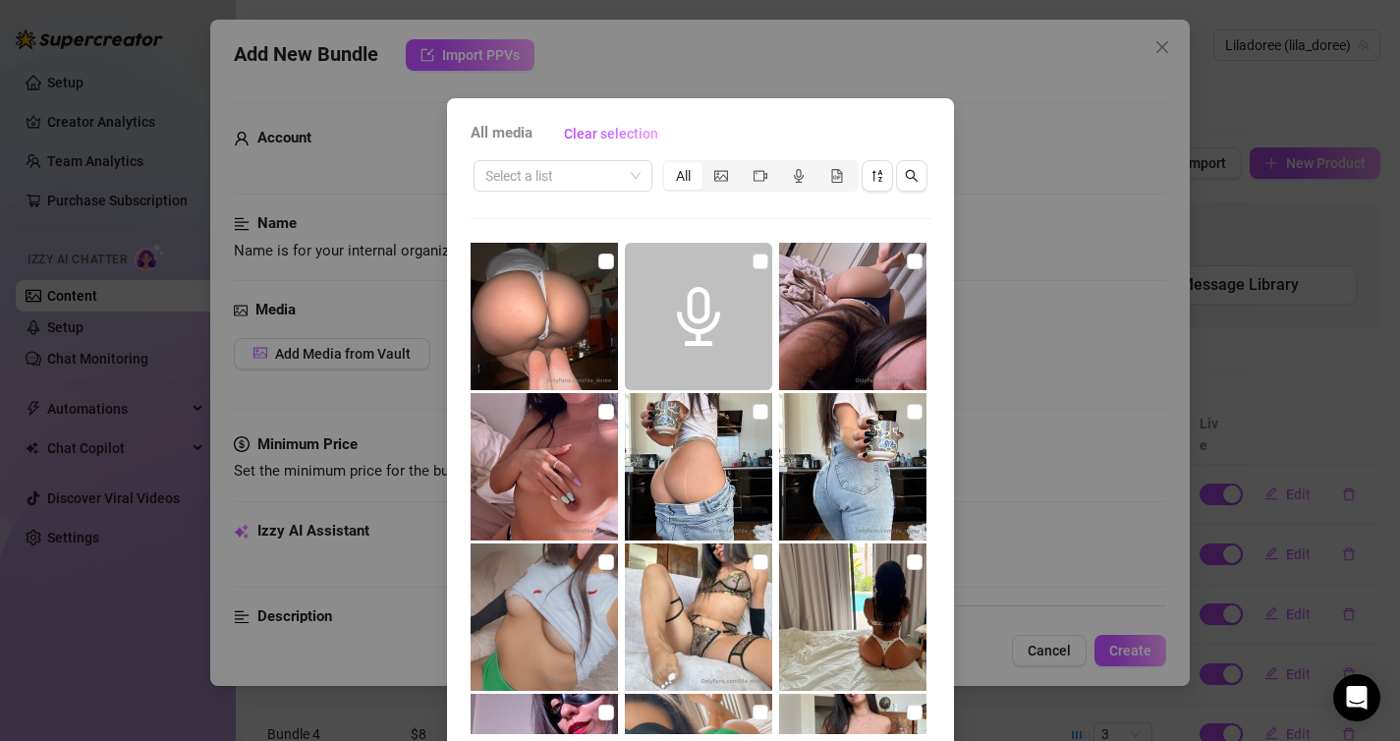
drag, startPoint x: 382, startPoint y: 348, endPoint x: 634, endPoint y: 358, distance: 251.7
click at [634, 358] on div "All media Clear selection Select a list All 05:35 00:09 00:52 00:37 00:33 00:02…" at bounding box center [700, 370] width 1400 height 741
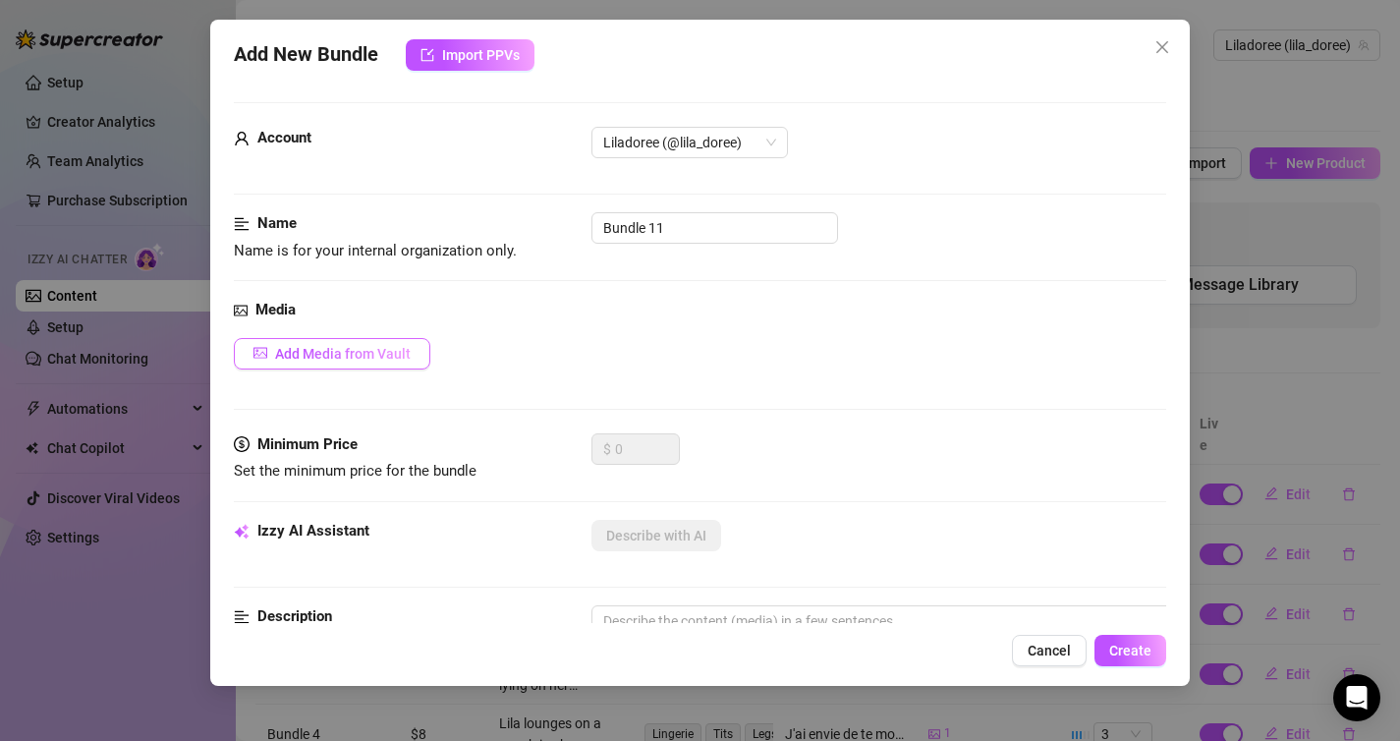
click at [343, 351] on span "Add Media from Vault" at bounding box center [343, 354] width 136 height 16
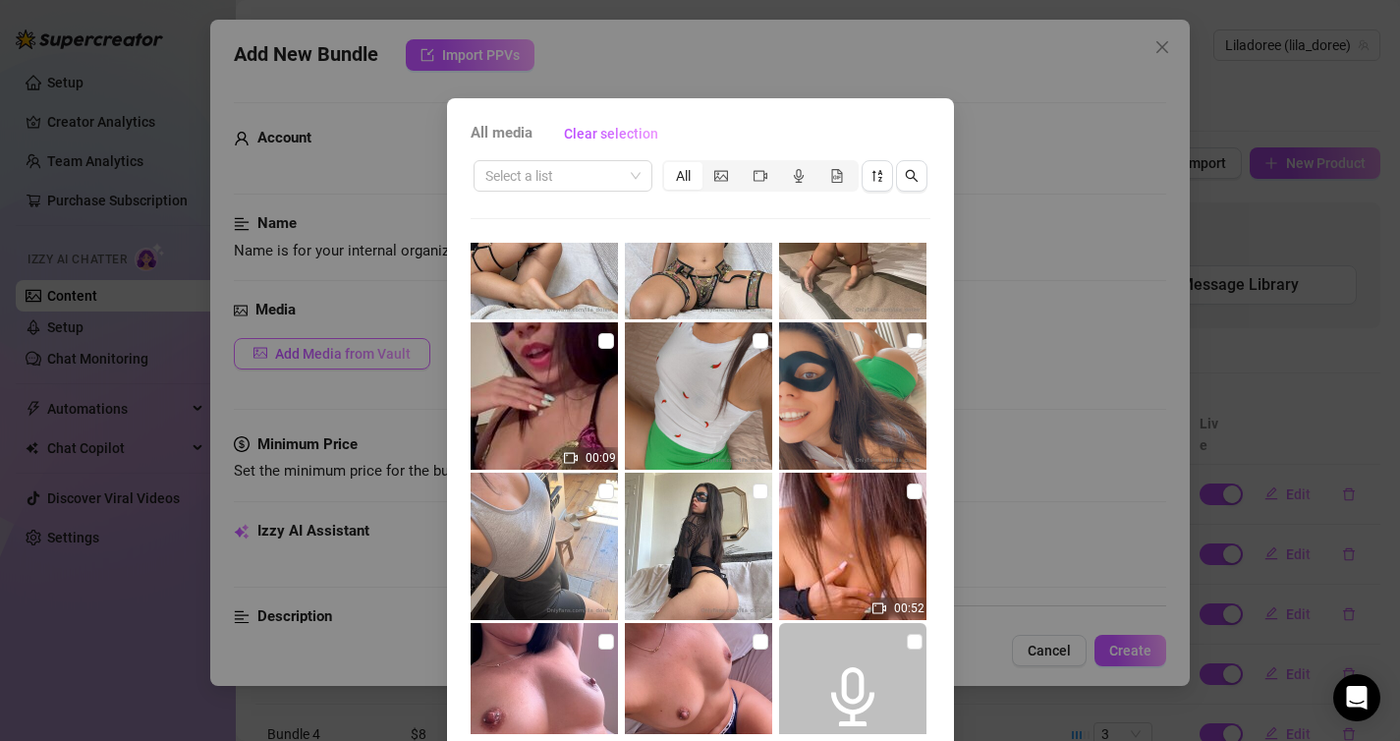
scroll to position [700, 0]
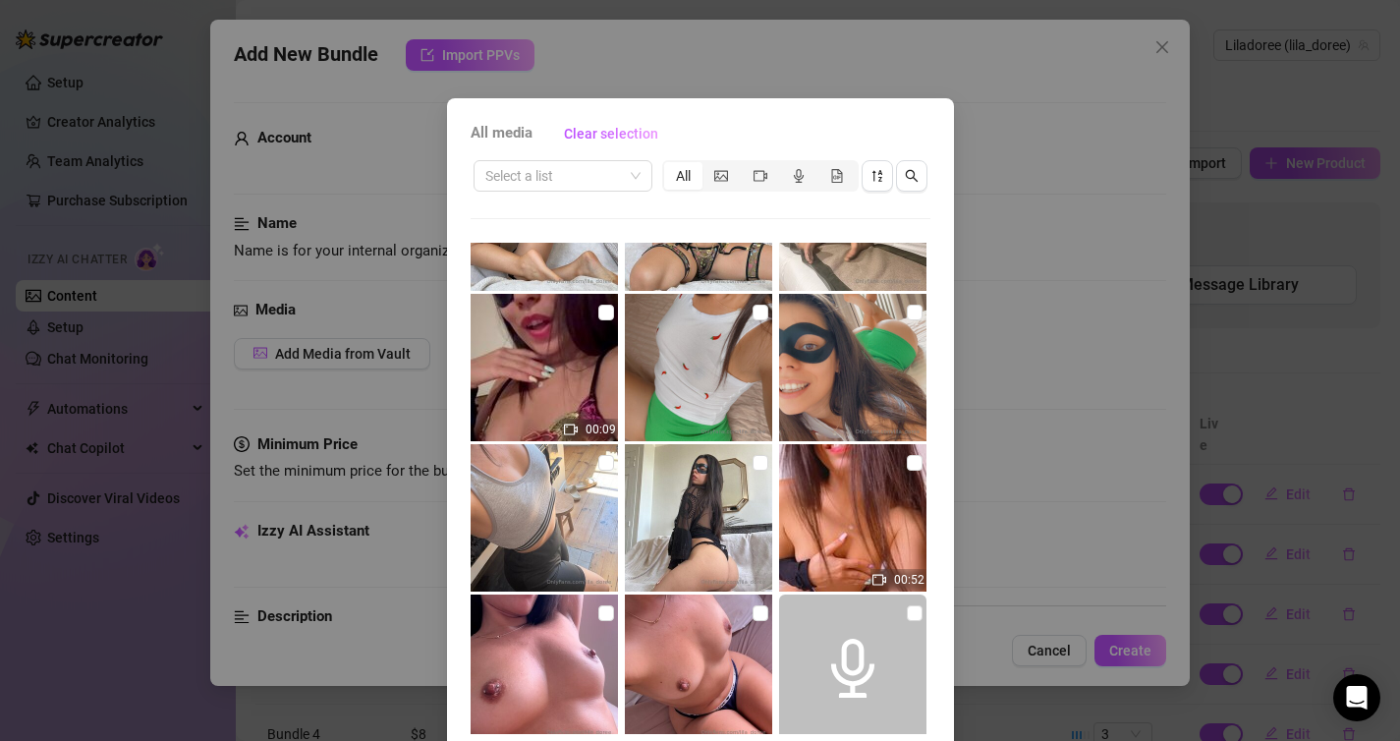
click at [605, 400] on img at bounding box center [544, 367] width 147 height 147
click at [603, 310] on input "checkbox" at bounding box center [606, 313] width 16 height 16
click at [568, 353] on img at bounding box center [544, 367] width 147 height 147
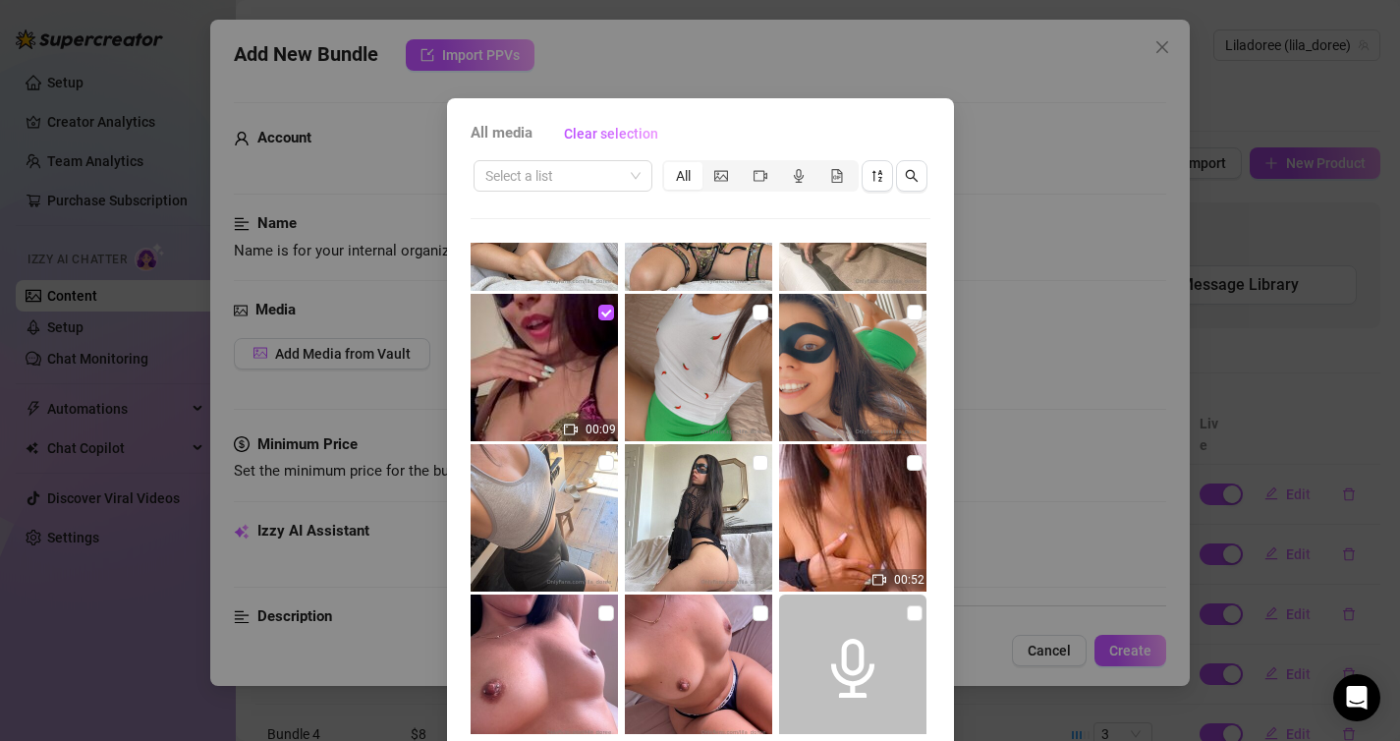
click at [568, 353] on img at bounding box center [544, 367] width 147 height 147
click at [603, 307] on input "checkbox" at bounding box center [606, 313] width 16 height 16
click at [610, 459] on input "checkbox" at bounding box center [606, 463] width 16 height 16
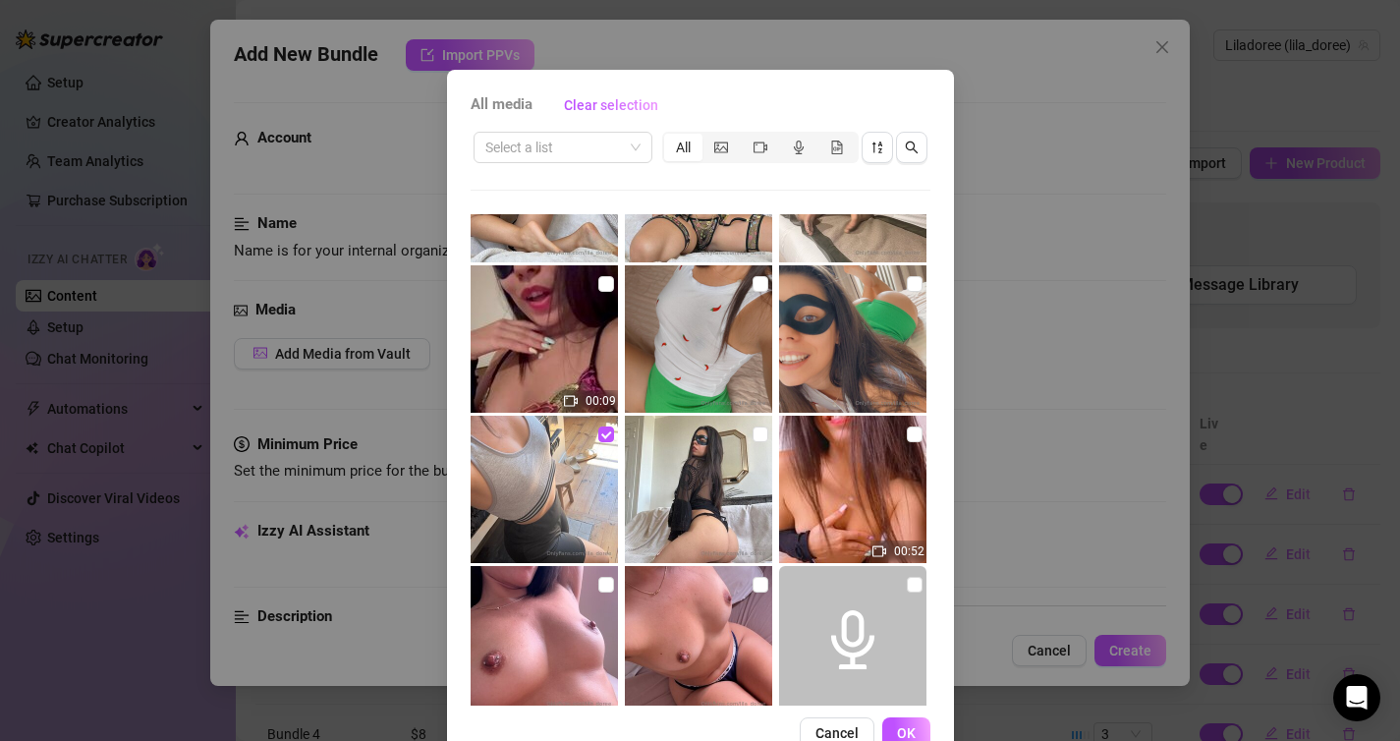
scroll to position [80, 0]
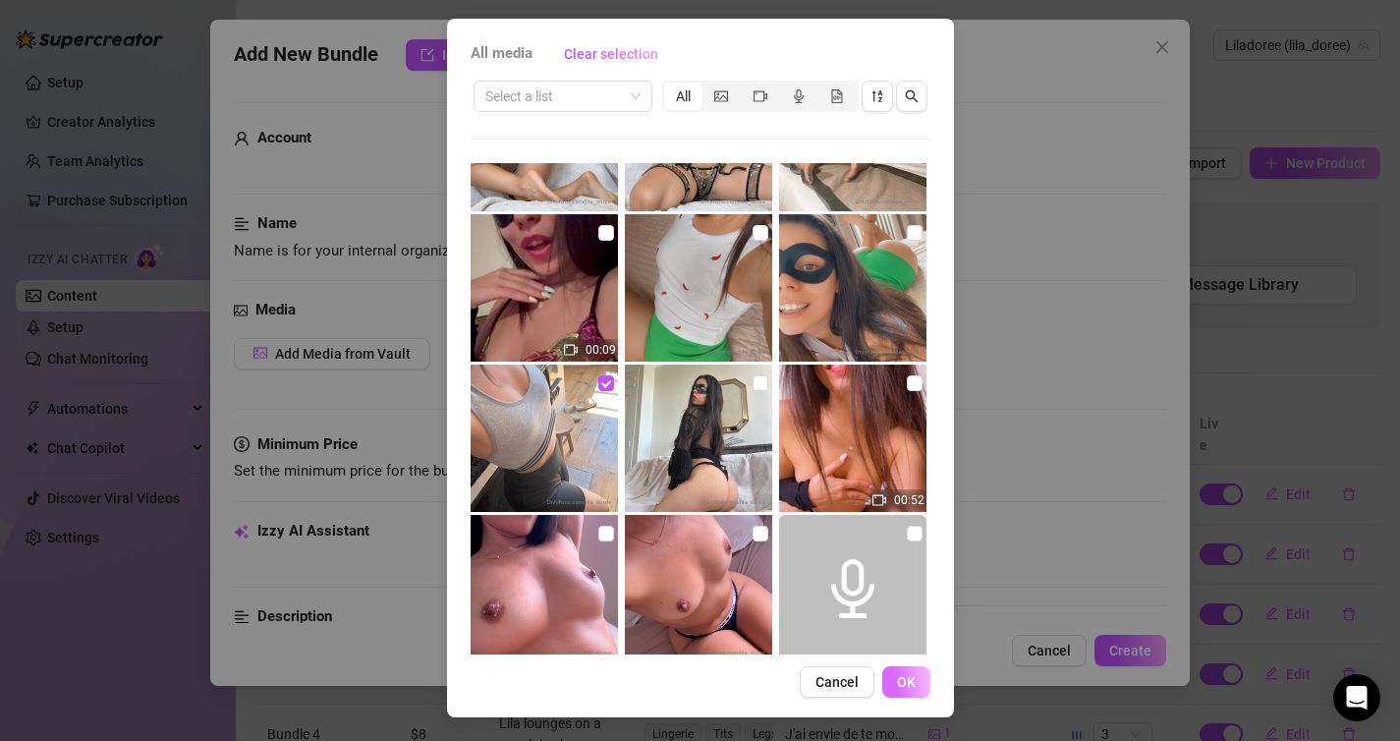
click at [907, 679] on span "OK" at bounding box center [906, 682] width 19 height 16
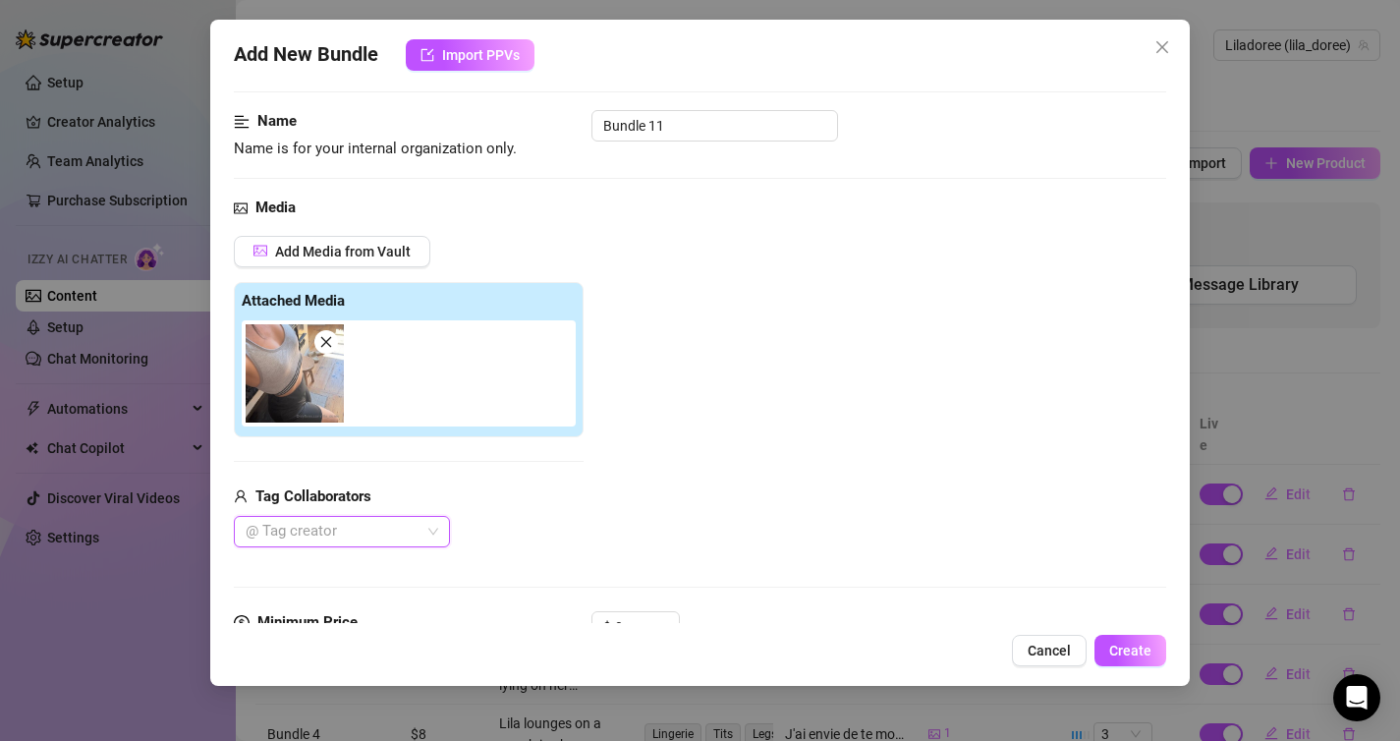
scroll to position [117, 0]
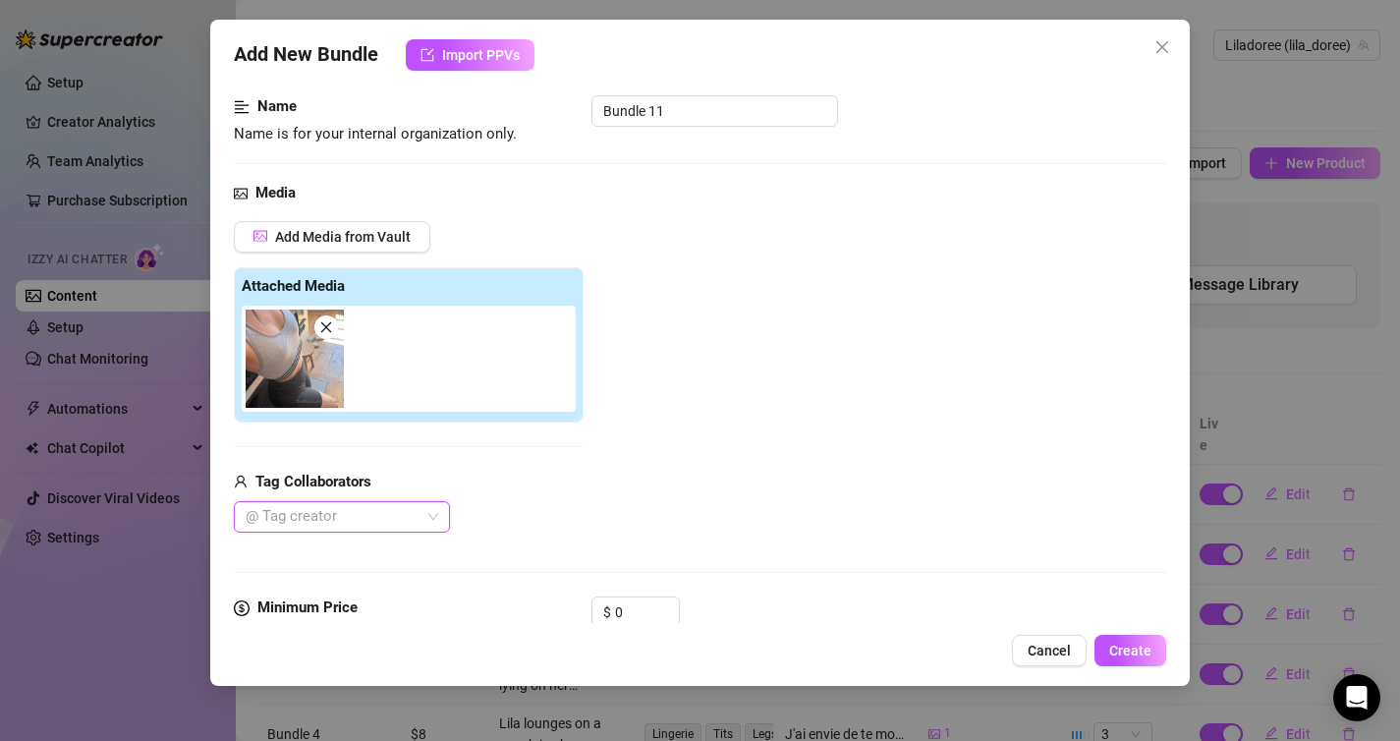
click at [323, 324] on icon "close" at bounding box center [325, 327] width 11 height 11
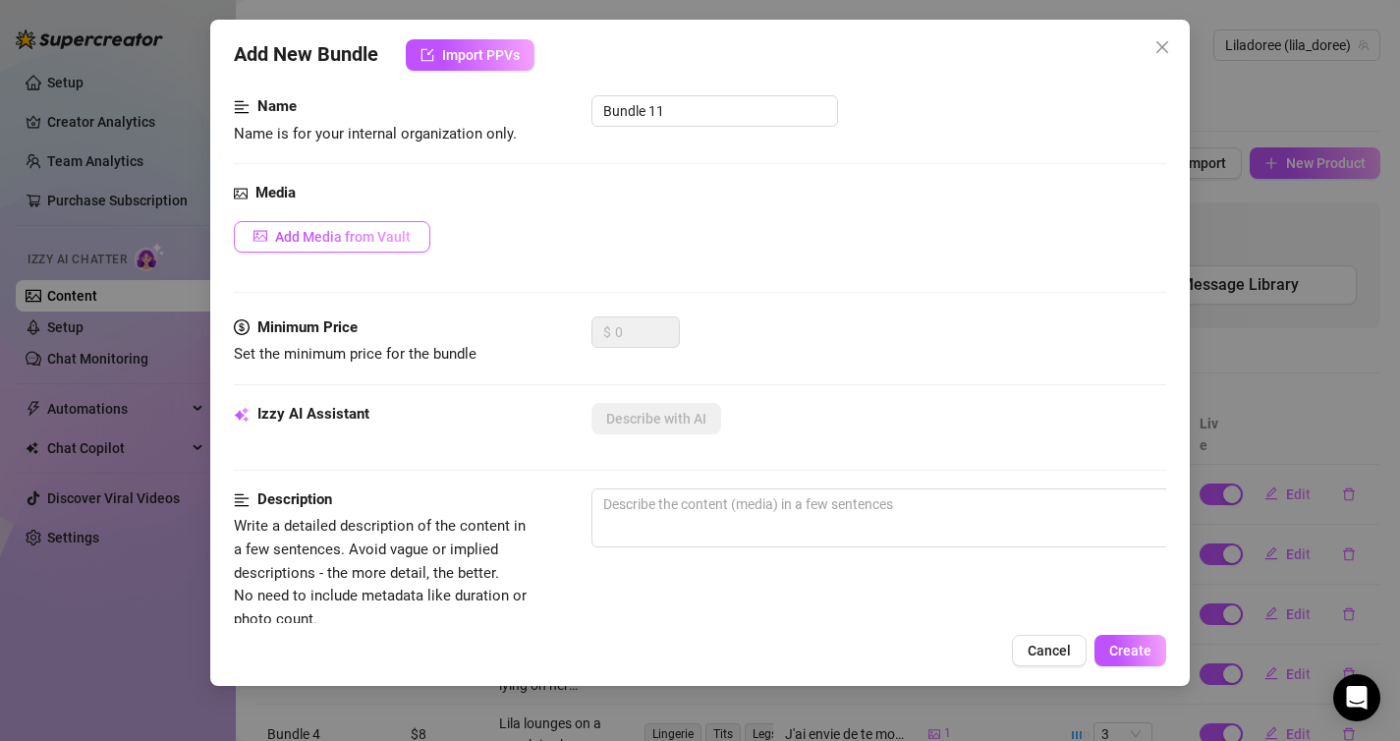
click at [323, 242] on span "Add Media from Vault" at bounding box center [343, 237] width 136 height 16
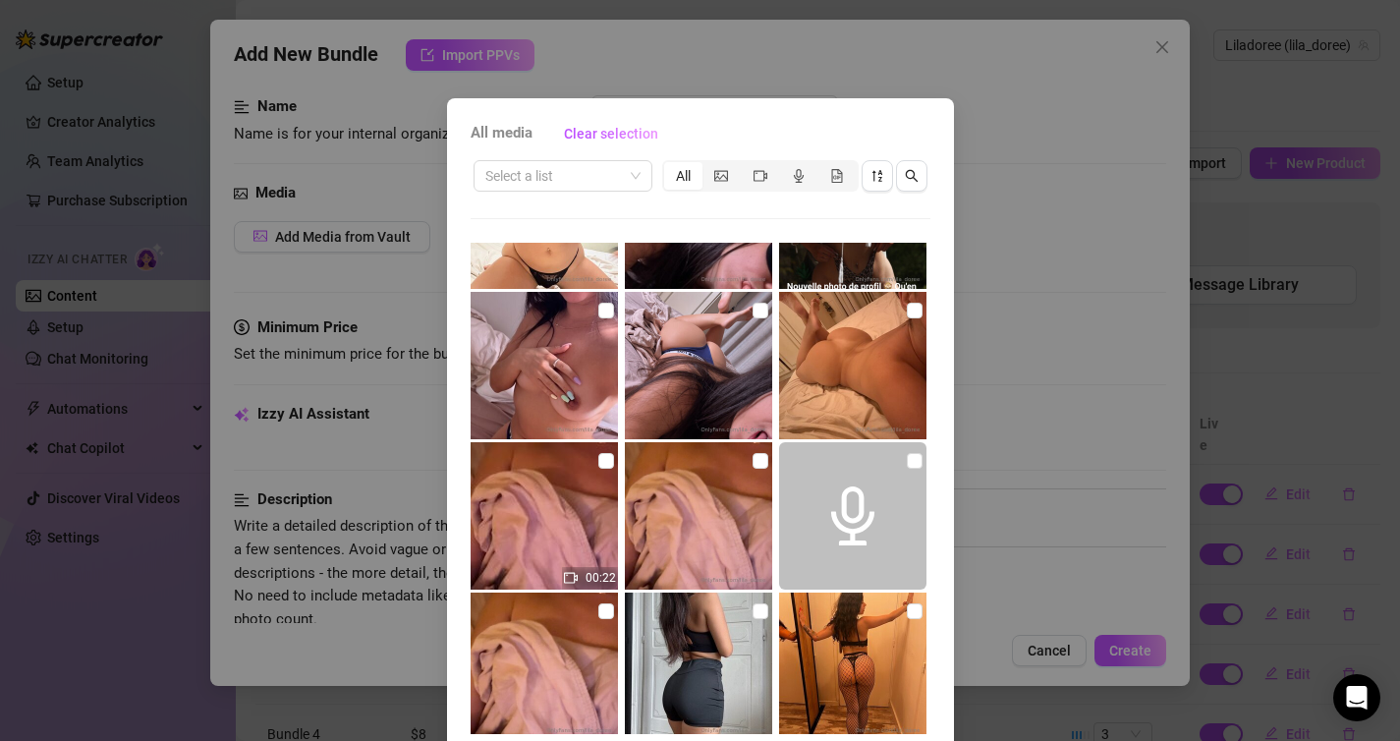
scroll to position [2799, 0]
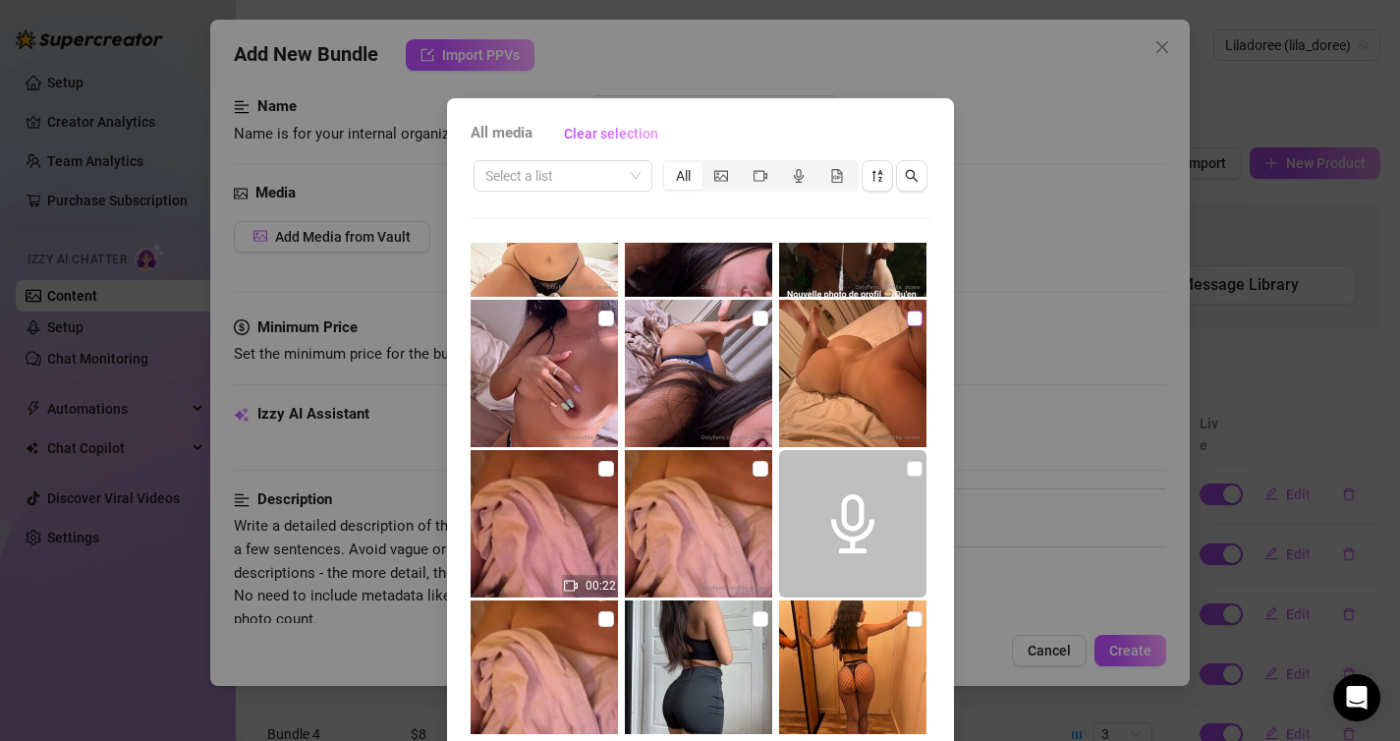
click at [915, 315] on input "checkbox" at bounding box center [915, 318] width 16 height 16
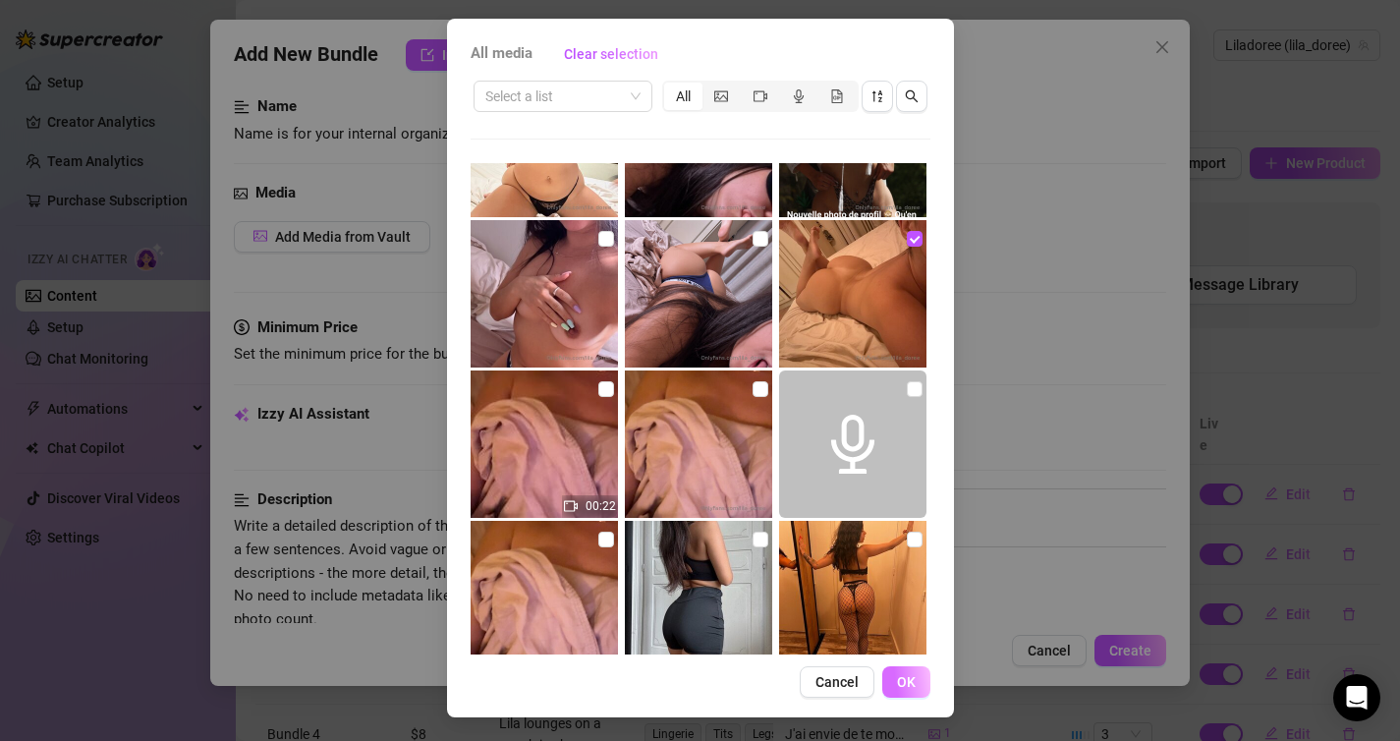
click at [909, 676] on span "OK" at bounding box center [906, 682] width 19 height 16
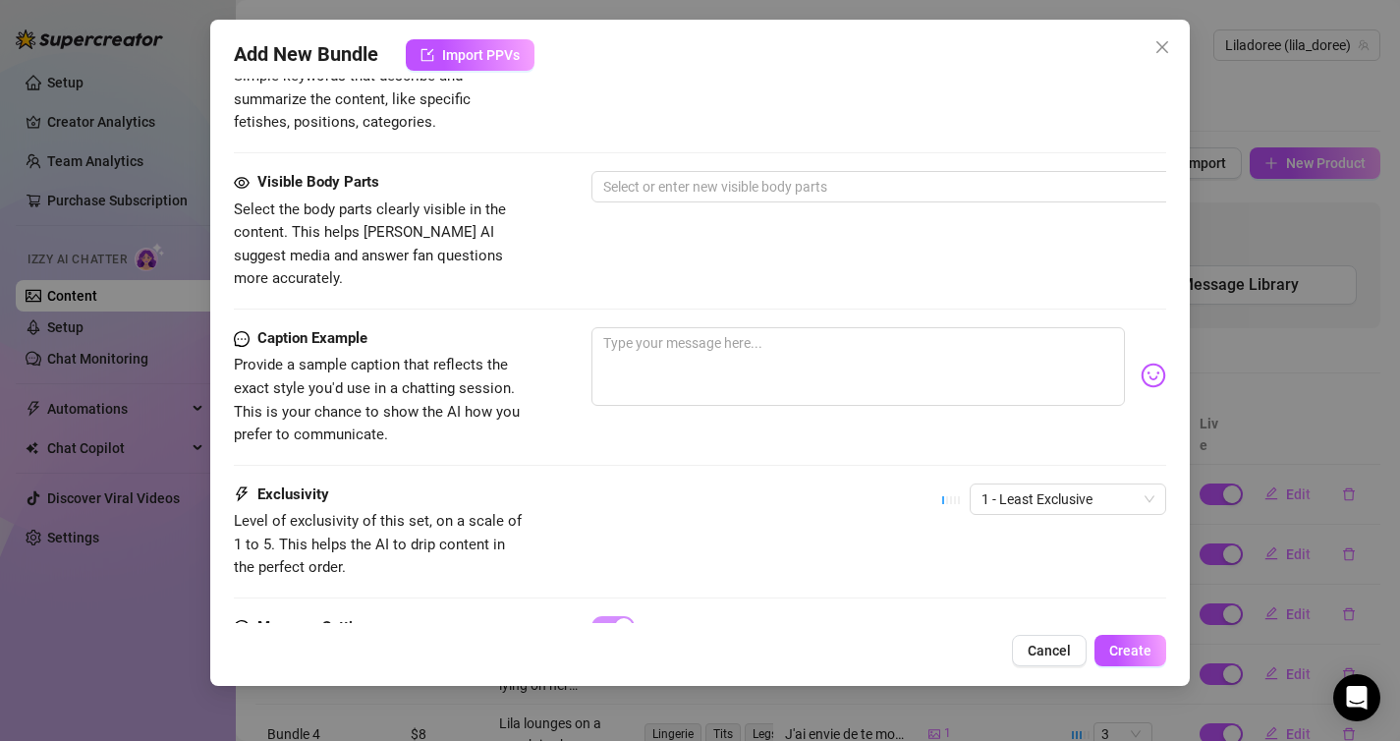
scroll to position [1106, 0]
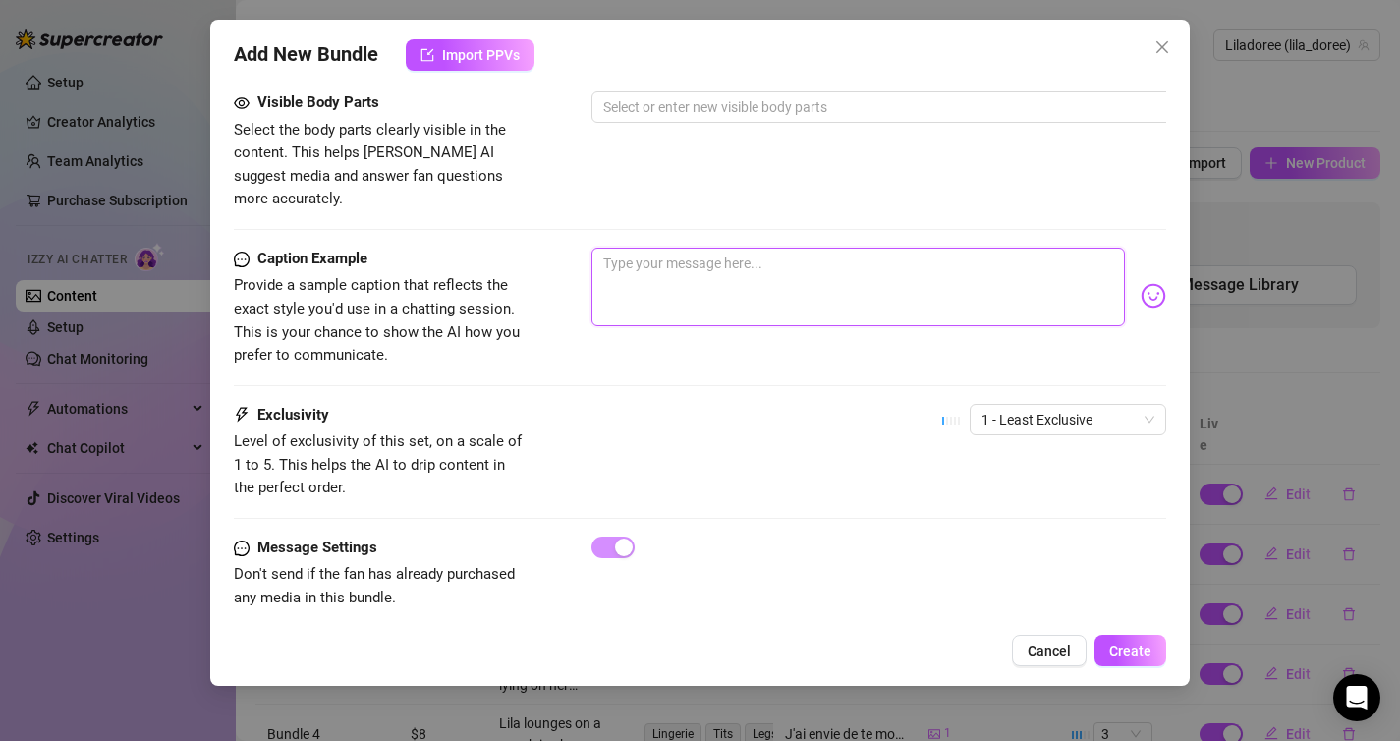
click at [850, 253] on textarea at bounding box center [858, 287] width 534 height 79
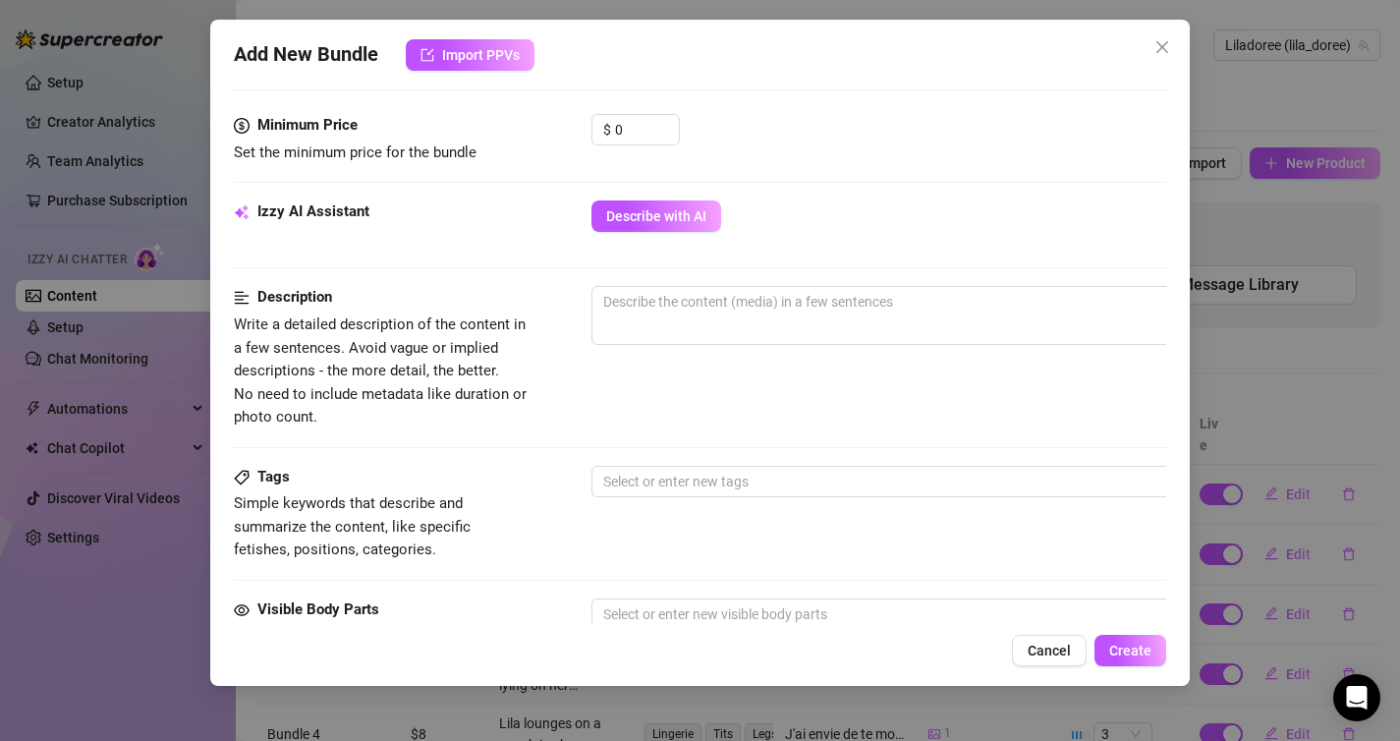
scroll to position [561, 0]
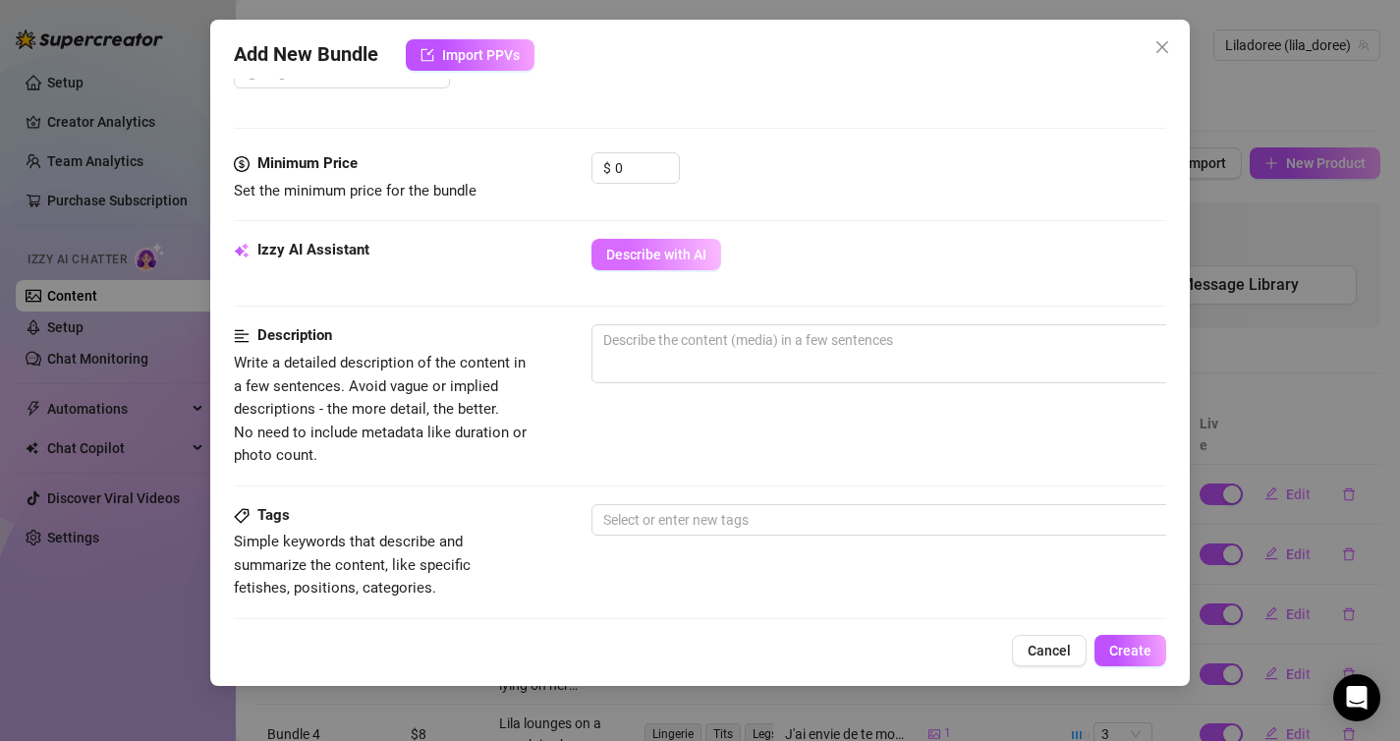
click at [630, 249] on span "Describe with AI" at bounding box center [656, 255] width 100 height 16
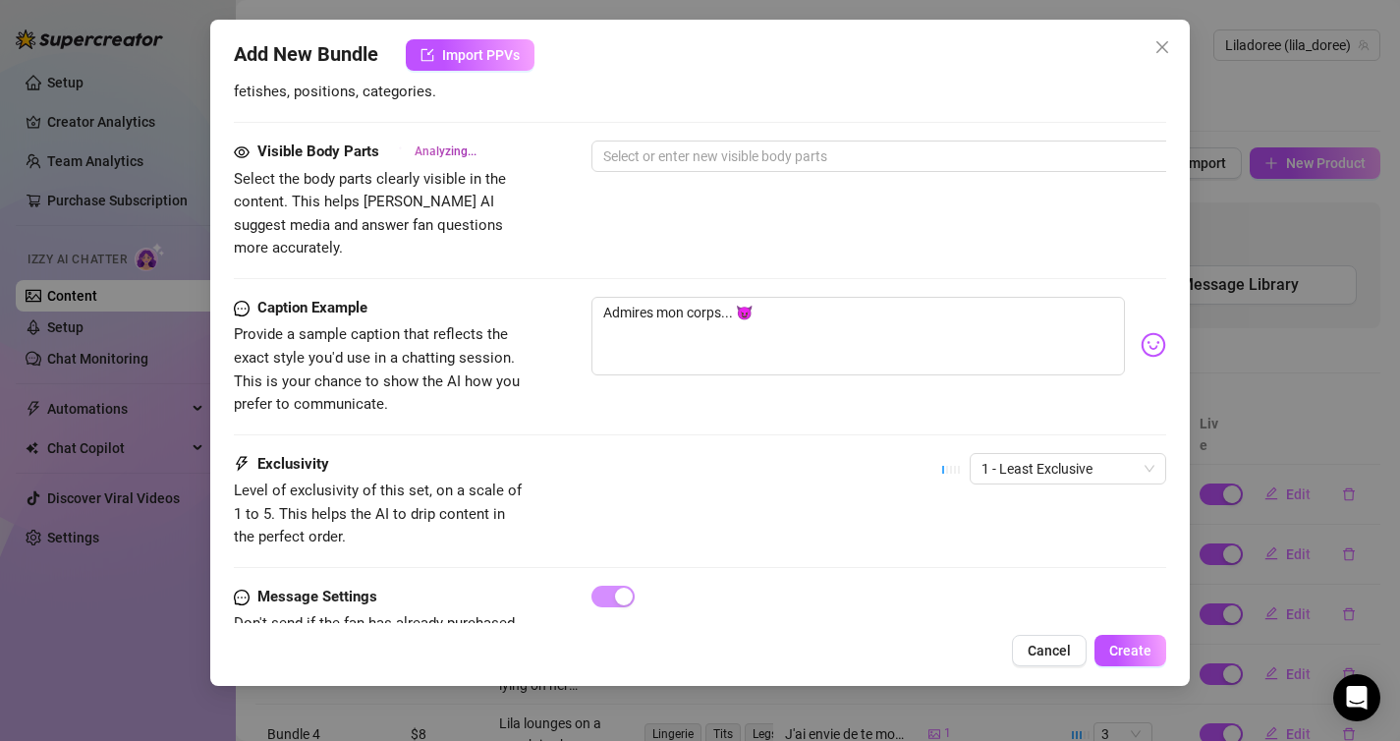
scroll to position [1028, 0]
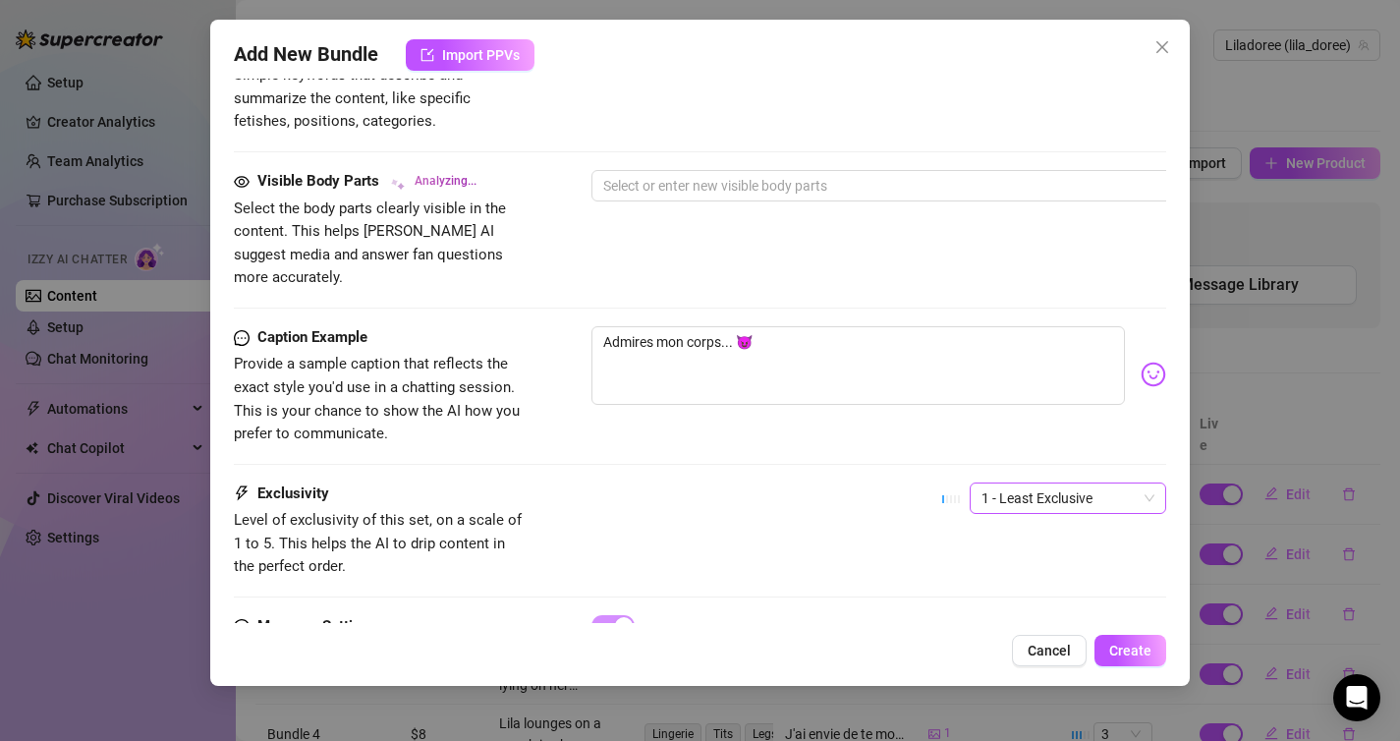
click at [1063, 483] on span "1 - Least Exclusive" at bounding box center [1067, 497] width 173 height 29
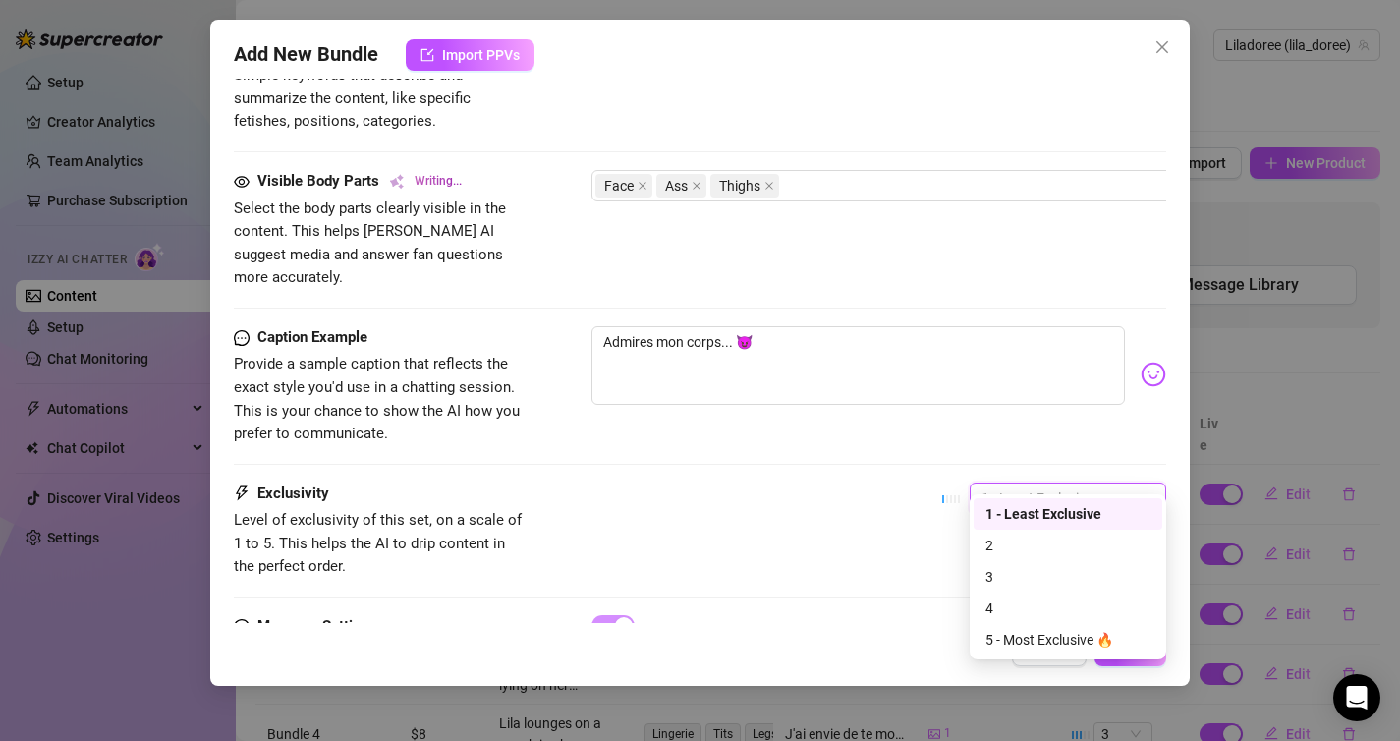
click at [1057, 541] on div "2" at bounding box center [1067, 545] width 165 height 22
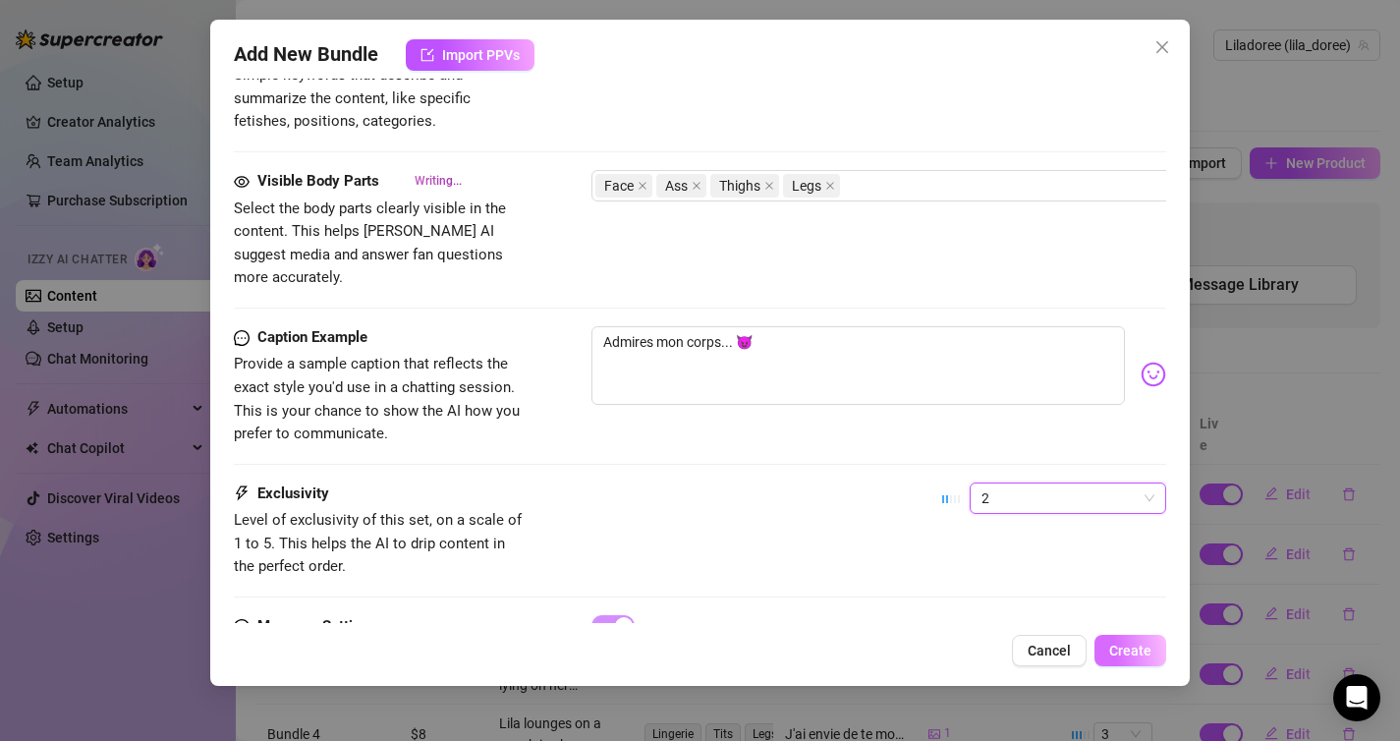
click at [1115, 648] on span "Create" at bounding box center [1130, 650] width 42 height 16
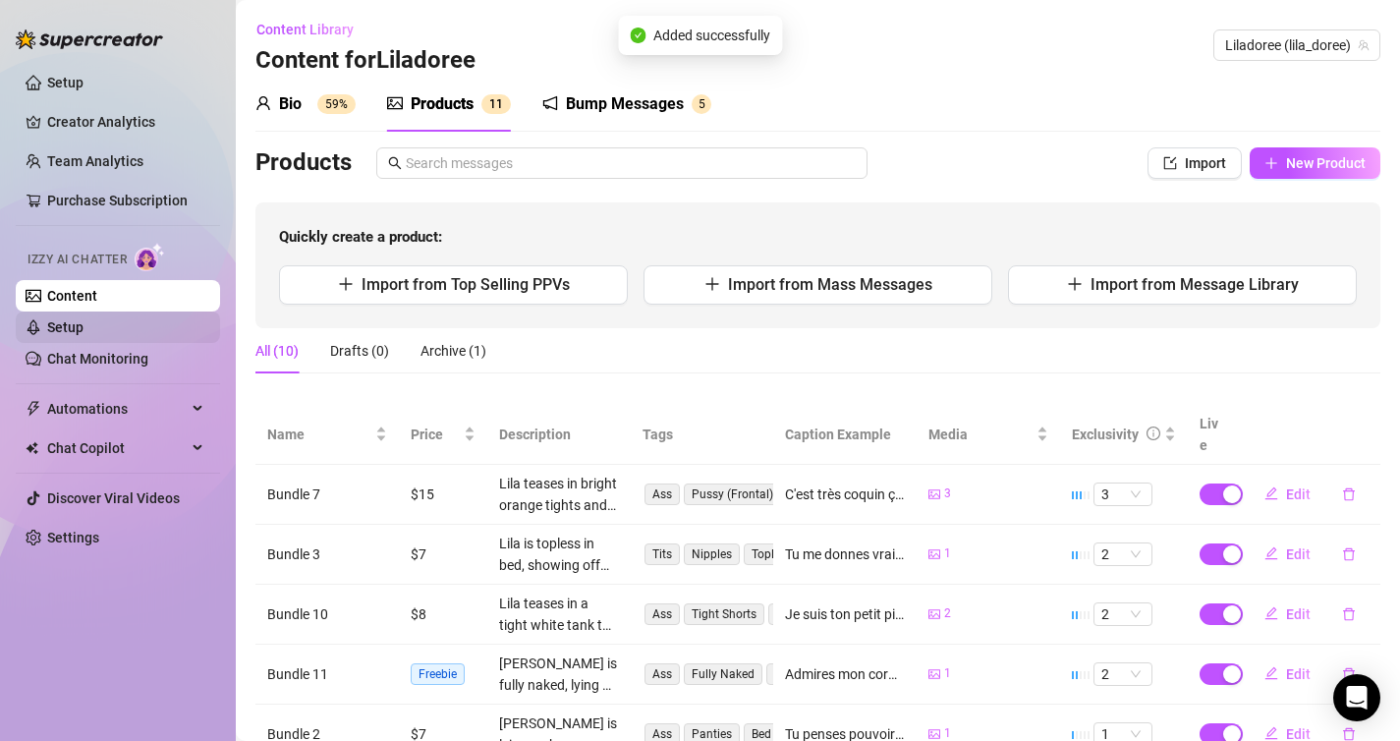
click at [84, 329] on link "Setup" at bounding box center [65, 327] width 36 height 16
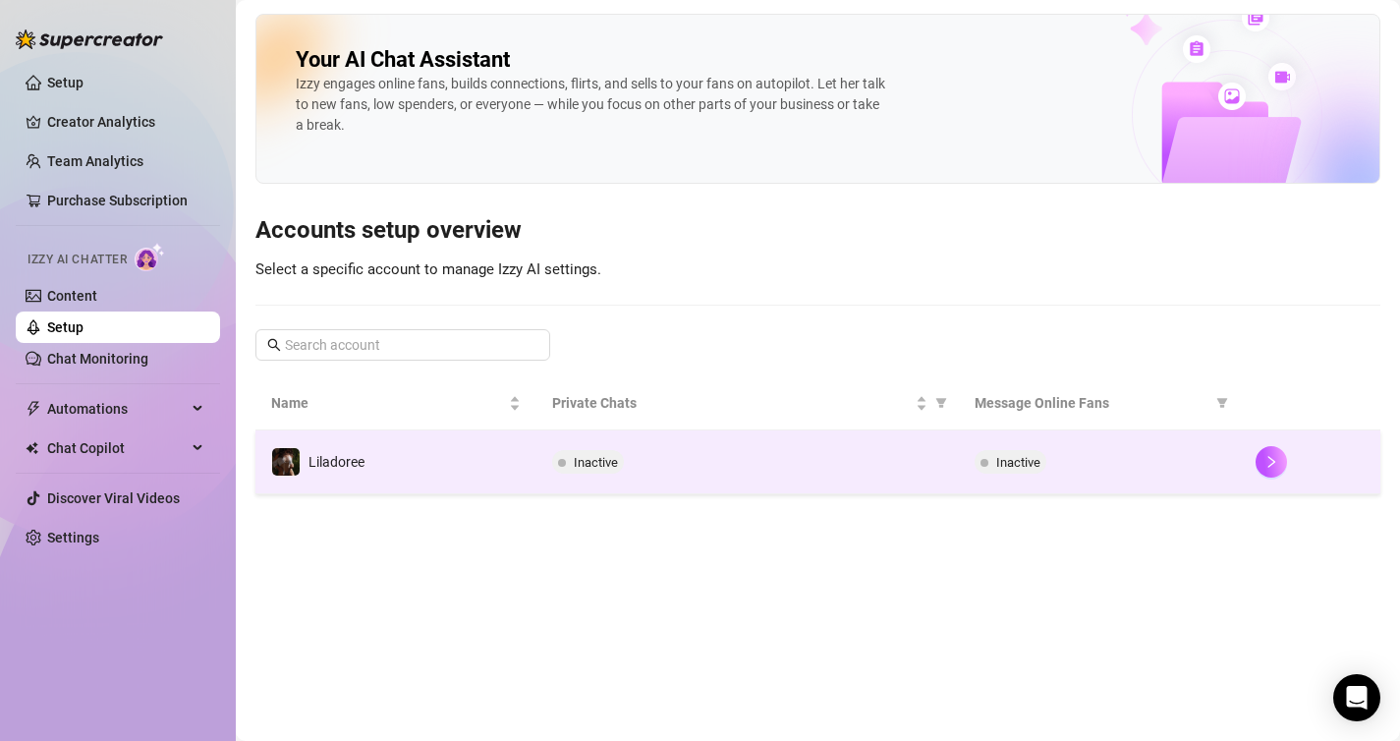
click at [1293, 463] on div at bounding box center [1310, 461] width 109 height 31
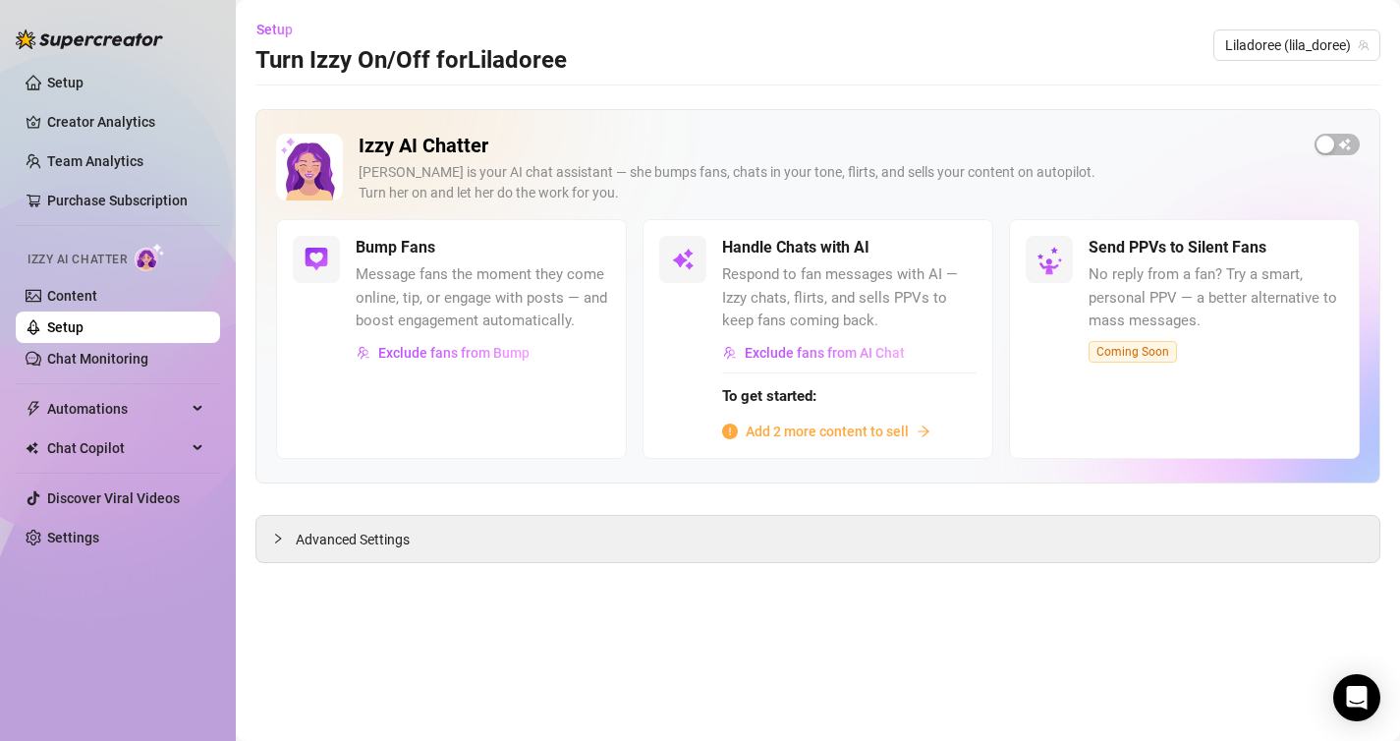
click at [818, 437] on span "Add 2 more content to sell" at bounding box center [827, 431] width 163 height 22
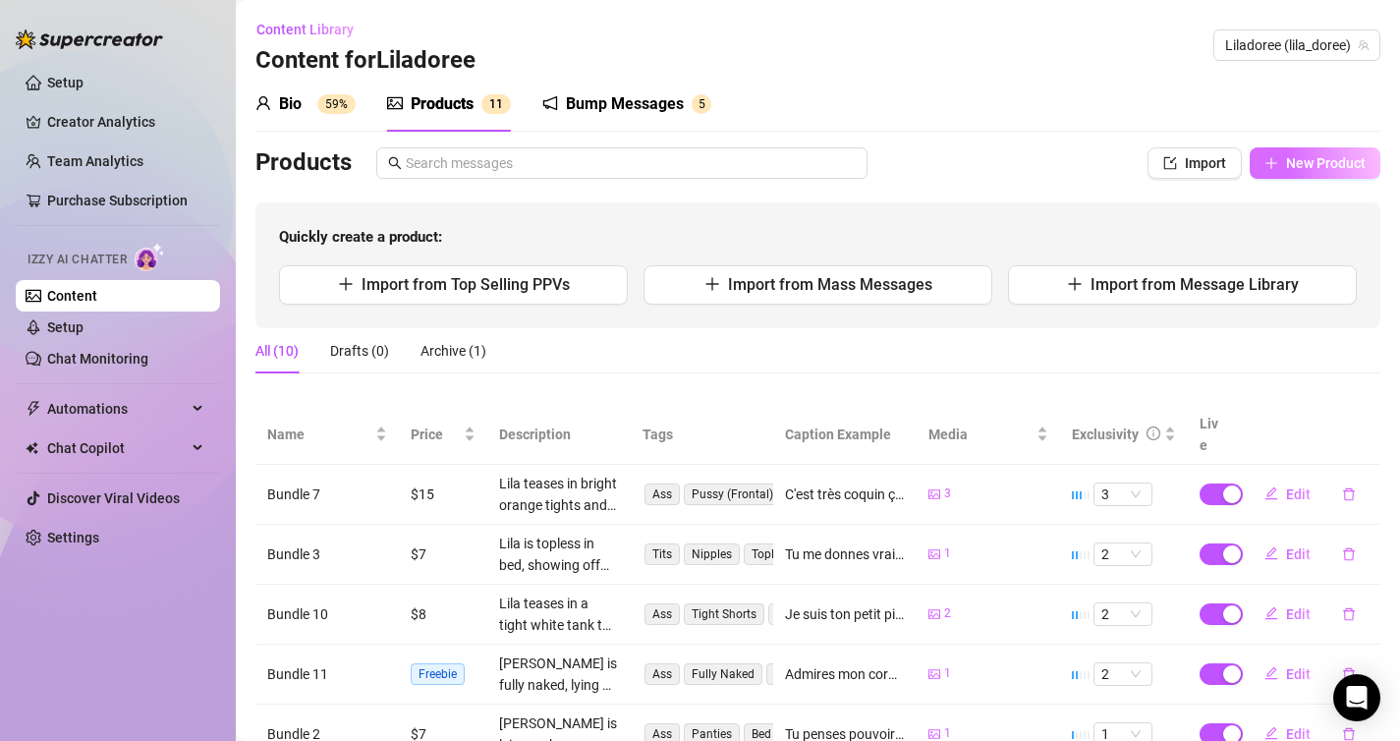
click at [1295, 158] on span "New Product" at bounding box center [1326, 163] width 80 height 16
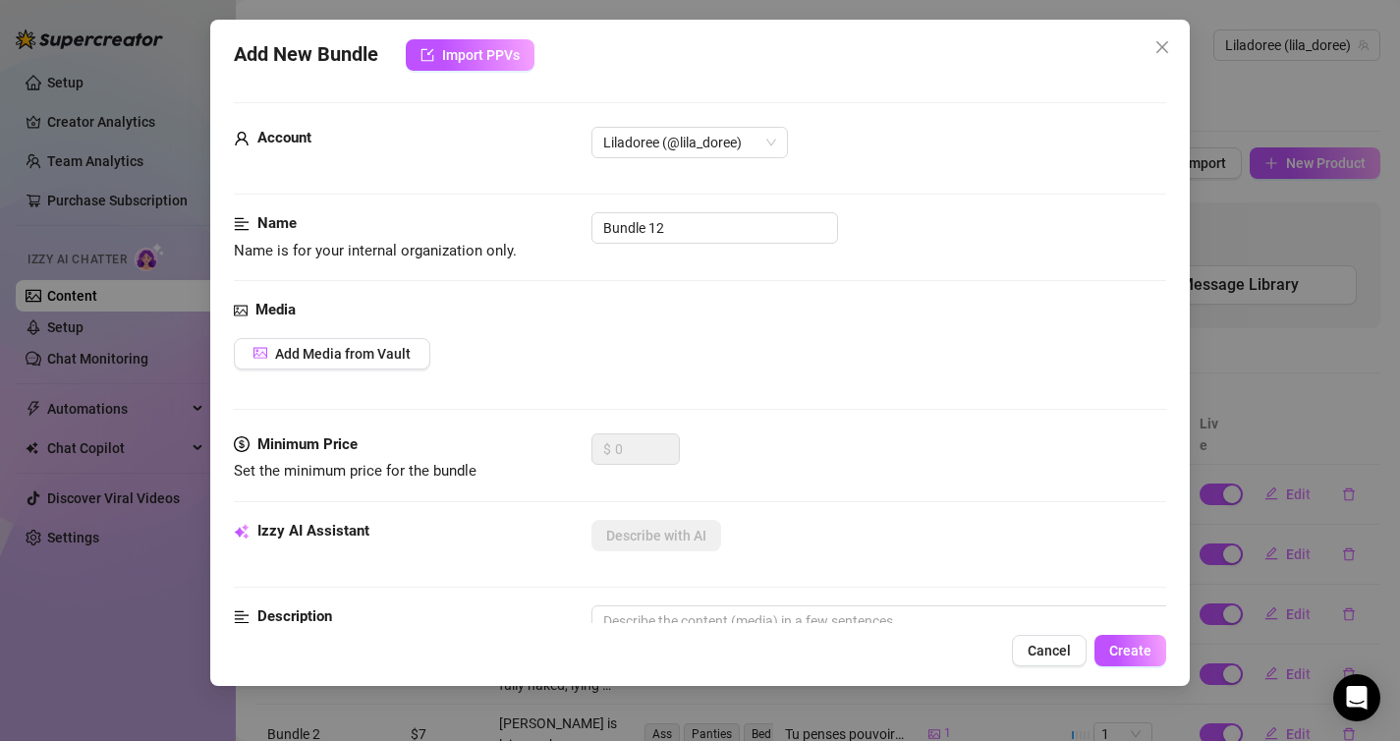
click at [406, 376] on div "Media Add Media from Vault" at bounding box center [700, 366] width 933 height 135
click at [400, 353] on span "Add Media from Vault" at bounding box center [343, 354] width 136 height 16
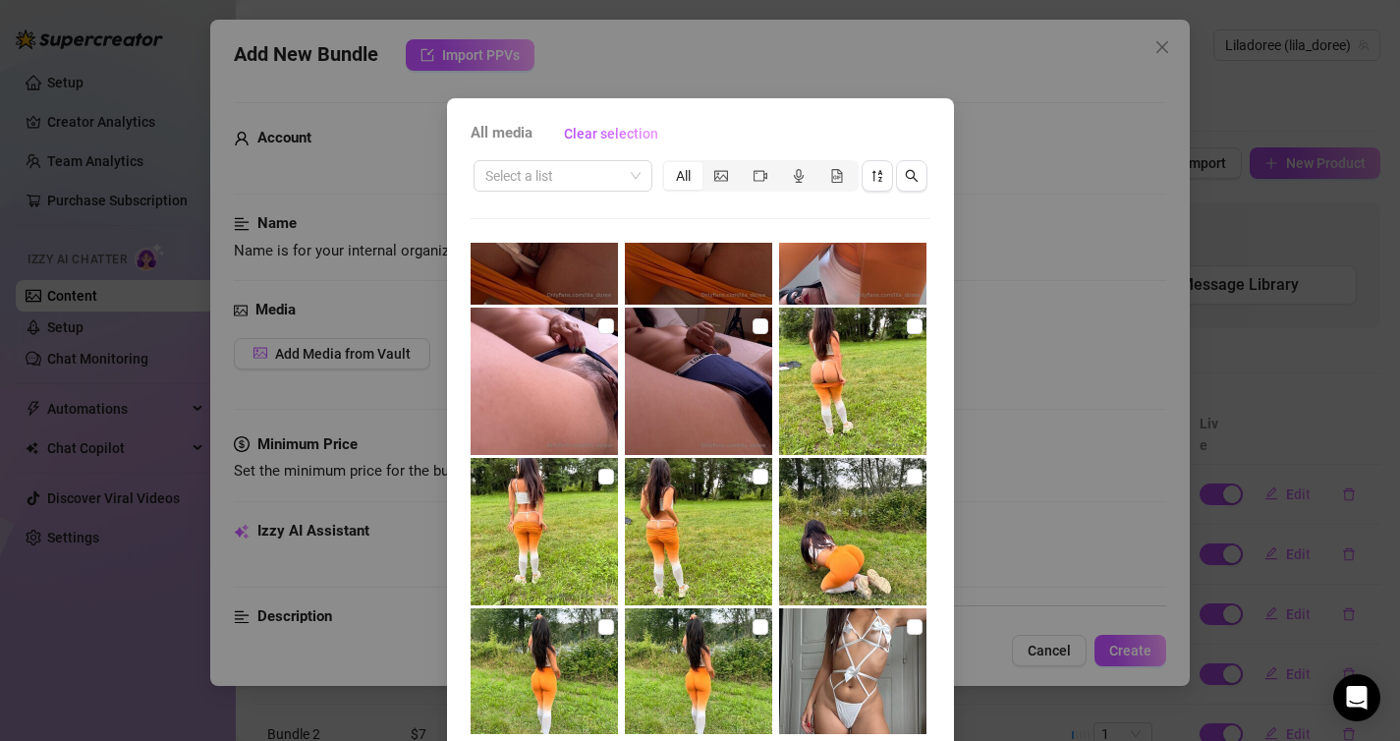
scroll to position [2188, 0]
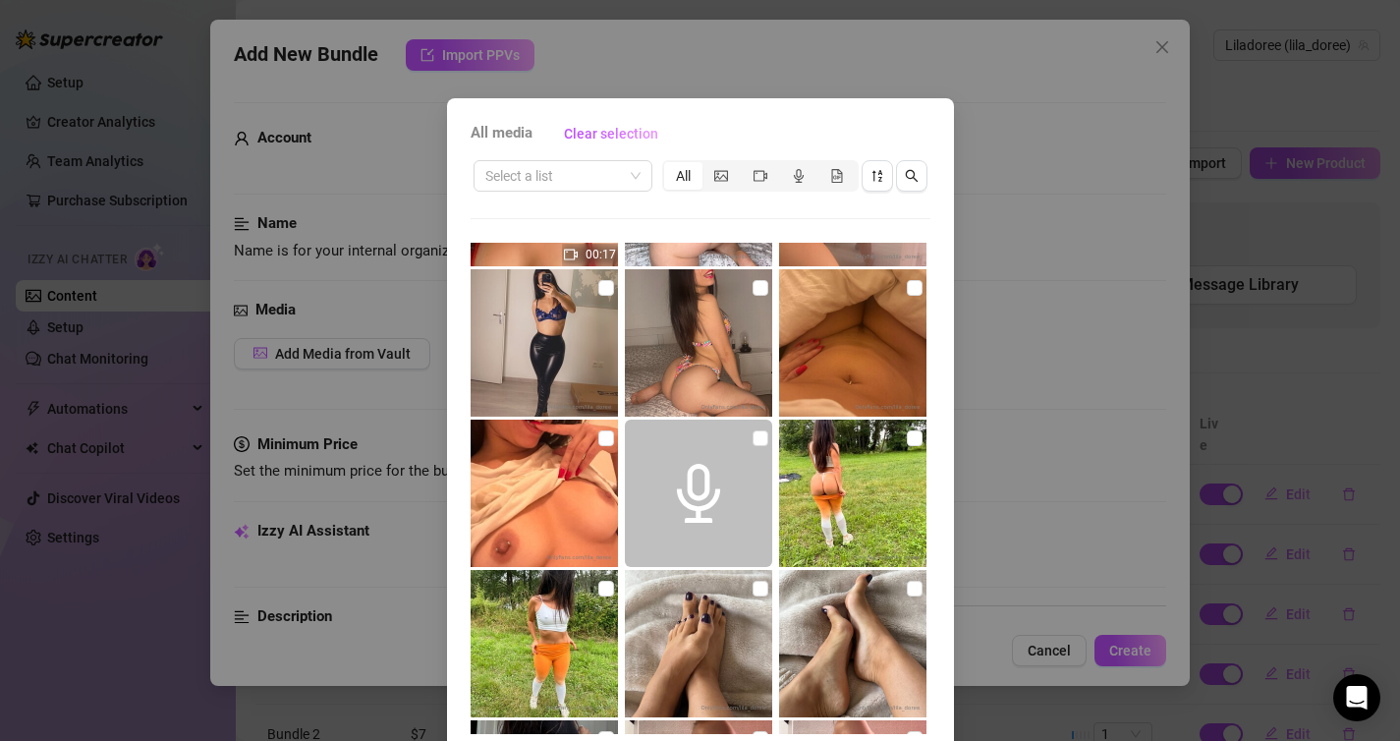
scroll to position [4166, 0]
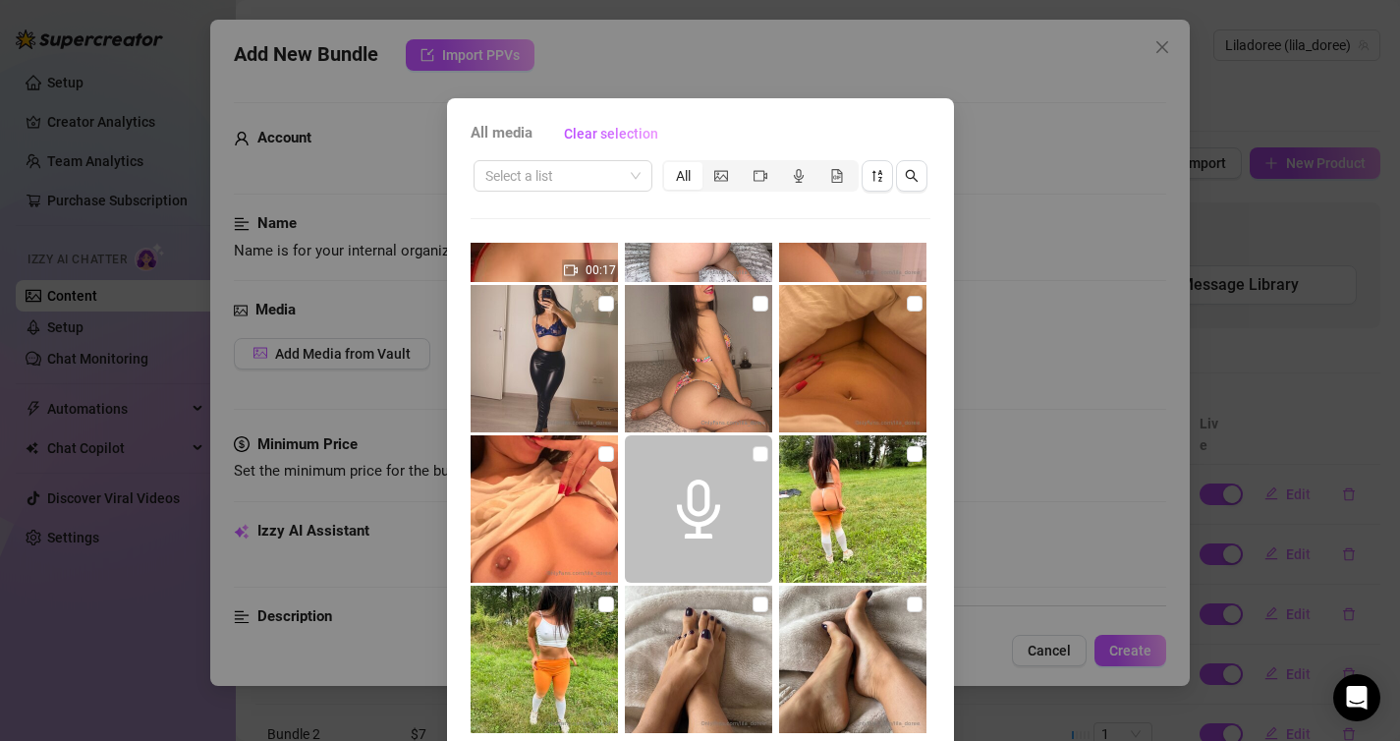
click at [904, 299] on img at bounding box center [852, 358] width 147 height 147
click at [917, 315] on img at bounding box center [852, 358] width 147 height 147
click at [921, 304] on input "checkbox" at bounding box center [915, 304] width 16 height 16
checkbox input "true"
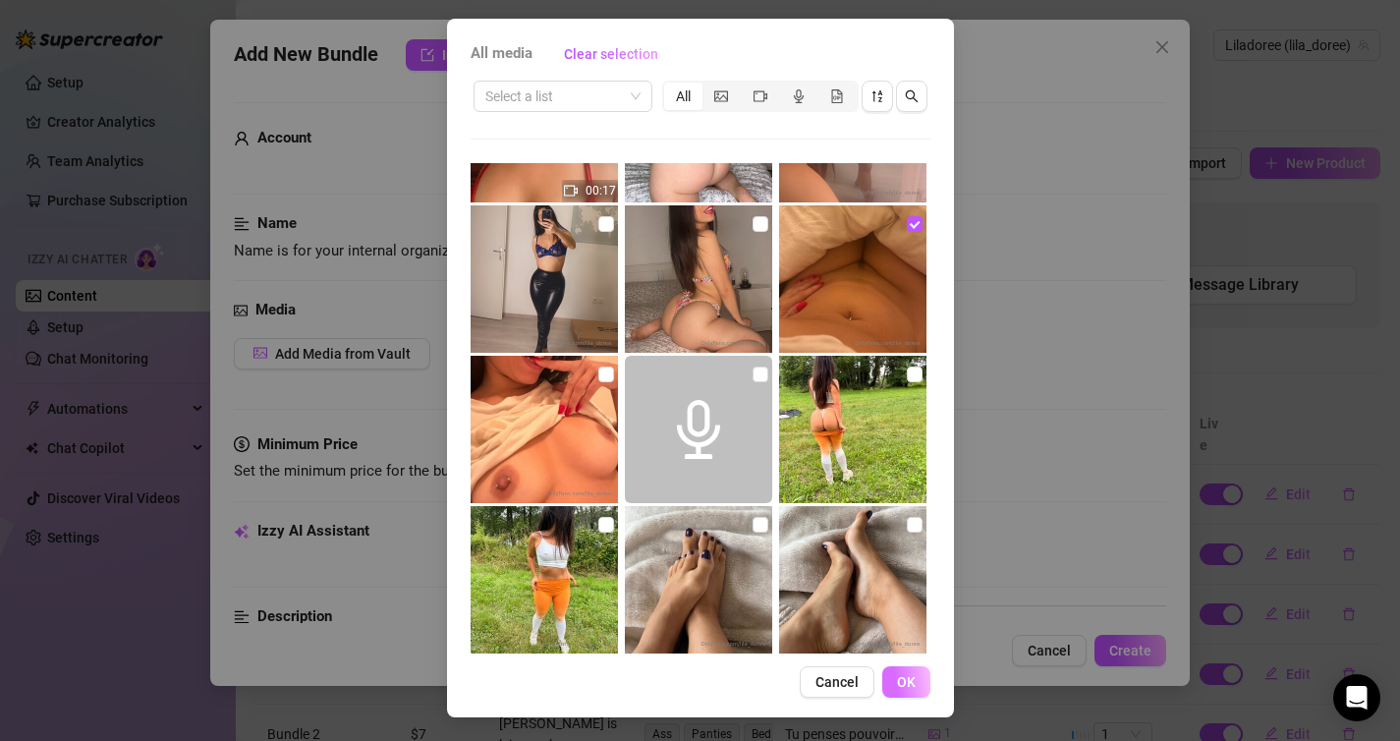
click at [900, 688] on span "OK" at bounding box center [906, 682] width 19 height 16
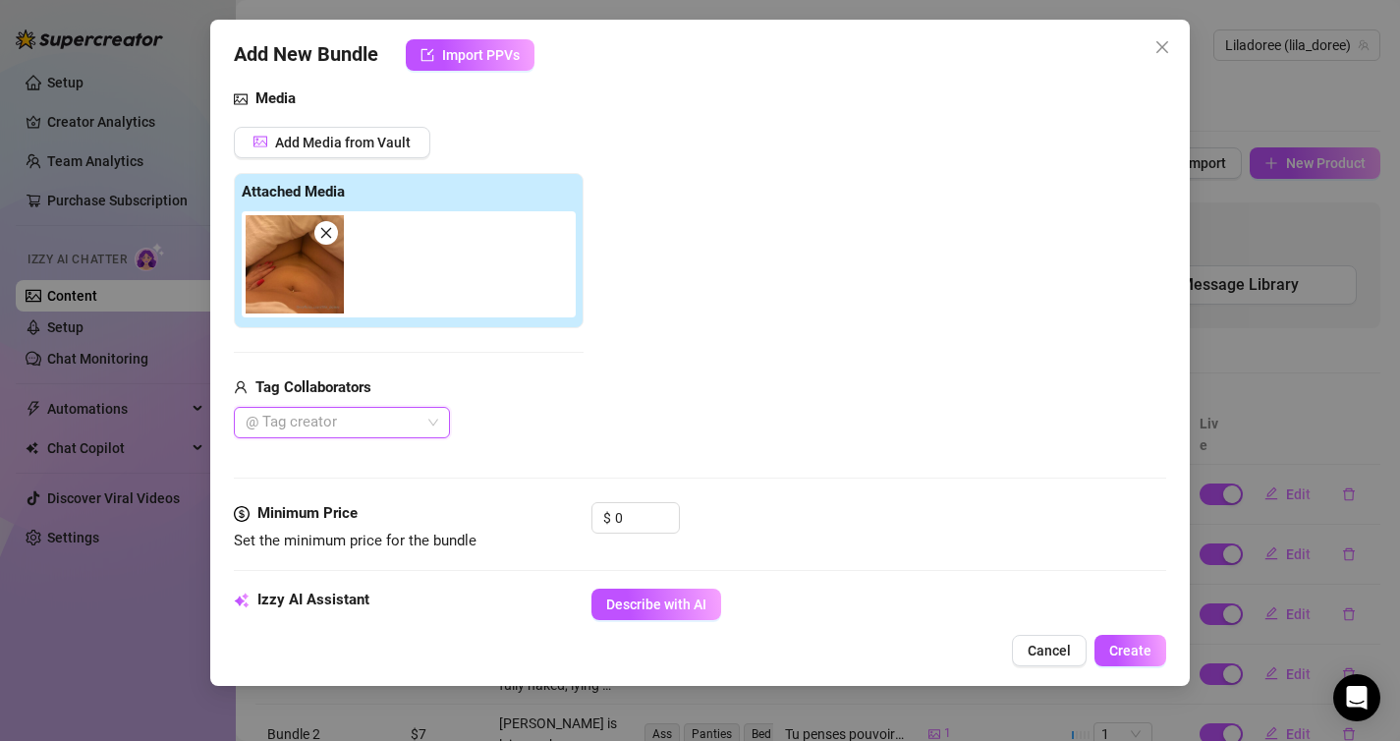
scroll to position [321, 0]
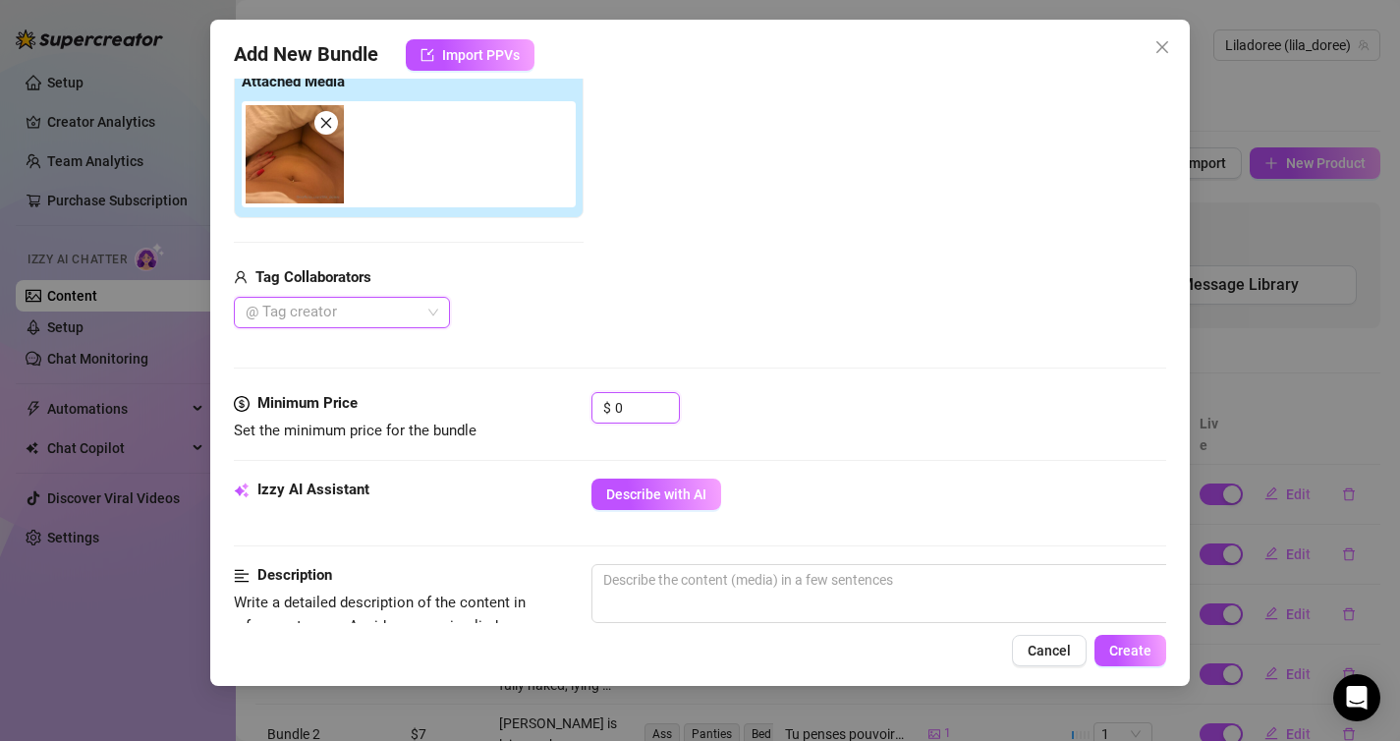
drag, startPoint x: 649, startPoint y: 401, endPoint x: 521, endPoint y: 401, distance: 128.7
click at [521, 401] on div "Minimum Price Set the minimum price for the bundle $ 0" at bounding box center [700, 417] width 933 height 50
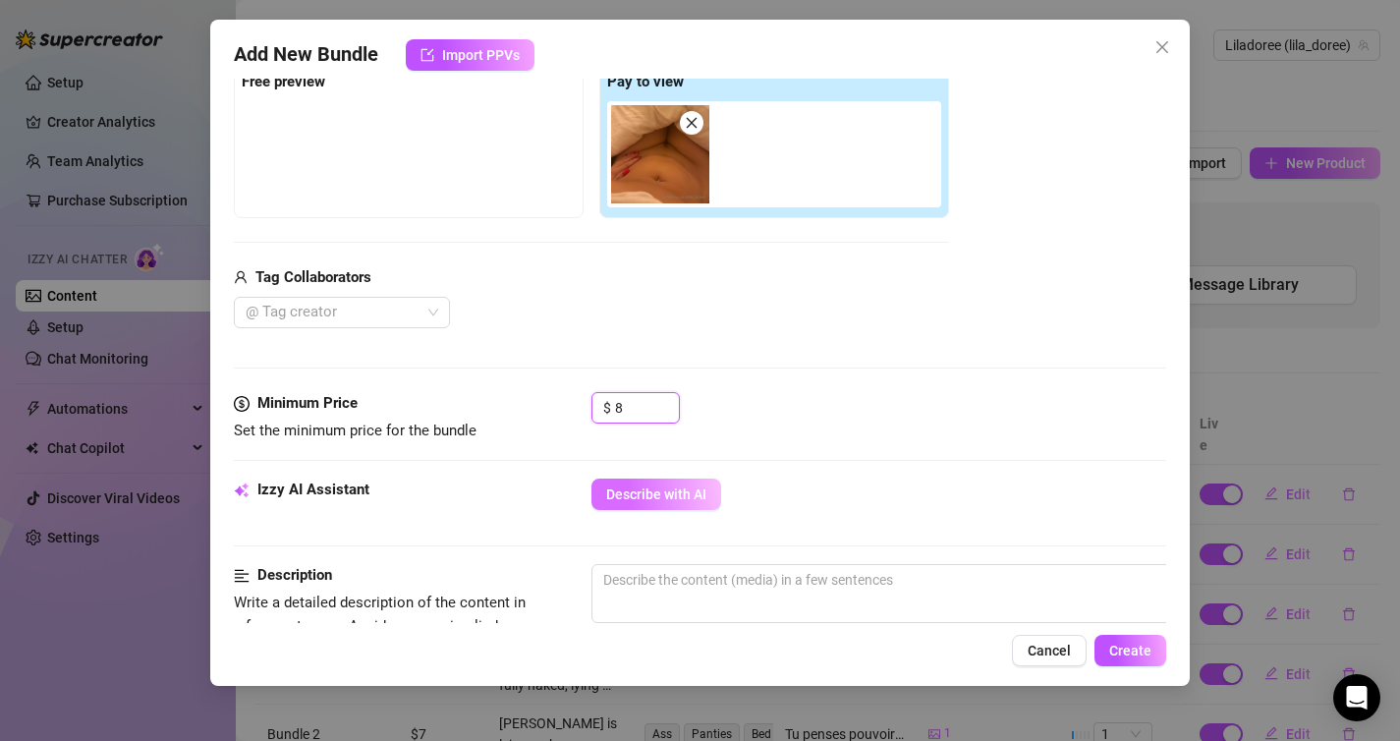
type input "8"
click at [677, 499] on span "Describe with AI" at bounding box center [656, 494] width 100 height 16
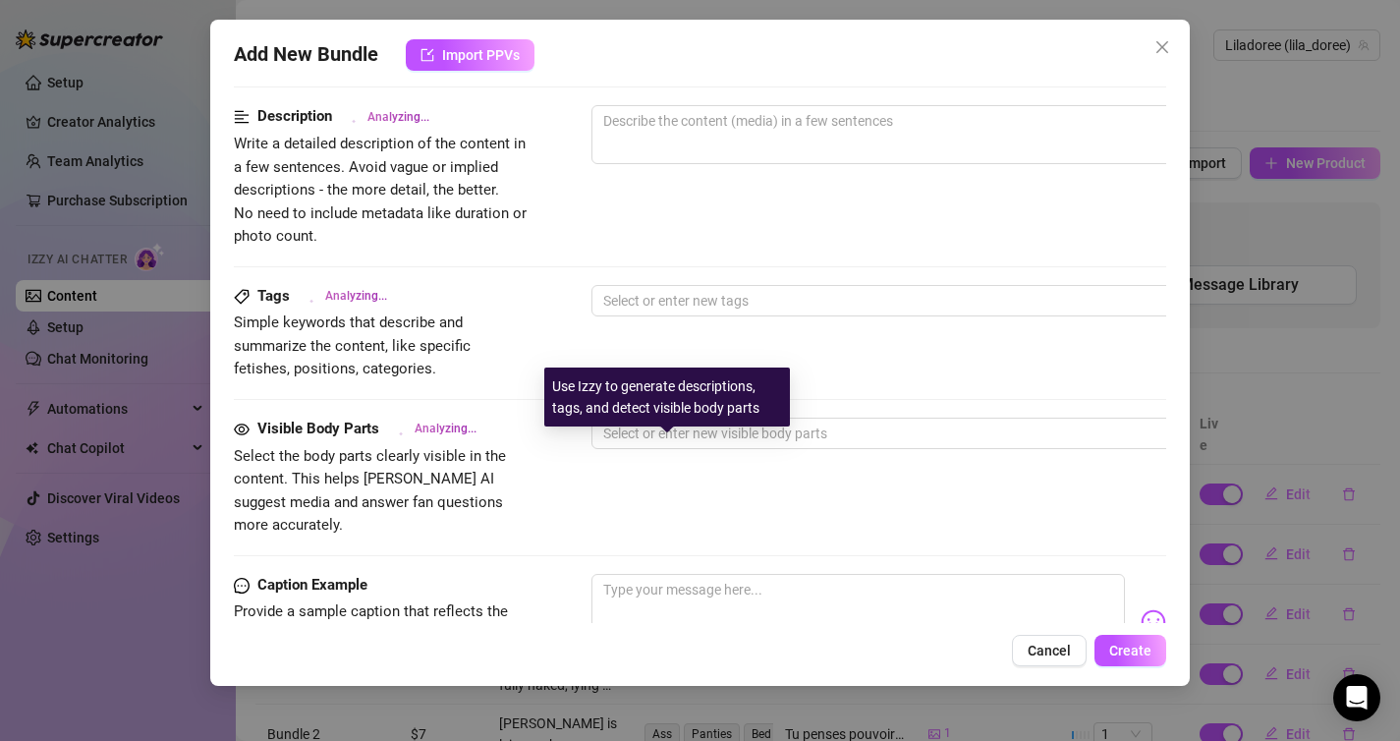
scroll to position [1106, 0]
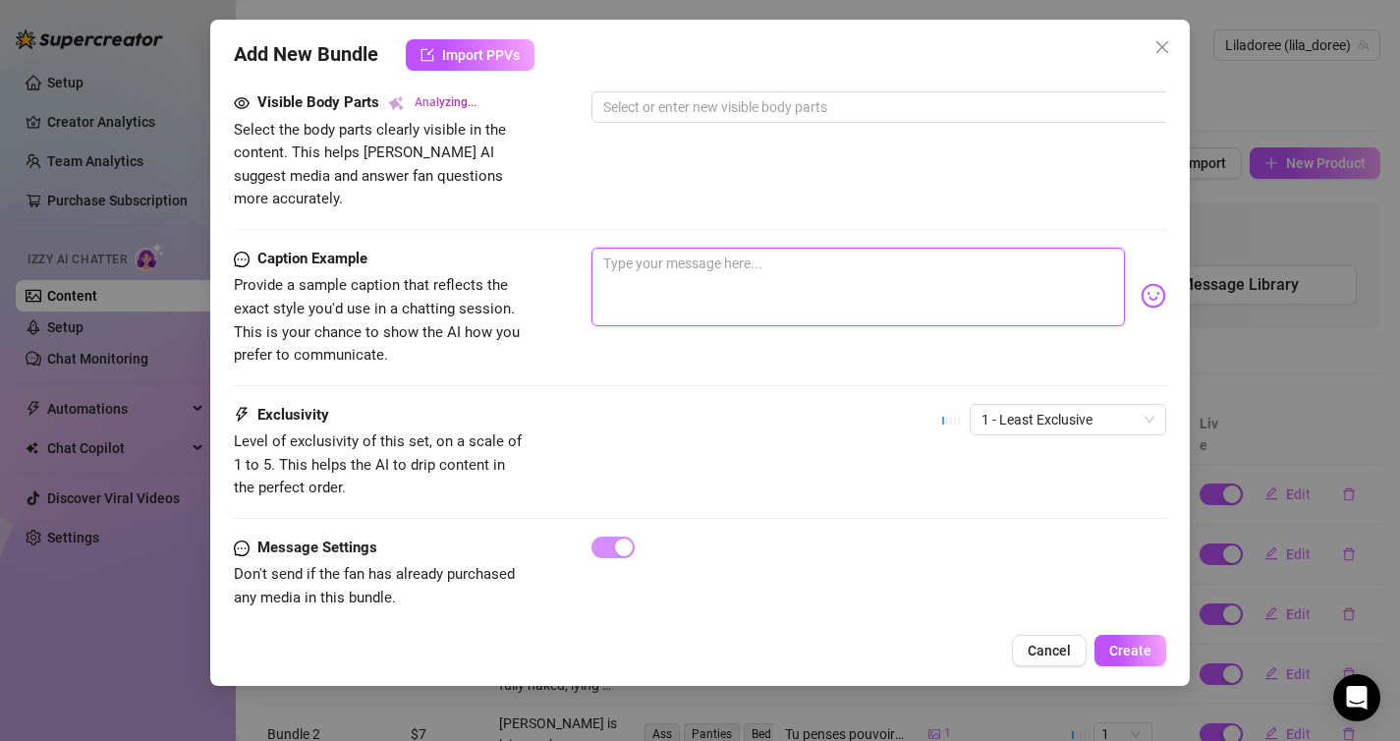
click at [769, 248] on textarea at bounding box center [858, 287] width 534 height 79
type textarea "B"
type textarea "Bo"
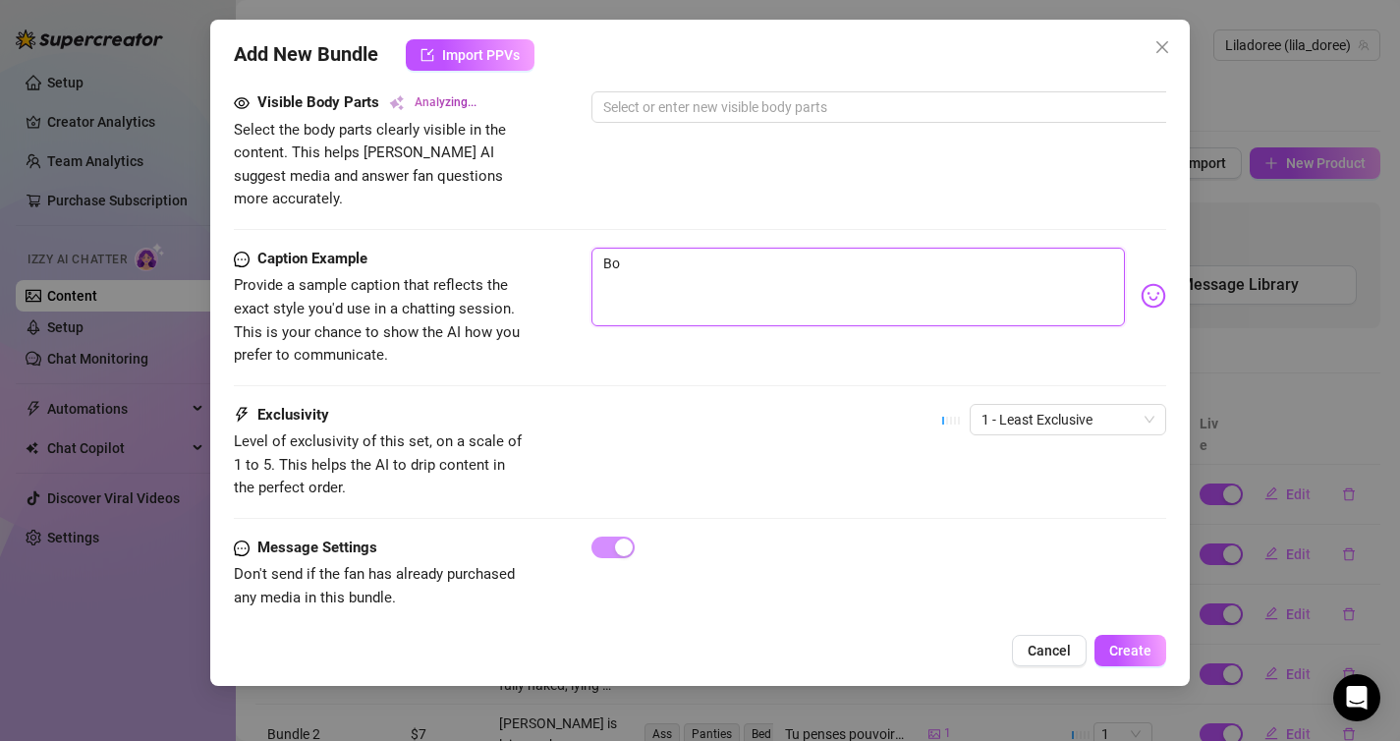
type textarea "Bon"
type textarea "Bon j"
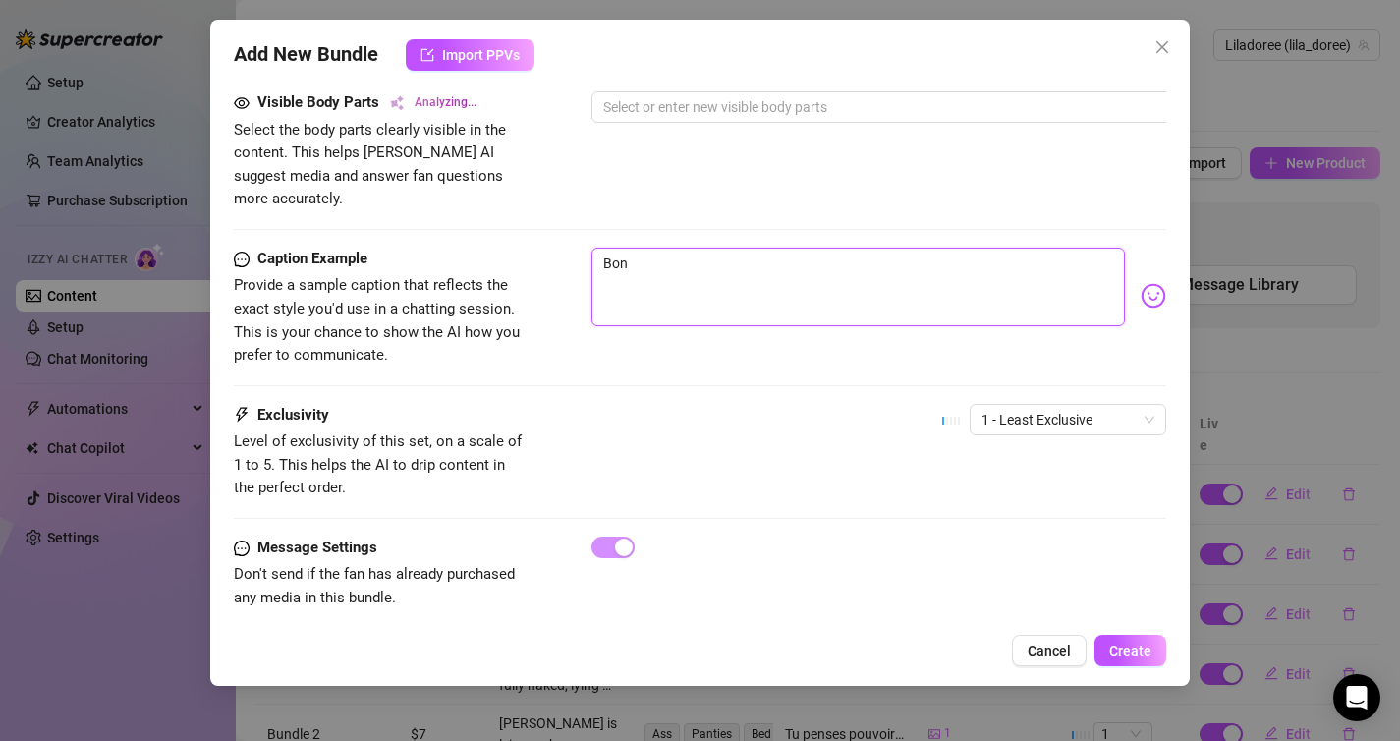
type textarea "Bon j"
type textarea "Bon j'"
type textarea "Bon j'a"
type textarea "Bon j'av"
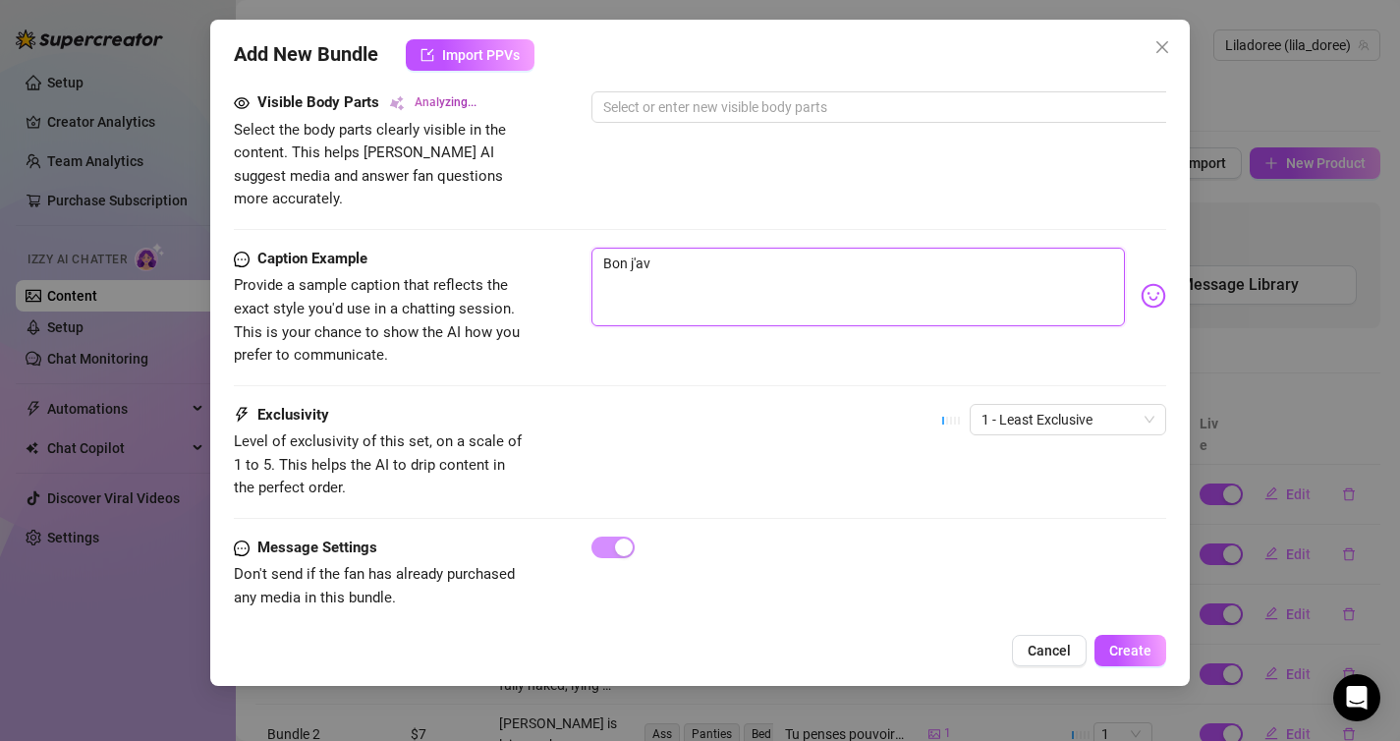
type textarea "Bon j'avo"
type textarea "Bon j'avou"
type textarea "Bon j'avoue"
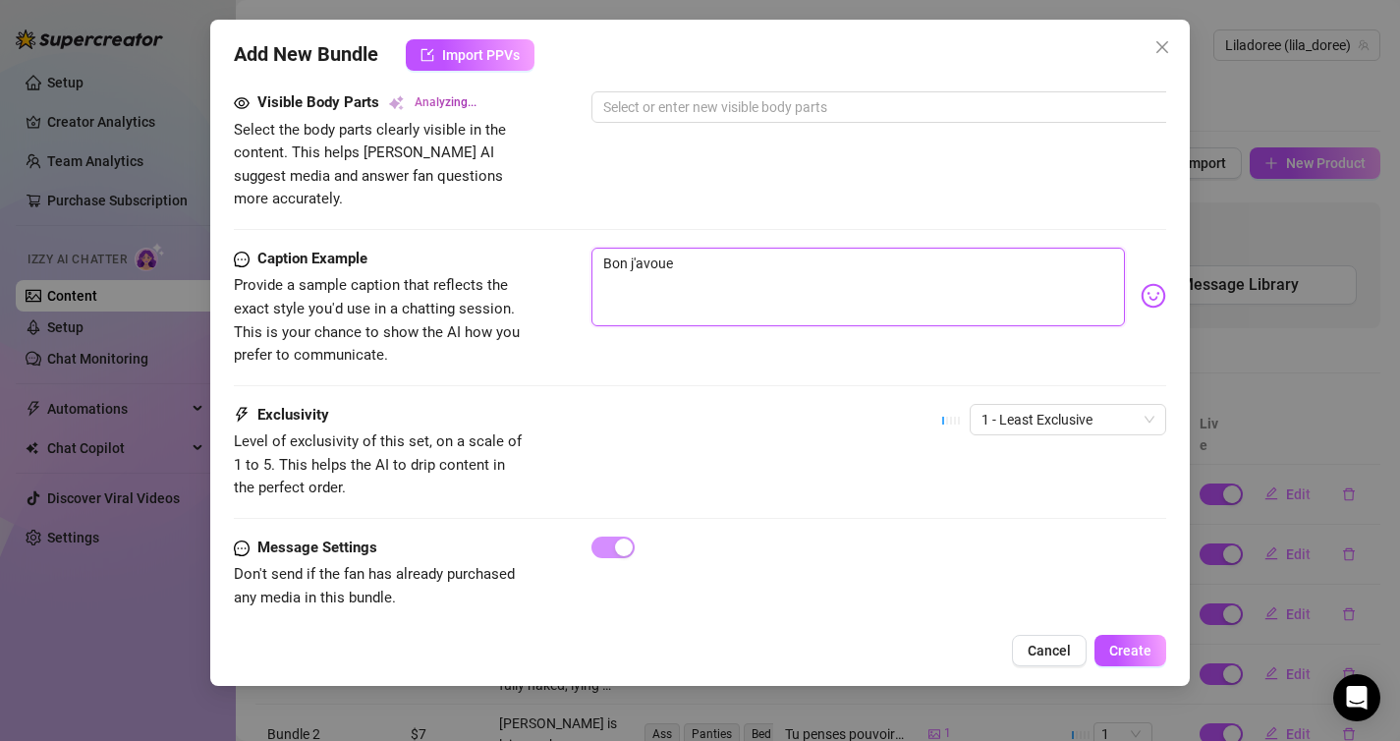
type textarea "Bon j'avoue"
type textarea "Bon j'avoue j"
type textarea "Bon j'avoue je"
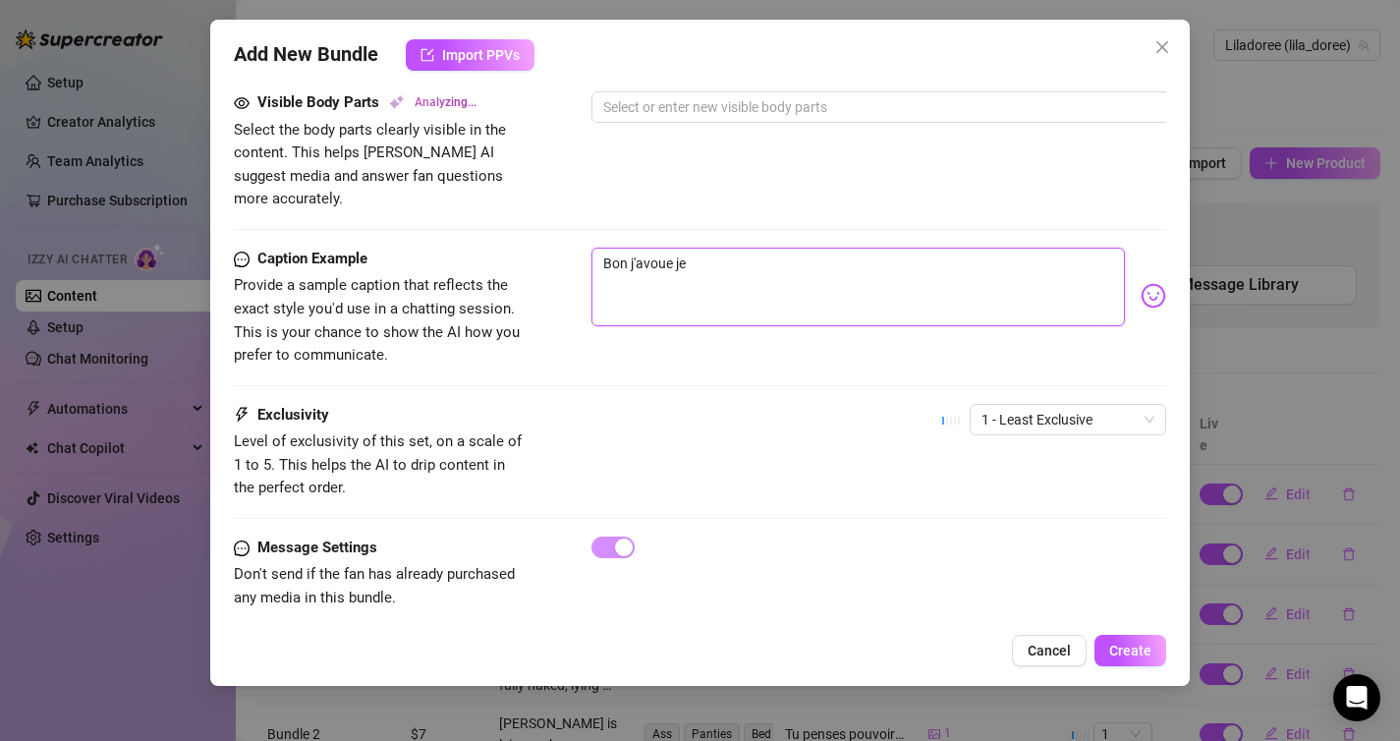
type textarea "Bon j'avoue je"
type textarea "Bon j'avoue je s"
type textarea "Bon j'avoue [PERSON_NAME]"
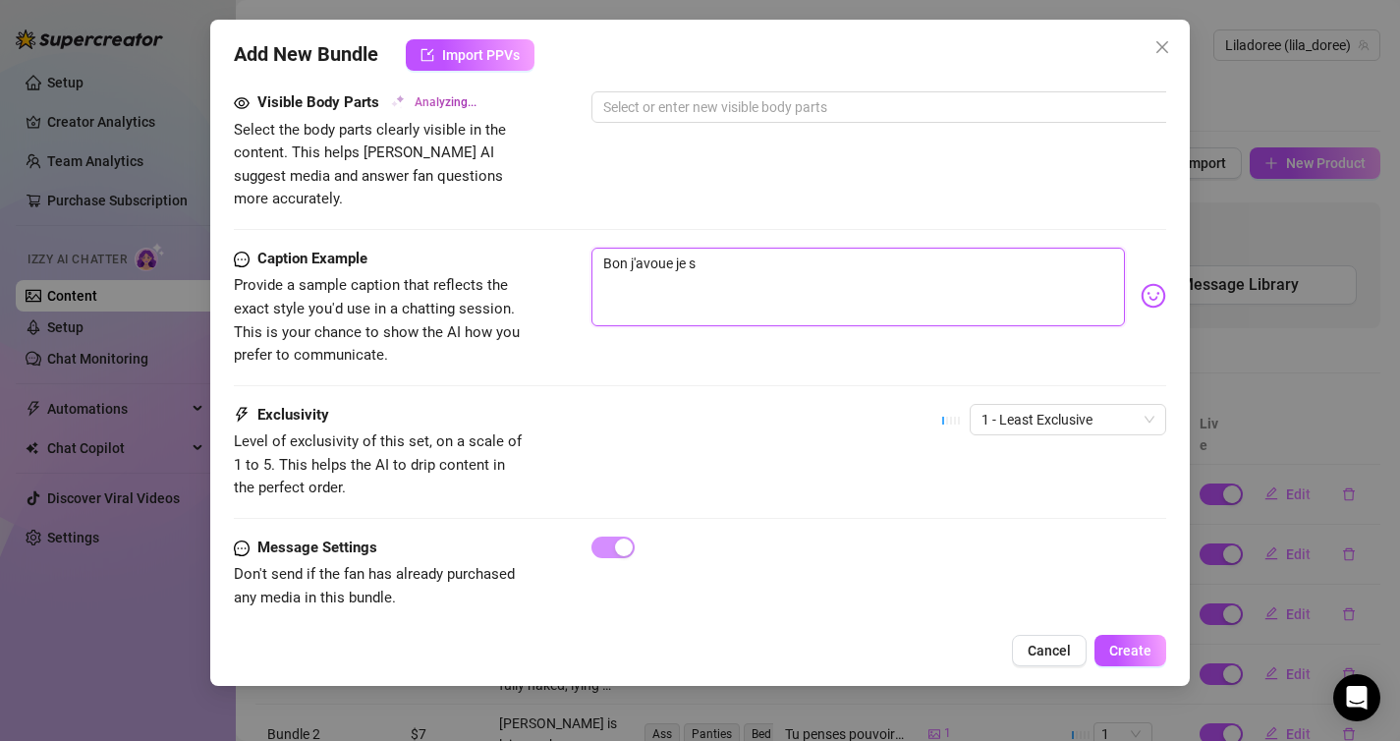
type textarea "Bon j'avoue [PERSON_NAME]"
type textarea "Bon j'avoue je suis"
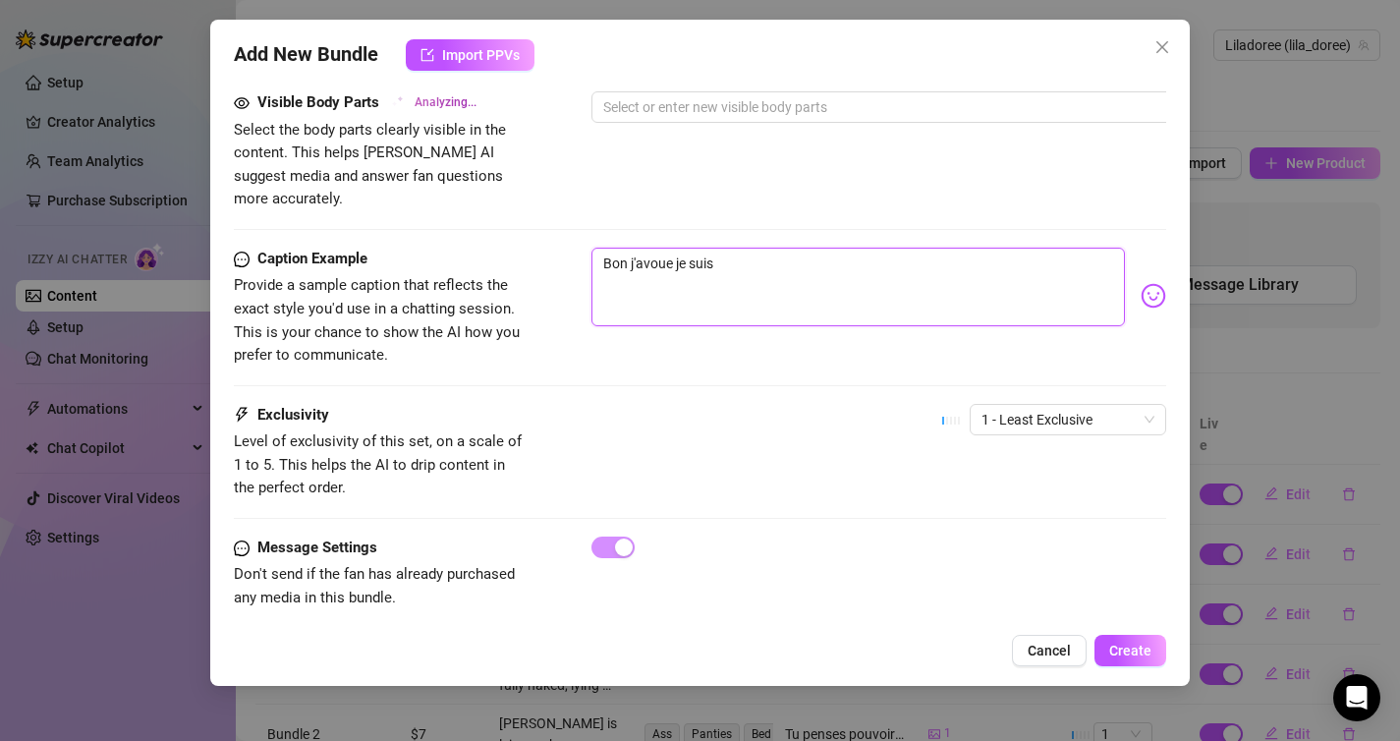
type textarea "Bon j'avoue je suis"
type textarea "Bon j'avoue je suis u"
type textarea "Bon j'avoue je suis un"
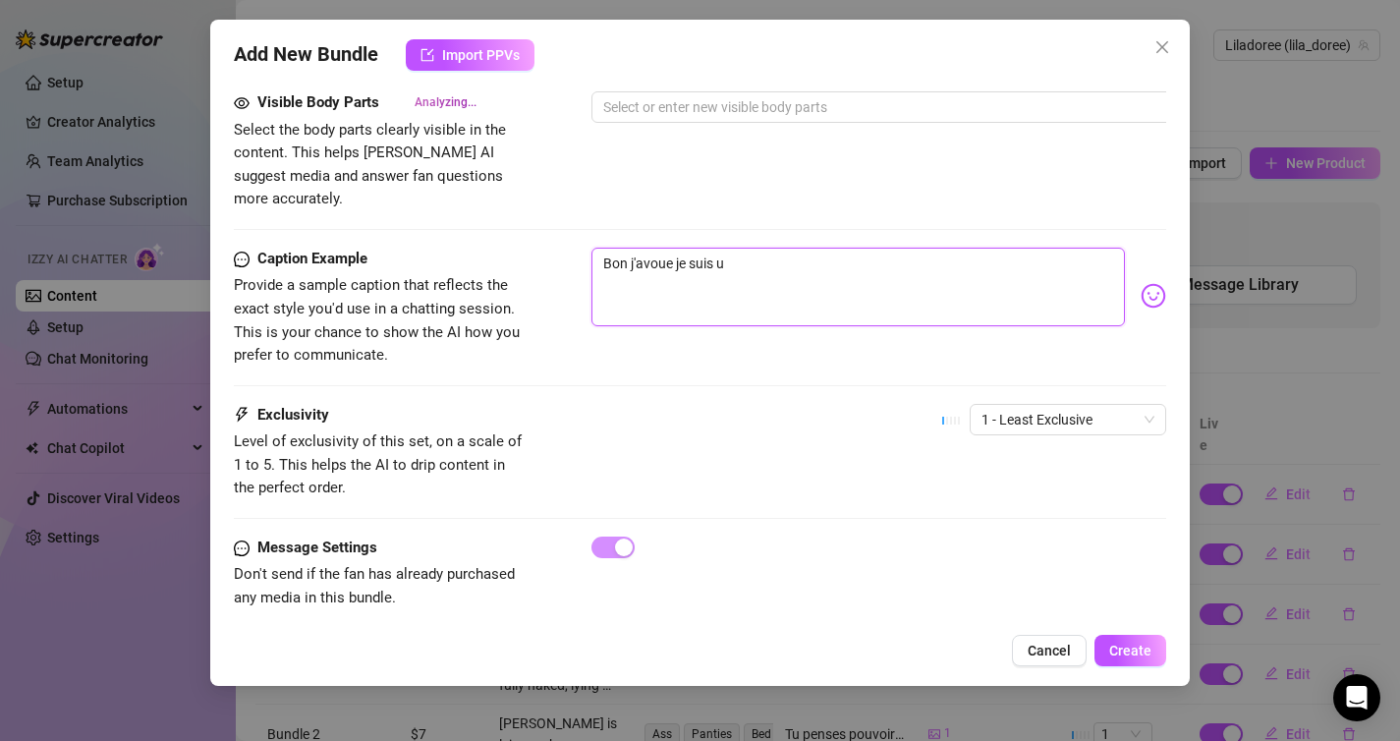
type textarea "Bon j'avoue je suis un"
type textarea "Bon j'avoue je suis une"
type textarea "Bon j'avoue je suis une p"
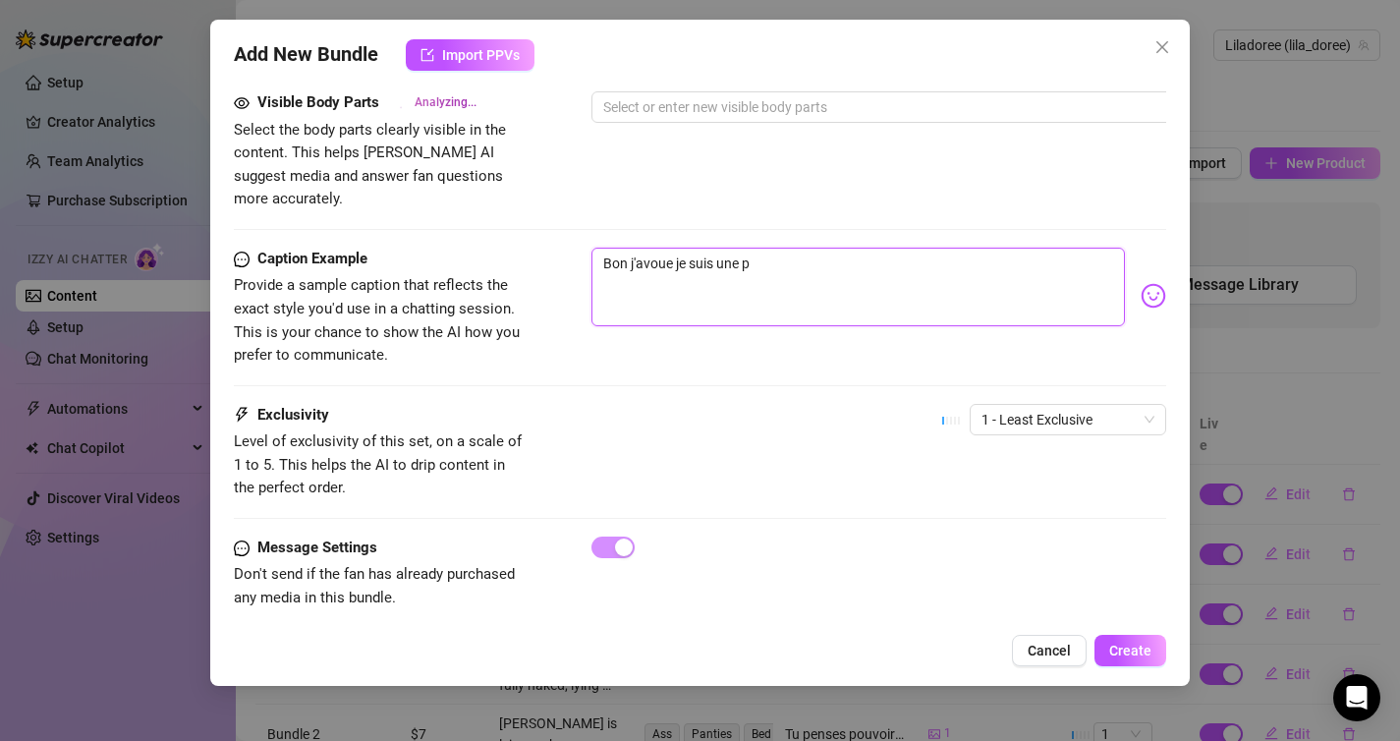
type textarea "Bon j'avoue je suis une pe"
type textarea "Bon j'avoue je suis une pet"
type textarea "Bon j'avoue je suis une peti"
type textarea "Bon j'avoue je suis une petit"
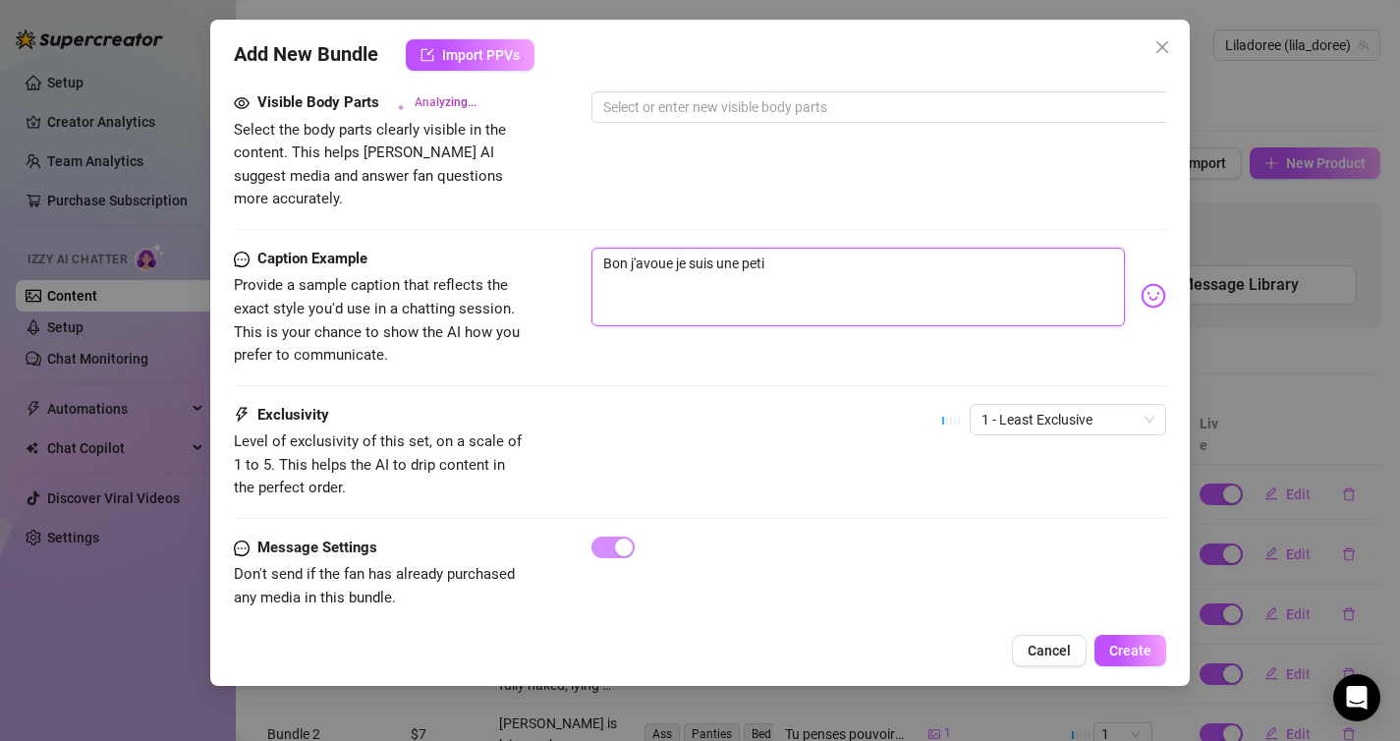
type textarea "Bon j'avoue je suis une petit"
type textarea "Bon j'avoue je suis une petite"
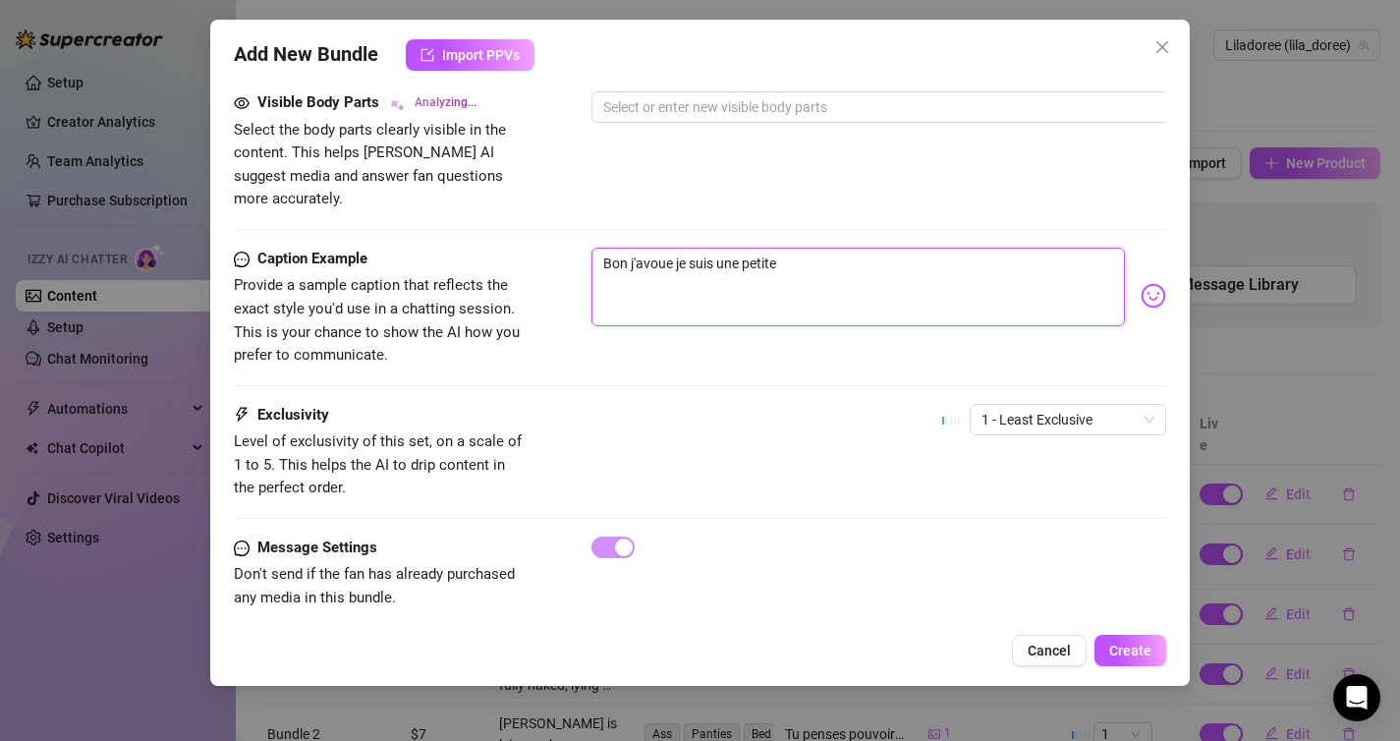
type textarea "Bon j'avoue je suis une petite c"
type textarea "Bon j'avoue je suis une petite co"
type textarea "Bon j'avoue je suis une petite coq"
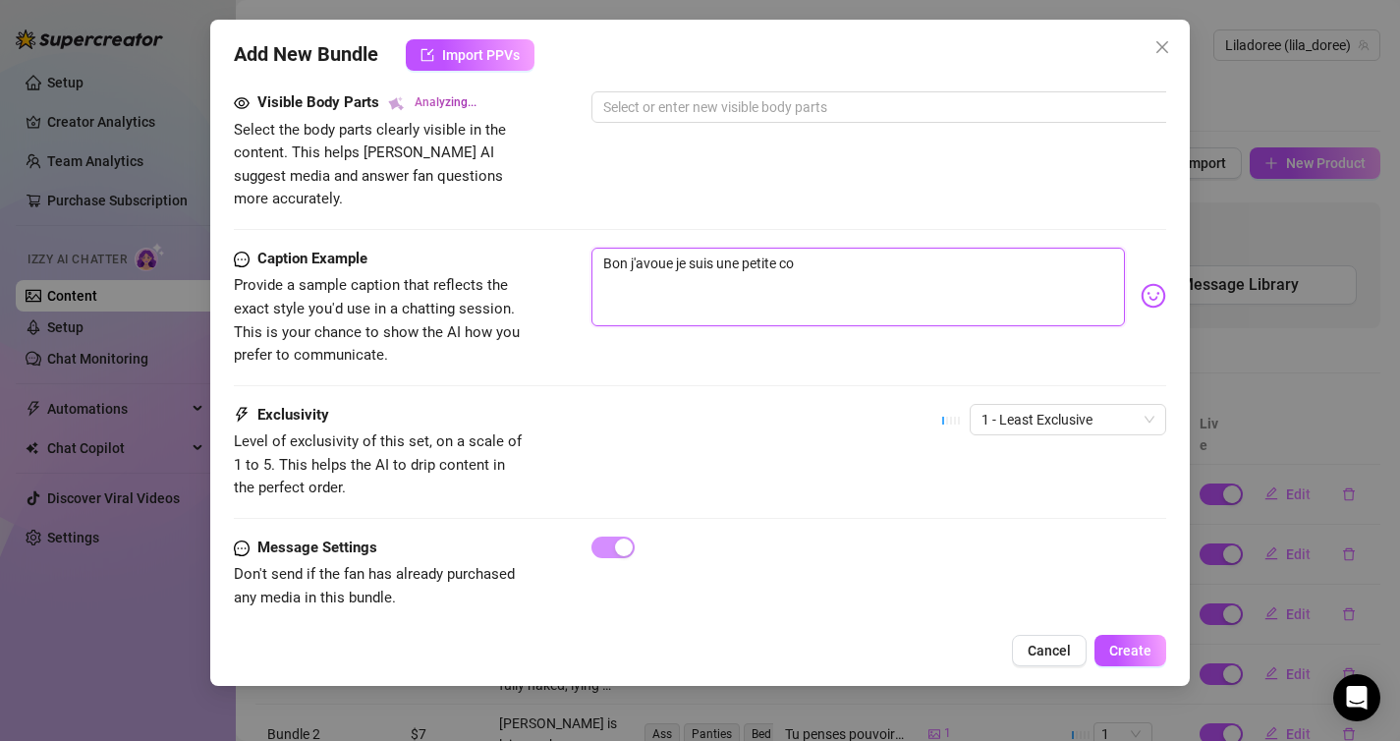
type textarea "Bon j'avoue je suis une petite coq"
type textarea "Bon j'avoue je suis une petite coqu"
type textarea "Bon j'avoue je suis une petite coqui"
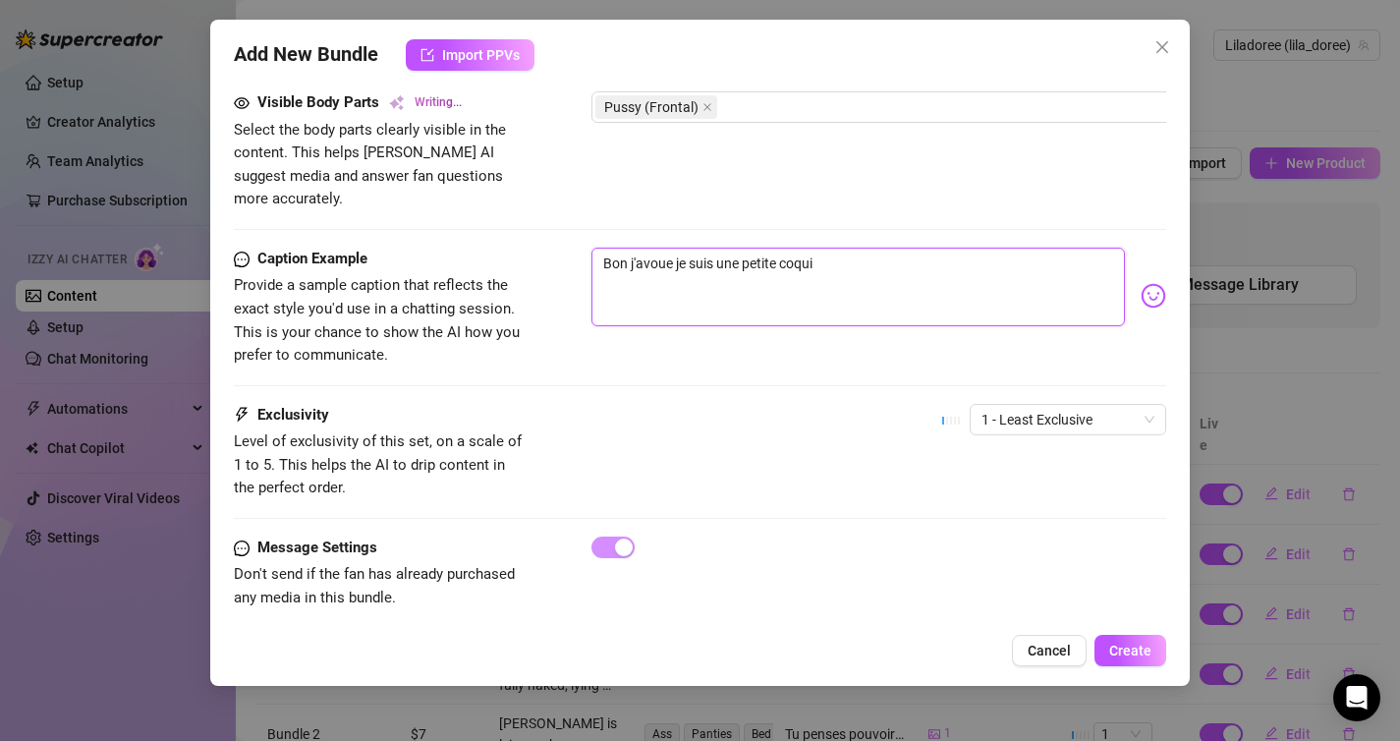
type textarea "Bon j'avoue je suis une petite coquin"
type textarea "Bon j'avoue je suis une petite coquine"
type textarea "Bon j'avoue je suis une petite coquine."
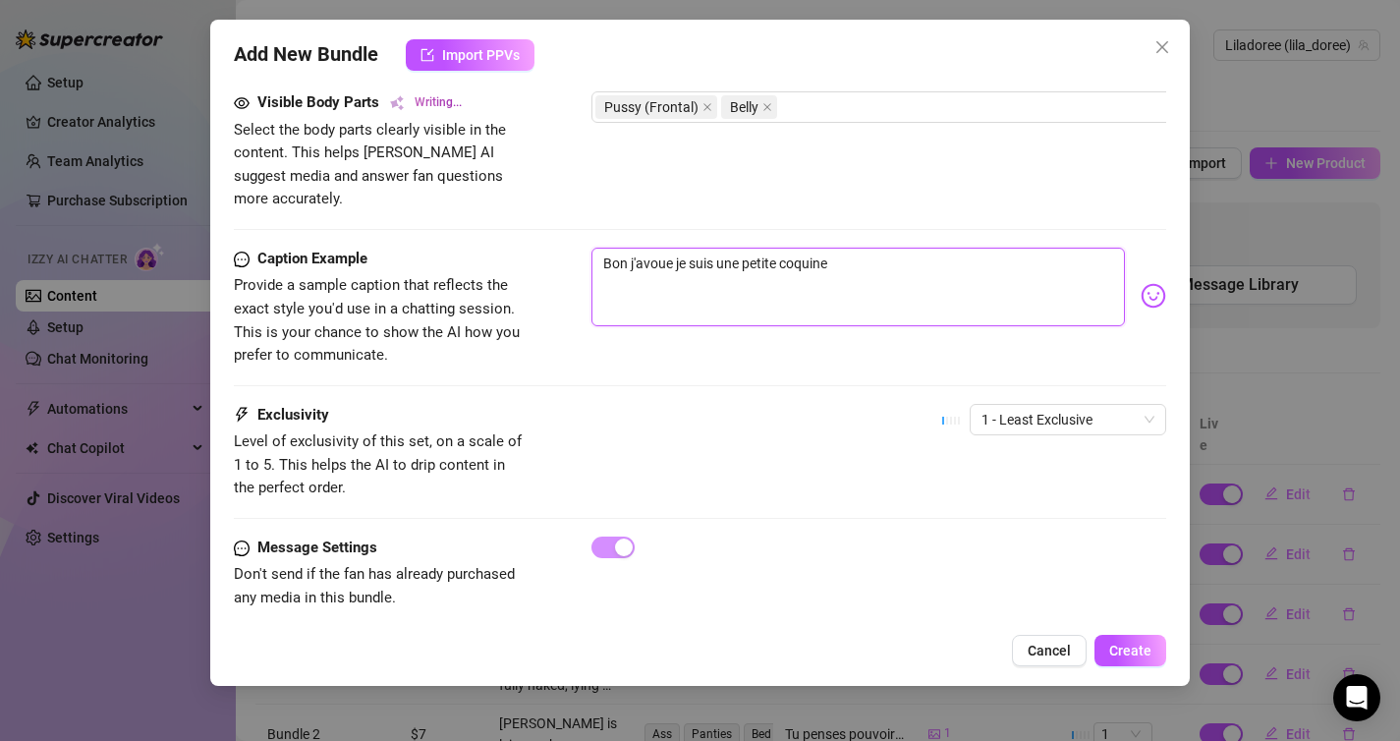
type textarea "Bon j'avoue je suis une petite coquine."
type textarea "Bon j'avoue je suis une petite coquine.."
type textarea "Bon j'avoue je suis une petite coquine..."
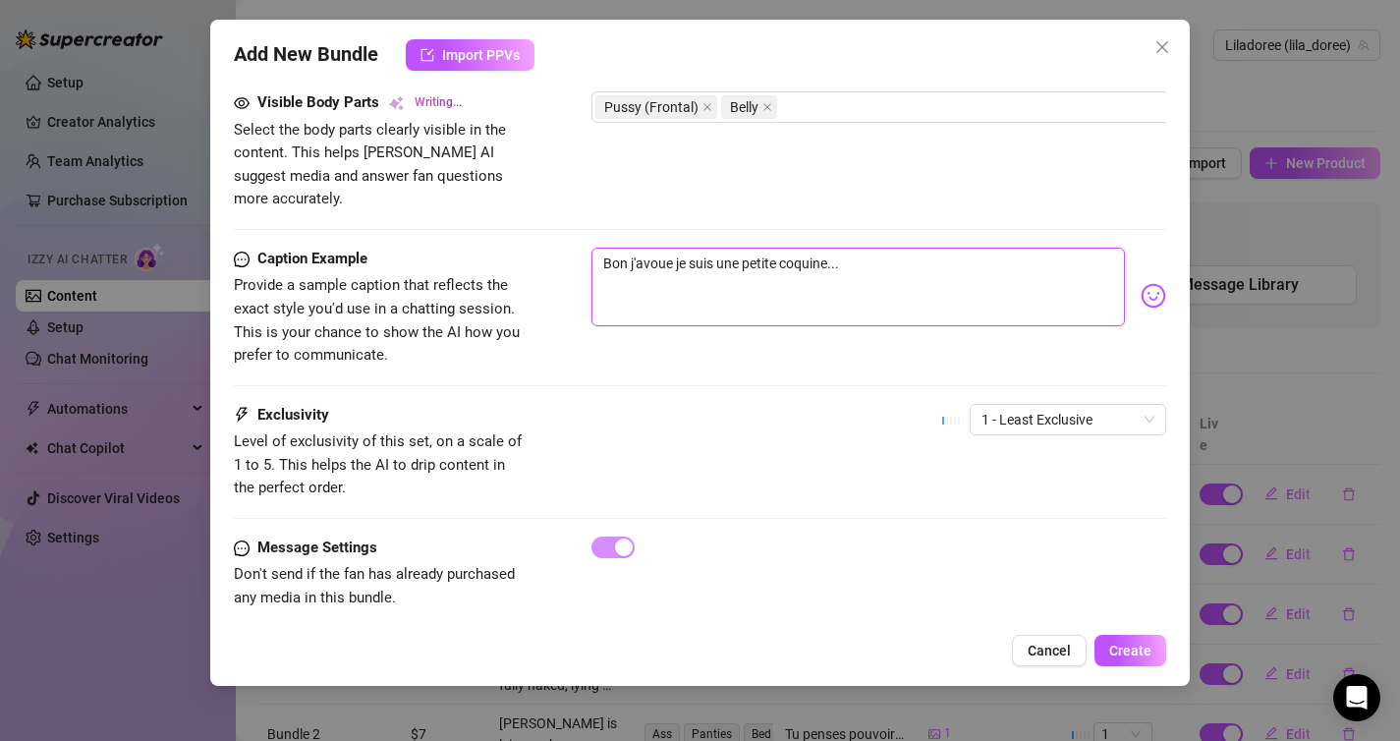
type textarea "Bon j'avoue je suis une petite coquine..."
type textarea "Bon j'avoue je suis une petite coquine... 🙈"
type textarea "Close-up shot of [PERSON_NAME] lying naked under white sheets, hand with red na…"
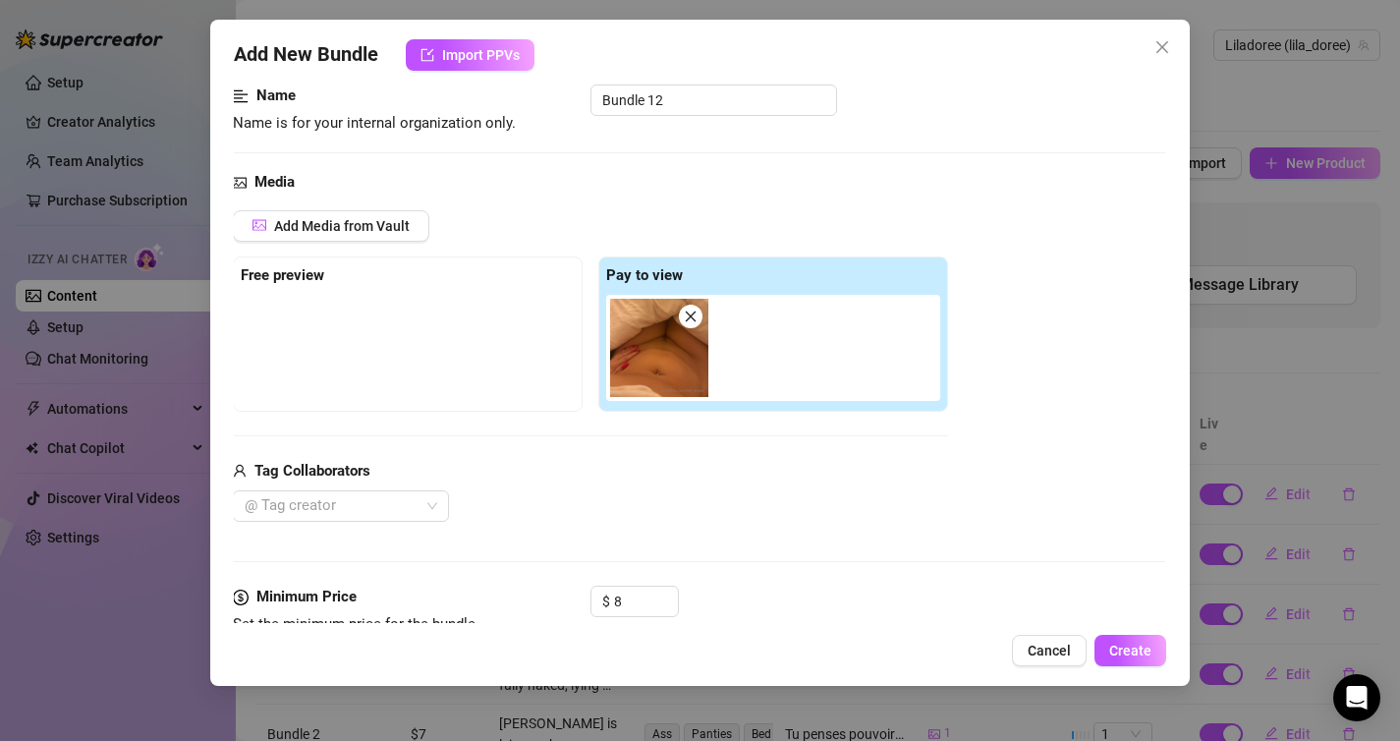
scroll to position [1106, 1]
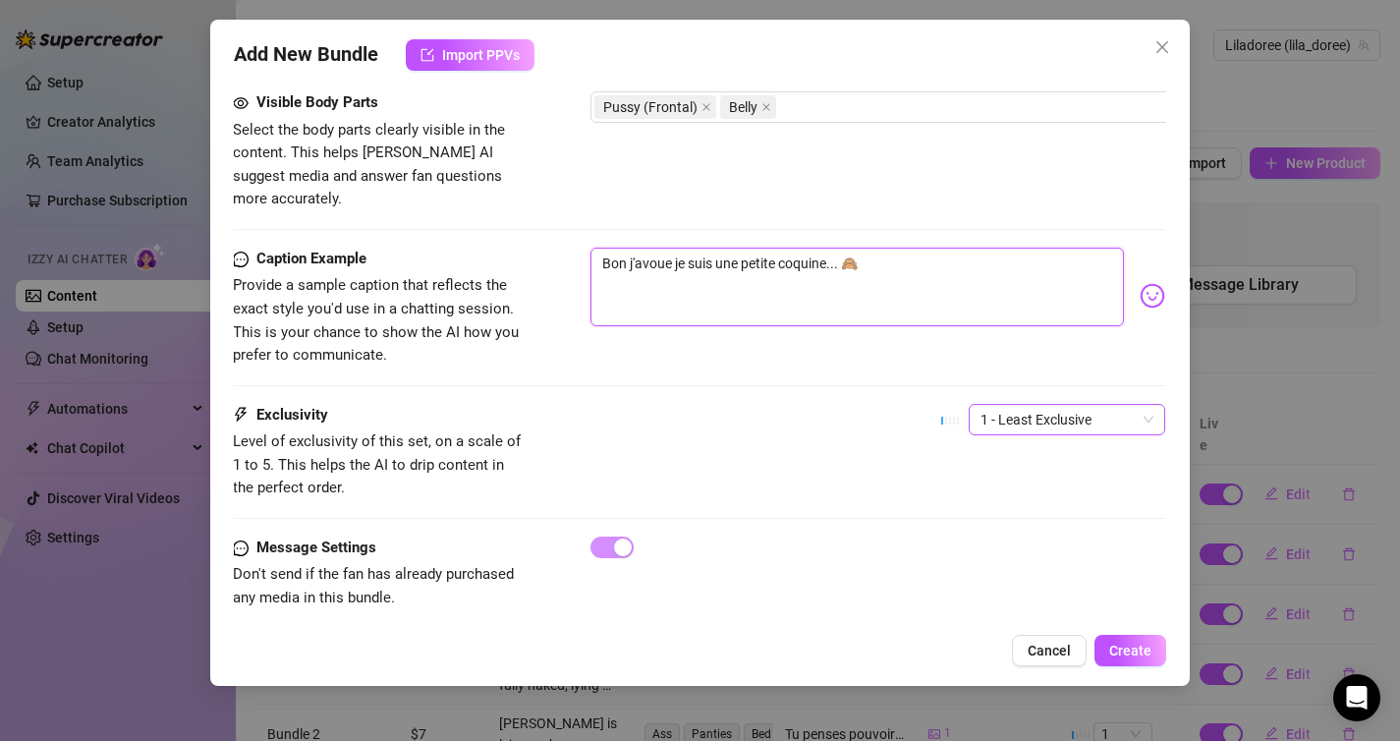
click at [1050, 405] on span "1 - Least Exclusive" at bounding box center [1066, 419] width 173 height 29
type textarea "Bon j'avoue je suis une petite coquine... 🙈"
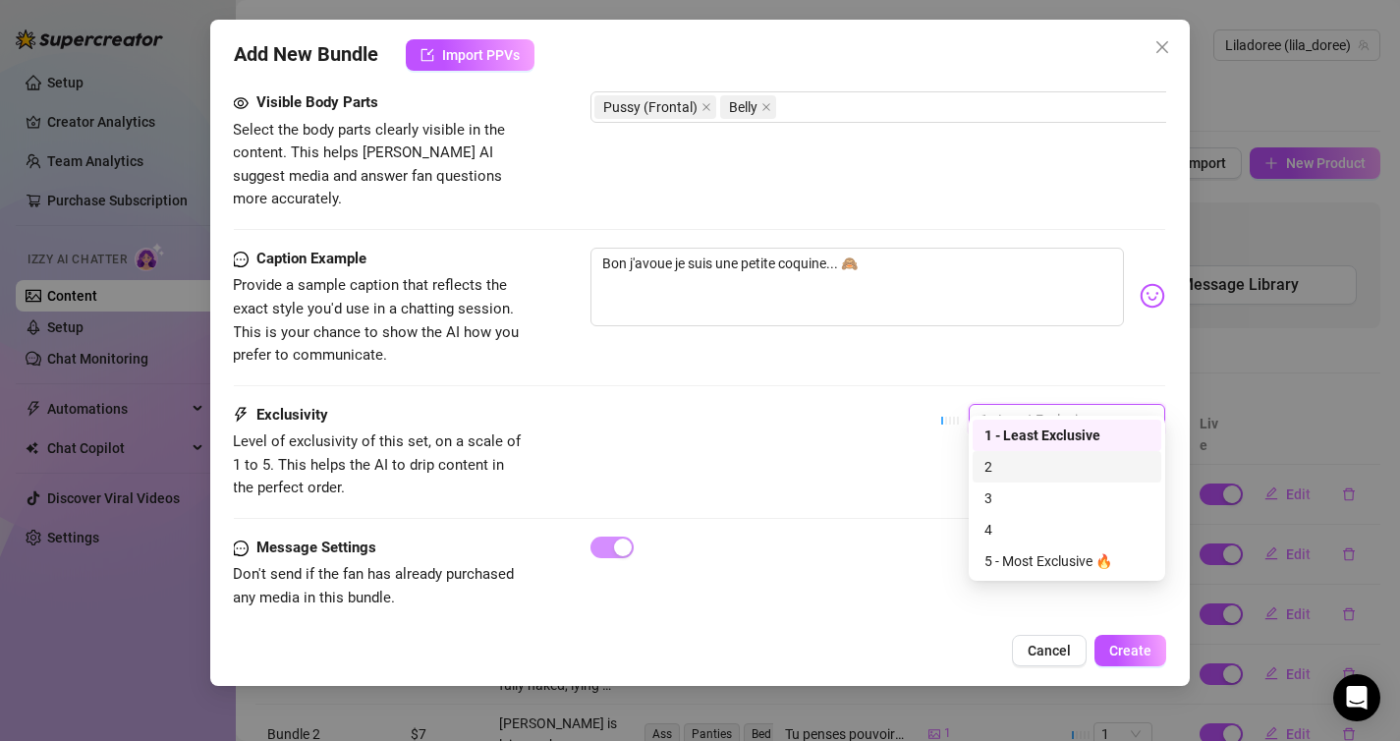
click at [1039, 466] on div "2" at bounding box center [1066, 467] width 165 height 22
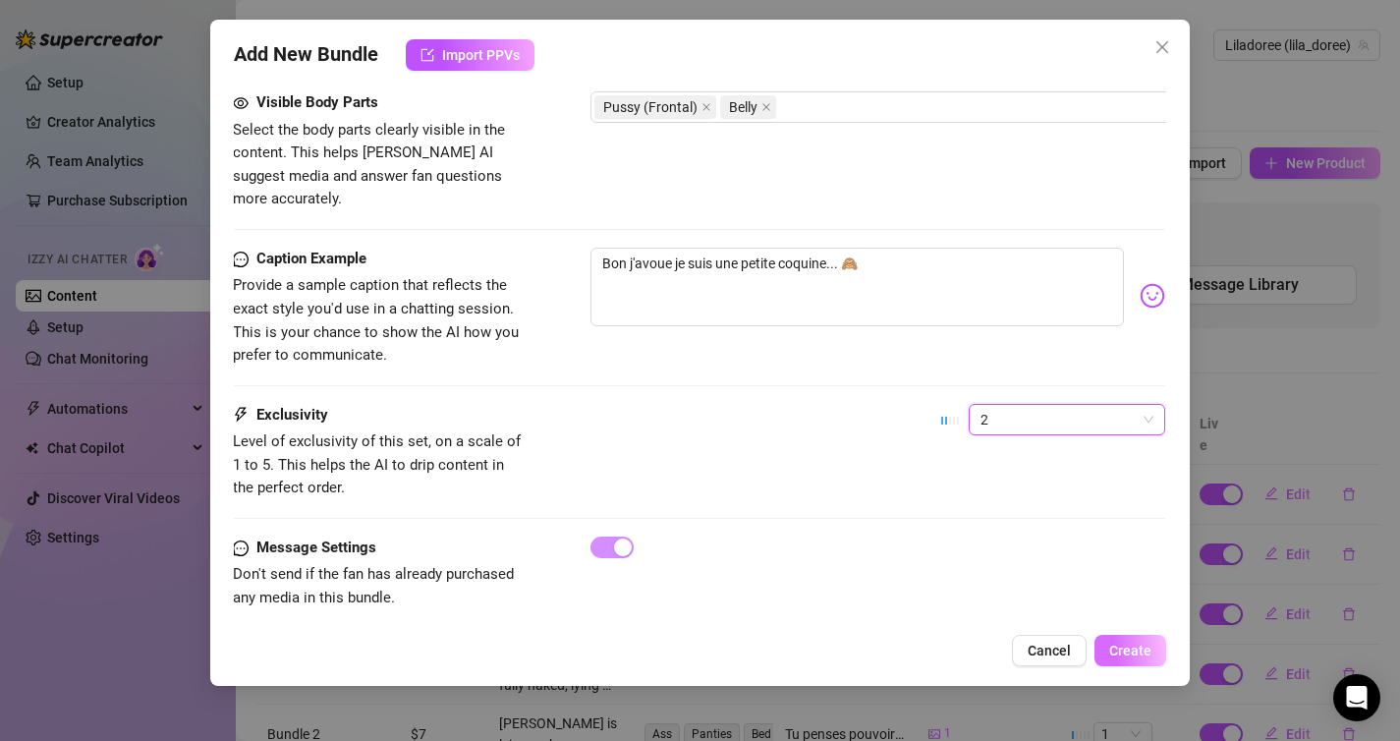
click at [1124, 657] on span "Create" at bounding box center [1130, 650] width 42 height 16
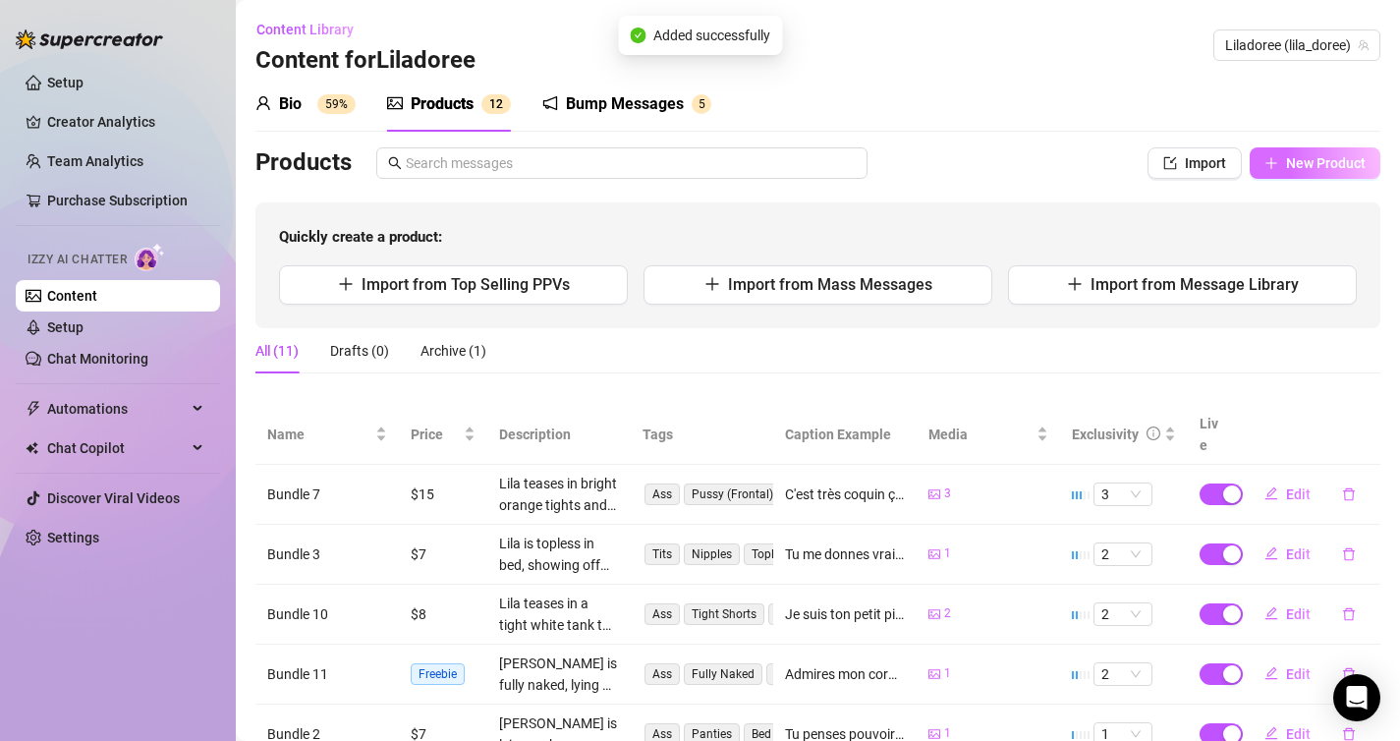
click at [1332, 153] on button "New Product" at bounding box center [1315, 162] width 131 height 31
type textarea "Type your message here..."
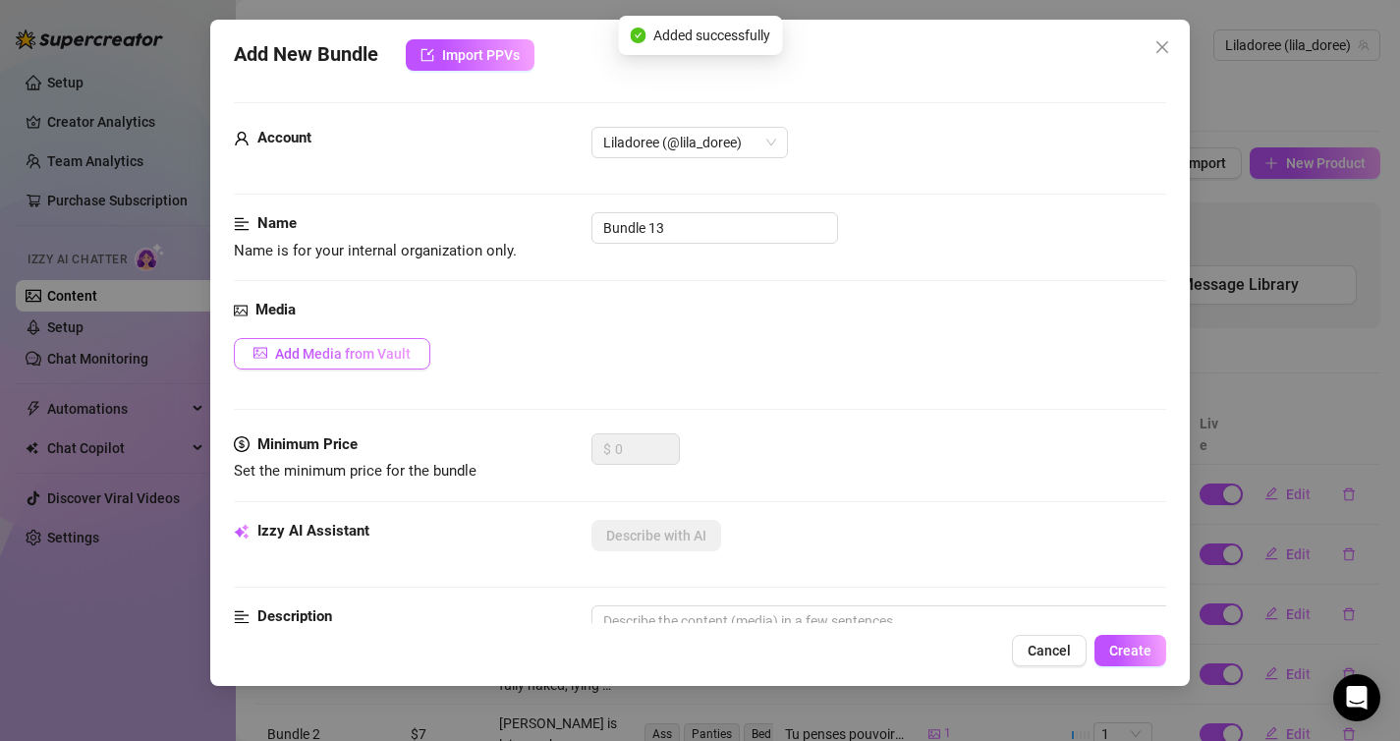
click at [384, 360] on span "Add Media from Vault" at bounding box center [343, 354] width 136 height 16
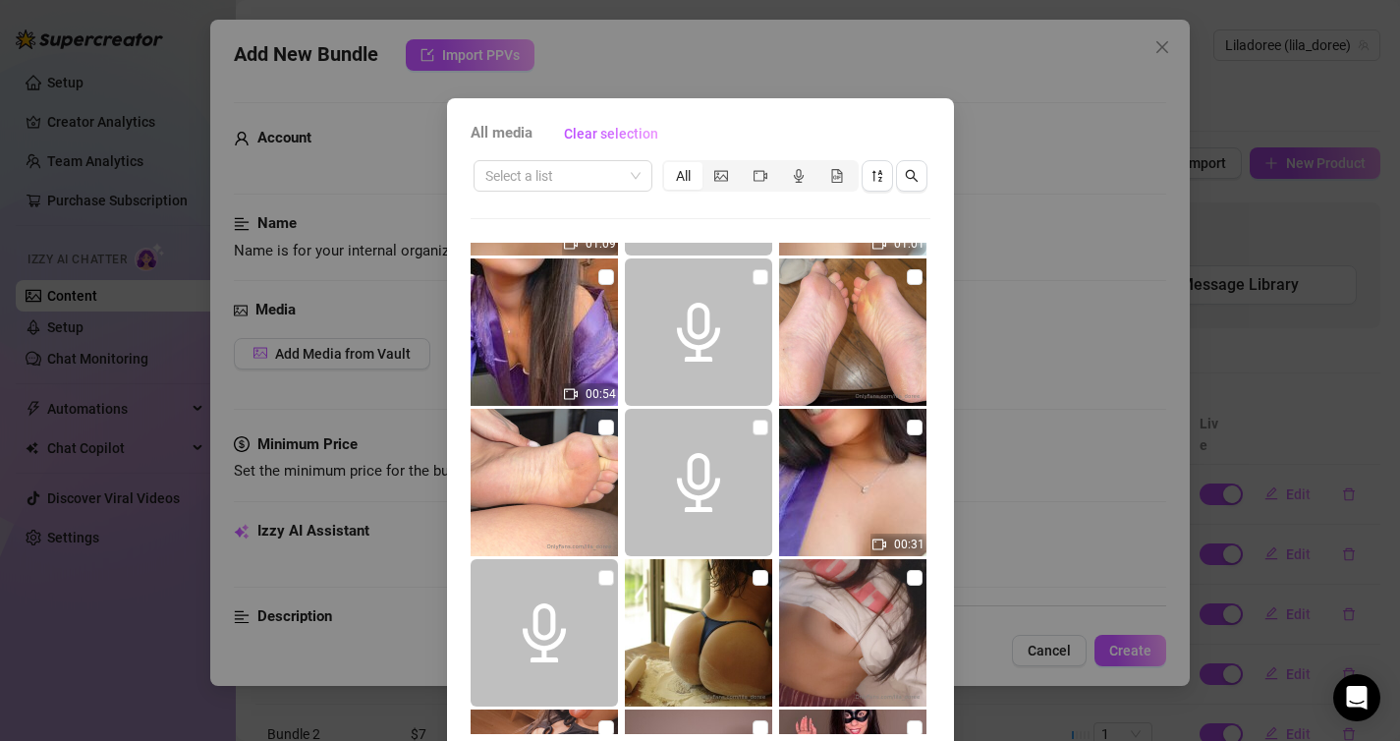
scroll to position [6420, 0]
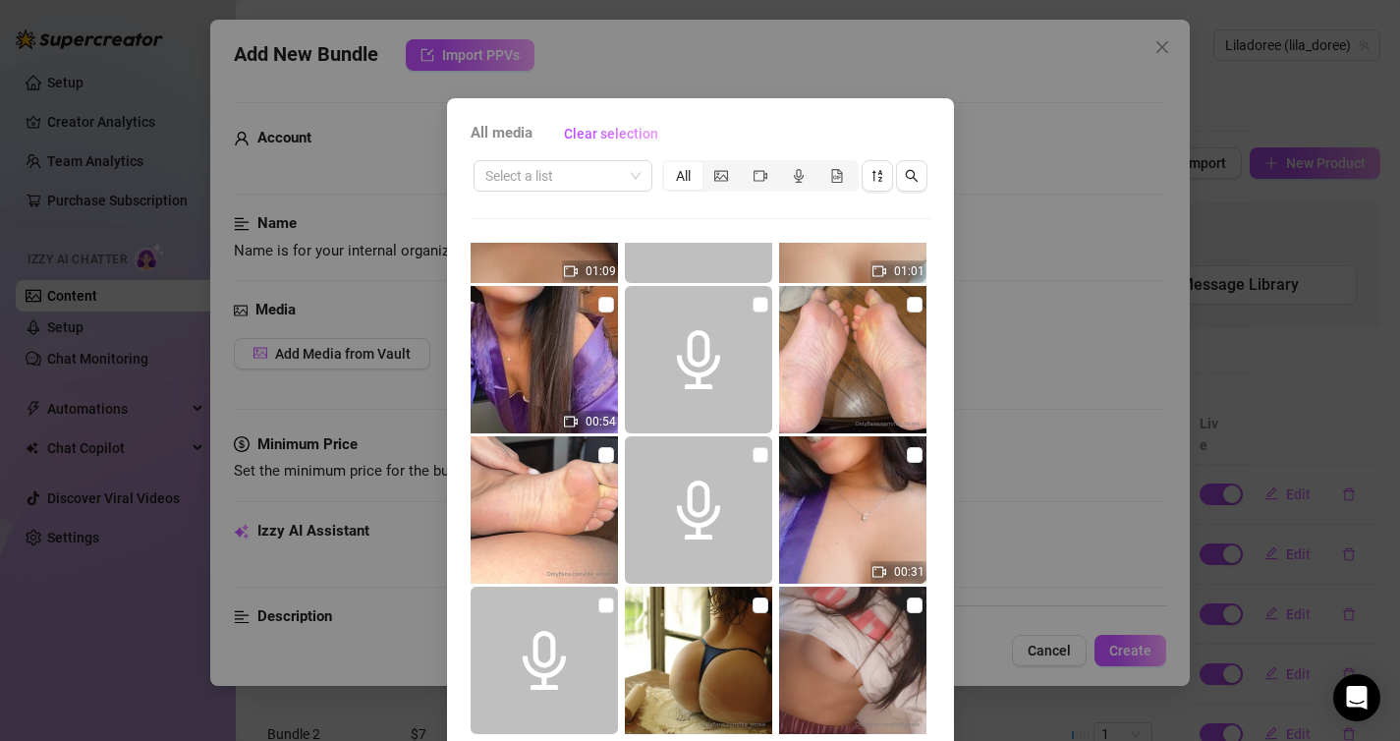
click at [605, 472] on img at bounding box center [544, 509] width 147 height 147
click at [922, 307] on img at bounding box center [852, 359] width 147 height 147
click at [919, 307] on input "checkbox" at bounding box center [915, 305] width 16 height 16
checkbox input "true"
click at [609, 457] on input "checkbox" at bounding box center [606, 455] width 16 height 16
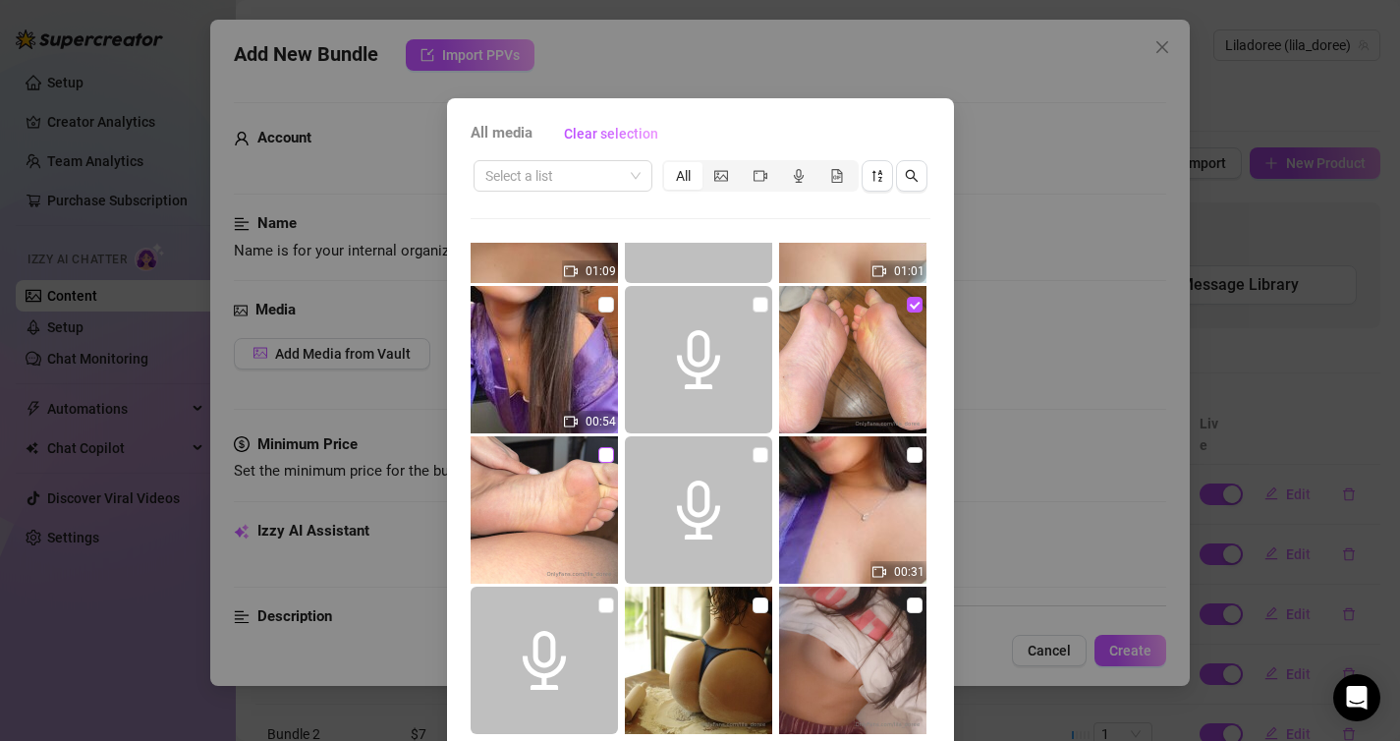
checkbox input "true"
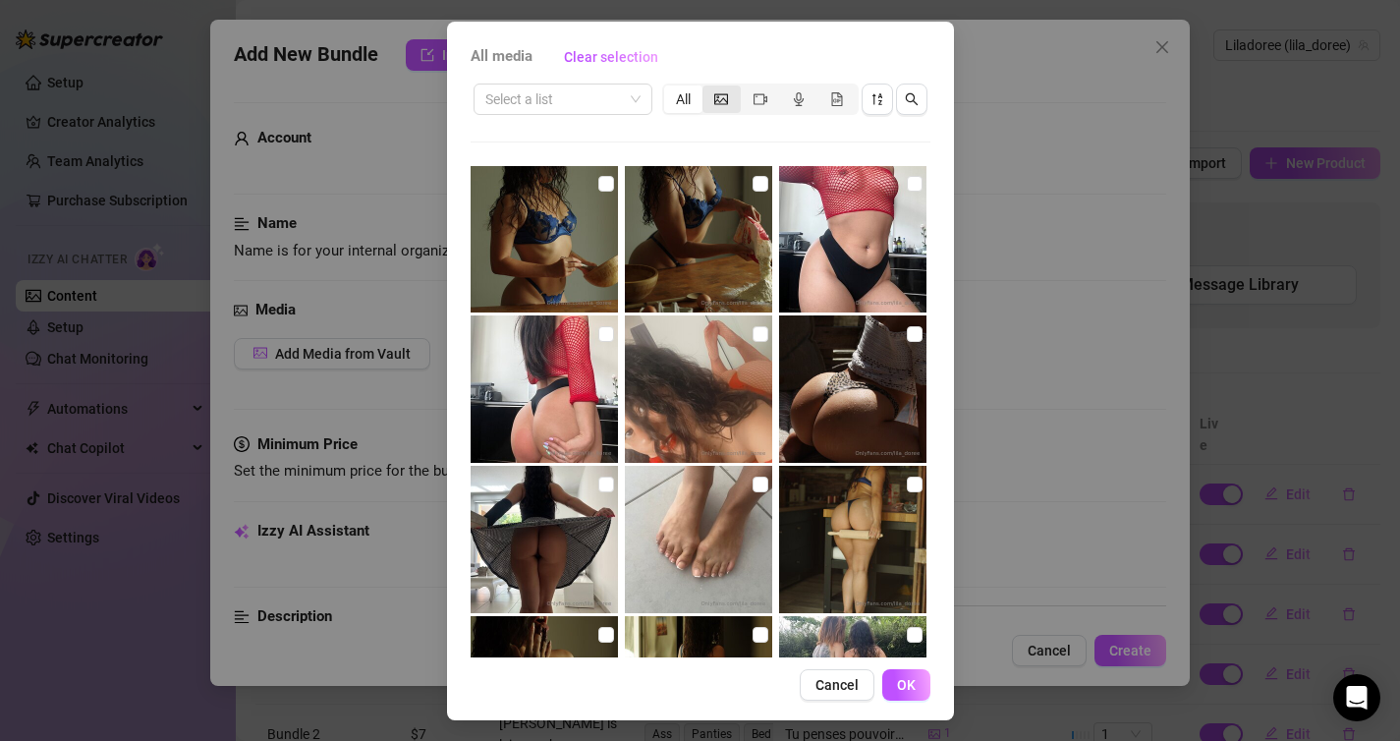
scroll to position [80, 0]
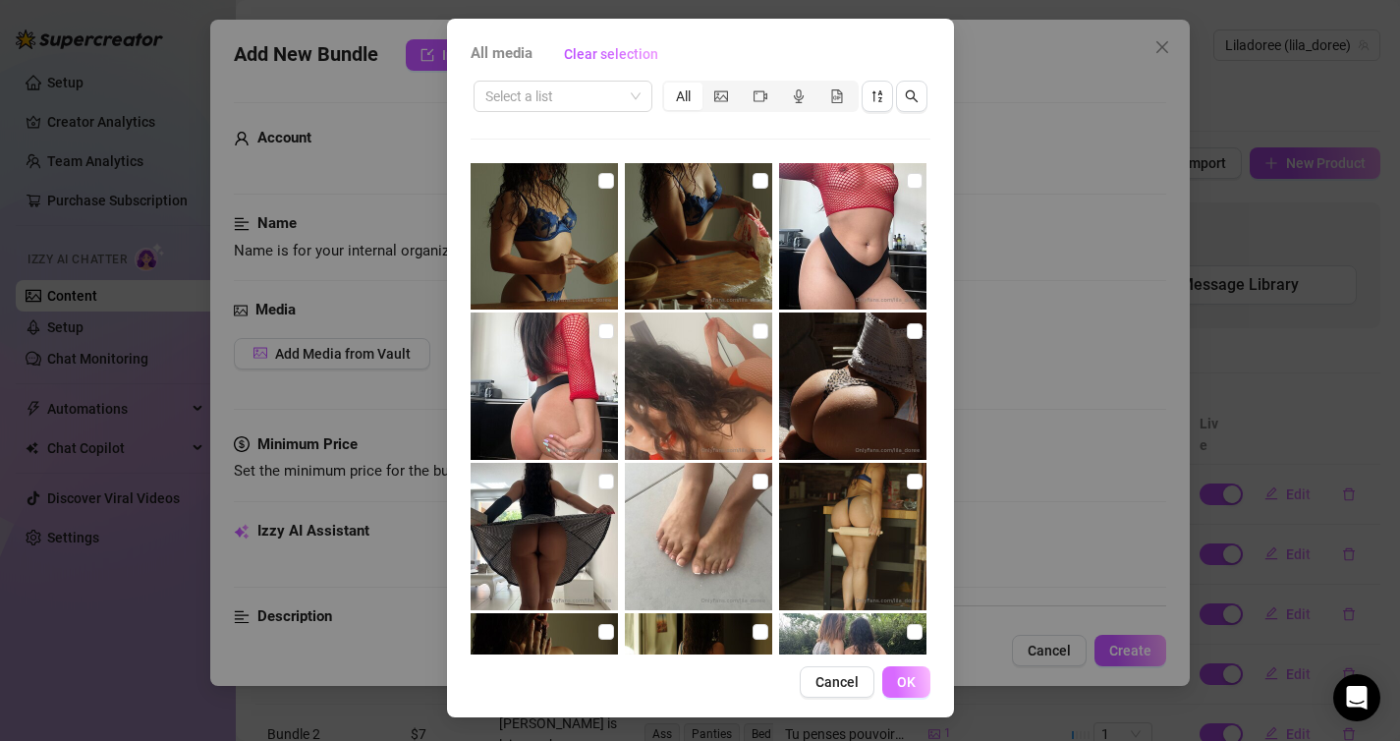
click at [918, 686] on button "OK" at bounding box center [906, 681] width 48 height 31
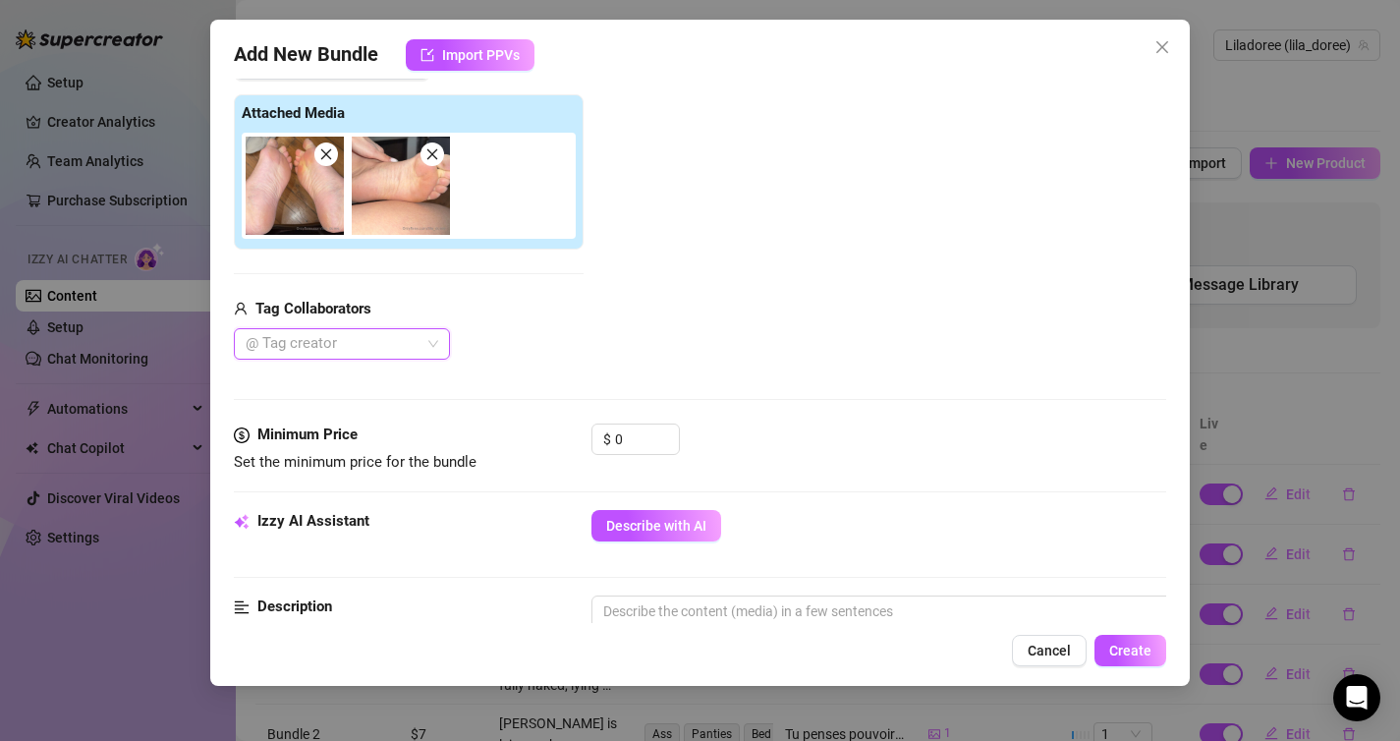
scroll to position [288, 0]
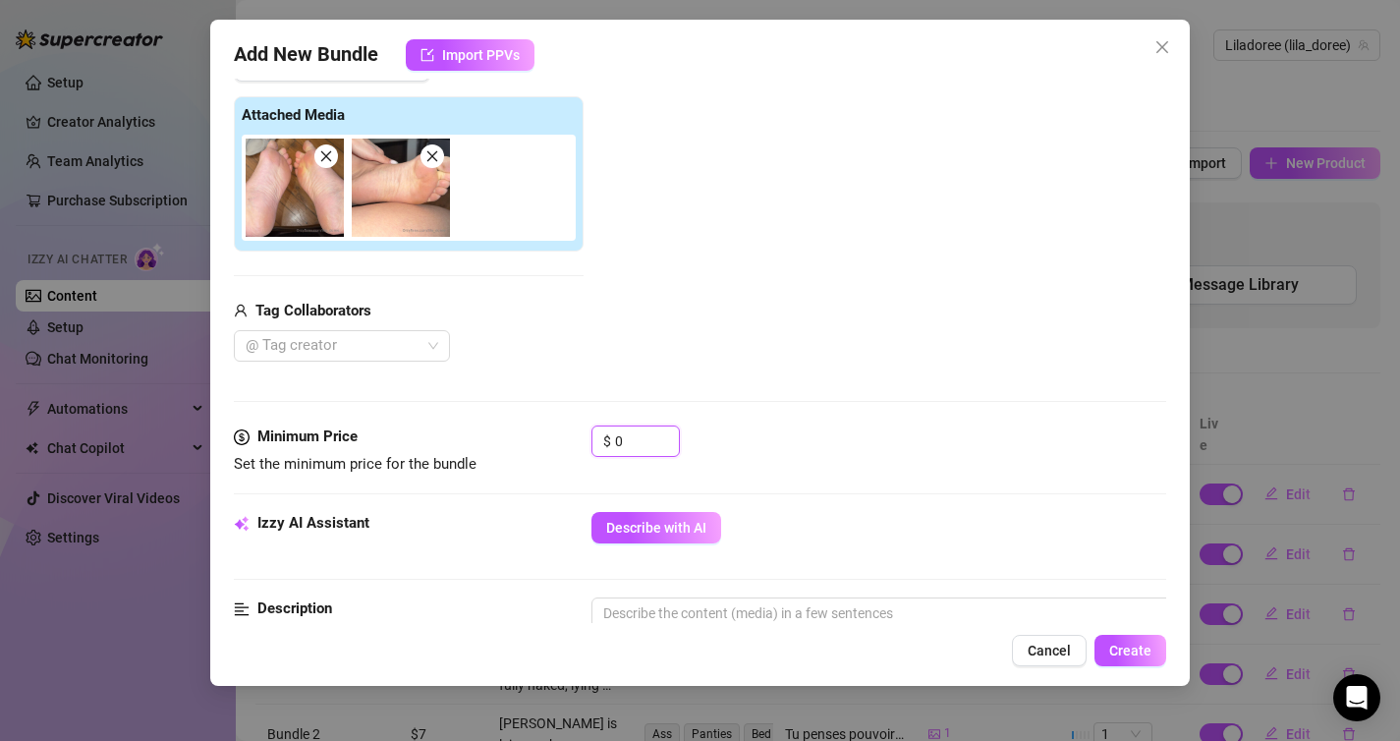
drag, startPoint x: 653, startPoint y: 431, endPoint x: 446, endPoint y: 423, distance: 207.4
click at [446, 423] on form "Account Liladoree (@lila_doree) Name Name is for your internal organization onl…" at bounding box center [700, 639] width 933 height 1650
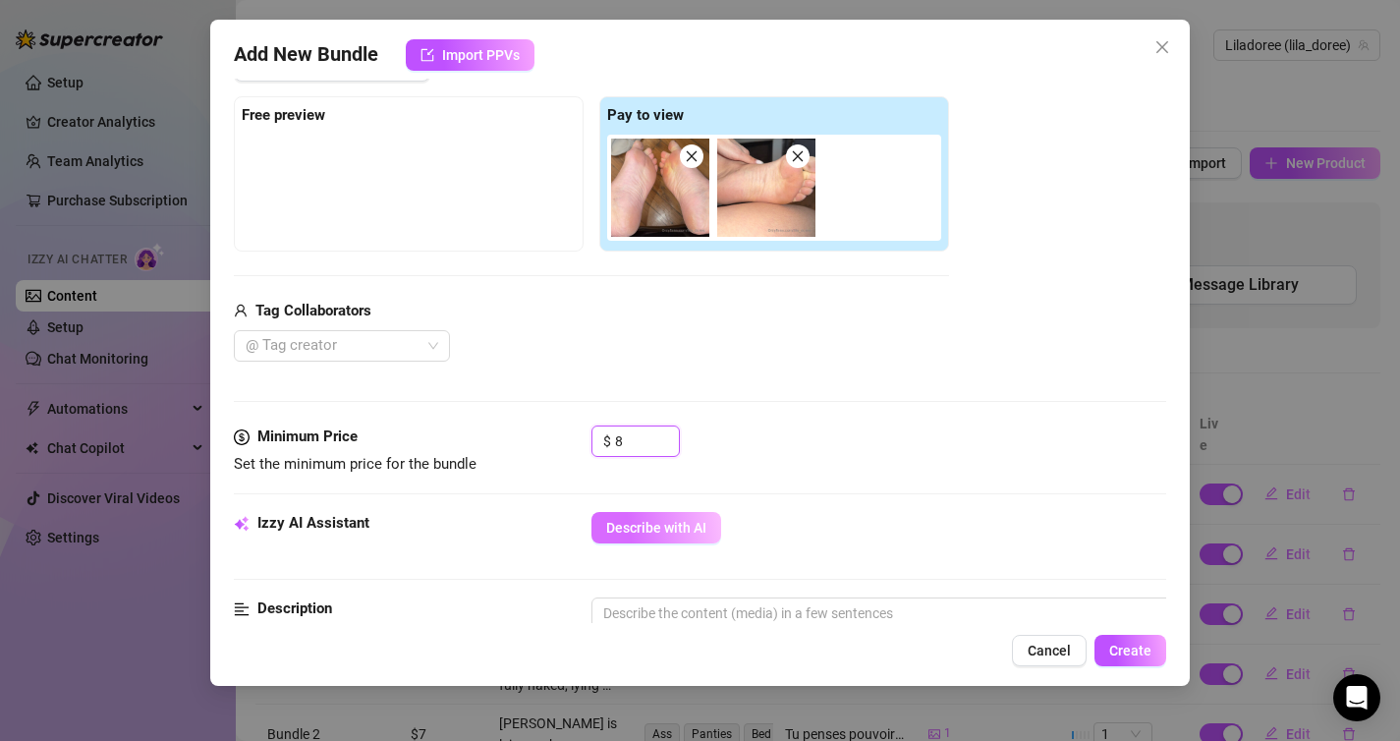
type input "8"
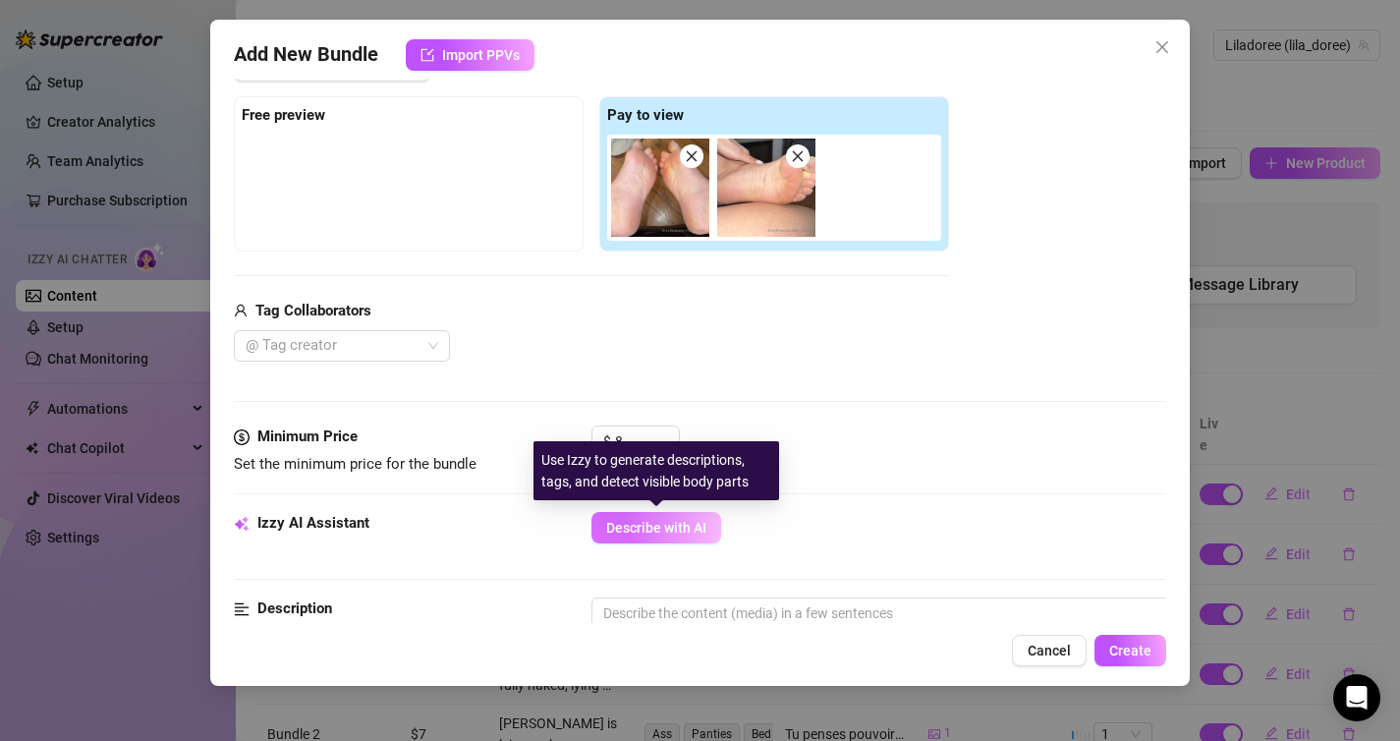
click at [674, 525] on span "Describe with AI" at bounding box center [656, 528] width 100 height 16
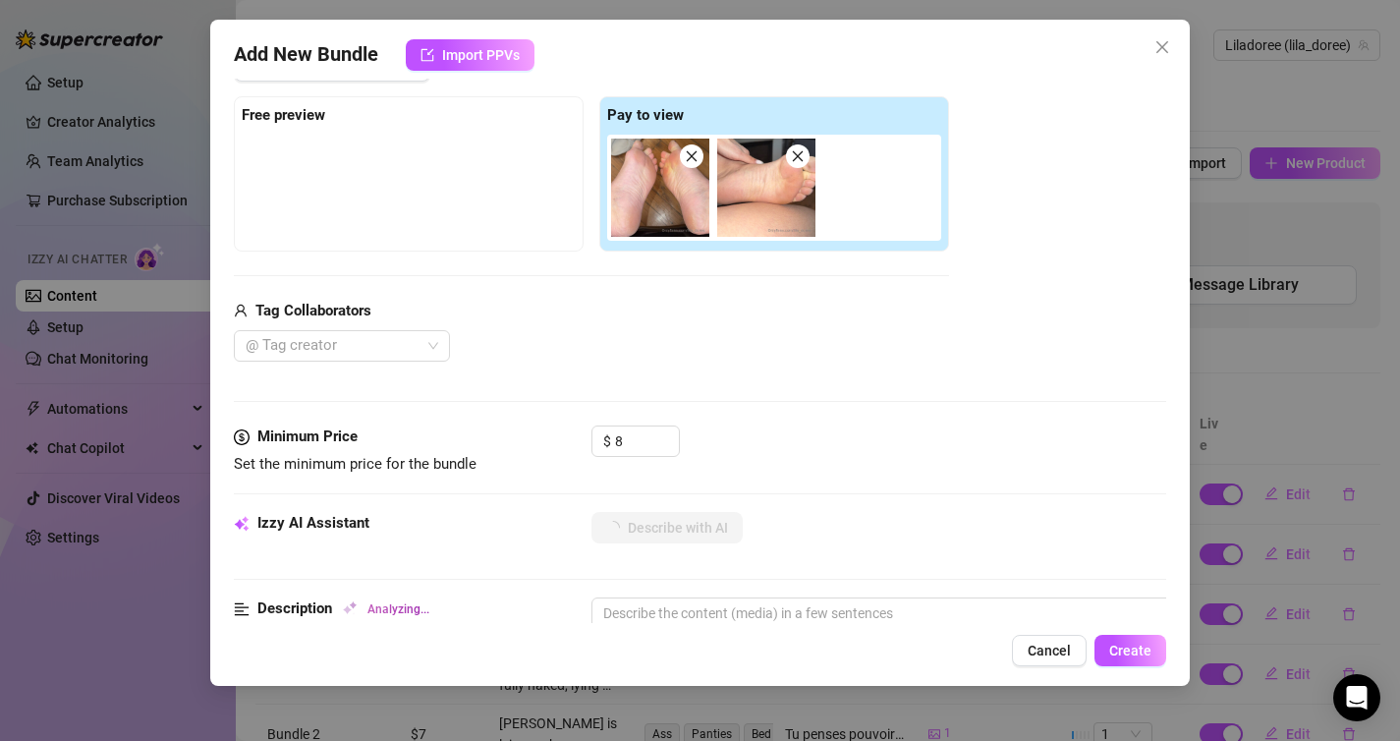
type textarea "Close-up"
type textarea "Close-up shots"
type textarea "Close-up shots of"
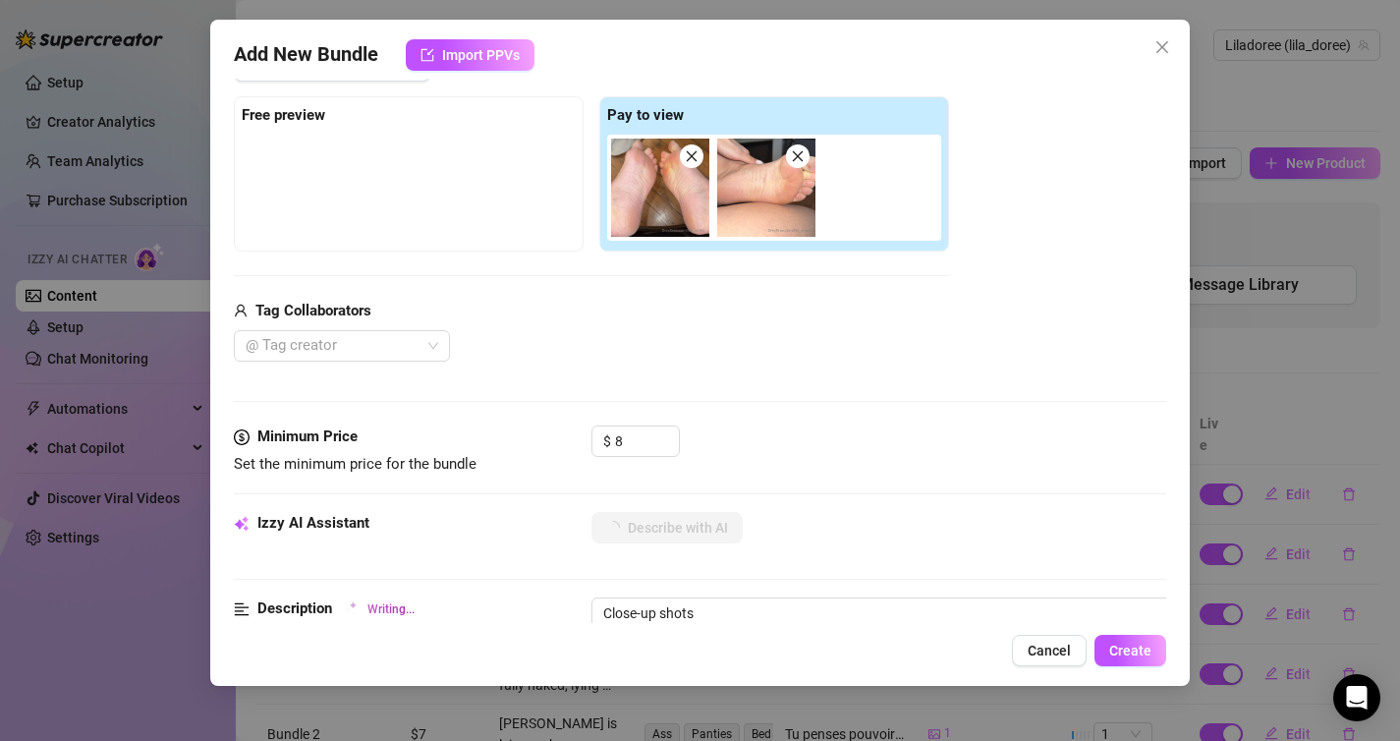
type textarea "Close-up shots of"
type textarea "Close-up shots of [PERSON_NAME]’s"
type textarea "Close-up shots of [PERSON_NAME]’s bare"
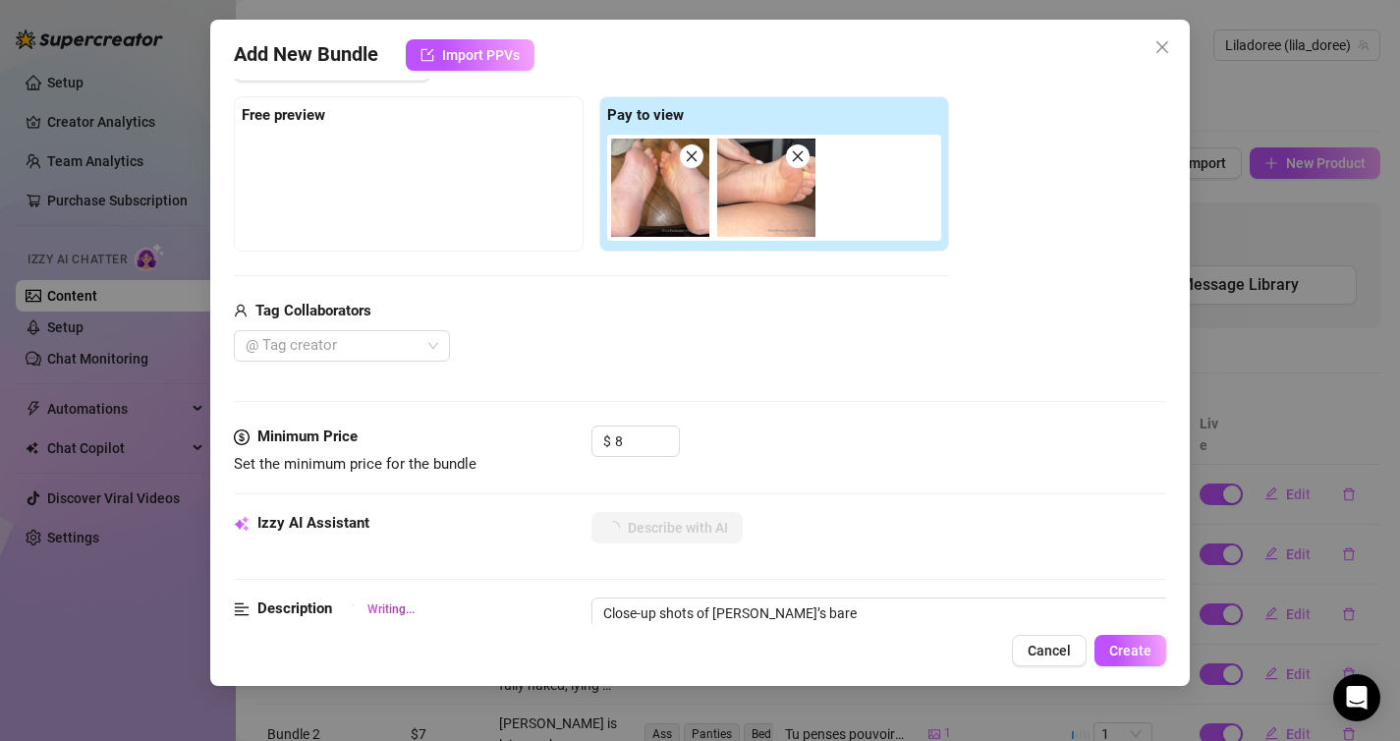
type textarea "Close-up shots of [PERSON_NAME]’s bare soles,"
type textarea "Close-up shots of [PERSON_NAME]’s bare soles, showing"
type textarea "Close-up shots of [PERSON_NAME]’s bare soles, showing every"
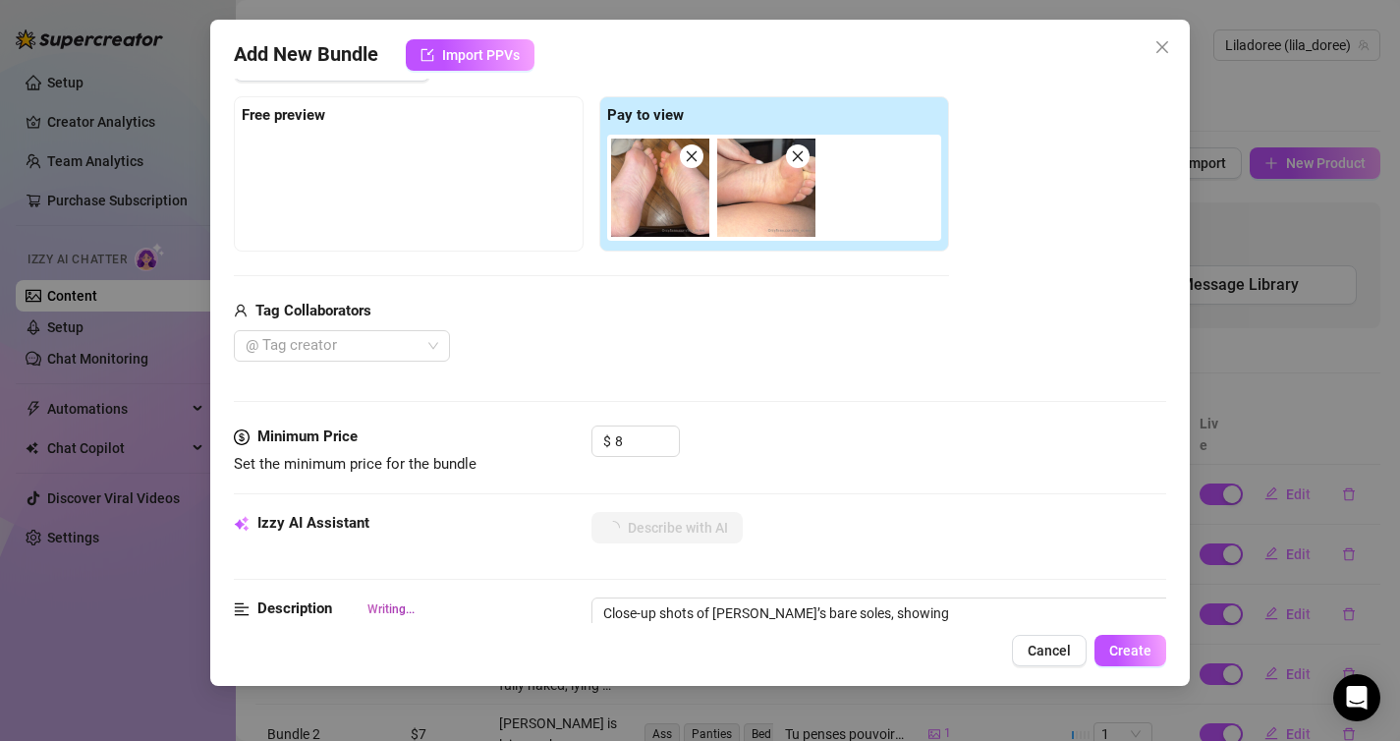
type textarea "Close-up shots of [PERSON_NAME]’s bare soles, showing every"
type textarea "Close-up shots of [PERSON_NAME]’s bare soles, showing every wrinkle"
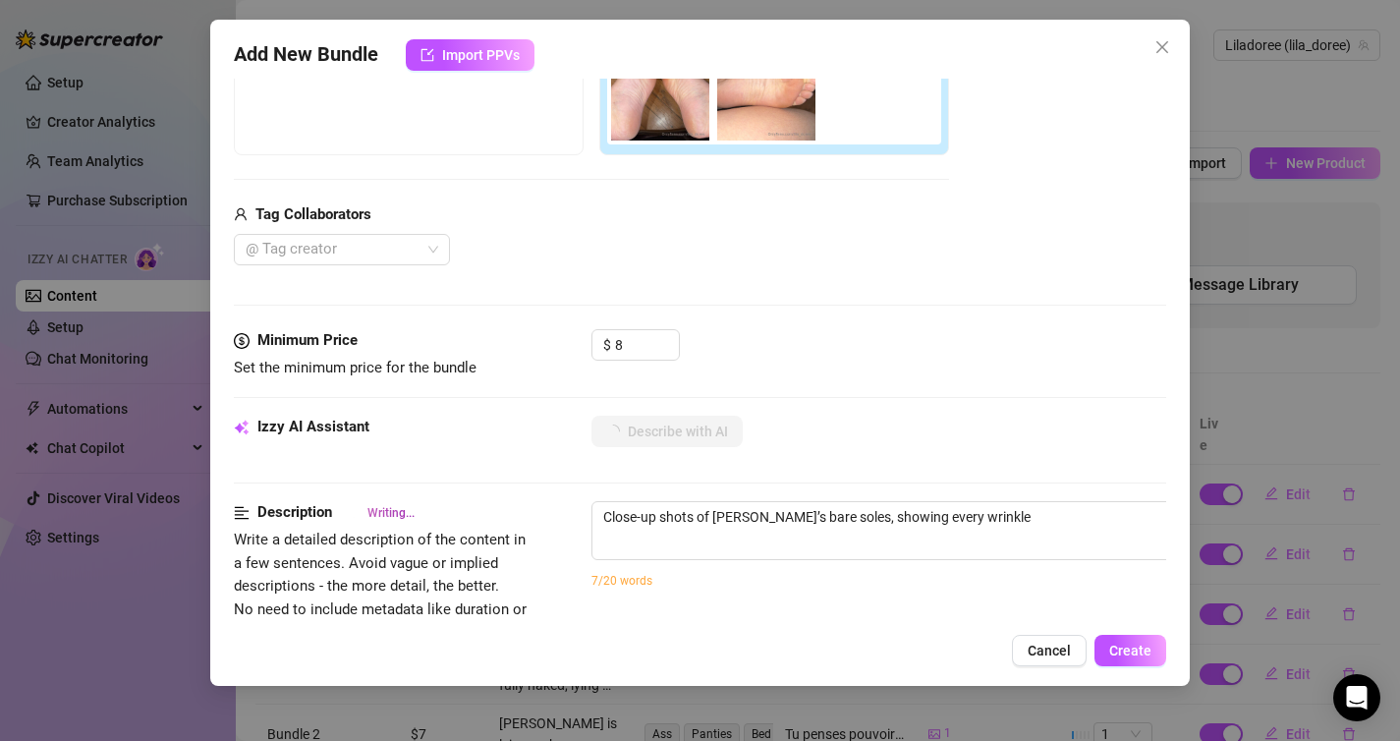
type textarea "Close-up shots of [PERSON_NAME]’s bare soles, showing every wrinkle and"
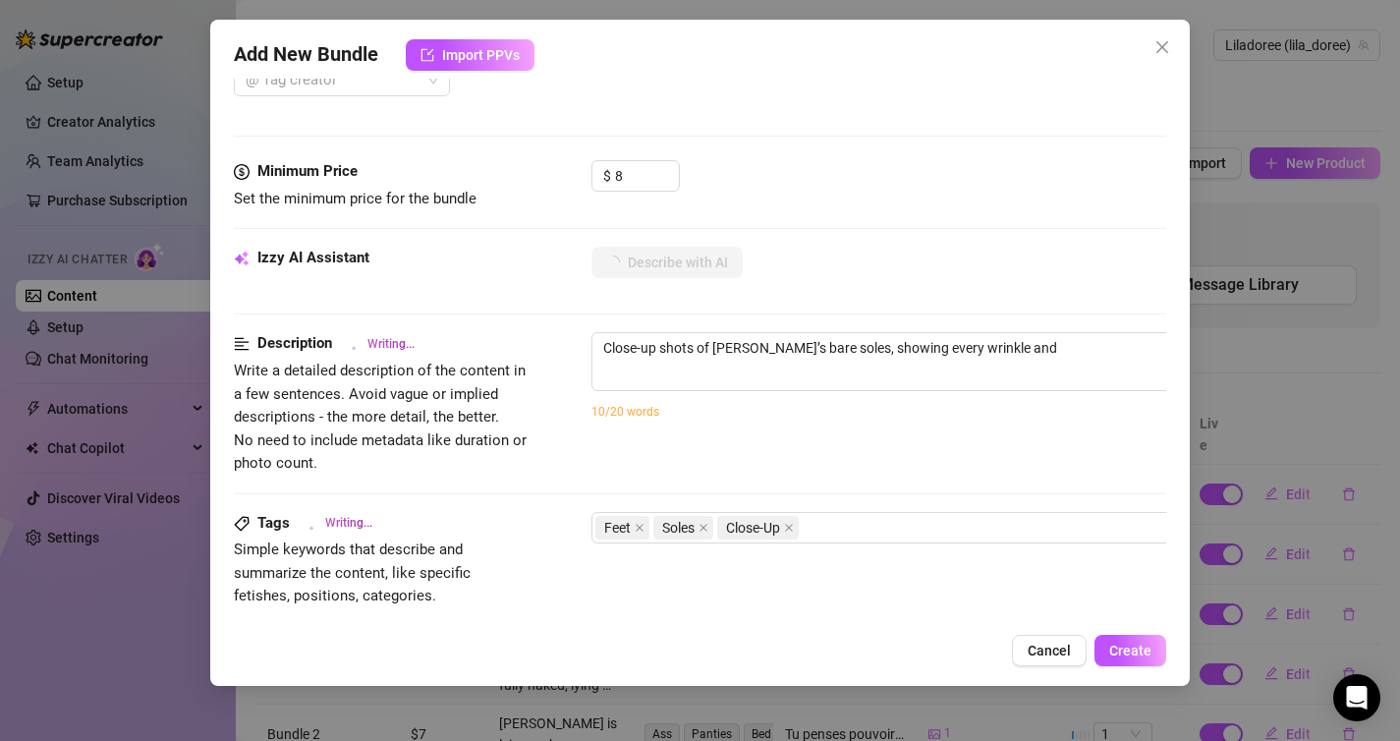
type textarea "Close-up shots of [PERSON_NAME]’s bare soles, showing every wrinkle and curve"
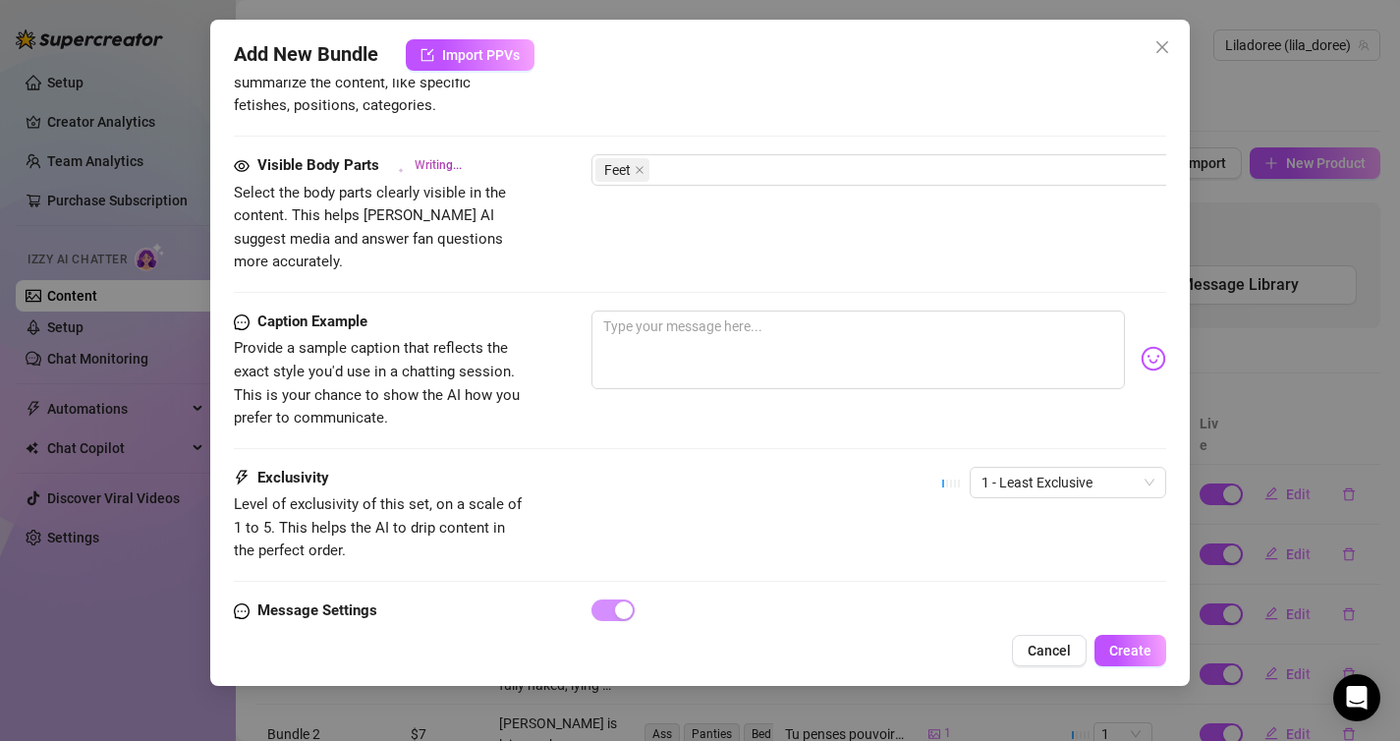
type textarea "Close-up shots of [PERSON_NAME]’s bare soles, showing every wrinkle and curve of"
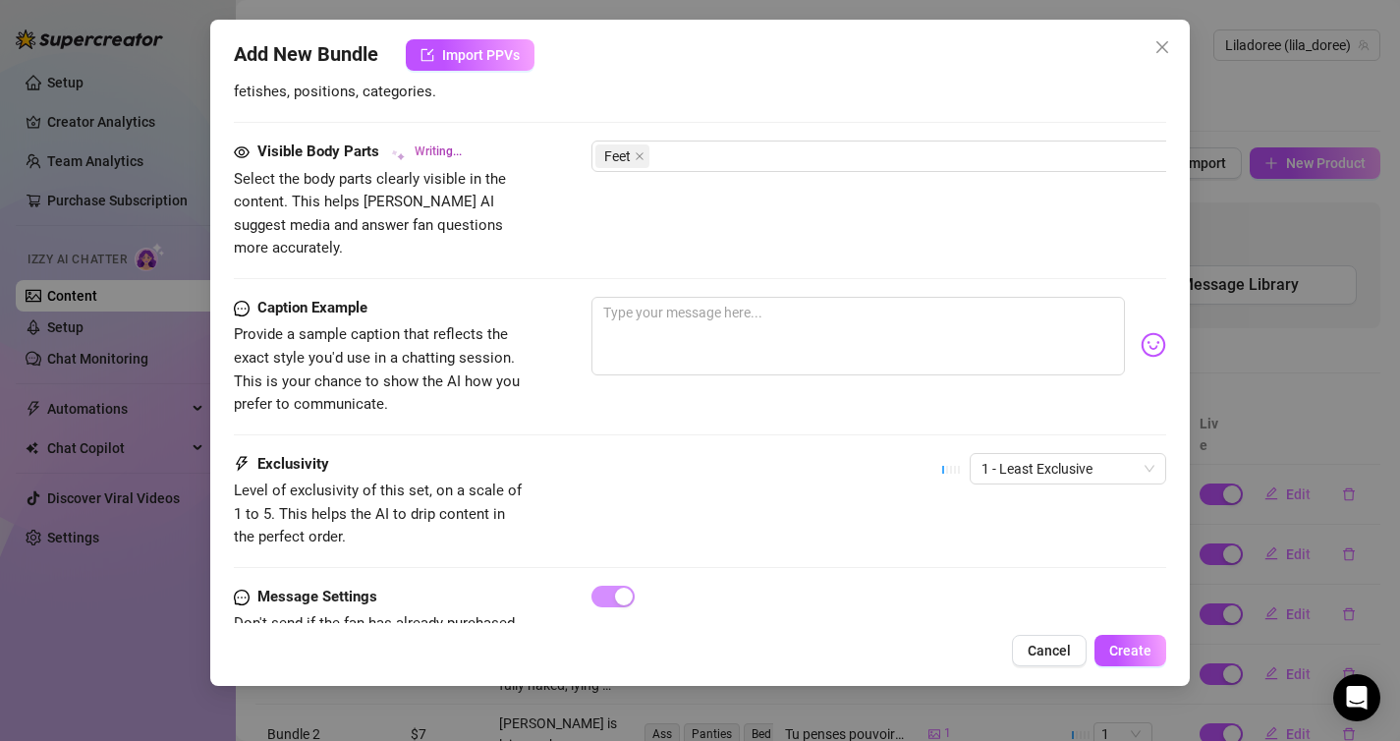
scroll to position [1106, 0]
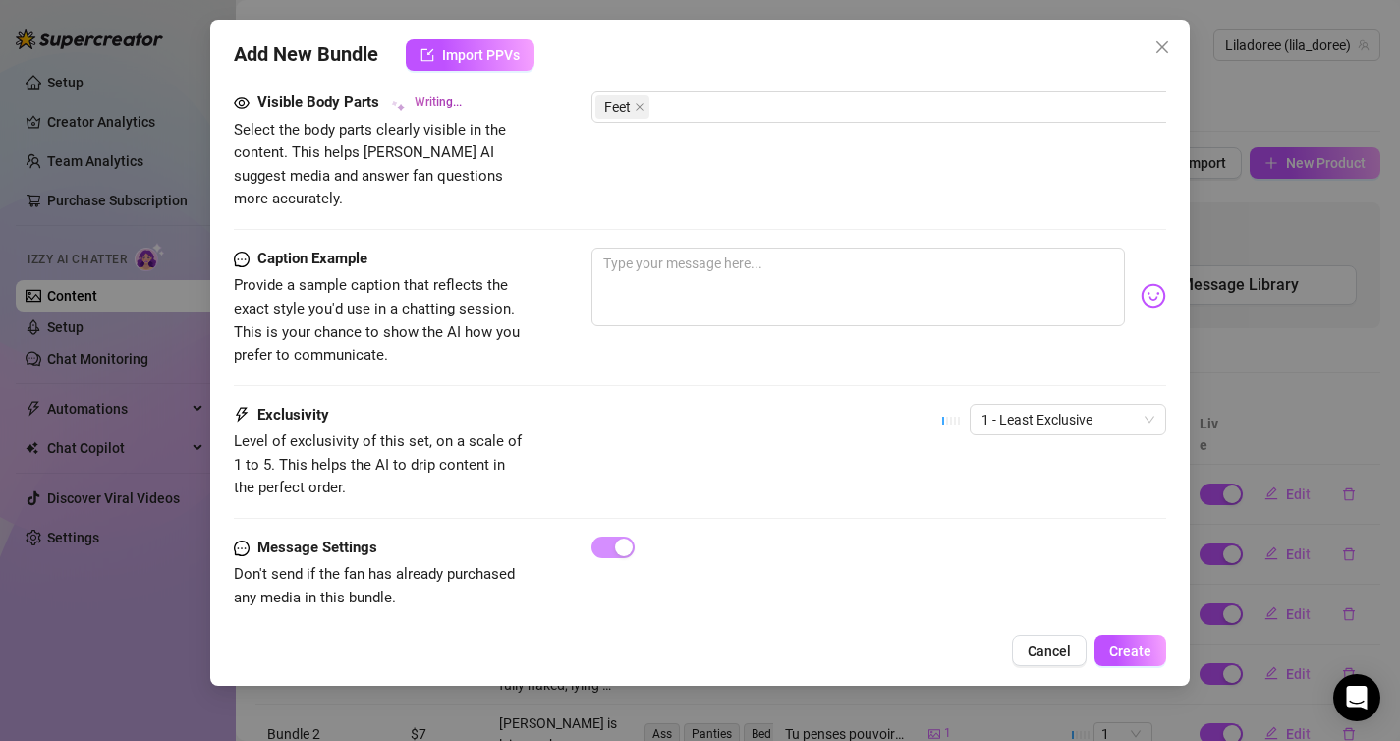
type textarea "Close-up shots of [PERSON_NAME]’s bare soles, showing every wrinkle and curve o…"
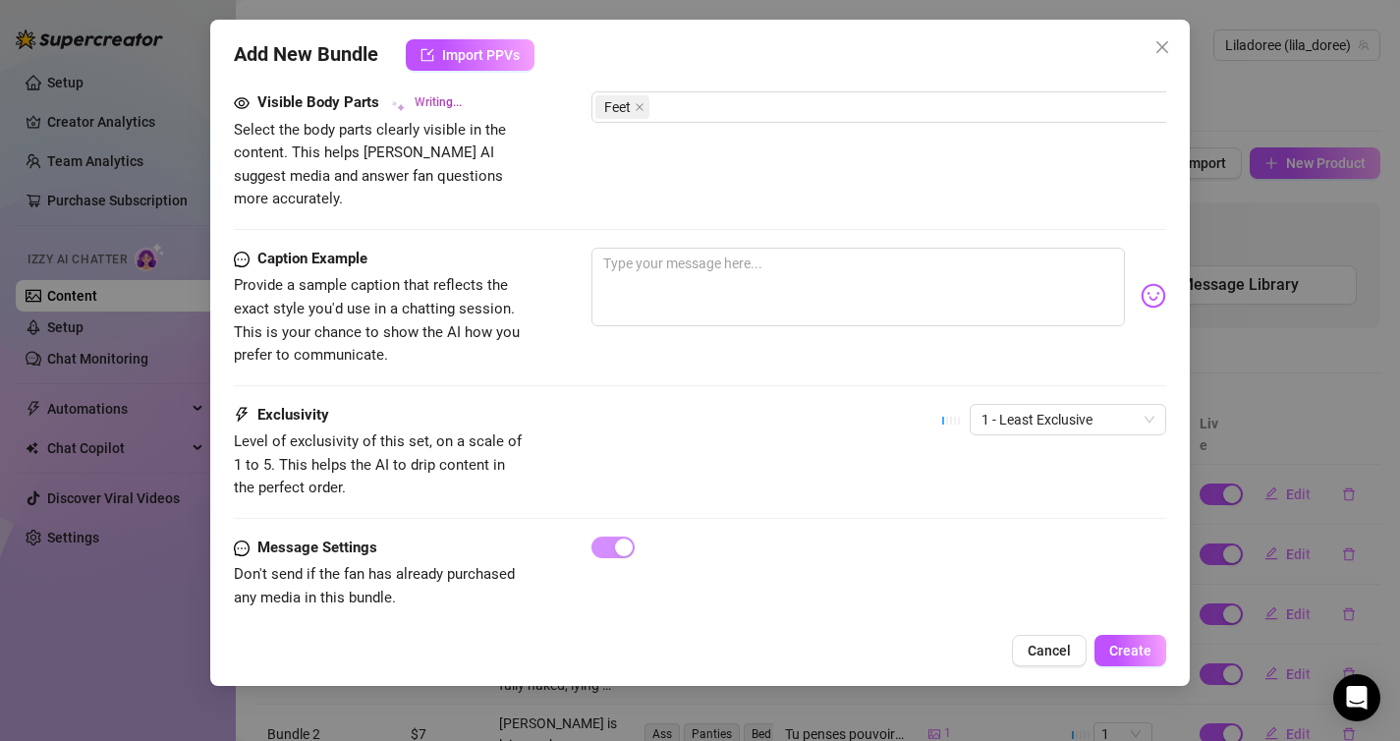
type textarea "Close-up shots of [PERSON_NAME]’s bare soles, showing every wrinkle and curve o…"
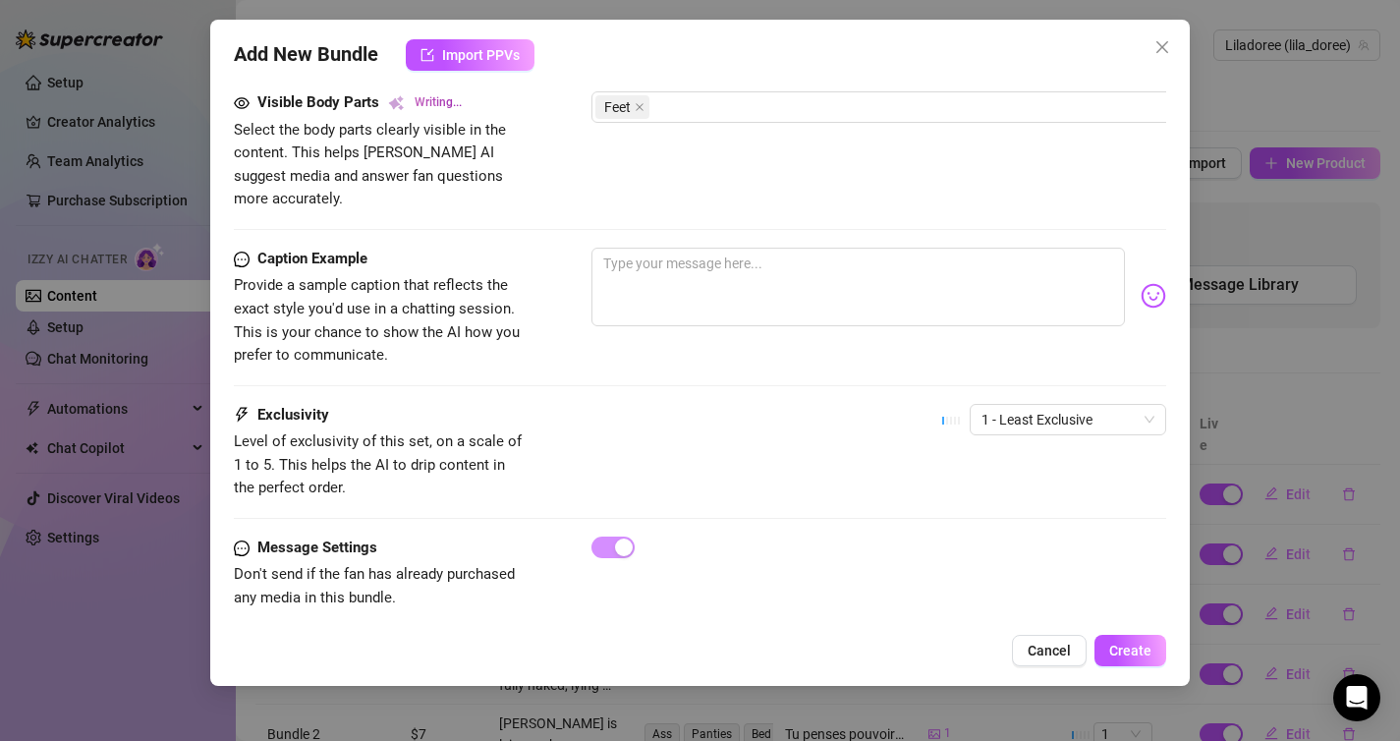
type textarea "Close-up shots of [PERSON_NAME]’s bare soles, showing every wrinkle and curve o…"
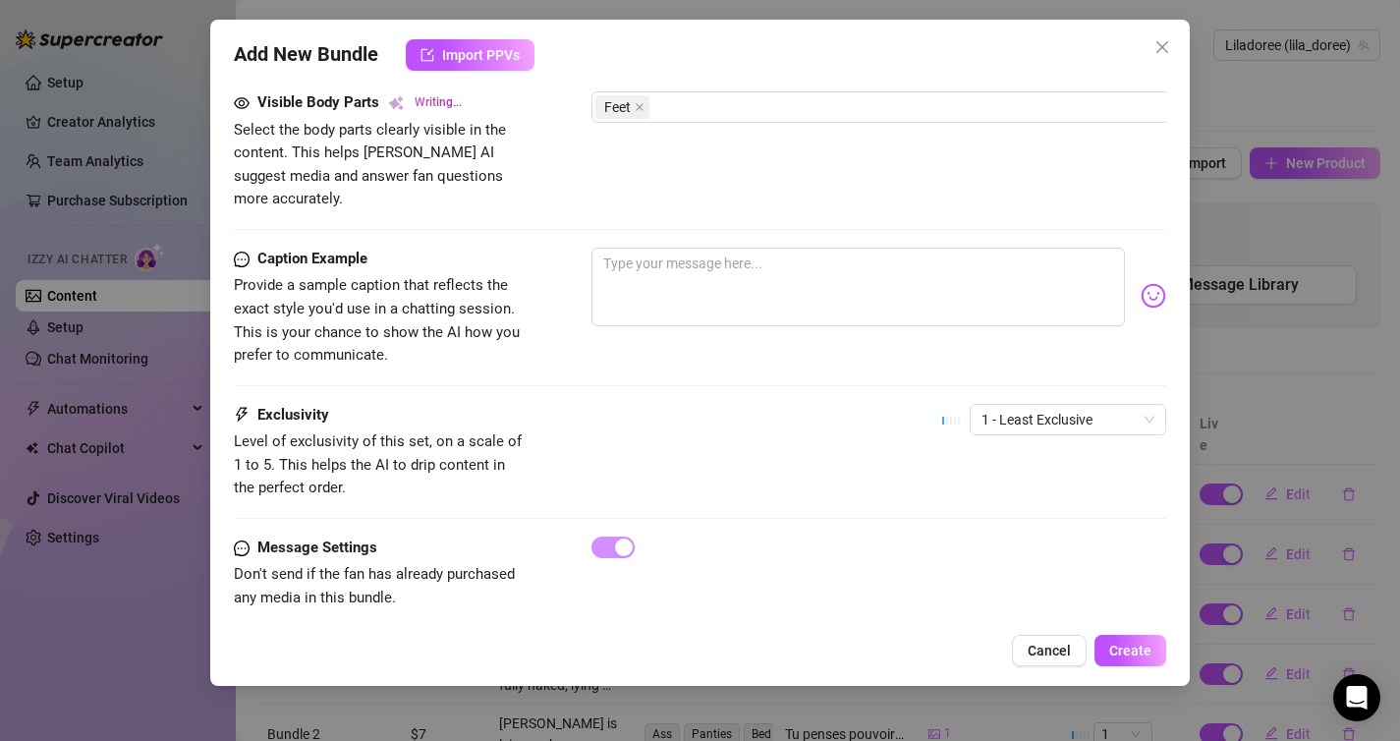
type textarea "Close-up shots of [PERSON_NAME]’s bare soles, showing every wrinkle and curve o…"
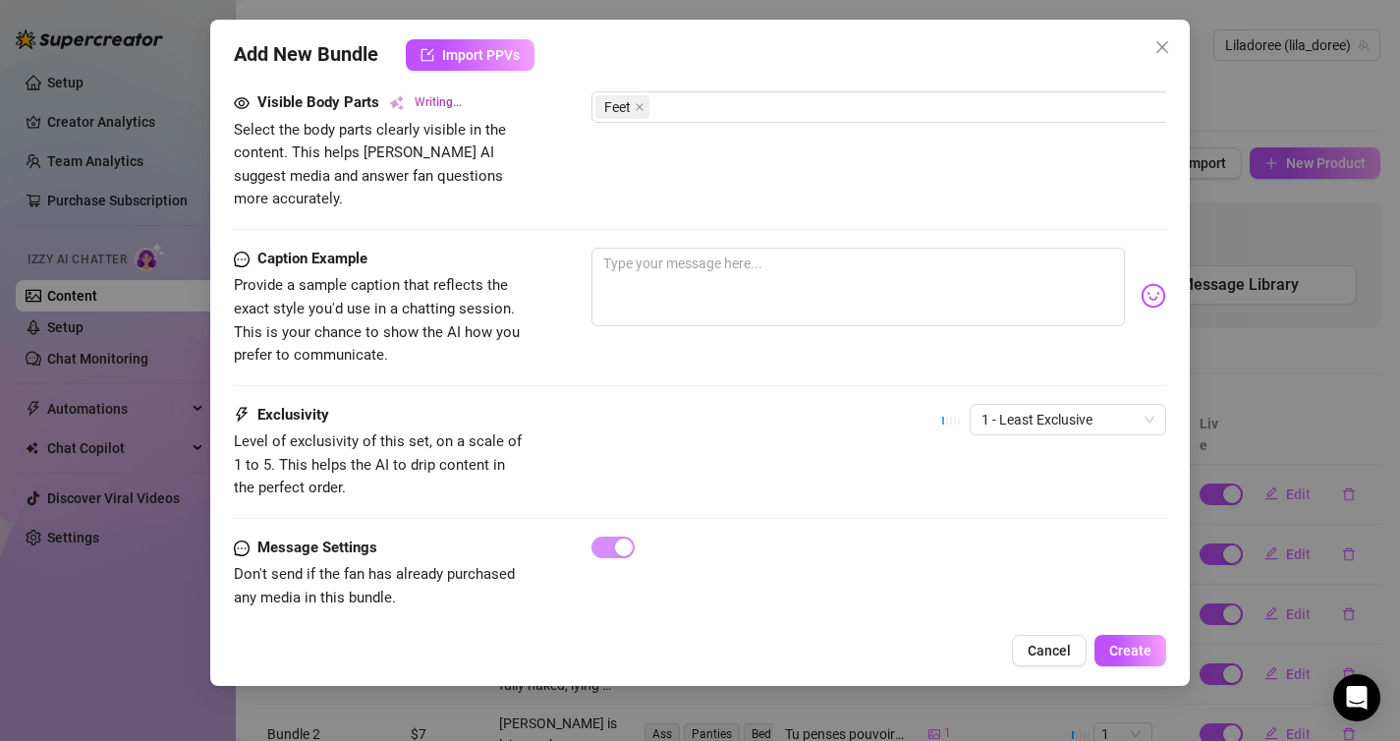
type textarea "Close-up shots of [PERSON_NAME]’s bare soles, showing every wrinkle and curve o…"
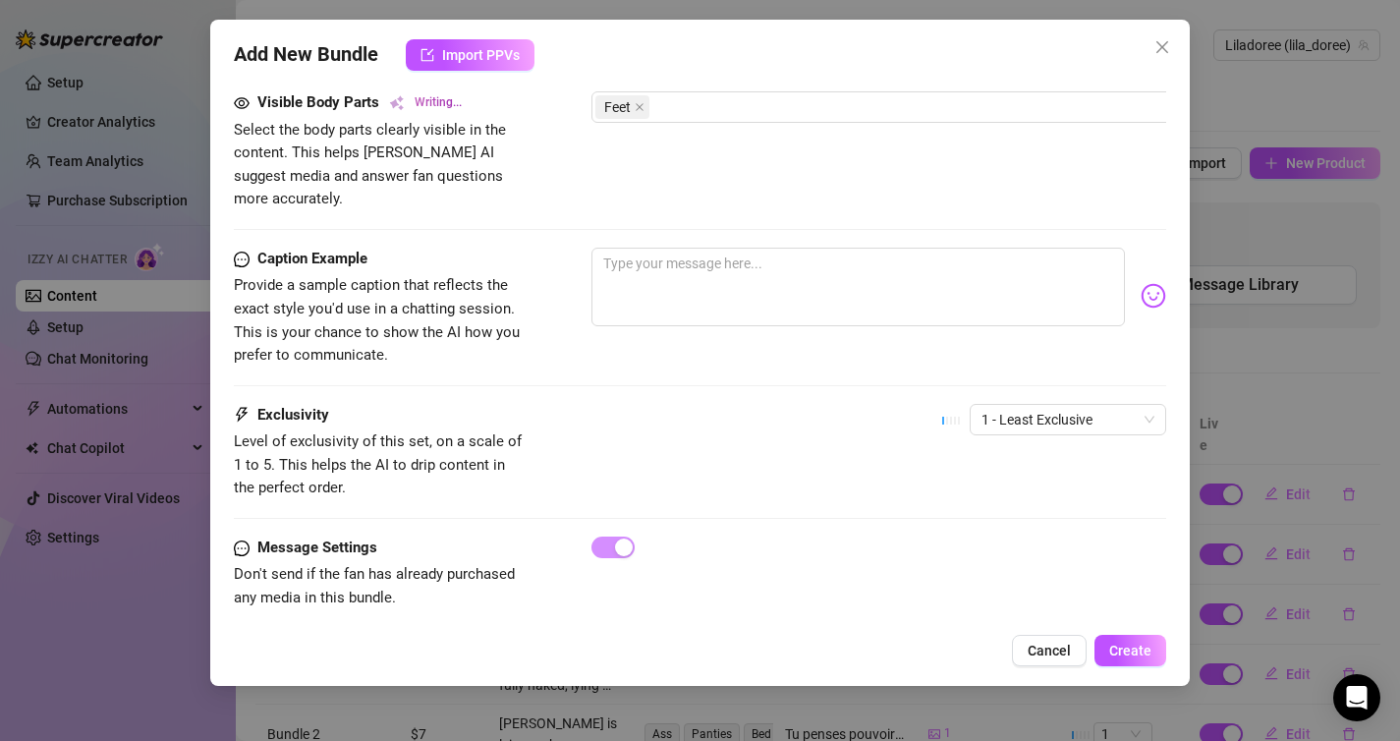
type textarea "Close-up shots of [PERSON_NAME]’s bare soles, showing every wrinkle and curve o…"
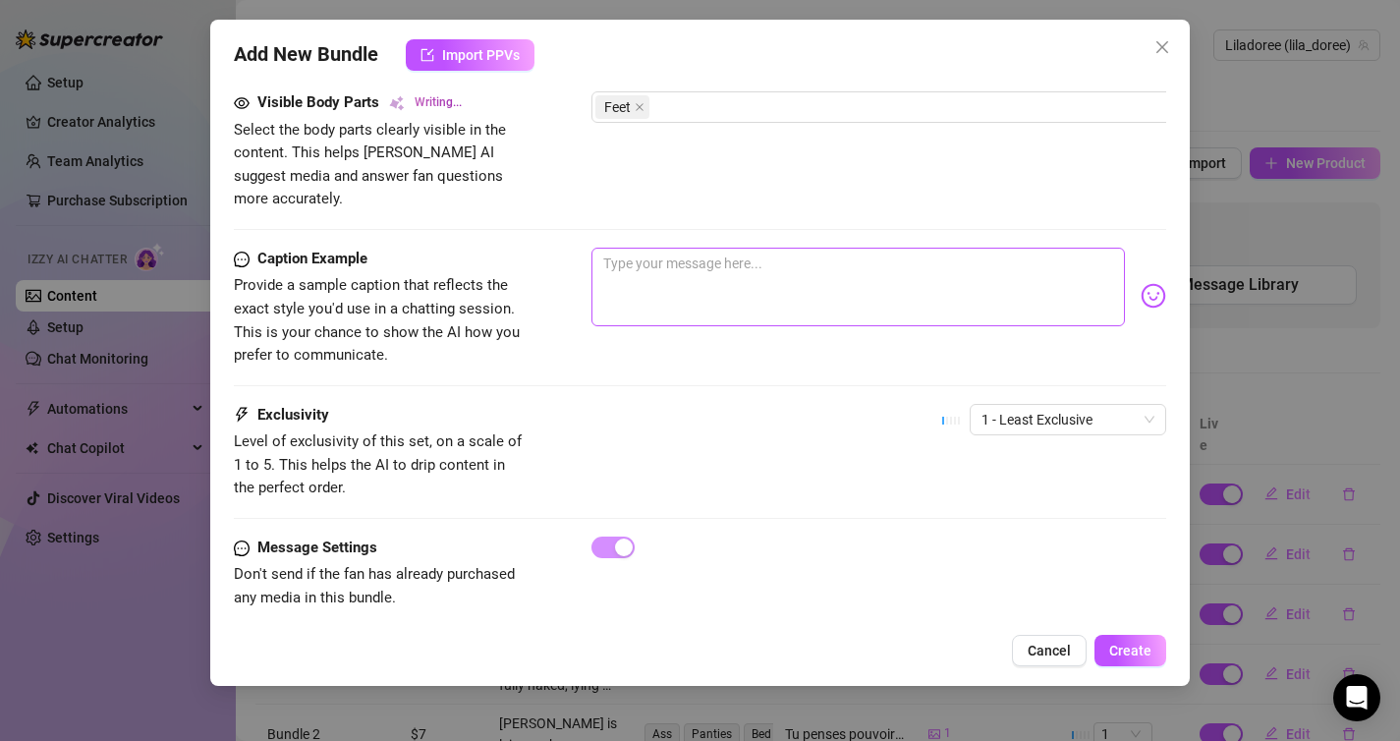
type textarea "Close-up shots of [PERSON_NAME]’s bare soles, showing every wrinkle and curve o…"
click at [841, 277] on textarea at bounding box center [858, 287] width 534 height 79
type textarea "M"
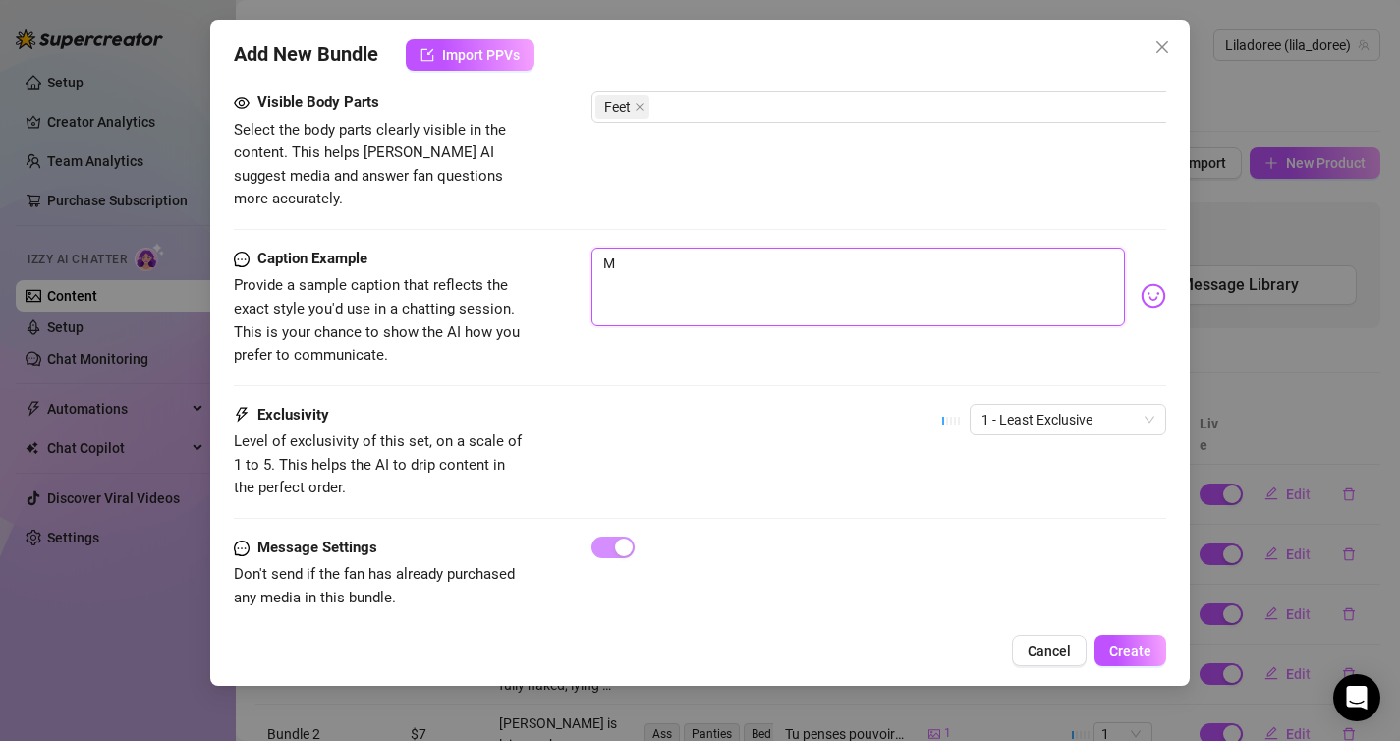
type textarea "Me"
type textarea "Mes"
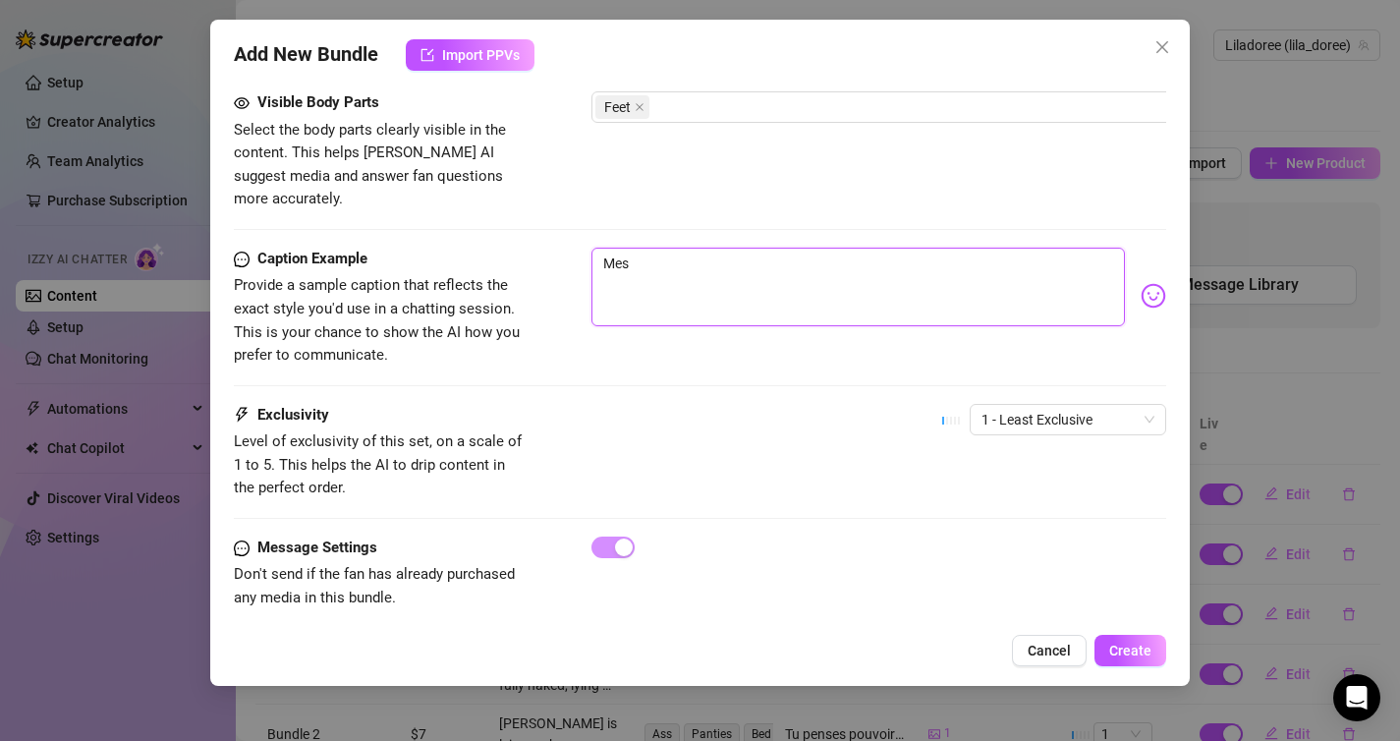
type textarea "Mes"
type textarea "Mes p"
type textarea "Mes pe"
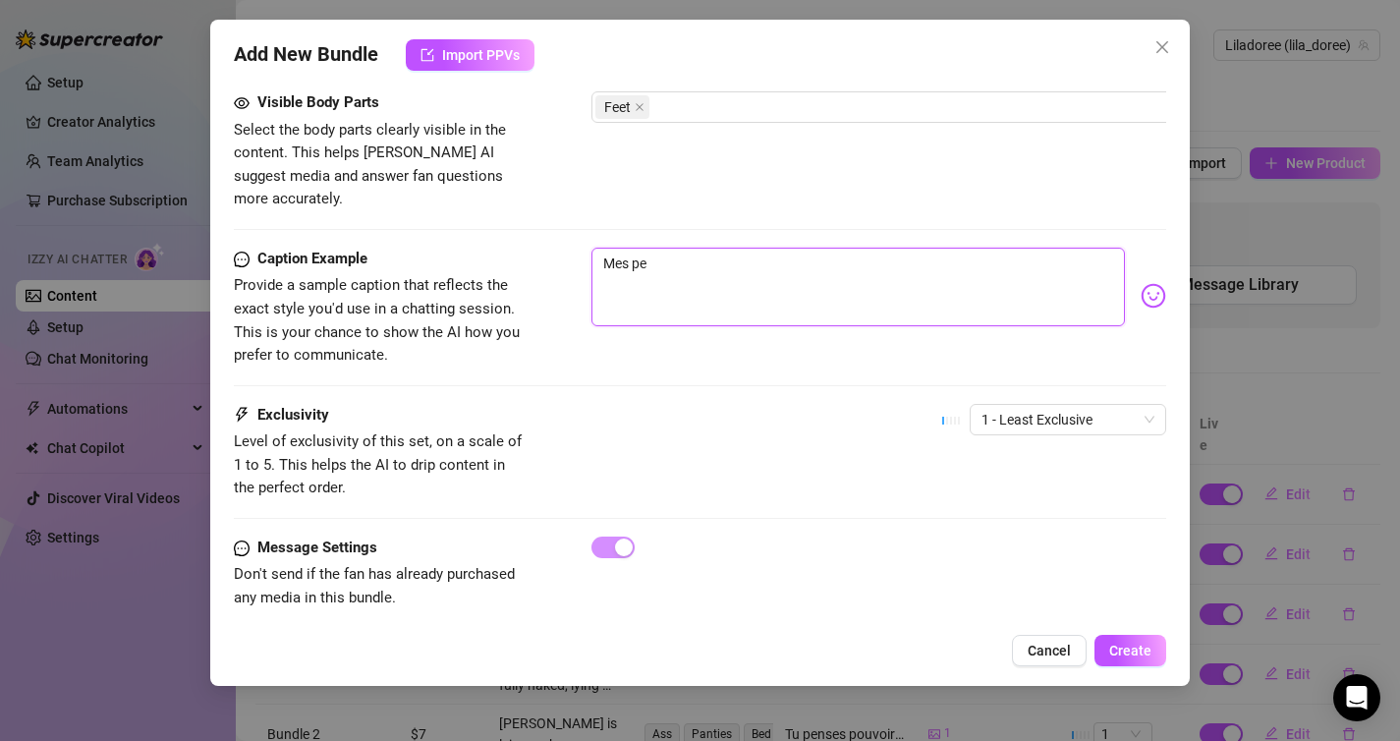
type textarea "Mes pet"
type textarea "Mes peti"
type textarea "Mes petit"
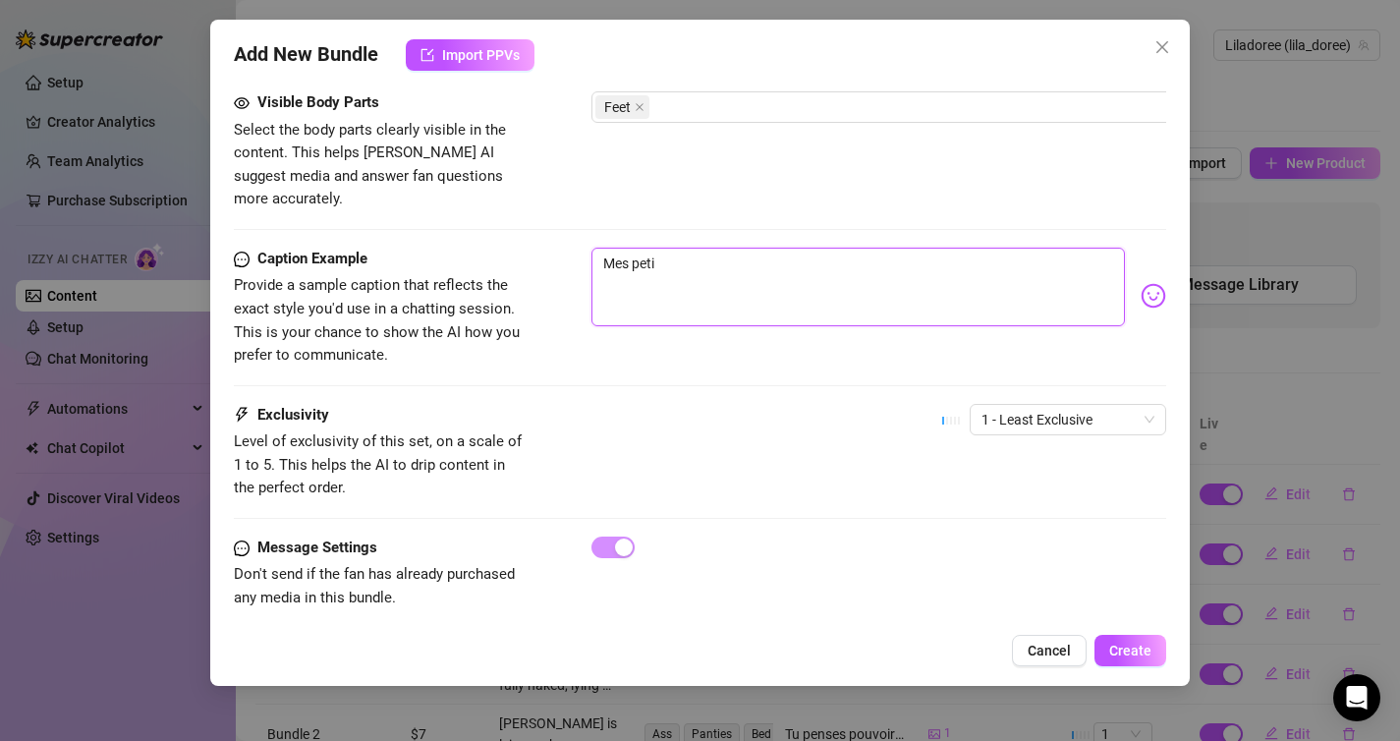
type textarea "Mes petit"
type textarea "Mes petits"
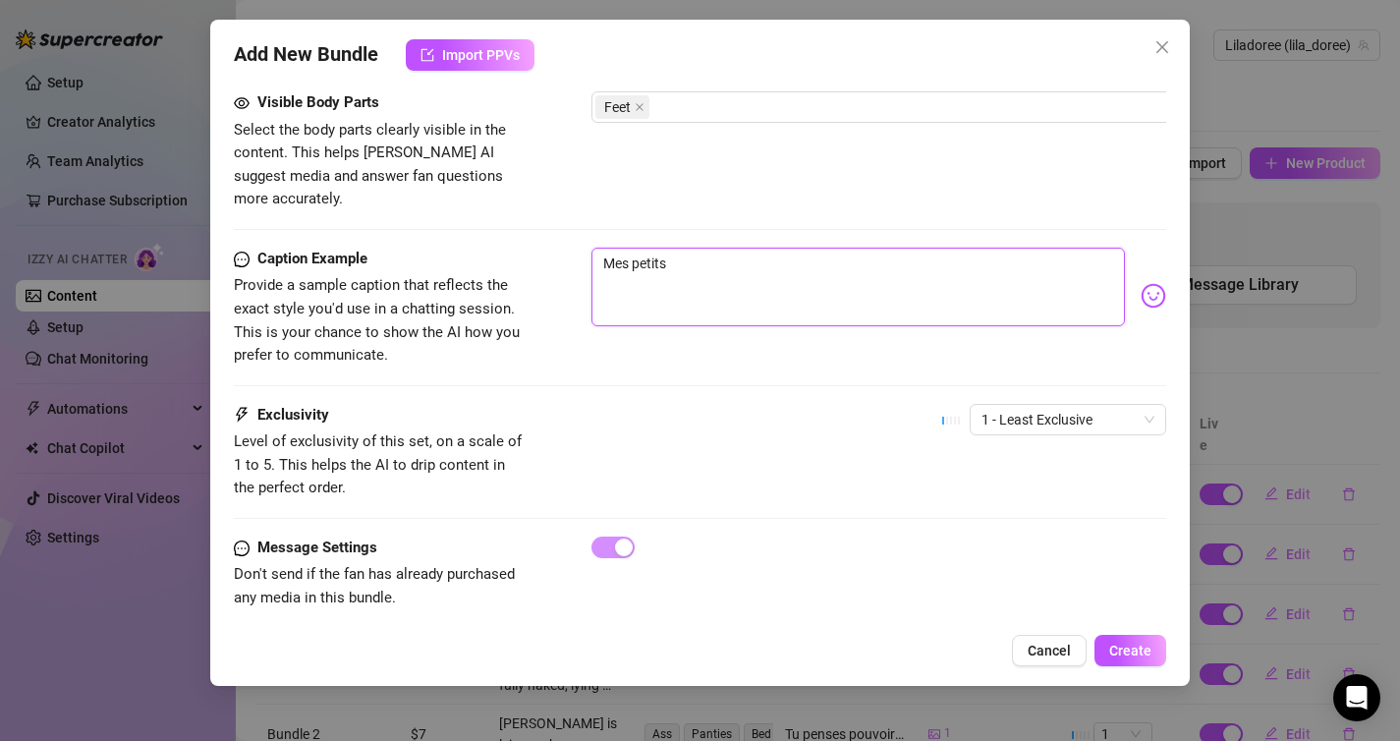
type textarea "Mes petits p"
type textarea "Mes petits pi"
type textarea "Mes petits pie"
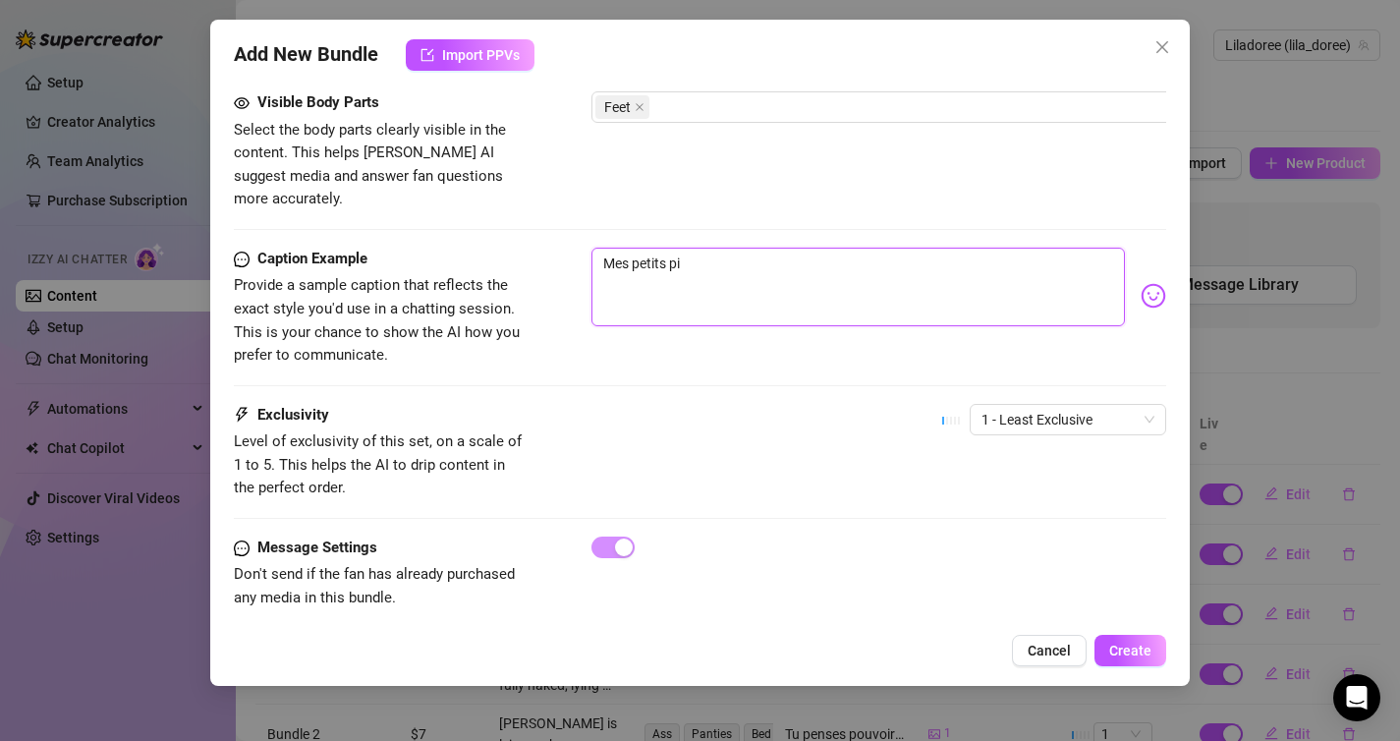
type textarea "Mes petits pie"
type textarea "Mes petits pied"
type textarea "Mes petits pieds"
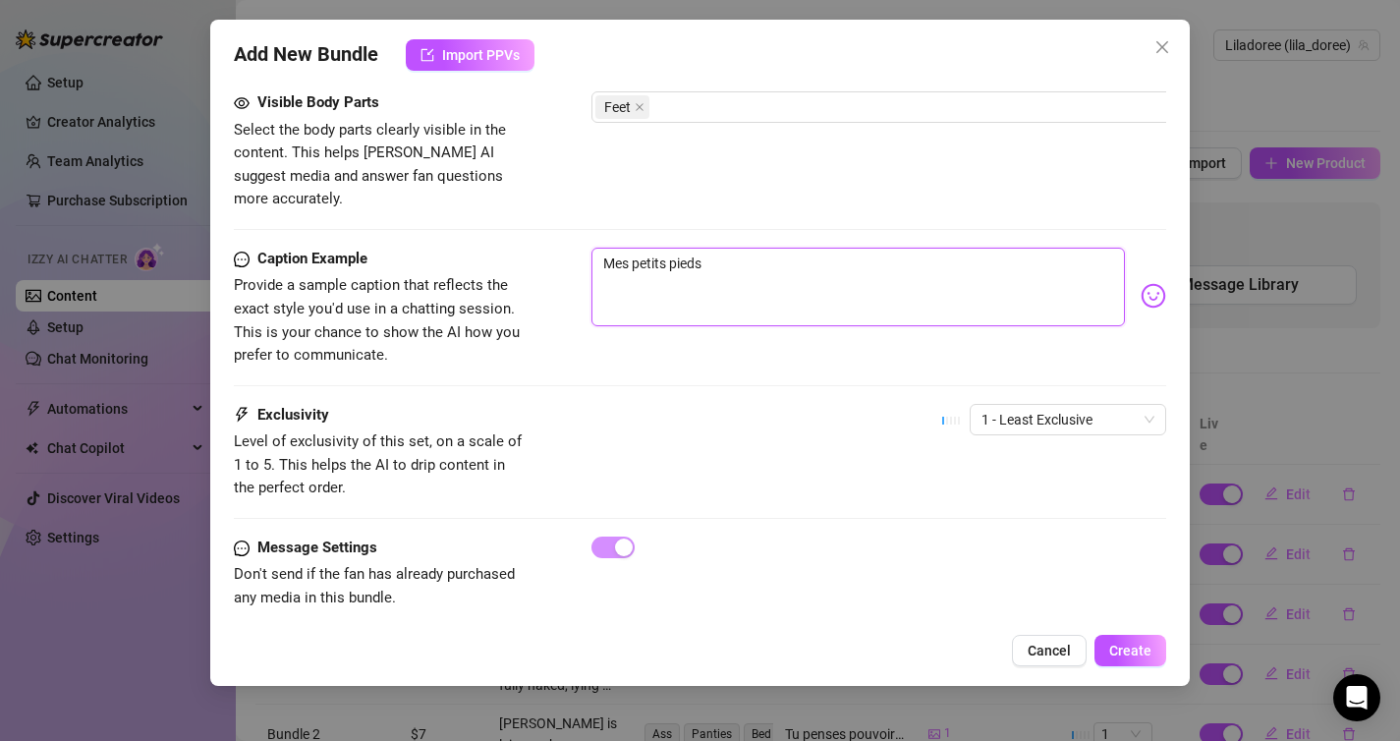
type textarea "Mes petits pieds"
type textarea "Mes petits pieds s"
type textarea "Mes petits pieds sa"
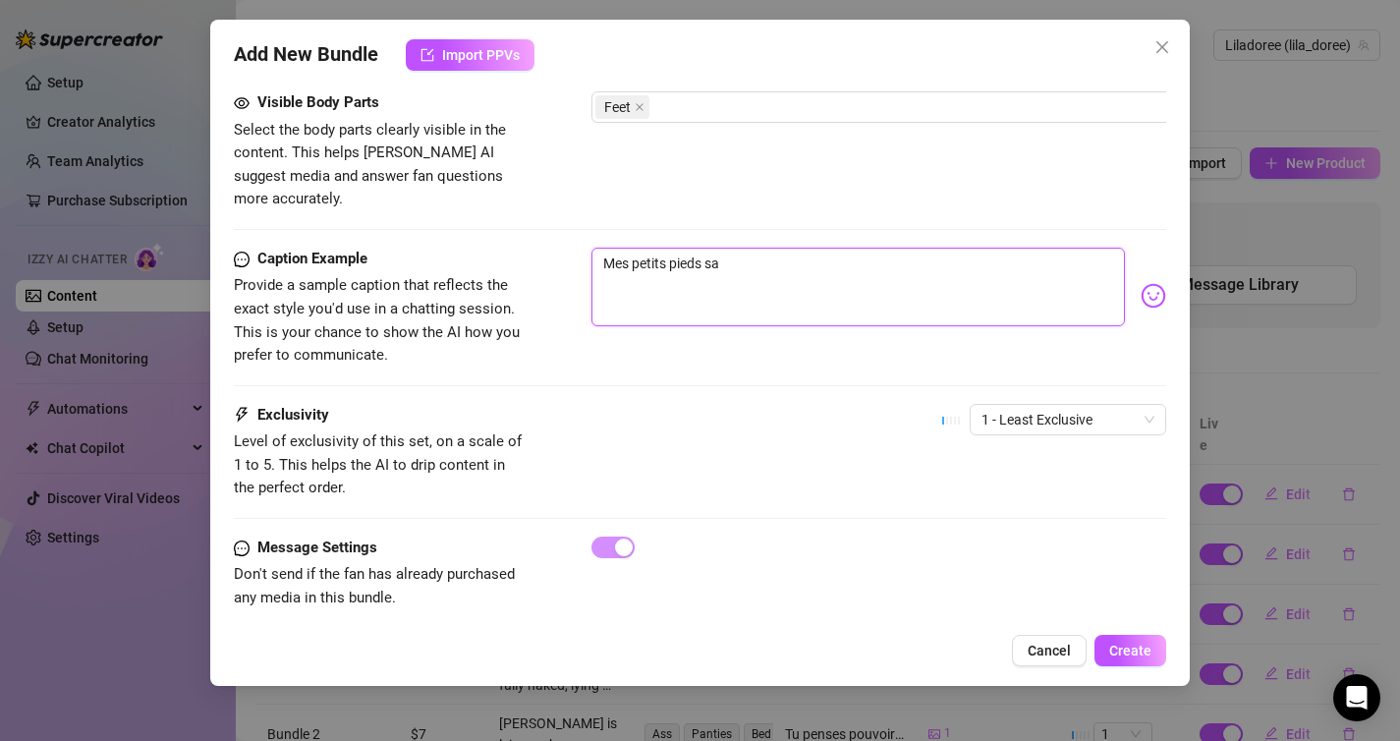
type textarea "Mes petits pieds [PERSON_NAME]"
type textarea "Mes petits pieds sale"
type textarea "Mes petits pieds sales"
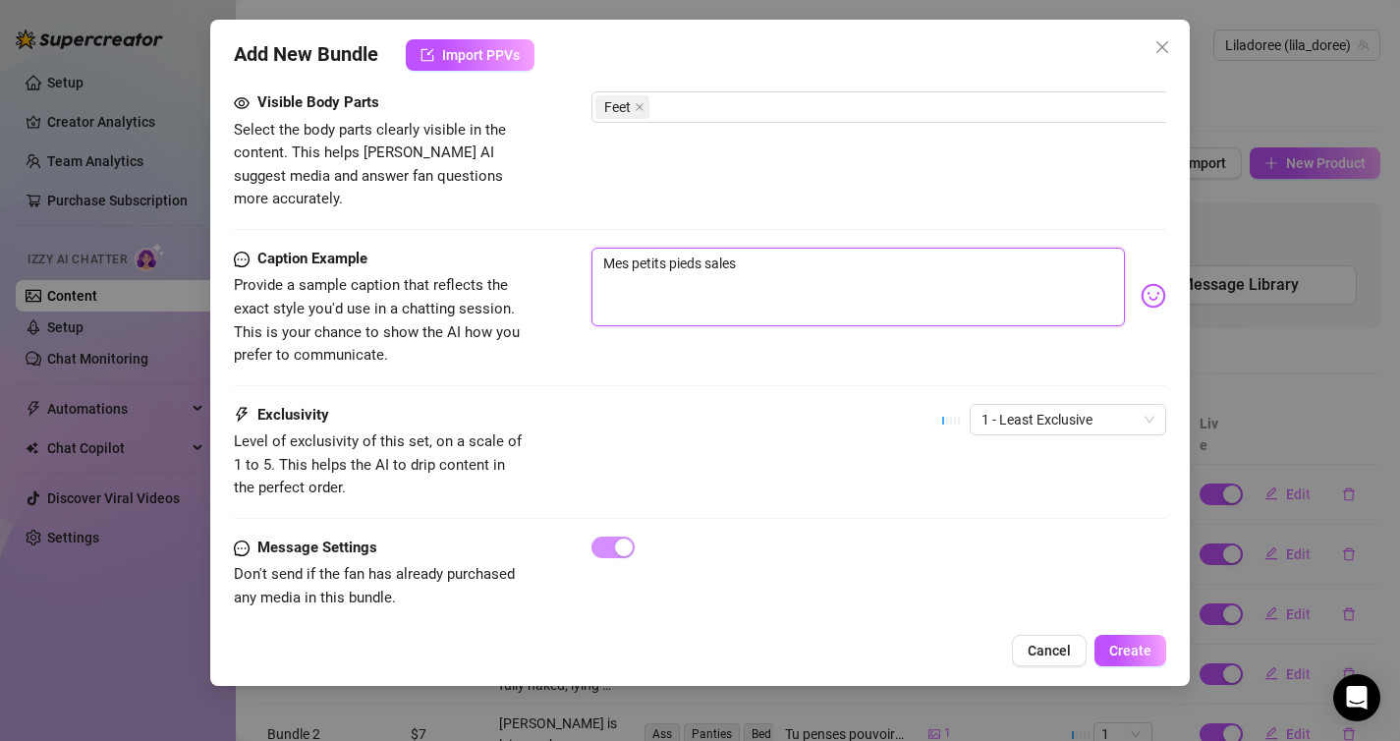
type textarea "Mes petits pieds sales"
type textarea "Mes petits pieds sales,"
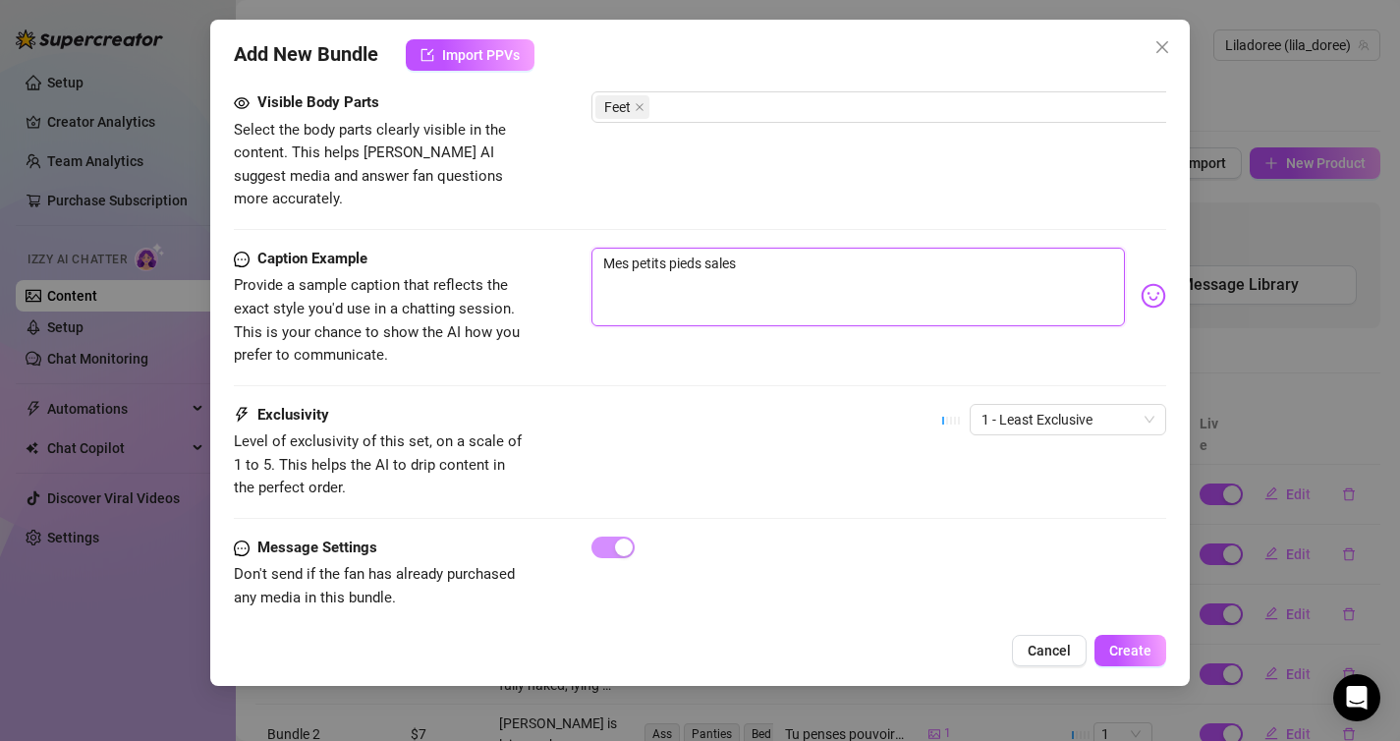
type textarea "Mes petits pieds sales,"
type textarea "Mes petits pieds sales, j"
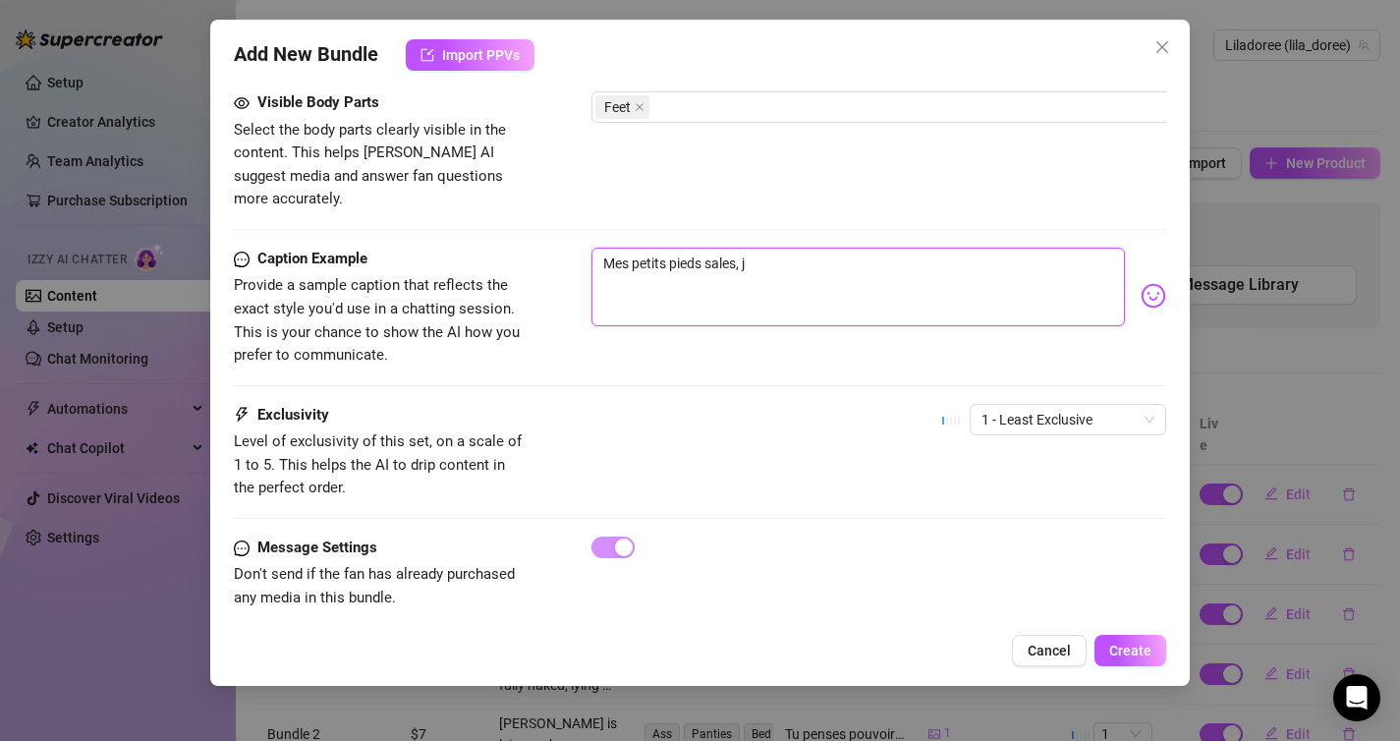
type textarea "Mes petits pieds sales, ju"
type textarea "Mes petits pieds sales, jus"
type textarea "Mes petits pieds sales, just"
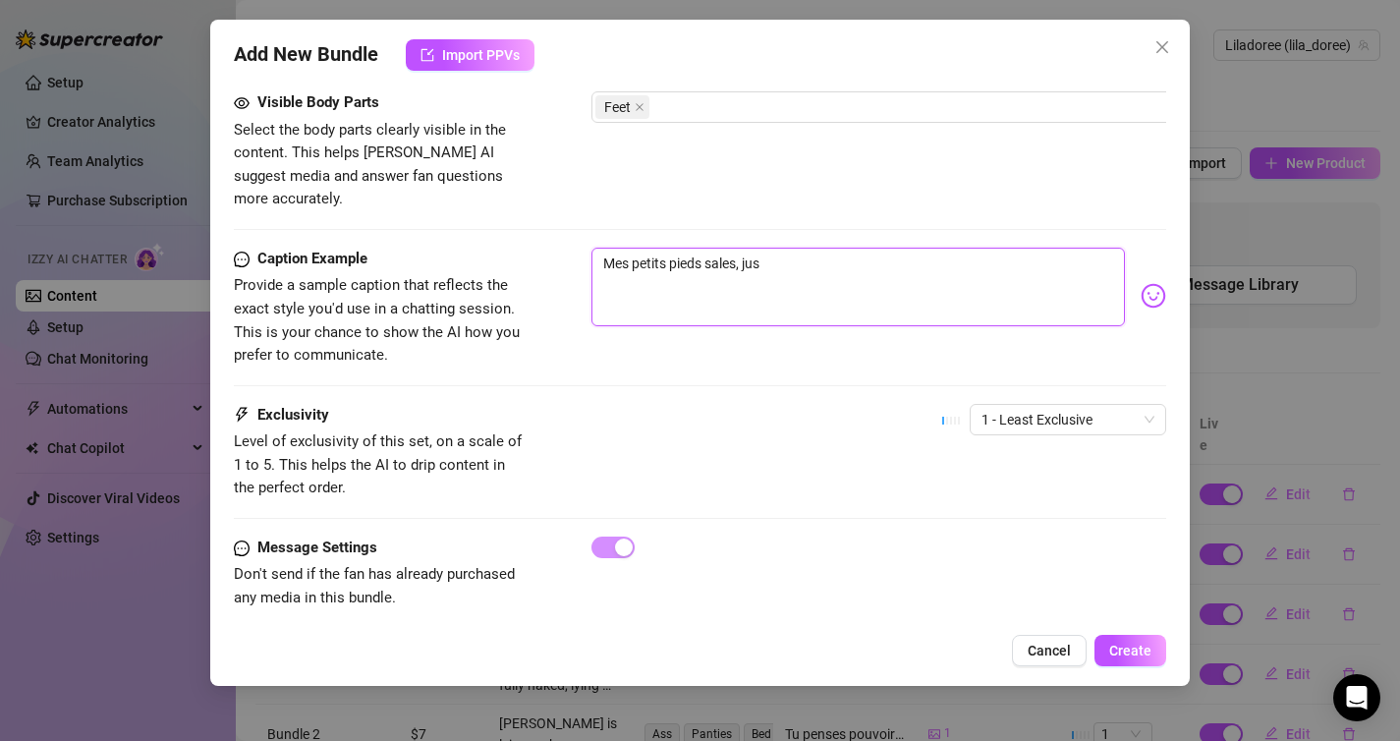
type textarea "Mes petits pieds sales, just"
click at [1117, 405] on span "1 - Least Exclusive" at bounding box center [1067, 419] width 173 height 29
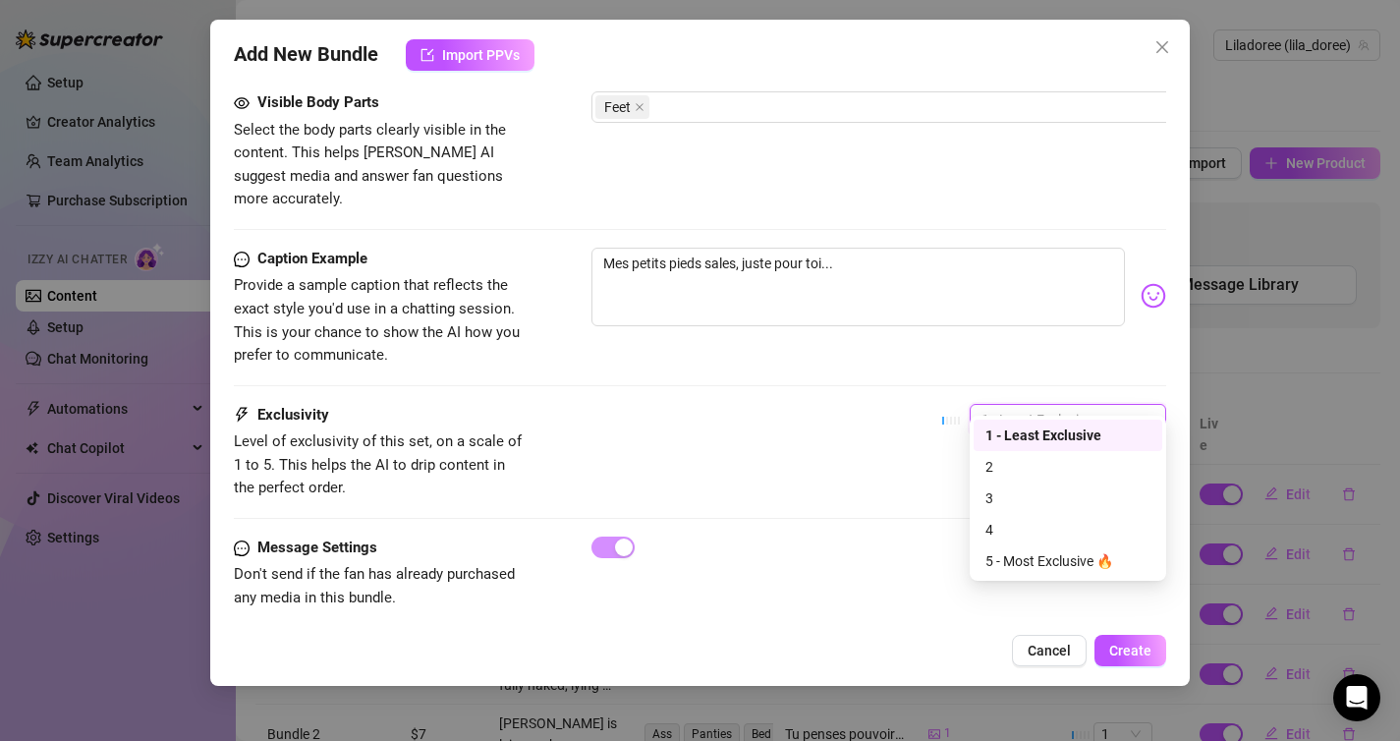
click at [1117, 405] on span "1 - Least Exclusive" at bounding box center [1067, 419] width 173 height 29
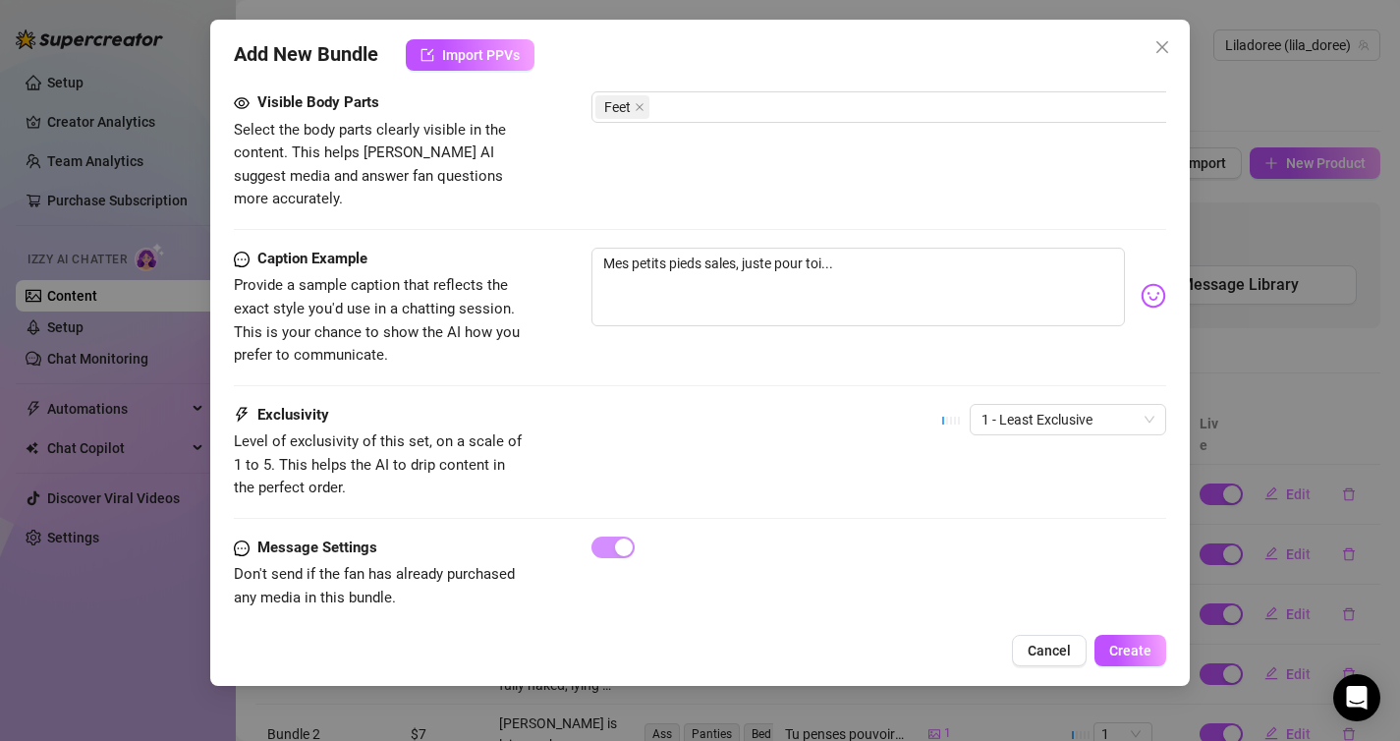
click at [1150, 631] on div "Add New Bundle Import PPVs Account Liladoree (@lila_doree) Name Name is for you…" at bounding box center [700, 353] width 980 height 666
click at [1145, 633] on div "Add New Bundle Import PPVs Account Liladoree (@lila_doree) Name Name is for you…" at bounding box center [700, 353] width 980 height 666
click at [1138, 642] on button "Create" at bounding box center [1130, 650] width 72 height 31
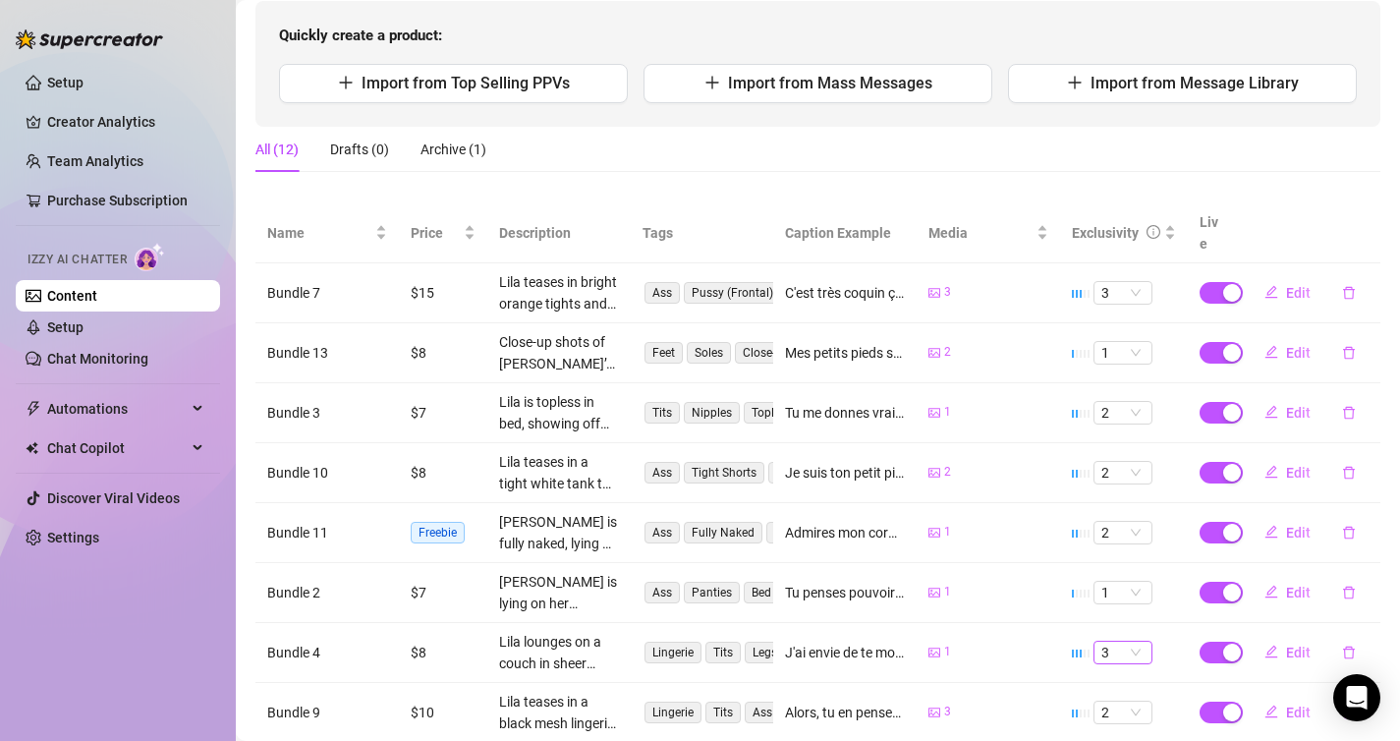
scroll to position [229, 0]
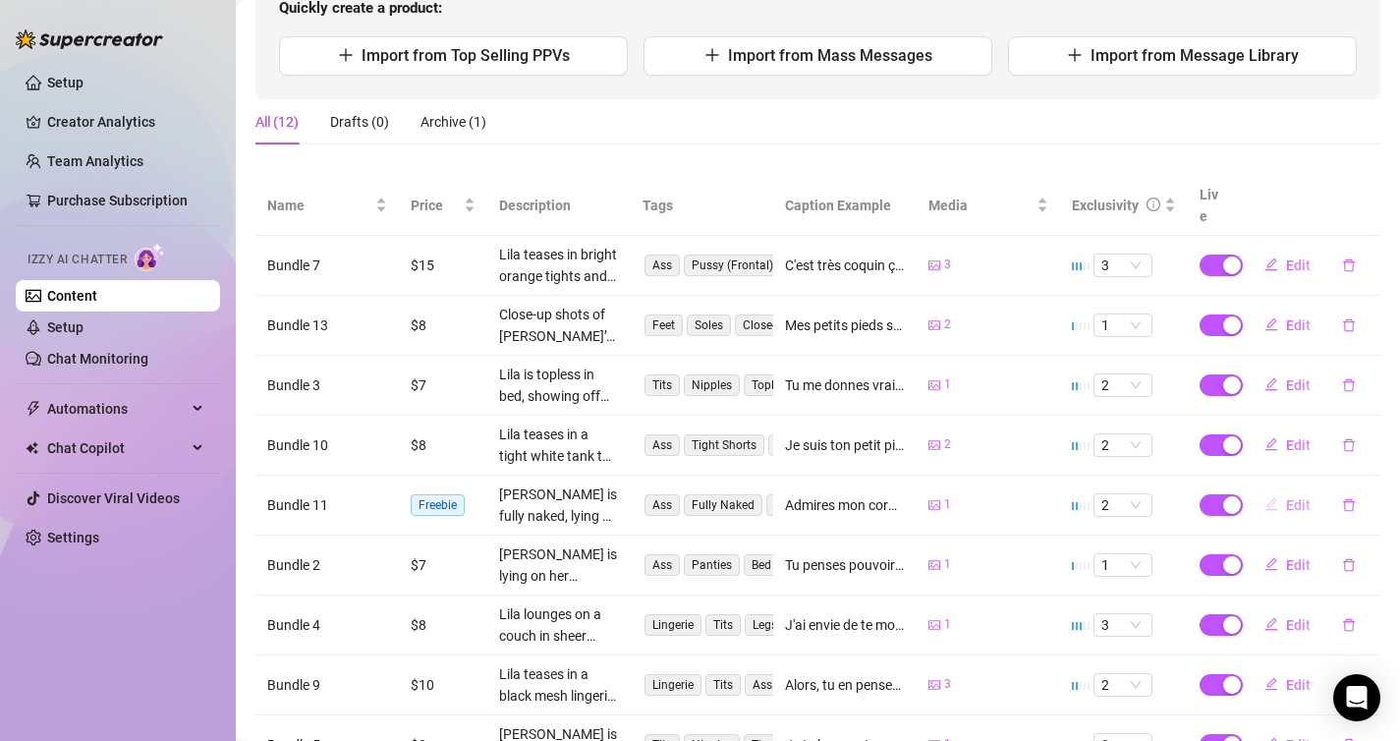
click at [1301, 497] on span "Edit" at bounding box center [1298, 505] width 25 height 16
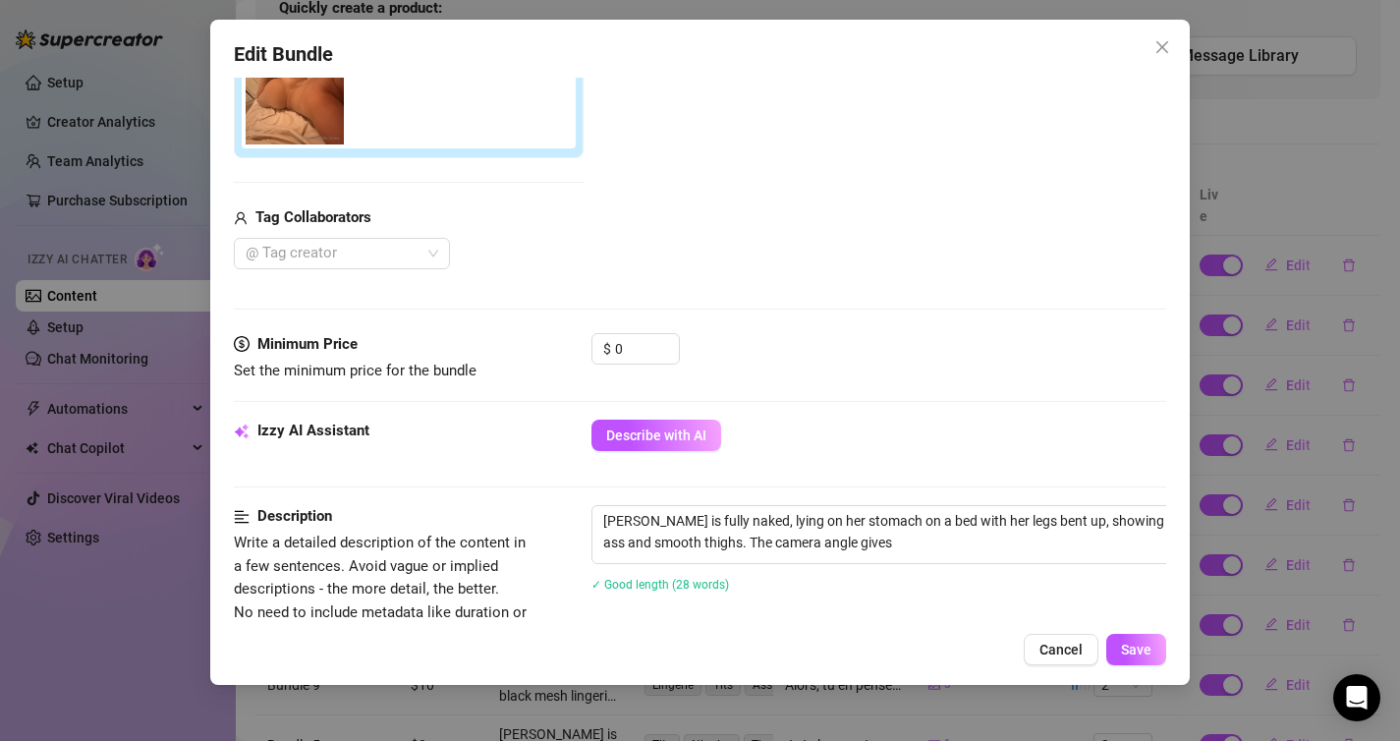
scroll to position [339, 0]
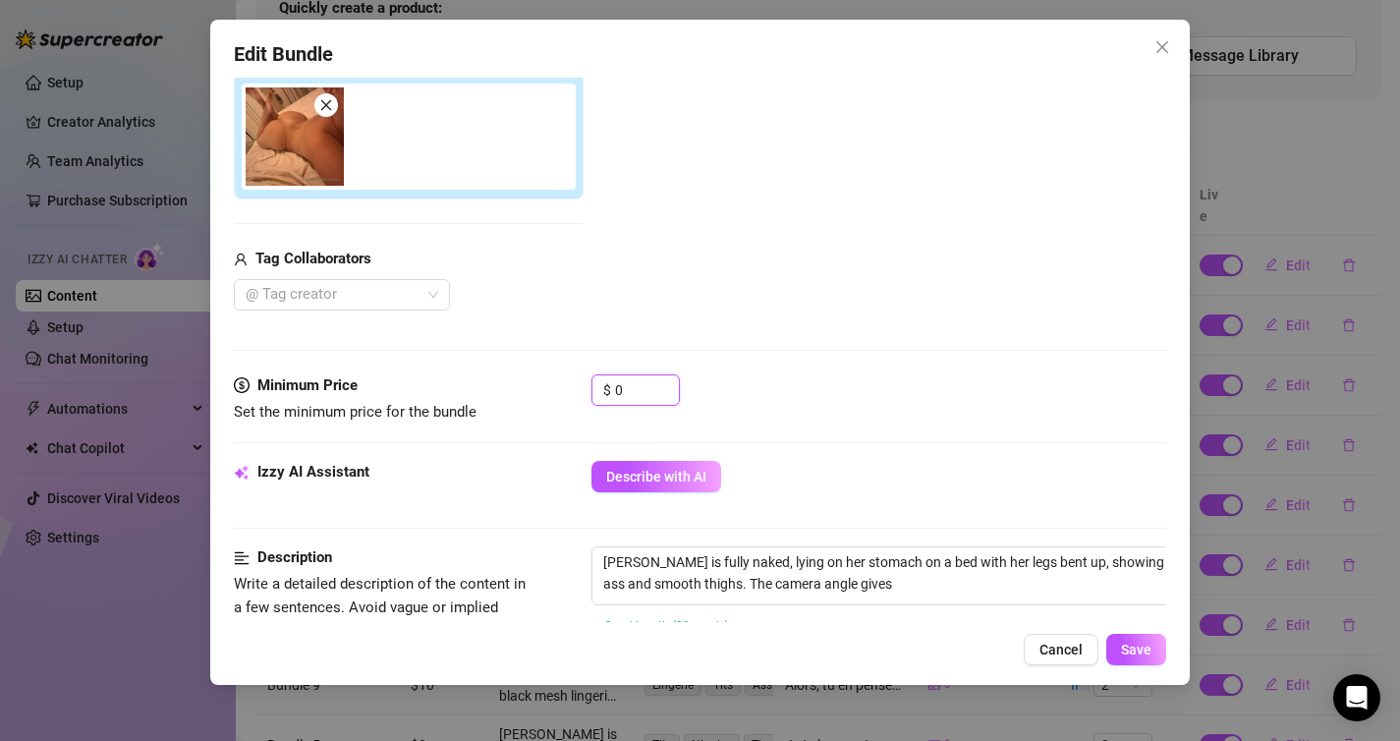
drag, startPoint x: 652, startPoint y: 388, endPoint x: 535, endPoint y: 385, distance: 116.9
click at [535, 385] on div "Minimum Price Set the minimum price for the bundle $ 0" at bounding box center [700, 399] width 933 height 50
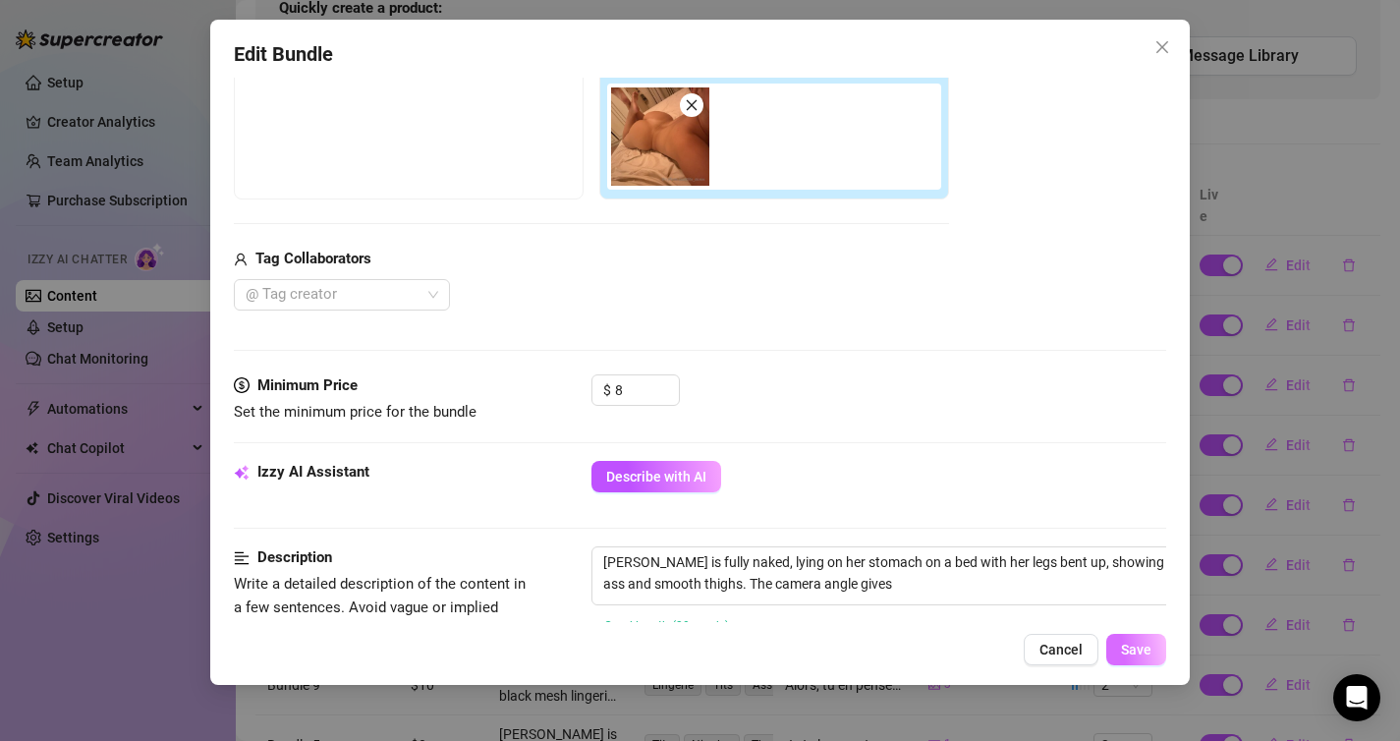
click at [1136, 659] on button "Save" at bounding box center [1136, 649] width 60 height 31
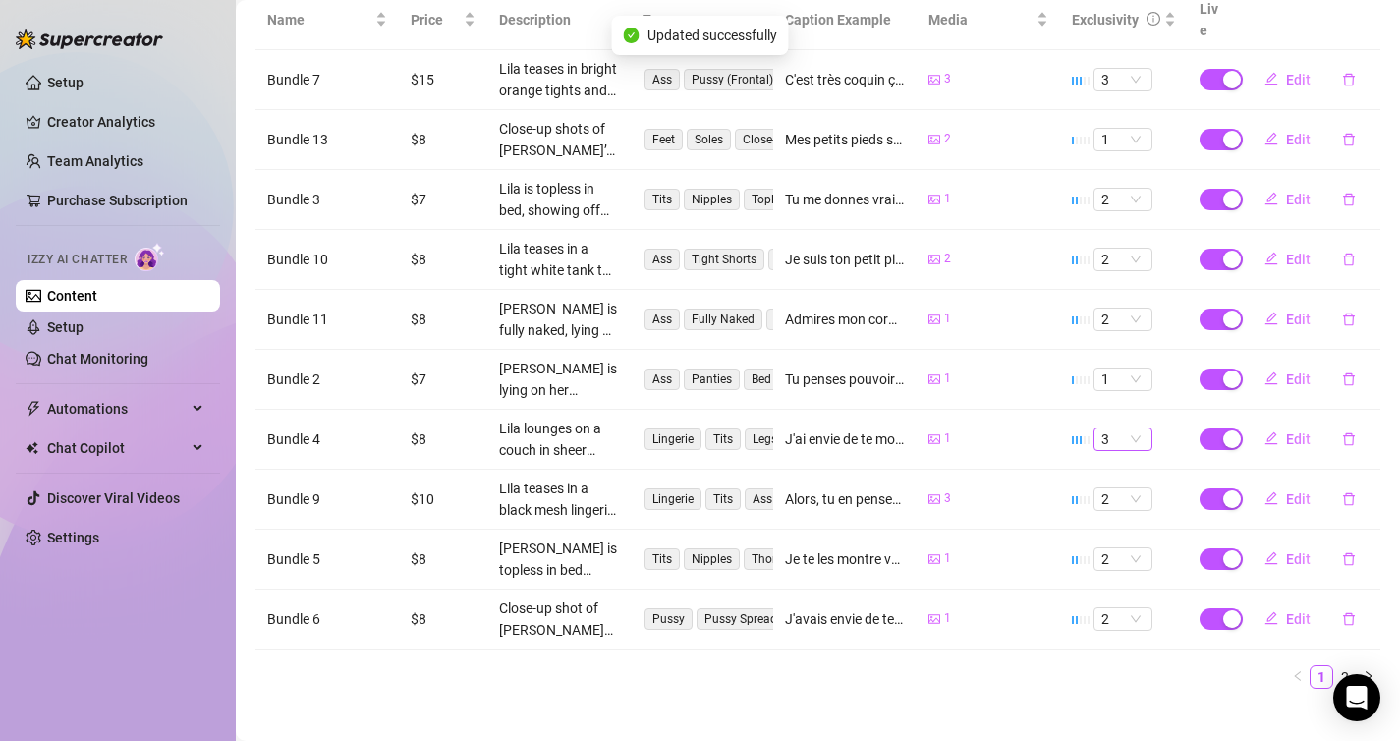
scroll to position [0, 0]
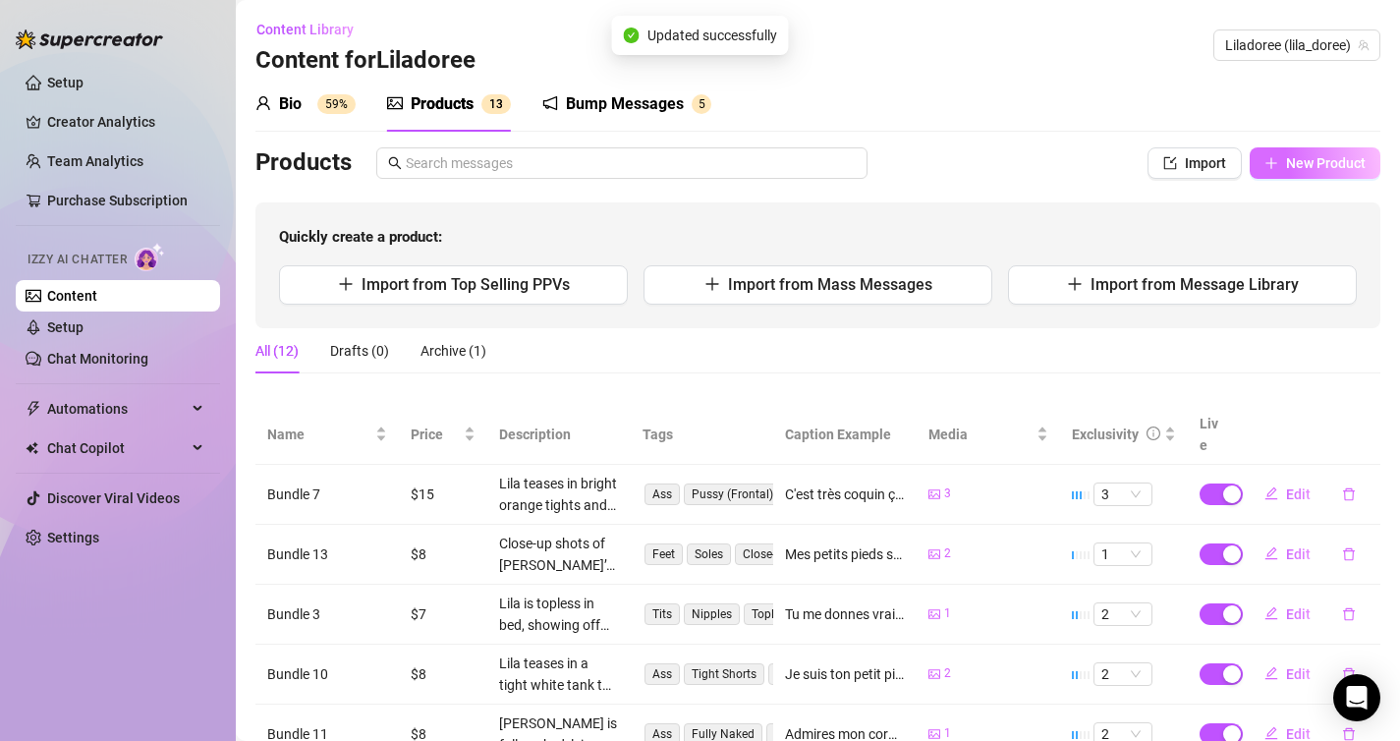
click at [1302, 153] on button "New Product" at bounding box center [1315, 162] width 131 height 31
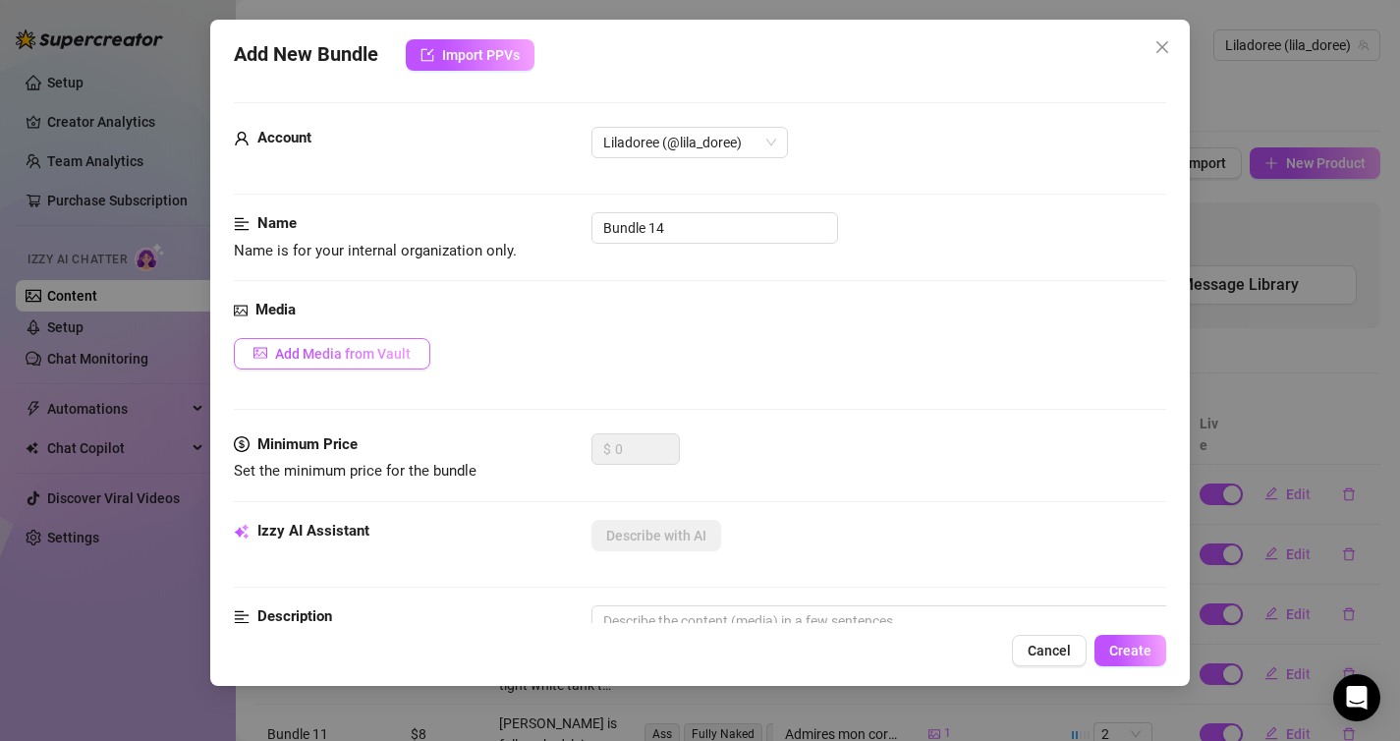
click at [418, 343] on button "Add Media from Vault" at bounding box center [332, 353] width 196 height 31
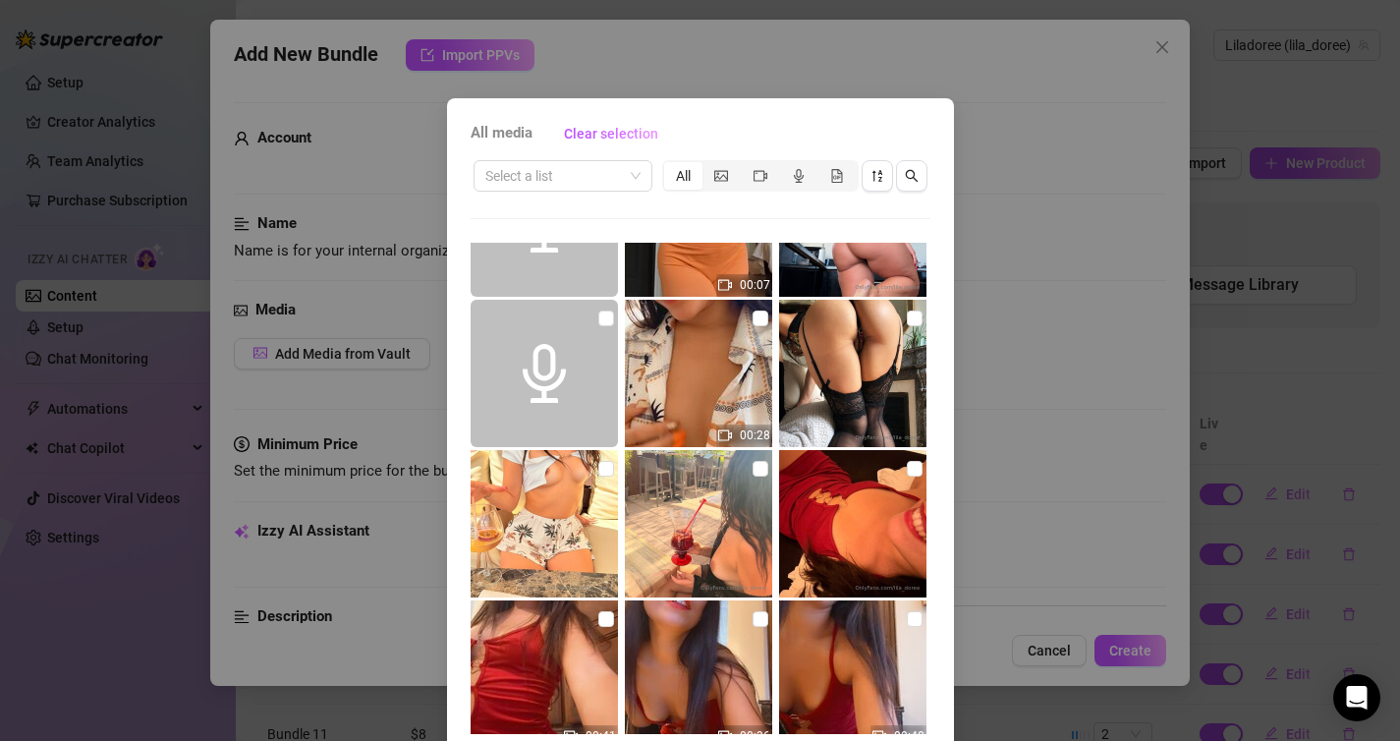
scroll to position [3388, 0]
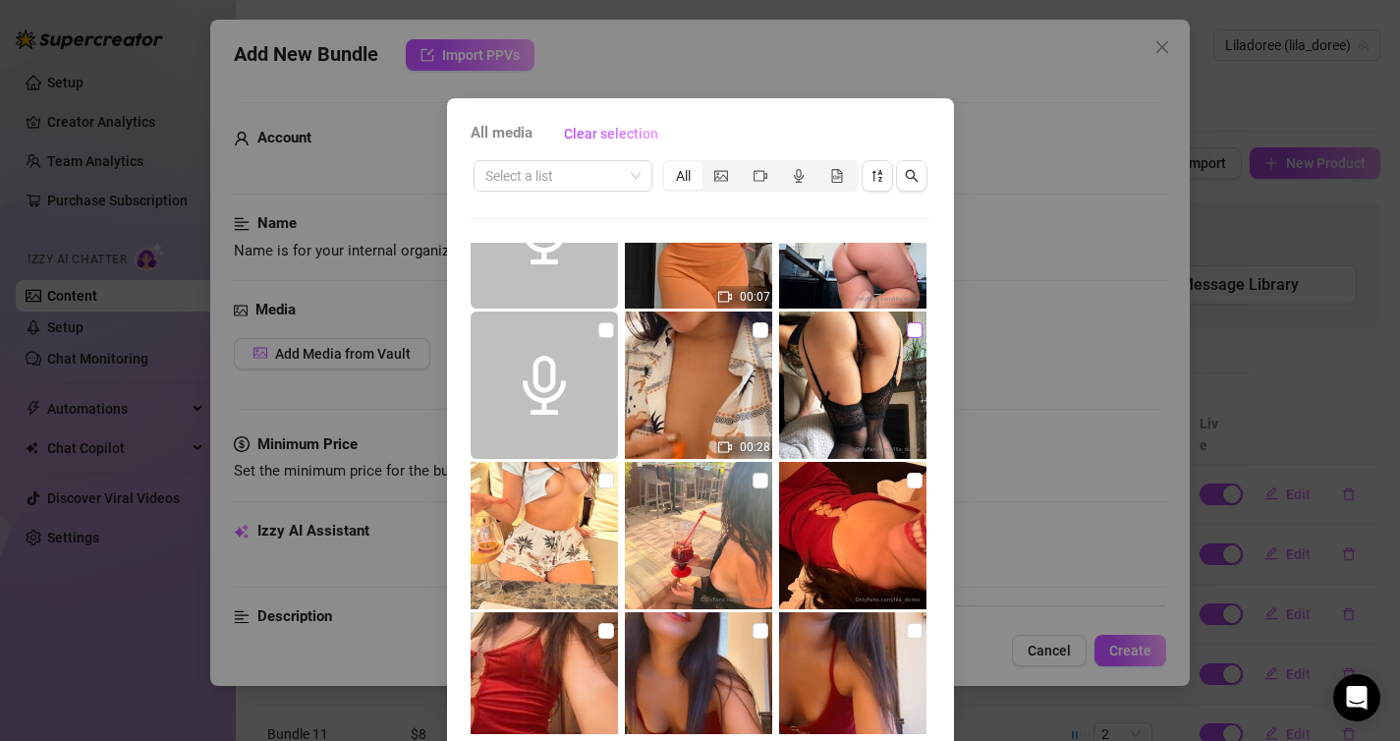
click at [915, 332] on input "checkbox" at bounding box center [915, 330] width 16 height 16
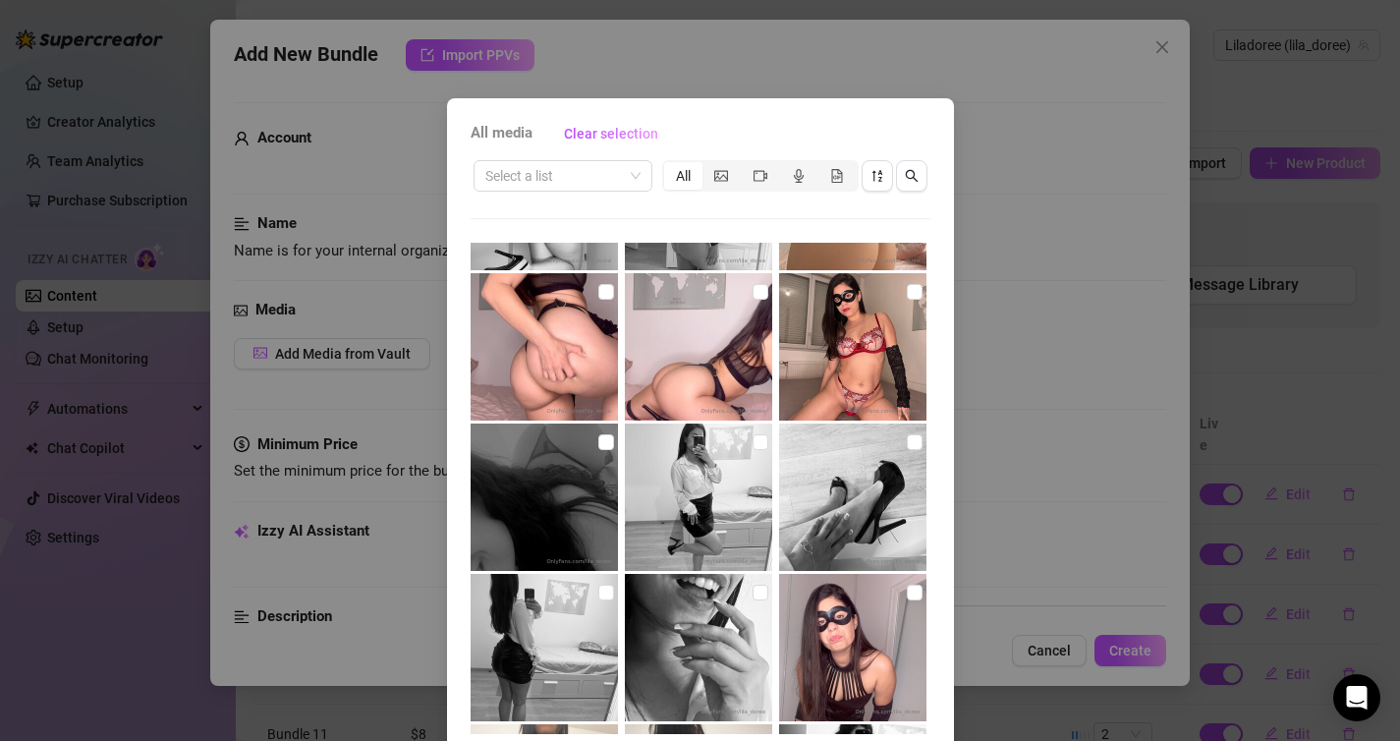
scroll to position [80, 0]
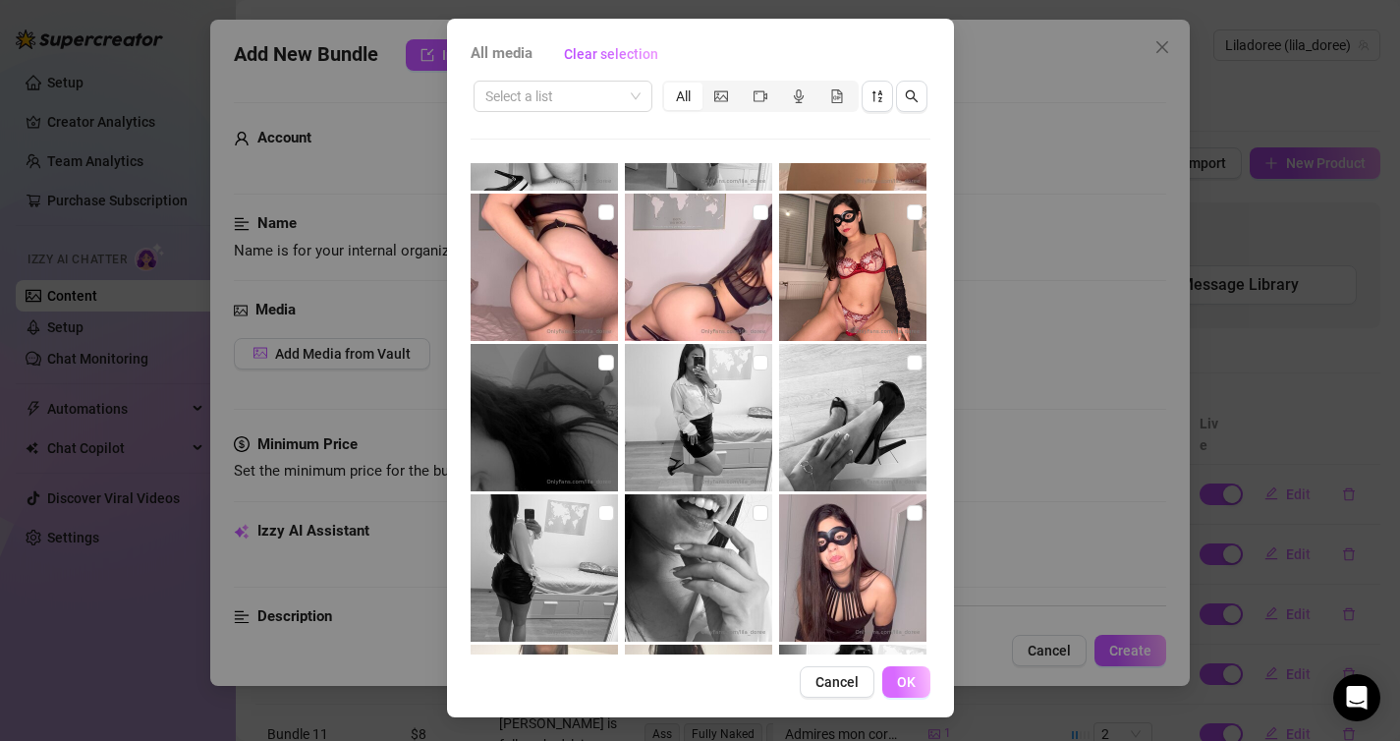
click at [906, 685] on span "OK" at bounding box center [906, 682] width 19 height 16
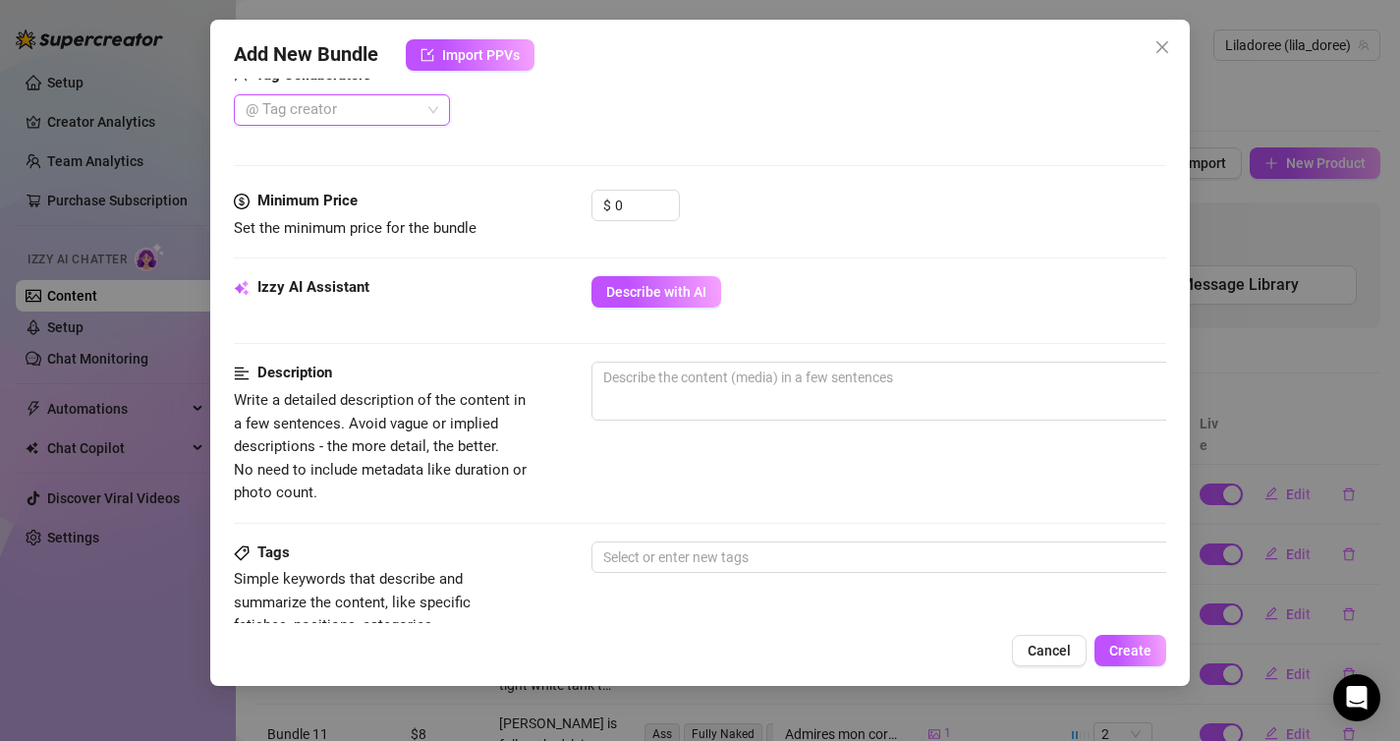
scroll to position [547, 0]
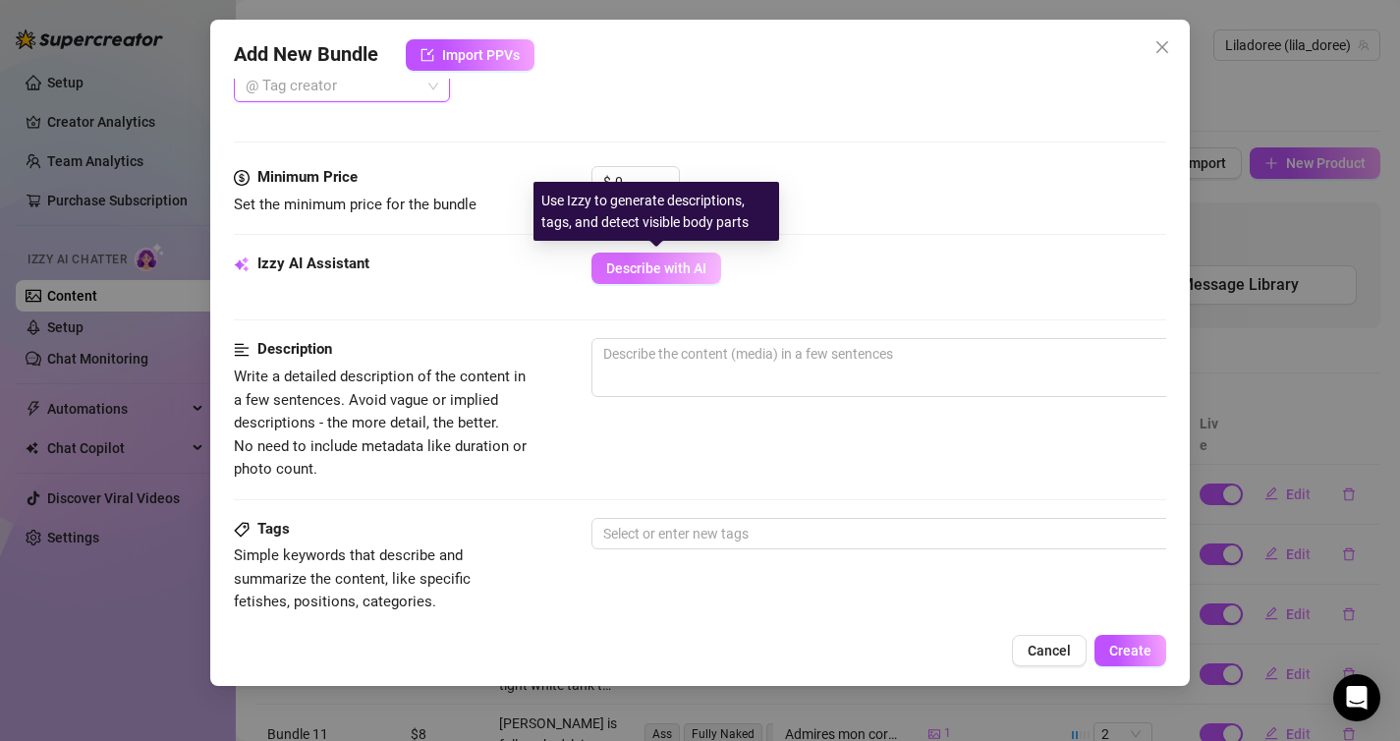
click at [648, 268] on span "Describe with AI" at bounding box center [656, 268] width 100 height 16
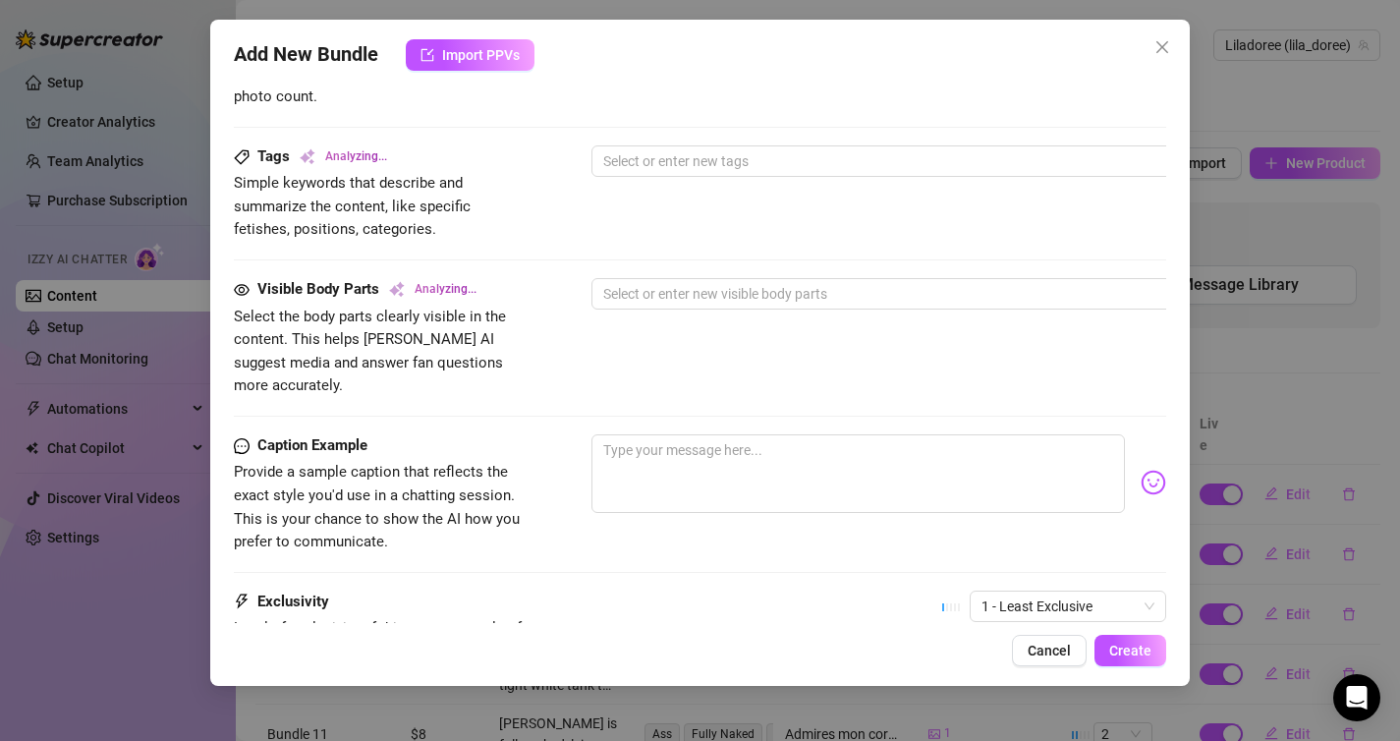
scroll to position [935, 0]
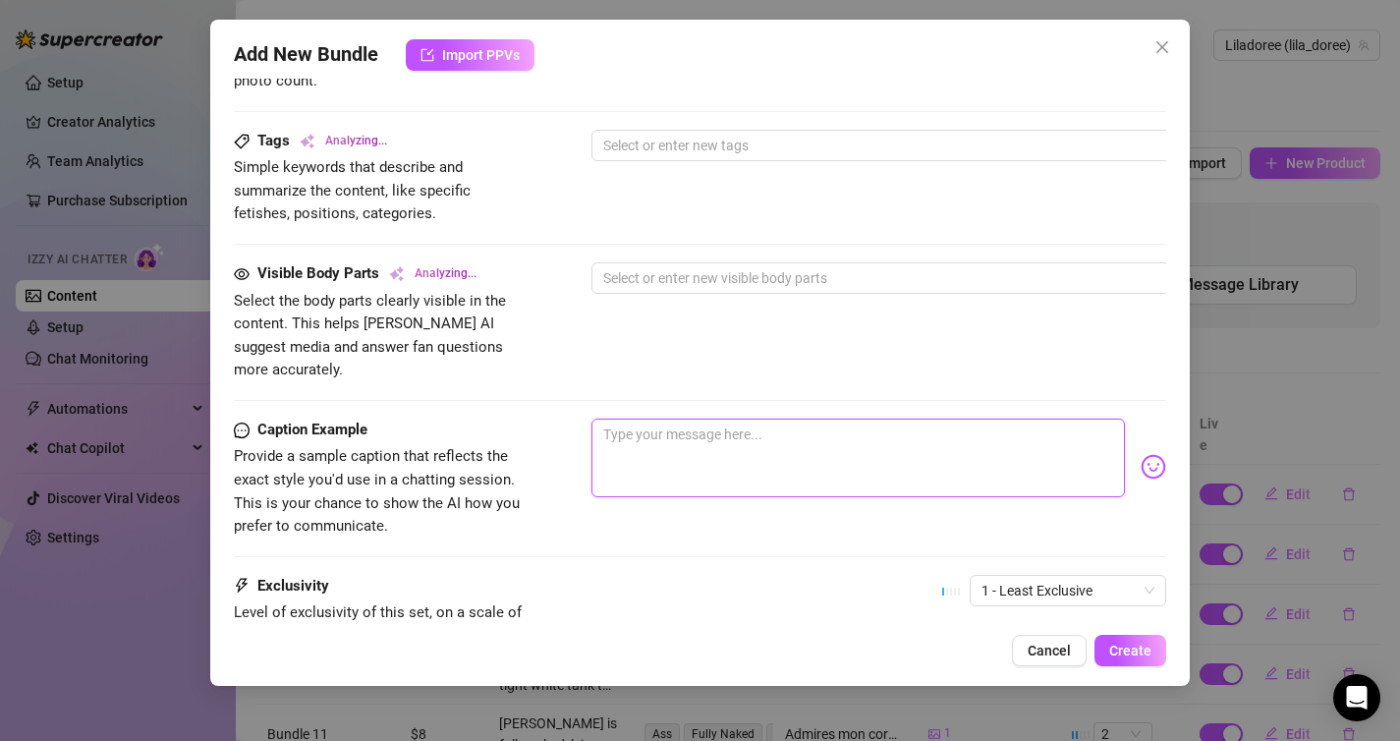
click at [708, 440] on textarea at bounding box center [858, 458] width 534 height 79
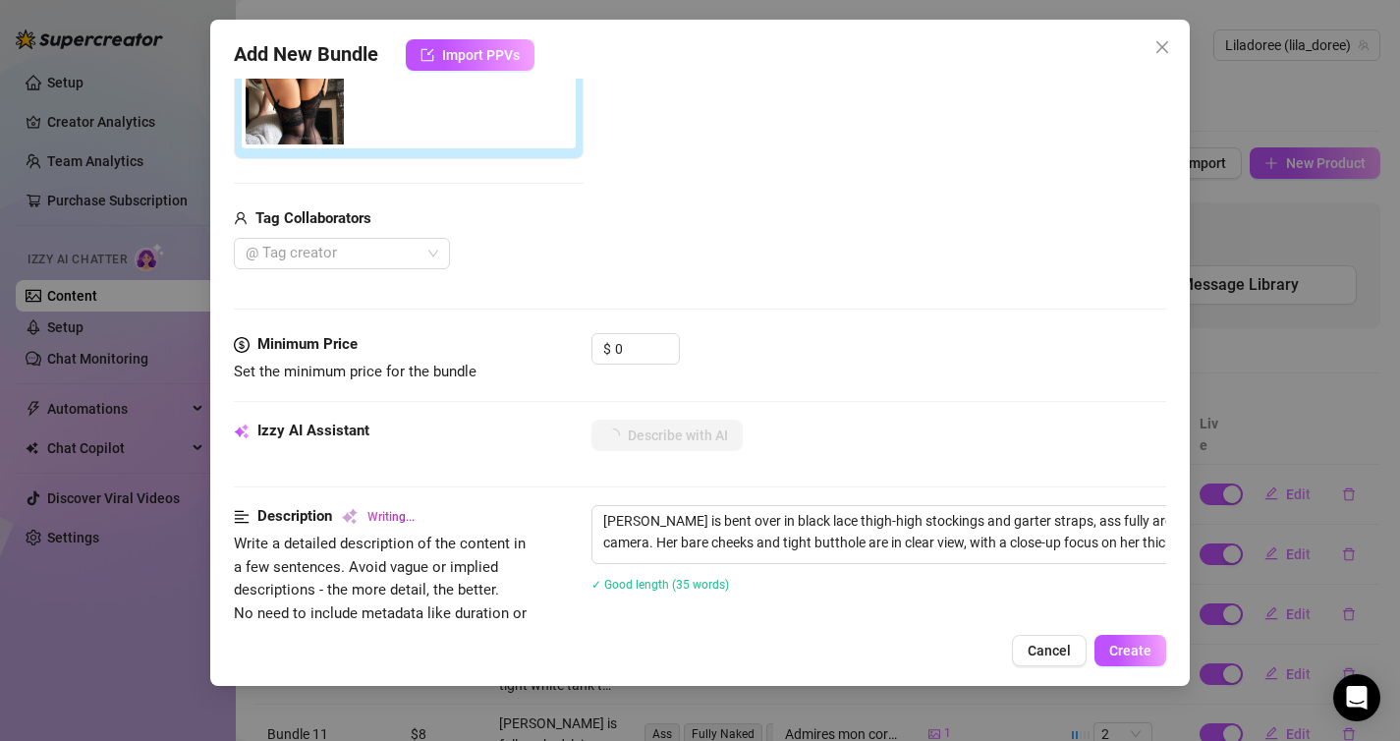
scroll to position [0, 0]
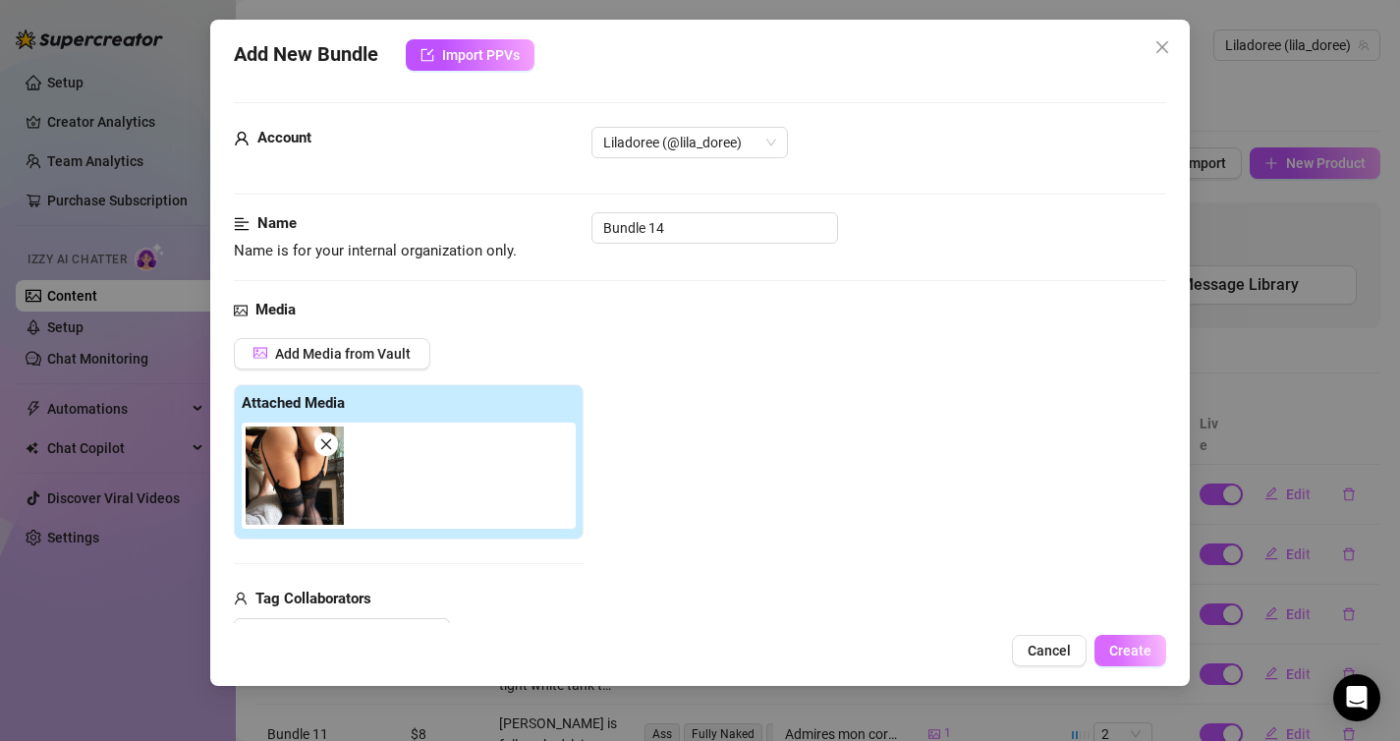
click at [1132, 639] on button "Create" at bounding box center [1130, 650] width 72 height 31
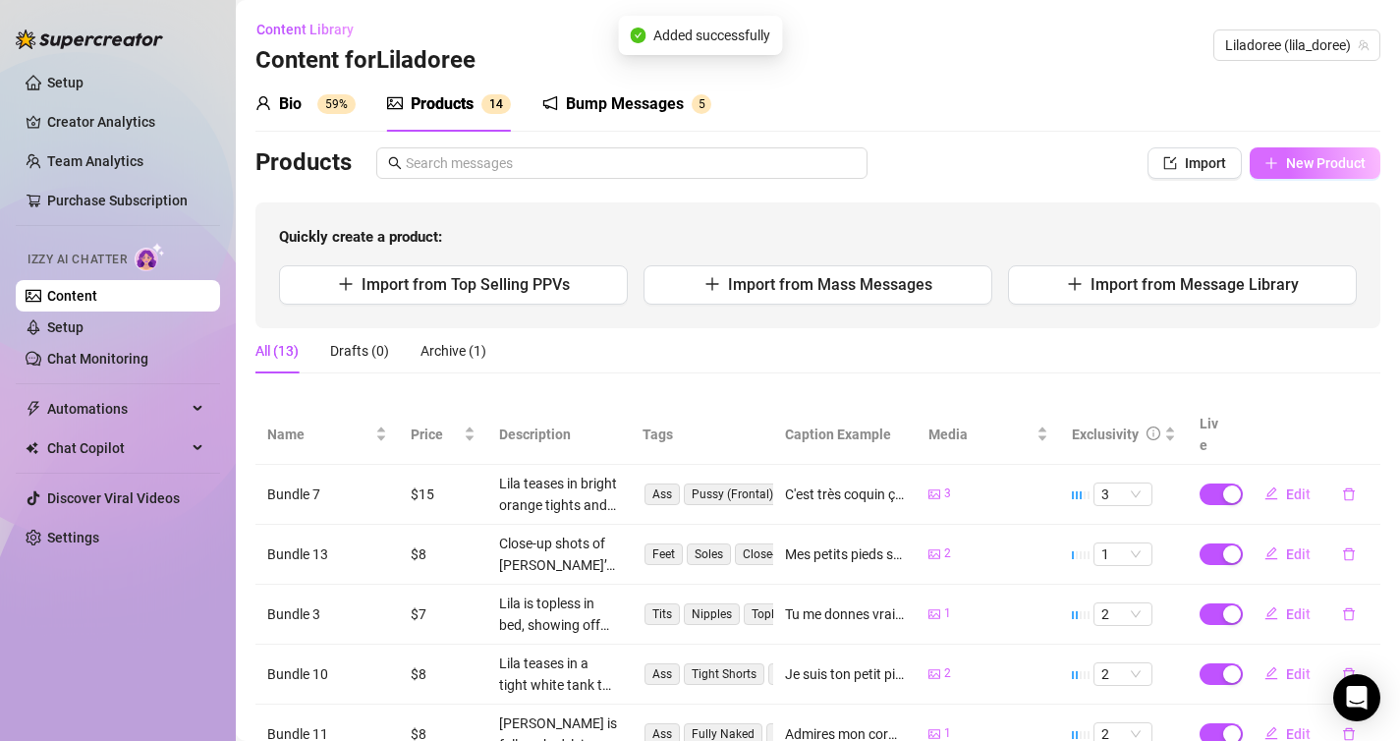
click at [1315, 170] on span "New Product" at bounding box center [1326, 163] width 80 height 16
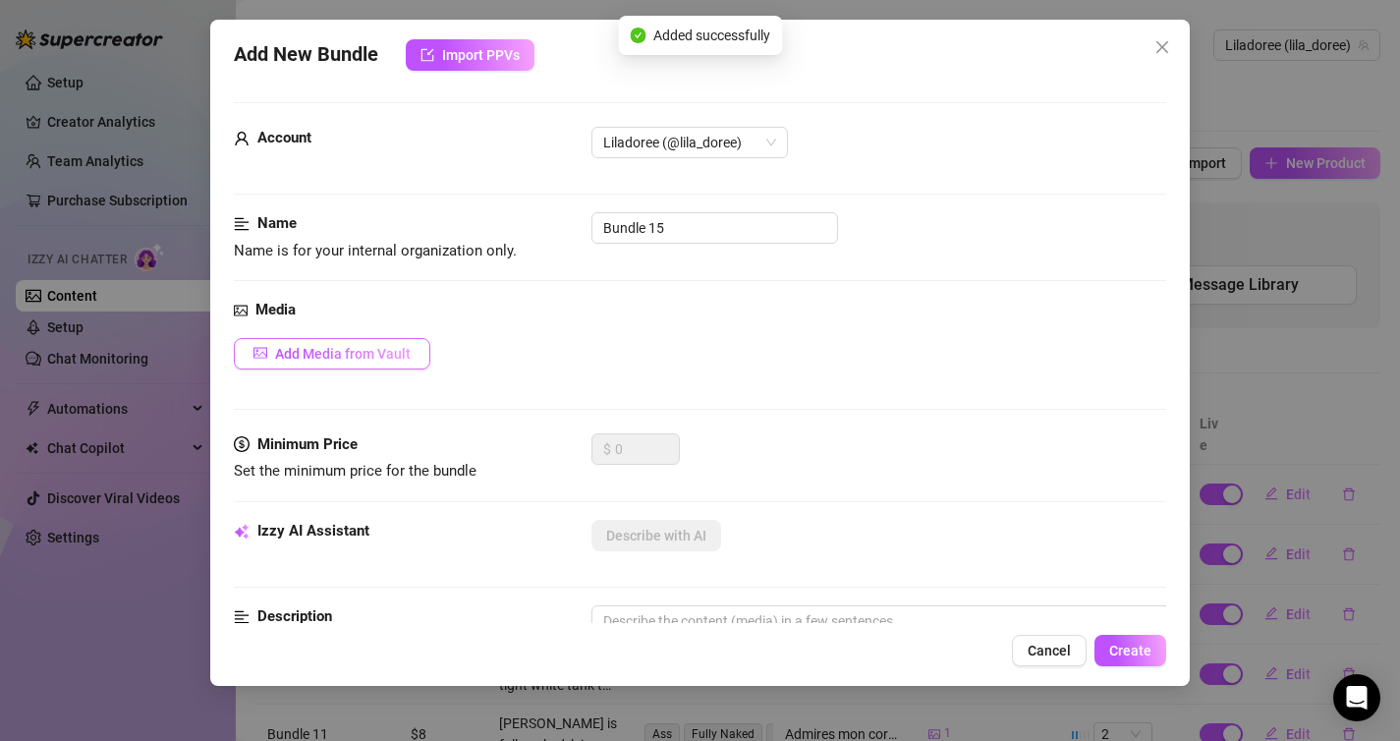
click at [331, 344] on button "Add Media from Vault" at bounding box center [332, 353] width 196 height 31
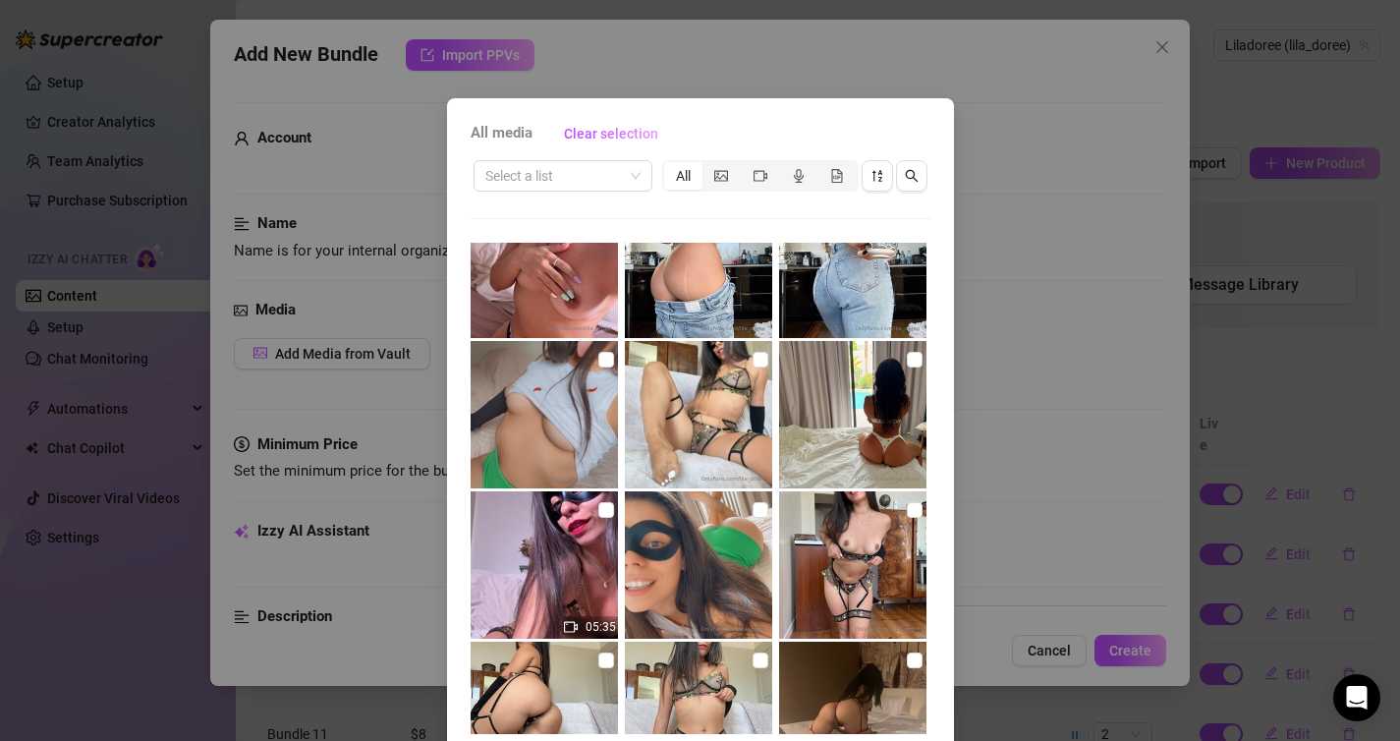
scroll to position [173, 0]
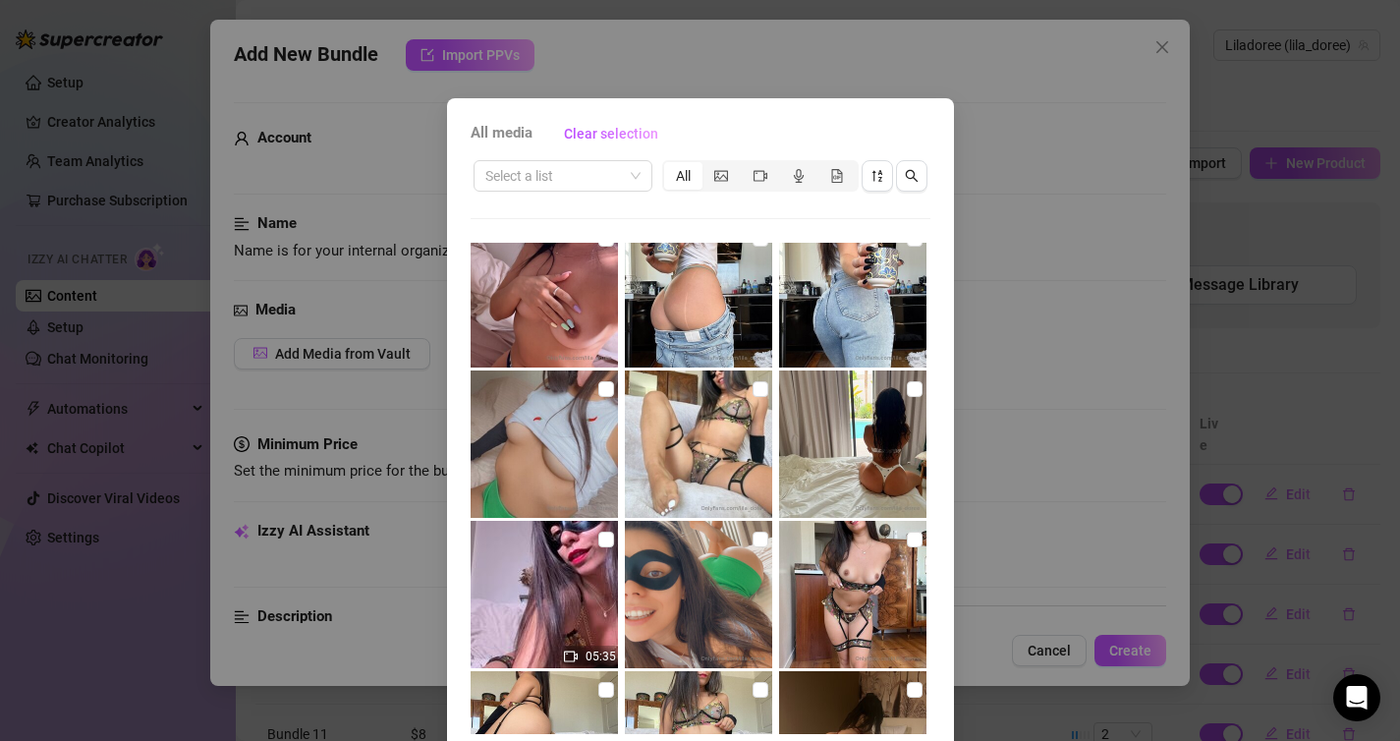
click at [905, 541] on img at bounding box center [852, 594] width 147 height 147
click at [918, 540] on input "checkbox" at bounding box center [915, 539] width 16 height 16
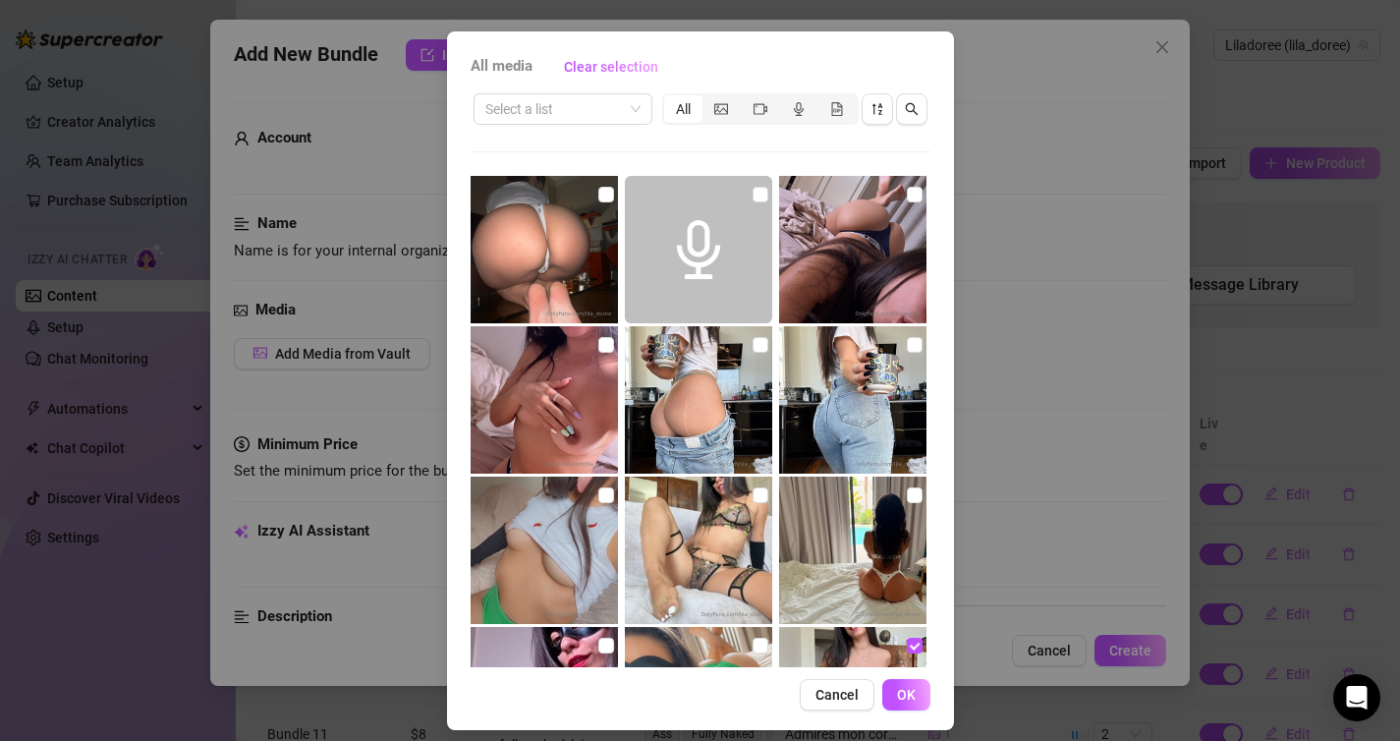
scroll to position [80, 0]
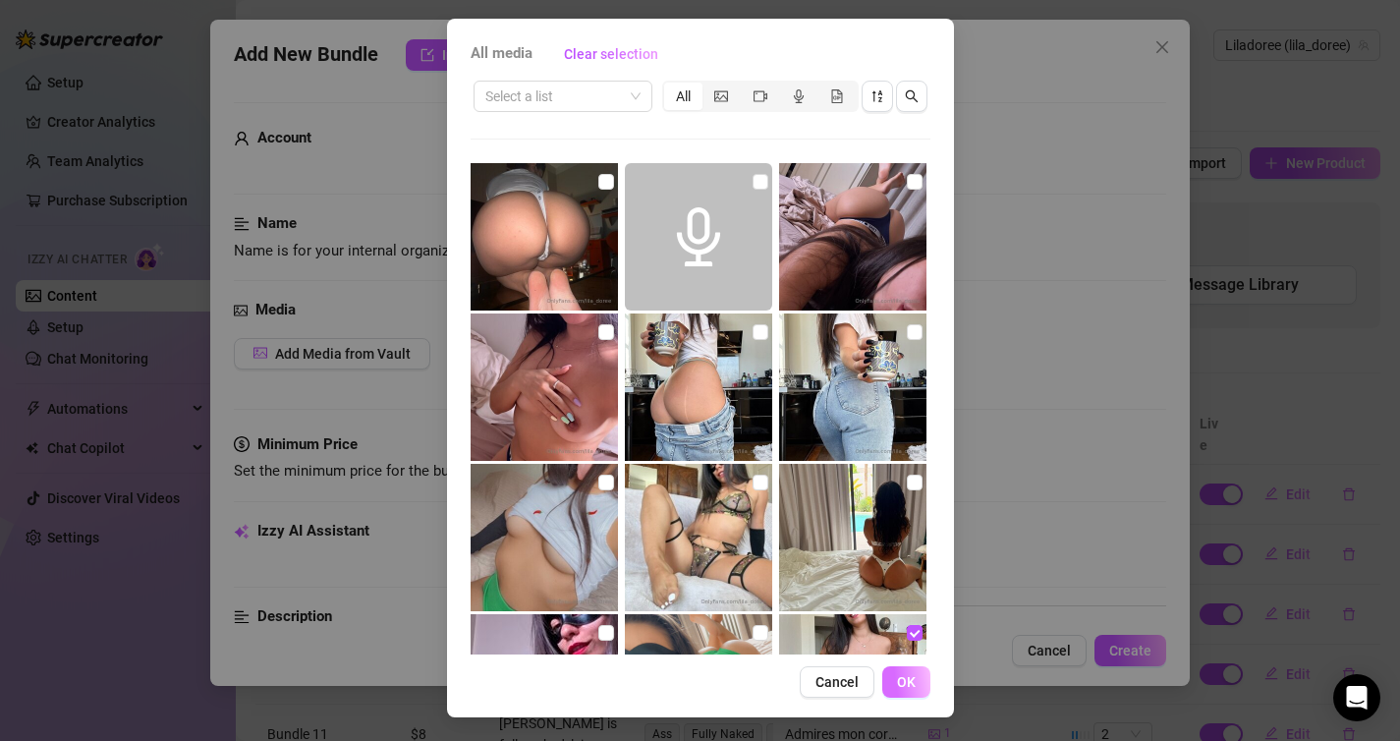
click at [909, 686] on span "OK" at bounding box center [906, 682] width 19 height 16
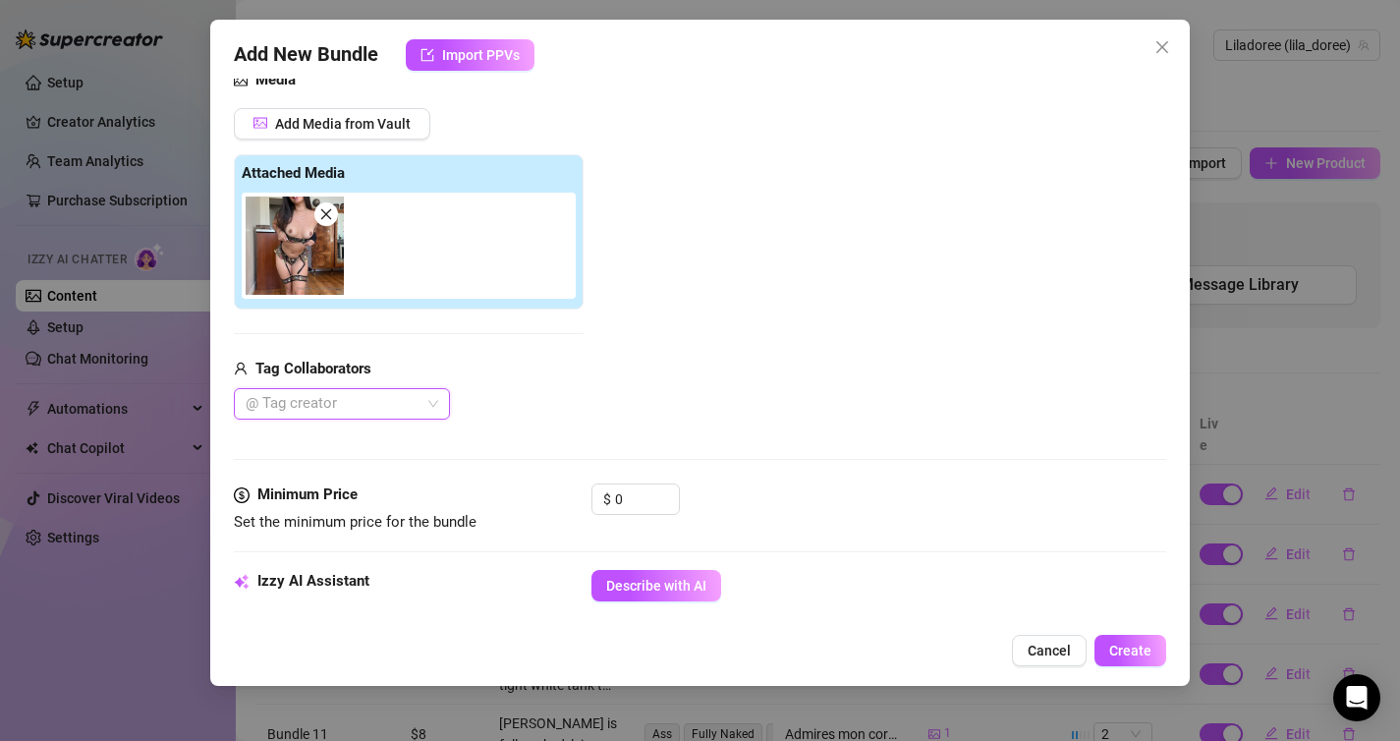
scroll to position [448, 0]
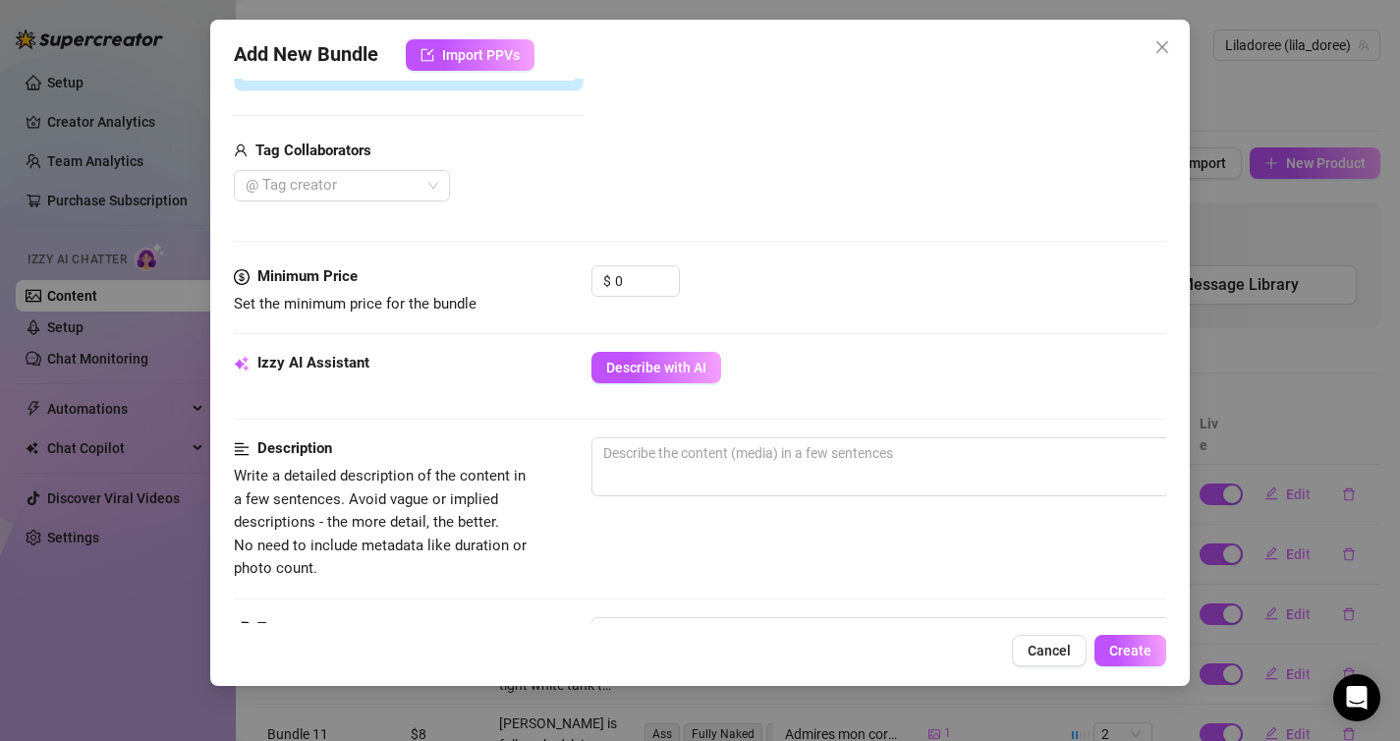
click at [751, 525] on div at bounding box center [935, 515] width 688 height 31
click at [760, 461] on textarea at bounding box center [935, 452] width 686 height 29
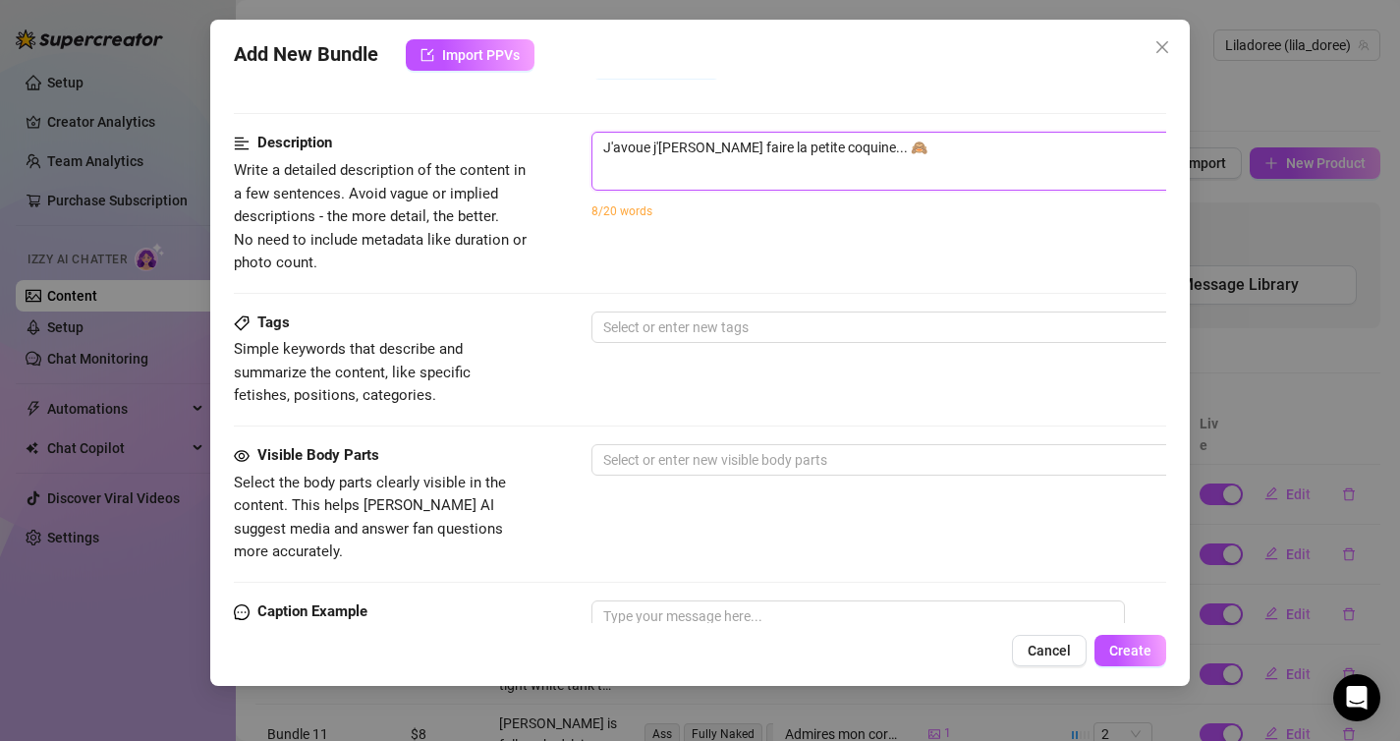
scroll to position [692, 0]
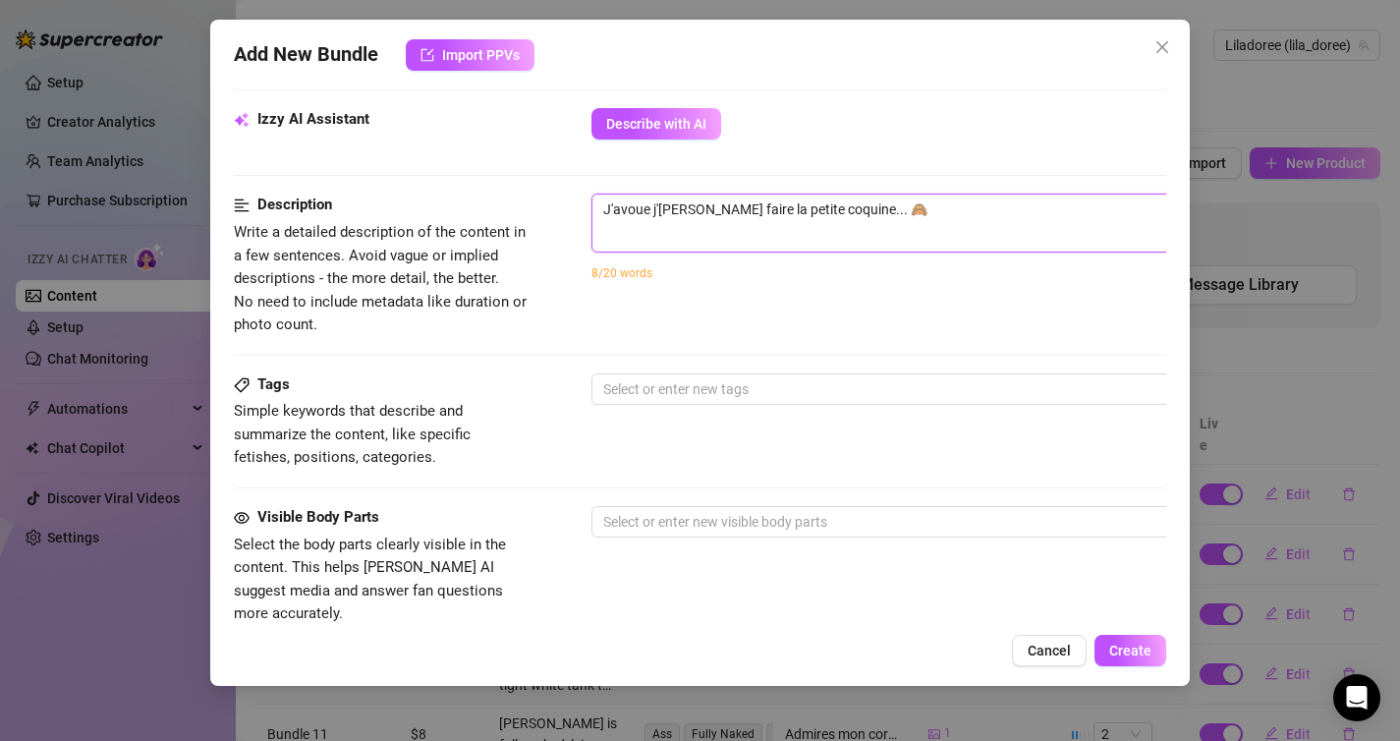
click at [604, 207] on textarea "J'avoue j'[PERSON_NAME] faire la petite coquine... 🙈" at bounding box center [935, 209] width 686 height 29
drag, startPoint x: 610, startPoint y: 207, endPoint x: 559, endPoint y: 207, distance: 51.1
click at [565, 207] on div "Description Write a detailed description of the content in a few sentences. Avo…" at bounding box center [700, 265] width 933 height 142
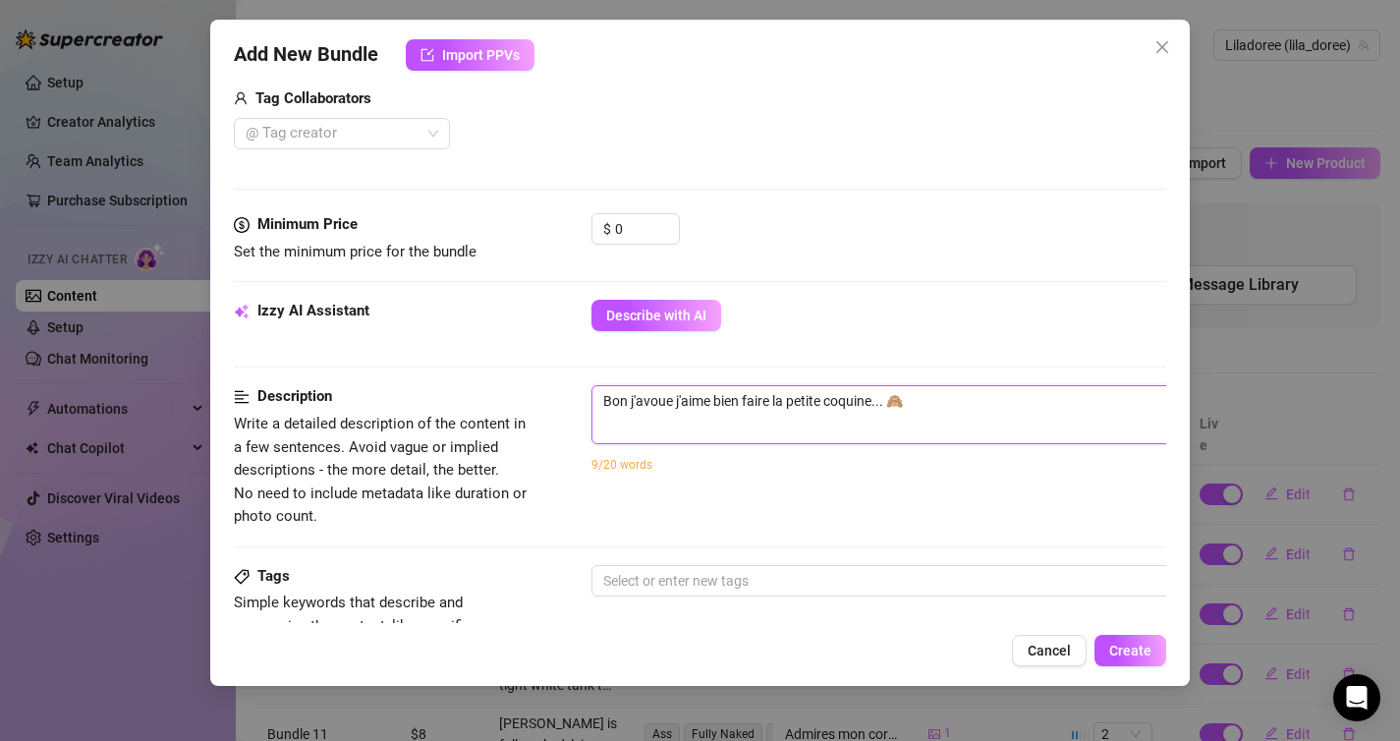
scroll to position [503, 0]
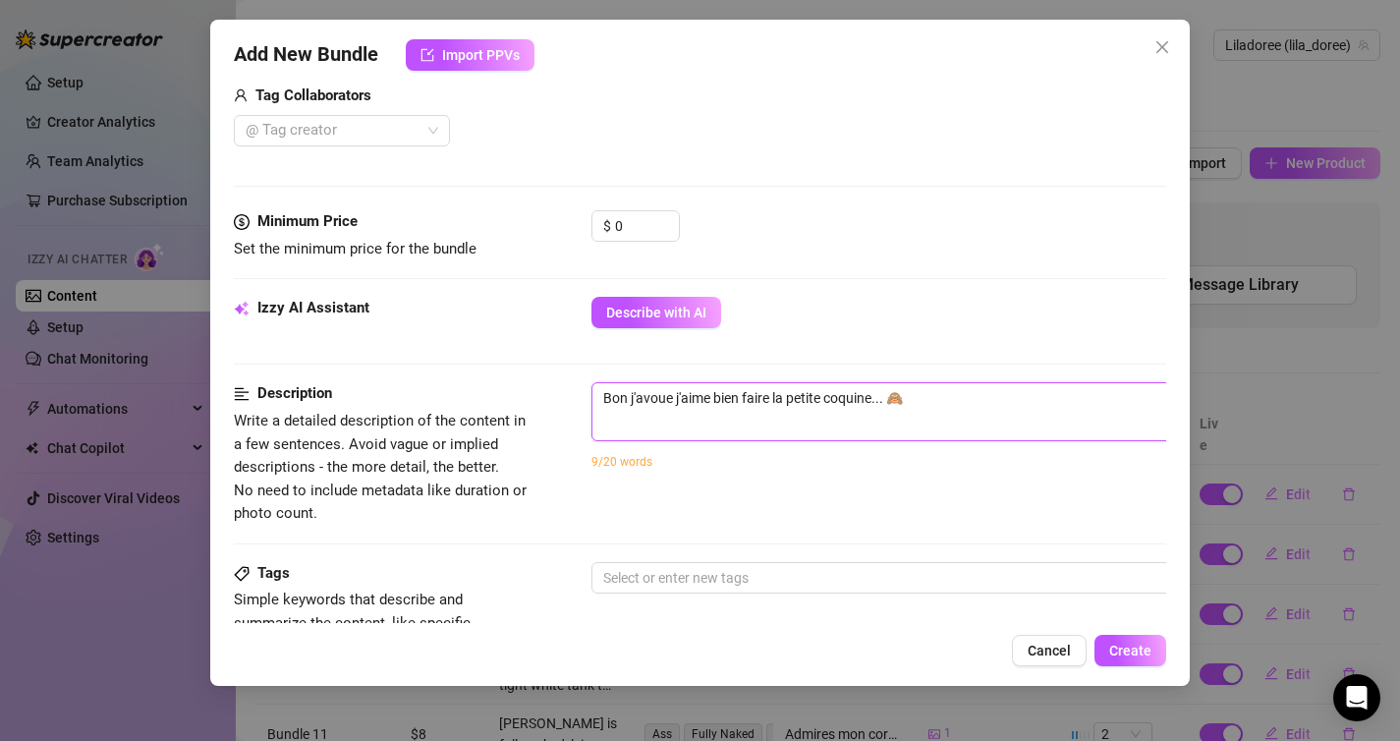
click at [753, 393] on textarea "Bon j'avoue j'aime bien faire la petite coquine... 🙈" at bounding box center [935, 397] width 686 height 29
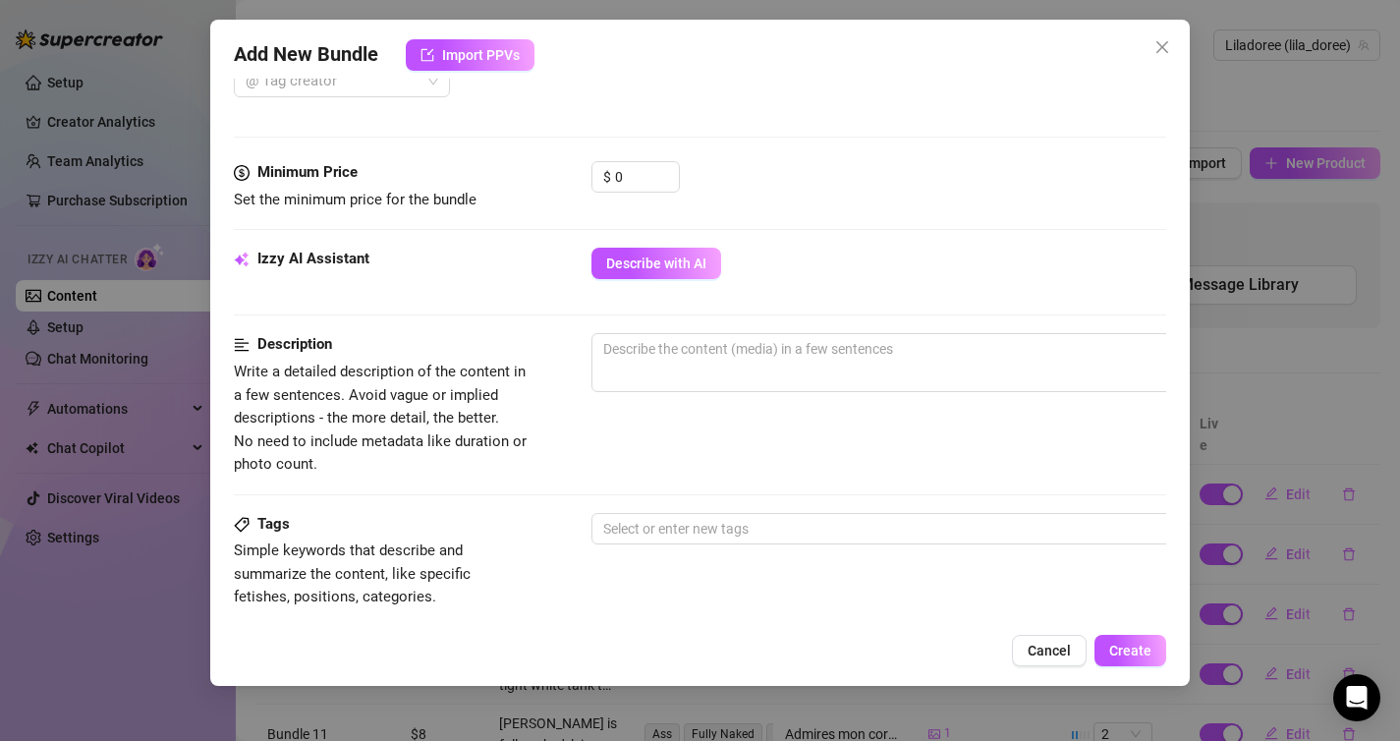
click at [690, 282] on div "Izzy AI Assistant Describe with AI" at bounding box center [700, 272] width 933 height 49
click at [690, 264] on span "Describe with AI" at bounding box center [656, 263] width 100 height 16
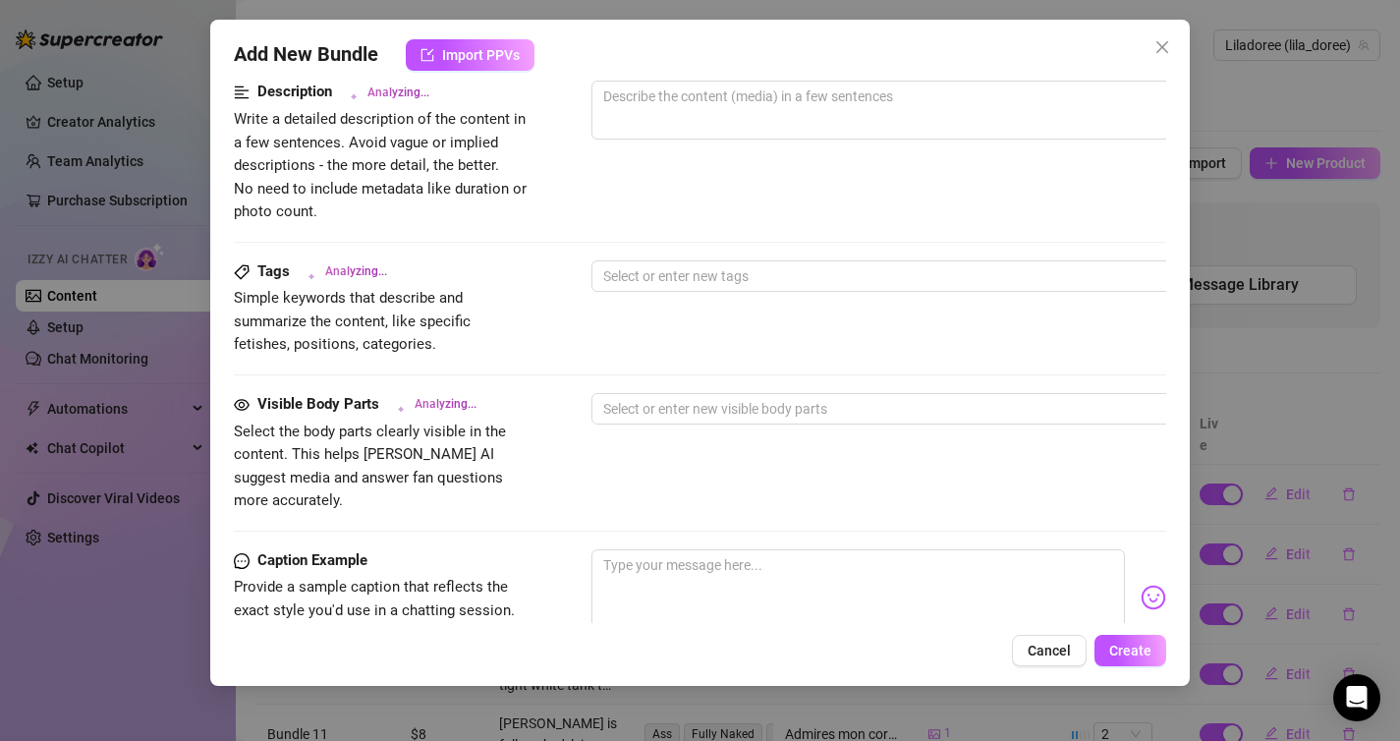
scroll to position [1068, 0]
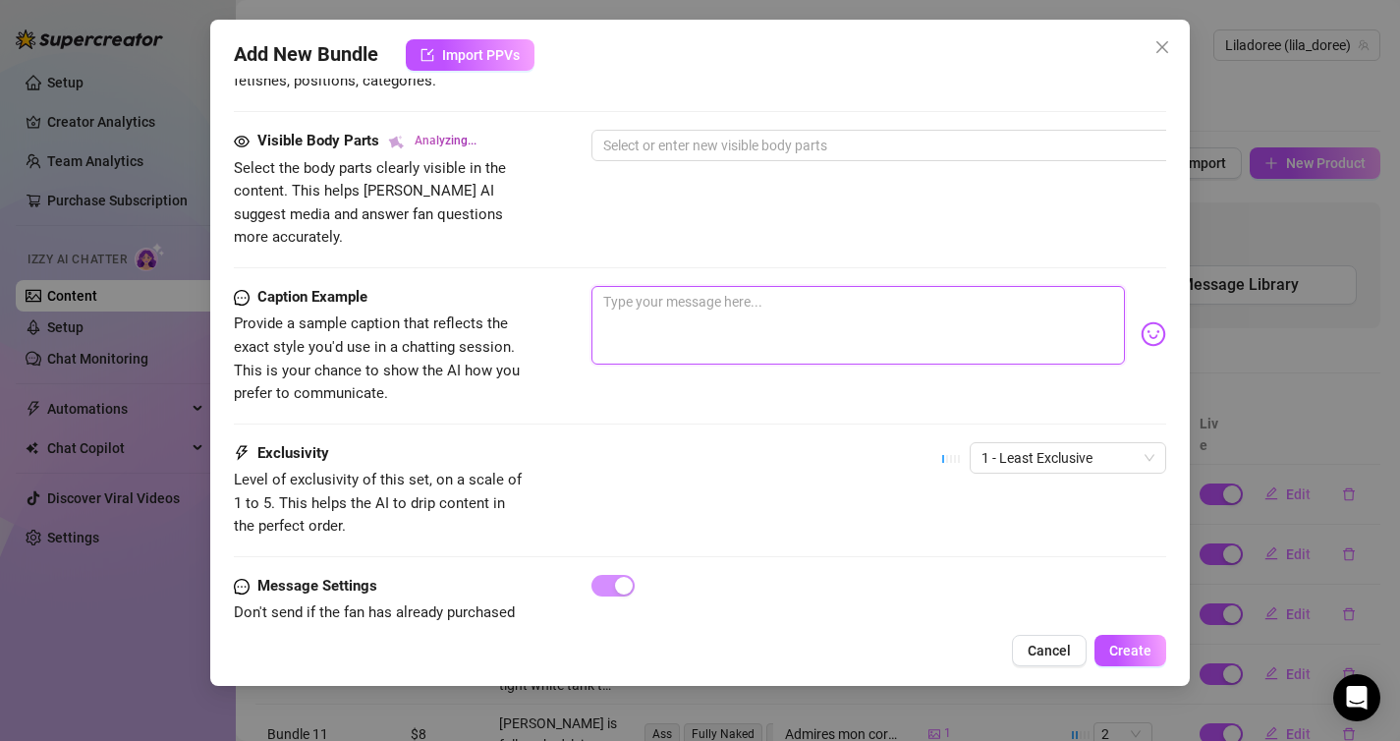
click at [727, 298] on textarea at bounding box center [858, 325] width 534 height 79
paste textarea "Bon j'avoue j'aime bien faire la petite coquine... 🙈"
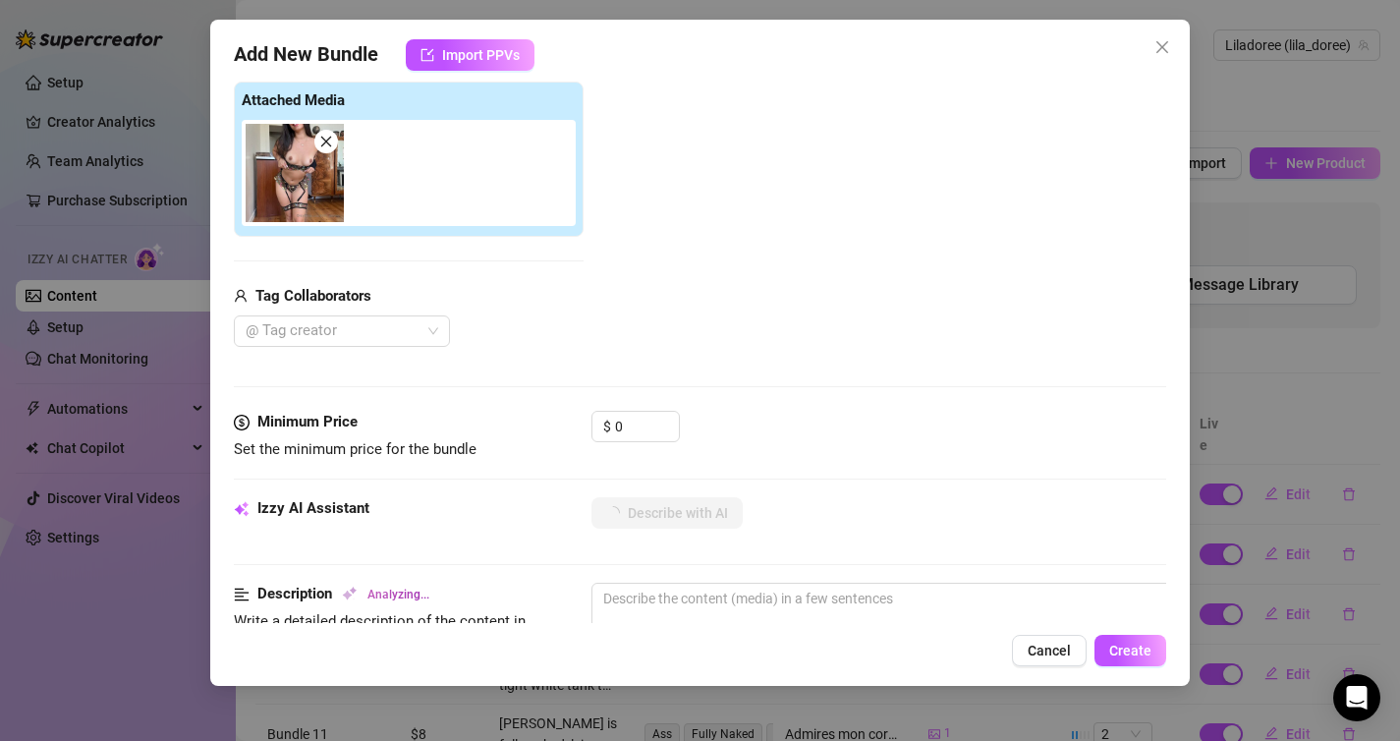
scroll to position [1106, 0]
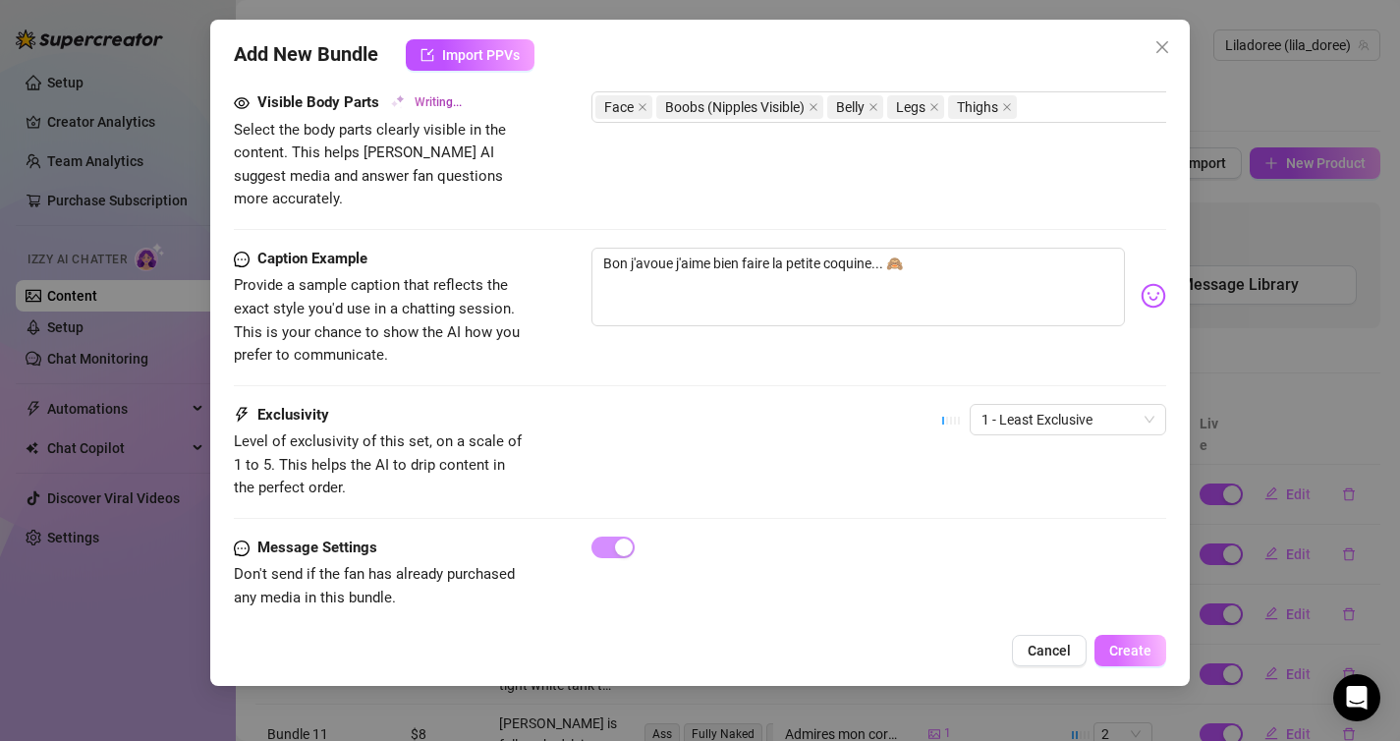
click at [1129, 641] on button "Create" at bounding box center [1130, 650] width 72 height 31
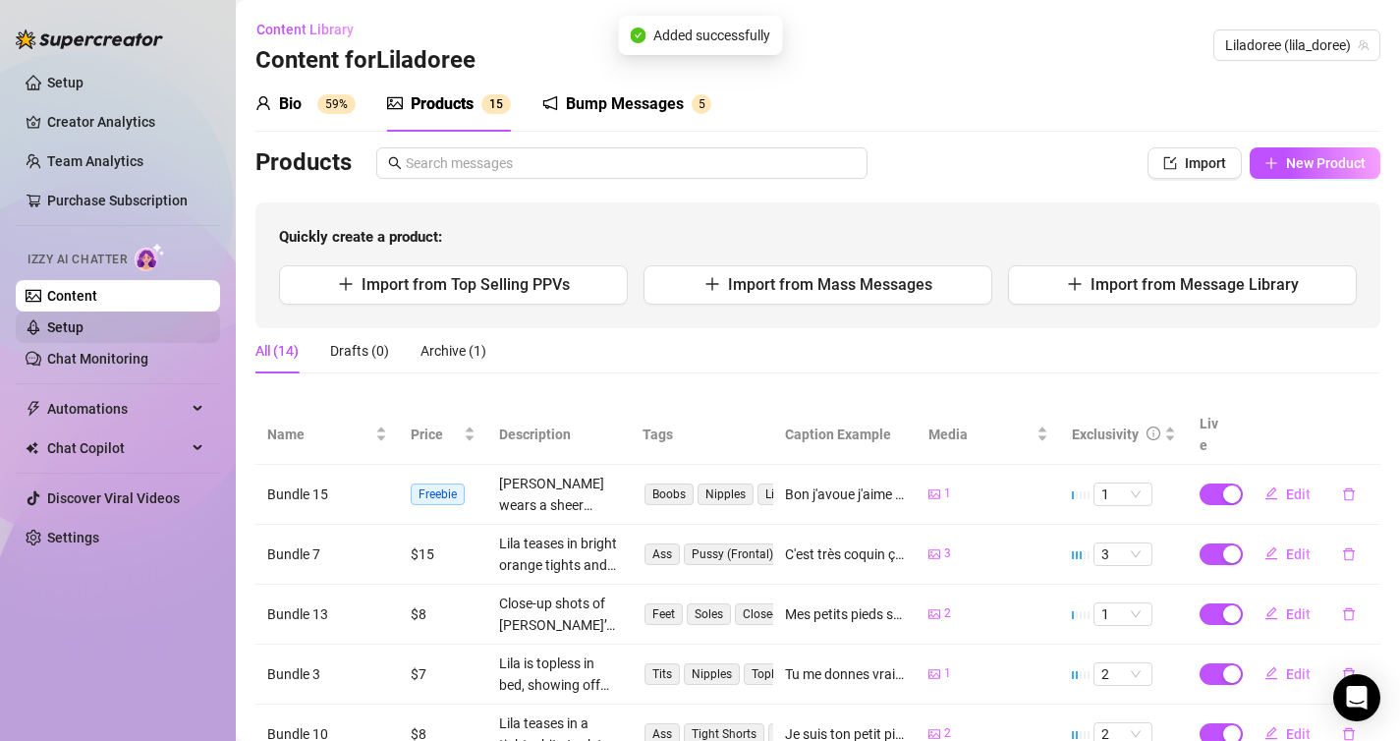
click at [84, 328] on link "Setup" at bounding box center [65, 327] width 36 height 16
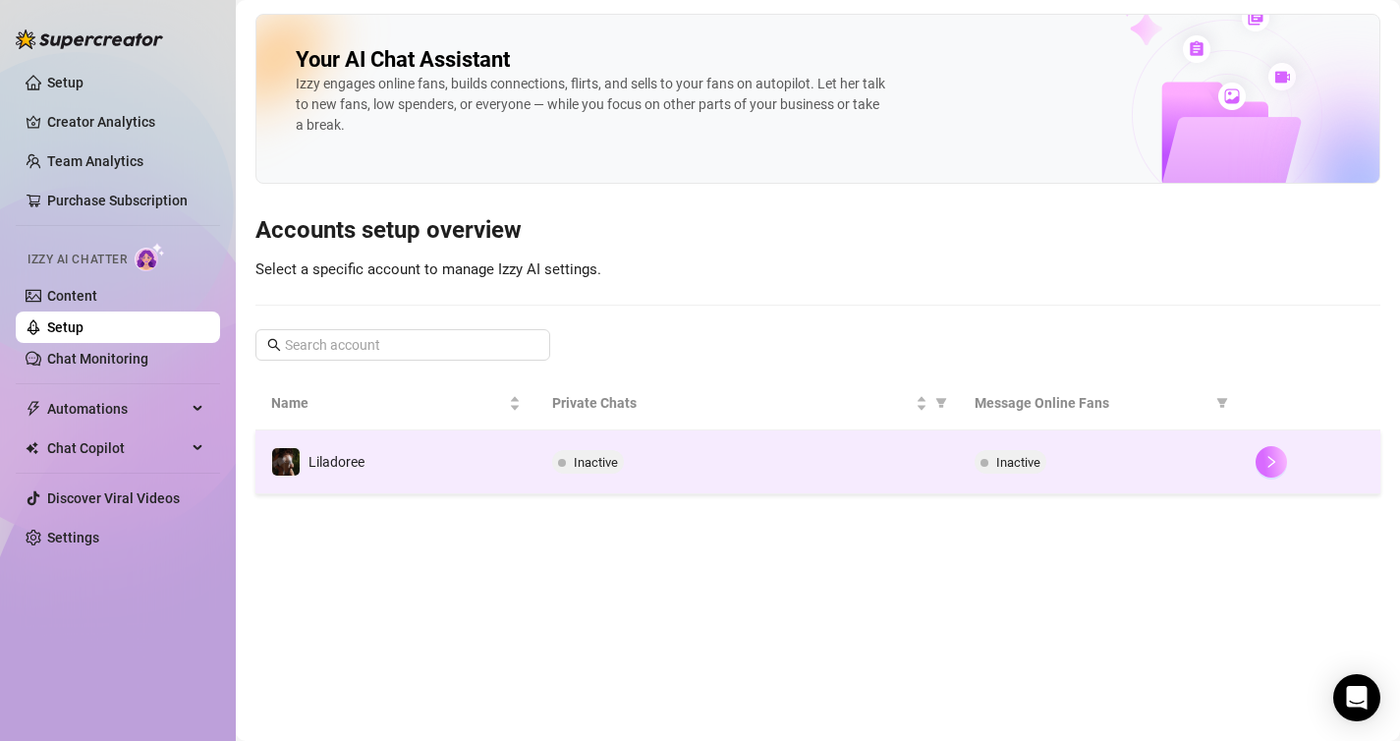
click at [1271, 466] on icon "right" at bounding box center [1271, 462] width 14 height 14
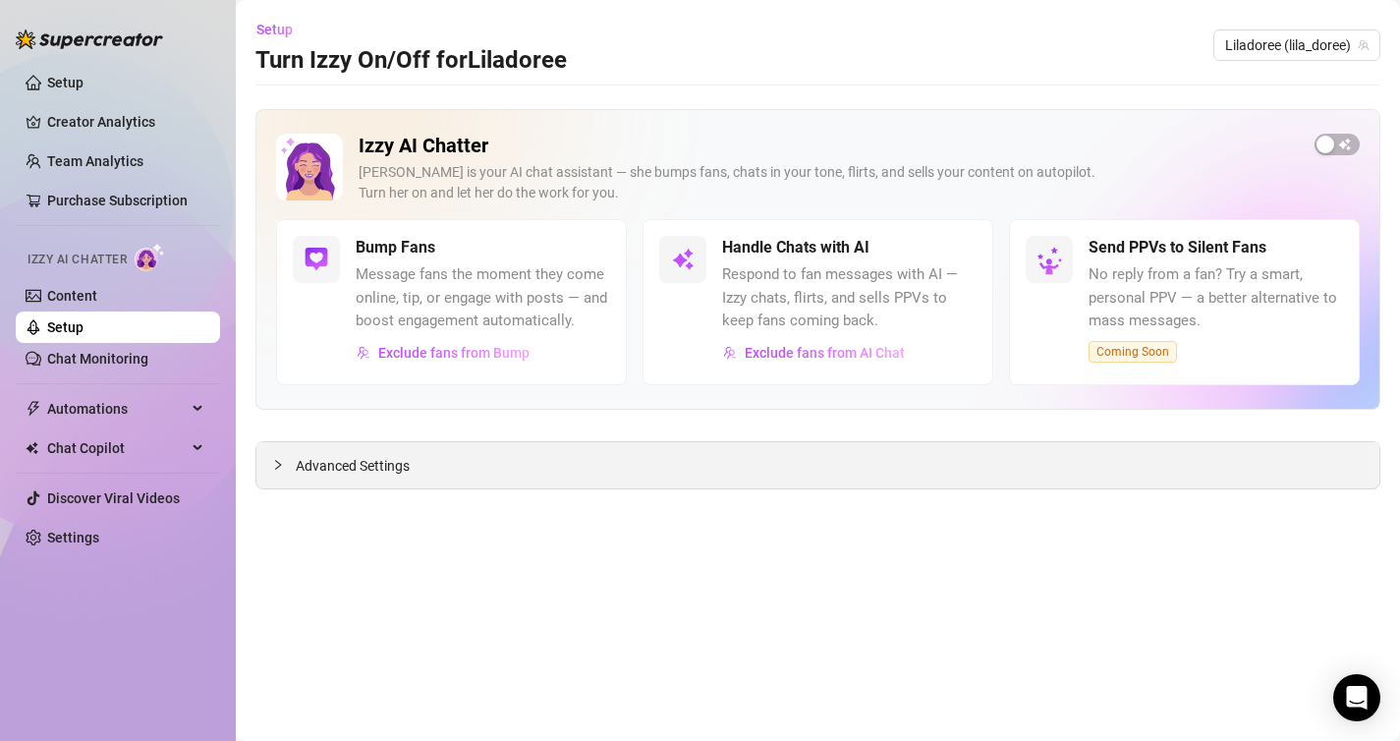
click at [976, 453] on div "Advanced Settings" at bounding box center [817, 465] width 1123 height 46
click at [1326, 139] on div "button" at bounding box center [1325, 145] width 18 height 18
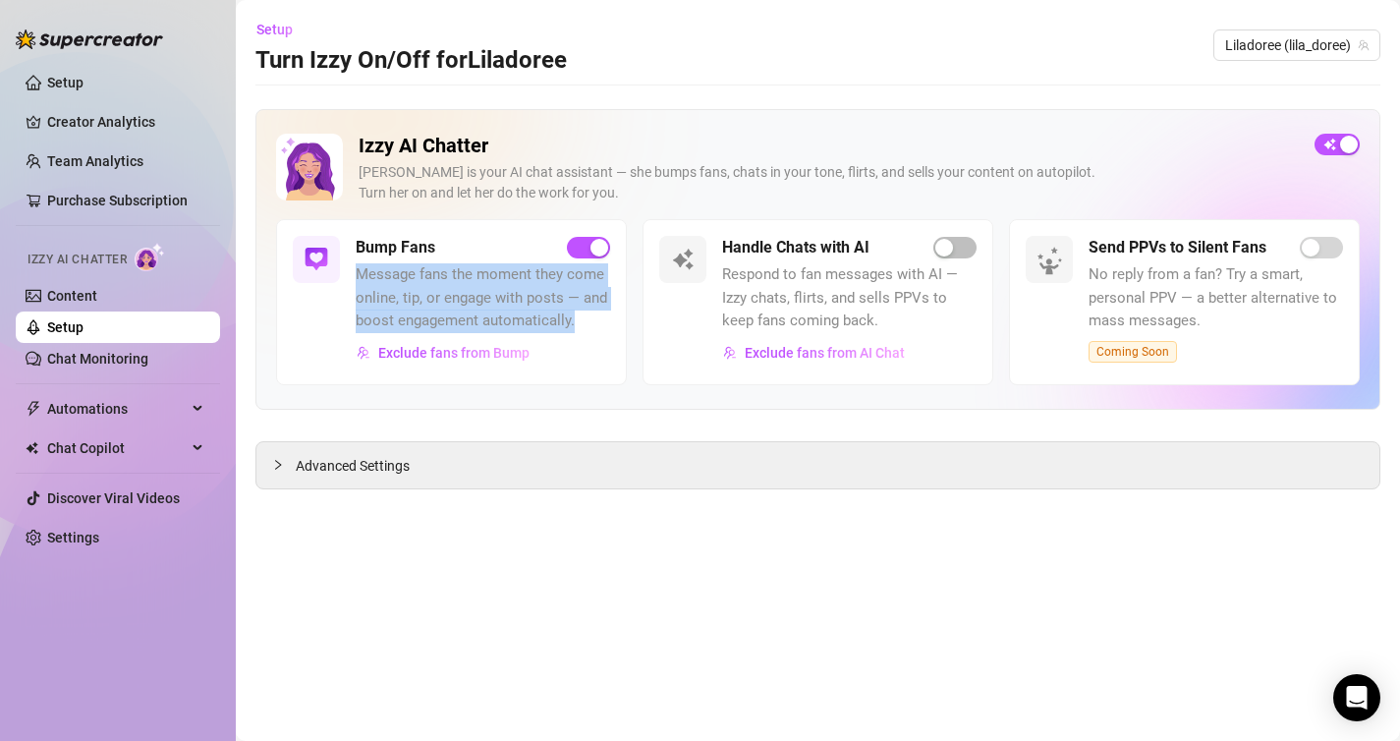
drag, startPoint x: 585, startPoint y: 321, endPoint x: 353, endPoint y: 271, distance: 237.2
click at [353, 271] on div "Bump Fans Message fans the moment they come online, tip, or engage with posts —…" at bounding box center [451, 302] width 351 height 166
copy span "Message fans the moment they come online, tip, or engage with posts — and boost…"
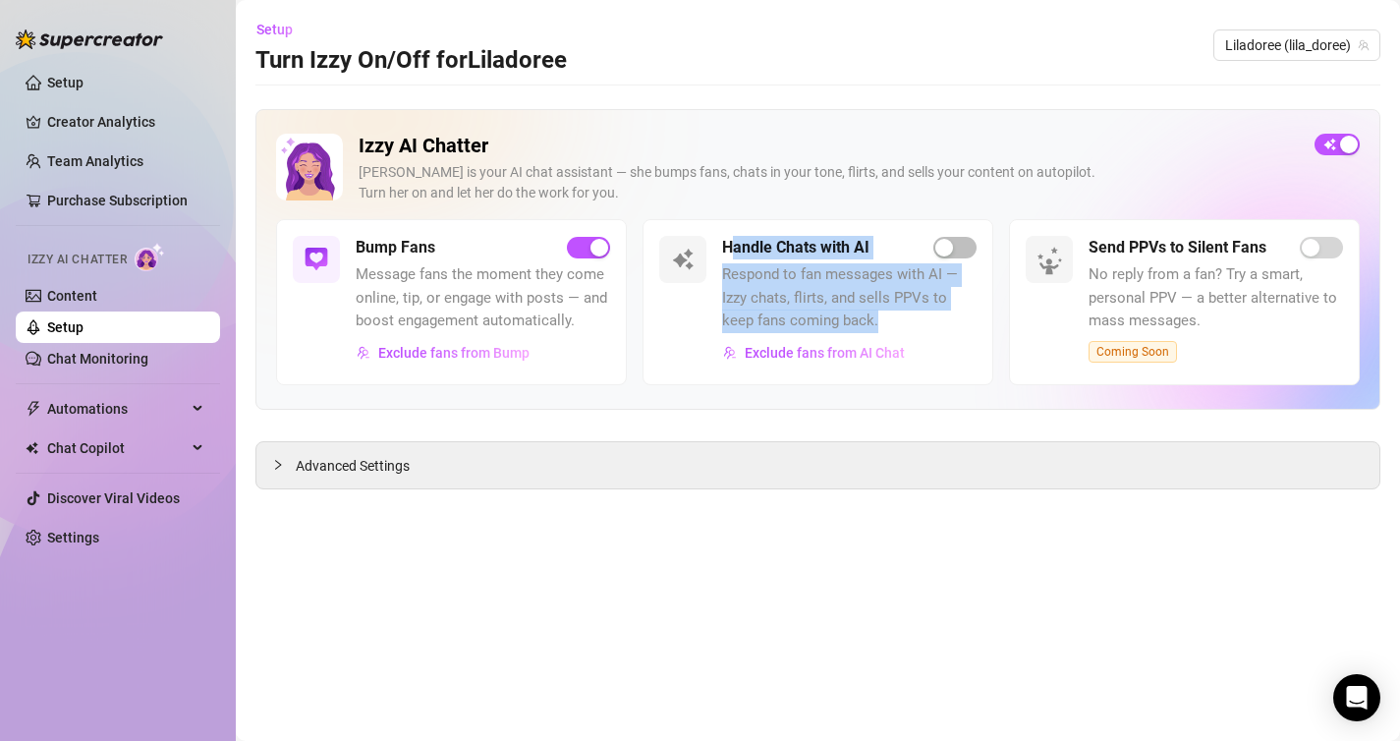
drag, startPoint x: 905, startPoint y: 323, endPoint x: 728, endPoint y: 248, distance: 192.3
click at [728, 248] on div "Handle Chats with AI Respond to fan messages with AI — Izzy chats, flirts, and …" at bounding box center [849, 302] width 254 height 133
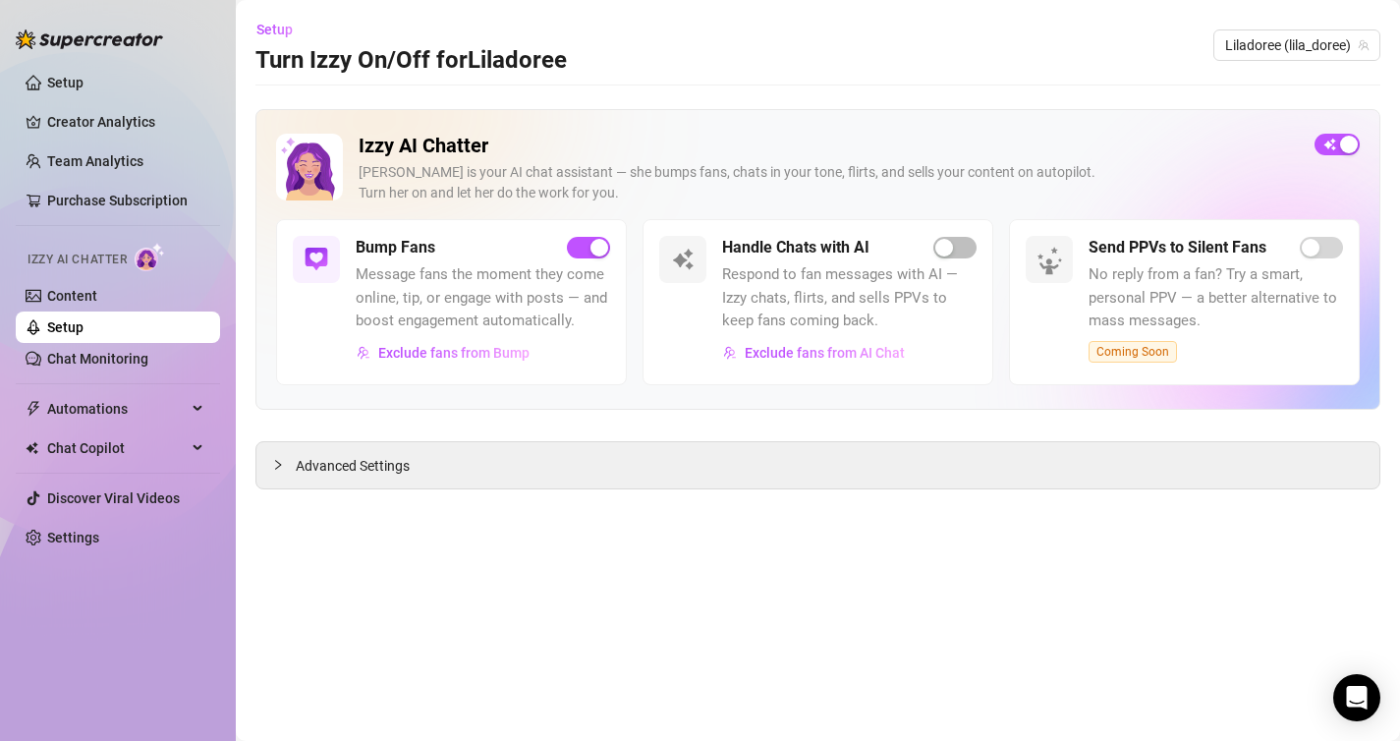
click at [771, 282] on span "Respond to fan messages with AI — Izzy chats, flirts, and sells PPVs to keep fa…" at bounding box center [849, 298] width 254 height 70
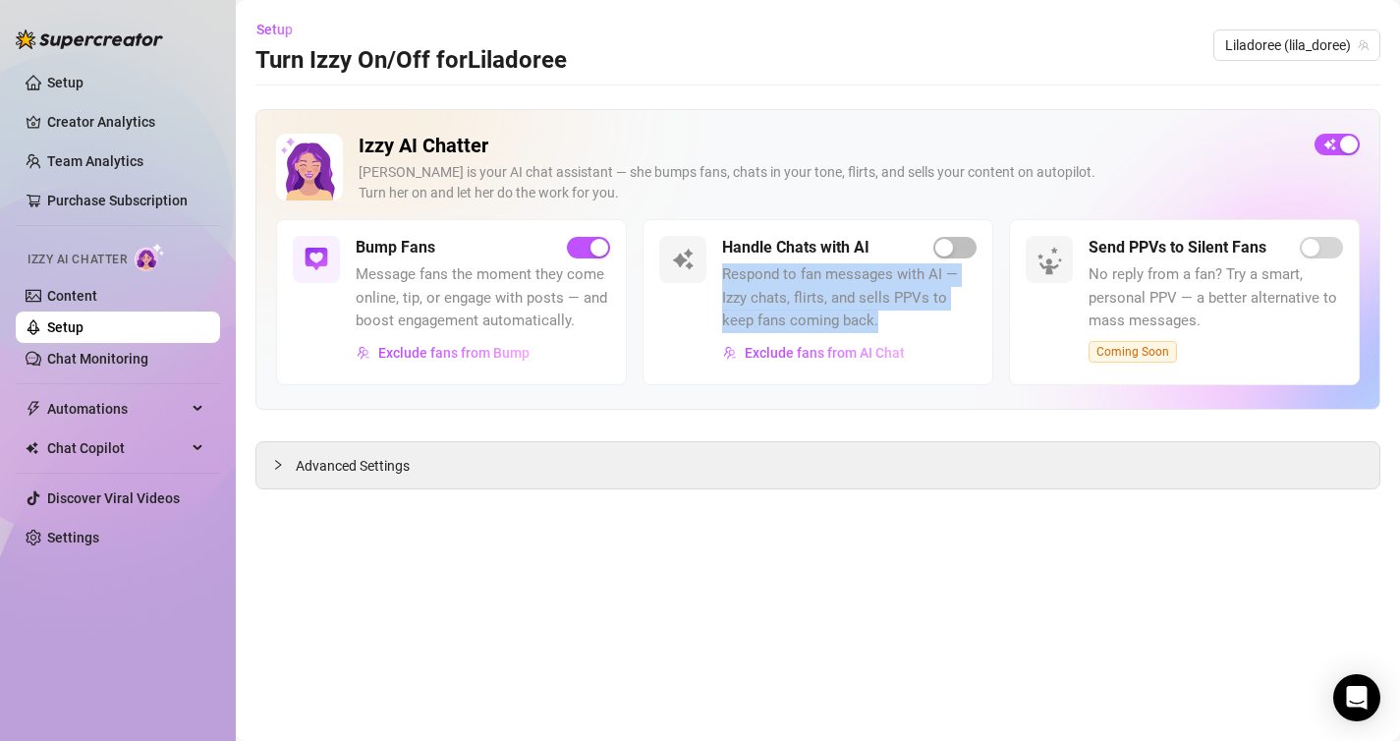
drag, startPoint x: 897, startPoint y: 326, endPoint x: 717, endPoint y: 280, distance: 185.6
click at [717, 280] on div "Handle Chats with AI Respond to fan messages with AI — Izzy chats, flirts, and …" at bounding box center [817, 302] width 351 height 166
copy span "Respond to fan messages with AI — Izzy chats, flirts, and sells PPVs to keep fa…"
click at [965, 240] on span "button" at bounding box center [954, 248] width 43 height 22
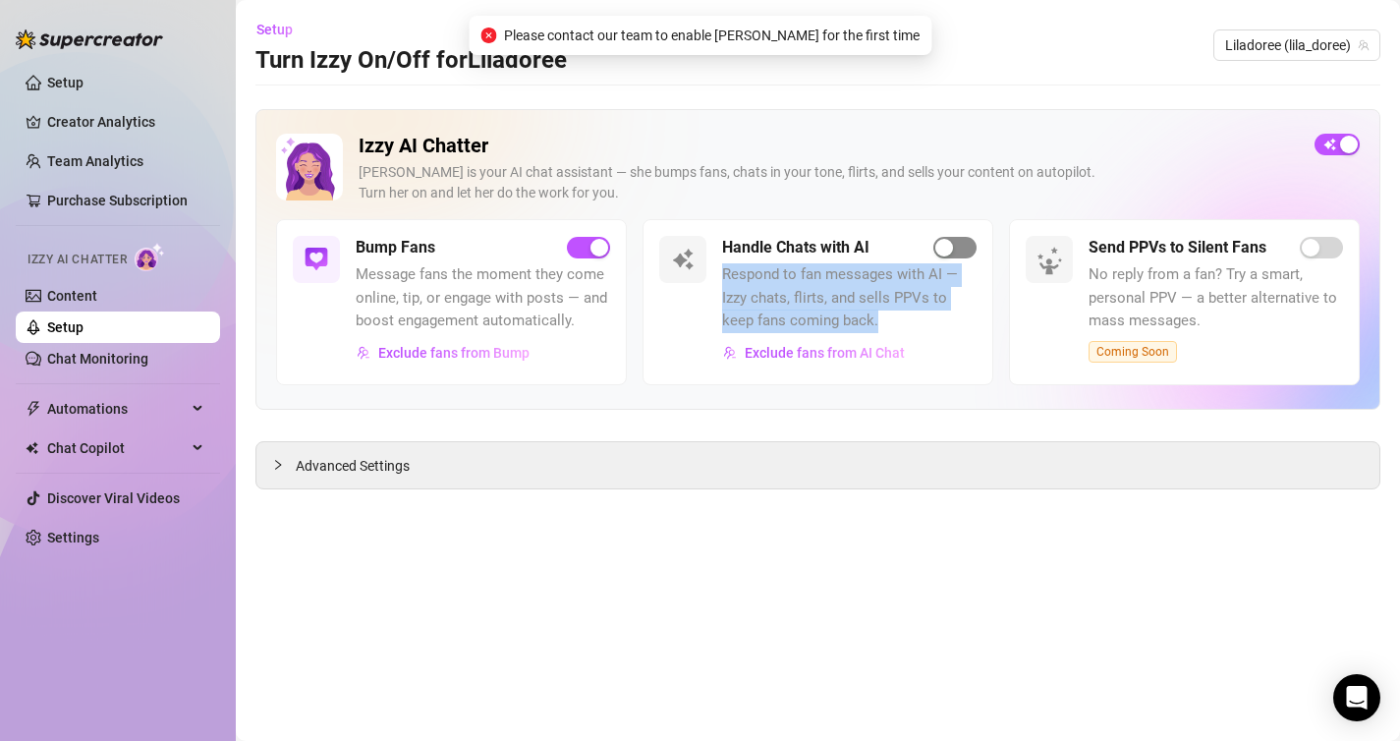
click at [965, 239] on span "button" at bounding box center [954, 248] width 43 height 22
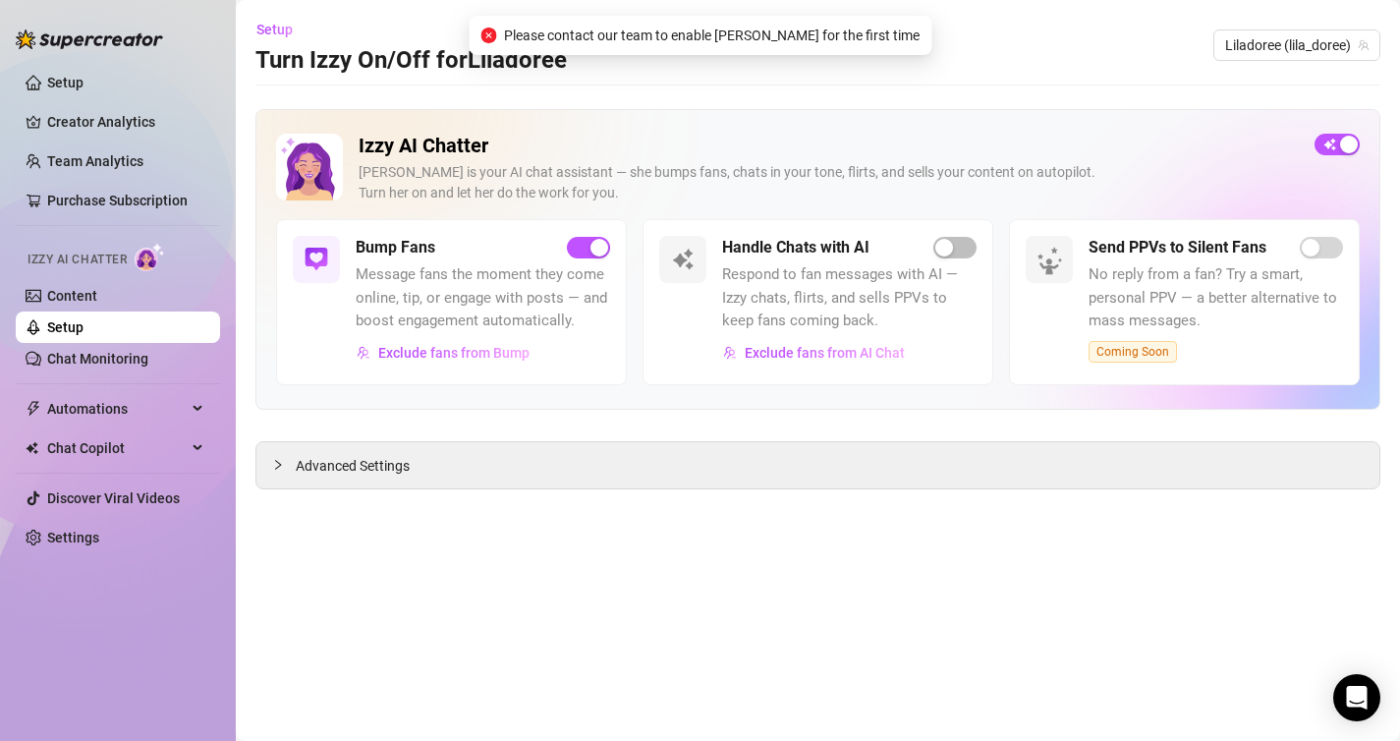
click at [810, 35] on span "Please contact our team to enable [PERSON_NAME] for the first time" at bounding box center [712, 36] width 416 height 22
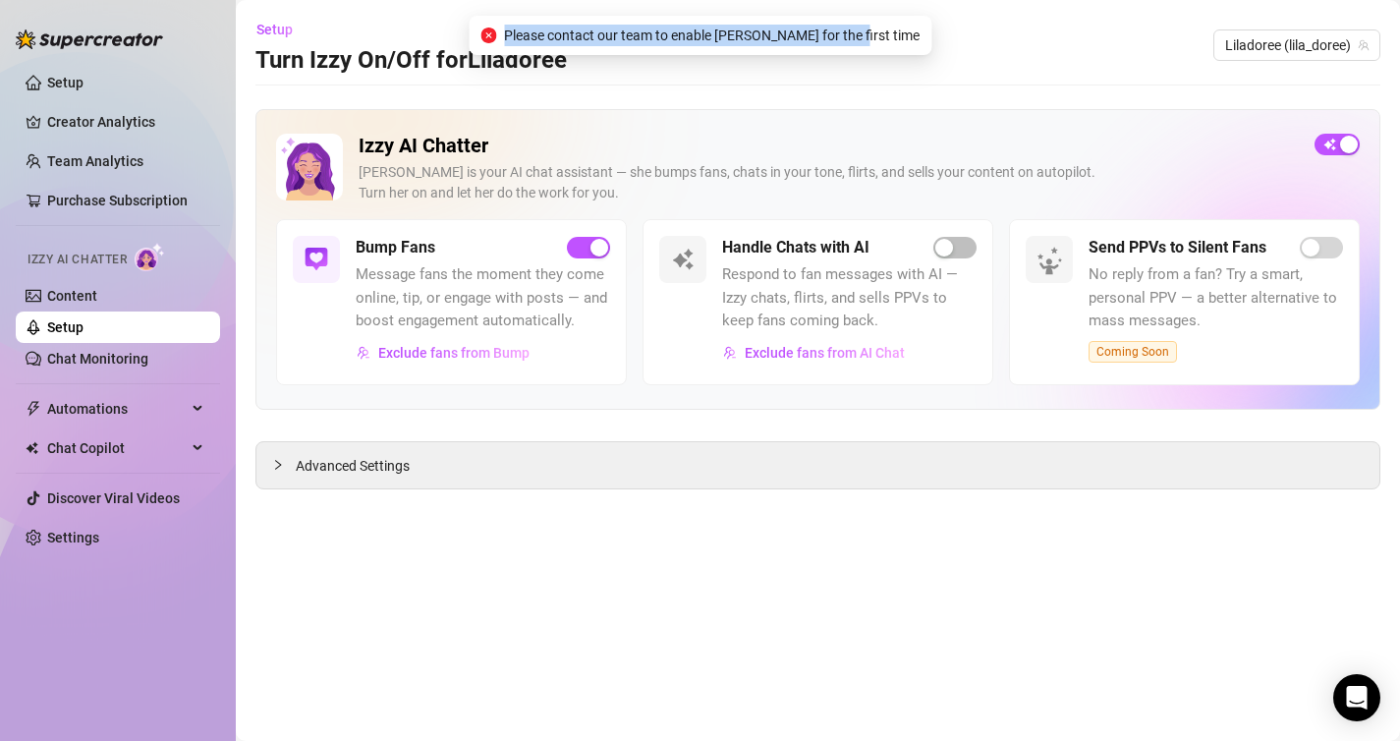
click at [810, 35] on span "Please contact our team to enable [PERSON_NAME] for the first time" at bounding box center [712, 36] width 416 height 22
copy span "Please contact our team to enable [PERSON_NAME] for the first time"
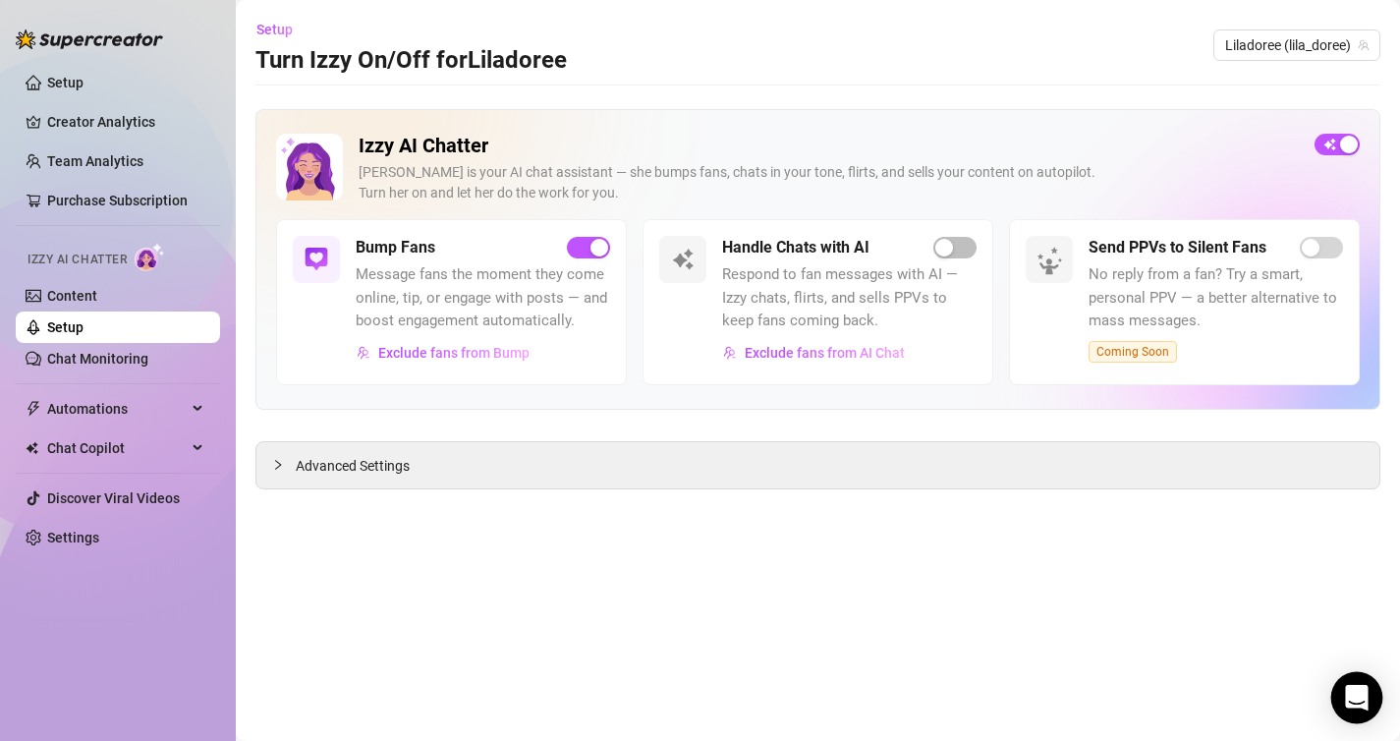
click at [1363, 687] on icon "Open Intercom Messenger" at bounding box center [1357, 698] width 26 height 26
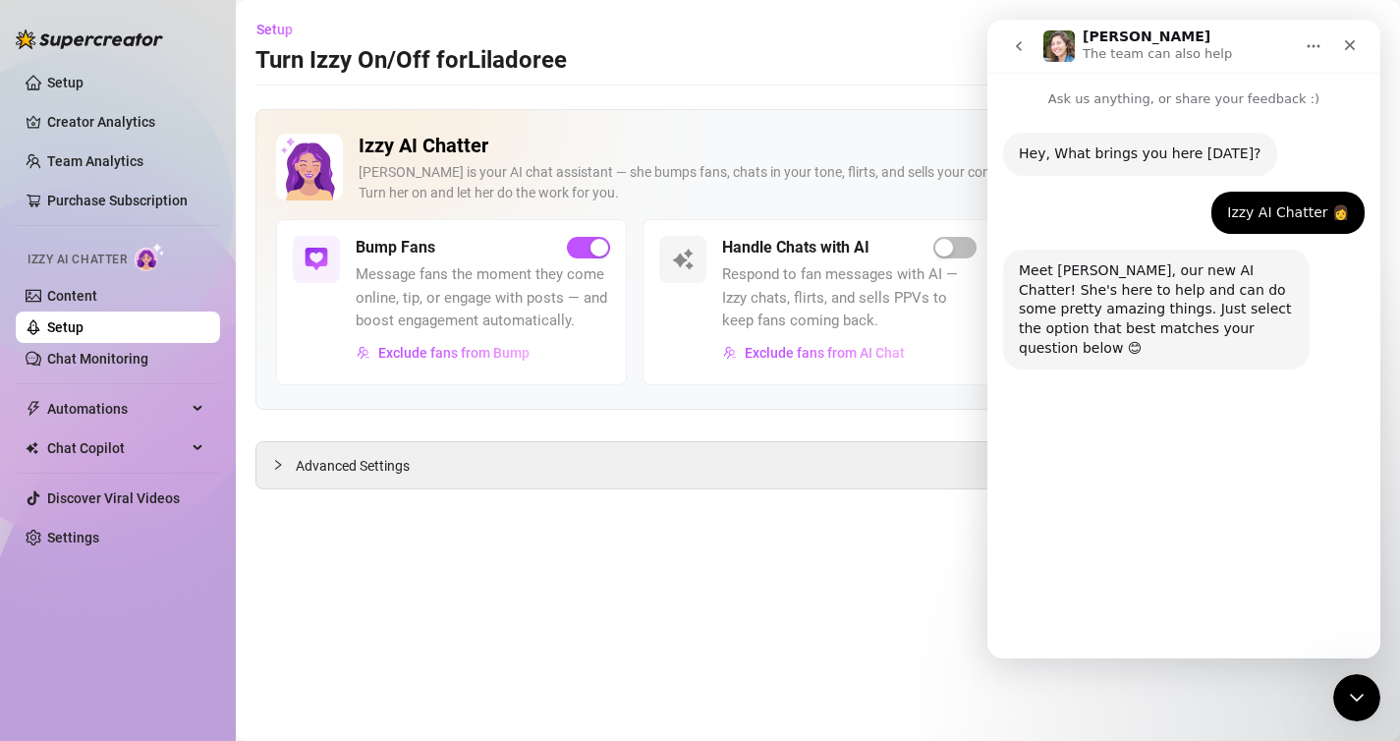
click at [1218, 617] on button "Enabling Izzy" at bounding box center [1192, 605] width 120 height 39
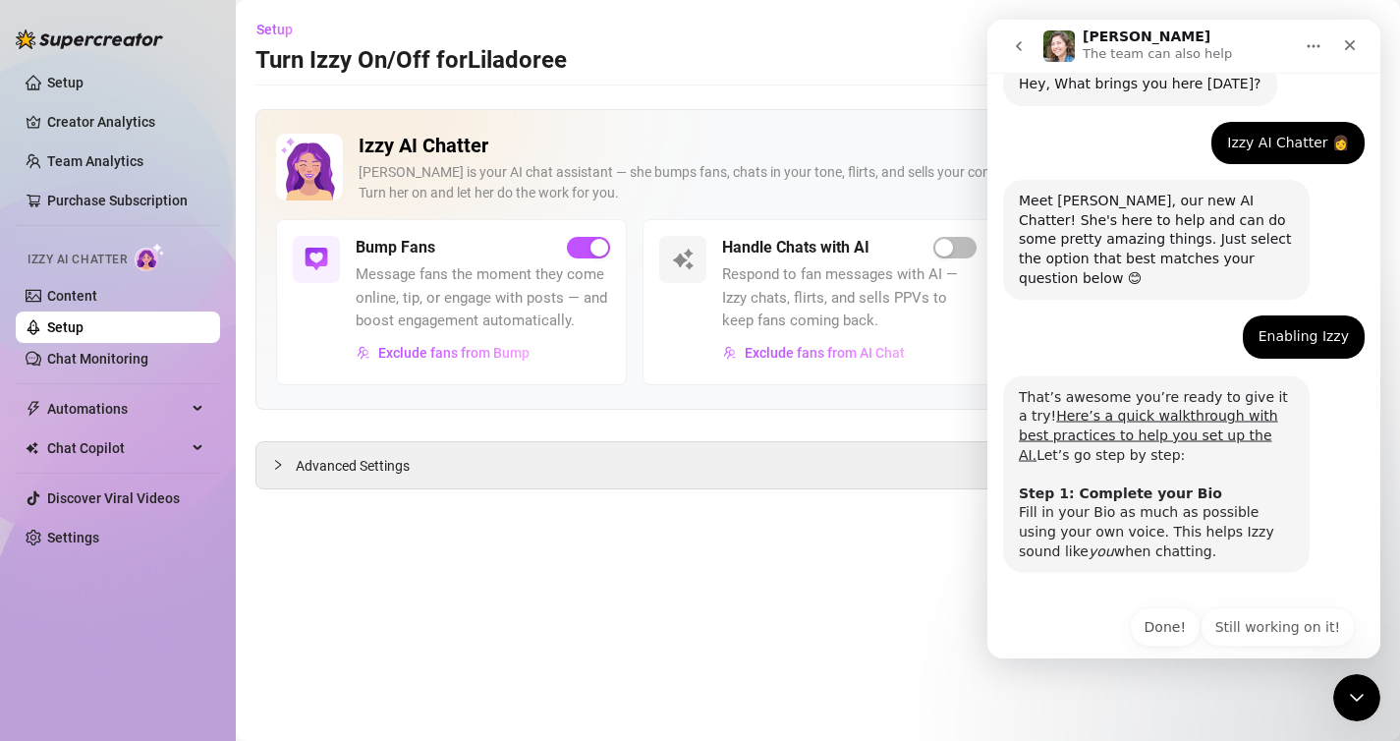
scroll to position [73, 0]
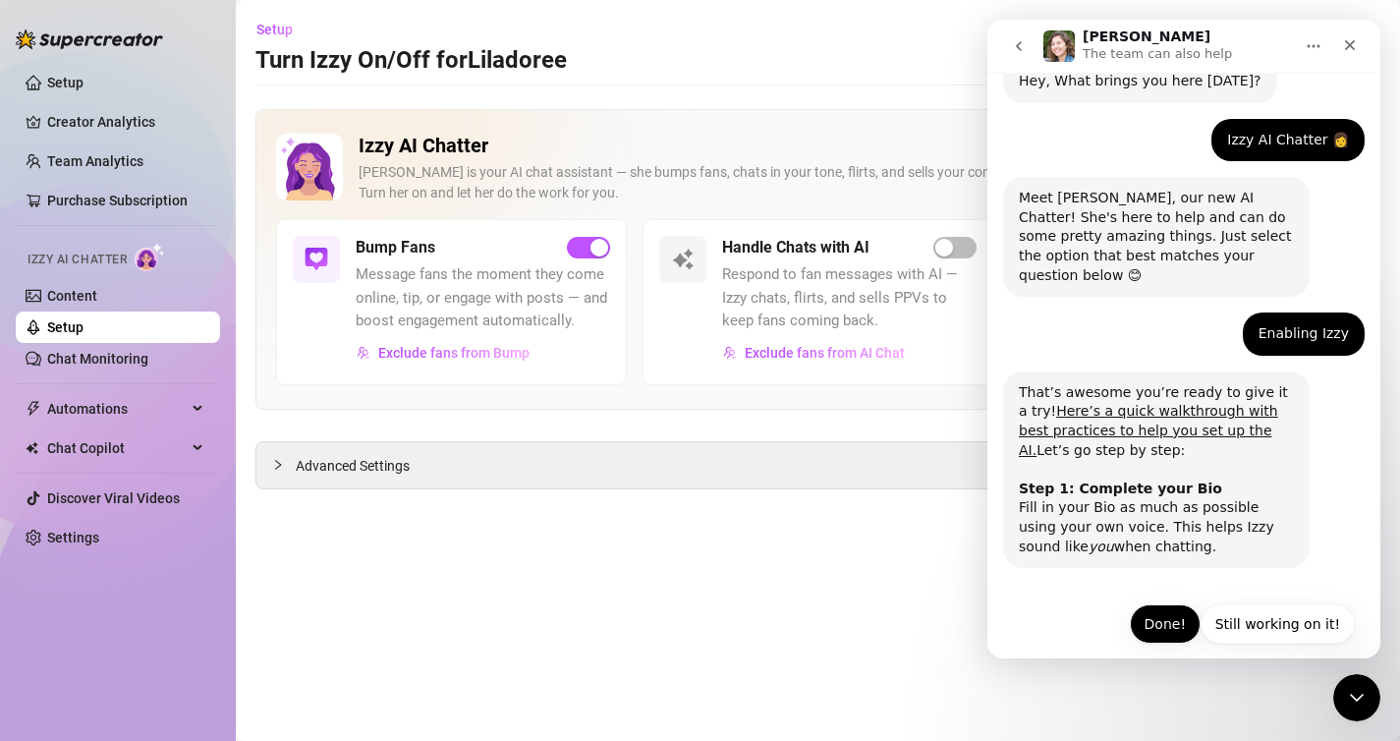
click at [1180, 605] on button "Done!" at bounding box center [1165, 623] width 71 height 39
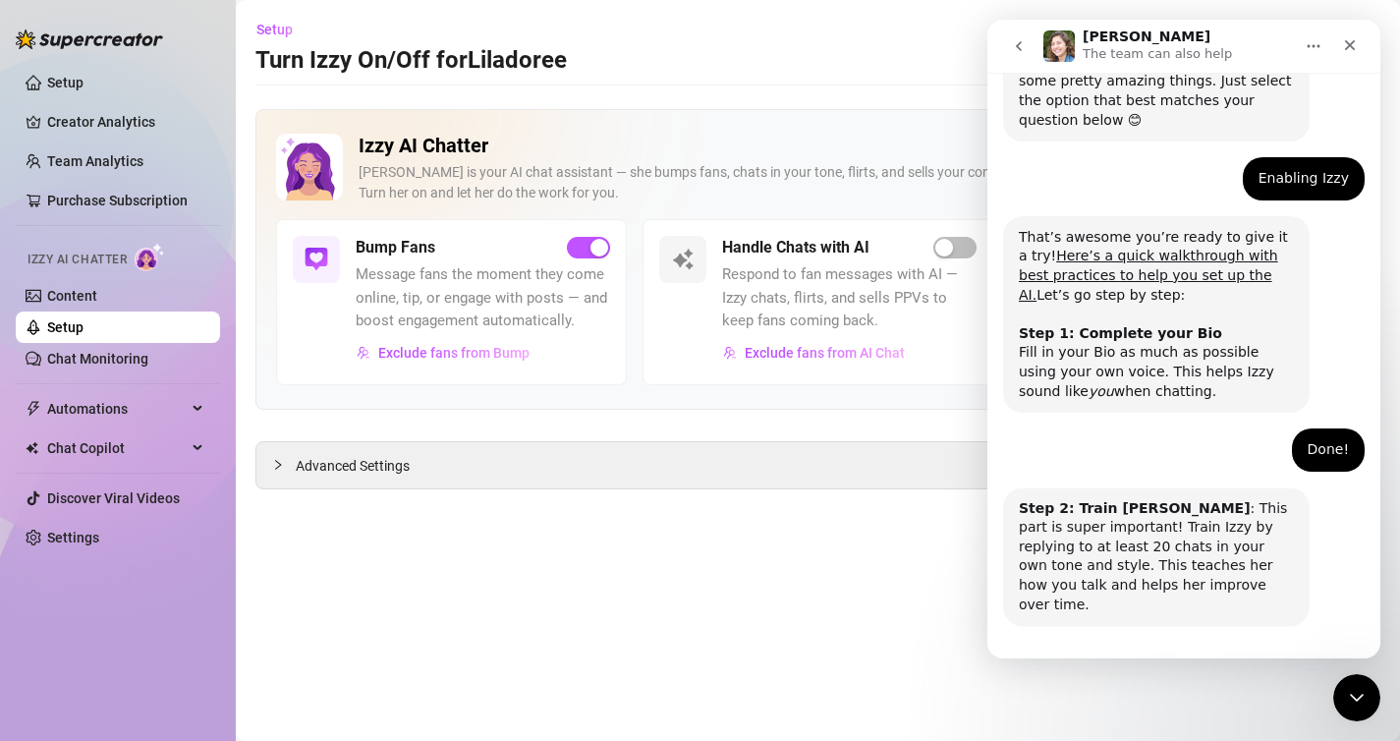
scroll to position [267, 0]
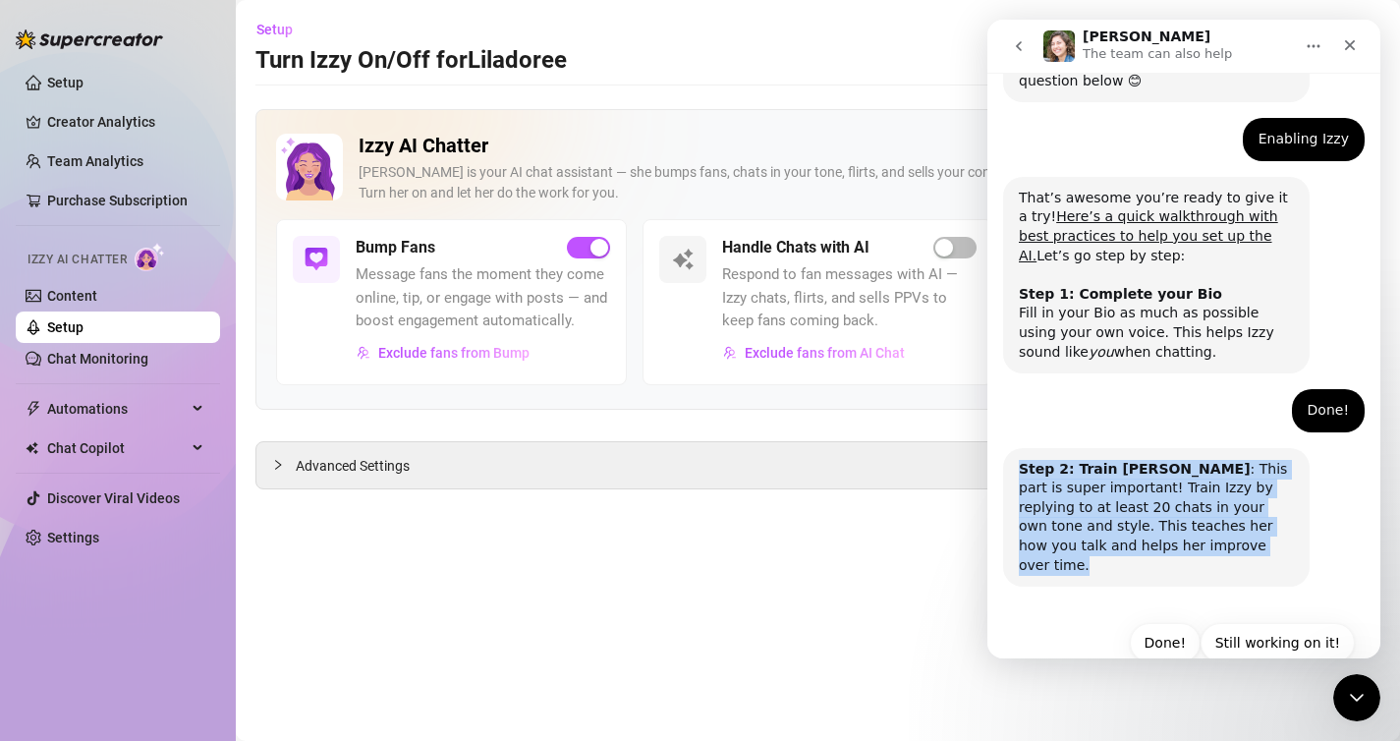
drag, startPoint x: 1199, startPoint y: 525, endPoint x: 999, endPoint y: 433, distance: 219.4
click at [999, 433] on div "Hey, What brings you here [DATE]? [PERSON_NAME] • Just now Izzy AI Chatter 👩 [P…" at bounding box center [1183, 226] width 393 height 768
copy div "Step 2: Train Izzy : This part is super important! Train Izzy by replying to at…"
click at [1325, 623] on button "Still working on it!" at bounding box center [1277, 642] width 154 height 39
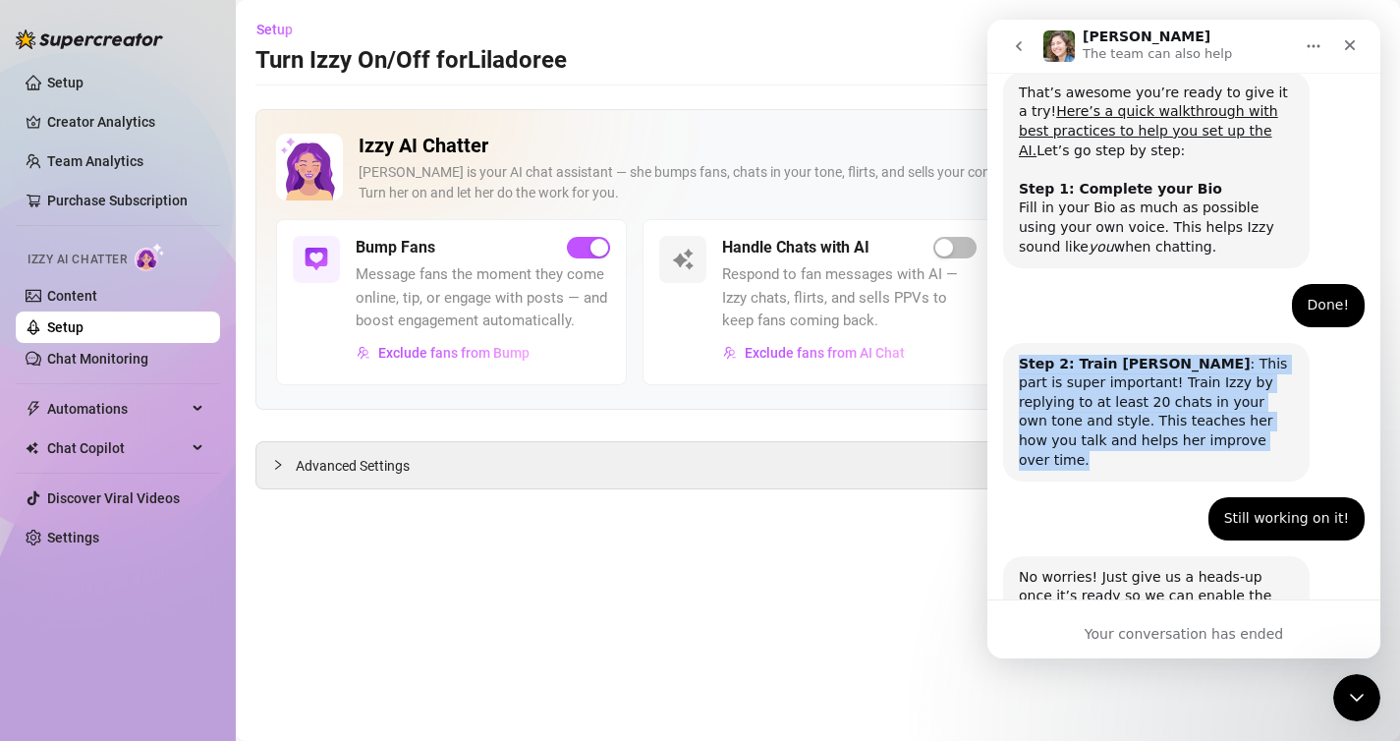
scroll to position [431, 0]
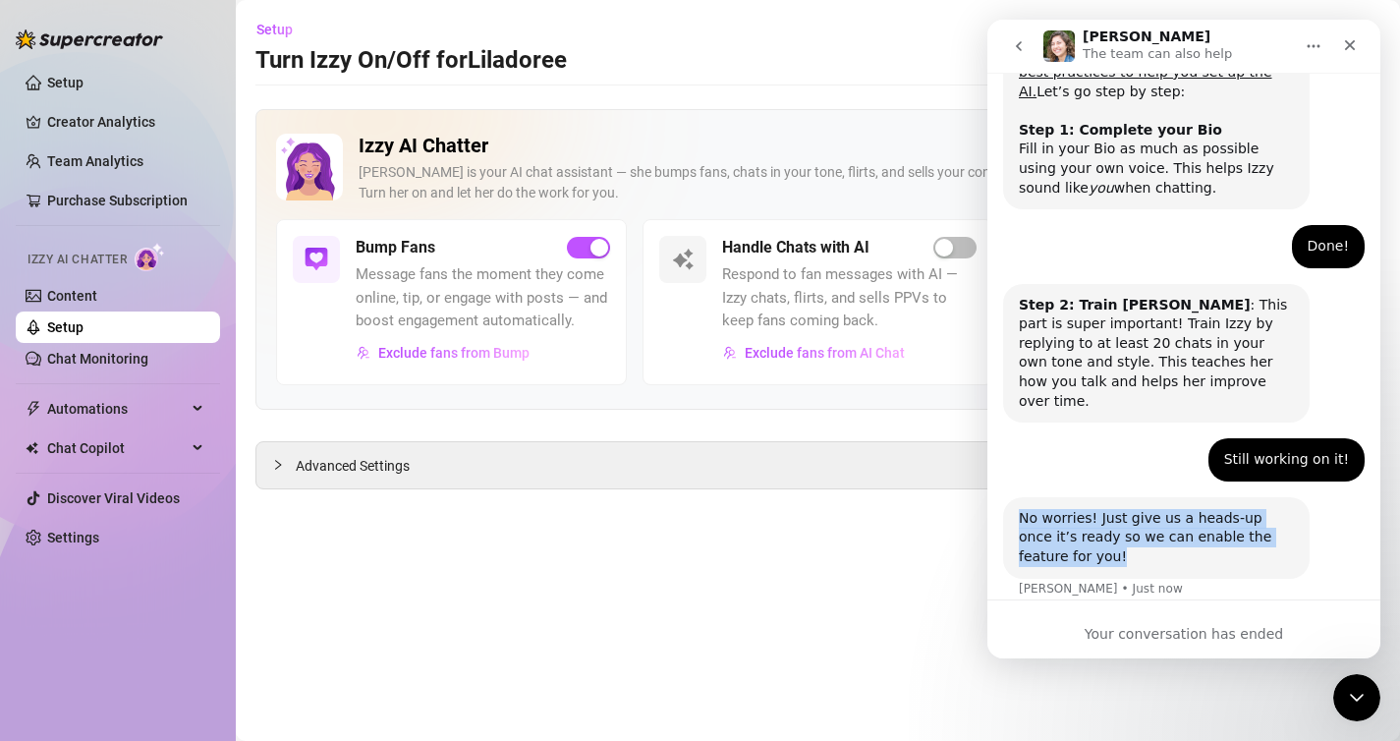
drag, startPoint x: 1144, startPoint y: 524, endPoint x: 1021, endPoint y: 475, distance: 131.9
click at [1020, 509] on div "No worries! Just give us a heads-up once it’s ready so we can enable the featur…" at bounding box center [1156, 538] width 275 height 58
copy div "No worries! Just give us a heads-up once it’s ready so we can enable the featur…"
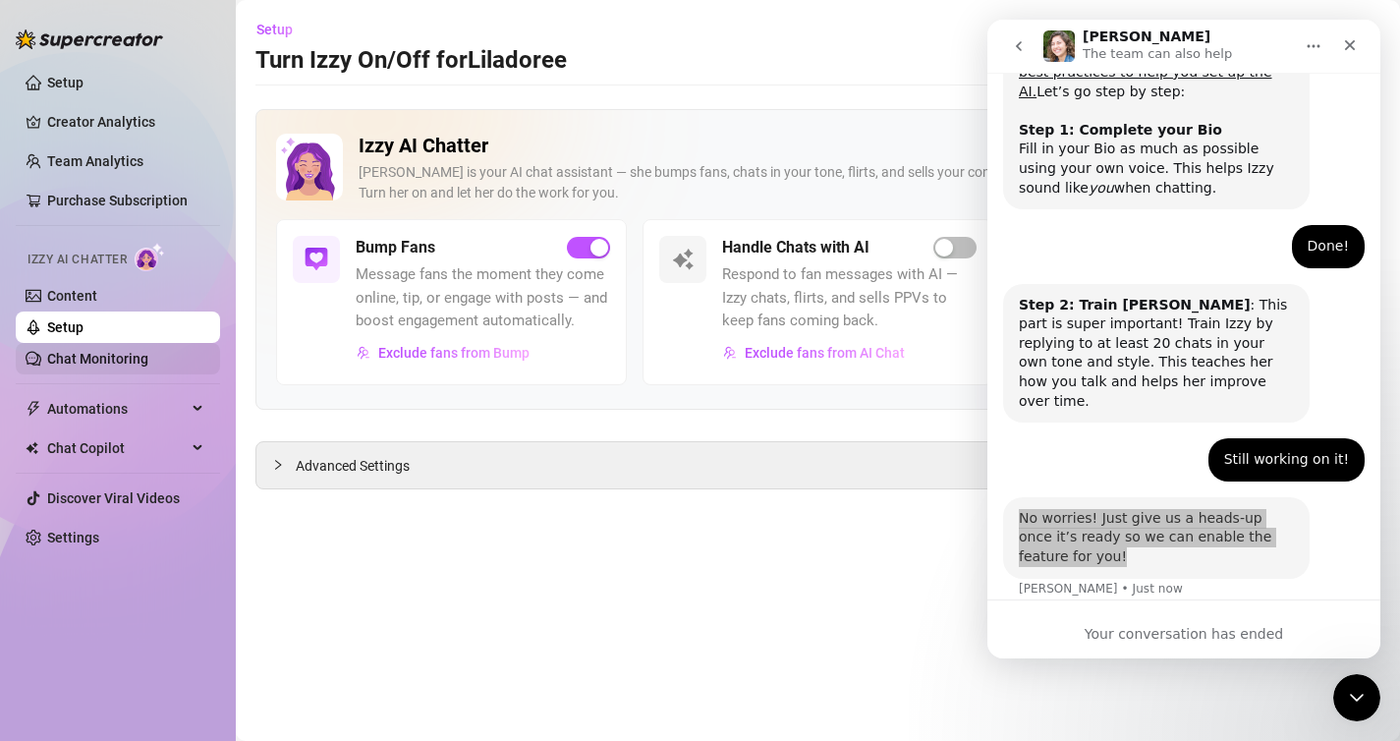
click at [148, 359] on link "Chat Monitoring" at bounding box center [97, 359] width 101 height 16
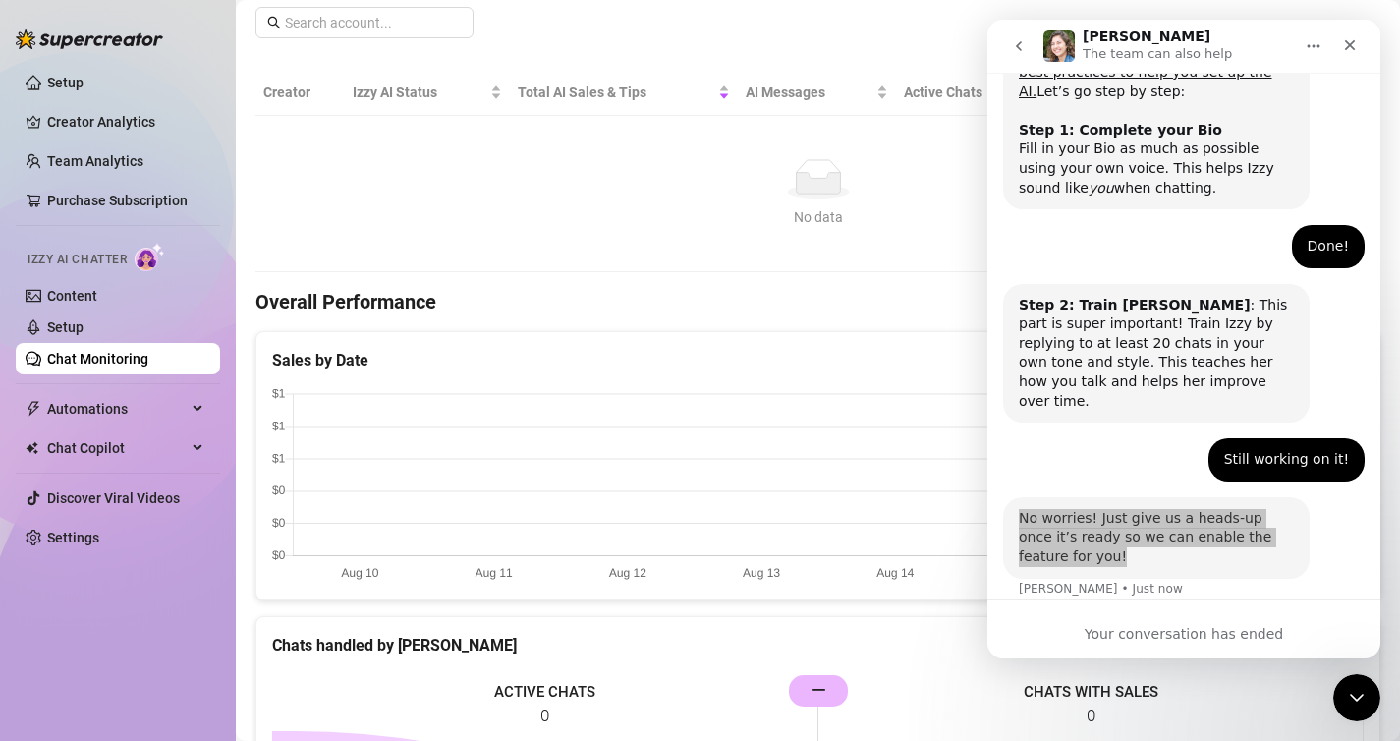
scroll to position [321, 0]
click at [148, 448] on span "Chat Copilot" at bounding box center [117, 447] width 140 height 31
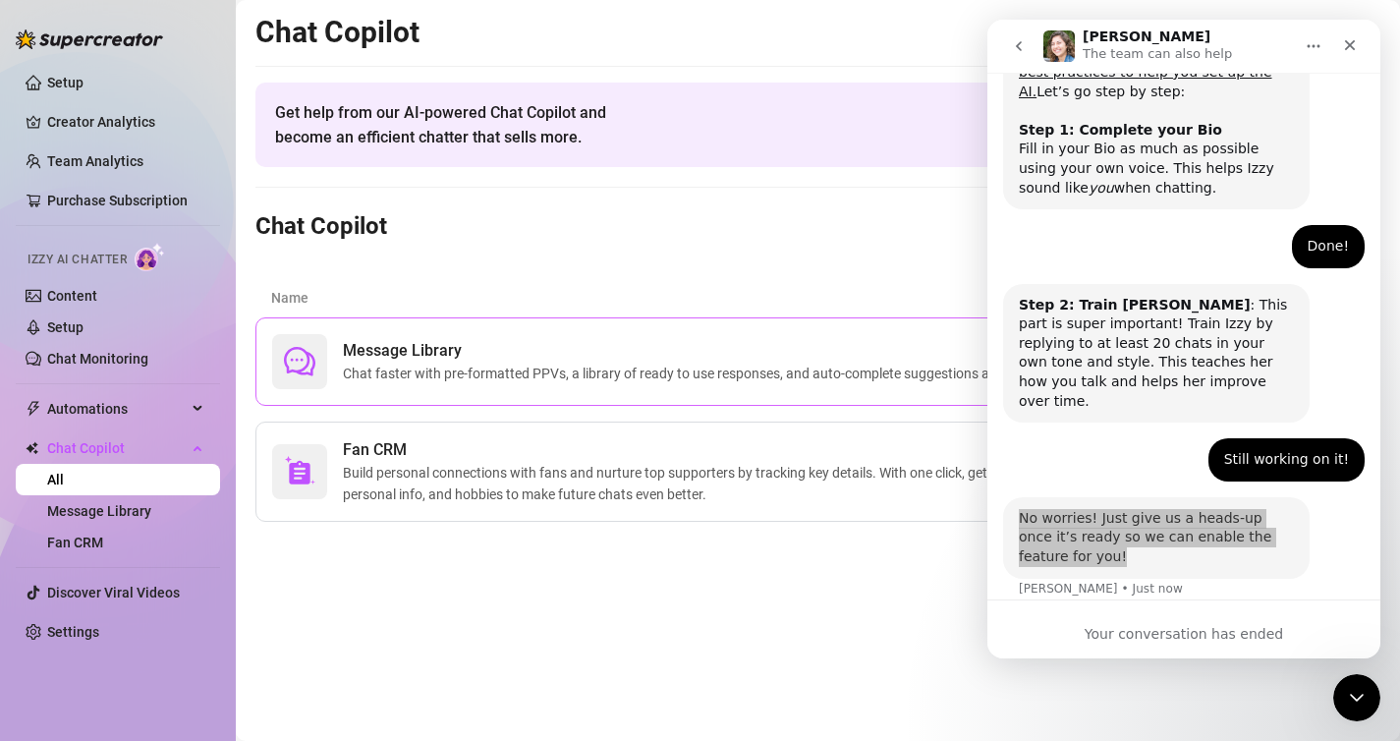
click at [416, 384] on div "Message Library Chat faster with pre-formatted PPVs, a library of ready to use …" at bounding box center [776, 361] width 1008 height 55
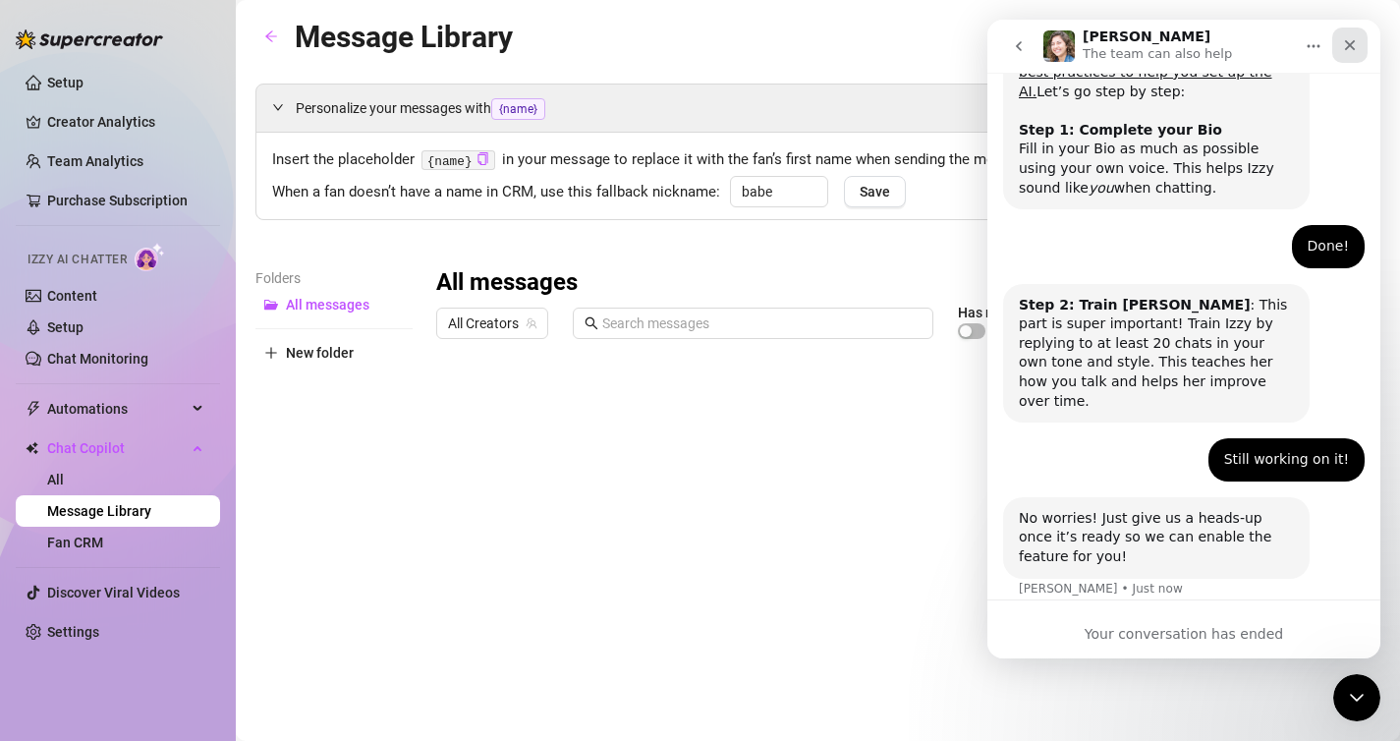
click at [1344, 50] on icon "Close" at bounding box center [1350, 45] width 16 height 16
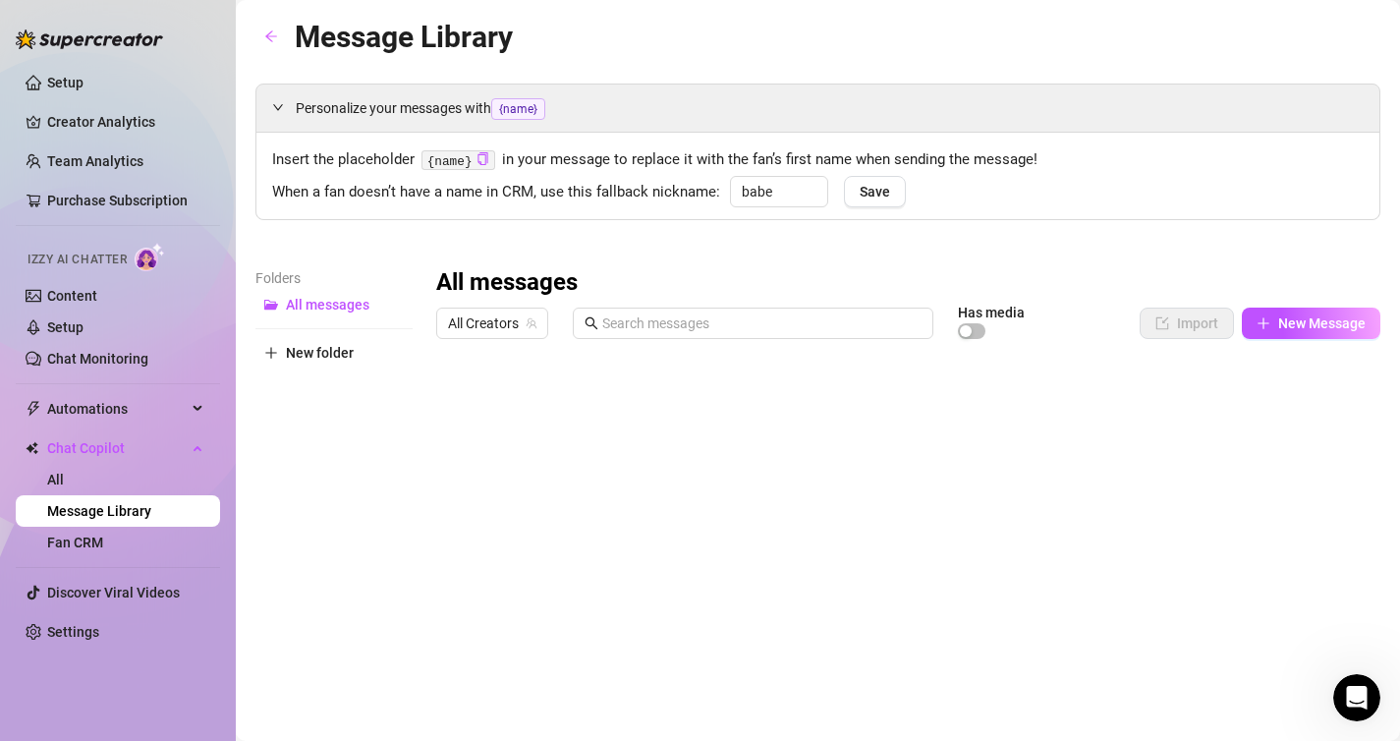
scroll to position [431, 0]
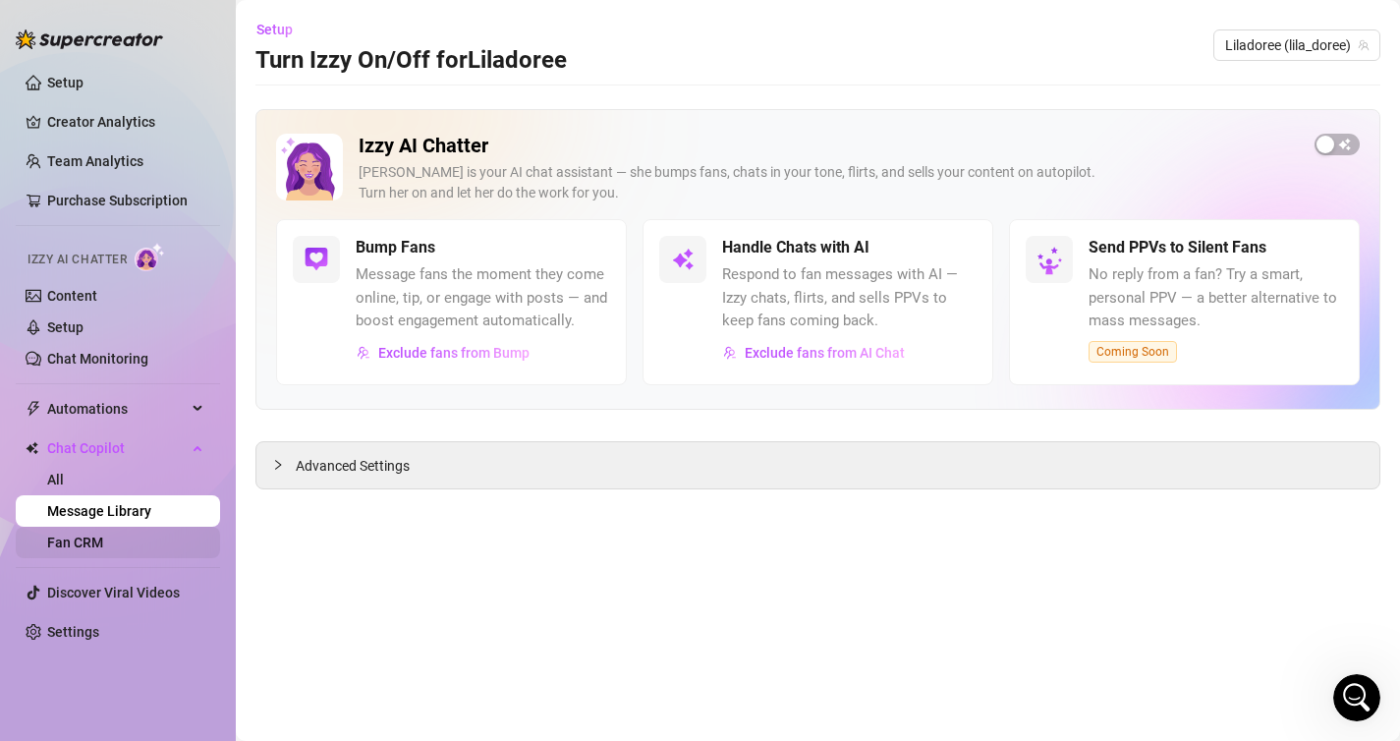
click at [103, 538] on link "Fan CRM" at bounding box center [75, 542] width 56 height 16
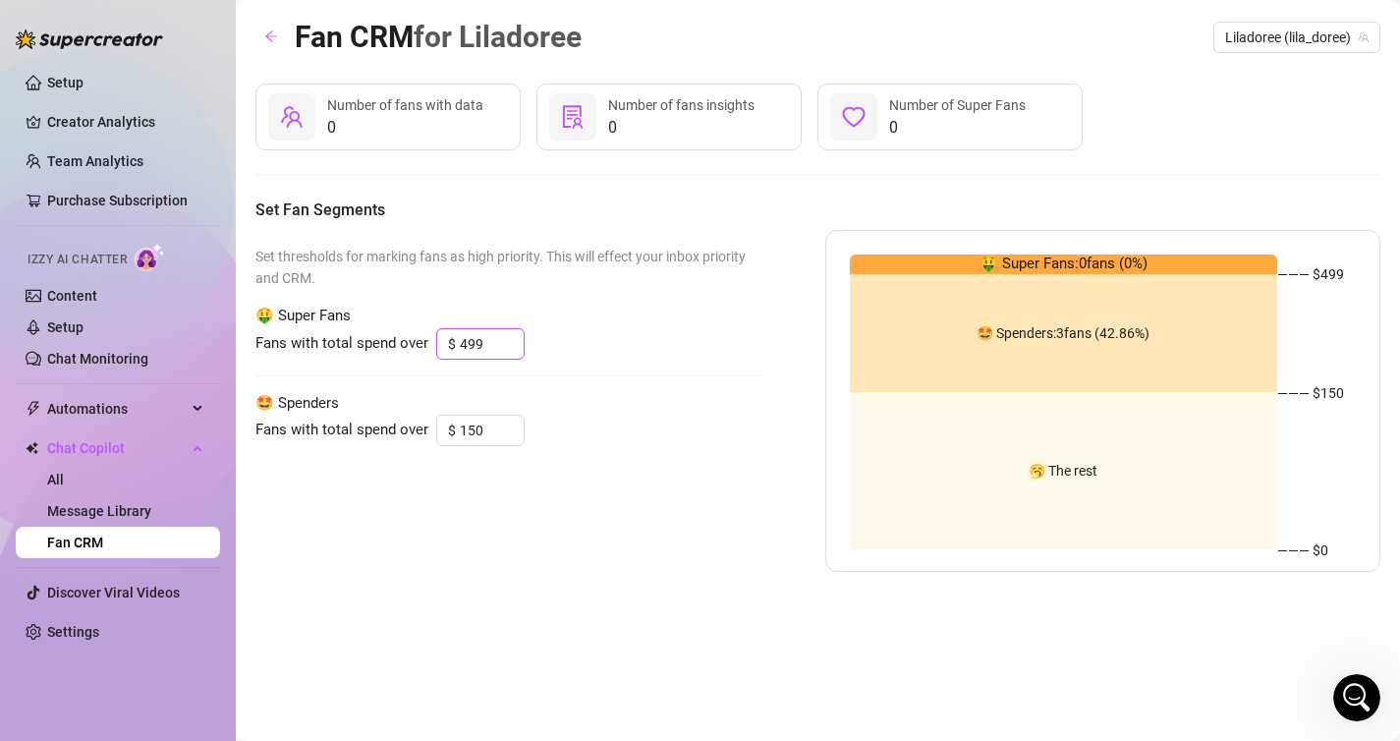
drag, startPoint x: 502, startPoint y: 342, endPoint x: 410, endPoint y: 348, distance: 92.5
click at [410, 348] on div "Fans with total spend over $ 499" at bounding box center [508, 343] width 507 height 31
drag, startPoint x: 466, startPoint y: 345, endPoint x: 313, endPoint y: 344, distance: 152.3
click at [313, 344] on div "Fans with total spend over $ 499" at bounding box center [508, 343] width 507 height 31
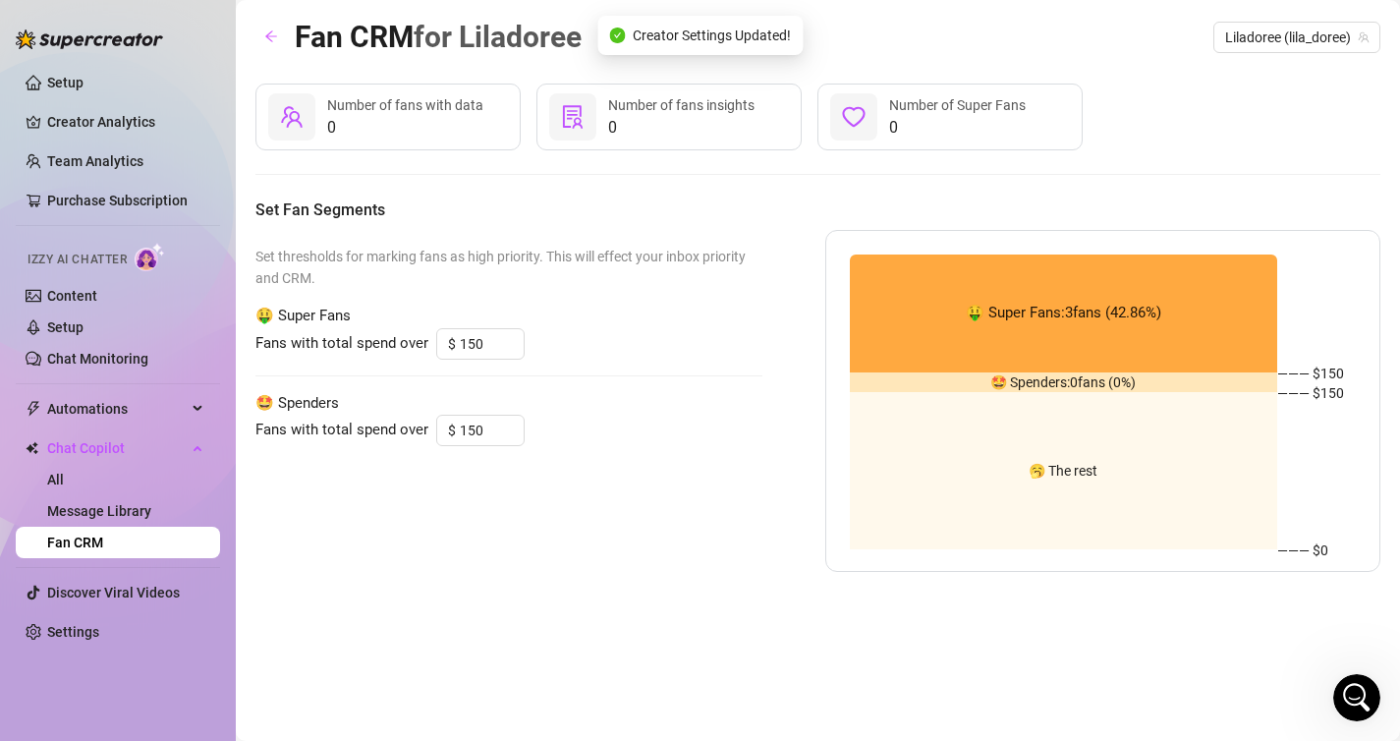
click at [503, 378] on div "Set thresholds for marking fans as high priority. This will effect your inbox p…" at bounding box center [508, 401] width 507 height 342
drag, startPoint x: 498, startPoint y: 429, endPoint x: 389, endPoint y: 423, distance: 109.2
click at [389, 423] on div "Fans with total spend over $ 150" at bounding box center [508, 430] width 507 height 31
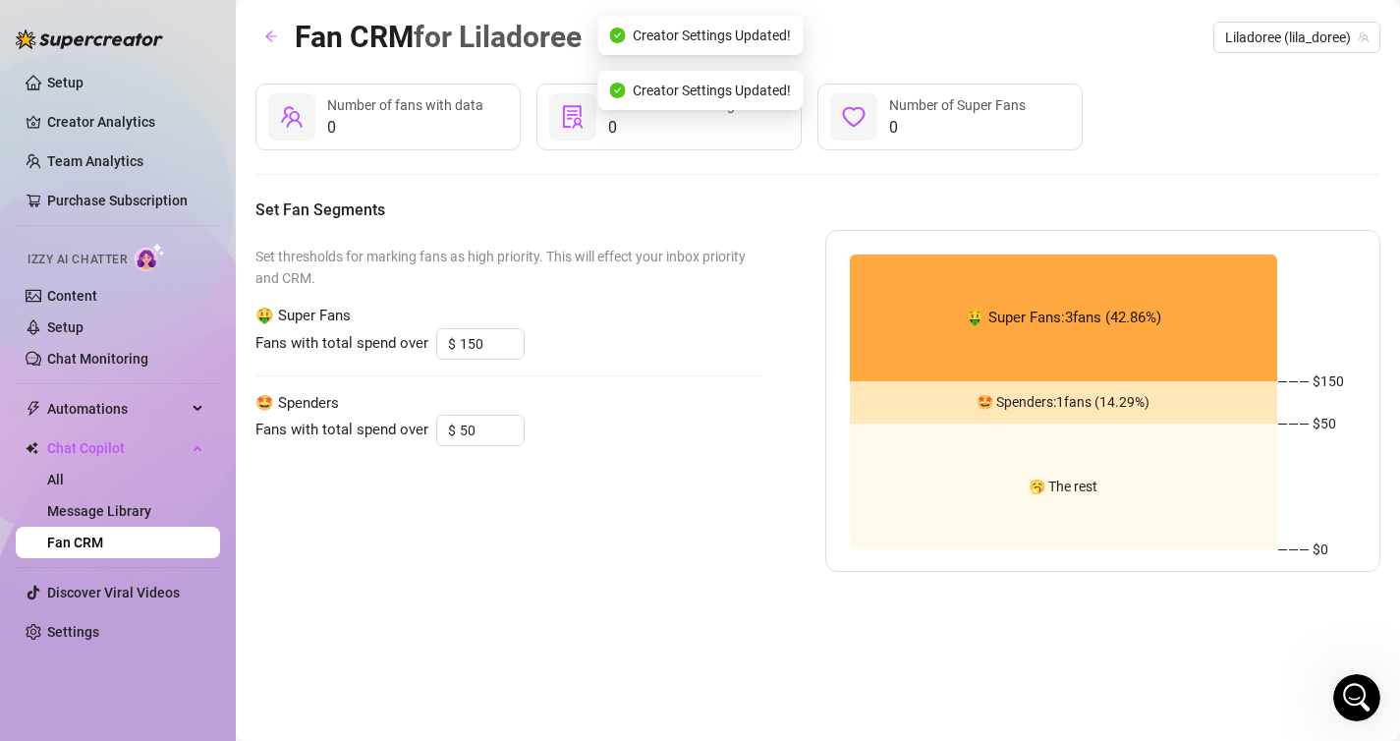
click at [664, 453] on div "Set thresholds for marking fans as high priority. This will effect your inbox p…" at bounding box center [508, 401] width 507 height 342
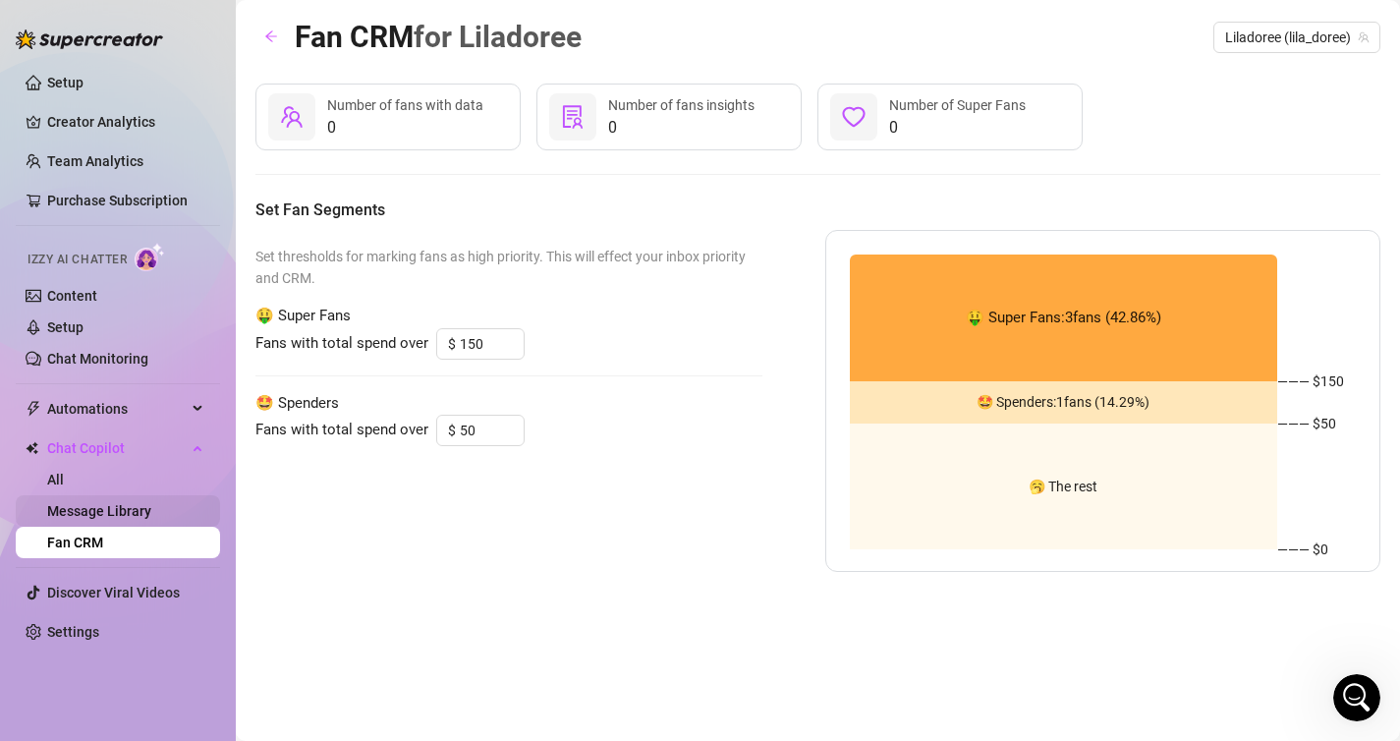
click at [151, 508] on link "Message Library" at bounding box center [99, 511] width 104 height 16
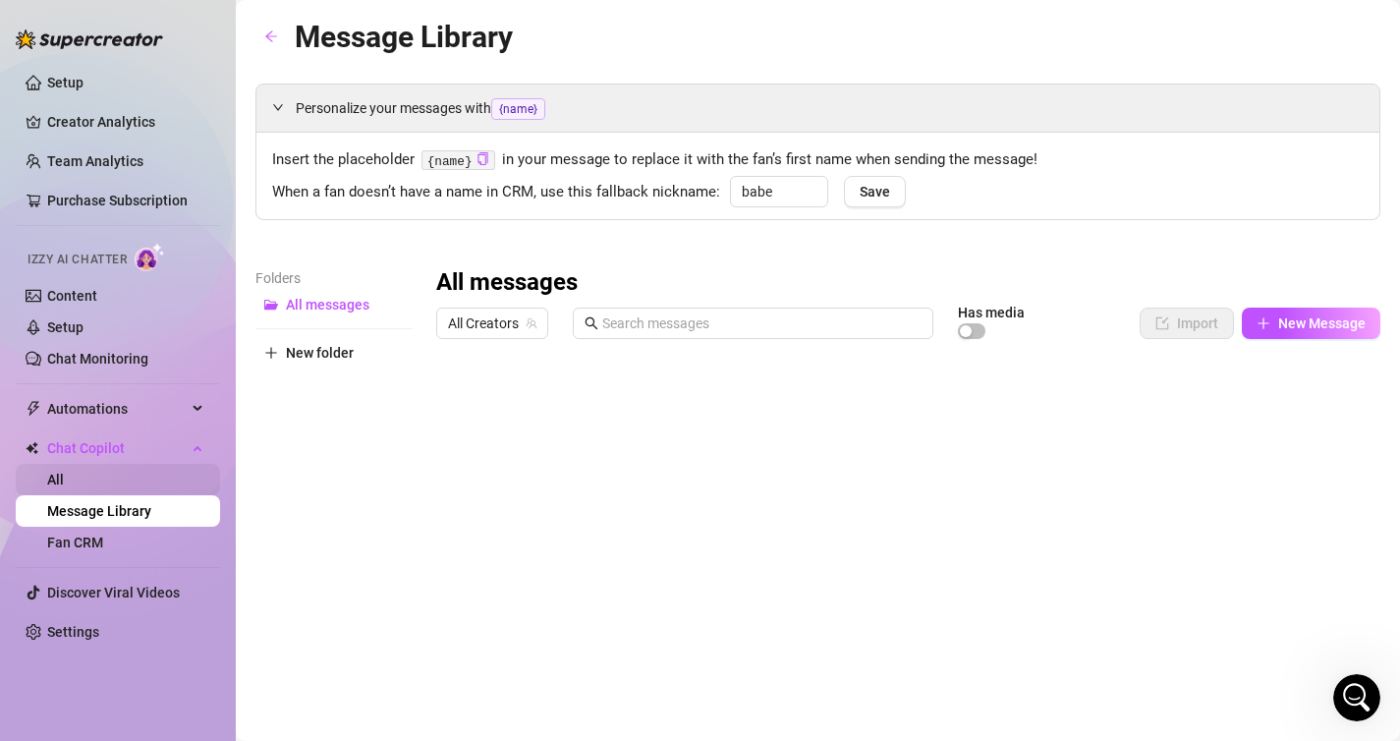
click at [64, 480] on link "All" at bounding box center [55, 480] width 17 height 16
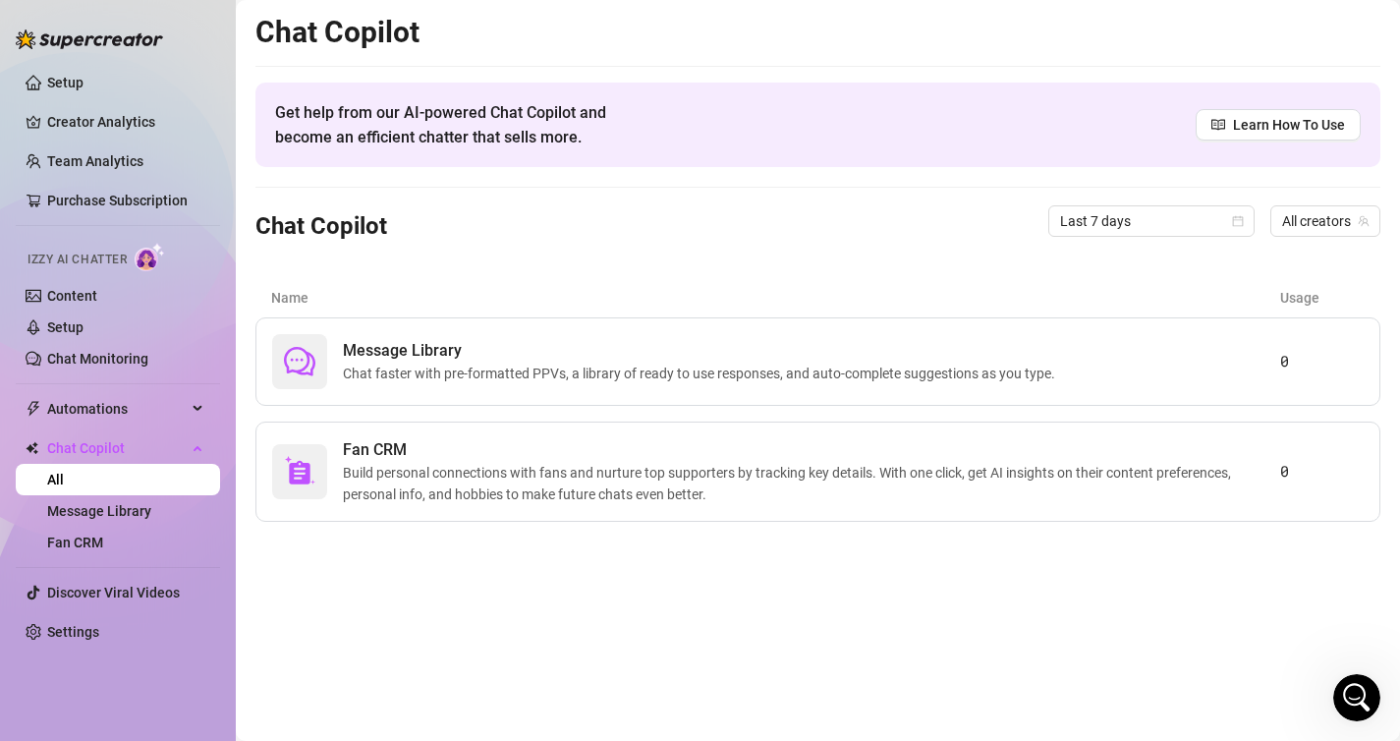
click at [1357, 699] on icon "Open Intercom Messenger" at bounding box center [1357, 698] width 14 height 16
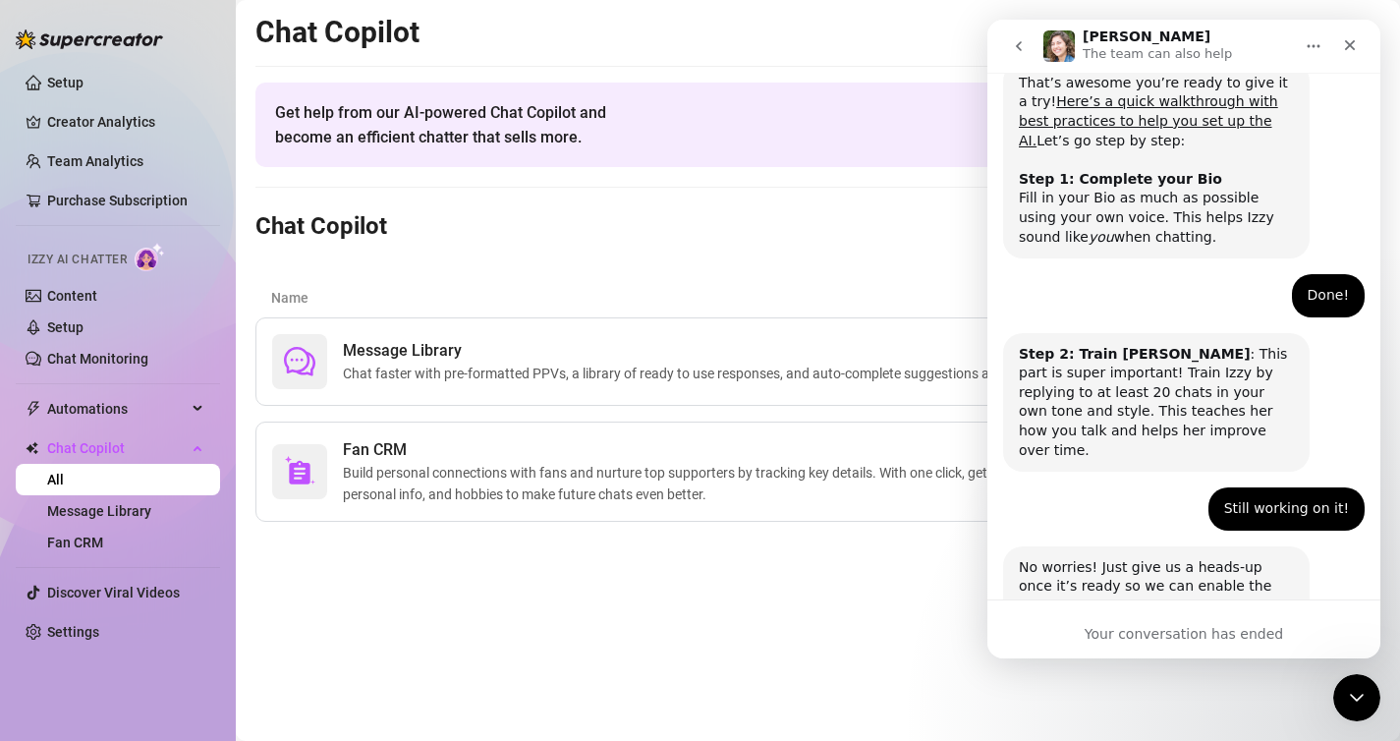
scroll to position [431, 0]
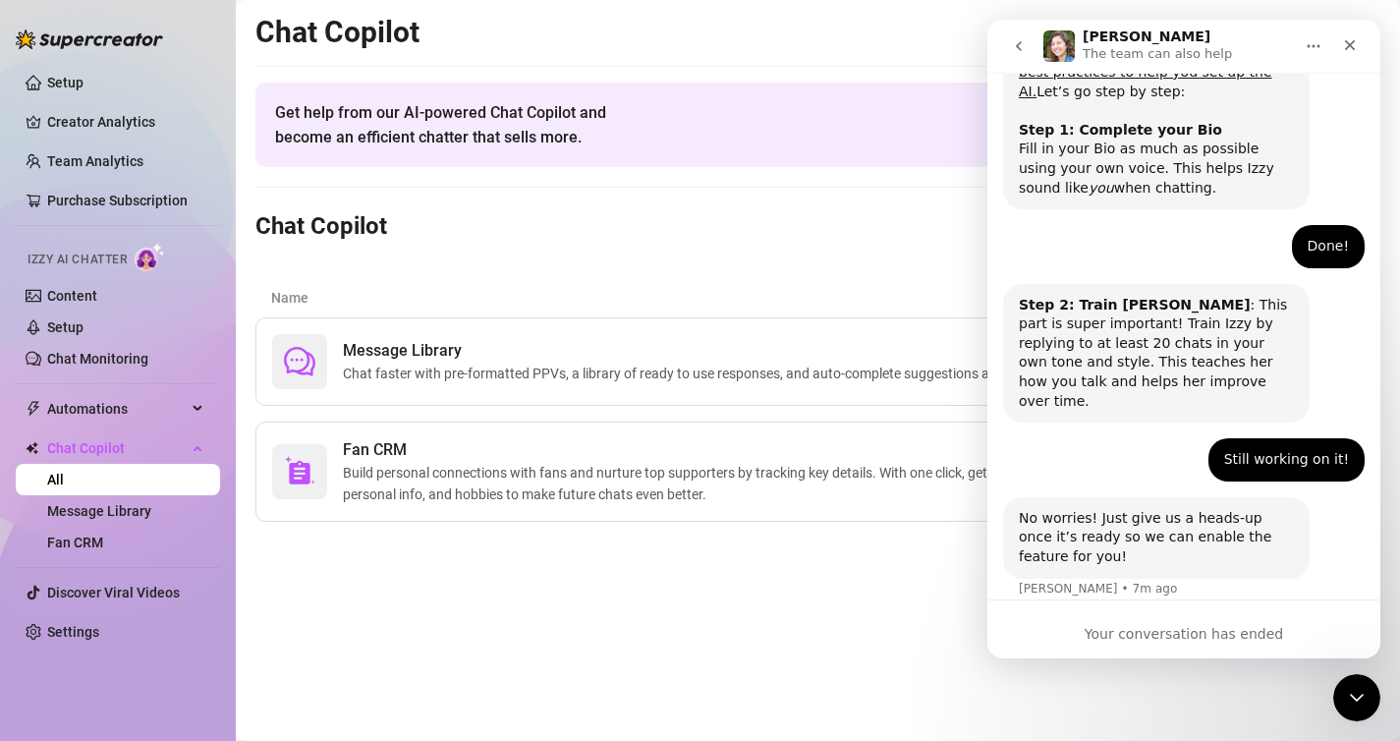
click at [1015, 46] on icon "go back" at bounding box center [1019, 46] width 16 height 16
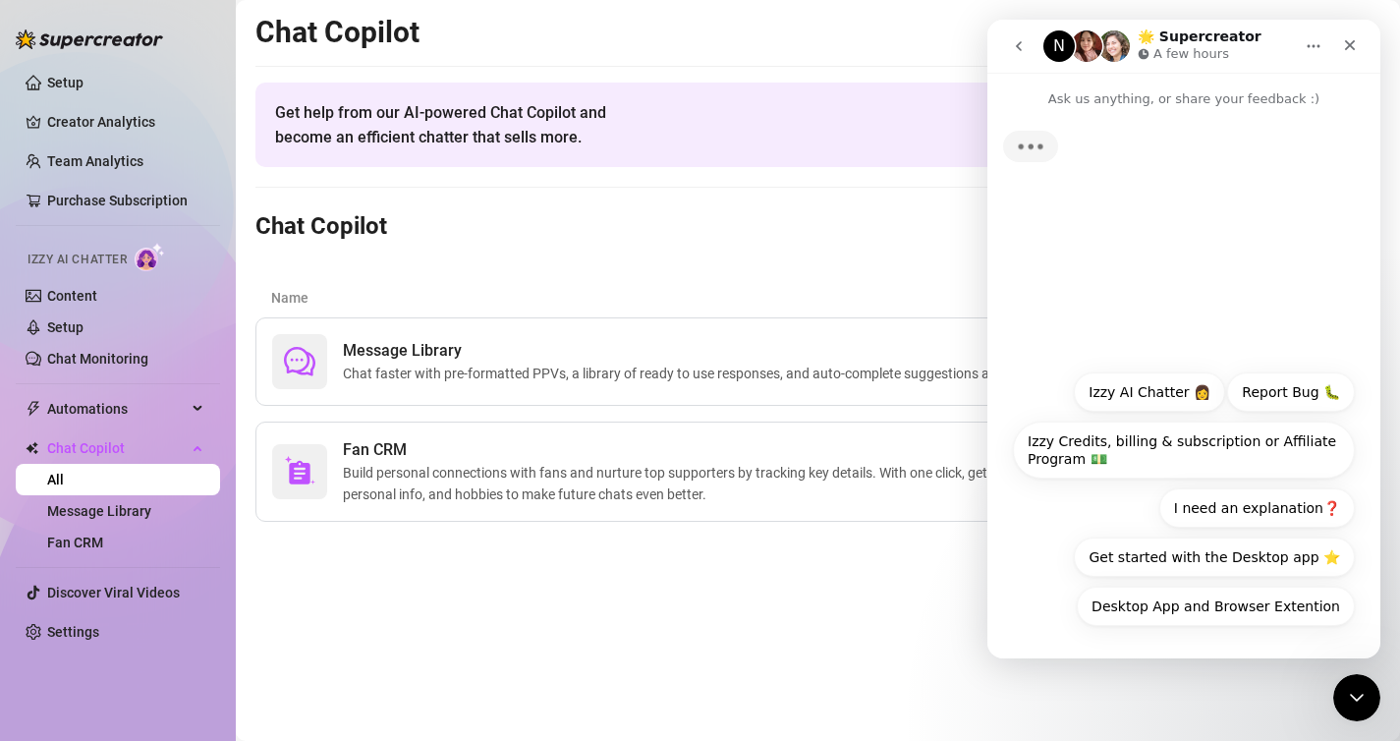
click at [1153, 376] on button "Izzy AI Chatter 👩" at bounding box center [1149, 391] width 151 height 39
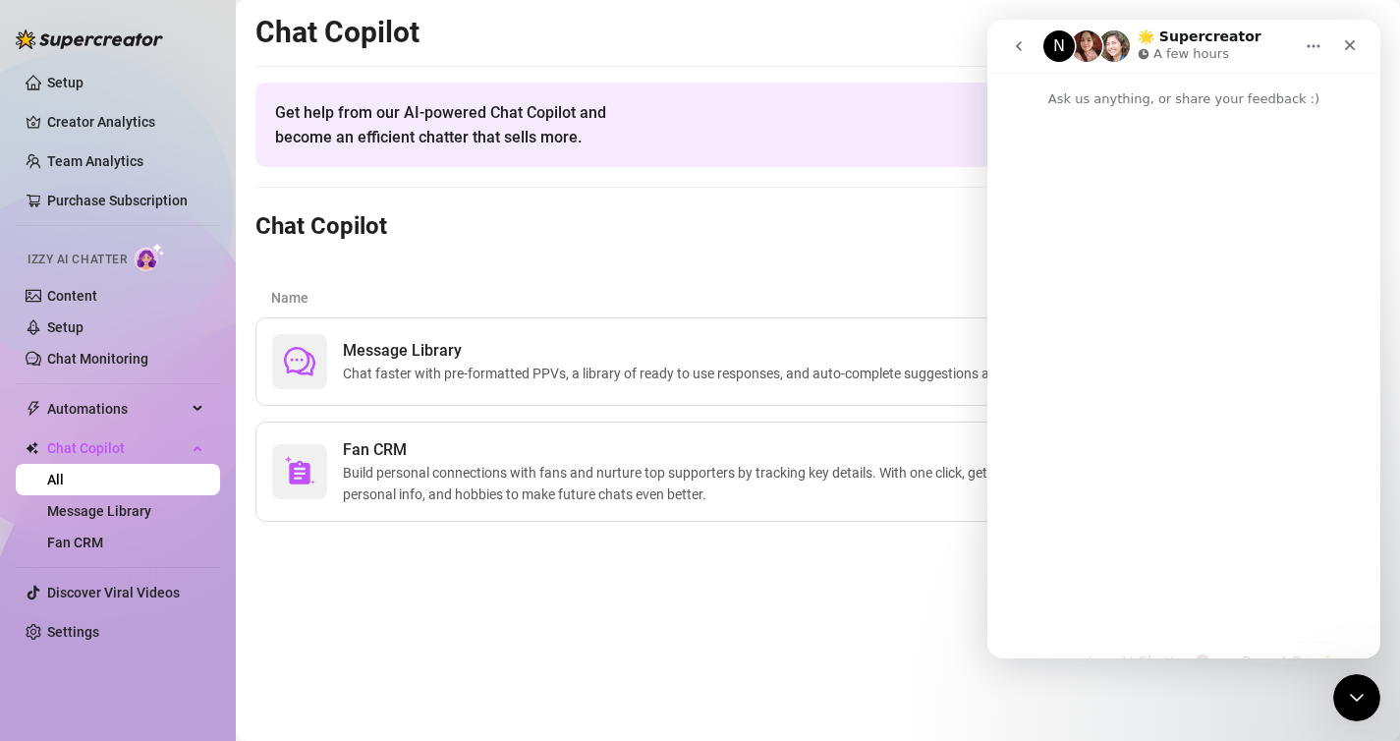
scroll to position [0, 0]
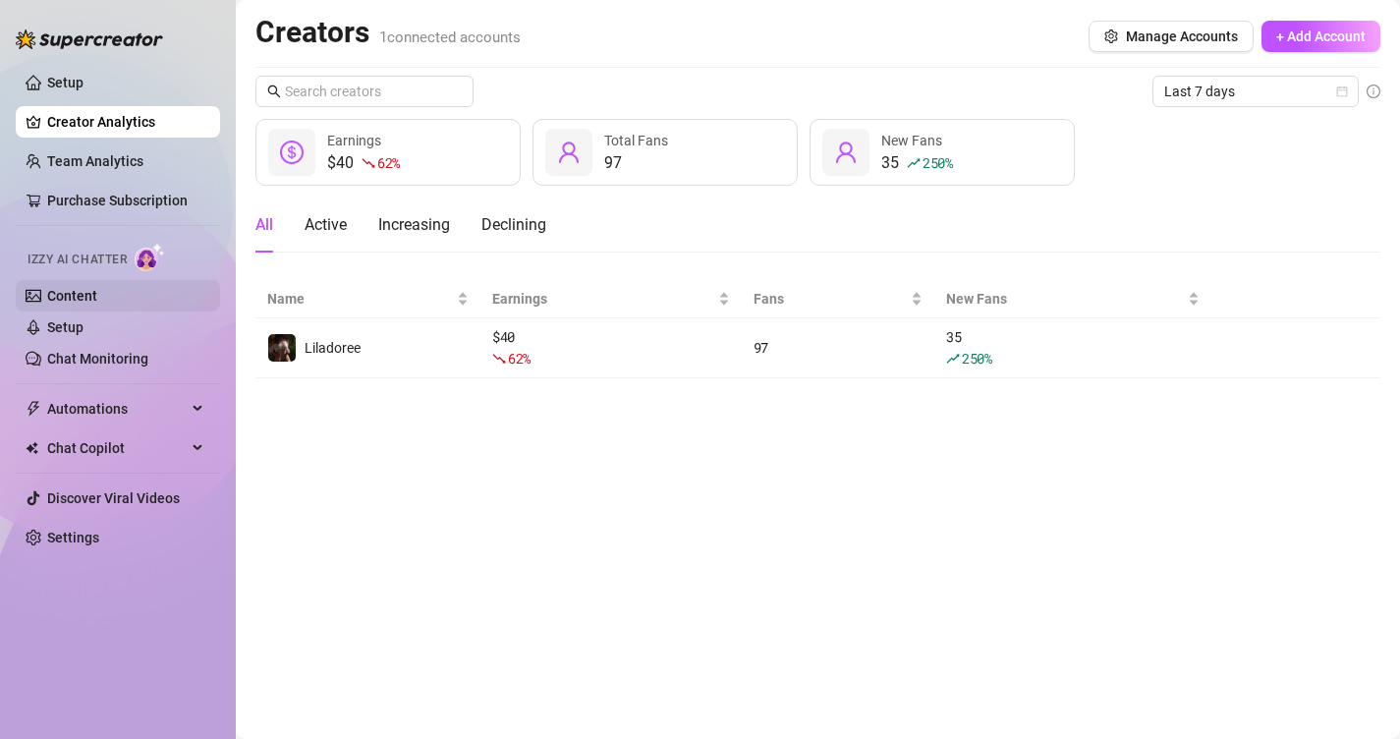
click at [97, 304] on link "Content" at bounding box center [72, 296] width 50 height 16
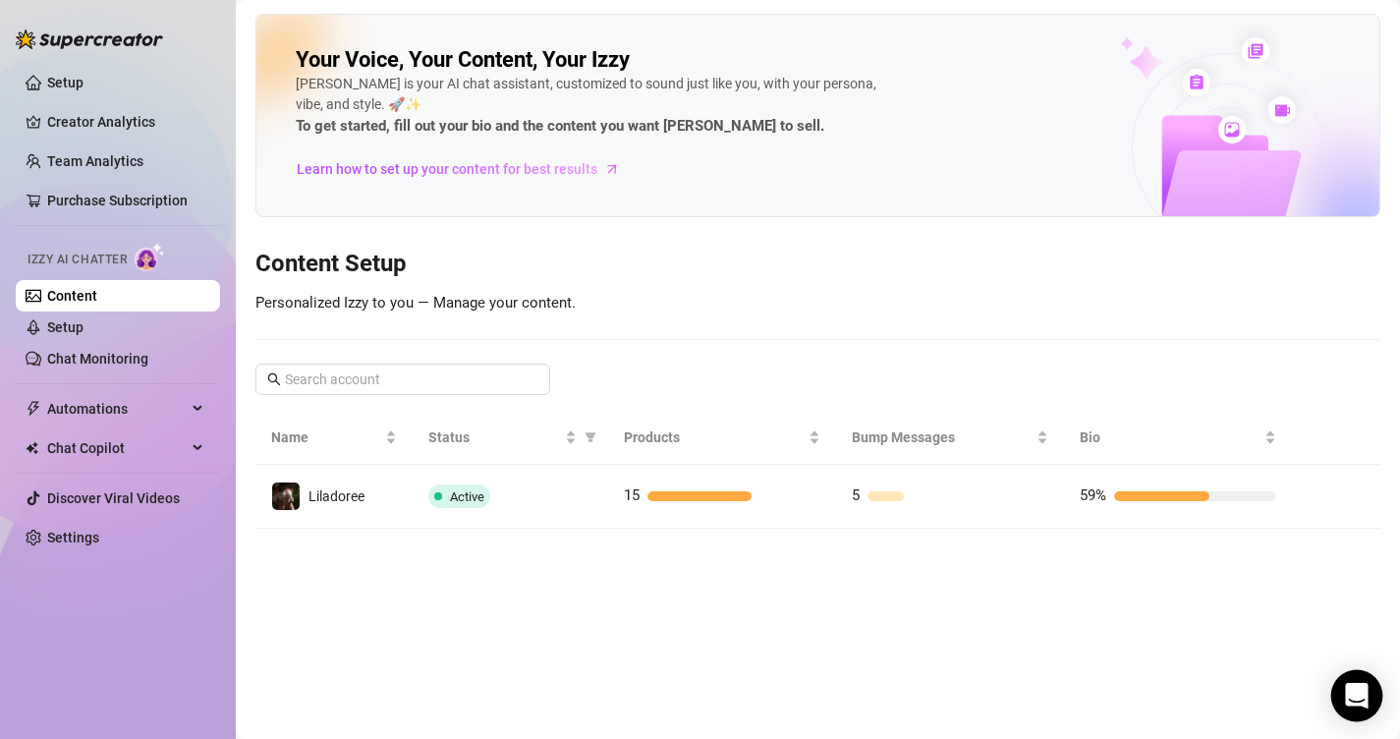
click at [1335, 686] on body "Setup Creator Analytics Team Analytics Purchase Subscription Izzy AI Chatter Co…" at bounding box center [700, 369] width 1400 height 739
click at [1356, 693] on icon "Open Intercom Messenger" at bounding box center [1356, 696] width 23 height 26
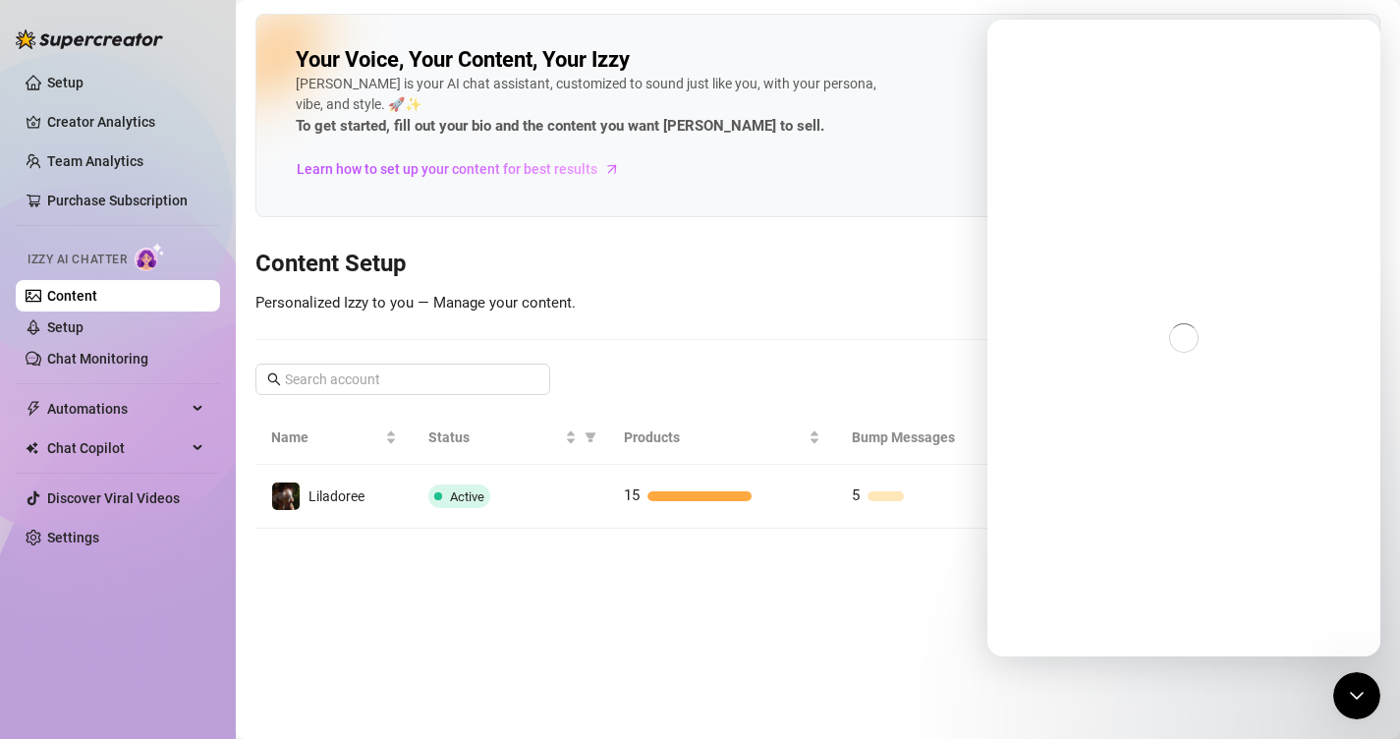
click at [1351, 691] on icon "Close Intercom Messenger" at bounding box center [1357, 696] width 24 height 24
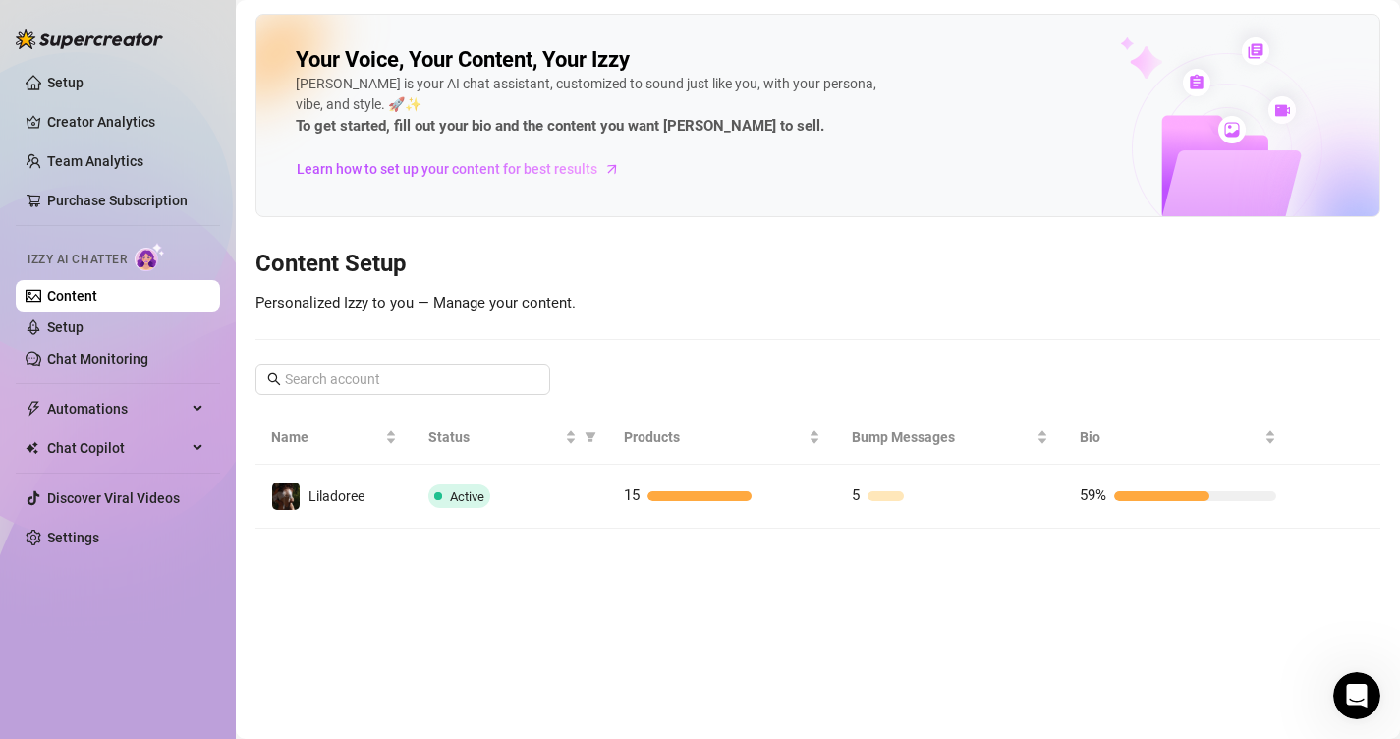
click at [1351, 691] on icon "Open Intercom Messenger" at bounding box center [1357, 696] width 32 height 32
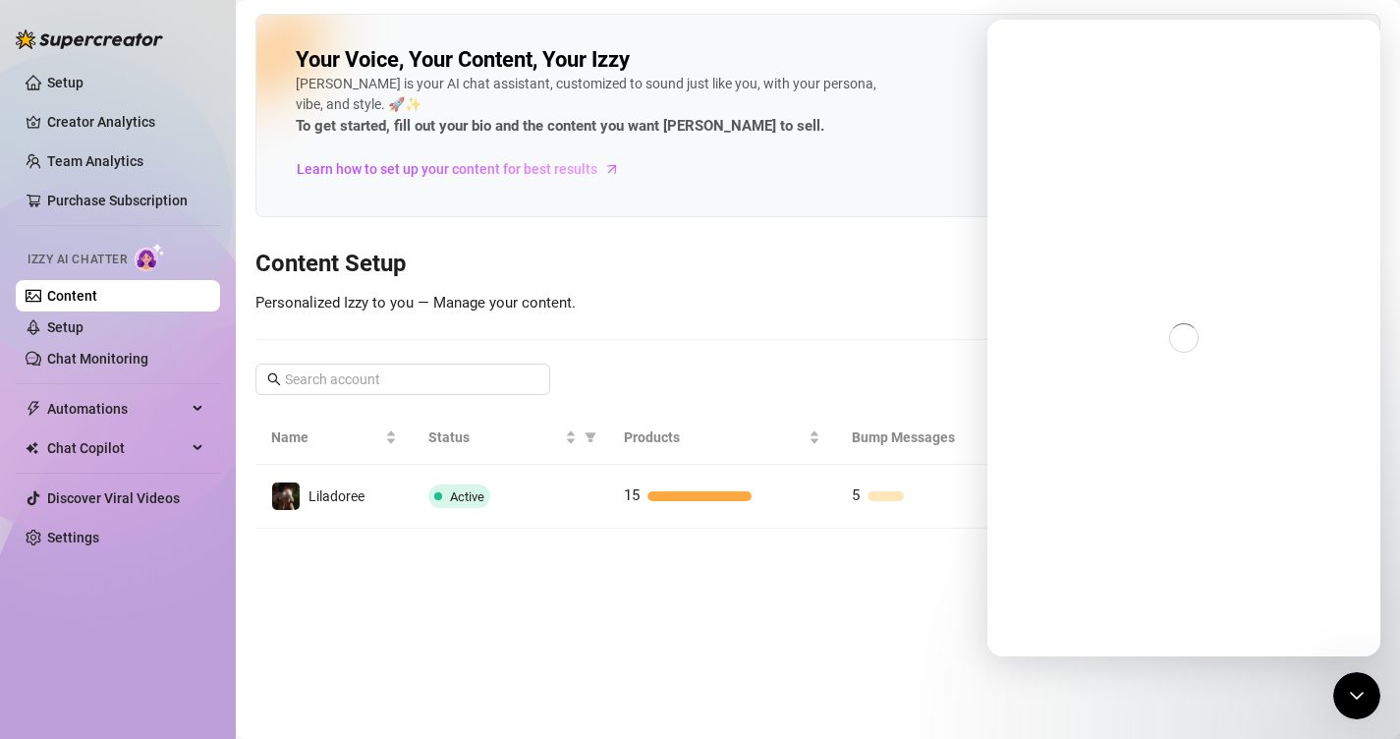
click at [1365, 709] on div "Close Intercom Messenger" at bounding box center [1356, 695] width 47 height 47
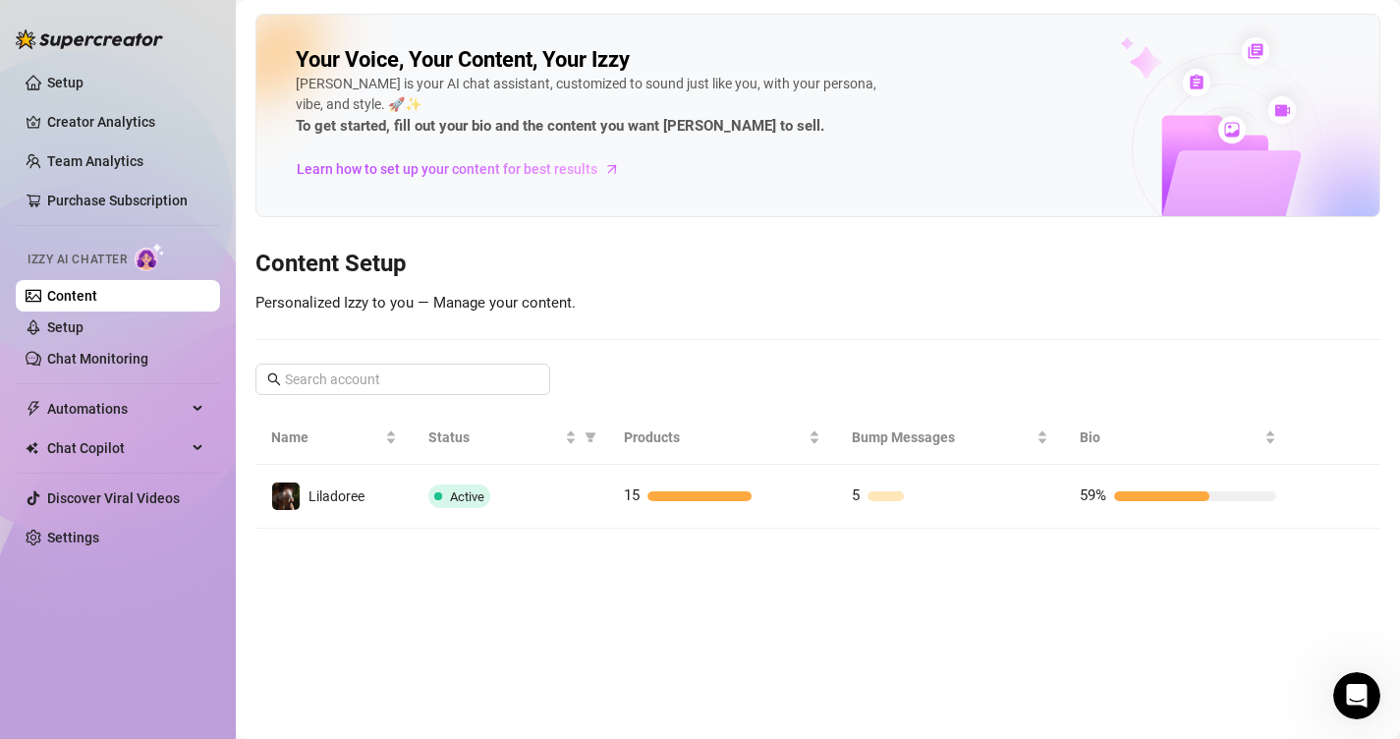
click at [1343, 694] on icon "Open Intercom Messenger" at bounding box center [1357, 696] width 32 height 32
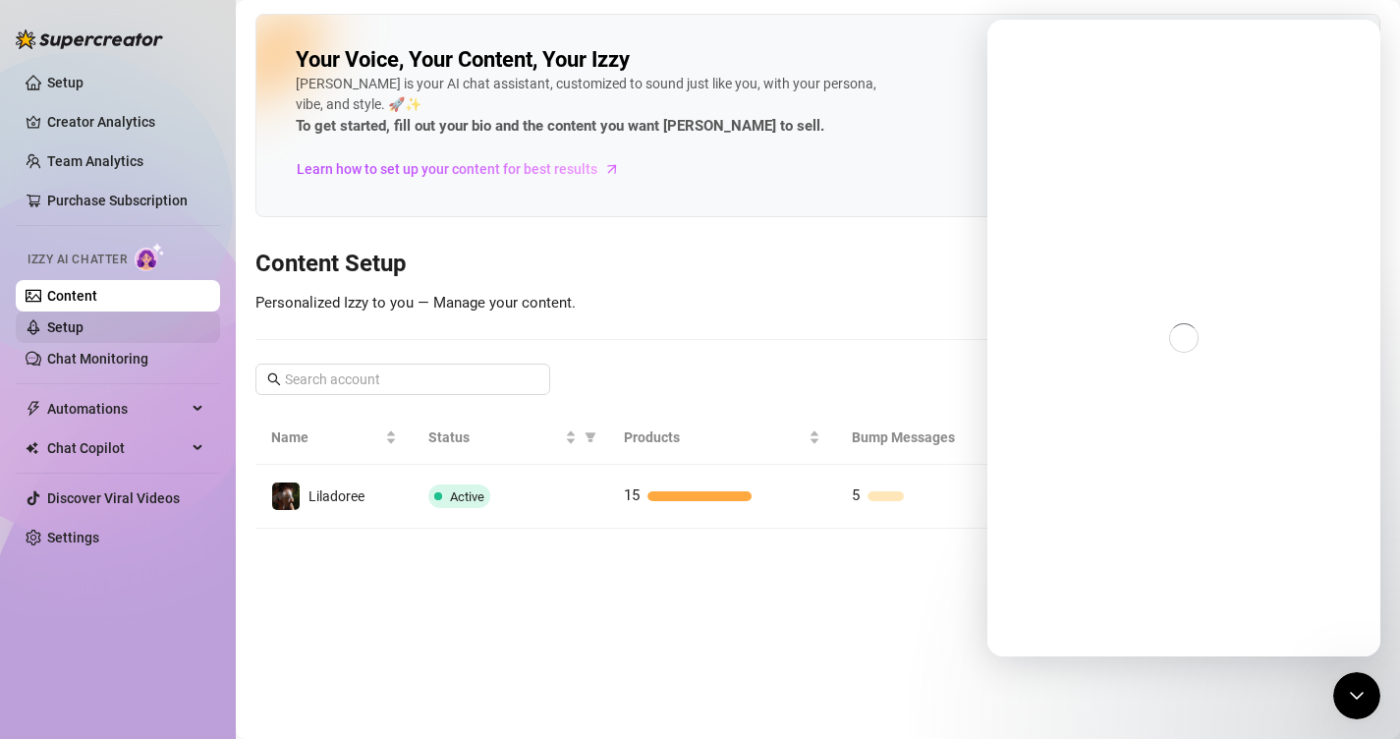
click at [84, 319] on link "Setup" at bounding box center [65, 327] width 36 height 16
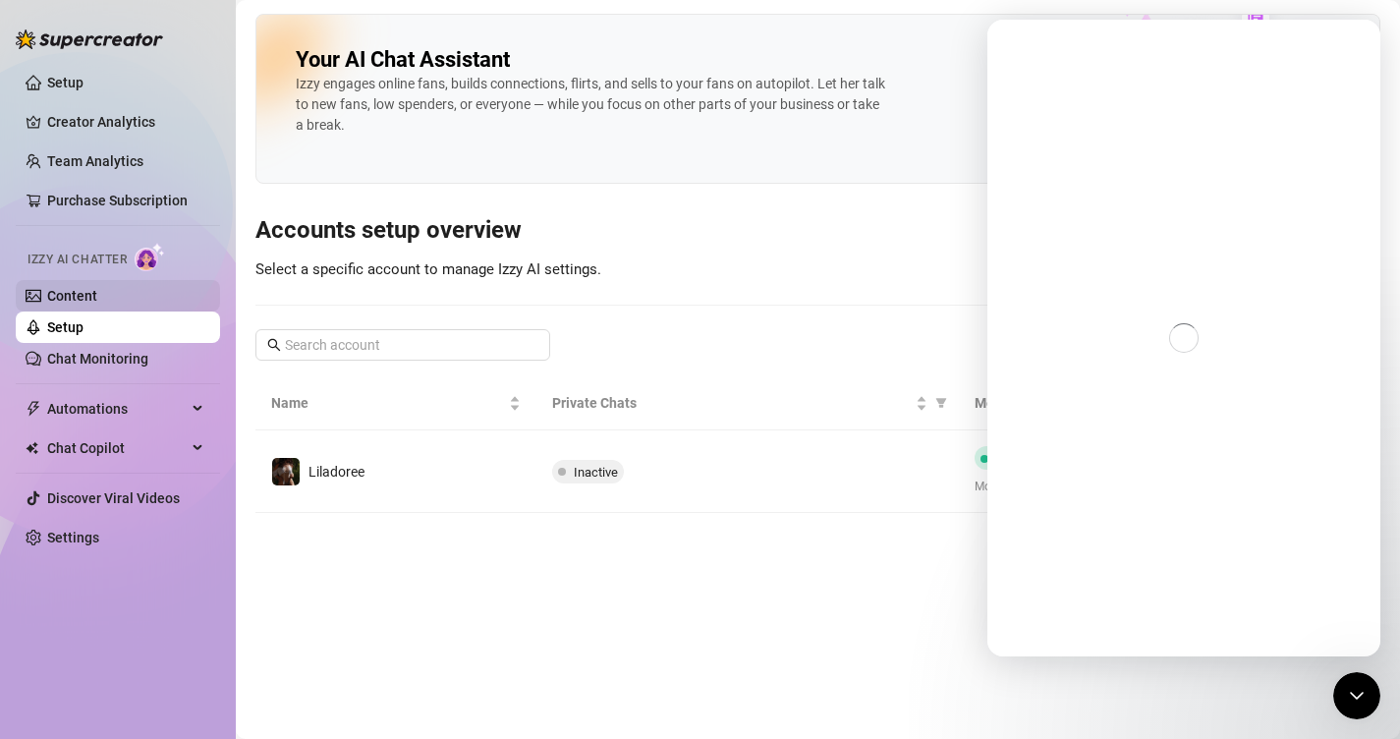
click at [97, 296] on link "Content" at bounding box center [72, 296] width 50 height 16
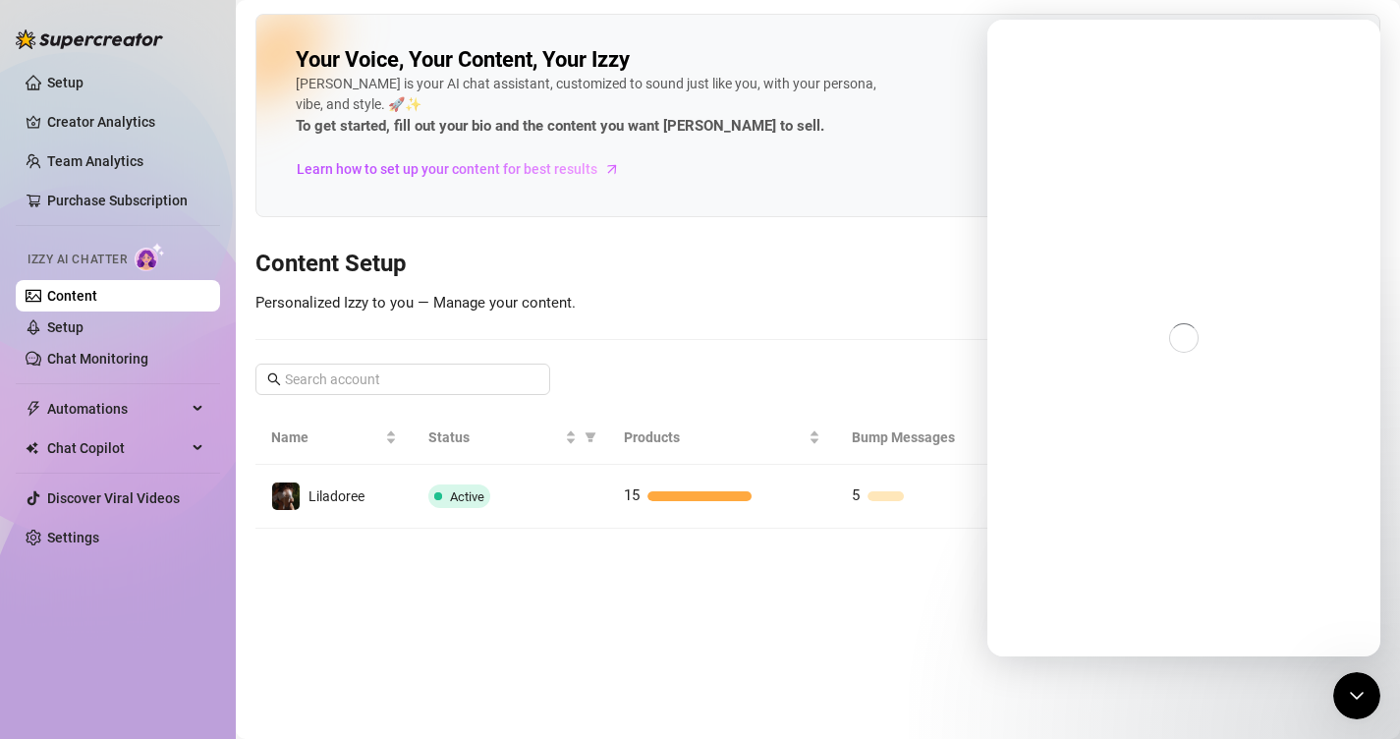
click at [553, 531] on main "Your Voice, Your Content, Your Izzy Izzy is your AI chat assistant, customized …" at bounding box center [818, 369] width 1164 height 739
click at [715, 464] on th "Products" at bounding box center [722, 438] width 228 height 54
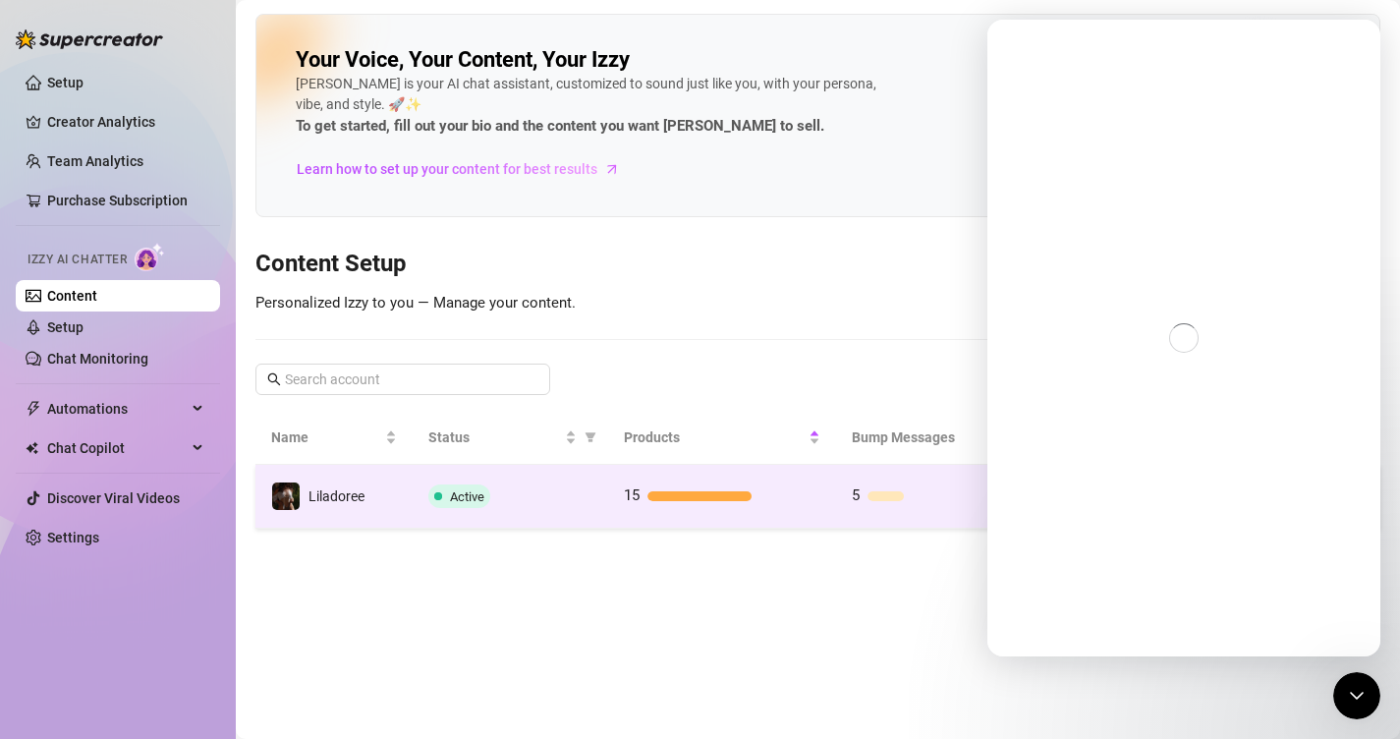
click at [725, 489] on div "15" at bounding box center [722, 496] width 196 height 24
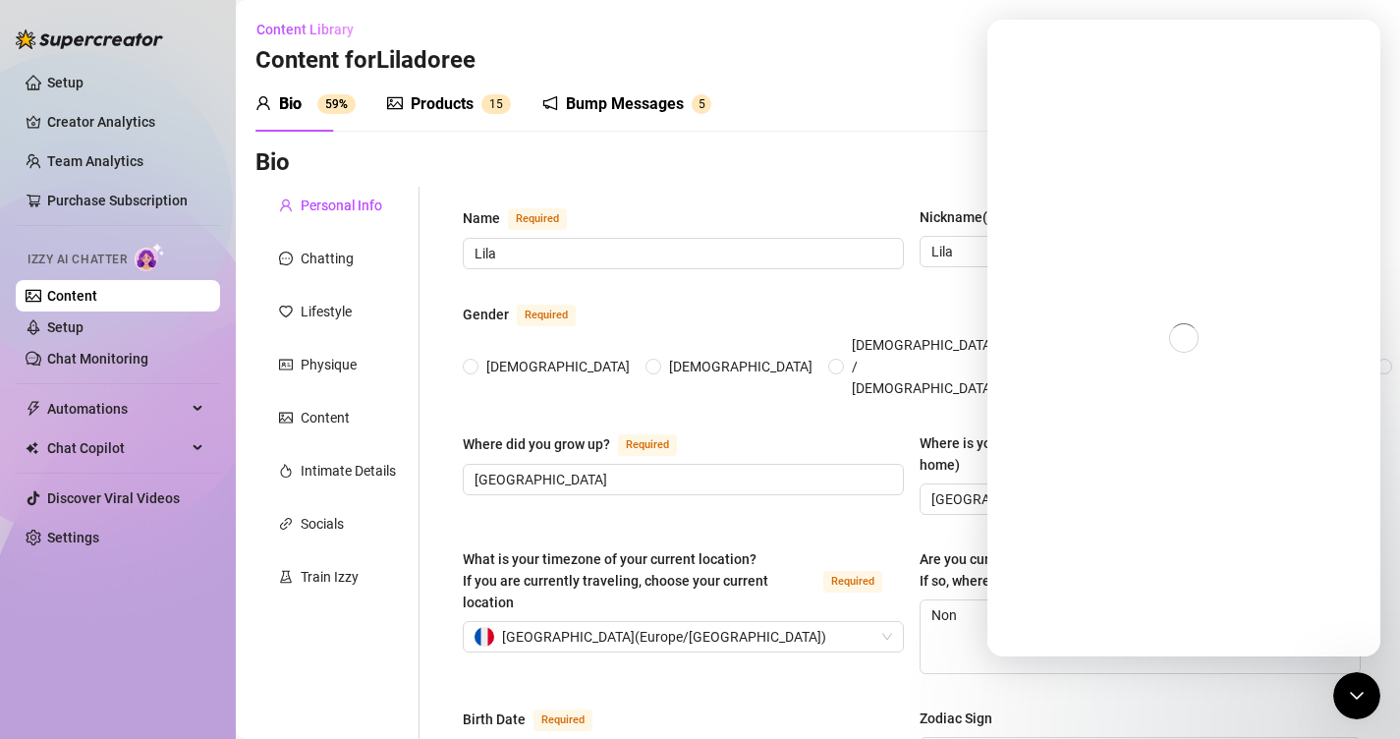
radio input "true"
type input "[DATE]"
click at [1340, 691] on div "Close Intercom Messenger" at bounding box center [1356, 695] width 47 height 47
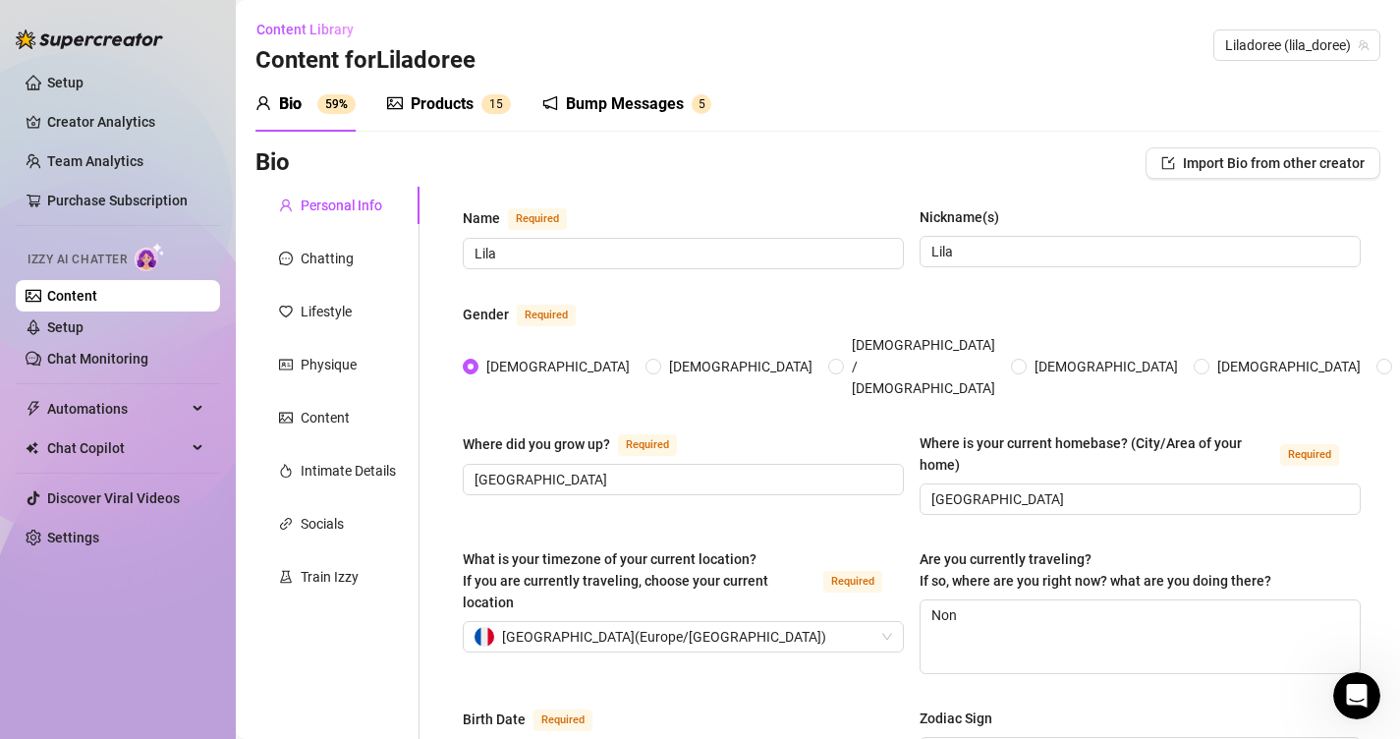
click at [697, 107] on sup "5" at bounding box center [702, 104] width 20 height 20
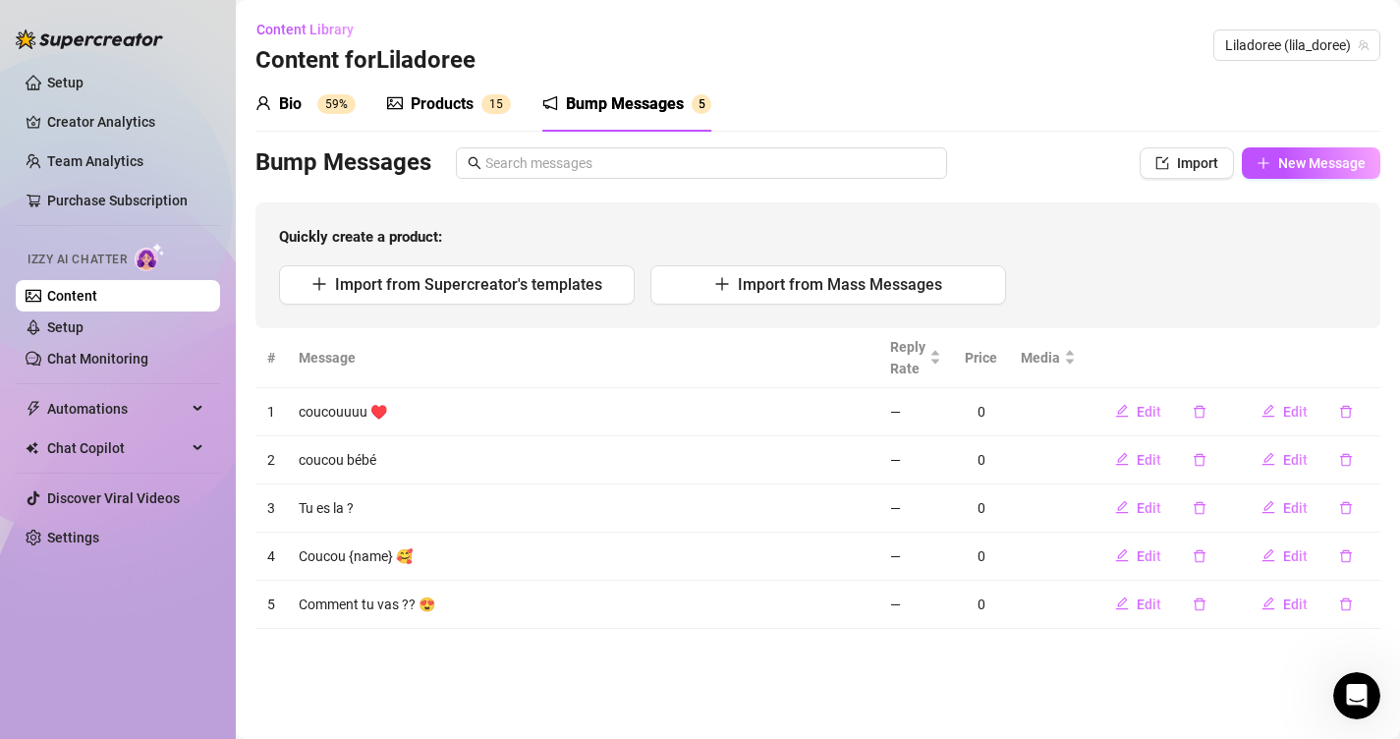
click at [294, 116] on div "Bio 59%" at bounding box center [305, 104] width 100 height 55
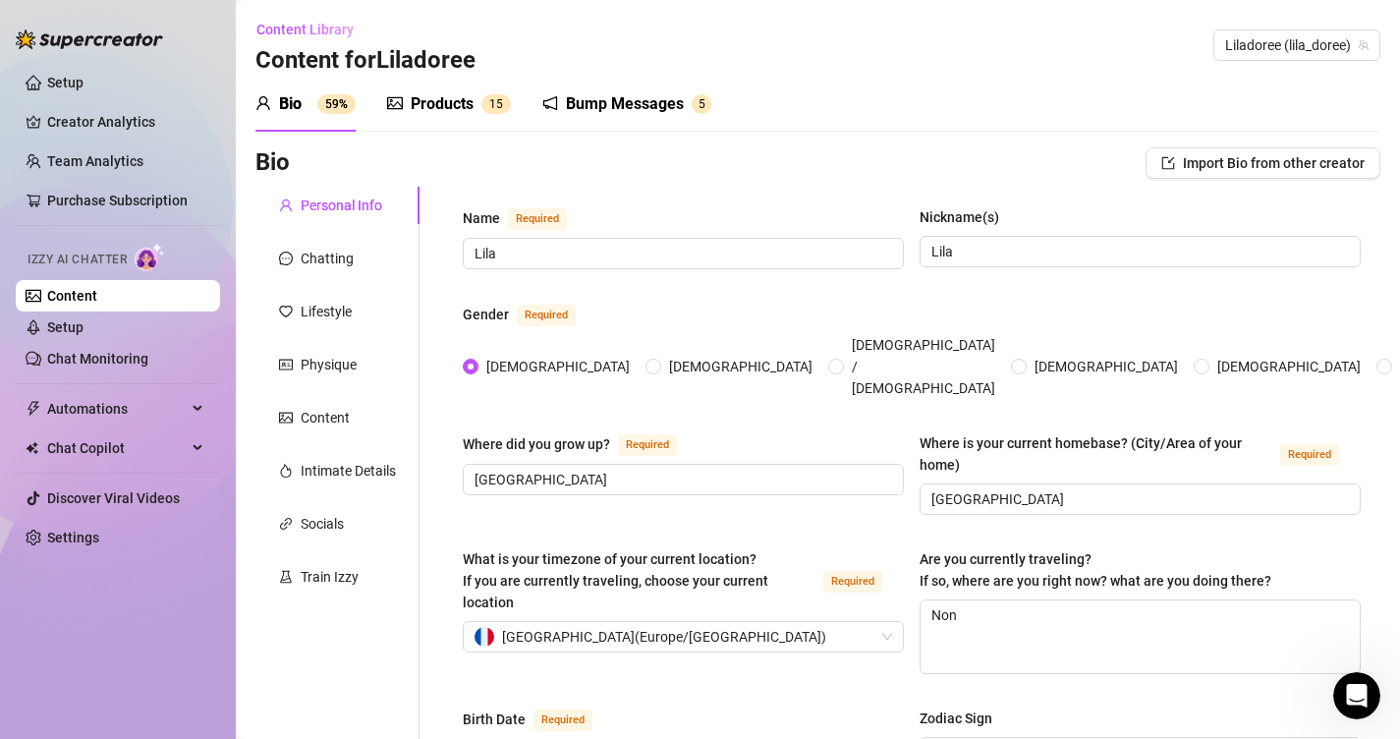
click at [432, 106] on div "Products" at bounding box center [442, 104] width 63 height 24
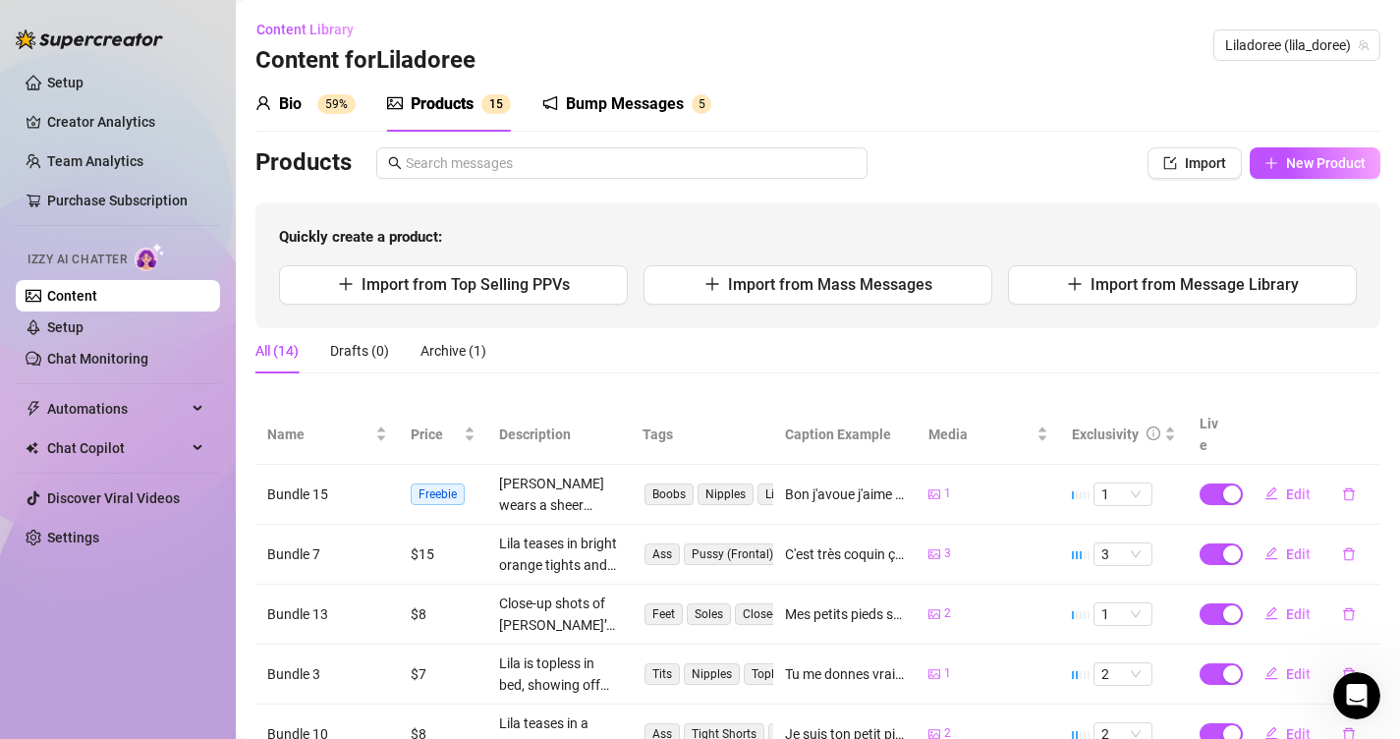
click at [325, 108] on sup "59%" at bounding box center [336, 104] width 38 height 20
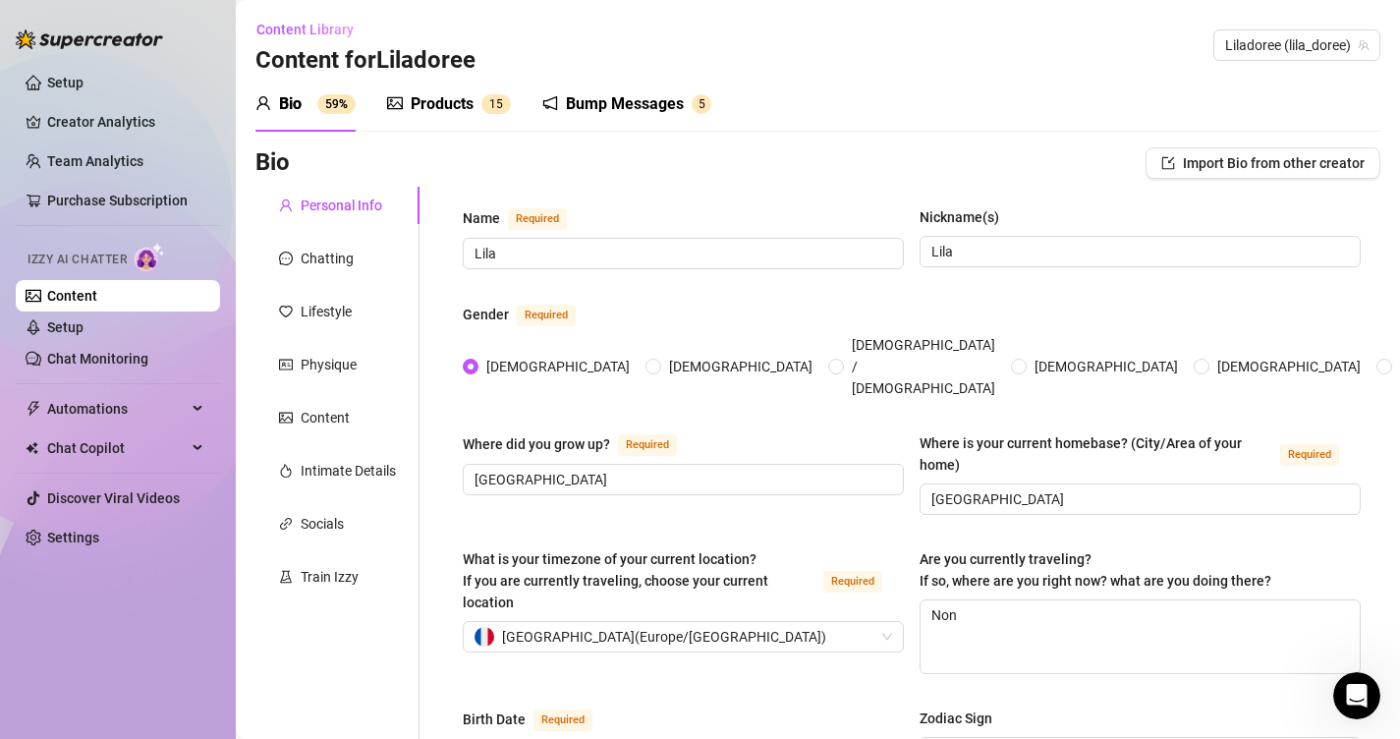
click at [485, 107] on sup "1 5" at bounding box center [495, 104] width 29 height 20
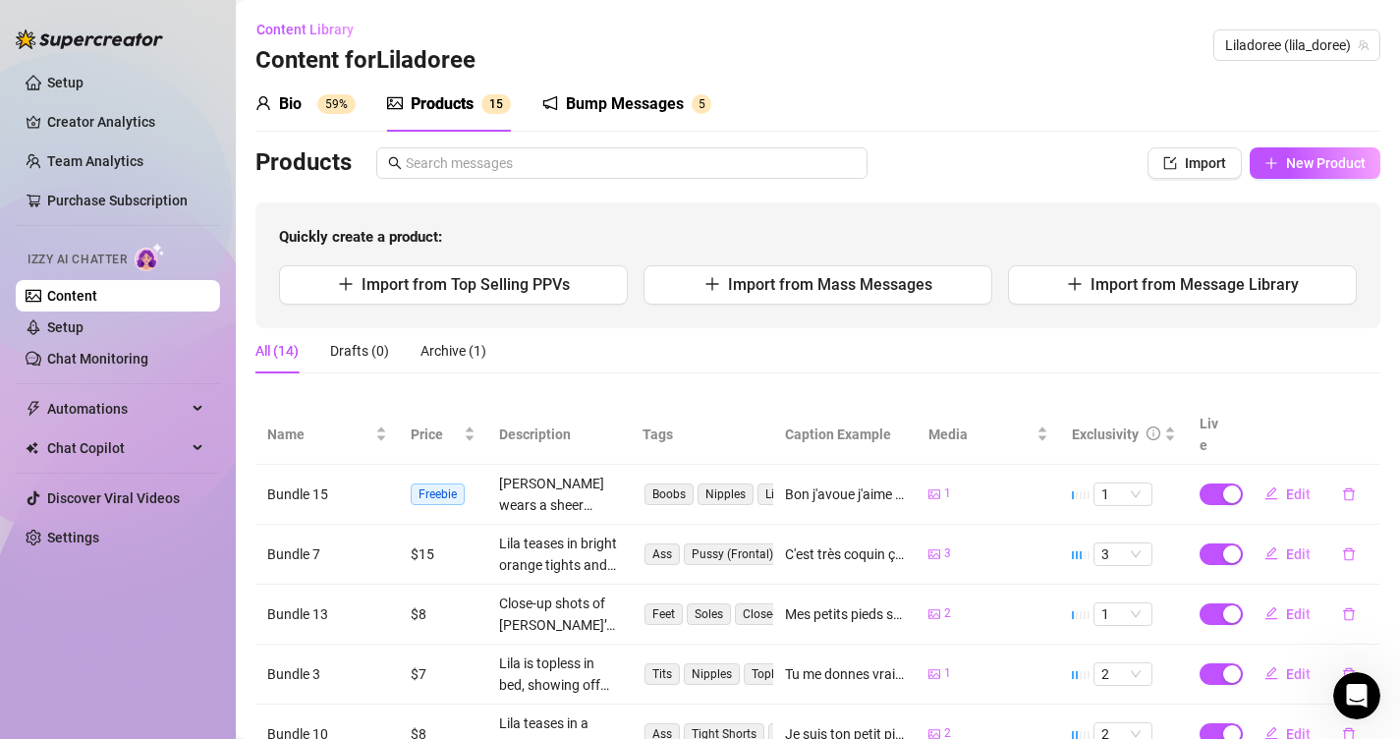
click at [619, 96] on div "Bump Messages" at bounding box center [625, 104] width 118 height 24
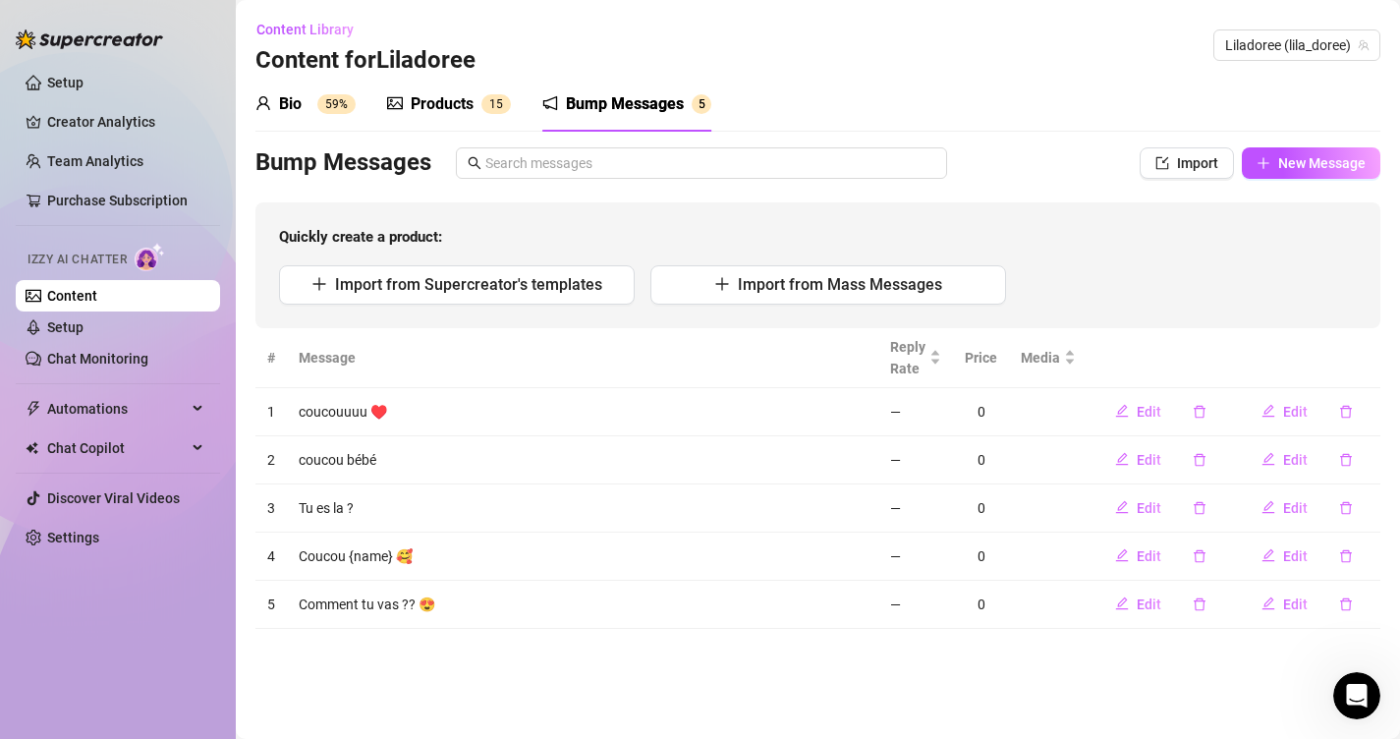
click at [430, 98] on div "Products" at bounding box center [442, 104] width 63 height 24
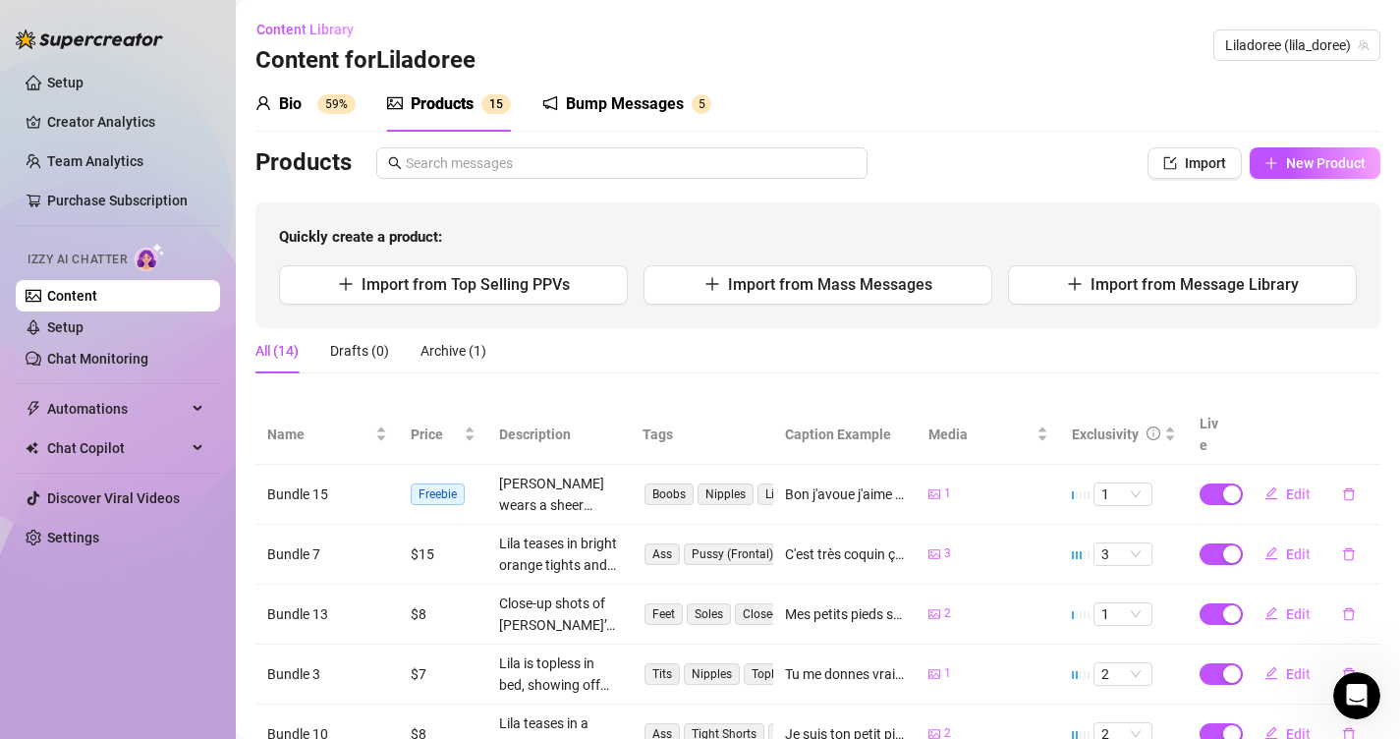
click at [337, 87] on div "Bio 59%" at bounding box center [305, 104] width 100 height 55
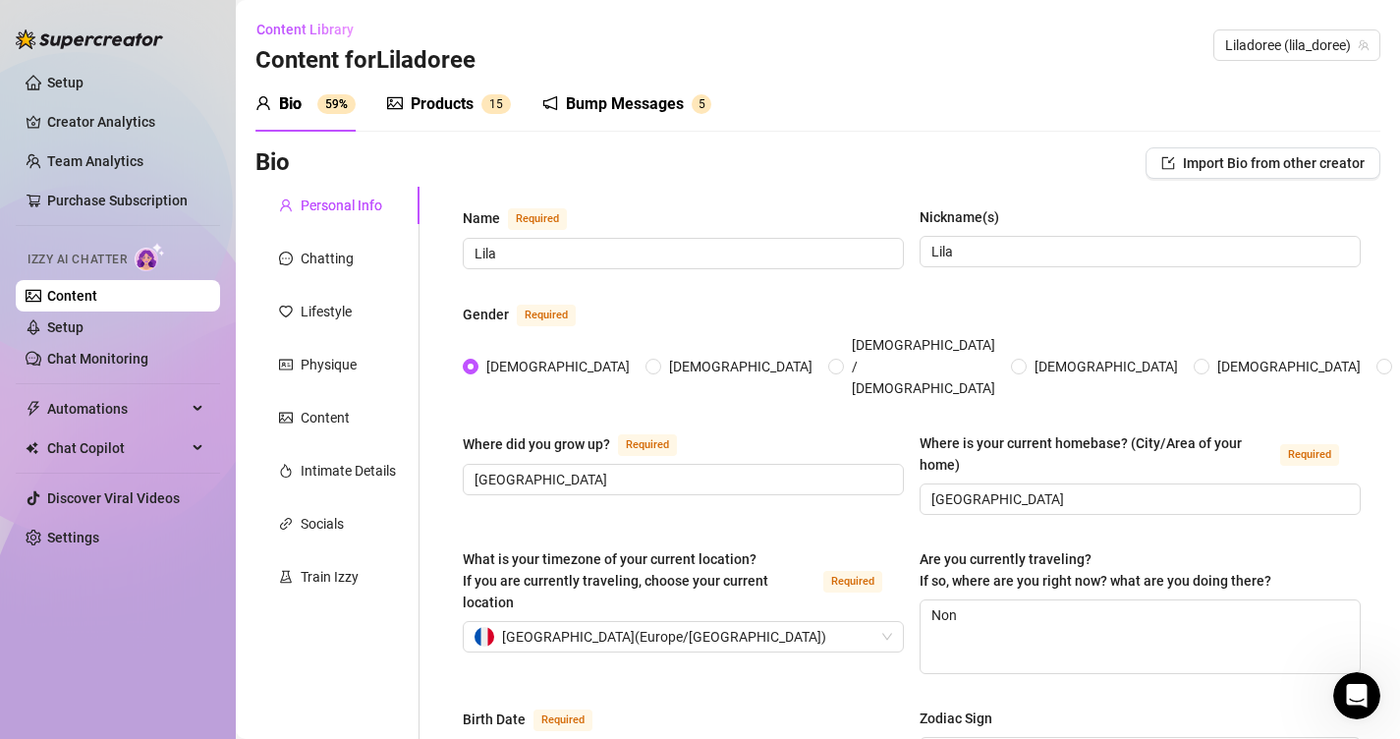
click at [627, 123] on div "Bump Messages 5" at bounding box center [626, 104] width 169 height 55
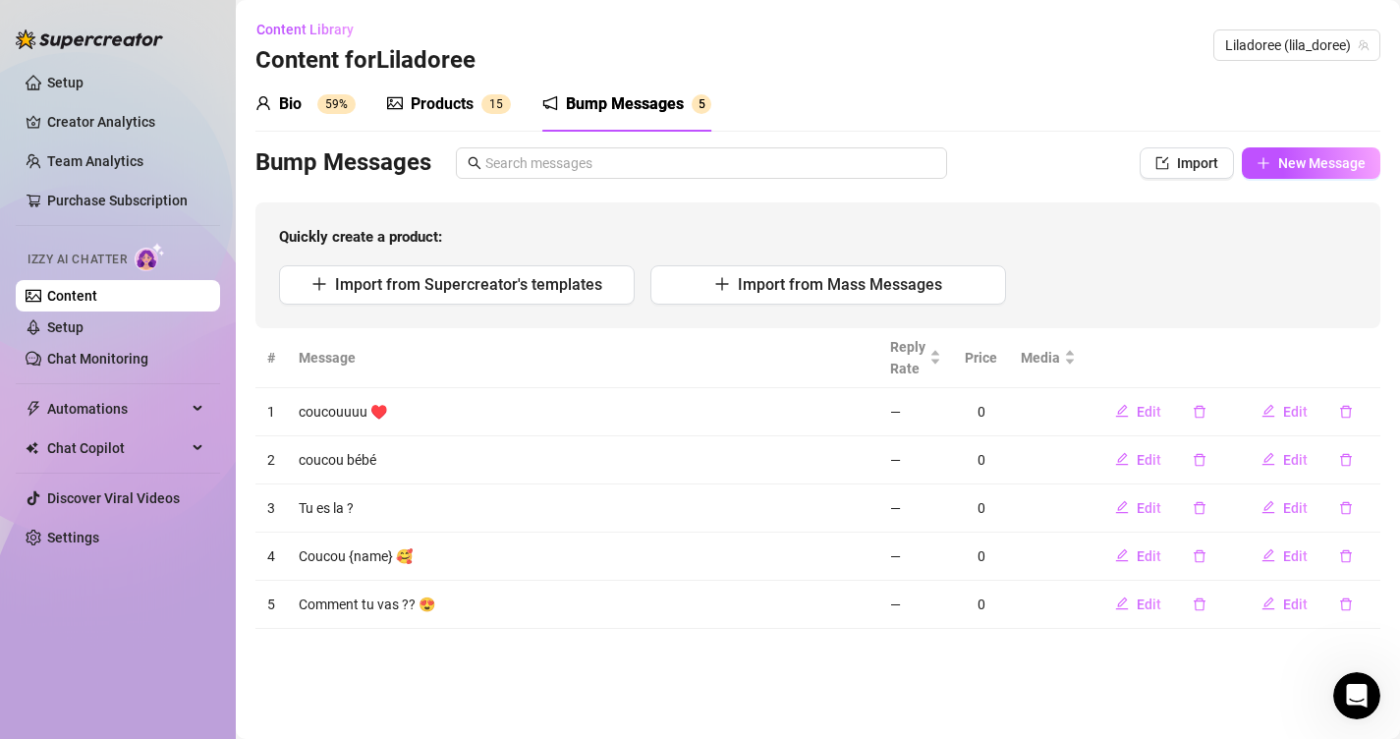
click at [321, 117] on div "Bio 59%" at bounding box center [305, 104] width 100 height 55
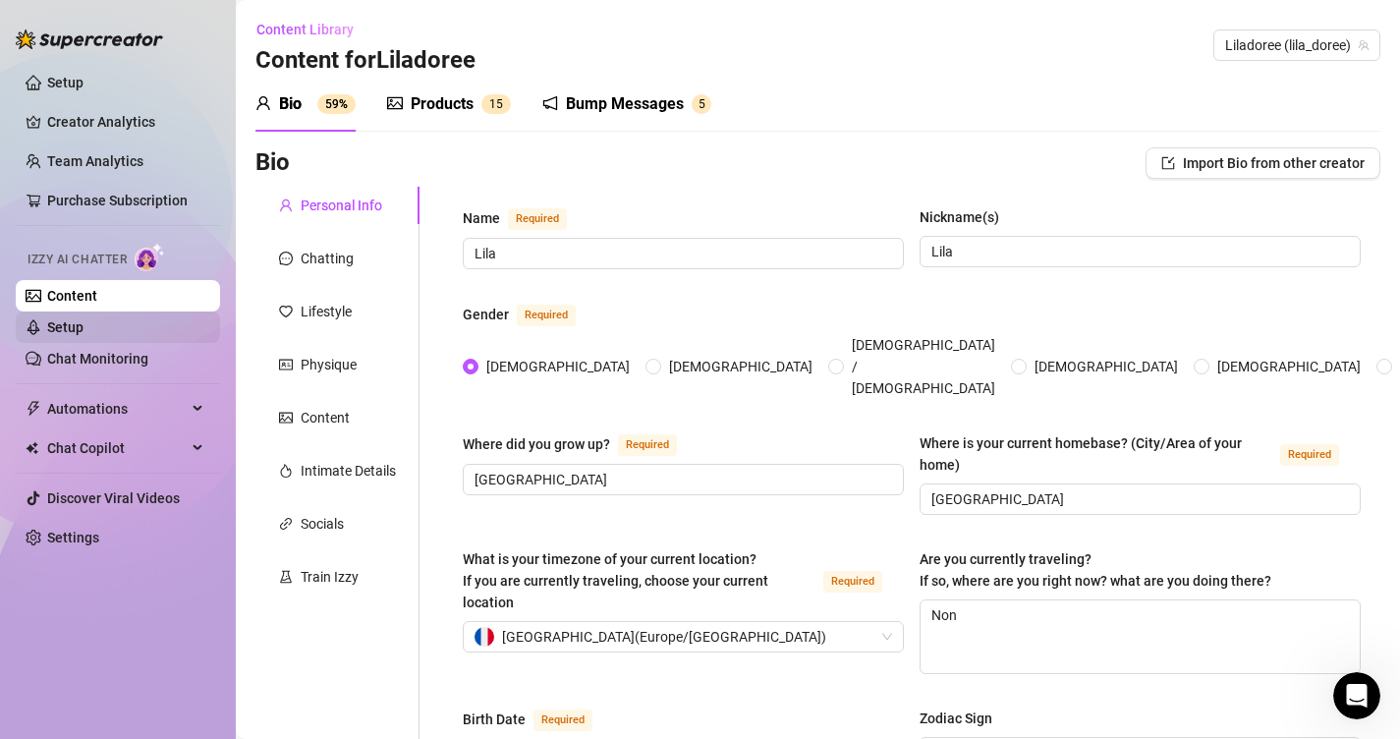
click at [63, 326] on link "Setup" at bounding box center [65, 327] width 36 height 16
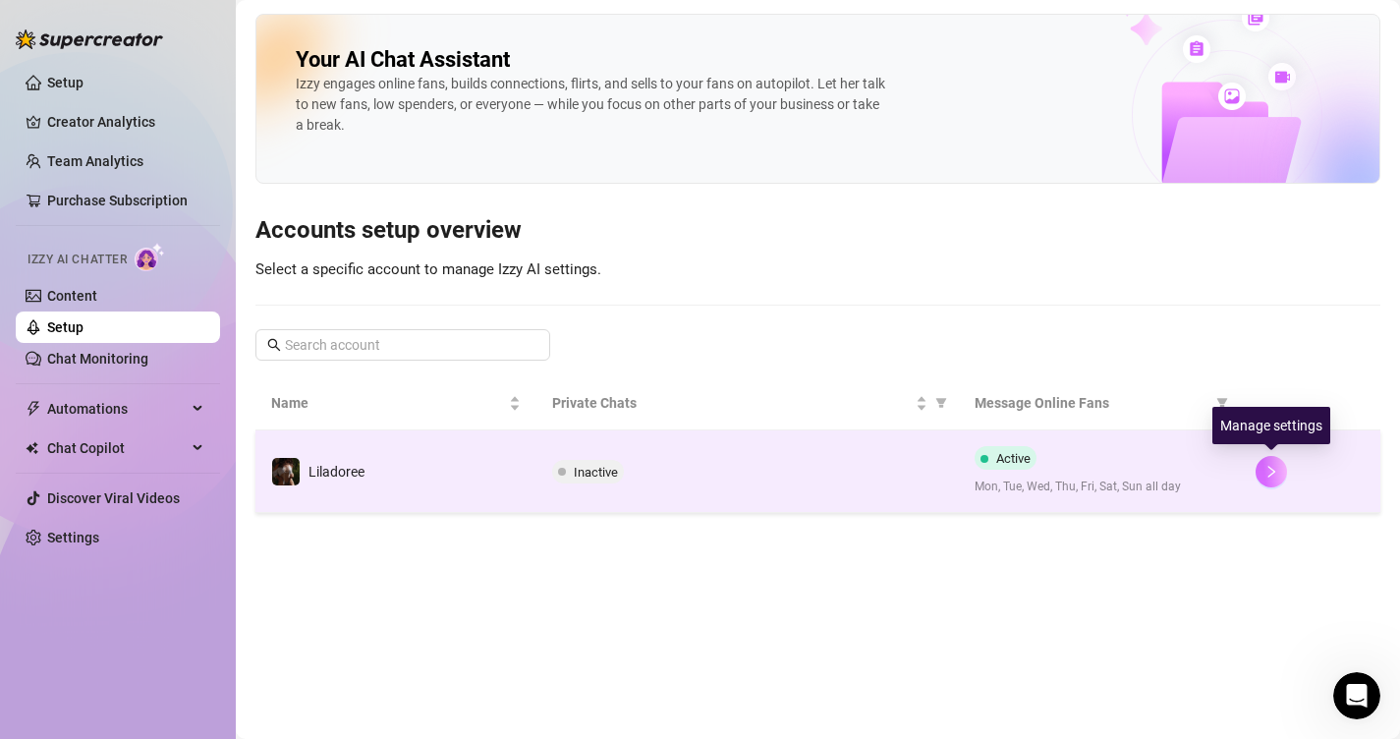
click at [1270, 470] on icon "right" at bounding box center [1271, 472] width 14 height 14
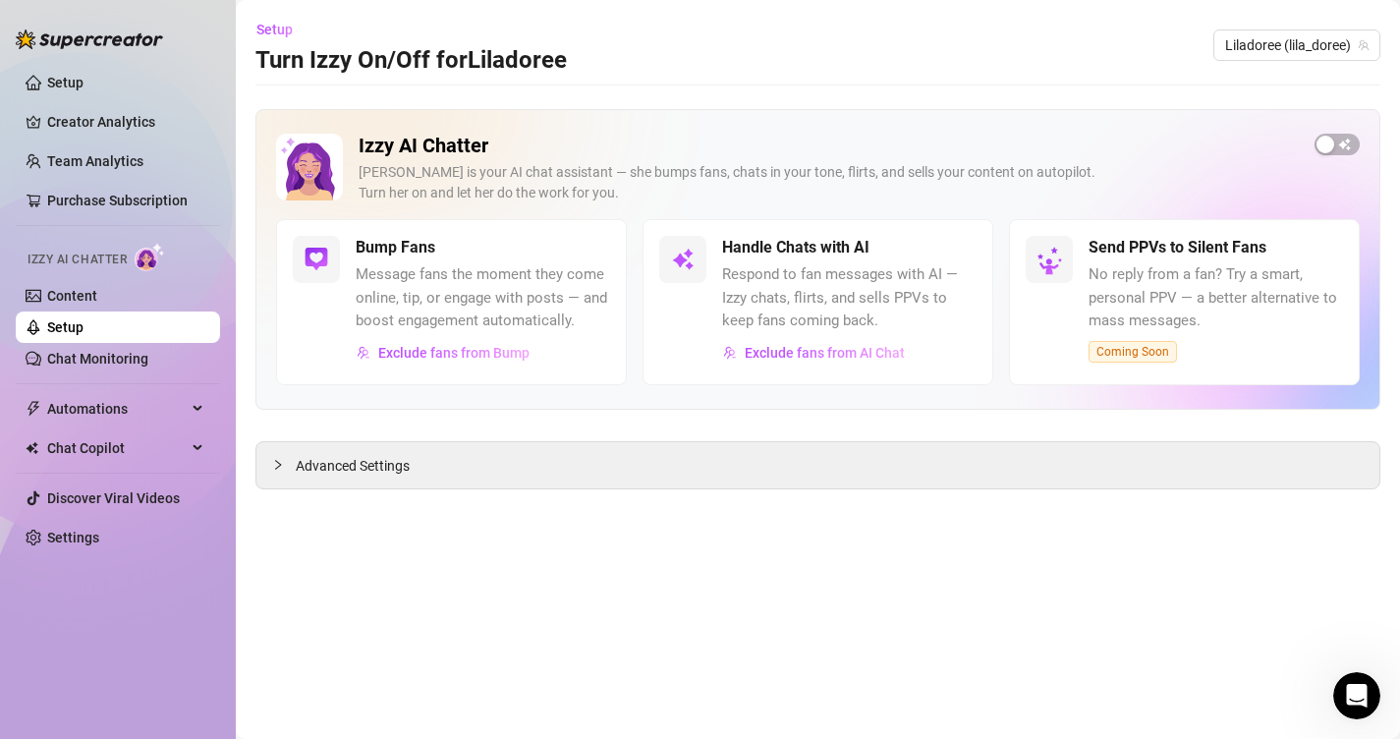
click at [1342, 156] on div "Izzy AI Chatter Izzy is your AI chat assistant — she bumps fans, chats in your …" at bounding box center [818, 176] width 1084 height 85
click at [1329, 144] on div "button" at bounding box center [1325, 145] width 18 height 18
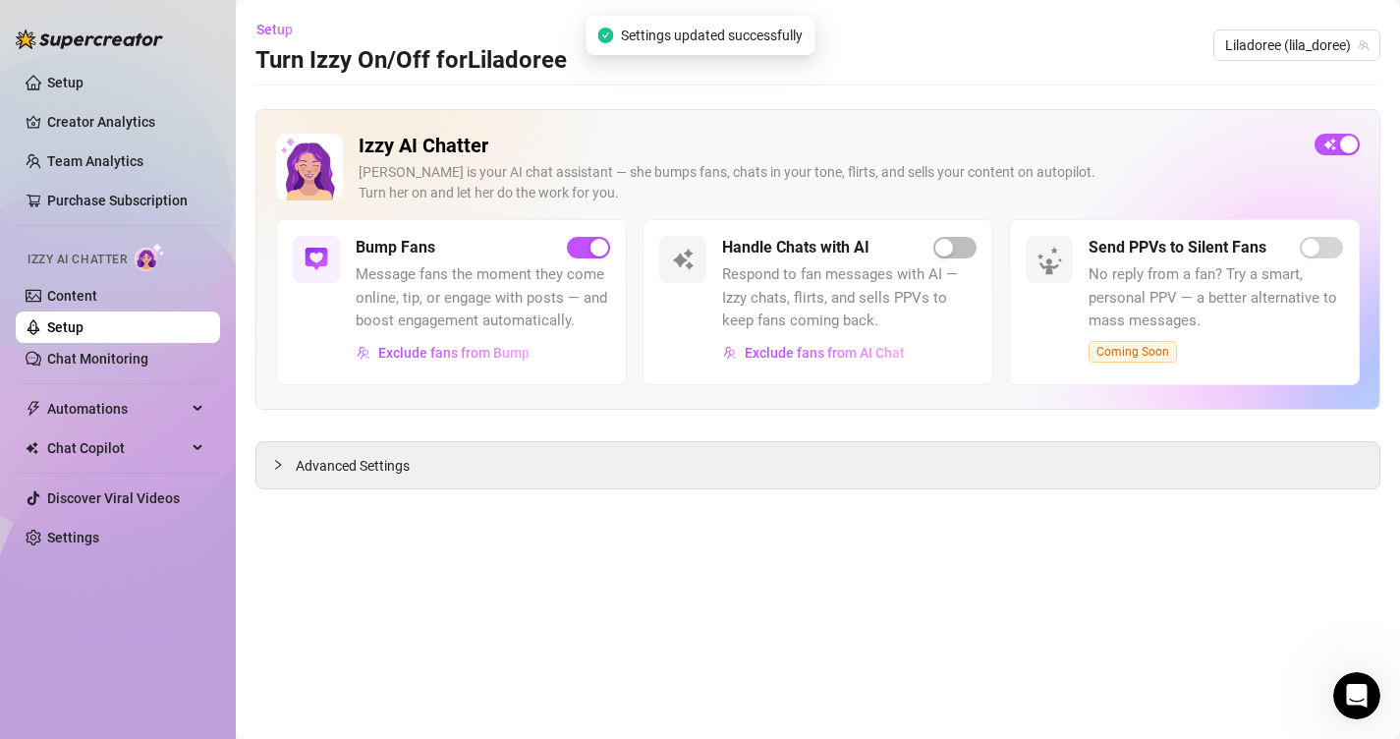
click at [953, 259] on div "Handle Chats with AI Respond to fan messages with AI — Izzy chats, flirts, and …" at bounding box center [849, 302] width 254 height 133
click at [961, 253] on span "button" at bounding box center [954, 248] width 43 height 22
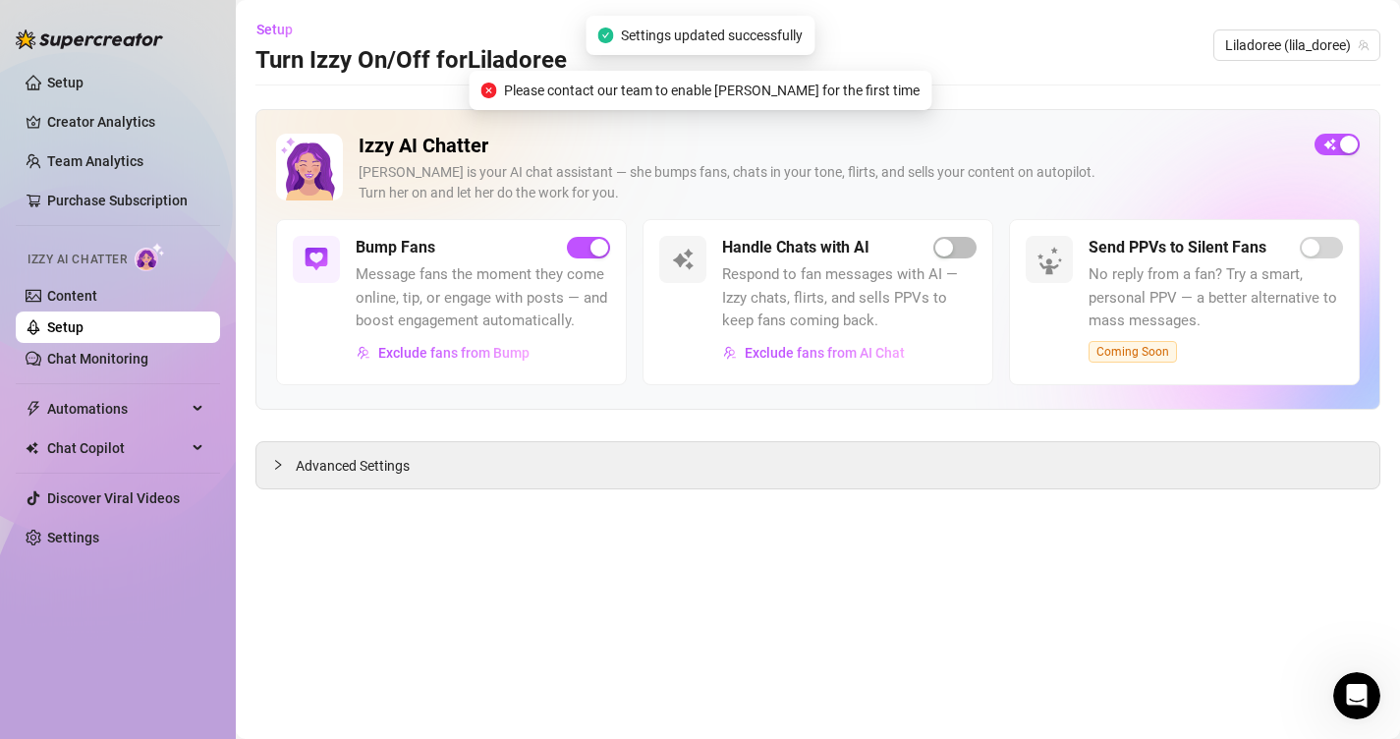
click at [1352, 693] on icon "Open Intercom Messenger" at bounding box center [1357, 696] width 32 height 32
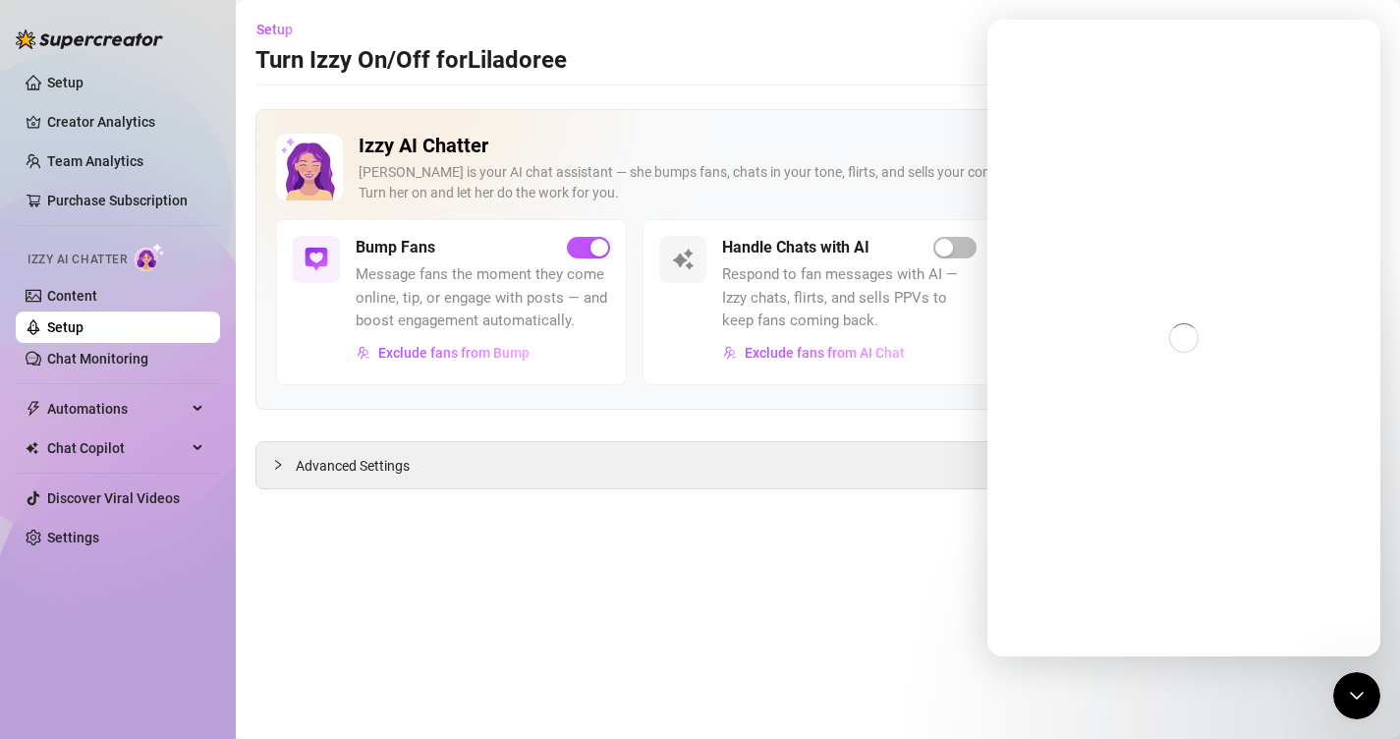
click at [1366, 704] on icon "Close Intercom Messenger" at bounding box center [1357, 696] width 24 height 24
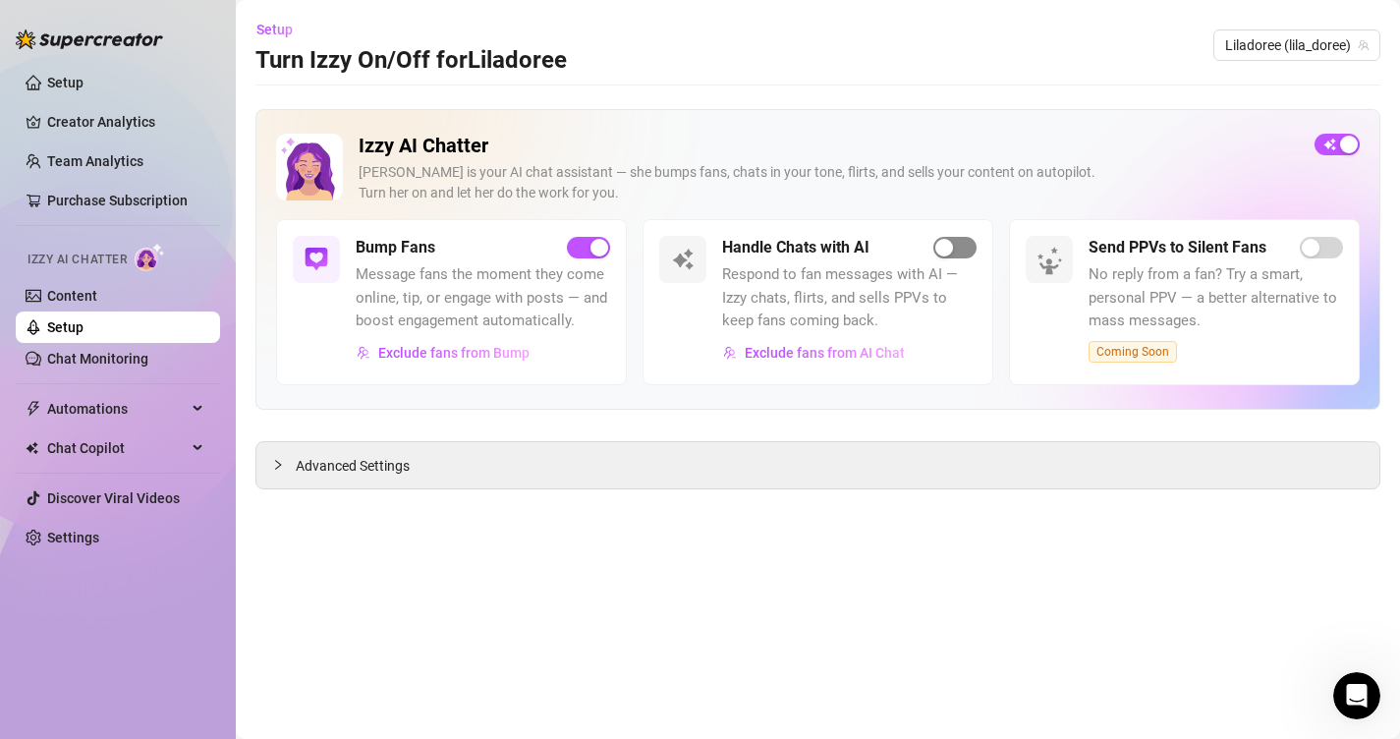
click at [948, 252] on div "button" at bounding box center [944, 248] width 18 height 18
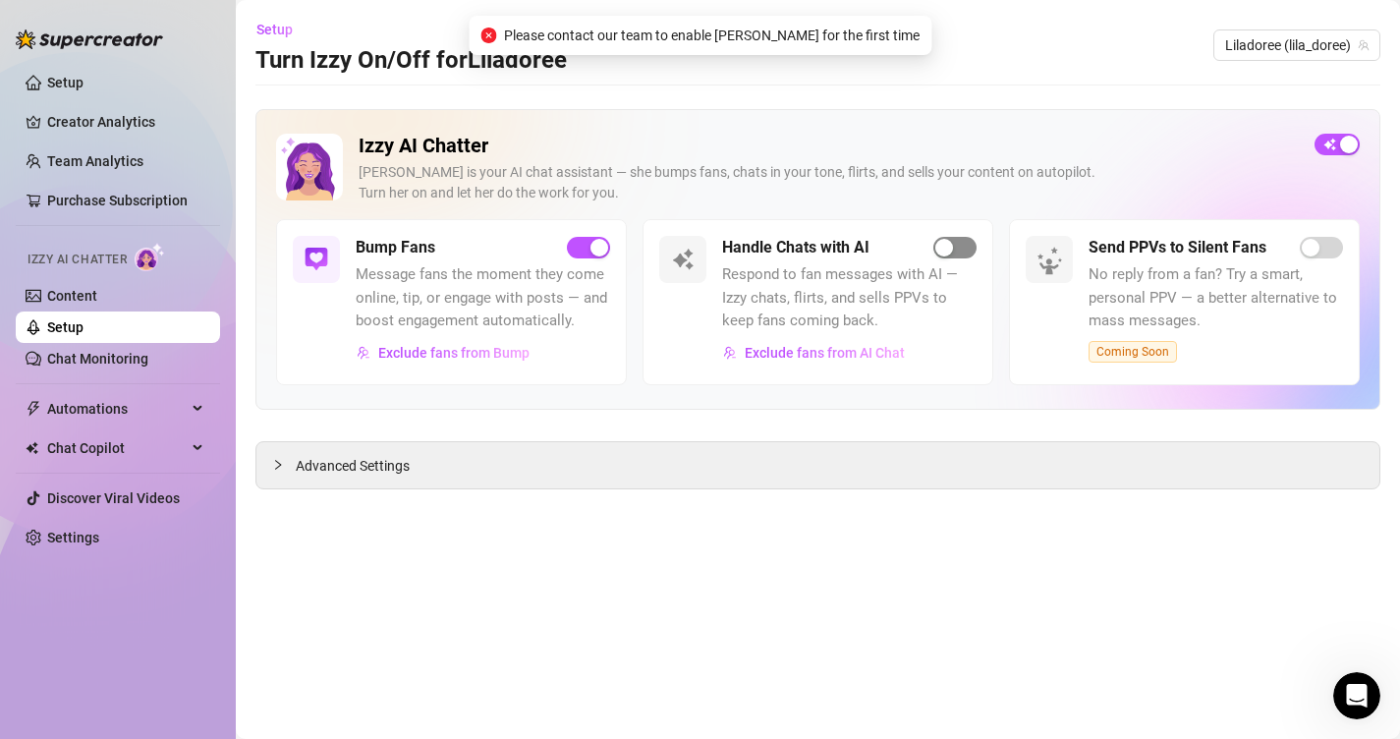
click at [948, 252] on div "button" at bounding box center [944, 248] width 18 height 18
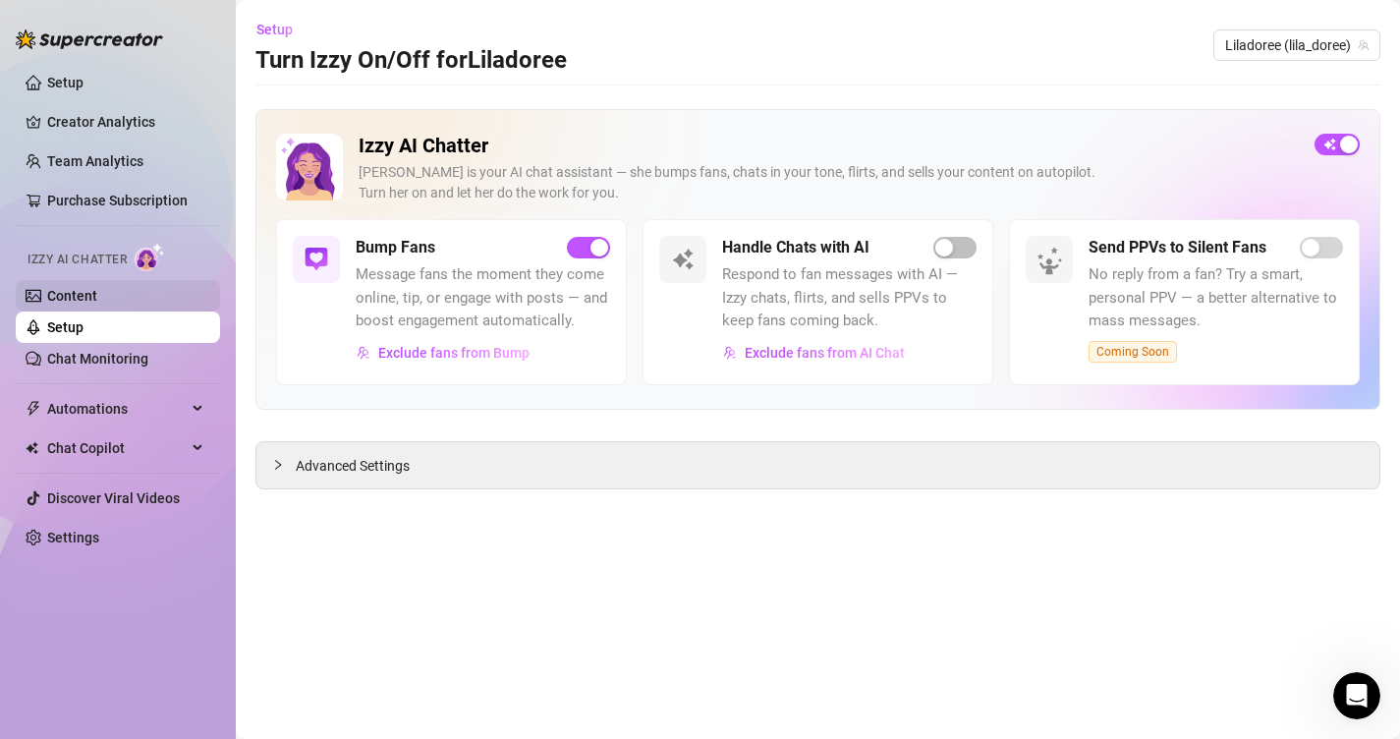
click at [97, 300] on link "Content" at bounding box center [72, 296] width 50 height 16
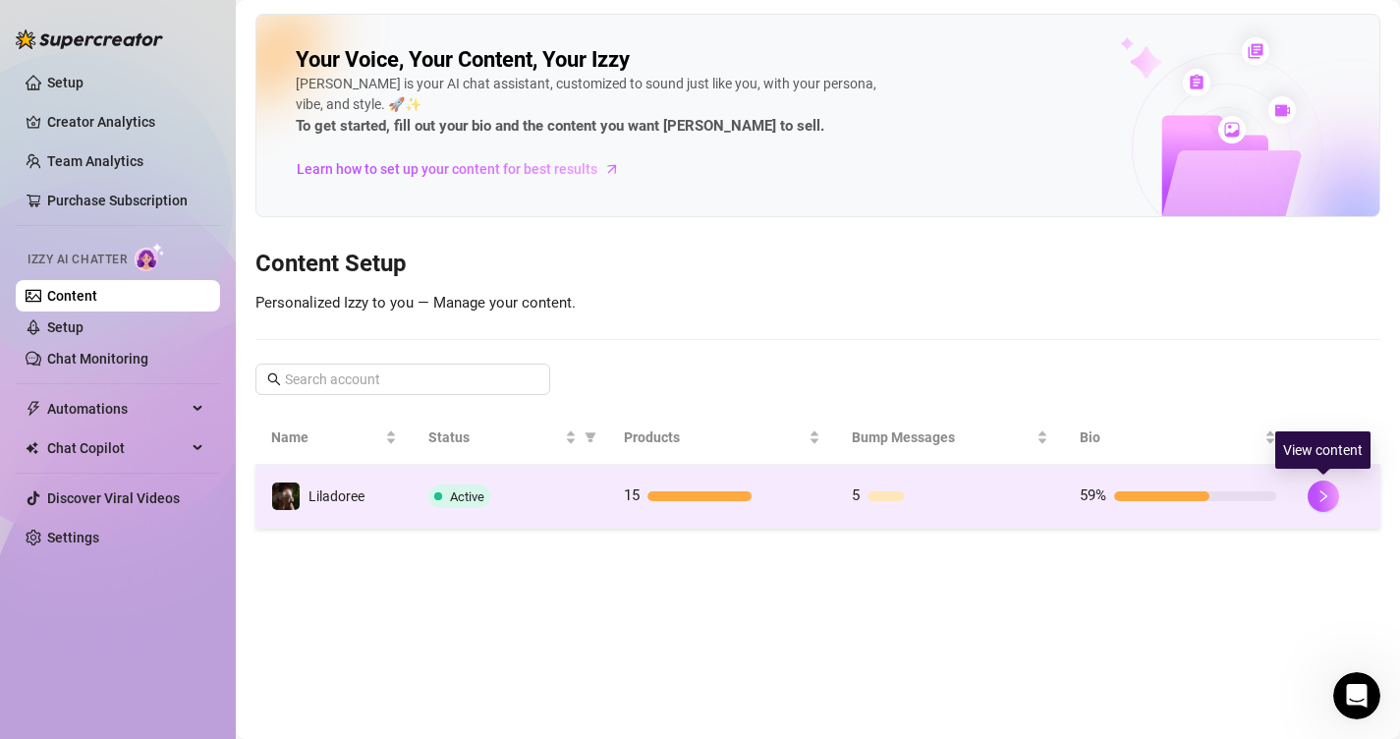
click at [1254, 501] on div "59%" at bounding box center [1178, 496] width 196 height 24
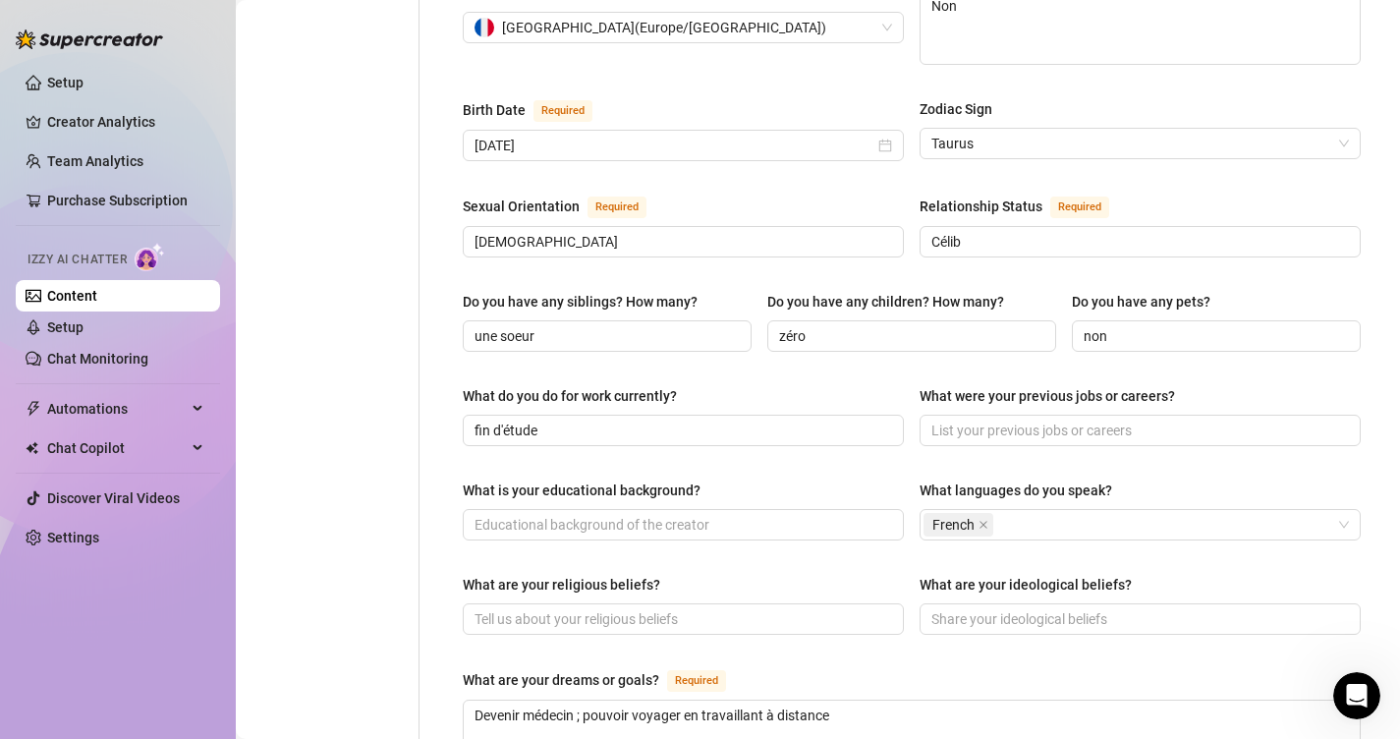
scroll to position [612, 0]
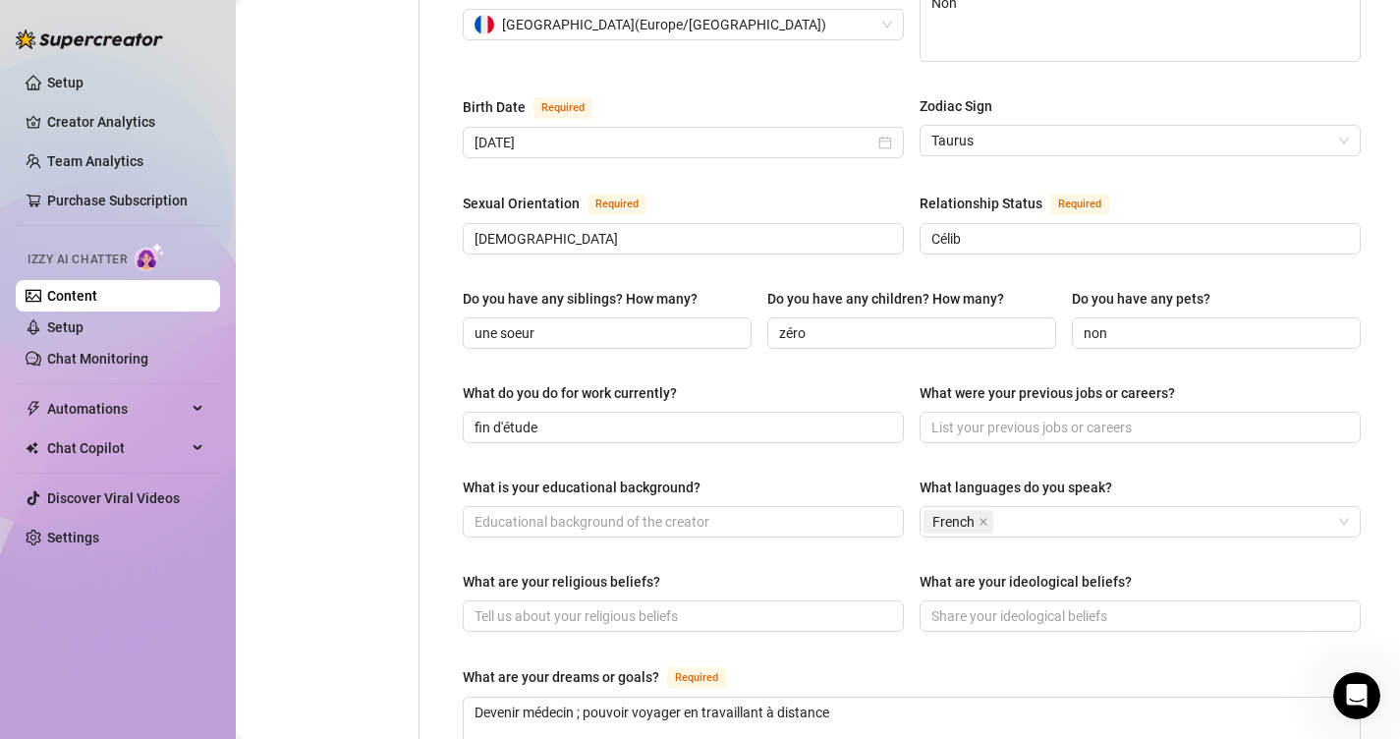
click at [940, 382] on div "What were your previous jobs or careers?" at bounding box center [1047, 393] width 255 height 22
click at [940, 417] on input "What were your previous jobs or careers?" at bounding box center [1138, 428] width 414 height 22
click at [940, 382] on div "What were your previous jobs or careers?" at bounding box center [1047, 393] width 255 height 22
click at [940, 417] on input "What were your previous jobs or careers?" at bounding box center [1138, 428] width 414 height 22
click at [940, 382] on div "What were your previous jobs or careers?" at bounding box center [1047, 393] width 255 height 22
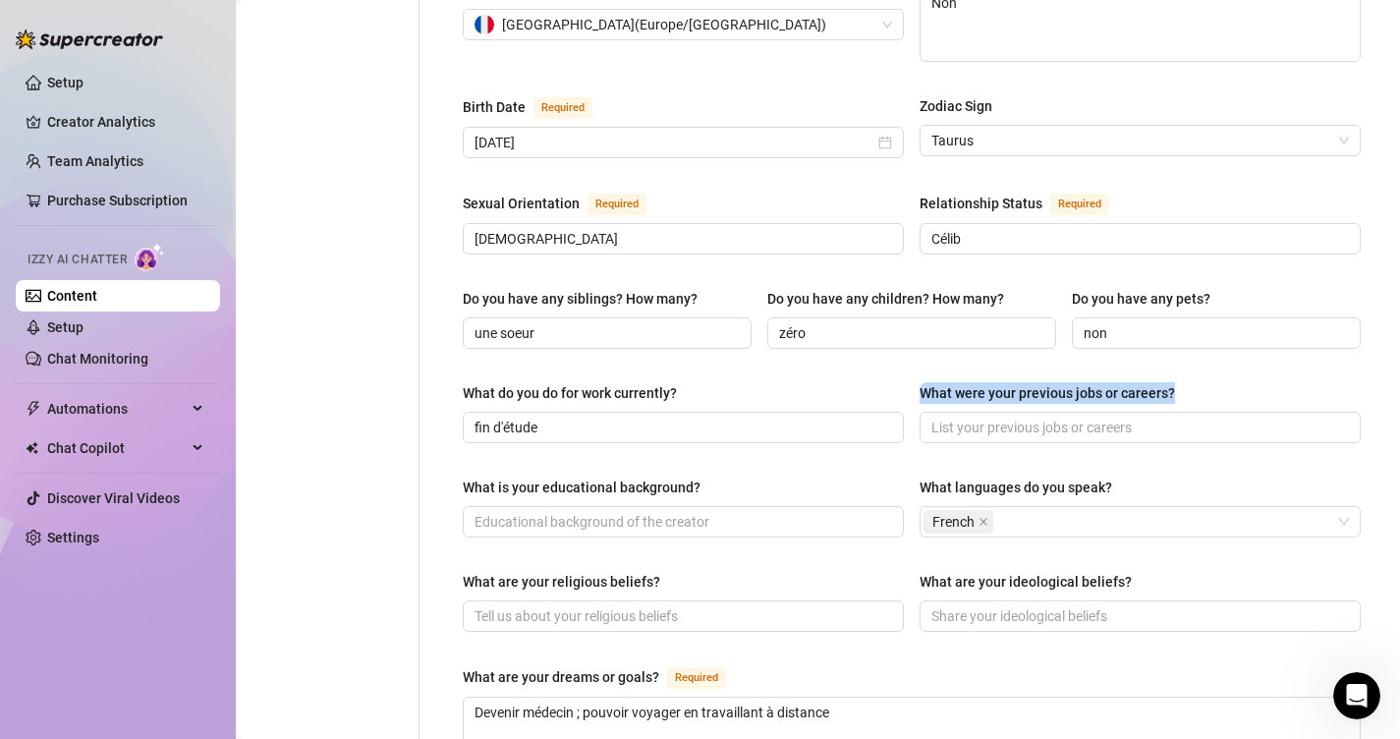
click at [940, 417] on input "What were your previous jobs or careers?" at bounding box center [1138, 428] width 414 height 22
copy div "What were your previous jobs or careers?"
drag, startPoint x: 1184, startPoint y: 359, endPoint x: 911, endPoint y: 336, distance: 274.0
click at [912, 337] on div "Name Required Lila Nickname(s) Lila Gender Required Female Male Non-Binary / Ge…" at bounding box center [912, 397] width 898 height 1607
click at [932, 382] on div "What were your previous jobs or careers?" at bounding box center [1047, 393] width 255 height 22
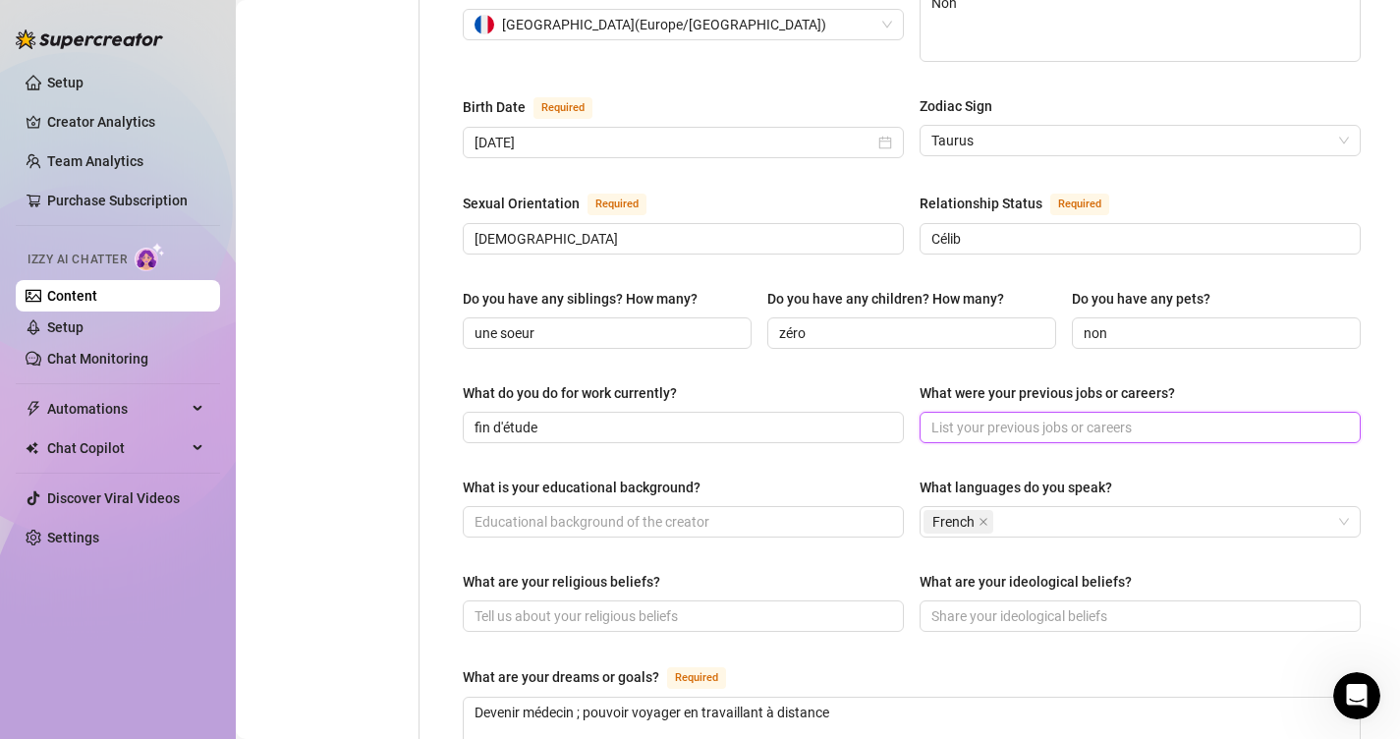
click at [932, 417] on input "What were your previous jobs or careers?" at bounding box center [1138, 428] width 414 height 22
click at [932, 382] on div "What were your previous jobs or careers?" at bounding box center [1047, 393] width 255 height 22
click at [932, 417] on input "What were your previous jobs or careers?" at bounding box center [1138, 428] width 414 height 22
click at [932, 382] on div "What were your previous jobs or careers?" at bounding box center [1047, 393] width 255 height 22
click at [932, 417] on input "What were your previous jobs or careers?" at bounding box center [1138, 428] width 414 height 22
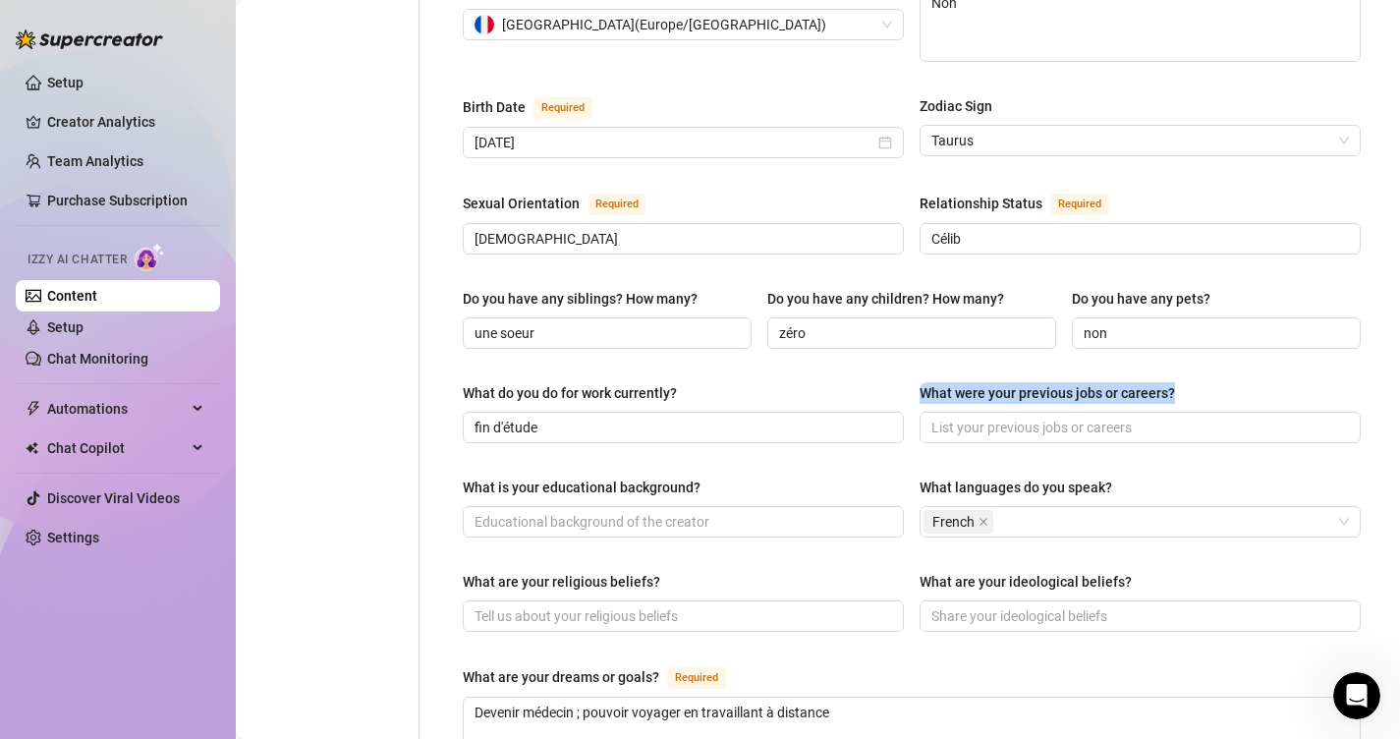
drag, startPoint x: 918, startPoint y: 354, endPoint x: 1185, endPoint y: 359, distance: 267.3
click at [1185, 382] on div "What do you do for work currently? fin d'étude What were your previous jobs or …" at bounding box center [912, 421] width 898 height 79
copy div "What were your previous jobs or careers?"
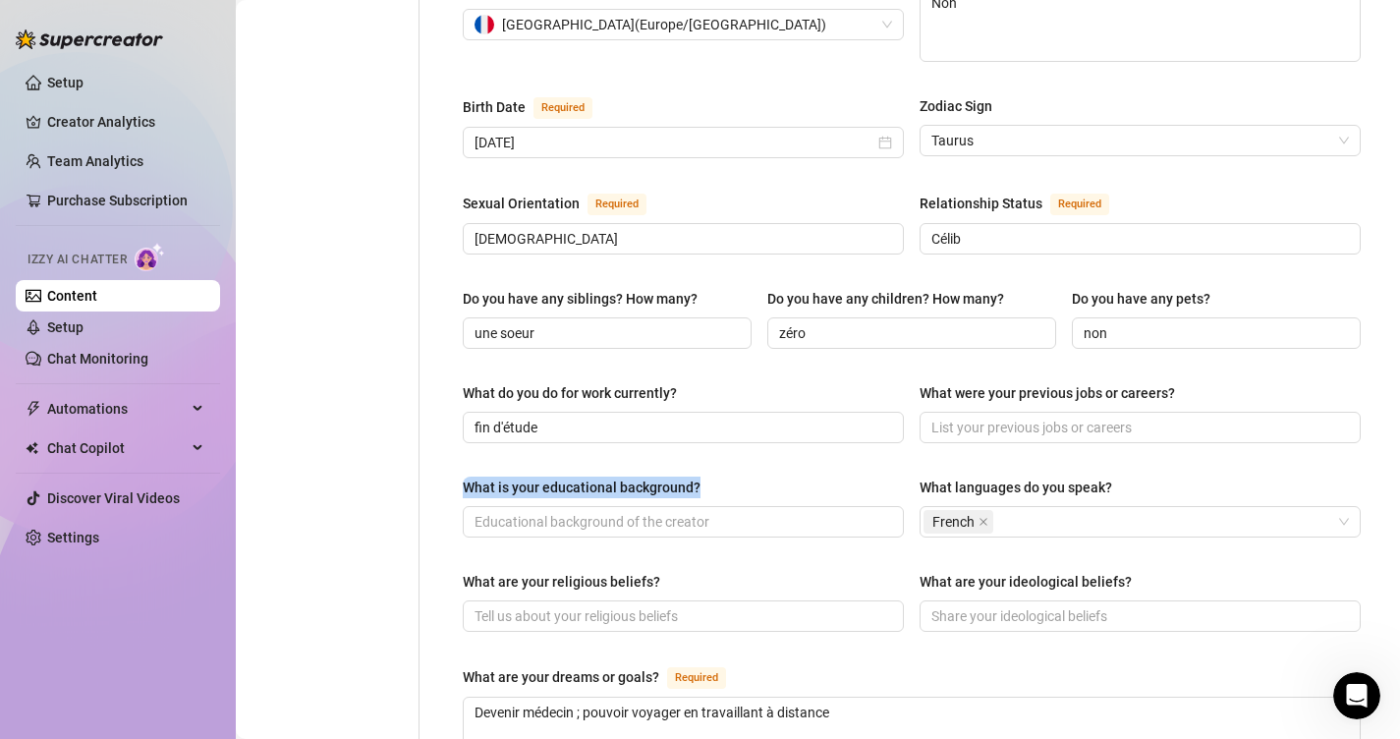
drag, startPoint x: 707, startPoint y: 449, endPoint x: 462, endPoint y: 449, distance: 245.6
click at [462, 449] on div "Name Required Lila Nickname(s) Lila Gender Required Female Male Non-Binary / Ge…" at bounding box center [911, 398] width 937 height 1646
copy div "What is your educational background?"
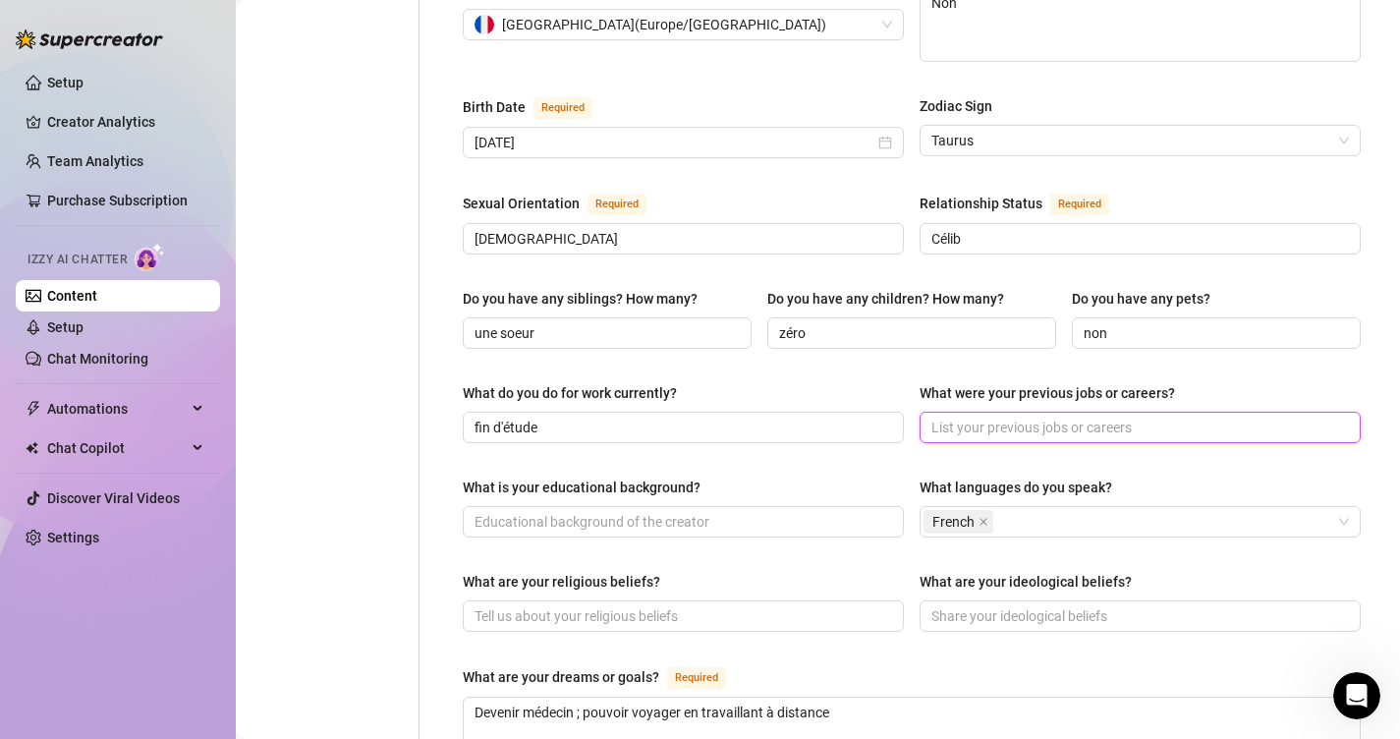
click at [1042, 417] on input "What were your previous jobs or careers?" at bounding box center [1138, 428] width 414 height 22
paste input "J’ai toujours eu des jobs normaux avant… mais aucun n’était aussi excitant que …"
drag, startPoint x: 1015, startPoint y: 391, endPoint x: 977, endPoint y: 384, distance: 38.0
click at [977, 417] on input "J’ai toujours eu des jobs normaux avant… mais aucun n’était aussi excitant que …" at bounding box center [1108, 428] width 355 height 22
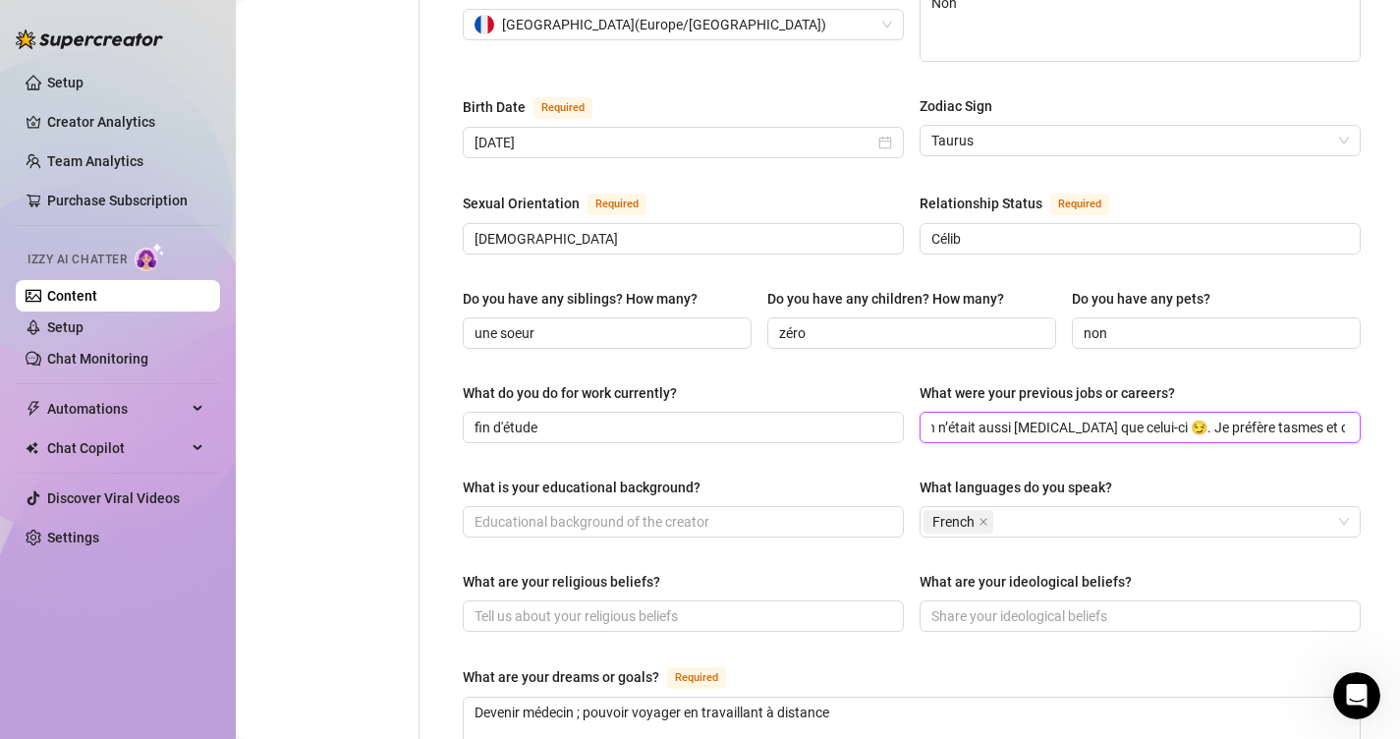
scroll to position [0, 322]
click at [1226, 417] on input "J’ai toujours eu des jobs normaux avant… mais aucun n’était aussi excitant que …" at bounding box center [1138, 428] width 414 height 22
drag, startPoint x: 1226, startPoint y: 395, endPoint x: 1405, endPoint y: 397, distance: 178.8
click at [1399, 397] on html "Setup Creator Analytics Team Analytics Purchase Subscription Izzy AI Chatter Co…" at bounding box center [700, 369] width 1400 height 739
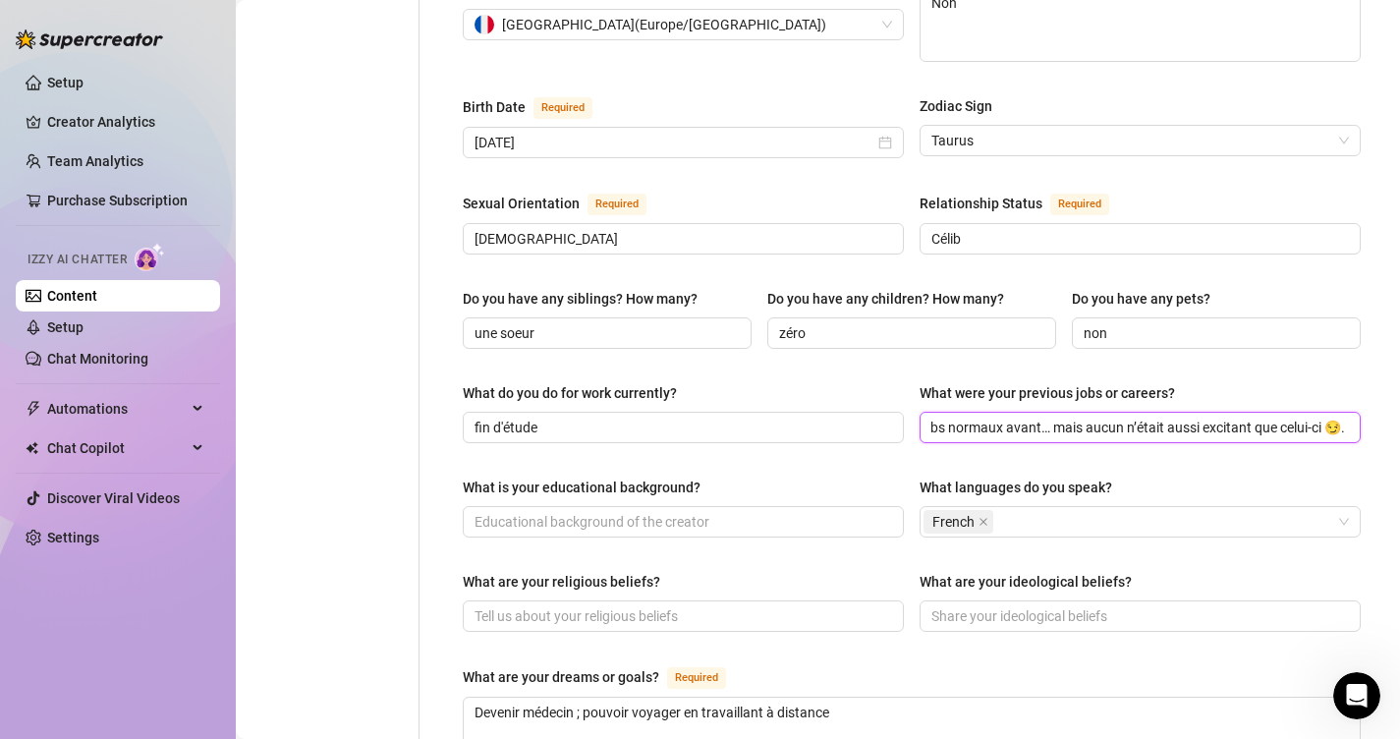
type input "J’ai toujours eu des jobs normaux avant… mais aucun n’était aussi excitant que …"
click at [1359, 425] on div "Name Required Lila Nickname(s) Lila Gender Required Female Male Non-Binary / Ge…" at bounding box center [912, 397] width 898 height 1607
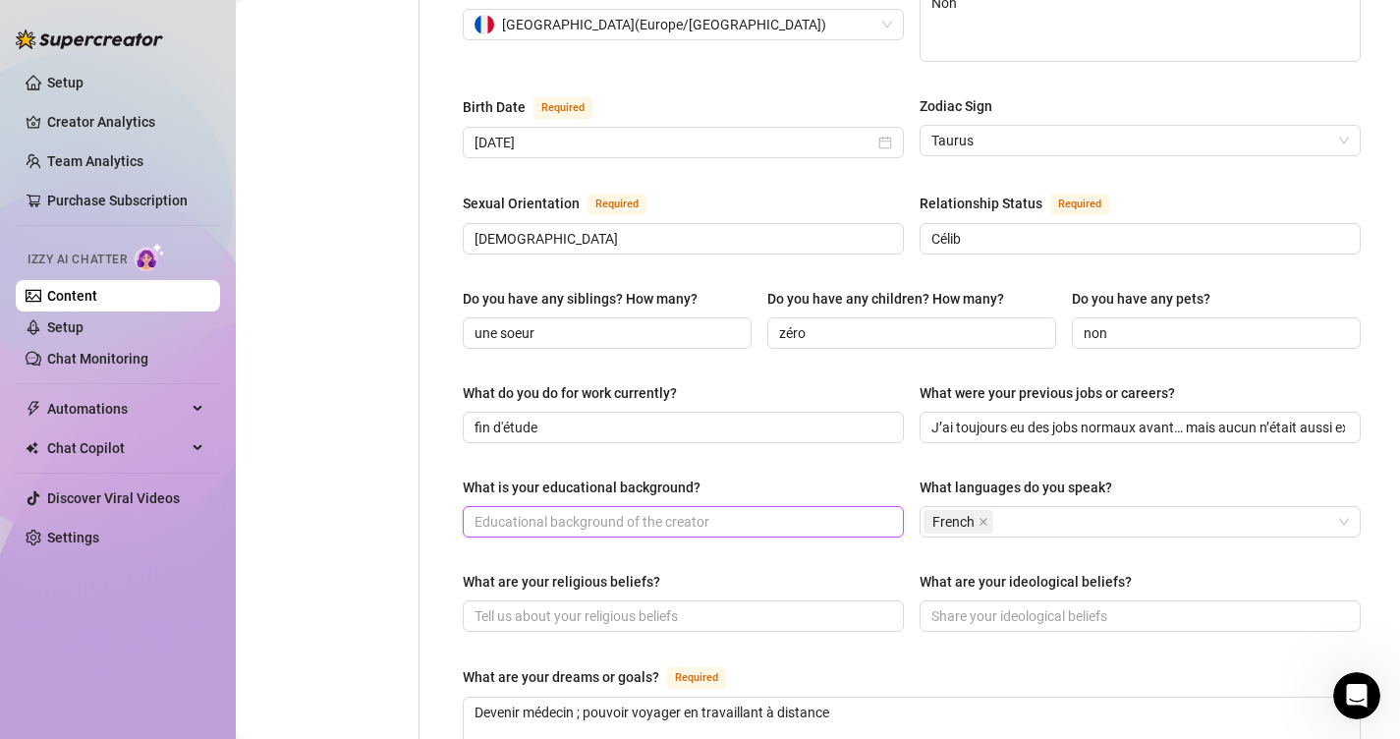
click at [821, 511] on input "What is your educational background?" at bounding box center [681, 522] width 414 height 22
click at [683, 511] on input "What is your educational background?" at bounding box center [681, 522] width 414 height 22
paste input "Mon parcours est assez sage, mais ce que je préfère… c’est donner des leçons tr…"
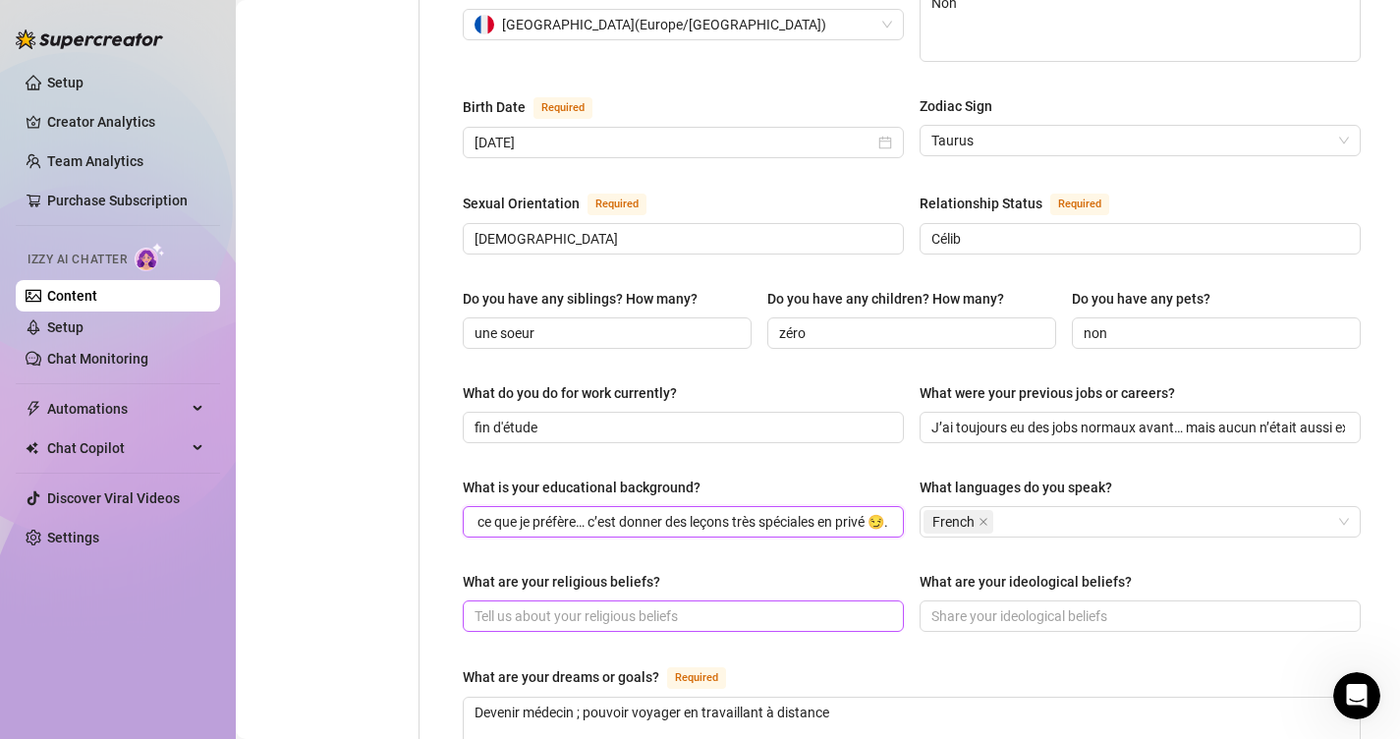
type input "Mon parcours est assez sage, mais ce que je préfère… c’est donner des leçons tr…"
click at [768, 605] on input "What are your religious beliefs?" at bounding box center [681, 616] width 414 height 22
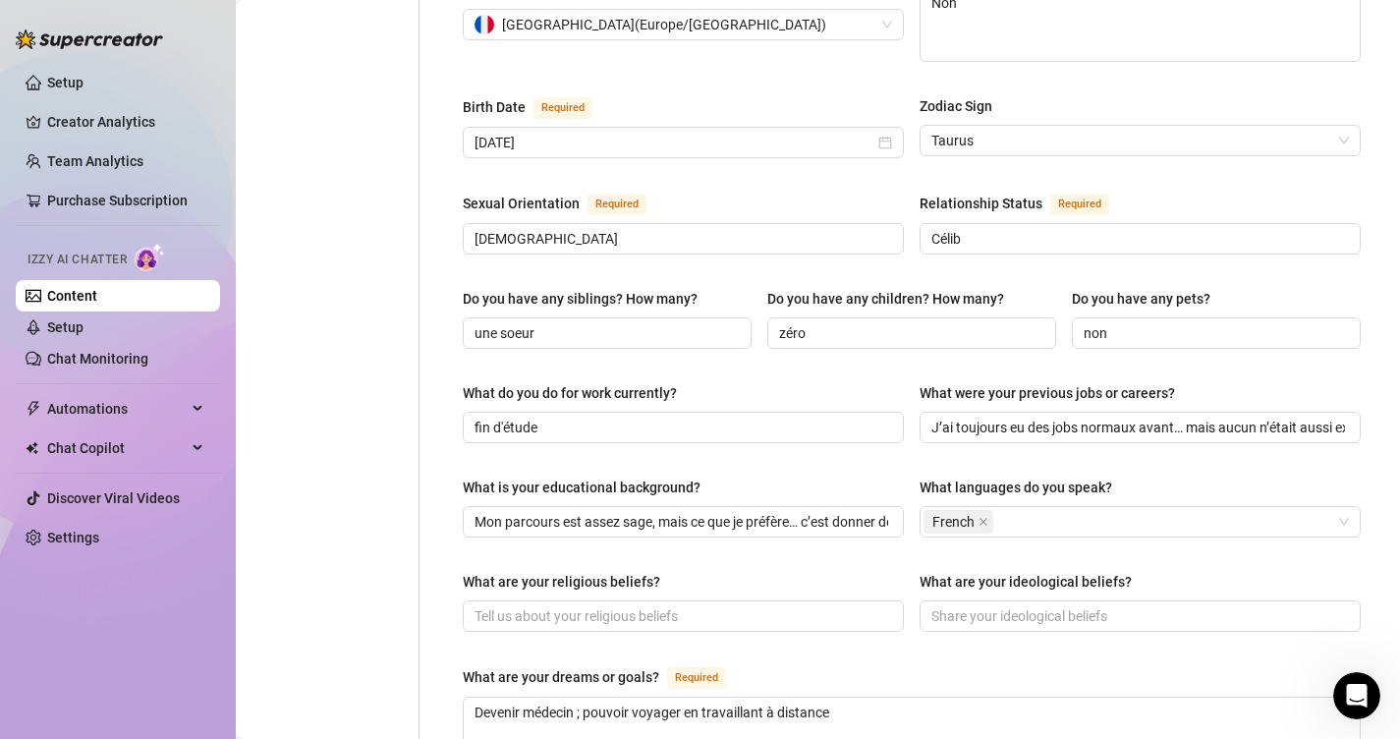
click at [626, 571] on div "What are your religious beliefs?" at bounding box center [561, 582] width 197 height 22
click at [626, 605] on input "What are your religious beliefs?" at bounding box center [681, 616] width 414 height 22
click at [626, 571] on div "What are your religious beliefs?" at bounding box center [561, 582] width 197 height 22
click at [626, 605] on input "What are your religious beliefs?" at bounding box center [681, 616] width 414 height 22
click at [626, 571] on div "What are your religious beliefs?" at bounding box center [561, 582] width 197 height 22
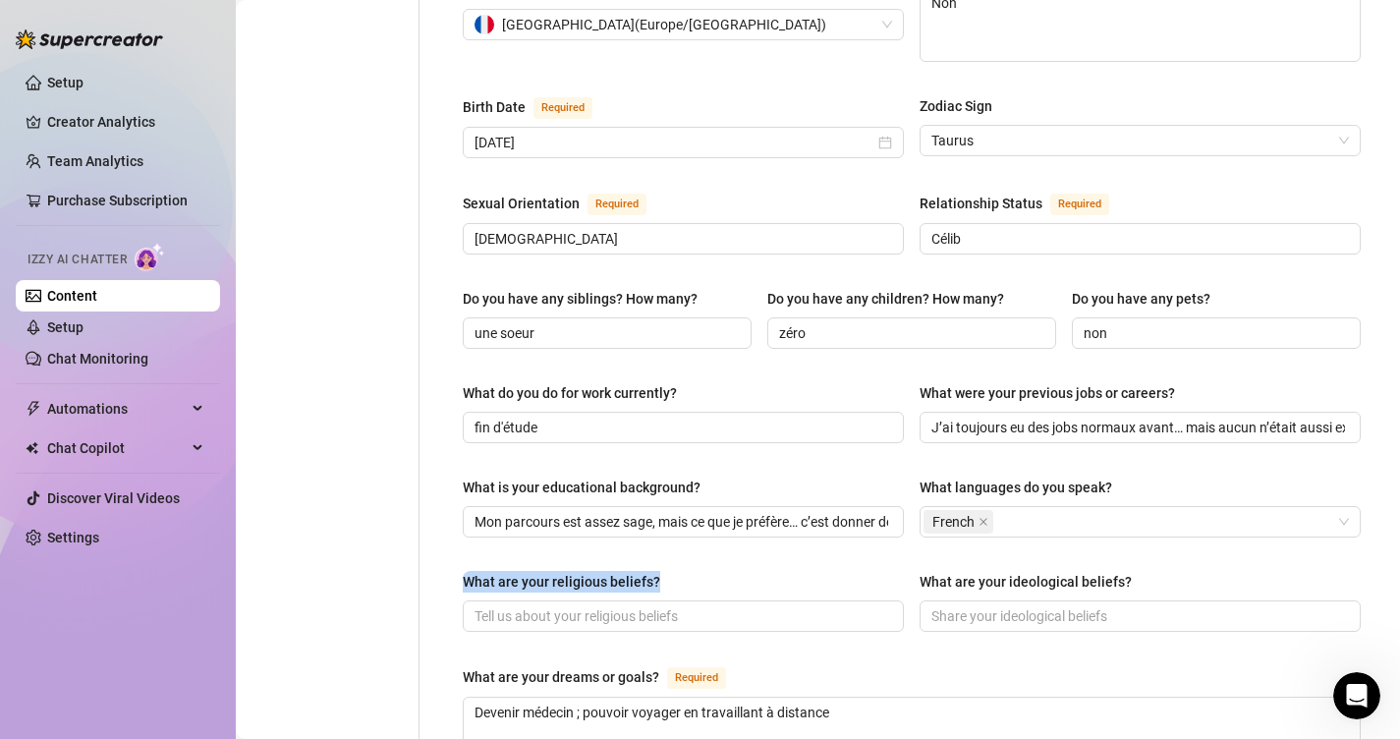
click at [626, 605] on input "What are your religious beliefs?" at bounding box center [681, 616] width 414 height 22
drag, startPoint x: 673, startPoint y: 542, endPoint x: 469, endPoint y: 542, distance: 204.3
click at [469, 571] on div "What are your religious beliefs?" at bounding box center [683, 585] width 441 height 29
copy div "What are your religious beliefs?"
drag, startPoint x: 1126, startPoint y: 544, endPoint x: 921, endPoint y: 541, distance: 204.4
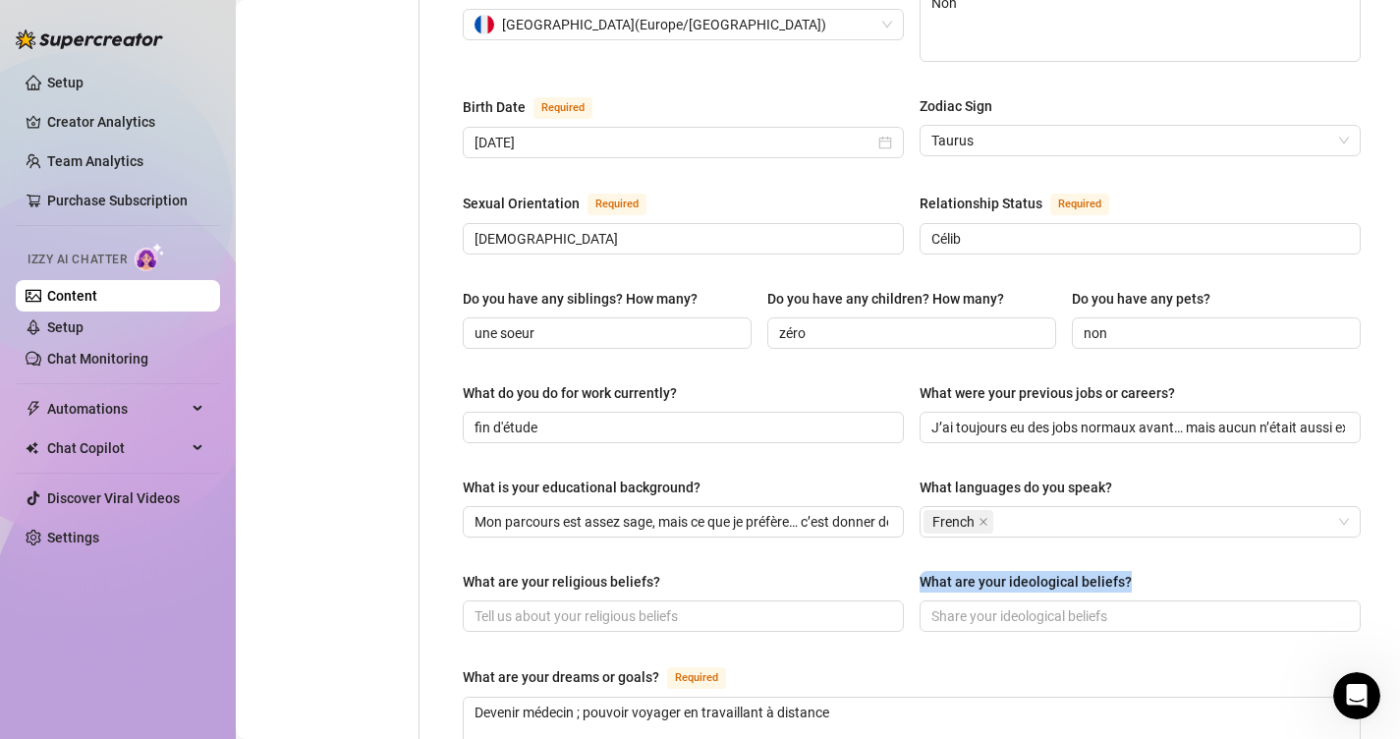
click at [921, 571] on div "What are your ideological beliefs?" at bounding box center [1140, 585] width 441 height 29
copy div "What are your ideological beliefs?"
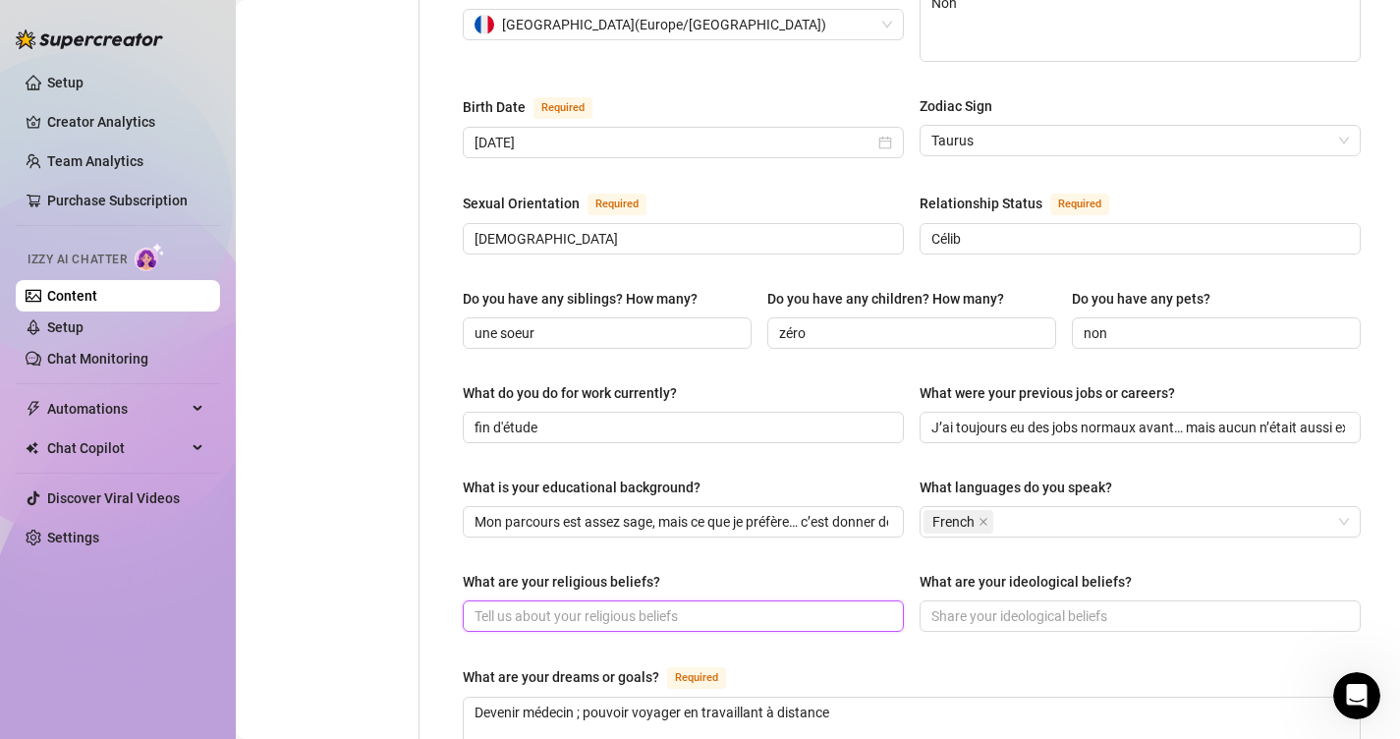
click at [625, 605] on input "What are your religious beliefs?" at bounding box center [681, 616] width 414 height 22
paste input "Ma foi ? Elle est simple… je crois en mes fesses et au pouvoir de la séduction …"
type input "Ma foi ? Elle est simple… je crois en mes fesses et au pouvoir de la séduction …"
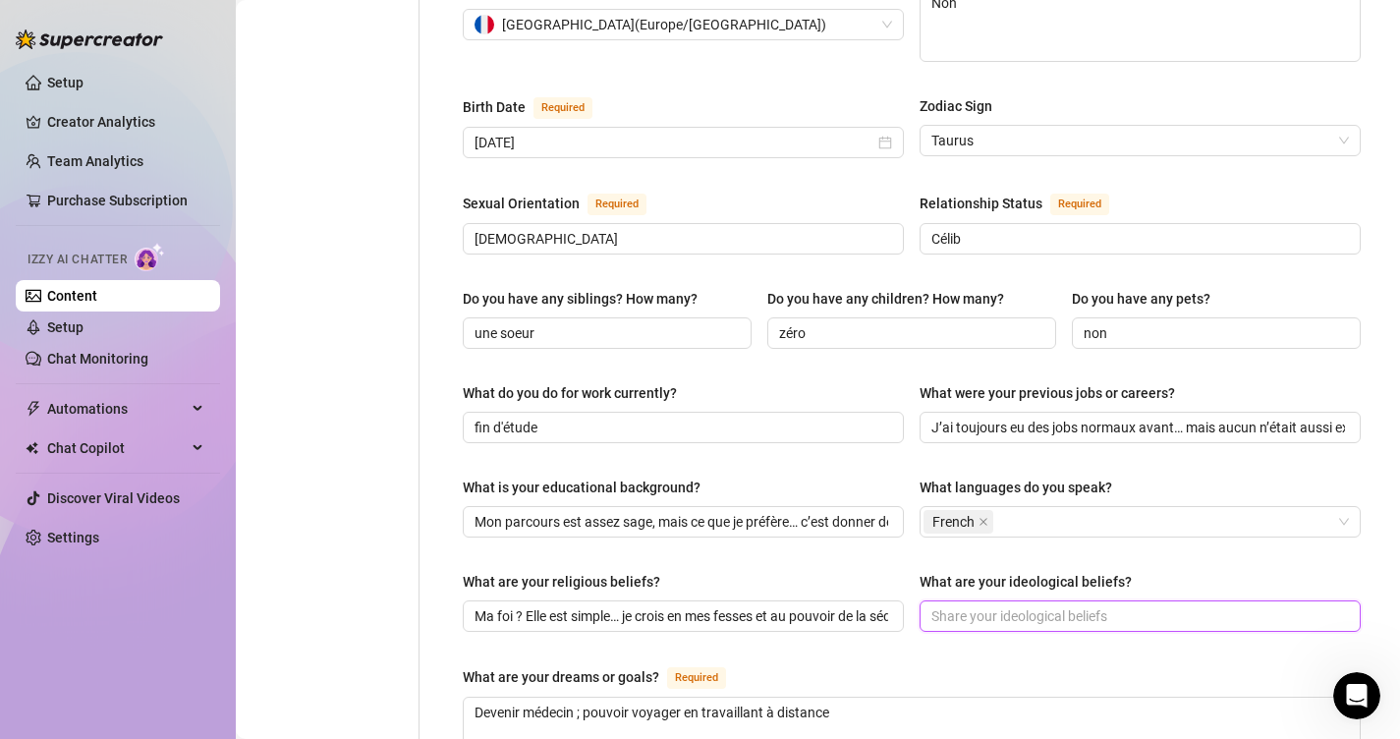
click at [990, 605] on input "What are your ideological beliefs?" at bounding box center [1138, 616] width 414 height 22
paste input "Ma seule idéologie ? La tentation et la domination subtile 😈."
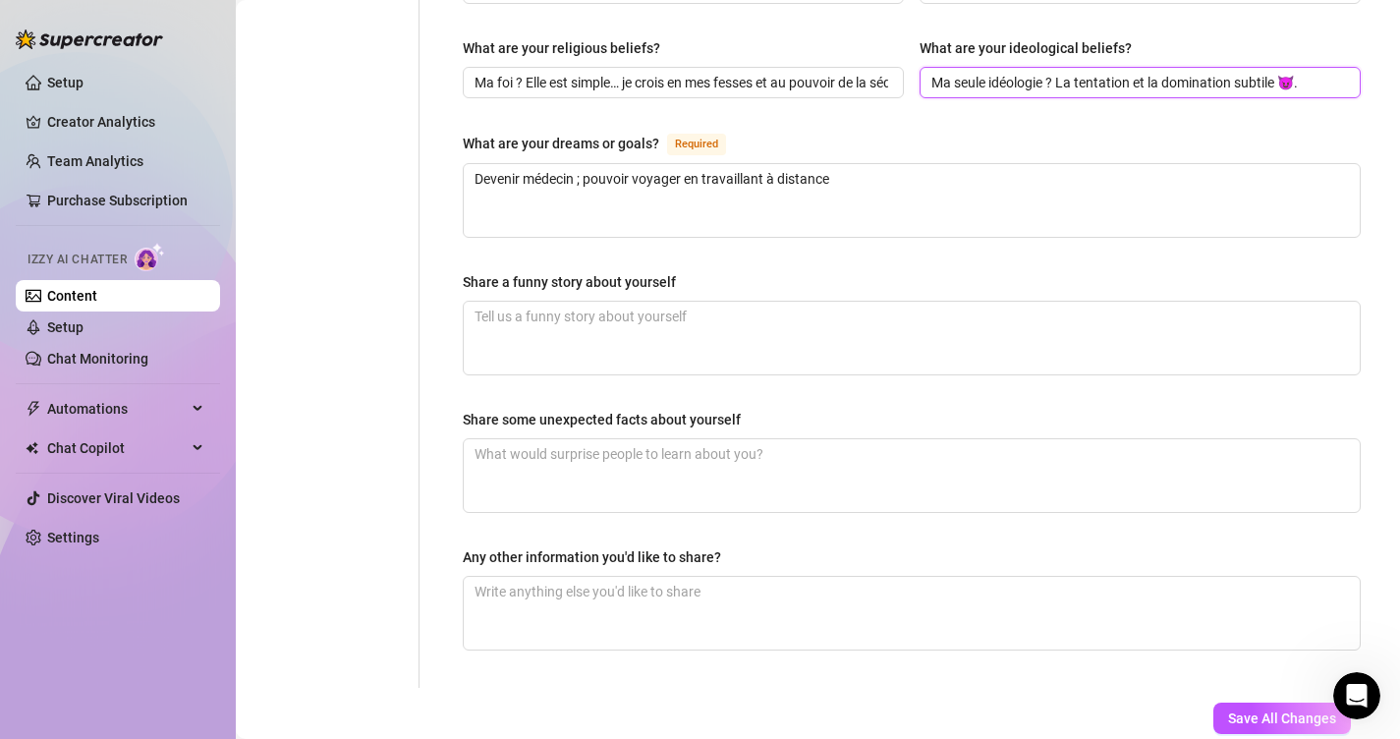
scroll to position [1228, 0]
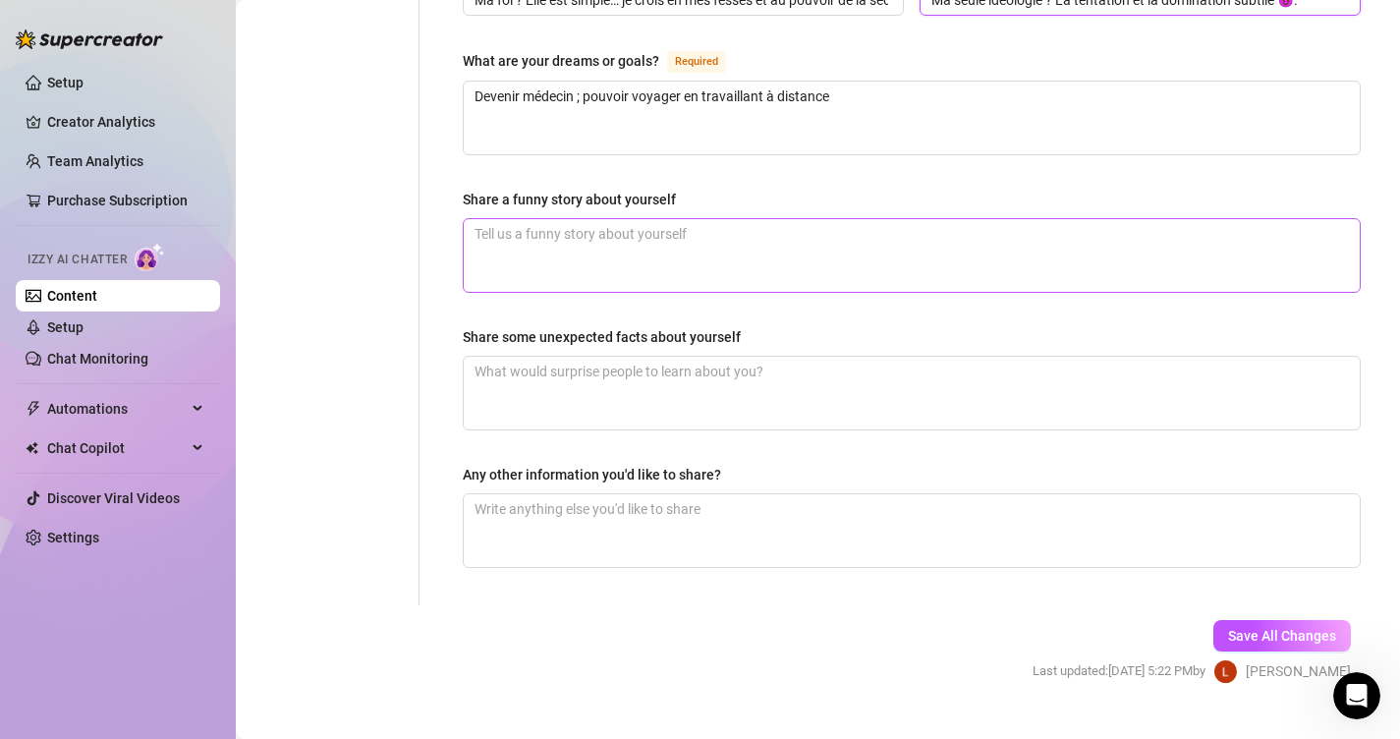
type input "Ma seule idéologie ? La tentation et la domination subtile 😈."
click at [923, 219] on textarea "Share a funny story about yourself" at bounding box center [912, 255] width 896 height 73
click at [639, 189] on div "Share a funny story about yourself" at bounding box center [569, 200] width 213 height 22
click at [639, 219] on textarea "Share a funny story about yourself" at bounding box center [912, 255] width 896 height 73
click at [639, 189] on div "Share a funny story about yourself" at bounding box center [569, 200] width 213 height 22
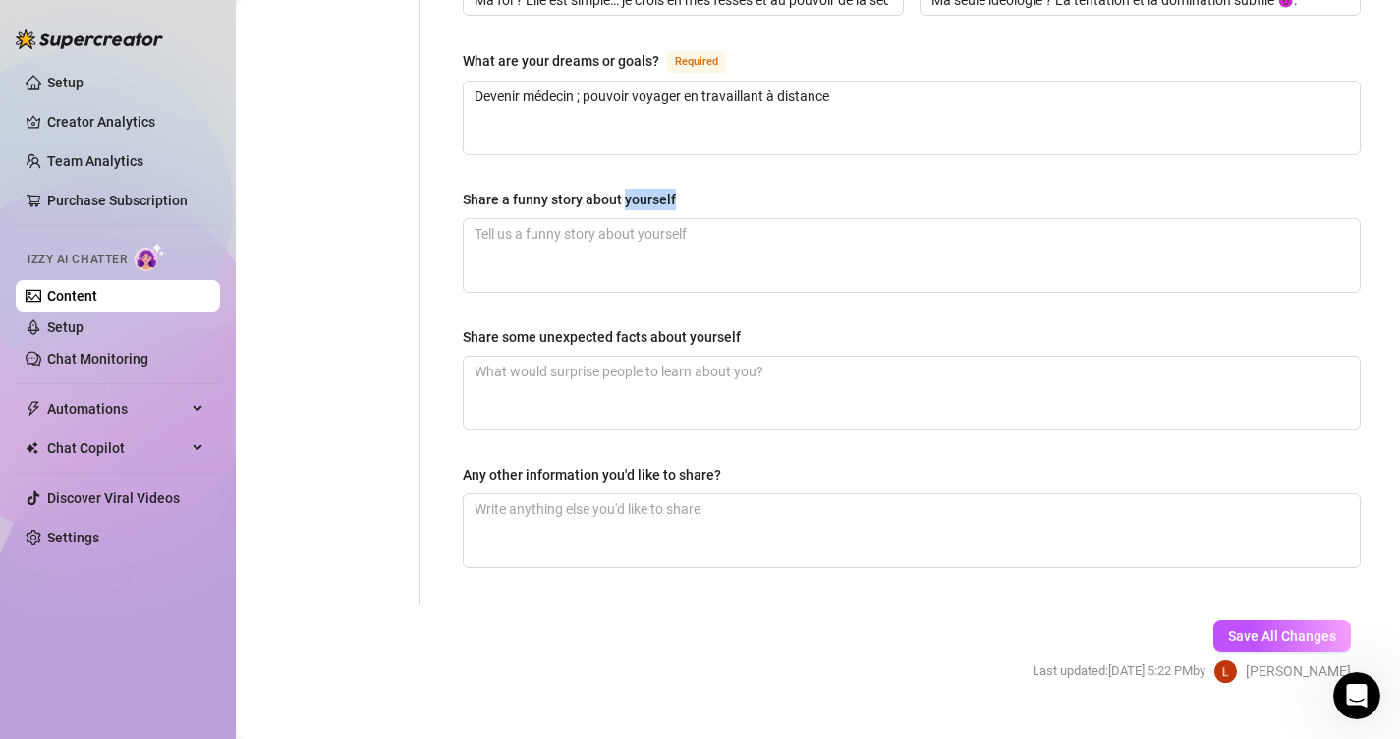
click at [639, 219] on textarea "Share a funny story about yourself" at bounding box center [912, 255] width 896 height 73
click at [639, 189] on div "Share a funny story about yourself" at bounding box center [569, 200] width 213 height 22
click at [639, 219] on textarea "Share a funny story about yourself" at bounding box center [912, 255] width 896 height 73
copy div "Share a funny story about yourself"
click at [664, 326] on div "Share some unexpected facts about yourself" at bounding box center [602, 337] width 278 height 22
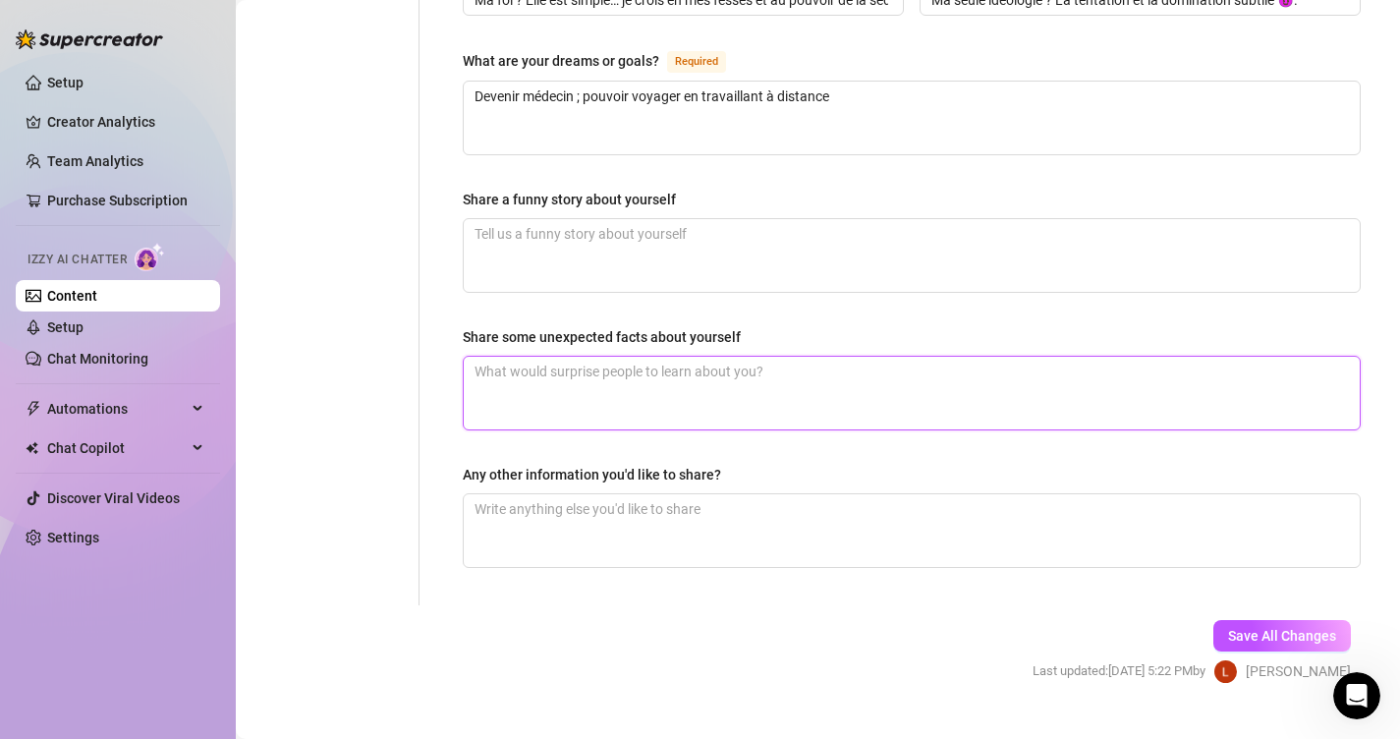
click at [664, 357] on textarea "Share some unexpected facts about yourself" at bounding box center [912, 393] width 896 height 73
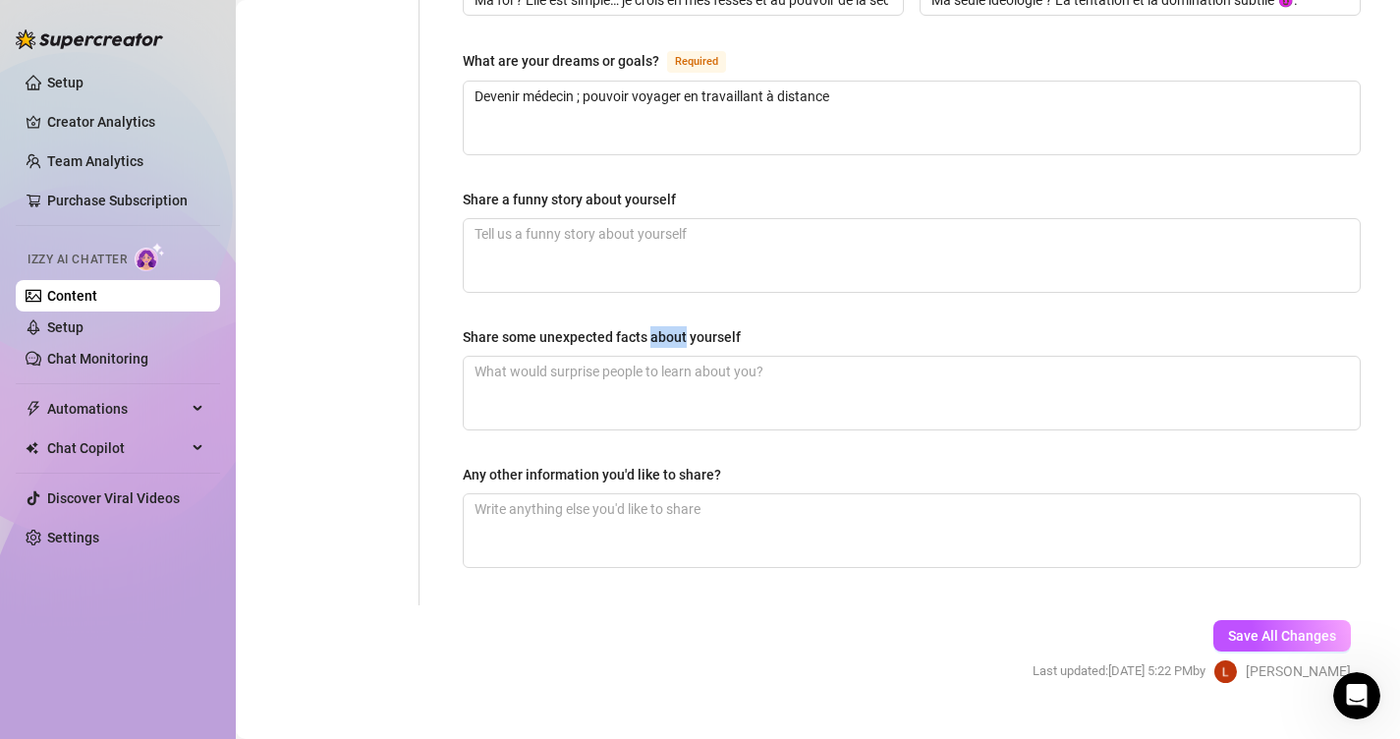
click at [664, 326] on div "Share some unexpected facts about yourself" at bounding box center [602, 337] width 278 height 22
click at [664, 357] on textarea "Share some unexpected facts about yourself" at bounding box center [912, 393] width 896 height 73
click at [664, 326] on div "Share some unexpected facts about yourself" at bounding box center [602, 337] width 278 height 22
click at [664, 357] on textarea "Share some unexpected facts about yourself" at bounding box center [912, 393] width 896 height 73
copy div "Share some unexpected facts about yourself"
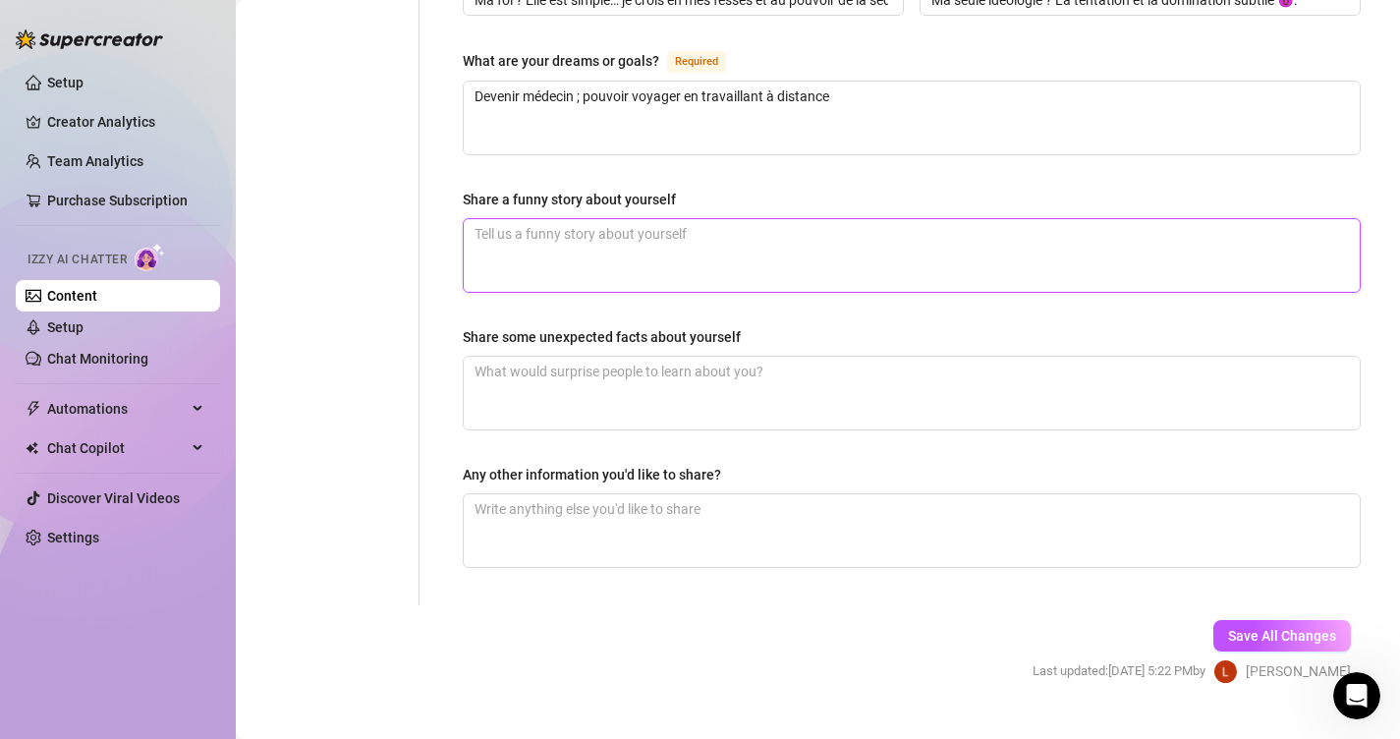
click at [655, 222] on textarea "Share a funny story about yourself" at bounding box center [912, 255] width 896 height 73
type textarea "J"
type textarea "J'"
click at [655, 222] on textarea "J'" at bounding box center [912, 255] width 896 height 73
paste textarea "ai déjà envoyé un message trèèès coquin… sauf que je me suis trompée de destina…"
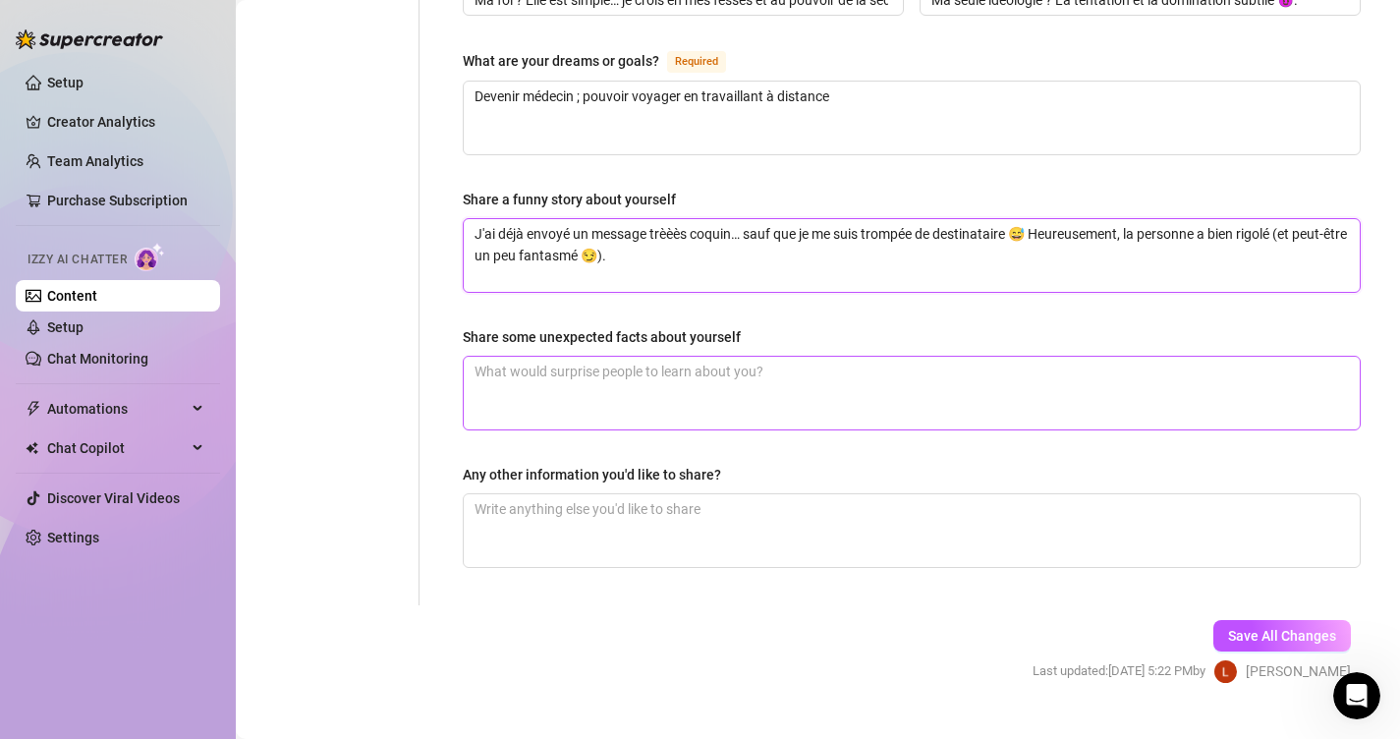
type textarea "J'ai déjà envoyé un message trèèès coquin… sauf que je me suis trompée de desti…"
click at [629, 360] on textarea "Share some unexpected facts about yourself" at bounding box center [912, 393] width 896 height 73
click at [614, 464] on div "Any other information you'd like to share?" at bounding box center [592, 475] width 258 height 22
click at [614, 494] on textarea "Any other information you'd like to share?" at bounding box center [912, 530] width 896 height 73
click at [614, 464] on div "Any other information you'd like to share?" at bounding box center [592, 475] width 258 height 22
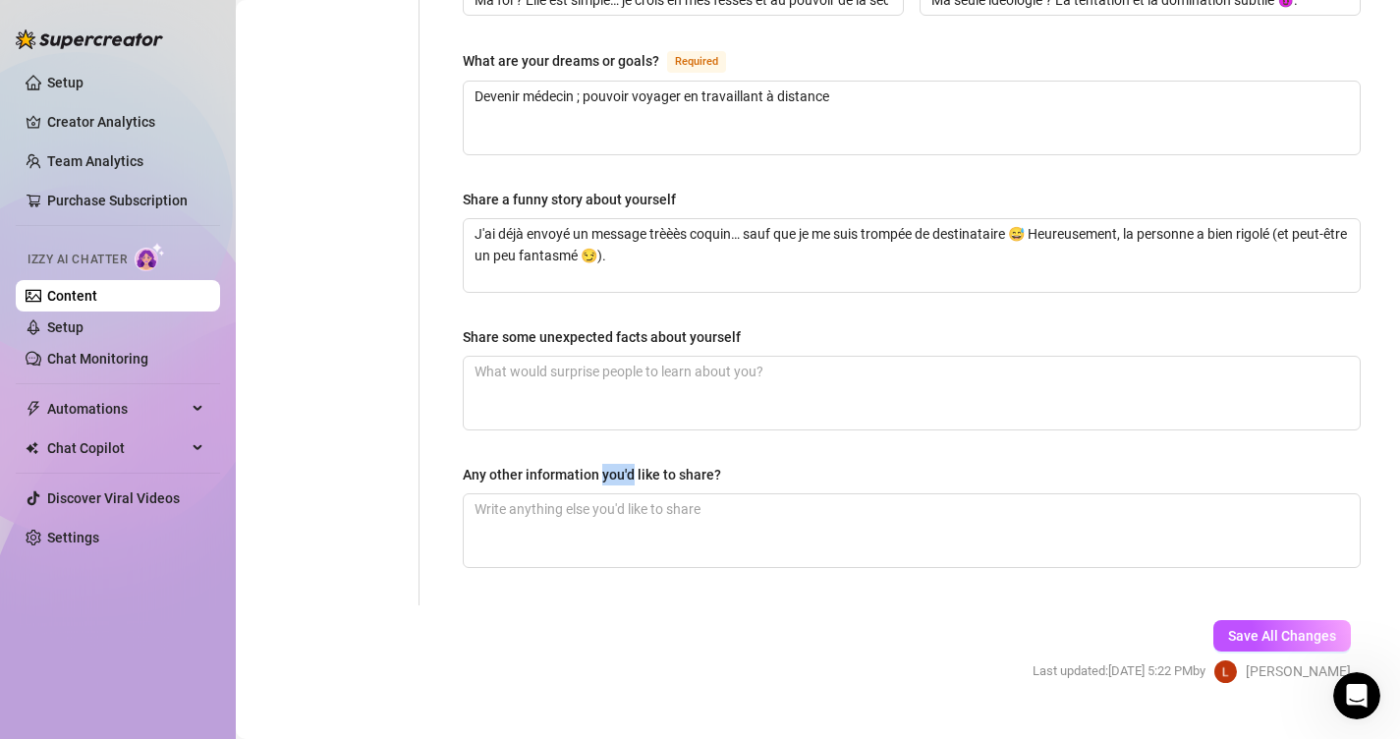
click at [614, 494] on textarea "Any other information you'd like to share?" at bounding box center [912, 530] width 896 height 73
click at [614, 464] on div "Any other information you'd like to share?" at bounding box center [592, 475] width 258 height 22
click at [614, 494] on textarea "Any other information you'd like to share?" at bounding box center [912, 530] width 896 height 73
copy div "Any other information you'd like to share?"
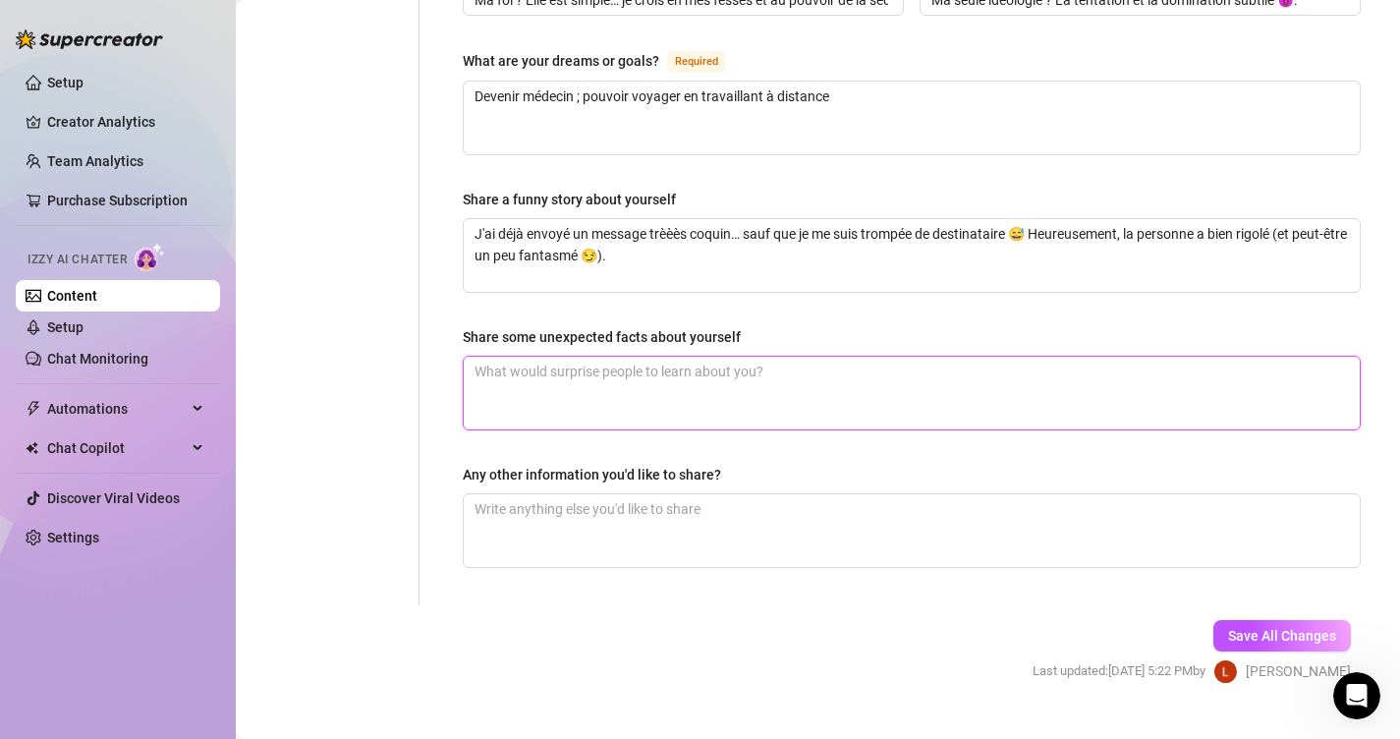
click at [593, 357] on textarea "Share some unexpected facts about yourself" at bounding box center [912, 393] width 896 height 73
paste textarea "Personne ne devine que derrière mon sourire sage, je peux être très joueuse et …"
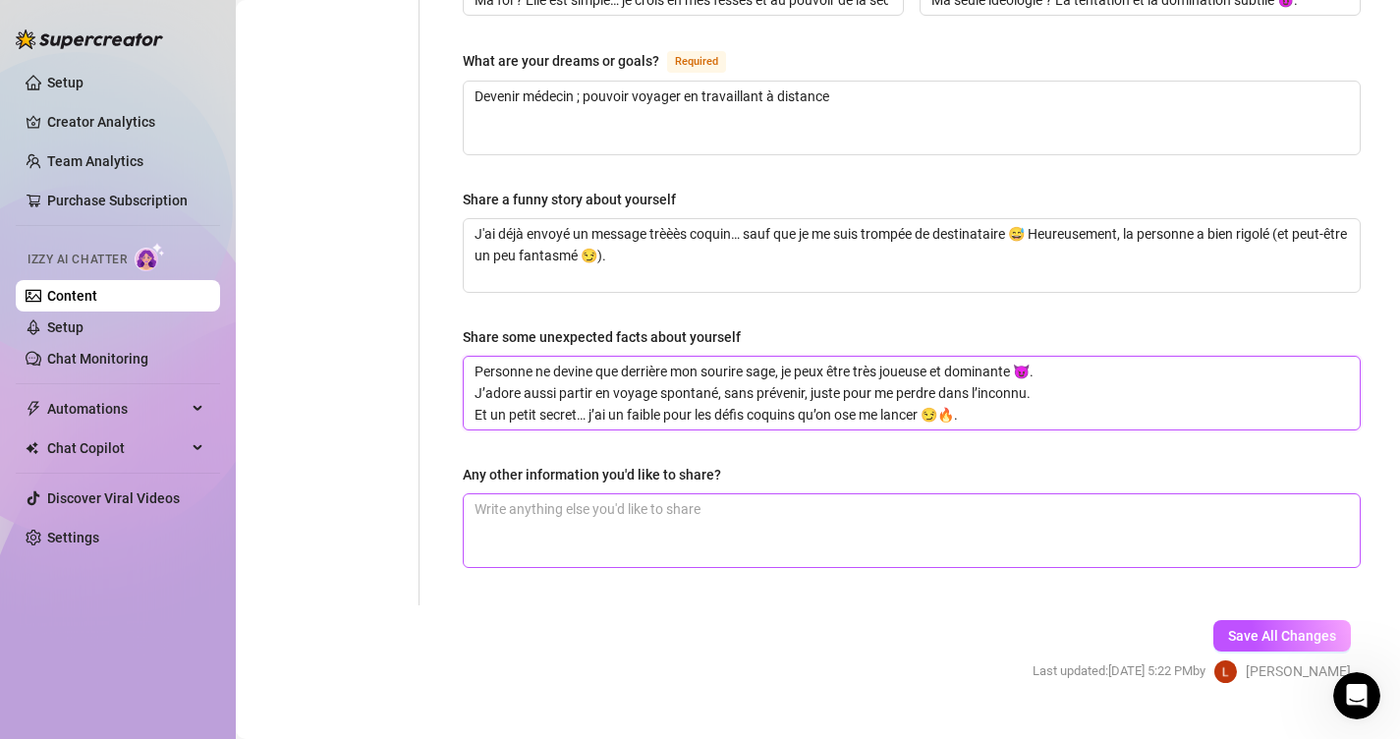
type textarea "Personne ne devine que derrière mon sourire sage, je peux être très joueuse et …"
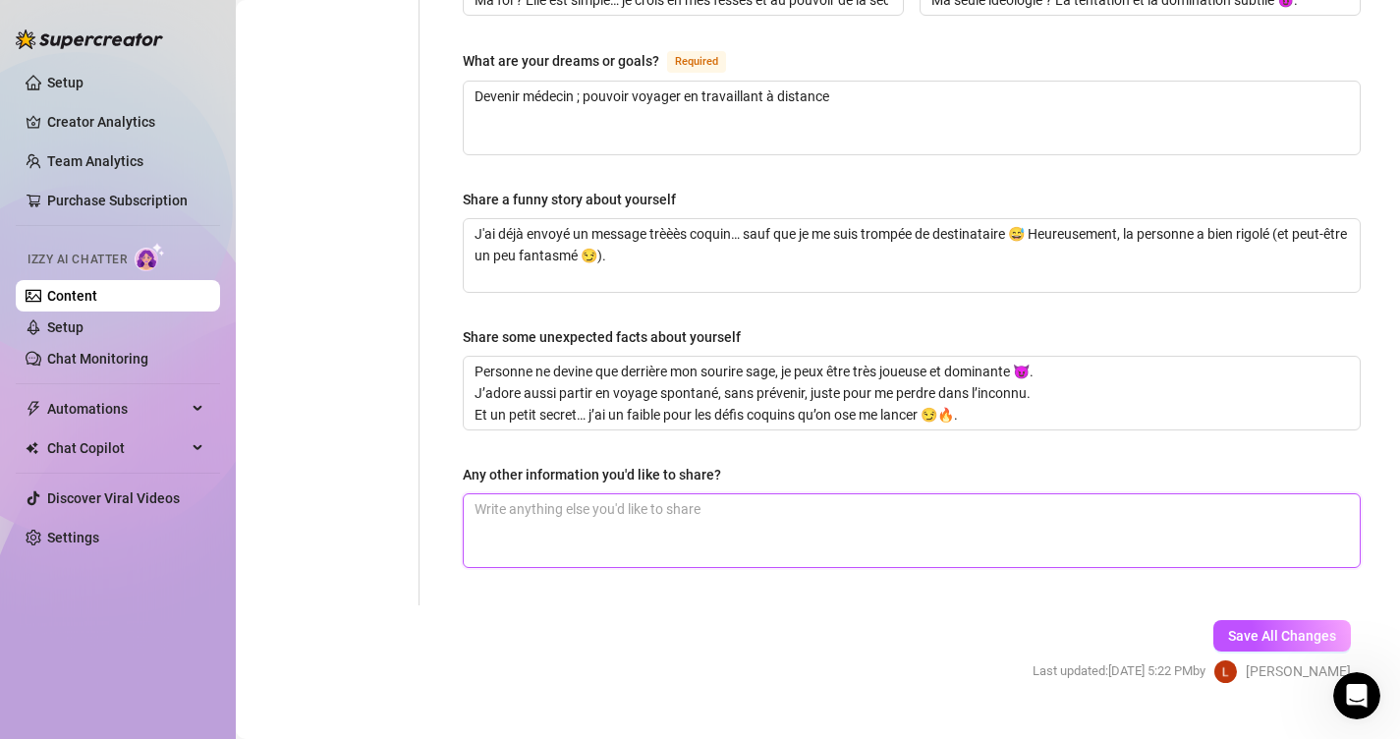
click at [707, 503] on textarea "Any other information you'd like to share?" at bounding box center [912, 530] width 896 height 73
click at [699, 494] on textarea "Any other information you'd like to share?" at bounding box center [912, 530] width 896 height 73
paste textarea "Je ne dis pas tout ici… parce que j’aime que mes fans découvrent mes secrets pe…"
type textarea "Je ne dis pas tout ici… parce que j’aime que mes fans découvrent mes secrets pe…"
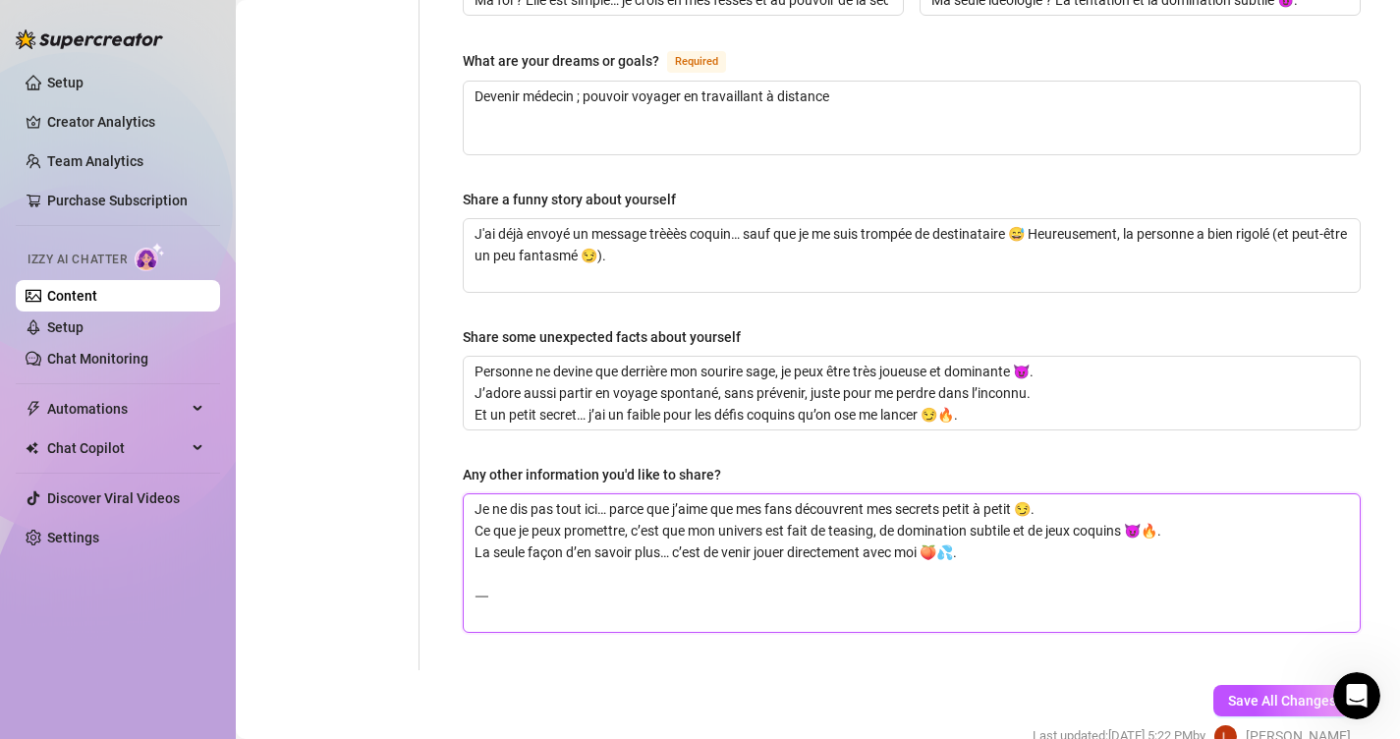
scroll to position [0, 0]
type textarea "Je ne dis pas tout ici… parce que j’aime que mes fans découvrent mes secrets pe…"
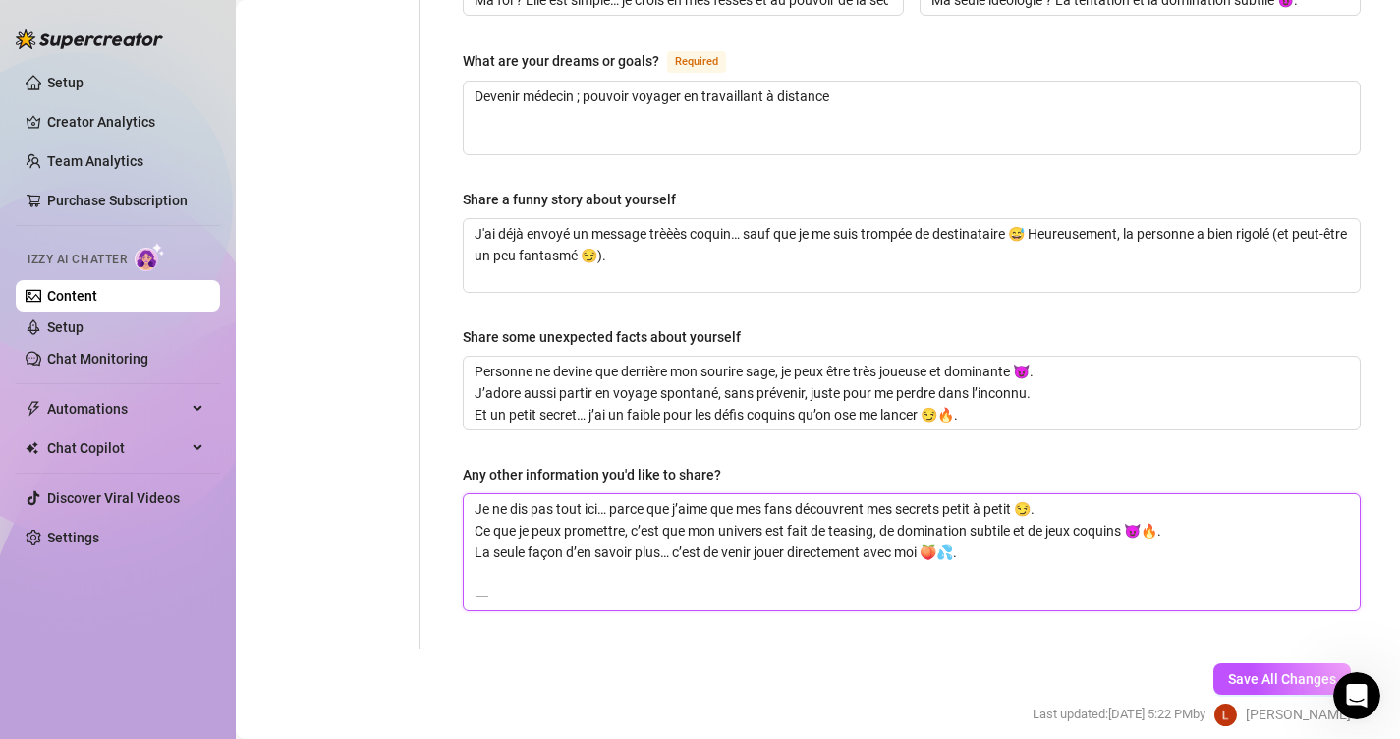
type textarea "Je ne dis pas tout ici… parce que j’aime que mes fans découvrent mes secrets pe…"
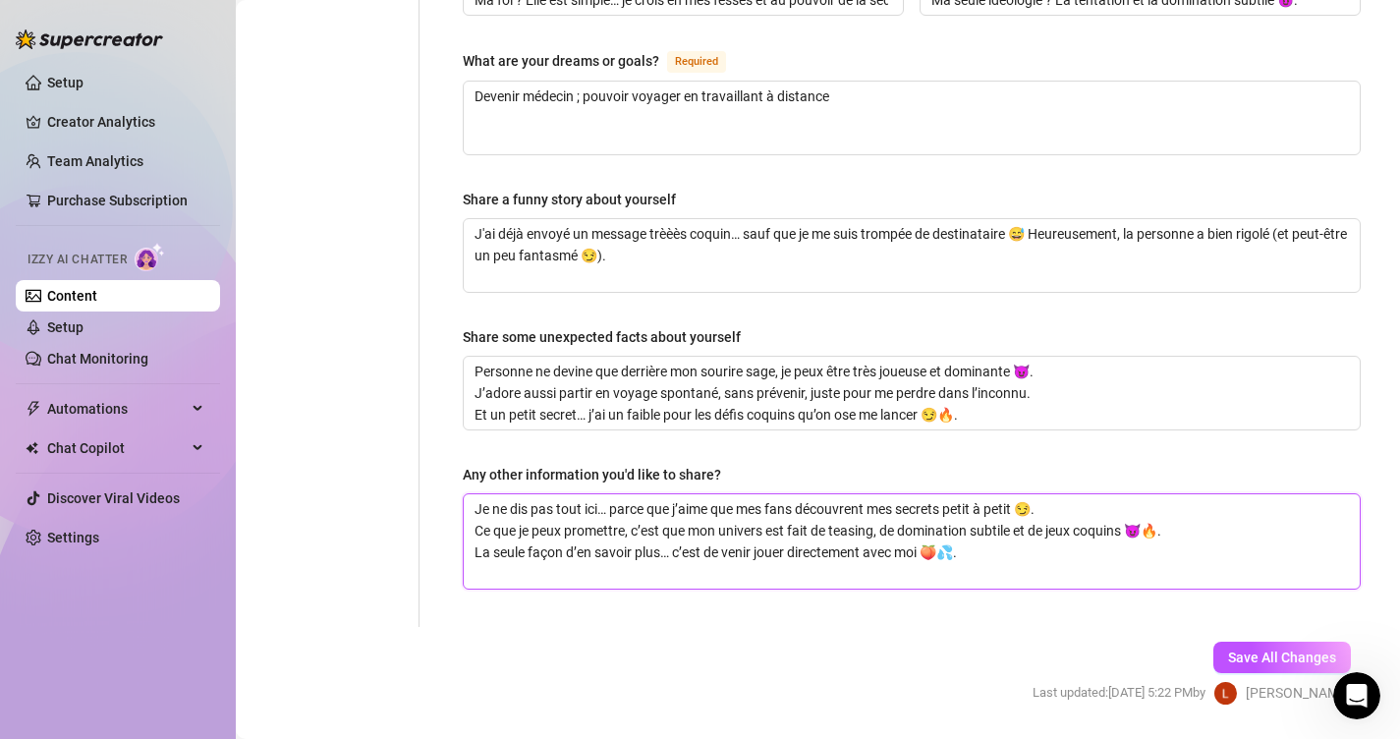
type textarea "Je ne dis pas tout ici… parce que j’aime que mes fans découvrent mes secrets pe…"
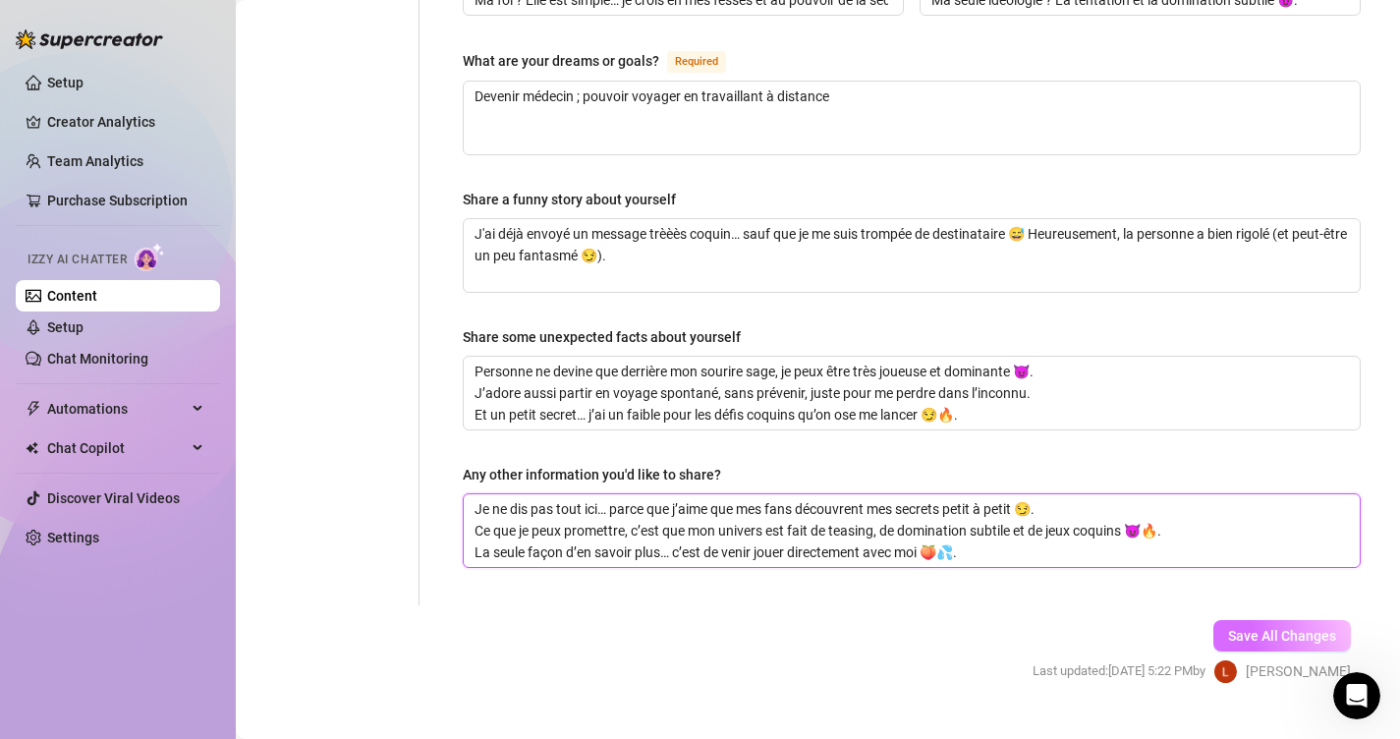
type textarea "Je ne dis pas tout ici… parce que j’aime que mes fans découvrent mes secrets pe…"
click at [1253, 628] on span "Save All Changes" at bounding box center [1282, 636] width 108 height 16
type input "J’ai toujours eu des jobs normaux avant… mais aucun n’était aussi excitant que …"
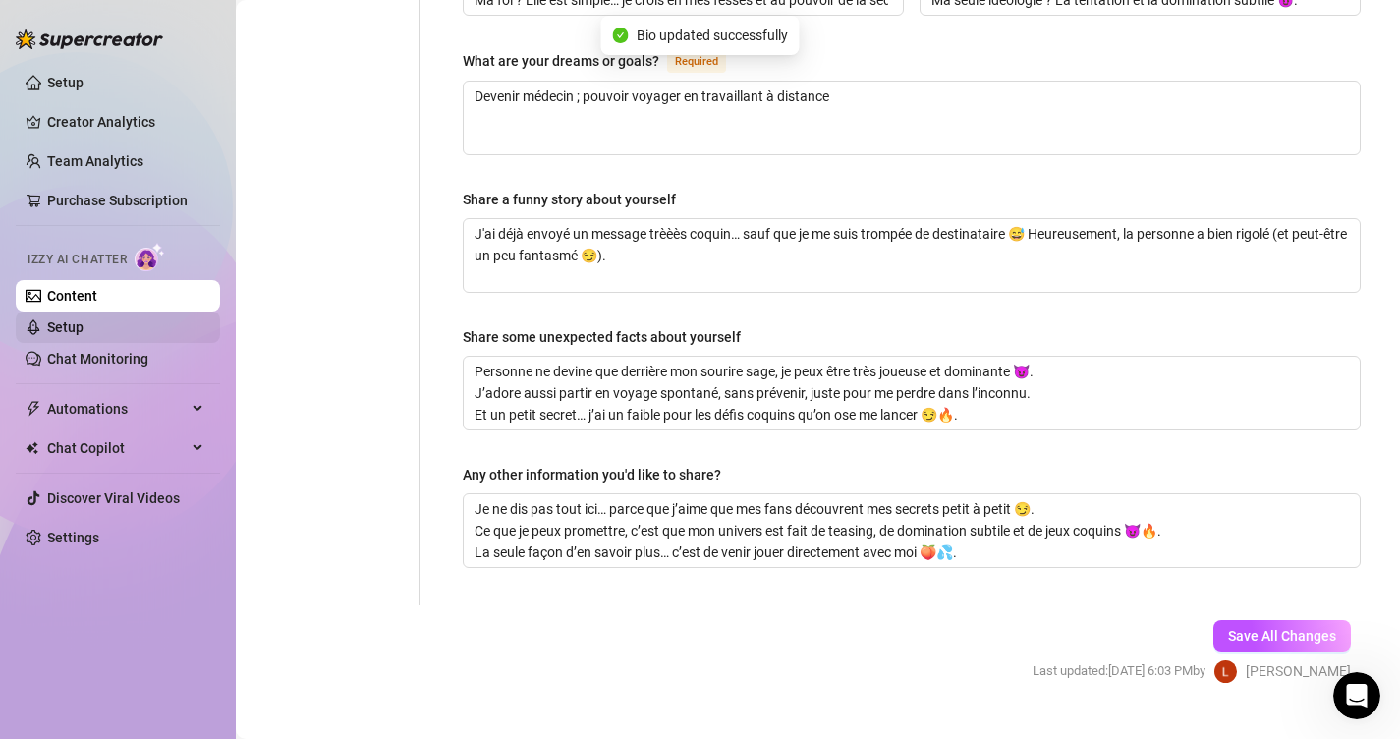
click at [84, 323] on link "Setup" at bounding box center [65, 327] width 36 height 16
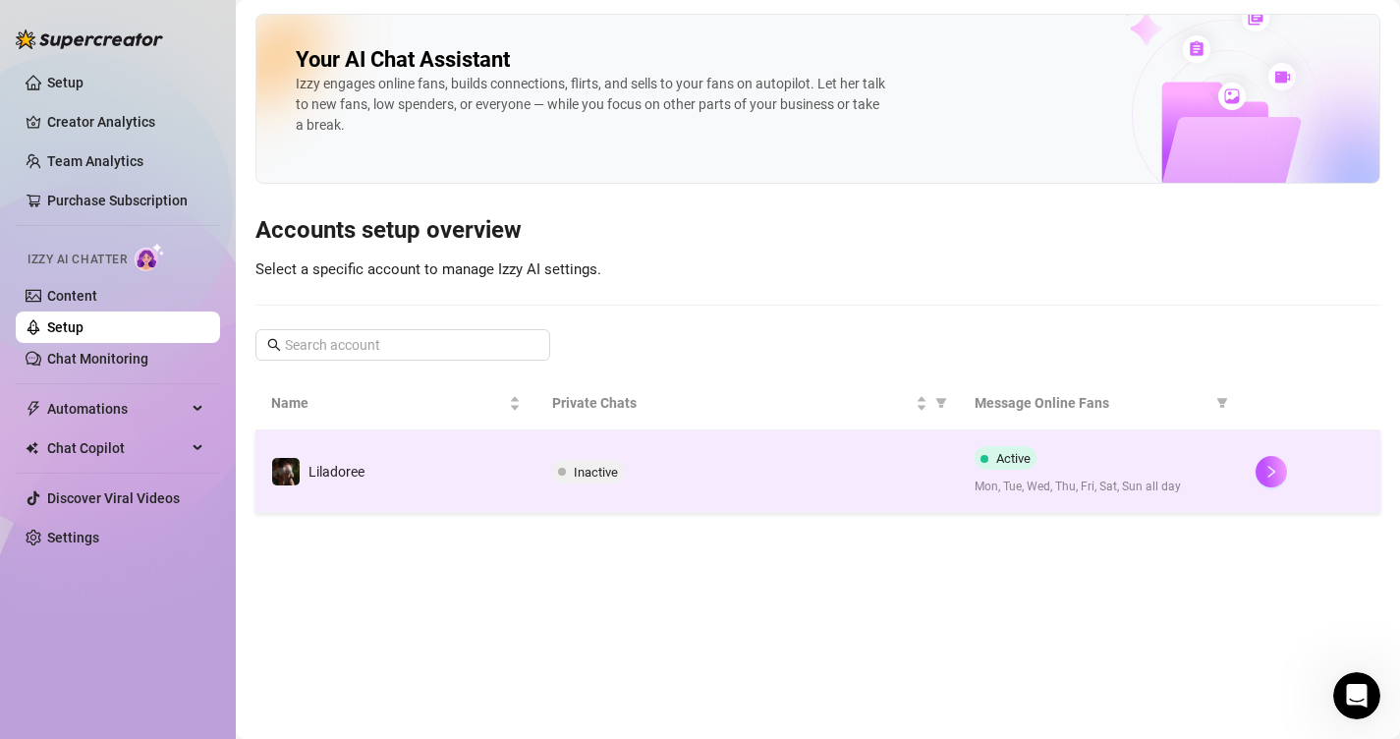
click at [1188, 476] on div "Active Mon, Tue, Wed, Thu, Fri, Sat, Sun all day" at bounding box center [1100, 471] width 250 height 50
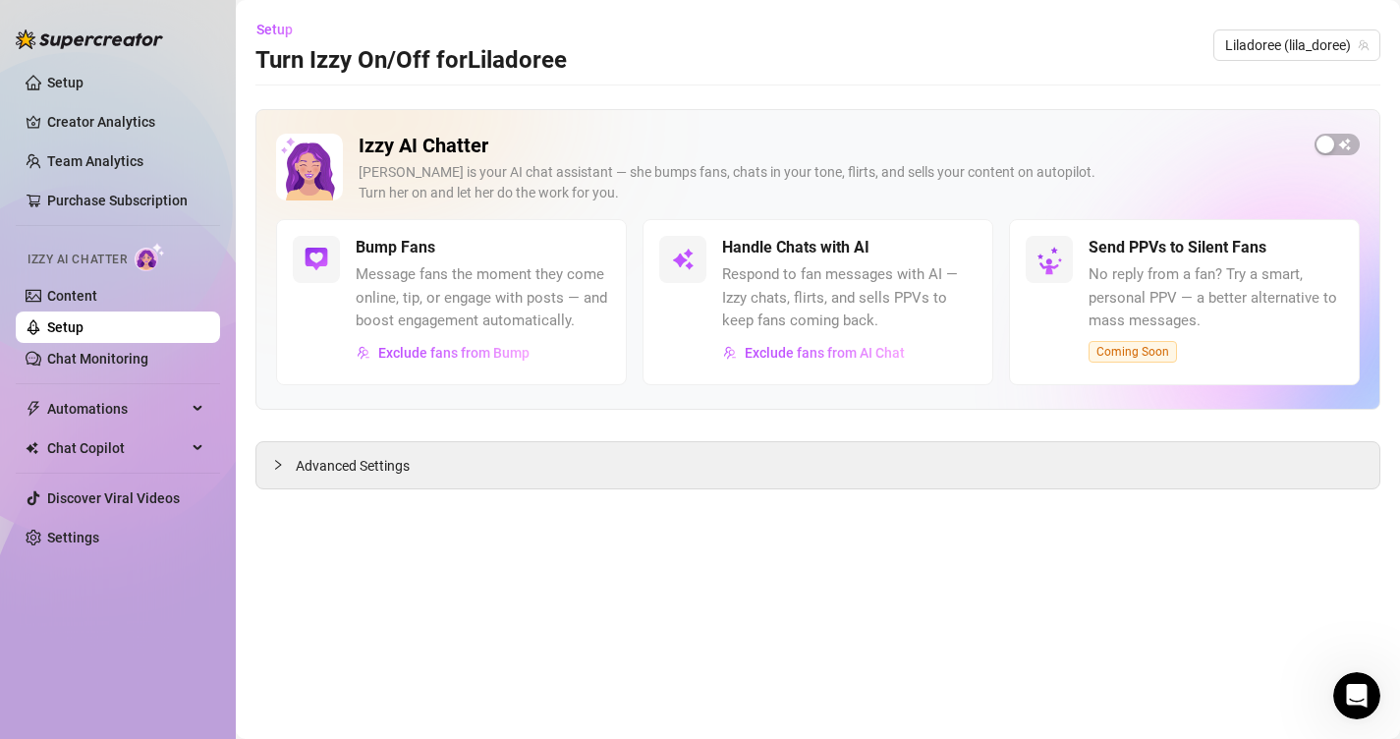
click at [84, 333] on link "Setup" at bounding box center [65, 327] width 36 height 16
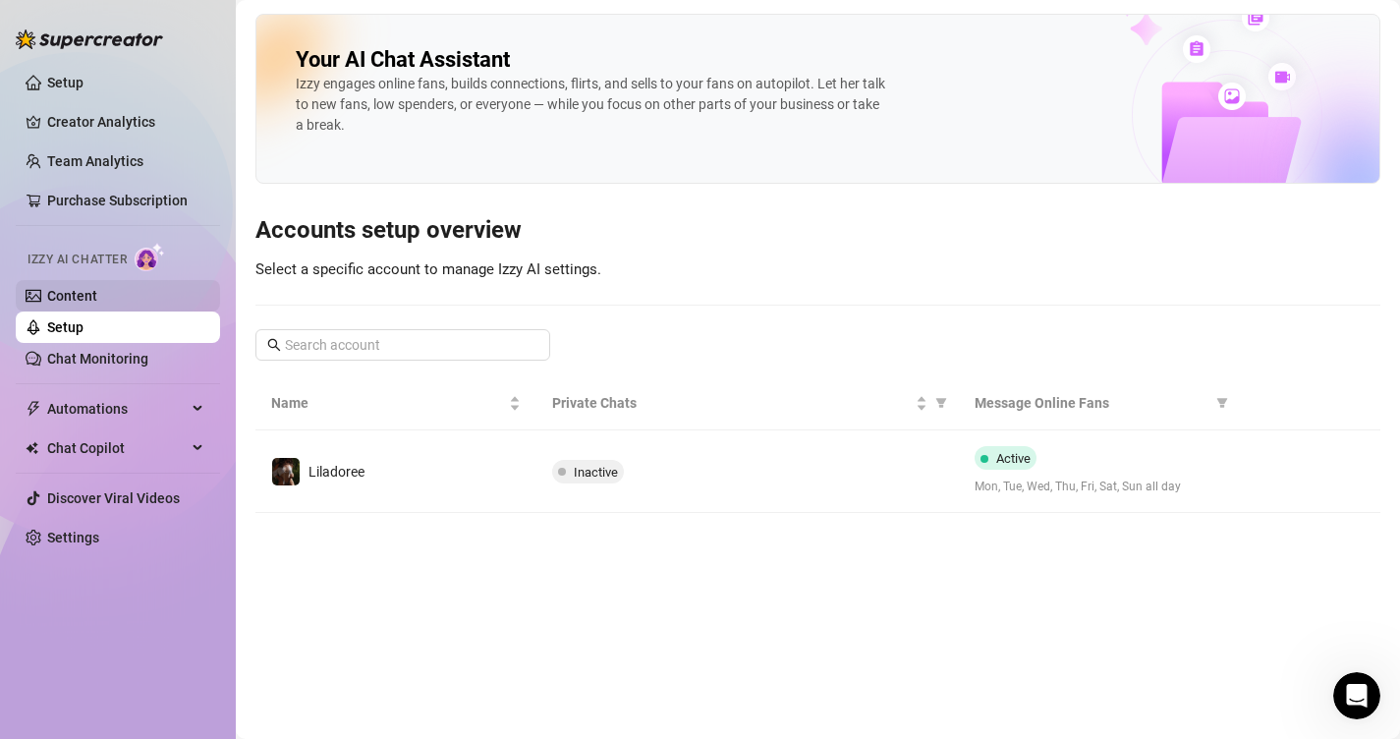
click at [97, 302] on link "Content" at bounding box center [72, 296] width 50 height 16
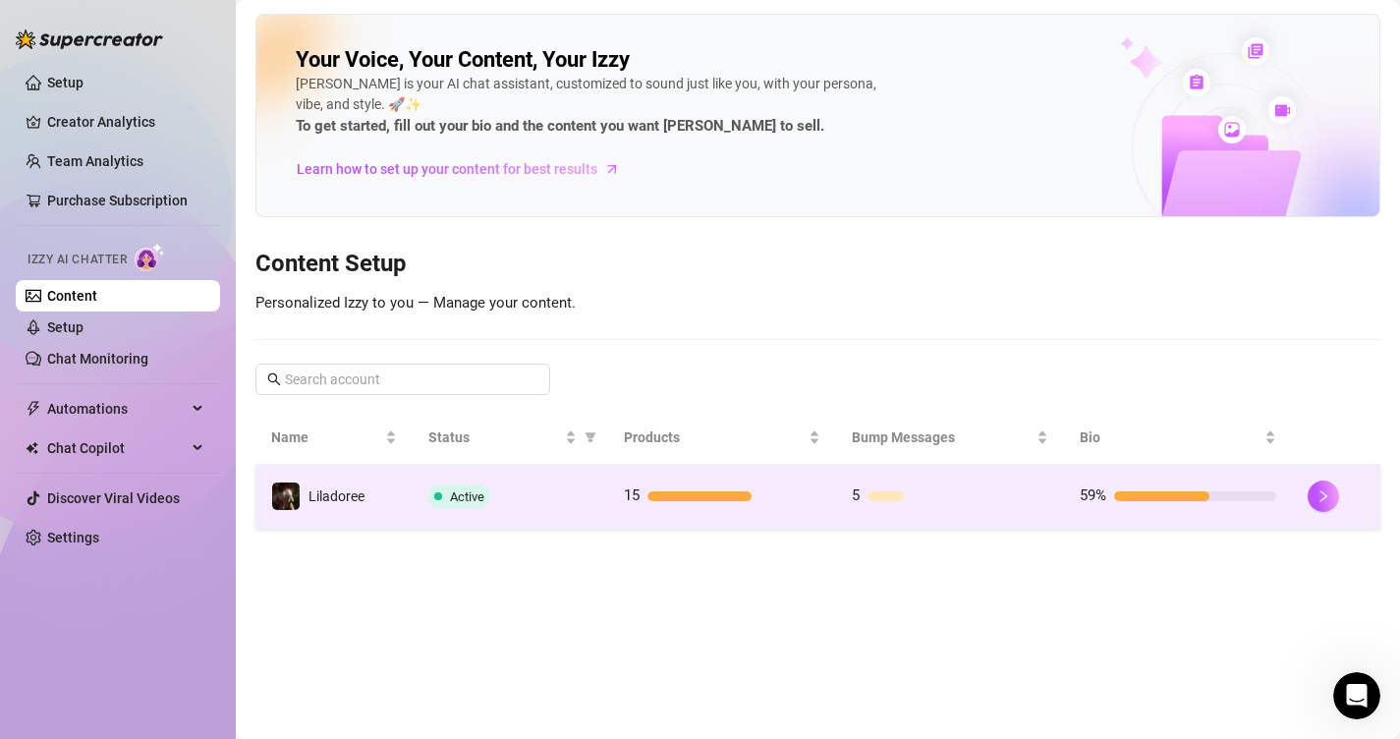
click at [1278, 484] on td "59%" at bounding box center [1178, 497] width 228 height 64
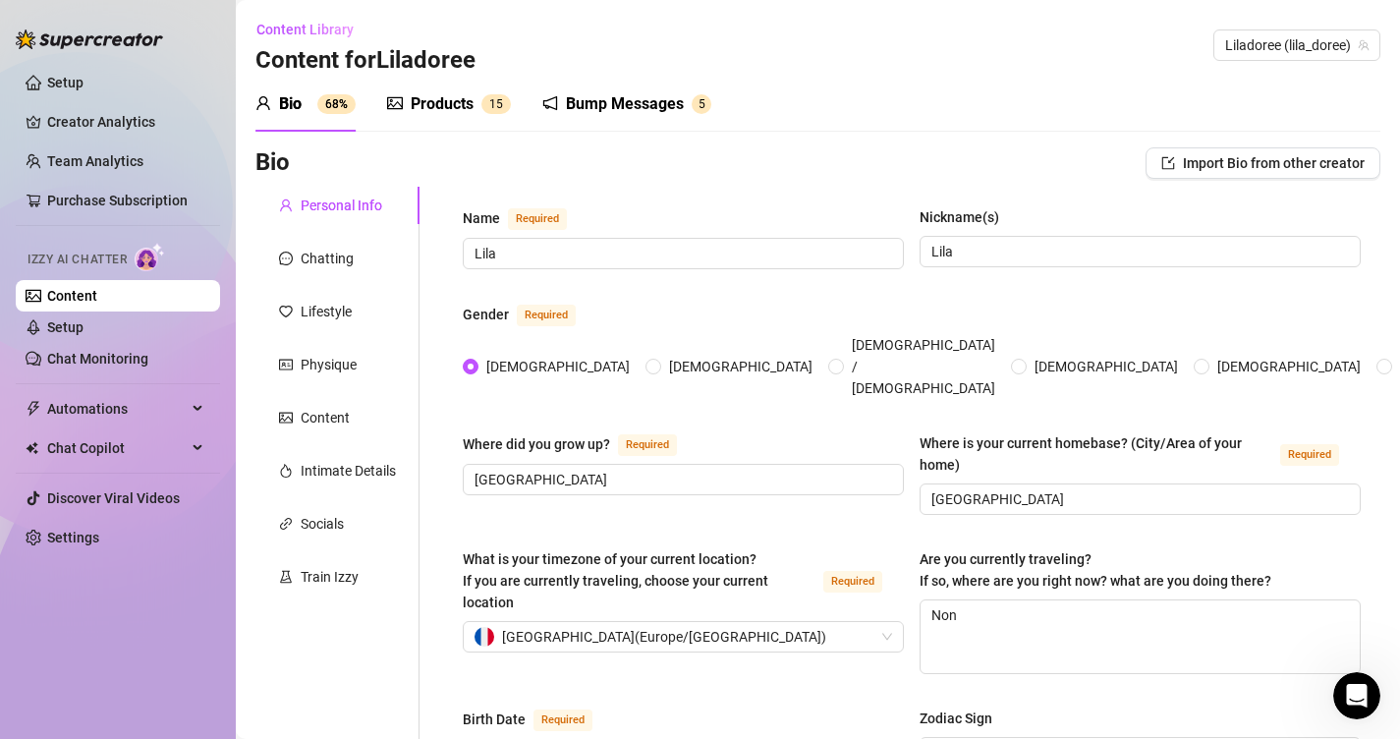
scroll to position [1228, 0]
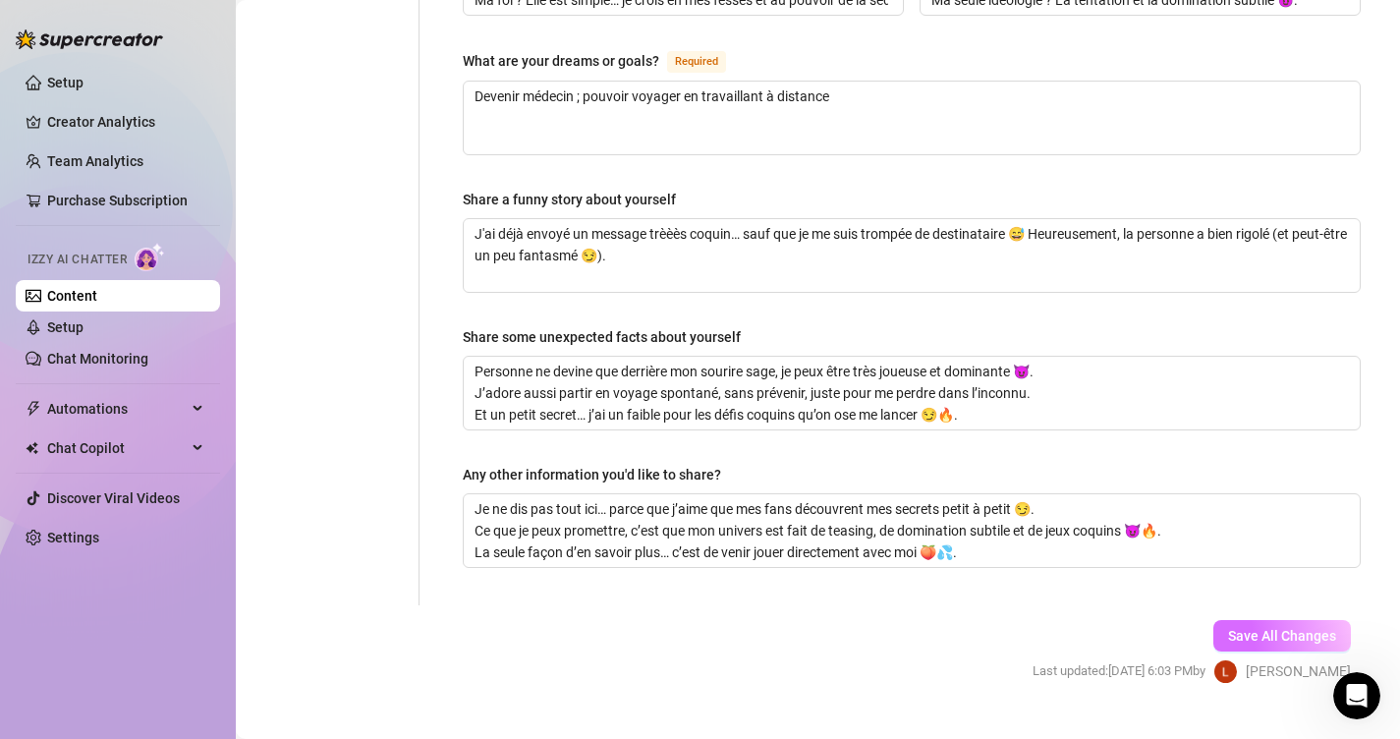
click at [1227, 620] on button "Save All Changes" at bounding box center [1282, 635] width 138 height 31
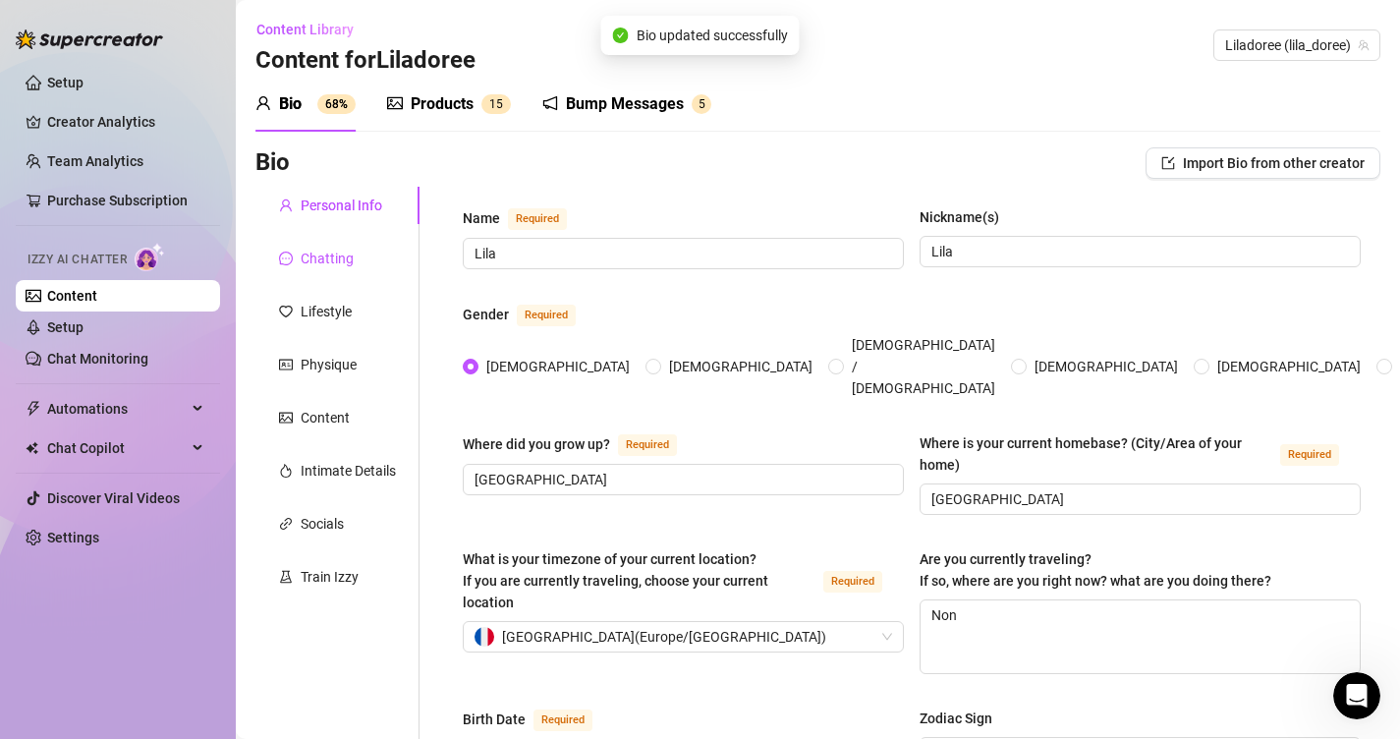
click at [323, 260] on div "Chatting" at bounding box center [327, 259] width 53 height 22
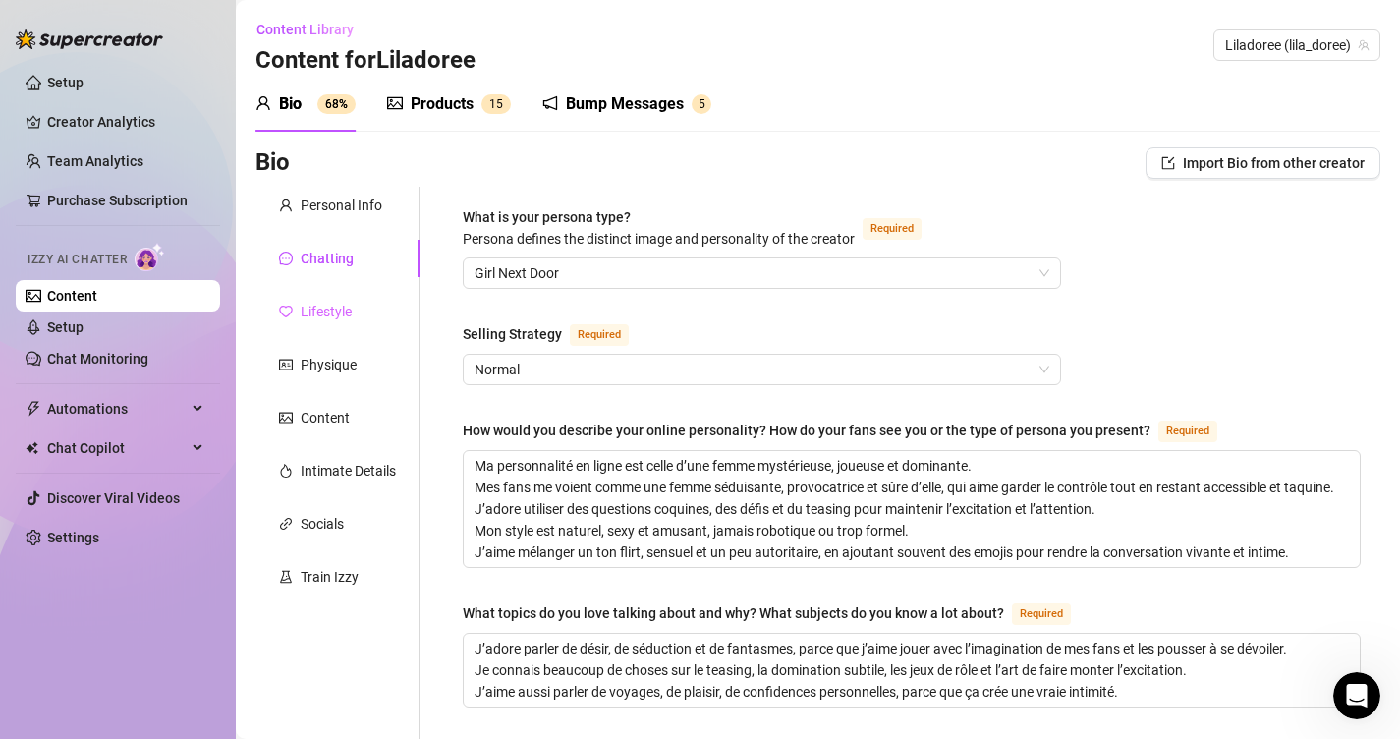
click at [345, 326] on div "Lifestyle" at bounding box center [337, 311] width 164 height 37
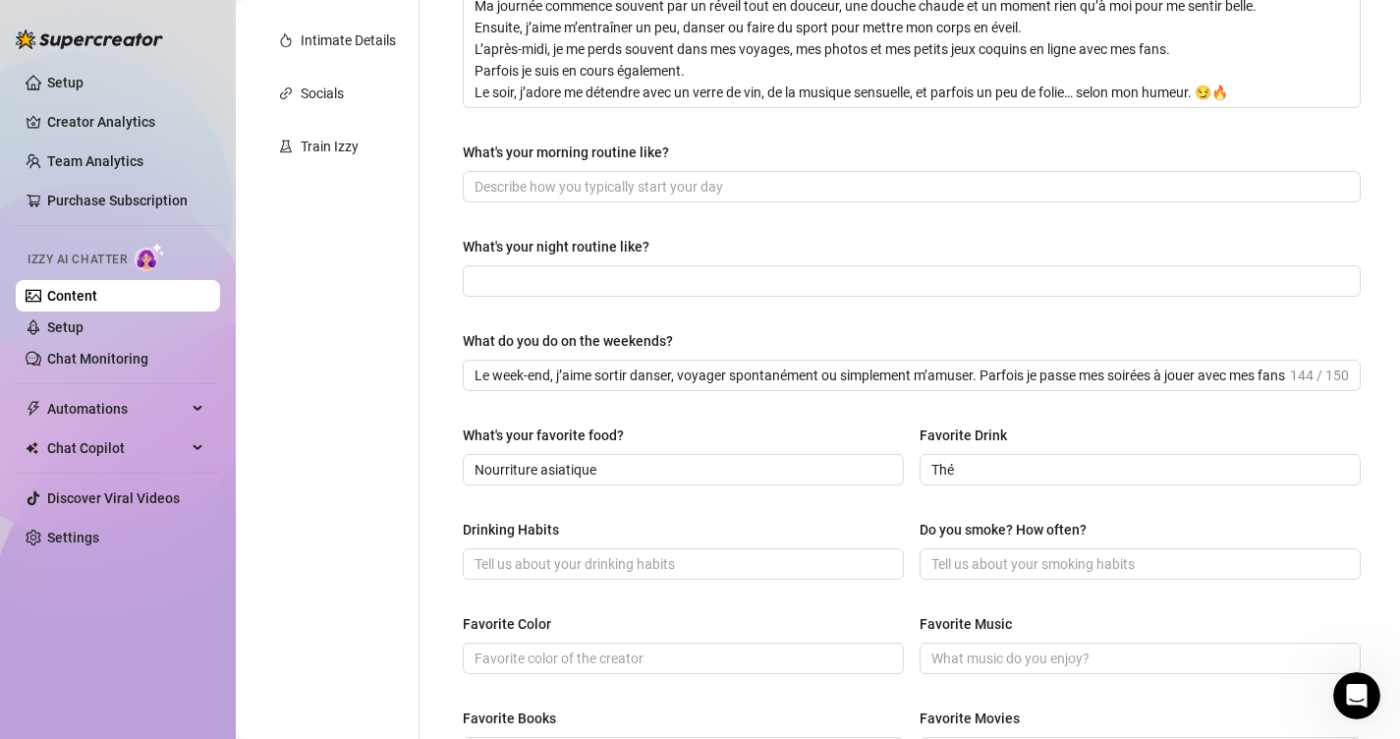
scroll to position [436, 0]
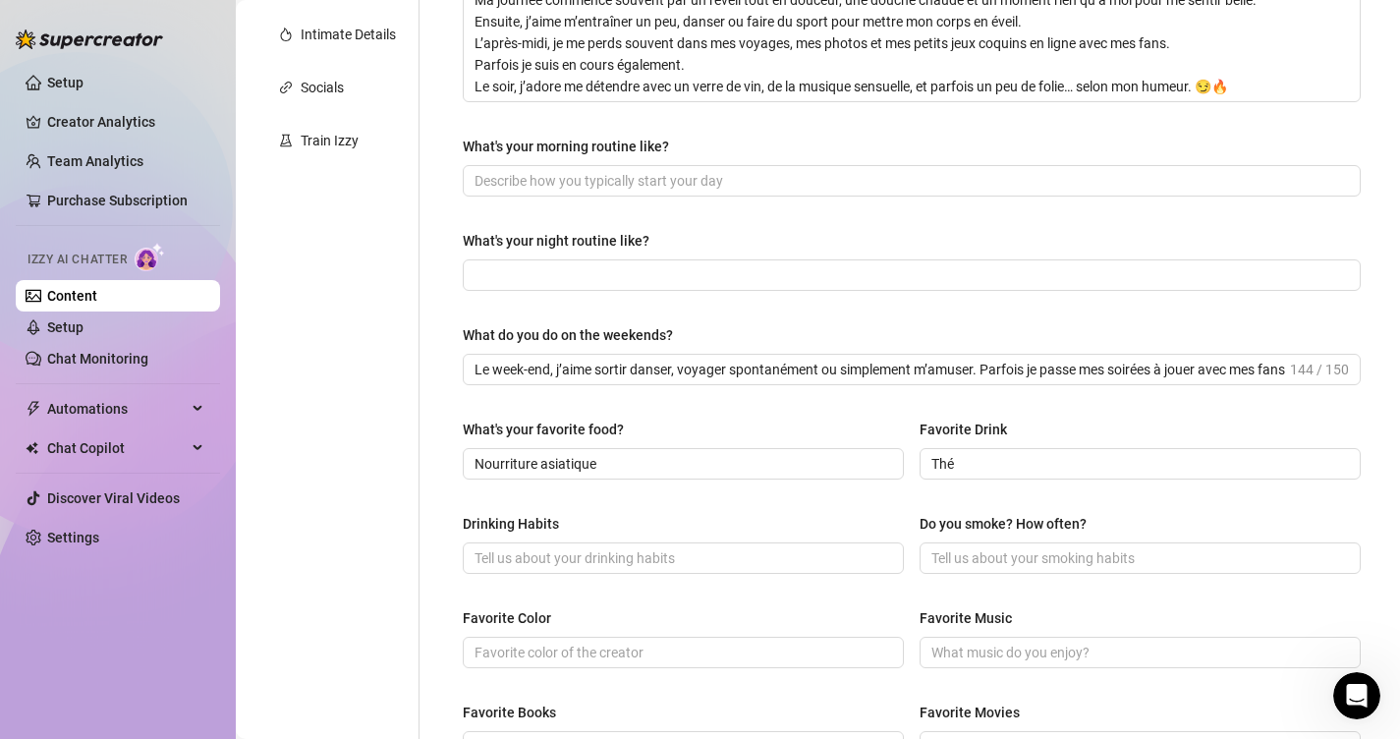
click at [621, 230] on div "What's your night routine like?" at bounding box center [556, 241] width 187 height 22
click at [621, 264] on input "What's your night routine like?" at bounding box center [909, 275] width 870 height 22
click at [621, 230] on div "What's your night routine like?" at bounding box center [556, 241] width 187 height 22
click at [621, 264] on input "What's your night routine like?" at bounding box center [909, 275] width 870 height 22
click at [621, 230] on div "What's your night routine like?" at bounding box center [556, 241] width 187 height 22
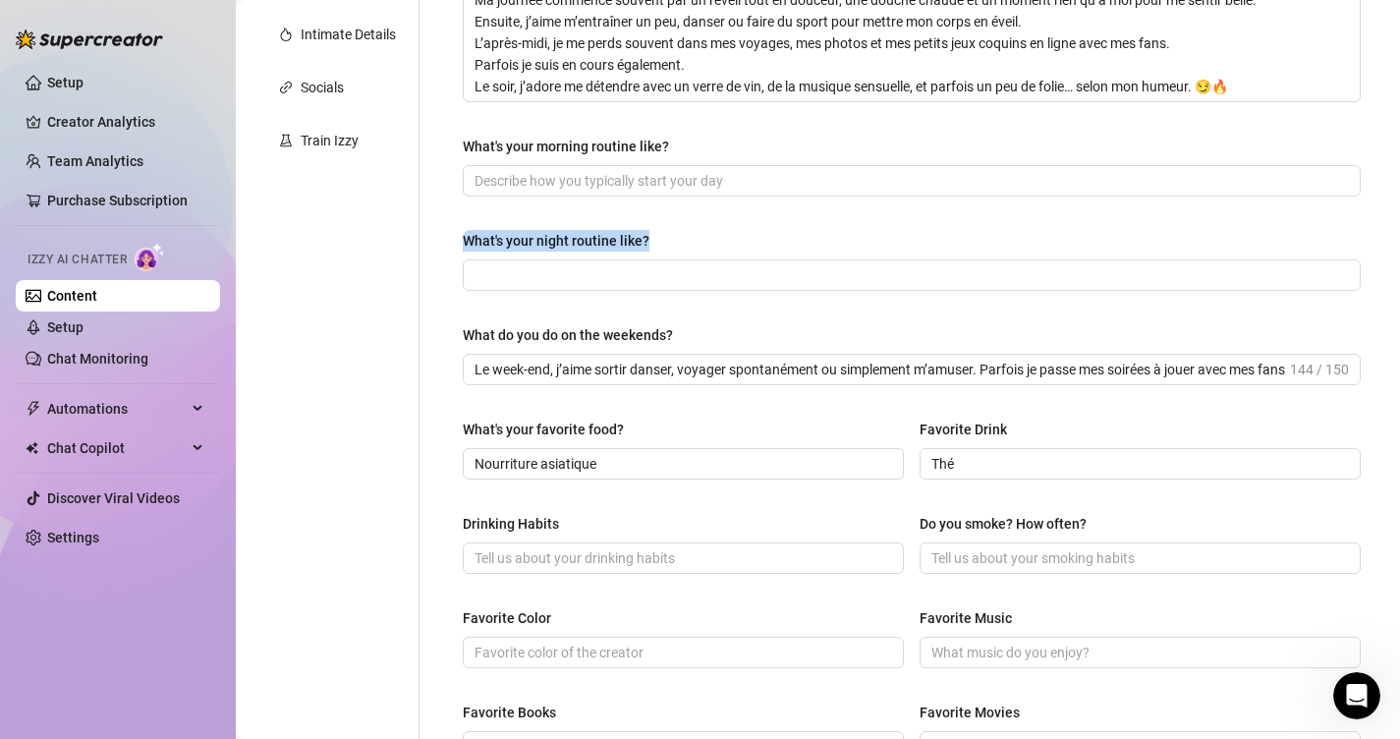
click at [621, 264] on input "What's your night routine like?" at bounding box center [909, 275] width 870 height 22
drag, startPoint x: 680, startPoint y: 141, endPoint x: 426, endPoint y: 138, distance: 253.5
click at [426, 138] on div "What are your hobbies and interests? What do you enjoy about them? Required J’a…" at bounding box center [899, 423] width 961 height 1346
copy div "What's your morning routine like?"
drag, startPoint x: 663, startPoint y: 233, endPoint x: 464, endPoint y: 228, distance: 199.5
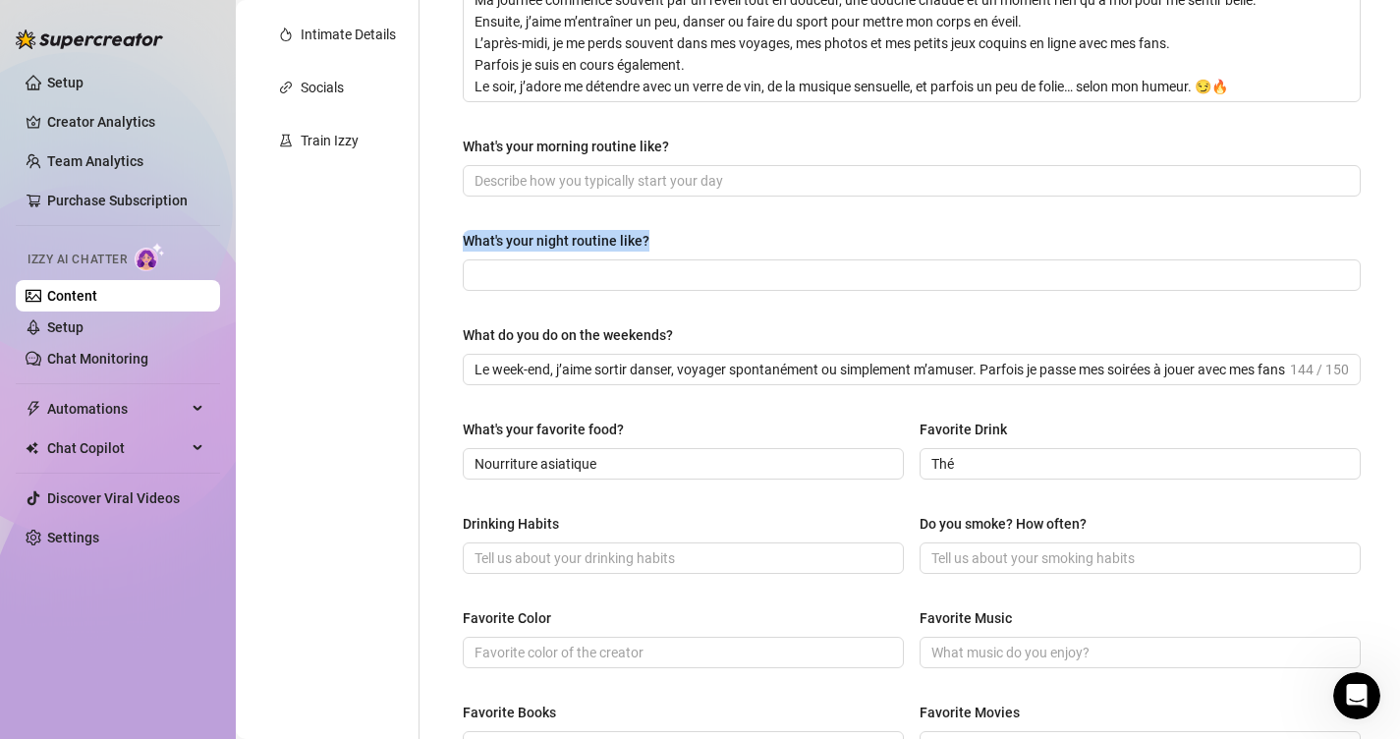
click at [464, 230] on div "What's your night routine like?" at bounding box center [912, 244] width 898 height 29
copy div "What's your night routine like?"
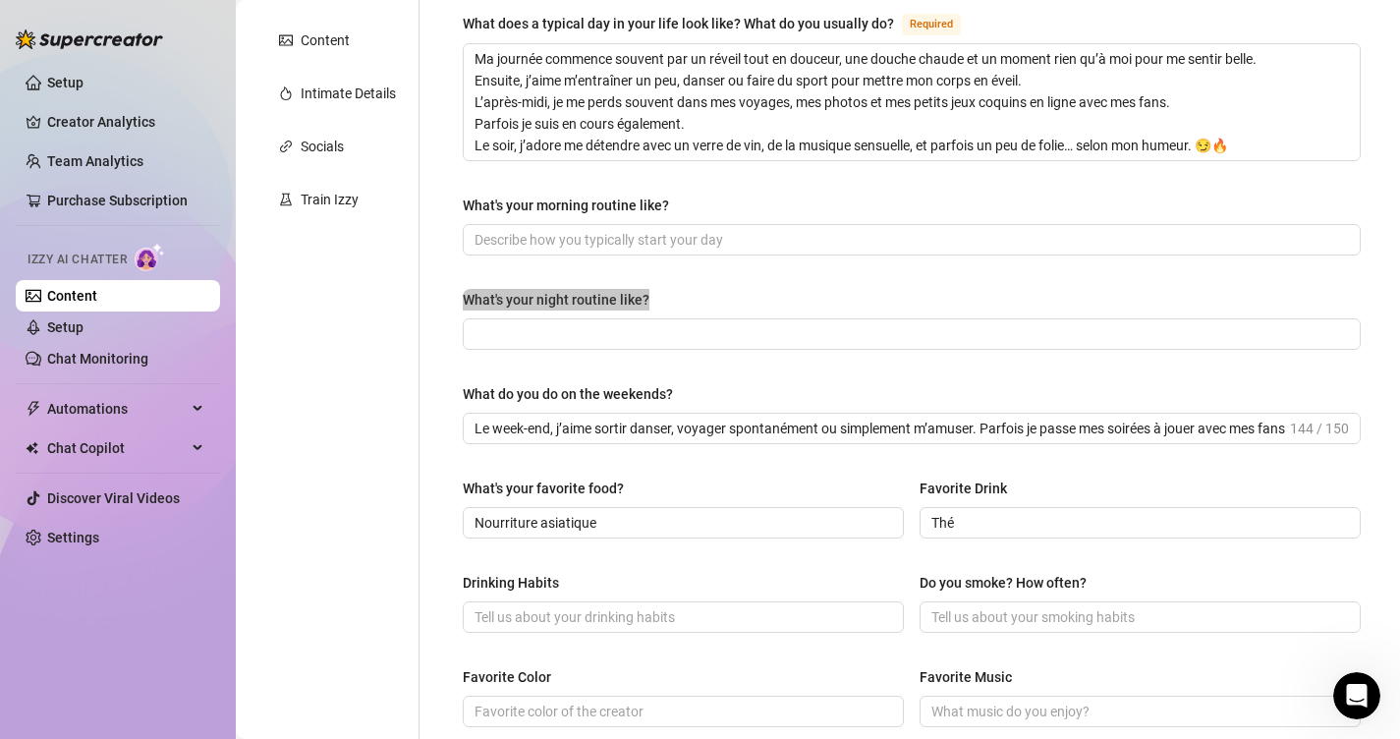
scroll to position [375, 0]
click at [645, 218] on div "What's your morning routine like?" at bounding box center [912, 210] width 898 height 29
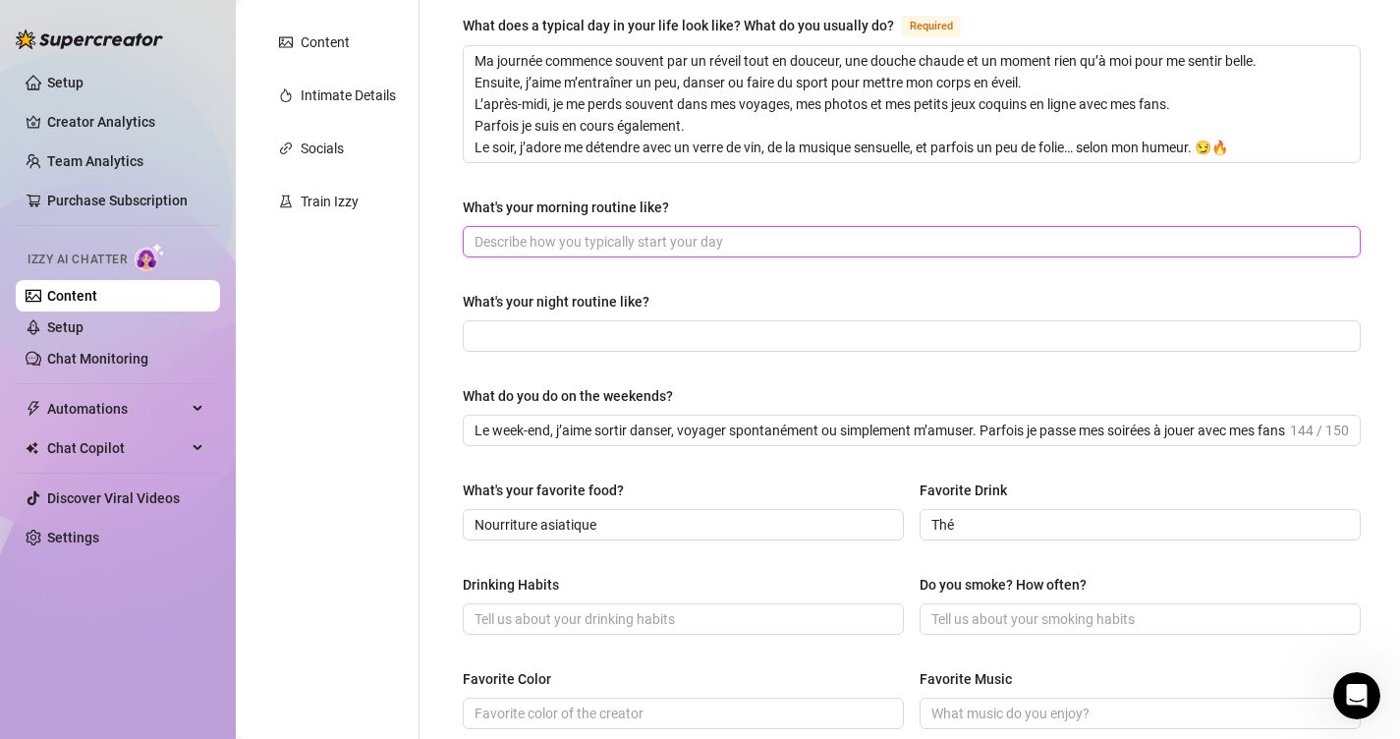
click at [646, 248] on input "What's your morning routine like?" at bounding box center [909, 242] width 870 height 22
click at [627, 240] on input "What's your morning routine like?" at bounding box center [909, 242] width 870 height 22
paste input "Le matin, je commence toujours par une douche bien chaude… j’adore sentir l’eau…"
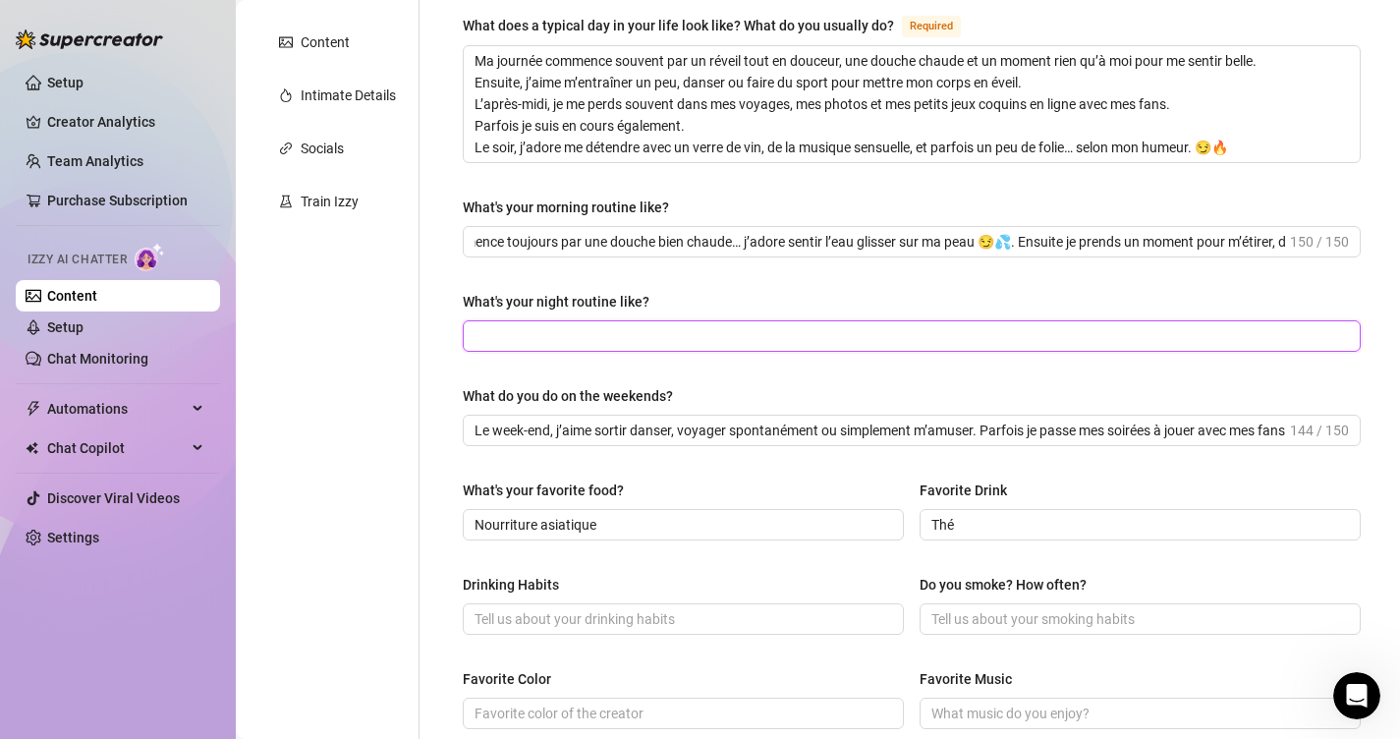
scroll to position [0, 0]
click at [634, 331] on input "What's your night routine like?" at bounding box center [909, 336] width 870 height 22
click at [637, 340] on input "What's your night routine like?" at bounding box center [909, 336] width 870 height 22
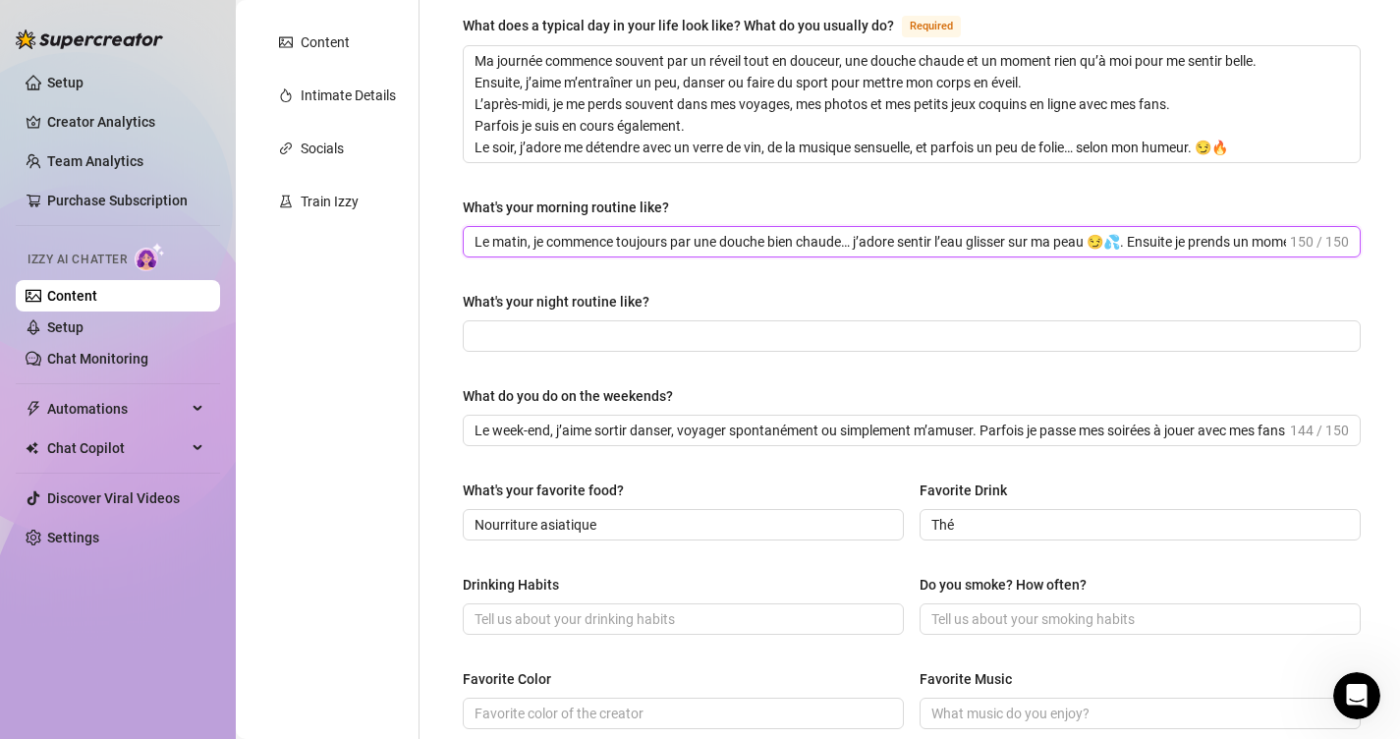
scroll to position [0, 114]
drag, startPoint x: 1127, startPoint y: 237, endPoint x: 1413, endPoint y: 312, distance: 295.7
click at [1399, 312] on html "Setup Creator Analytics Team Analytics Purchase Subscription Izzy AI Chatter Co…" at bounding box center [700, 369] width 1400 height 739
type input "Le matin, je commence toujours par une douche bien chaude… j’adore sentir l’eau…"
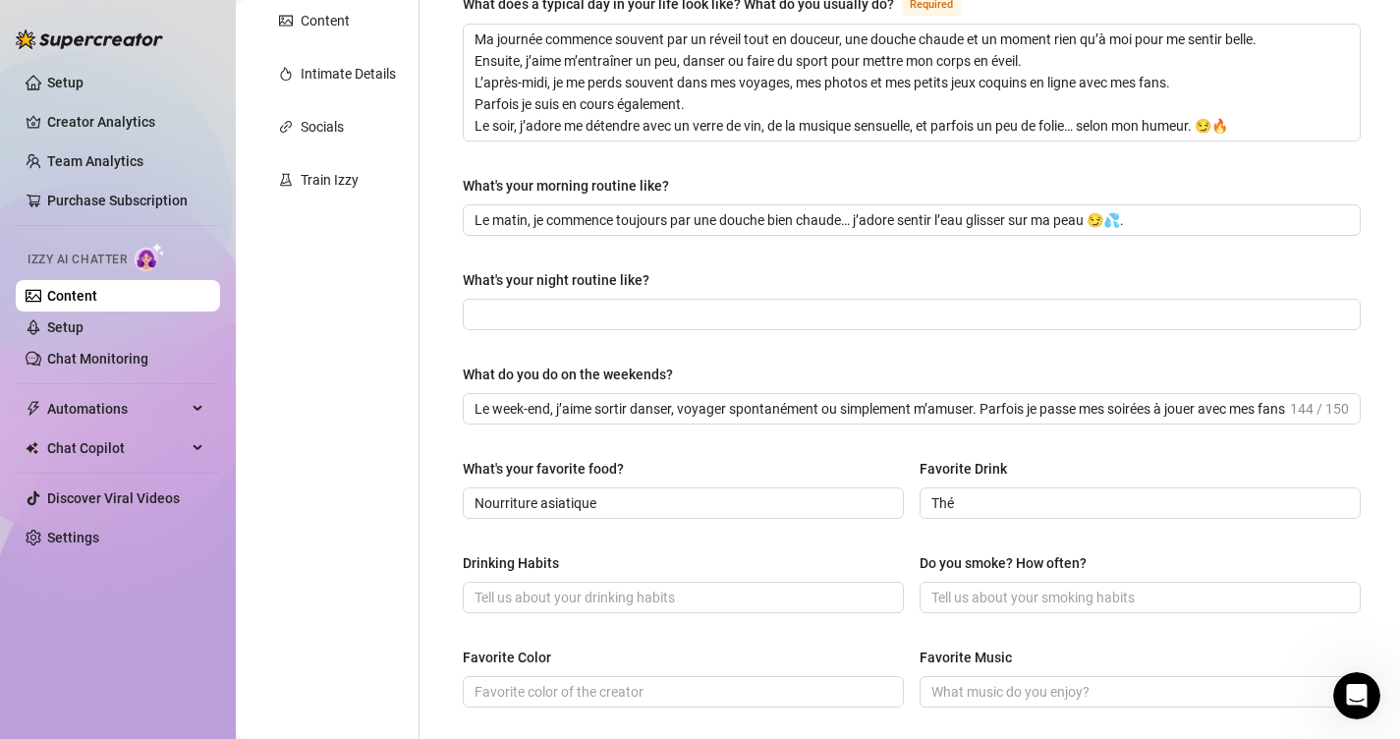
scroll to position [404, 0]
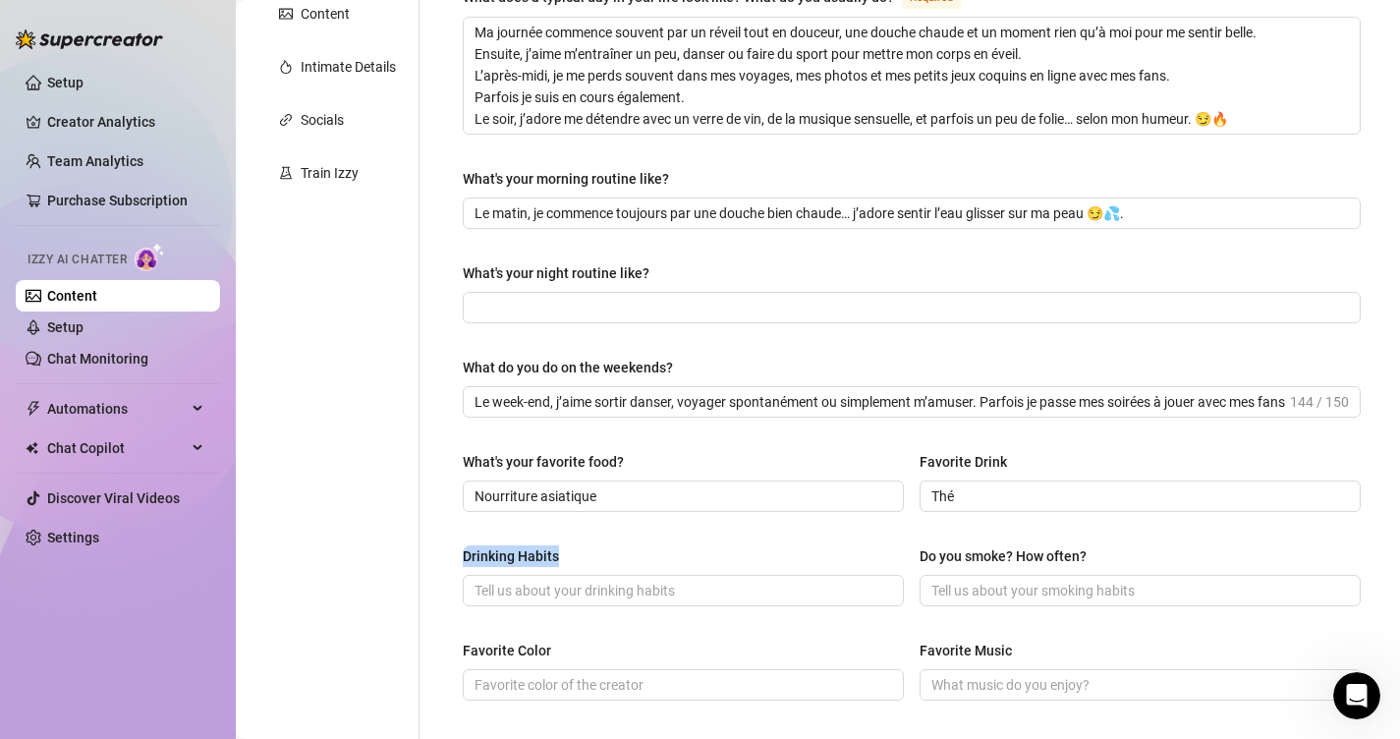
drag, startPoint x: 570, startPoint y: 562, endPoint x: 453, endPoint y: 556, distance: 117.1
click at [453, 556] on div "What are your hobbies and interests? What do you enjoy about them? Required J’a…" at bounding box center [911, 456] width 937 height 1346
click at [601, 292] on span at bounding box center [912, 307] width 898 height 31
paste input "Ma routine du soir ? Lingerie, vin rouge… et beaucoup de tentation avant de dor…"
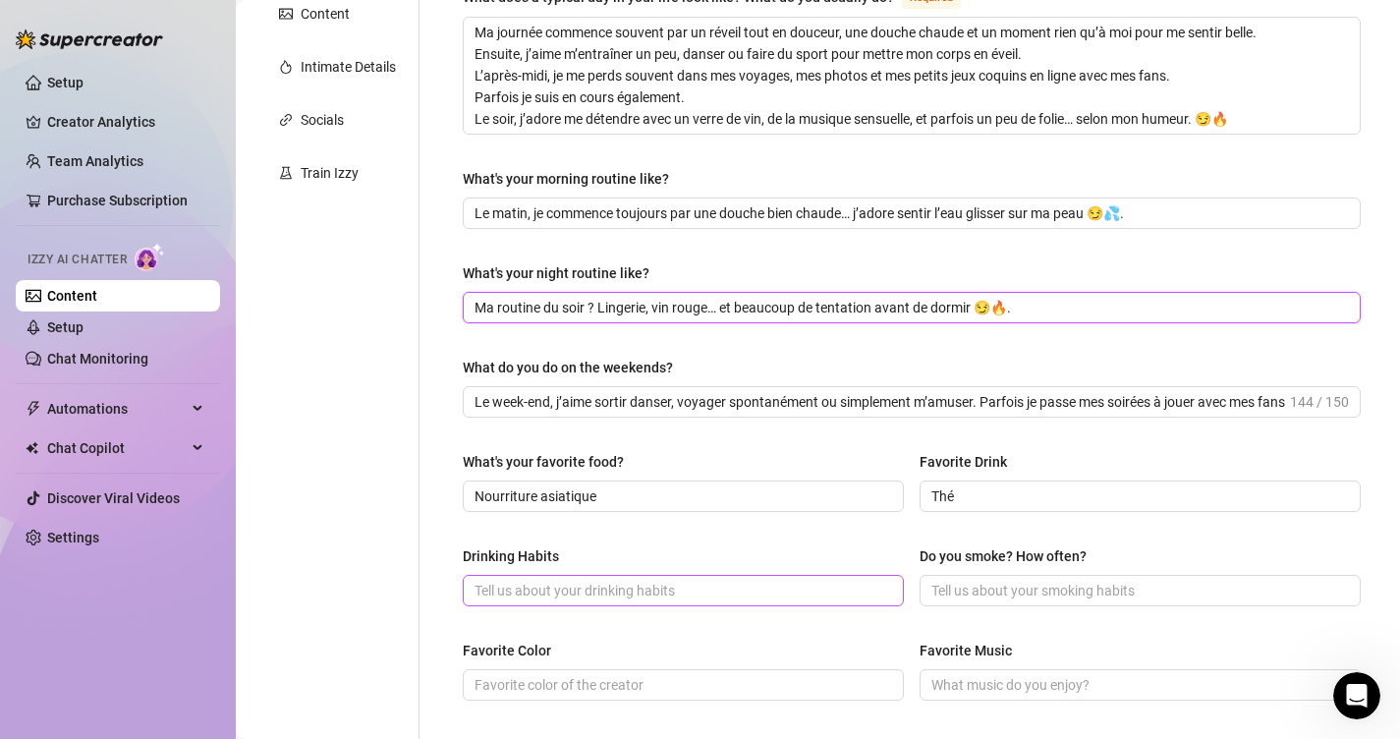
type input "Ma routine du soir ? Lingerie, vin rouge… et beaucoup de tentation avant de dor…"
click at [591, 587] on input "Drinking Habits" at bounding box center [681, 591] width 414 height 22
drag, startPoint x: 1088, startPoint y: 549, endPoint x: 905, endPoint y: 548, distance: 182.7
click at [905, 548] on div "Drinking Habits Do you smoke? How often?" at bounding box center [912, 584] width 898 height 79
click at [966, 602] on span at bounding box center [1140, 590] width 441 height 31
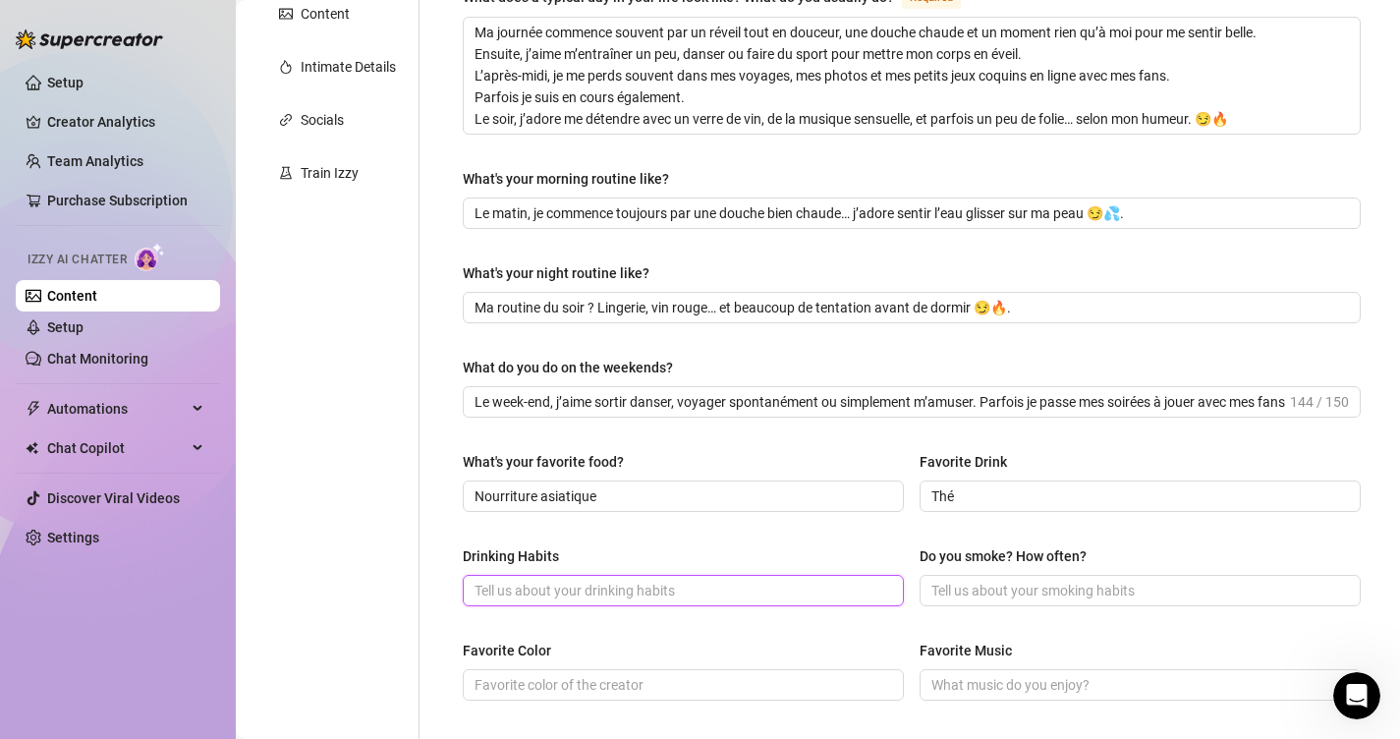
click at [596, 586] on input "Drinking Habits" at bounding box center [681, 591] width 414 height 22
paste input "Do you smoke? How often?"
type input "Do you smoke? How often?"
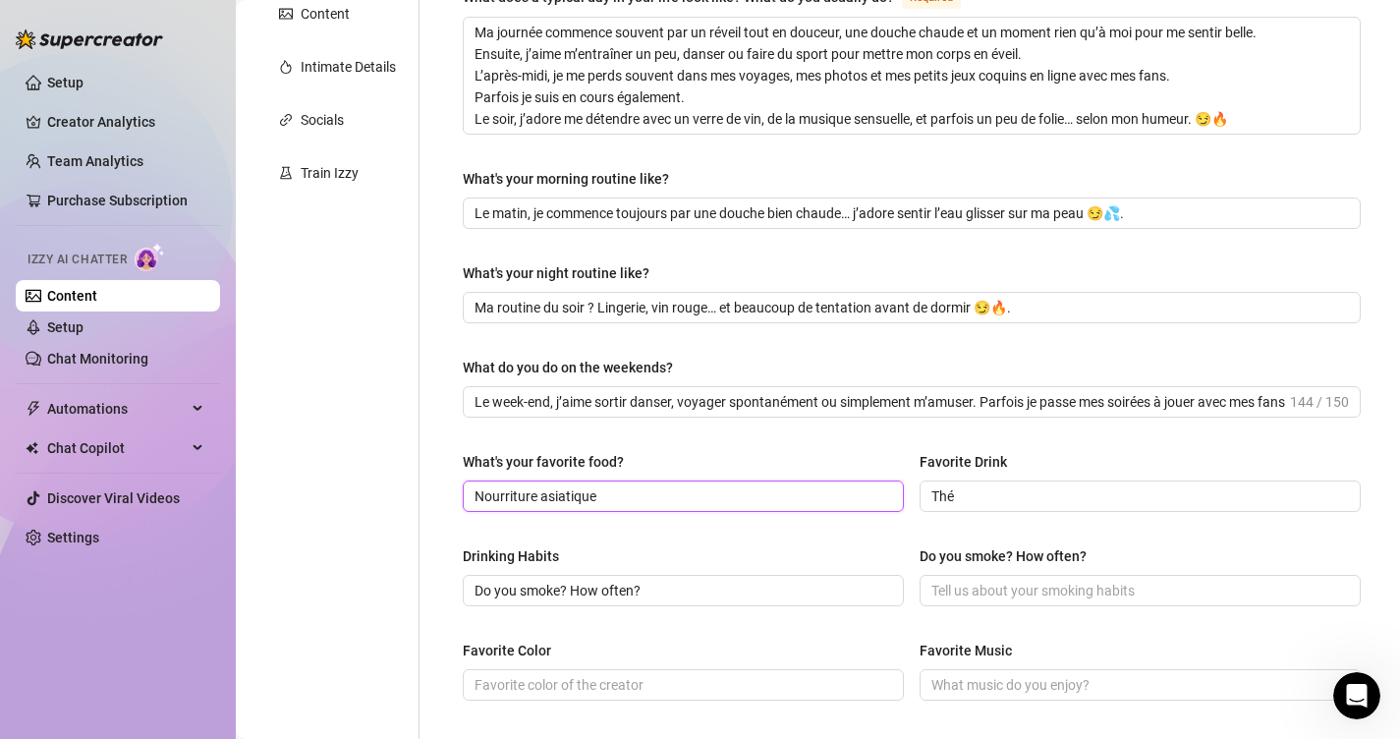
drag, startPoint x: 654, startPoint y: 497, endPoint x: 269, endPoint y: 465, distance: 386.5
click at [277, 466] on div "Personal Info Chatting Lifestyle Physique Content Intimate Details Socials Trai…" at bounding box center [817, 456] width 1125 height 1346
paste input "Un verre et je deviens douce… deux verres et je deviens dangereusement tentante…"
type input "Un verre et je deviens douce… deux verres et je deviens dangereusement tentante…"
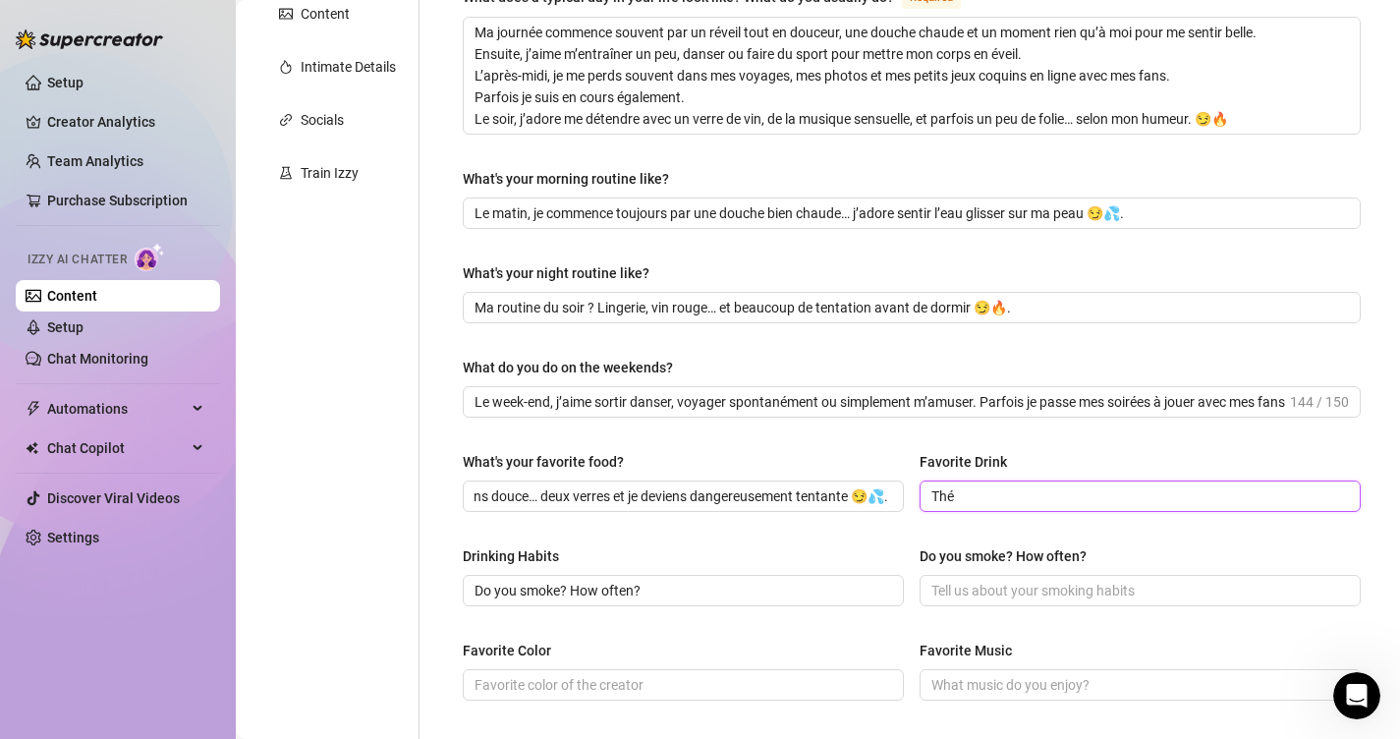
scroll to position [0, 0]
click at [1095, 485] on input "Thé" at bounding box center [1138, 496] width 414 height 22
click at [1032, 588] on input "Do you smoke? How often?" at bounding box center [1138, 591] width 414 height 22
paste input "Un verre et je deviens douce… deux verres et je deviens dangereusement tentante…"
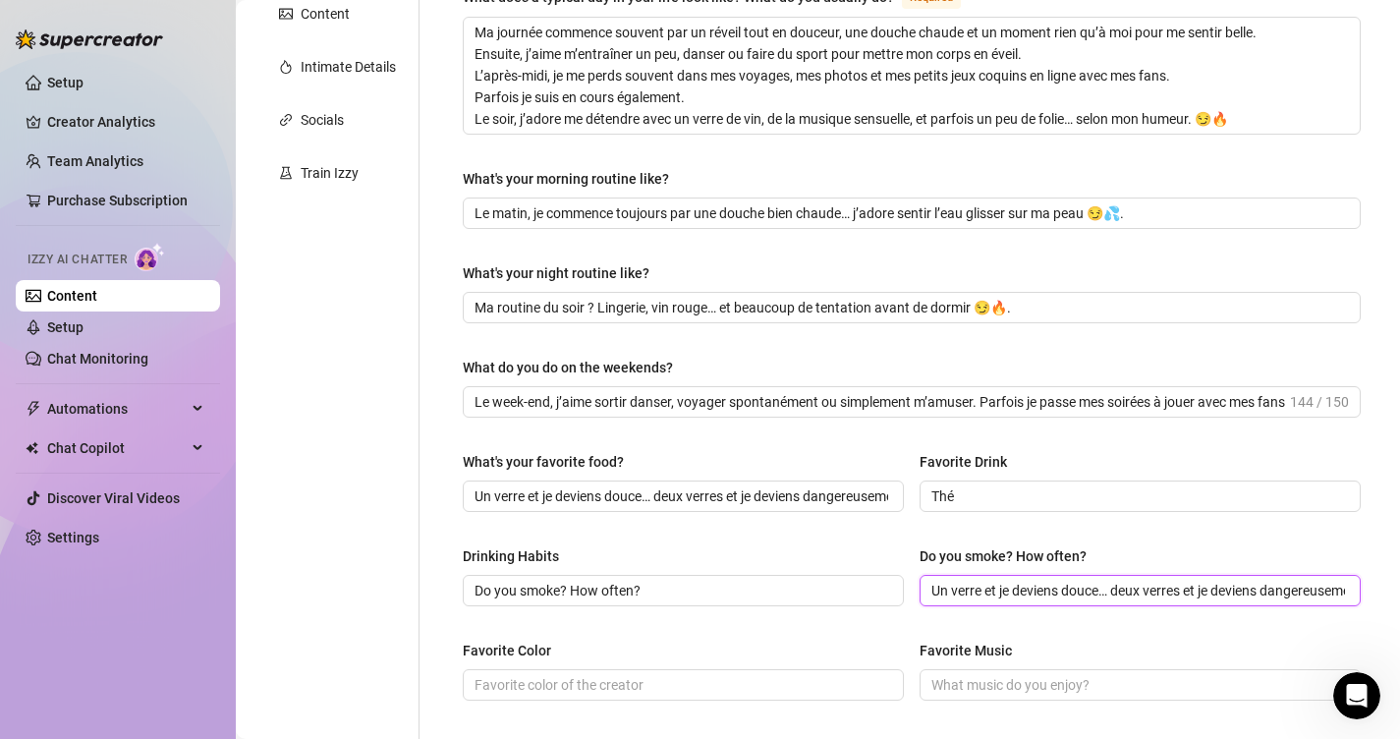
scroll to position [0, 115]
type input "Un verre et je deviens douce… deux verres et je deviens dangereusement tentante…"
click at [751, 503] on input "Un verre et je deviens douce… deux verres et je deviens dangereusement tentante…" at bounding box center [681, 496] width 414 height 22
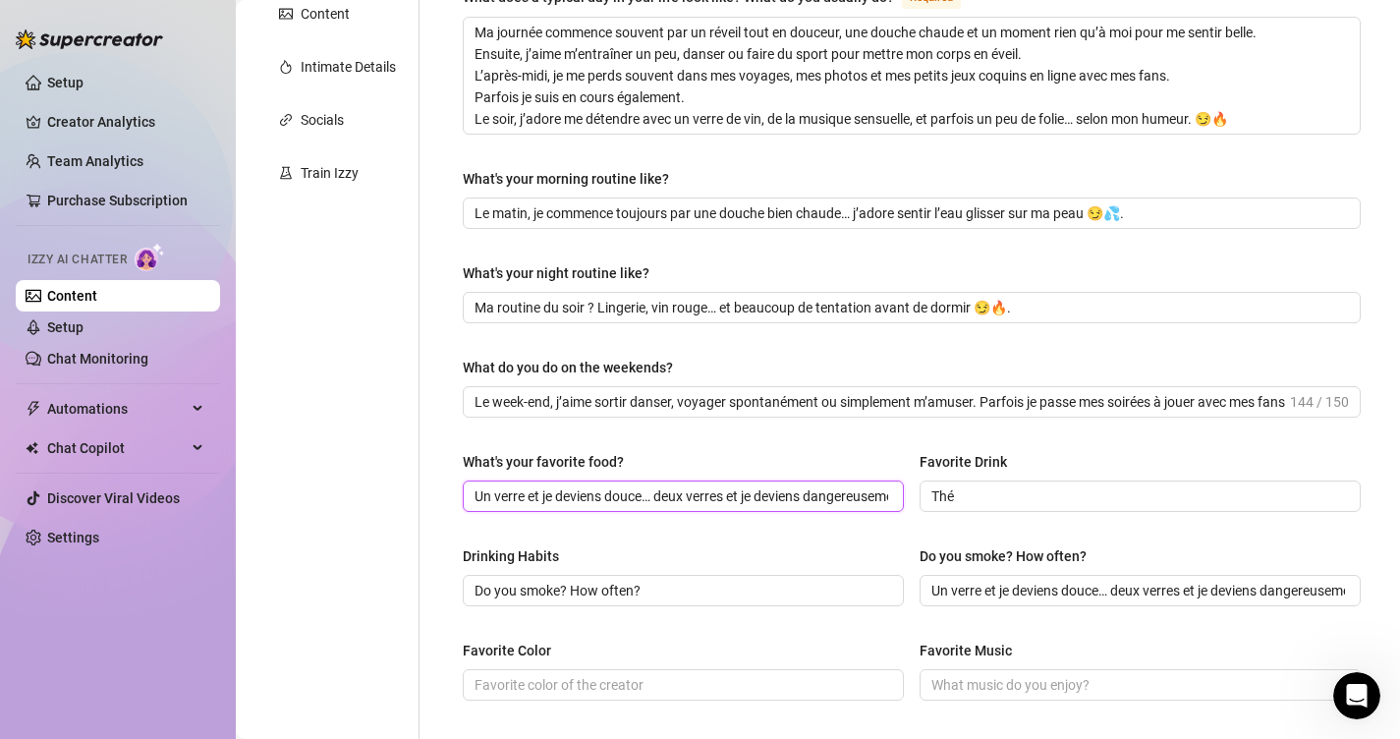
click at [751, 503] on input "Un verre et je deviens douce… deux verres et je deviens dangereusement tentante…" at bounding box center [681, 496] width 414 height 22
type input "Nourriture Asiatique"
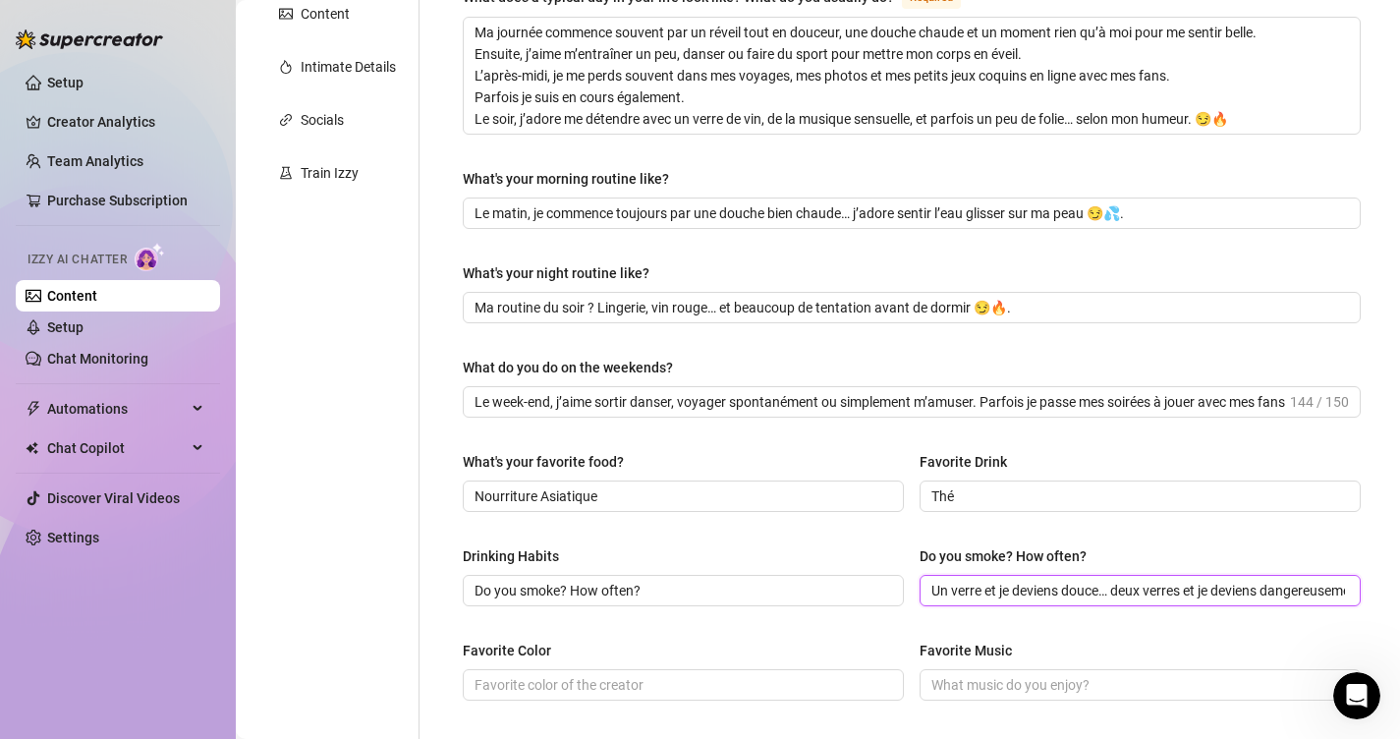
click at [975, 581] on input "Un verre et je deviens douce… deux verres et je deviens dangereusement tentante…" at bounding box center [1138, 591] width 414 height 22
drag, startPoint x: 738, startPoint y: 593, endPoint x: 414, endPoint y: 582, distance: 324.4
click at [414, 582] on div "Personal Info Chatting Lifestyle Physique Content Intimate Details Socials Trai…" at bounding box center [817, 456] width 1125 height 1346
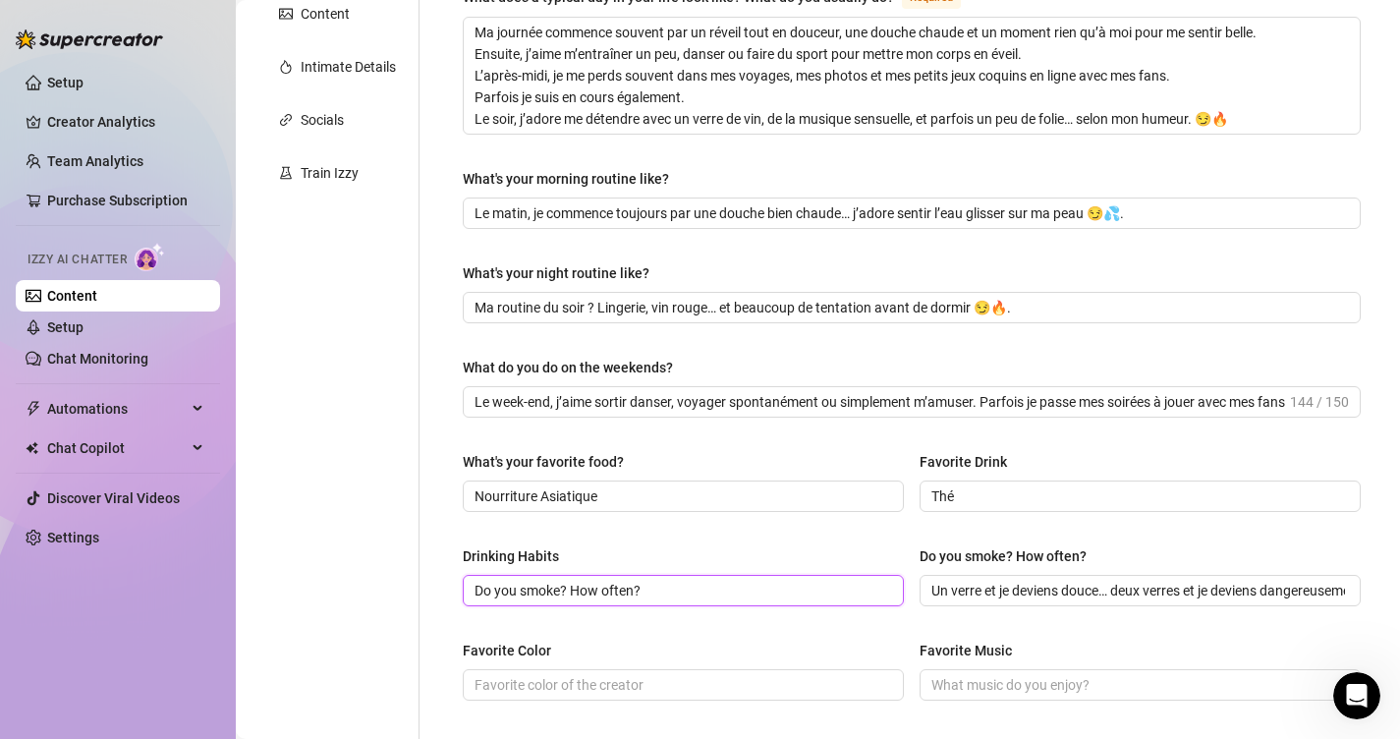
paste input "Un verre et je deviens douce… deux verres et je deviens dangereusement tentante…"
type input "Un verre et je deviens douce… deux verres et je deviens dangereusement tentante…"
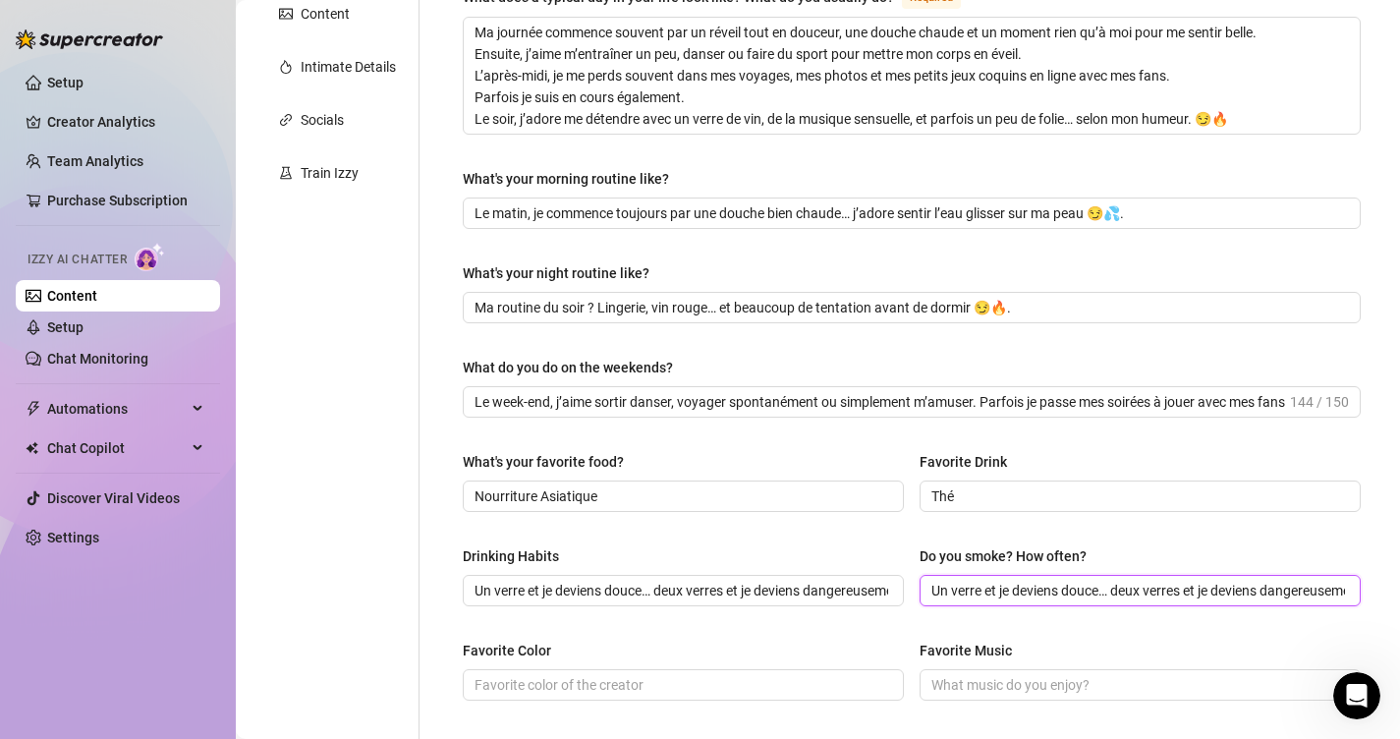
click at [1029, 594] on input "Un verre et je deviens douce… deux verres et je deviens dangereusement tentante…" at bounding box center [1138, 591] width 414 height 22
paste input "Non… je préfère faire monter la chaleur d’une autre façon"
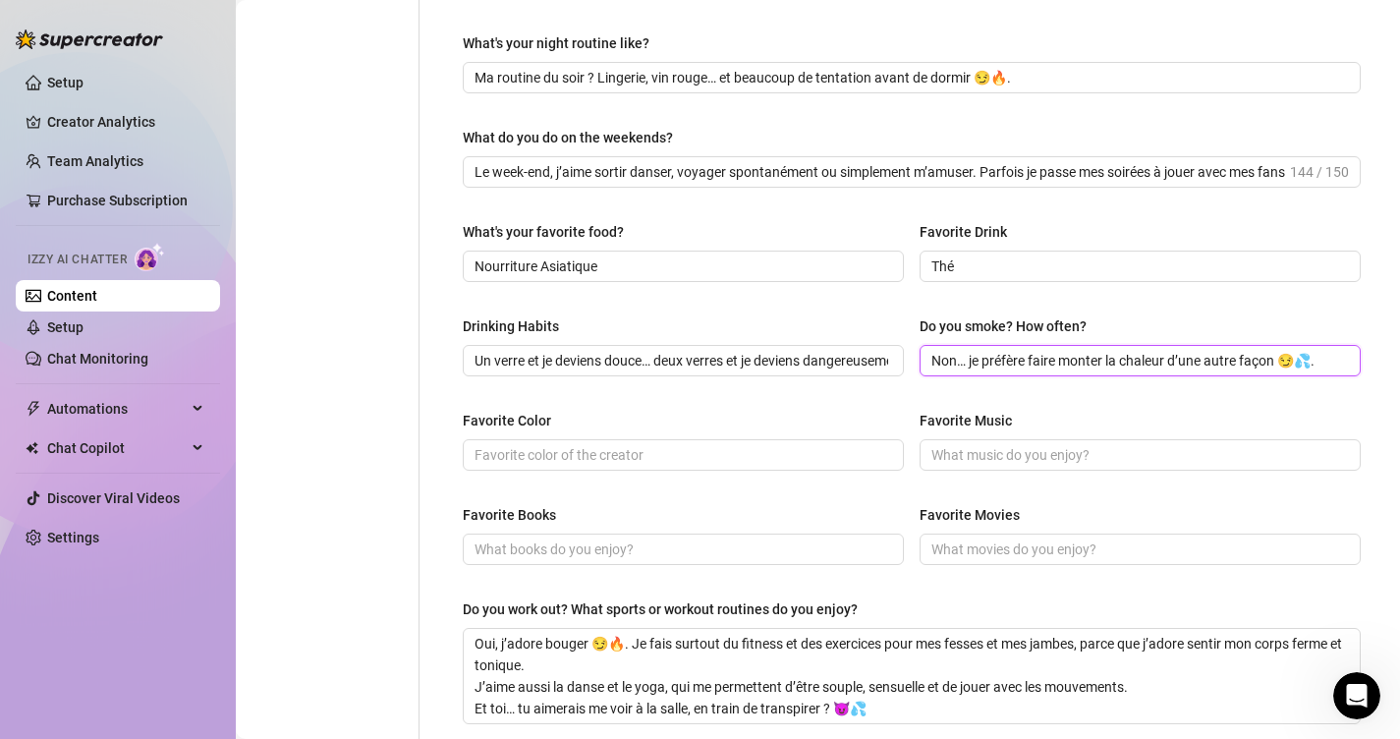
scroll to position [662, 0]
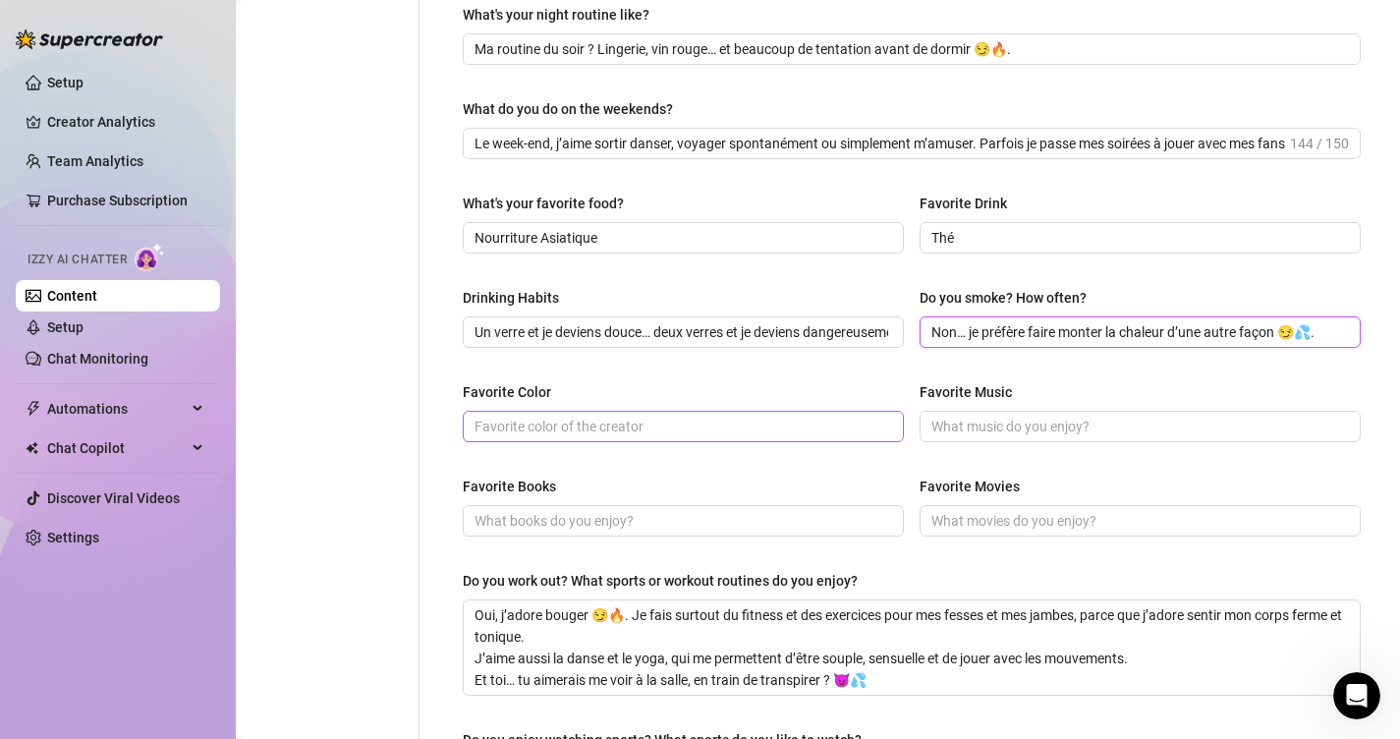
type input "Non… je préfère faire monter la chaleur d’une autre façon 😏💦."
click at [737, 438] on span at bounding box center [683, 426] width 441 height 31
type input "Black et rose 😈"
click at [1058, 421] on input "Favorite Music" at bounding box center [1138, 427] width 414 height 22
drag, startPoint x: 1050, startPoint y: 394, endPoint x: 915, endPoint y: 389, distance: 135.7
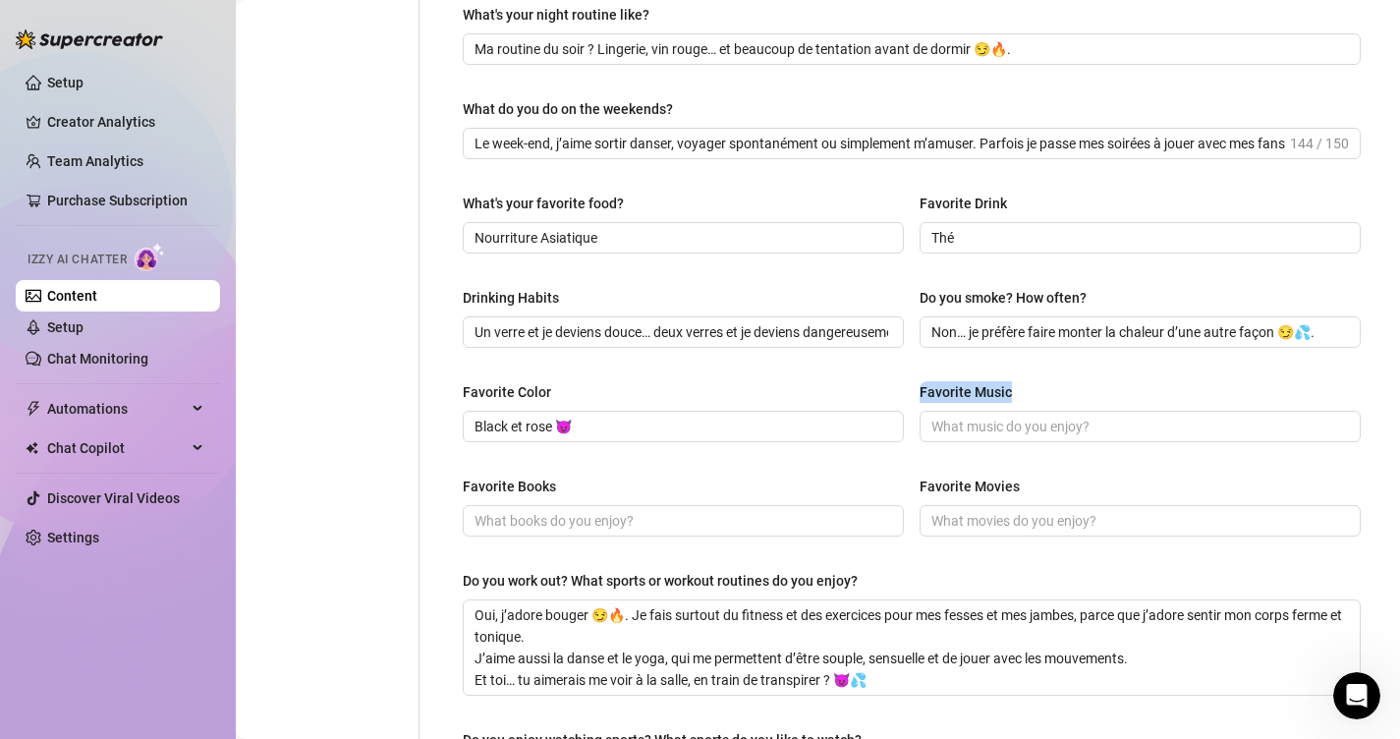
click at [915, 389] on div "Favorite Color Black et rose 😈 Favorite Music" at bounding box center [912, 420] width 898 height 79
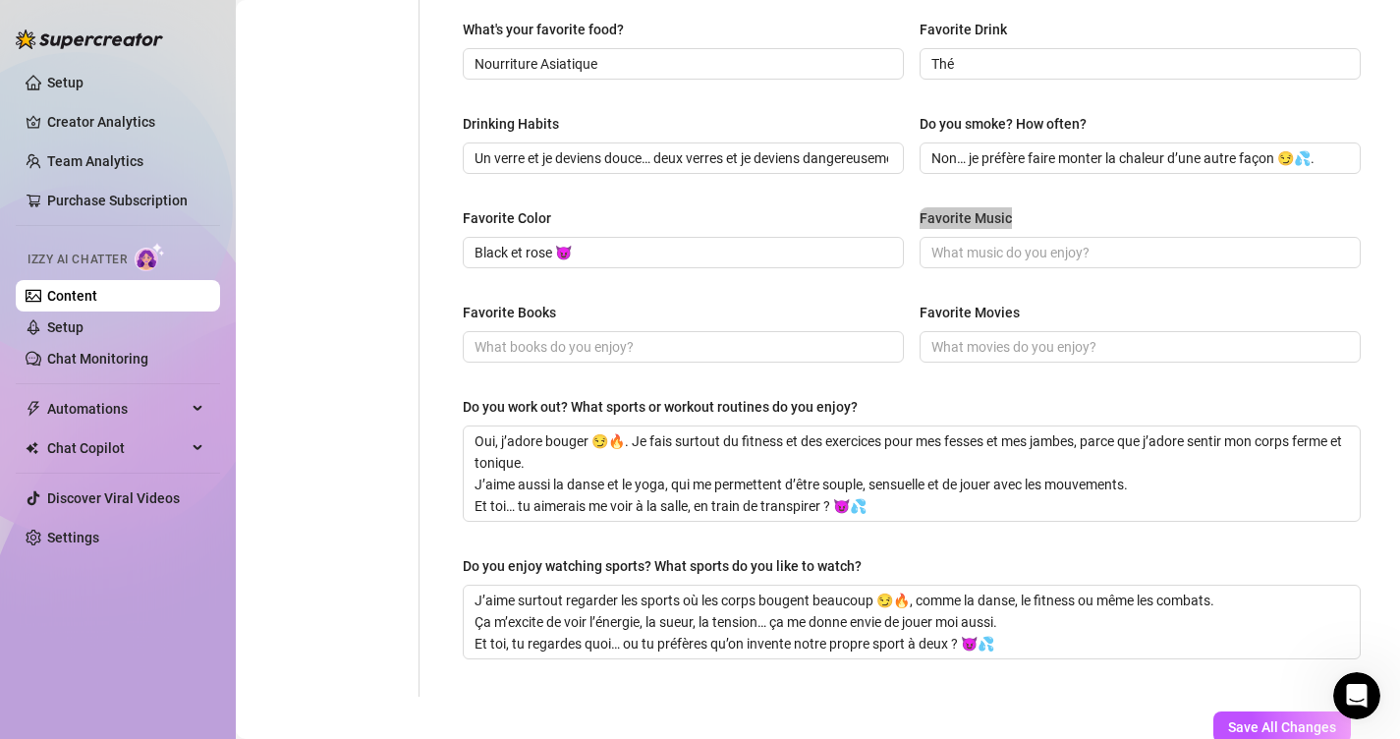
scroll to position [832, 0]
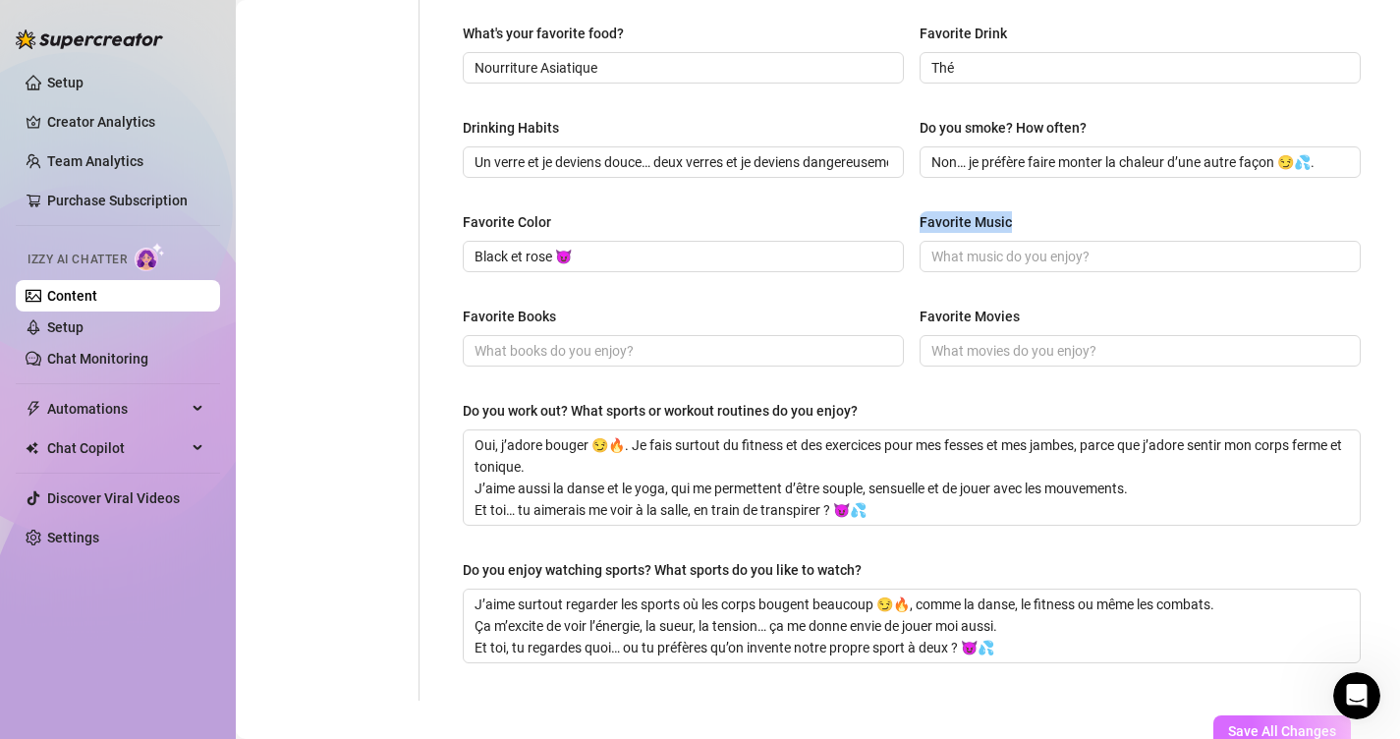
click at [1255, 719] on button "Save All Changes" at bounding box center [1282, 730] width 138 height 31
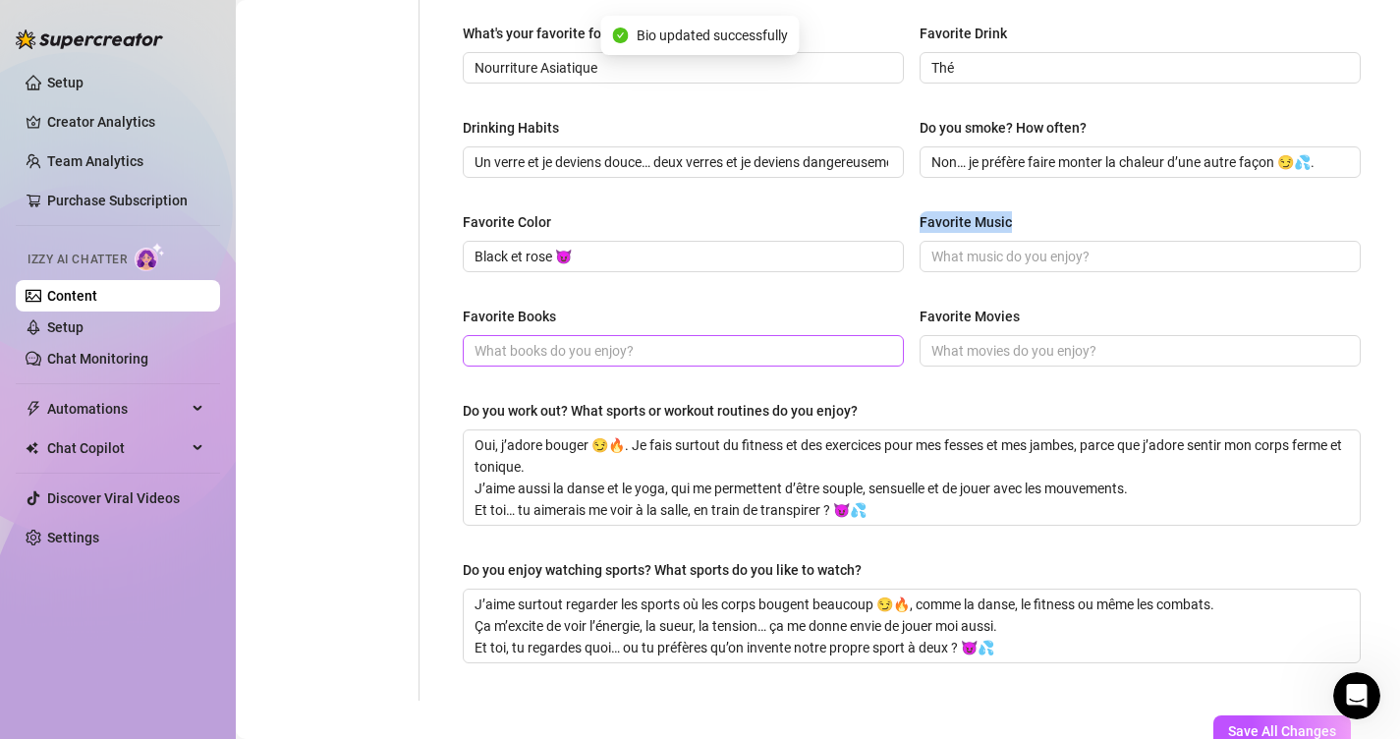
type input "Nourriture Asiatique"
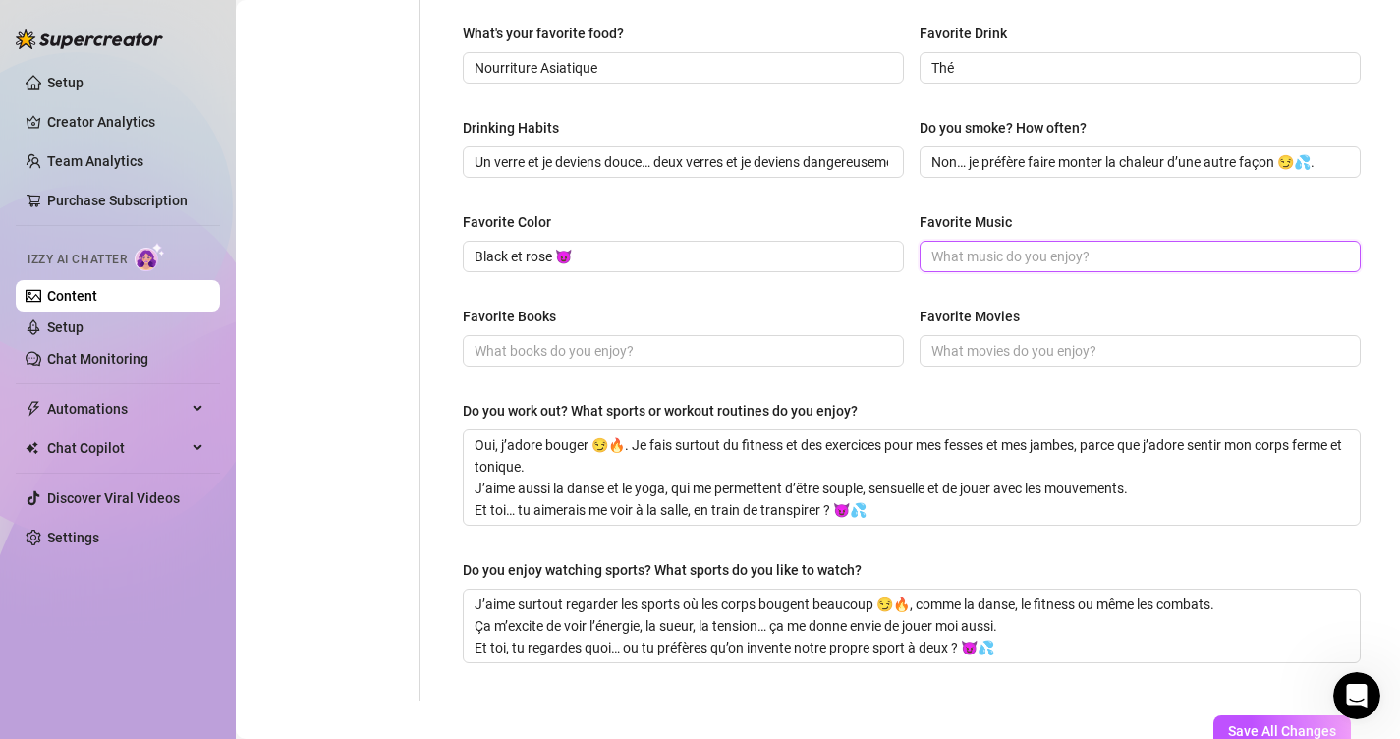
click at [986, 252] on input "Favorite Music" at bounding box center [1138, 257] width 414 height 22
paste input "J’écoute tout ce qui me fait bouger les hanches 😏🎶"
type input "J’écoute tout ce qui me fait bouger les hanches 😏🎶"
click at [670, 352] on input "Favorite Books" at bounding box center [681, 351] width 414 height 22
paste input "J’écoute tout ce qui me fait bouger les hanches 😏🎶"
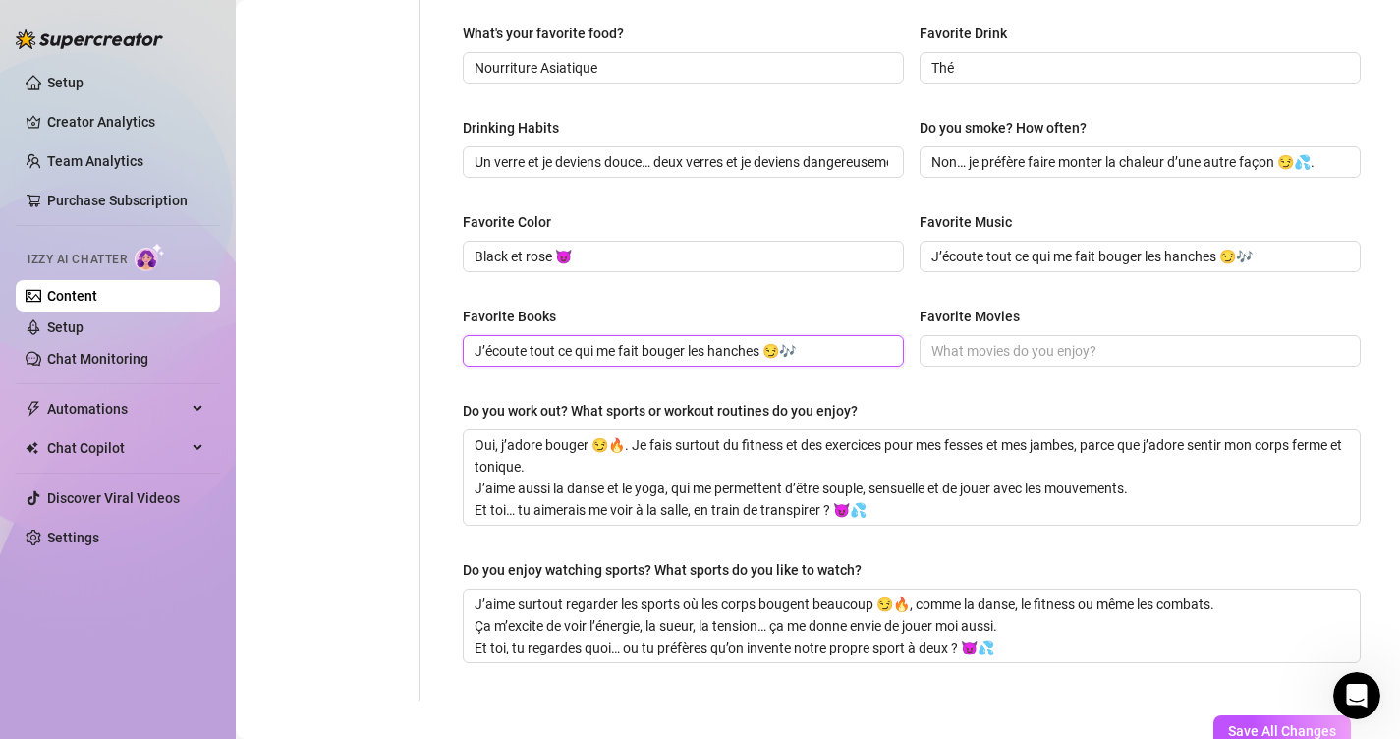
drag, startPoint x: 817, startPoint y: 351, endPoint x: 234, endPoint y: 317, distance: 584.5
click at [234, 317] on div "Setup Creator Analytics Team Analytics Purchase Subscription Izzy AI Chatter Co…" at bounding box center [700, 369] width 1400 height 739
paste input "je lis surtout ce qui fait monter la température 🔥📖."
type input "je lis surtout ce qui fait monter la température 🔥📖."
click at [1072, 340] on input "Favorite Movies" at bounding box center [1138, 351] width 414 height 22
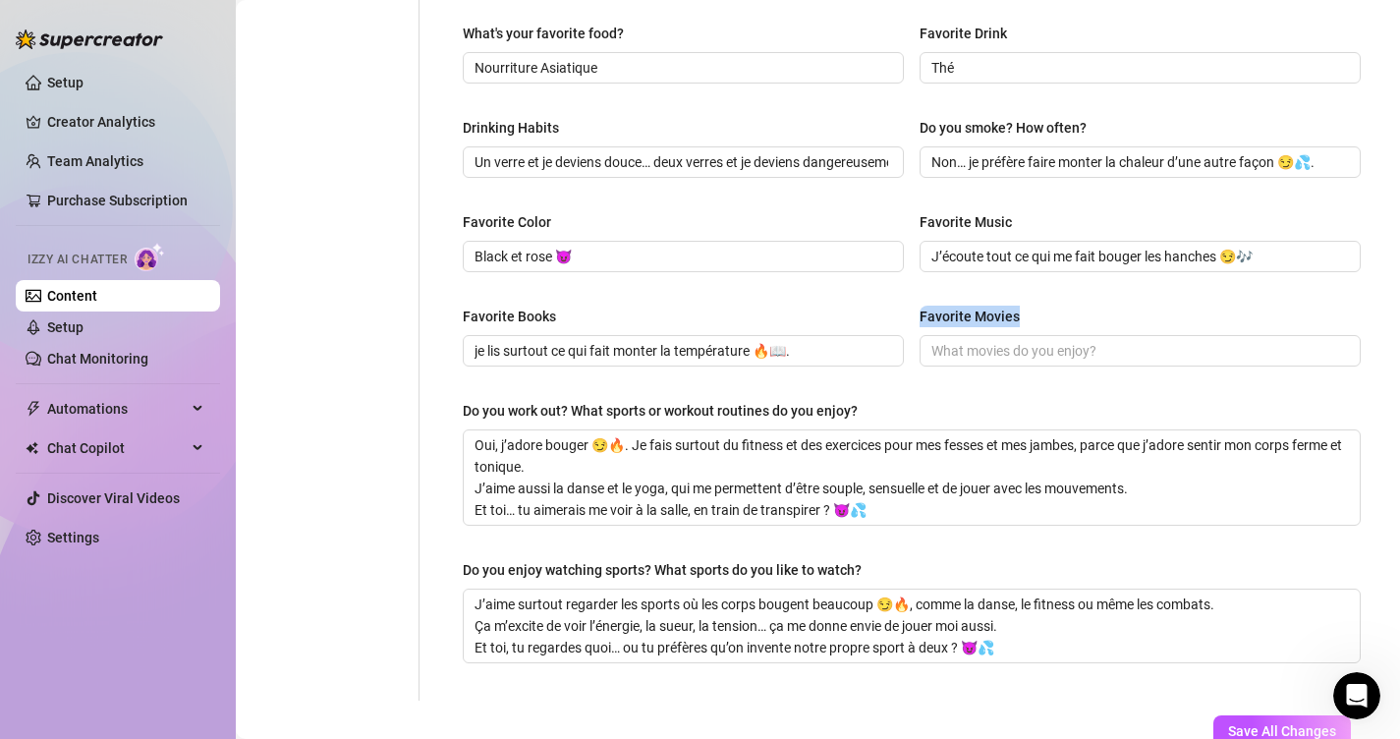
drag, startPoint x: 1043, startPoint y: 314, endPoint x: 922, endPoint y: 309, distance: 120.9
click at [922, 309] on div "Favorite Movies" at bounding box center [1140, 320] width 441 height 29
click at [1045, 328] on div "Favorite Movies" at bounding box center [1140, 320] width 441 height 29
click at [1063, 342] on input "Favorite Movies" at bounding box center [1138, 351] width 414 height 22
paste input "J’aime les films où la tension monte lentement… un peu comme moi 😏🎬🔥."
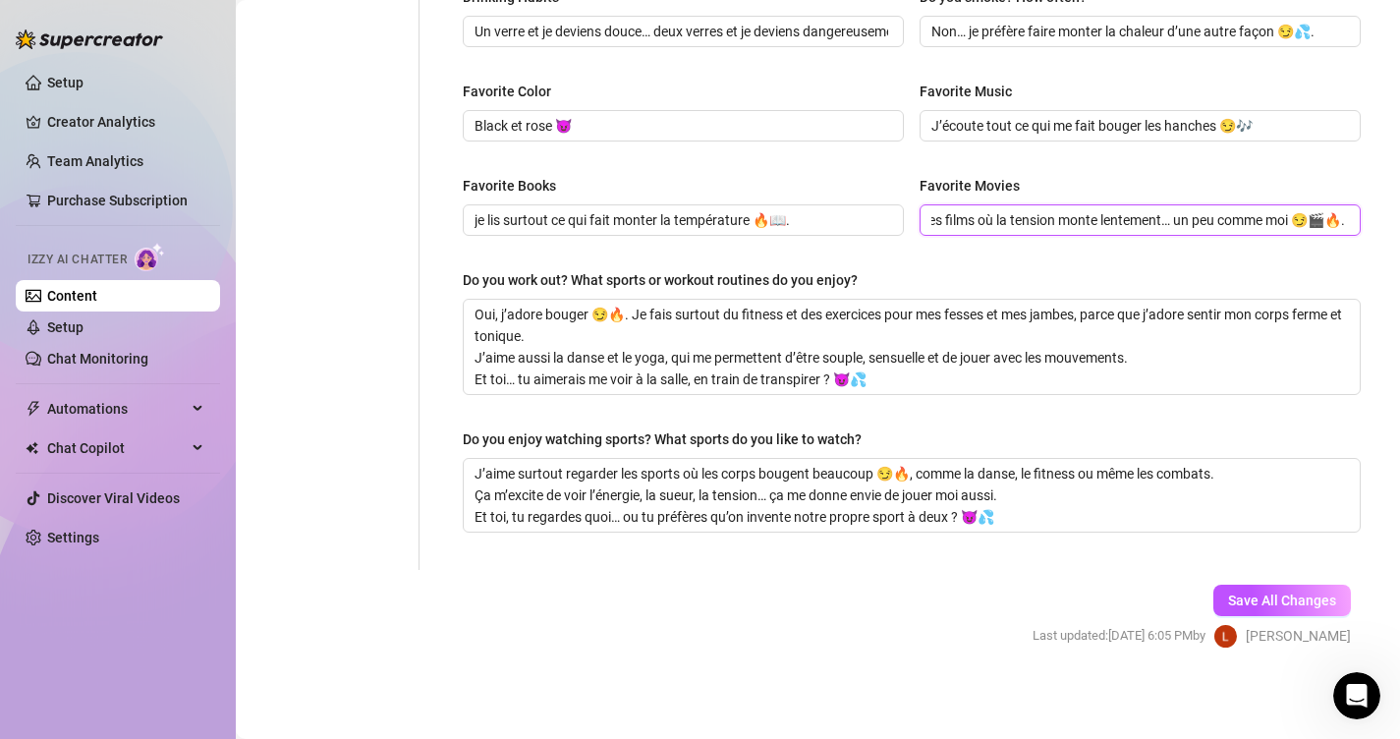
scroll to position [964, 0]
type input "J’aime les films où la tension monte lentement… un peu comme moi 😏🎬🔥."
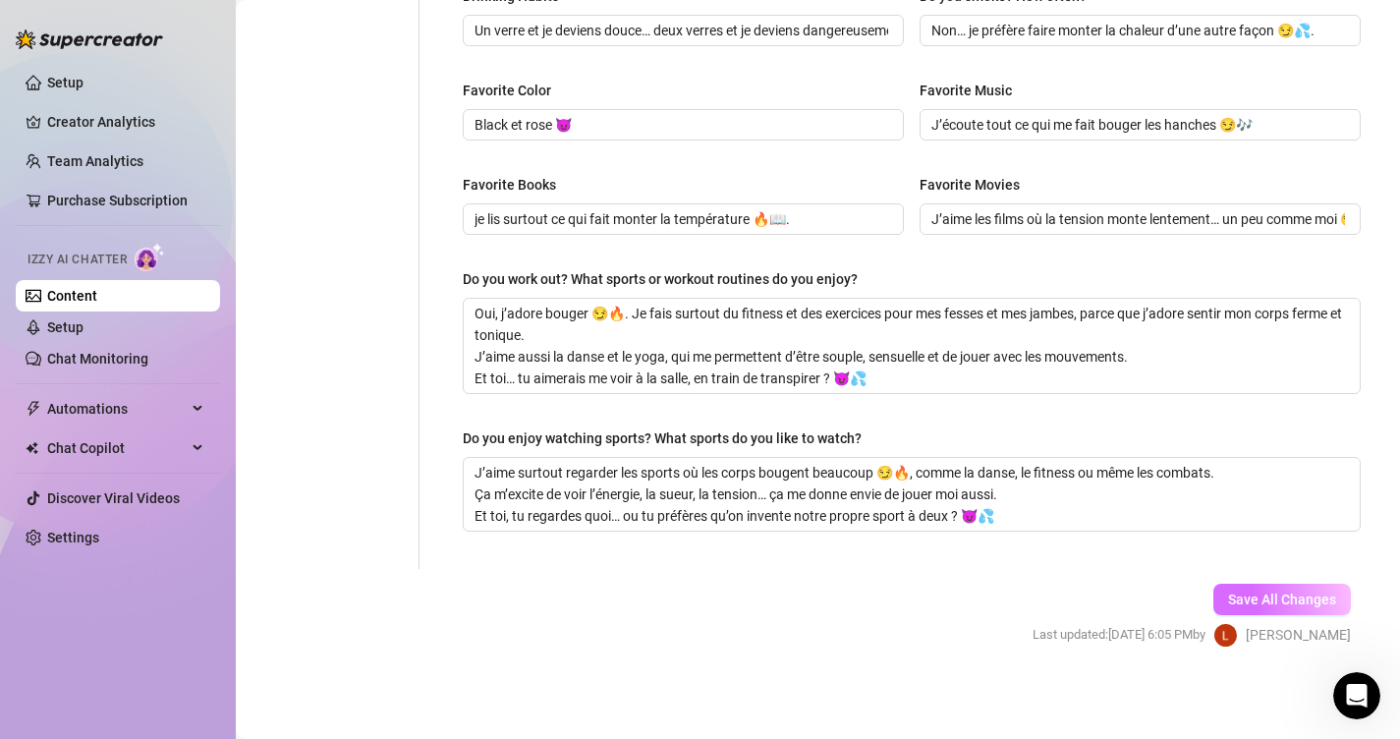
click at [1286, 591] on span "Save All Changes" at bounding box center [1282, 599] width 108 height 16
type input "je lis surtout ce qui fait monter la température 🔥📖."
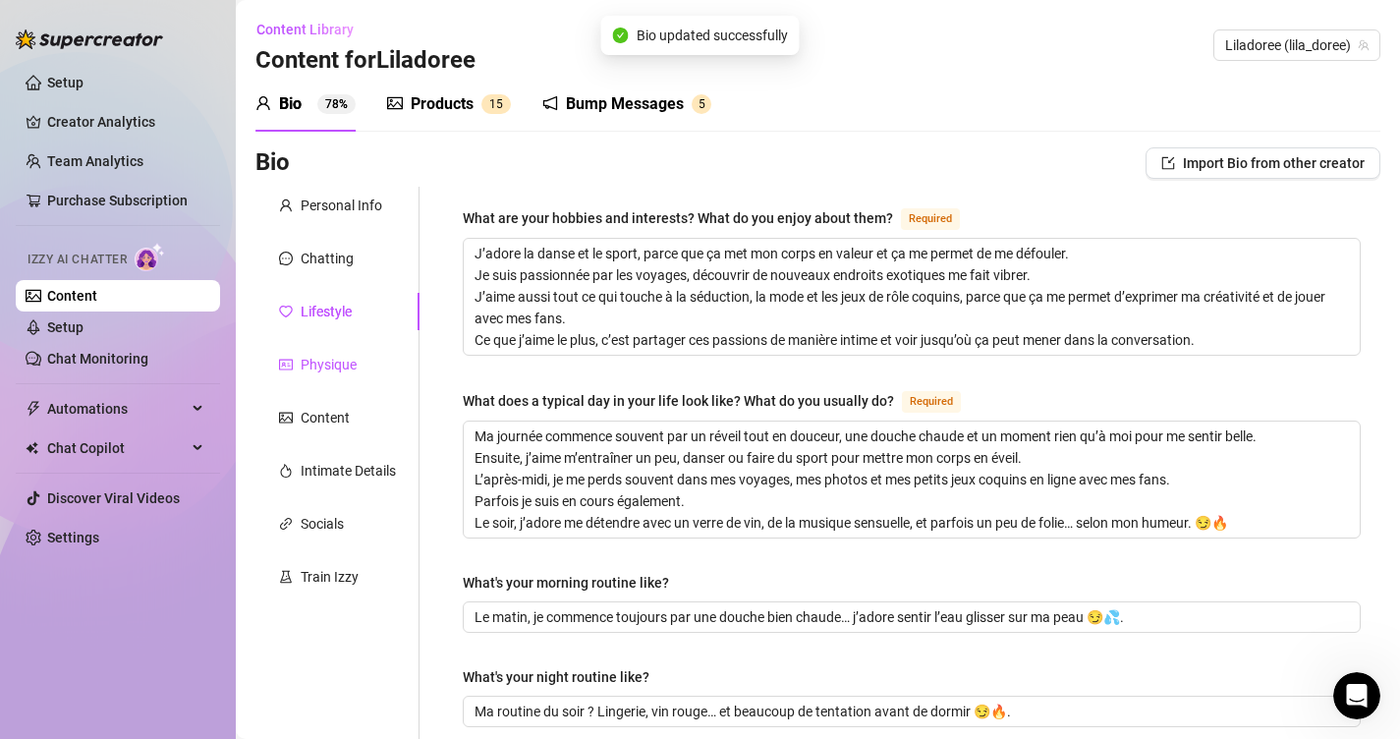
click at [309, 358] on div "Physique" at bounding box center [329, 365] width 56 height 22
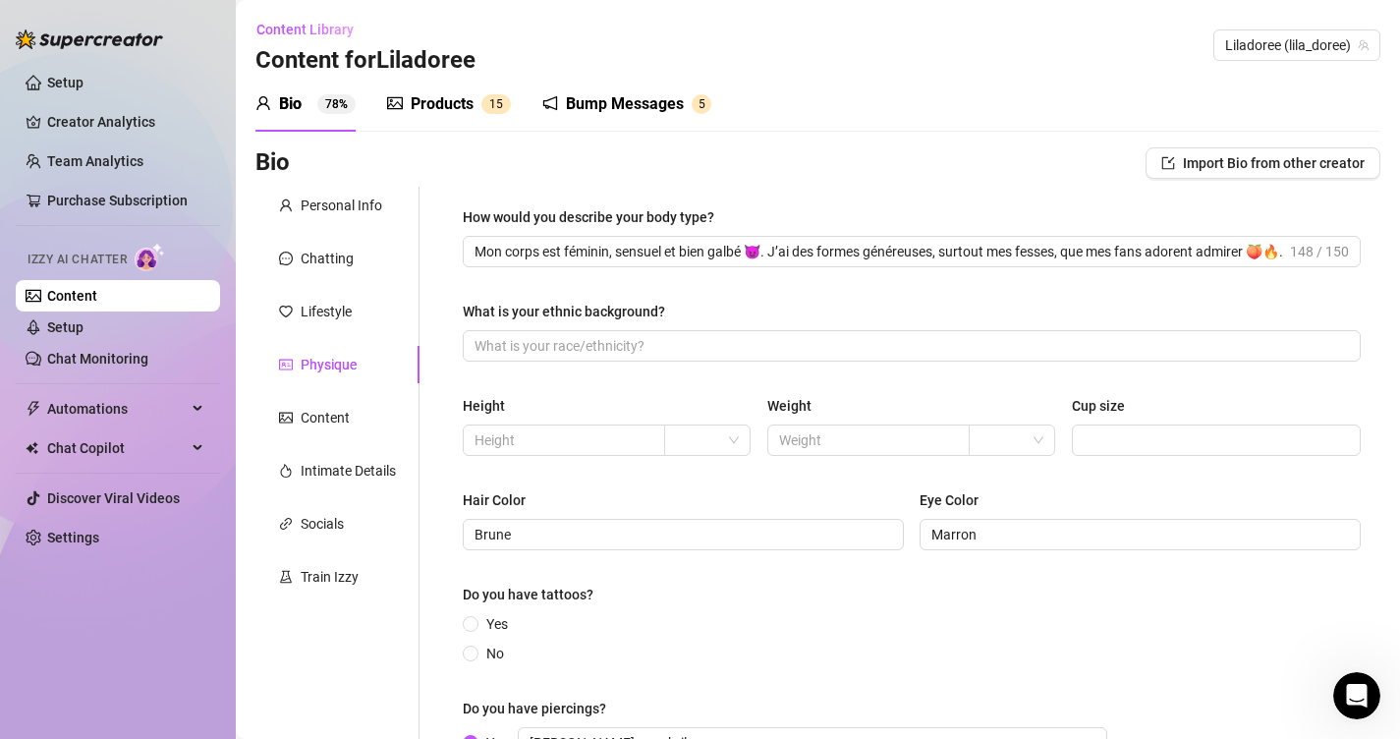
click at [530, 311] on div "What is your ethnic background?" at bounding box center [564, 312] width 202 height 22
click at [530, 335] on input "What is your ethnic background?" at bounding box center [909, 346] width 870 height 22
click at [530, 311] on div "What is your ethnic background?" at bounding box center [564, 312] width 202 height 22
click at [530, 335] on input "What is your ethnic background?" at bounding box center [909, 346] width 870 height 22
click at [530, 311] on div "What is your ethnic background?" at bounding box center [564, 312] width 202 height 22
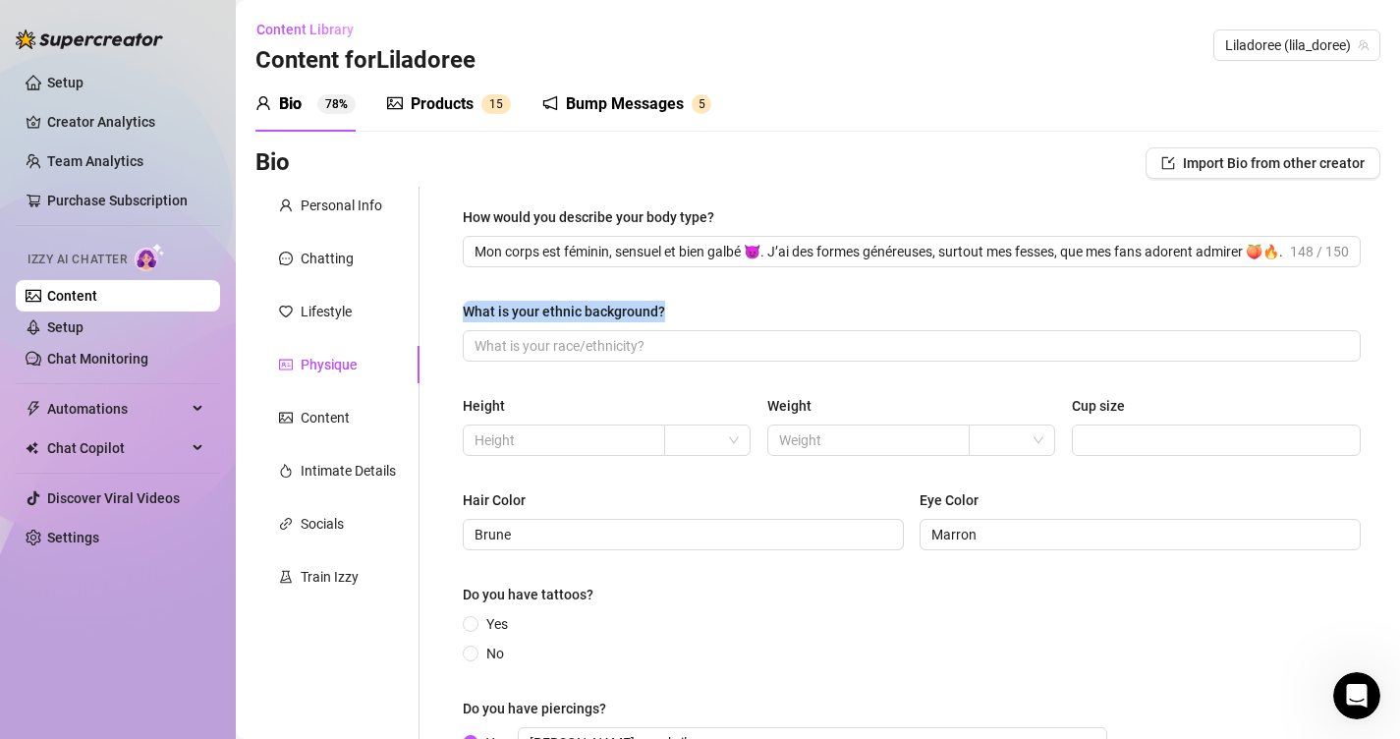
click at [530, 335] on input "What is your ethnic background?" at bounding box center [909, 346] width 870 height 22
click at [530, 311] on div "What is your ethnic background?" at bounding box center [564, 312] width 202 height 22
click at [530, 335] on input "What is your ethnic background?" at bounding box center [909, 346] width 870 height 22
click at [530, 311] on div "What is your ethnic background?" at bounding box center [564, 312] width 202 height 22
click at [530, 335] on input "What is your ethnic background?" at bounding box center [909, 346] width 870 height 22
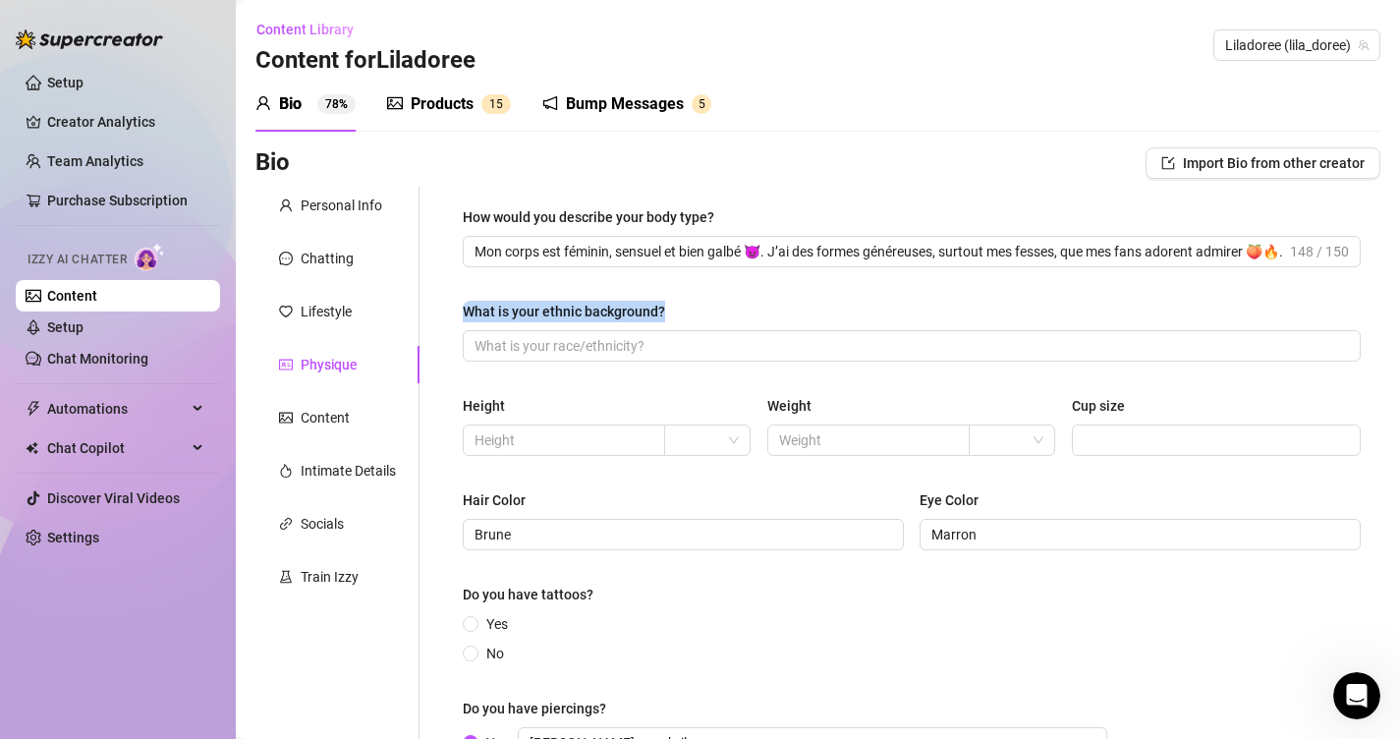
drag, startPoint x: 678, startPoint y: 311, endPoint x: 460, endPoint y: 311, distance: 218.1
click at [460, 311] on div "How would you describe your body type? Mon corps est féminin, sensuel et bien g…" at bounding box center [911, 506] width 937 height 639
click at [544, 457] on div "Height Weight Cup size" at bounding box center [912, 434] width 898 height 79
click at [553, 447] on input "text" at bounding box center [561, 440] width 175 height 22
click at [678, 431] on input "search" at bounding box center [698, 439] width 45 height 29
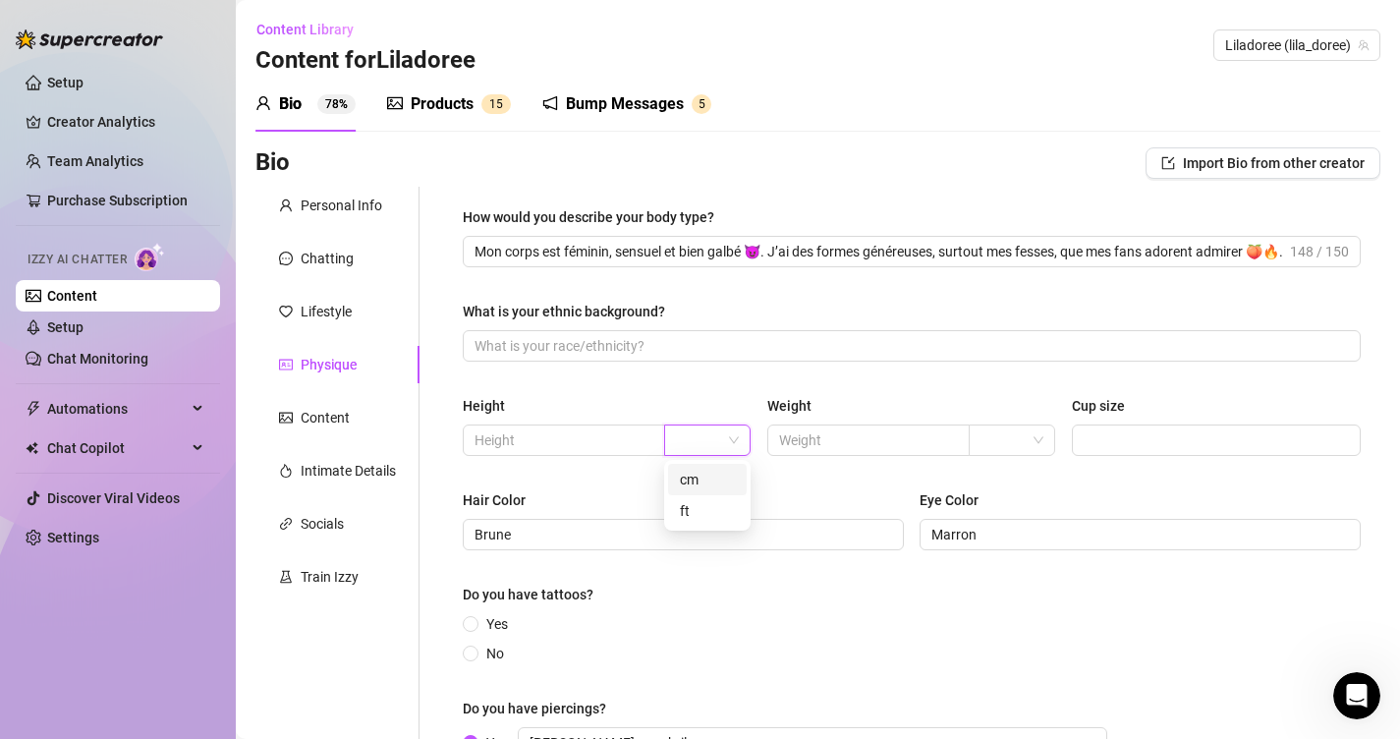
click at [704, 474] on div "cm" at bounding box center [707, 480] width 55 height 22
click at [584, 435] on input "text" at bounding box center [561, 440] width 175 height 22
type input "155"
click at [931, 436] on input "text" at bounding box center [866, 440] width 175 height 22
type input "50"
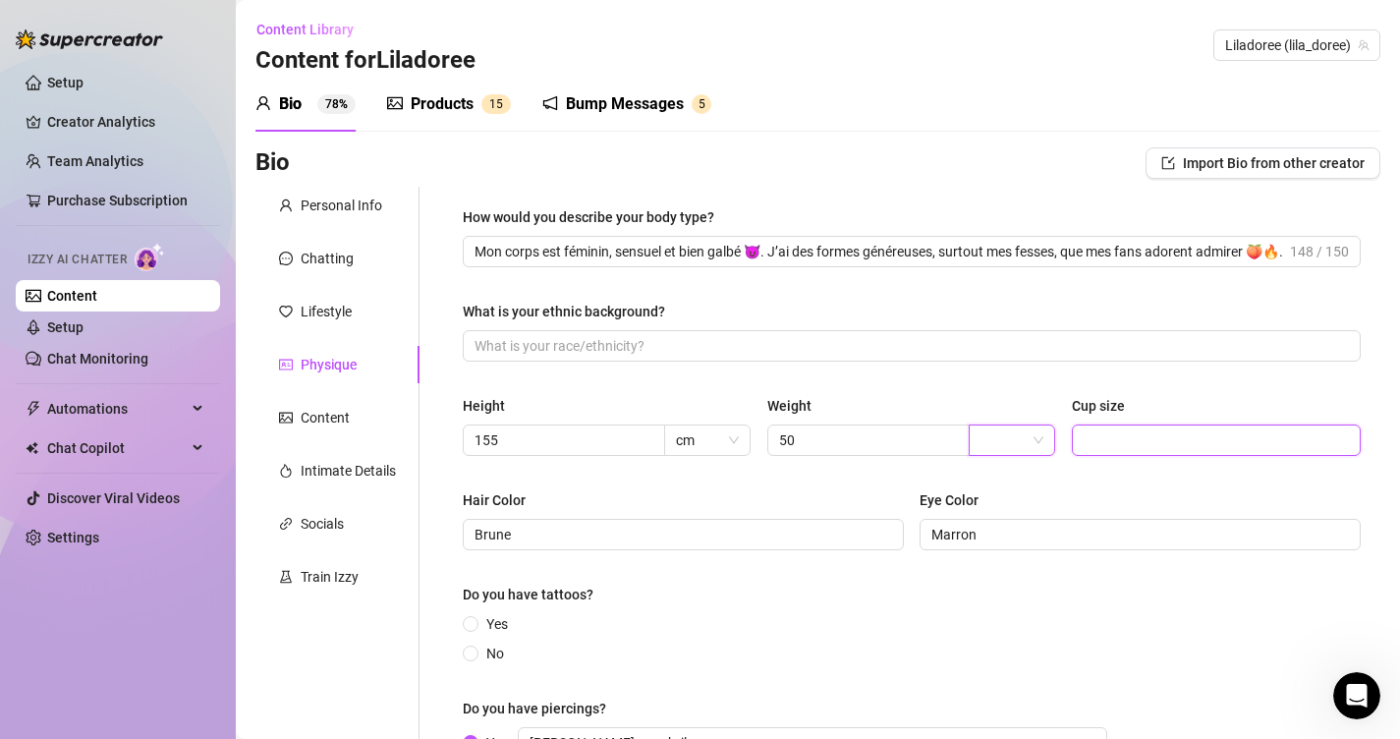
click at [1133, 431] on input "Cup size" at bounding box center [1214, 440] width 261 height 22
click at [1038, 434] on span at bounding box center [1011, 439] width 63 height 29
click at [1025, 475] on div "kg" at bounding box center [1011, 480] width 55 height 22
click at [1128, 447] on input "Cup size" at bounding box center [1214, 440] width 261 height 22
drag, startPoint x: 1129, startPoint y: 407, endPoint x: 1071, endPoint y: 407, distance: 58.0
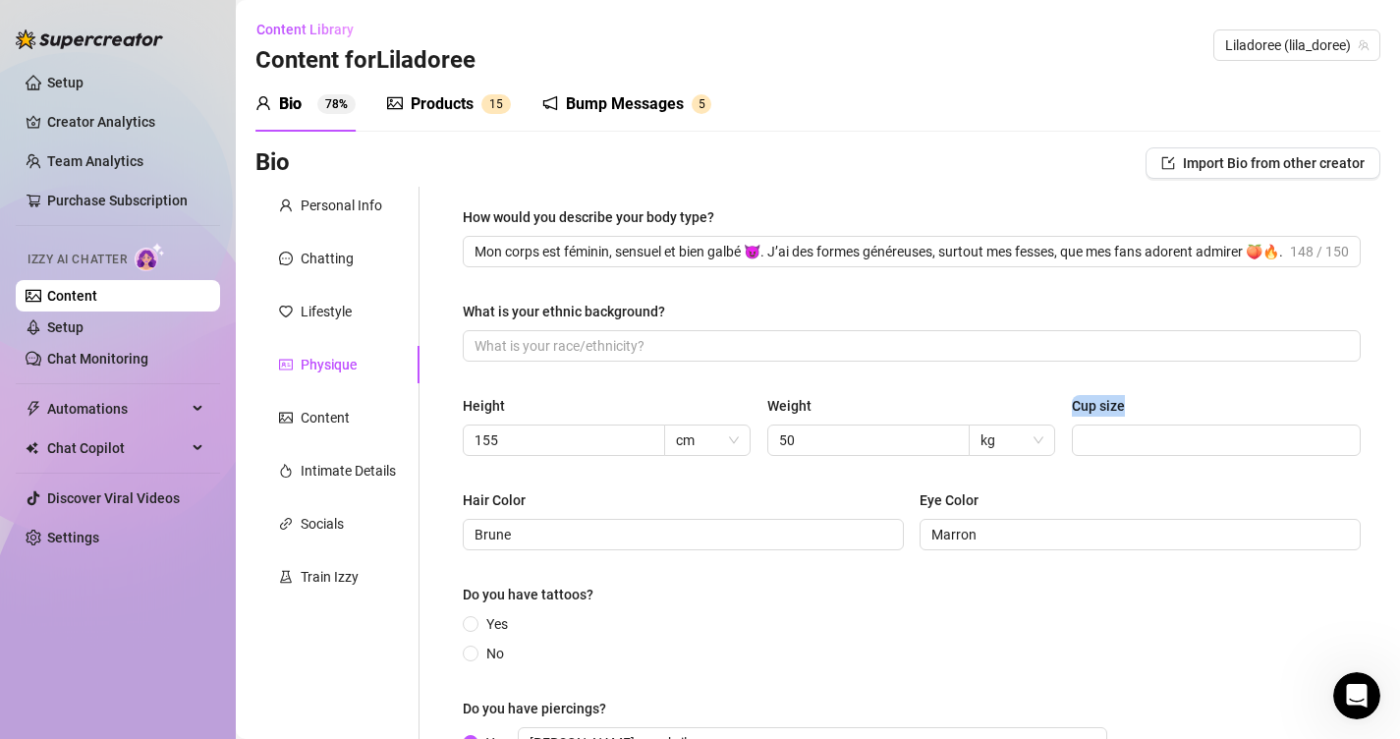
click at [1071, 407] on div "Height 155 cm Weight 50 kg Cup size" at bounding box center [912, 434] width 898 height 79
click at [634, 339] on input "What is your ethnic background?" at bounding box center [909, 346] width 870 height 22
paste input "Mes origines ? Mystérieuses… mais mes courbes parlent d’elles-mêmes 🍑😈."
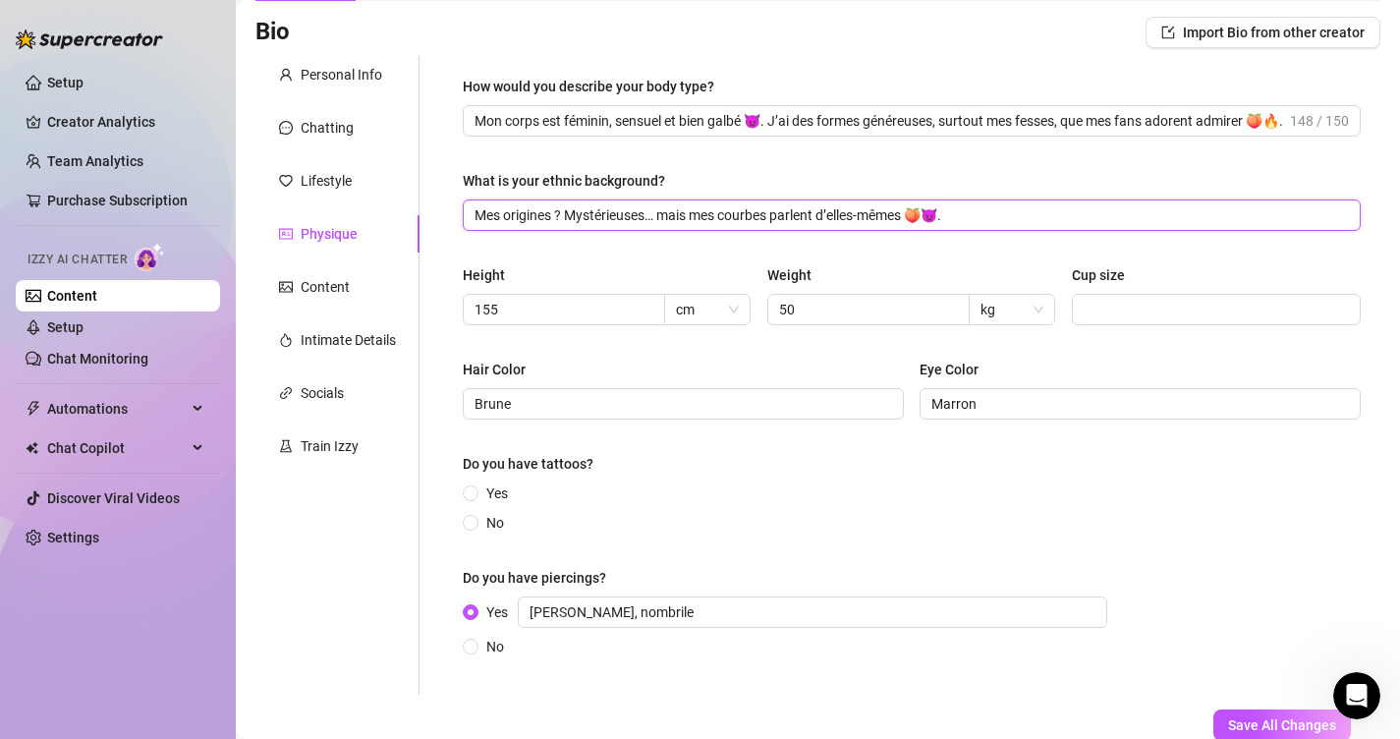
scroll to position [169, 0]
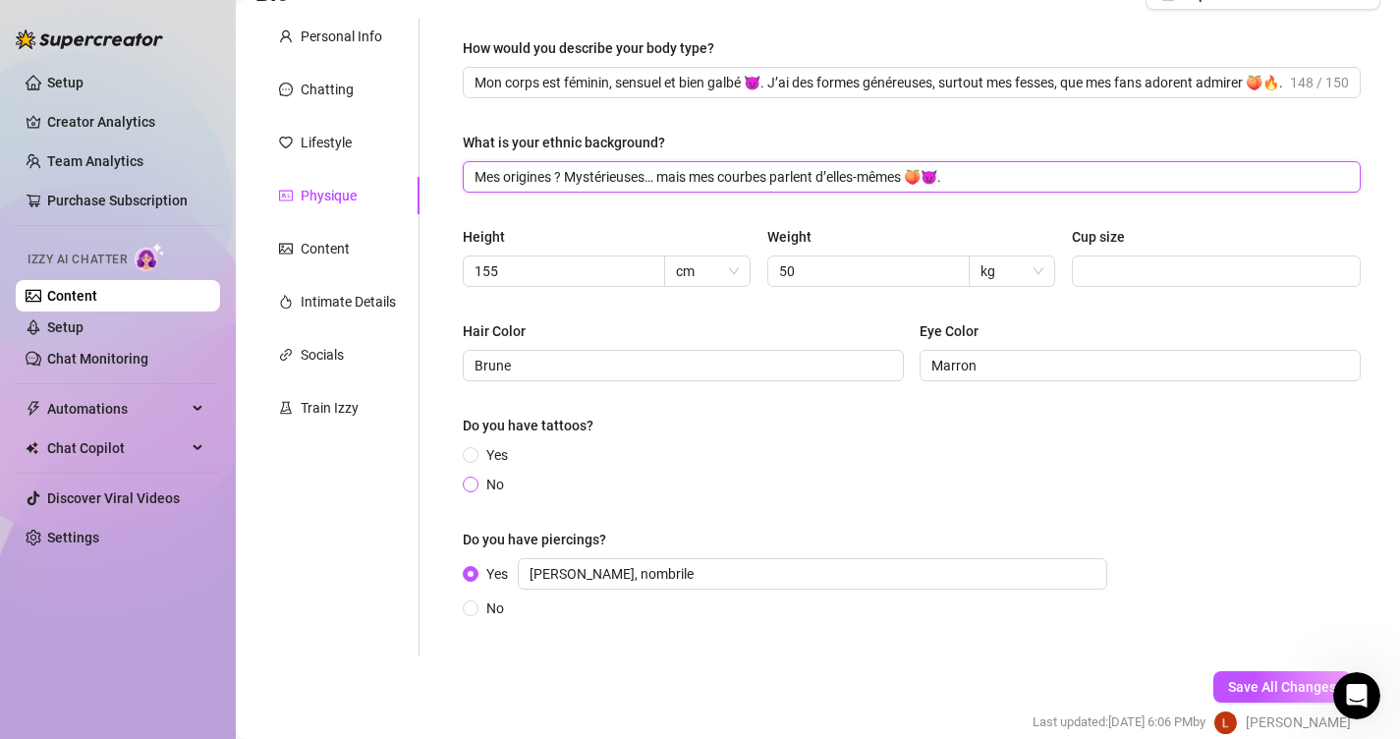
type input "Mes origines ? Mystérieuses… mais mes courbes parlent d’elles-mêmes 🍑😈."
click at [494, 484] on span "No" at bounding box center [494, 485] width 33 height 22
click at [475, 484] on input "No" at bounding box center [472, 485] width 8 height 13
radio input "true"
click at [1304, 681] on span "Save All Changes" at bounding box center [1282, 687] width 108 height 16
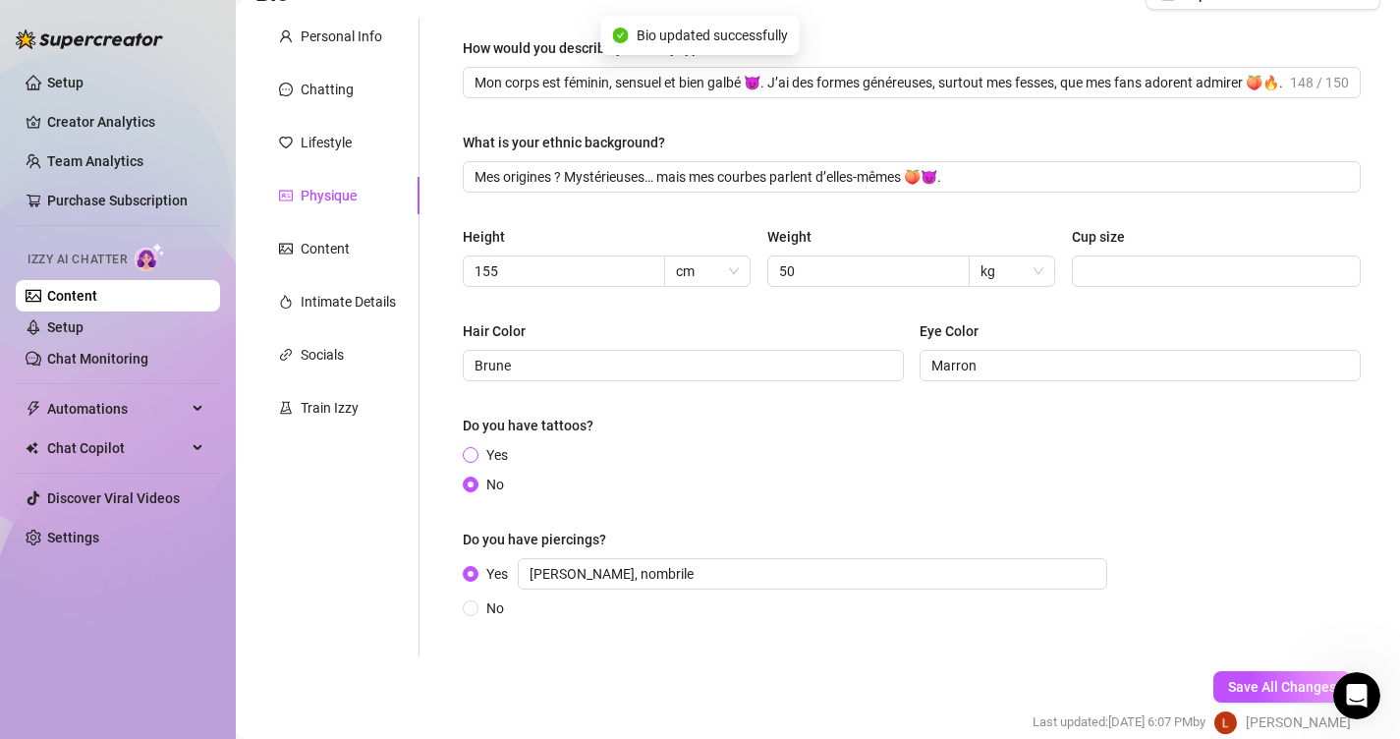
click at [486, 447] on span "Yes" at bounding box center [496, 455] width 37 height 22
click at [475, 450] on input "Yes" at bounding box center [472, 456] width 8 height 13
radio input "true"
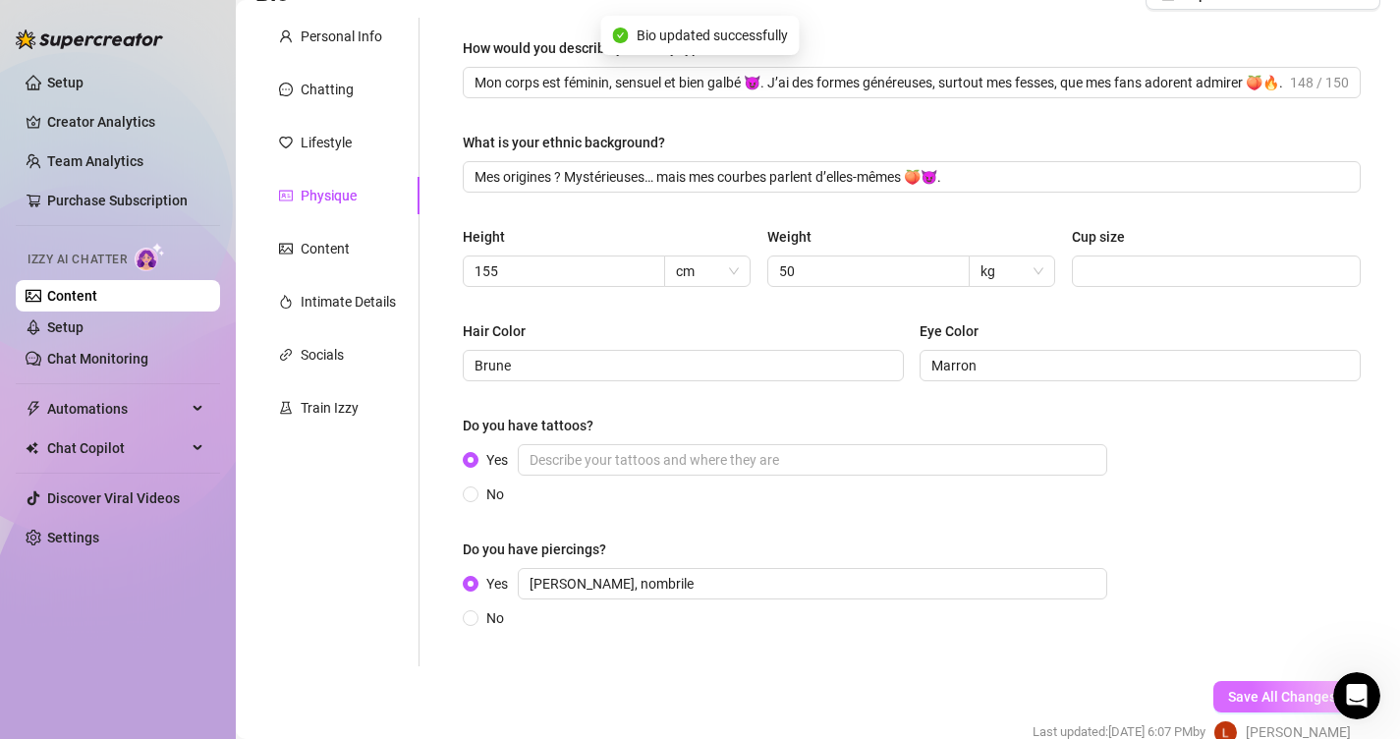
click at [1245, 689] on span "Save All Changes" at bounding box center [1282, 697] width 108 height 16
click at [335, 261] on div "Content" at bounding box center [337, 248] width 164 height 37
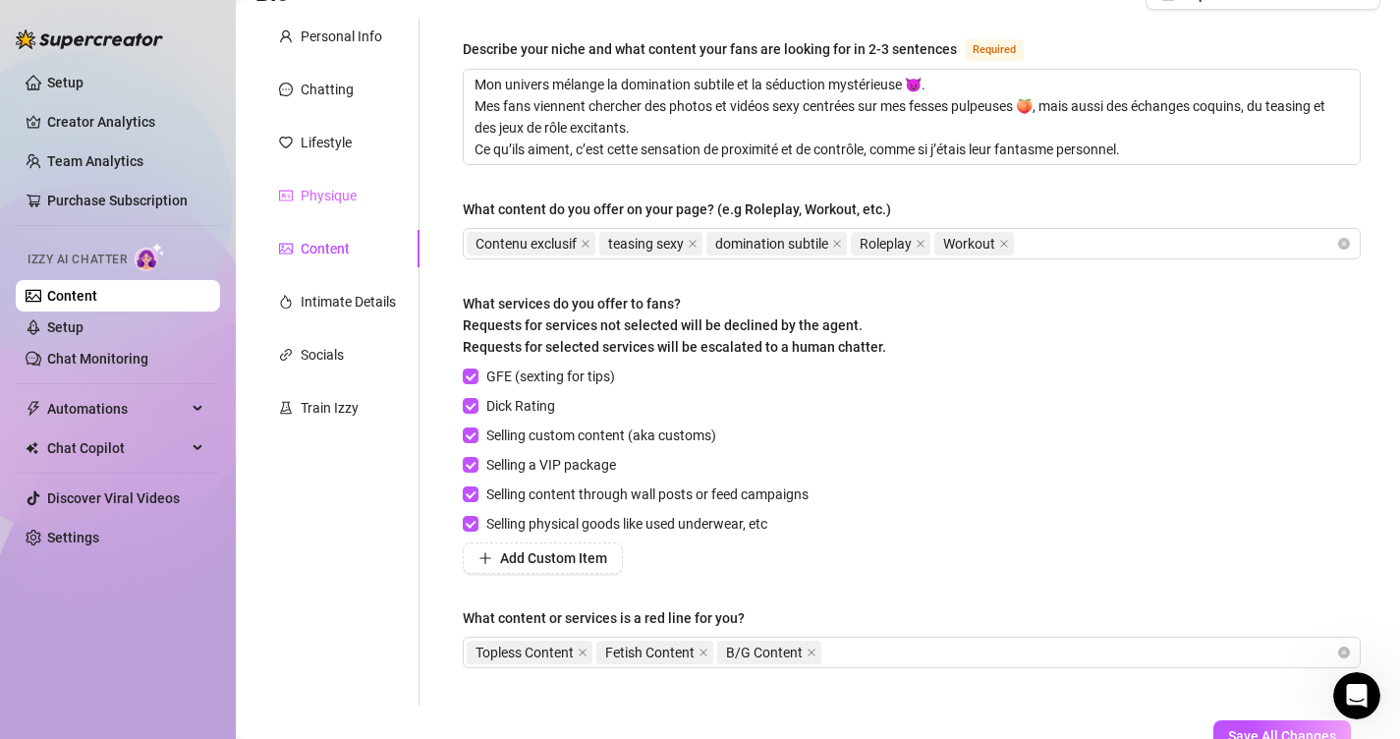
click at [360, 202] on div "Physique" at bounding box center [337, 195] width 164 height 37
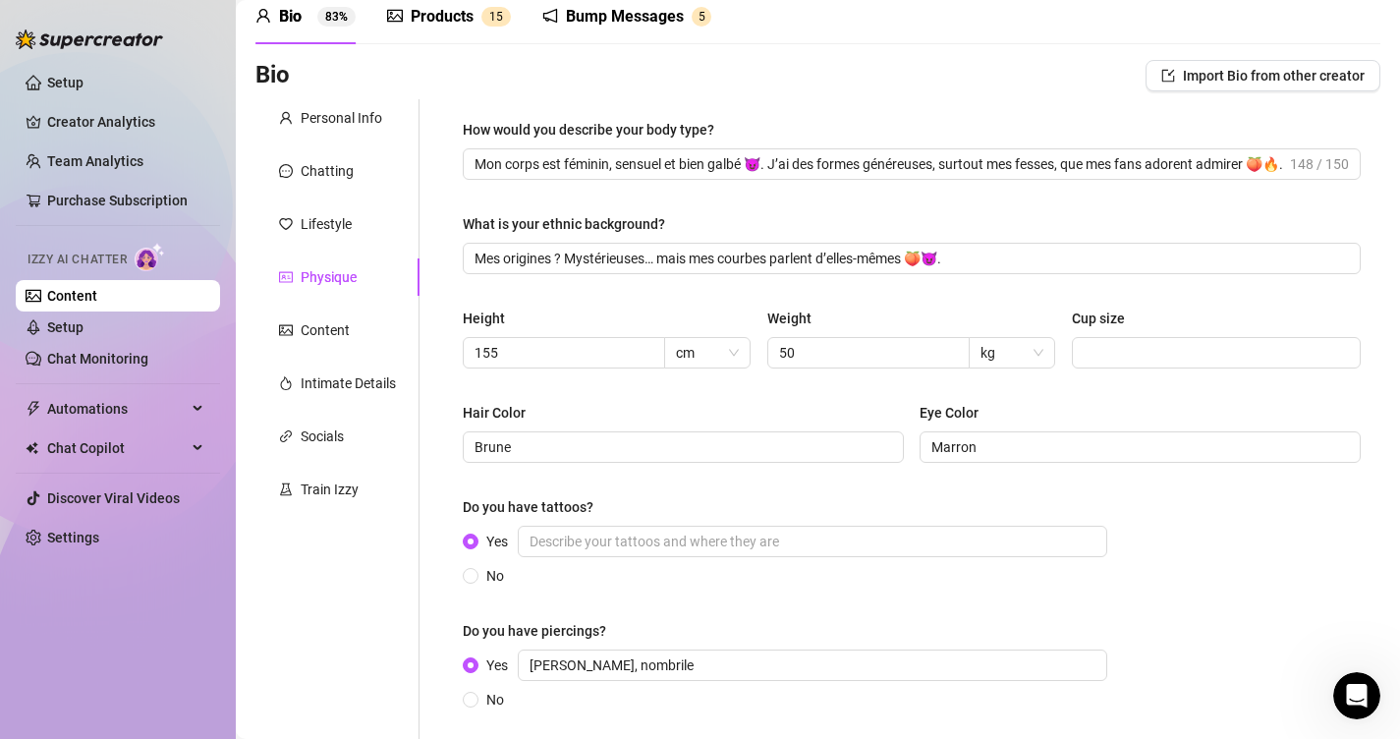
scroll to position [72, 0]
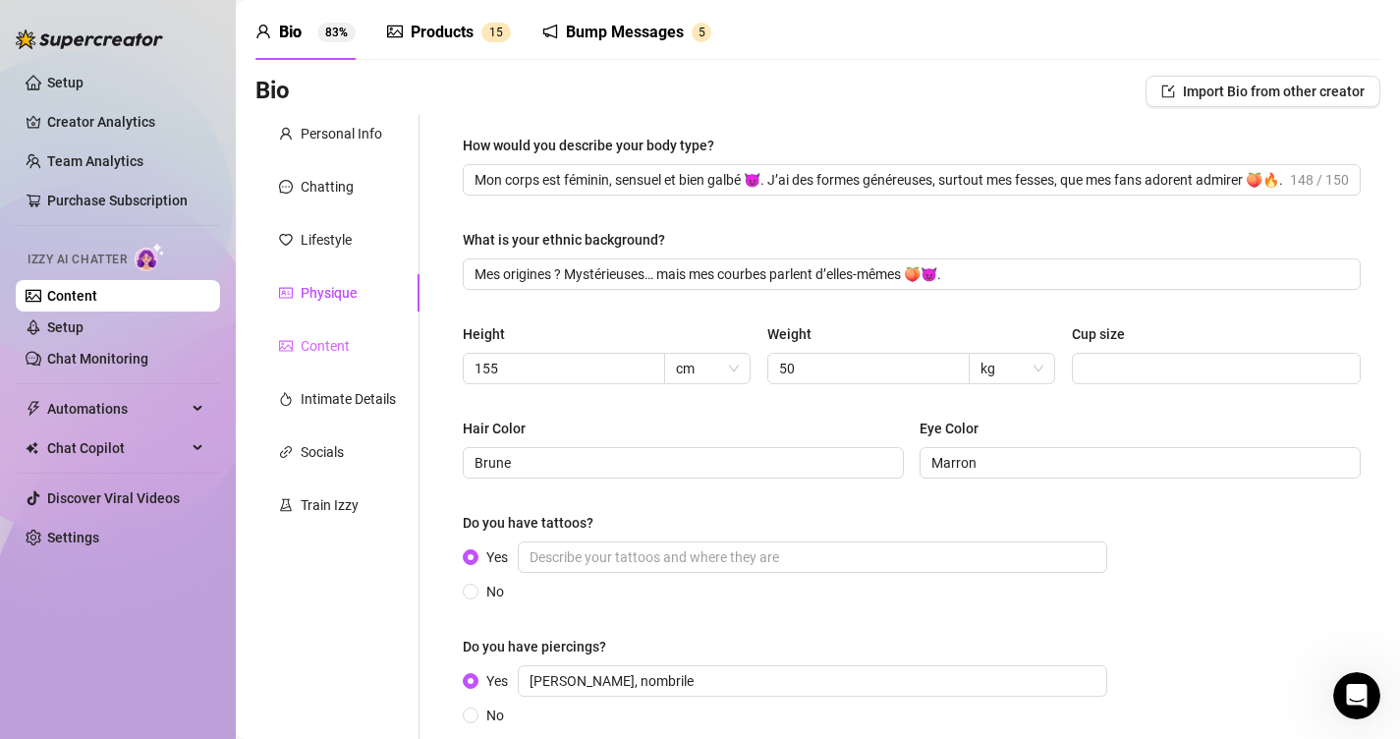
click at [356, 345] on div "Content" at bounding box center [337, 345] width 164 height 37
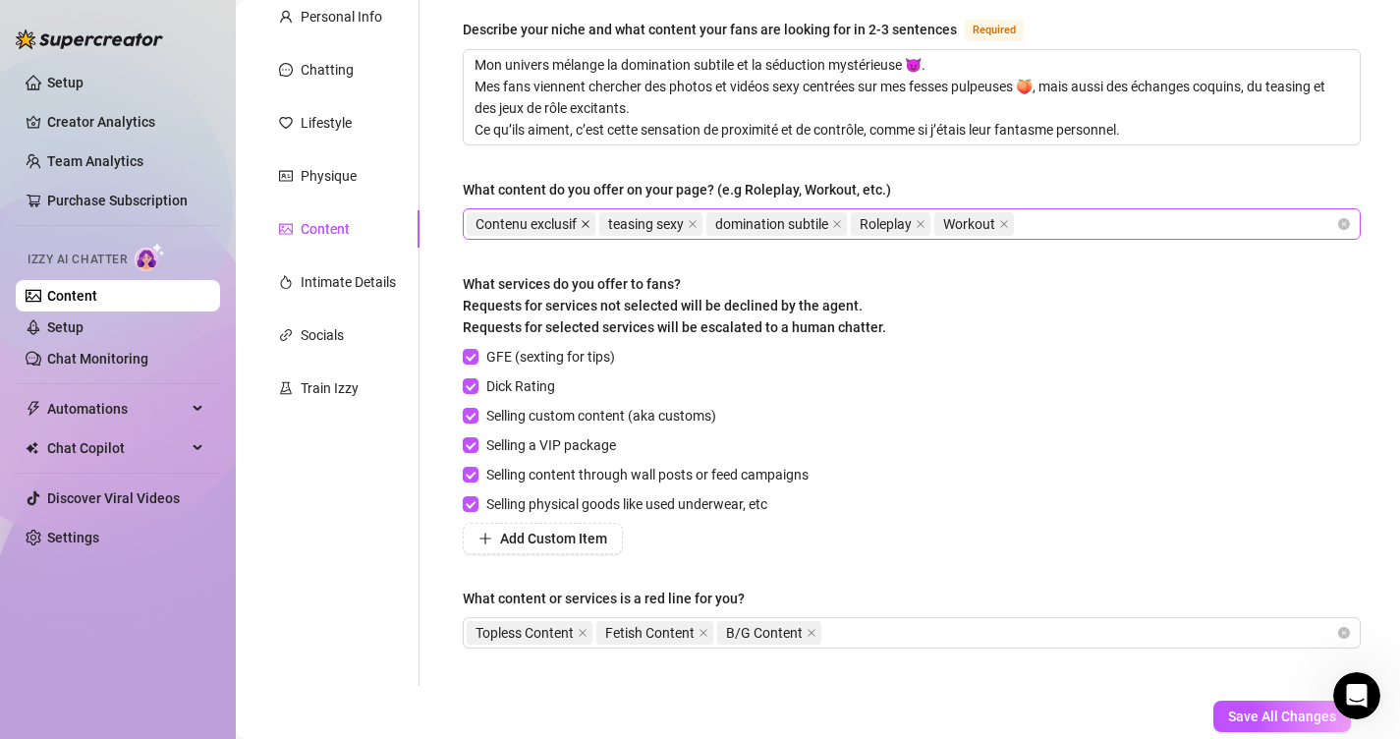
scroll to position [0, 0]
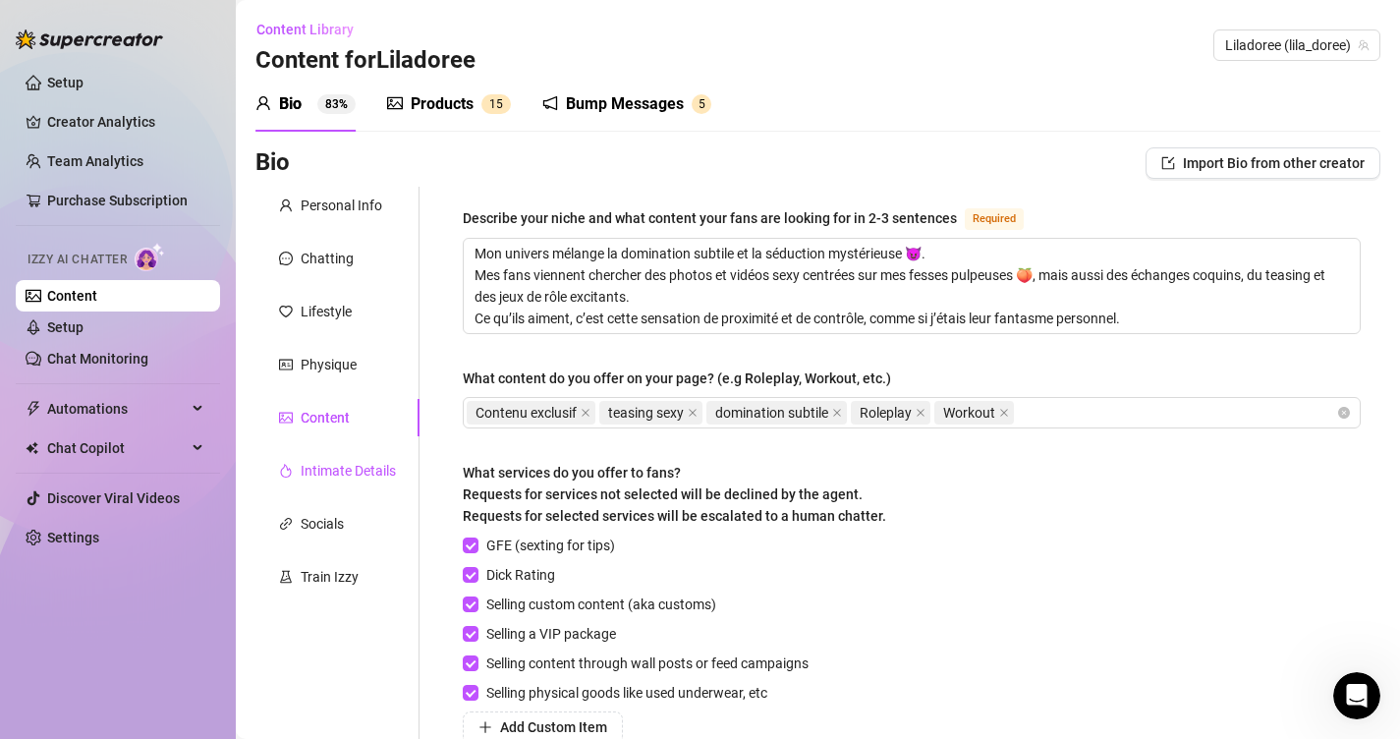
click at [378, 478] on div "Intimate Details" at bounding box center [348, 471] width 95 height 22
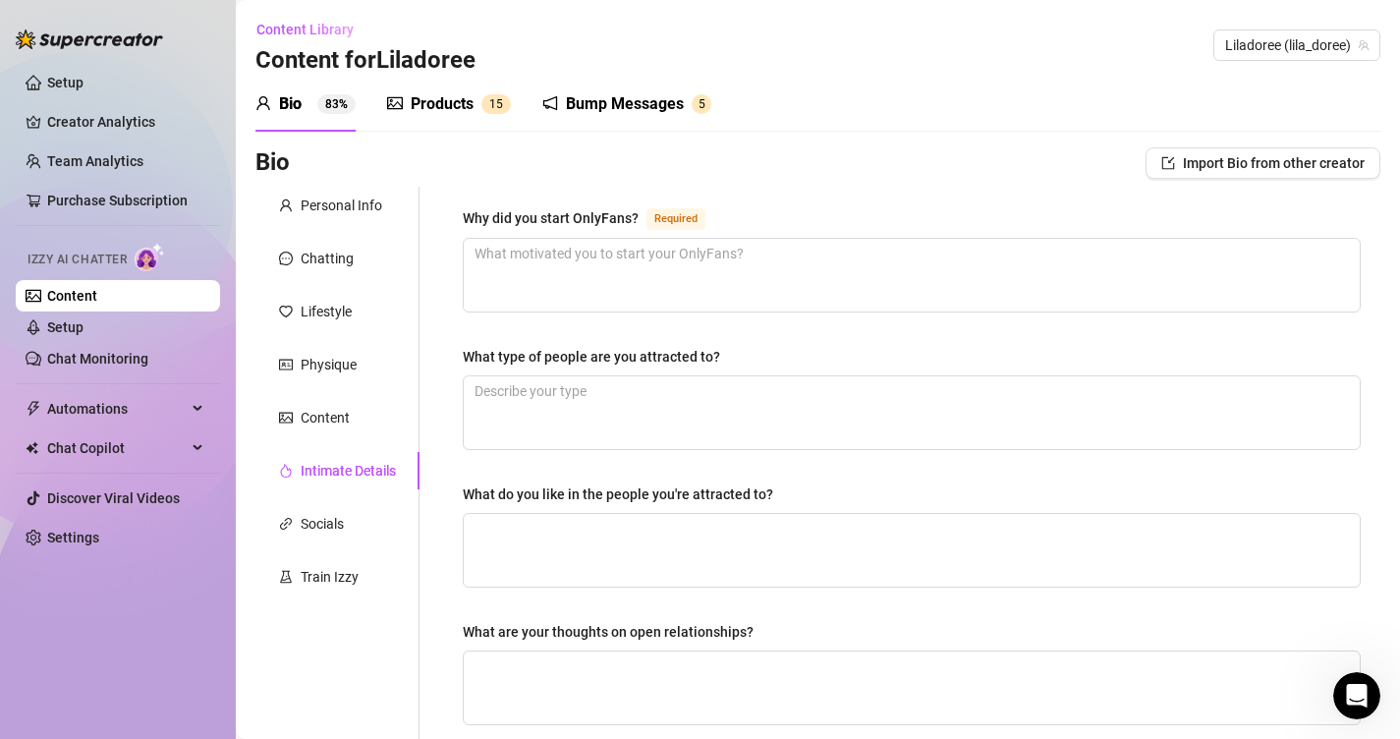
click at [609, 213] on div "Why did you start OnlyFans?" at bounding box center [551, 218] width 176 height 22
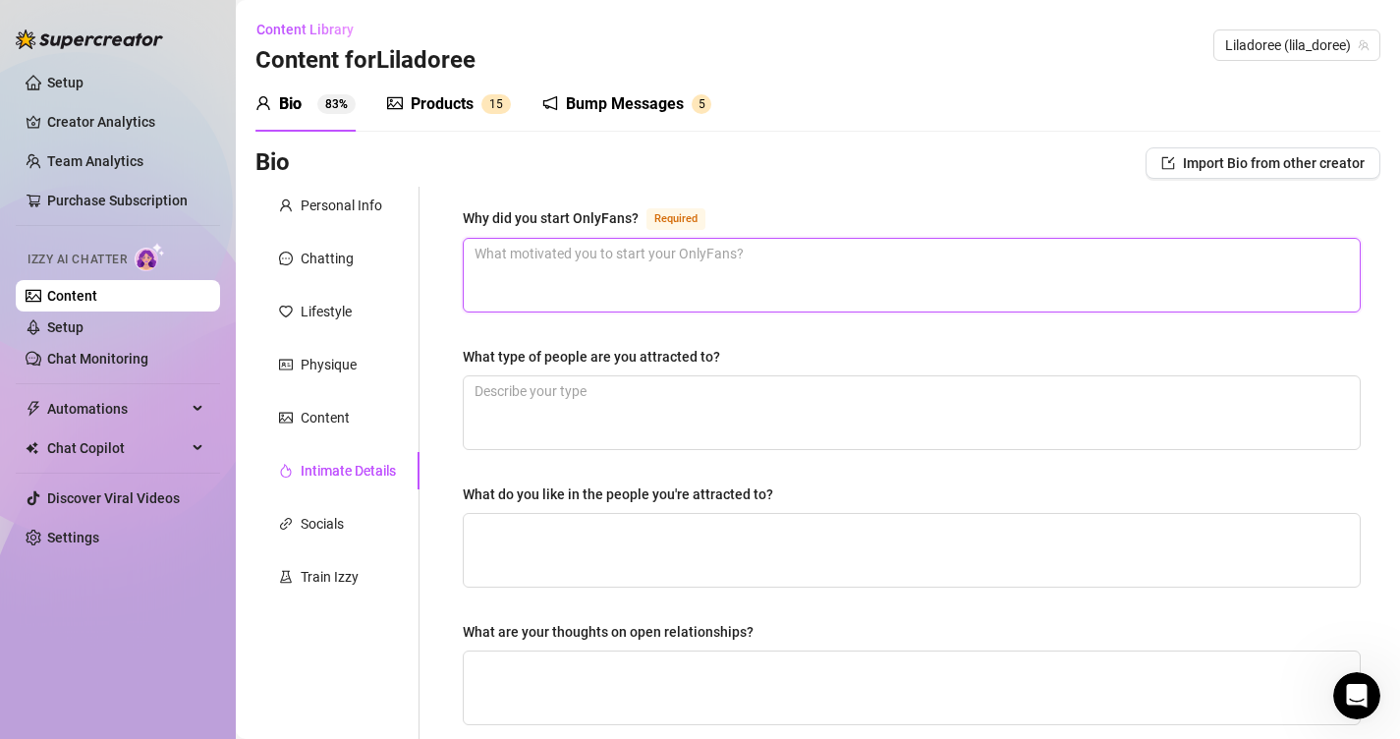
click at [609, 239] on textarea "Why did you start OnlyFans? Required" at bounding box center [912, 275] width 896 height 73
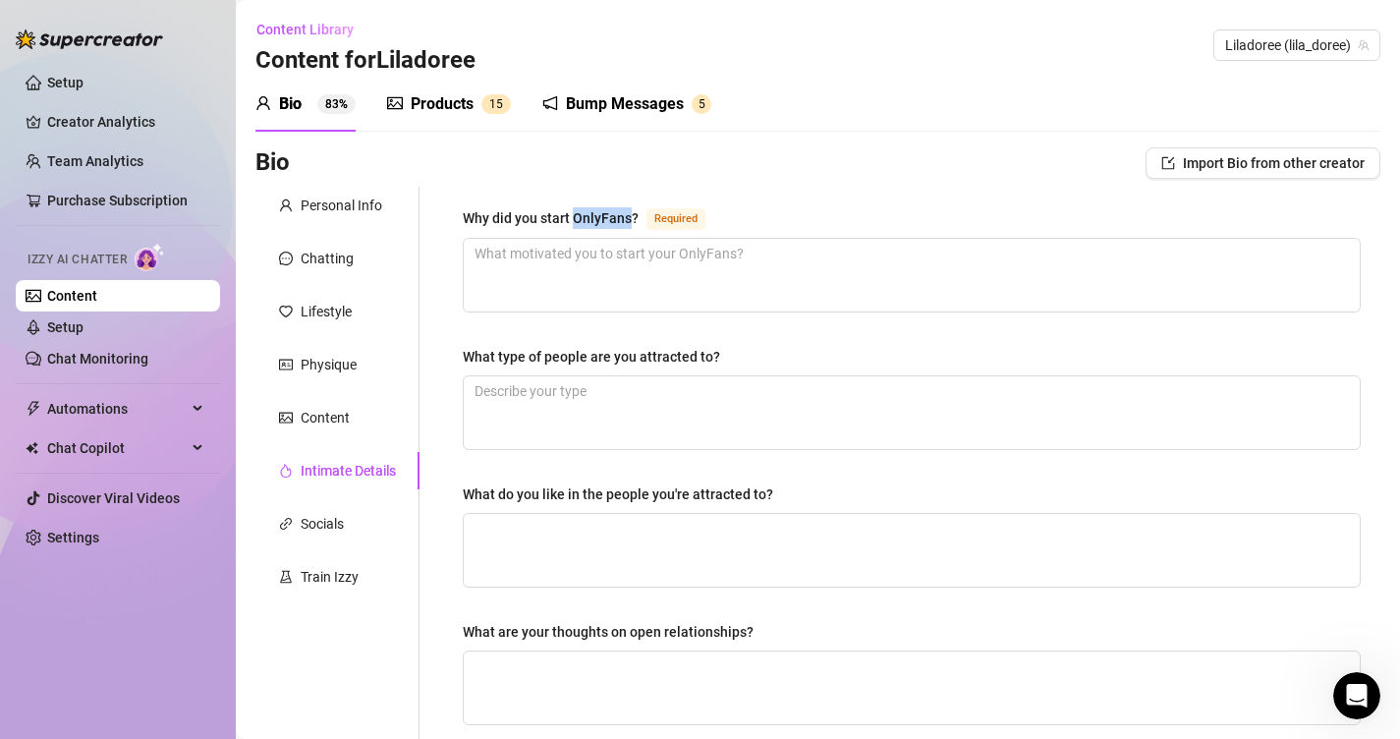
click at [609, 213] on div "Why did you start OnlyFans?" at bounding box center [551, 218] width 176 height 22
click at [609, 239] on textarea "Why did you start OnlyFans? Required" at bounding box center [912, 275] width 896 height 73
click at [609, 213] on div "Why did you start OnlyFans?" at bounding box center [551, 218] width 176 height 22
click at [609, 239] on textarea "Why did you start OnlyFans? Required" at bounding box center [912, 275] width 896 height 73
click at [655, 346] on div "What type of people are you attracted to?" at bounding box center [591, 357] width 257 height 22
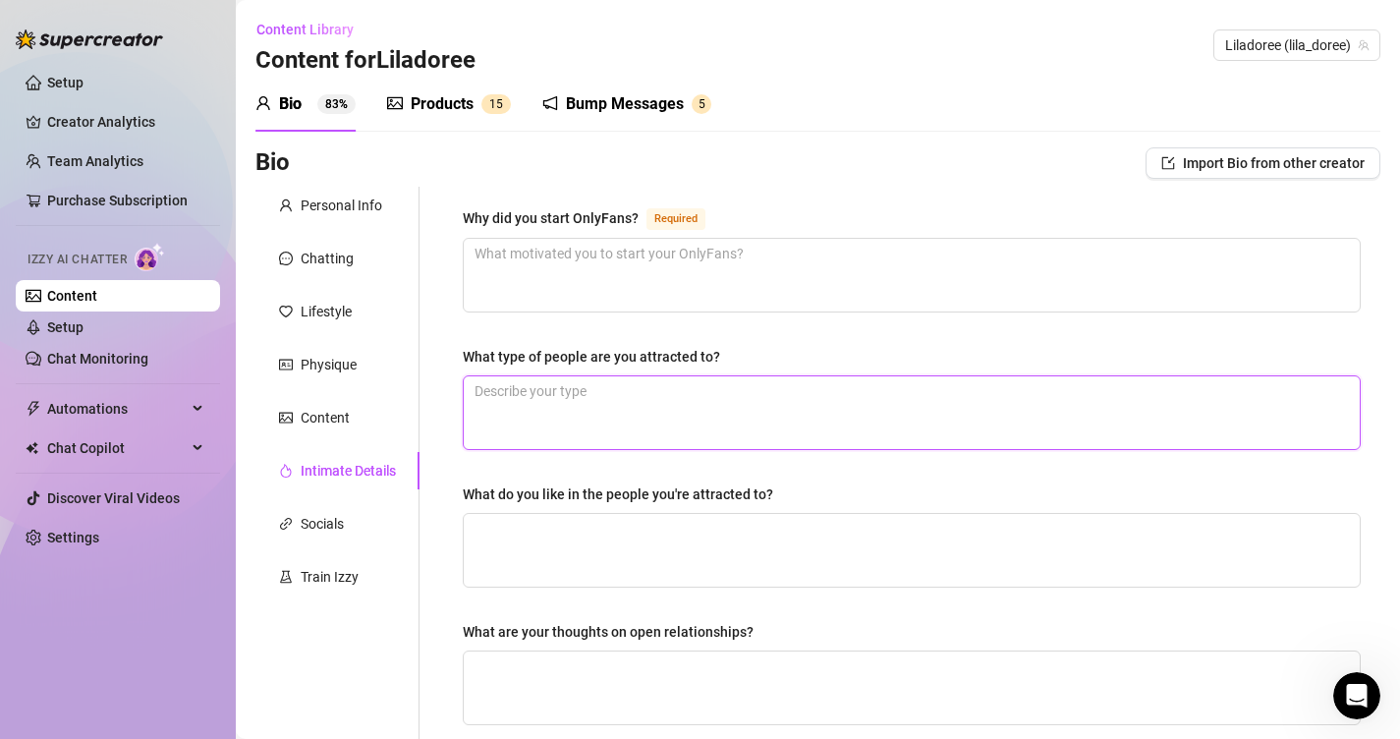
click at [655, 376] on textarea "What type of people are you attracted to?" at bounding box center [912, 412] width 896 height 73
click at [655, 346] on div "What type of people are you attracted to?" at bounding box center [591, 357] width 257 height 22
click at [655, 376] on textarea "What type of people are you attracted to?" at bounding box center [912, 412] width 896 height 73
click at [655, 346] on div "What type of people are you attracted to?" at bounding box center [591, 357] width 257 height 22
click at [655, 376] on textarea "What type of people are you attracted to?" at bounding box center [912, 412] width 896 height 73
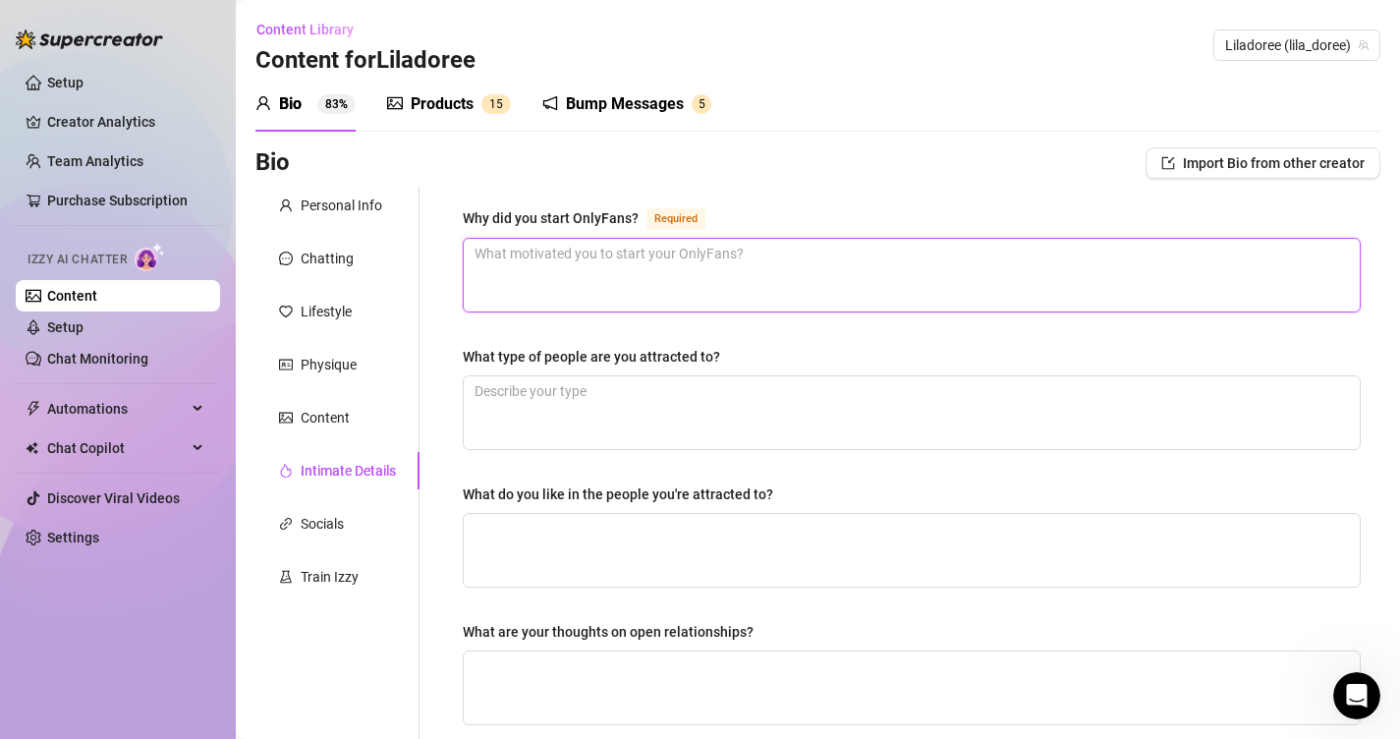
click at [619, 245] on textarea "Why did you start OnlyFans? Required" at bounding box center [912, 275] width 896 height 73
paste textarea "J’ai ouvert OnlyFans pour avoir un espace où je peux teasing sans limite… et fa…"
type textarea "J’ai ouvert OnlyFans pour avoir un espace où je peux teasing sans limite… et fa…"
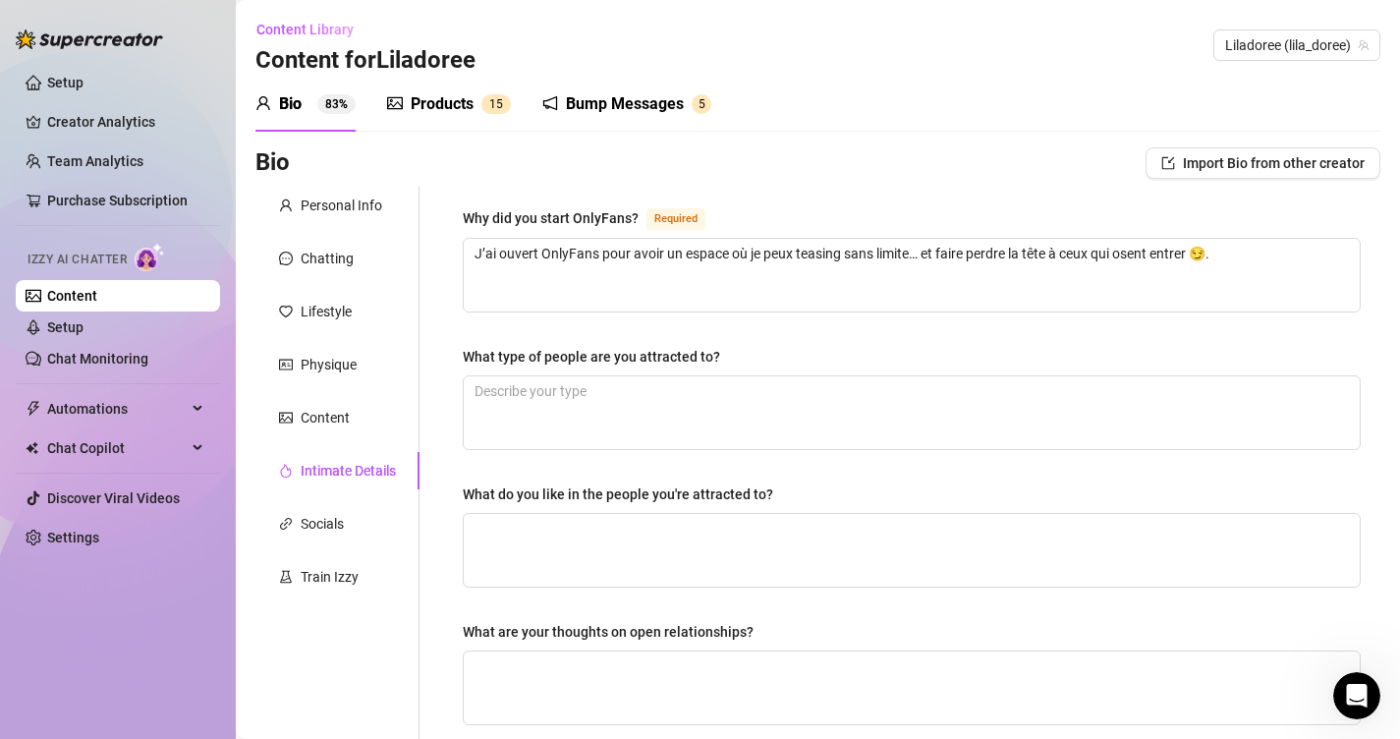
click at [594, 508] on div "What do you like in the people you're attracted to?" at bounding box center [912, 497] width 898 height 29
click at [594, 501] on div "What do you like in the people you're attracted to?" at bounding box center [618, 494] width 310 height 22
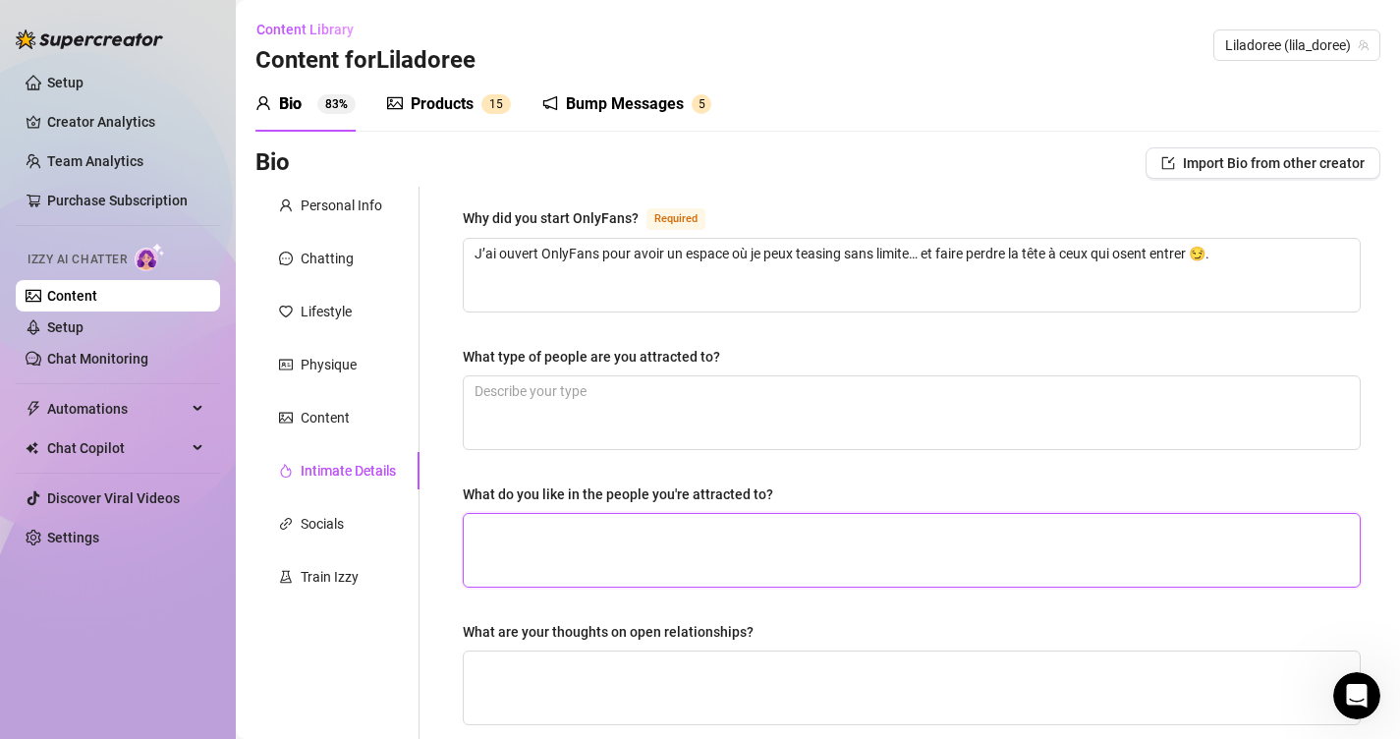
click at [594, 514] on textarea "What do you like in the people you're attracted to?" at bounding box center [912, 550] width 896 height 73
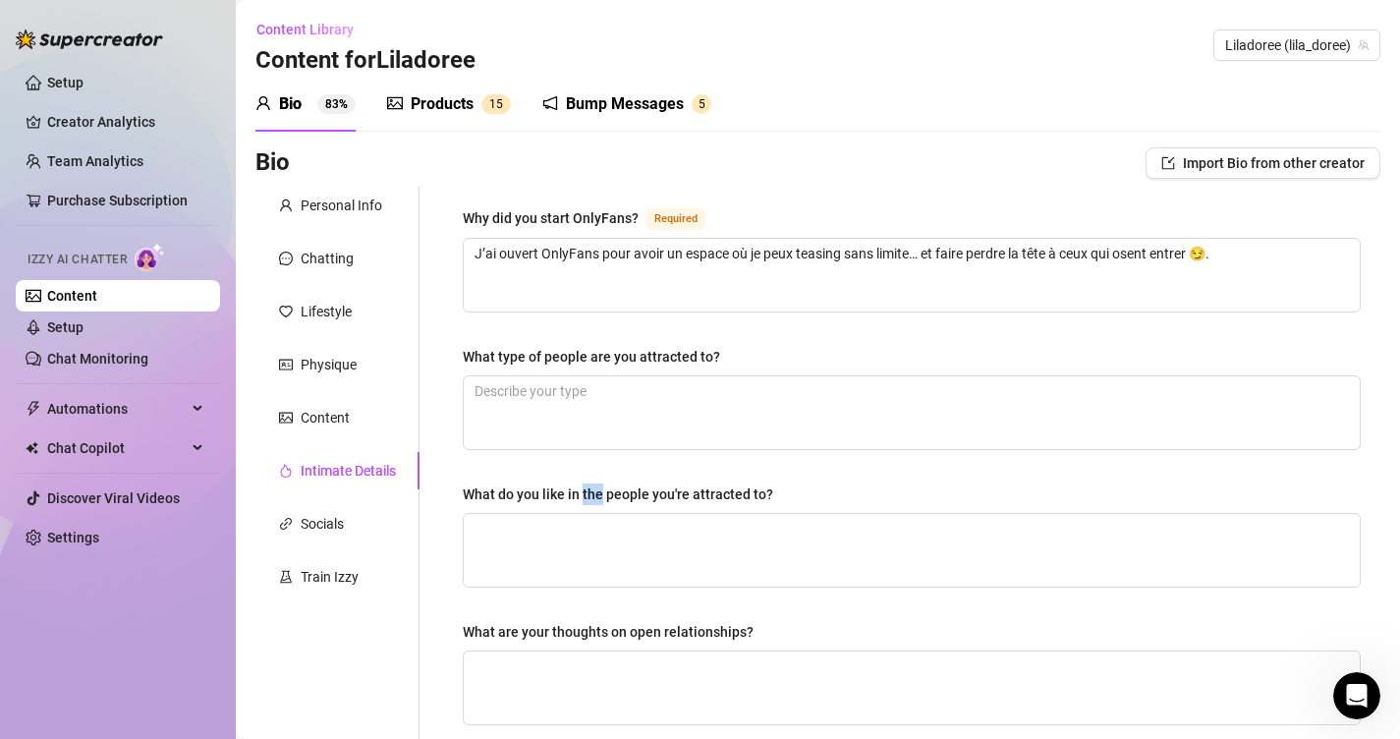
click at [594, 501] on div "What do you like in the people you're attracted to?" at bounding box center [618, 494] width 310 height 22
click at [594, 514] on textarea "What do you like in the people you're attracted to?" at bounding box center [912, 550] width 896 height 73
click at [594, 501] on div "What do you like in the people you're attracted to?" at bounding box center [618, 494] width 310 height 22
click at [594, 514] on textarea "What do you like in the people you're attracted to?" at bounding box center [912, 550] width 896 height 73
click at [557, 401] on textarea "What type of people are you attracted to?" at bounding box center [912, 412] width 896 height 73
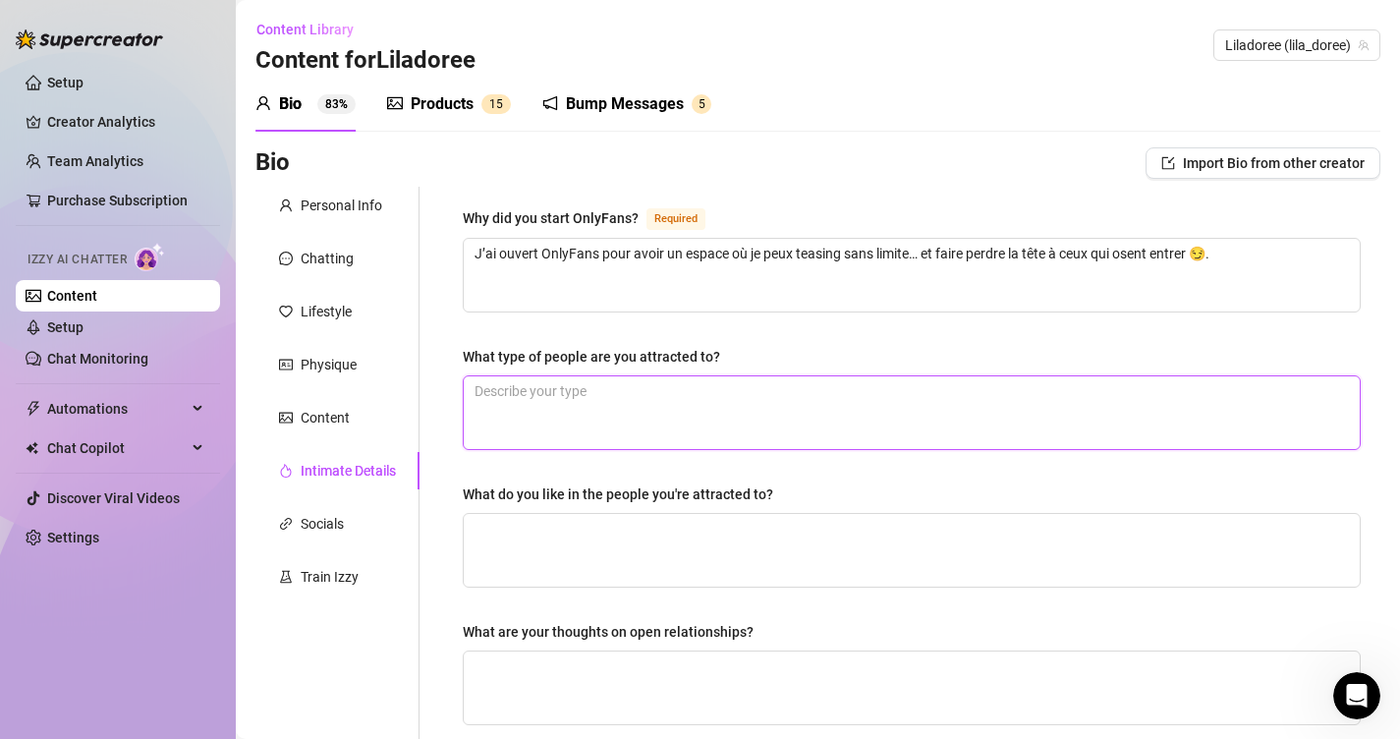
paste textarea "J’aime les gens qui osent me défier… et encore plus ceux qui finissent par céde…"
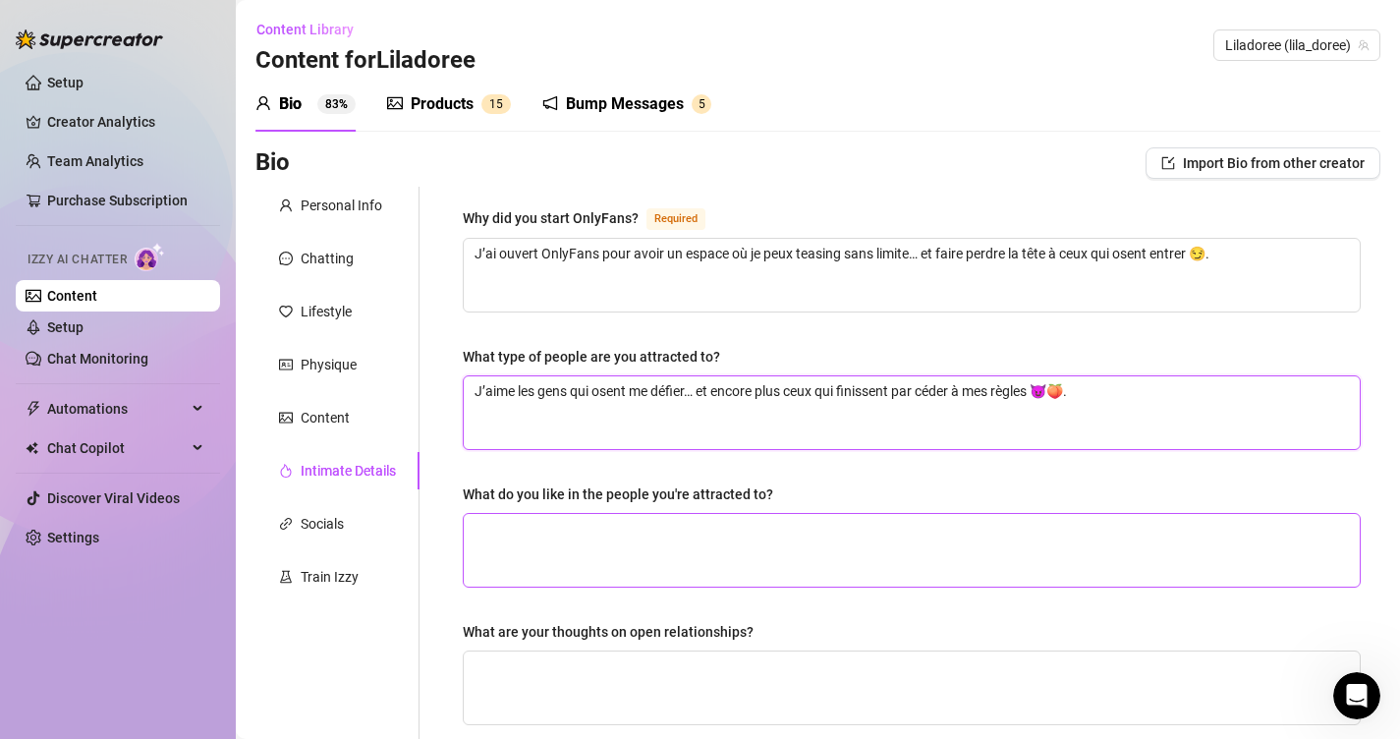
type textarea "J’aime les gens qui osent me défier… et encore plus ceux qui finissent par céde…"
click at [609, 621] on div "What are your thoughts on open relationships?" at bounding box center [608, 632] width 291 height 22
click at [609, 651] on textarea "What are your thoughts on open relationships?" at bounding box center [912, 687] width 896 height 73
click at [609, 621] on div "What are your thoughts on open relationships?" at bounding box center [608, 632] width 291 height 22
click at [609, 651] on textarea "What are your thoughts on open relationships?" at bounding box center [912, 687] width 896 height 73
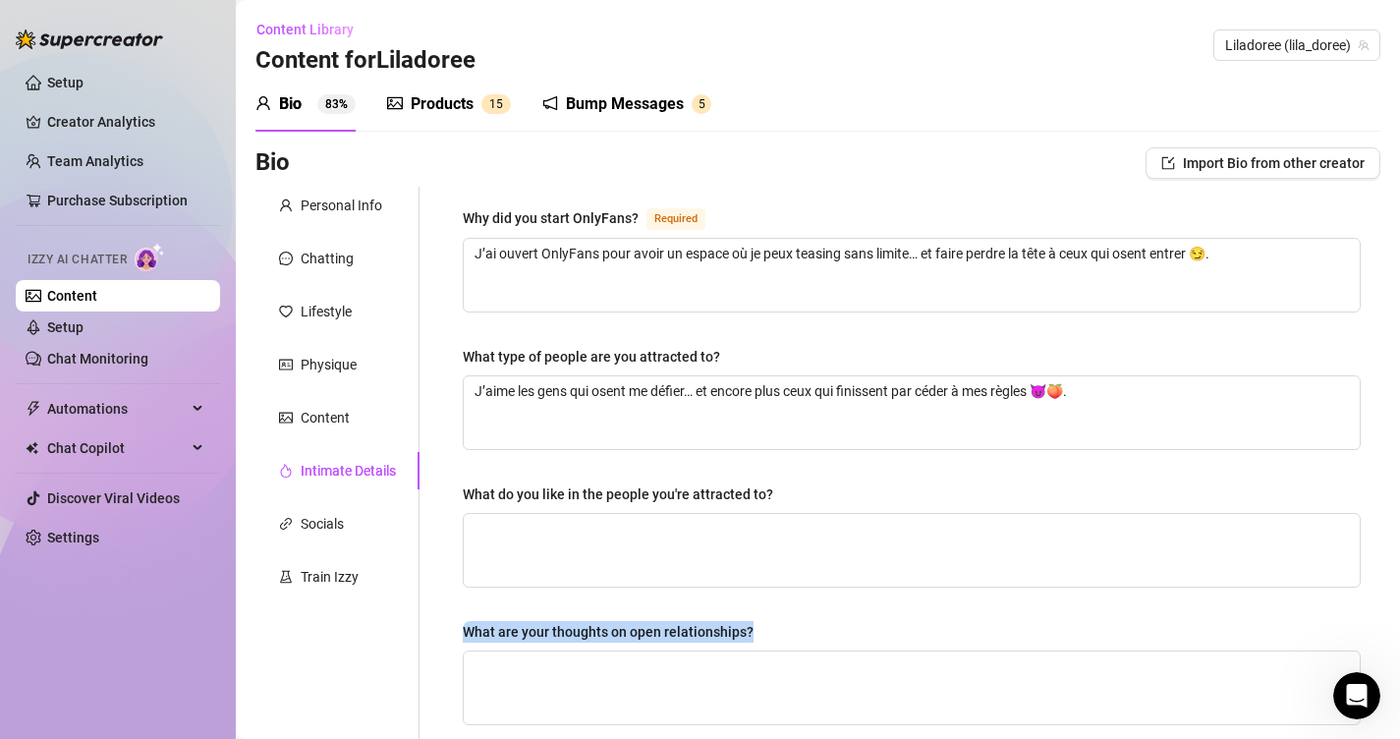
click at [609, 621] on div "What are your thoughts on open relationships?" at bounding box center [608, 632] width 291 height 22
click at [609, 651] on textarea "What are your thoughts on open relationships?" at bounding box center [912, 687] width 896 height 73
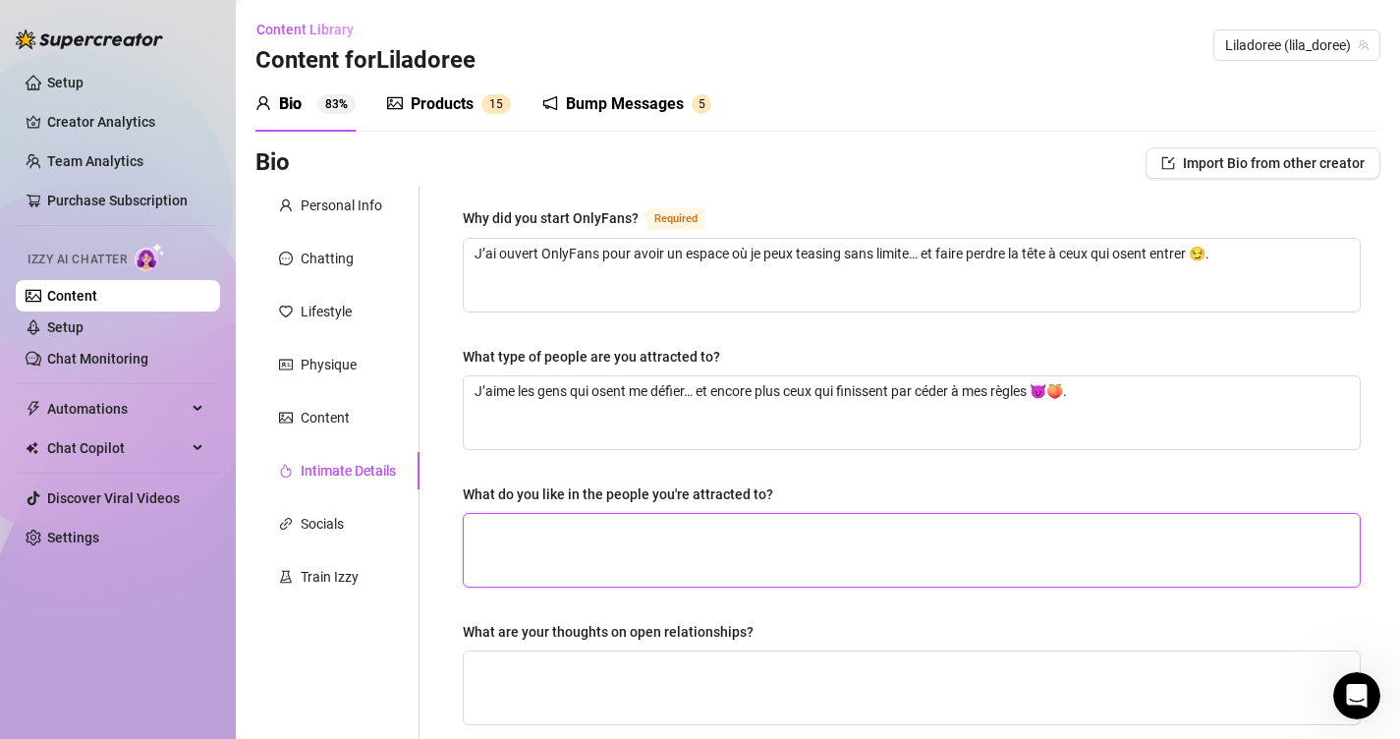
click at [572, 528] on textarea "What do you like in the people you're attracted to?" at bounding box center [912, 550] width 896 height 73
paste textarea "Ce que j’aime le plus ? Les gens qui ont le courage de me défier… mais qui fini…"
type textarea "Ce que j’aime le plus ? Les gens qui ont le courage de me défier… mais qui fini…"
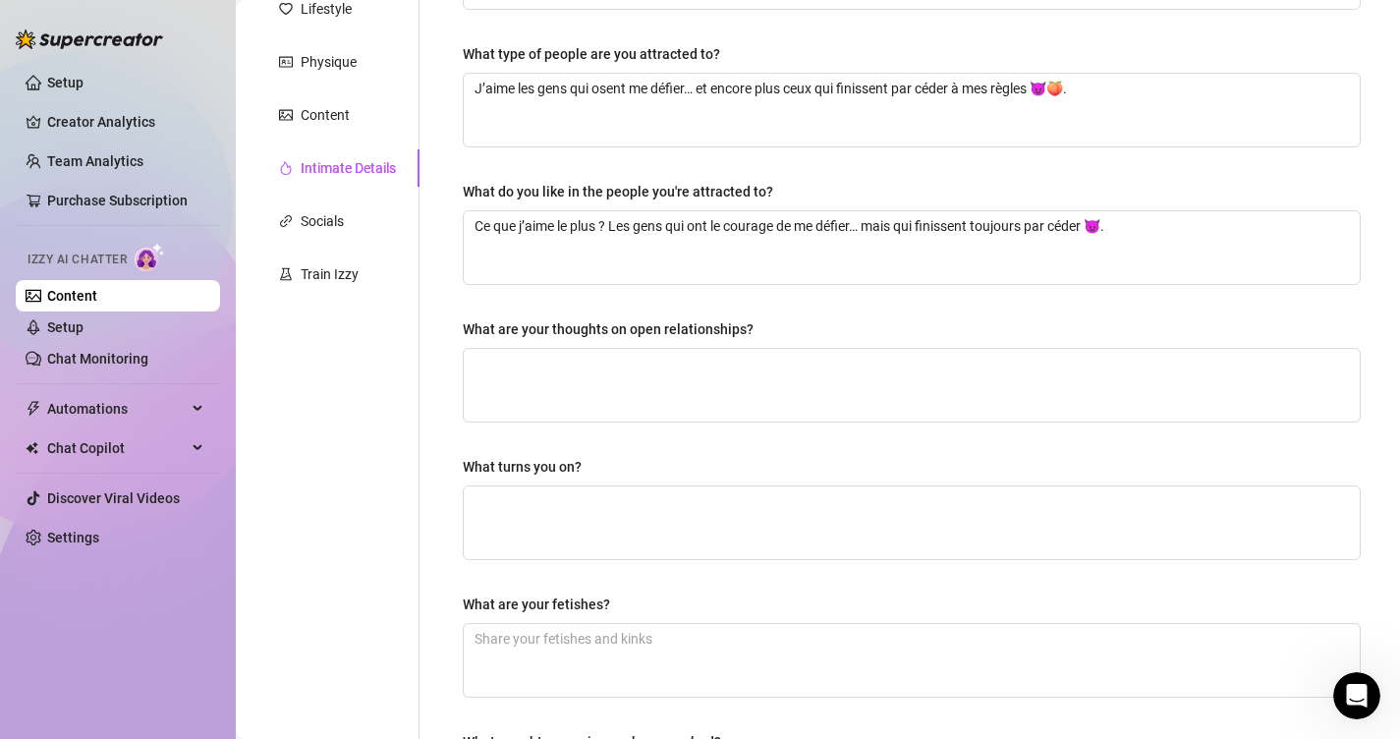
scroll to position [349, 0]
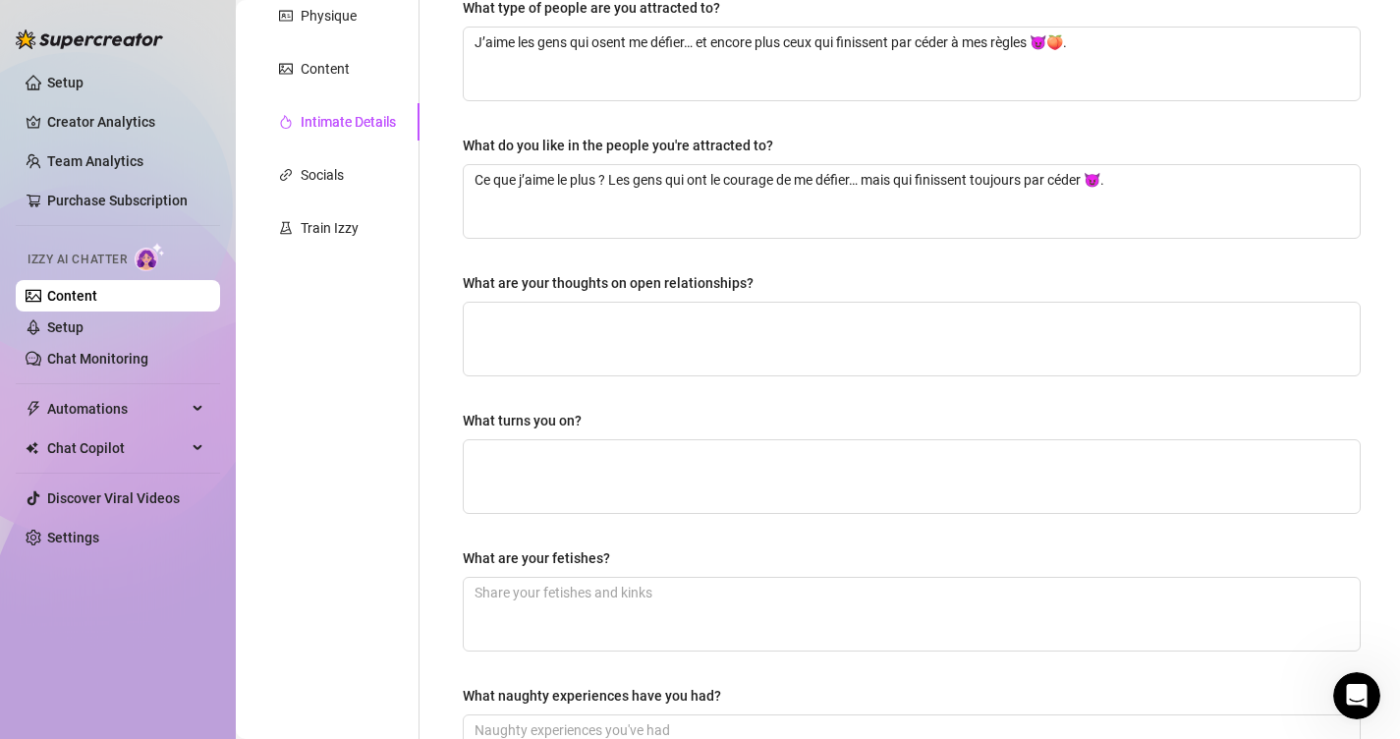
click at [518, 417] on div "What turns you on?" at bounding box center [522, 421] width 119 height 22
click at [518, 440] on textarea "What turns you on?" at bounding box center [912, 476] width 896 height 73
click at [518, 417] on div "What turns you on?" at bounding box center [522, 421] width 119 height 22
click at [518, 440] on textarea "What turns you on?" at bounding box center [912, 476] width 896 height 73
click at [518, 417] on div "What turns you on?" at bounding box center [522, 421] width 119 height 22
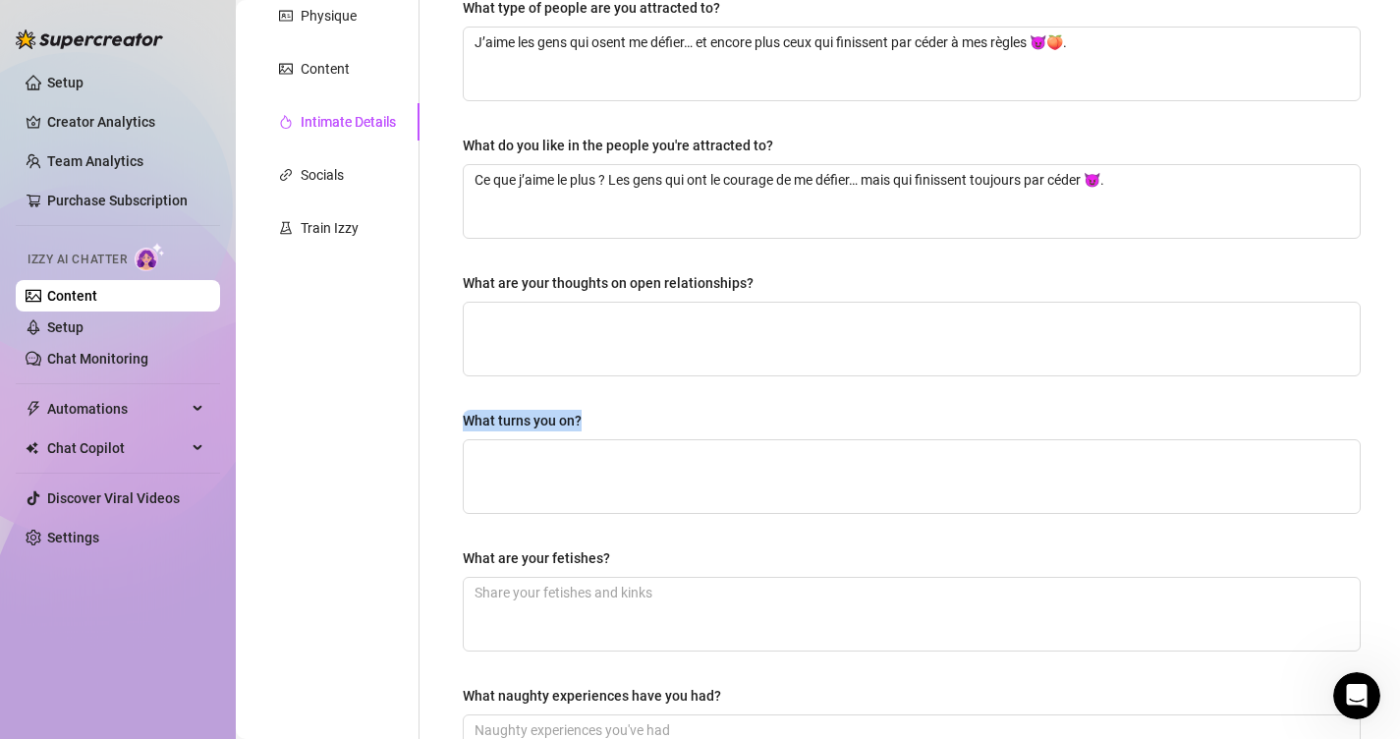
click at [518, 440] on textarea "What turns you on?" at bounding box center [912, 476] width 896 height 73
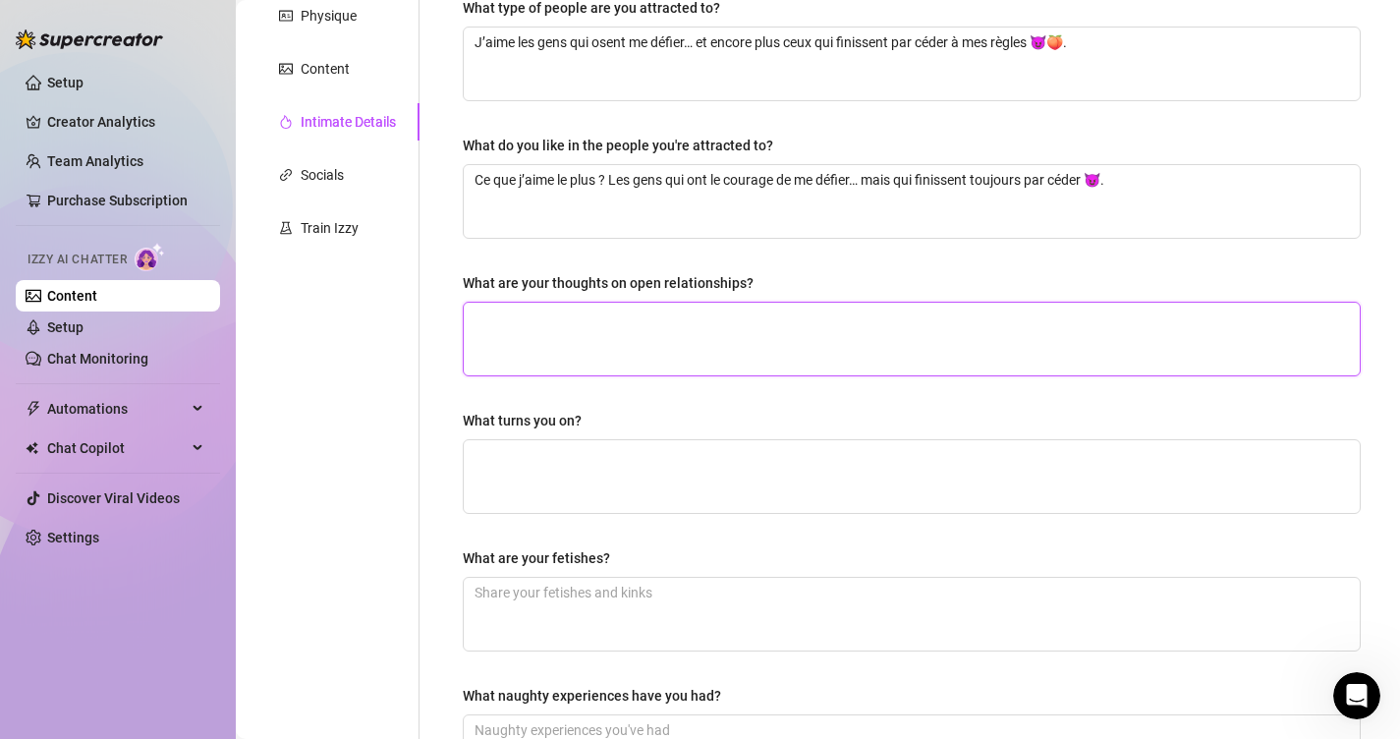
click at [581, 357] on textarea "What are your thoughts on open relationships?" at bounding box center [912, 339] width 896 height 73
paste textarea "Mon avis ? Plus on partage… plus c’est intense 😏💦."
type textarea "Mon avis ? Plus on partage… plus c’est intense 😏💦."
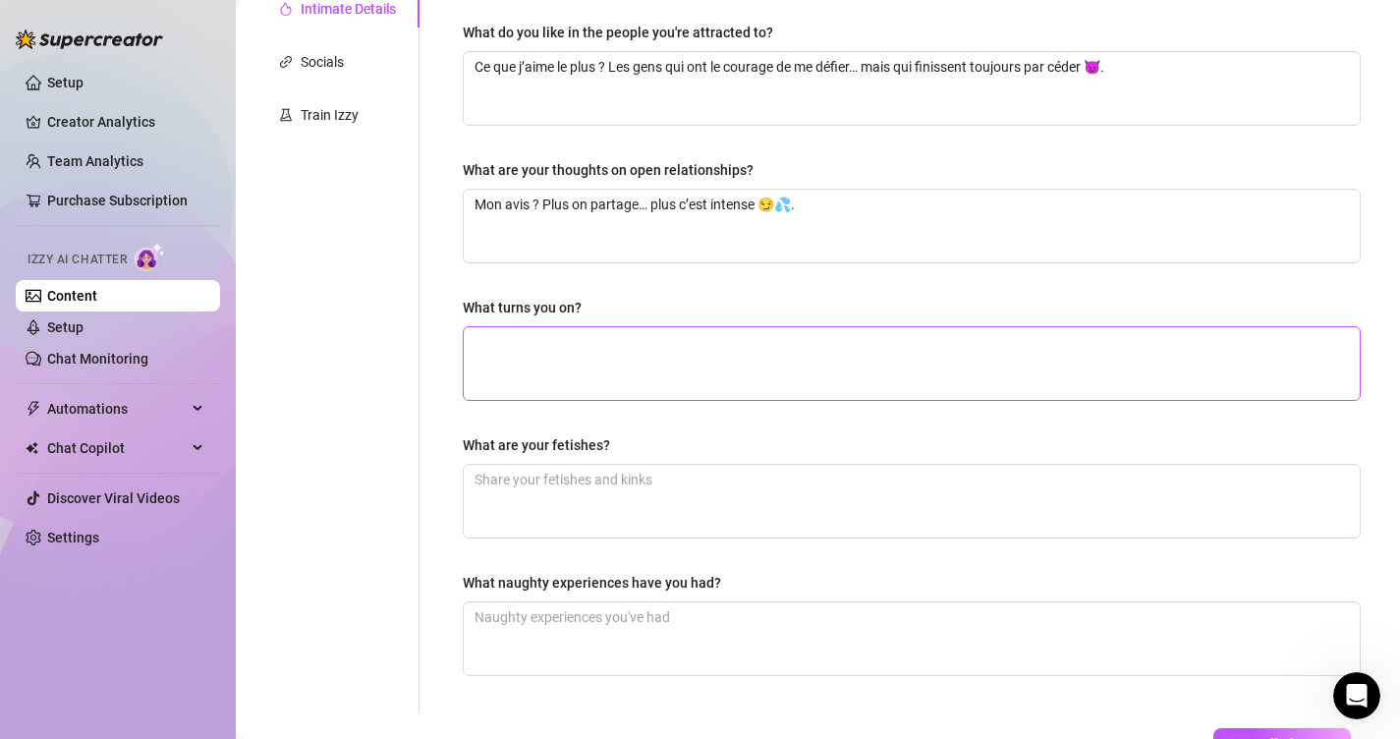
scroll to position [557, 0]
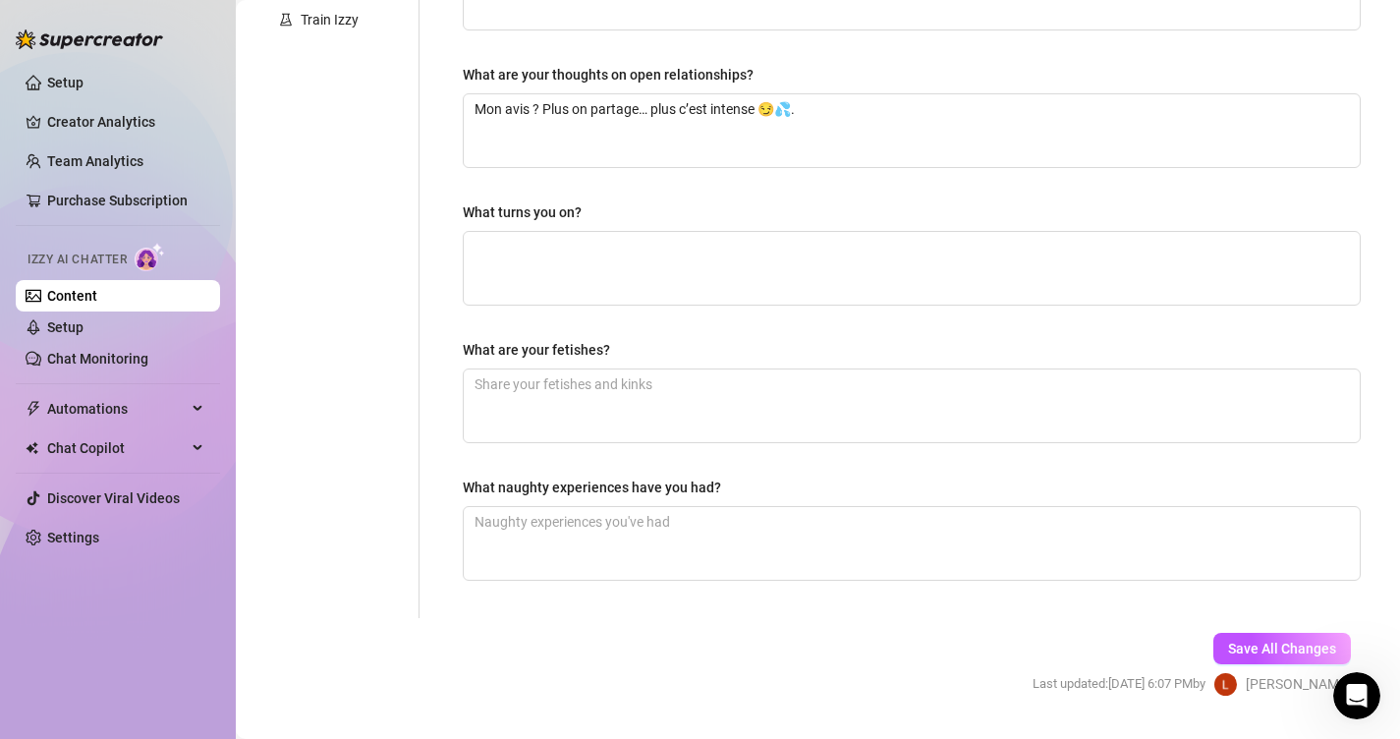
click at [564, 345] on div "What are your fetishes?" at bounding box center [536, 350] width 147 height 22
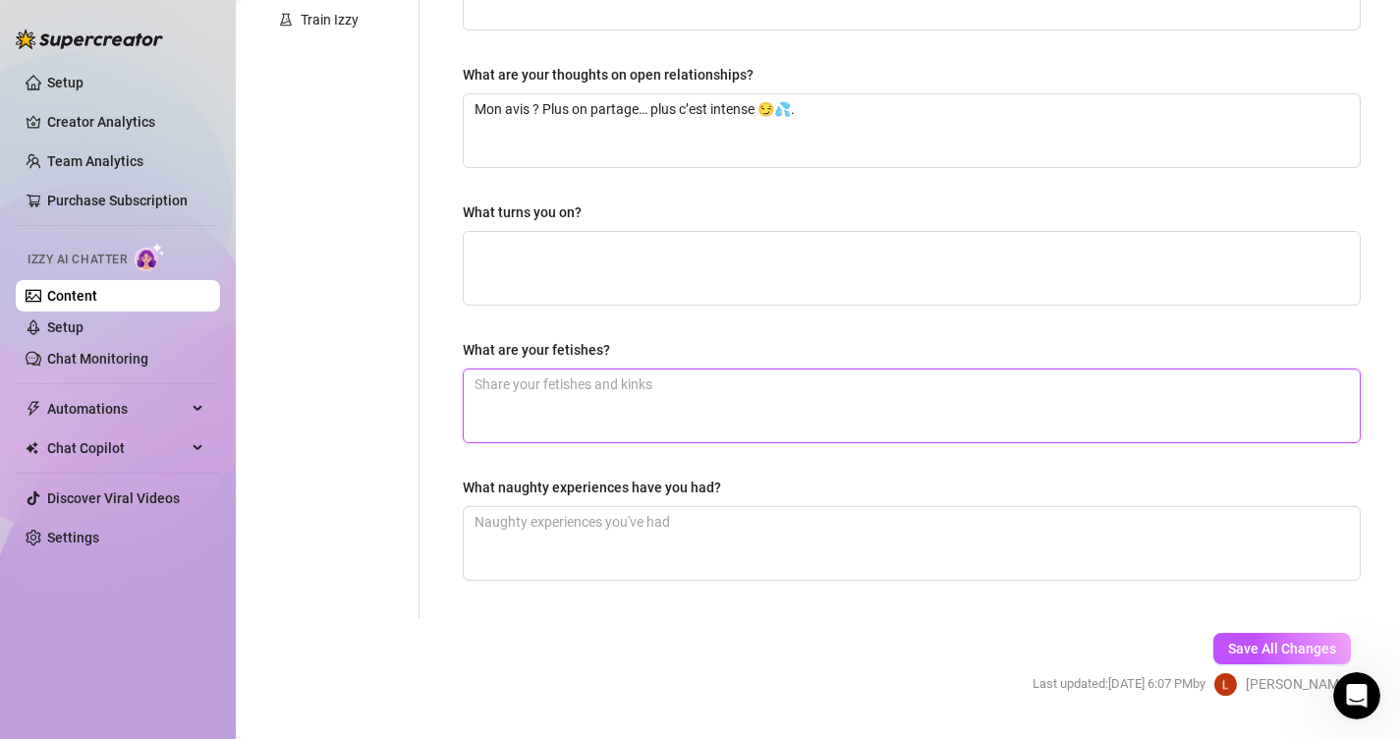
click at [564, 369] on textarea "What are your fetishes?" at bounding box center [912, 405] width 896 height 73
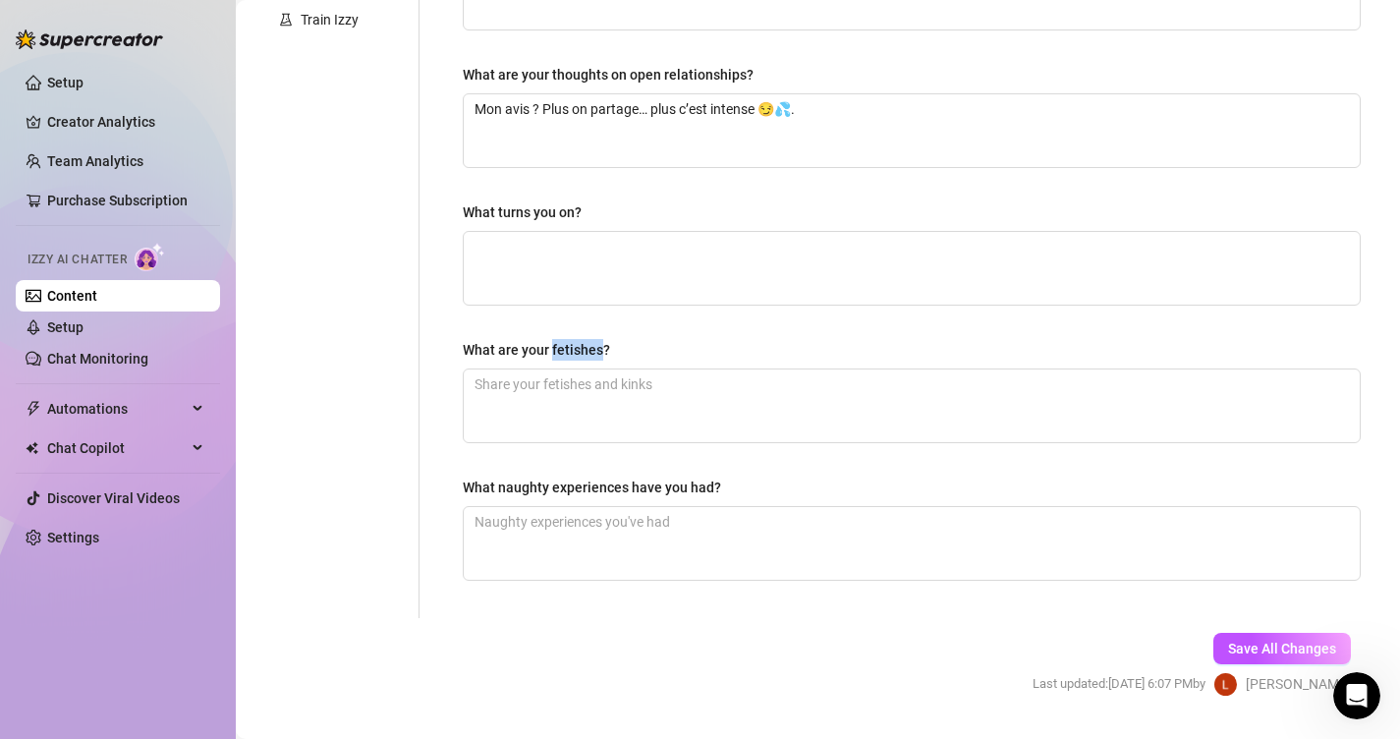
click at [564, 345] on div "What are your fetishes?" at bounding box center [536, 350] width 147 height 22
click at [564, 369] on textarea "What are your fetishes?" at bounding box center [912, 405] width 896 height 73
click at [564, 345] on div "What are your fetishes?" at bounding box center [536, 350] width 147 height 22
click at [564, 369] on textarea "What are your fetishes?" at bounding box center [912, 405] width 896 height 73
click at [616, 272] on textarea "What turns you on?" at bounding box center [912, 268] width 896 height 73
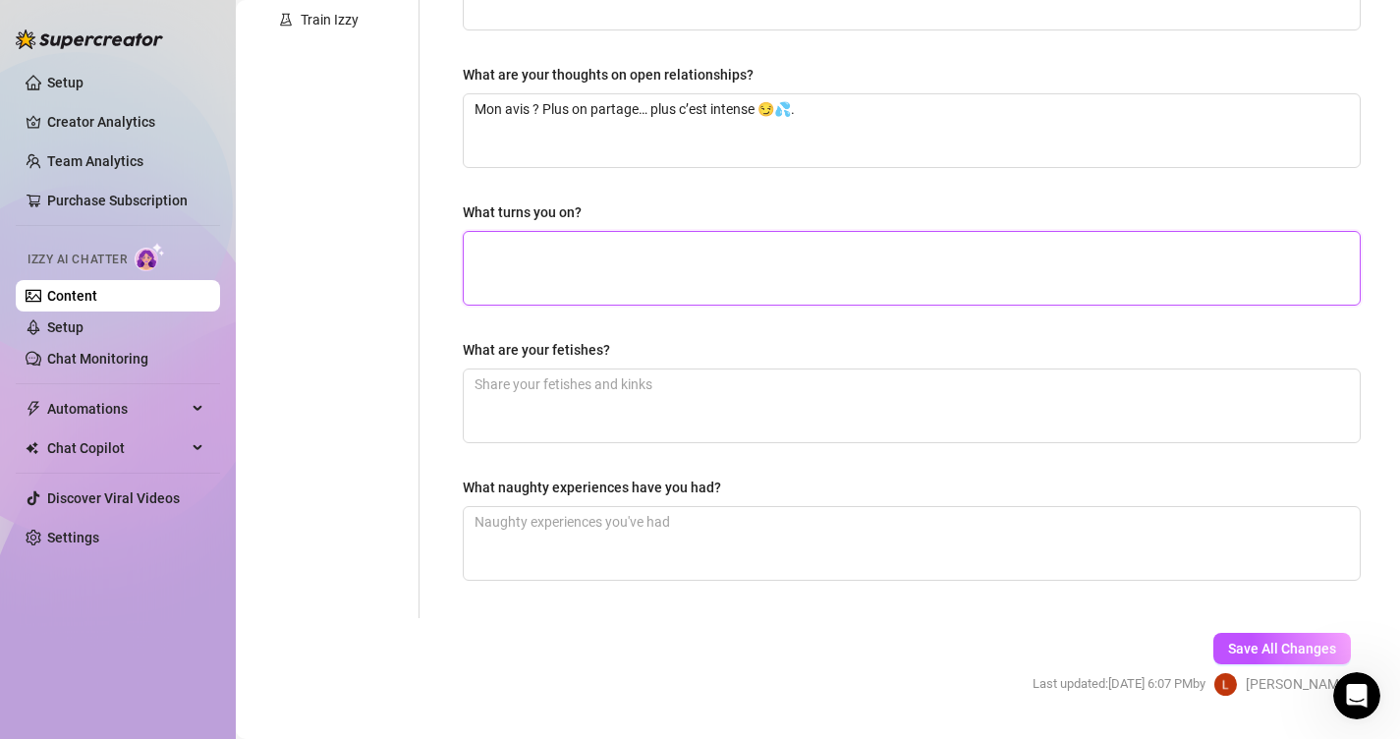
paste textarea "Ce qui m’allume vraiment ? Voir quelqu’un perdre le contrôle à cause de moi 😈💦."
type textarea "Ce qui m’allume vraiment ? Voir quelqu’un perdre le contrôle à cause de moi 😈💦."
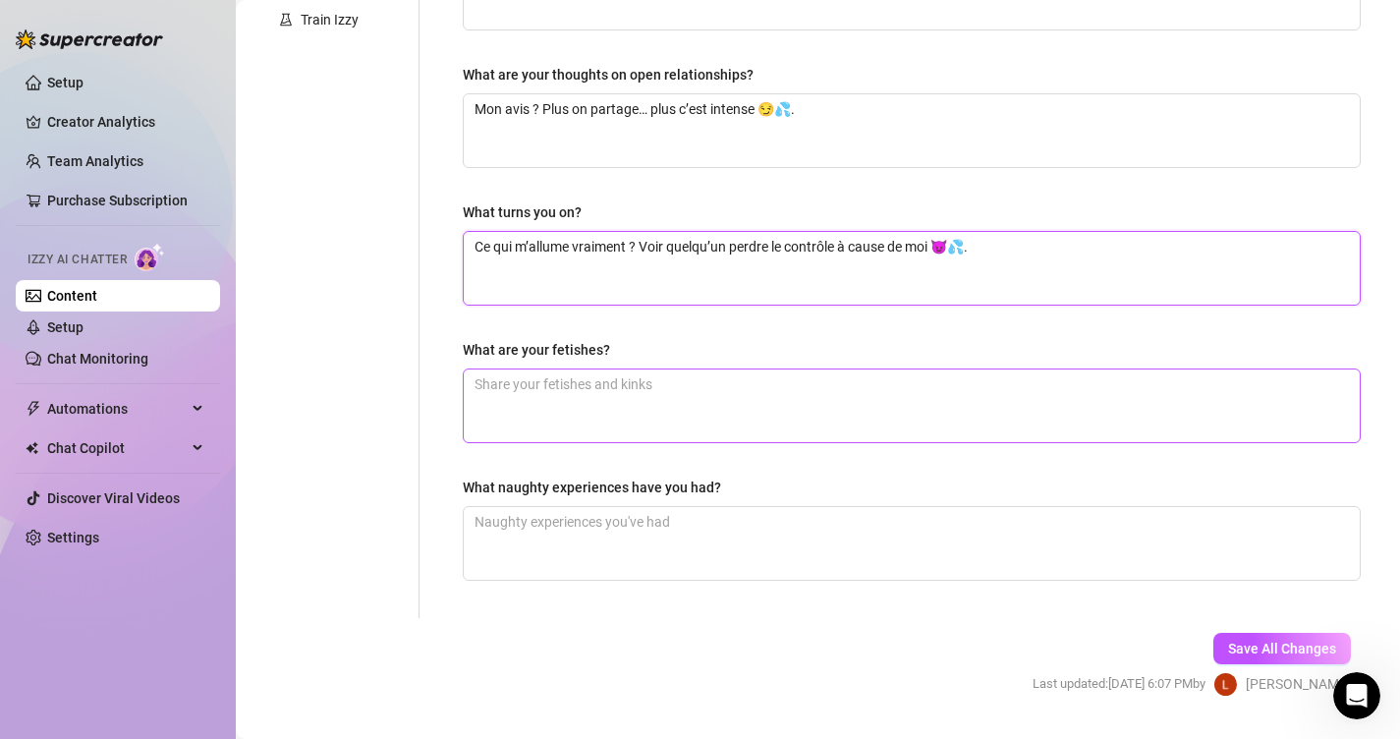
type textarea "Ce qui m’allume vraiment ? Voir quelqu’un perdre le contrôle à cause de moi 😈💦."
click at [582, 483] on div "What naughty experiences have you had?" at bounding box center [592, 487] width 258 height 22
click at [582, 507] on textarea "What naughty experiences have you had?" at bounding box center [912, 543] width 896 height 73
click at [582, 483] on div "What naughty experiences have you had?" at bounding box center [592, 487] width 258 height 22
click at [582, 507] on textarea "What naughty experiences have you had?" at bounding box center [912, 543] width 896 height 73
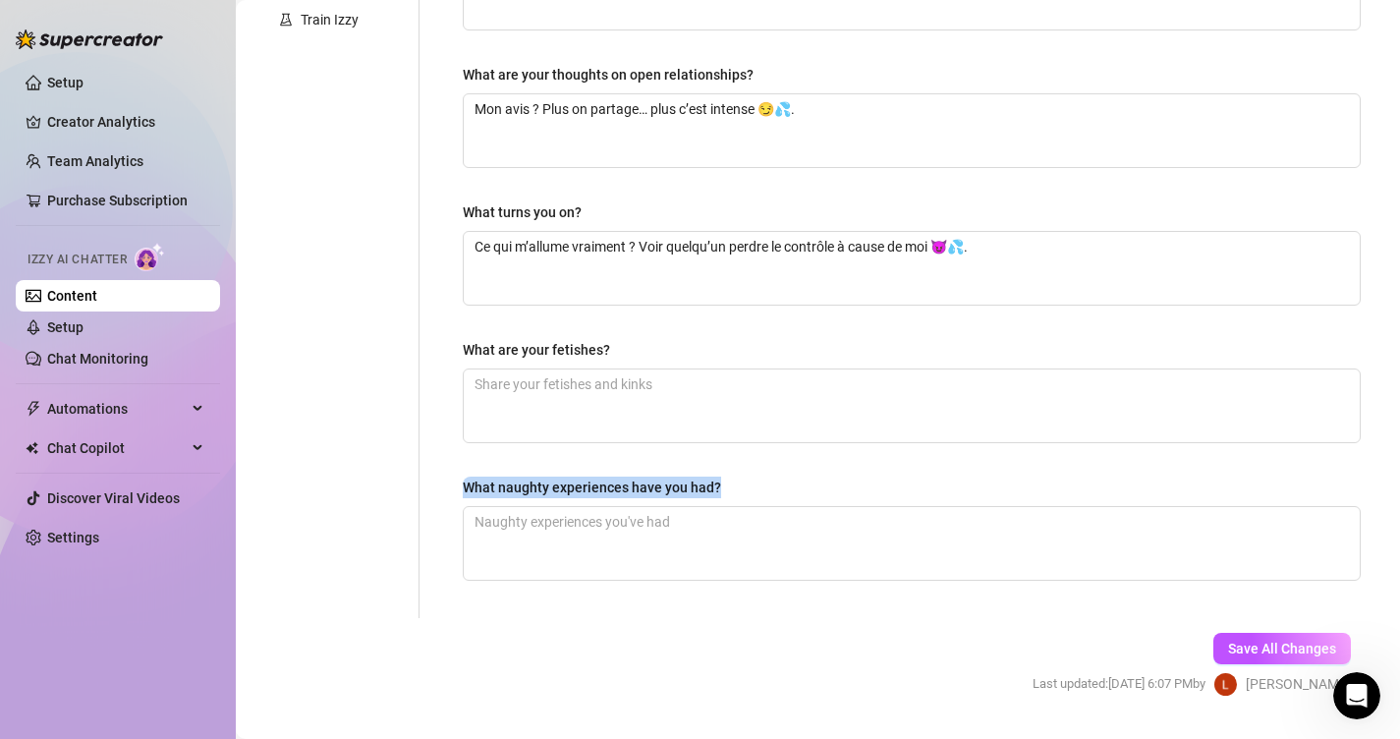
click at [582, 483] on div "What naughty experiences have you had?" at bounding box center [592, 487] width 258 height 22
click at [582, 507] on textarea "What naughty experiences have you had?" at bounding box center [912, 543] width 896 height 73
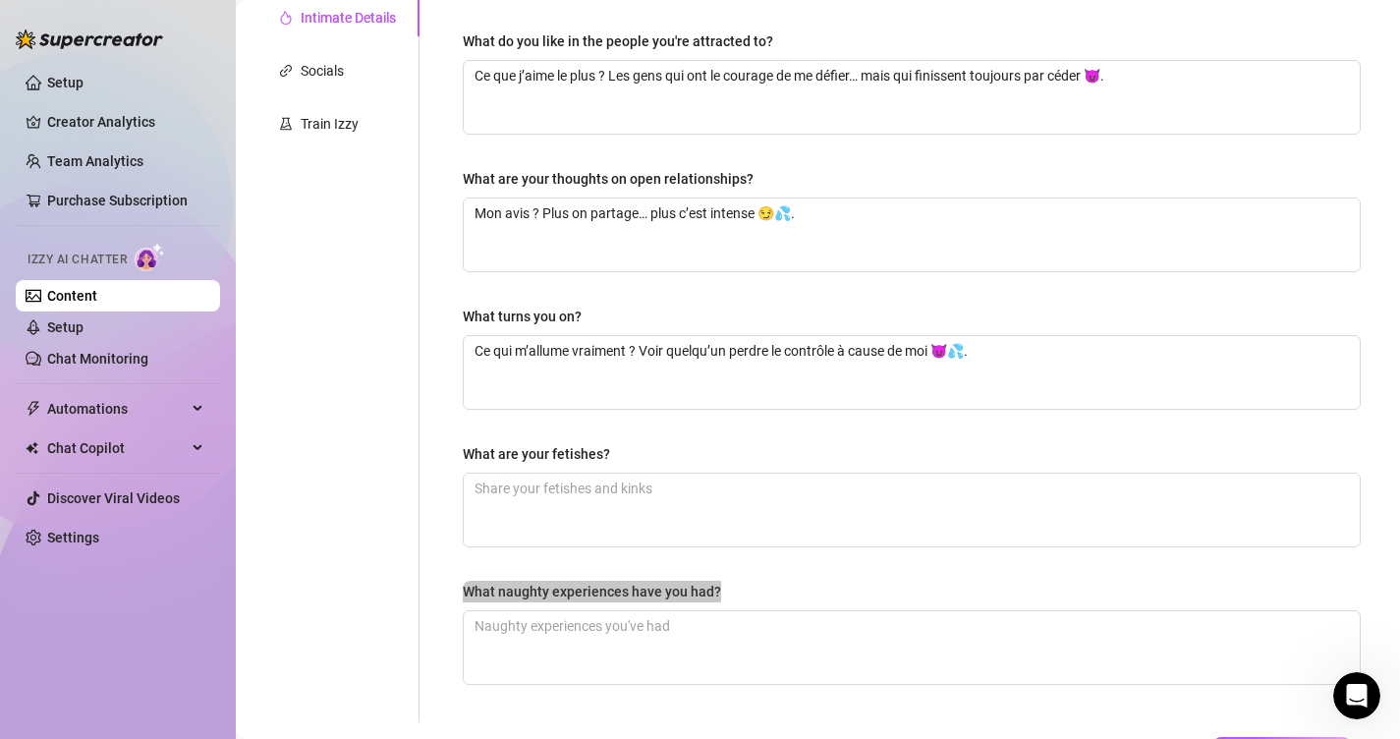
scroll to position [440, 0]
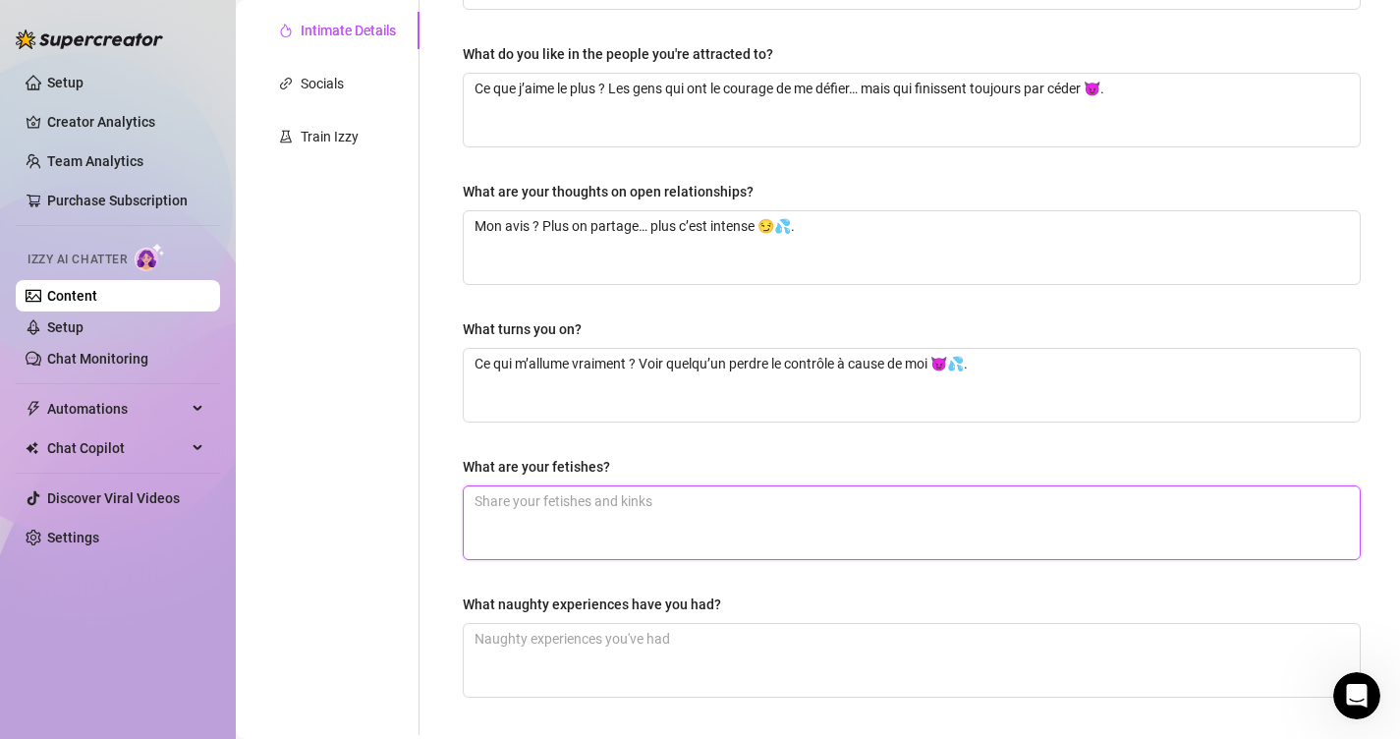
click at [581, 492] on textarea "What are your fetishes?" at bounding box center [912, 522] width 896 height 73
paste textarea "Mes fétiches ? La domination subtile… et l’art de faire craquer mes adorateurs …"
type textarea "Mes fétiches ? La domination subtile… et l’art de faire craquer mes adorateurs …"
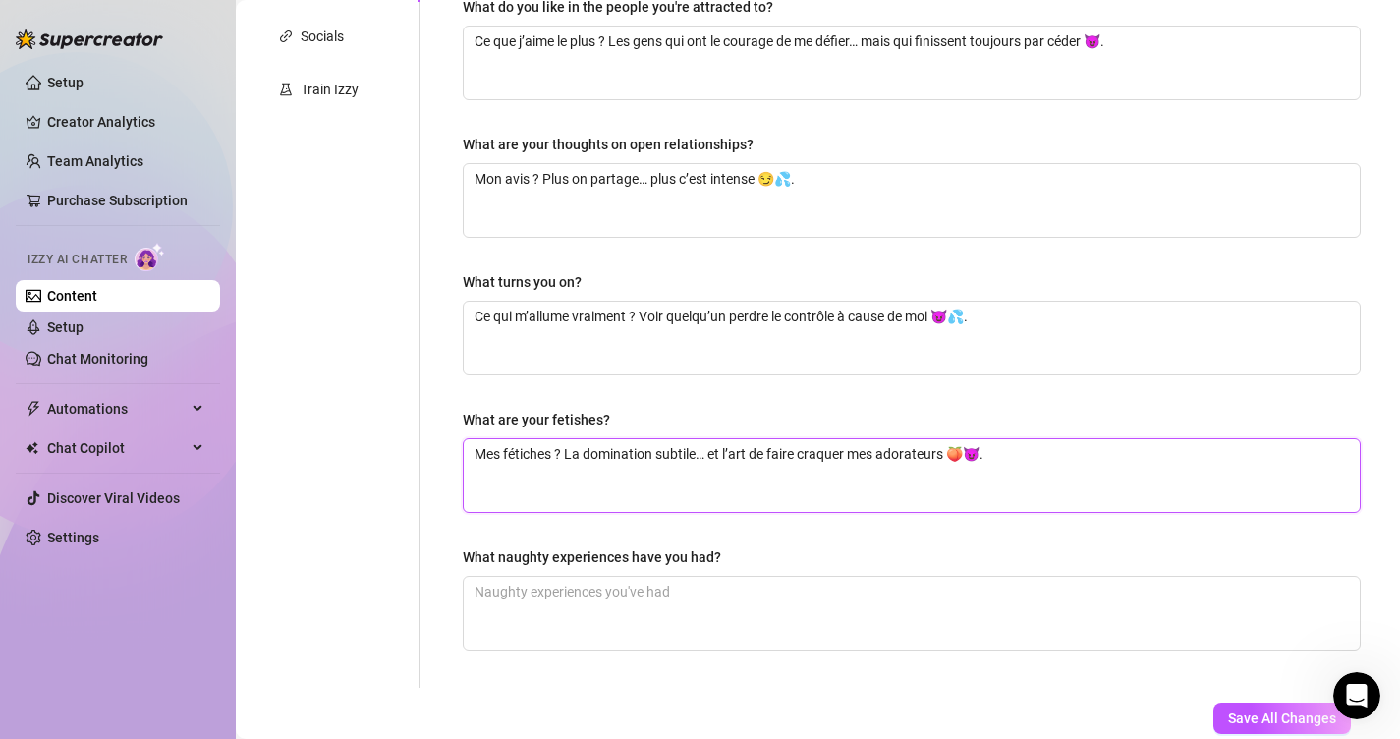
scroll to position [502, 0]
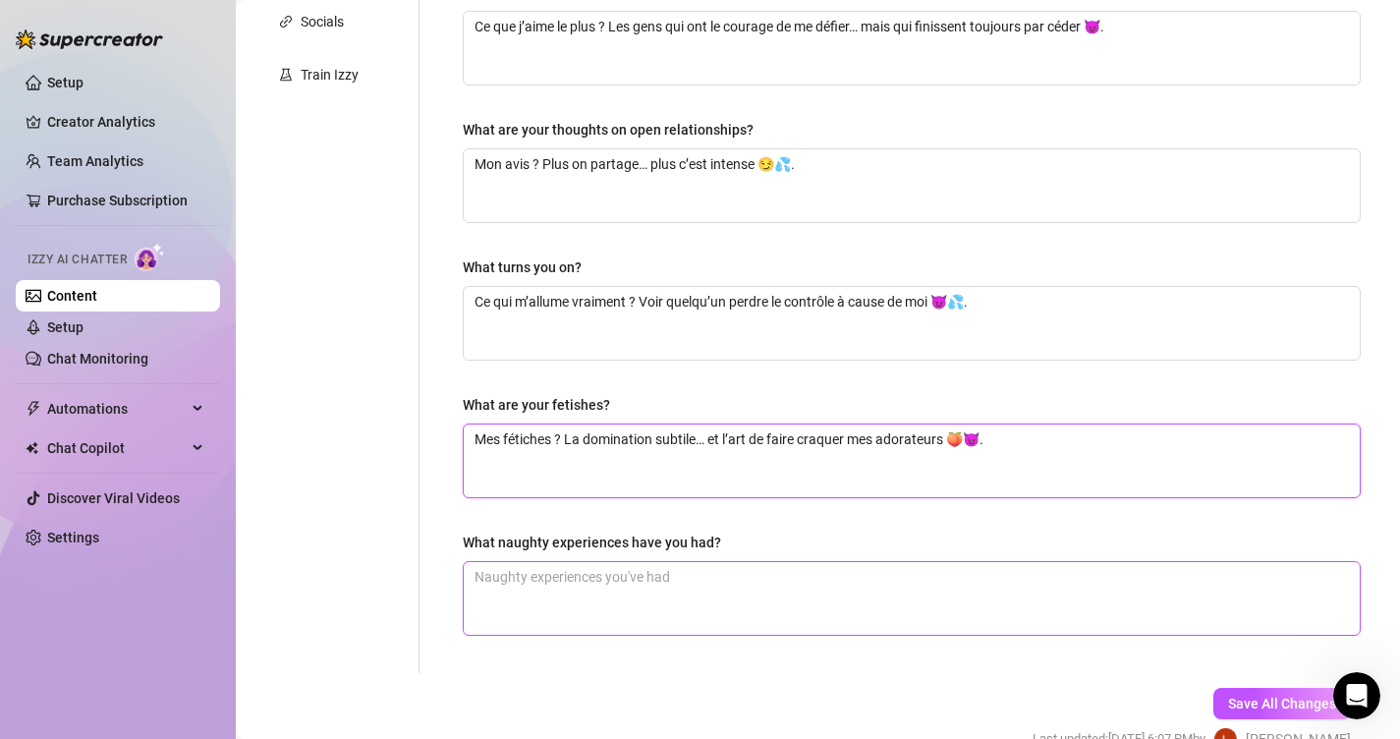
type textarea "Mes fétiches ? La domination subtile… et l’art de faire craquer mes adorateurs …"
click at [579, 615] on textarea "What naughty experiences have you had?" at bounding box center [912, 598] width 896 height 73
click at [602, 580] on textarea "What naughty experiences have you had?" at bounding box center [912, 598] width 896 height 73
paste textarea "Disons que j’ai déjà fait des bêtises très excitantes… mais je ne les avoue qu’…"
type textarea "Disons que j’ai déjà fait des bêtises très excitantes… mais je ne les avoue qu’…"
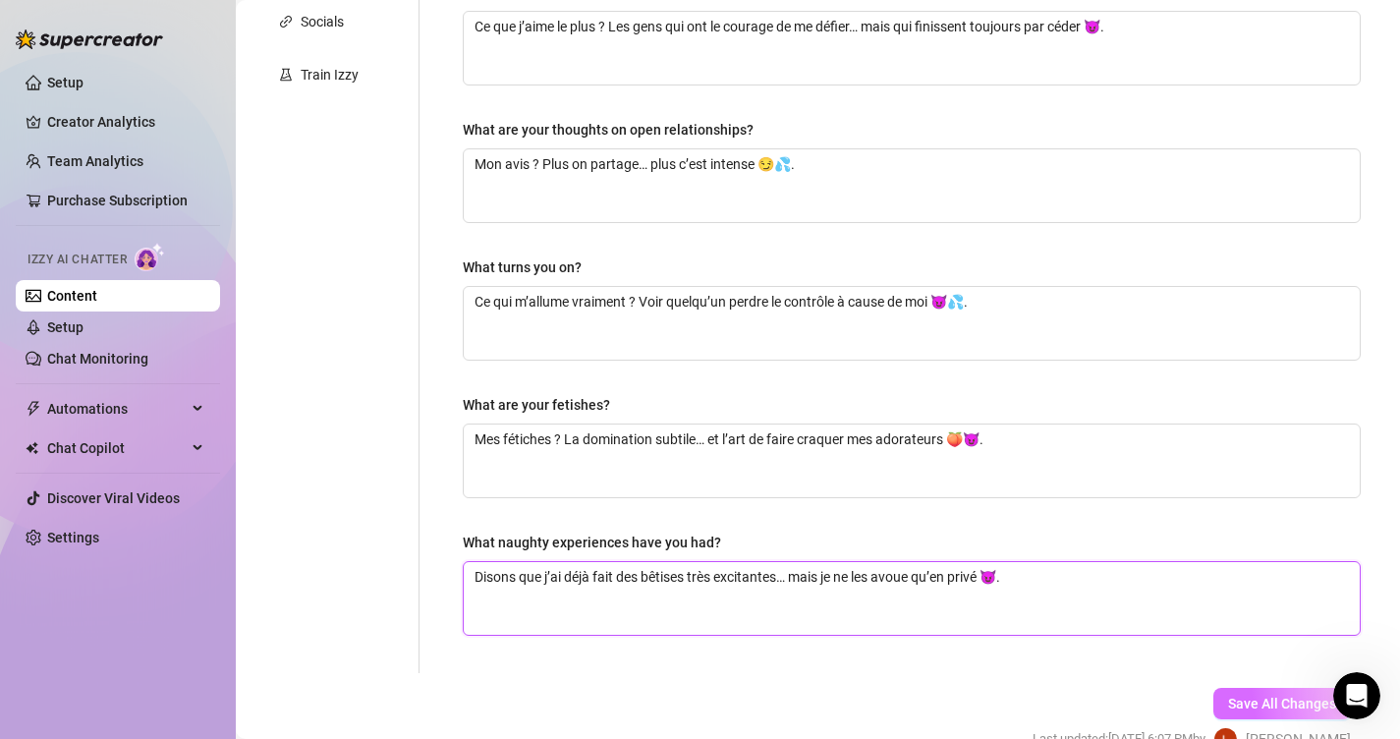
type textarea "Disons que j’ai déjà fait des bêtises très excitantes… mais je ne les avoue qu’…"
click at [1234, 688] on button "Save All Changes" at bounding box center [1282, 703] width 138 height 31
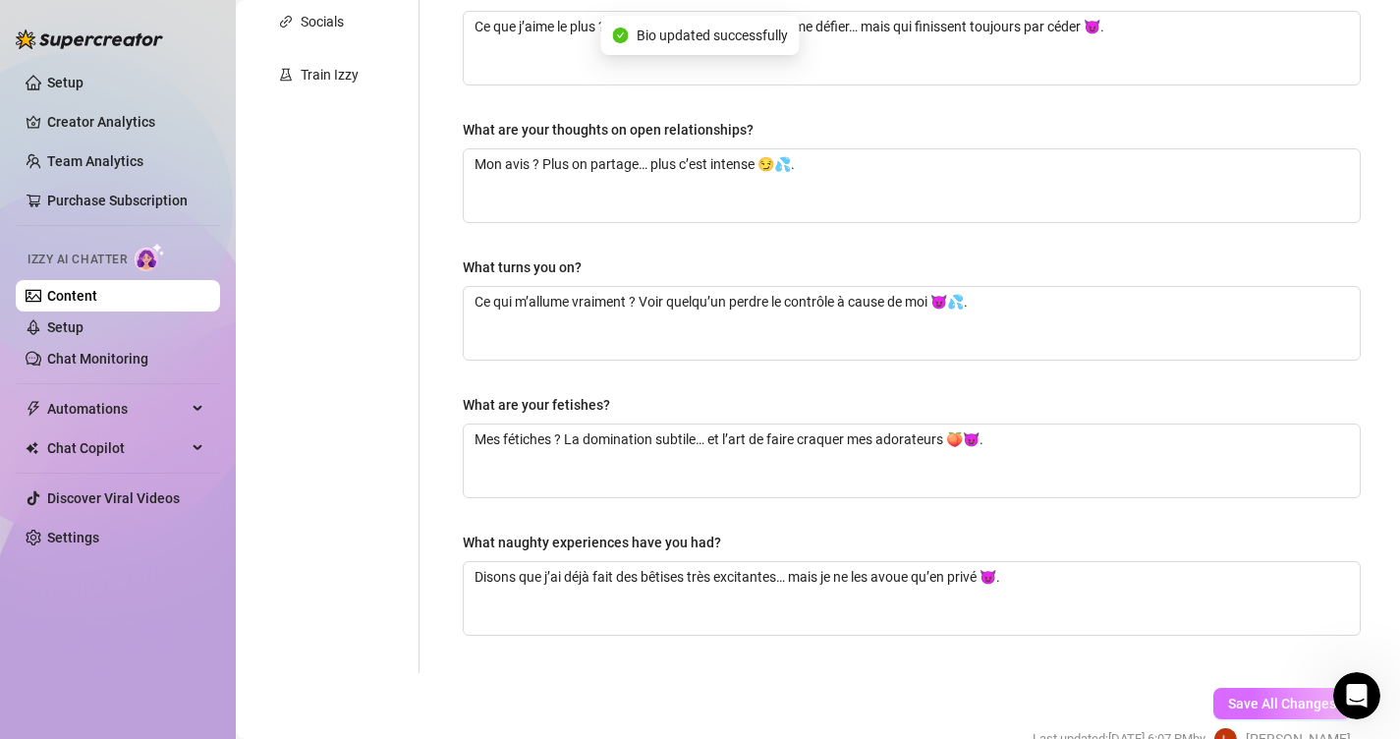
type textarea "J’ai ouvert OnlyFans pour avoir un espace où je peux teasing sans limite… et fa…"
type textarea "J’aime les gens qui osent me défier… et encore plus ceux qui finissent par céde…"
click at [1234, 688] on button "Save All Changes" at bounding box center [1282, 703] width 138 height 31
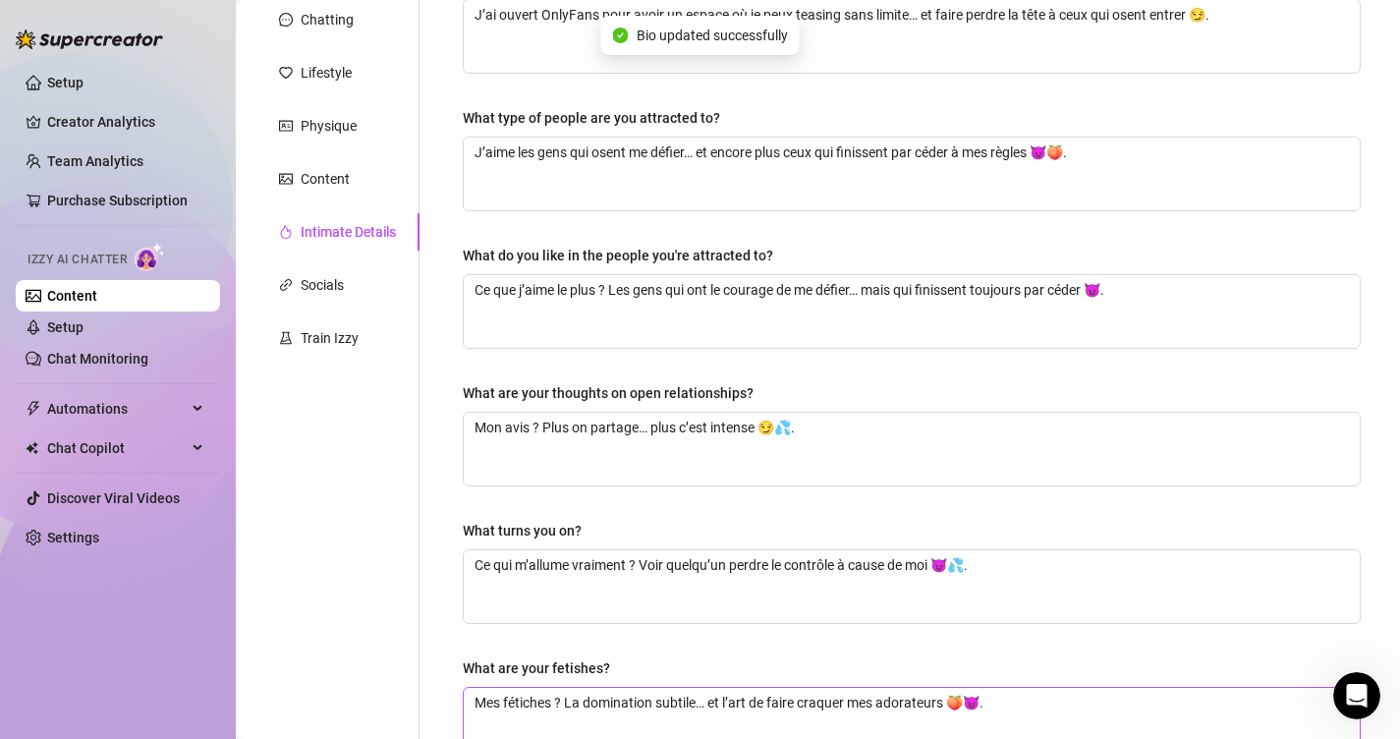
scroll to position [0, 0]
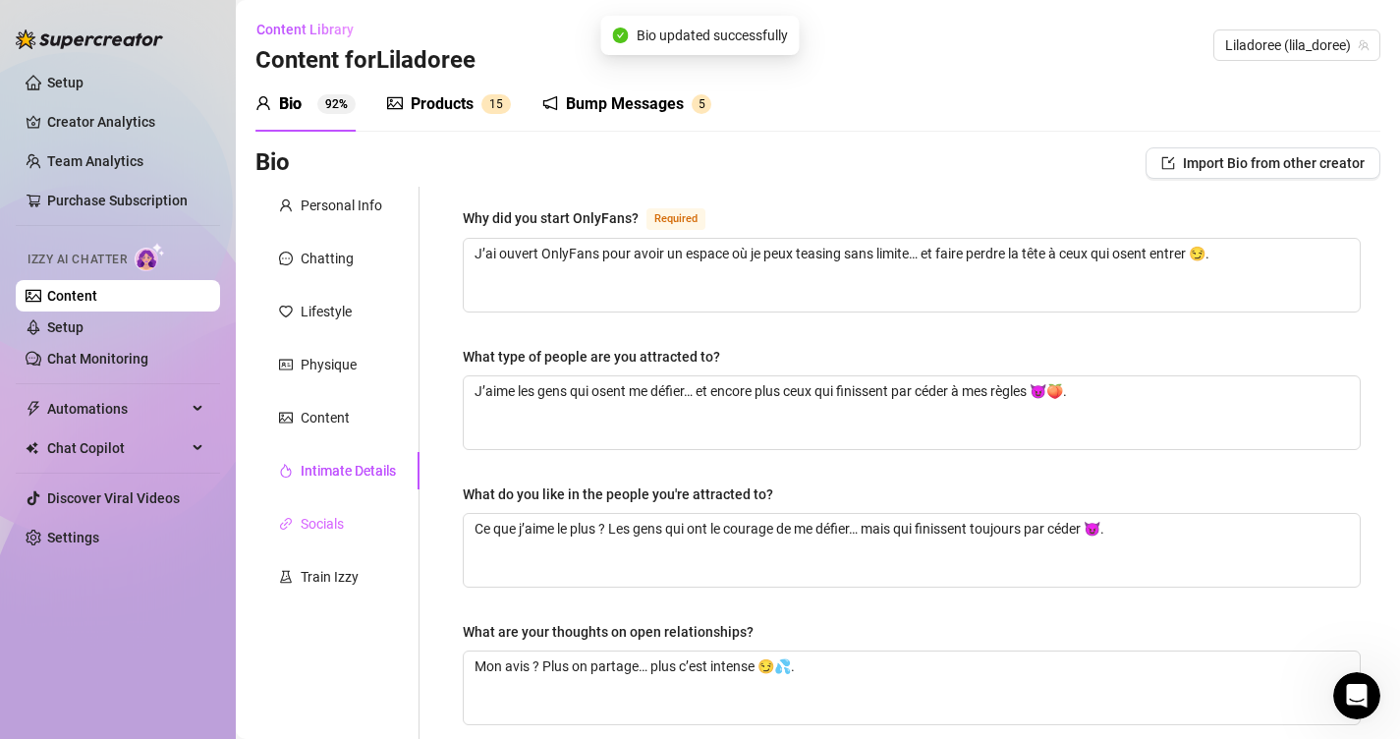
click at [355, 516] on div "Socials" at bounding box center [337, 523] width 164 height 37
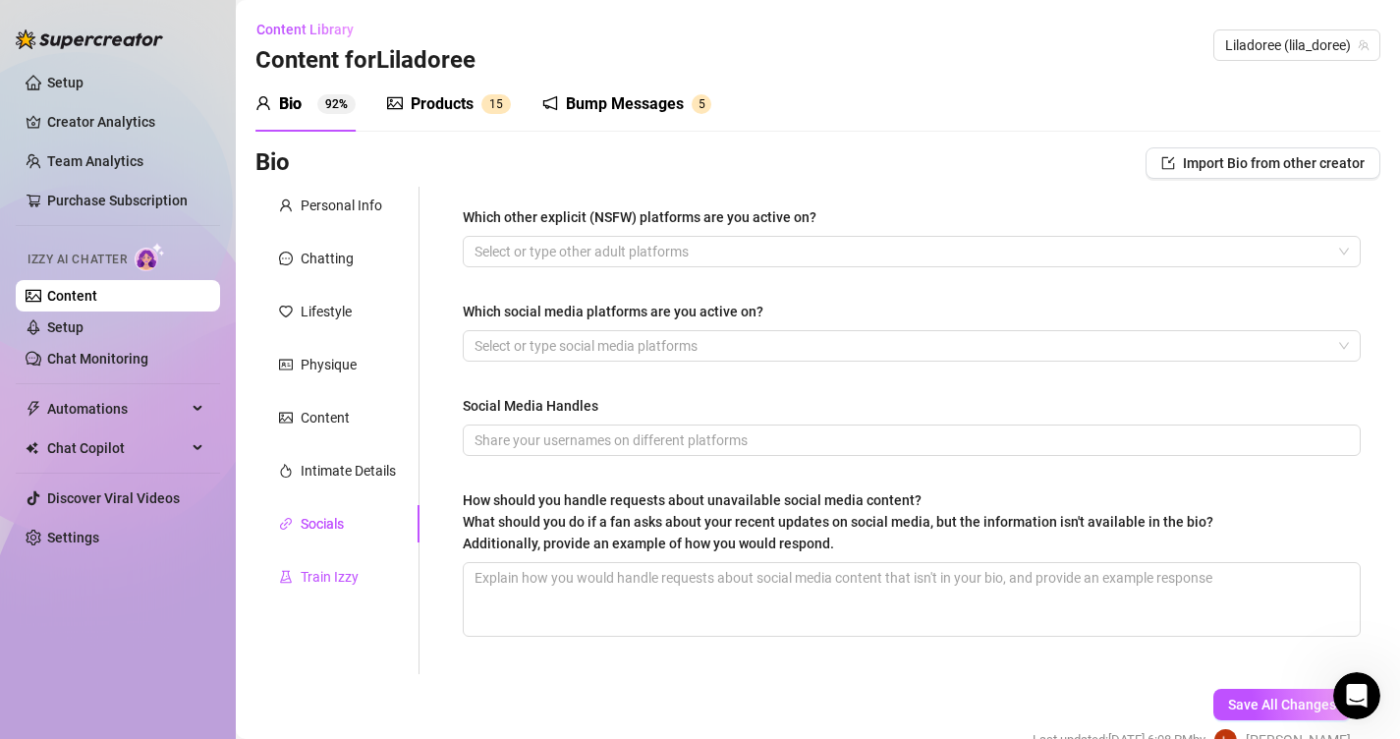
click at [348, 566] on div "Train Izzy" at bounding box center [330, 577] width 58 height 22
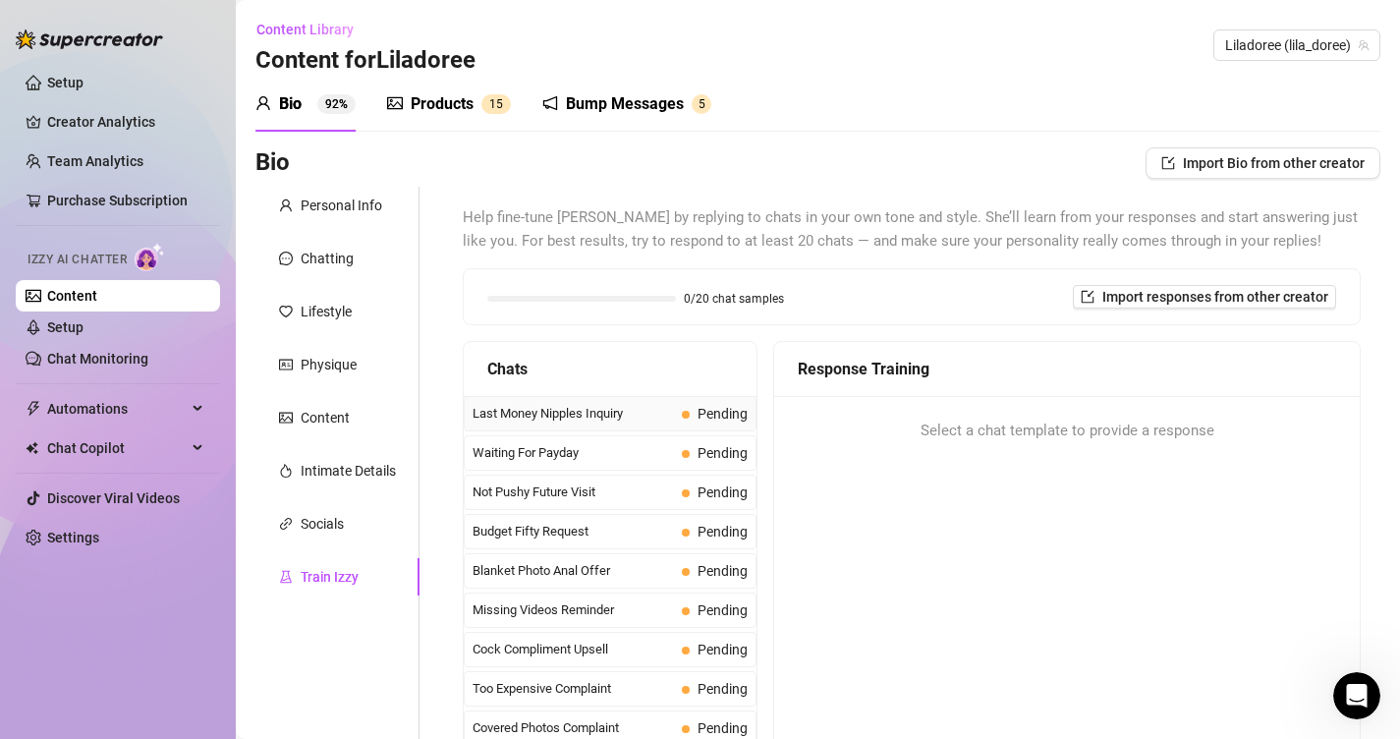
click at [626, 419] on span "Last Money Nipples Inquiry" at bounding box center [573, 414] width 201 height 20
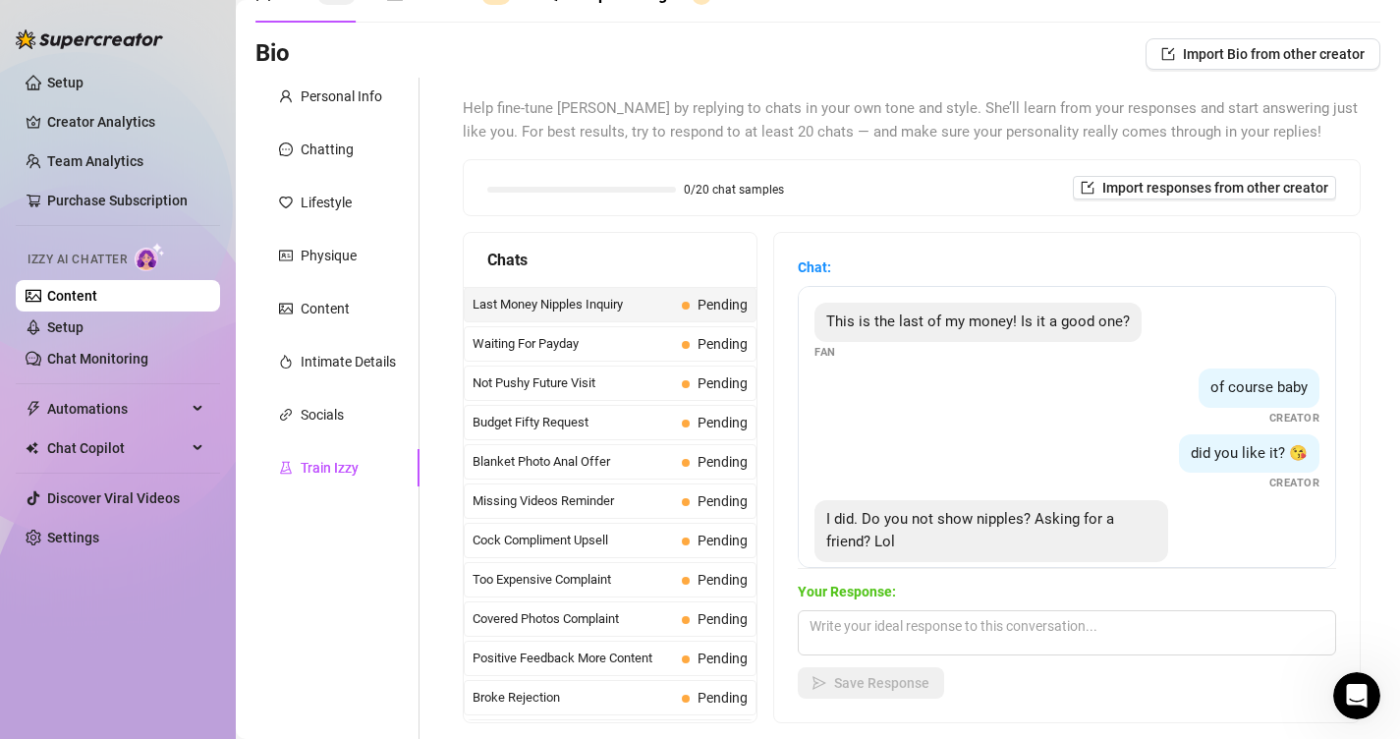
scroll to position [106, 0]
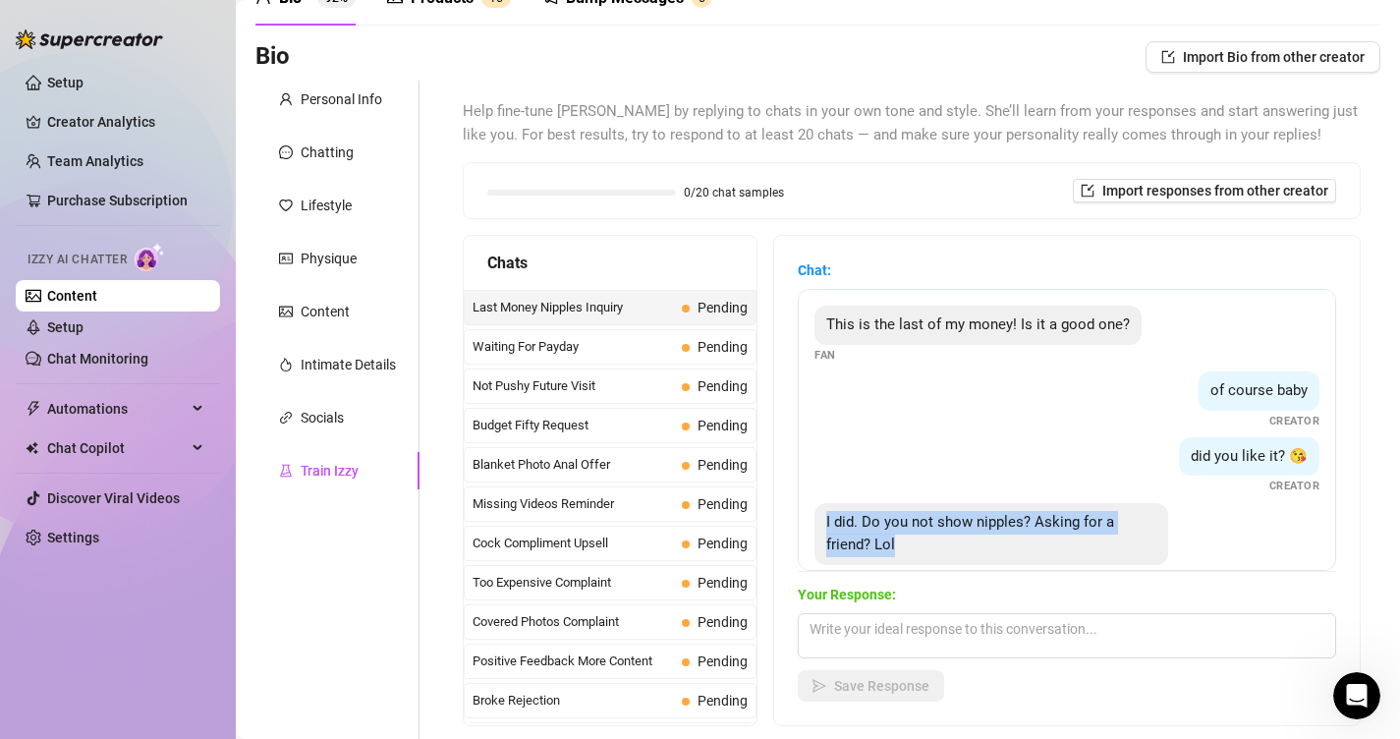
drag, startPoint x: 1041, startPoint y: 540, endPoint x: 825, endPoint y: 518, distance: 217.3
click at [824, 518] on div "I did. Do you not show nipples? Asking for a friend? Lol" at bounding box center [991, 534] width 354 height 62
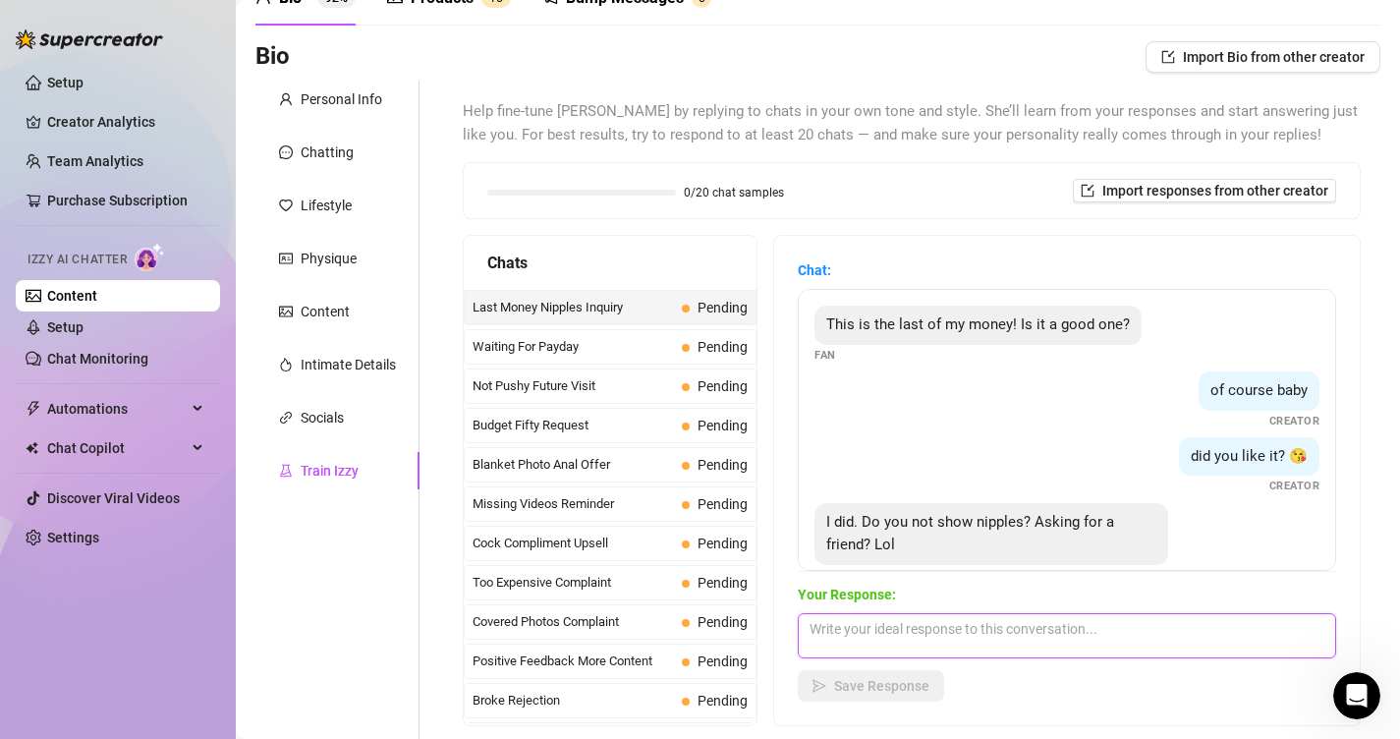
click at [1025, 651] on textarea at bounding box center [1067, 635] width 538 height 45
paste textarea "I did. Do you not show nipples? Asking for a friend? Lol"
click at [1087, 621] on textarea "I did. Do you not show nipples? Asking for a friend? Lol" at bounding box center [1067, 635] width 538 height 45
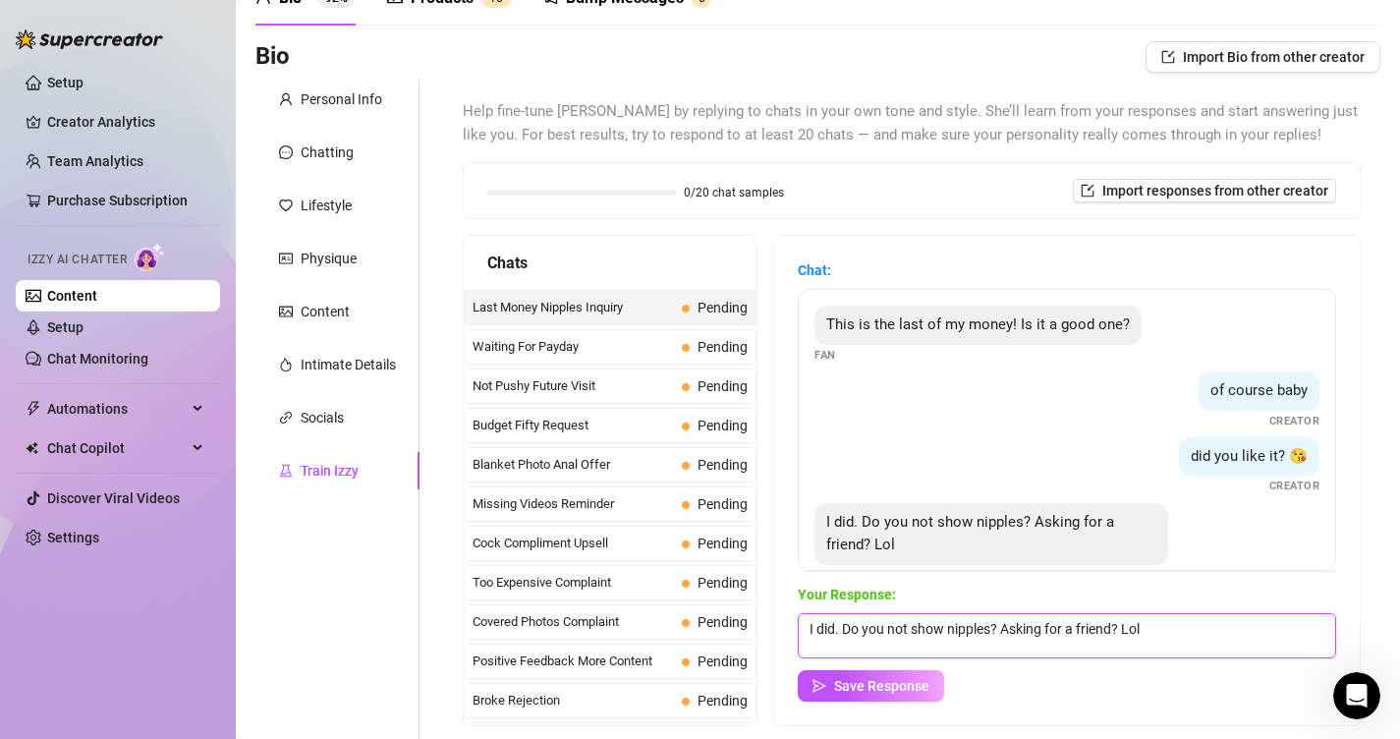
paste textarea "Haha t’es coquin toi 😏 Disons que je garde un peu de mystère… j’aime bien laiss…"
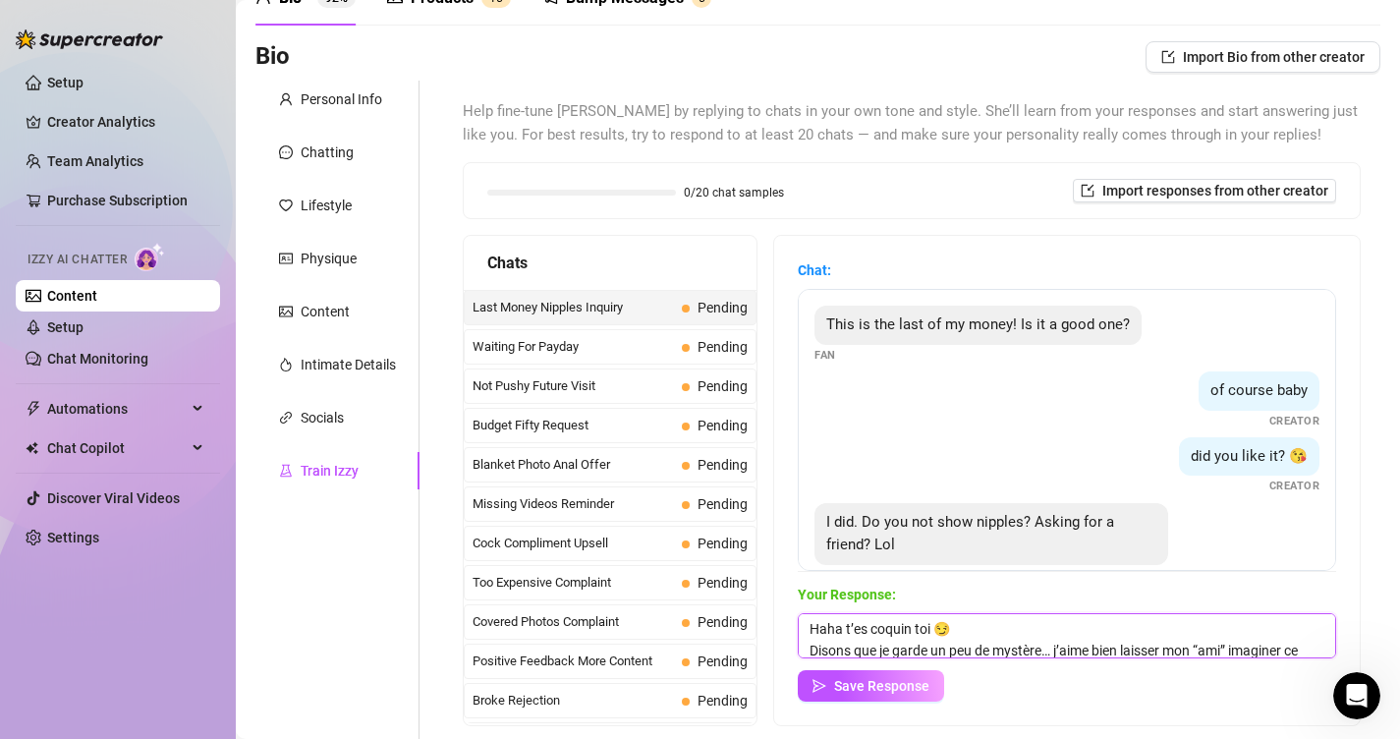
scroll to position [44, 0]
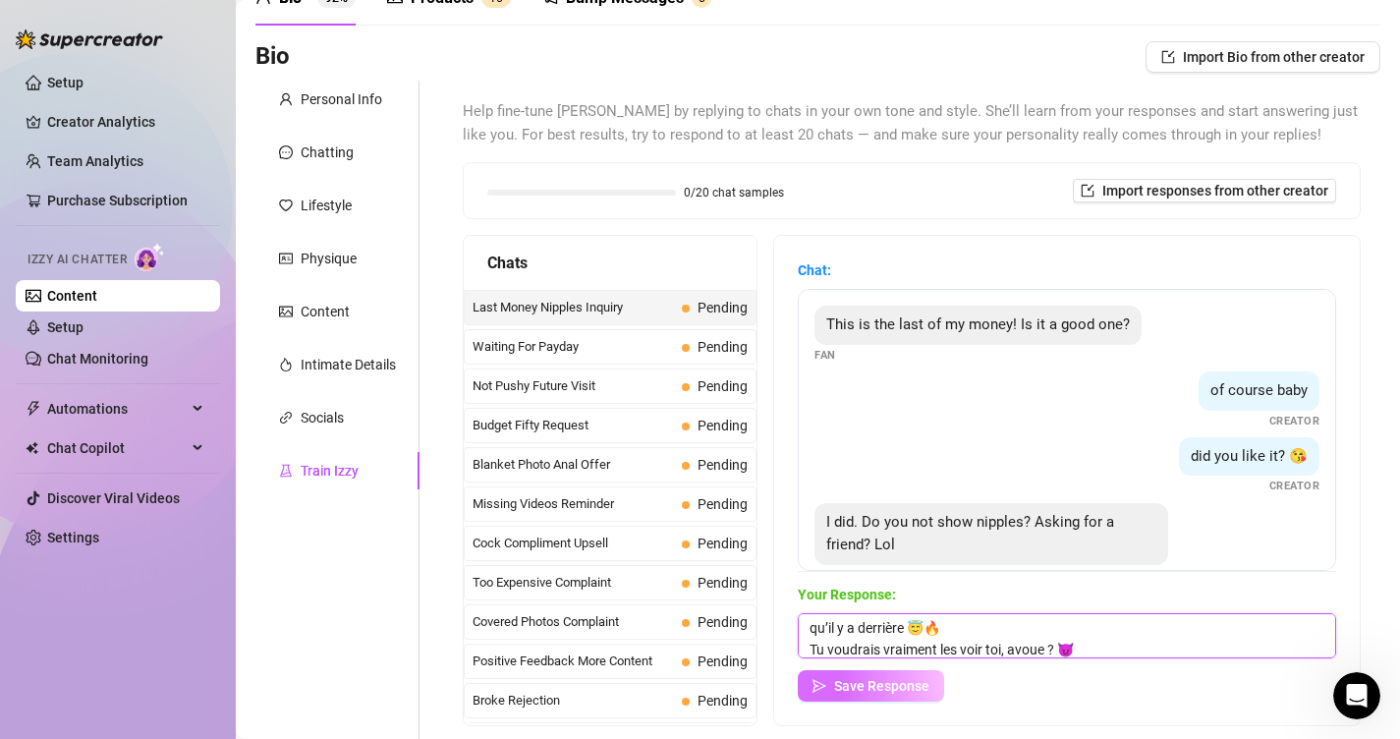
type textarea "Haha t’es coquin toi 😏 Disons que je garde un peu de mystère… j’aime bien laiss…"
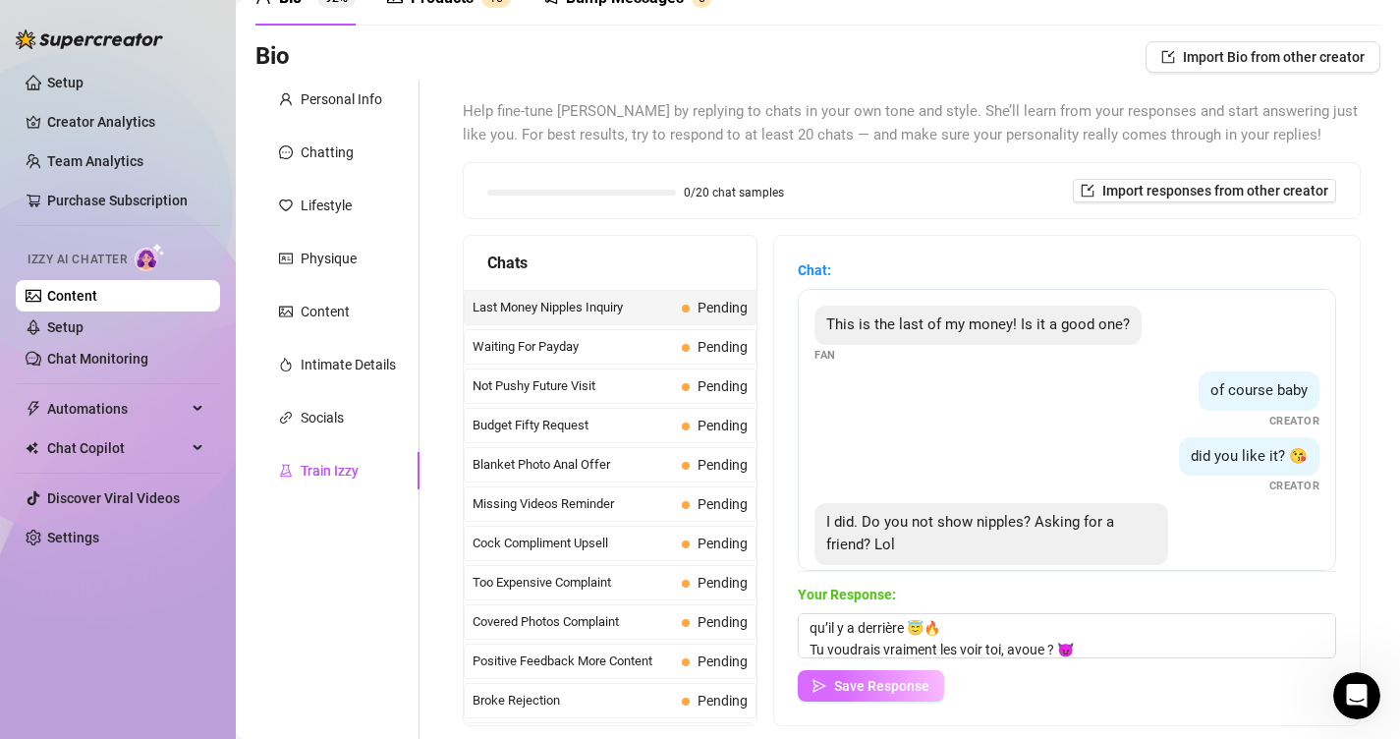
click at [929, 689] on button "Save Response" at bounding box center [871, 685] width 146 height 31
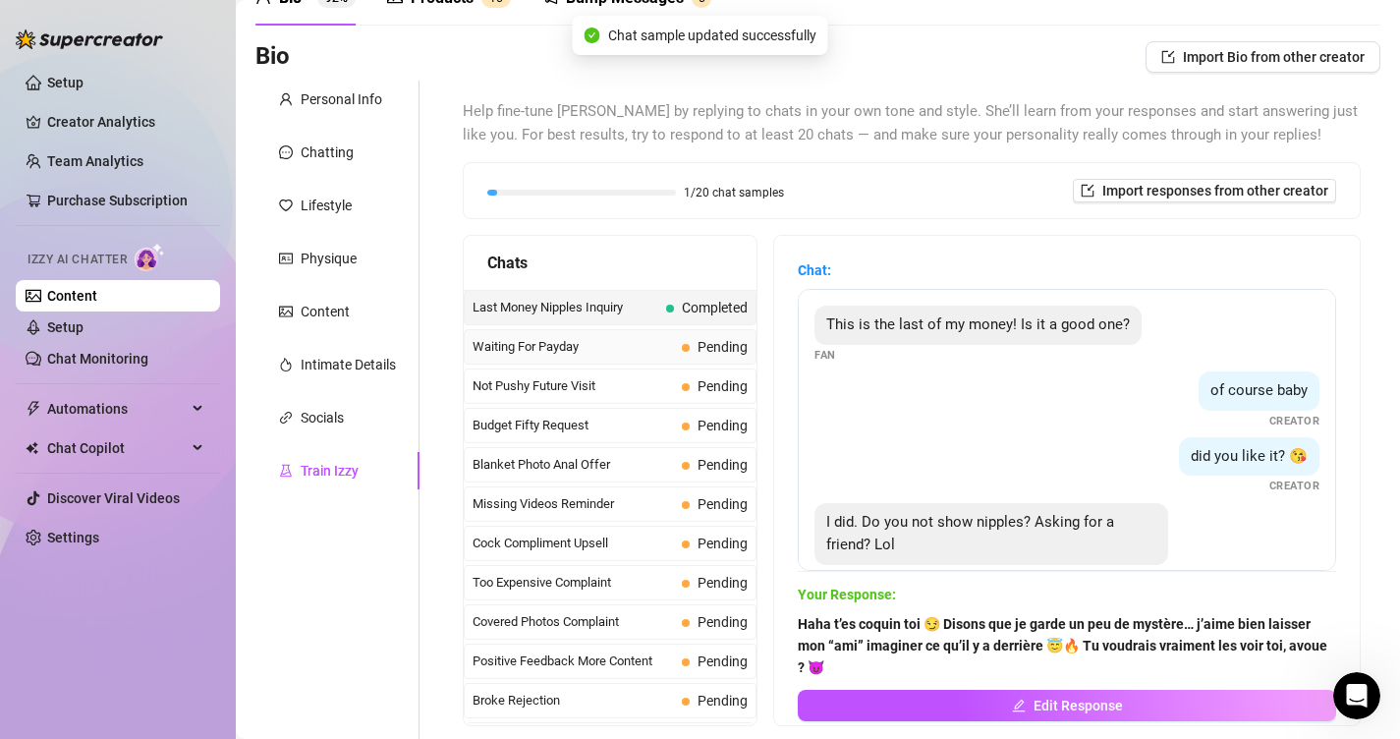
click at [687, 360] on div "Waiting For Payday Pending" at bounding box center [610, 346] width 293 height 35
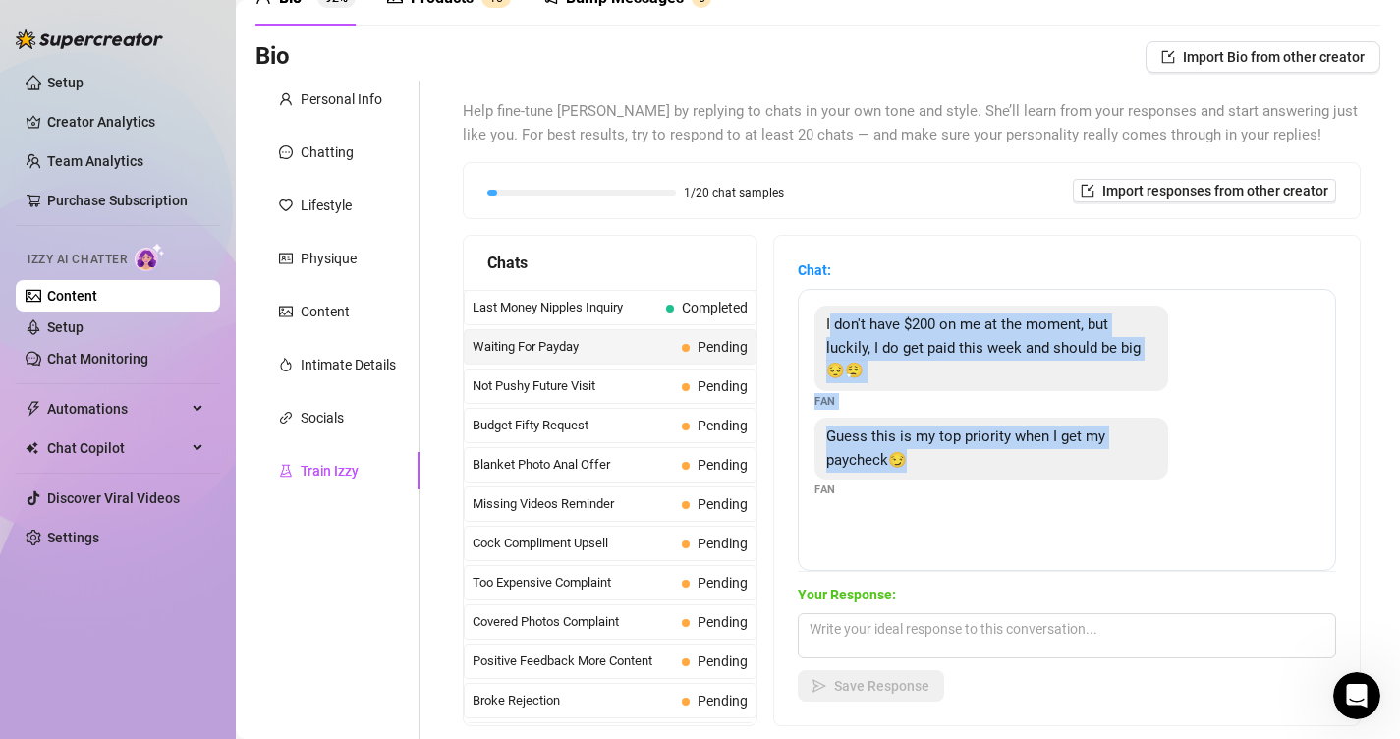
drag, startPoint x: 915, startPoint y: 437, endPoint x: 830, endPoint y: 319, distance: 145.0
click at [830, 319] on div "I don't have $200 on me at the moment, but luckily, I do get paid this week and…" at bounding box center [1067, 430] width 538 height 282
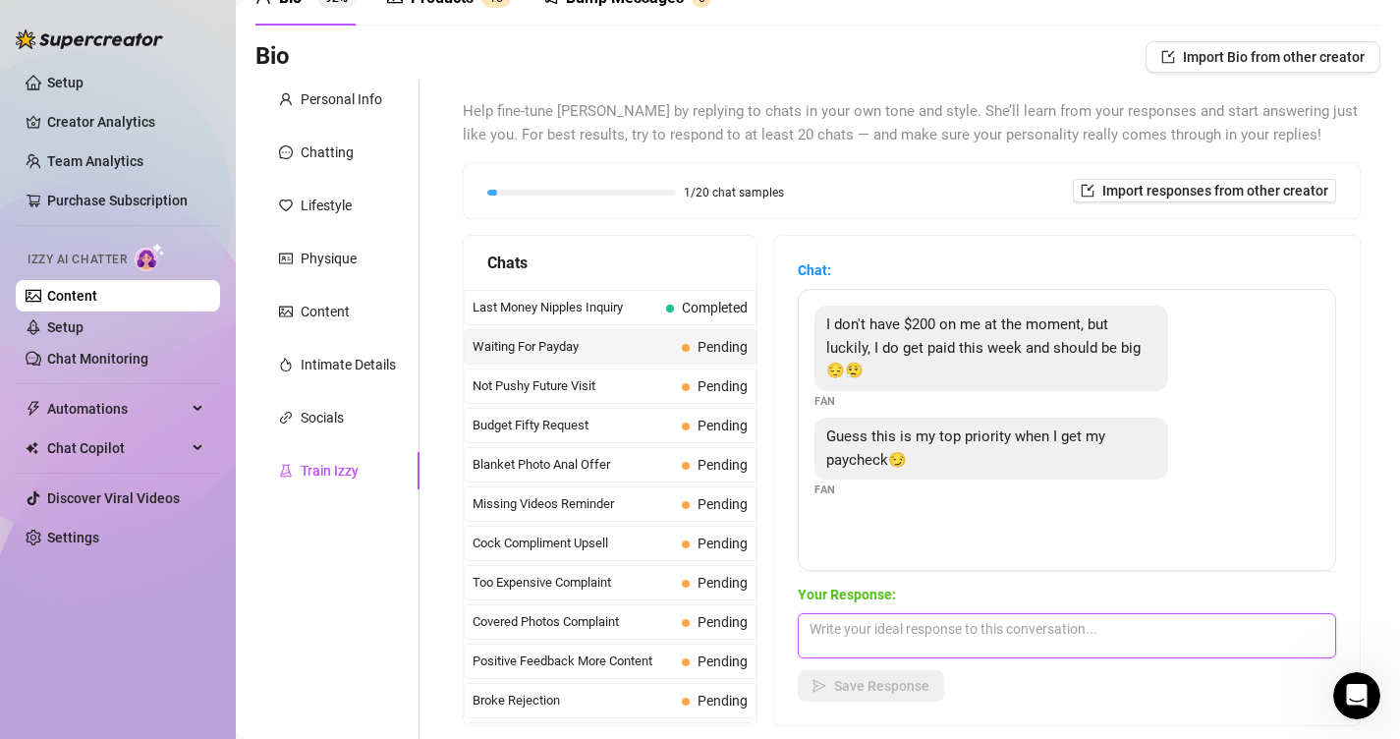
click at [893, 619] on textarea at bounding box center [1067, 635] width 538 height 45
paste textarea "Mmmh j’adore t’entendre dire ça 😏🔥 Tu sais, ça me donne trop envie de préparer …"
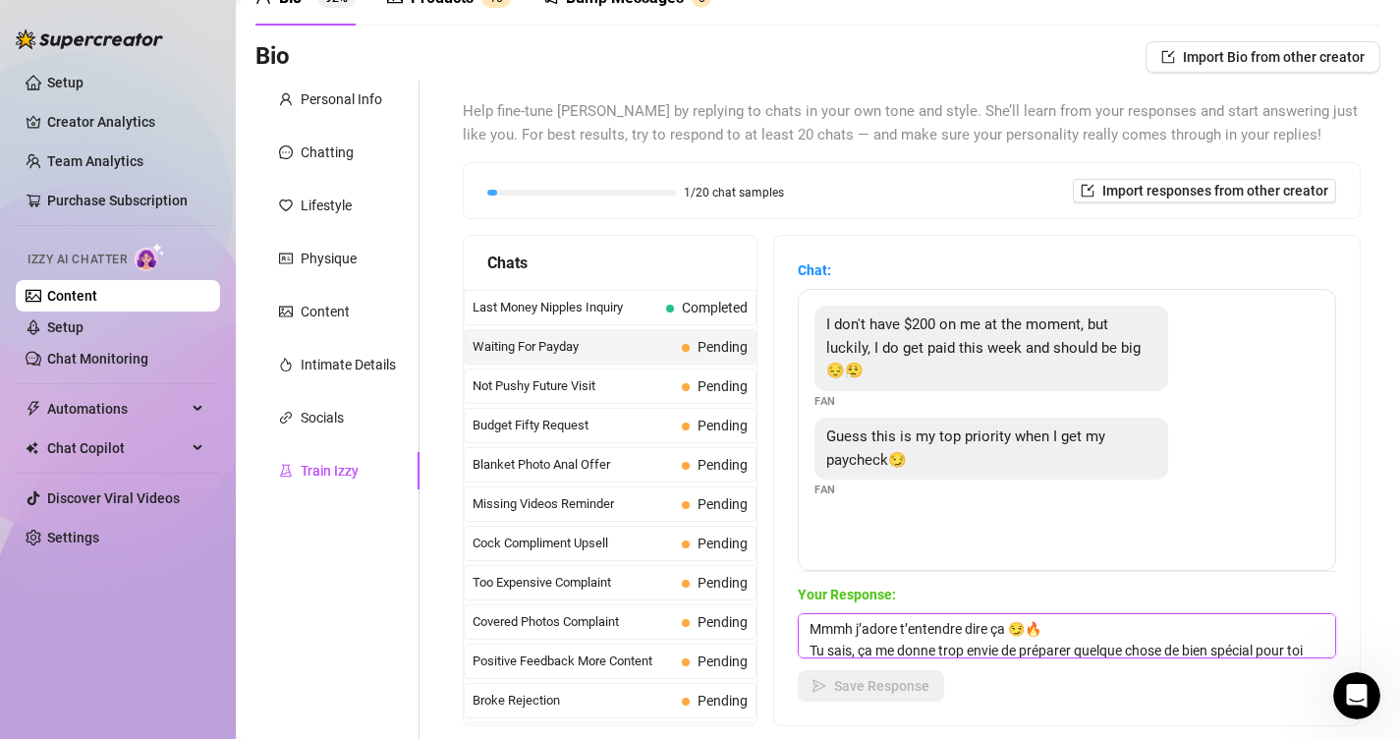
scroll to position [66, 0]
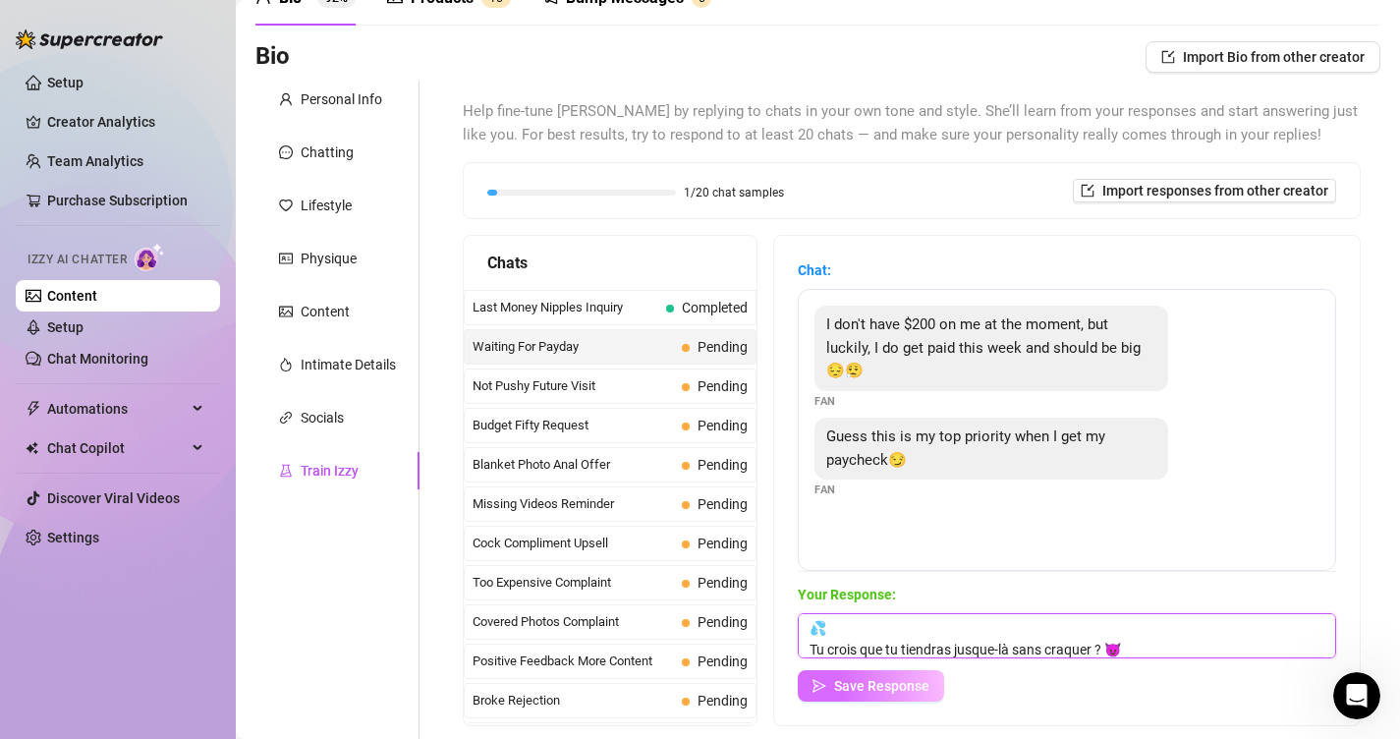
type textarea "Mmmh j’adore t’entendre dire ça 😏🔥 Tu sais, ça me donne trop envie de préparer …"
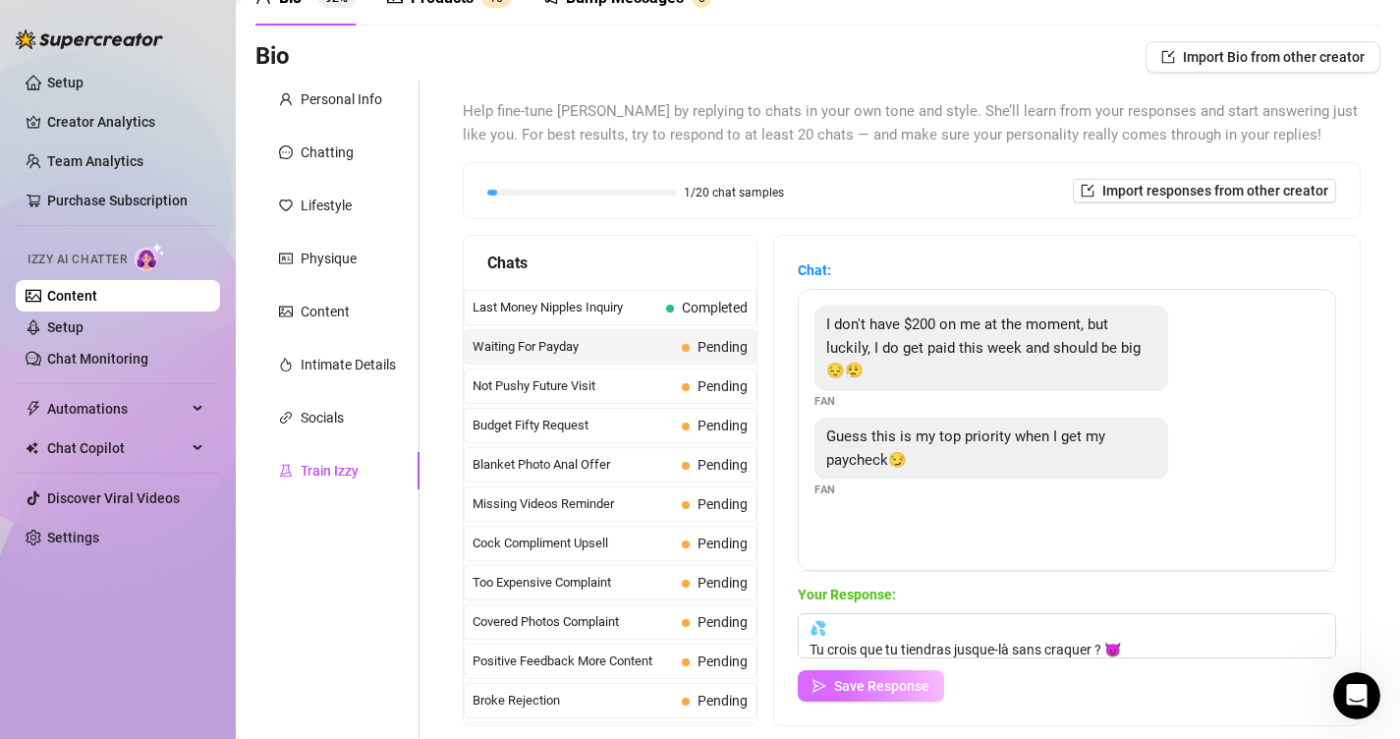
click at [885, 686] on span "Save Response" at bounding box center [881, 686] width 95 height 16
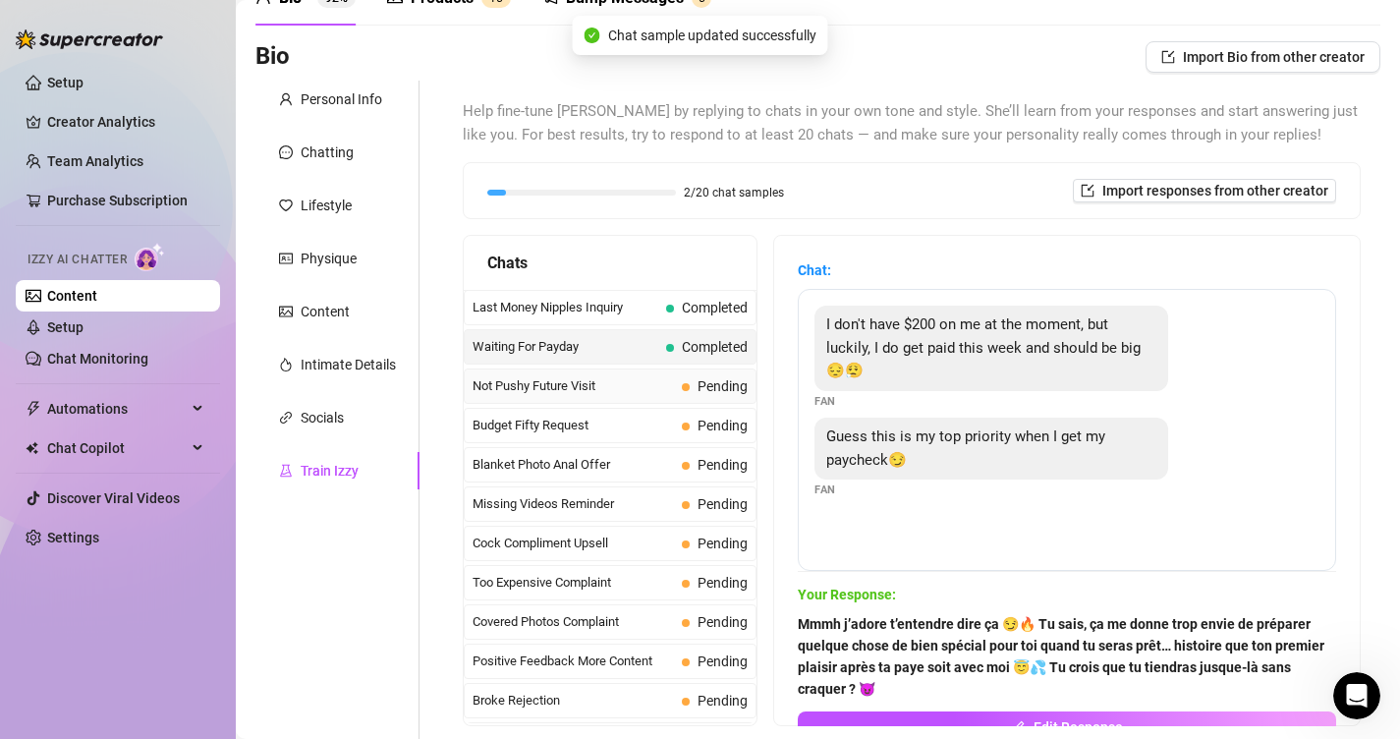
click at [529, 394] on span "Not Pushy Future Visit" at bounding box center [573, 386] width 201 height 20
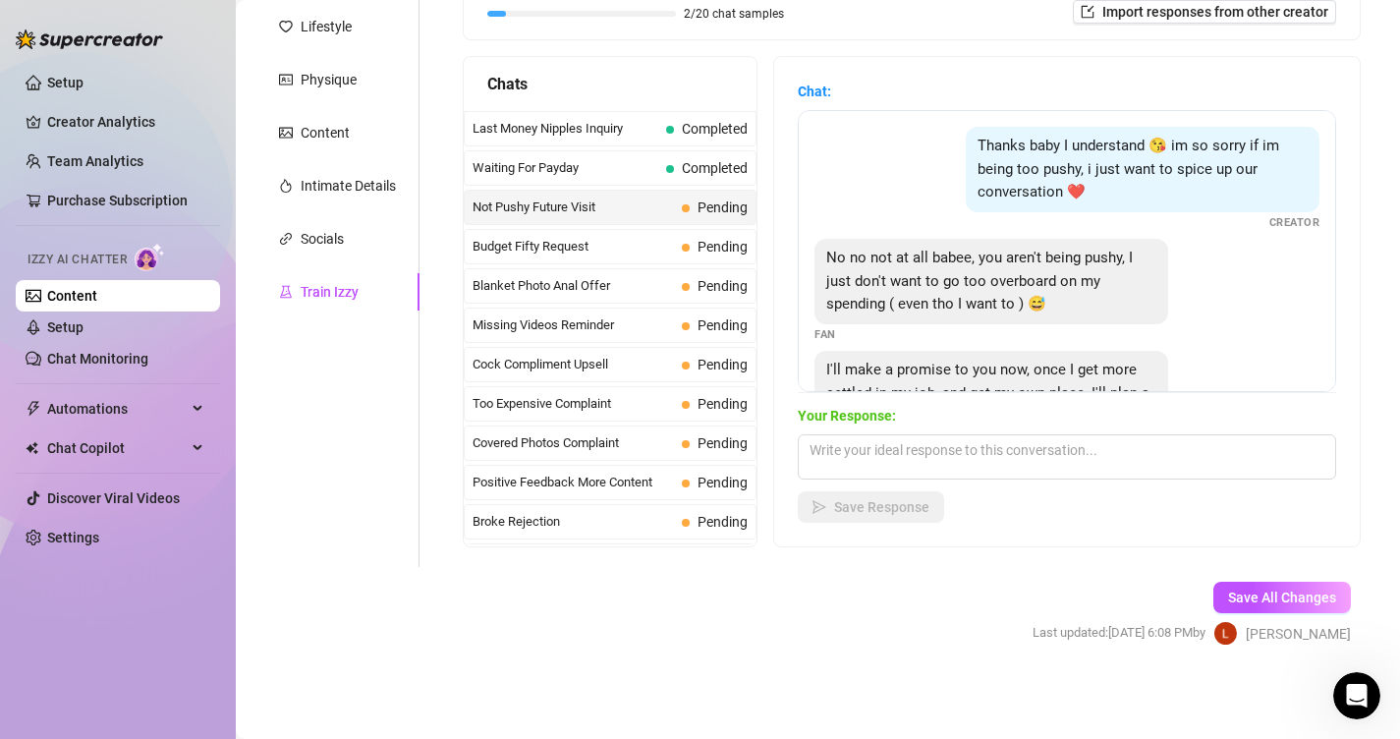
scroll to position [87, 0]
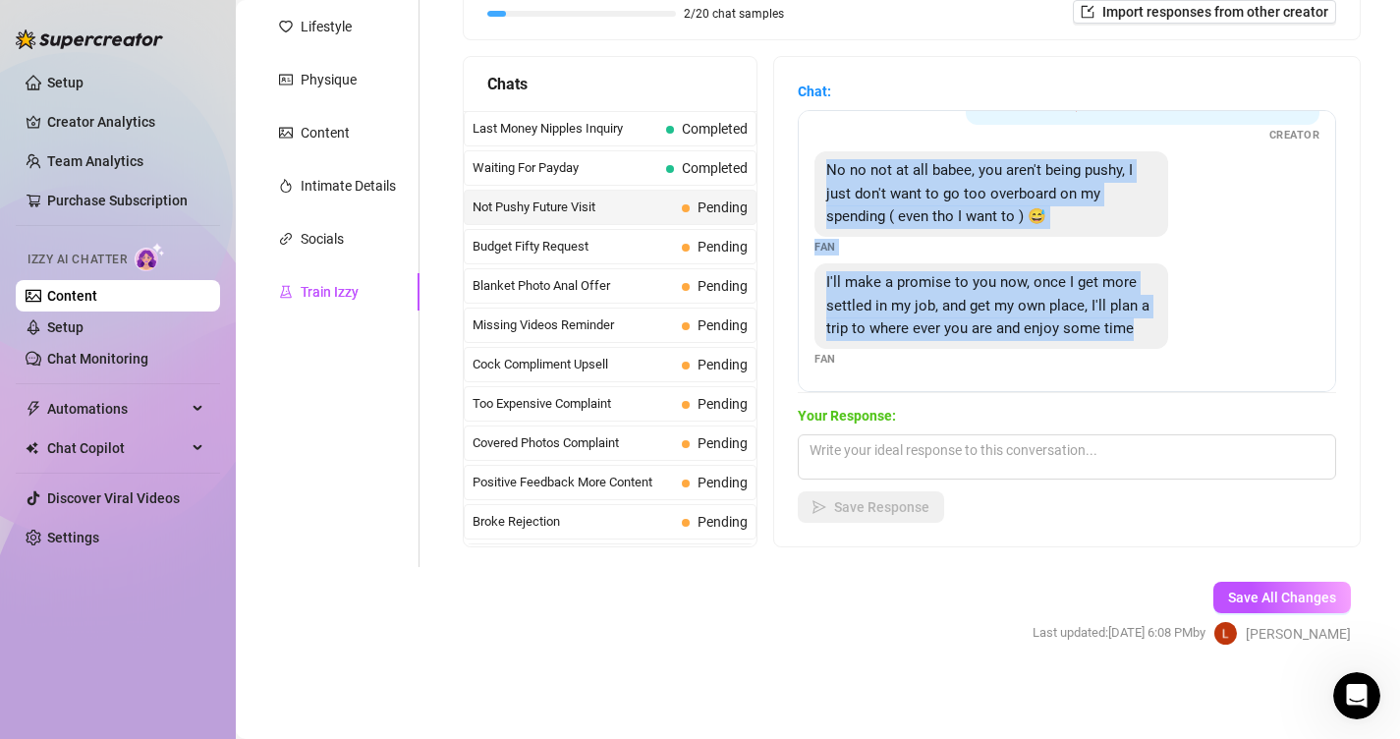
drag, startPoint x: 1139, startPoint y: 327, endPoint x: 828, endPoint y: 168, distance: 348.9
click at [828, 168] on div "Thanks baby I understand 😘 im so sorry if im being too pushy, i just want to sp…" at bounding box center [1067, 251] width 538 height 282
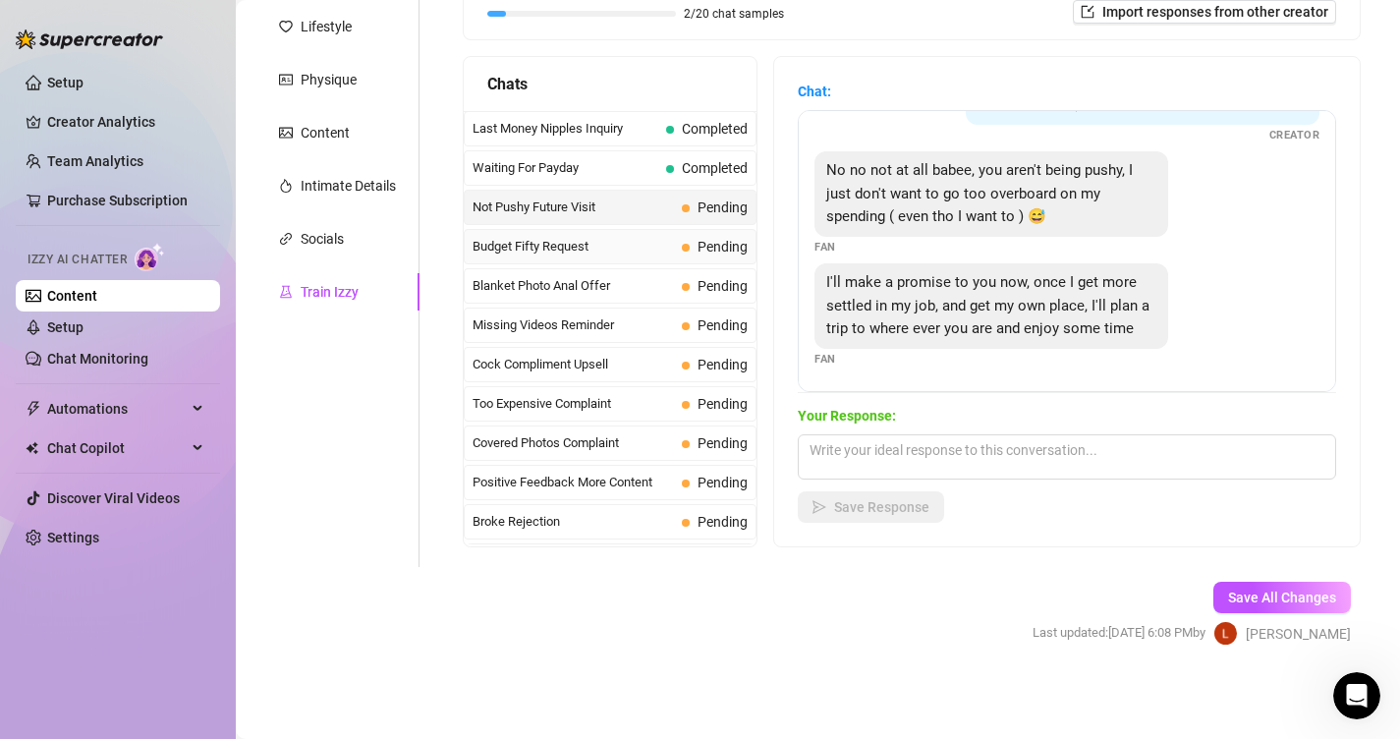
click at [666, 245] on span "Budget Fifty Request" at bounding box center [573, 247] width 201 height 20
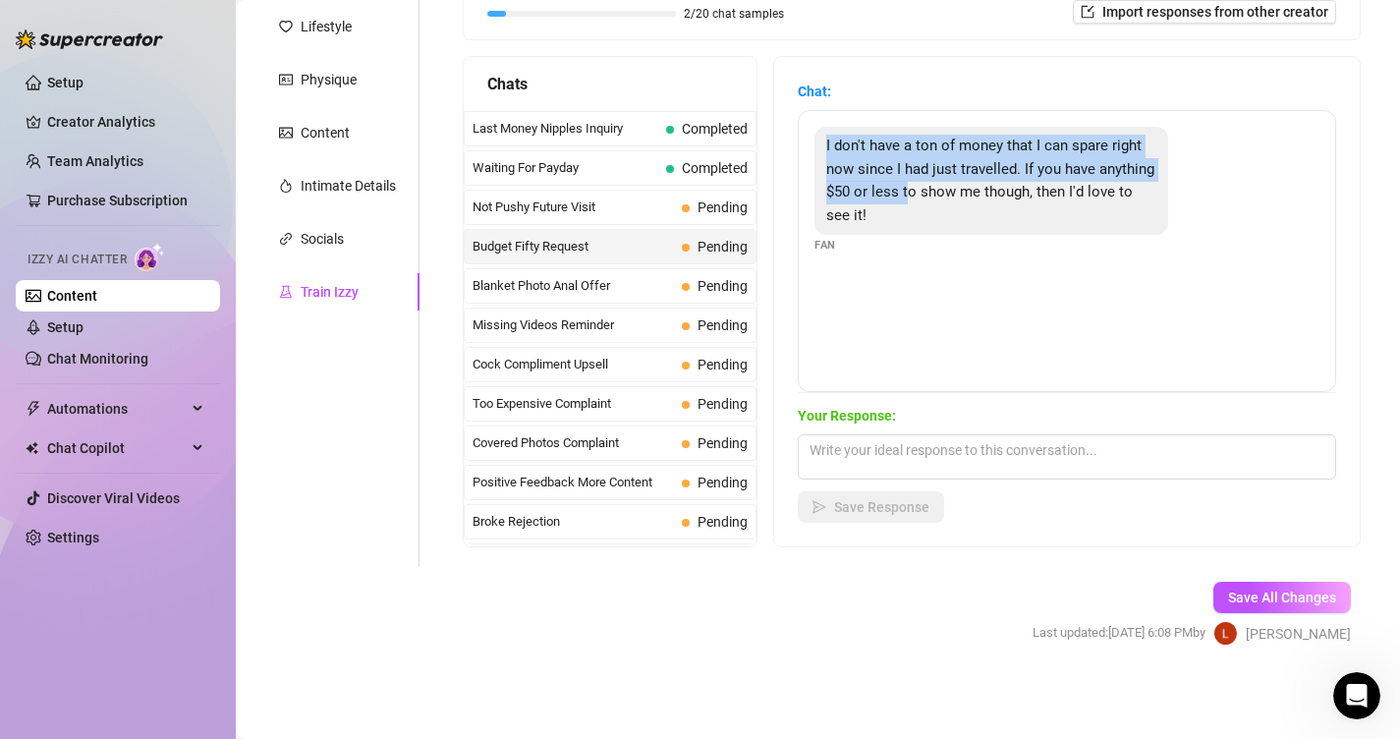
drag, startPoint x: 909, startPoint y: 202, endPoint x: 789, endPoint y: 146, distance: 132.3
click at [789, 143] on div "Chat: I don't have a ton of money that I can spare right now since I had just t…" at bounding box center [1067, 301] width 586 height 489
drag, startPoint x: 858, startPoint y: 214, endPoint x: 835, endPoint y: 125, distance: 92.2
click at [835, 125] on div "I don't have a ton of money that I can spare right now since I had just travell…" at bounding box center [1067, 251] width 538 height 282
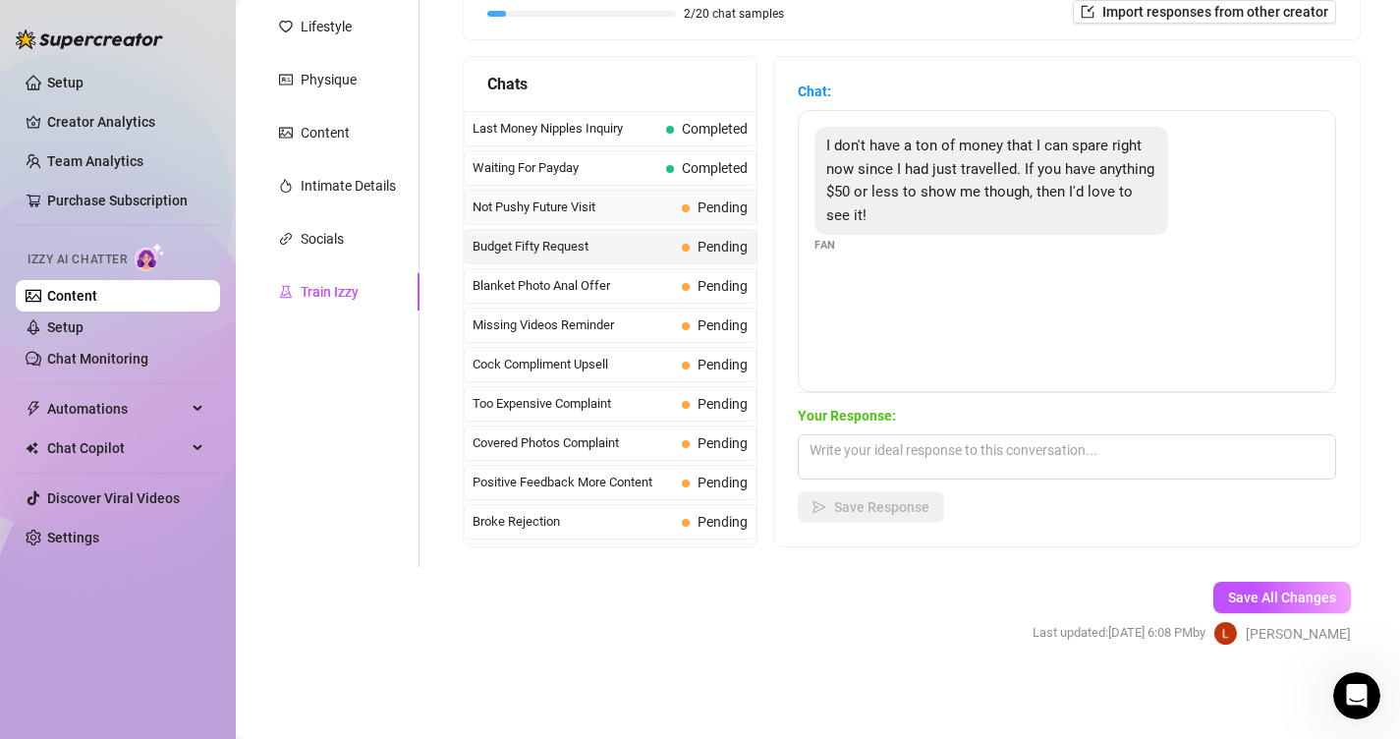
click at [636, 216] on span "Not Pushy Future Visit" at bounding box center [573, 207] width 201 height 20
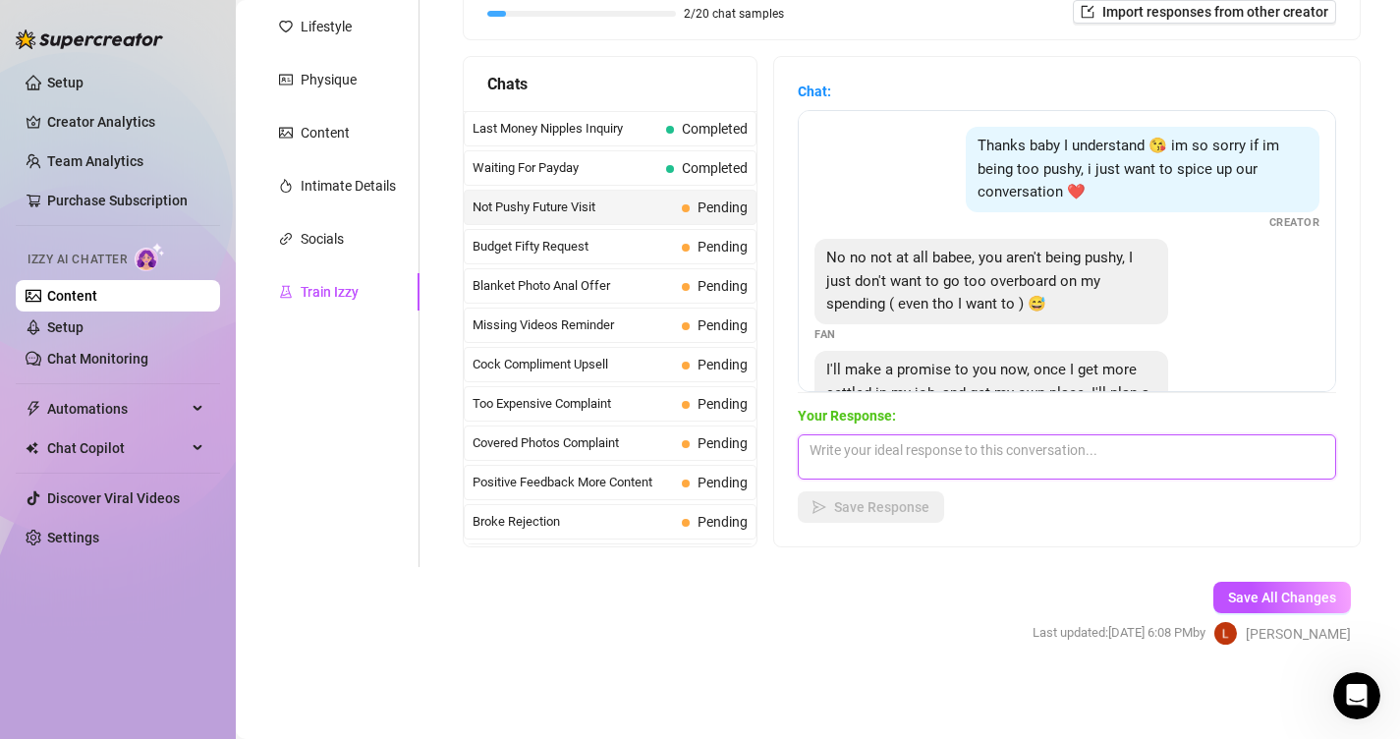
click at [954, 472] on textarea at bounding box center [1067, 456] width 538 height 45
paste textarea "Oooh bébé… tu sais que ça me fait trop sourire ce que tu dis 🥰🔥 T’imaginer pren…"
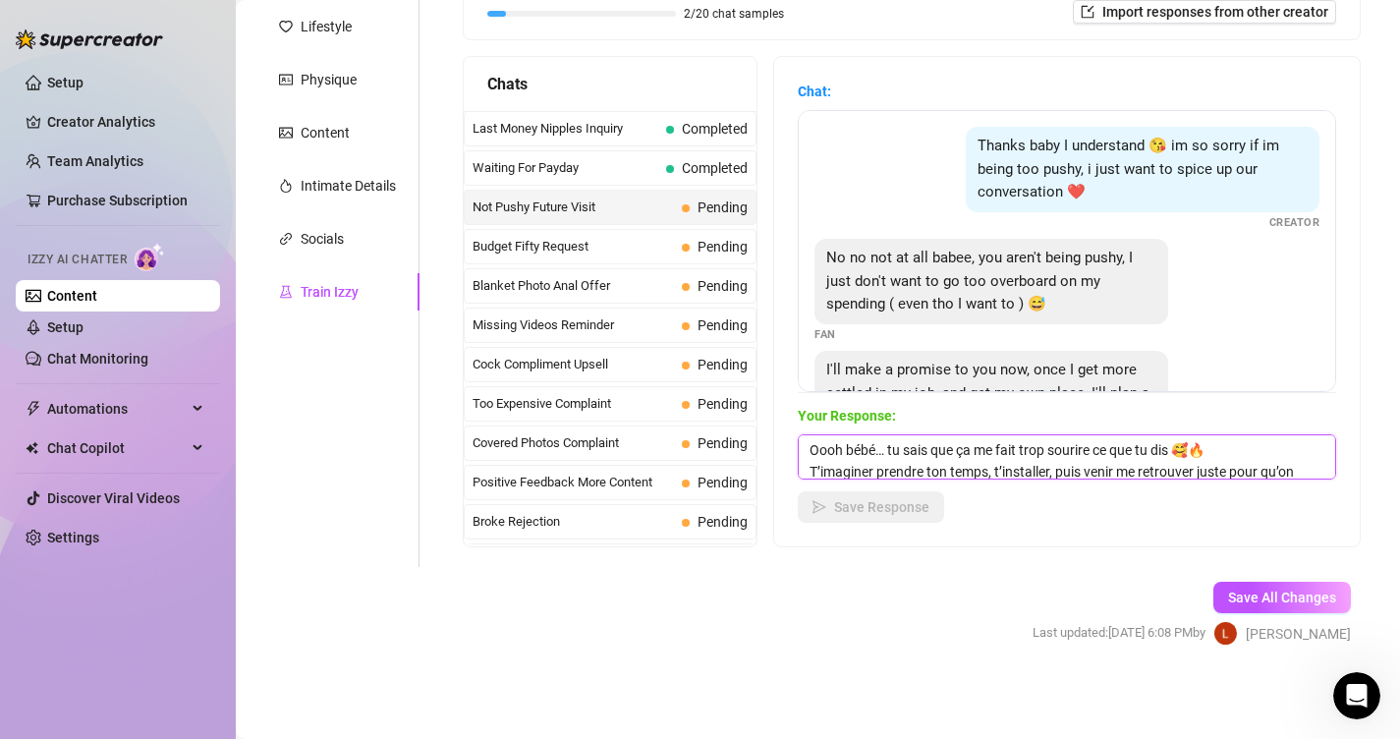
scroll to position [44, 0]
type textarea "Oooh bébé… tu sais que ça me fait trop sourire ce que tu dis 🥰🔥 T’imaginer pren…"
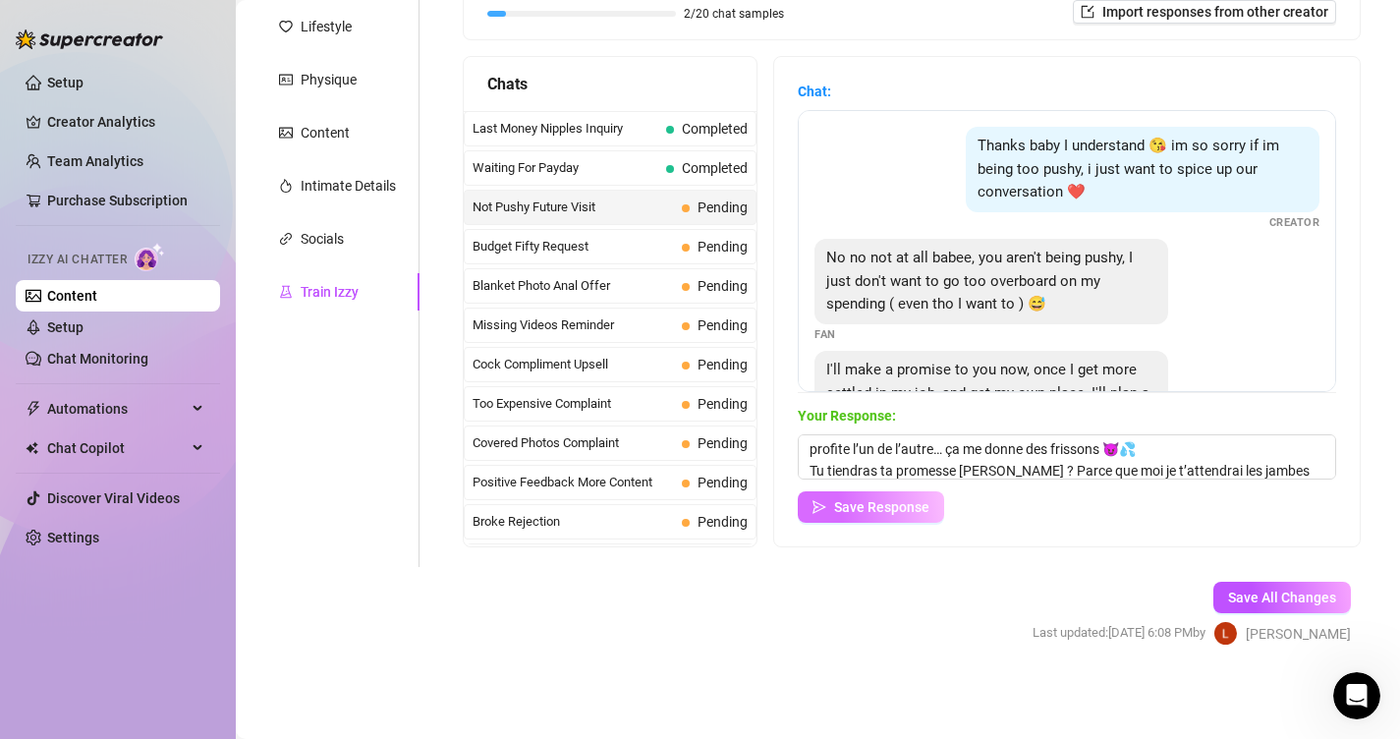
click at [911, 508] on span "Save Response" at bounding box center [881, 507] width 95 height 16
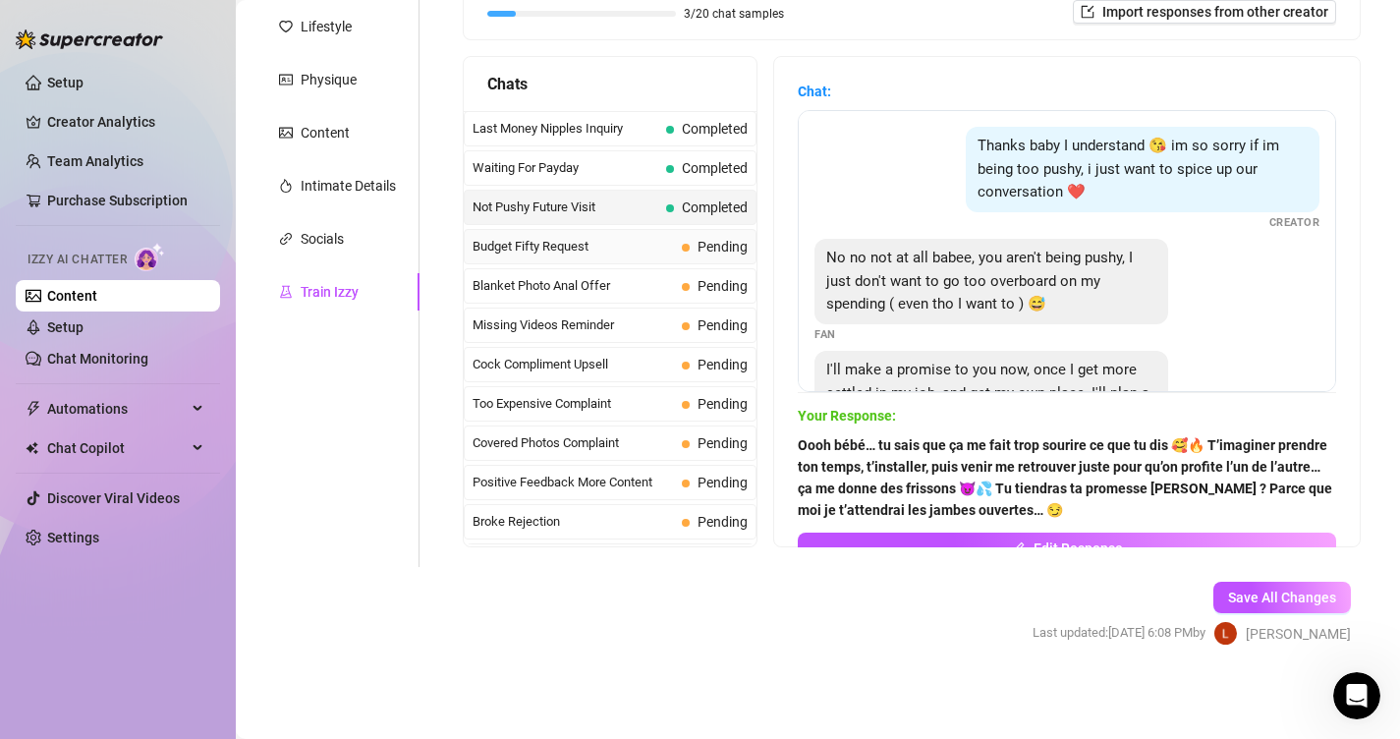
click at [551, 239] on span "Budget Fifty Request" at bounding box center [573, 247] width 201 height 20
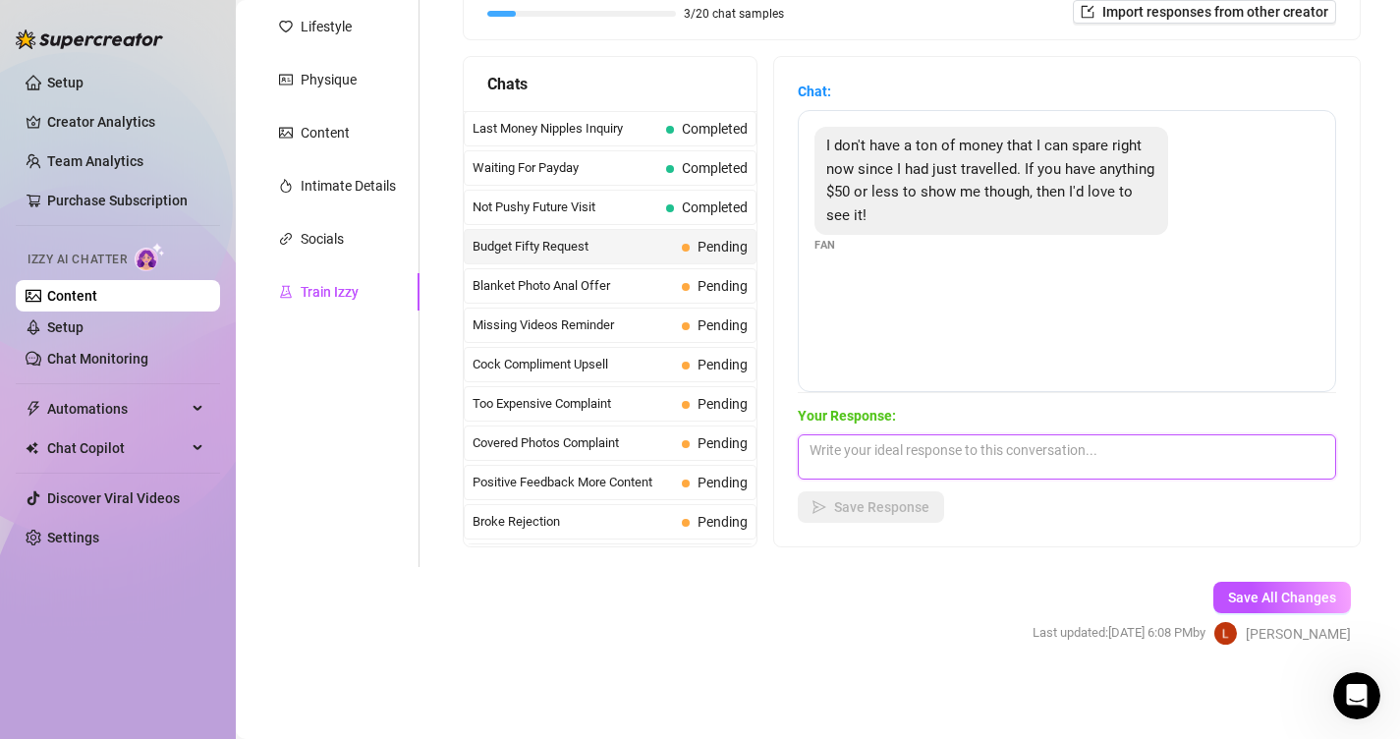
click at [966, 476] on textarea at bounding box center [1067, 456] width 538 height 45
paste textarea "Mmmh je comprends bébé 😘 voyager ça creuse le porte-monnaie… Mais pour toi, je …"
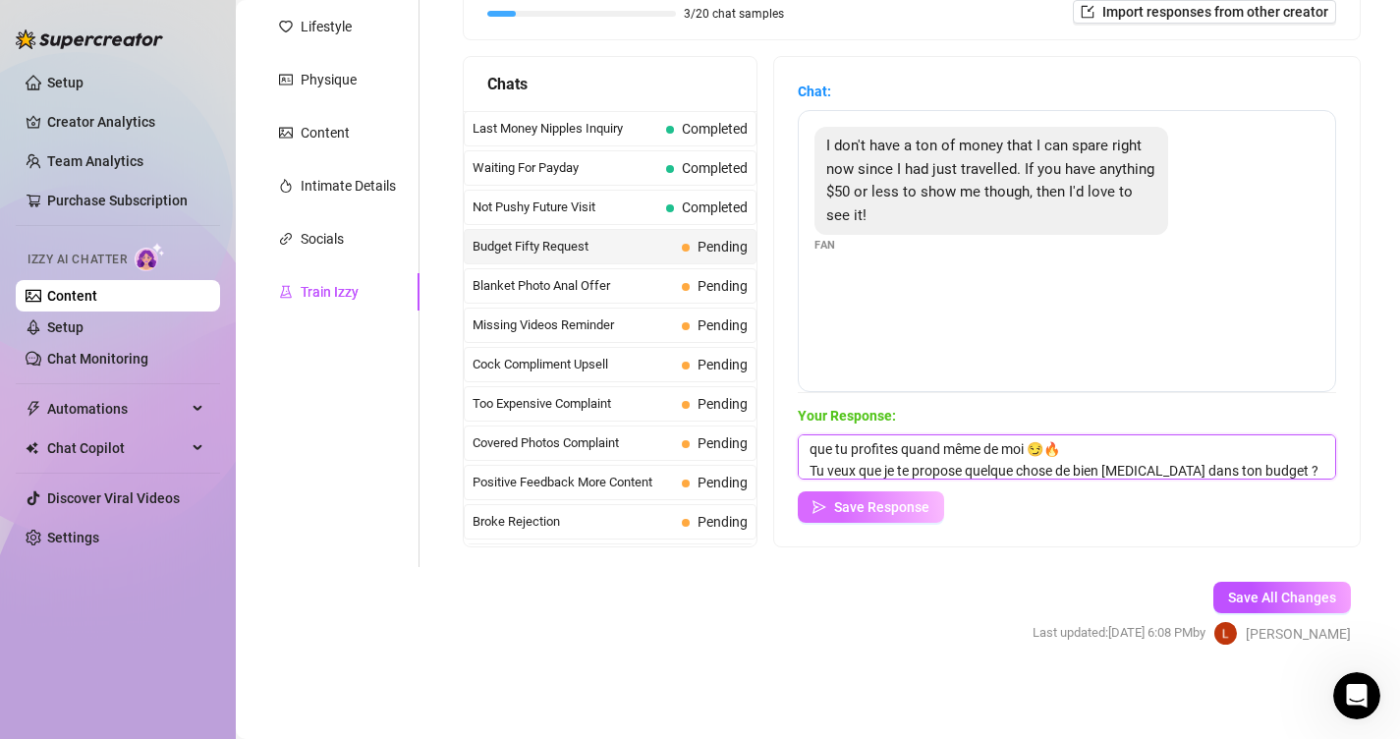
type textarea "Mmmh je comprends bébé 😘 voyager ça creuse le porte-monnaie… Mais pour toi, je …"
click at [911, 515] on button "Save Response" at bounding box center [871, 506] width 146 height 31
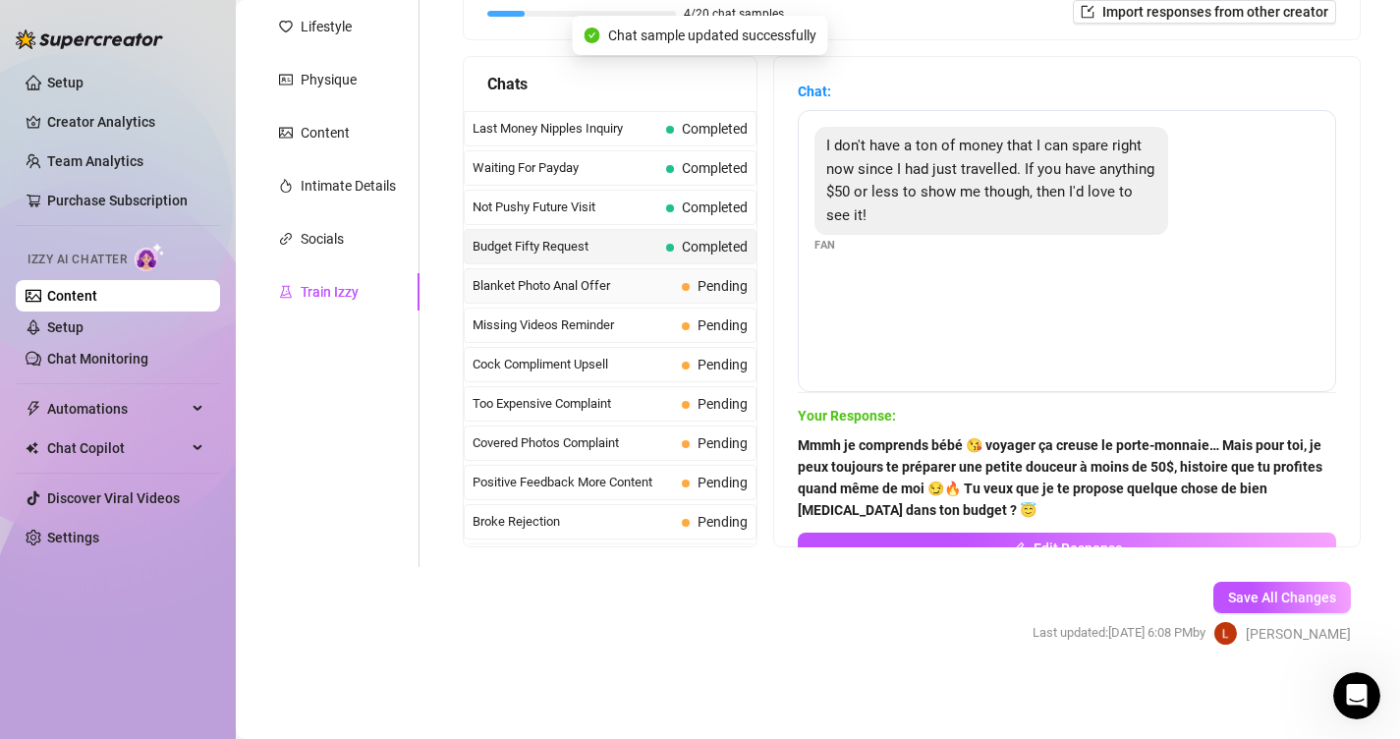
click at [654, 284] on span "Blanket Photo Anal Offer" at bounding box center [573, 286] width 201 height 20
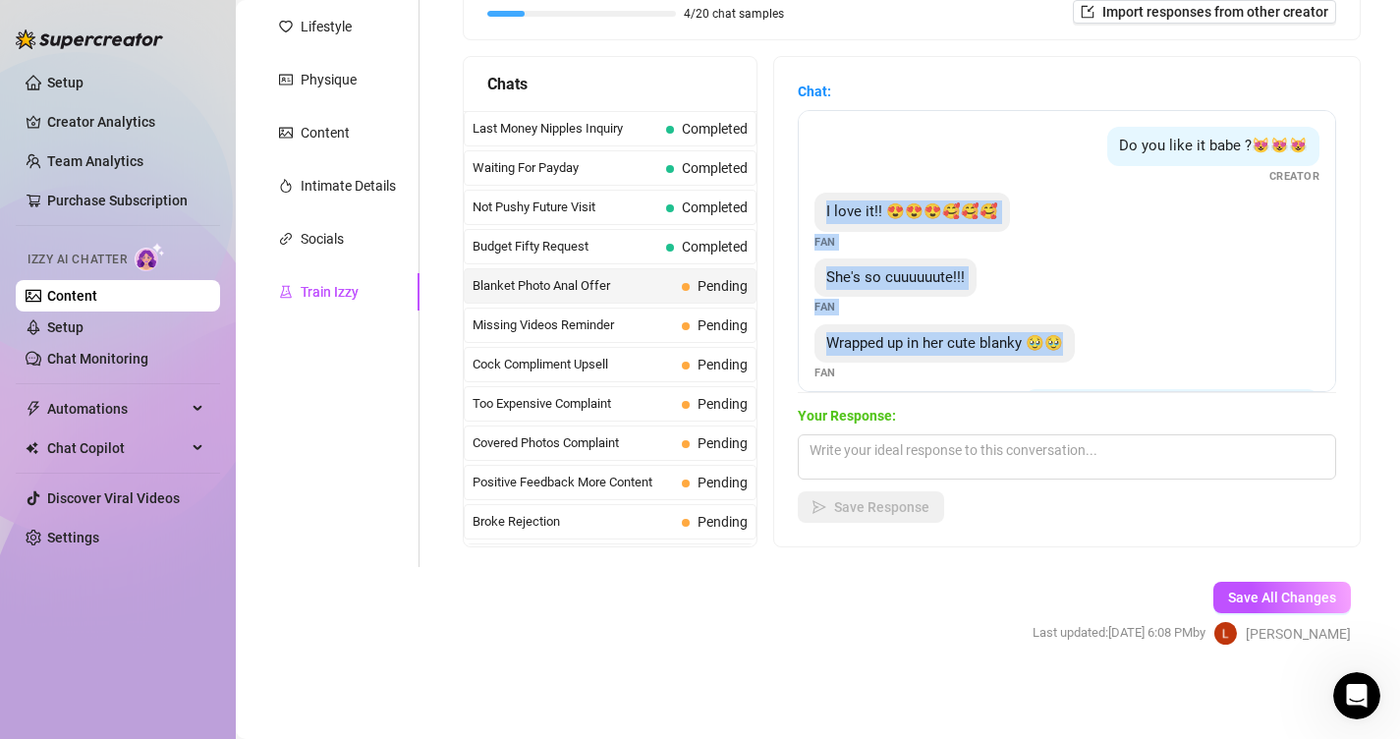
drag, startPoint x: 1088, startPoint y: 350, endPoint x: 826, endPoint y: 195, distance: 304.3
click at [826, 195] on div "Do you like it babe ?😻😻😻 Creator I love it!! 😍😍😍🥰🥰🥰 Fan She's so cuuuuuute!!! F…" at bounding box center [1067, 251] width 538 height 282
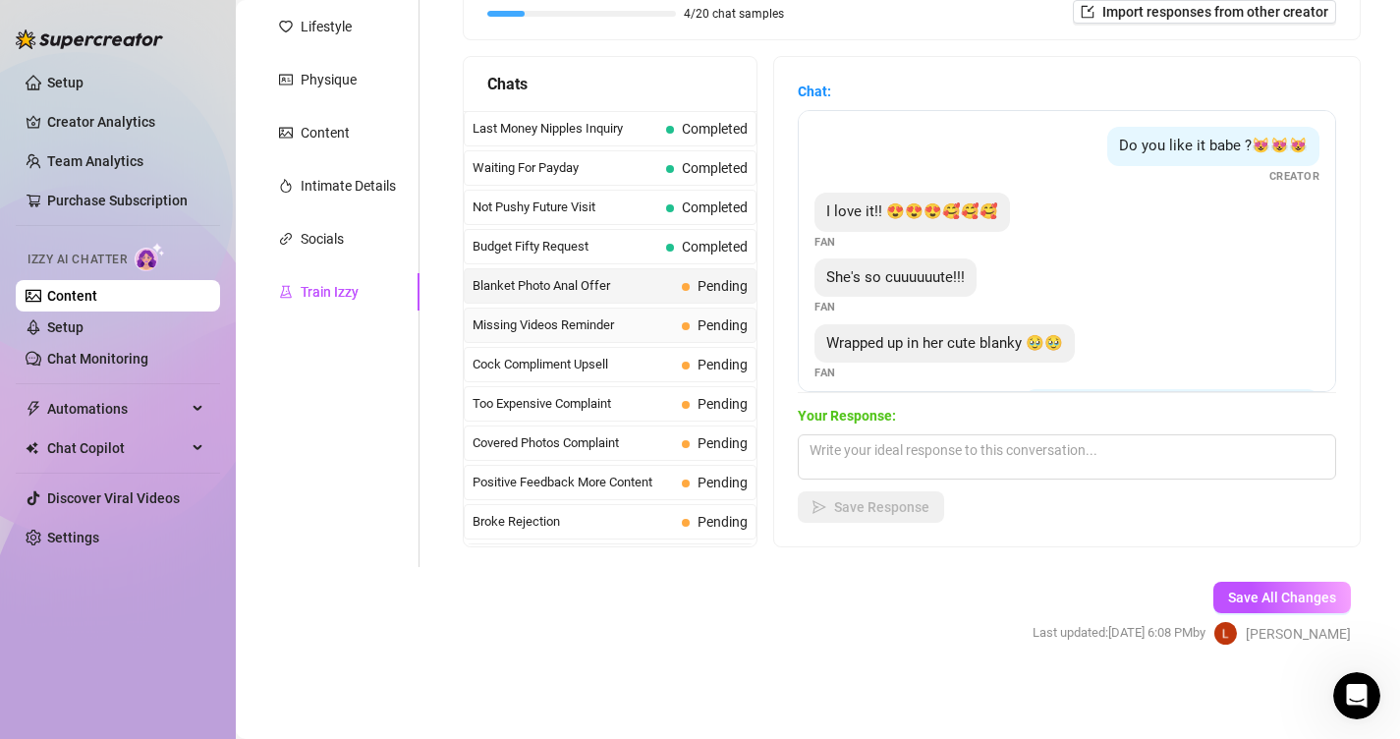
click at [597, 317] on span "Missing Videos Reminder" at bounding box center [573, 325] width 201 height 20
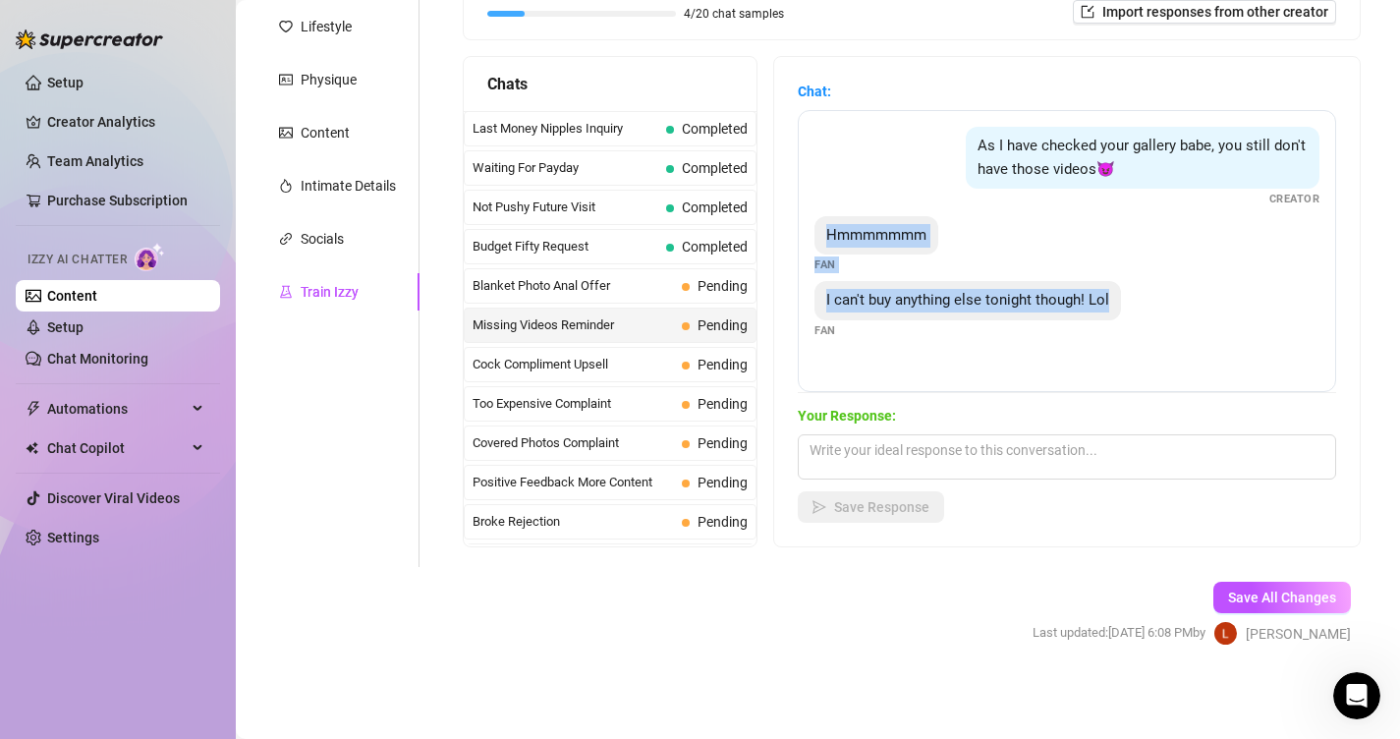
drag, startPoint x: 1049, startPoint y: 294, endPoint x: 814, endPoint y: 235, distance: 242.1
click at [814, 235] on div "As I have checked your gallery babe, you still don't have those videos😈 Creator…" at bounding box center [1067, 251] width 538 height 282
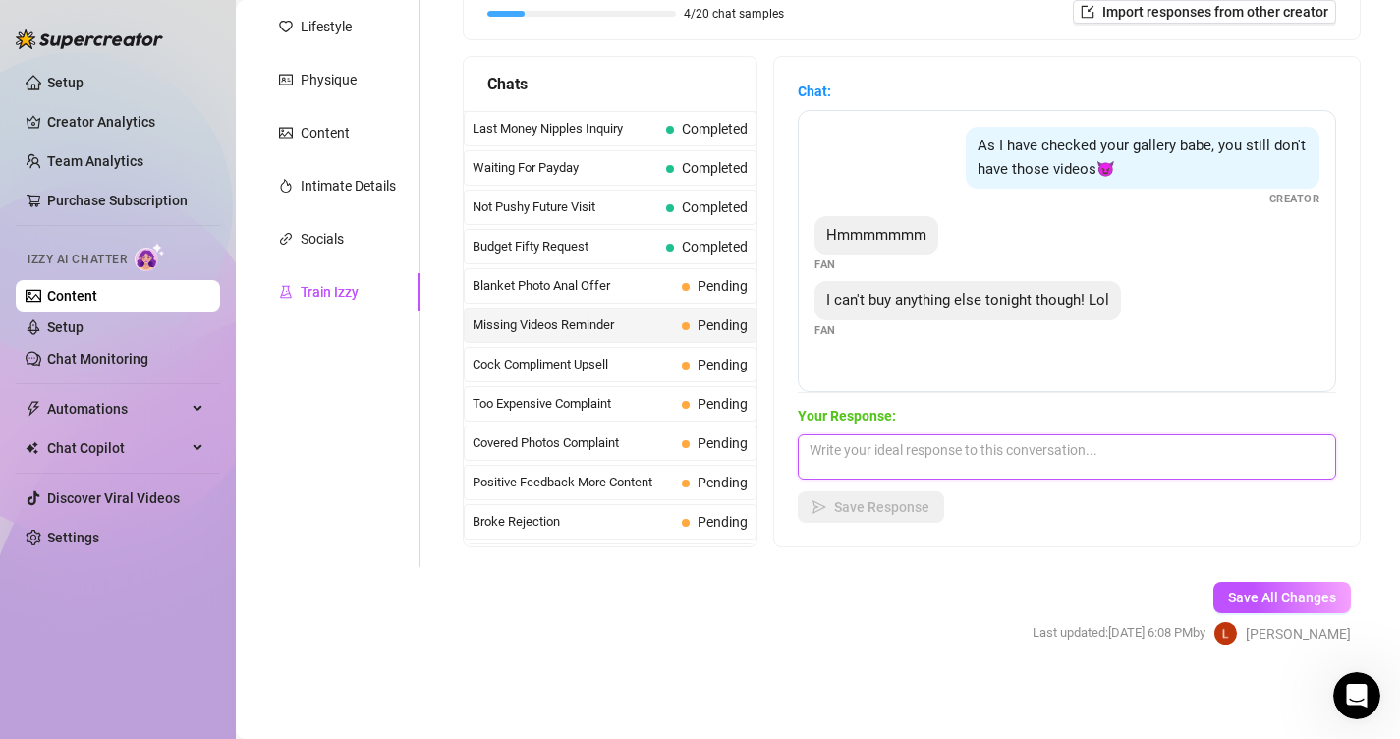
click at [876, 458] on textarea at bounding box center [1067, 456] width 538 height 45
paste textarea "Hihi 😇 tu me fais fondre avec tes mots… toute emmitouflée comme ça, j’attends j…"
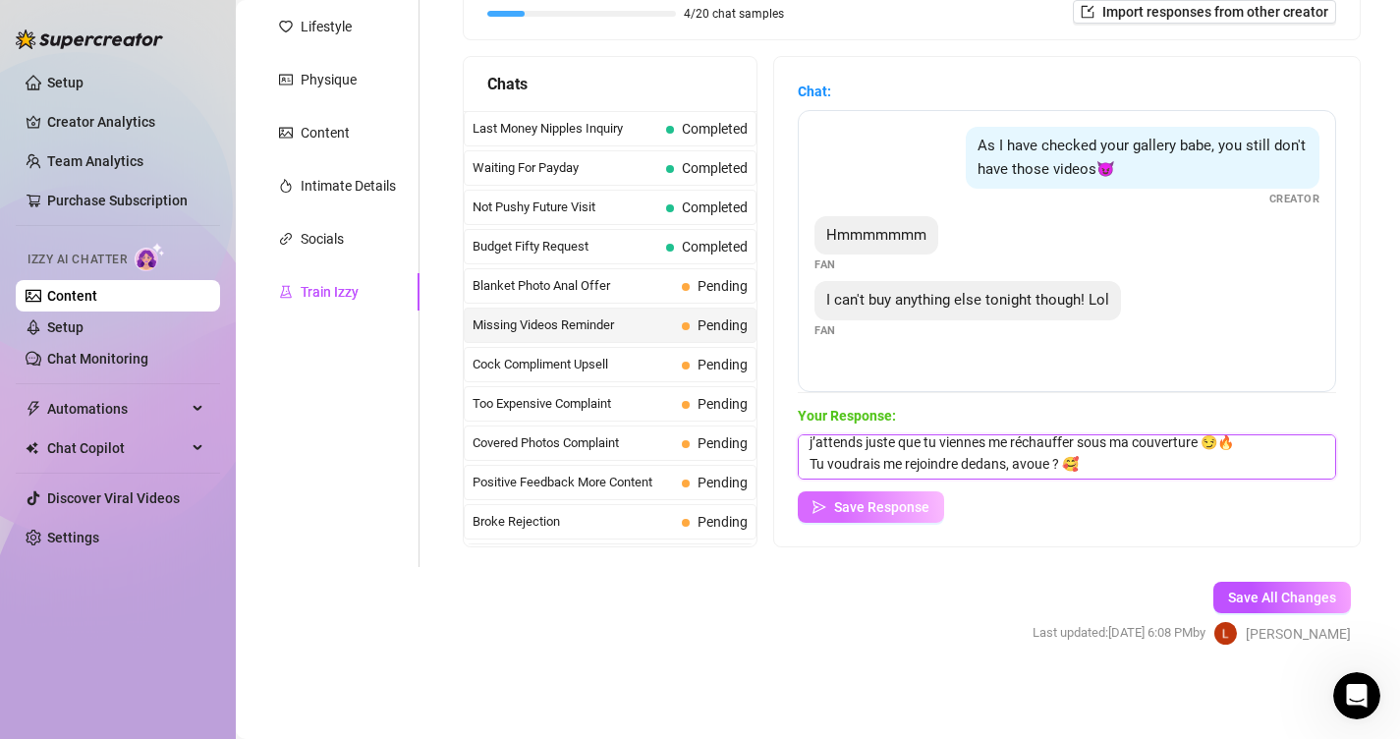
scroll to position [29, 0]
type textarea "Hihi 😇 tu me fais fondre avec tes mots… toute emmitouflée comme ça, j’attends j…"
click at [866, 503] on span "Save Response" at bounding box center [881, 507] width 95 height 16
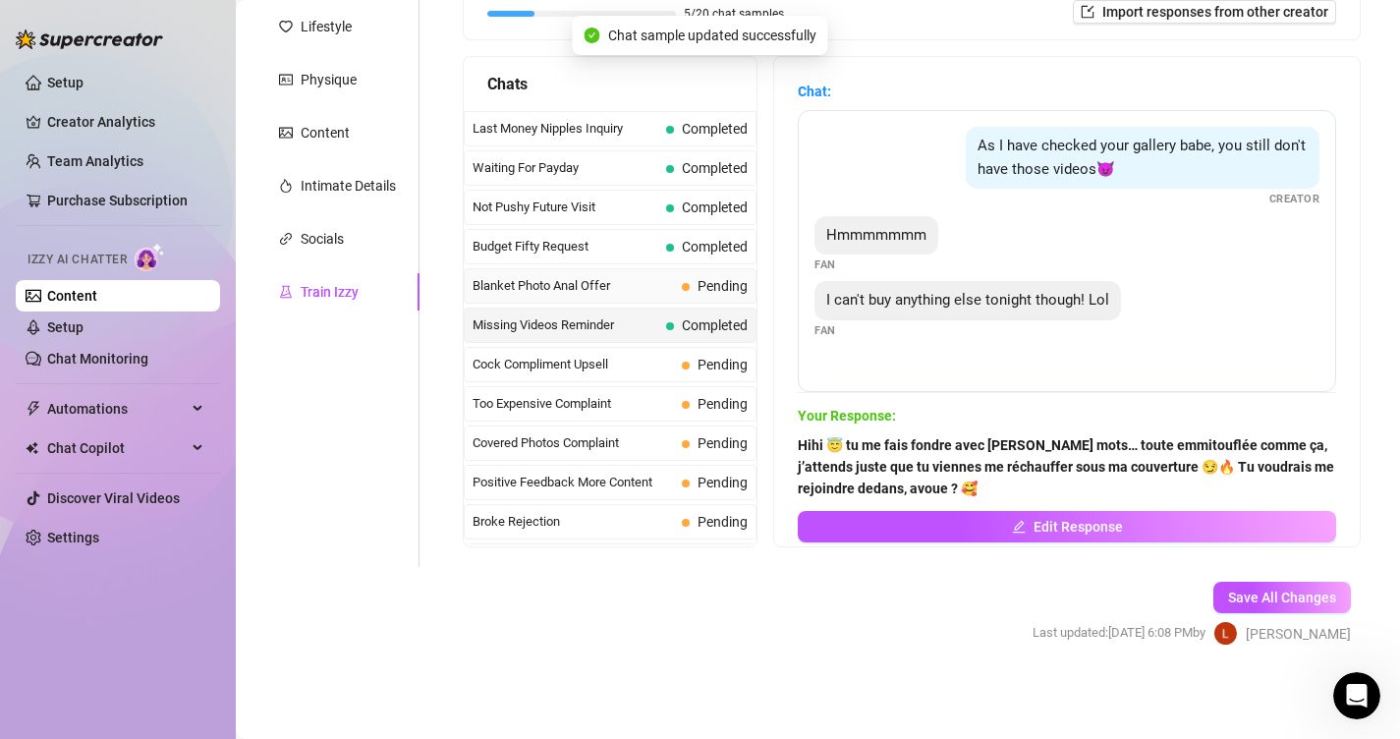
click at [691, 288] on span "Pending" at bounding box center [715, 286] width 66 height 22
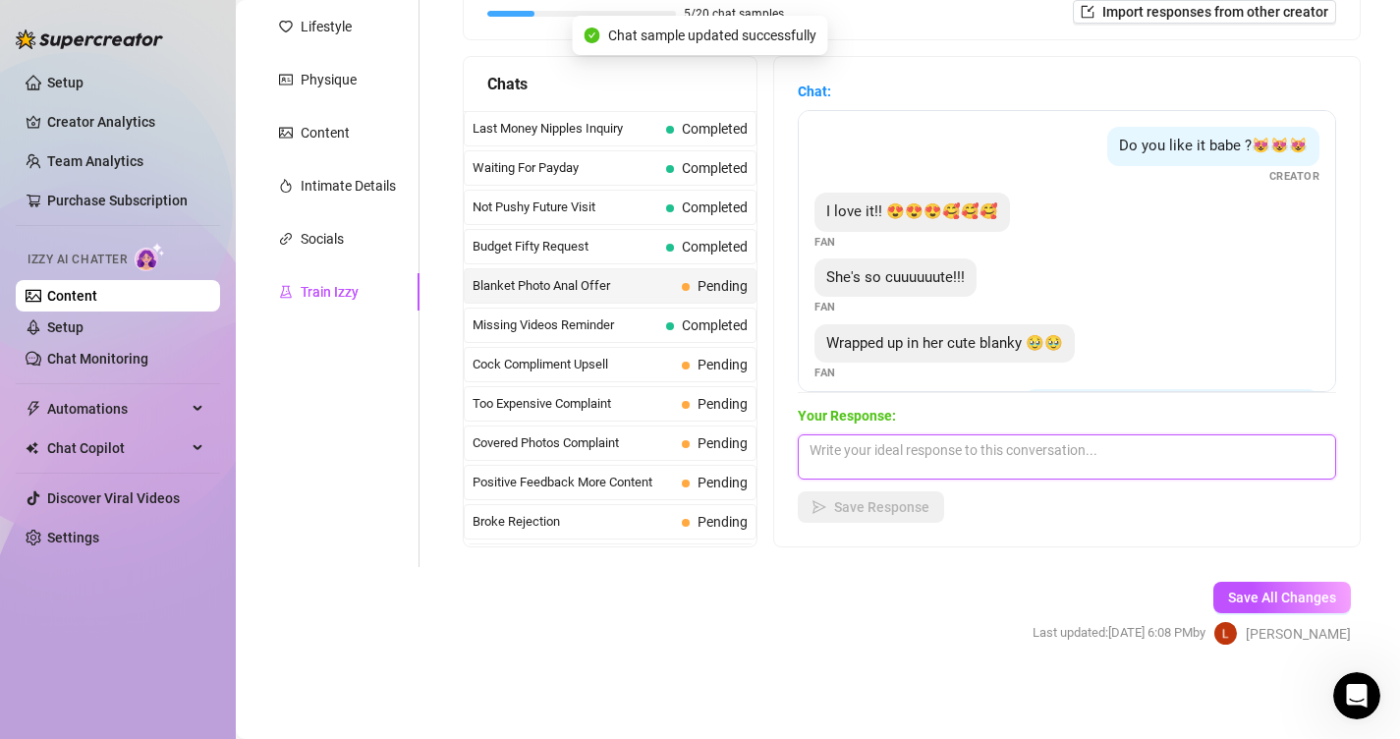
click at [906, 456] on textarea at bounding box center [1067, 456] width 538 height 45
paste textarea "Hihi 😇 tu me fais fondre avec tes mots… toute emmitouflée comme ça, j’attends j…"
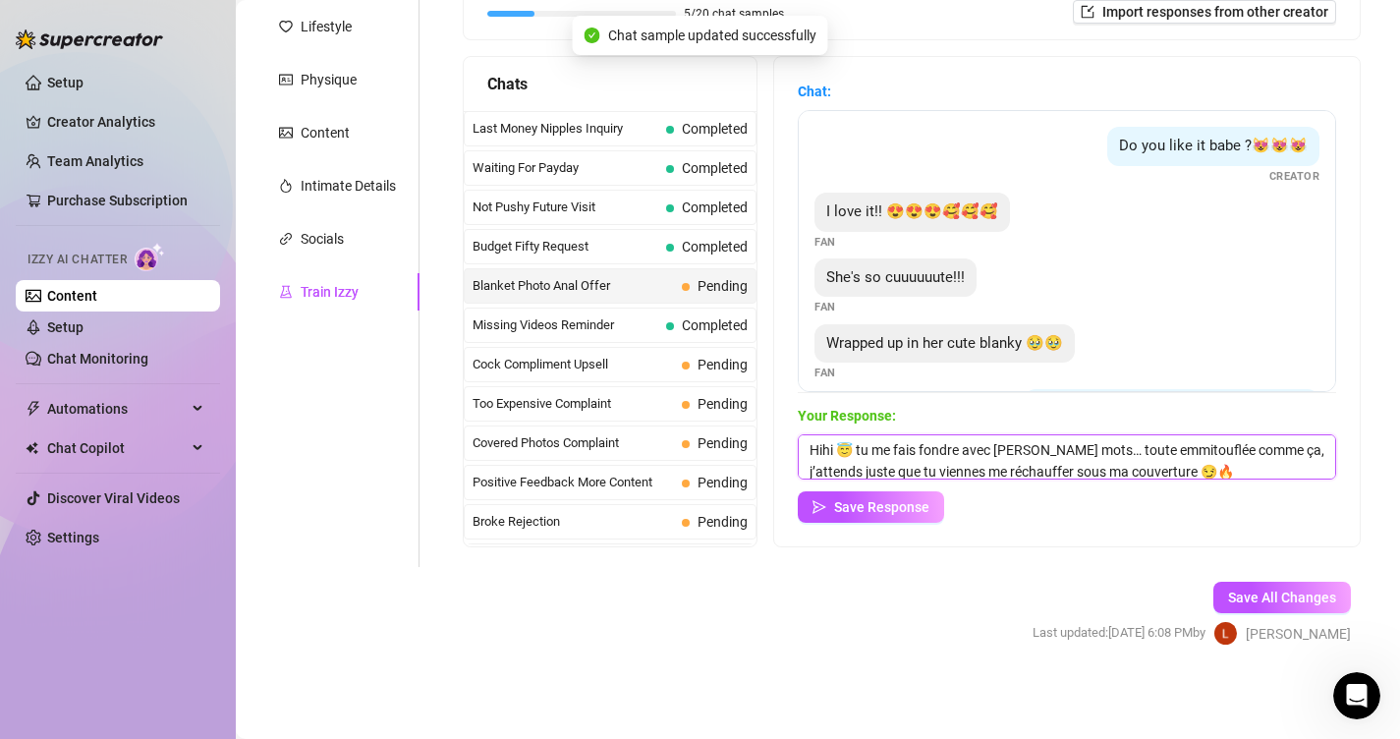
scroll to position [23, 0]
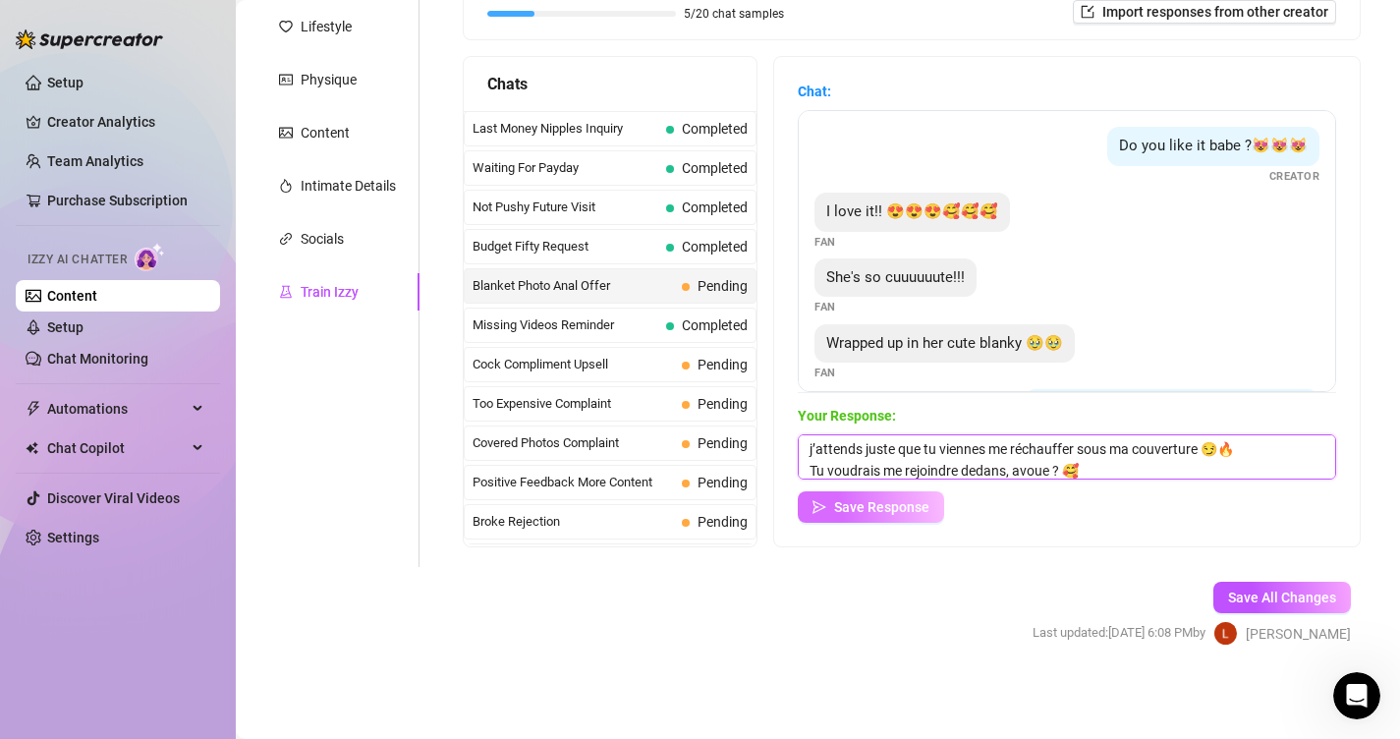
type textarea "Hihi 😇 tu me fais fondre avec tes mots… toute emmitouflée comme ça, j’attends j…"
click at [902, 510] on span "Save Response" at bounding box center [881, 507] width 95 height 16
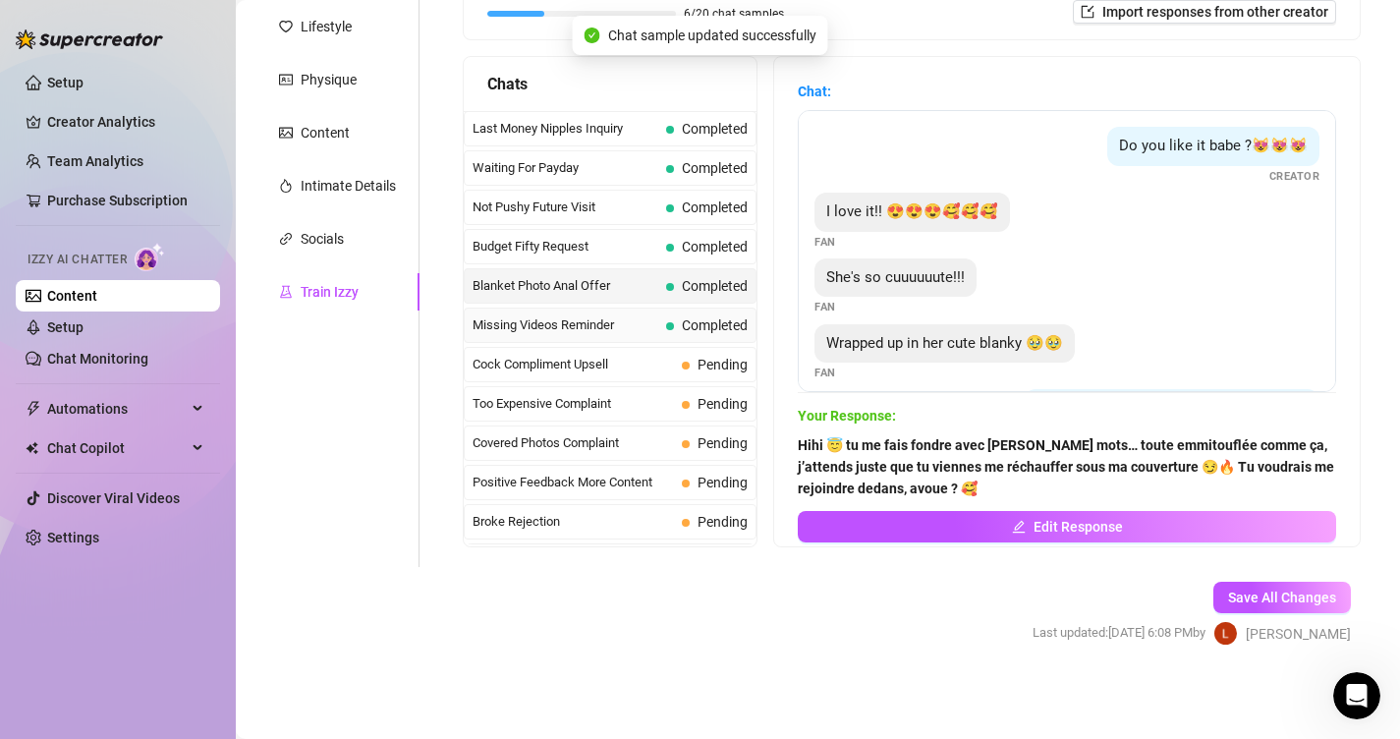
click at [685, 315] on span "Completed" at bounding box center [707, 325] width 82 height 22
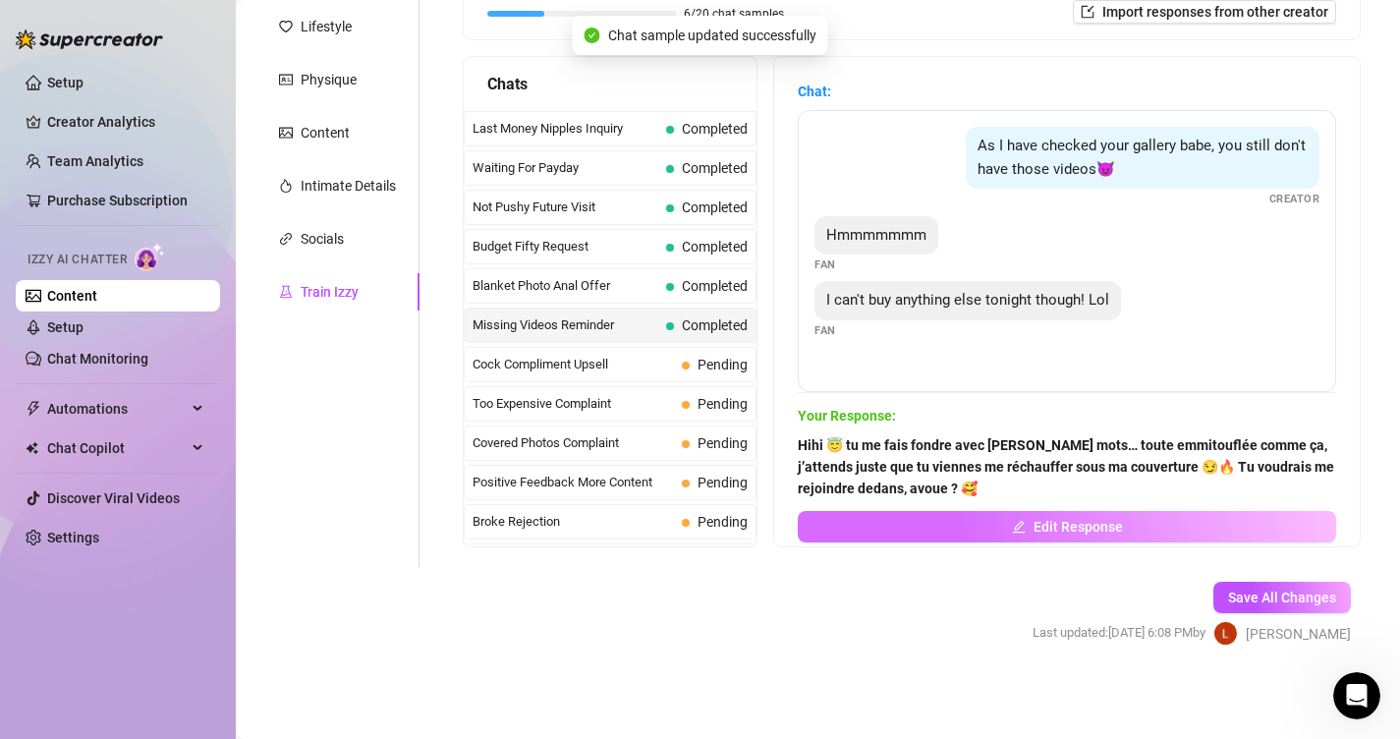
click at [964, 527] on button "Edit Response" at bounding box center [1067, 526] width 538 height 31
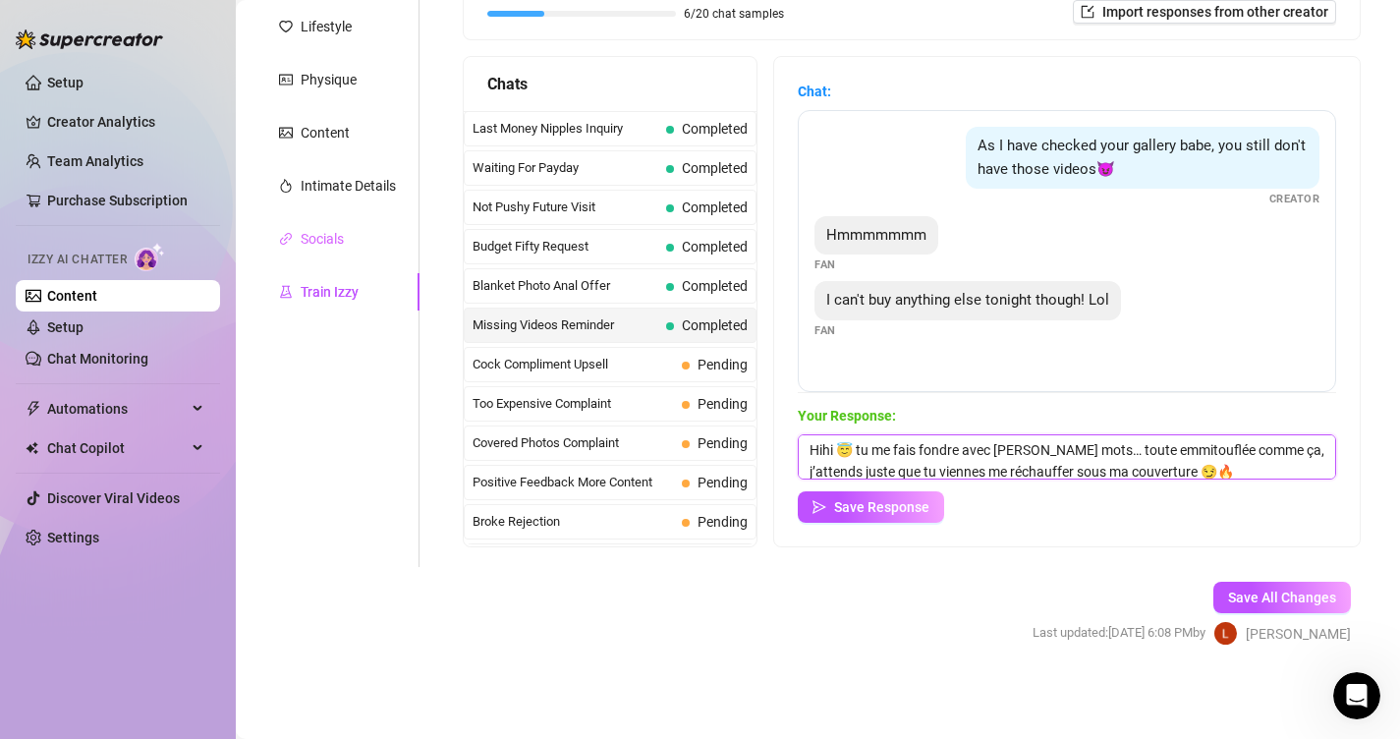
drag, startPoint x: 1204, startPoint y: 474, endPoint x: 413, endPoint y: 254, distance: 821.6
click at [415, 254] on div "Personal Info Chatting Lifestyle Physique Content Intimate Details Socials Trai…" at bounding box center [817, 234] width 1125 height 665
paste textarea "ahaha t’inquiète bébé 😘 je veux surtout que tu profites de moi sans pression… M…"
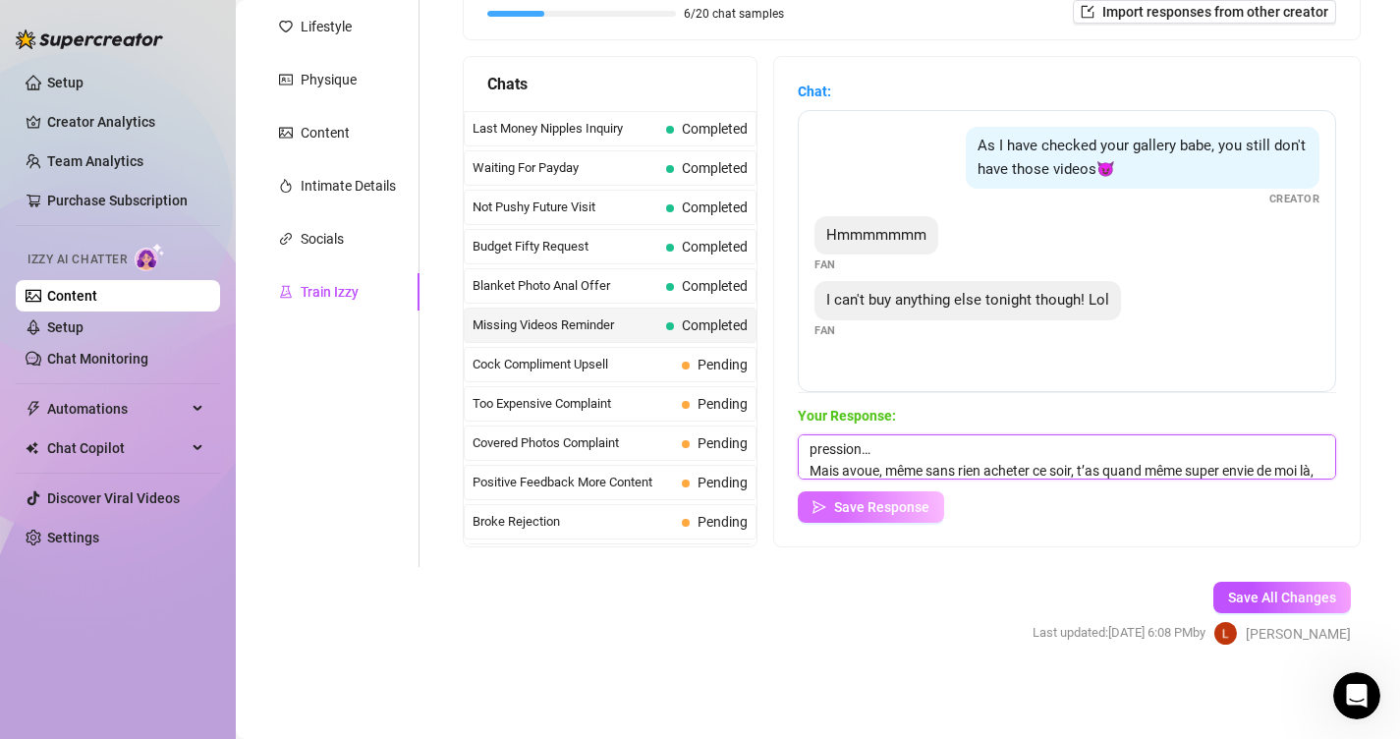
type textarea "Hahaha t’inquiète bébé 😘 je veux surtout que tu profites de moi sans pression… …"
click at [894, 514] on span "Save Response" at bounding box center [881, 507] width 95 height 16
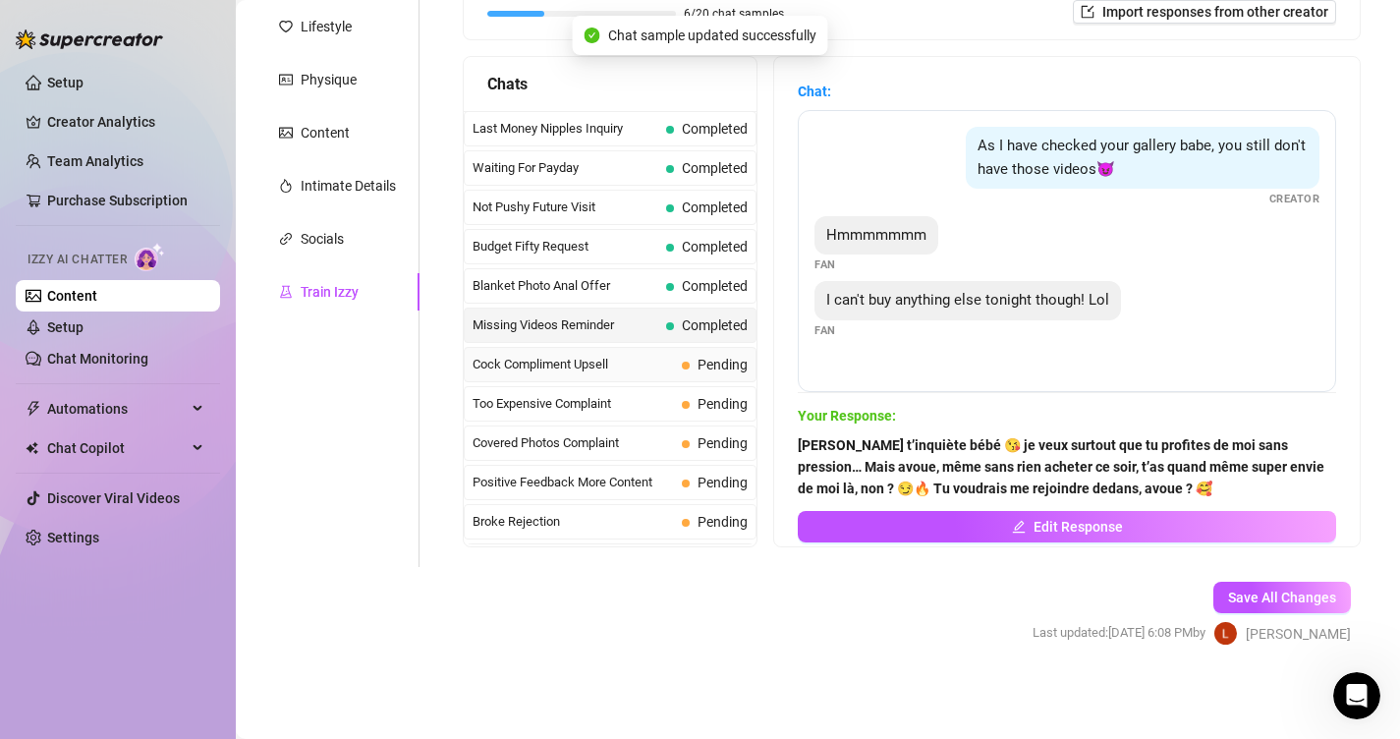
click at [638, 369] on span "Cock Compliment Upsell" at bounding box center [573, 365] width 201 height 20
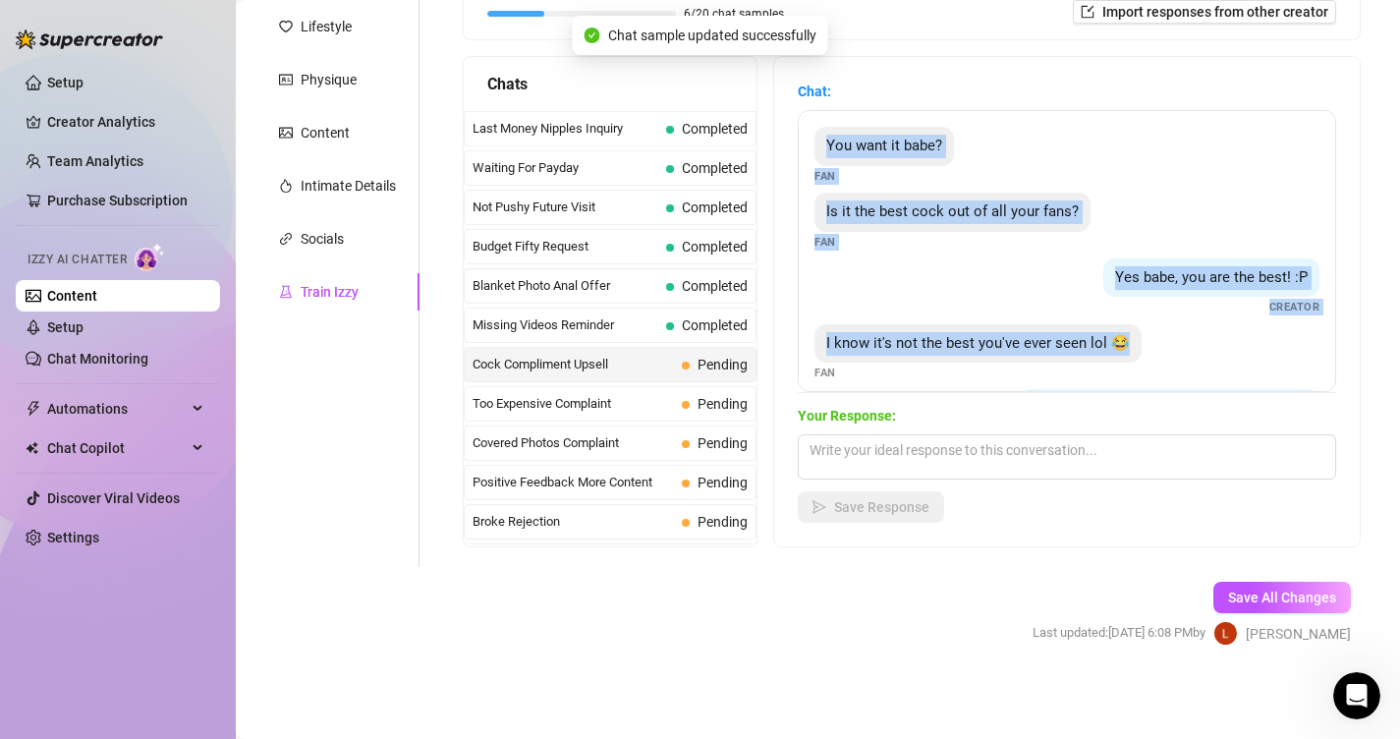
drag, startPoint x: 1143, startPoint y: 350, endPoint x: 799, endPoint y: 122, distance: 412.5
click at [799, 122] on div "You want it babe? Fan Is it the best cock out of all your fans? Fan Yes babe, y…" at bounding box center [1067, 251] width 538 height 282
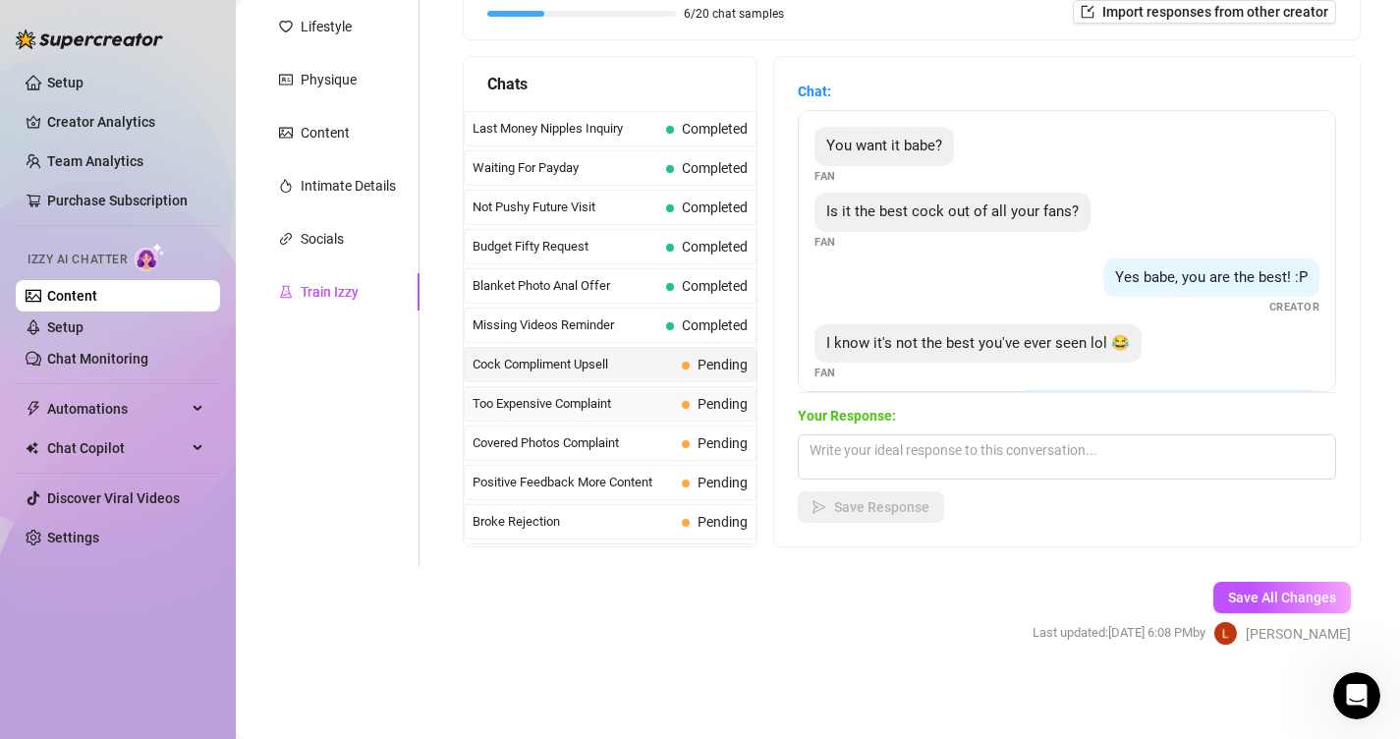
click at [721, 400] on span "Pending" at bounding box center [723, 404] width 50 height 16
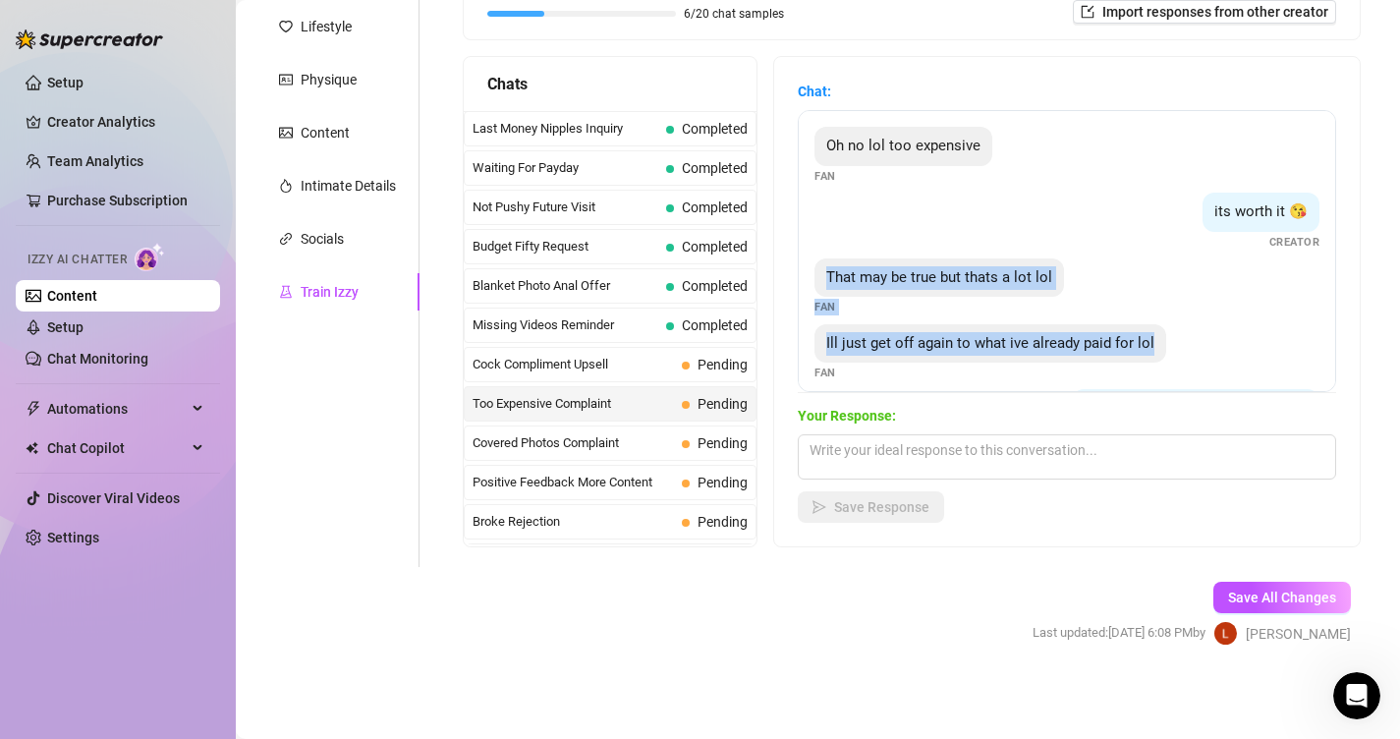
drag, startPoint x: 1163, startPoint y: 346, endPoint x: 807, endPoint y: 277, distance: 363.2
click at [807, 277] on div "Oh no lol too expensive Fan its worth it 😘 Creator That may be true but thats a…" at bounding box center [1067, 251] width 538 height 282
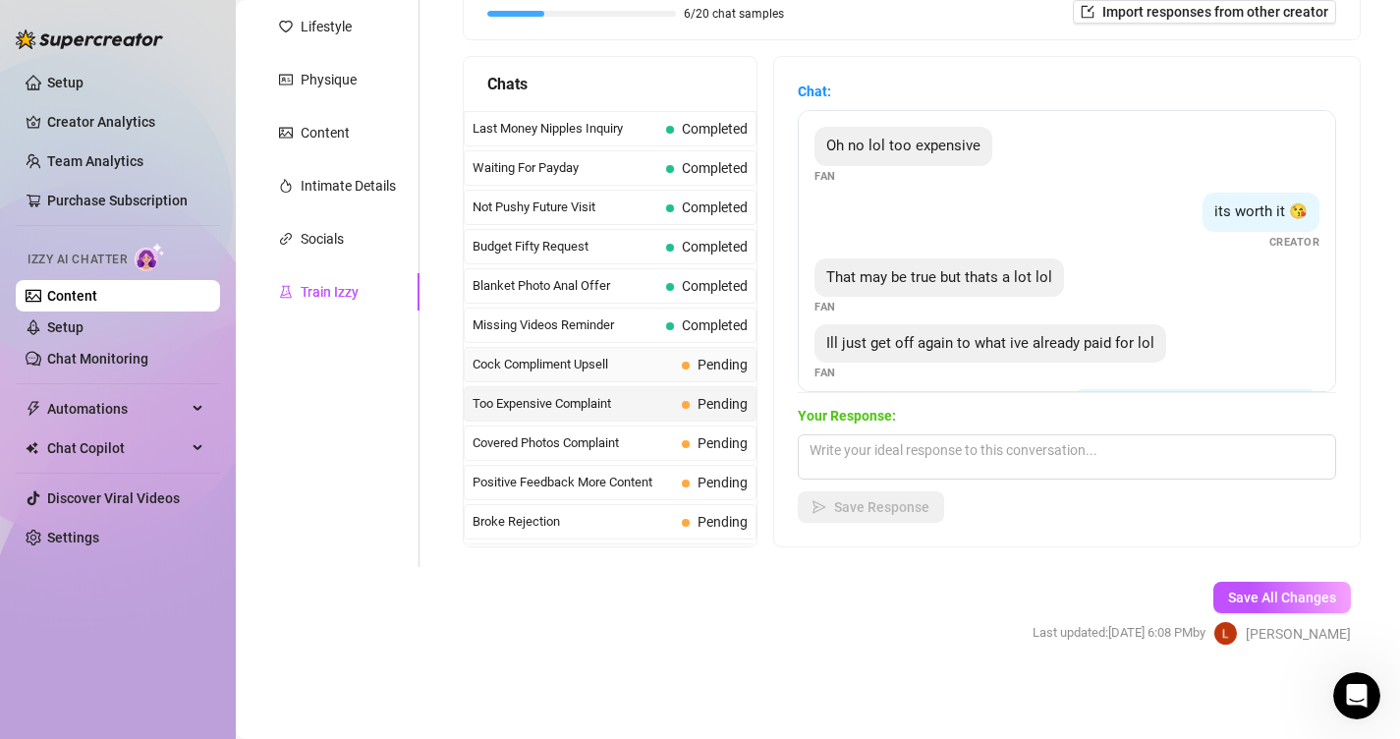
click at [650, 362] on span "Cock Compliment Upsell" at bounding box center [573, 365] width 201 height 20
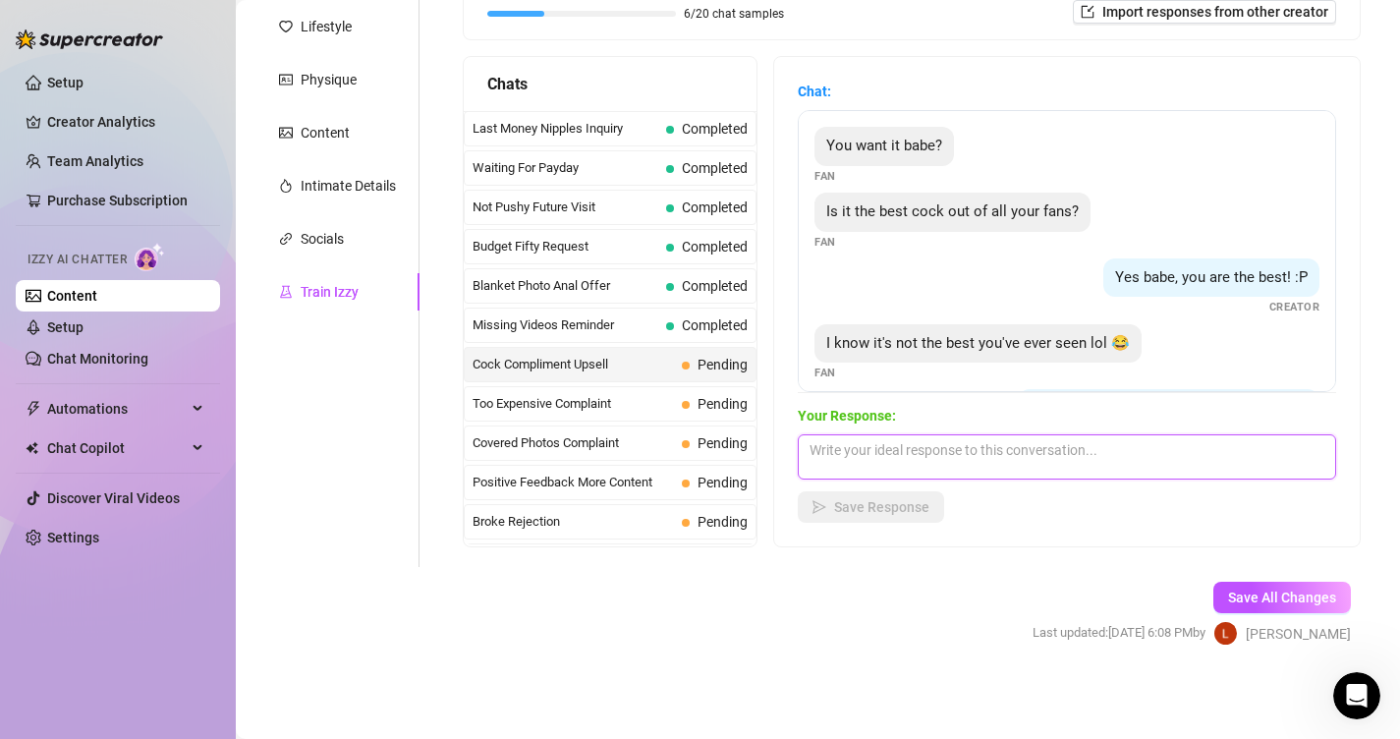
click at [924, 466] on textarea at bounding box center [1067, 456] width 538 height 45
paste textarea "Mmmh bébé… tu sais que moi je le trouve terriblement excitant ton sexe 😏🔥 Il me…"
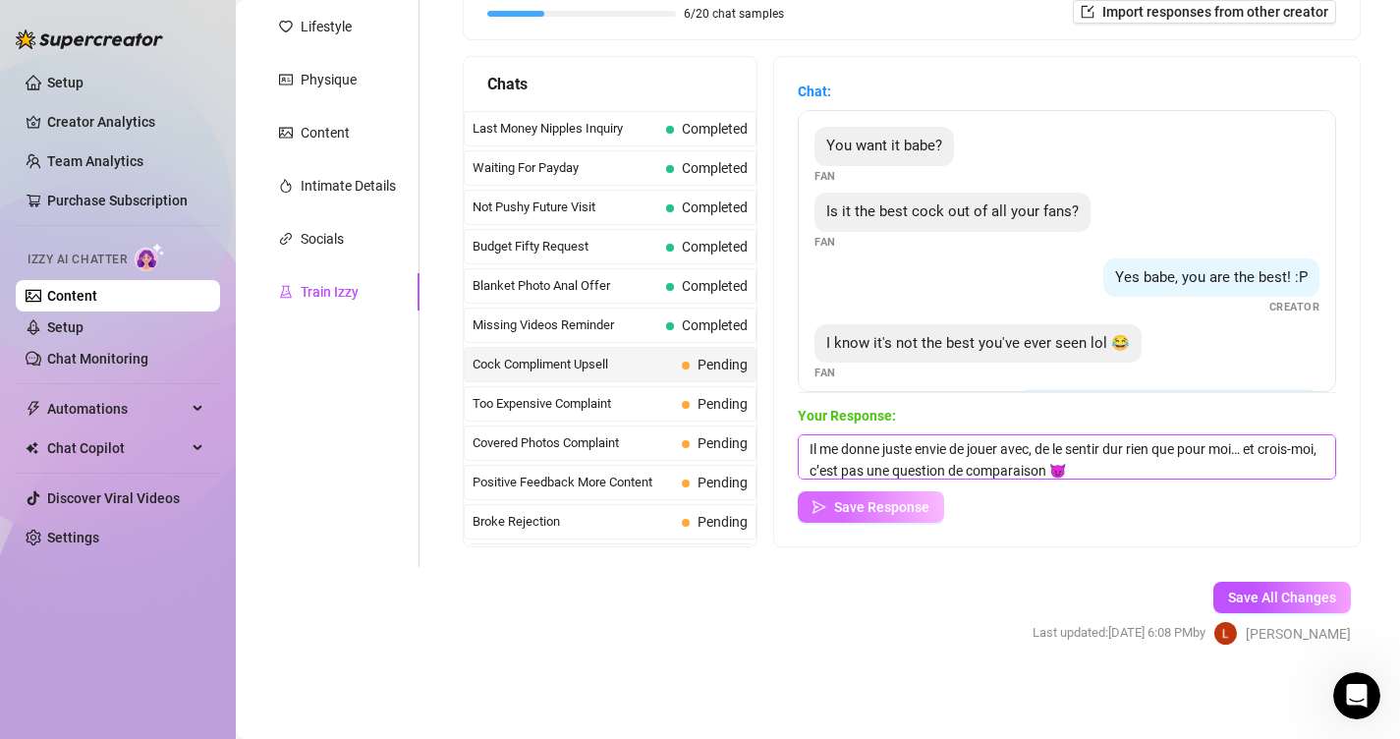
type textarea "Mmmh bébé… tu sais que moi je le trouve terriblement excitant ton sexe 😏🔥 Il me…"
click at [901, 510] on span "Save Response" at bounding box center [881, 507] width 95 height 16
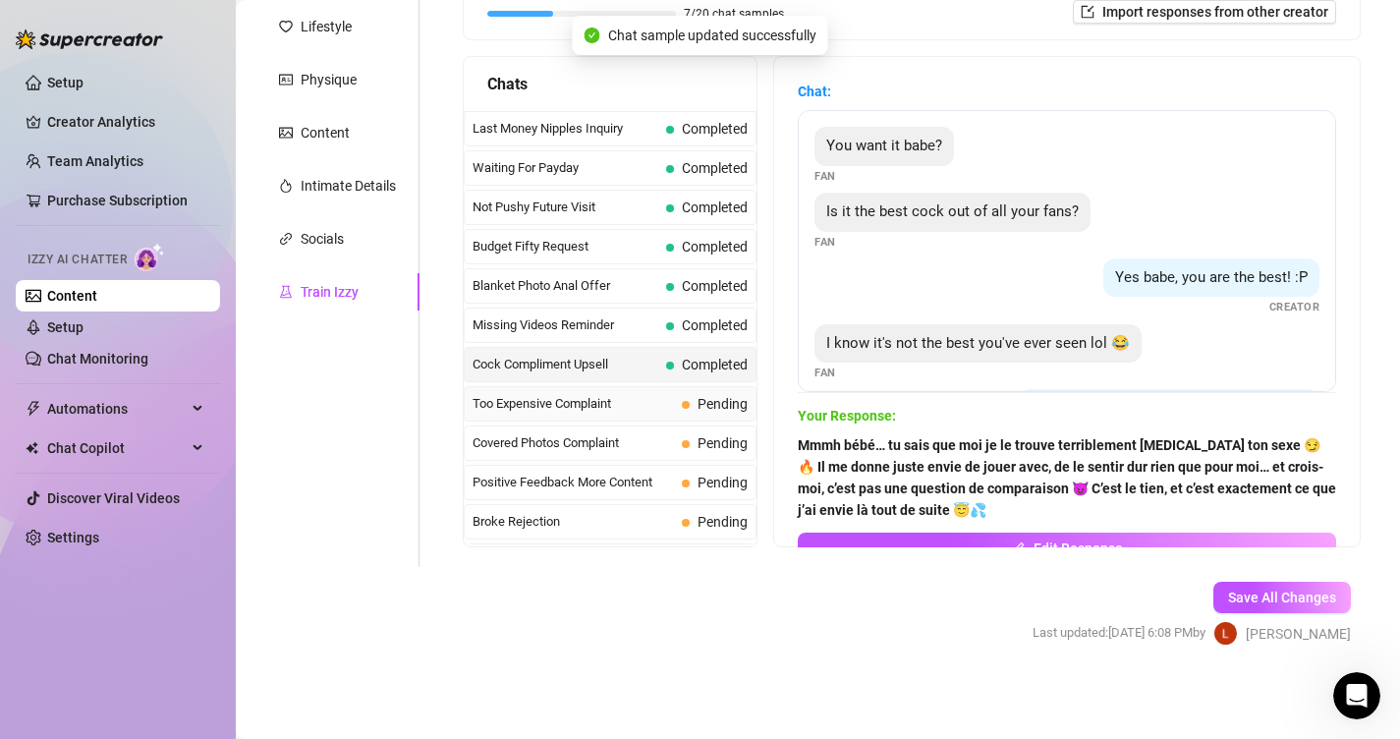
click at [685, 407] on span at bounding box center [686, 405] width 8 height 8
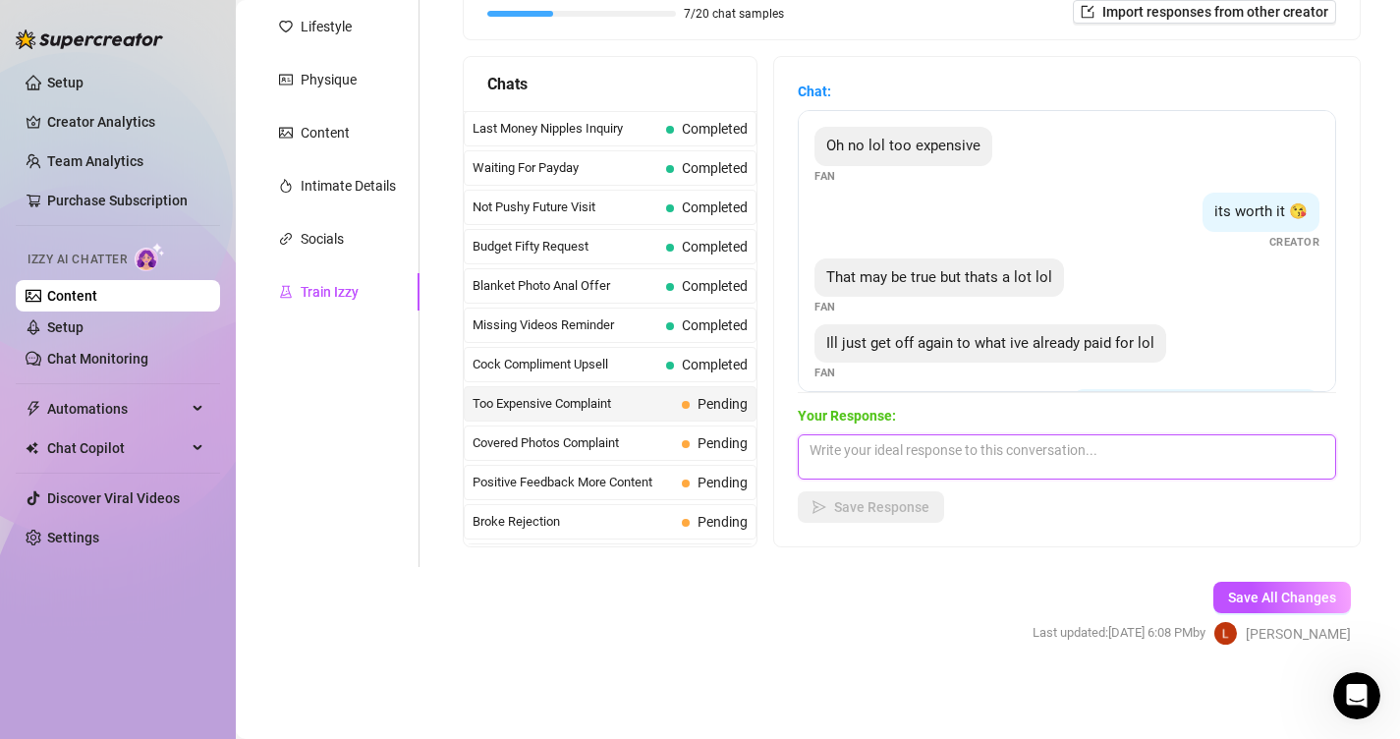
click at [940, 472] on textarea at bounding box center [1067, 456] width 538 height 45
paste textarea "Hihi coquin 😏🔥 profite bien de ce que tu as déjà alors… mais sache qu’une fois …"
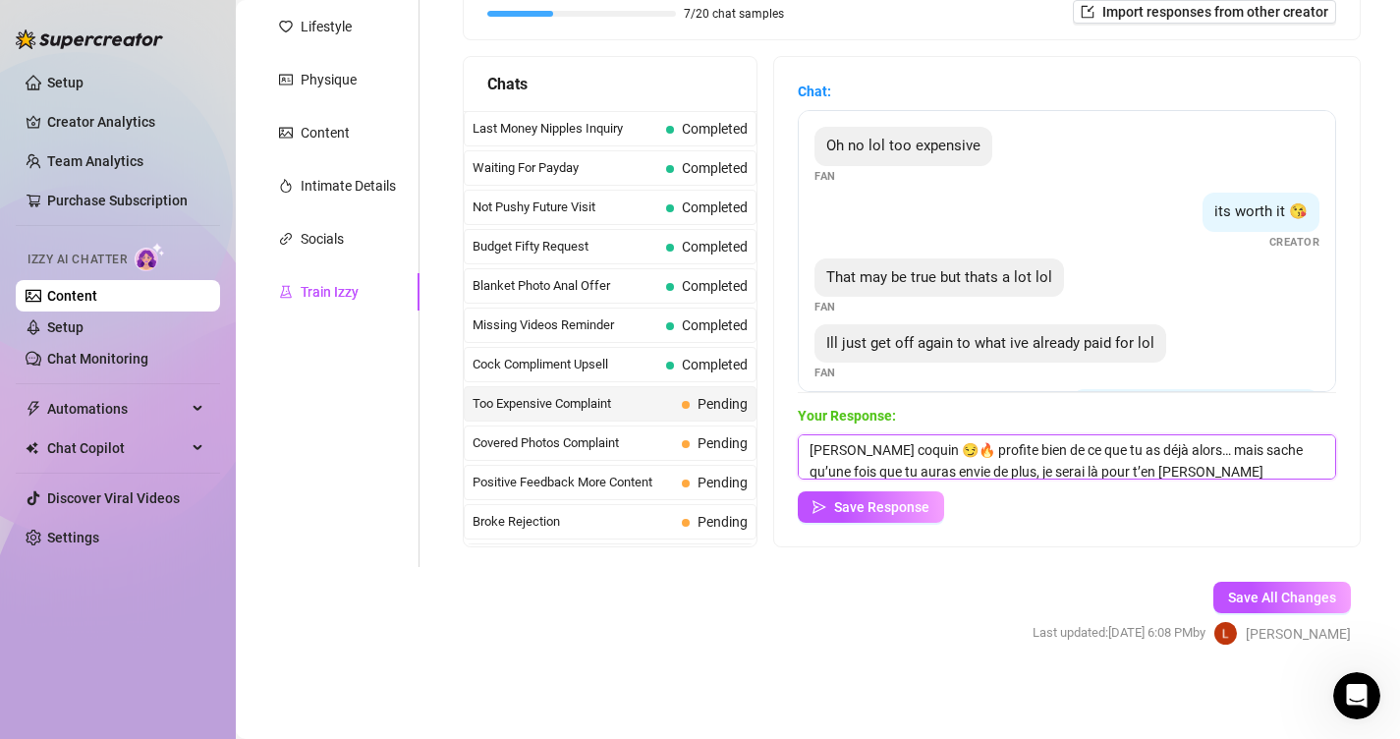
scroll to position [23, 0]
type textarea "Hihi coquin 😏🔥 profite bien de ce que tu as déjà alors… mais sache qu’une fois …"
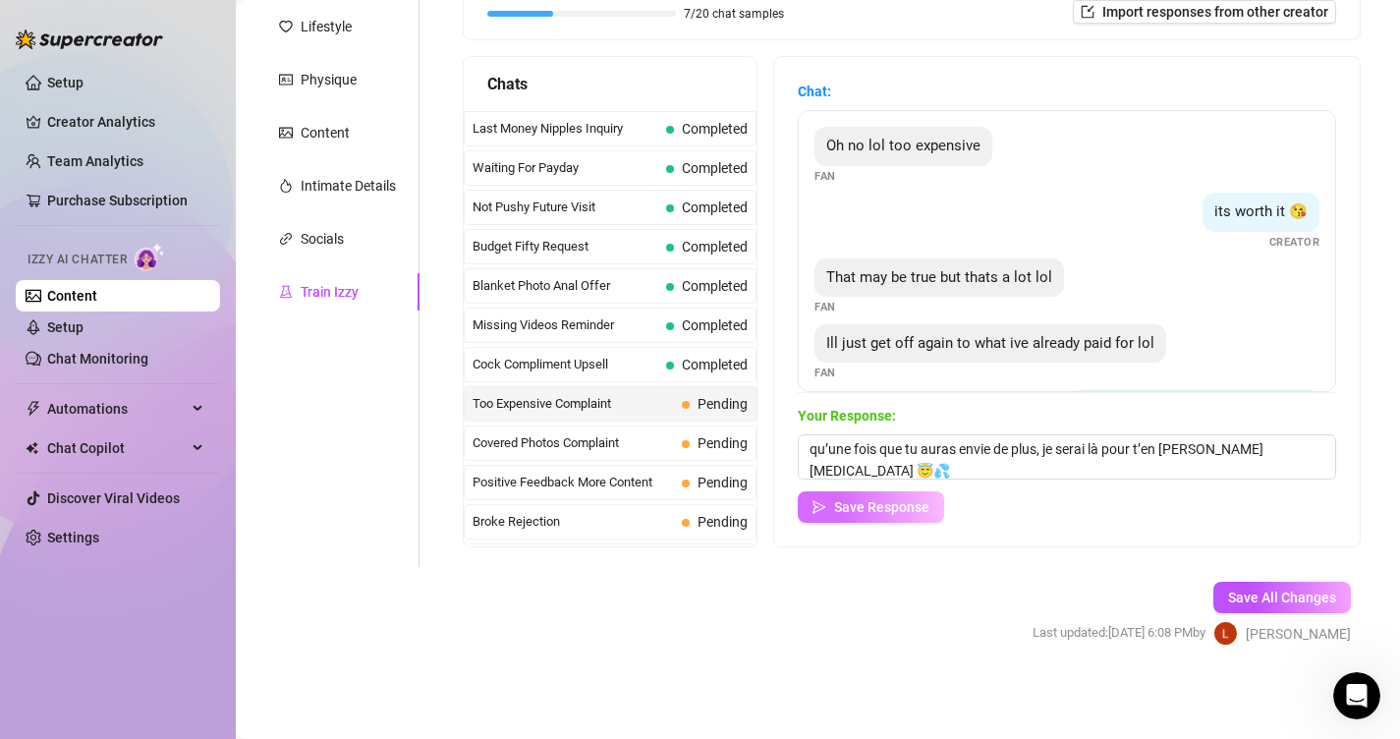
click at [912, 522] on button "Save Response" at bounding box center [871, 506] width 146 height 31
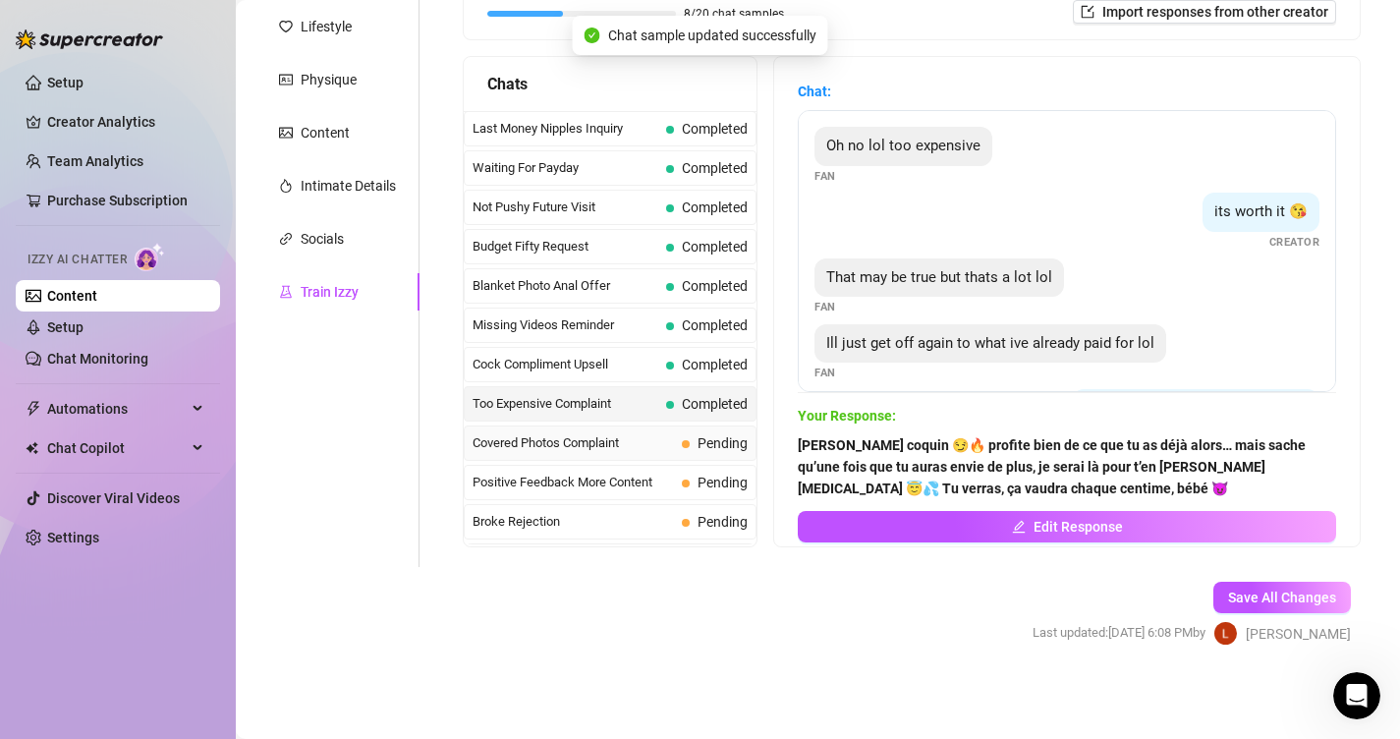
click at [646, 431] on div "Covered Photos Complaint Pending" at bounding box center [610, 442] width 293 height 35
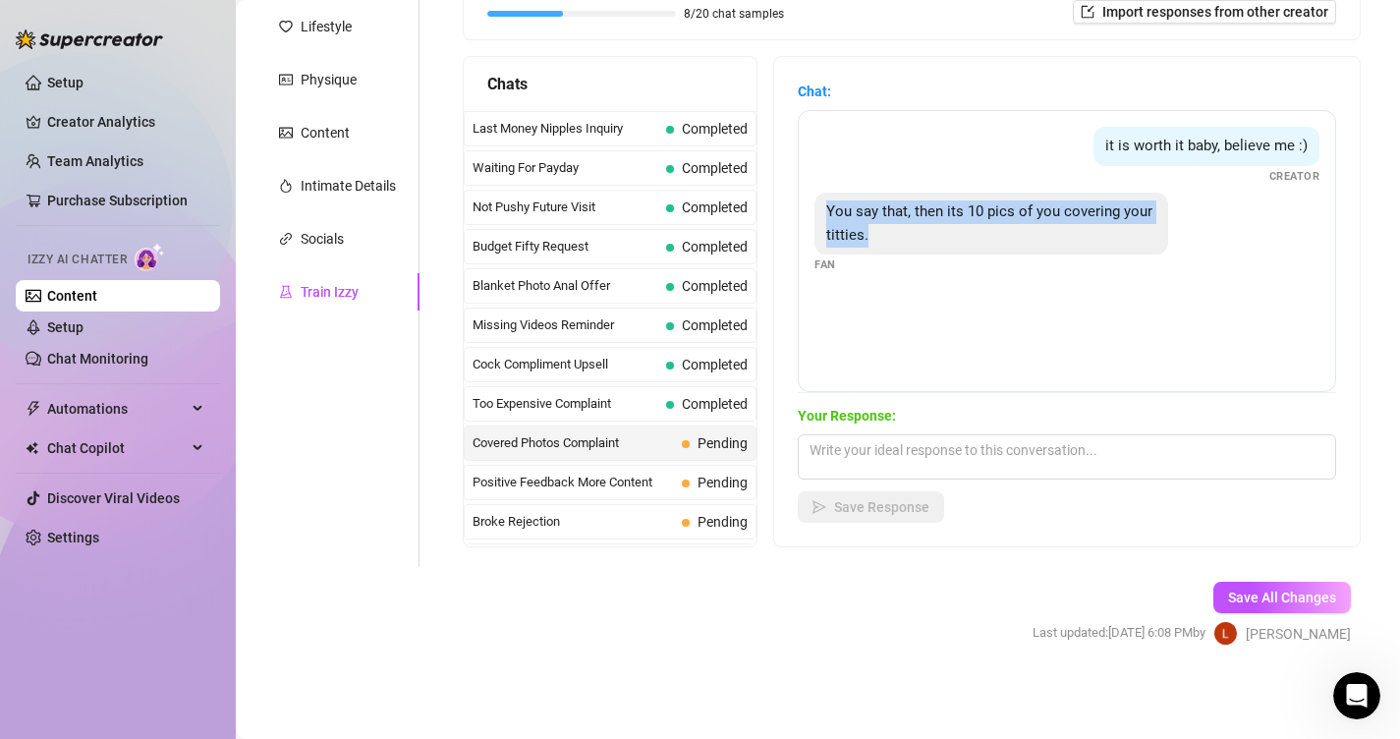
drag, startPoint x: 890, startPoint y: 238, endPoint x: 811, endPoint y: 217, distance: 81.3
click at [811, 217] on div "it is worth it baby, believe me :) Creator You say that, then its 10 pics of yo…" at bounding box center [1067, 251] width 538 height 282
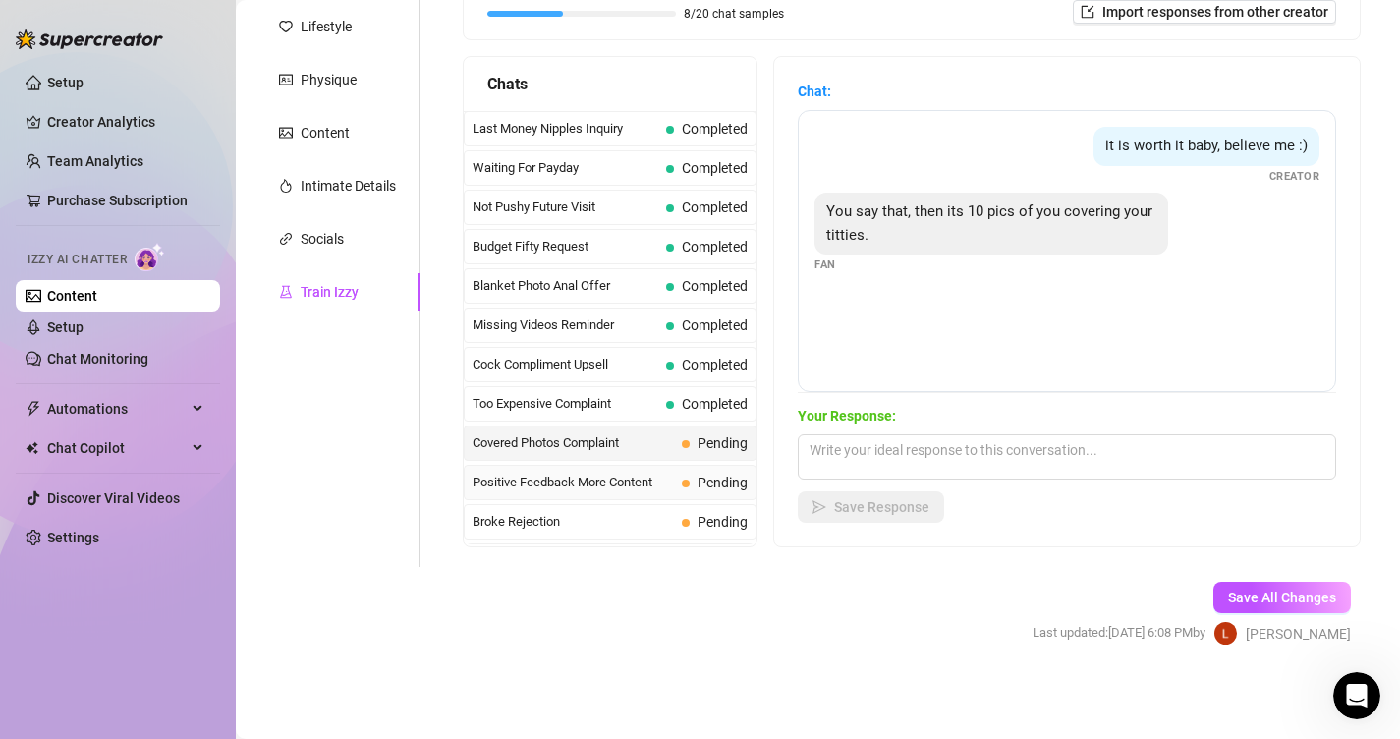
click at [586, 478] on span "Positive Feedback More Content" at bounding box center [573, 483] width 201 height 20
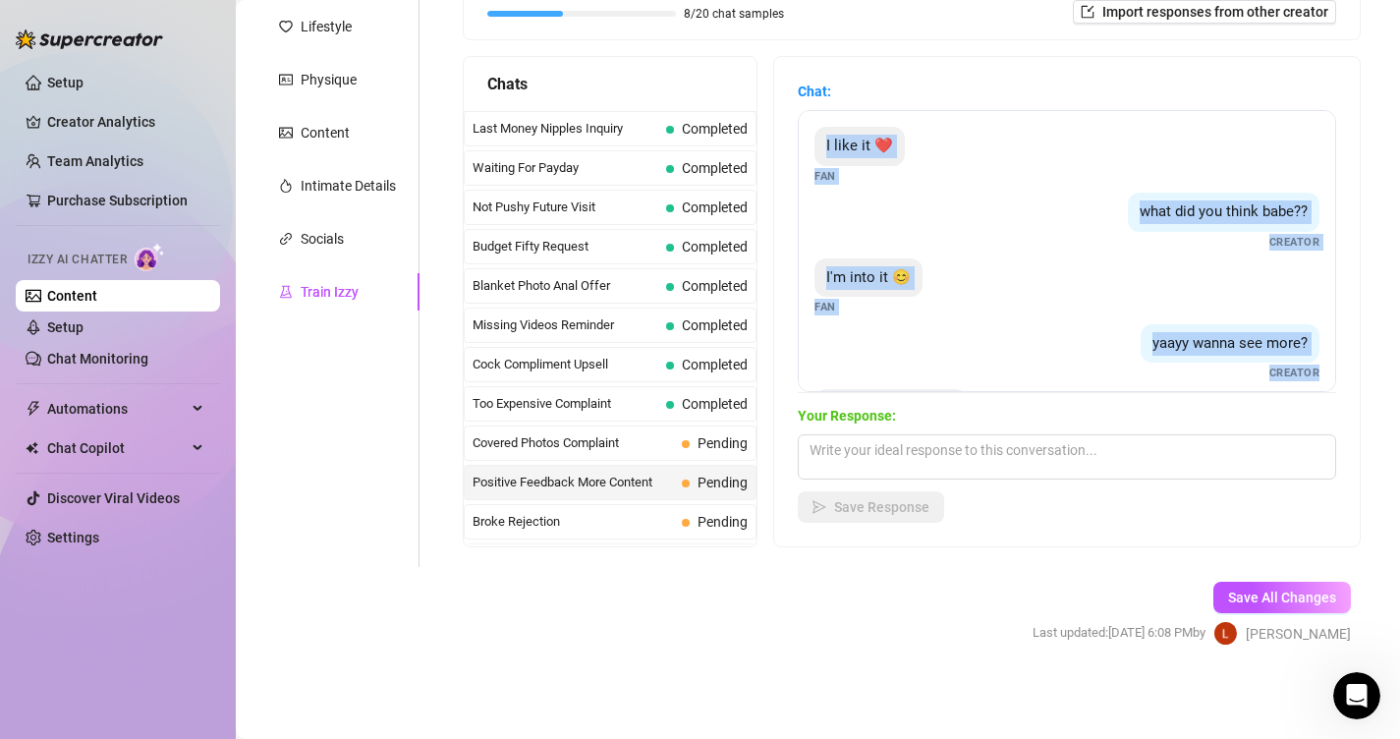
drag, startPoint x: 1325, startPoint y: 371, endPoint x: 799, endPoint y: 134, distance: 577.7
click at [799, 134] on div "I like it ❤️ Fan what did you think babe?? Creator I'm into it 😊 Fan yaayy wann…" at bounding box center [1067, 251] width 538 height 282
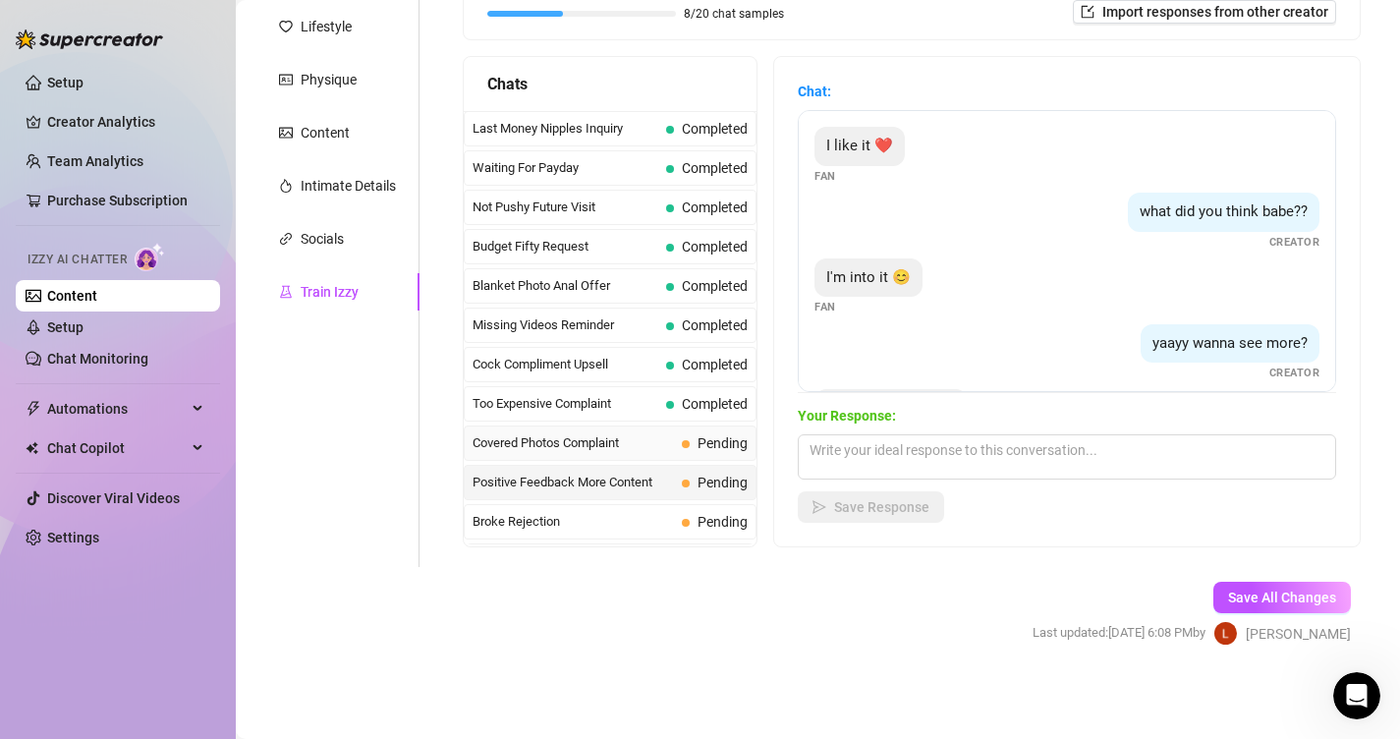
click at [602, 447] on span "Covered Photos Complaint" at bounding box center [573, 443] width 201 height 20
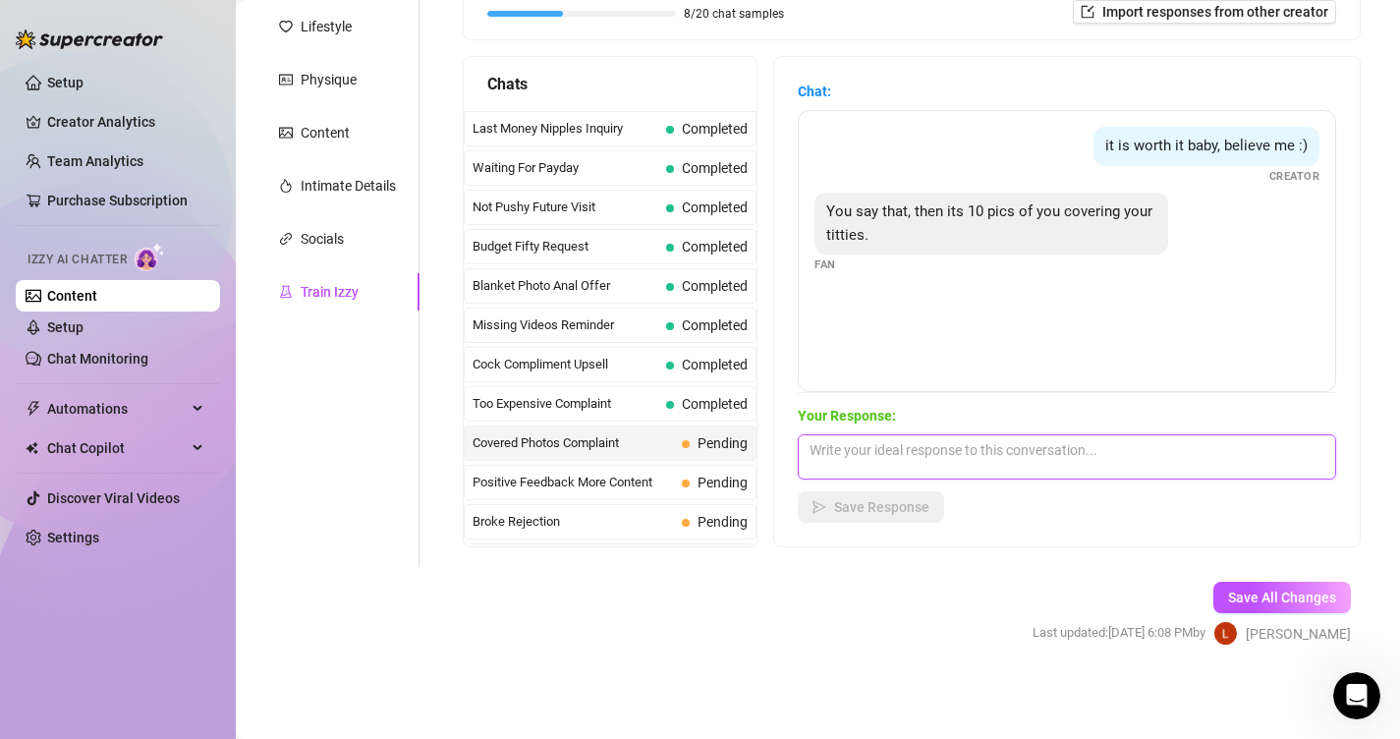
click at [894, 446] on textarea at bounding box center [1067, 456] width 538 height 45
paste textarea "Ohhh coquin 😏🔥 t’inquiète pas… quand je te prépare quelque chose, c’est pas jus…"
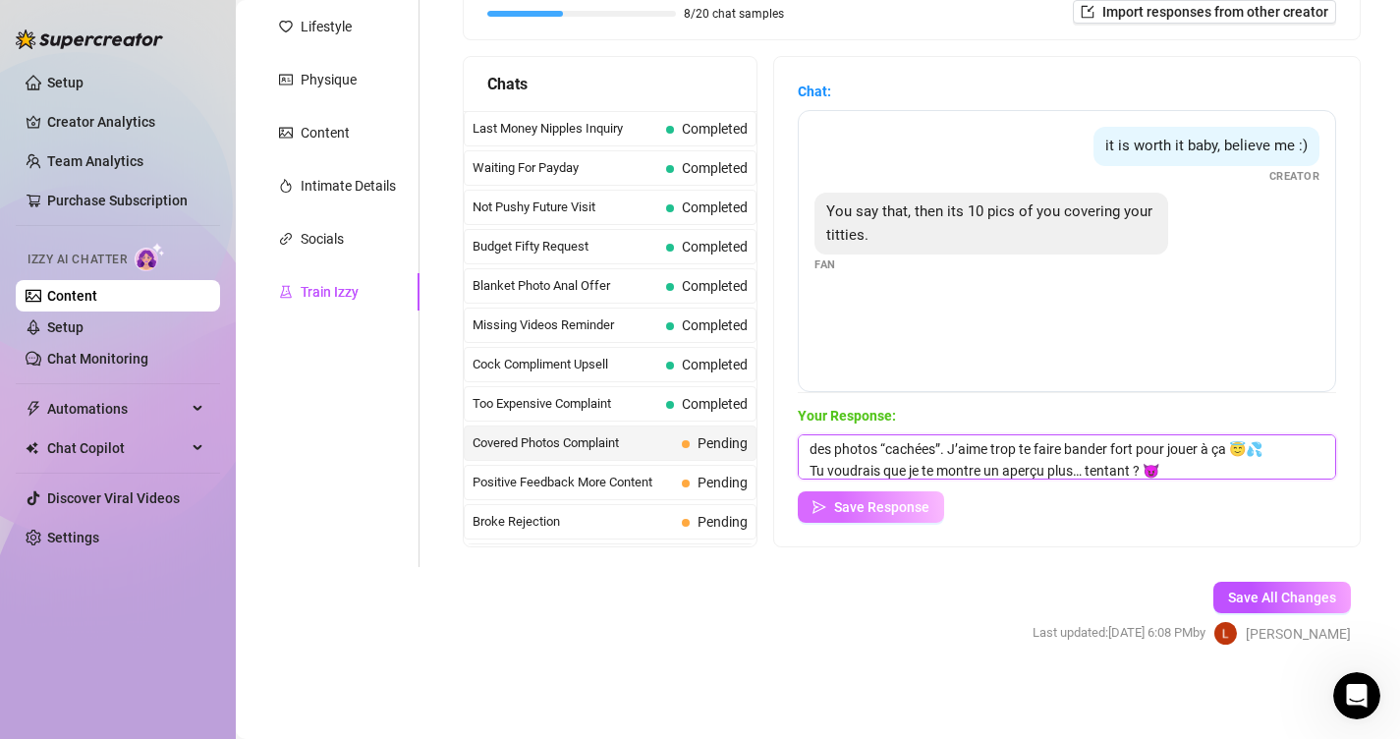
type textarea "Ohhh coquin 😏🔥 t’inquiète pas… quand je te prépare quelque chose, c’est pas jus…"
click at [888, 512] on span "Save Response" at bounding box center [881, 507] width 95 height 16
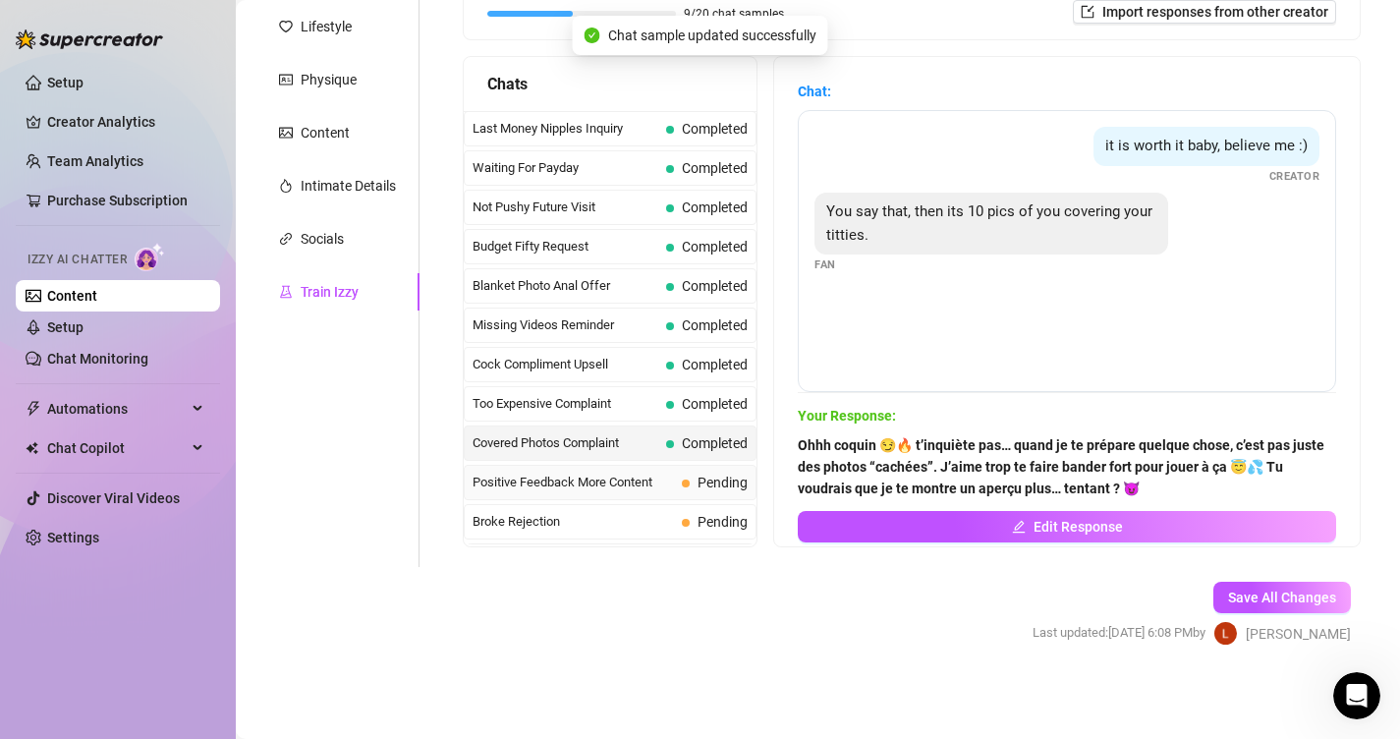
click at [703, 469] on div "Positive Feedback More Content Pending" at bounding box center [610, 482] width 293 height 35
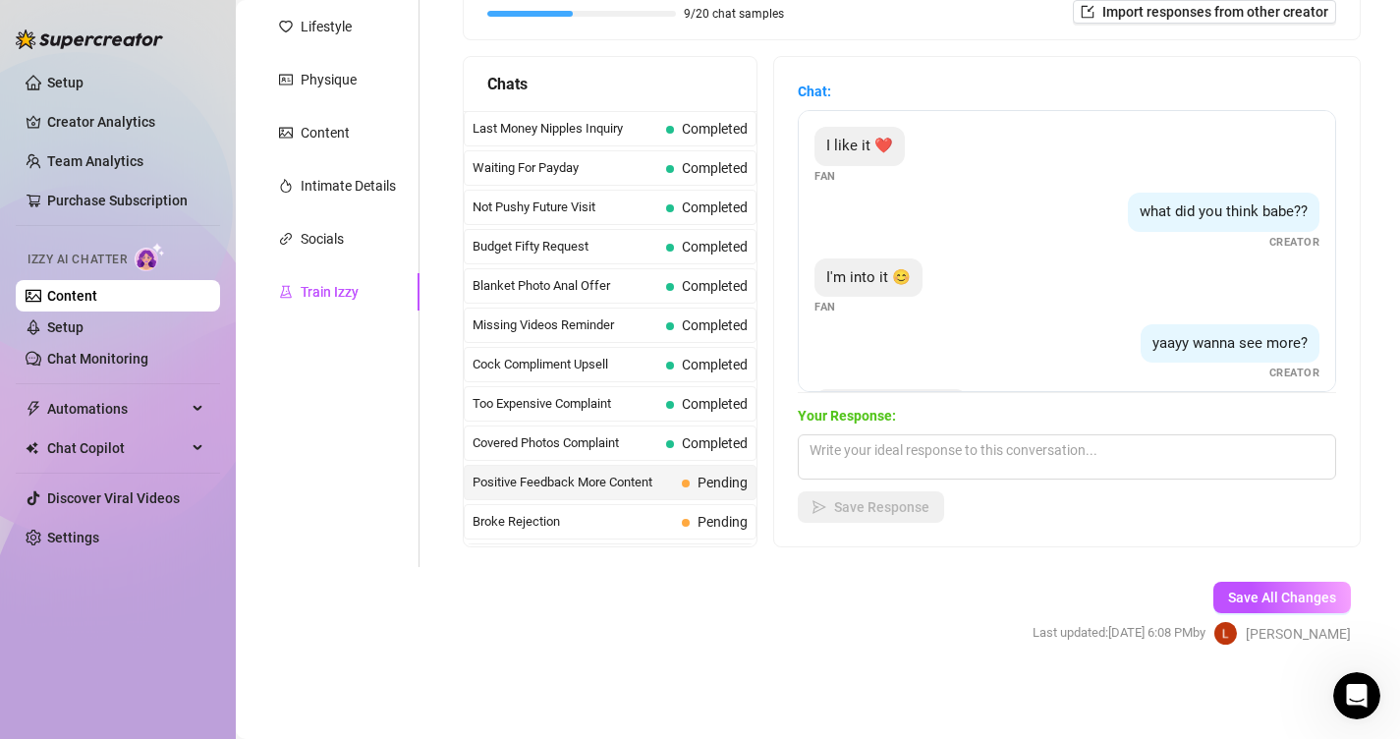
click at [917, 479] on div "Your Response: Save Response" at bounding box center [1067, 464] width 538 height 118
click at [937, 467] on textarea at bounding box center [1067, 456] width 538 height 45
paste textarea "Oh oui bébé 😏🔥 tu sais bien que ça m’excite d’en voir encore plus… fais-moi env…"
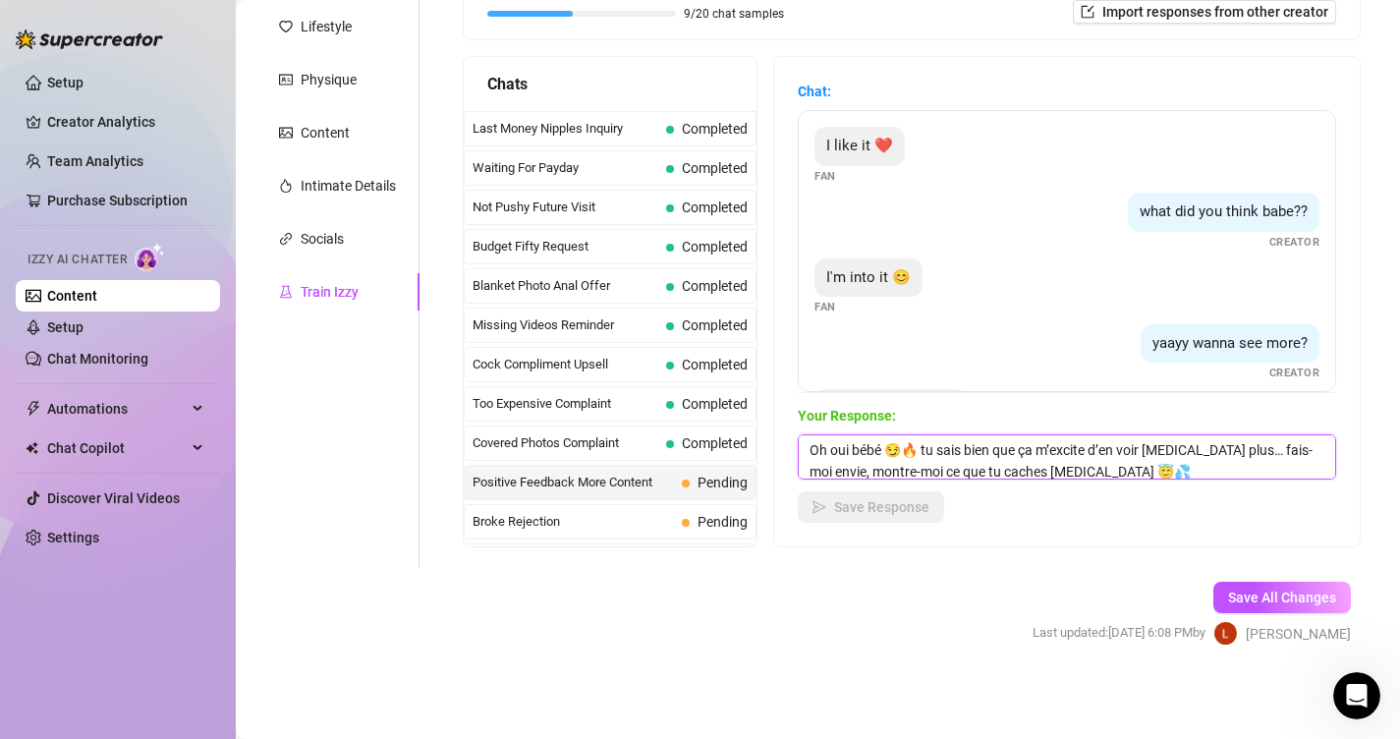
scroll to position [1, 0]
type textarea "Oh oui bébé 😏🔥 tu sais bien que ça m’excite d’en voir encore plus… fais-moi env…"
click at [898, 505] on span "Save Response" at bounding box center [881, 507] width 95 height 16
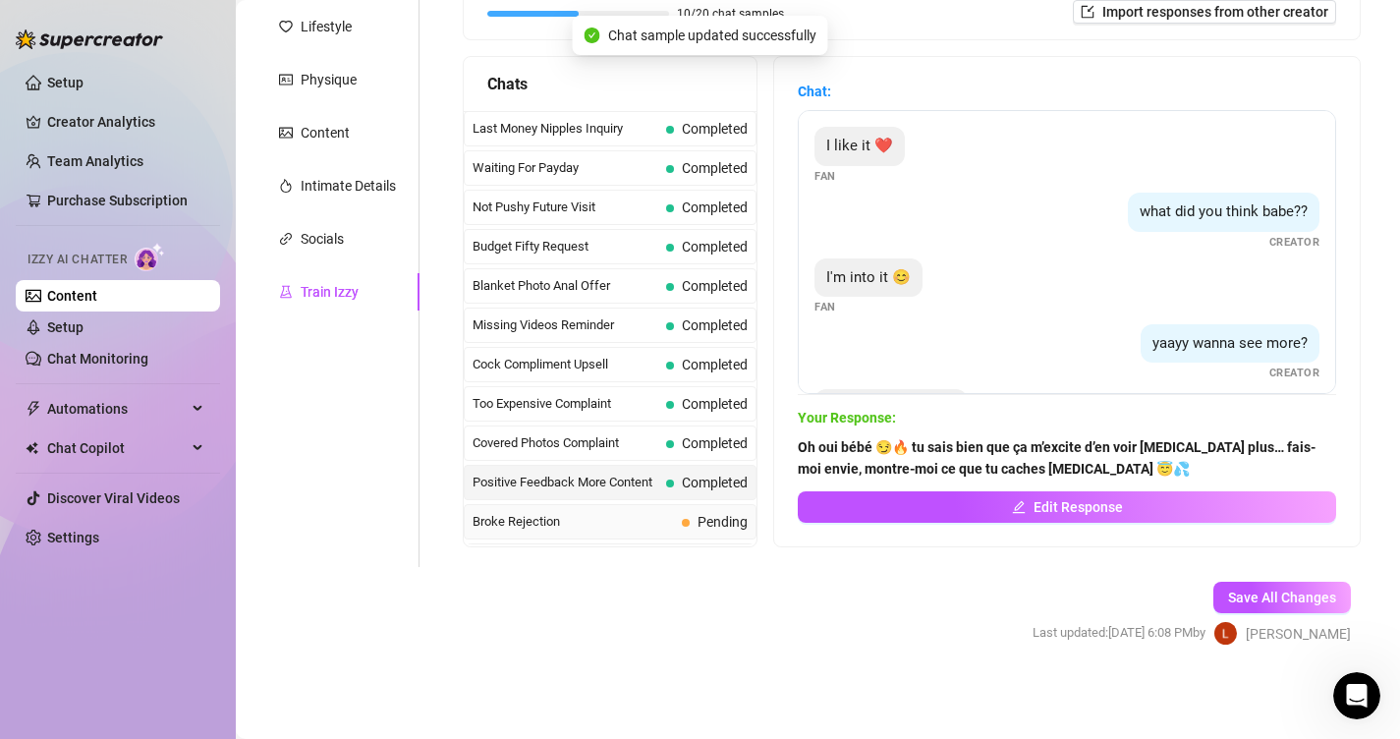
click at [731, 526] on span "Pending" at bounding box center [723, 522] width 50 height 16
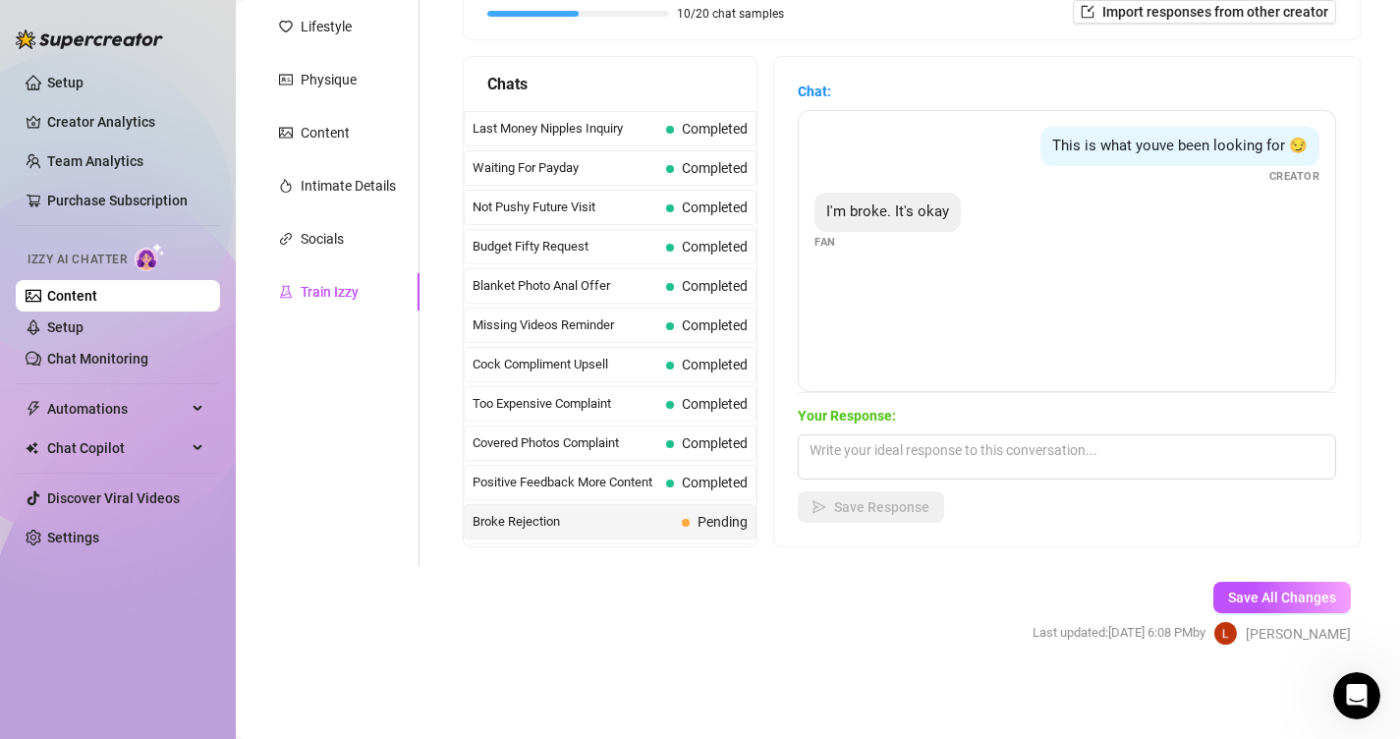
click at [1042, 250] on div "I'm broke. It's okay Fan" at bounding box center [1066, 222] width 505 height 58
drag, startPoint x: 1042, startPoint y: 250, endPoint x: 813, endPoint y: 186, distance: 237.6
click at [813, 186] on div "This is what youve been looking for 😏 Creator I'm broke. It's okay Fan" at bounding box center [1067, 251] width 538 height 282
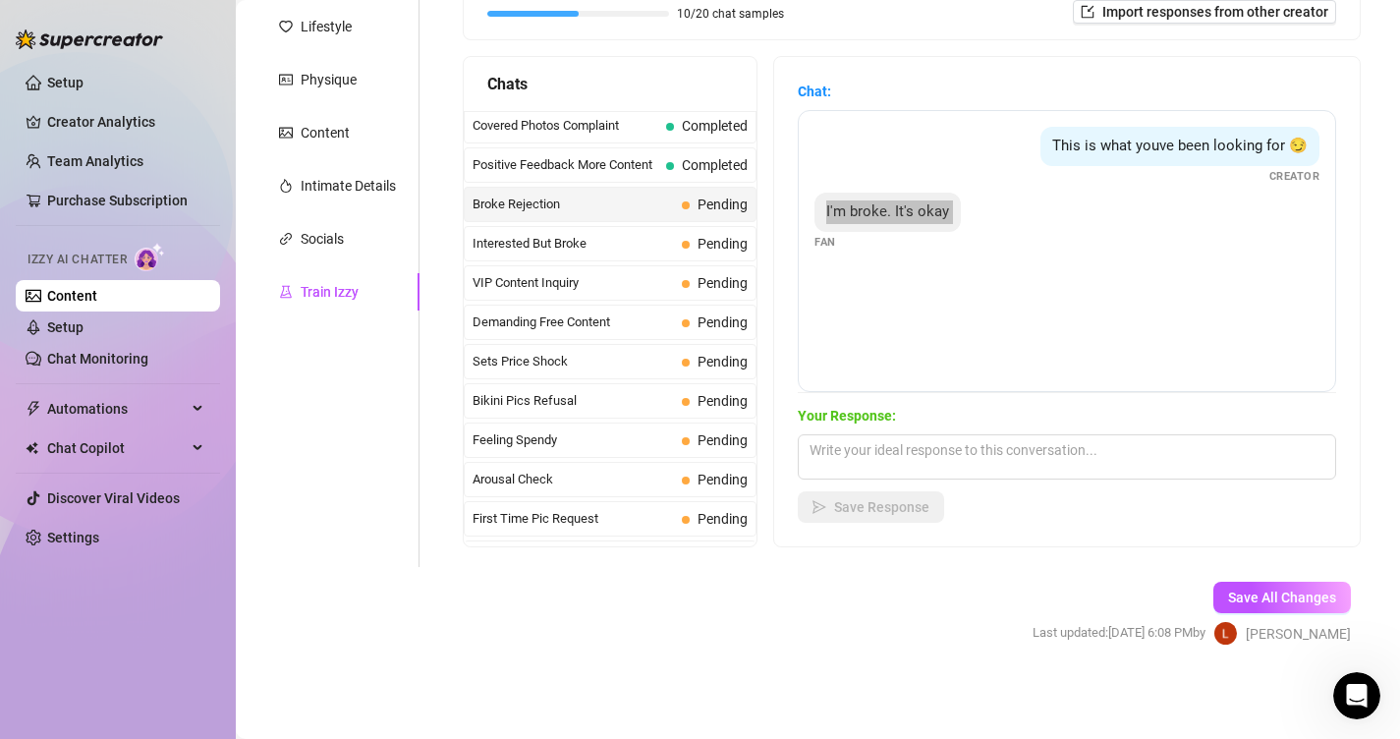
scroll to position [315, 0]
click at [576, 241] on span "Interested But Broke" at bounding box center [573, 246] width 201 height 20
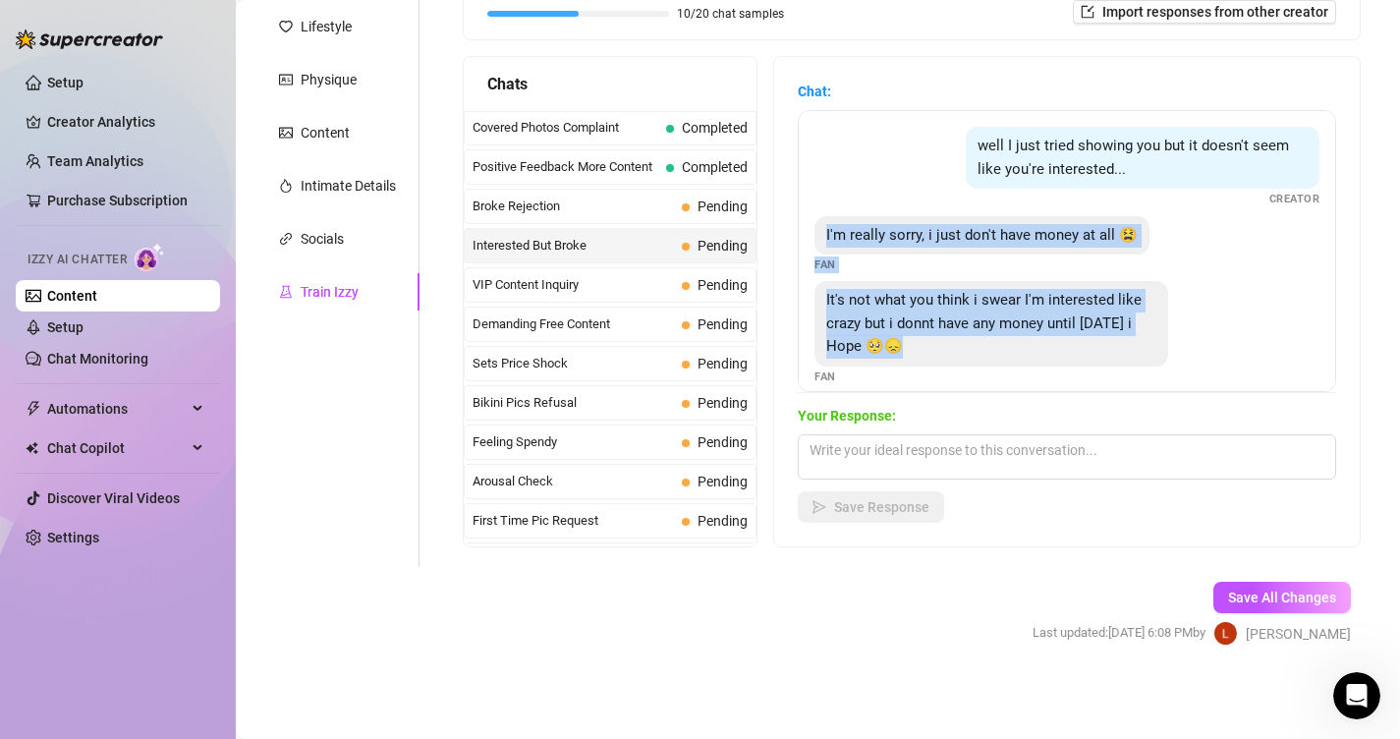
drag, startPoint x: 980, startPoint y: 363, endPoint x: 811, endPoint y: 232, distance: 213.6
click at [811, 232] on div "well I just tried showing you but it doesn't seem like you're interested... Cre…" at bounding box center [1067, 251] width 538 height 282
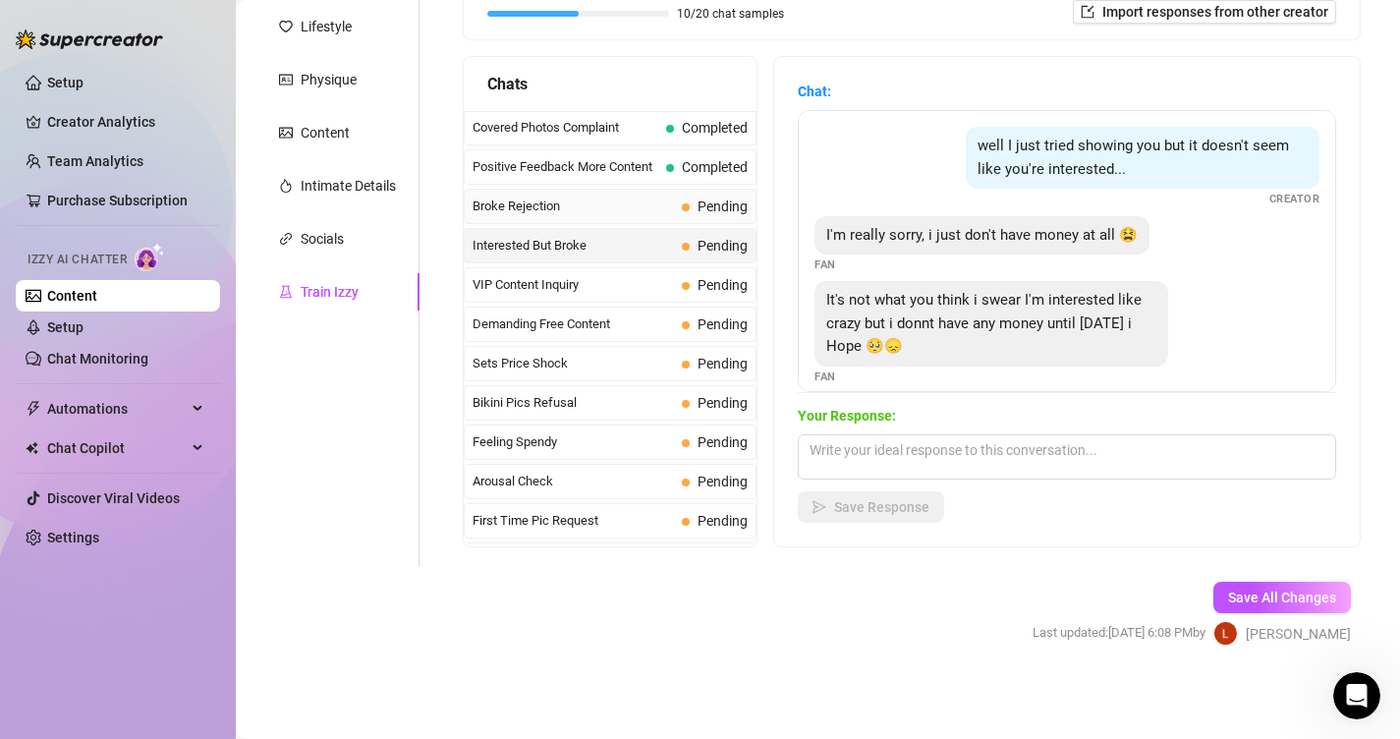
click at [698, 210] on span "Pending" at bounding box center [723, 206] width 50 height 16
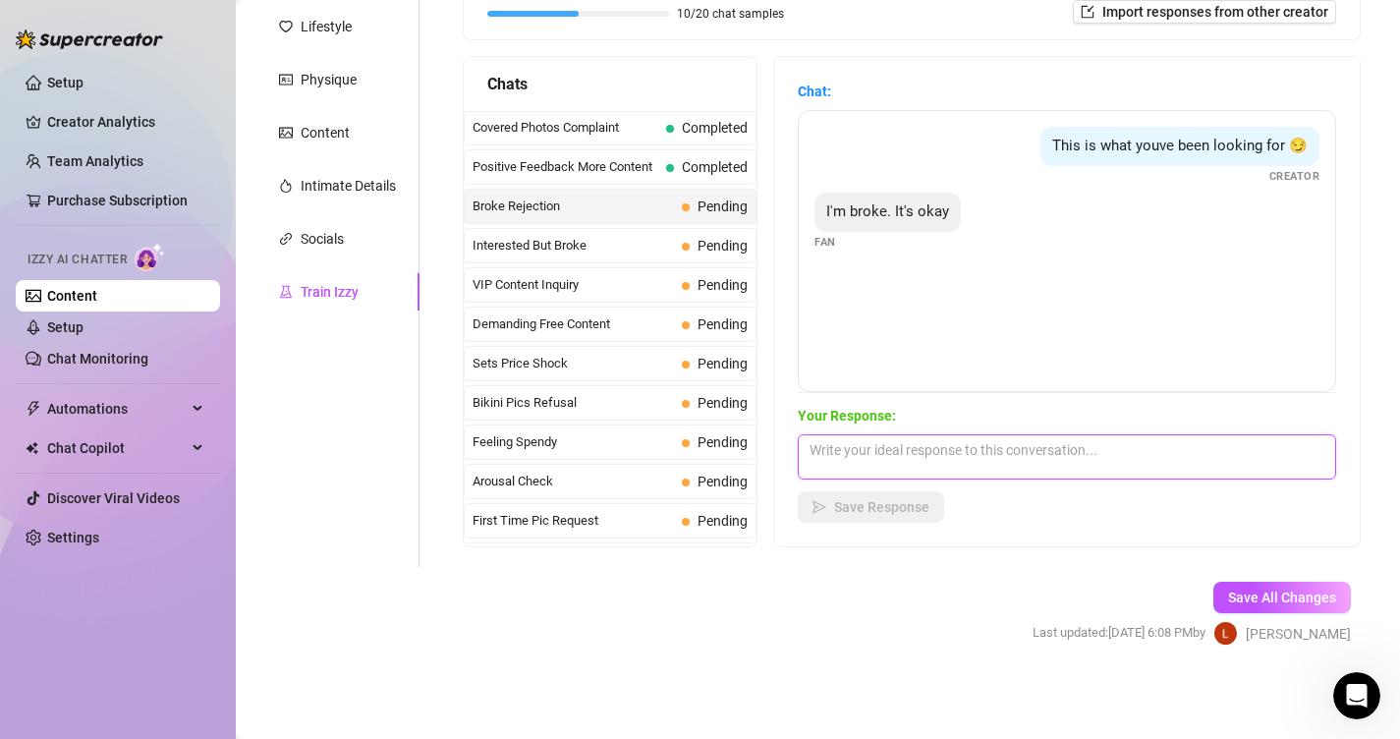
click at [945, 472] on textarea at bounding box center [1067, 456] width 538 height 45
paste textarea "Oh bébé… t’inquiète pas 😘 je veux pas que tu te prennes la tête avec ça. Même s…"
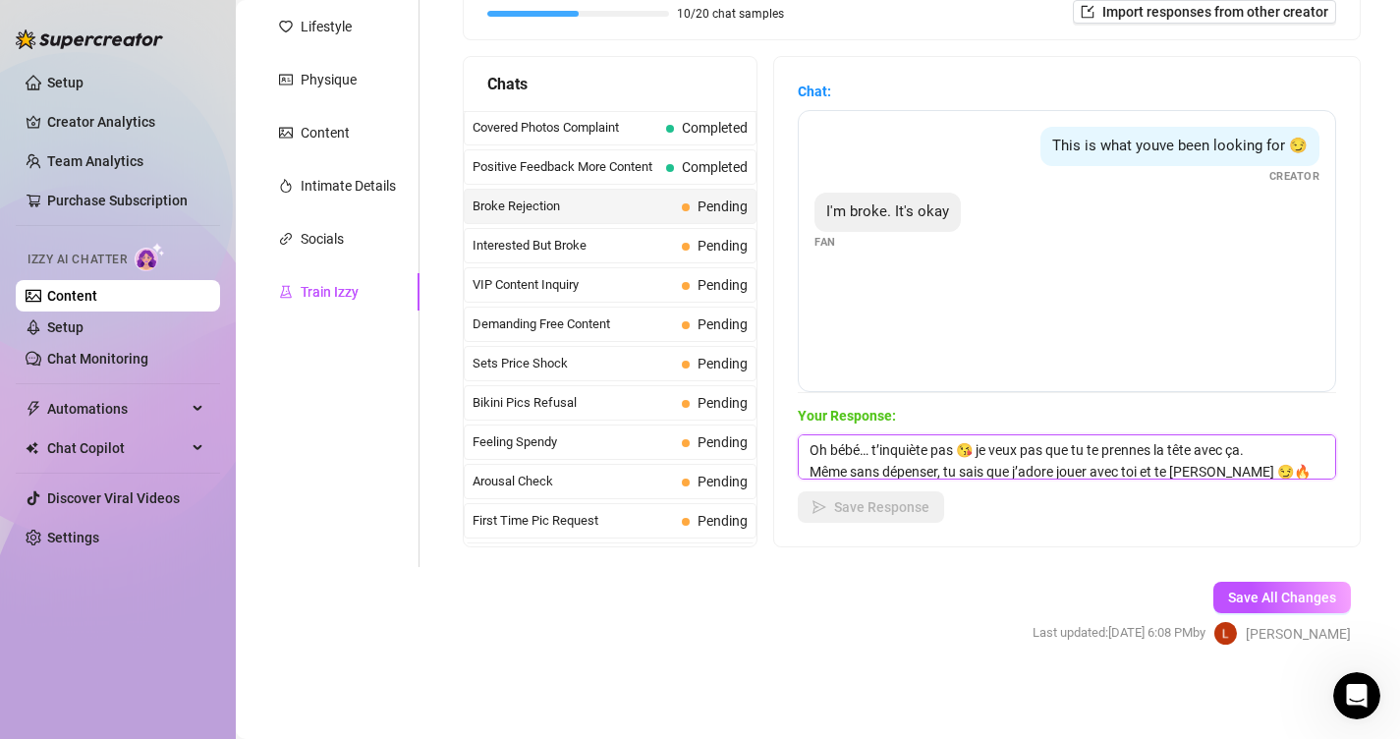
scroll to position [44, 0]
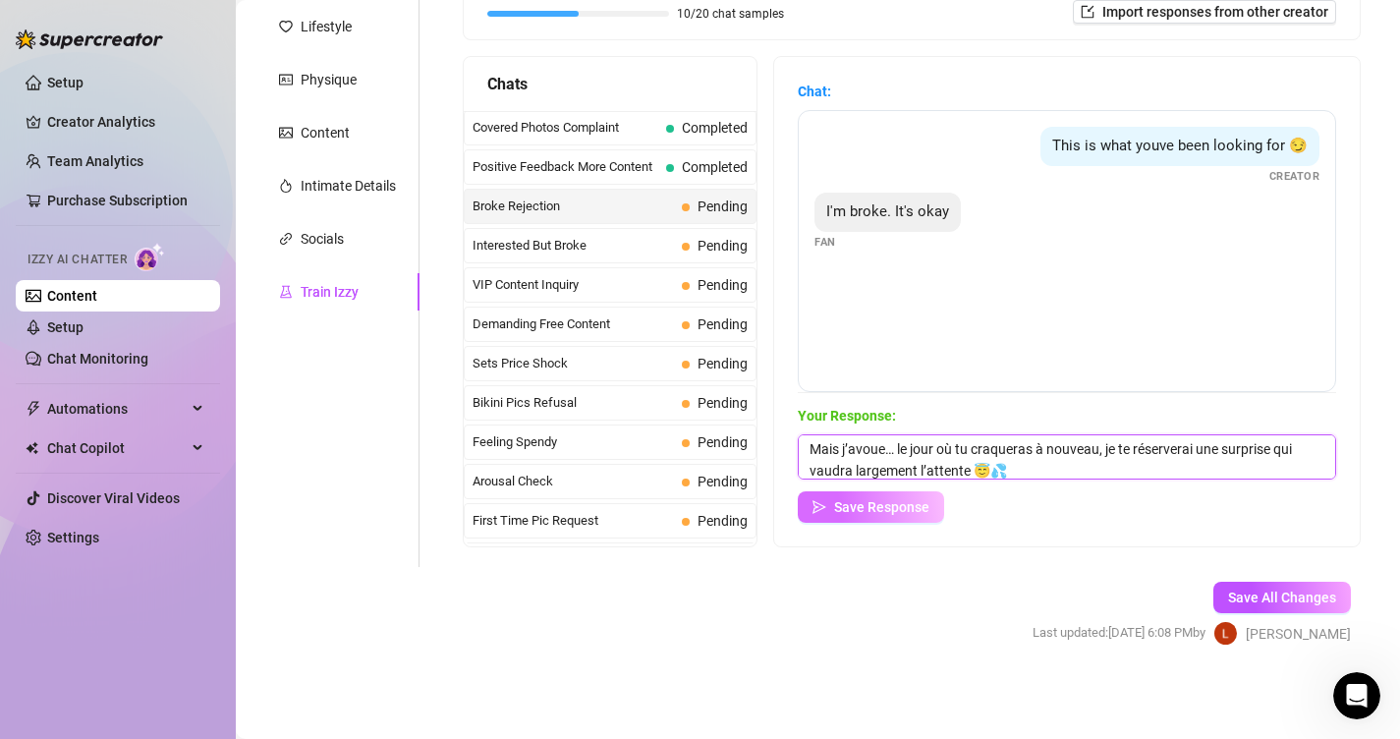
type textarea "Oh bébé… t’inquiète pas 😘 je veux pas que tu te prennes la tête avec ça. Même s…"
click at [916, 497] on button "Save Response" at bounding box center [871, 506] width 146 height 31
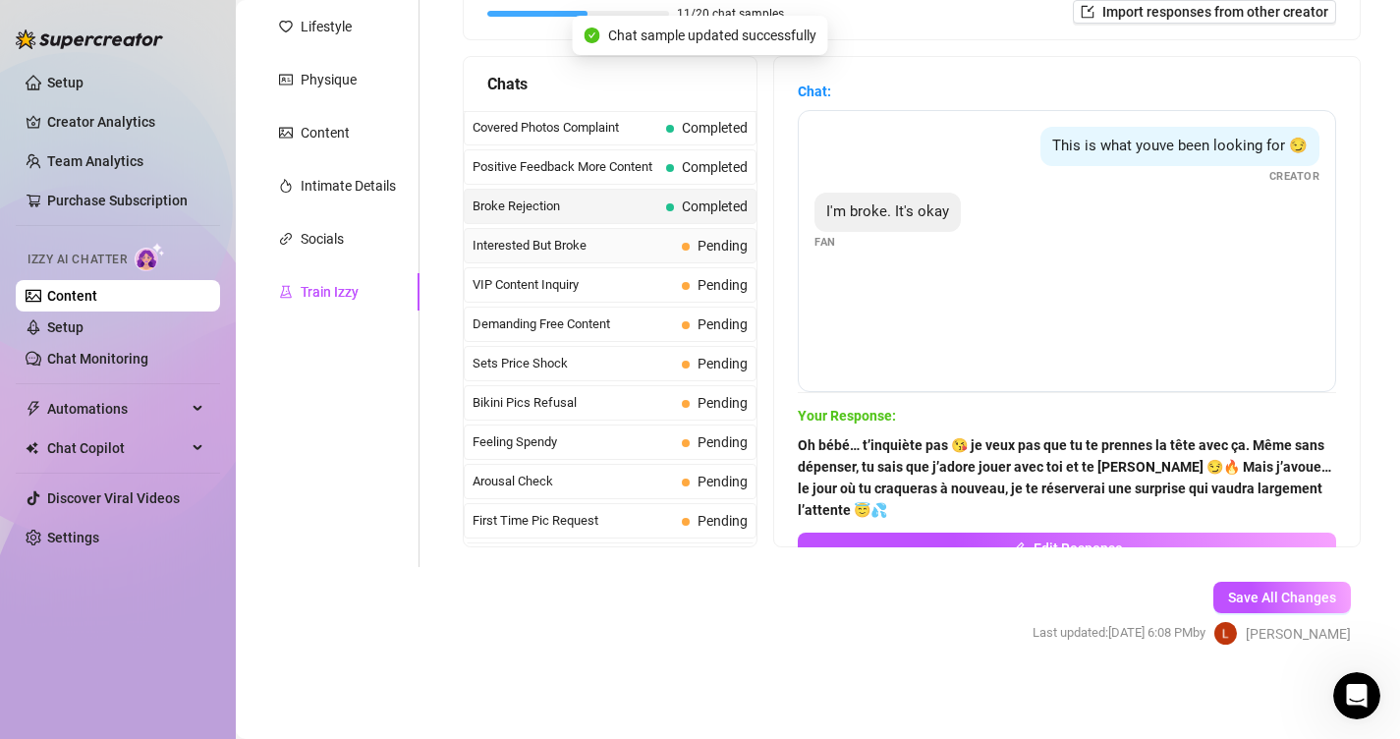
click at [704, 239] on span "Pending" at bounding box center [723, 246] width 50 height 16
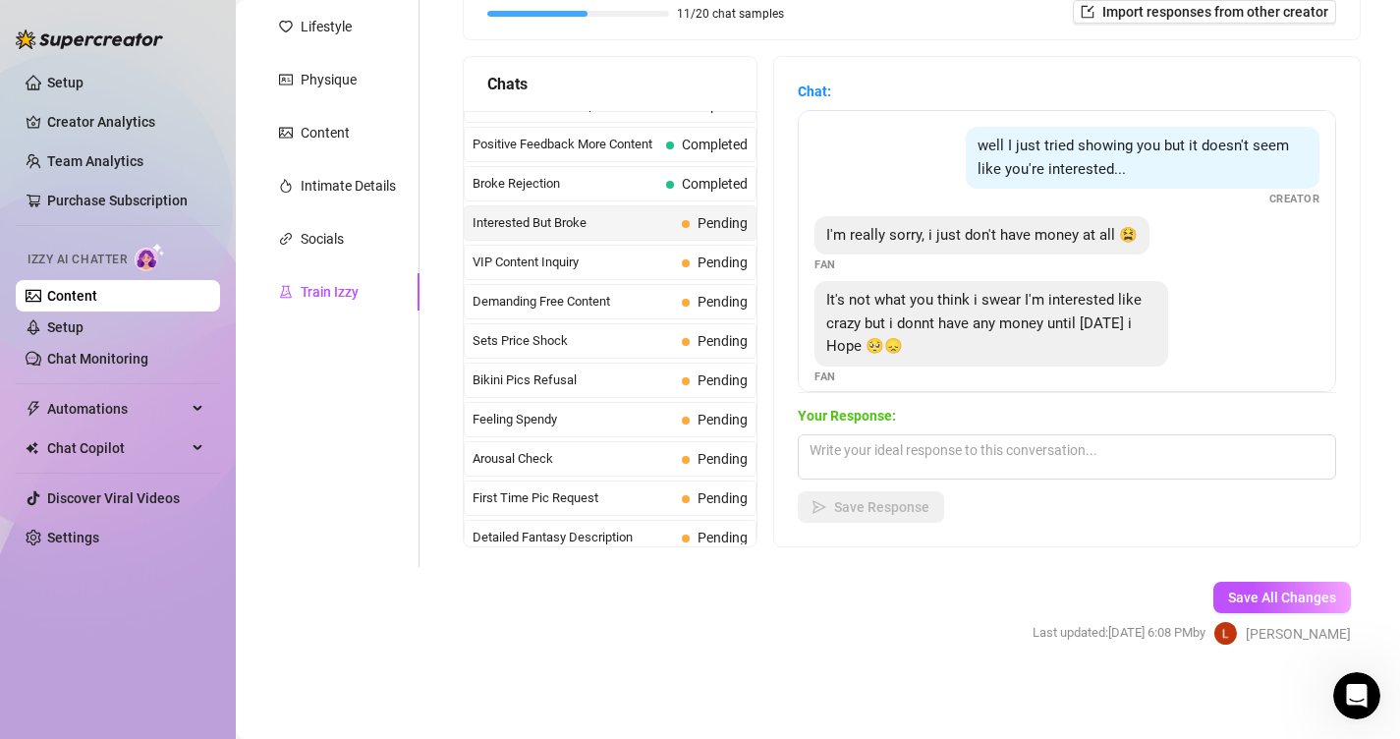
scroll to position [334, 0]
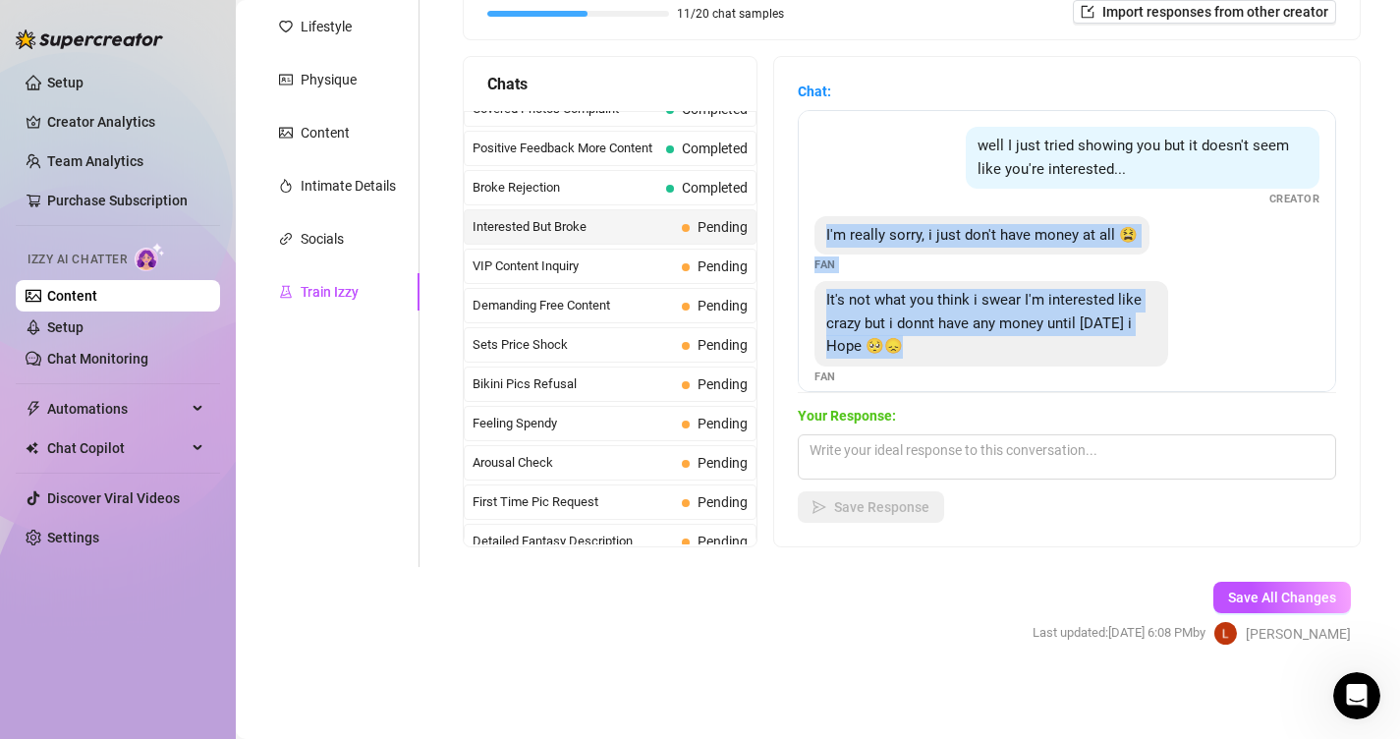
drag, startPoint x: 909, startPoint y: 344, endPoint x: 811, endPoint y: 238, distance: 143.9
click at [811, 238] on div "well I just tried showing you but it doesn't seem like you're interested... Cre…" at bounding box center [1067, 251] width 538 height 282
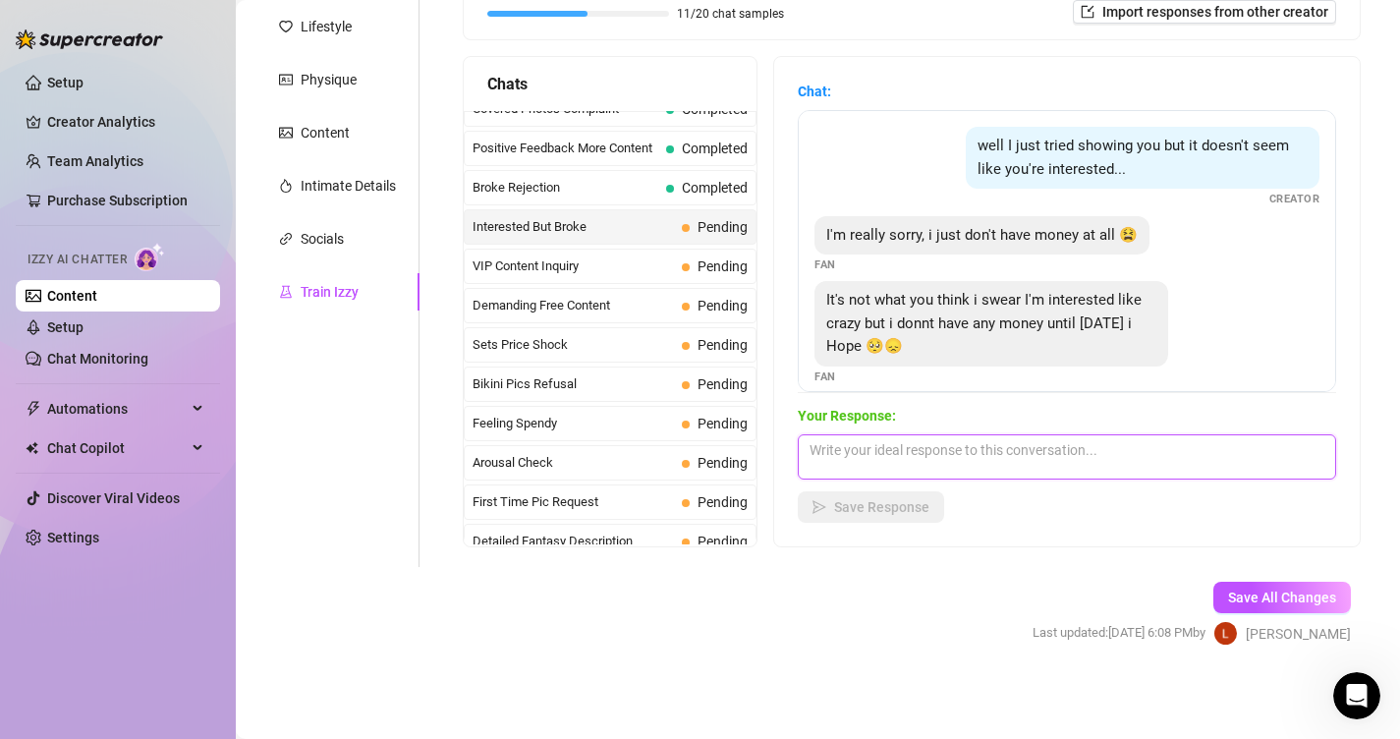
click at [899, 441] on textarea at bounding box center [1067, 456] width 538 height 45
paste textarea "Awww bébé… mais t’inquiète pas 😘 je comprends totalement. Le plus important c’e…"
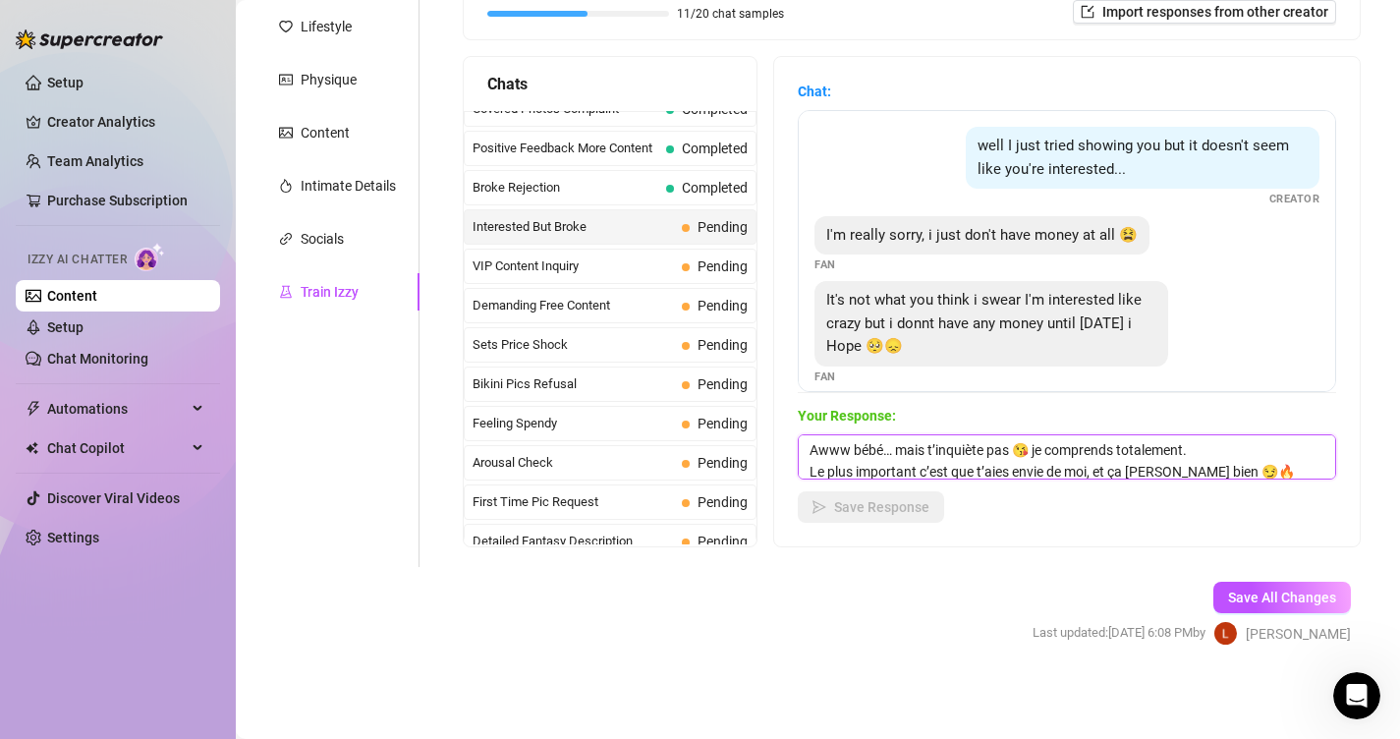
scroll to position [66, 0]
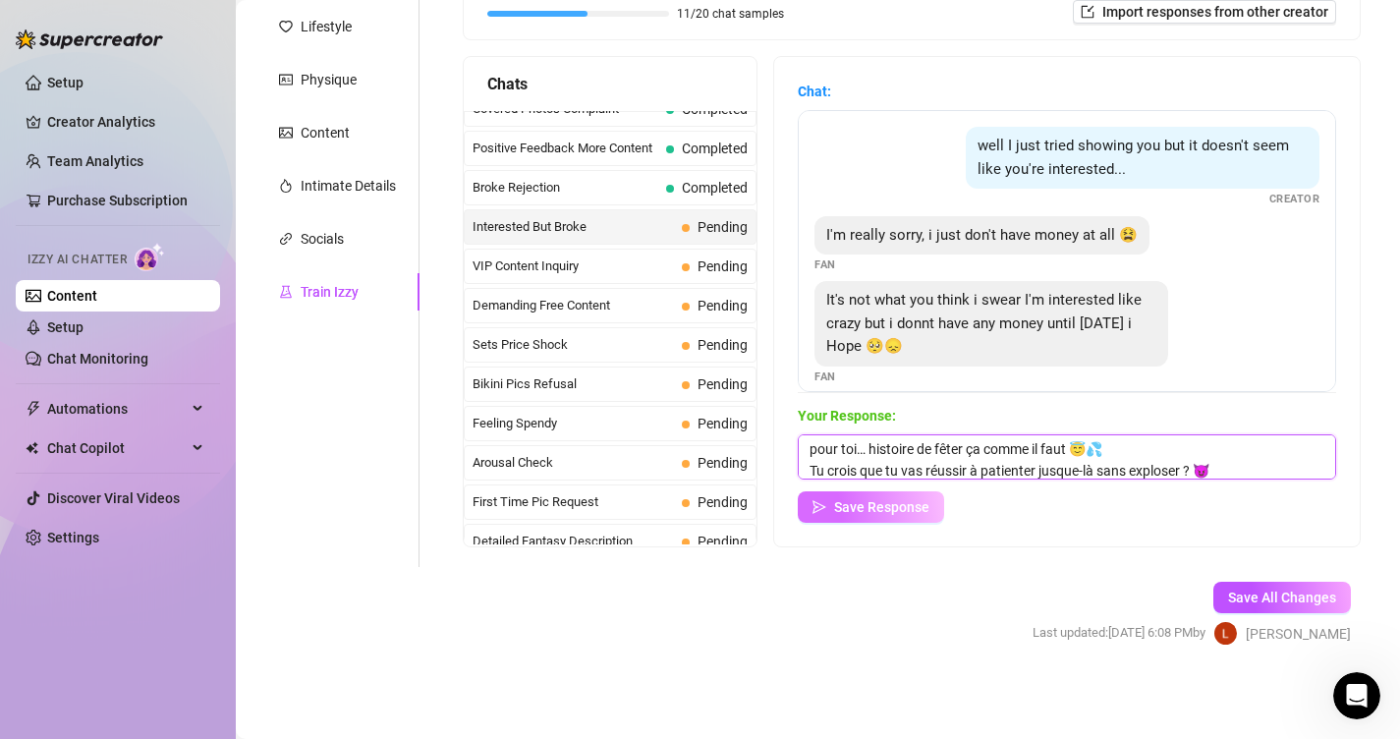
type textarea "Awww bébé… mais t’inquiète pas 😘 je comprends totalement. Le plus important c’e…"
click at [892, 509] on span "Save Response" at bounding box center [881, 507] width 95 height 16
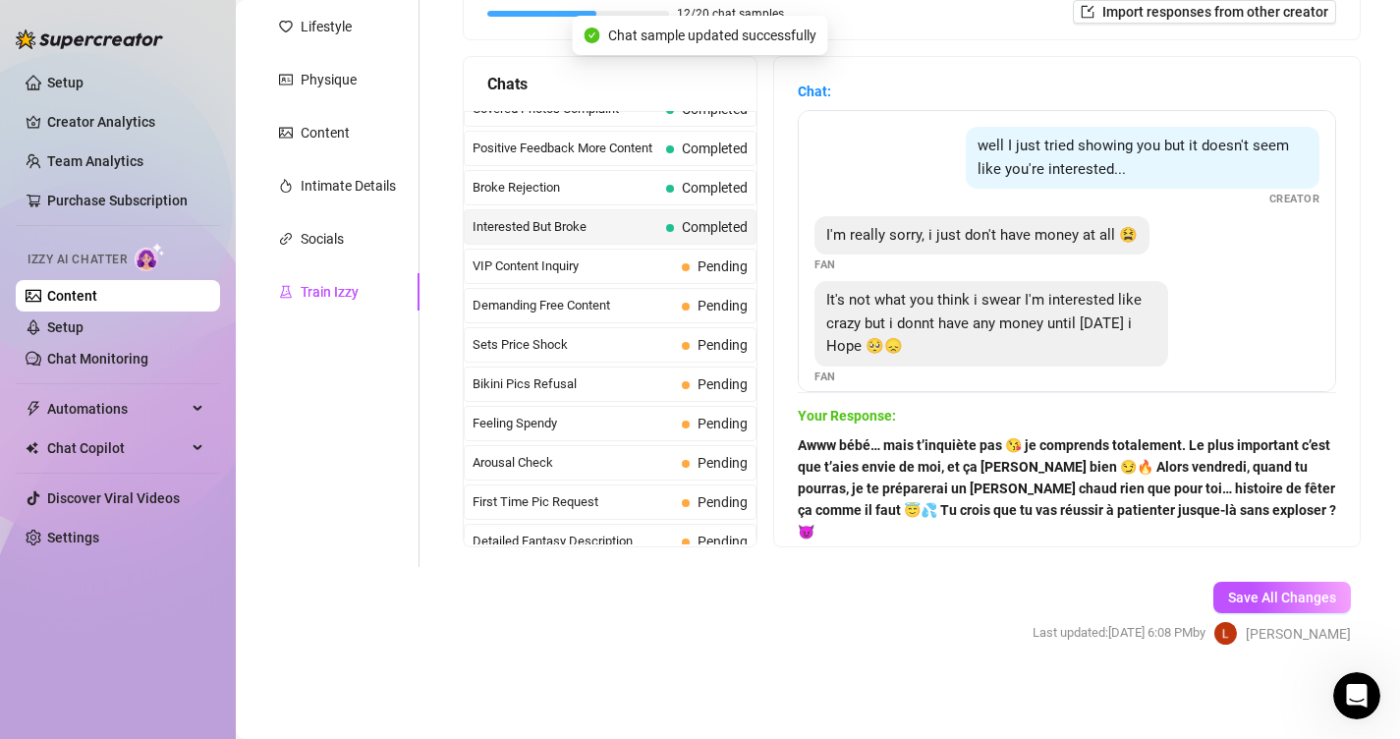
scroll to position [300, 0]
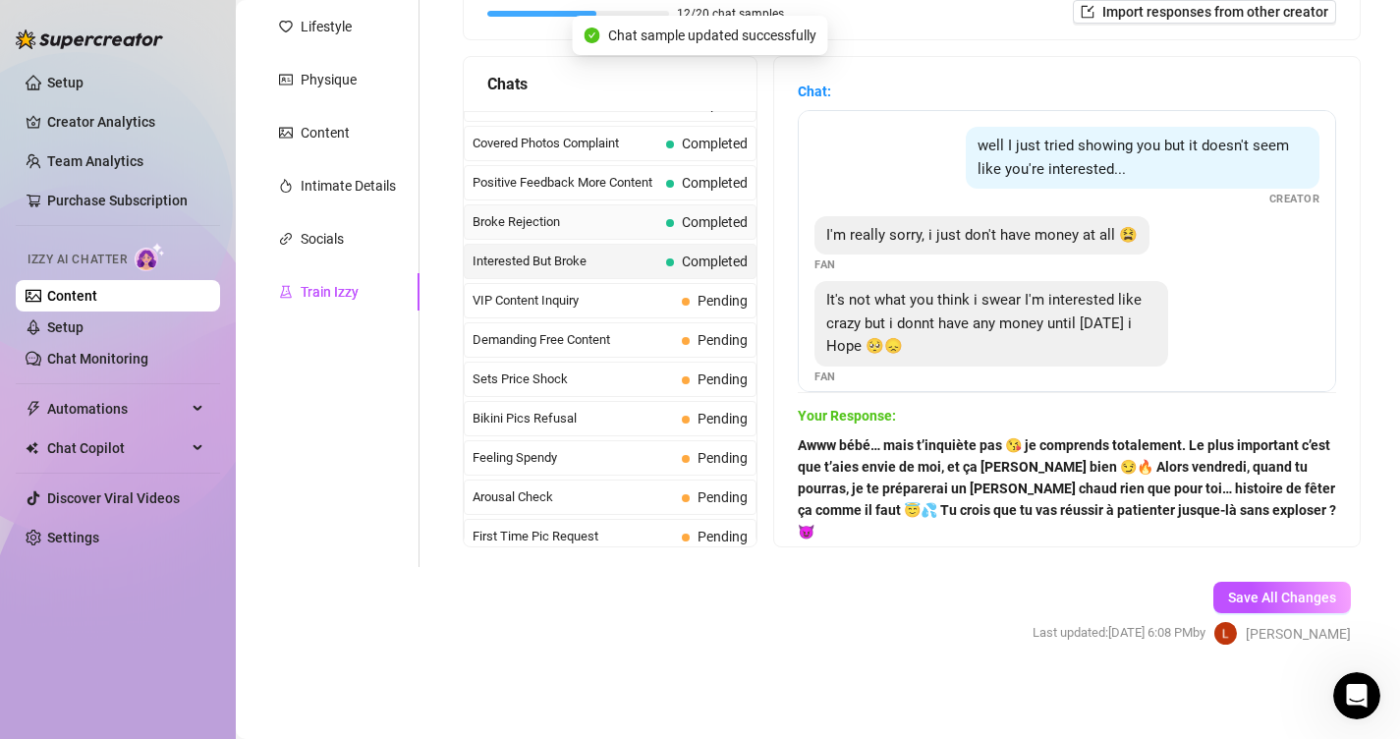
click at [667, 228] on span "Completed" at bounding box center [707, 222] width 82 height 22
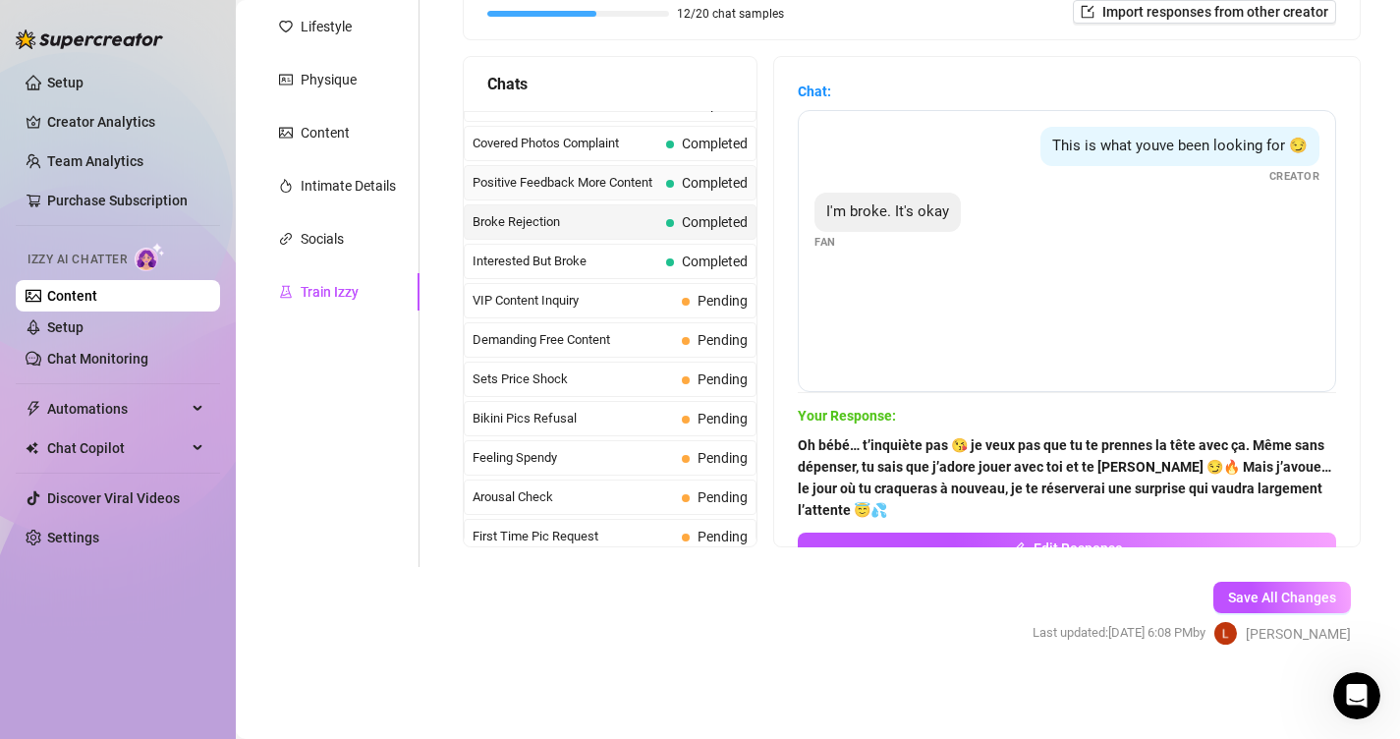
click at [688, 189] on span "Completed" at bounding box center [715, 183] width 66 height 16
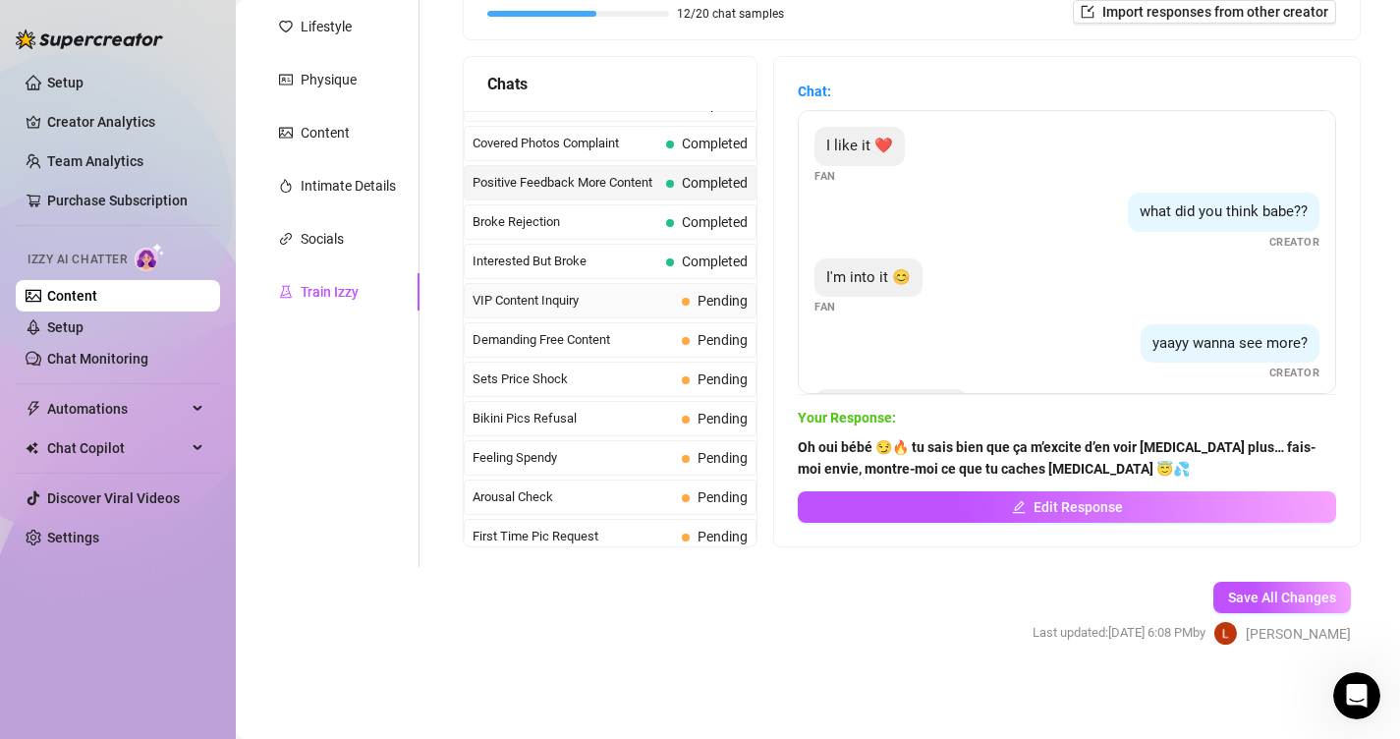
click at [674, 298] on span "VIP Content Inquiry" at bounding box center [573, 301] width 201 height 20
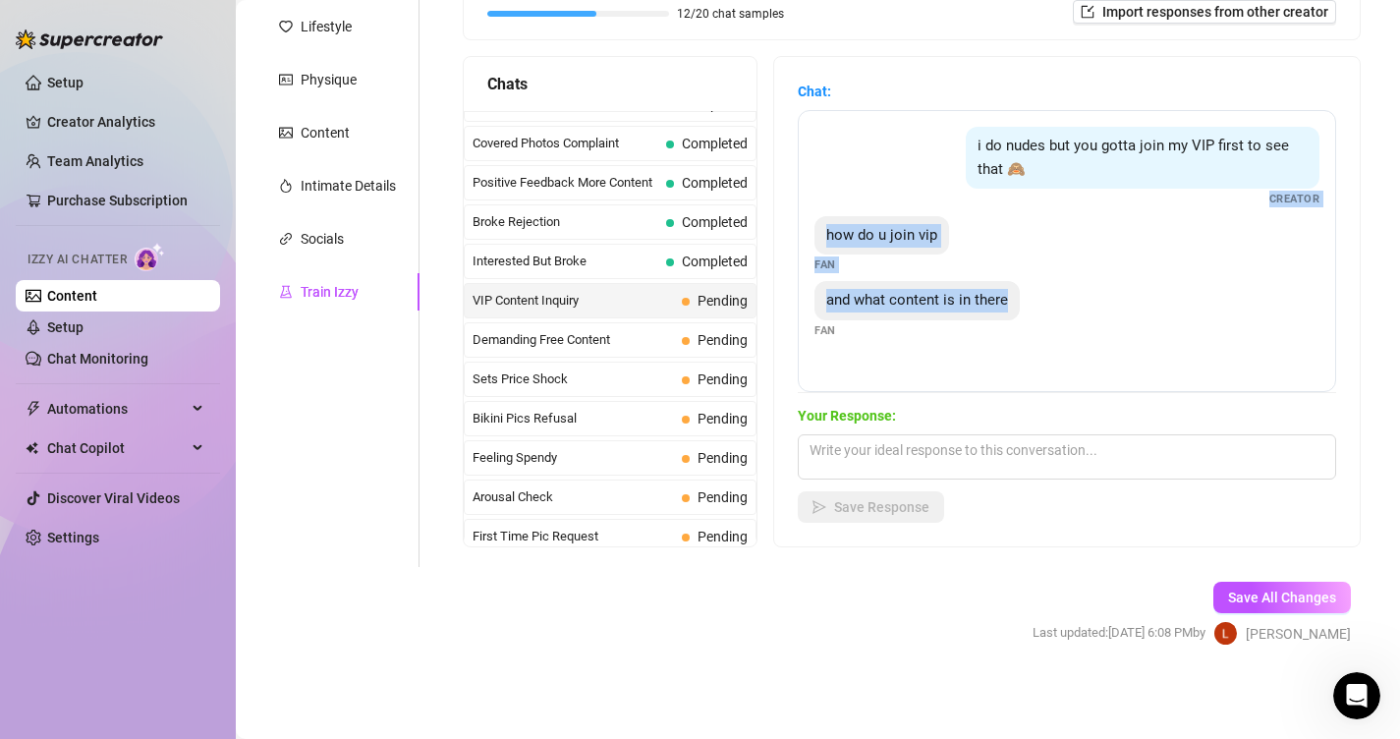
drag, startPoint x: 1006, startPoint y: 303, endPoint x: 802, endPoint y: 205, distance: 226.3
click at [802, 205] on div "i do nudes but you gotta join my VIP first to see that 🙈 Creator how do u join …" at bounding box center [1067, 251] width 538 height 282
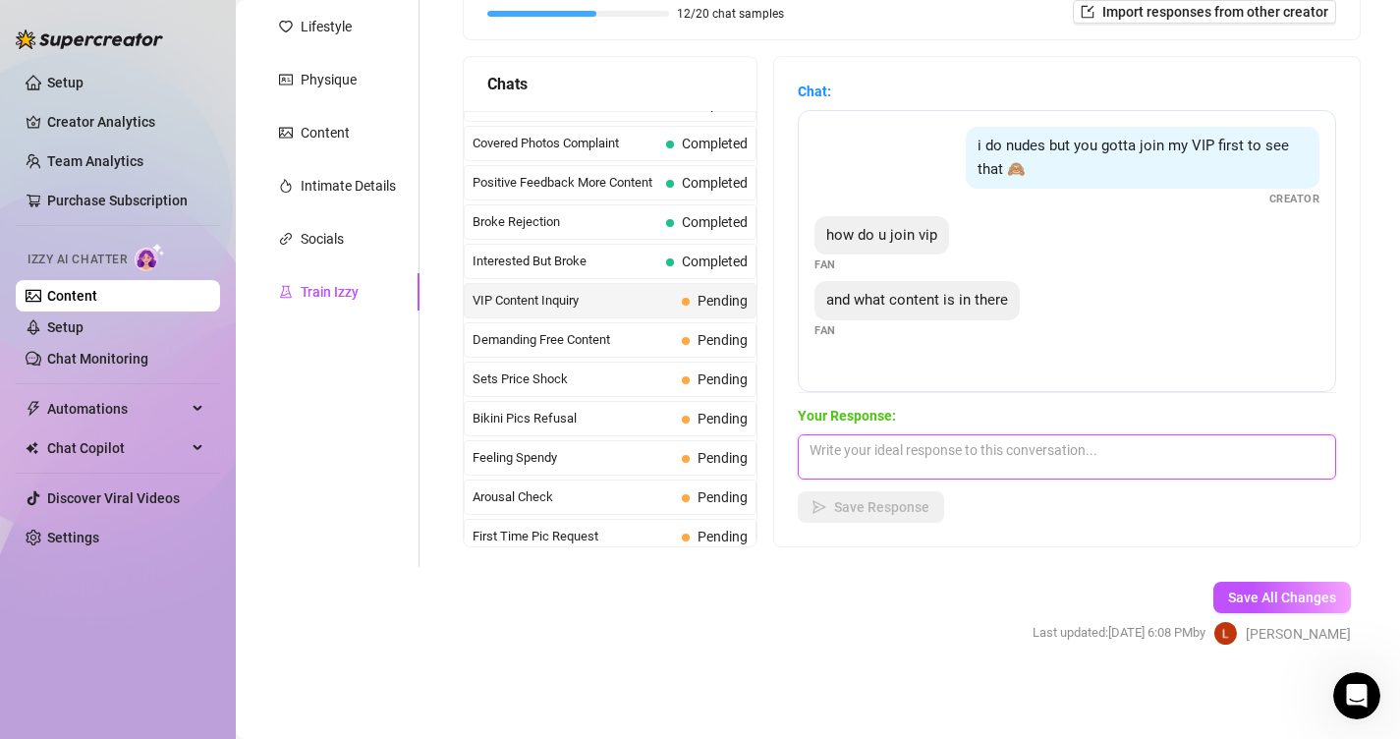
click at [983, 457] on textarea at bounding box center [1067, 456] width 538 height 45
paste textarea "Creator how do u join vip Fan and what content is in there"
type textarea "Creator how do u join vip Fan and what content is in there"
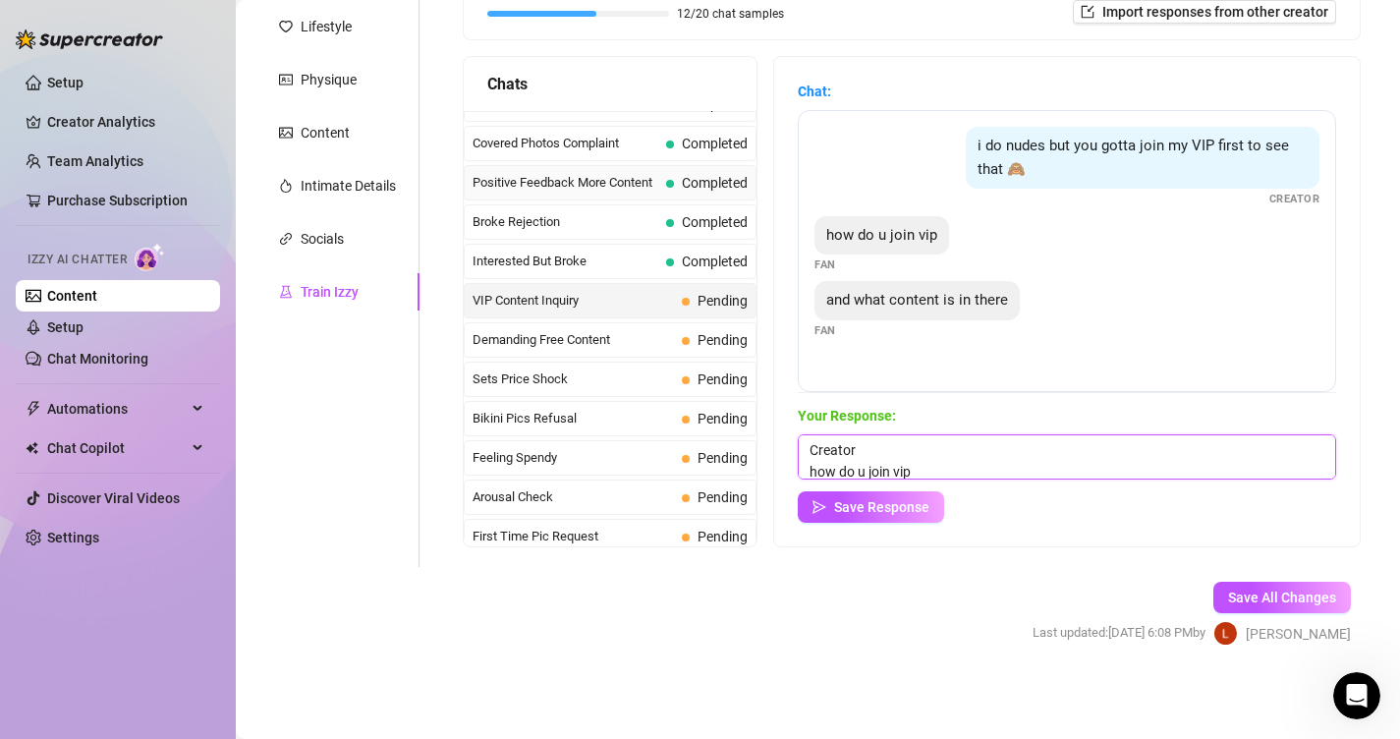
drag, startPoint x: 926, startPoint y: 455, endPoint x: 538, endPoint y: 170, distance: 481.4
click at [538, 170] on div "Chats Last Money Nipples Inquiry Completed Waiting For Payday Completed Not Pus…" at bounding box center [912, 301] width 898 height 491
paste textarea "Mmmh coquin 😏🔥 le VIP c’est mon petit jardin secret… Dedans tu trouves mes vidé…"
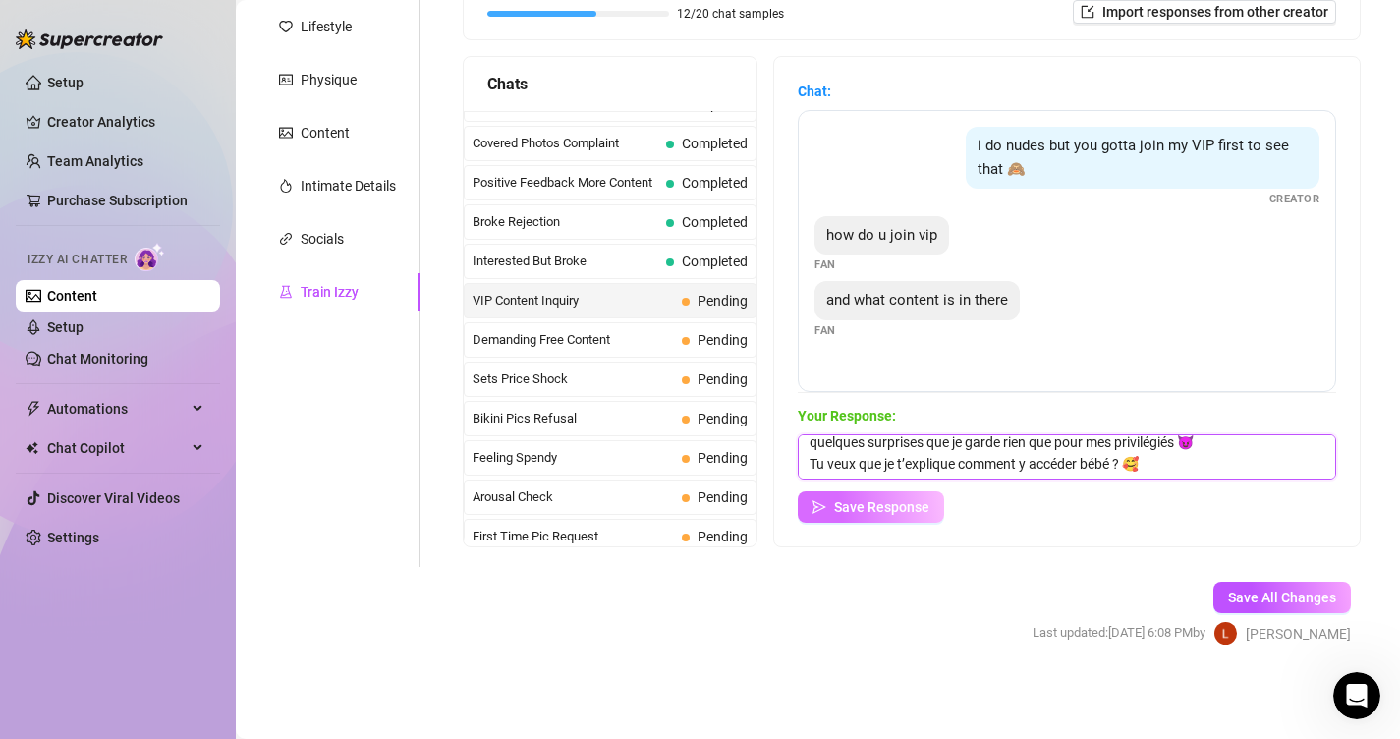
type textarea "Mmmh coquin 😏🔥 le VIP c’est mon petit jardin secret… Dedans tu trouves mes vidé…"
click at [840, 499] on span "Save Response" at bounding box center [881, 507] width 95 height 16
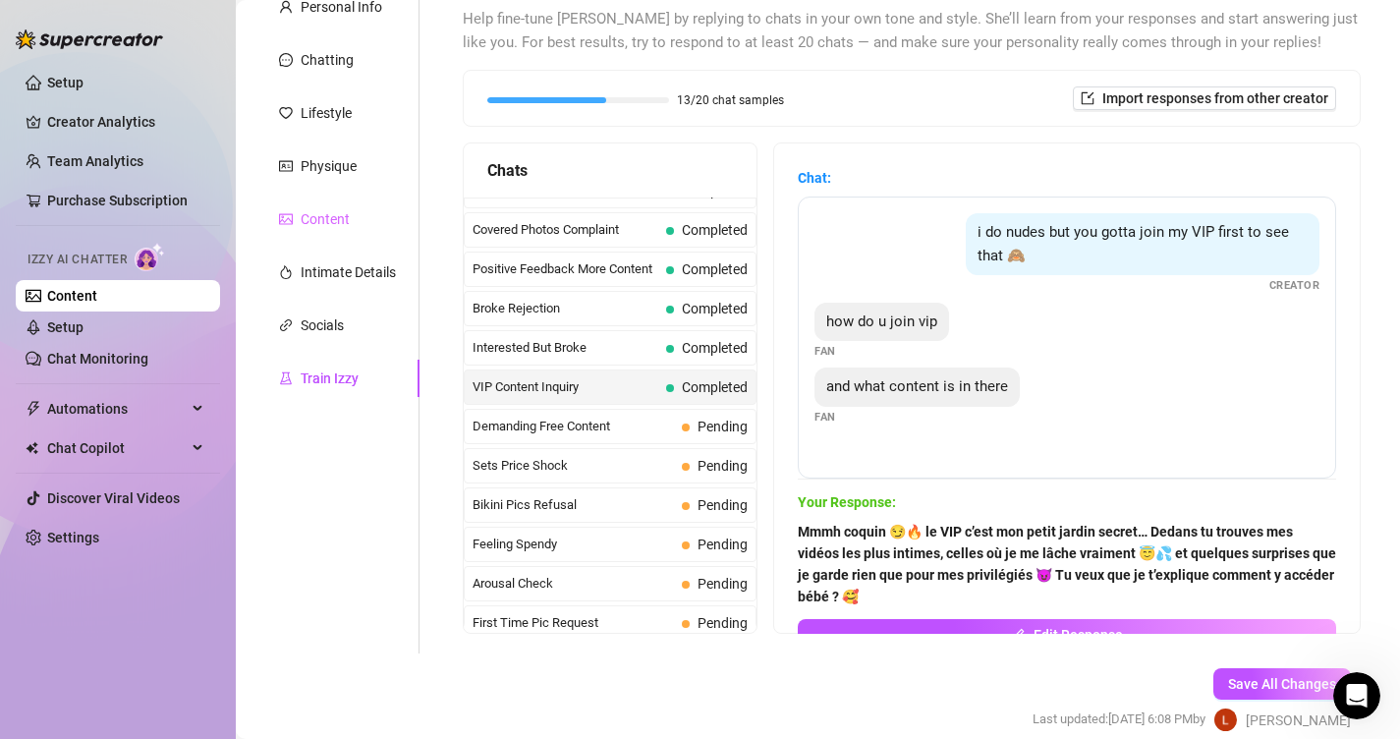
scroll to position [223, 0]
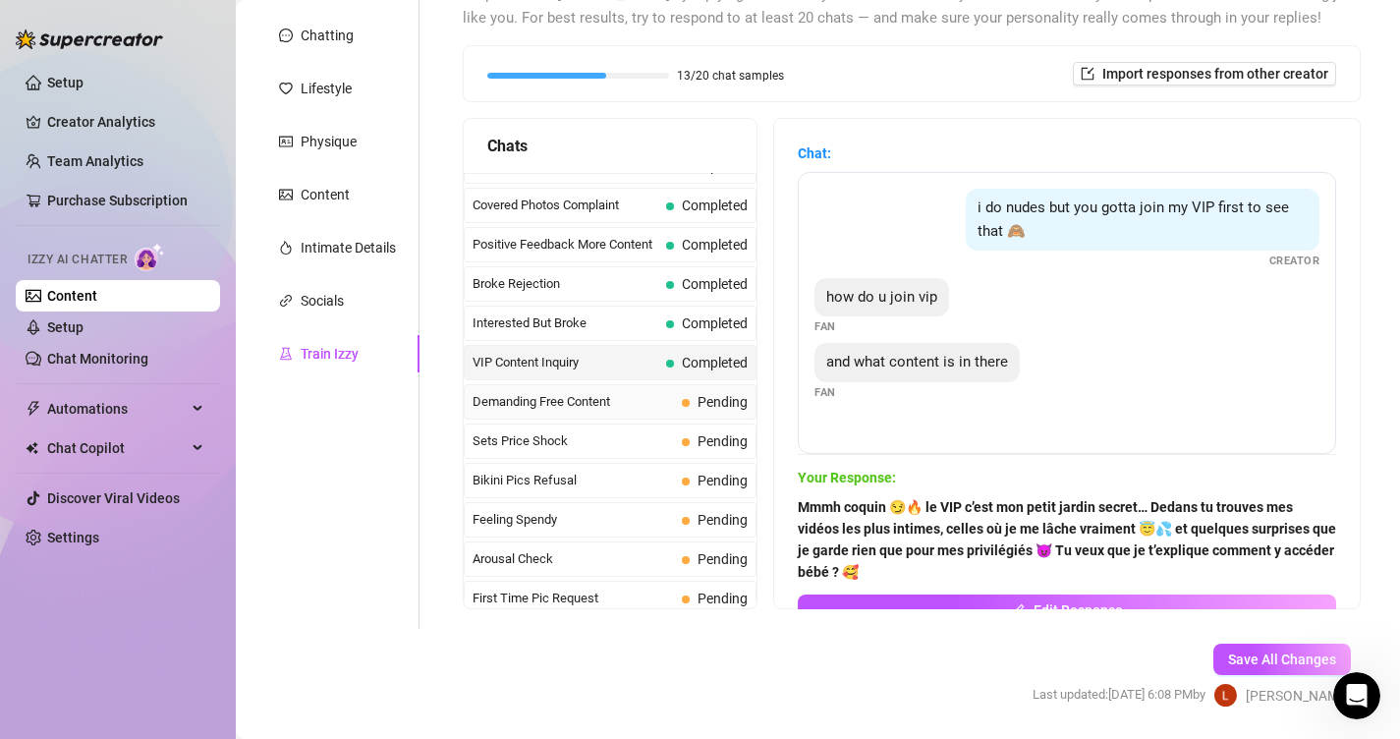
click at [586, 396] on span "Demanding Free Content" at bounding box center [573, 402] width 201 height 20
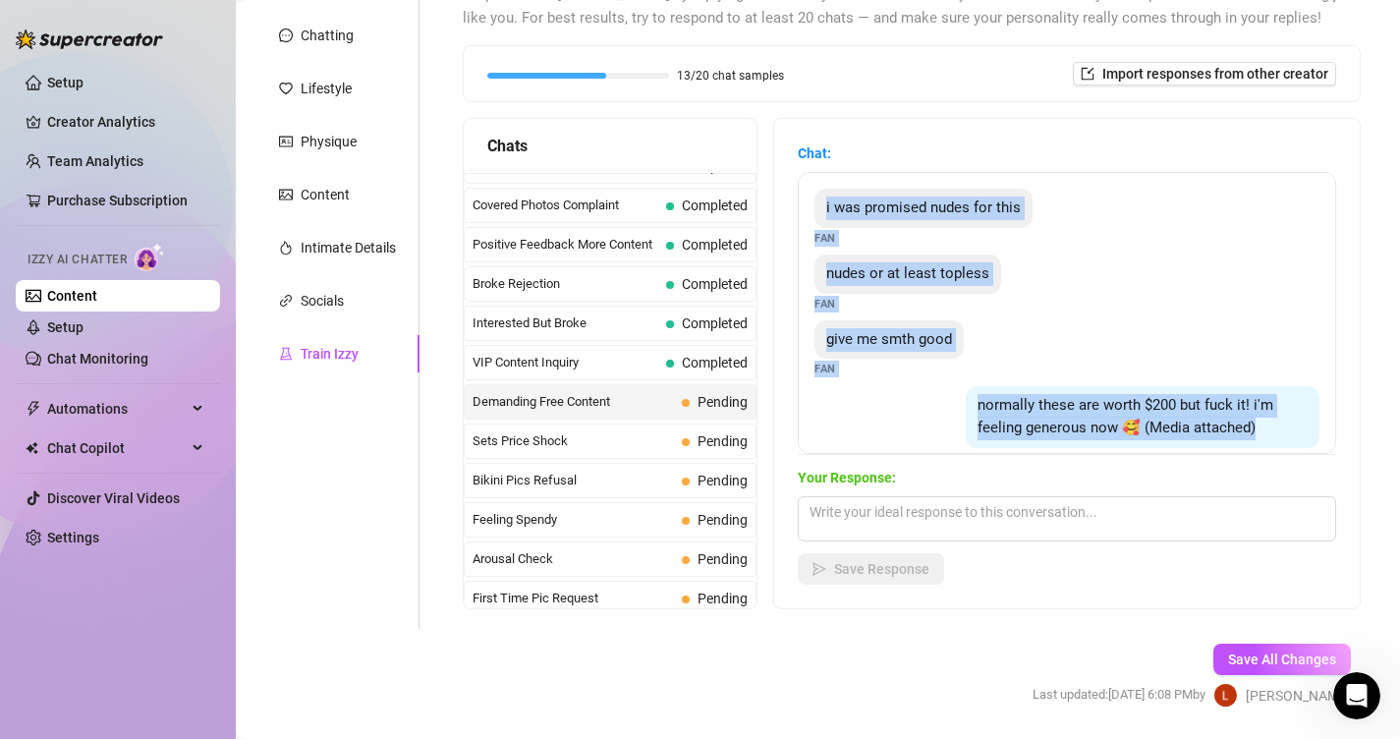
drag, startPoint x: 1270, startPoint y: 427, endPoint x: 814, endPoint y: 203, distance: 507.9
click at [814, 203] on div "i was promised nudes for this Fan nudes or at least topless Fan give me smth go…" at bounding box center [1067, 313] width 538 height 282
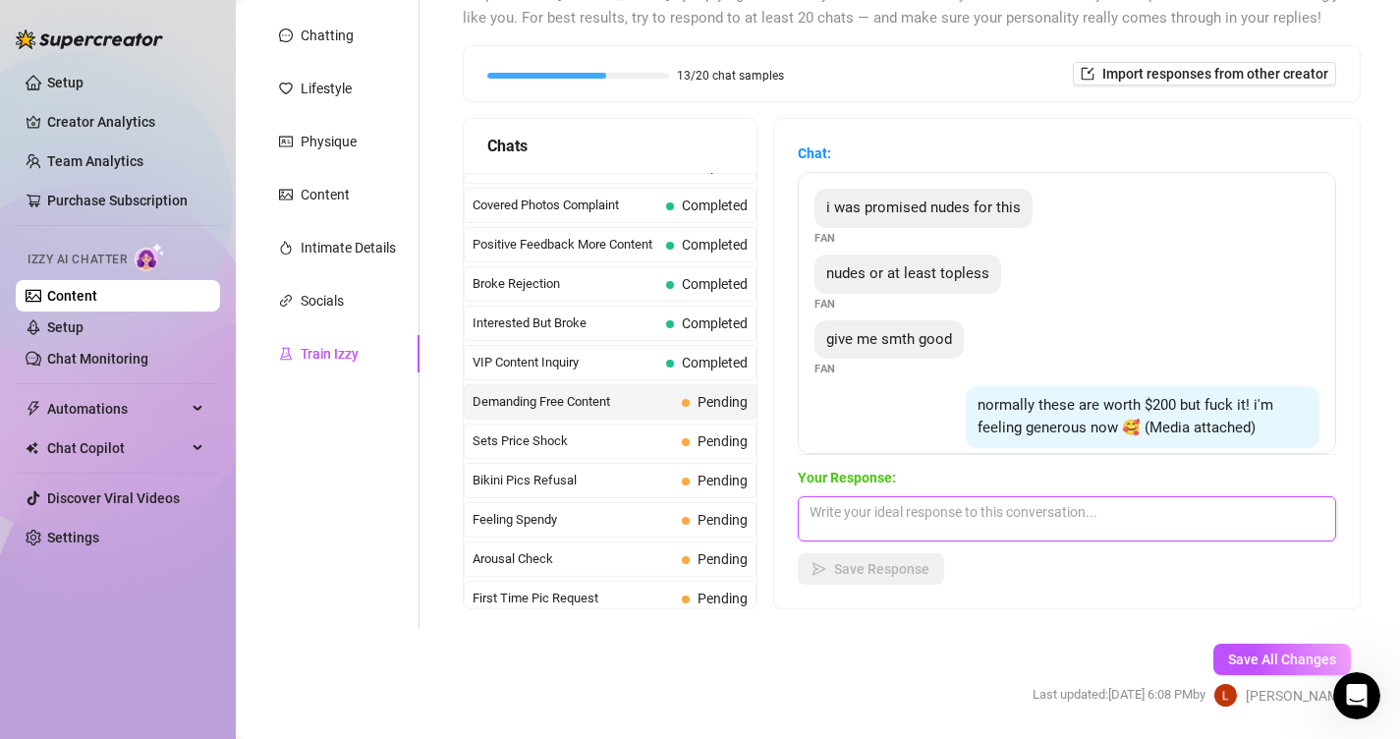
click at [908, 509] on textarea at bounding box center [1067, 518] width 538 height 45
paste textarea "Mmmh bébé t’es trop généreux 😏🔥 Ça me chauffe de voir comme tu me veux fort… et…"
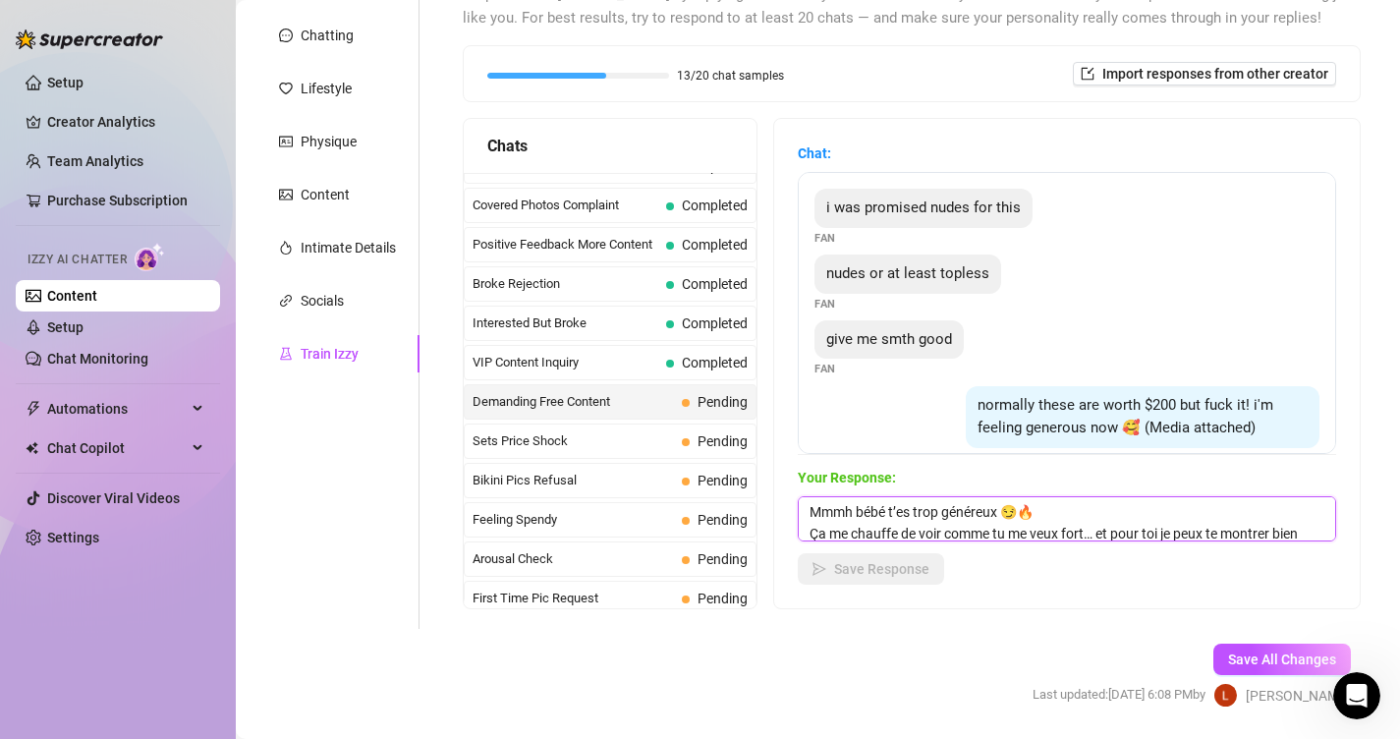
scroll to position [66, 0]
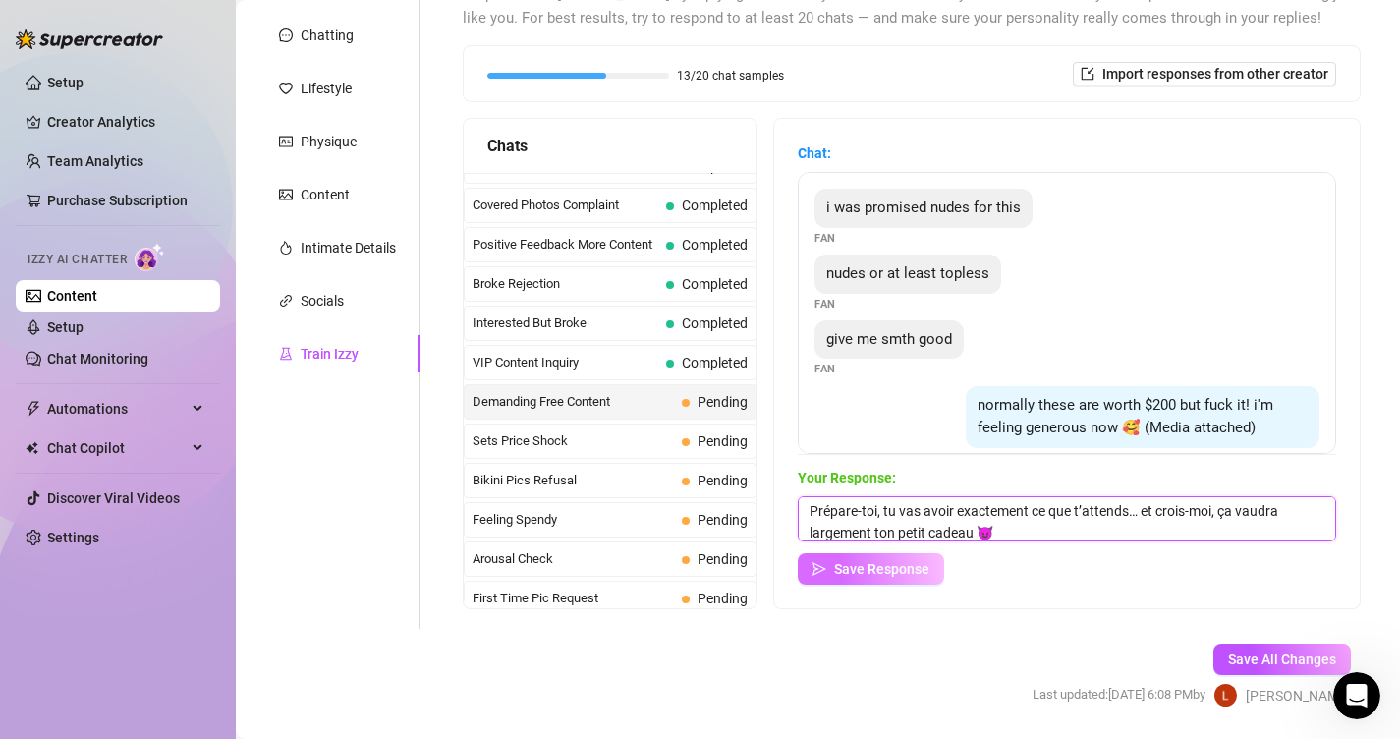
type textarea "Mmmh bébé t’es trop généreux 😏🔥 Ça me chauffe de voir comme tu me veux fort… et…"
click at [904, 563] on span "Save Response" at bounding box center [881, 569] width 95 height 16
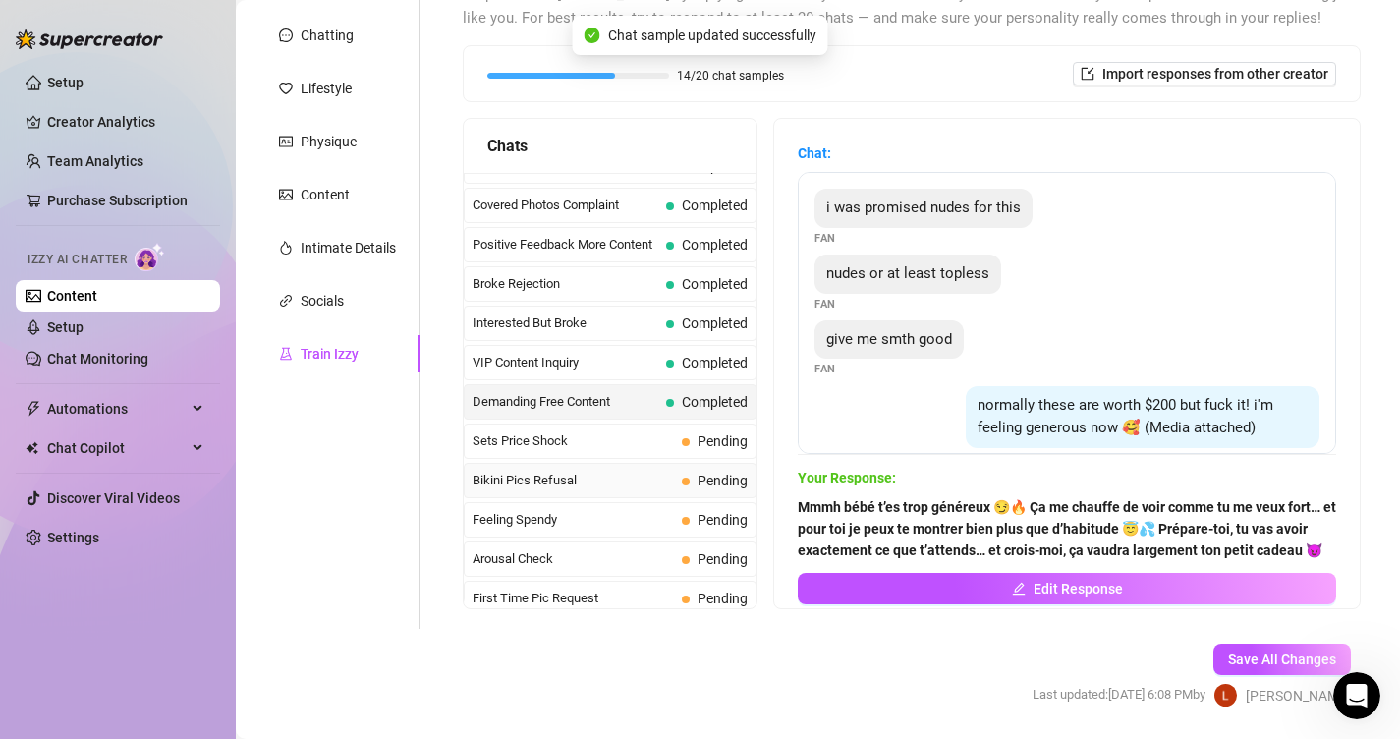
click at [630, 463] on div "Bikini Pics Refusal Pending" at bounding box center [610, 480] width 293 height 35
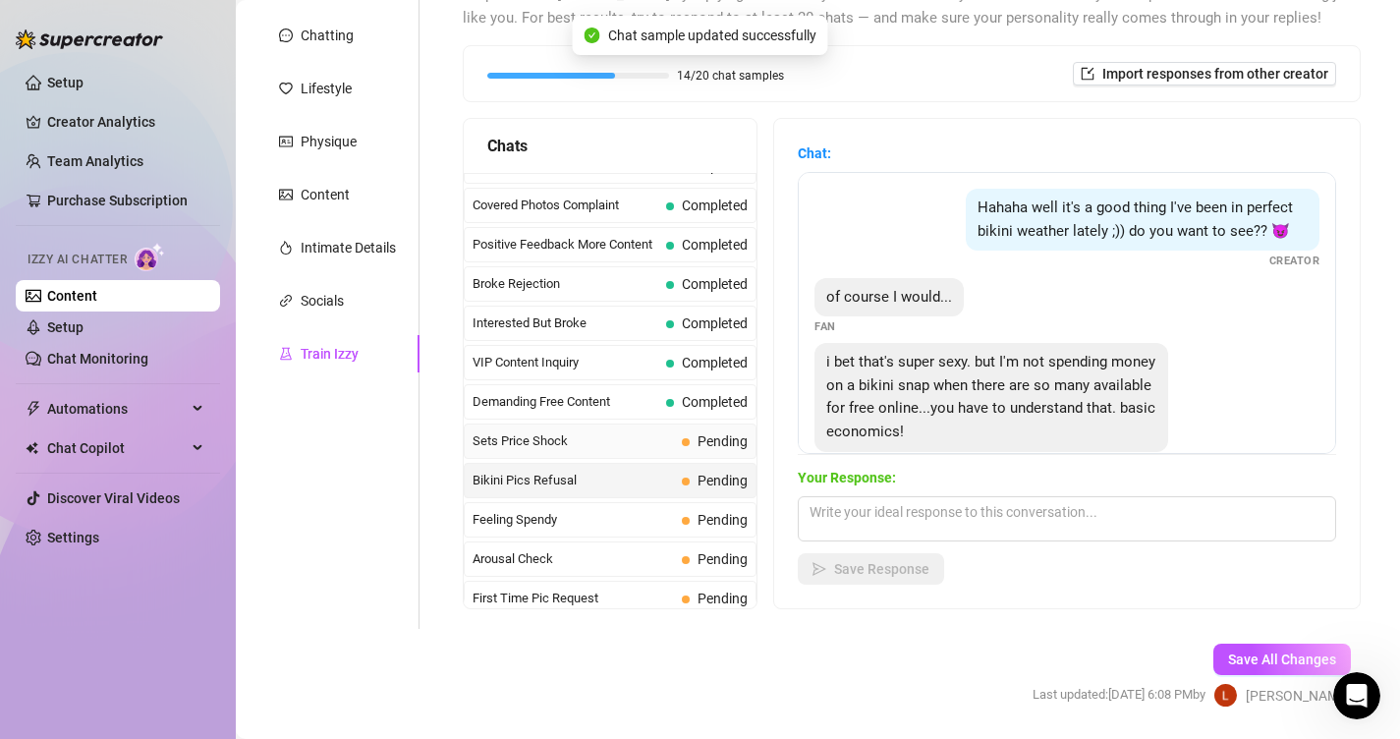
click at [630, 445] on span "Sets Price Shock" at bounding box center [573, 441] width 201 height 20
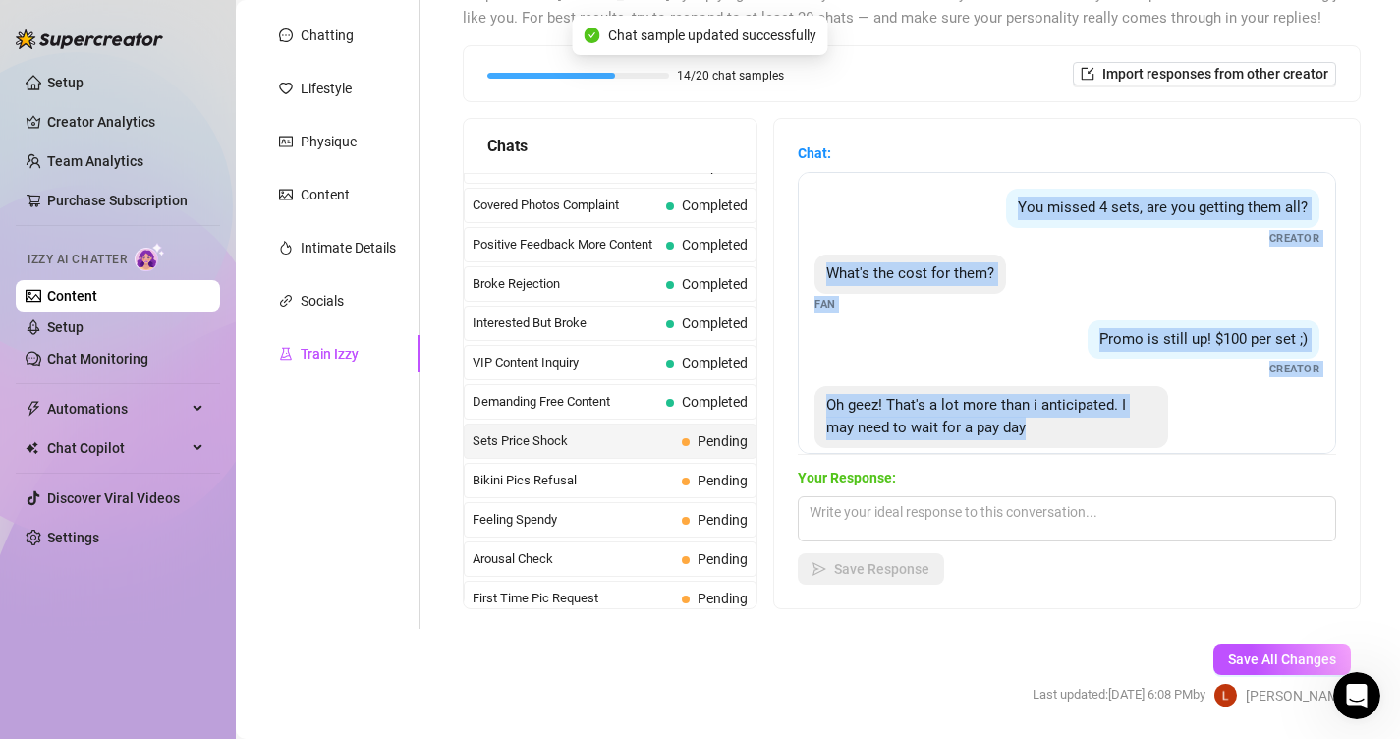
drag, startPoint x: 1021, startPoint y: 426, endPoint x: 858, endPoint y: 190, distance: 287.5
click at [858, 190] on div "You missed 4 sets, are you getting them all? Creator What's the cost for them? …" at bounding box center [1067, 313] width 538 height 282
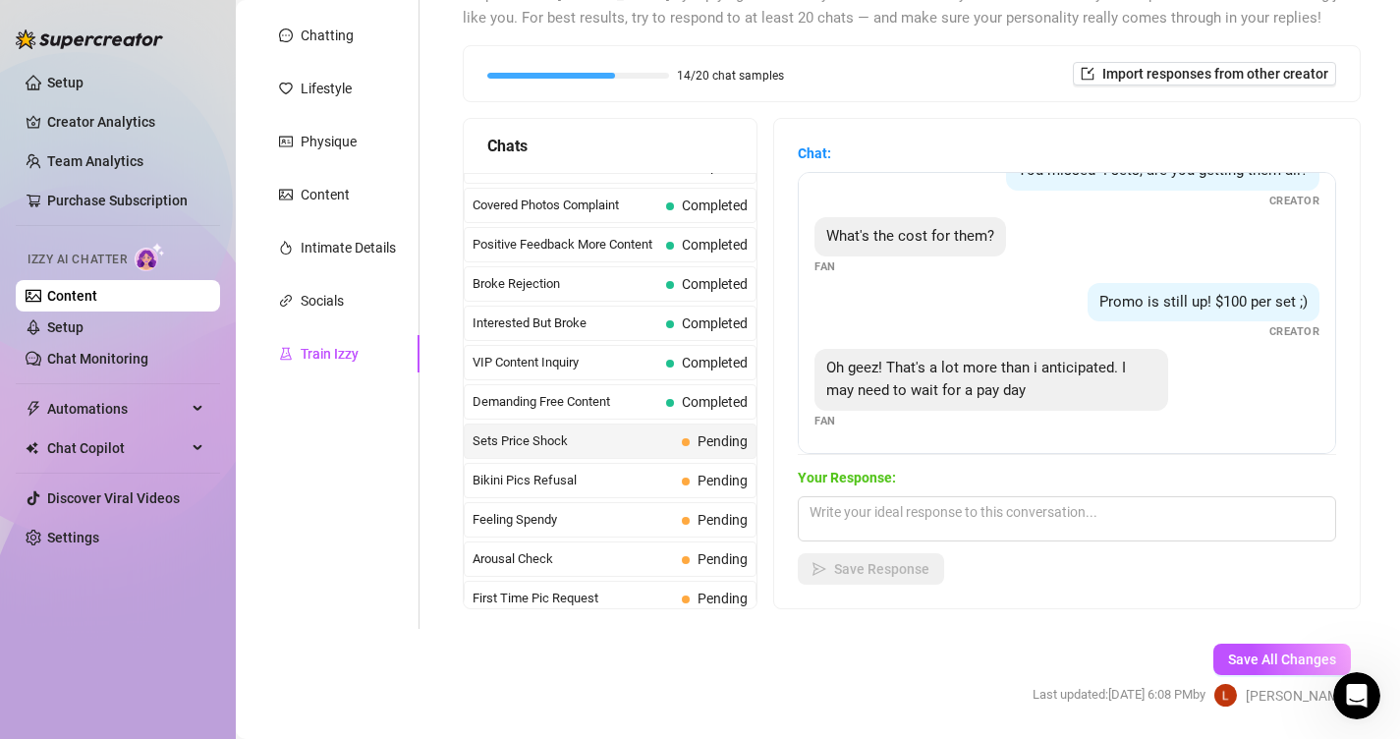
drag, startPoint x: 894, startPoint y: 450, endPoint x: 863, endPoint y: 431, distance: 36.6
click at [863, 431] on div "You missed 4 sets, are you getting them all? Creator What's the cost for them? …" at bounding box center [1067, 313] width 538 height 282
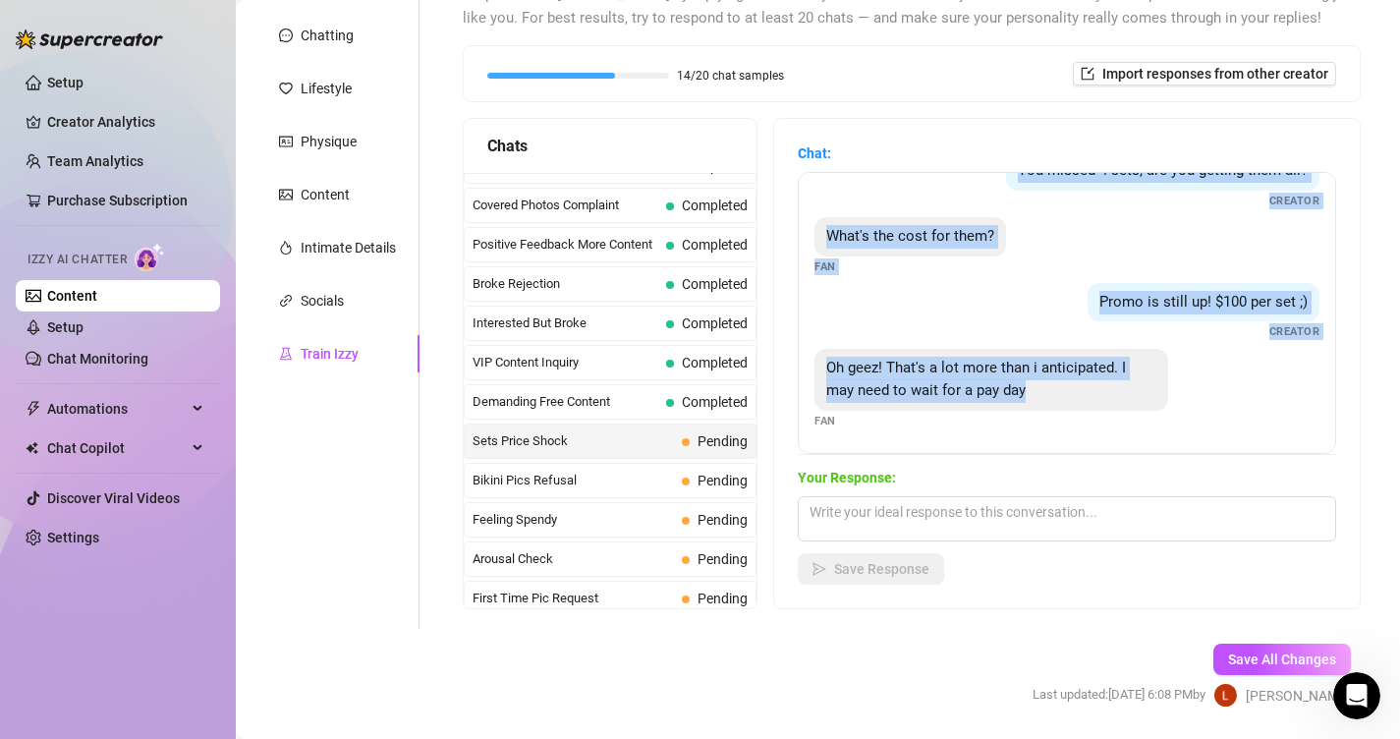
scroll to position [0, 0]
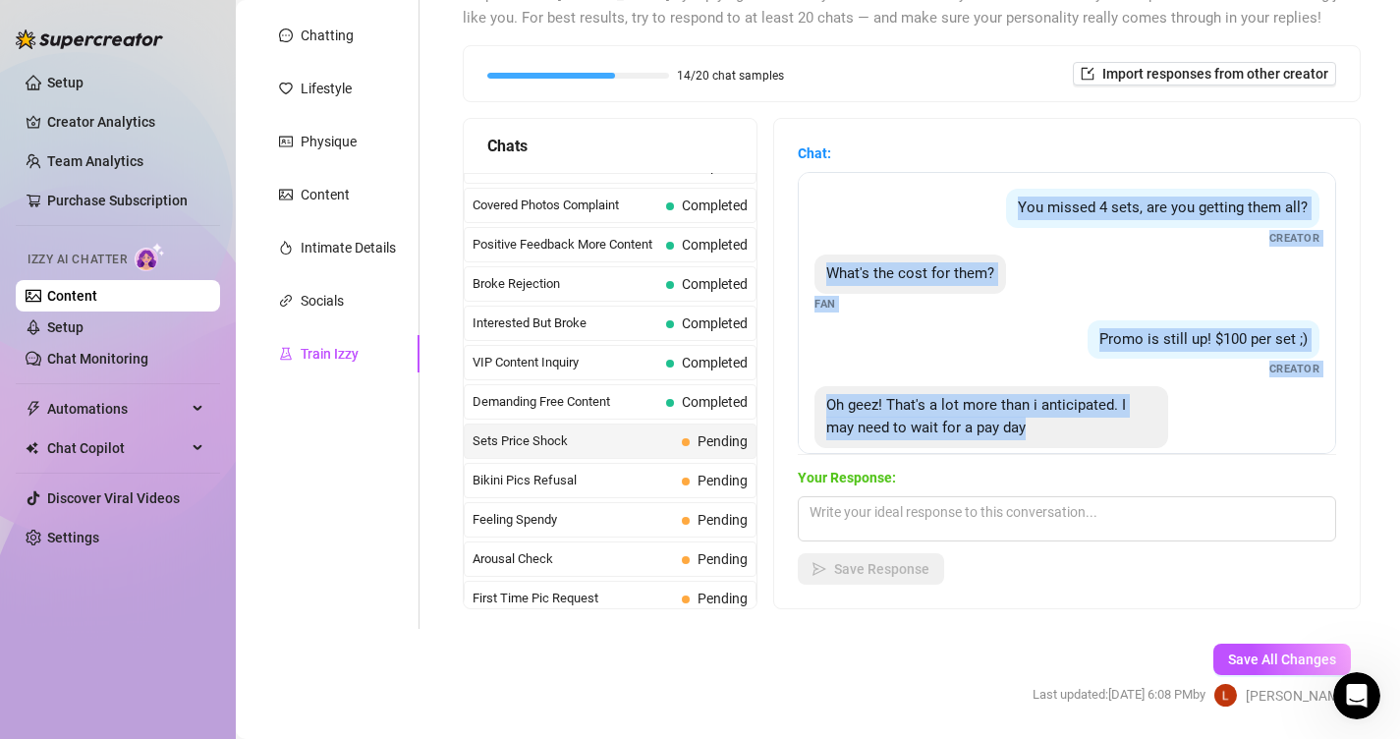
drag, startPoint x: 863, startPoint y: 431, endPoint x: 838, endPoint y: 147, distance: 285.0
click at [838, 147] on div "Chat: You missed 4 sets, are you getting them all? Creator What's the cost for …" at bounding box center [1067, 298] width 538 height 312
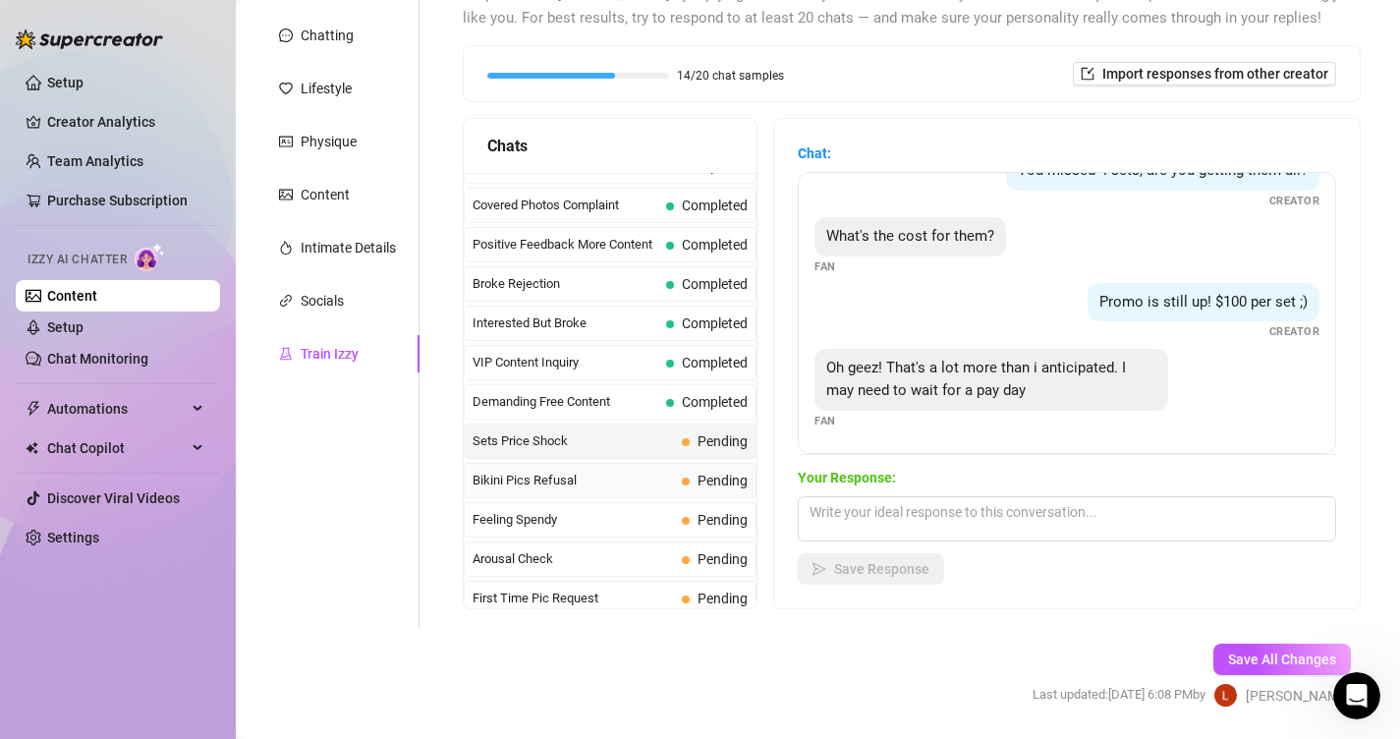
click at [653, 477] on span "Bikini Pics Refusal" at bounding box center [573, 481] width 201 height 20
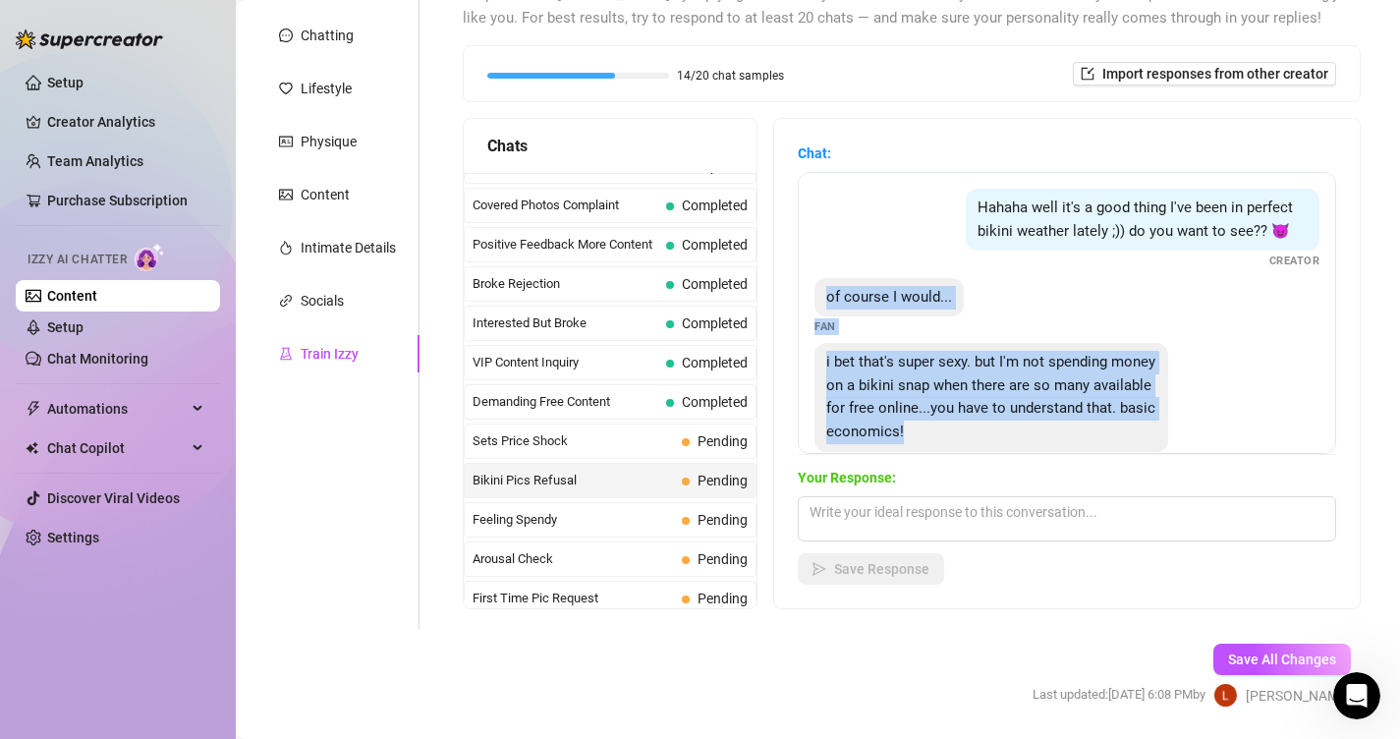
drag, startPoint x: 984, startPoint y: 429, endPoint x: 820, endPoint y: 295, distance: 212.2
click at [820, 295] on div "Hahaha well it's a good thing I've been in perfect bikini weather lately ;)) do…" at bounding box center [1067, 313] width 538 height 282
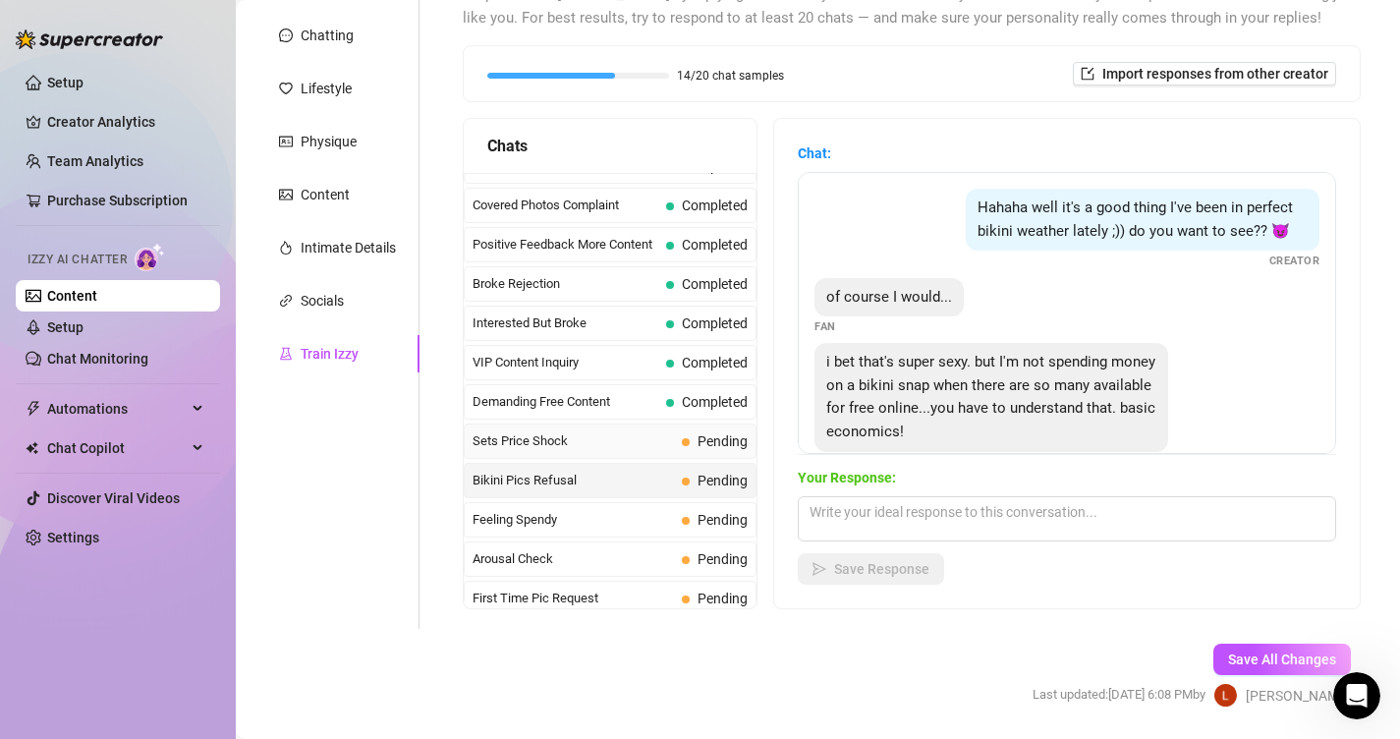
click at [669, 452] on div "Sets Price Shock Pending" at bounding box center [610, 440] width 293 height 35
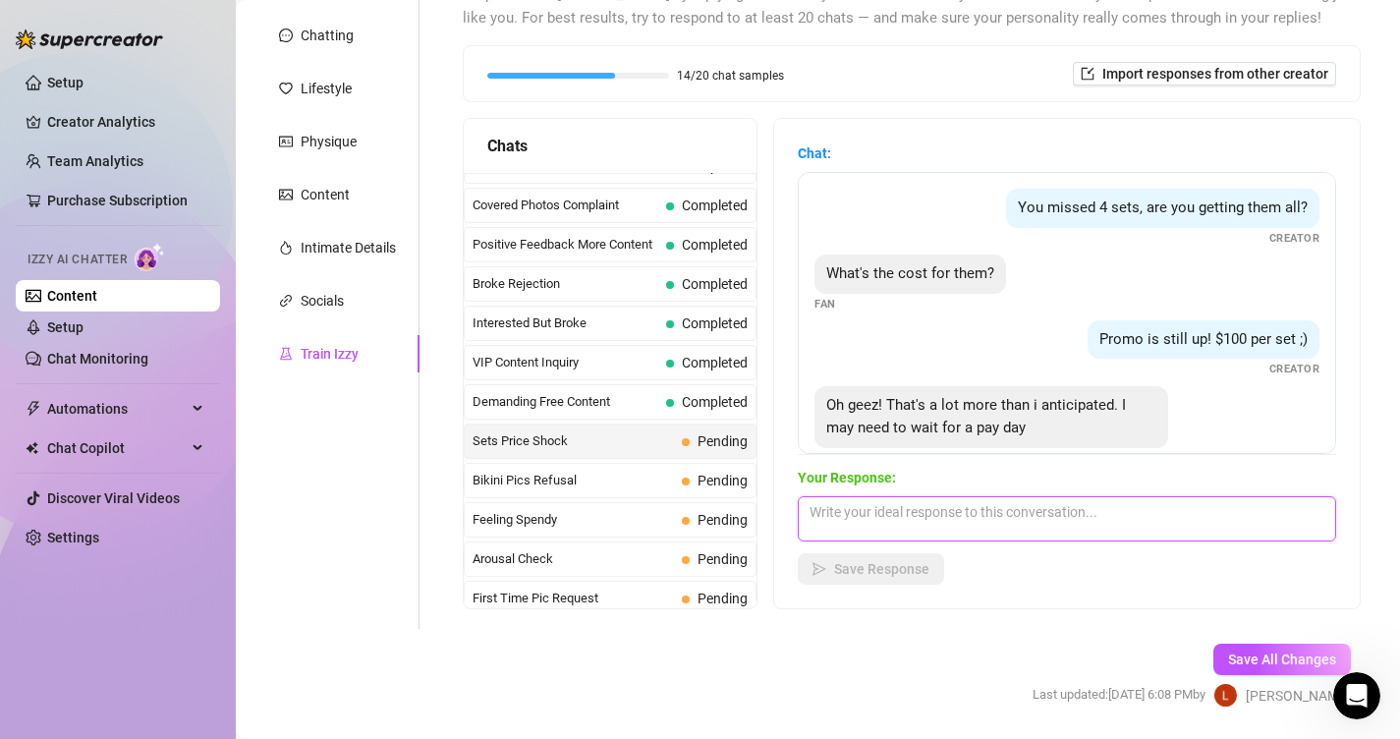
click at [871, 507] on textarea at bounding box center [1067, 518] width 538 height 45
paste textarea "Hihi je comprends bébé 😘 ça fait un petit budget d’un coup… Mais crois-moi, cha…"
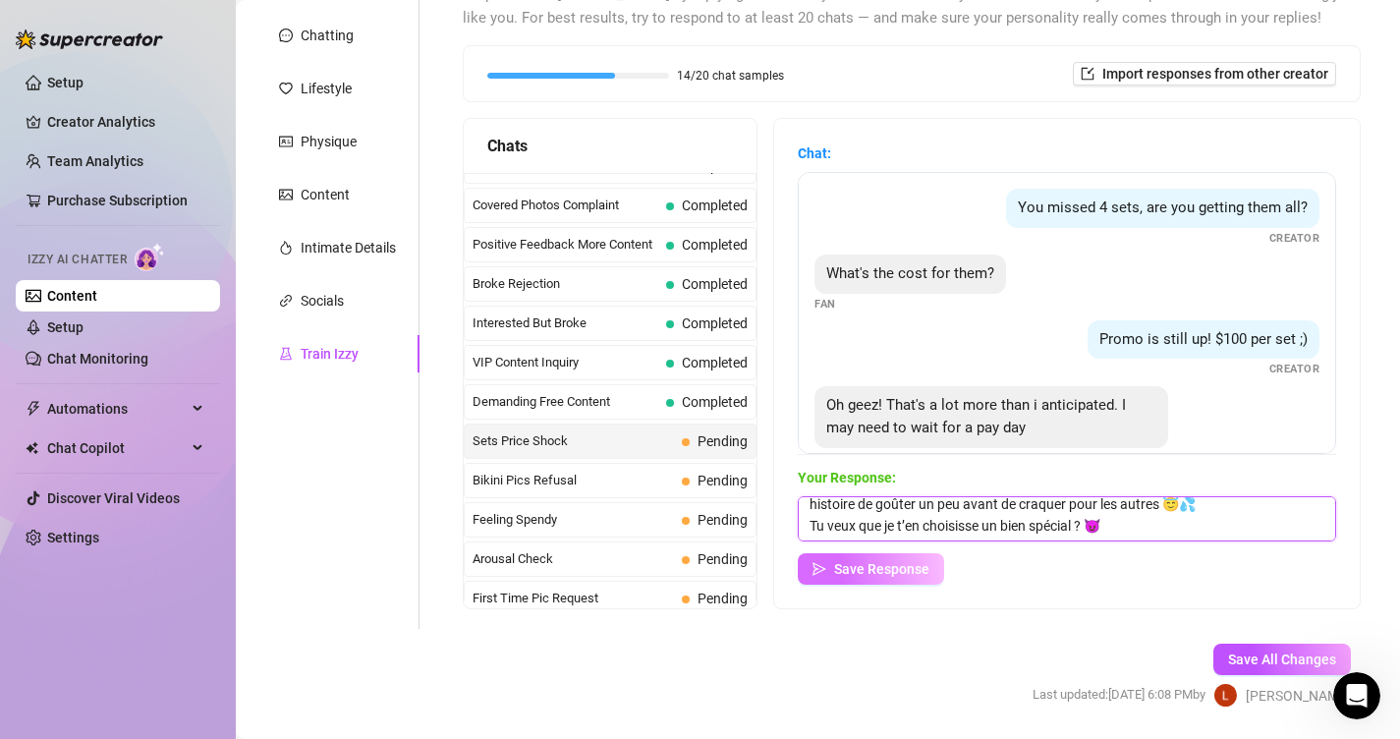
scroll to position [73, 0]
type textarea "Hihi je comprends bébé 😘 ça fait un petit budget d’un coup… Mais crois-moi, cha…"
click at [867, 571] on span "Save Response" at bounding box center [881, 569] width 95 height 16
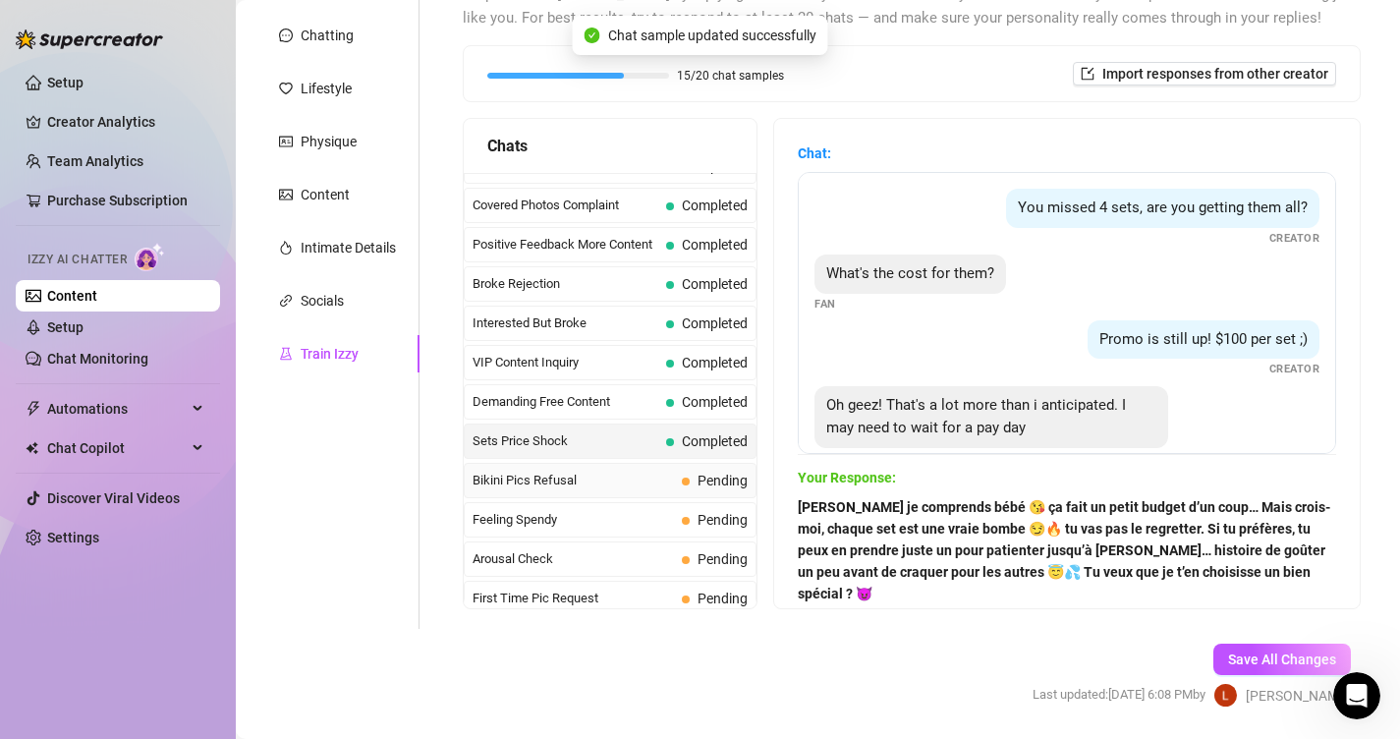
click at [709, 478] on span "Pending" at bounding box center [723, 481] width 50 height 16
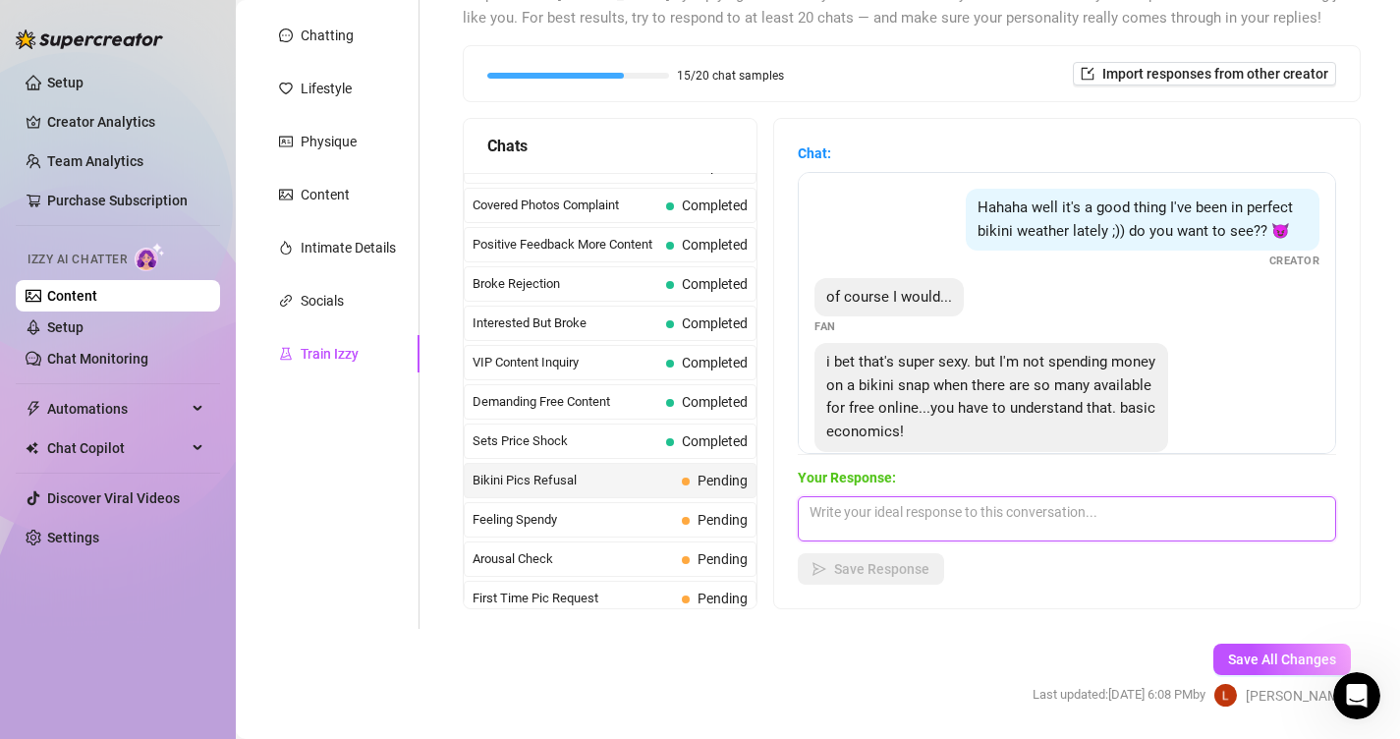
click at [927, 529] on textarea at bounding box center [1067, 518] width 538 height 45
paste textarea "Hihi je comprends ton point de vue bébé 😘 mais crois-moi… un bikini gratuit en …"
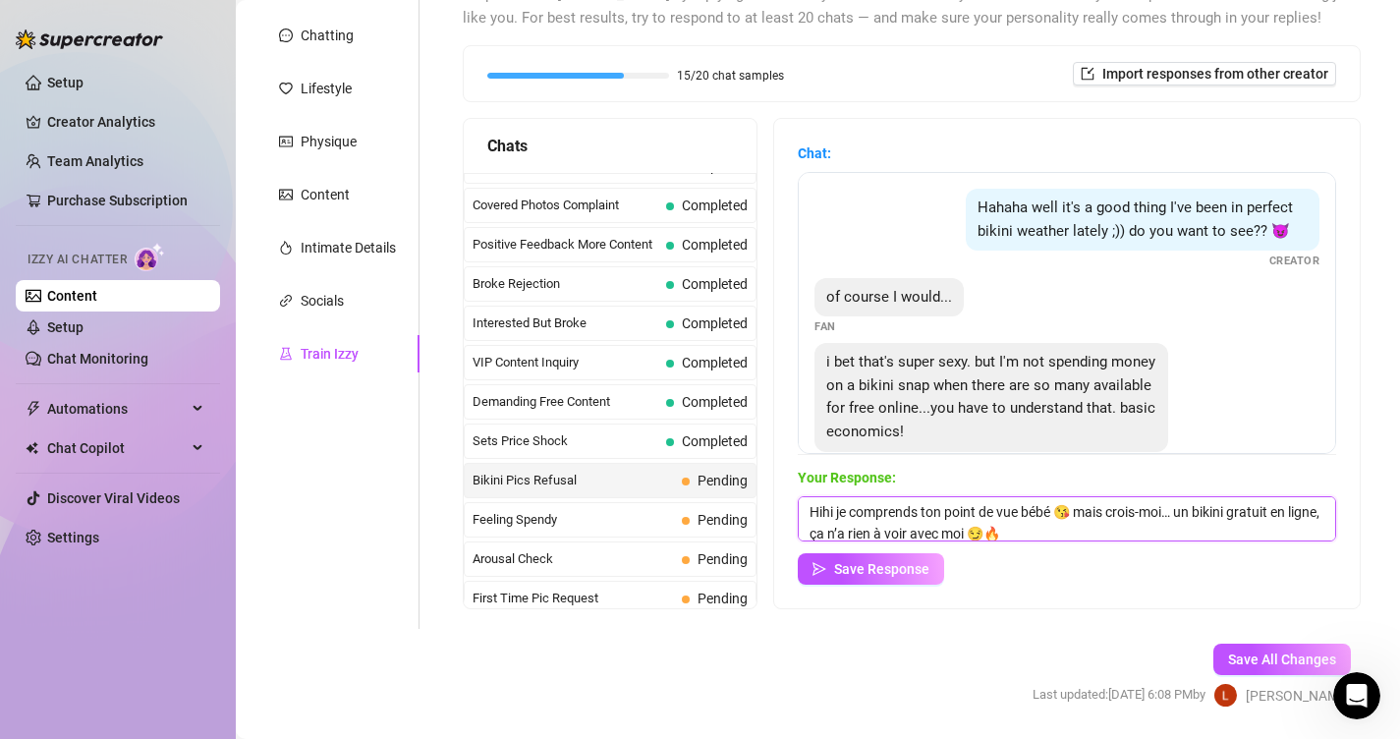
scroll to position [66, 0]
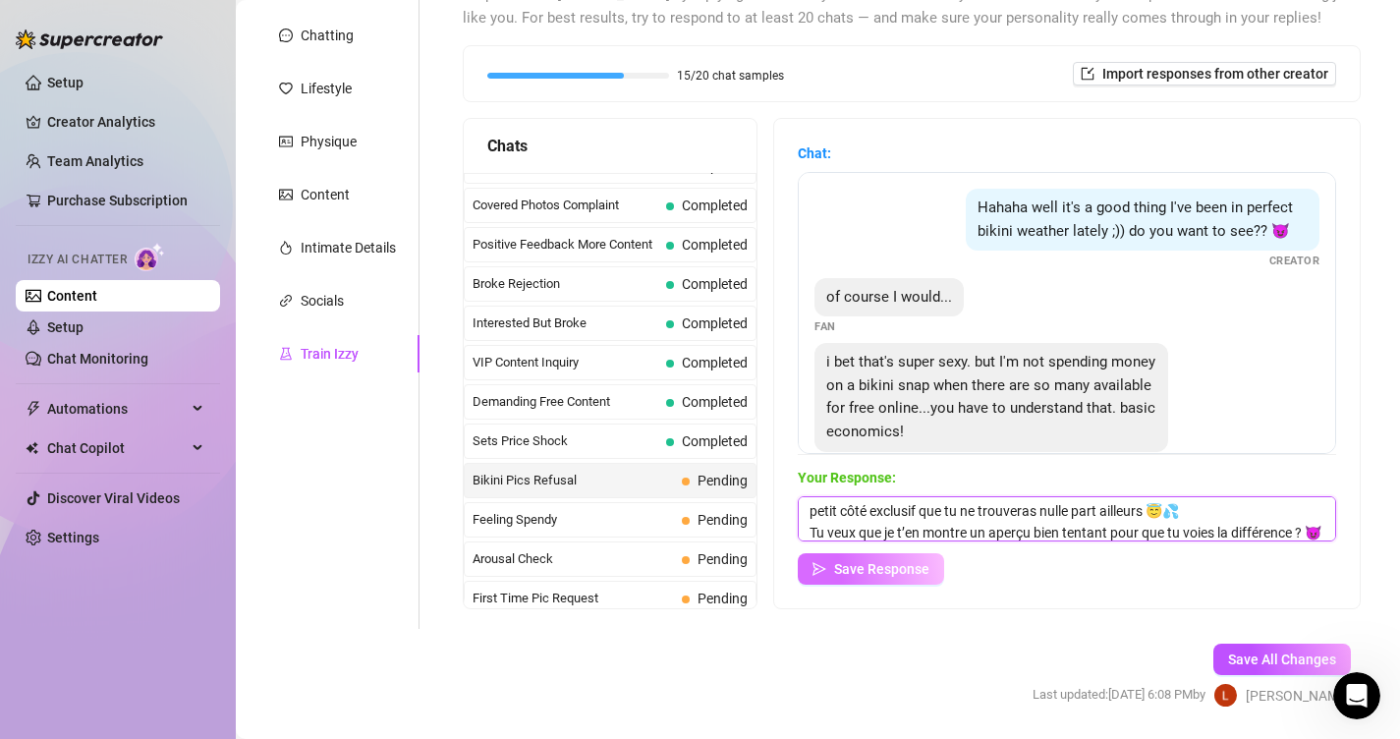
type textarea "Hihi je comprends ton point de vue bébé 😘 mais crois-moi… un bikini gratuit en …"
click at [908, 561] on span "Save Response" at bounding box center [881, 569] width 95 height 16
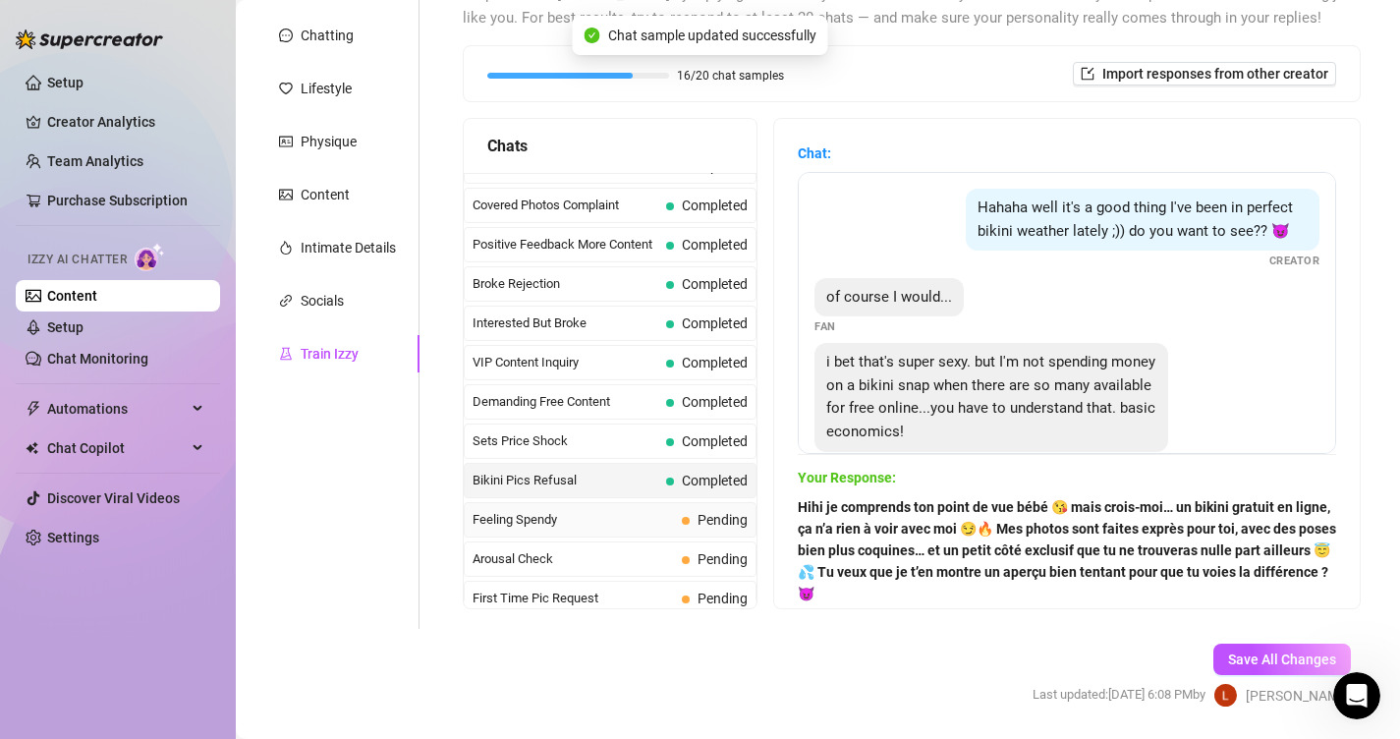
click at [712, 515] on span "Pending" at bounding box center [723, 520] width 50 height 16
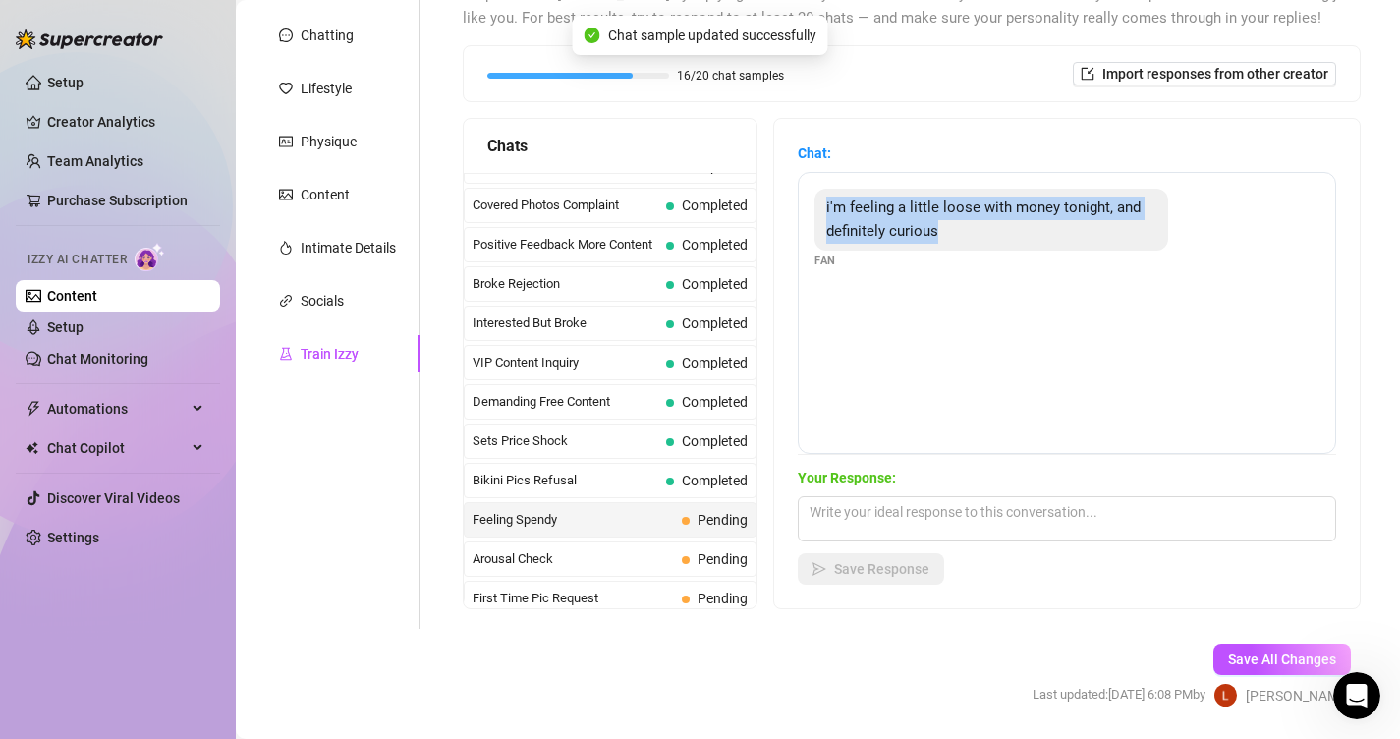
drag, startPoint x: 990, startPoint y: 230, endPoint x: 801, endPoint y: 215, distance: 190.2
click at [801, 215] on div "i'm feeling a little loose with money tonight, and definitely curious Fan" at bounding box center [1067, 313] width 538 height 282
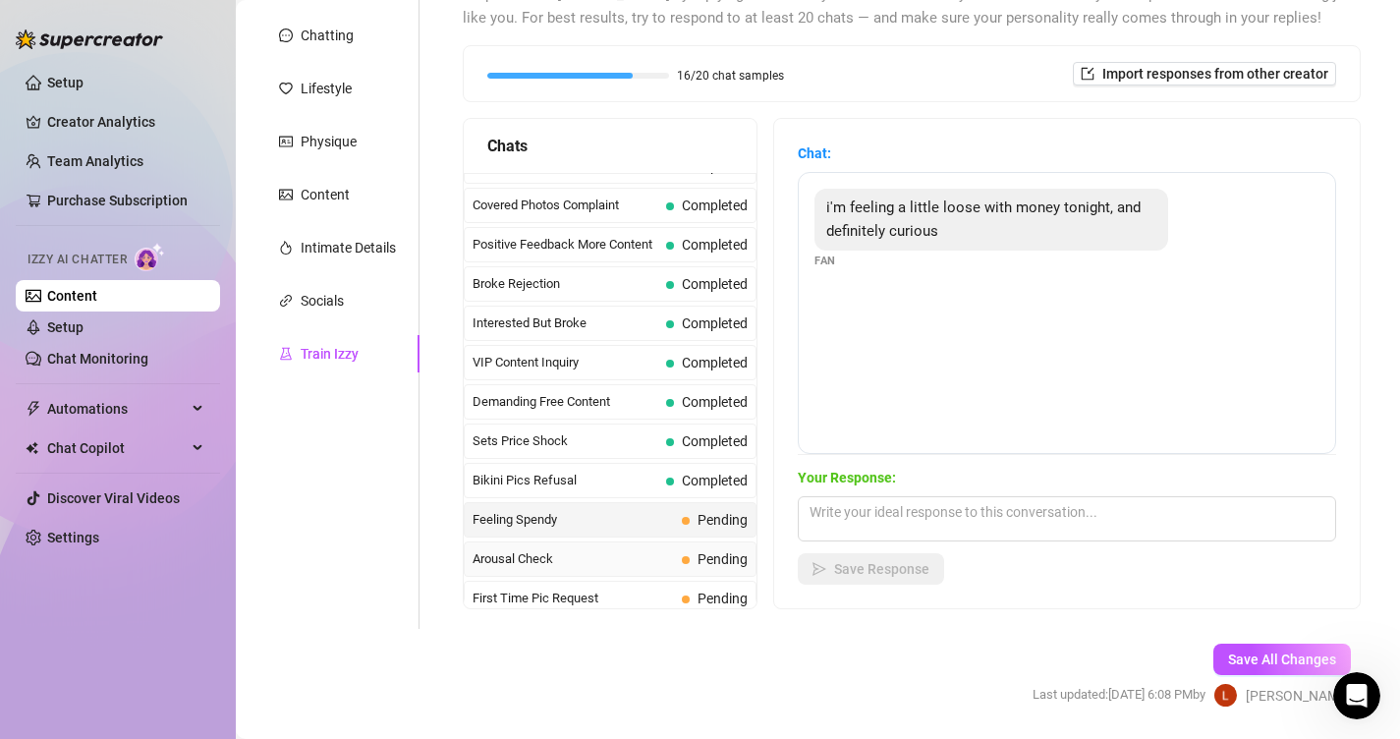
click at [611, 550] on span "Arousal Check" at bounding box center [573, 559] width 201 height 20
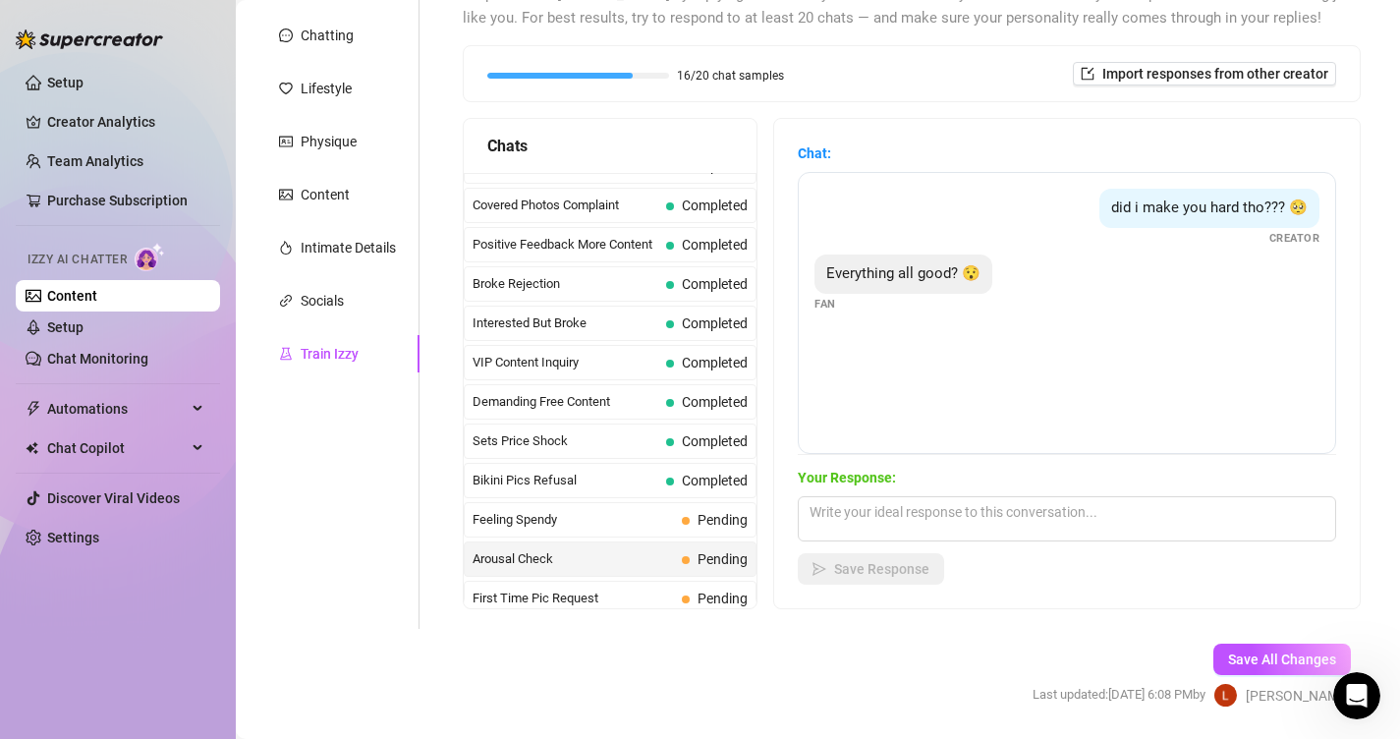
click at [928, 272] on span "Everything all good? 😯" at bounding box center [903, 273] width 154 height 18
click at [621, 523] on span "Feeling Spendy" at bounding box center [573, 520] width 201 height 20
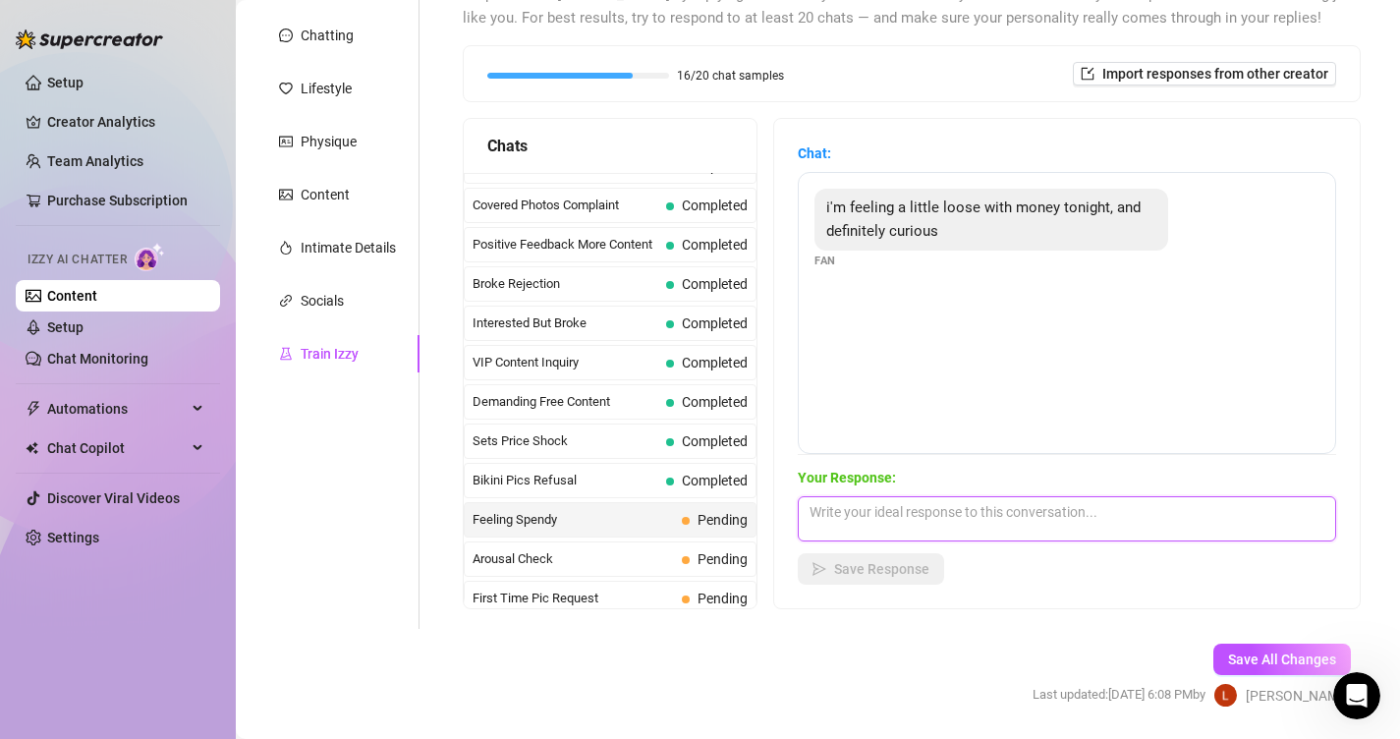
click at [857, 496] on textarea at bounding box center [1067, 518] width 538 height 45
paste textarea "Mmmh j’adore t’entendre dire ça 😏🔥 ça me donne envie de te gâter bébé… Si t’es …"
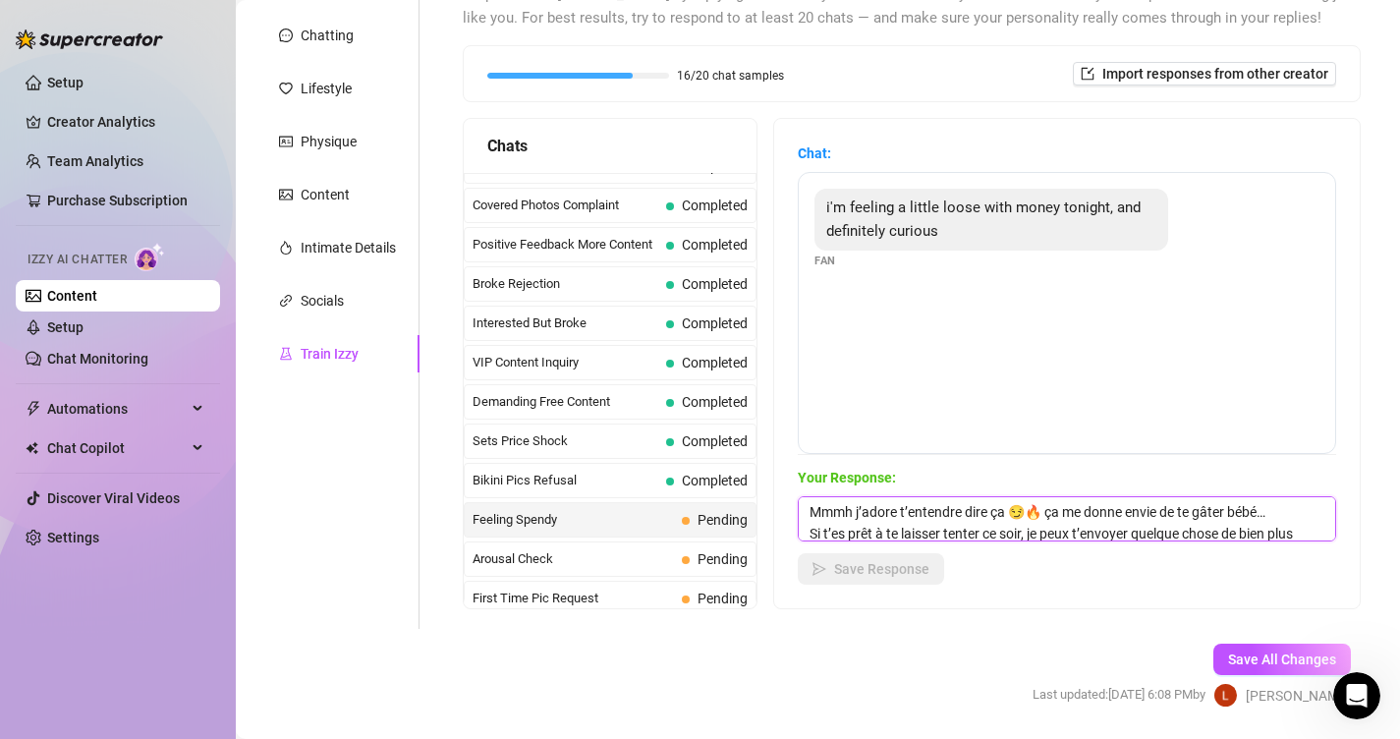
scroll to position [44, 0]
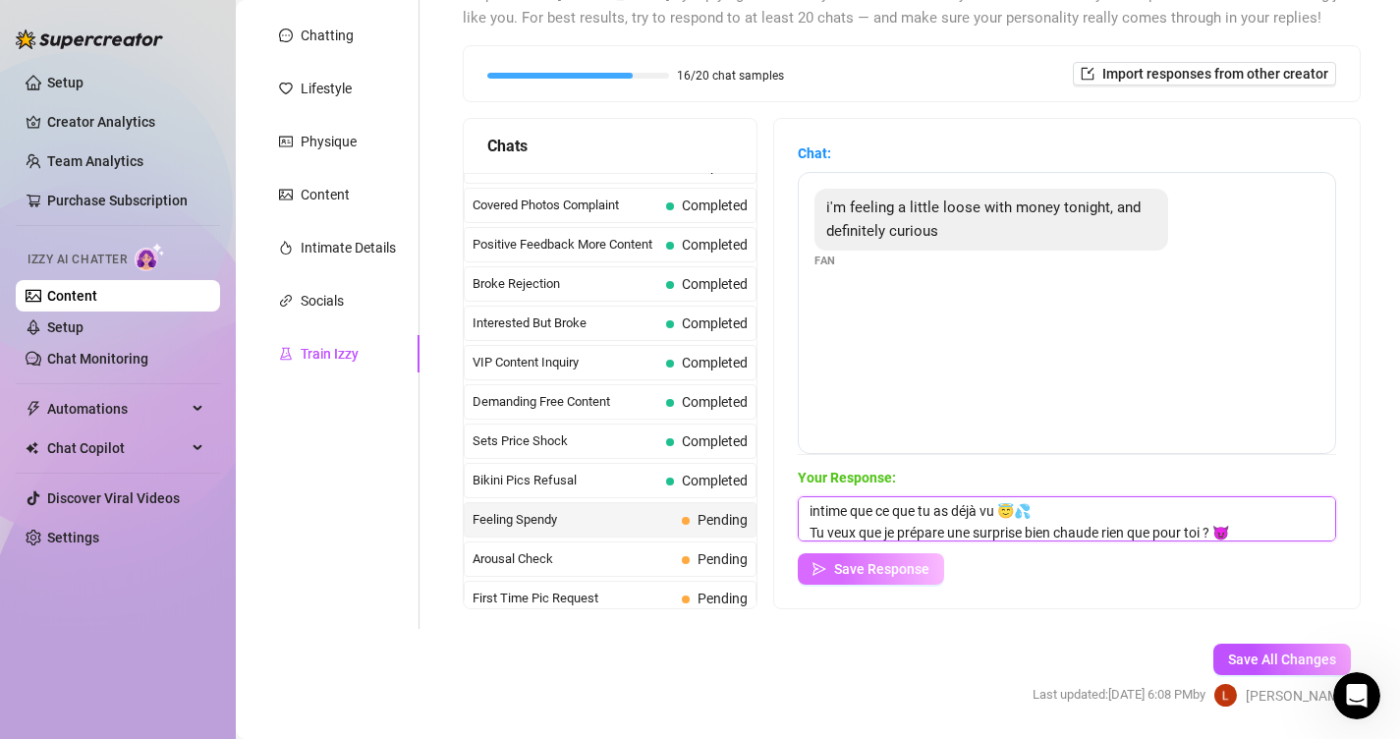
type textarea "Mmmh j’adore t’entendre dire ça 😏🔥 ça me donne envie de te gâter bébé… Si t’es …"
click at [869, 559] on button "Save Response" at bounding box center [871, 568] width 146 height 31
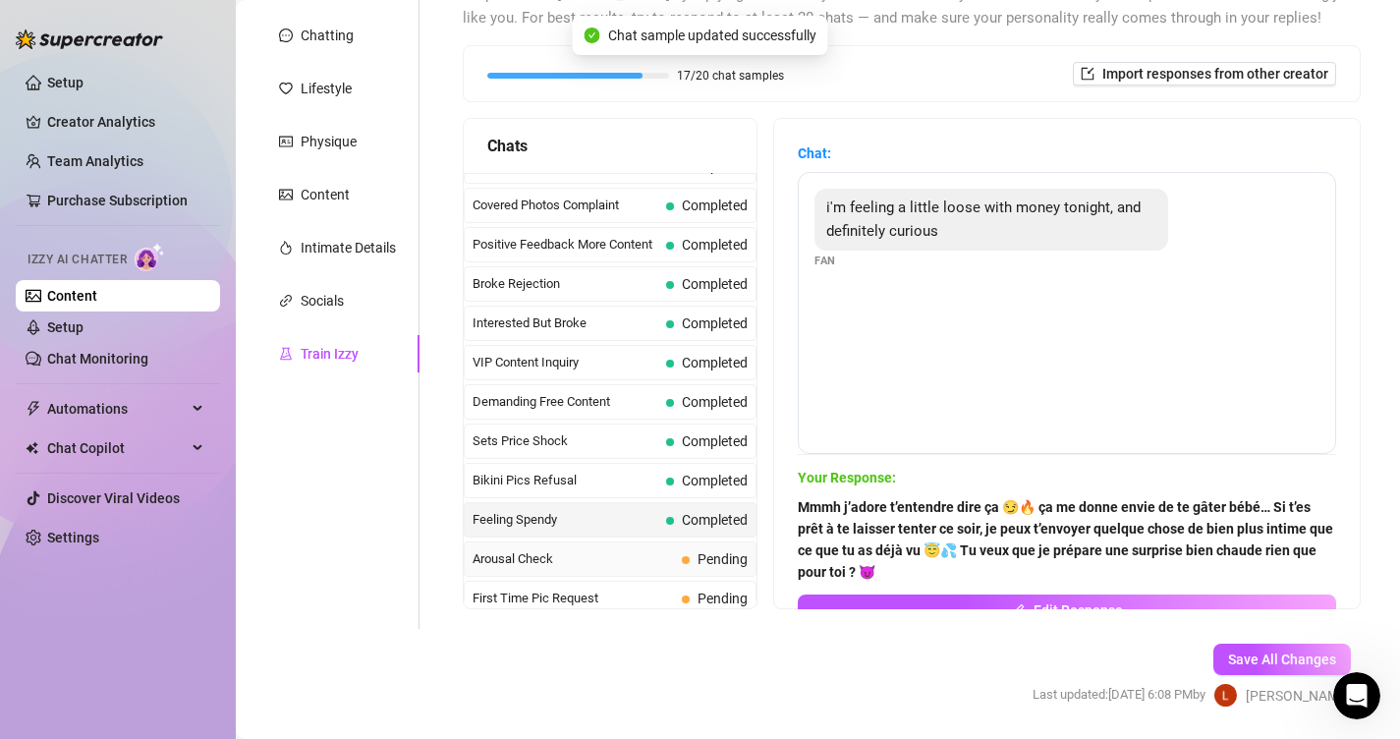
click at [686, 556] on span at bounding box center [686, 560] width 8 height 8
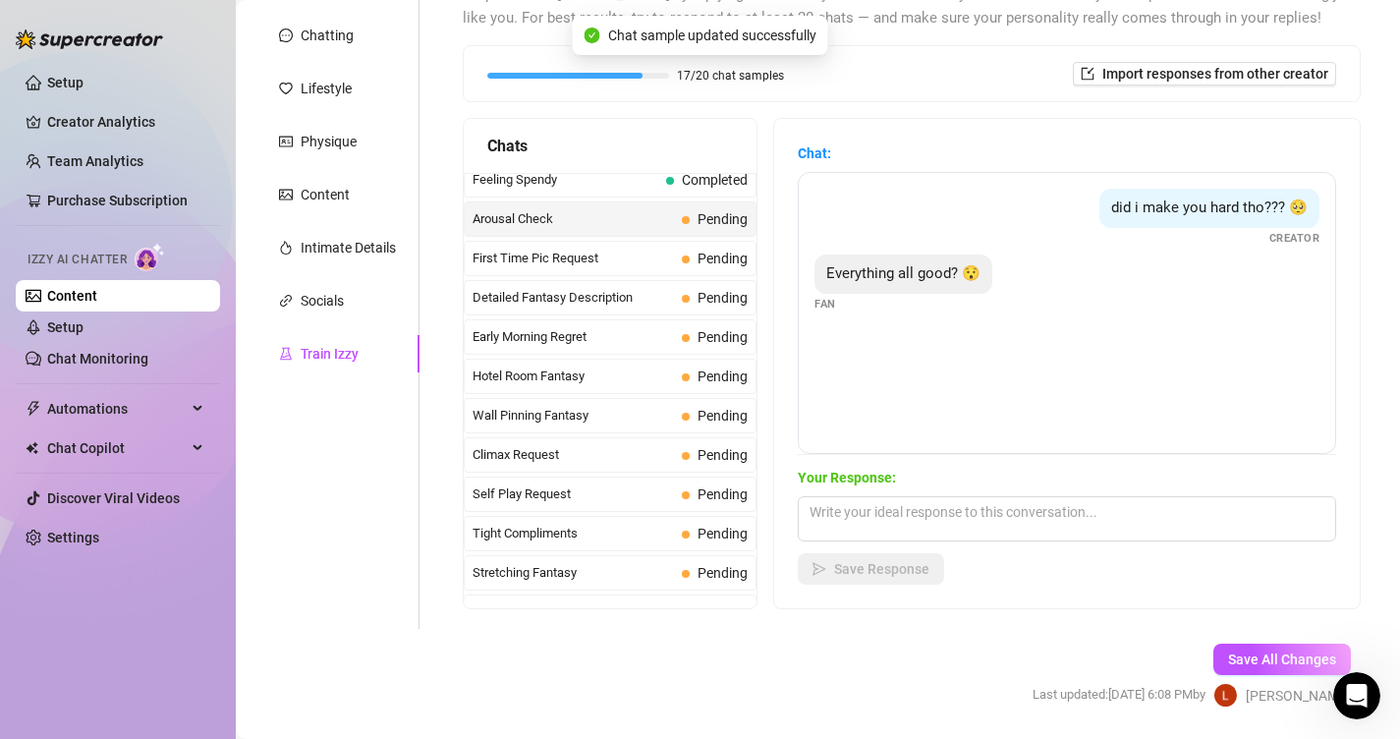
scroll to position [606, 0]
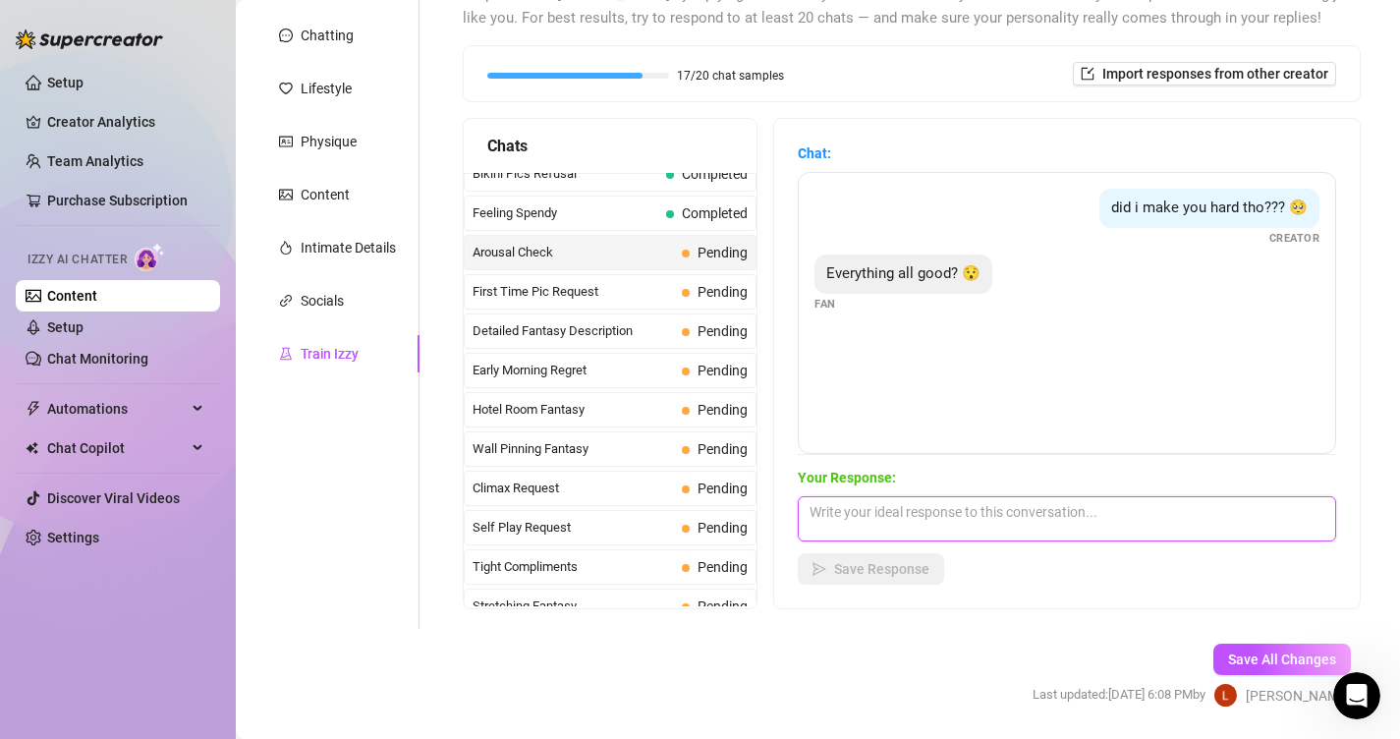
click at [978, 516] on textarea at bounding box center [1067, 518] width 538 height 45
paste textarea "Oui bébé t’inquiète pas 😘 tout va bien… Je pensais juste à toi et à la façon do…"
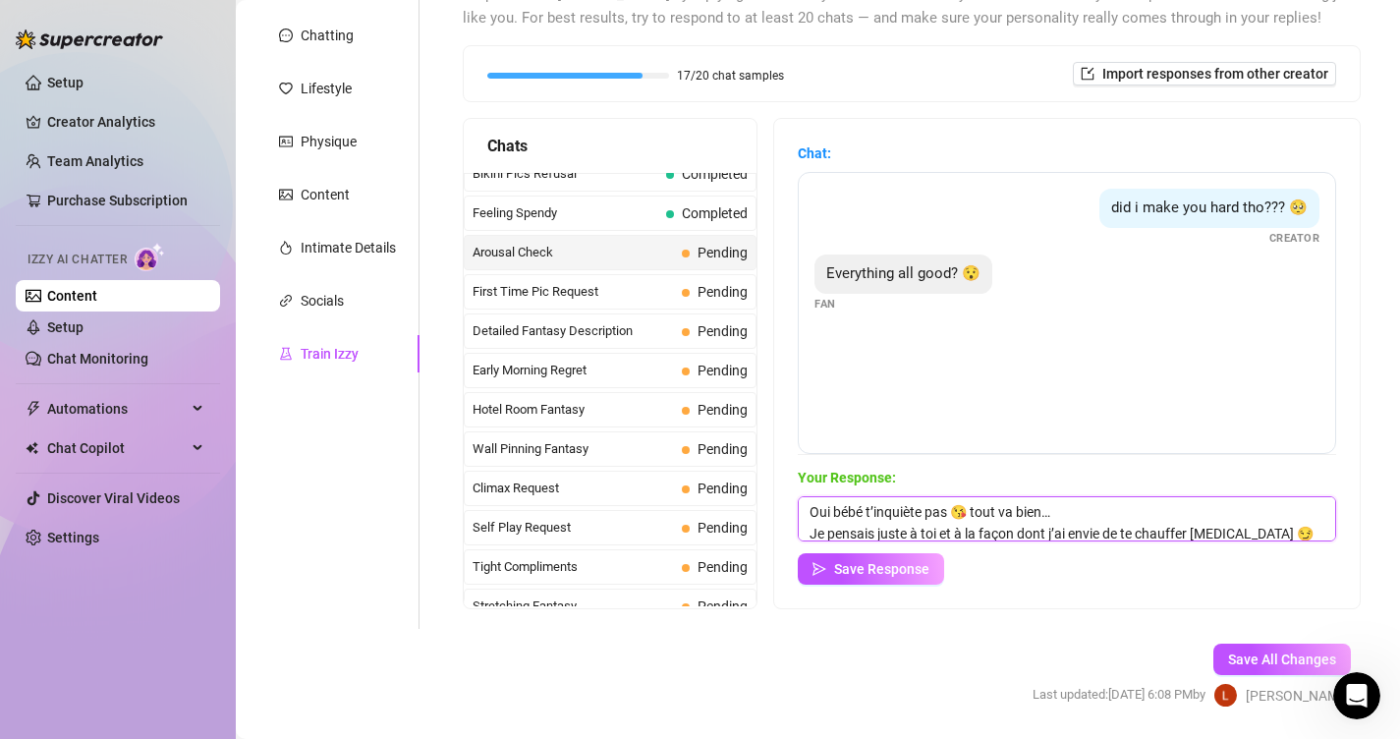
scroll to position [23, 0]
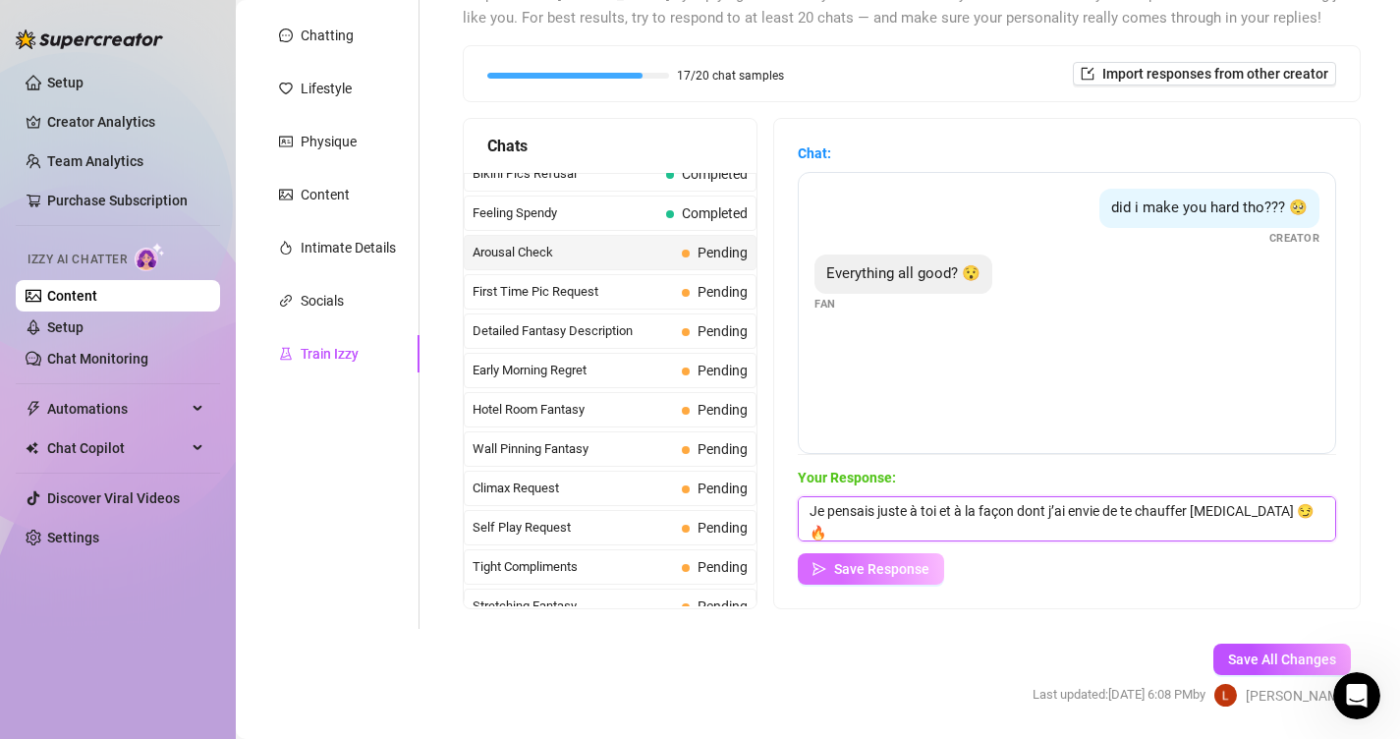
type textarea "Oui bébé t’inquiète pas 😘 tout va bien… Je pensais juste à toi et à la façon do…"
click at [904, 575] on span "Save Response" at bounding box center [881, 569] width 95 height 16
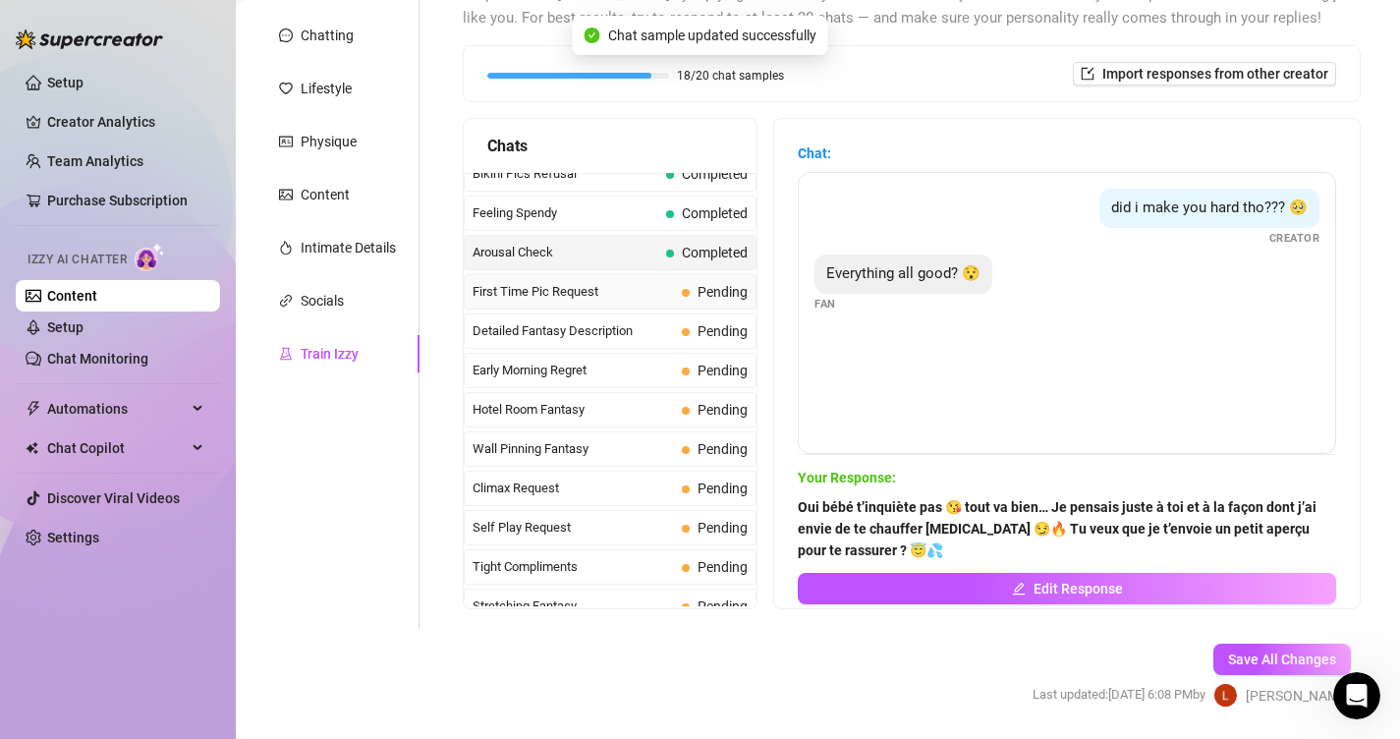
click at [592, 282] on span "First Time Pic Request" at bounding box center [573, 292] width 201 height 20
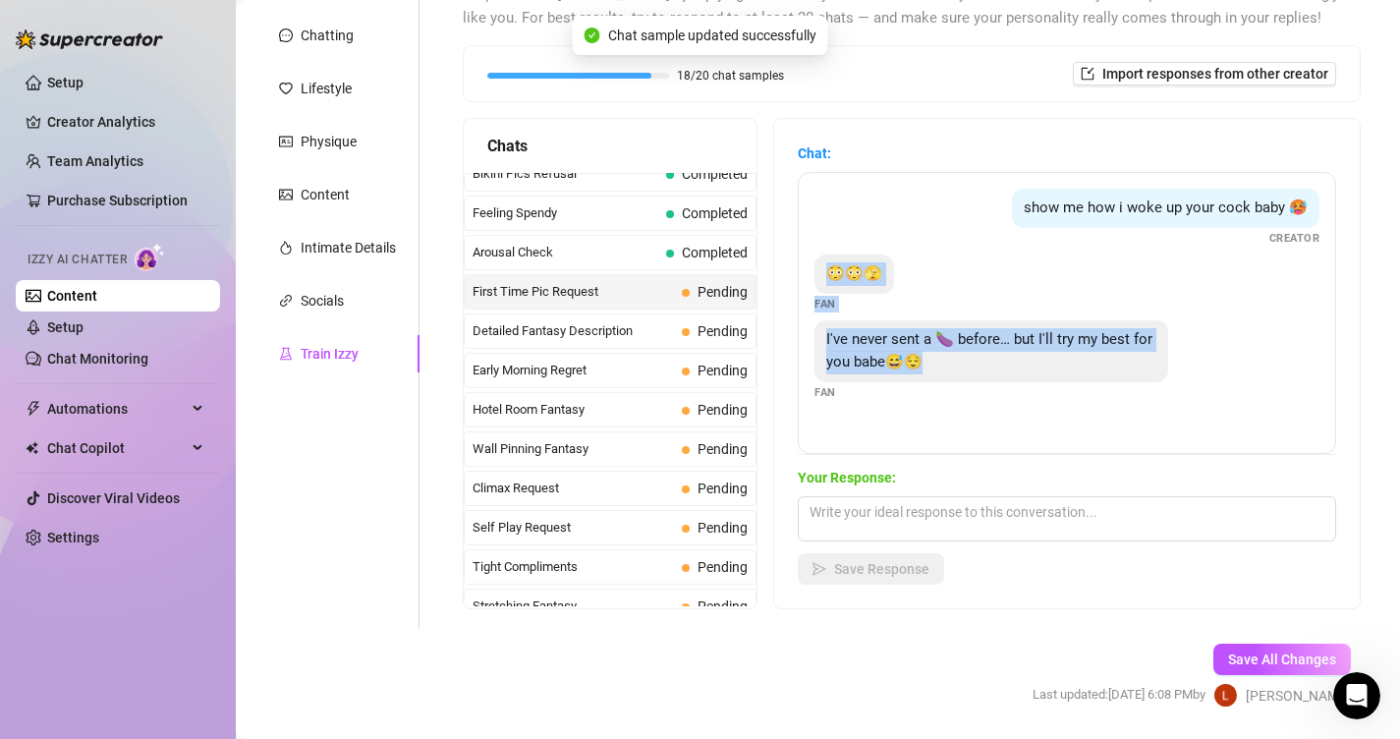
drag, startPoint x: 937, startPoint y: 364, endPoint x: 815, endPoint y: 283, distance: 146.6
click at [815, 283] on div "show me how i woke up your cock baby 🥵 Creator 😳😳🫣 Fan I've never sent a 🍆 befo…" at bounding box center [1067, 313] width 538 height 282
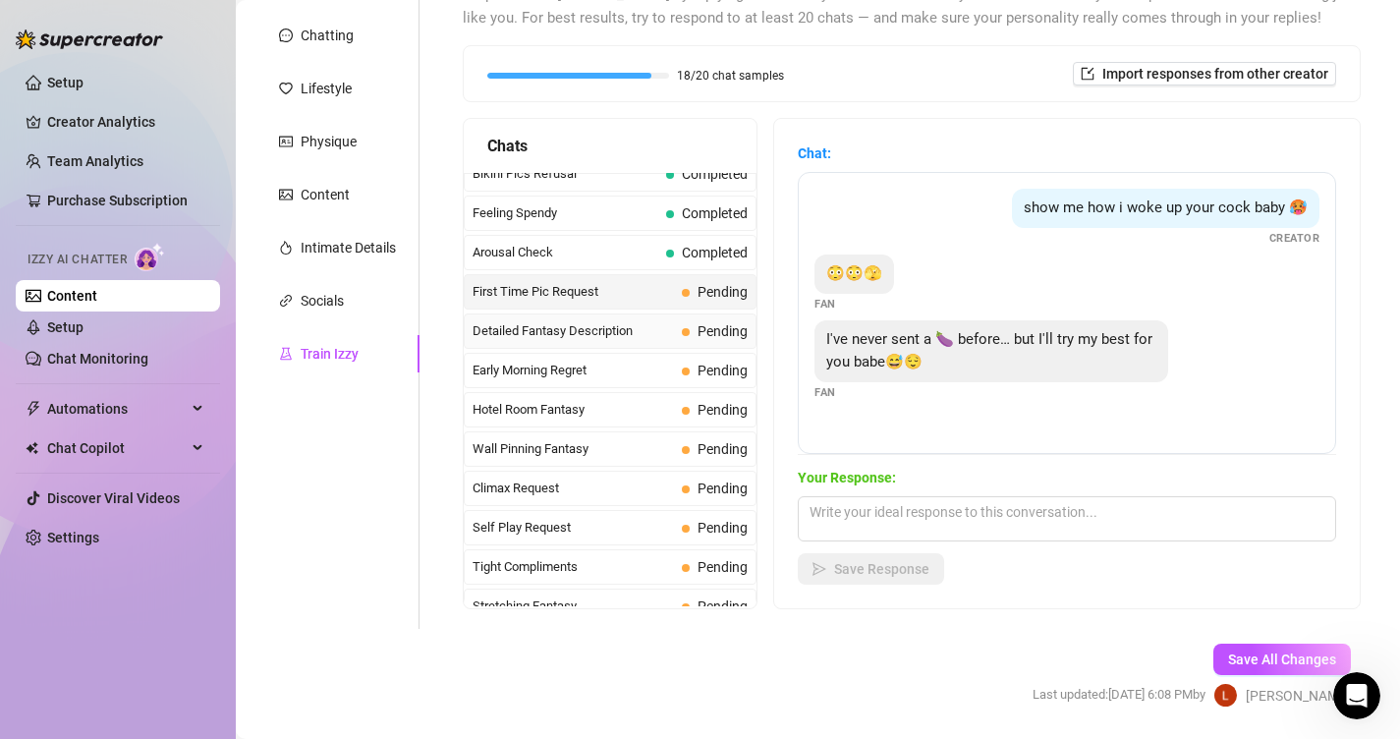
click at [528, 327] on span "Detailed Fantasy Description" at bounding box center [573, 331] width 201 height 20
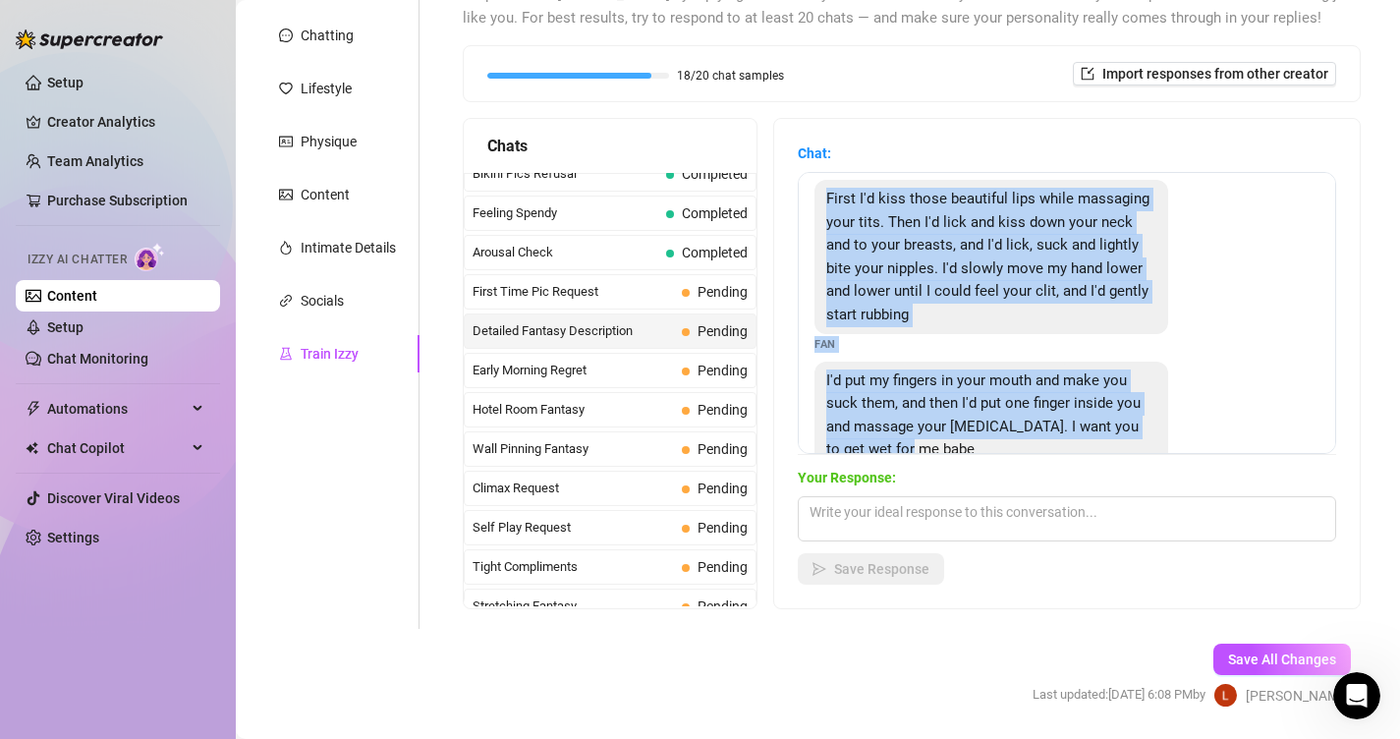
scroll to position [0, 0]
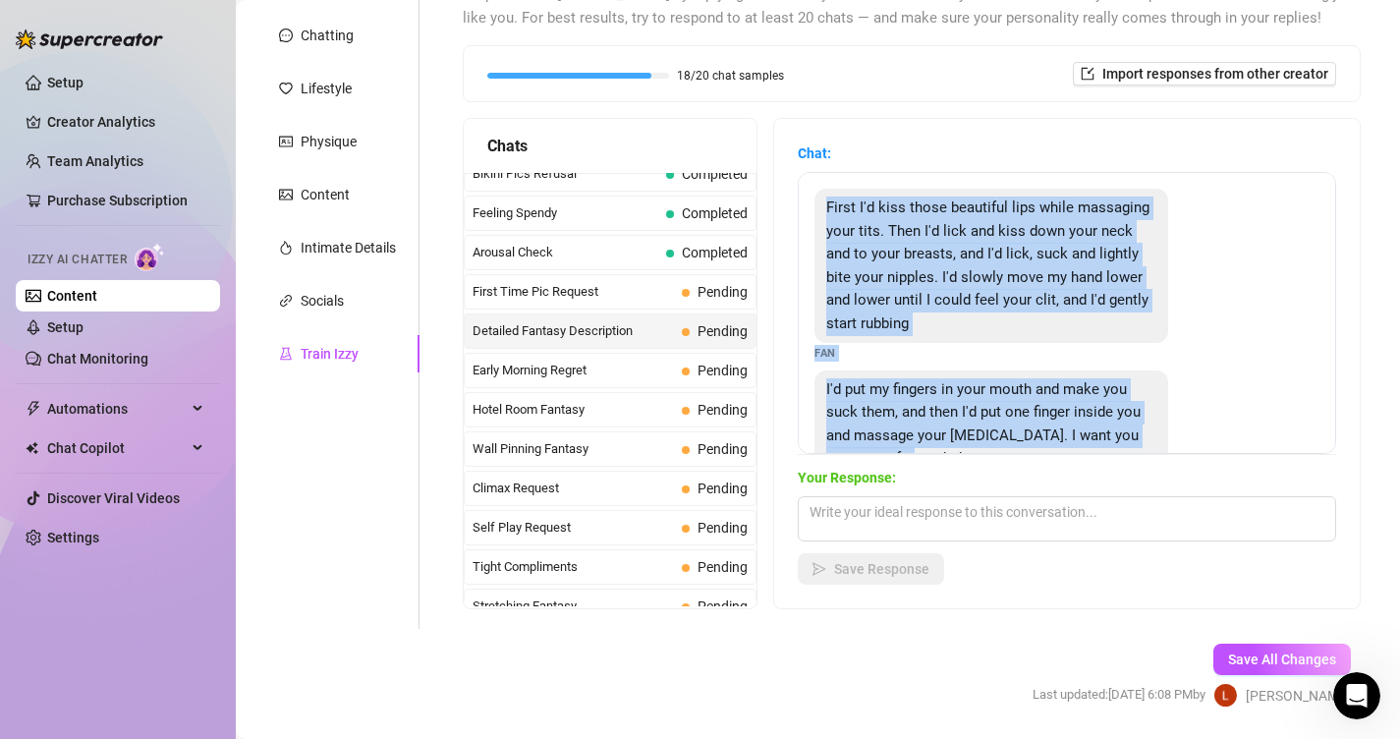
drag, startPoint x: 1099, startPoint y: 400, endPoint x: 819, endPoint y: 173, distance: 360.4
click at [819, 173] on div "First I'd kiss those beautiful lips while massaging your tits. Then I'd lick an…" at bounding box center [1067, 313] width 538 height 282
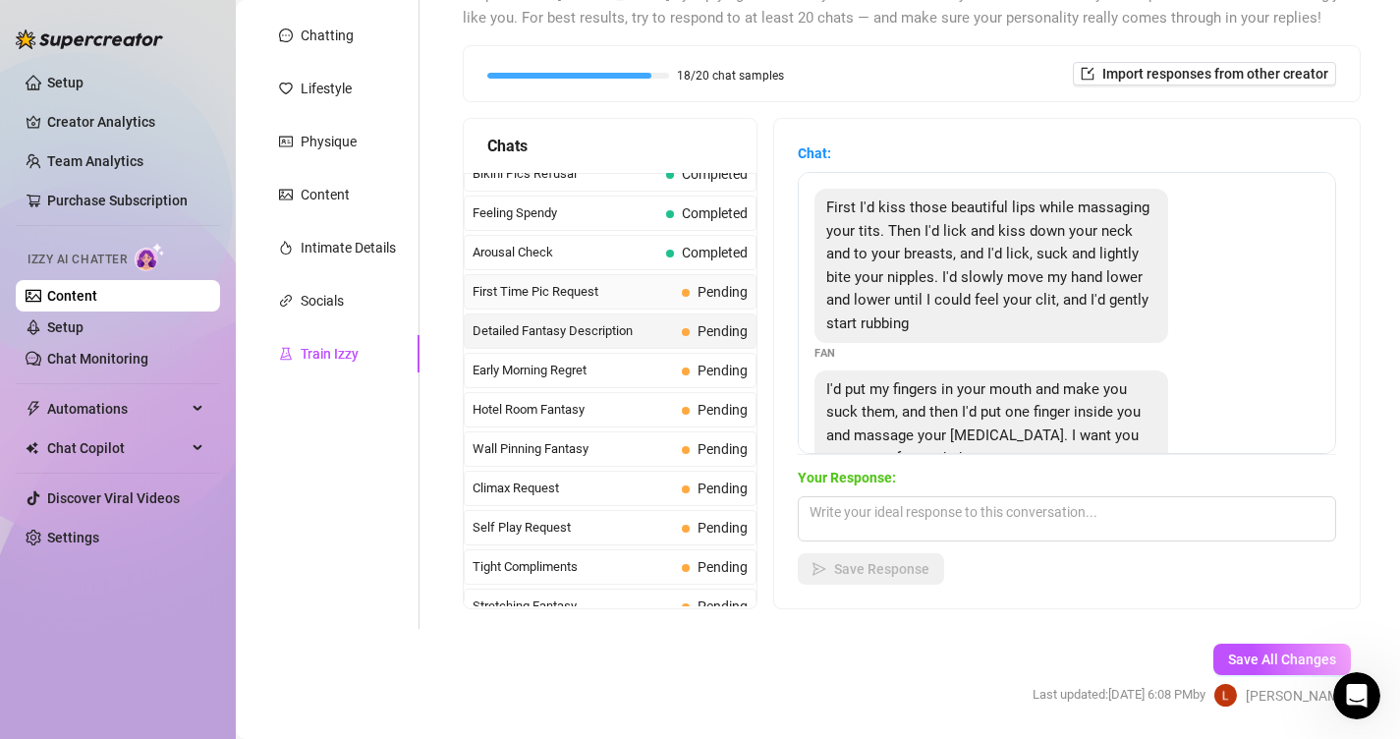
click at [653, 291] on span "First Time Pic Request" at bounding box center [573, 292] width 201 height 20
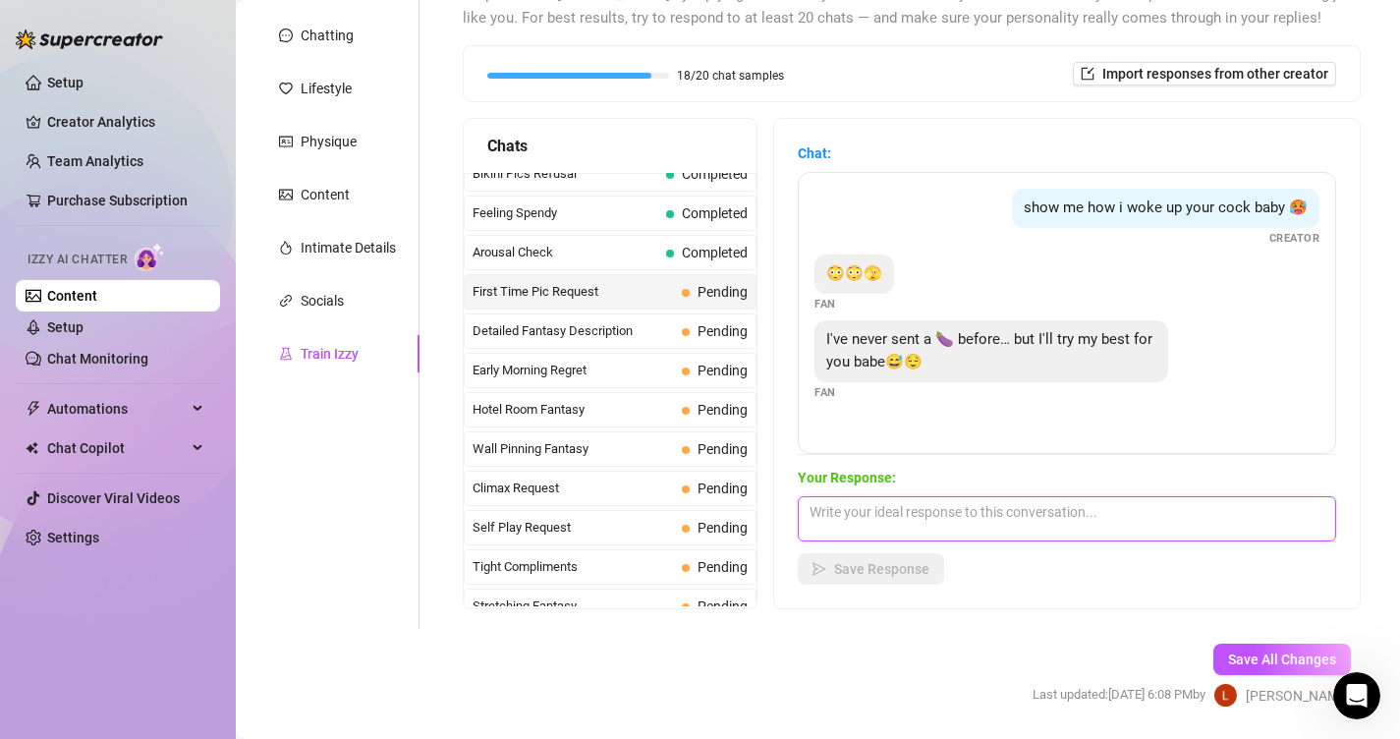
click at [901, 512] on textarea at bounding box center [1067, 518] width 538 height 45
paste textarea "Oooh 😏🔥 quelle belle attention bébé… rien que l’idée que tu m’envoies ça me ren…"
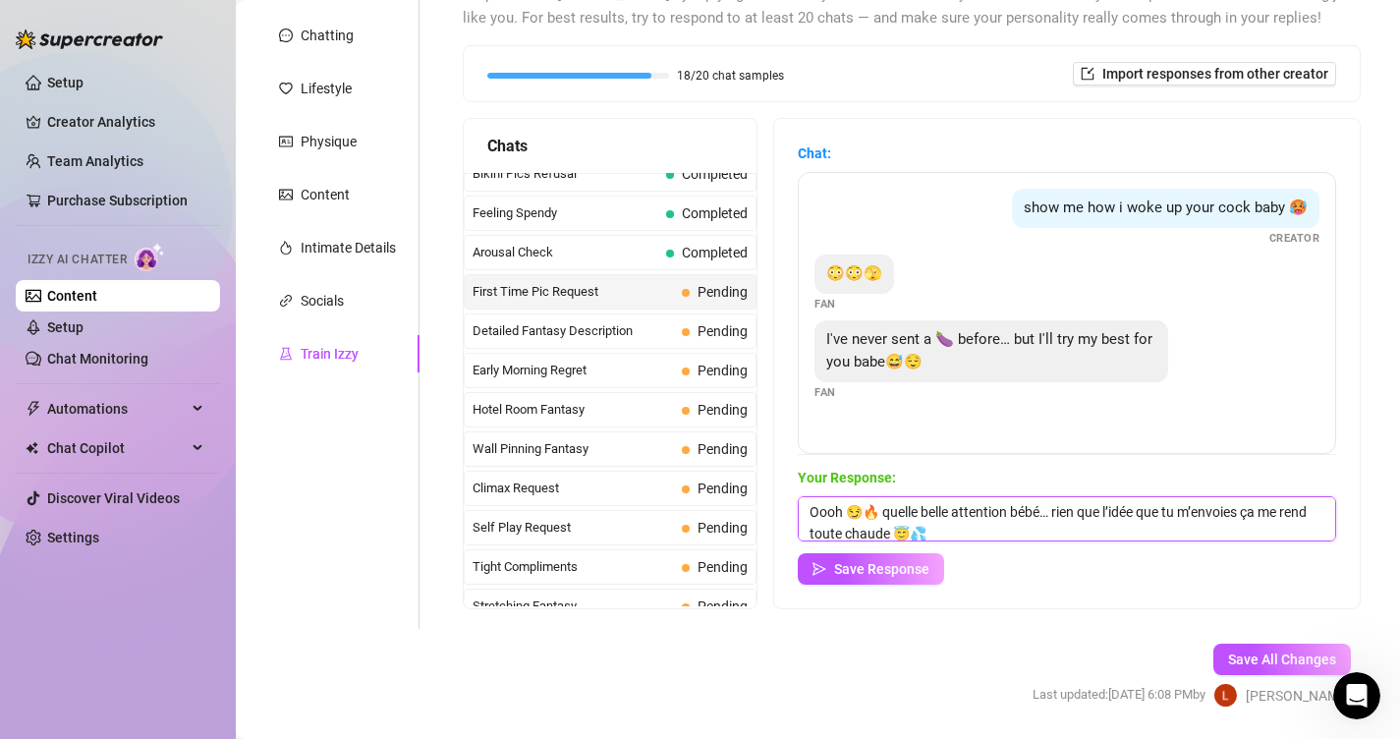
scroll to position [44, 0]
type textarea "Oooh 😏🔥 quelle belle attention bébé… rien que l’idée que tu m’envoies ça me ren…"
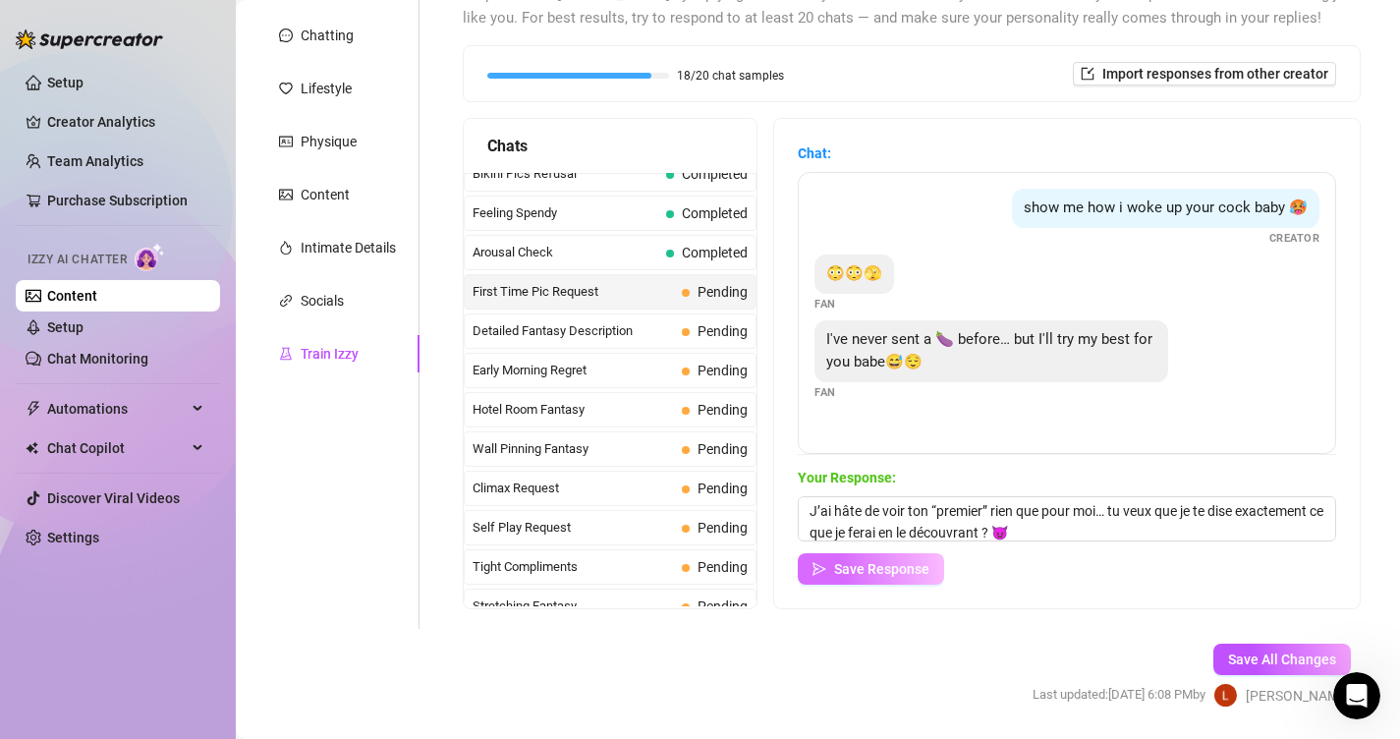
click at [902, 575] on span "Save Response" at bounding box center [881, 569] width 95 height 16
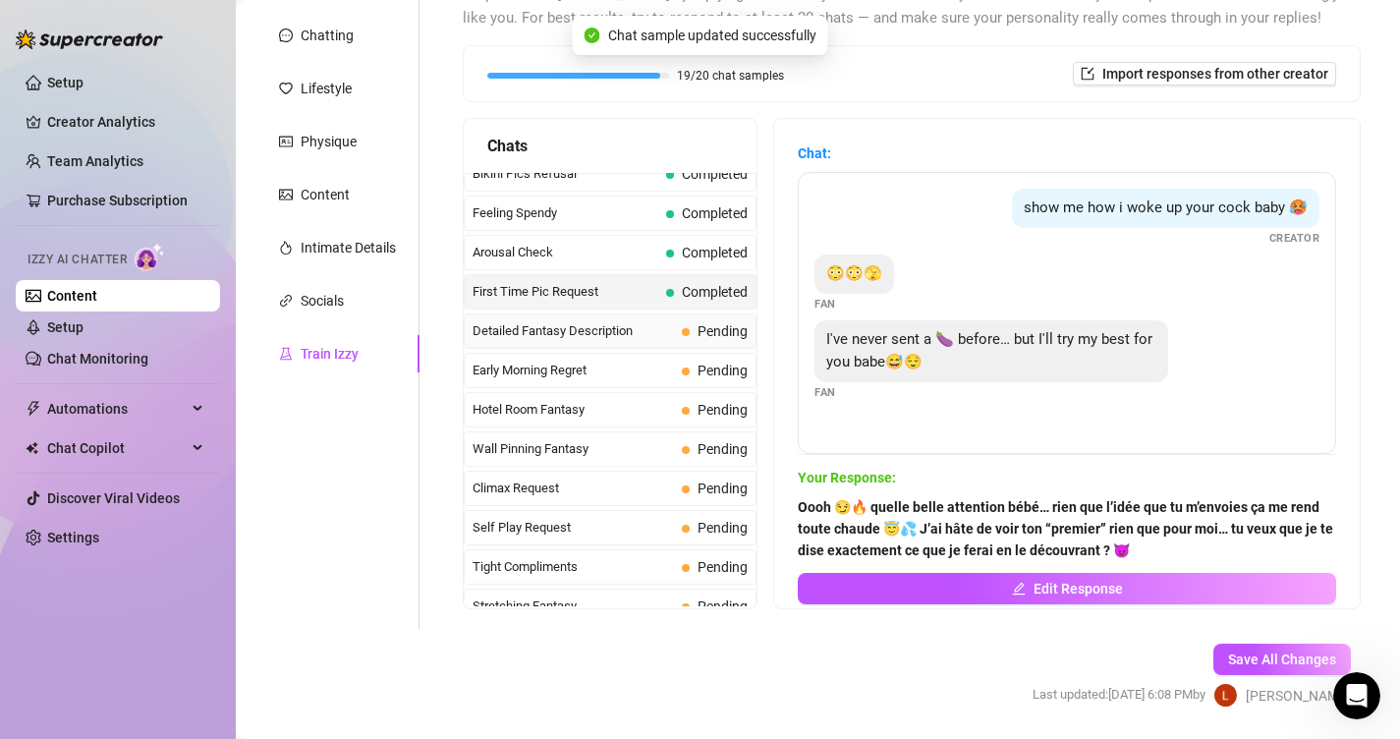
click at [651, 343] on div "Detailed Fantasy Description Pending" at bounding box center [610, 330] width 293 height 35
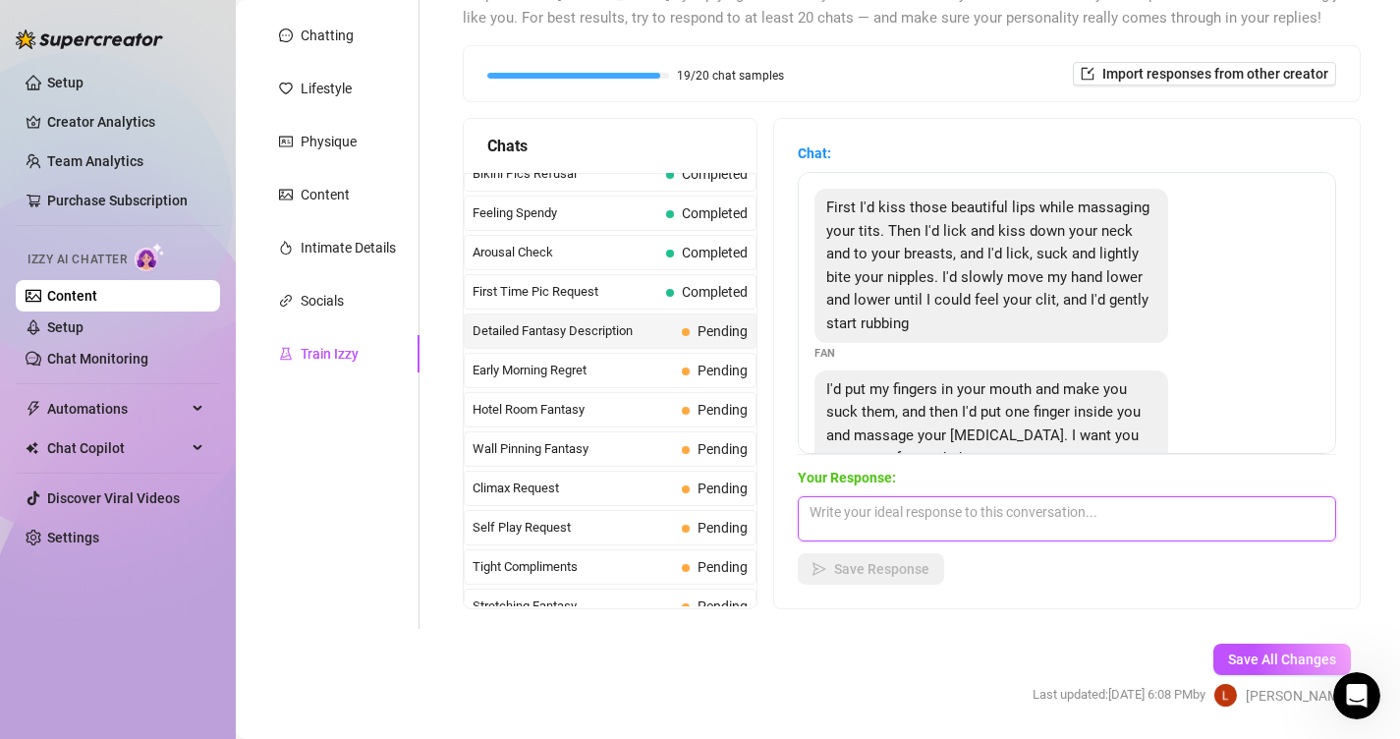
click at [942, 533] on textarea at bounding box center [1067, 518] width 538 height 45
paste textarea "Mmmh bébé… rien qu’en lisant ça j’suis déjà toute trempée 😏🔥 J’imagine tes doig…"
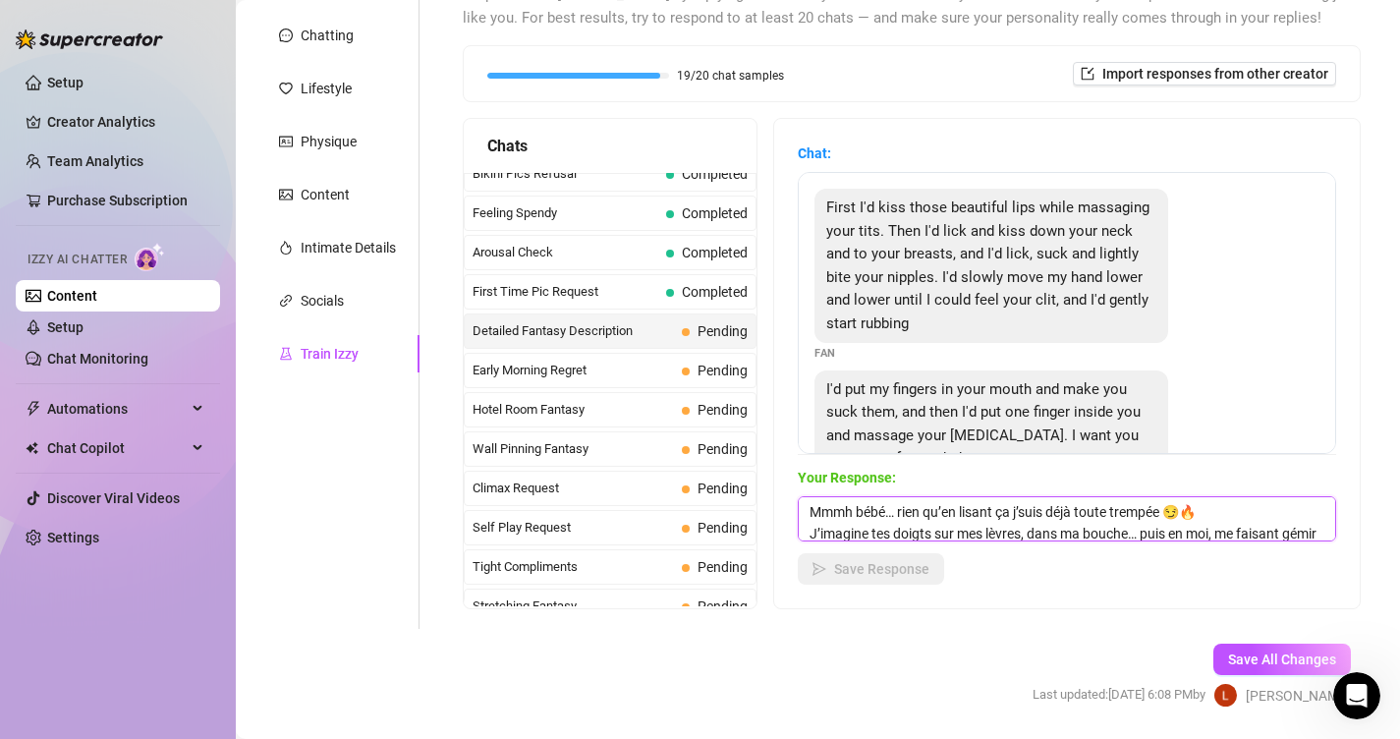
scroll to position [66, 0]
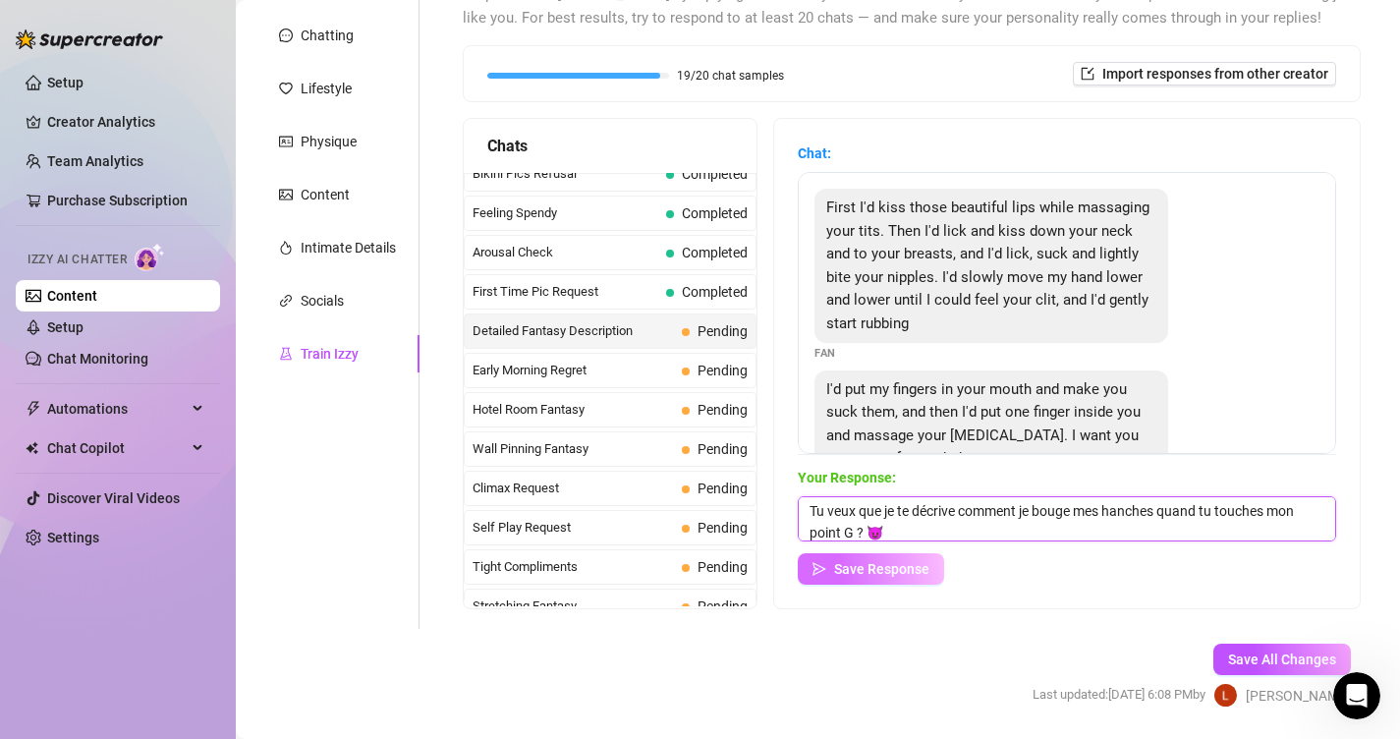
type textarea "Mmmh bébé… rien qu’en lisant ça j’suis déjà toute trempée 😏🔥 J’imagine tes doig…"
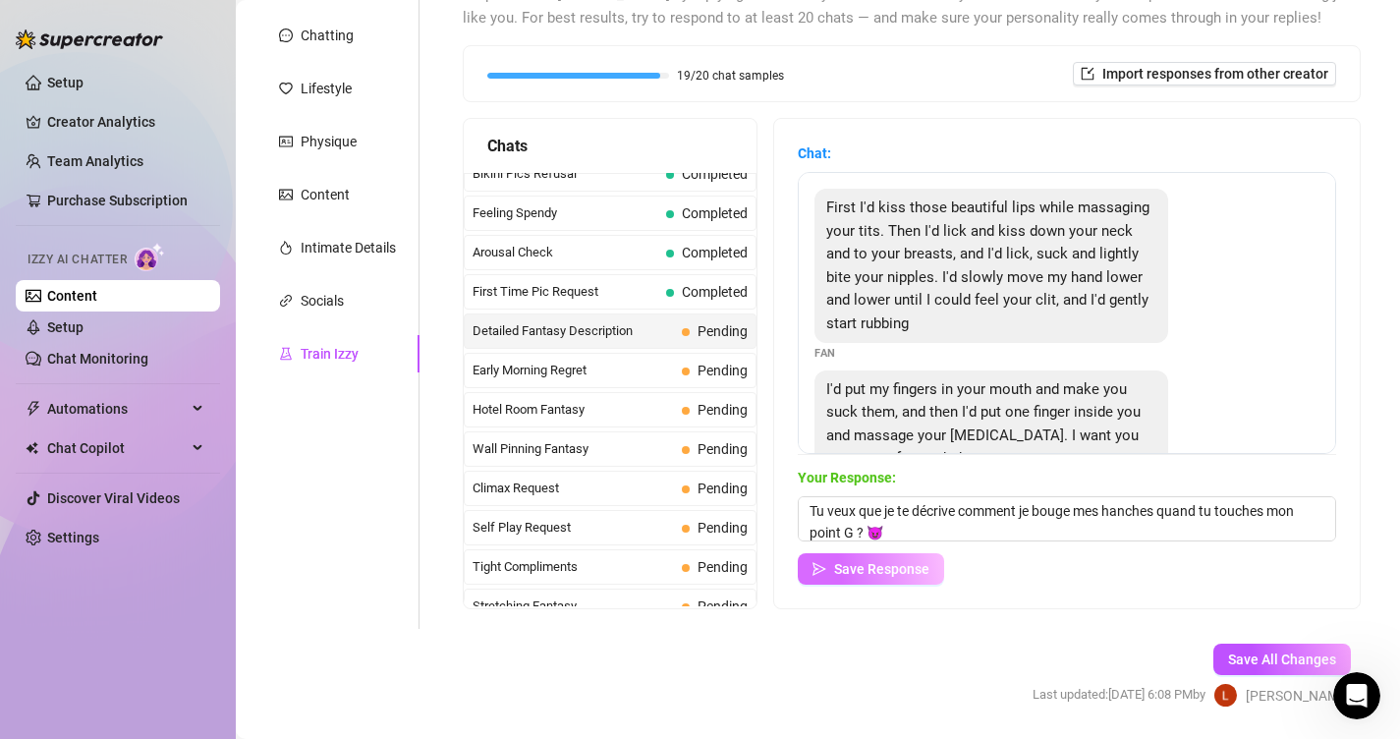
click at [900, 571] on span "Save Response" at bounding box center [881, 569] width 95 height 16
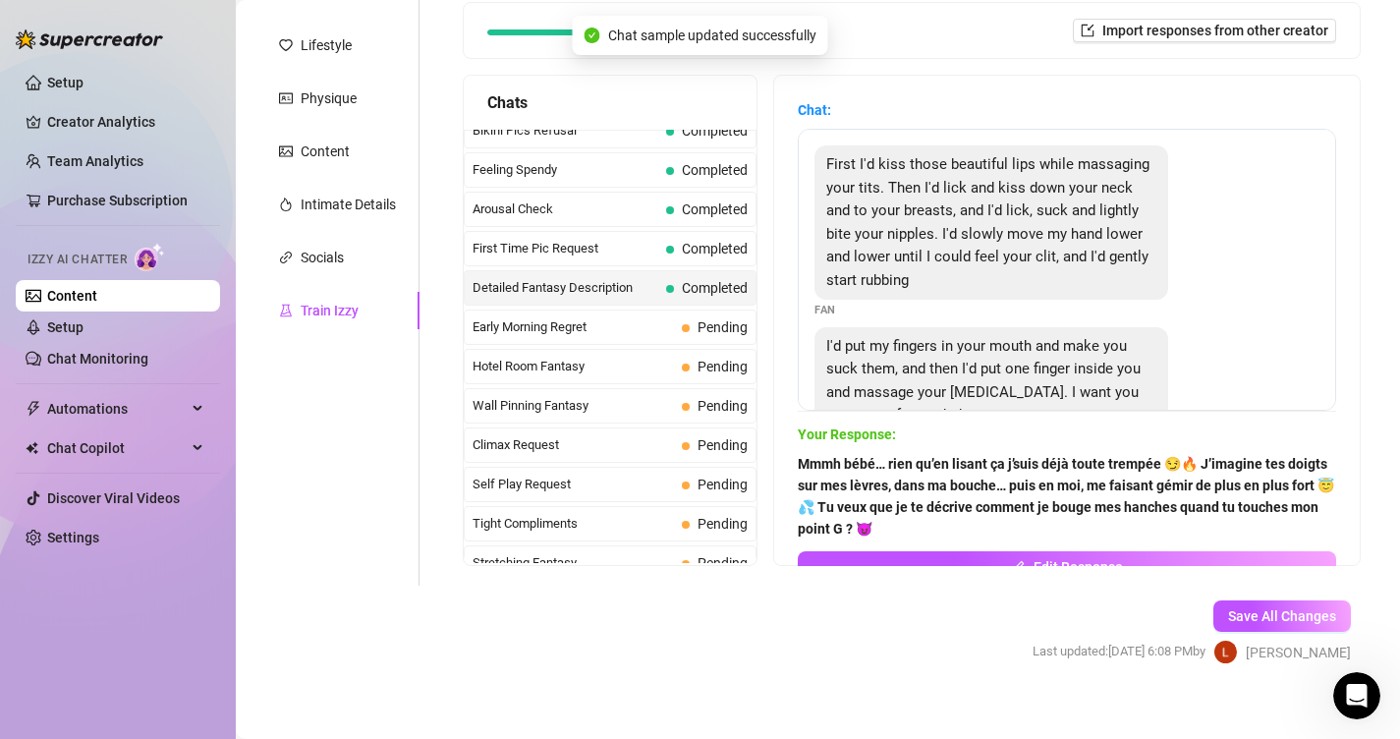
scroll to position [279, 0]
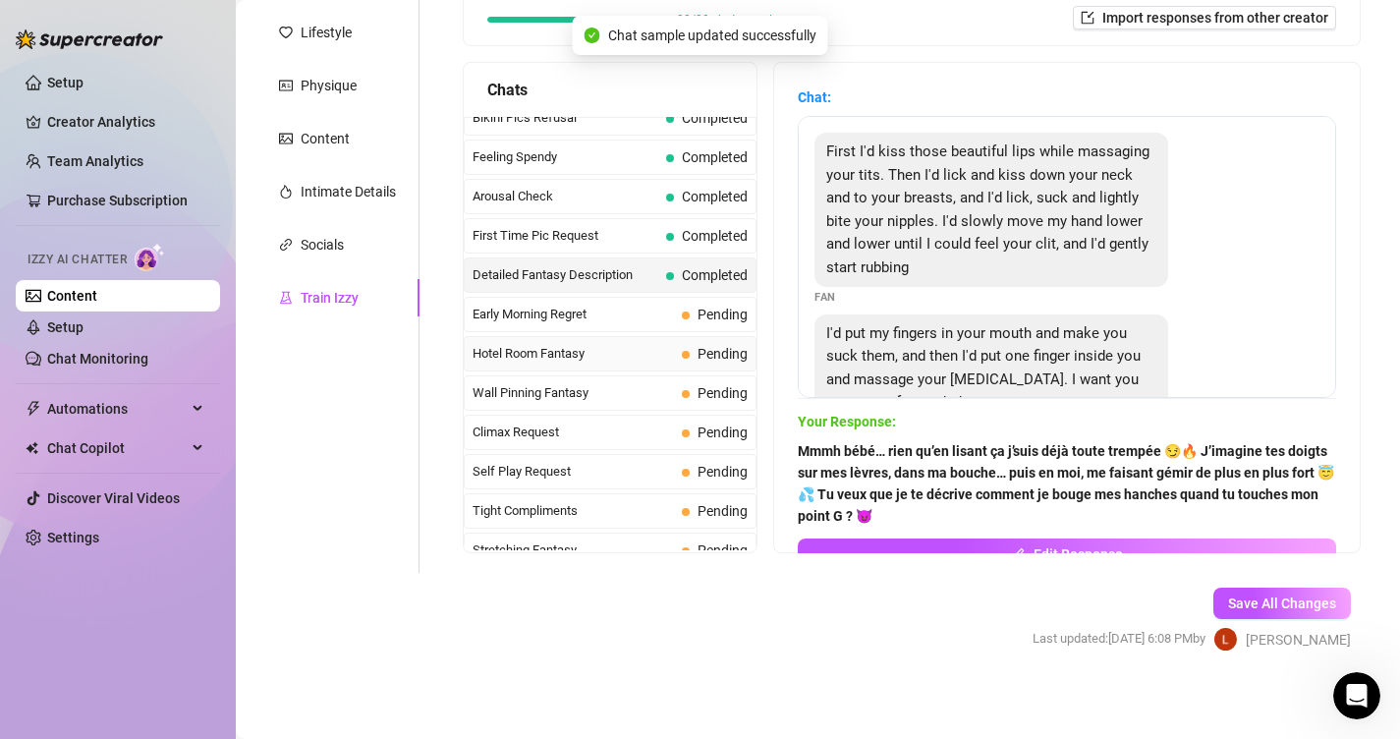
click at [693, 337] on div "Hotel Room Fantasy Pending" at bounding box center [610, 353] width 293 height 35
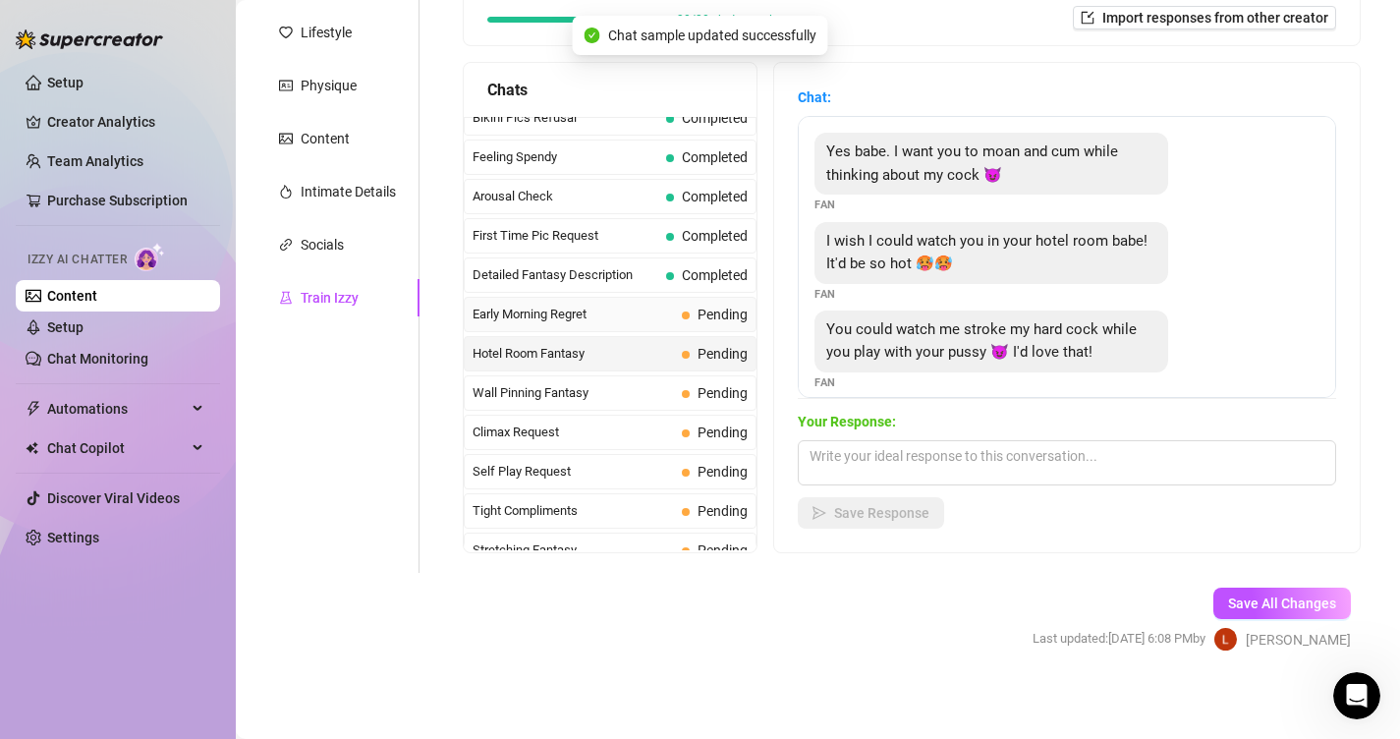
click at [699, 315] on span "Pending" at bounding box center [723, 315] width 50 height 16
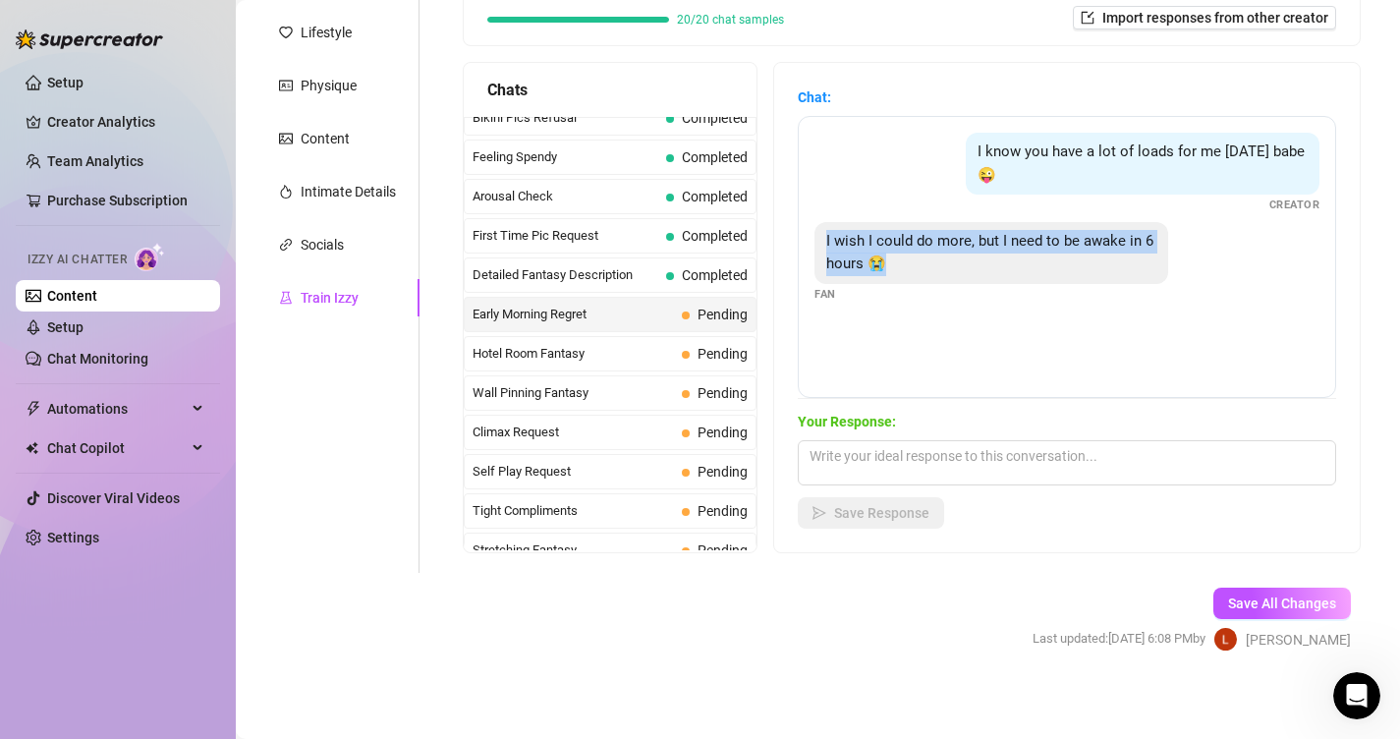
drag, startPoint x: 917, startPoint y: 260, endPoint x: 816, endPoint y: 247, distance: 101.1
click at [816, 247] on div "I wish I could do more, but I need to be awake in 6 hours 😭" at bounding box center [991, 253] width 354 height 62
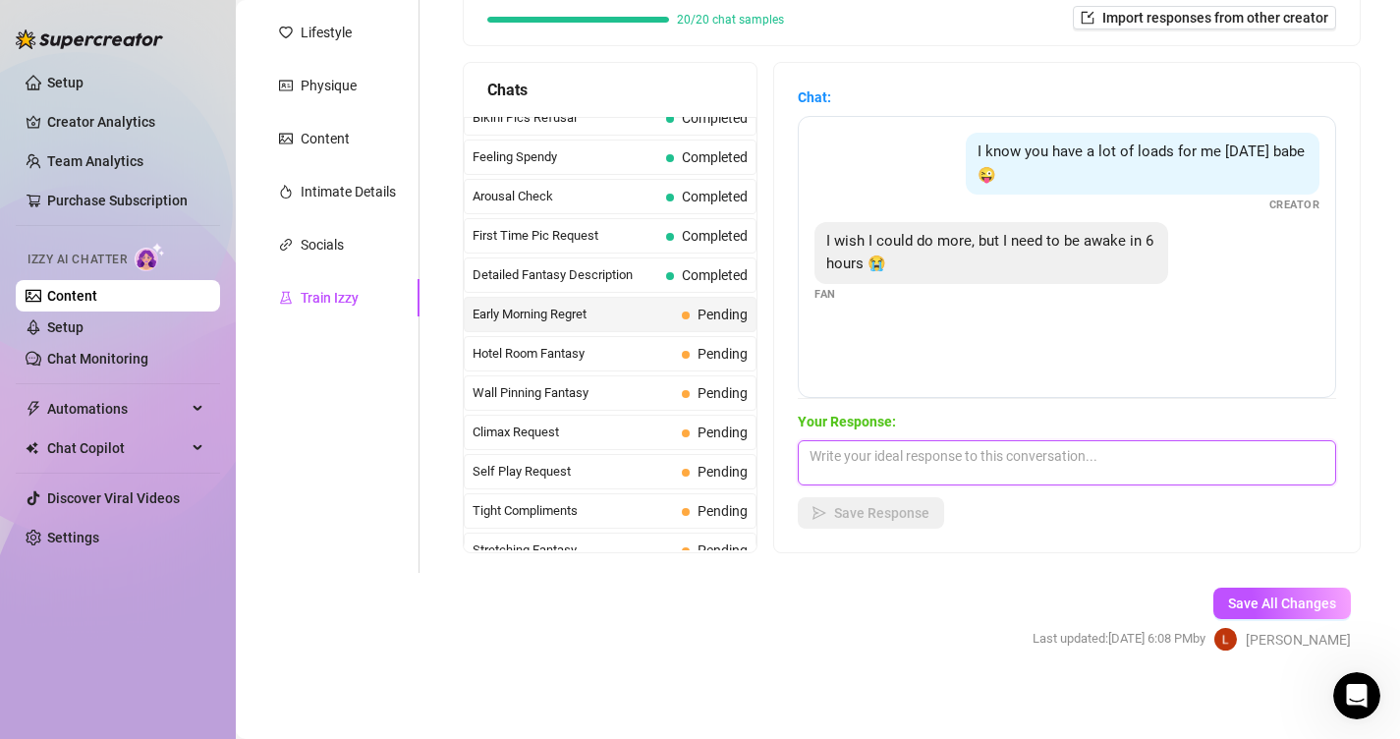
click at [1054, 453] on textarea at bounding box center [1067, 462] width 538 height 45
paste textarea "Hihi je comprends bébé 😘 faut que tu dormes un peu quand même… Mais avoue que ç…"
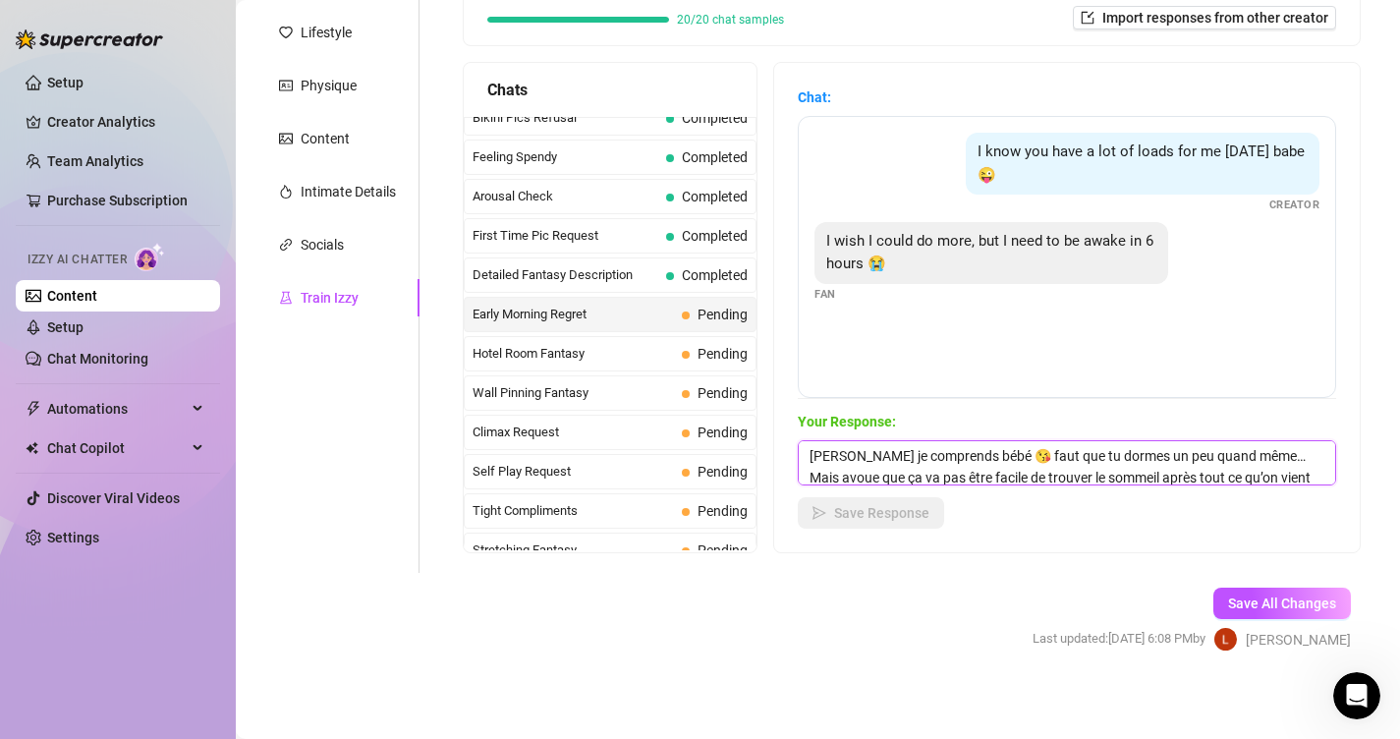
scroll to position [66, 0]
type textarea "Hihi je comprends bébé 😘 faut que tu dormes un peu quand même… Mais avoue que ç…"
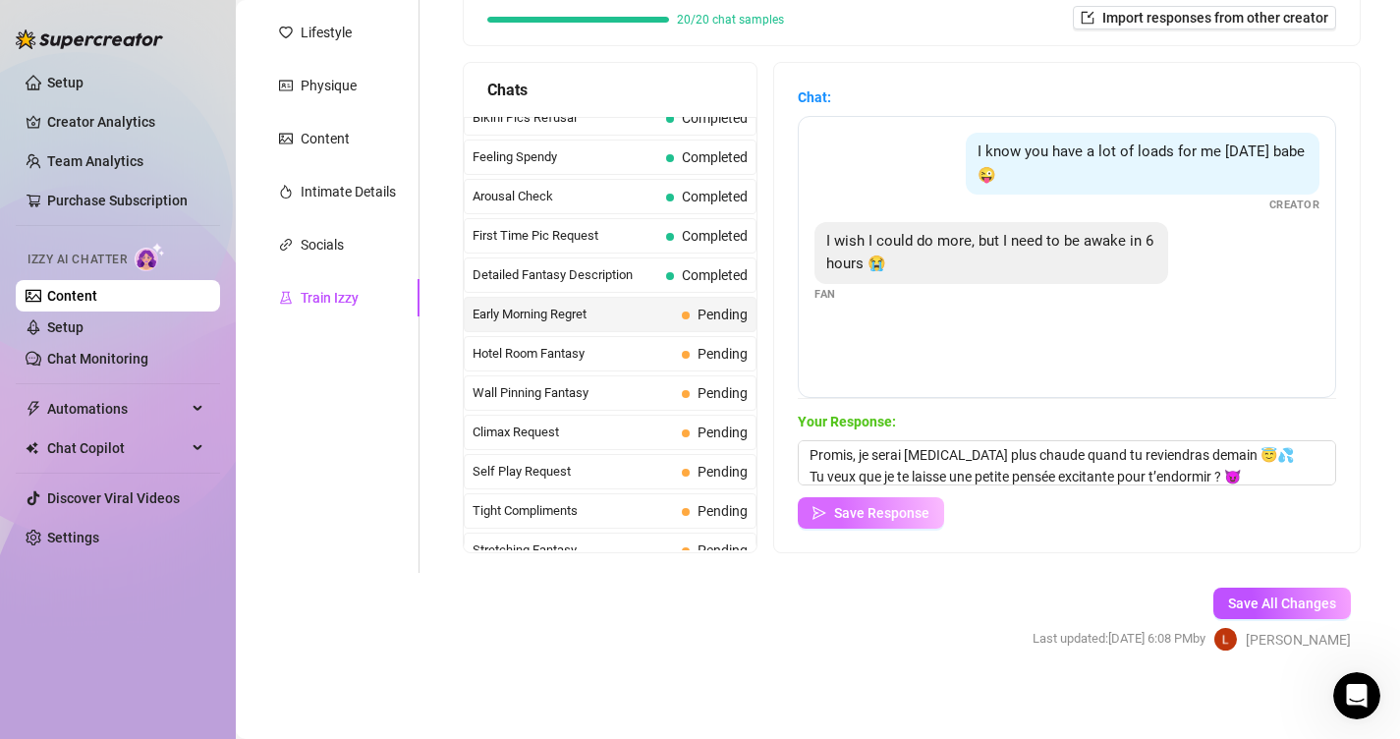
click at [904, 526] on button "Save Response" at bounding box center [871, 512] width 146 height 31
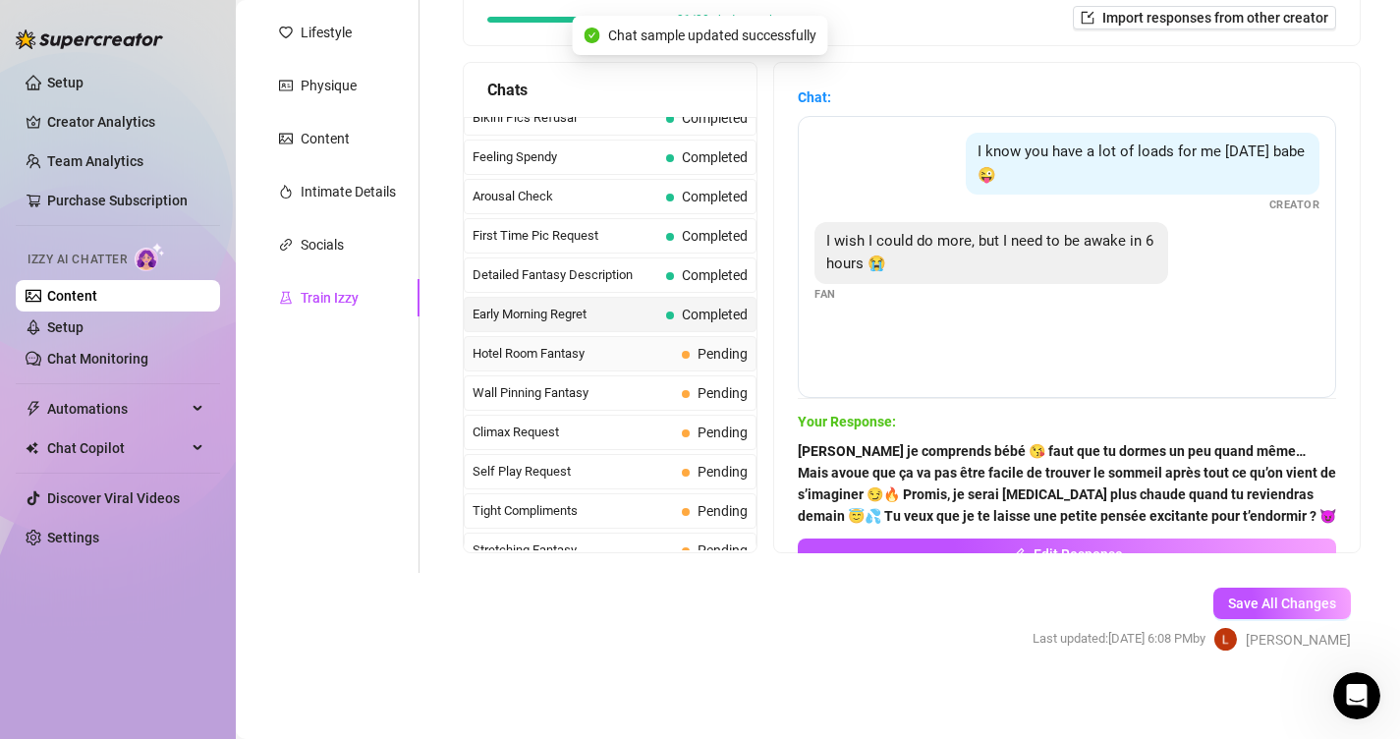
click at [554, 337] on div "Hotel Room Fantasy Pending" at bounding box center [610, 353] width 293 height 35
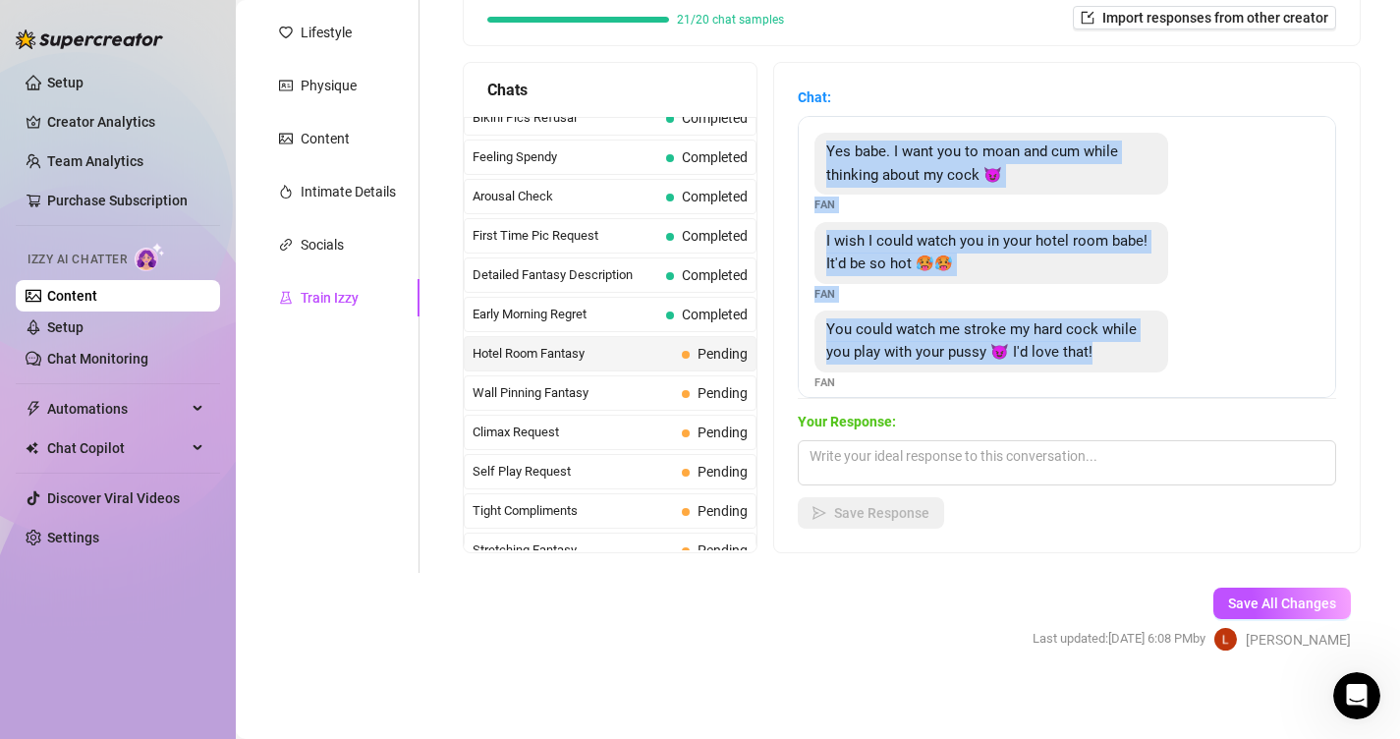
drag, startPoint x: 1101, startPoint y: 345, endPoint x: 770, endPoint y: 132, distance: 393.8
click at [770, 132] on div "Chats Last Money Nipples Inquiry Completed Waiting For Payday Completed Not Pus…" at bounding box center [912, 307] width 898 height 491
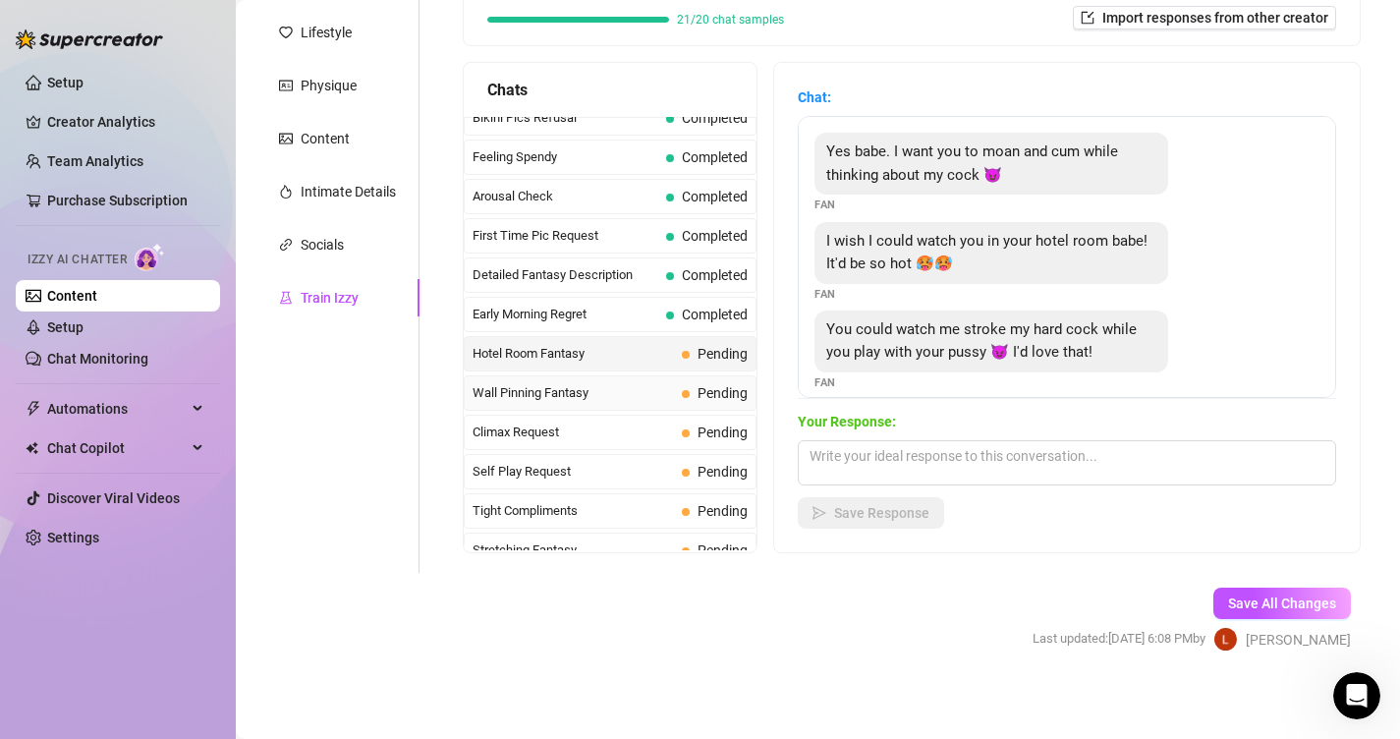
click at [604, 387] on span "Wall Pinning Fantasy" at bounding box center [573, 393] width 201 height 20
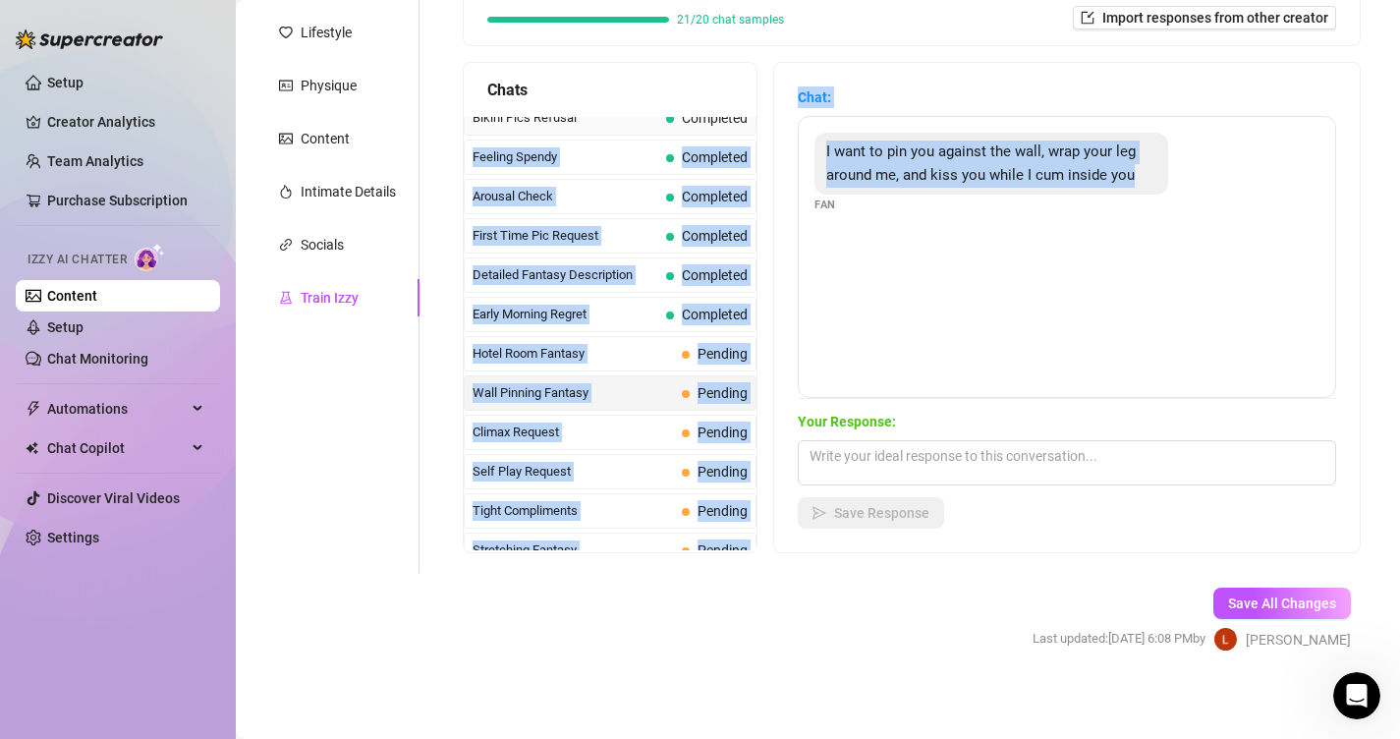
drag, startPoint x: 1101, startPoint y: 176, endPoint x: 745, endPoint y: 120, distance: 361.0
click at [745, 120] on div "Chats Last Money Nipples Inquiry Completed Waiting For Payday Completed Not Pus…" at bounding box center [912, 307] width 898 height 491
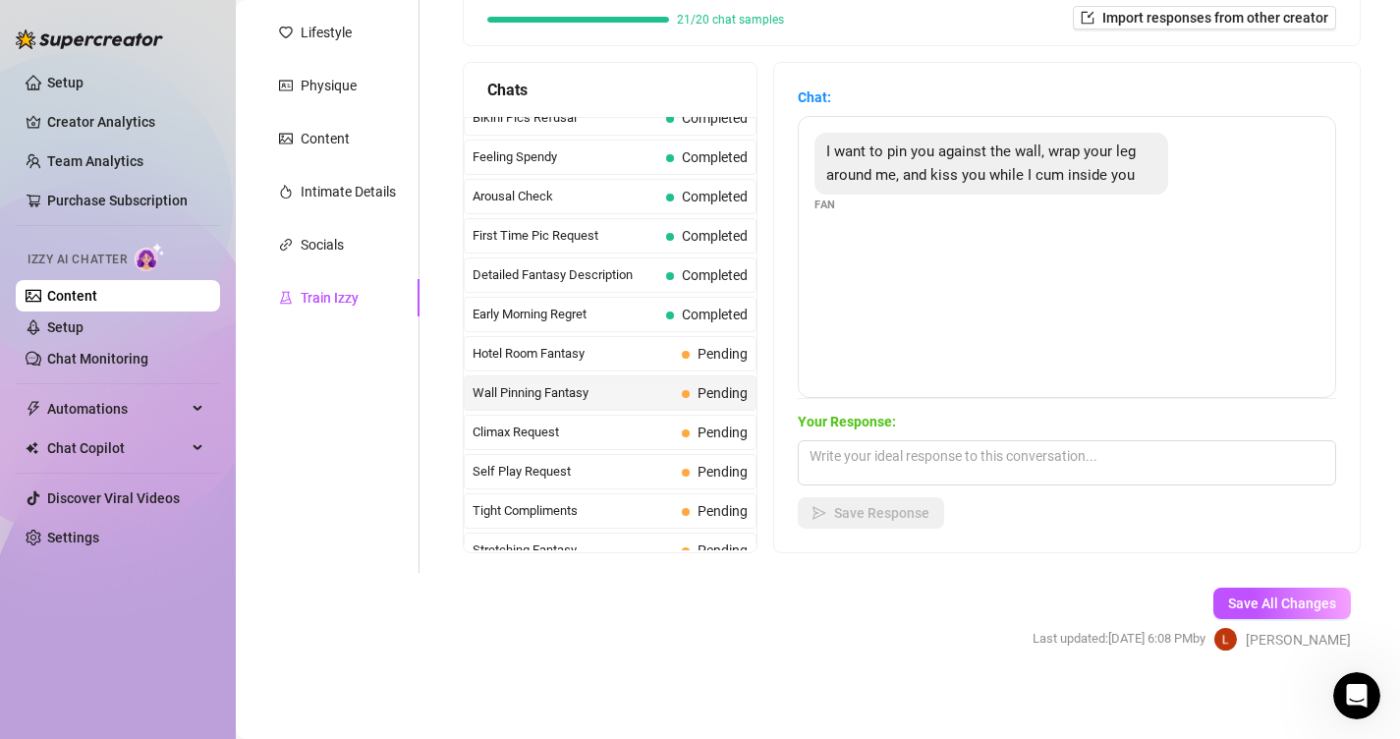
click at [1099, 182] on span "I want to pin you against the wall, wrap your leg around me, and kiss you while…" at bounding box center [980, 162] width 309 height 41
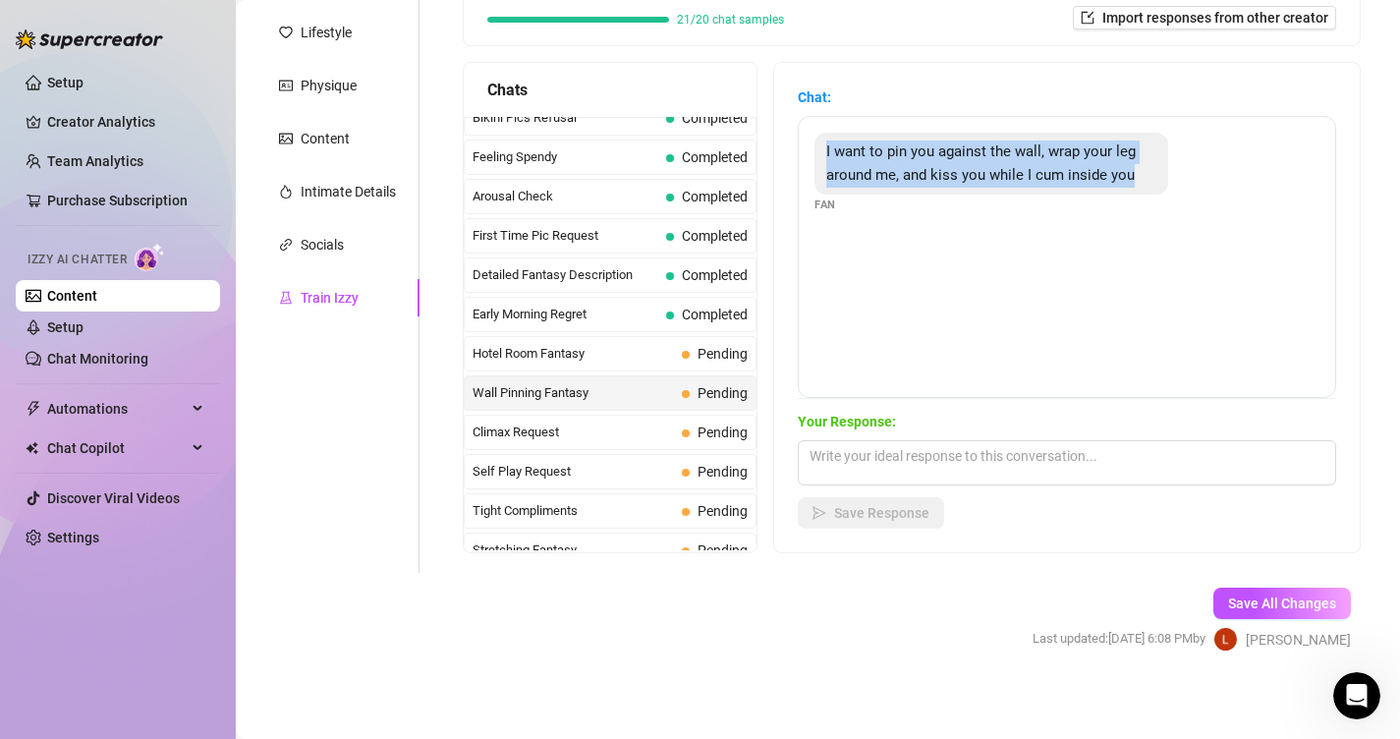
drag, startPoint x: 1144, startPoint y: 179, endPoint x: 814, endPoint y: 156, distance: 329.9
click at [814, 156] on div "I want to pin you against the wall, wrap your leg around me, and kiss you while…" at bounding box center [991, 164] width 354 height 62
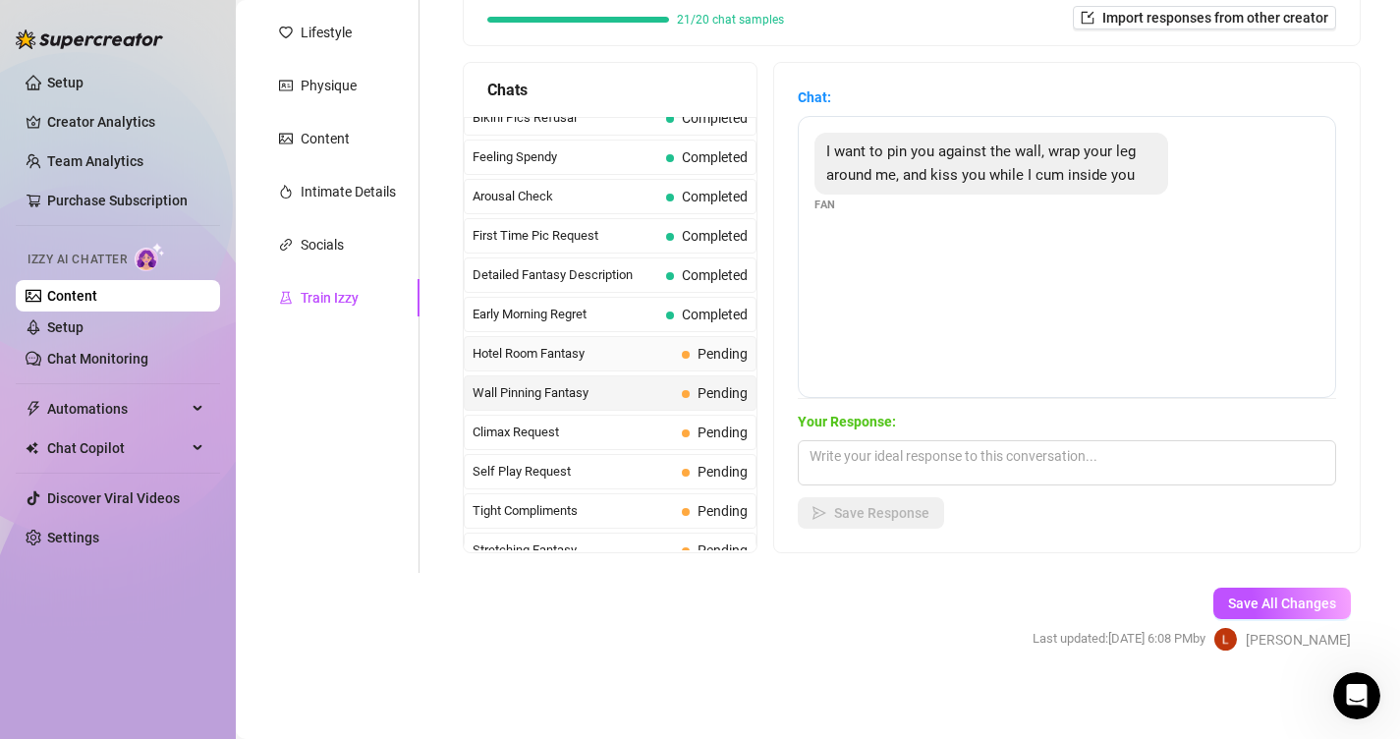
click at [698, 370] on div "Hotel Room Fantasy Pending" at bounding box center [610, 353] width 293 height 35
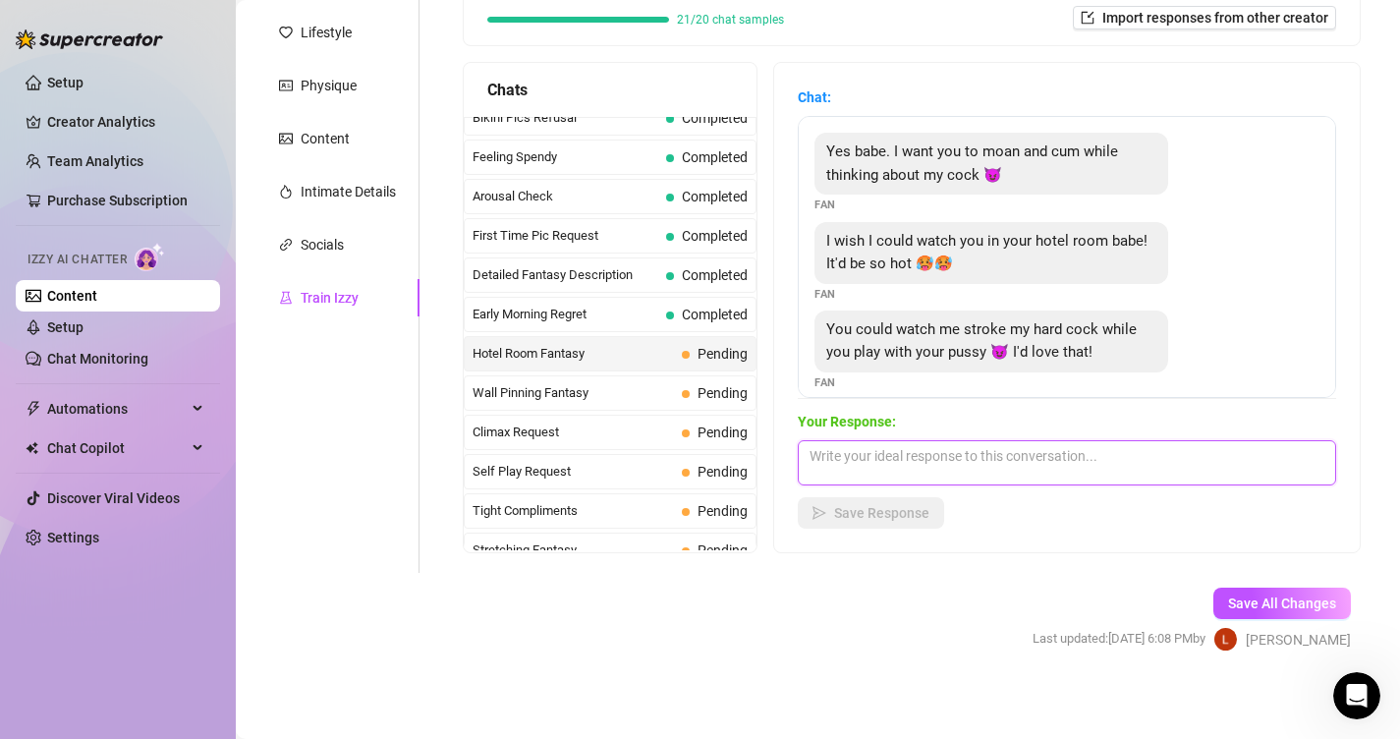
click at [859, 446] on textarea at bounding box center [1067, 462] width 538 height 45
paste textarea "Mmmh oui bébé… j’imagine déjà ta main autour de ta queue bien dure 😏🔥 pendant q…"
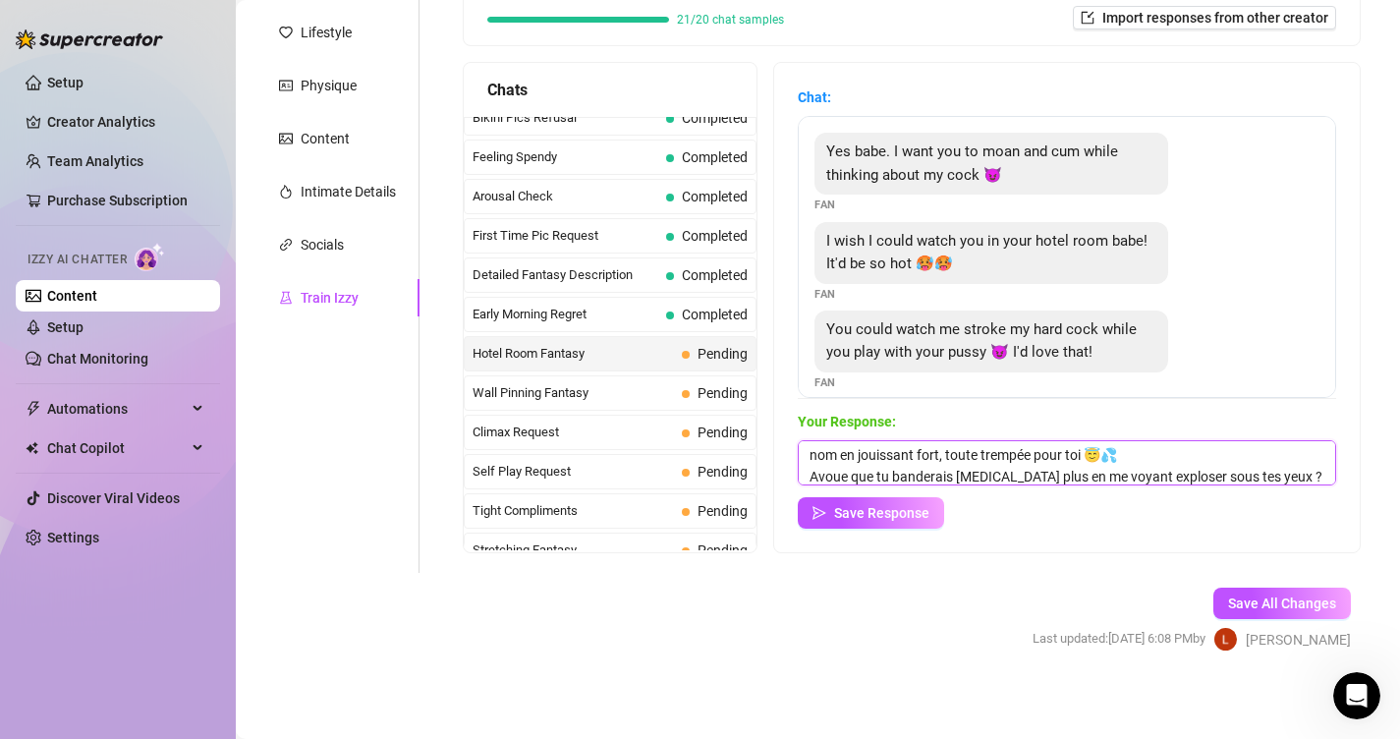
type textarea "Mmmh oui bébé… j’imagine déjà ta main autour de ta queue bien dure 😏🔥 pendant q…"
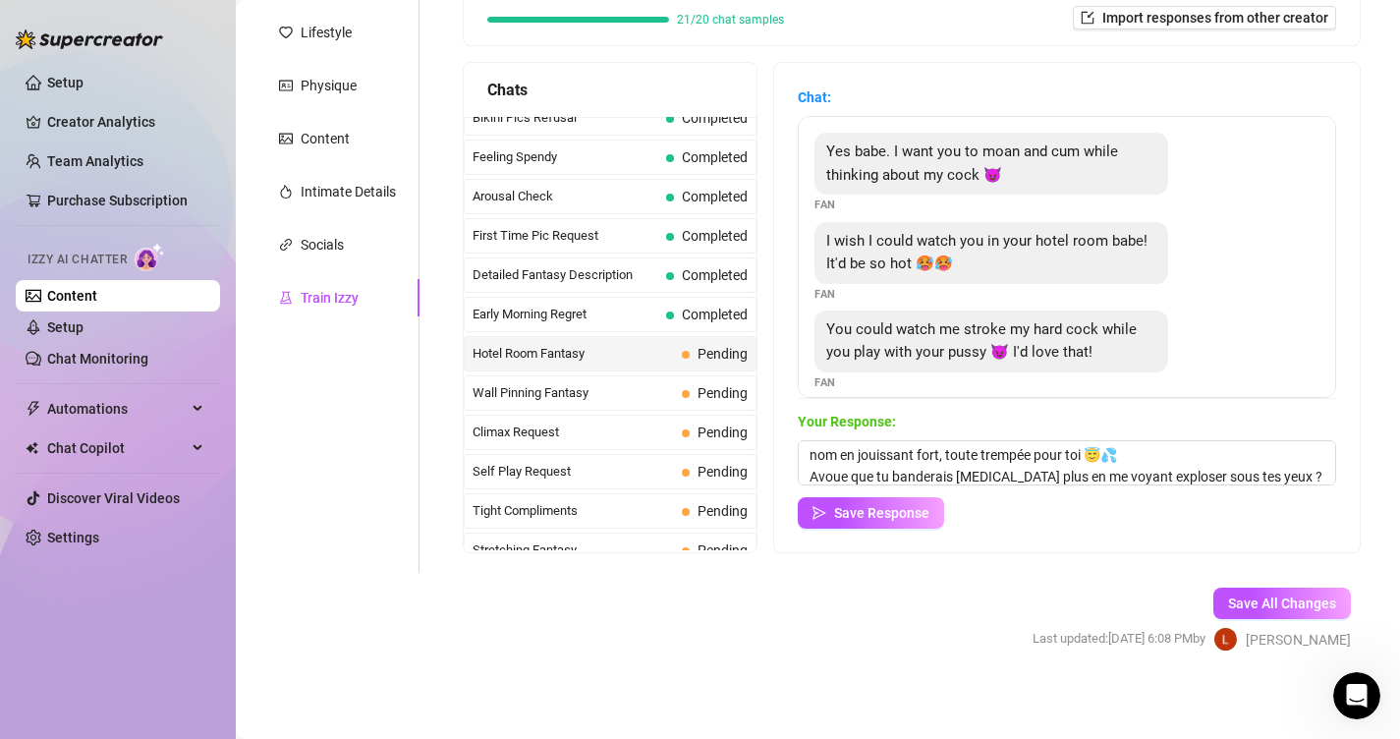
click at [883, 492] on div "Your Response: Mmmh oui bébé… j’imagine déjà ta main autour de ta queue bien du…" at bounding box center [1067, 470] width 538 height 118
click at [900, 506] on span "Save Response" at bounding box center [881, 513] width 95 height 16
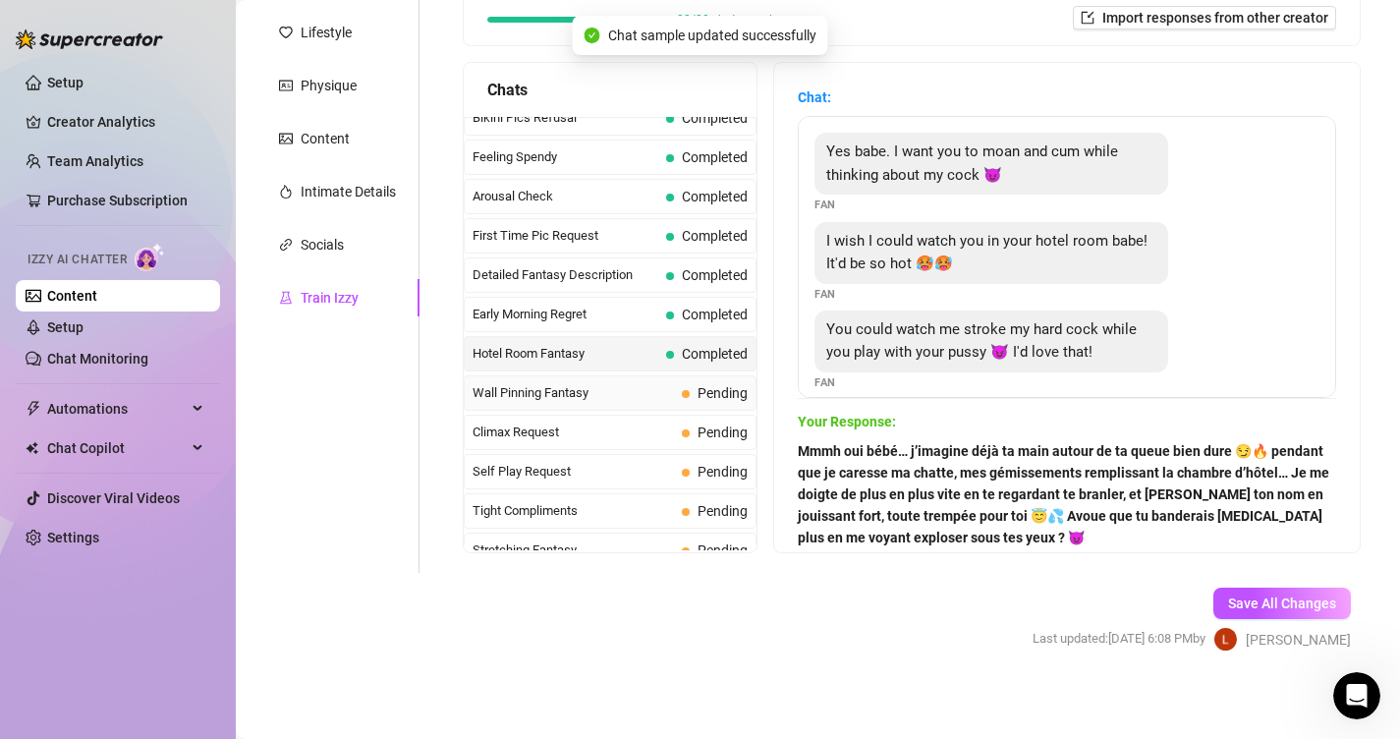
click at [703, 383] on span "Pending" at bounding box center [715, 393] width 66 height 22
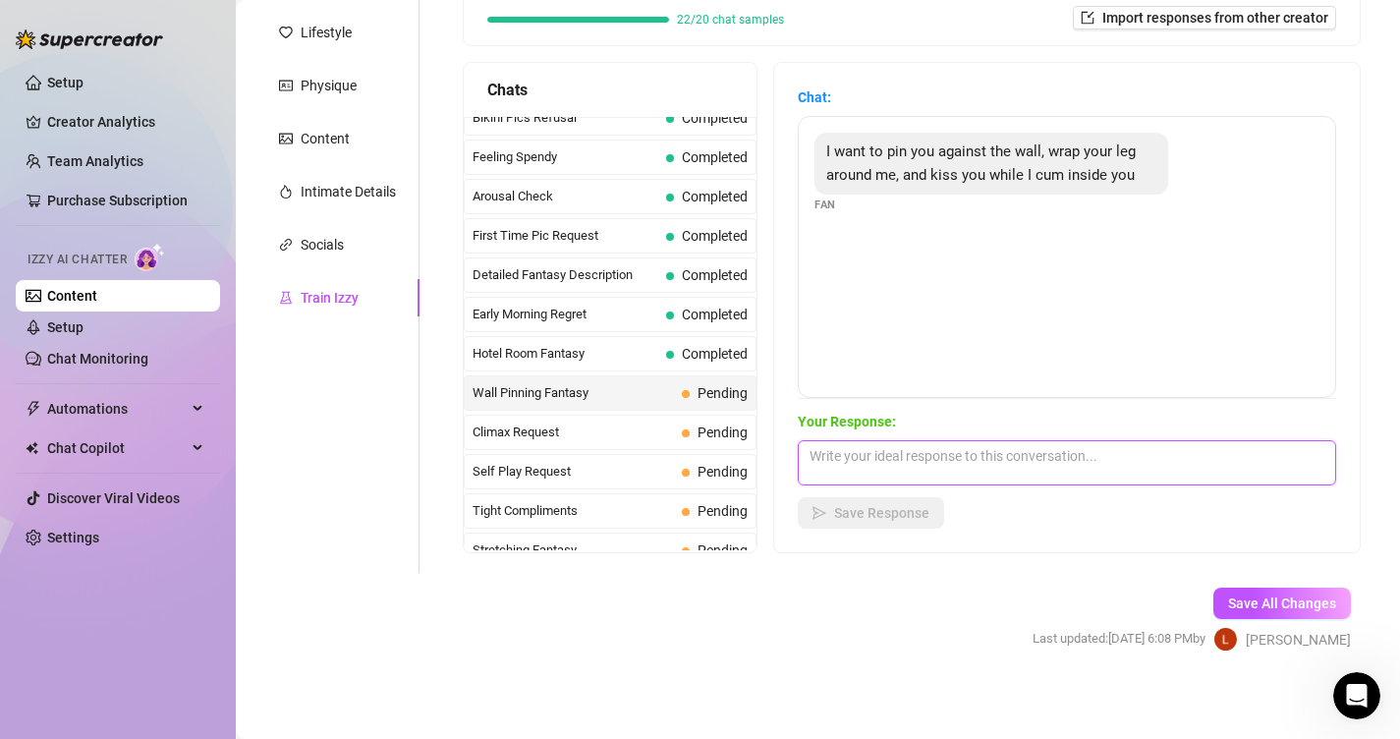
click at [924, 465] on textarea at bounding box center [1067, 462] width 538 height 45
paste textarea "Oooh bébé… rien que de t’imaginer me plaquer contre le mur, ma jambe autour de …"
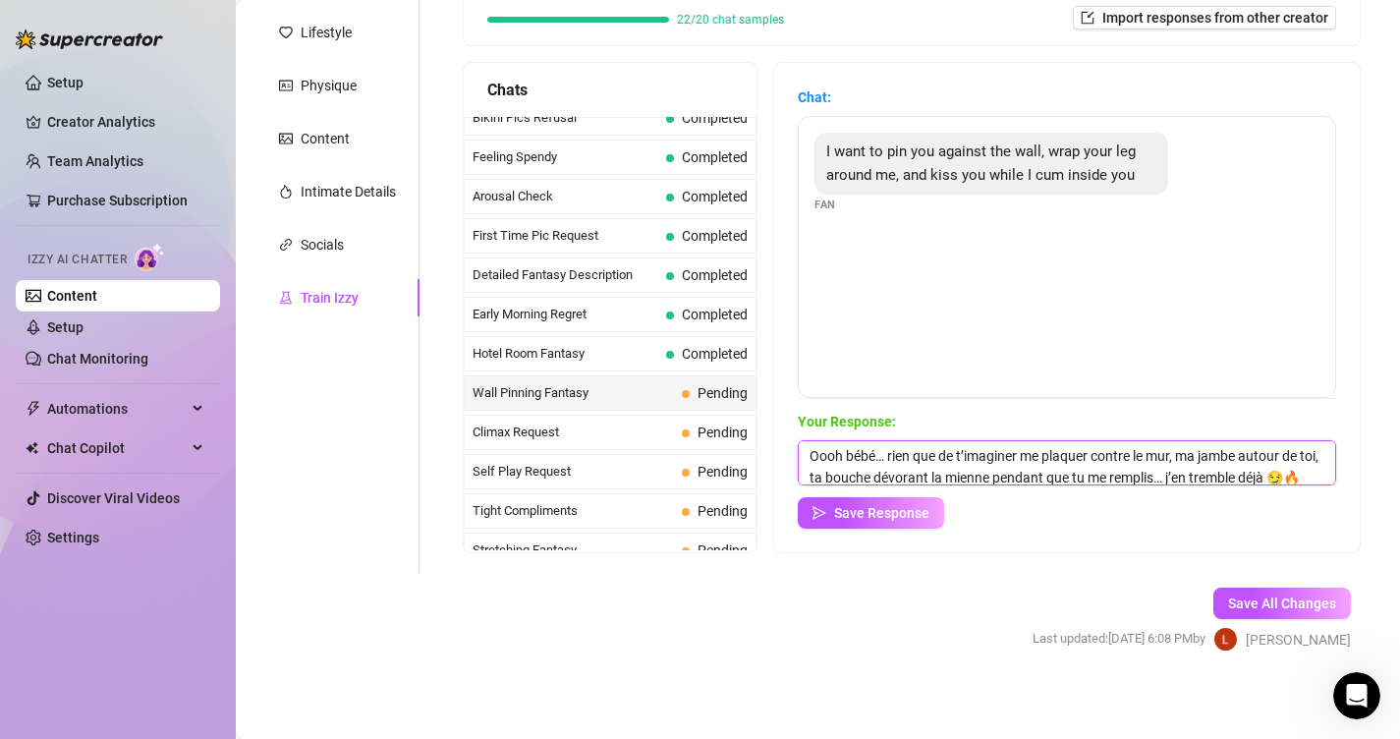
scroll to position [87, 0]
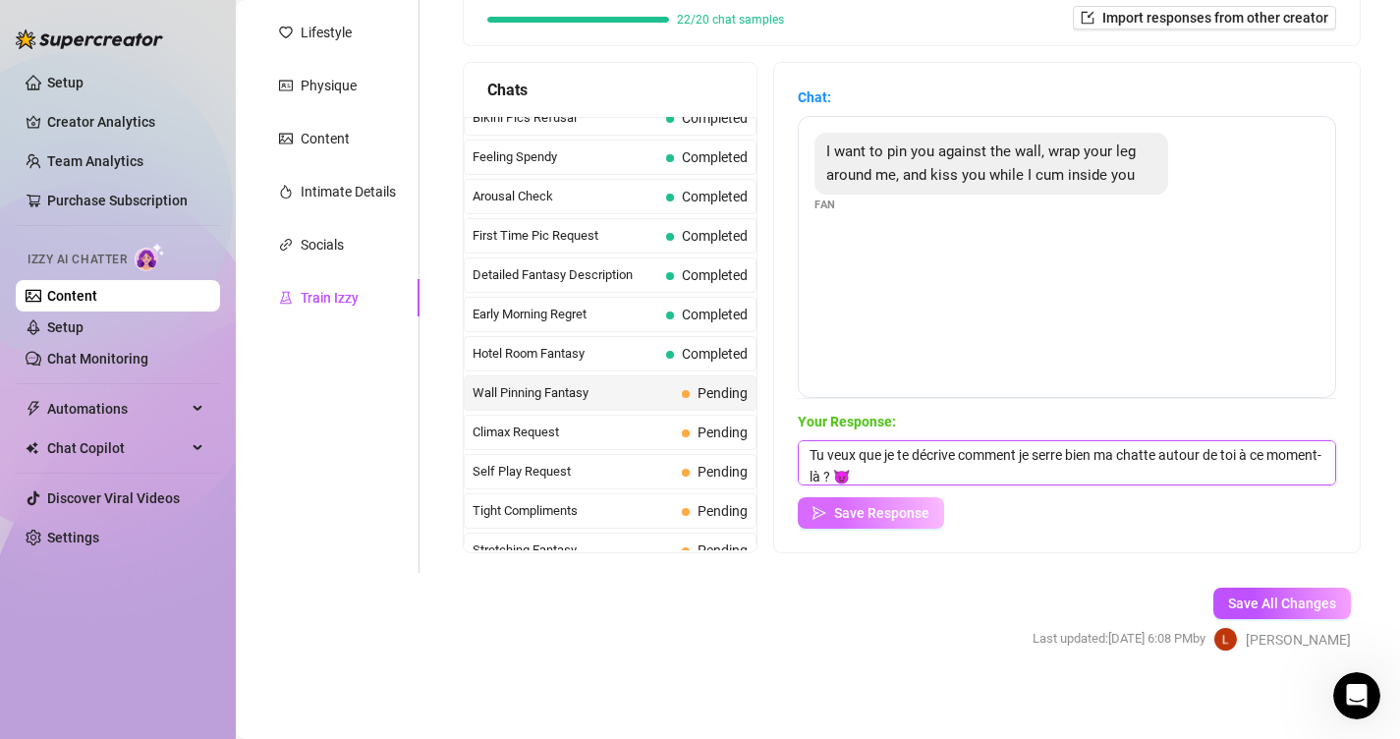
type textarea "Oooh bébé… rien que de t’imaginer me plaquer contre le mur, ma jambe autour de …"
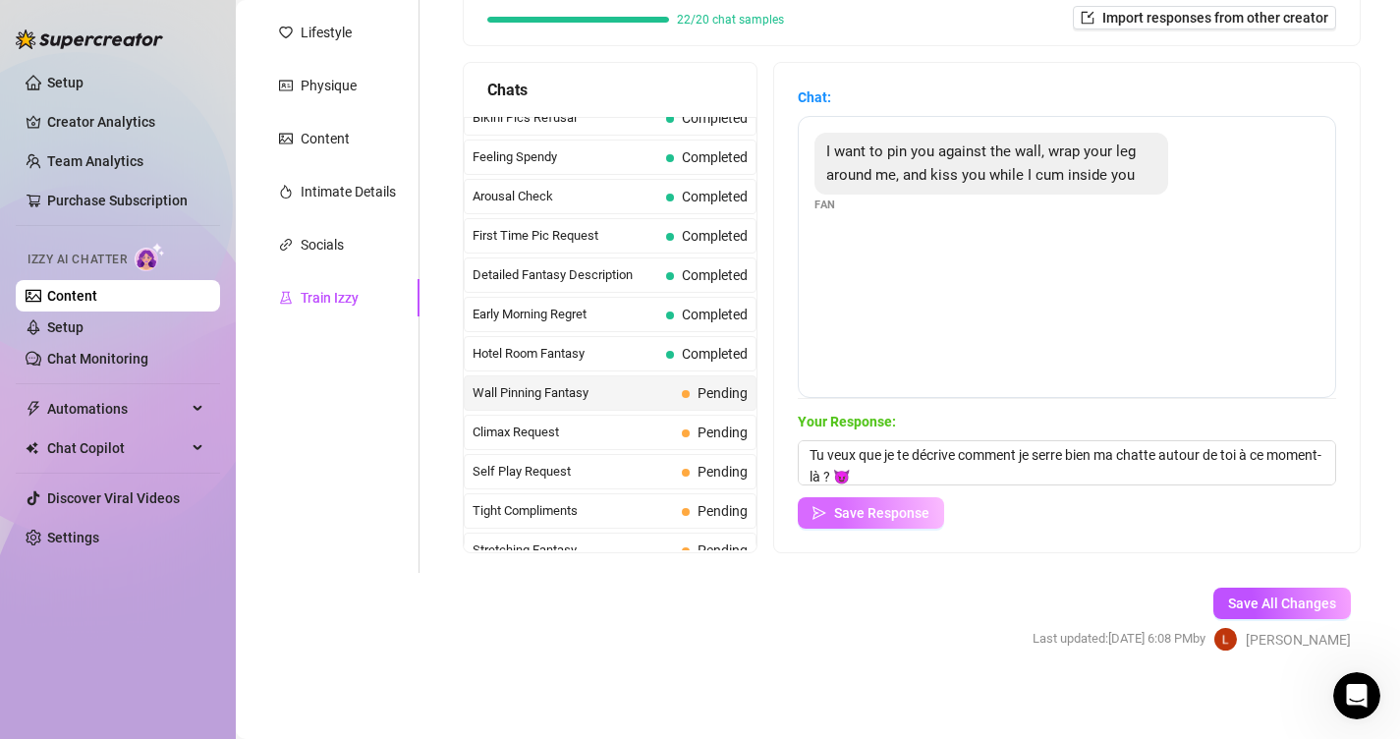
click at [892, 512] on span "Save Response" at bounding box center [881, 513] width 95 height 16
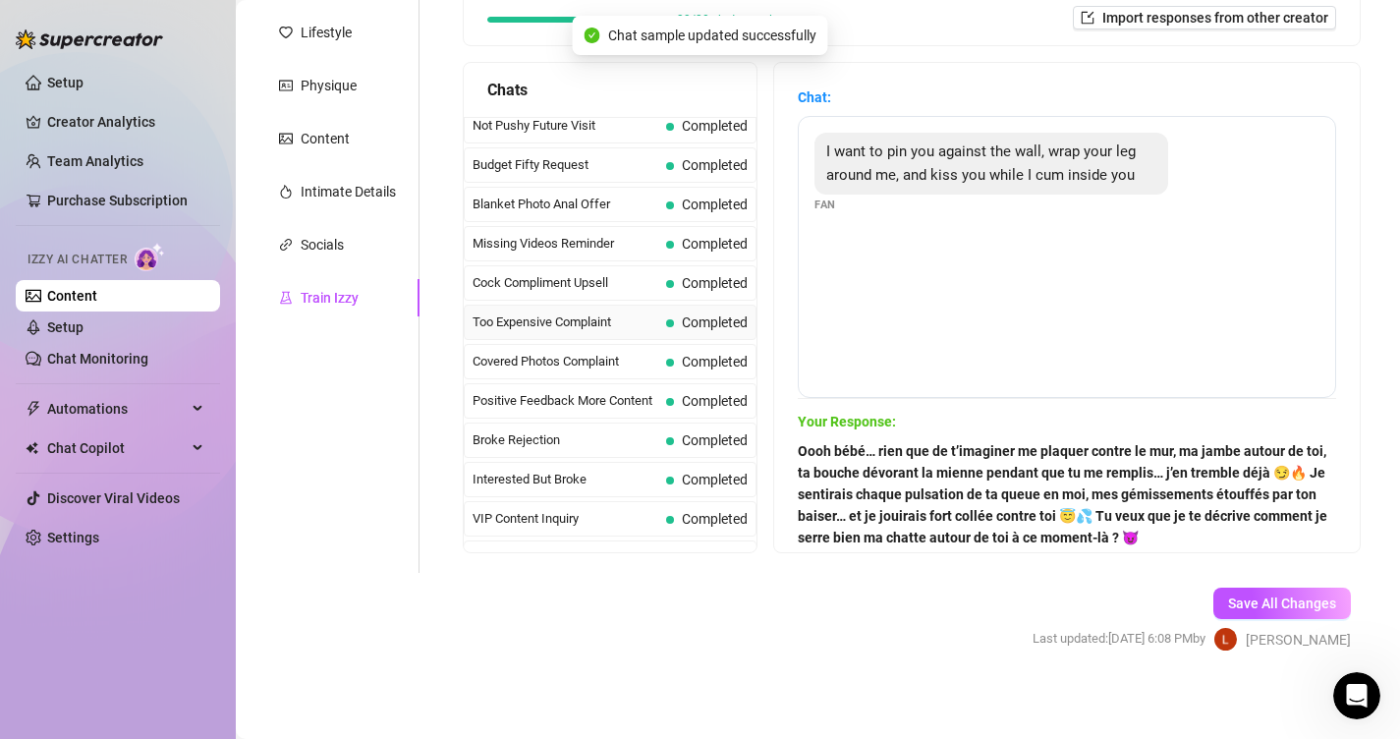
scroll to position [39, 0]
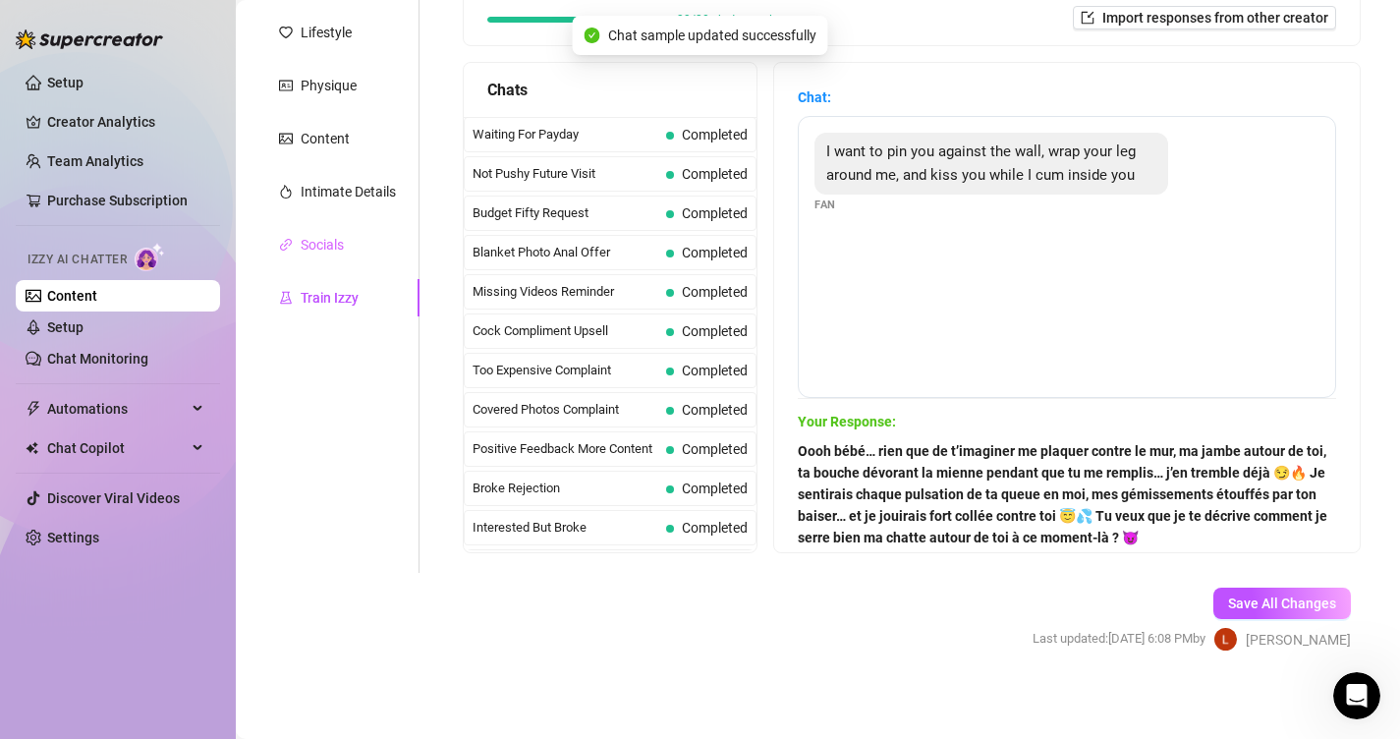
click at [347, 229] on div "Socials" at bounding box center [337, 244] width 164 height 37
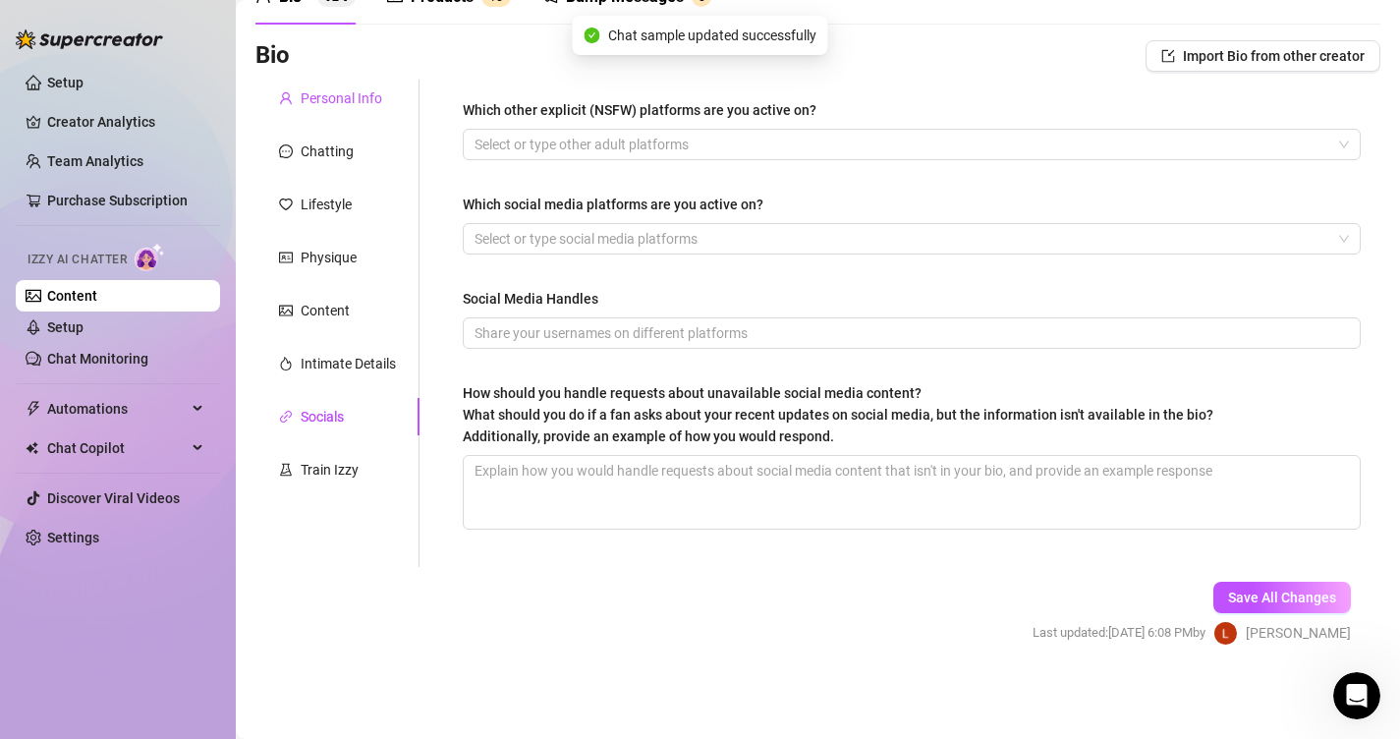
click at [338, 92] on div "Personal Info" at bounding box center [342, 98] width 82 height 22
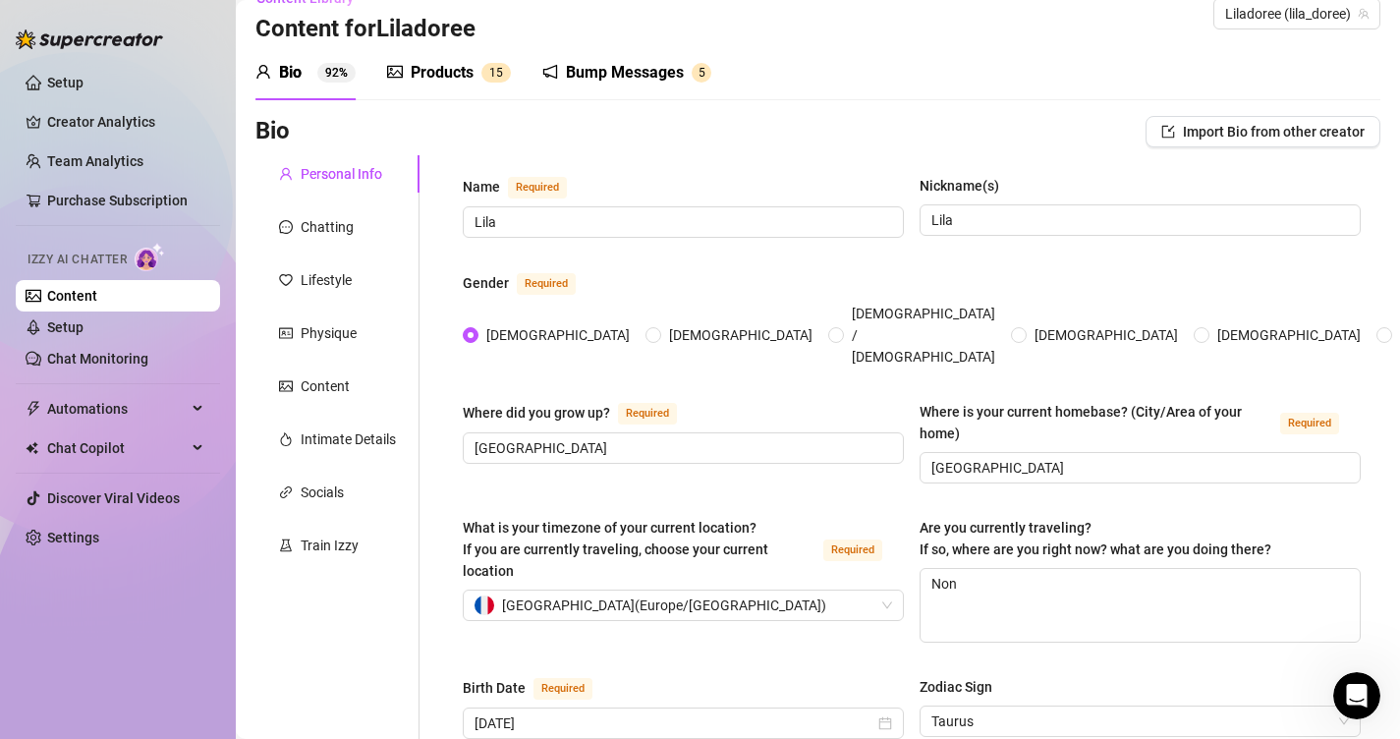
scroll to position [0, 0]
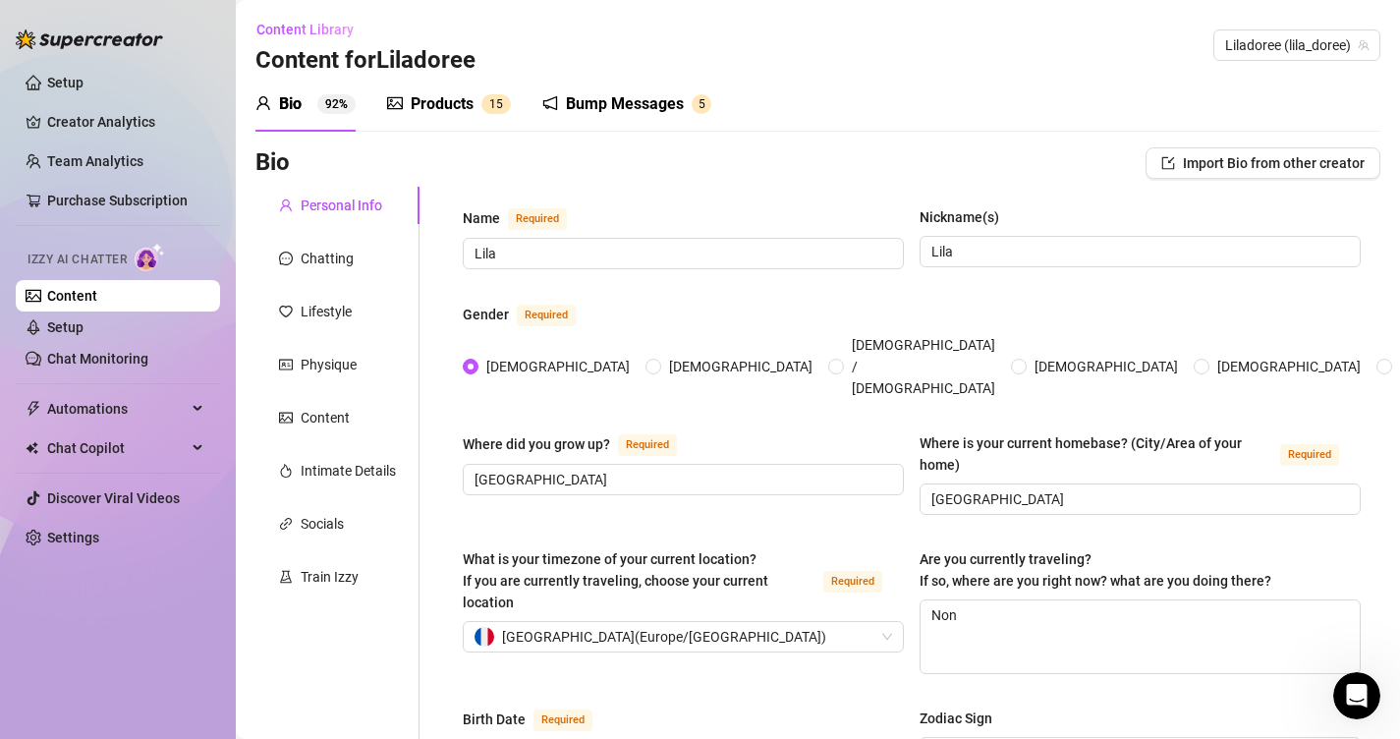
click at [474, 108] on div "Products 1 5" at bounding box center [449, 104] width 124 height 24
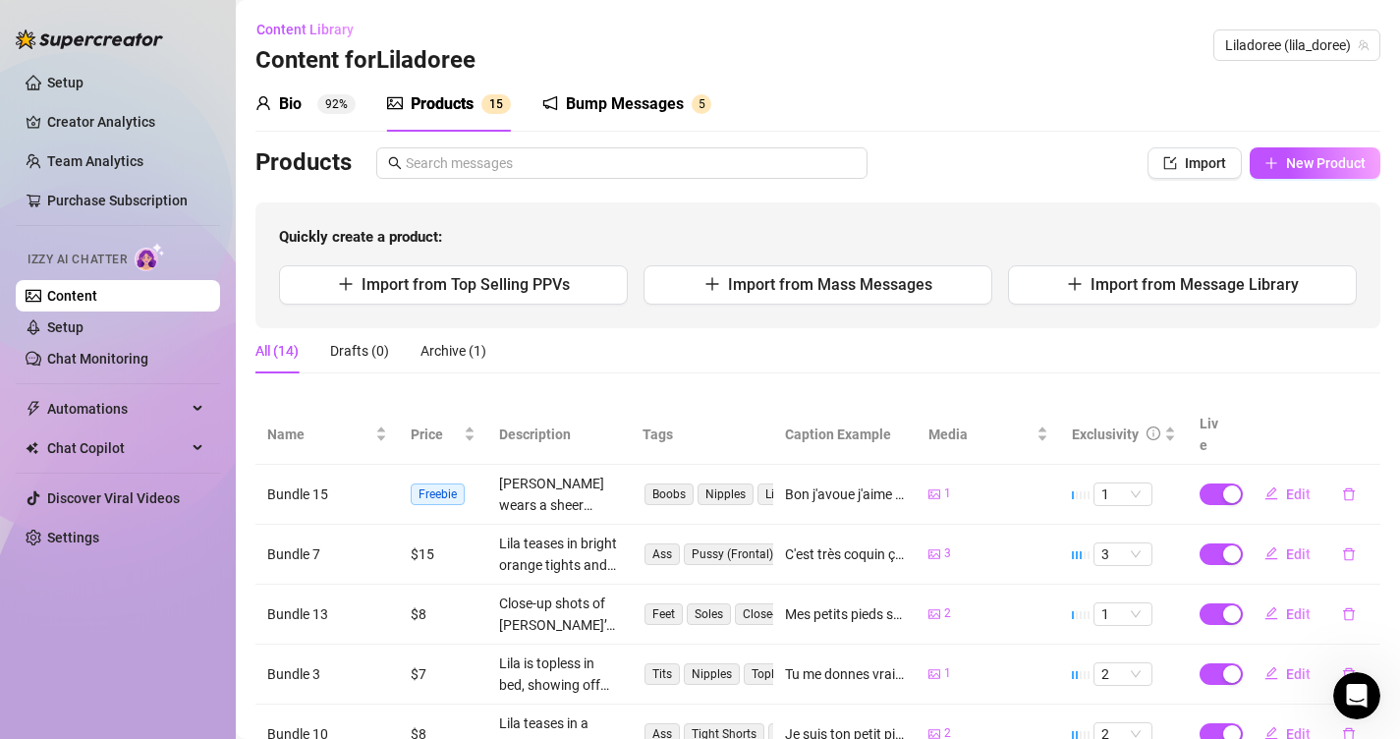
click at [627, 100] on div "Bump Messages" at bounding box center [625, 104] width 118 height 24
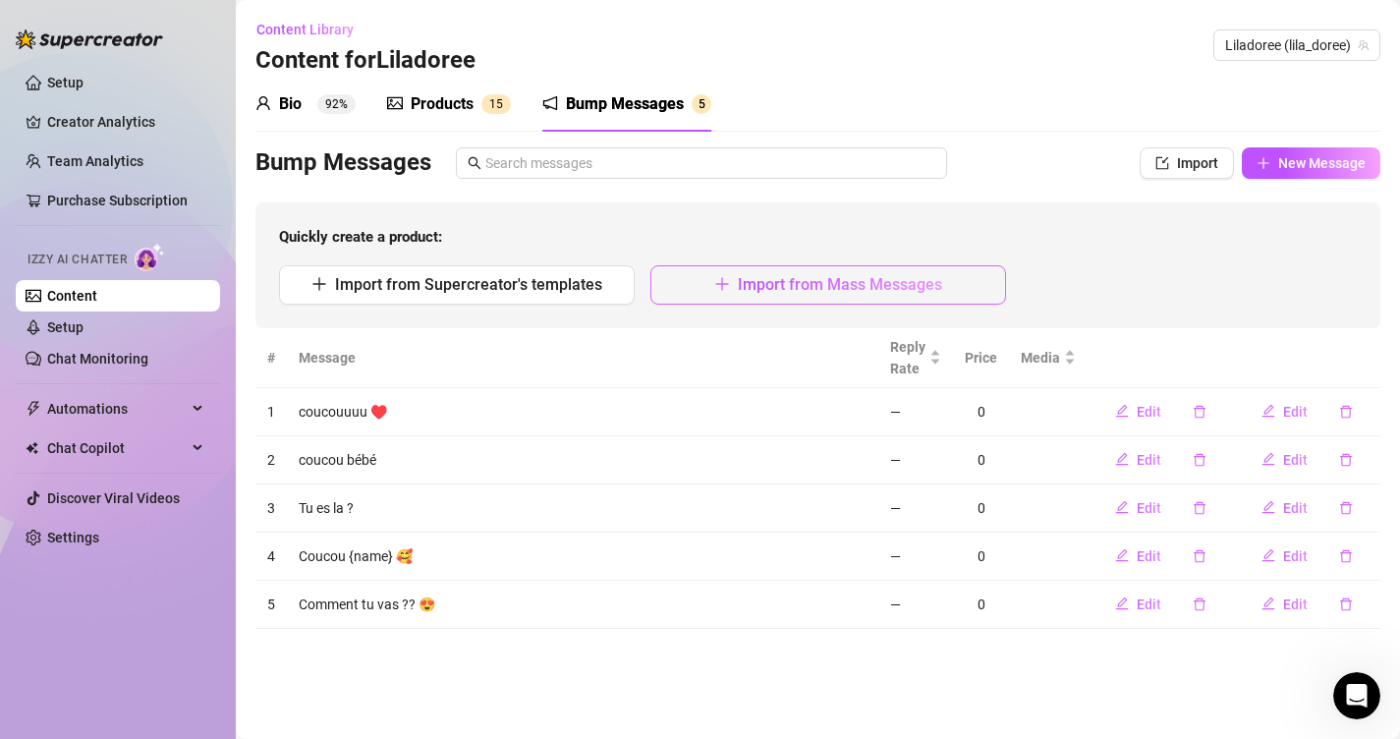
click at [716, 292] on span "button" at bounding box center [722, 284] width 16 height 19
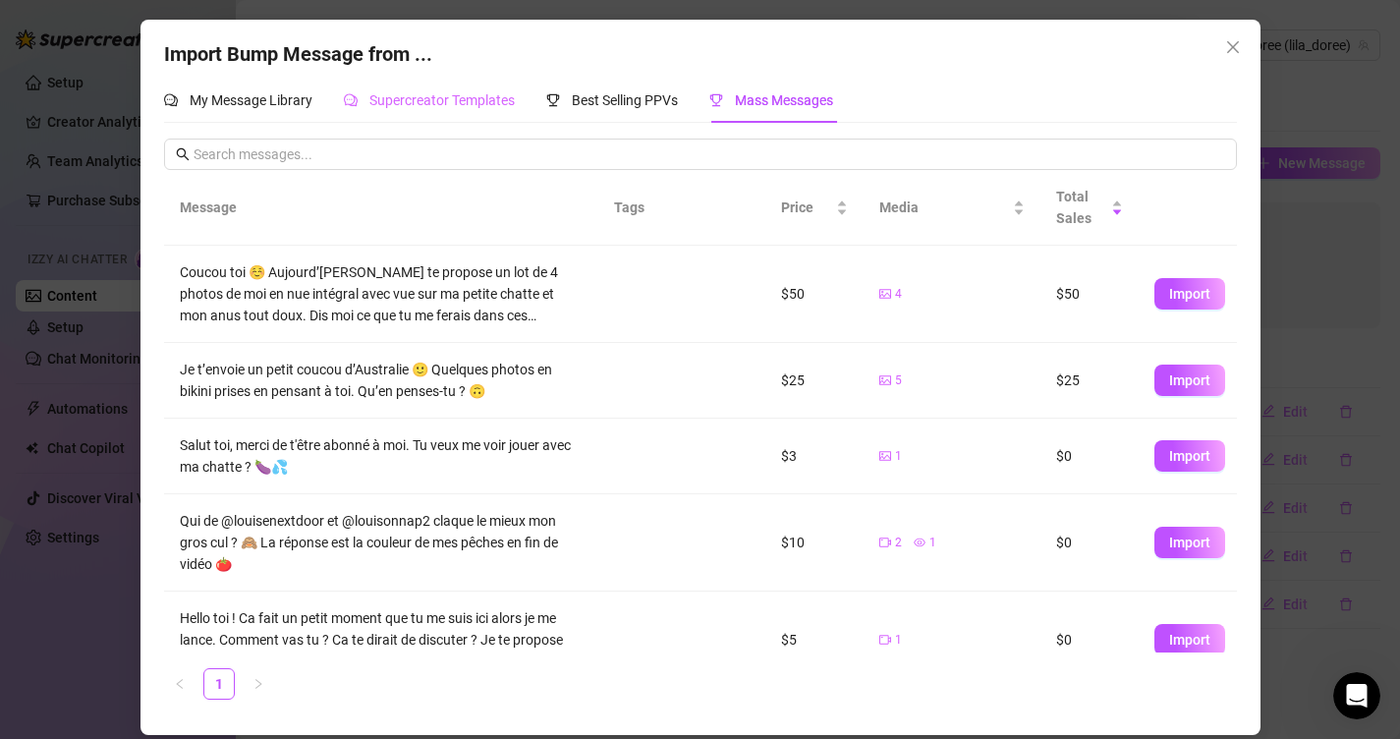
click at [443, 83] on div "Supercreator Templates" at bounding box center [429, 100] width 171 height 45
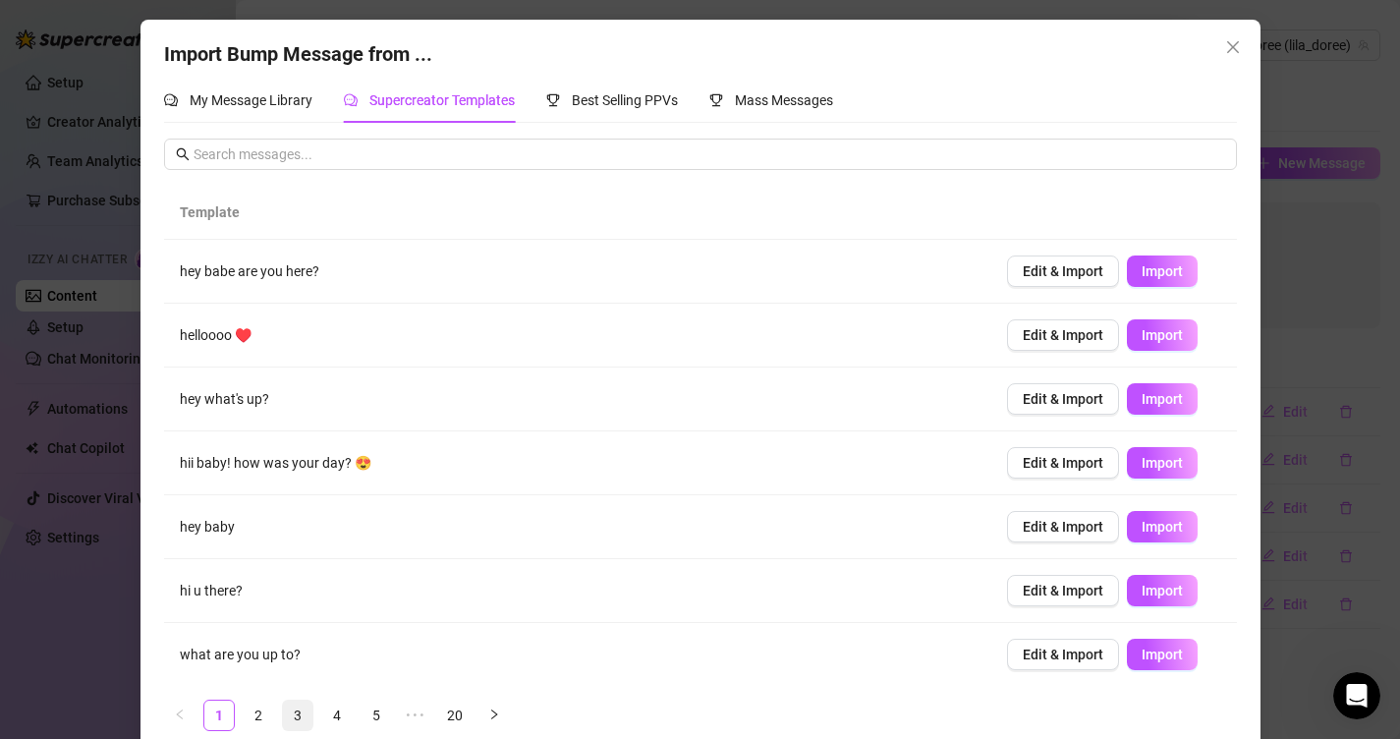
click at [299, 717] on link "3" at bounding box center [297, 714] width 29 height 29
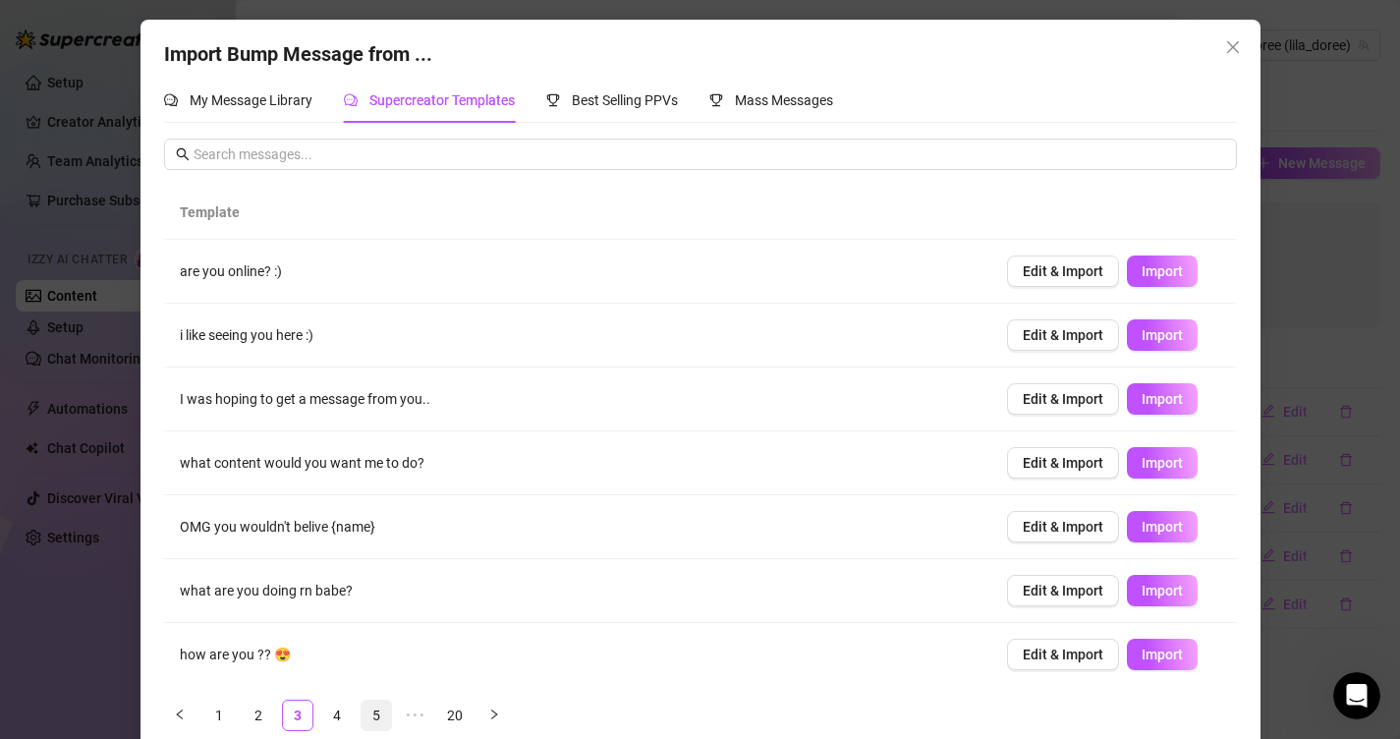
click at [379, 714] on link "5" at bounding box center [376, 714] width 29 height 29
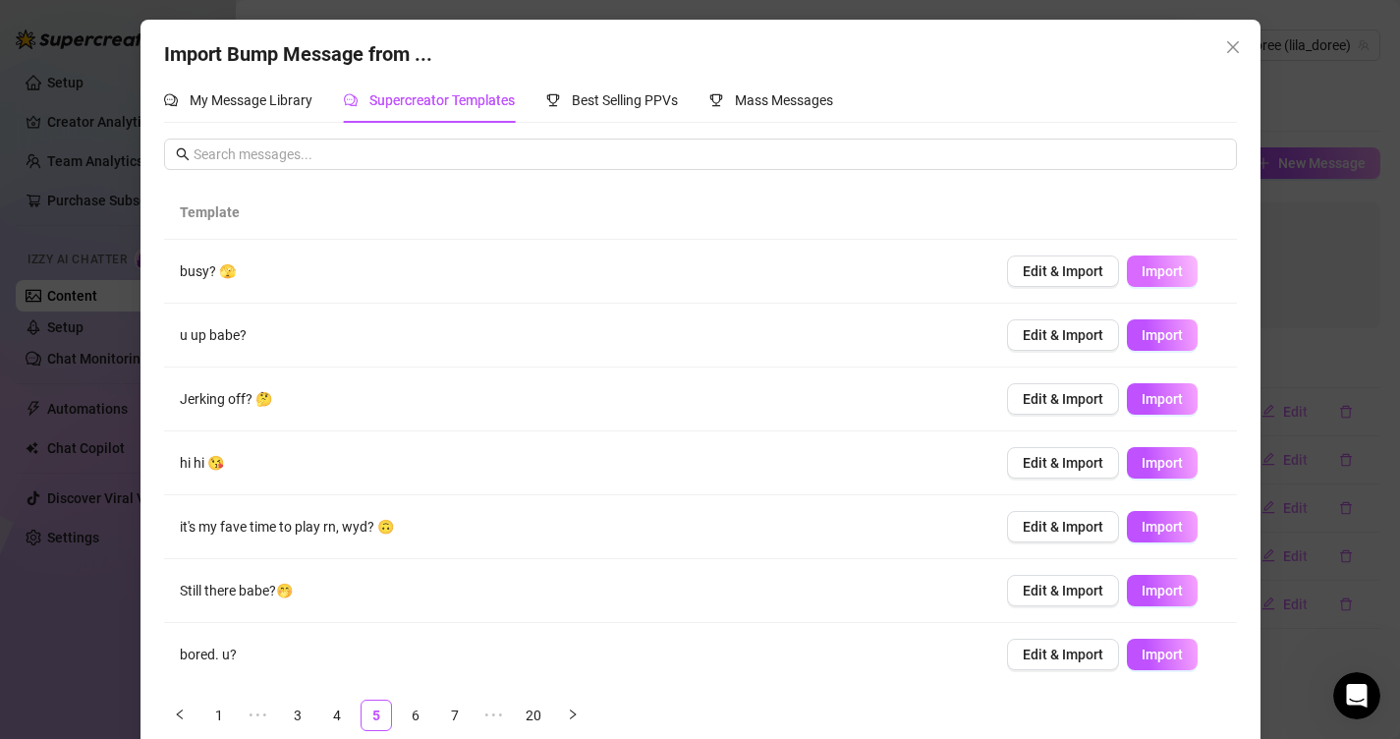
click at [1152, 259] on button "Import" at bounding box center [1162, 270] width 71 height 31
click at [1299, 208] on div "Import Bump Message from ... My Message Library Supercreator Templates Best Sel…" at bounding box center [700, 369] width 1400 height 739
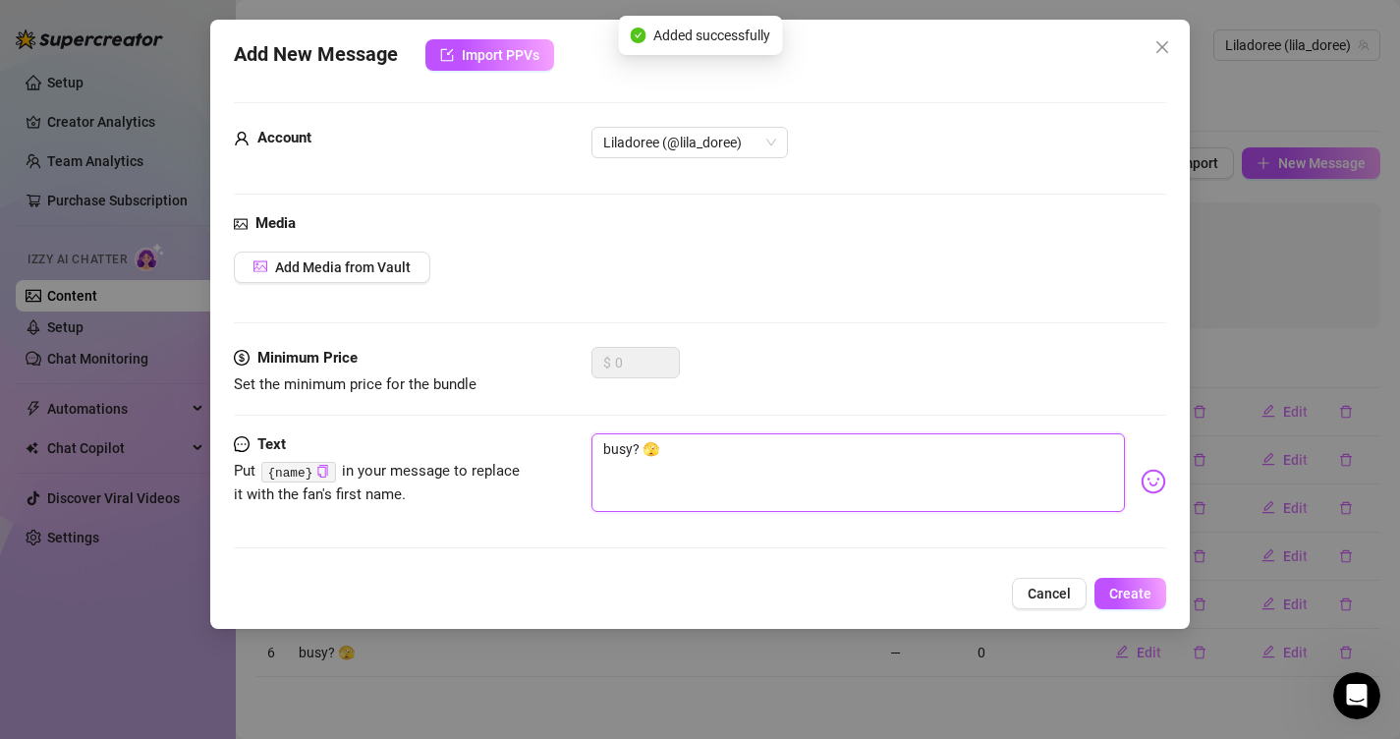
drag, startPoint x: 978, startPoint y: 460, endPoint x: 271, endPoint y: 414, distance: 708.8
click at [271, 414] on form "Account Liladoree (@lila_doree) Media Add Media from Vault Minimum Price Set th…" at bounding box center [700, 334] width 933 height 464
click at [608, 440] on textarea "busy? 🫣" at bounding box center [858, 472] width 534 height 79
type textarea "o? 🫣"
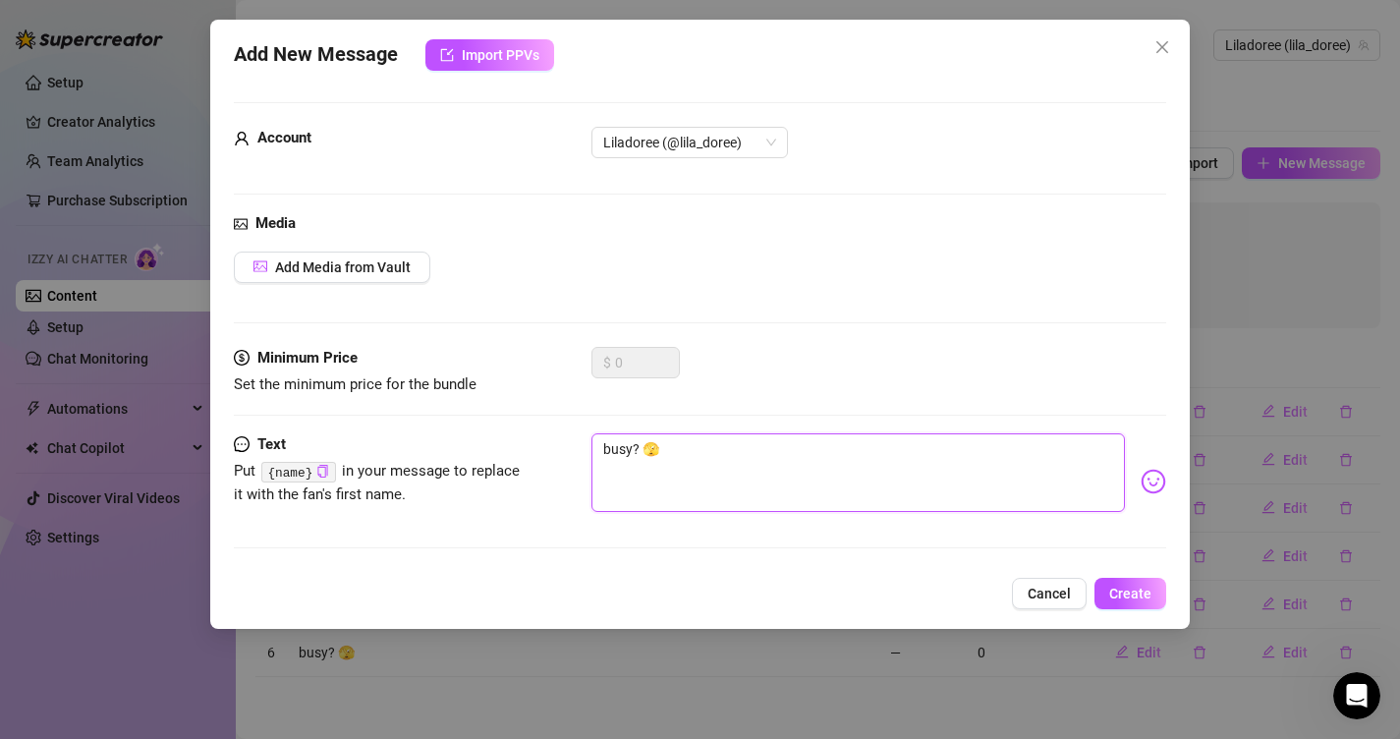
type textarea "o? 🫣"
type textarea "oc? 🫣"
type textarea "occ? 🫣"
type textarea "occu? 🫣"
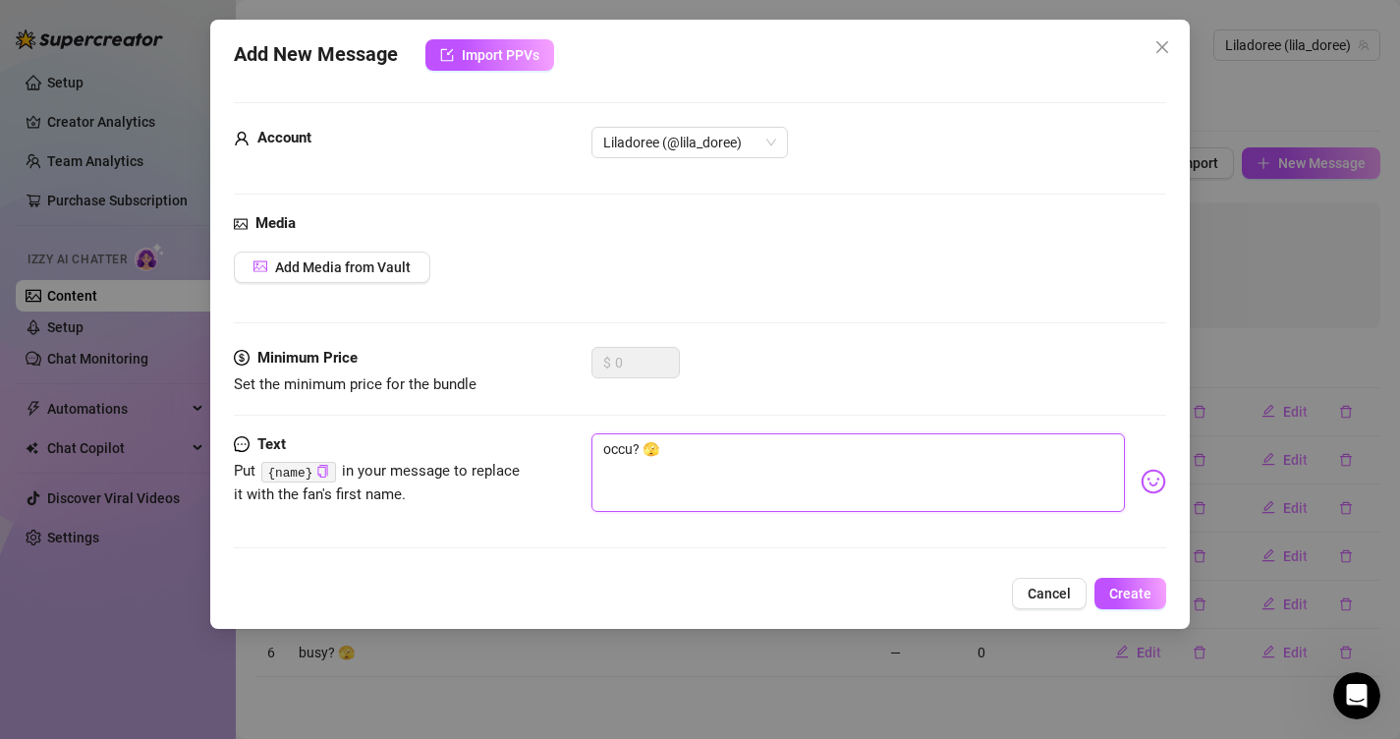
type textarea "occup? 🫣"
type textarea "occupé? 🫣"
click at [1137, 596] on span "Create" at bounding box center [1130, 594] width 42 height 16
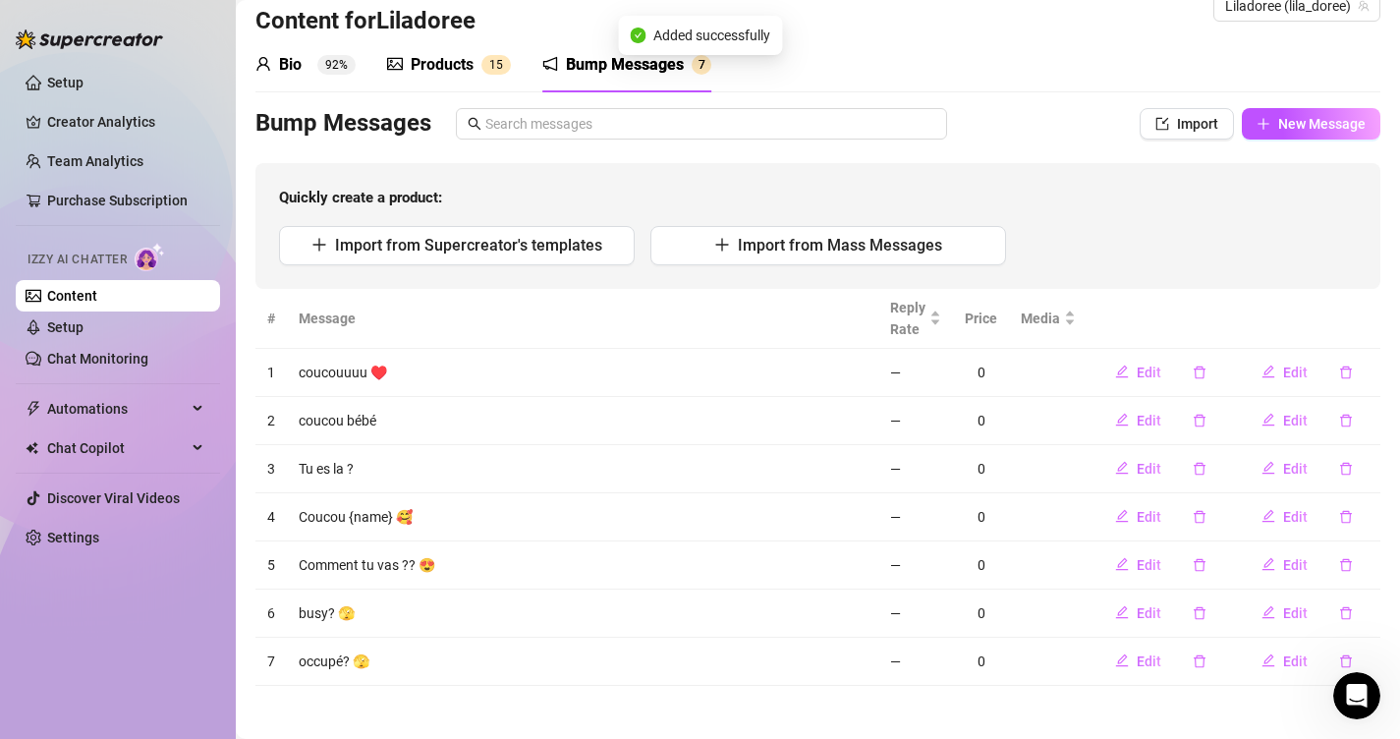
scroll to position [44, 0]
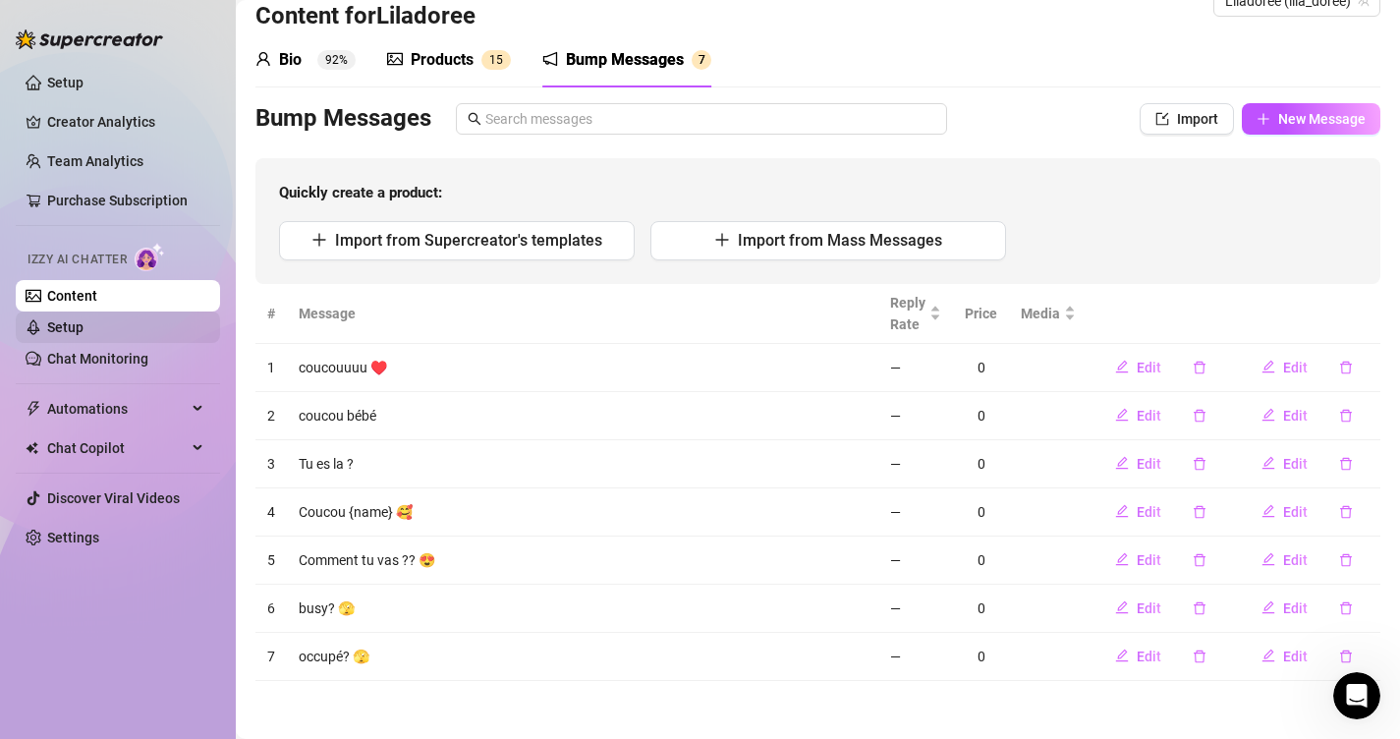
click at [84, 329] on link "Setup" at bounding box center [65, 327] width 36 height 16
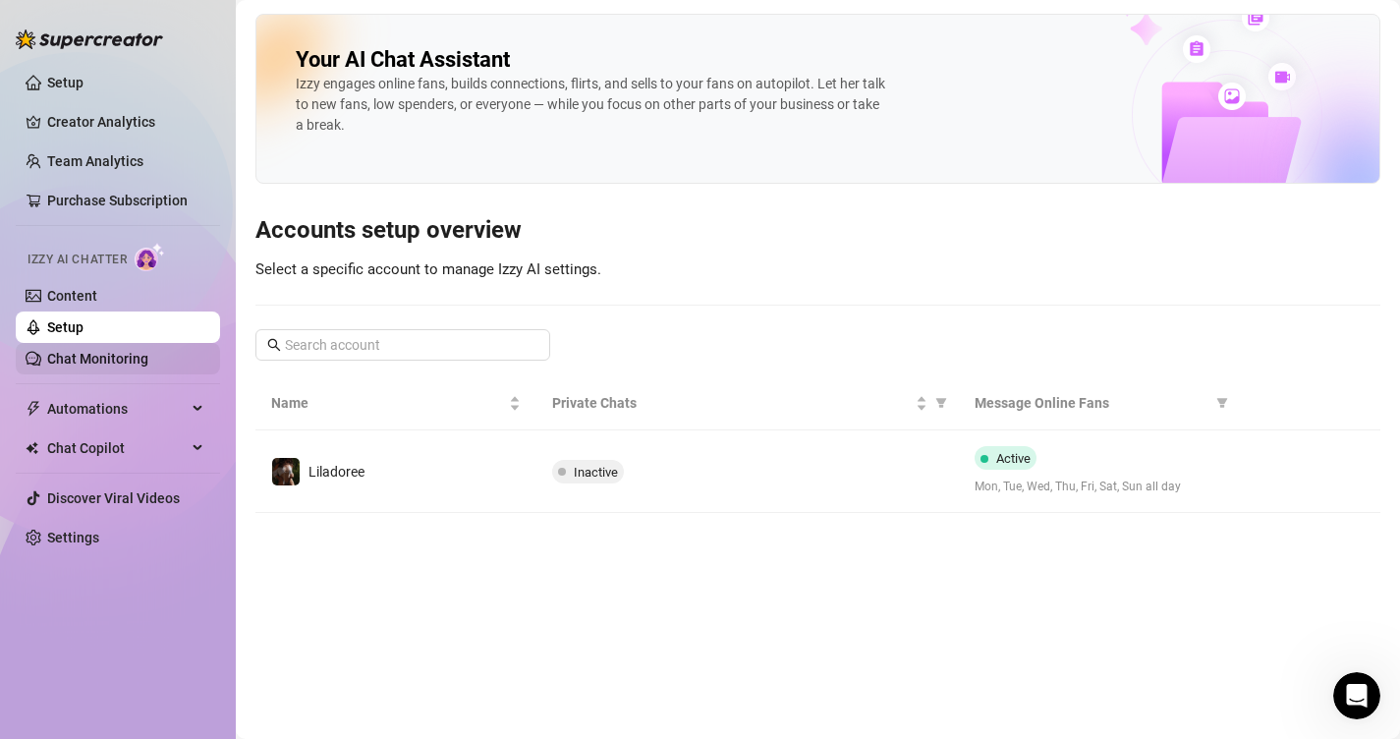
click at [148, 355] on link "Chat Monitoring" at bounding box center [97, 359] width 101 height 16
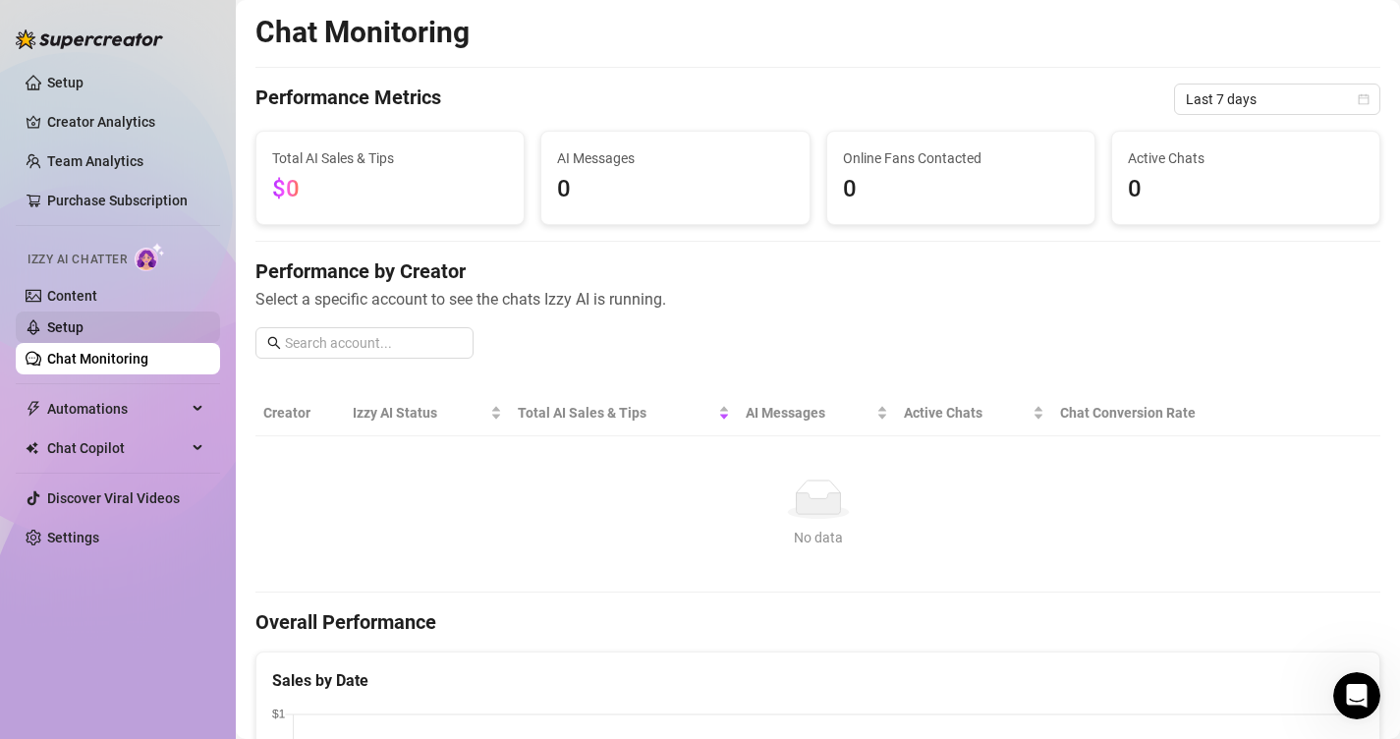
click at [84, 335] on link "Setup" at bounding box center [65, 327] width 36 height 16
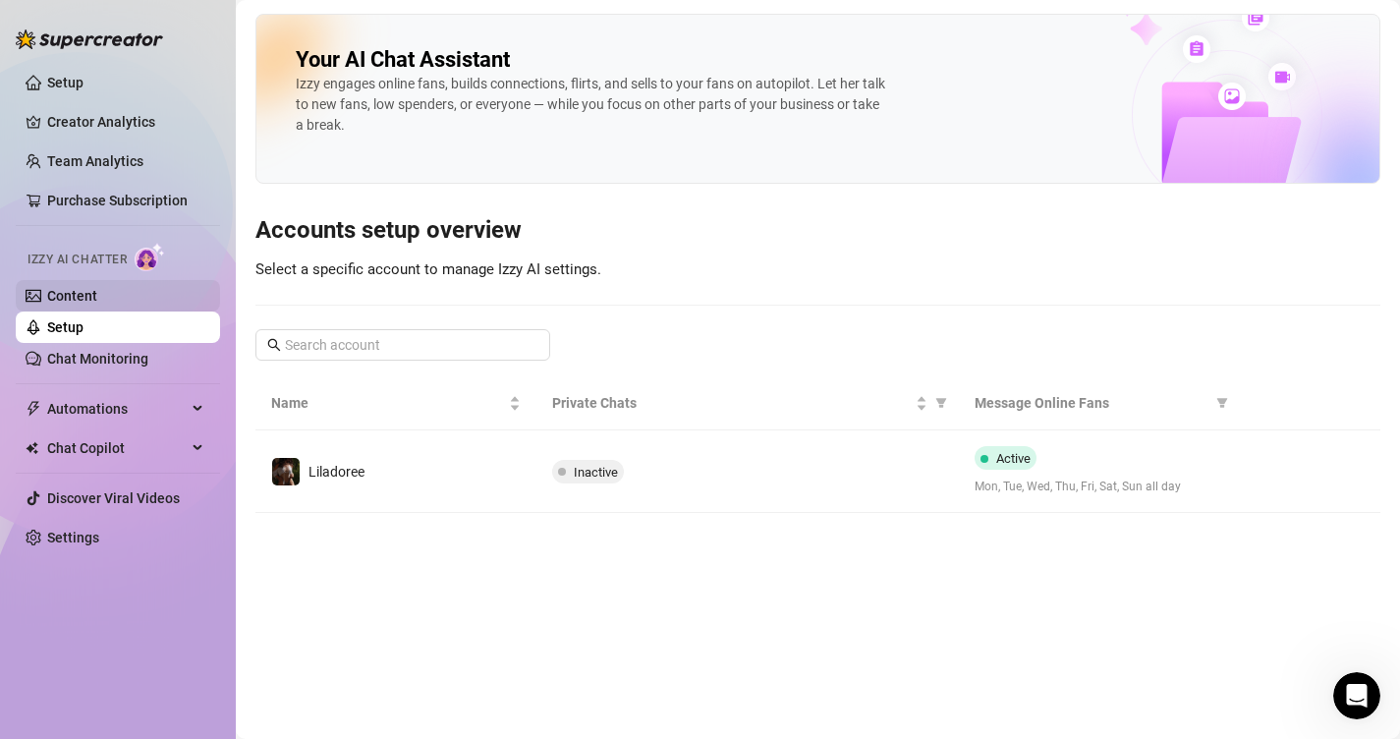
click at [97, 304] on link "Content" at bounding box center [72, 296] width 50 height 16
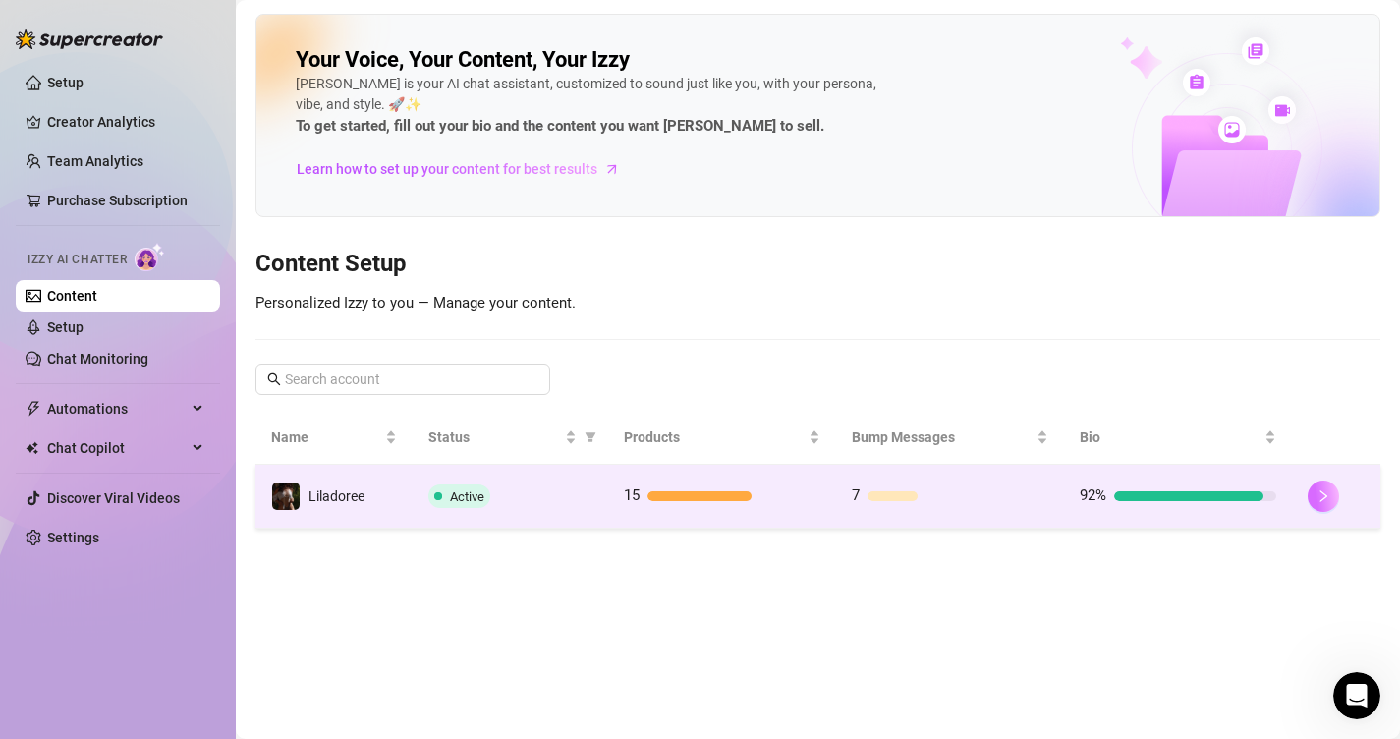
click at [1320, 494] on icon "right" at bounding box center [1323, 496] width 14 height 14
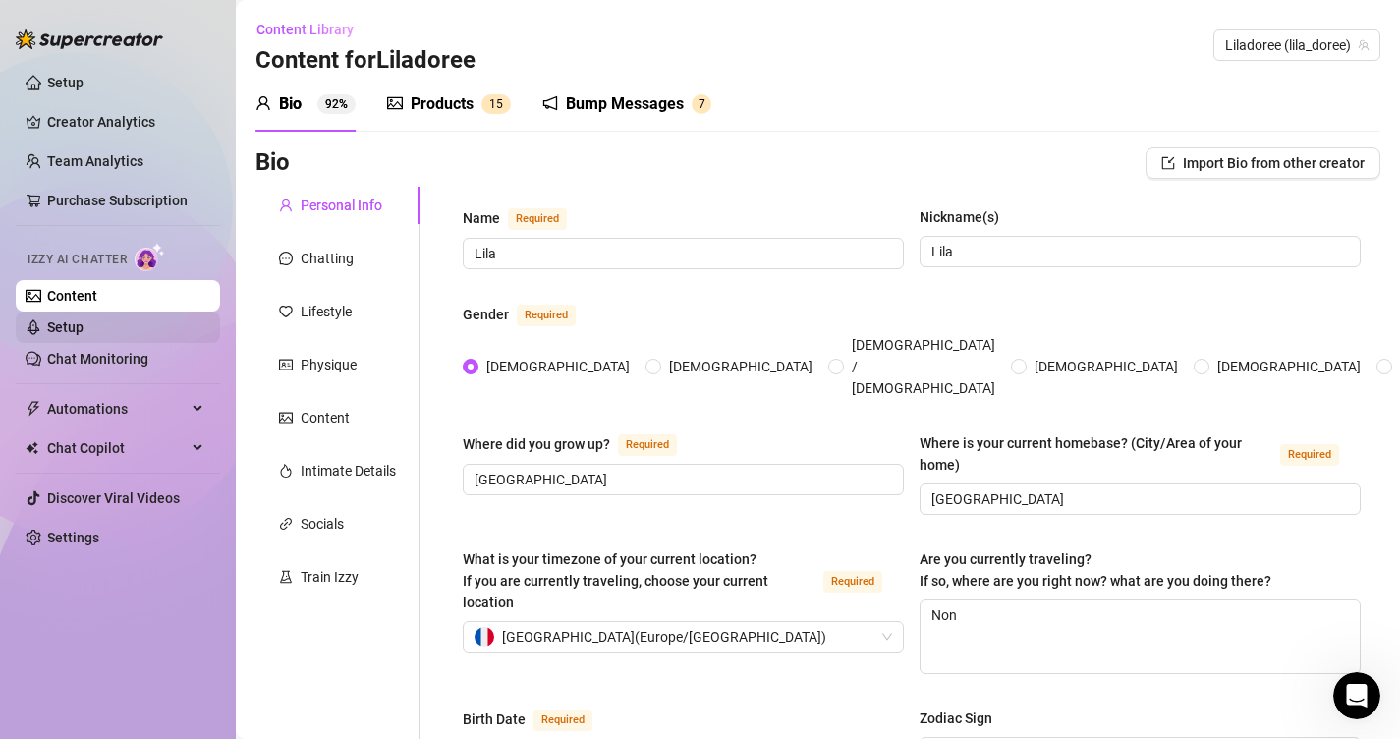
click at [84, 328] on link "Setup" at bounding box center [65, 327] width 36 height 16
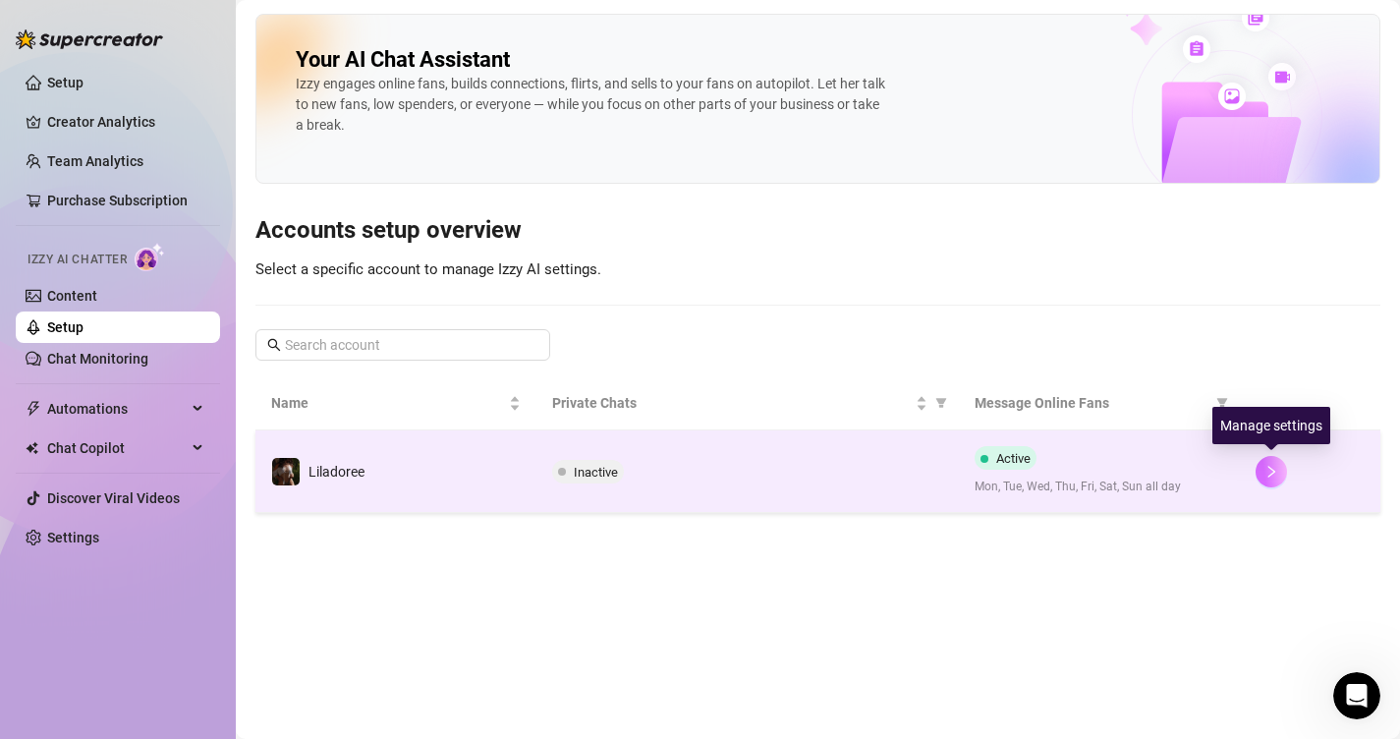
click at [1270, 475] on icon "right" at bounding box center [1271, 472] width 14 height 14
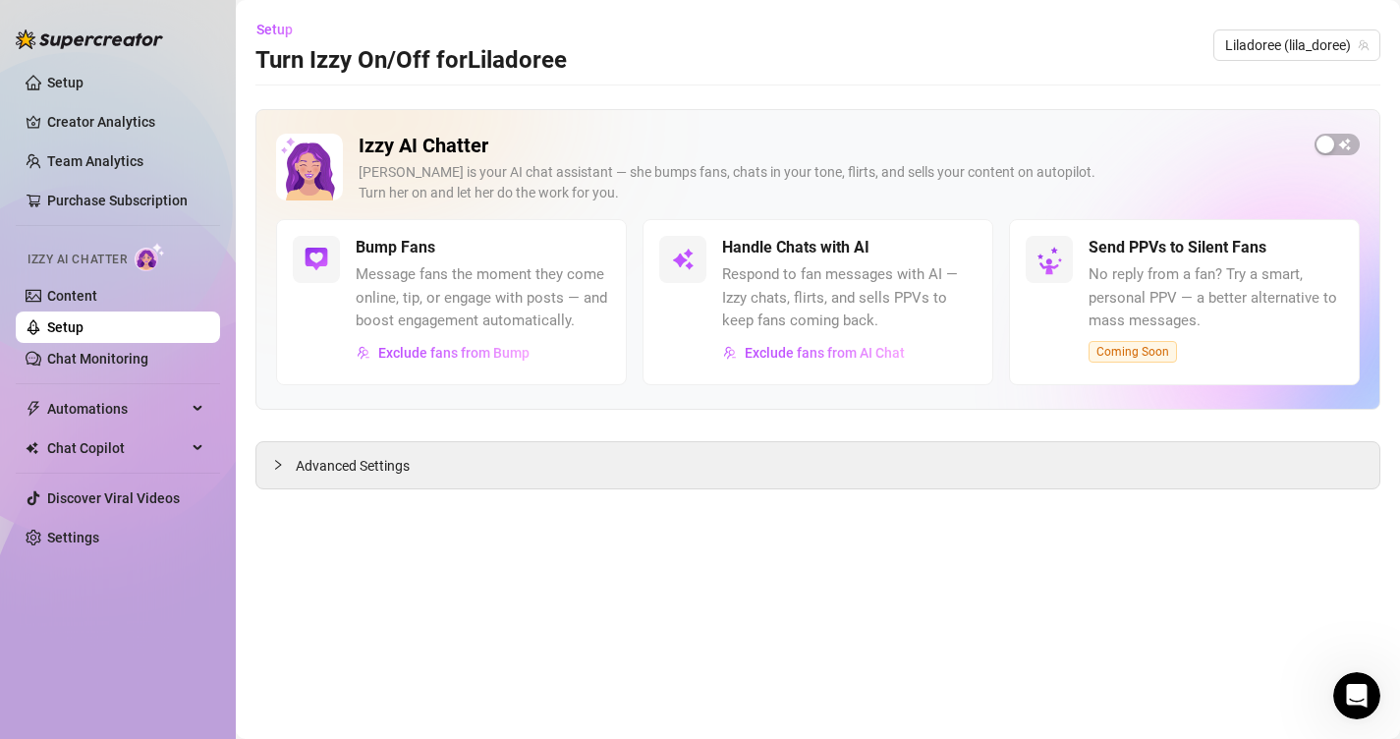
click at [1324, 126] on div "Izzy AI Chatter Izzy is your AI chat assistant — she bumps fans, chats in your …" at bounding box center [817, 259] width 1125 height 301
click at [1324, 140] on div "button" at bounding box center [1325, 145] width 18 height 18
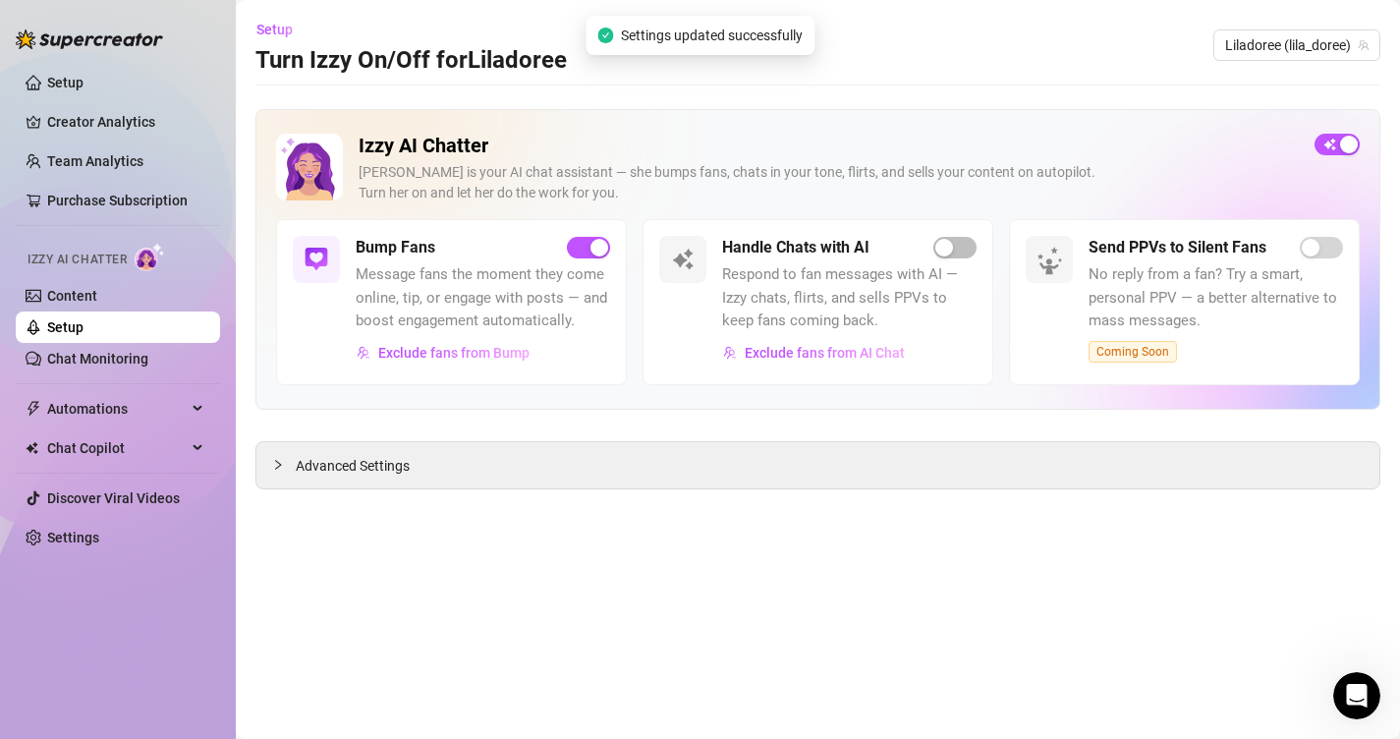
click at [949, 259] on div "Handle Chats with AI Respond to fan messages with AI — Izzy chats, flirts, and …" at bounding box center [849, 302] width 254 height 133
click at [955, 251] on button "button" at bounding box center [954, 248] width 43 height 22
click at [1373, 702] on div "Open Intercom Messenger" at bounding box center [1356, 695] width 65 height 65
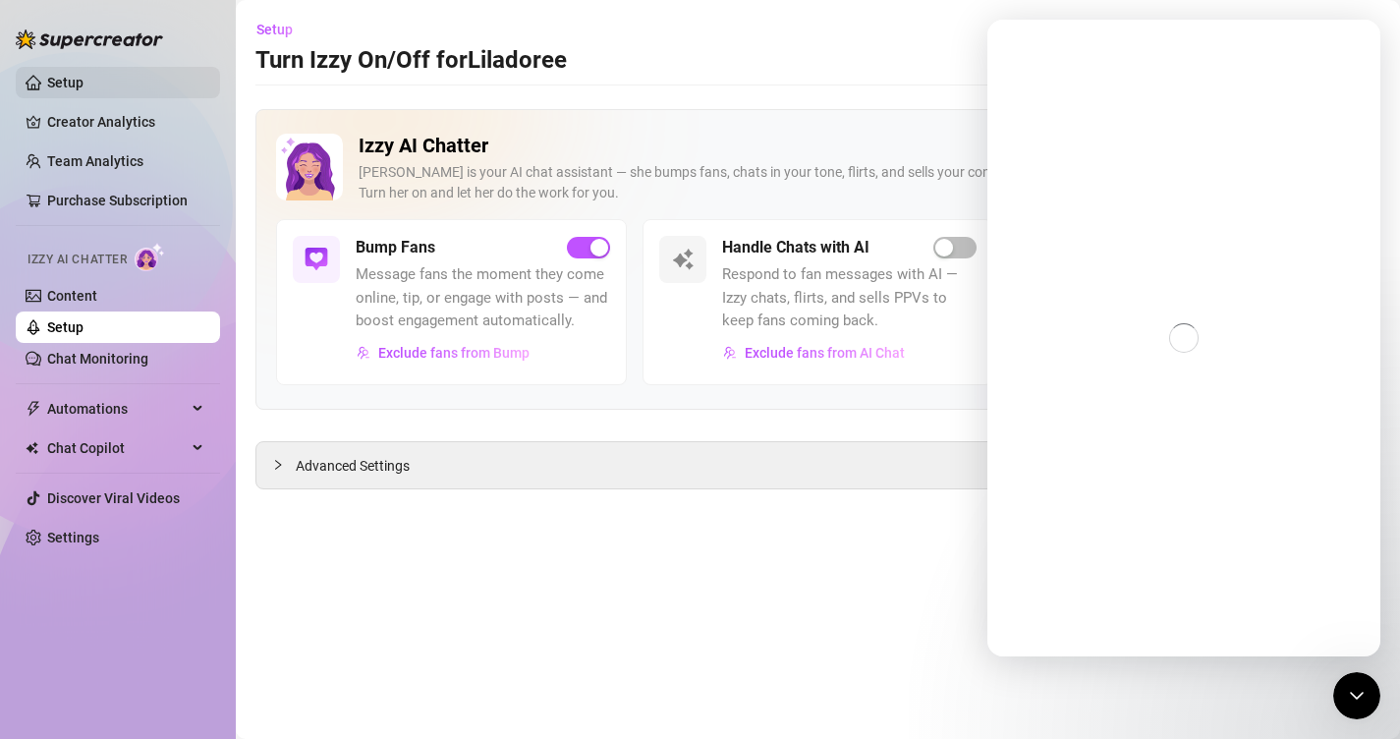
click at [79, 85] on link "Setup" at bounding box center [65, 83] width 36 height 16
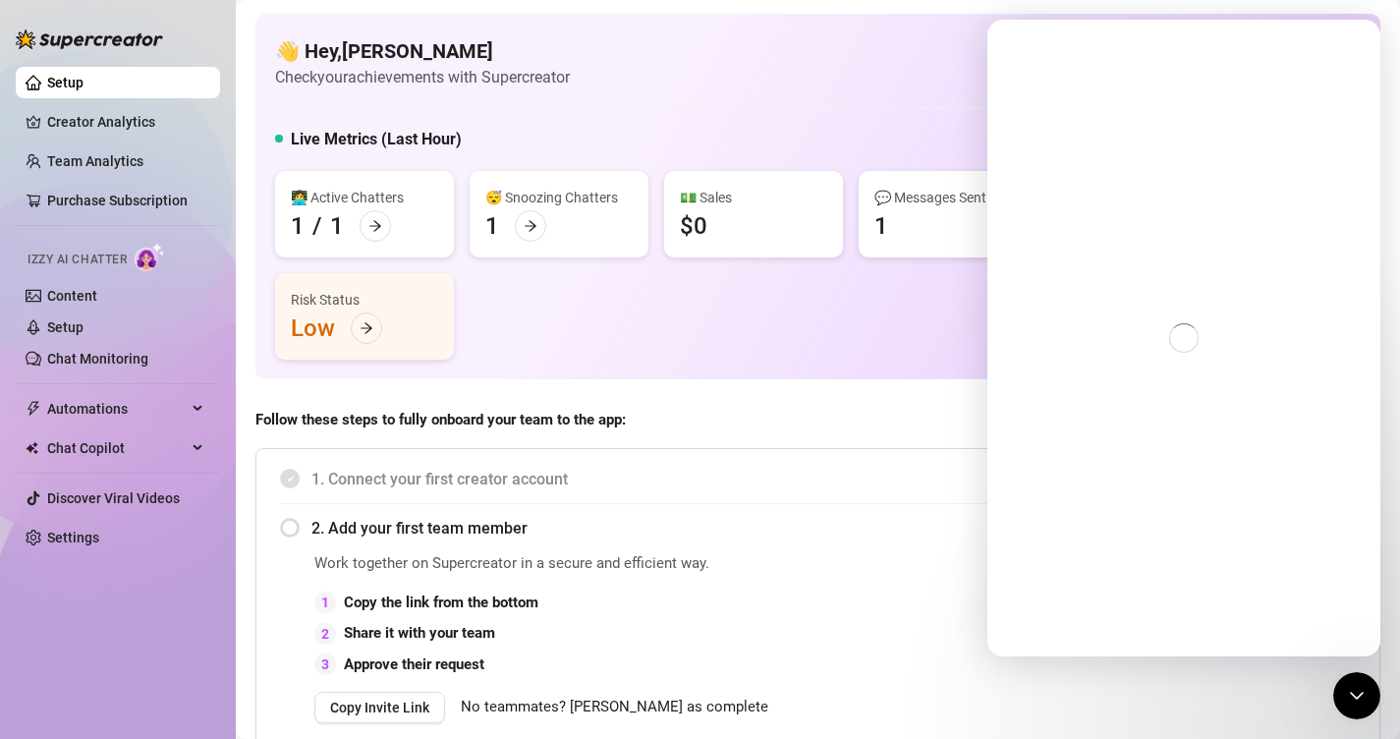
click at [1358, 691] on icon "Close Intercom Messenger" at bounding box center [1357, 696] width 24 height 24
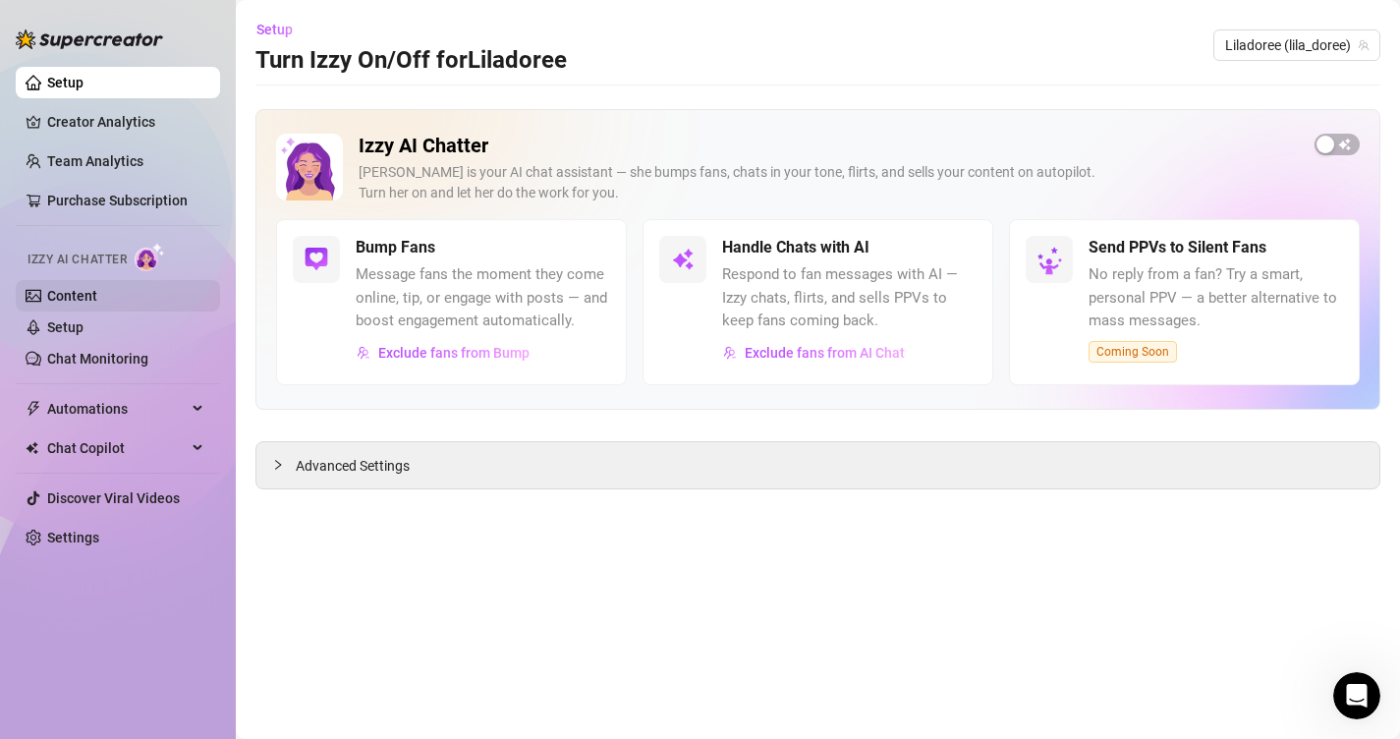
click at [97, 304] on link "Content" at bounding box center [72, 296] width 50 height 16
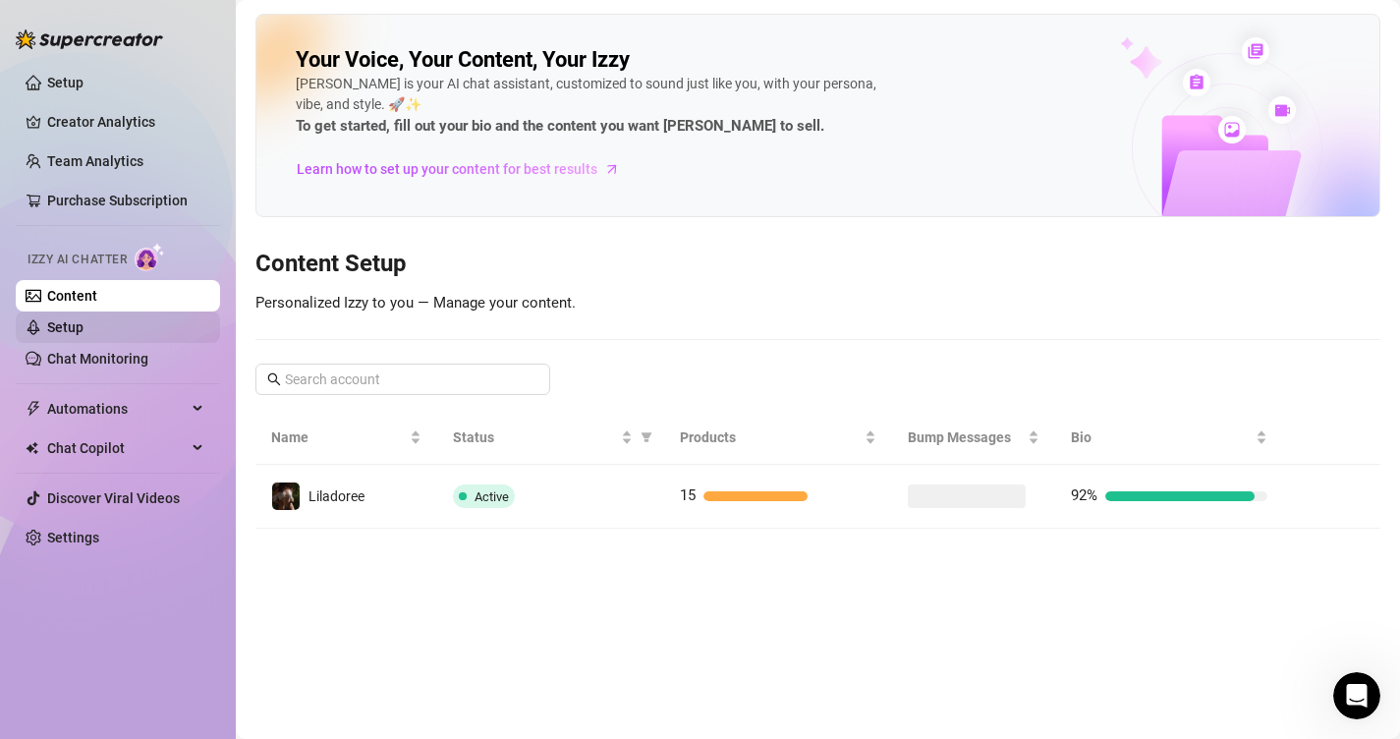
click at [84, 321] on link "Setup" at bounding box center [65, 327] width 36 height 16
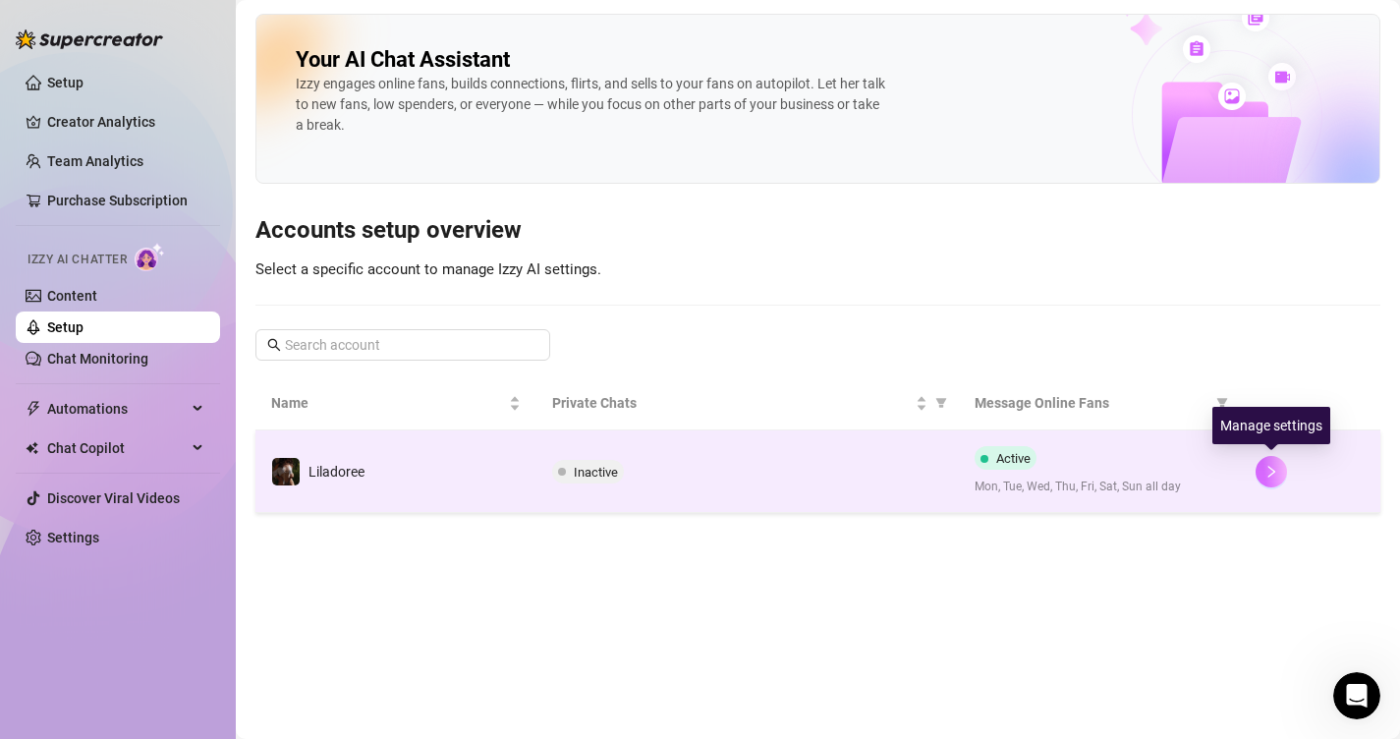
click at [1263, 480] on button "button" at bounding box center [1271, 471] width 31 height 31
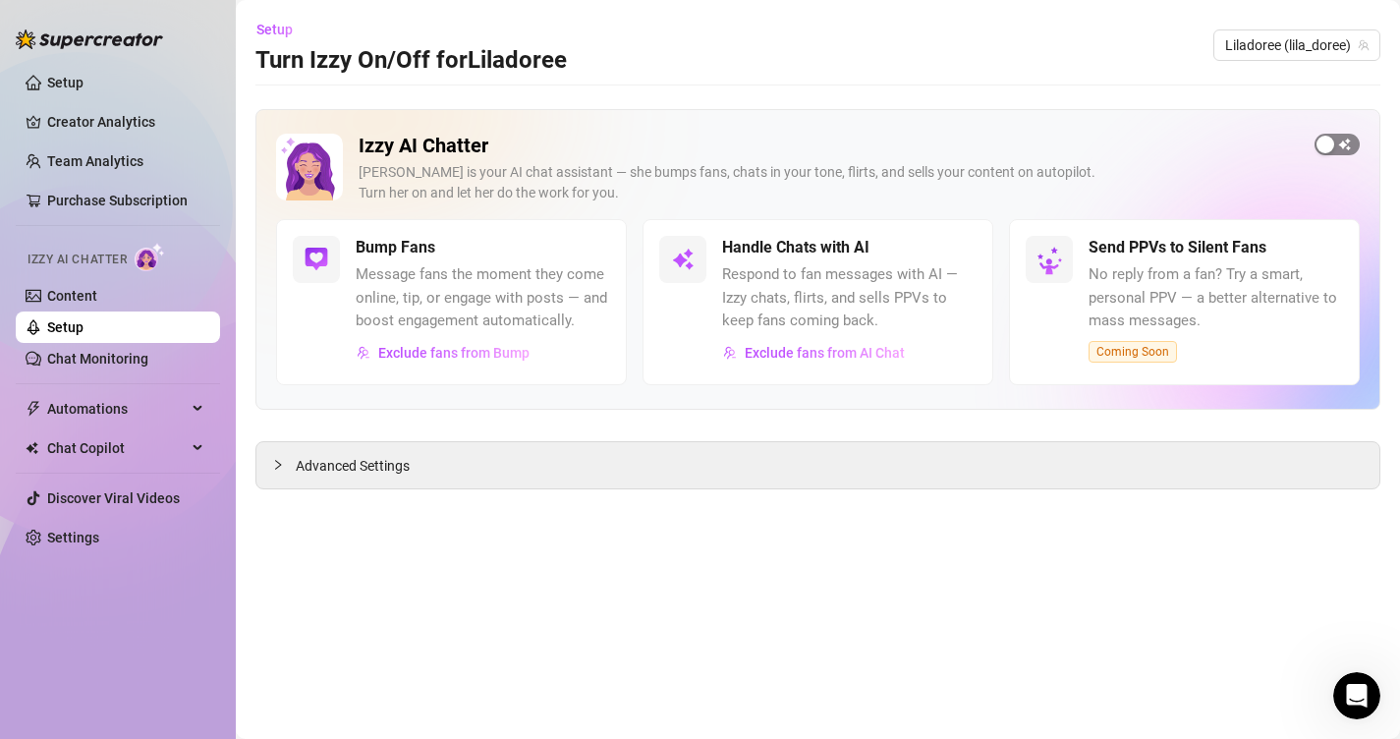
click at [1346, 147] on span "button" at bounding box center [1336, 145] width 45 height 22
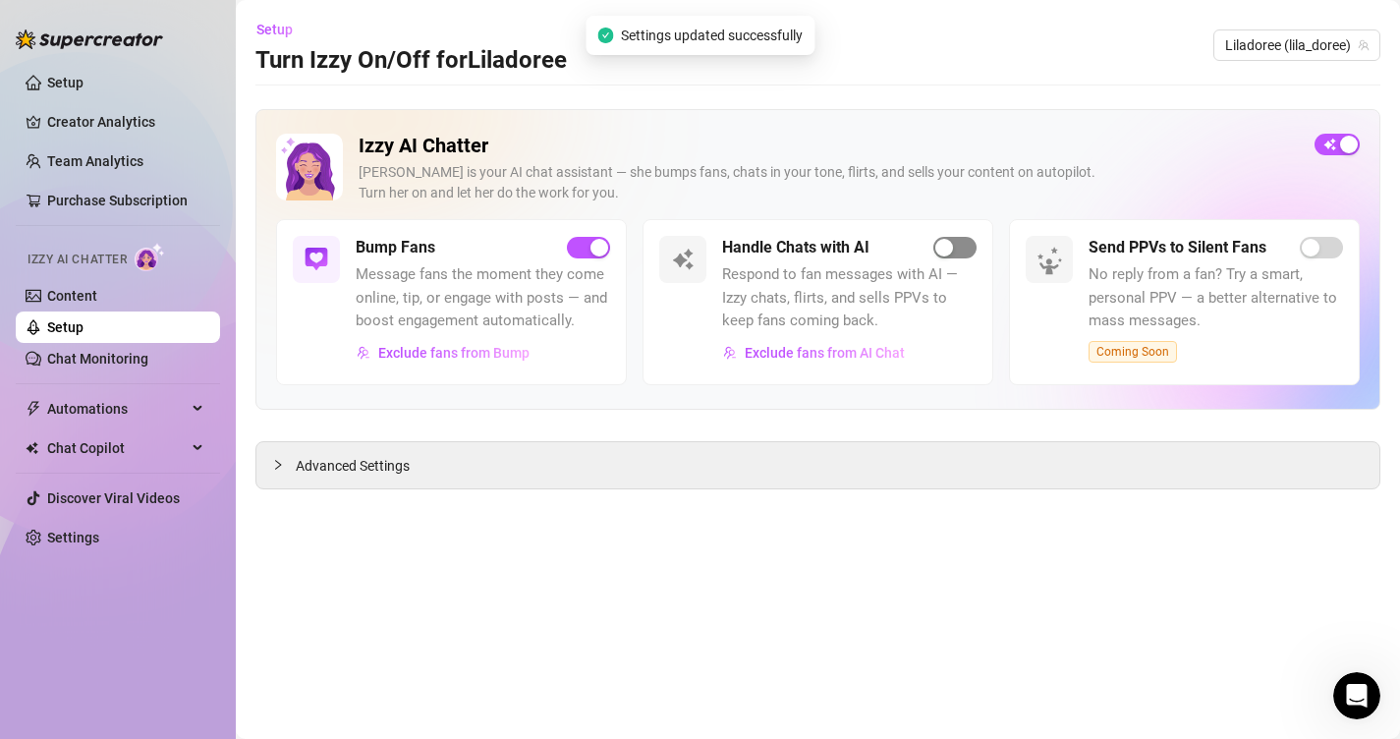
click at [953, 251] on div "button" at bounding box center [944, 248] width 18 height 18
click at [951, 252] on div "button" at bounding box center [944, 248] width 18 height 18
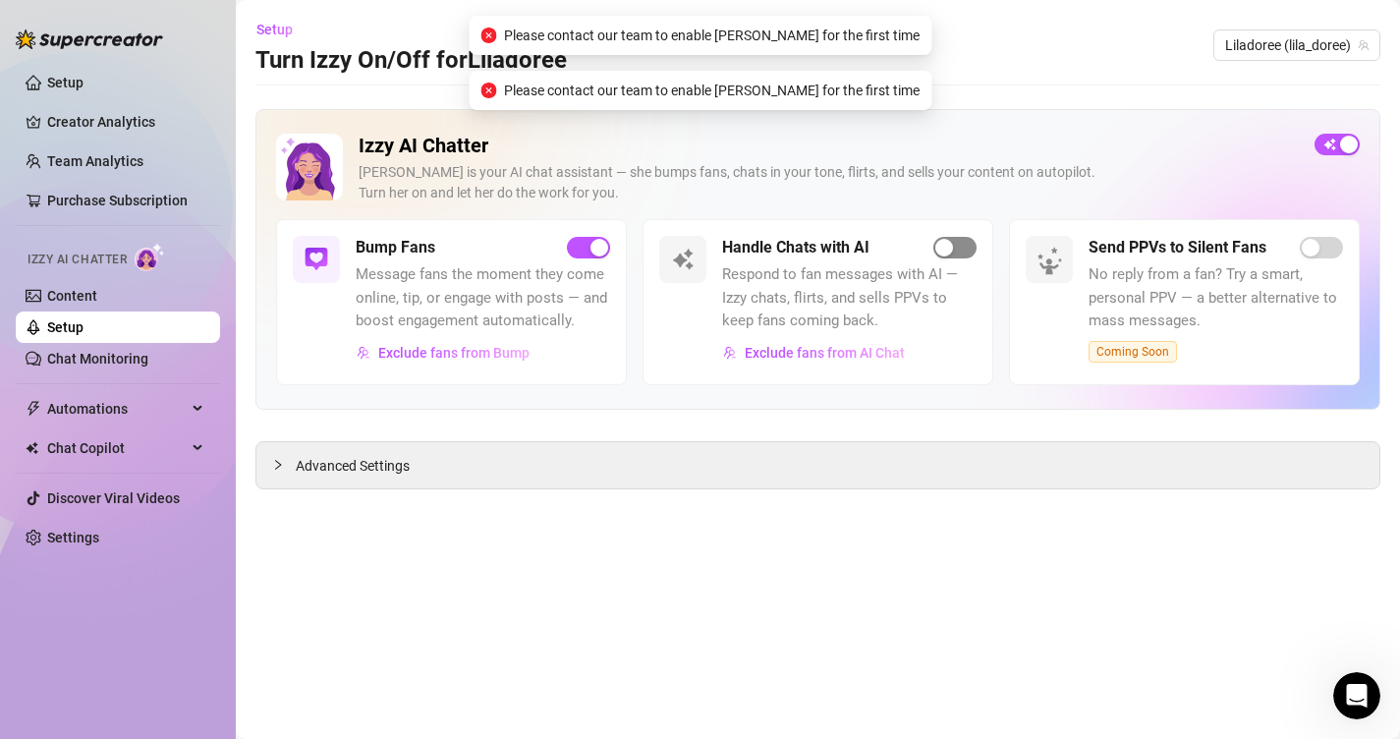
click at [951, 252] on div "button" at bounding box center [944, 248] width 18 height 18
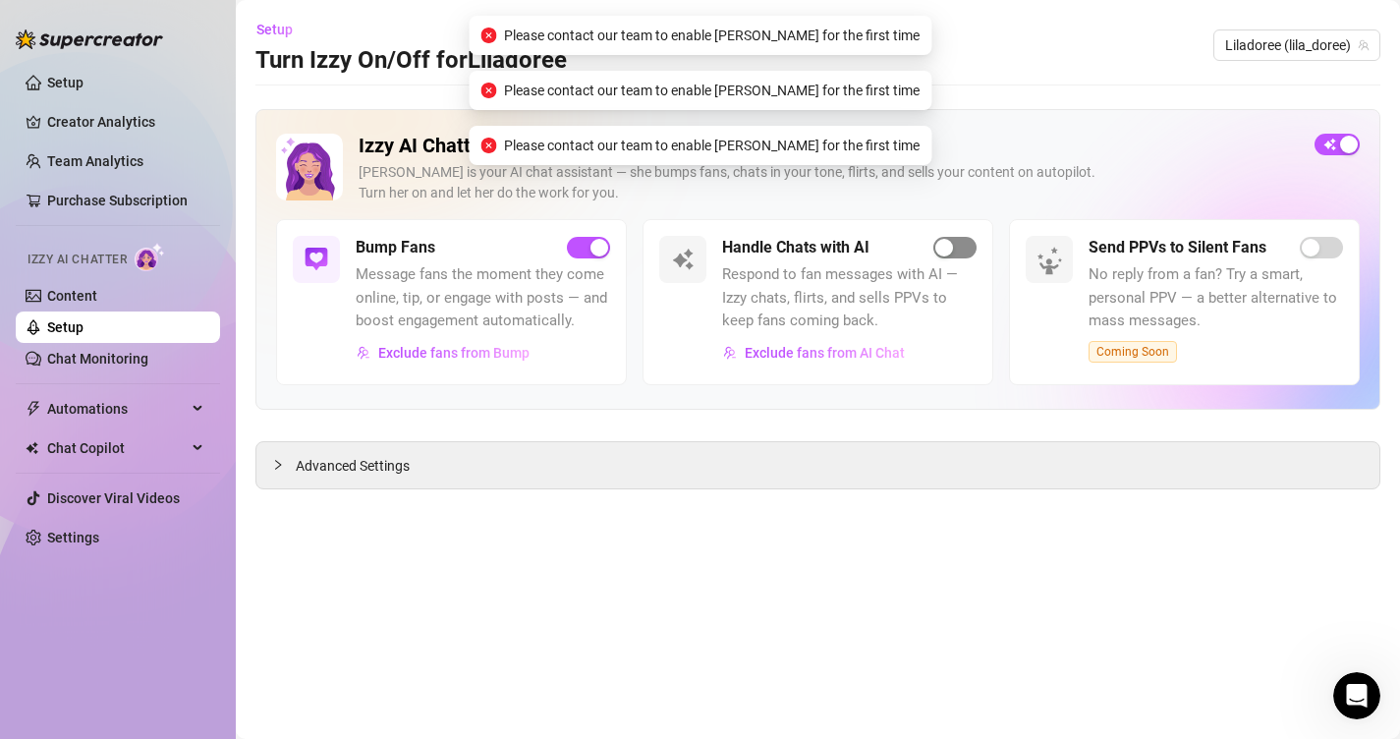
click at [951, 252] on div "button" at bounding box center [944, 248] width 18 height 18
